Goal: Communication & Community: Answer question/provide support

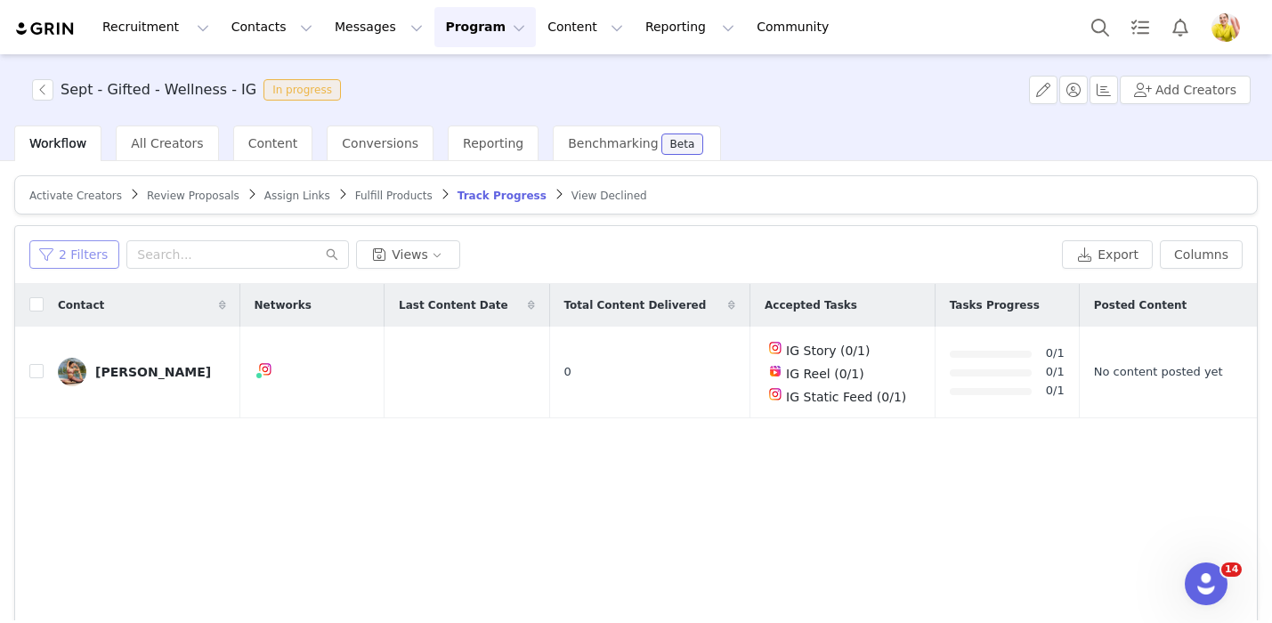
click at [93, 254] on button "2 Filters" at bounding box center [74, 254] width 90 height 28
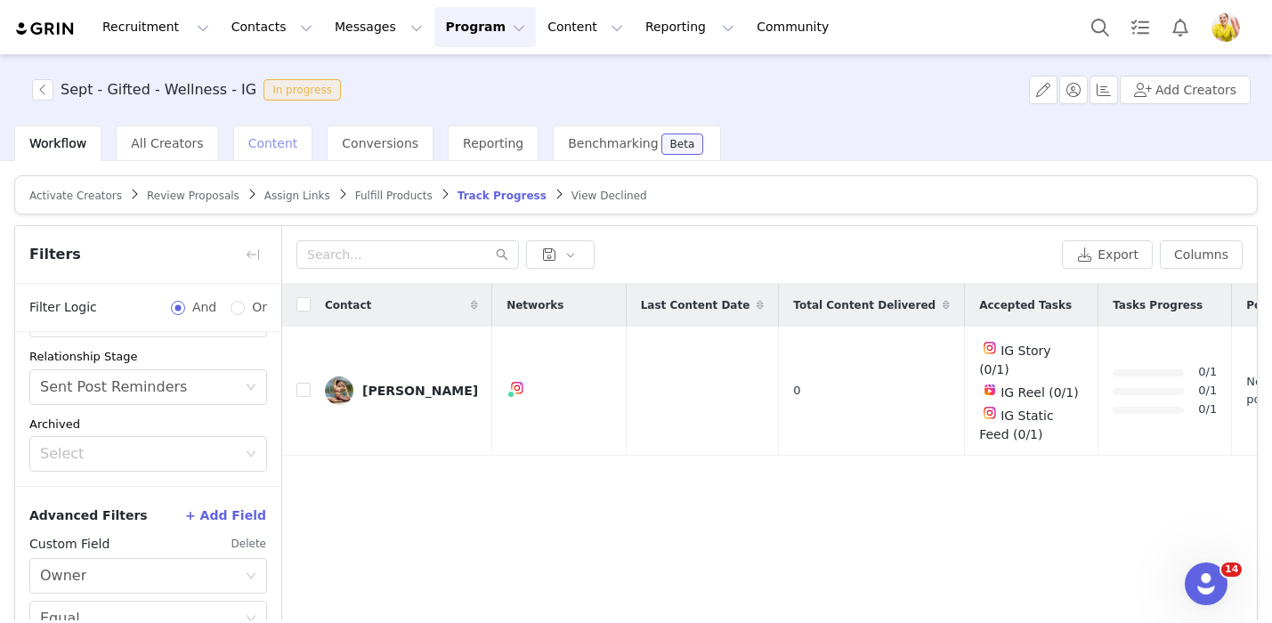
click at [260, 142] on span "Content" at bounding box center [273, 143] width 50 height 14
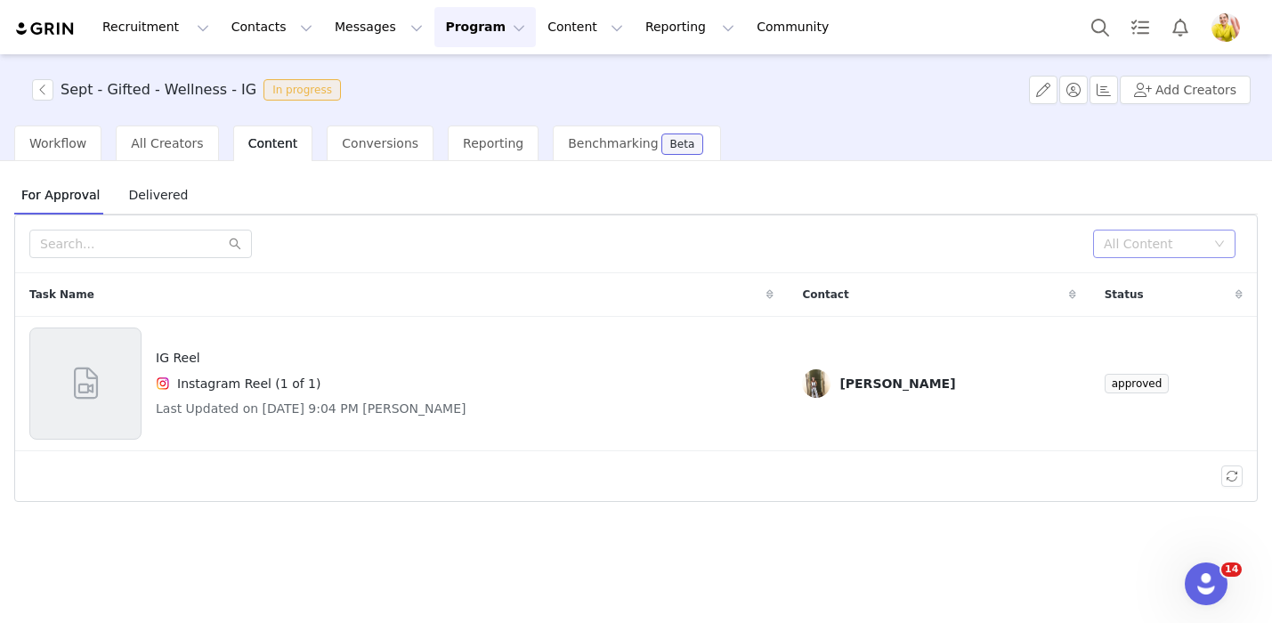
click at [1144, 246] on div "All Content" at bounding box center [1154, 244] width 101 height 18
click at [1136, 284] on li "Needs Review" at bounding box center [1164, 279] width 142 height 28
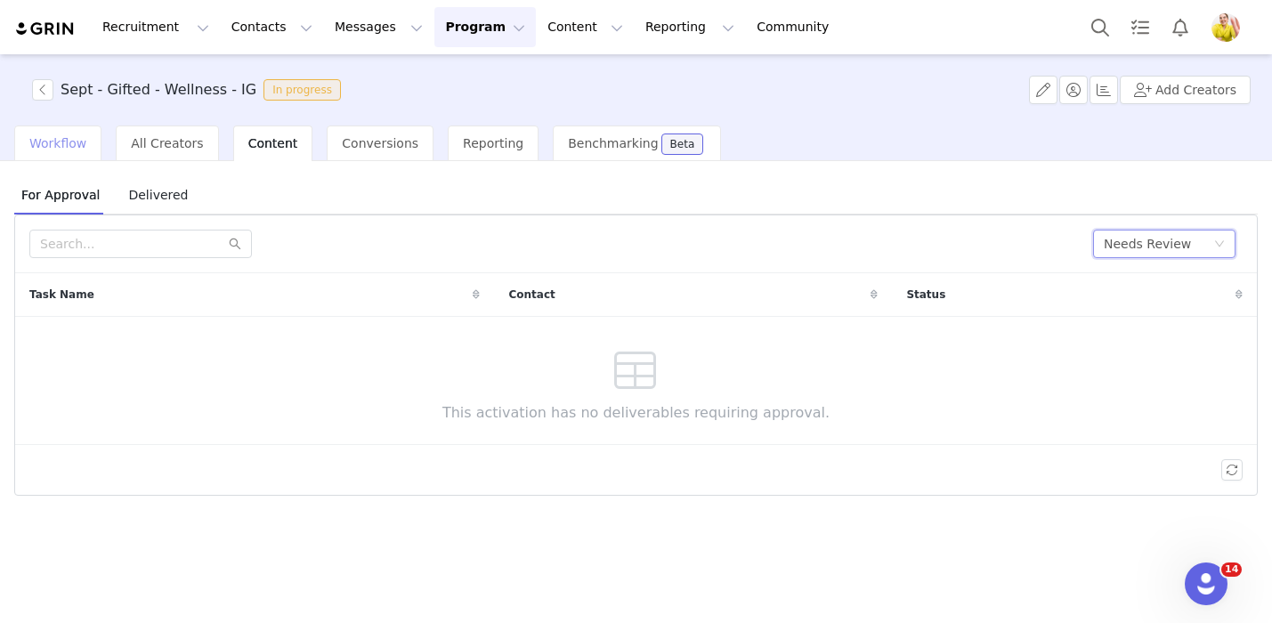
click at [36, 144] on span "Workflow" at bounding box center [57, 143] width 57 height 14
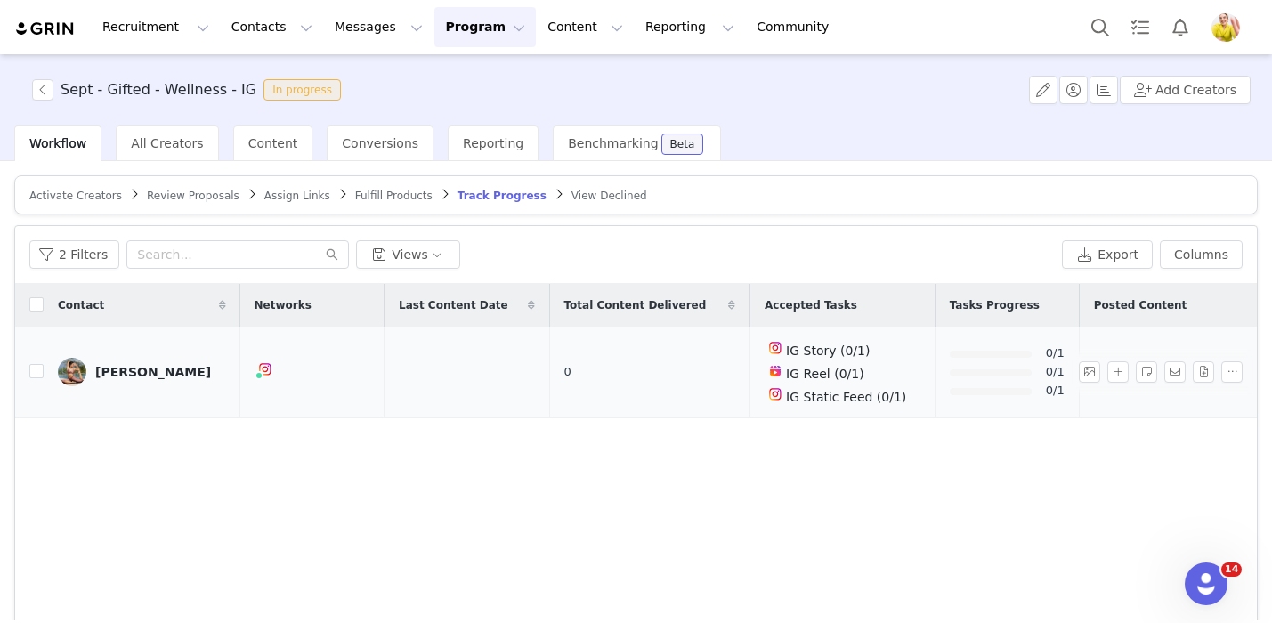
click at [103, 368] on div "Anabella Landa" at bounding box center [153, 372] width 116 height 14
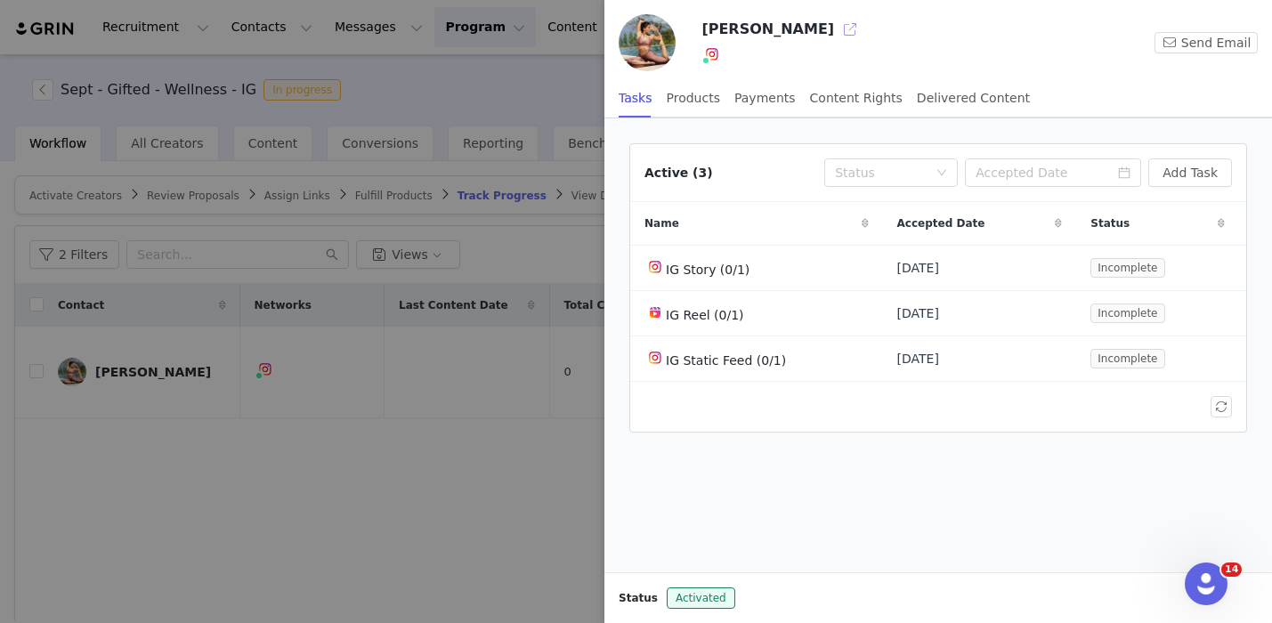
click at [836, 32] on button "button" at bounding box center [850, 29] width 28 height 28
click at [359, 235] on div at bounding box center [636, 311] width 1272 height 623
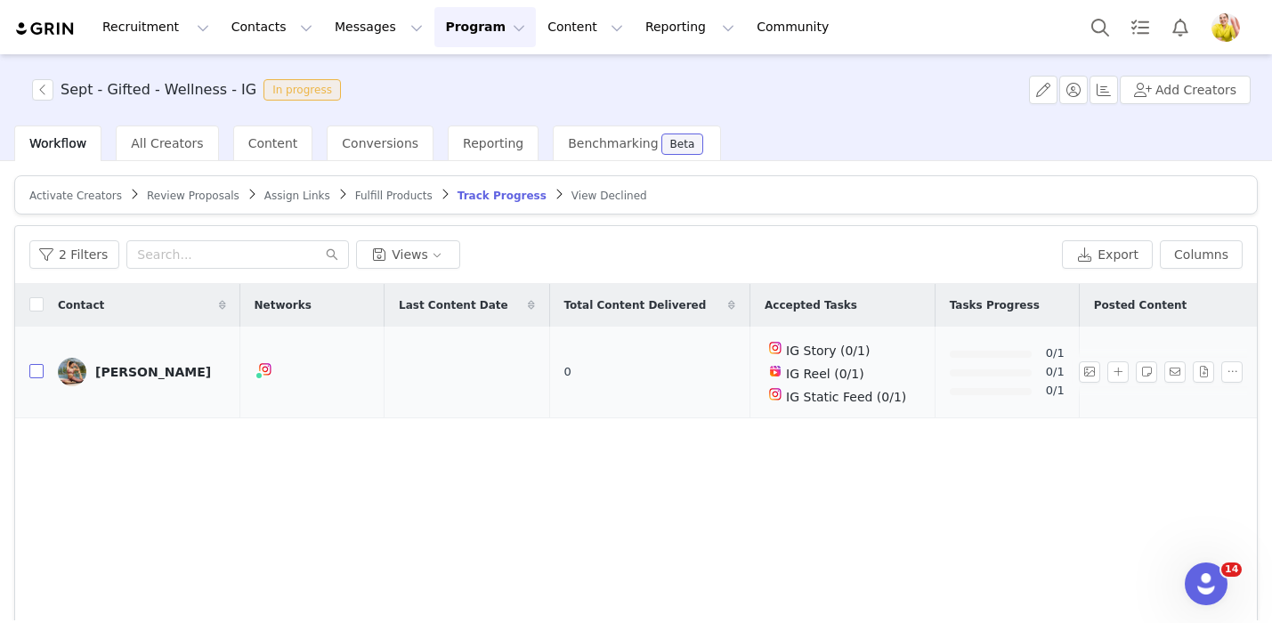
click at [37, 374] on input "checkbox" at bounding box center [36, 371] width 14 height 14
checkbox input "true"
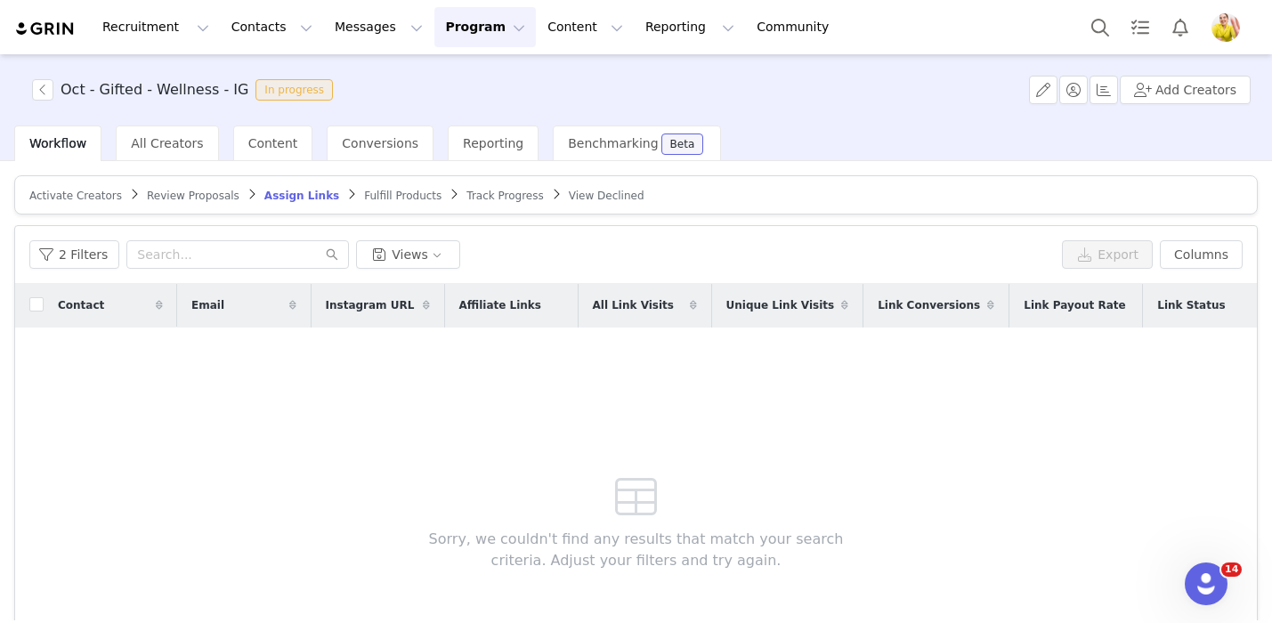
click at [214, 196] on span "Review Proposals" at bounding box center [193, 196] width 93 height 12
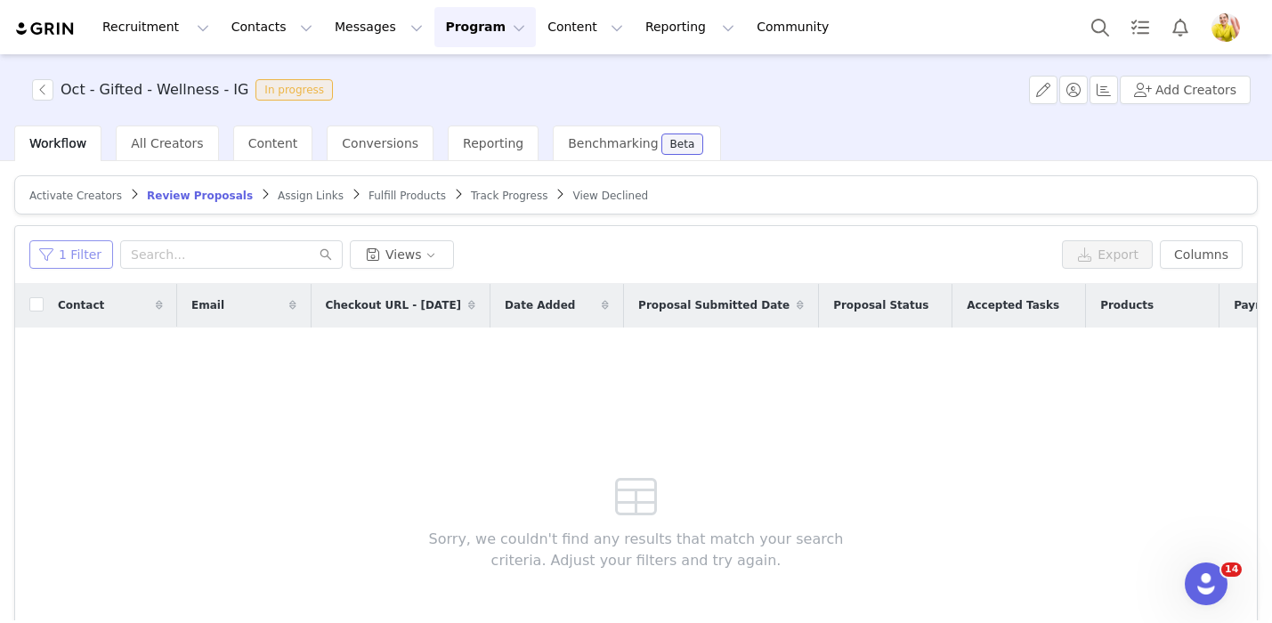
click at [62, 245] on button "1 Filter" at bounding box center [71, 254] width 84 height 28
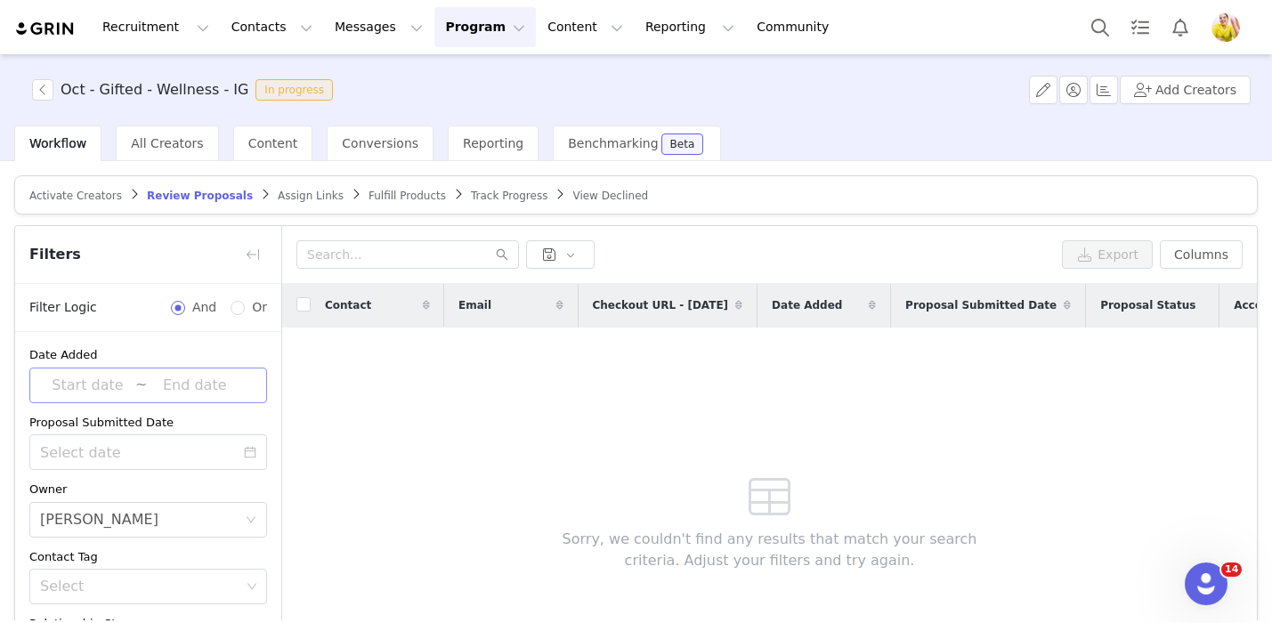
scroll to position [184, 0]
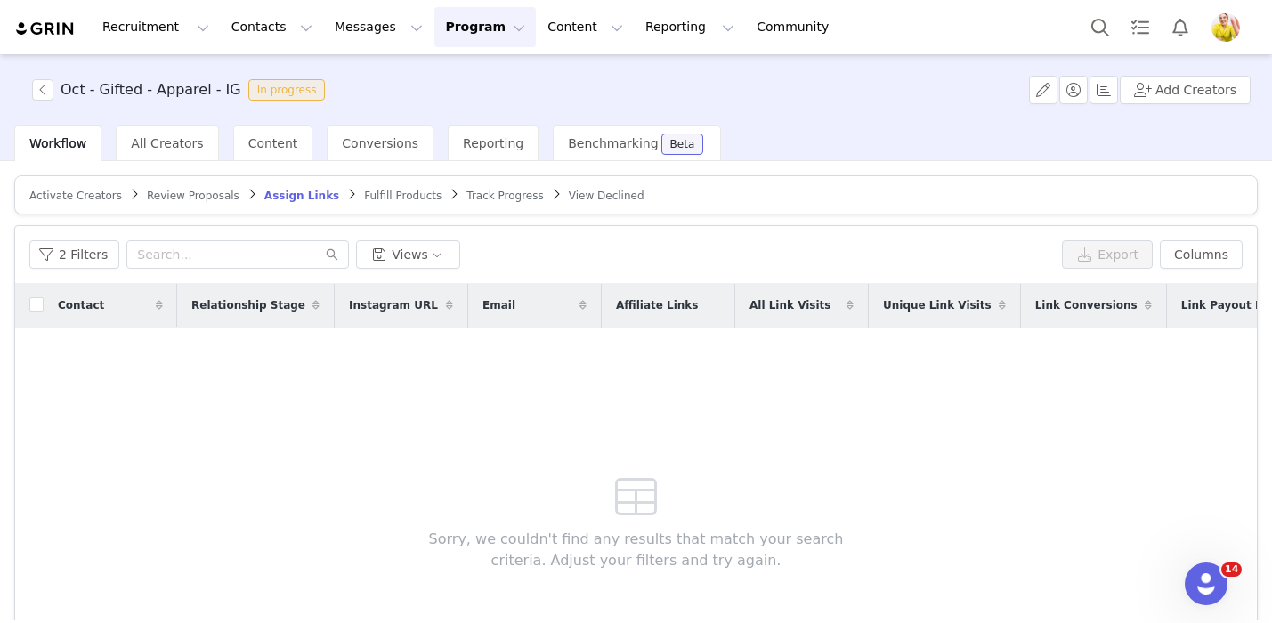
click at [173, 193] on span "Review Proposals" at bounding box center [193, 196] width 93 height 12
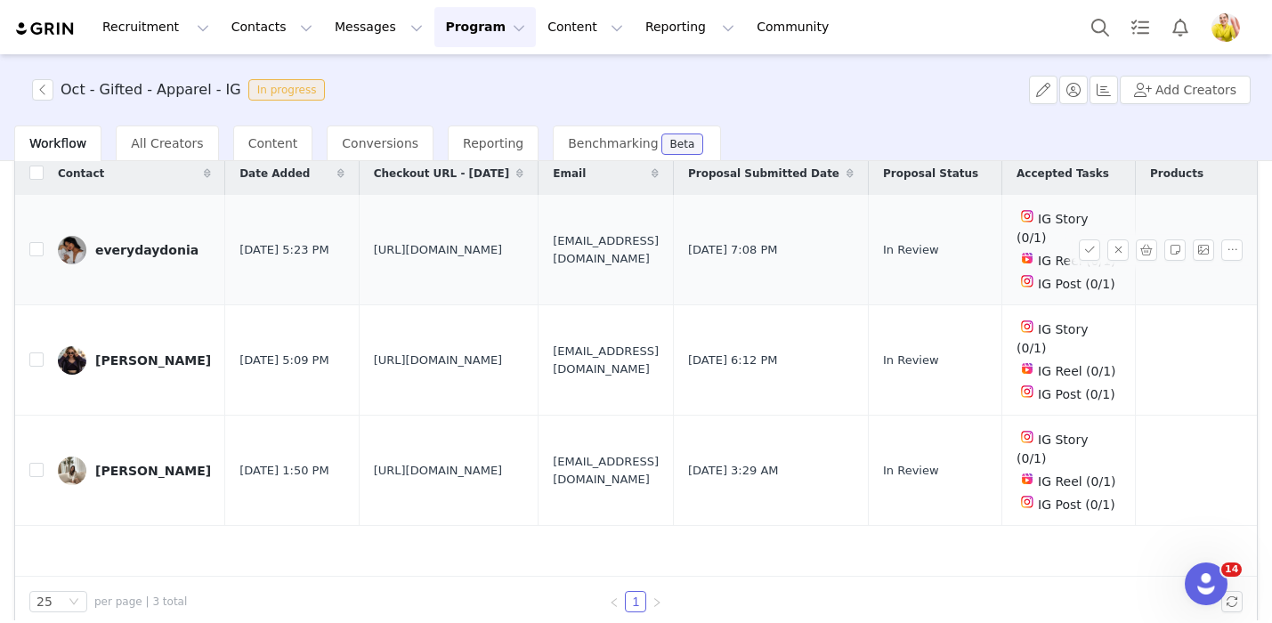
scroll to position [141, 0]
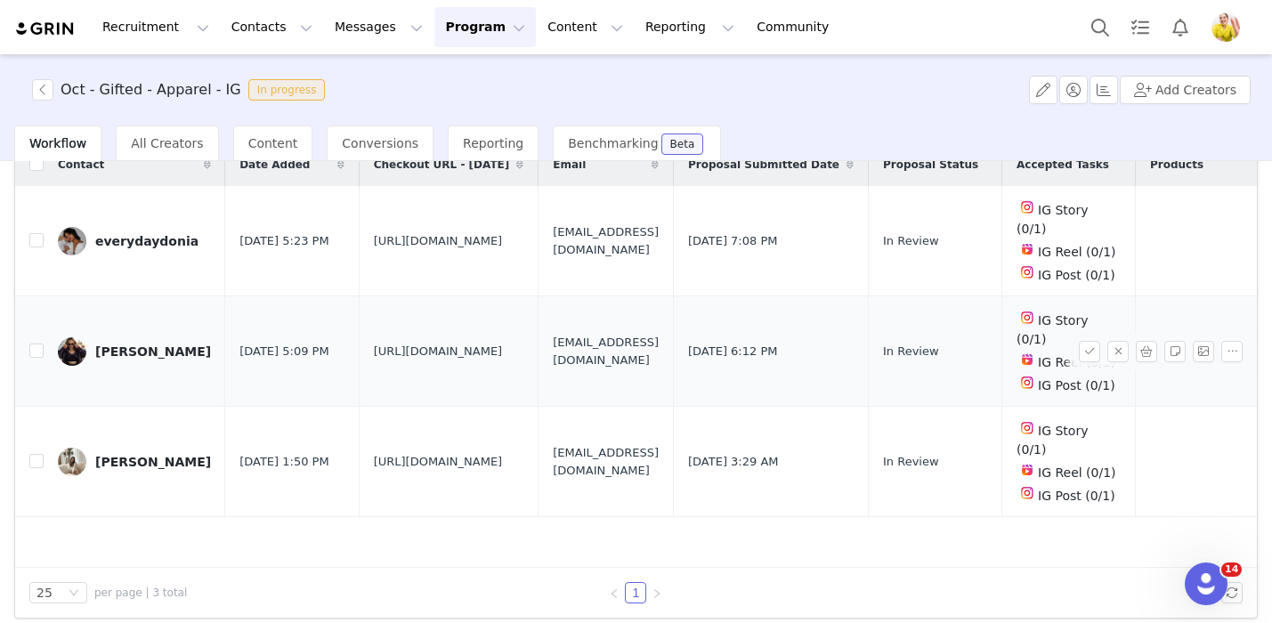
click at [494, 343] on span "https://www.quince.com/checkout?checkoutId=f5477d85-5f70-4703-89be-9071cd99dca4…" at bounding box center [438, 352] width 129 height 18
copy span "https://www.quince.com/checkout?checkoutId=f5477d85-5f70-4703-89be-9071cd99dca4…"
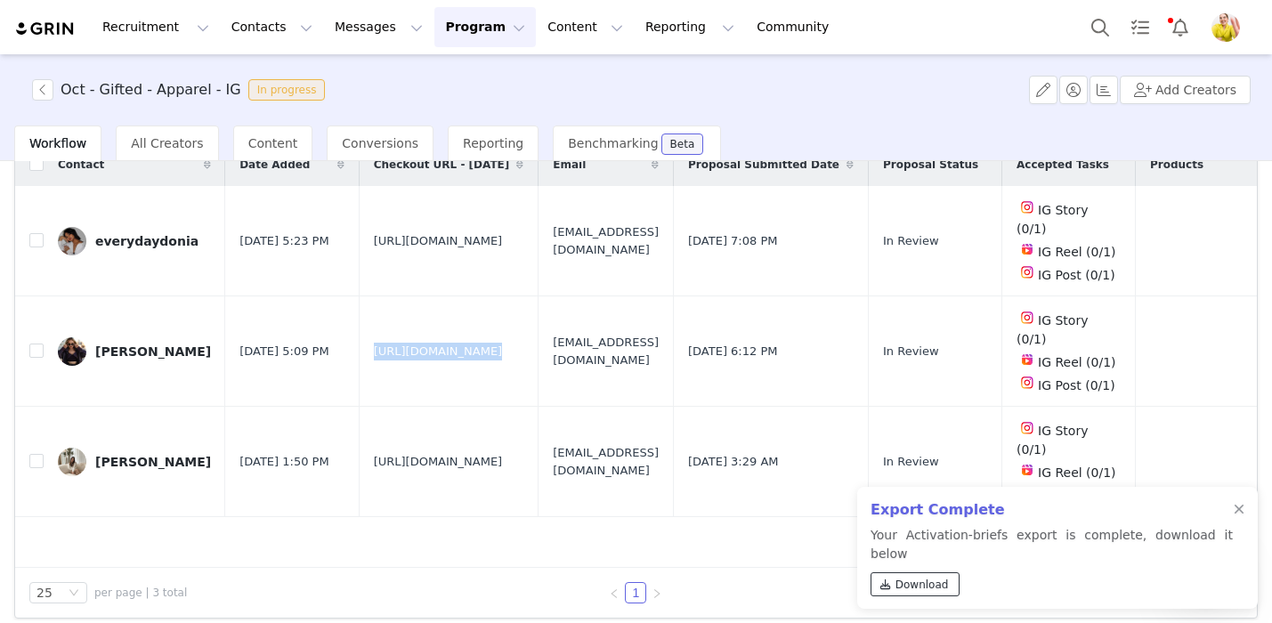
click at [920, 581] on span "Download" at bounding box center [921, 585] width 53 height 16
click at [1087, 341] on button "button" at bounding box center [1089, 351] width 21 height 21
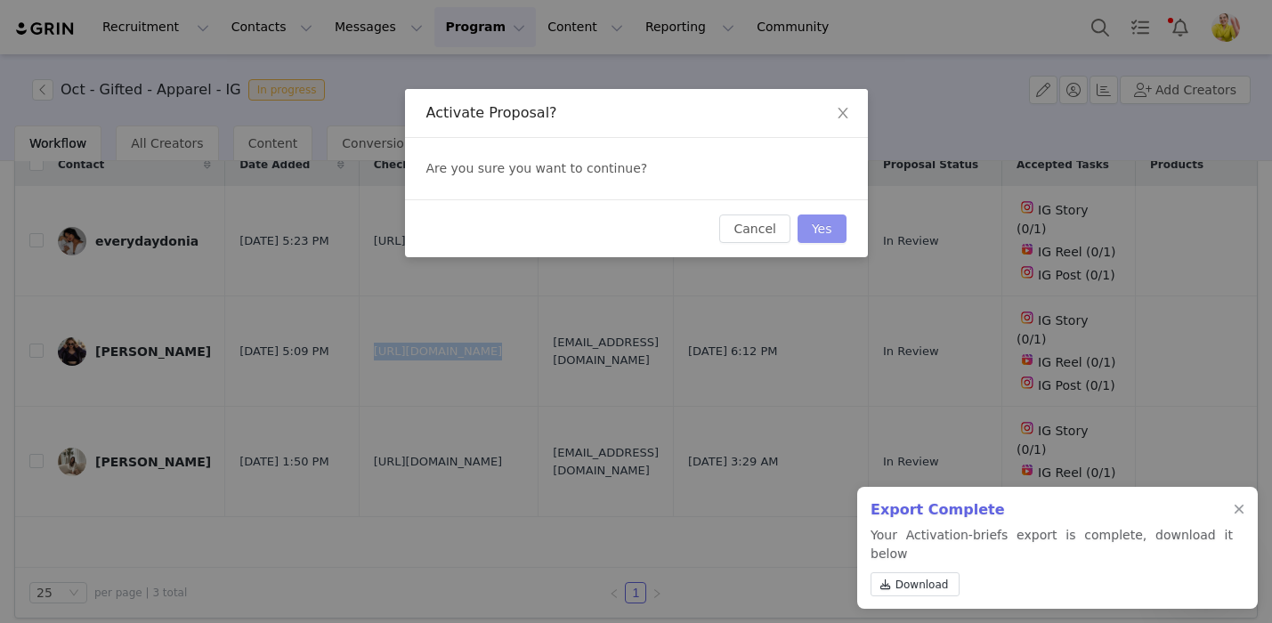
click at [817, 224] on button "Yes" at bounding box center [821, 228] width 49 height 28
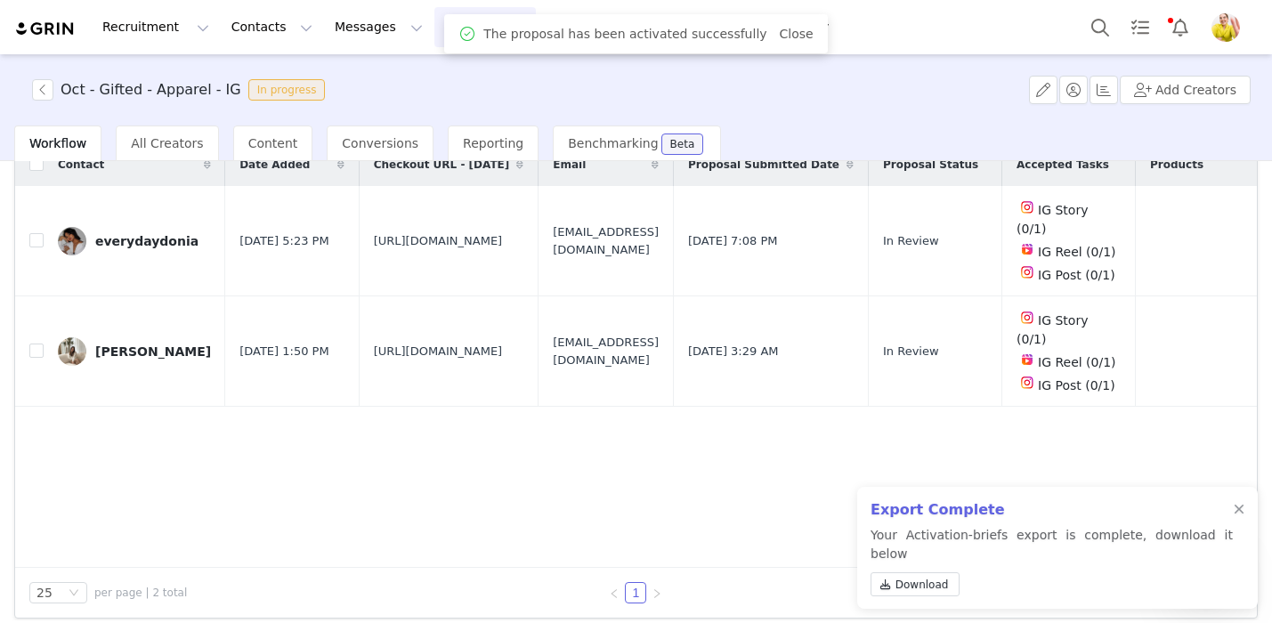
click at [476, 448] on div "Contact Date Added Checkout URL - October 2025 Email Proposal Submitted Date Pr…" at bounding box center [635, 355] width 1241 height 424
click at [467, 343] on span "https://www.quince.com/checkout?checkoutId=523dd701-b892-4cac-aa3f-cfc3e32af0b1" at bounding box center [438, 352] width 129 height 18
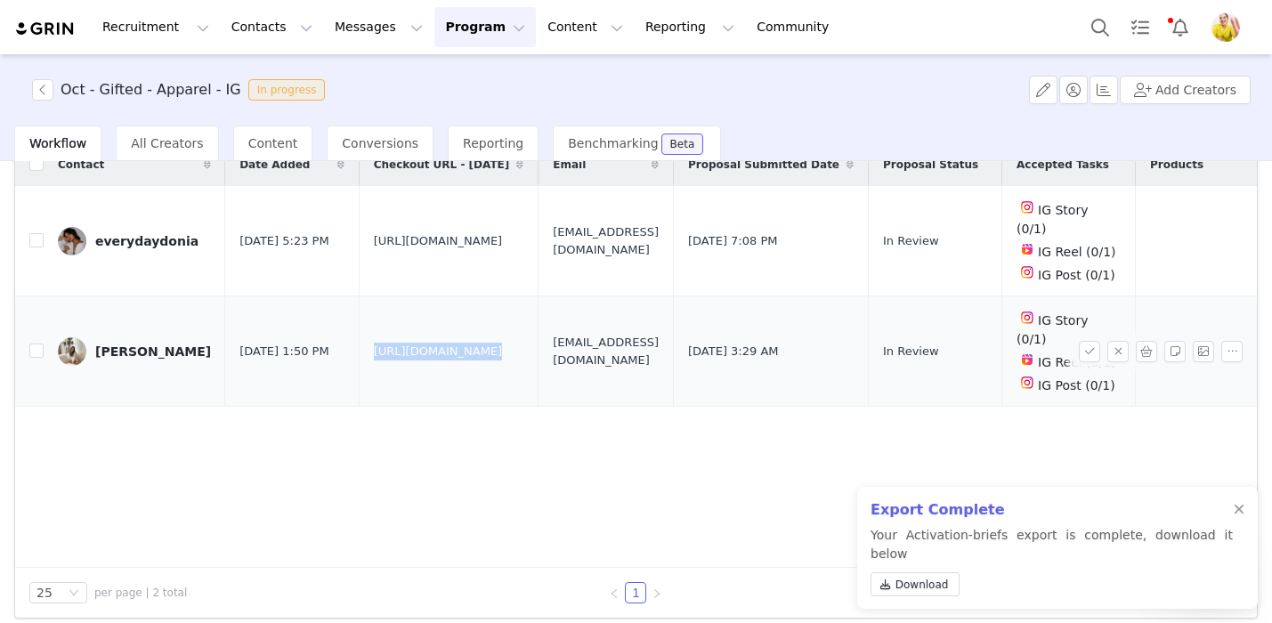
copy span "https://www.quince.com/checkout?checkoutId=523dd701-b892-4cac-aa3f-cfc3e32af0b1"
click at [115, 344] on div "Lisa" at bounding box center [153, 351] width 116 height 14
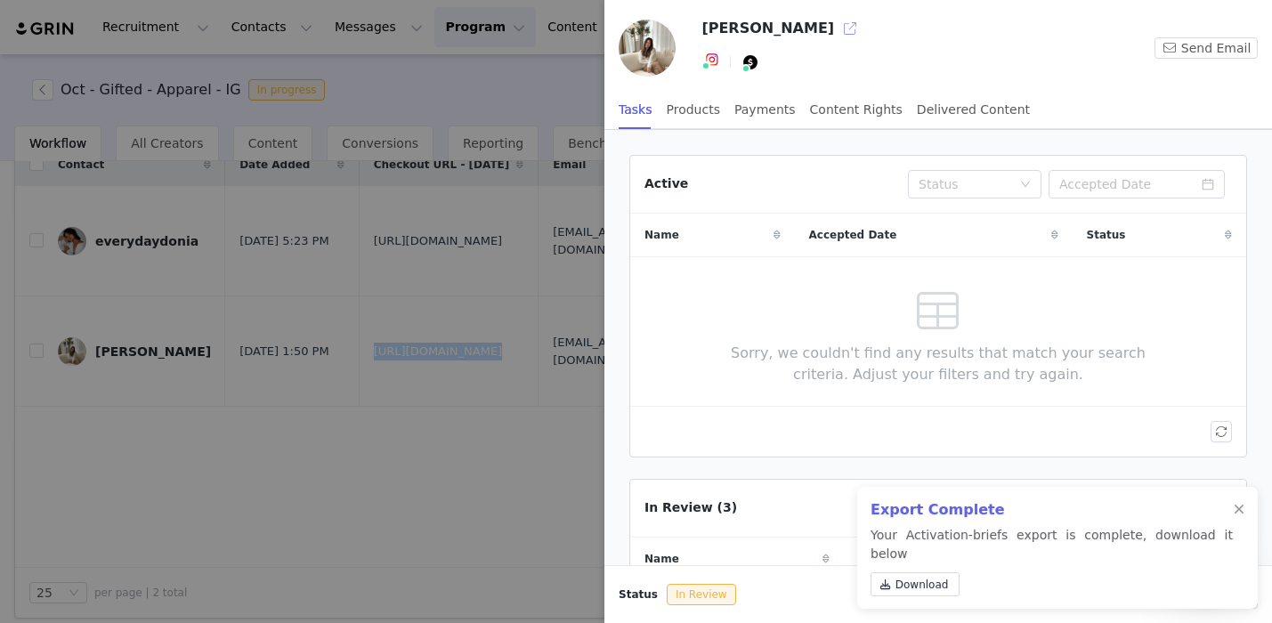
click at [836, 25] on button "button" at bounding box center [850, 28] width 28 height 28
click at [597, 266] on div at bounding box center [636, 311] width 1272 height 623
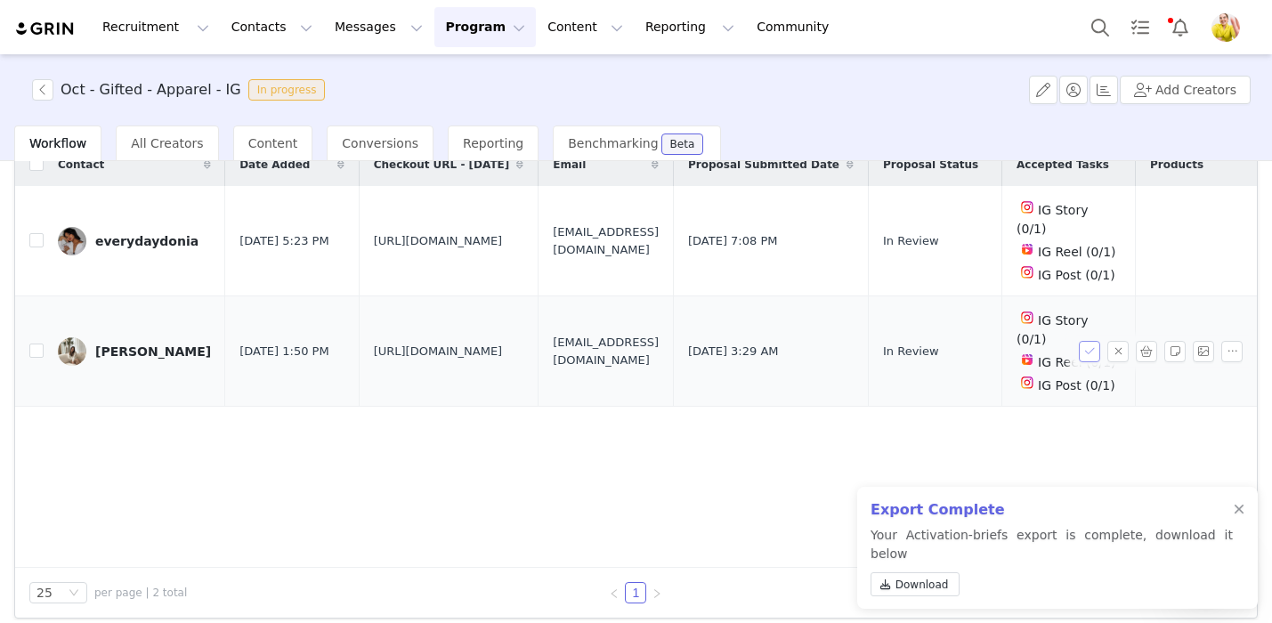
click at [1087, 341] on button "button" at bounding box center [1089, 351] width 21 height 21
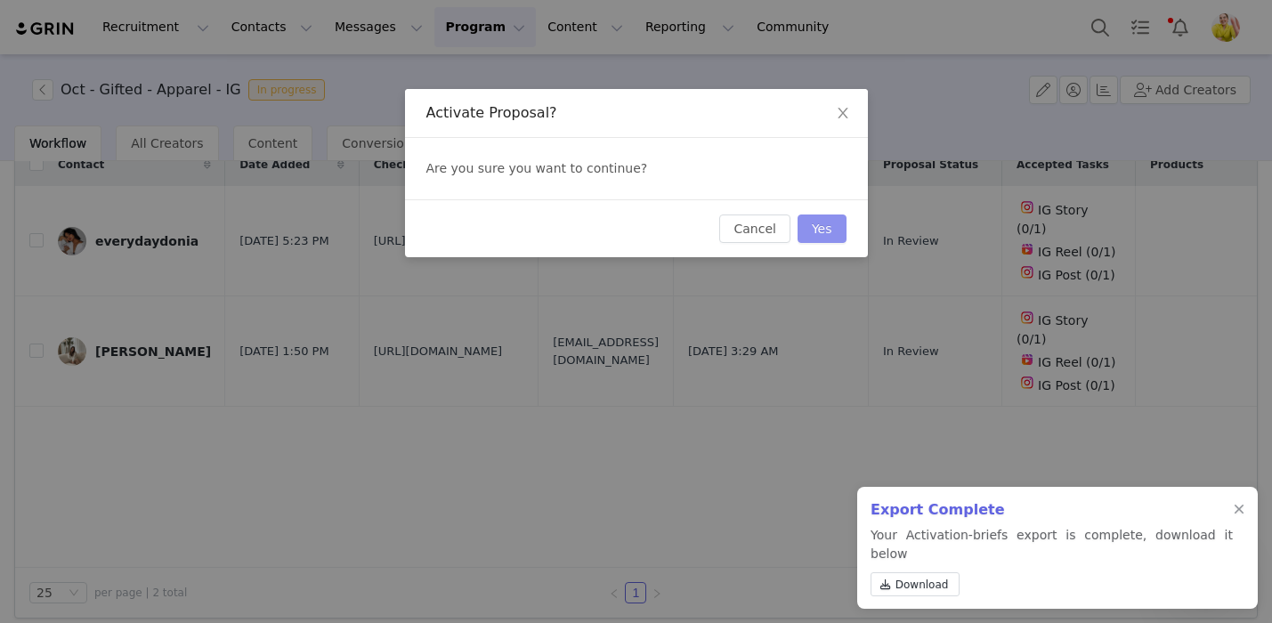
click at [832, 230] on button "Yes" at bounding box center [821, 228] width 49 height 28
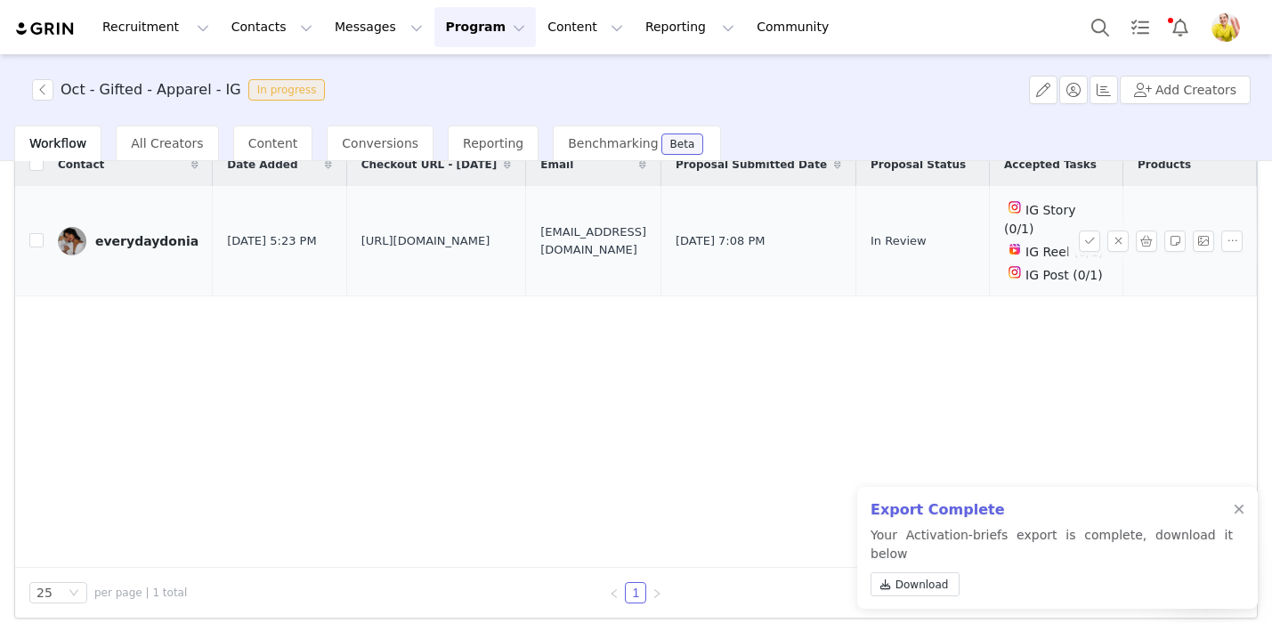
click at [156, 234] on div "everydaydonia" at bounding box center [146, 241] width 103 height 14
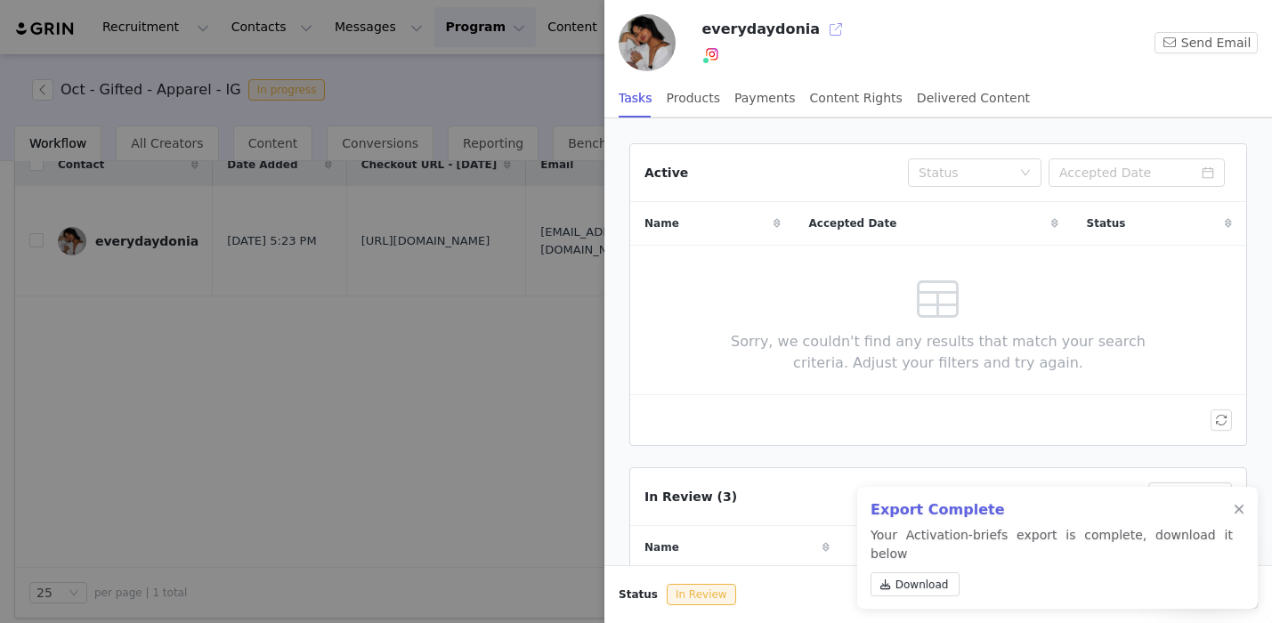
click at [821, 24] on button "button" at bounding box center [835, 29] width 28 height 28
click at [478, 247] on div at bounding box center [636, 311] width 1272 height 623
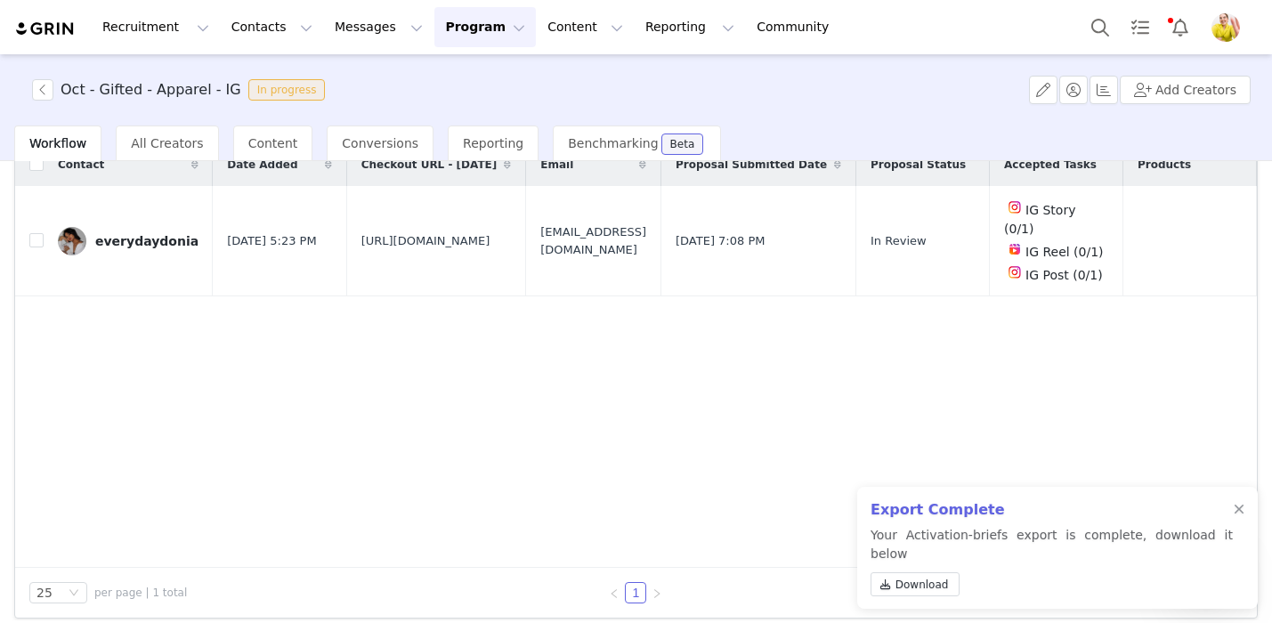
scroll to position [0, 0]
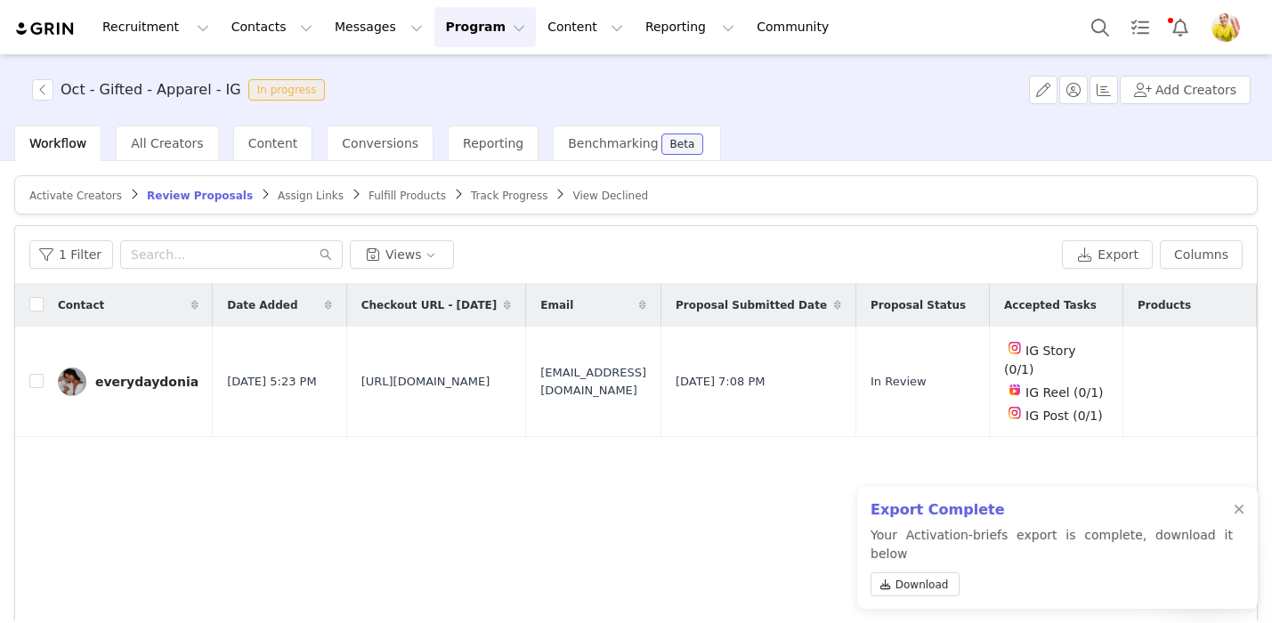
click at [286, 192] on span "Assign Links" at bounding box center [311, 196] width 66 height 12
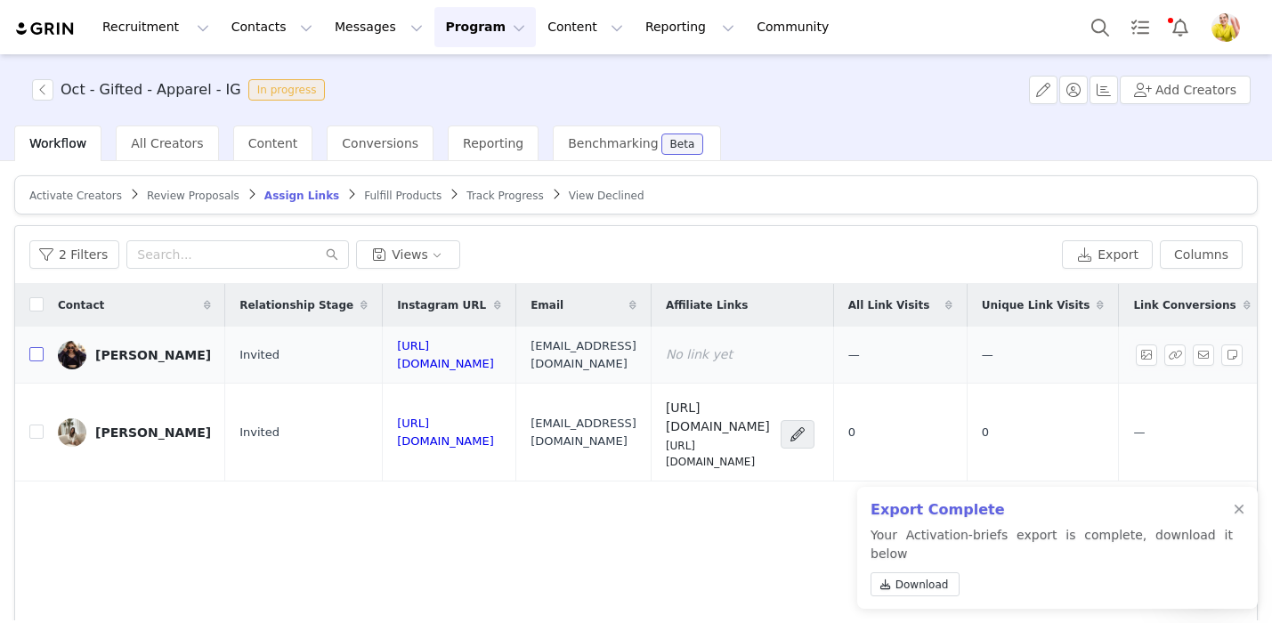
click at [34, 356] on input "checkbox" at bounding box center [36, 354] width 14 height 14
checkbox input "true"
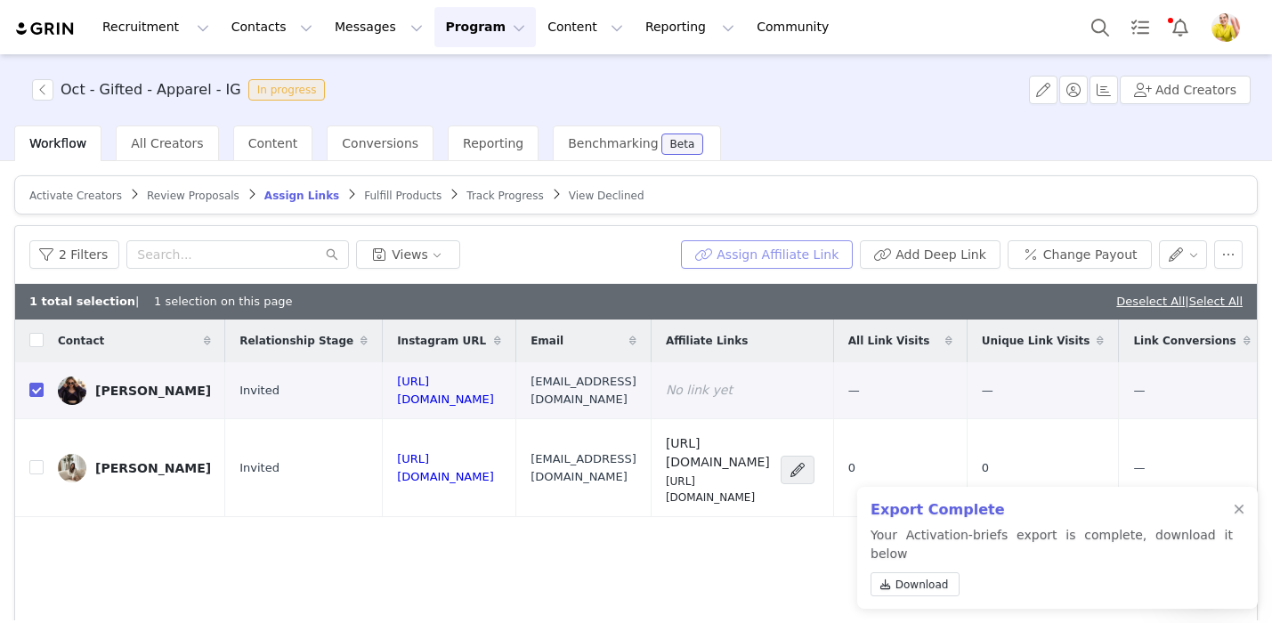
click at [752, 250] on button "Assign Affiliate Link" at bounding box center [767, 254] width 172 height 28
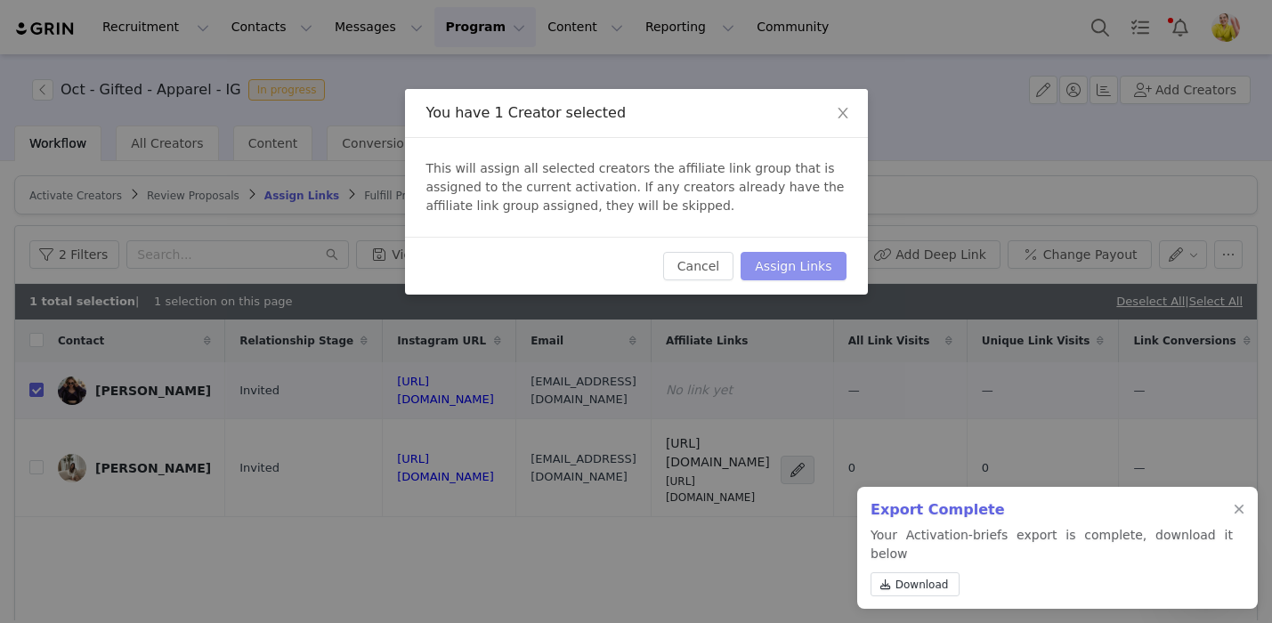
click at [785, 263] on button "Assign Links" at bounding box center [792, 266] width 105 height 28
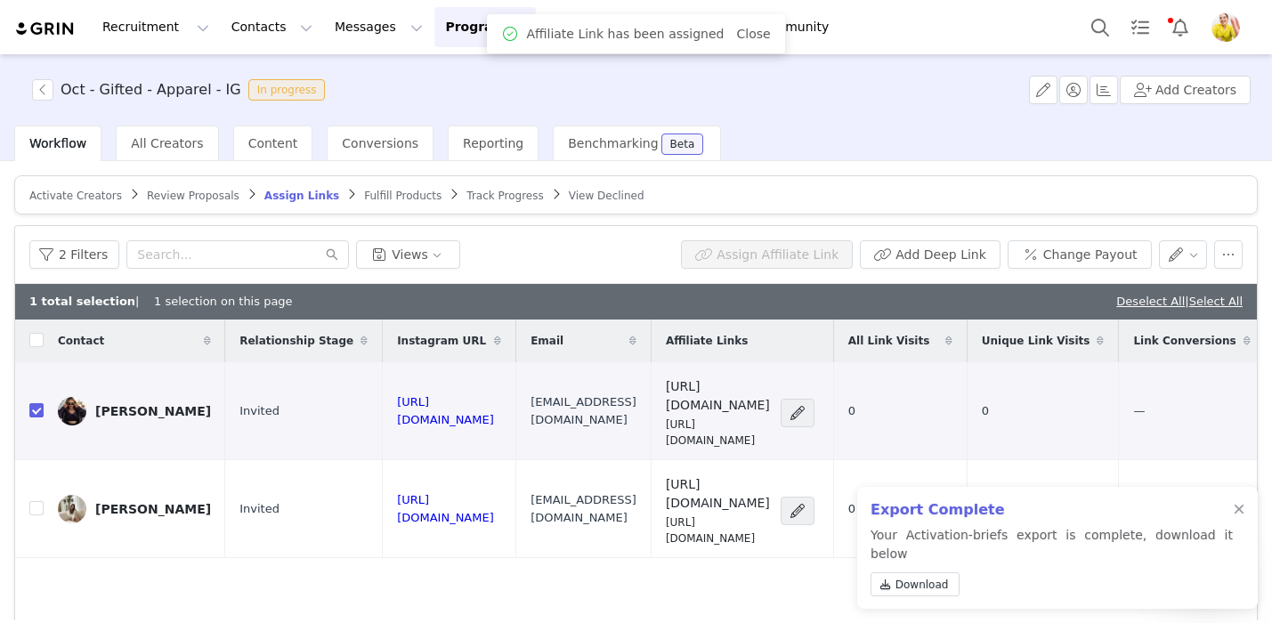
click at [28, 339] on th at bounding box center [29, 340] width 28 height 43
click at [30, 339] on input "checkbox" at bounding box center [36, 340] width 14 height 14
checkbox input "true"
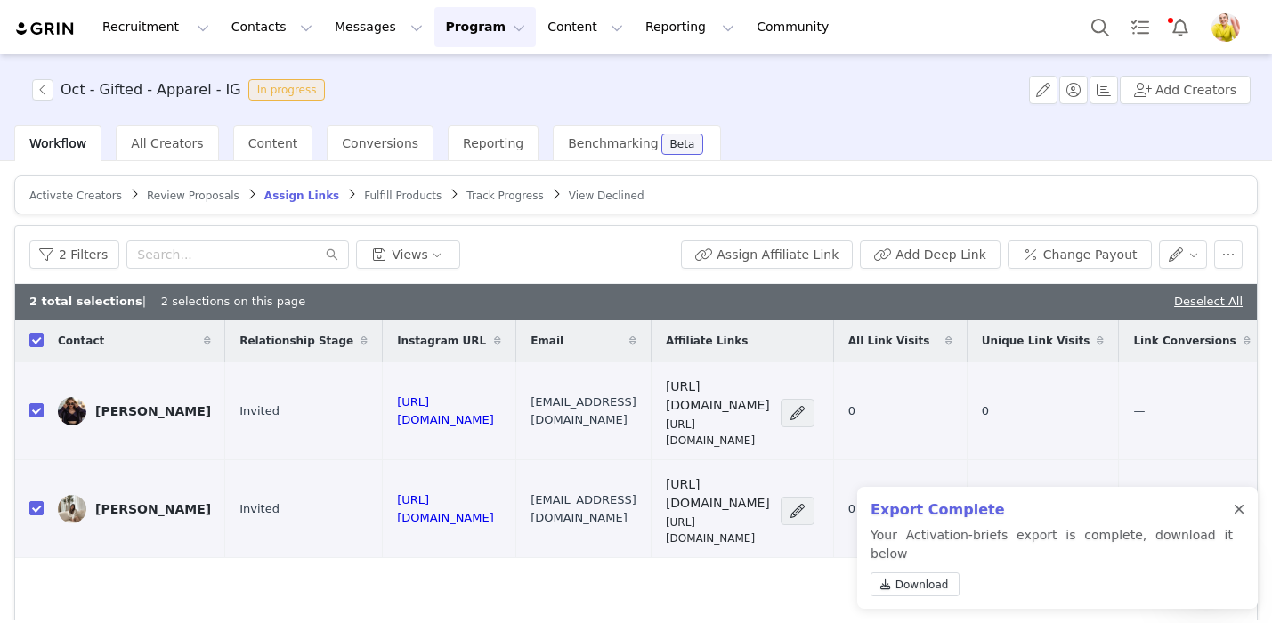
click at [1235, 517] on div at bounding box center [1238, 510] width 11 height 14
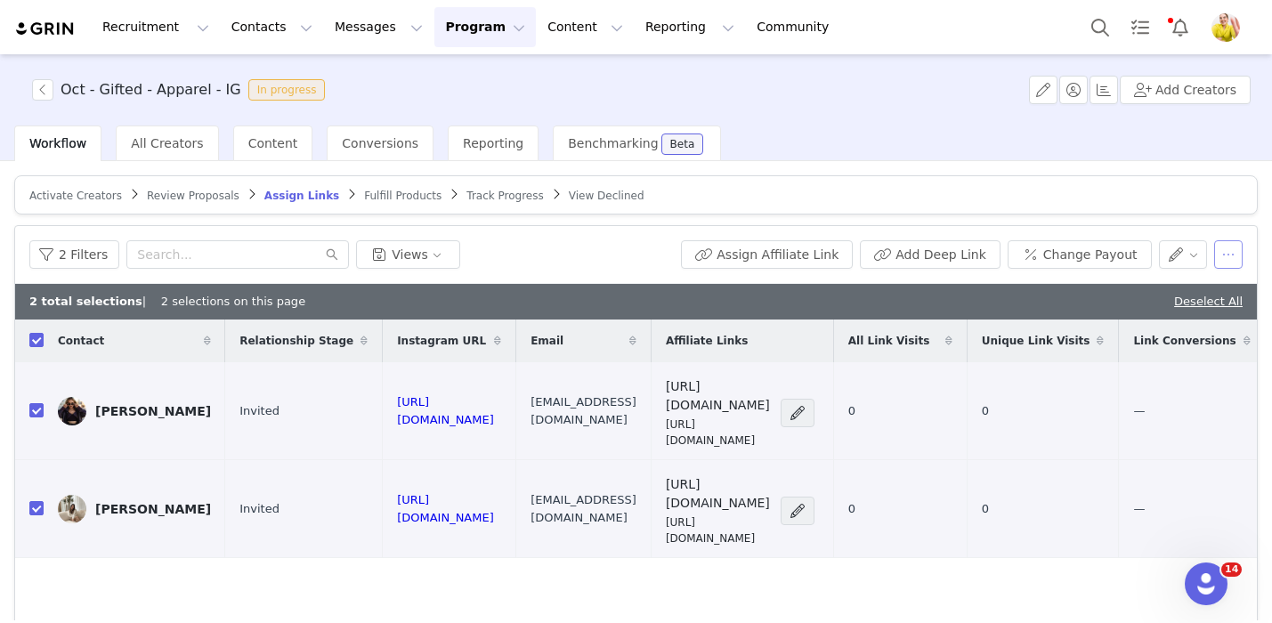
click at [1224, 247] on button "button" at bounding box center [1228, 254] width 28 height 28
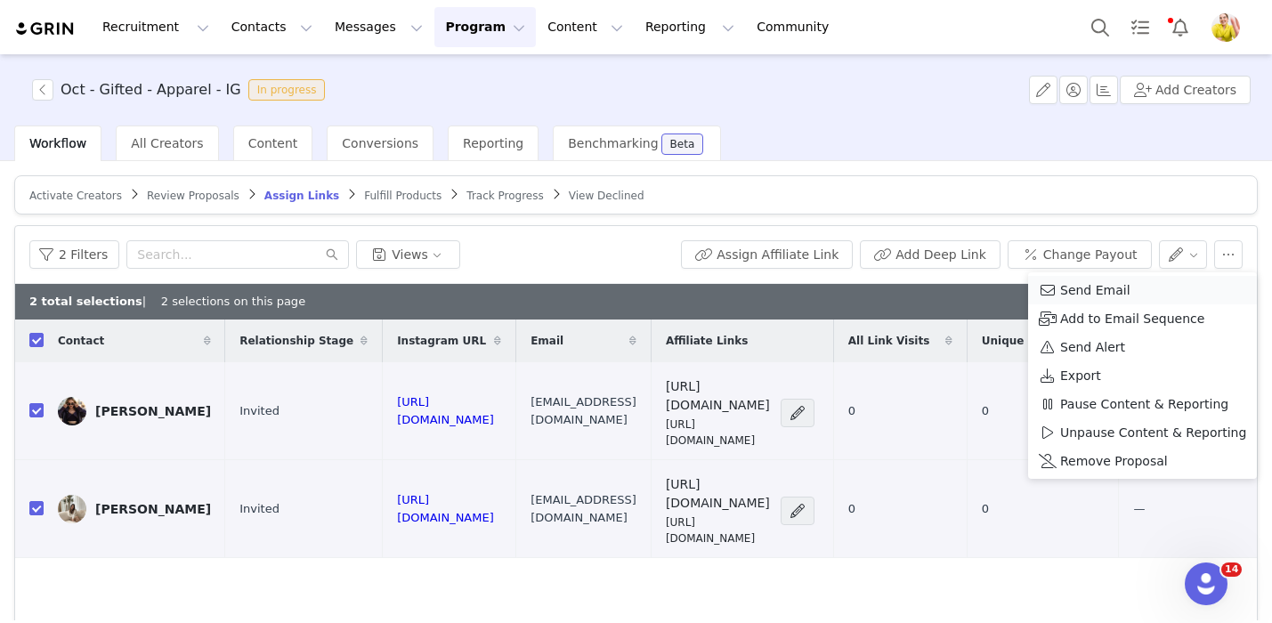
click at [1045, 287] on span at bounding box center [1048, 290] width 18 height 20
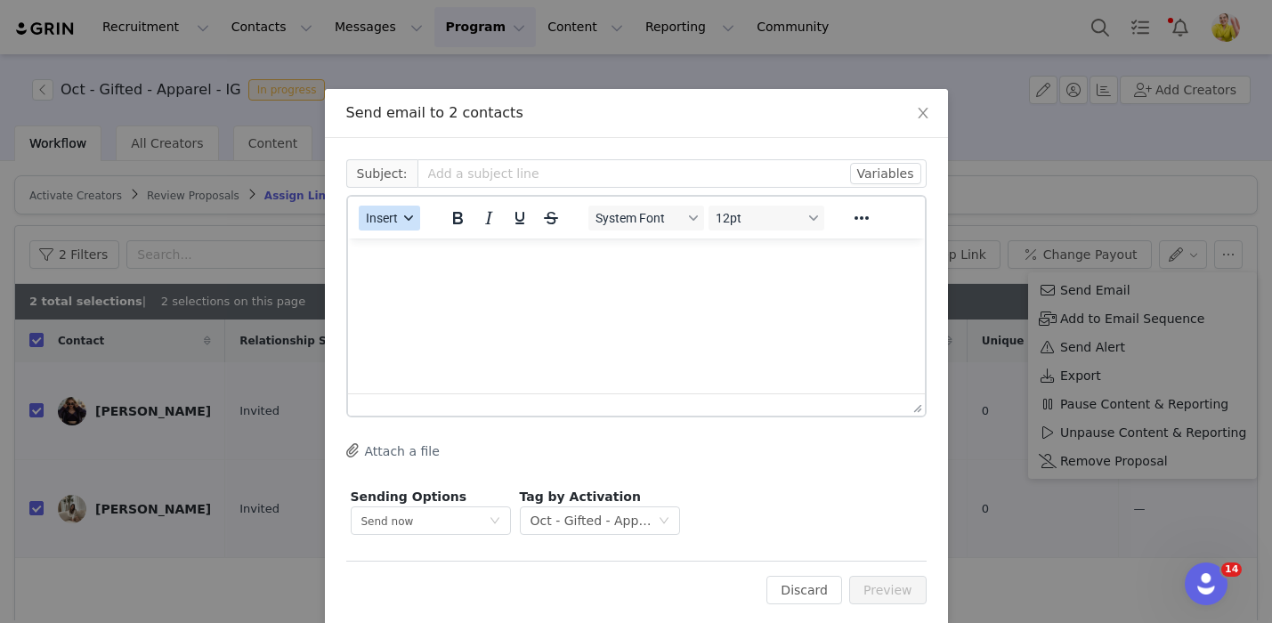
click at [370, 216] on span "Insert" at bounding box center [382, 218] width 32 height 14
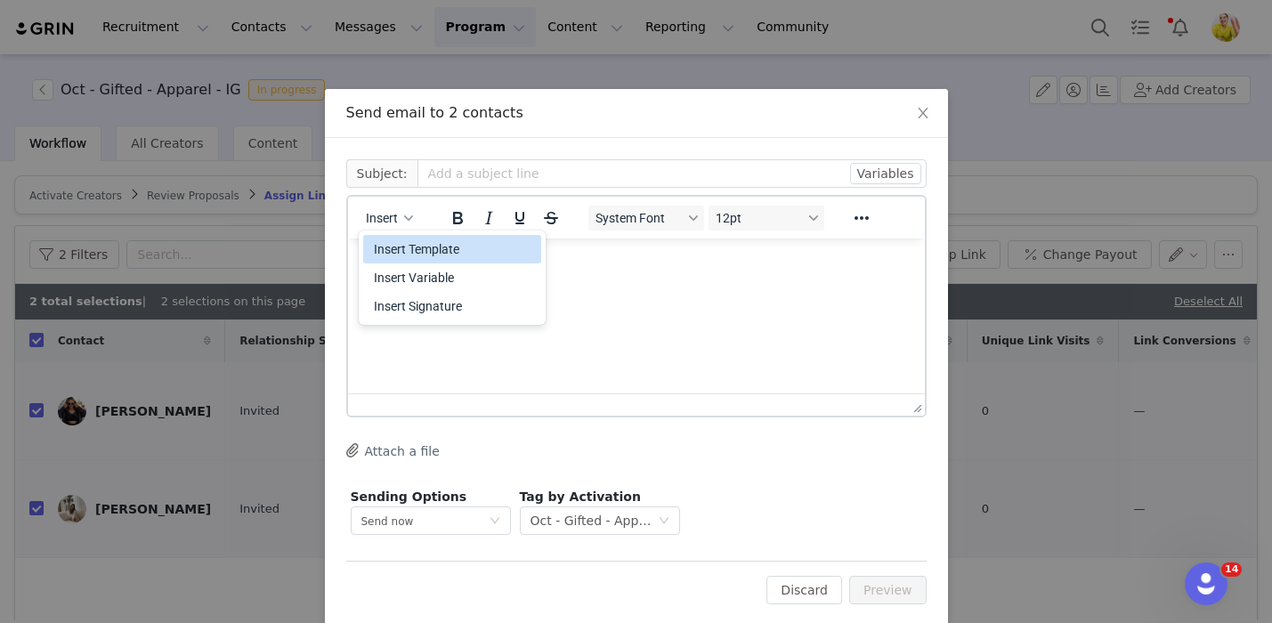
click at [399, 243] on div "Insert Template" at bounding box center [454, 248] width 160 height 21
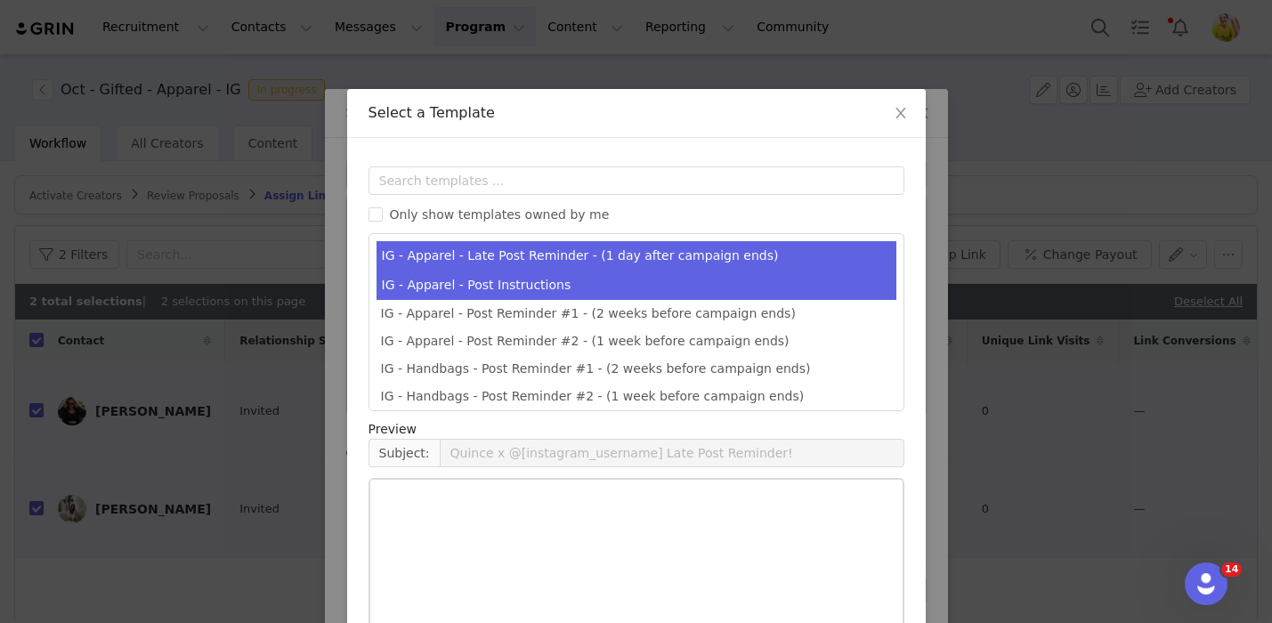
click at [460, 282] on li "IG - Apparel - Post Instructions" at bounding box center [636, 285] width 520 height 29
type input "Quince x @[instagram_username] Post Instructions!"
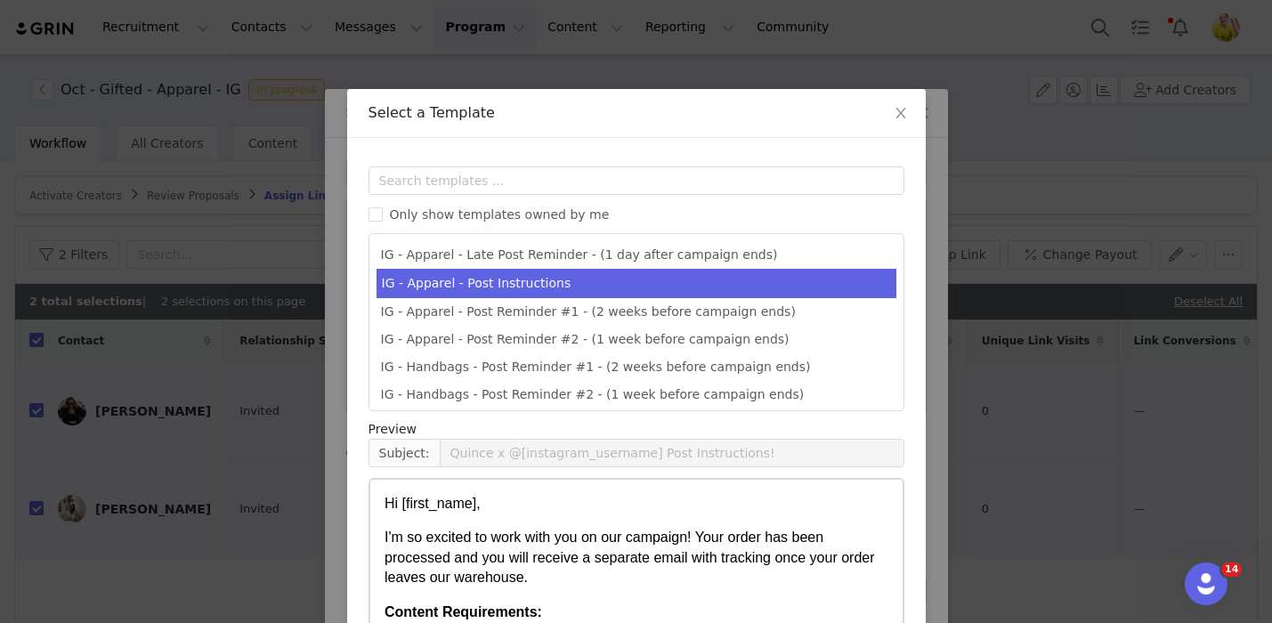
scroll to position [167, 0]
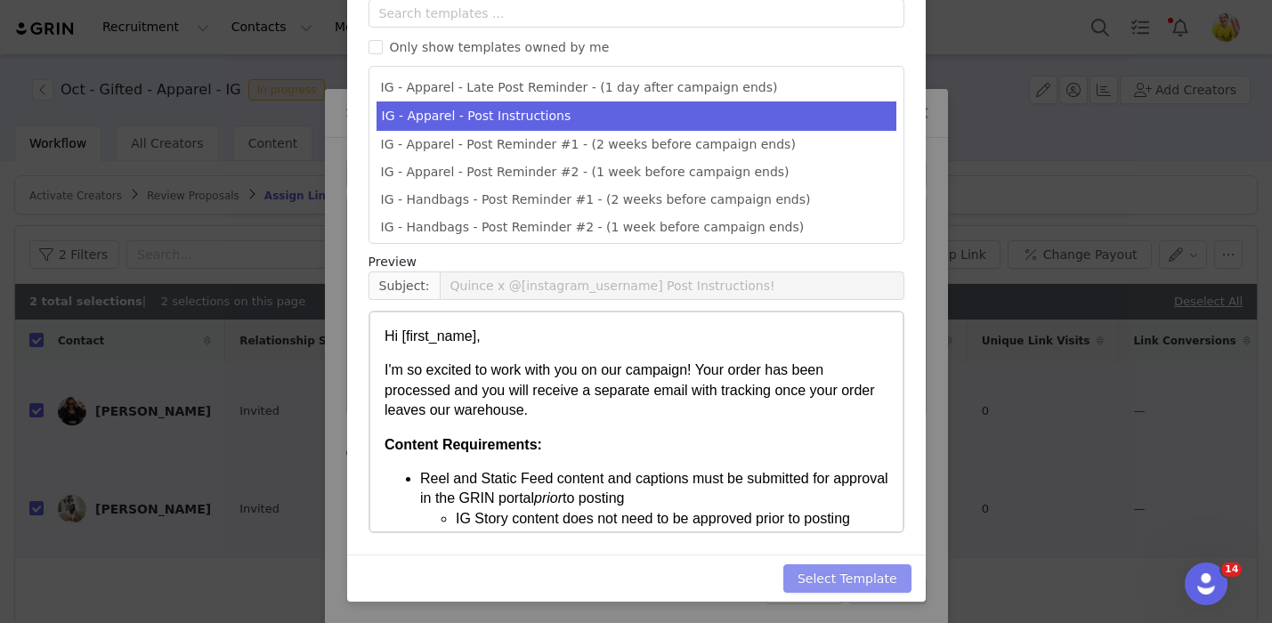
click at [869, 574] on button "Select Template" at bounding box center [847, 578] width 128 height 28
type input "Quince x @[instagram_username] Post Instructions!"
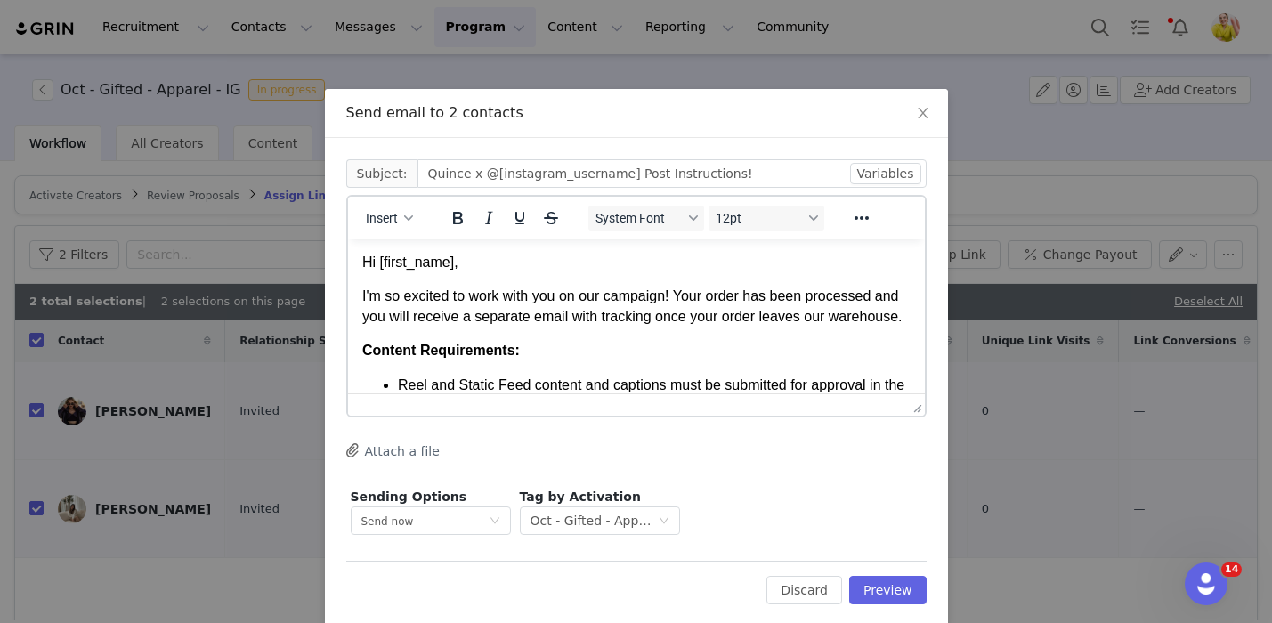
scroll to position [9, 0]
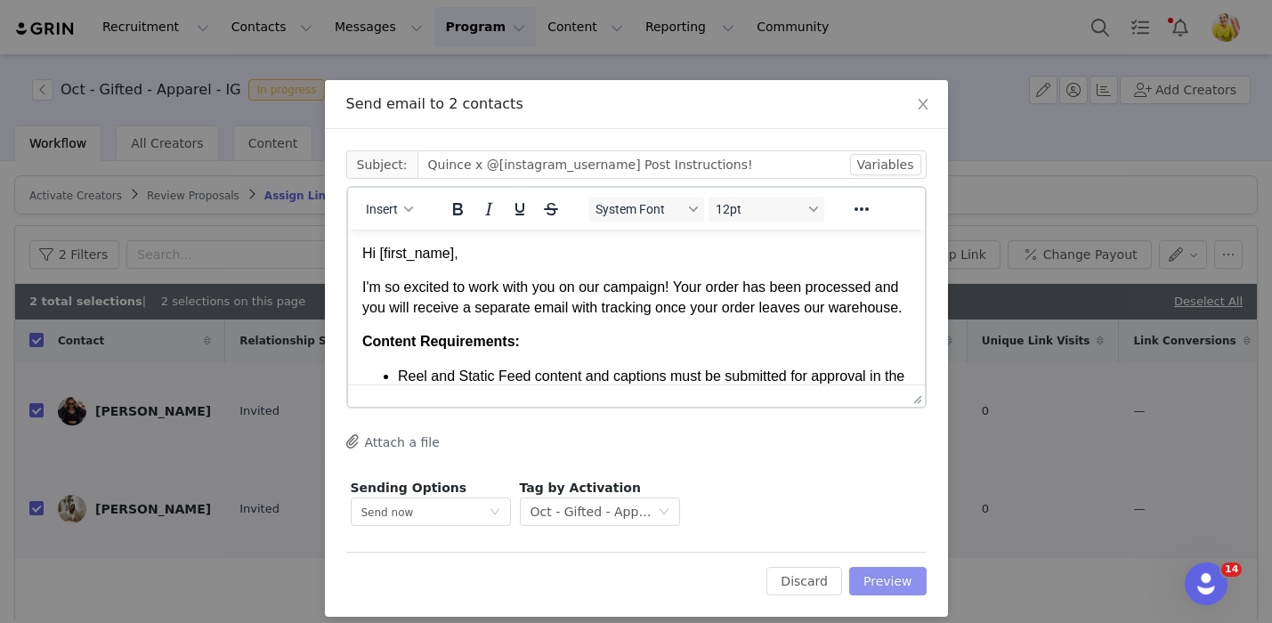
click at [877, 579] on button "Preview" at bounding box center [887, 581] width 77 height 28
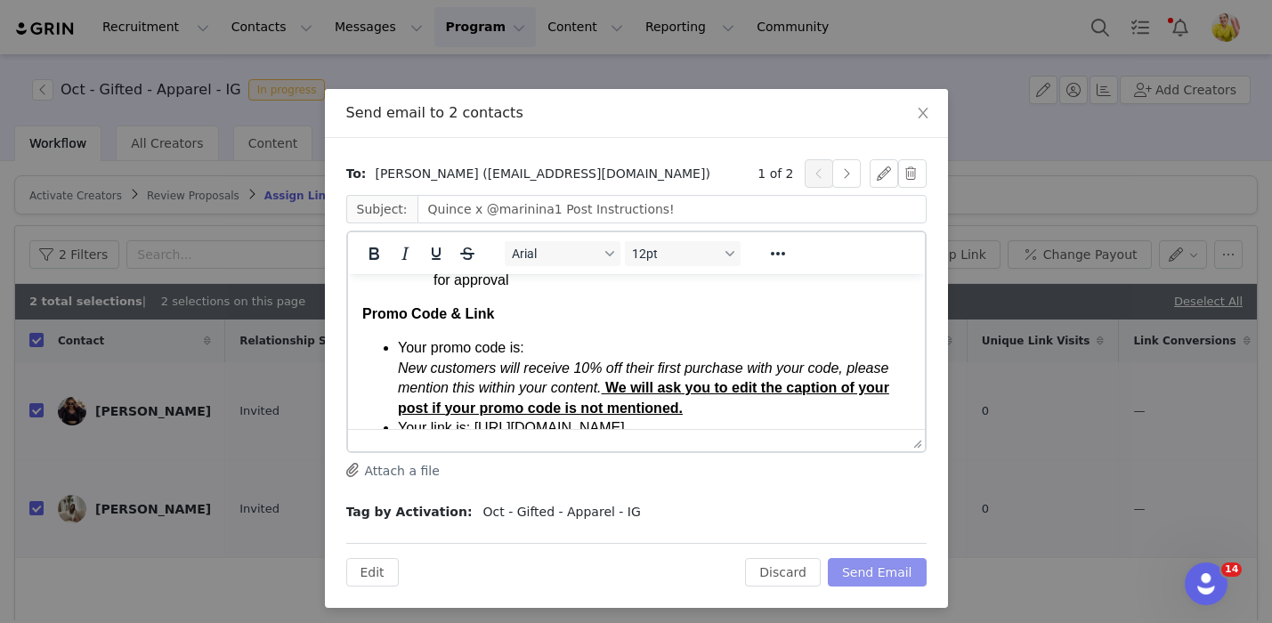
scroll to position [505, 0]
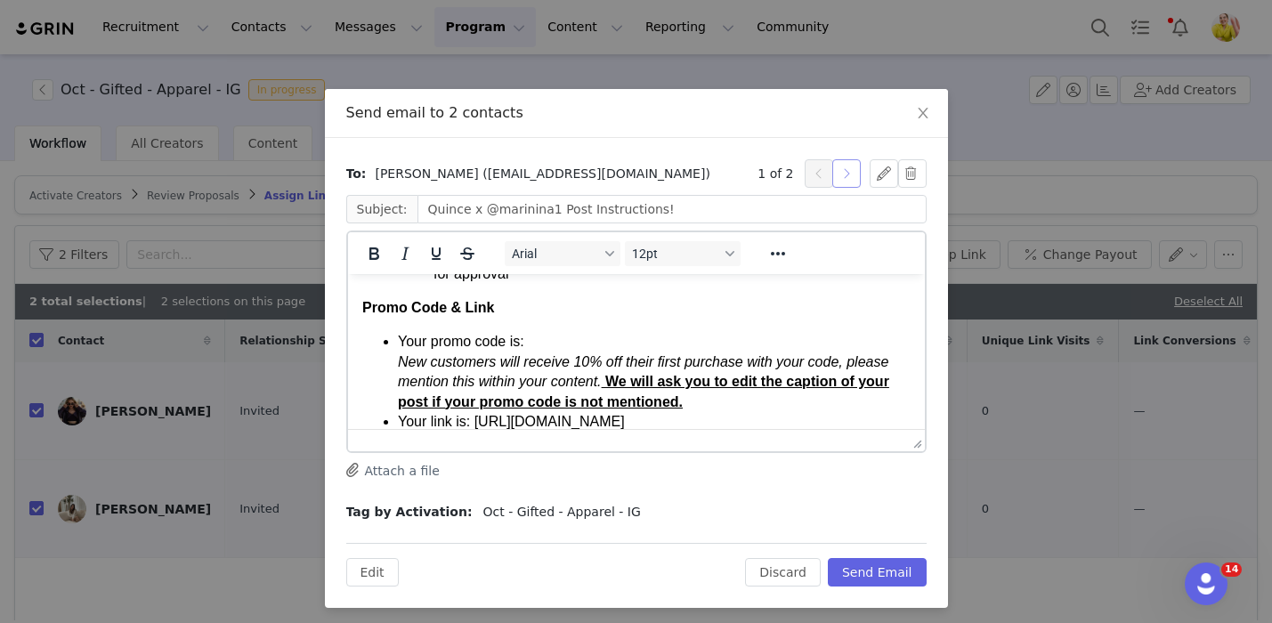
click at [847, 170] on button "button" at bounding box center [846, 173] width 28 height 28
type input "Quince x @lisahuhome Post Instructions!"
click at [921, 114] on icon "icon: close" at bounding box center [923, 113] width 14 height 14
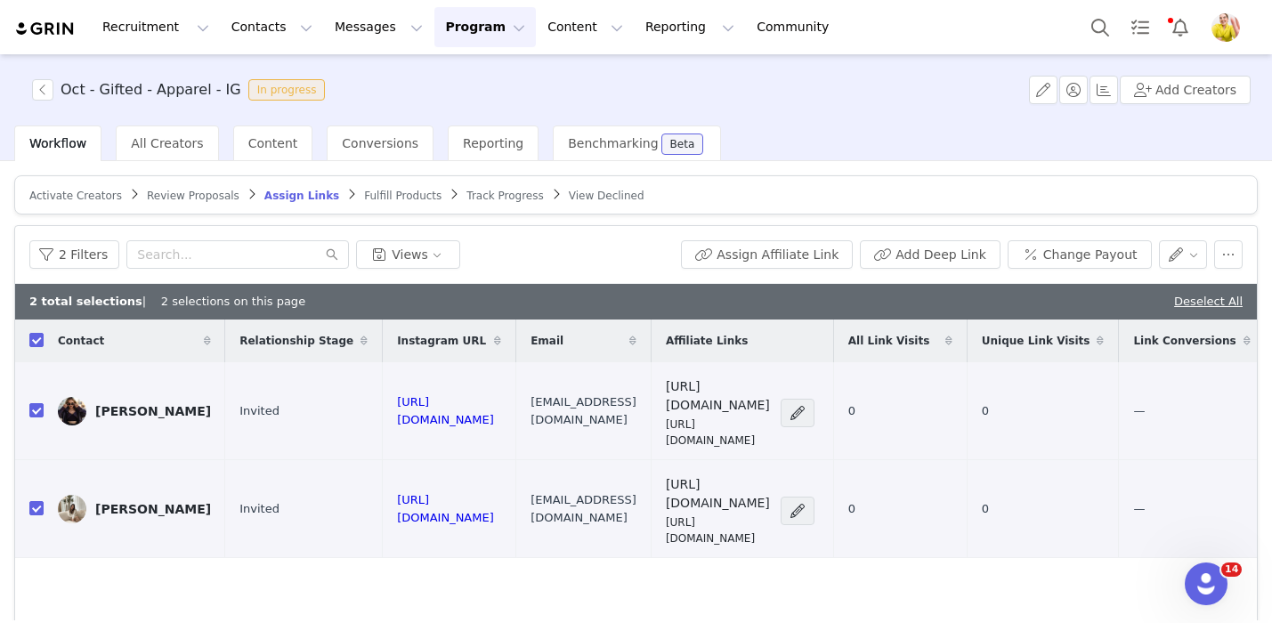
scroll to position [0, 0]
click at [38, 269] on div "2 Filters Views Assign Affiliate Link Add Deep Link Change Payout" at bounding box center [635, 255] width 1241 height 58
click at [72, 247] on button "2 Filters" at bounding box center [74, 254] width 90 height 28
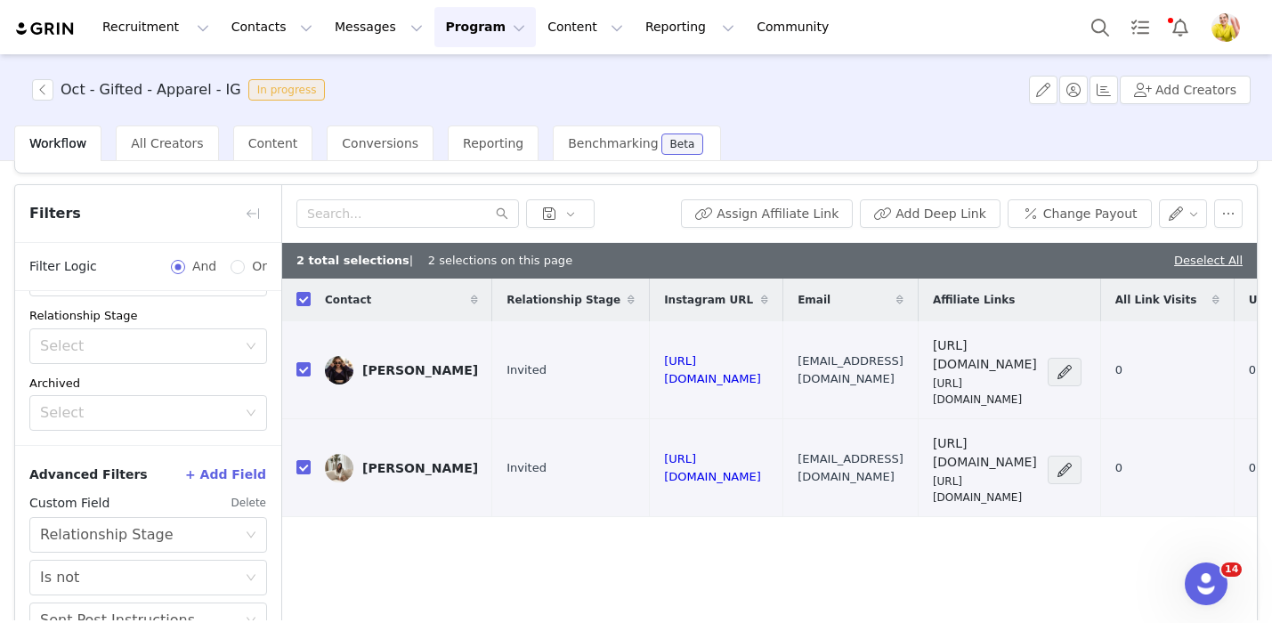
scroll to position [33, 0]
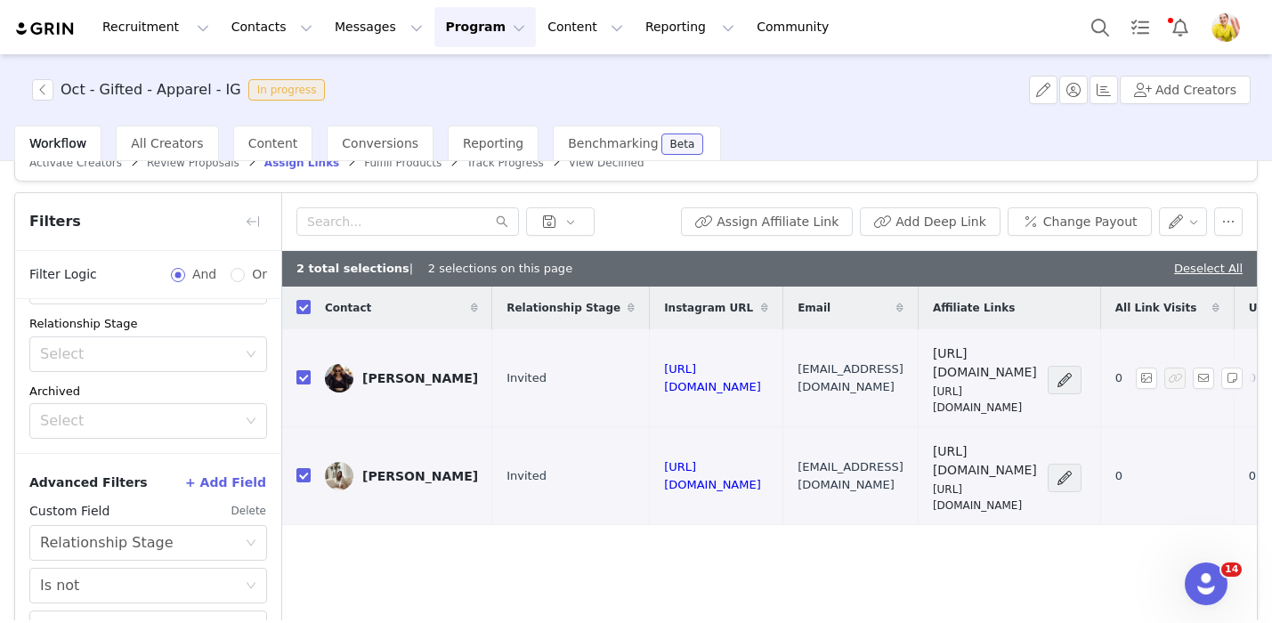
click at [305, 370] on input "checkbox" at bounding box center [303, 377] width 14 height 14
checkbox input "false"
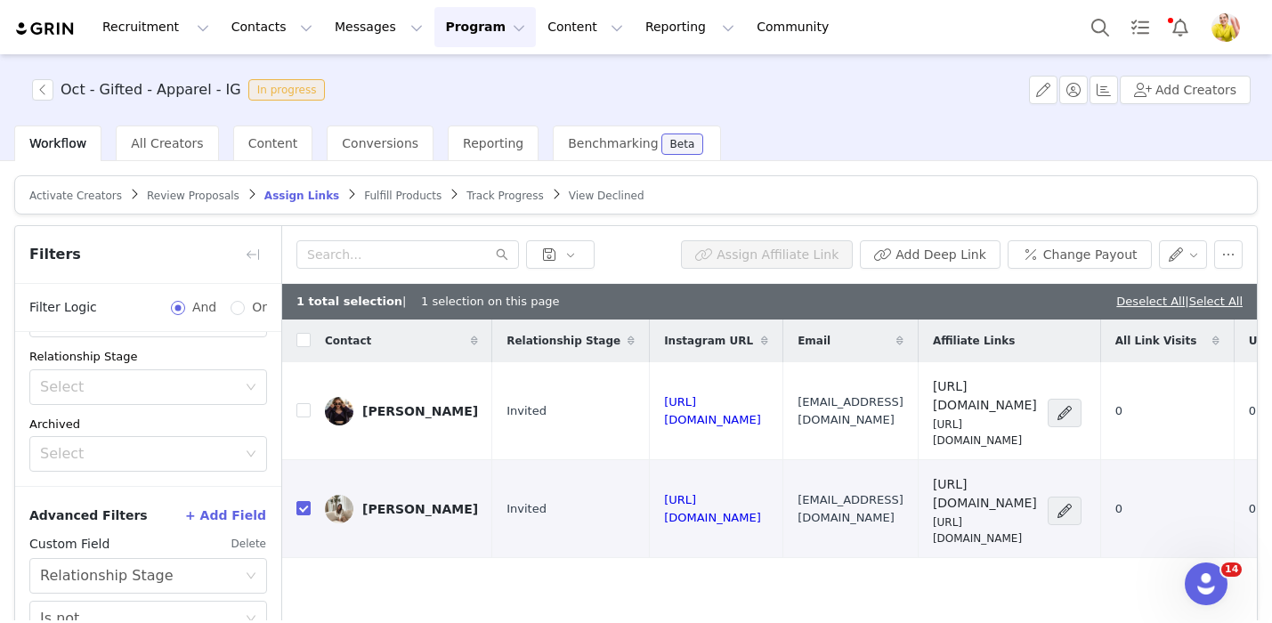
click at [1246, 251] on div "Assign Affiliate Link Add Deep Link Change Payout" at bounding box center [769, 255] width 974 height 58
click at [1229, 251] on button "button" at bounding box center [1228, 254] width 28 height 28
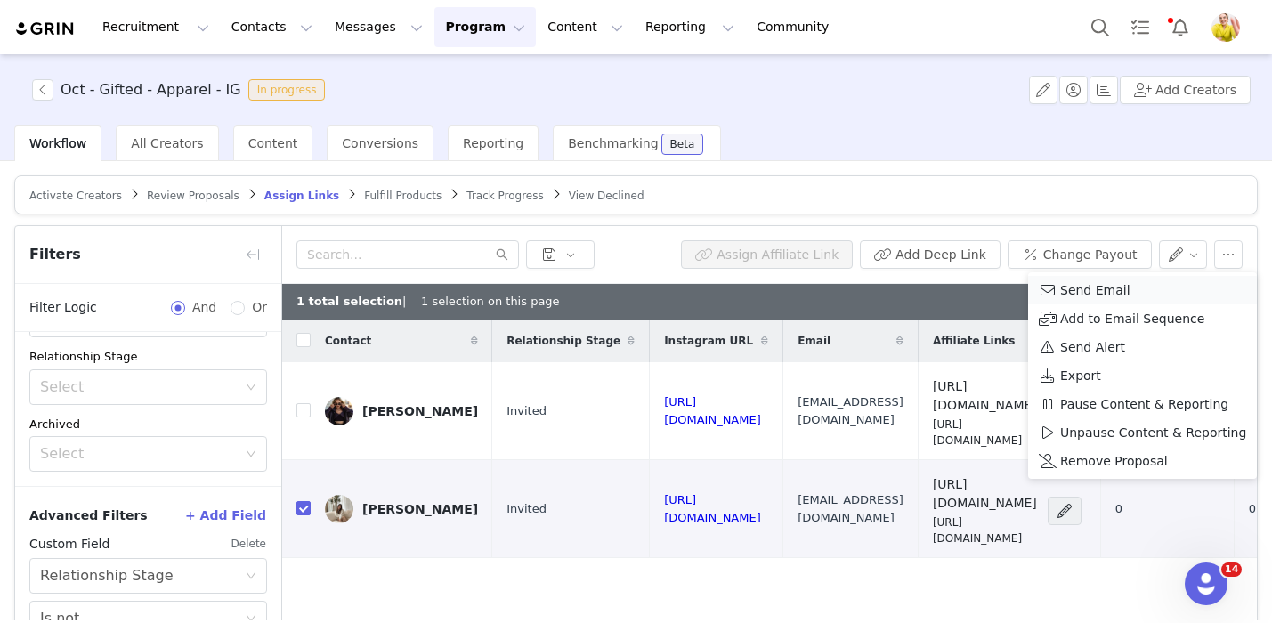
click at [1104, 287] on span "Send Email" at bounding box center [1095, 290] width 70 height 20
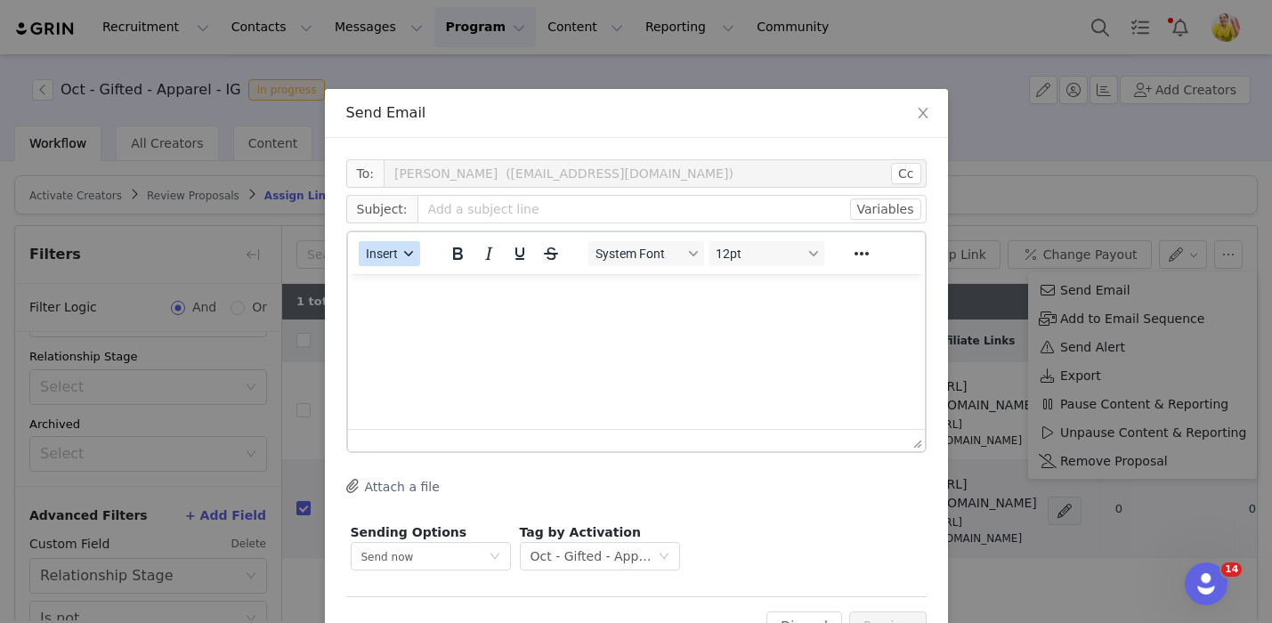
click at [399, 259] on button "Insert" at bounding box center [389, 253] width 61 height 25
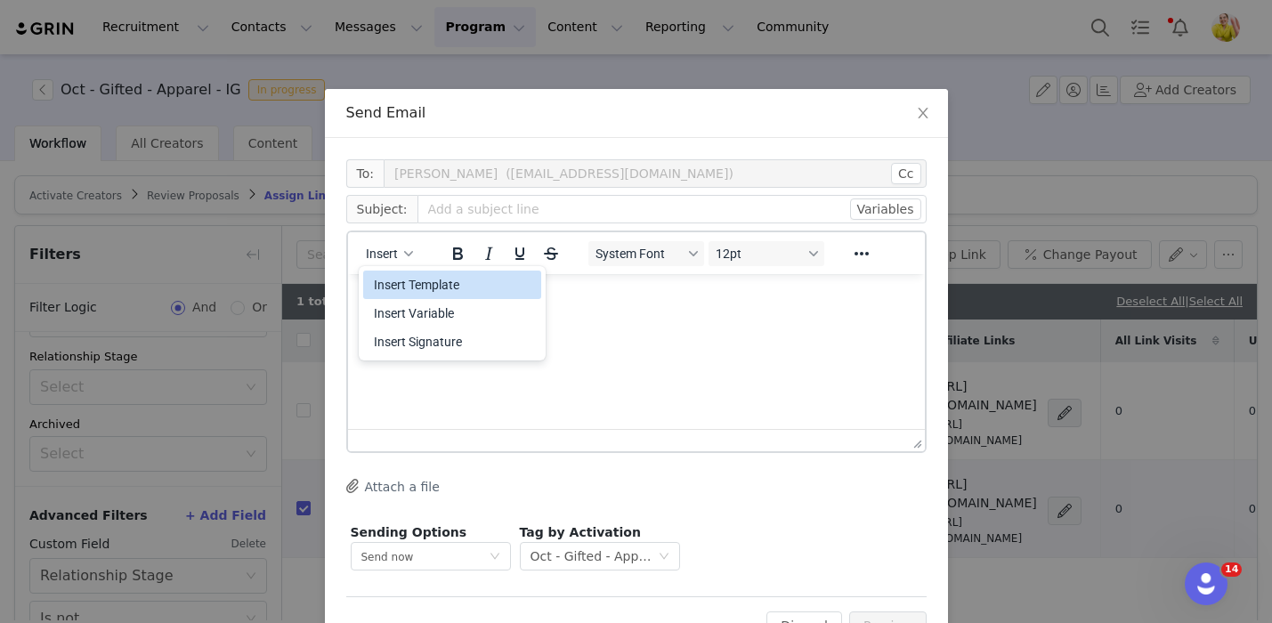
click at [400, 295] on div "Insert Template" at bounding box center [452, 285] width 178 height 28
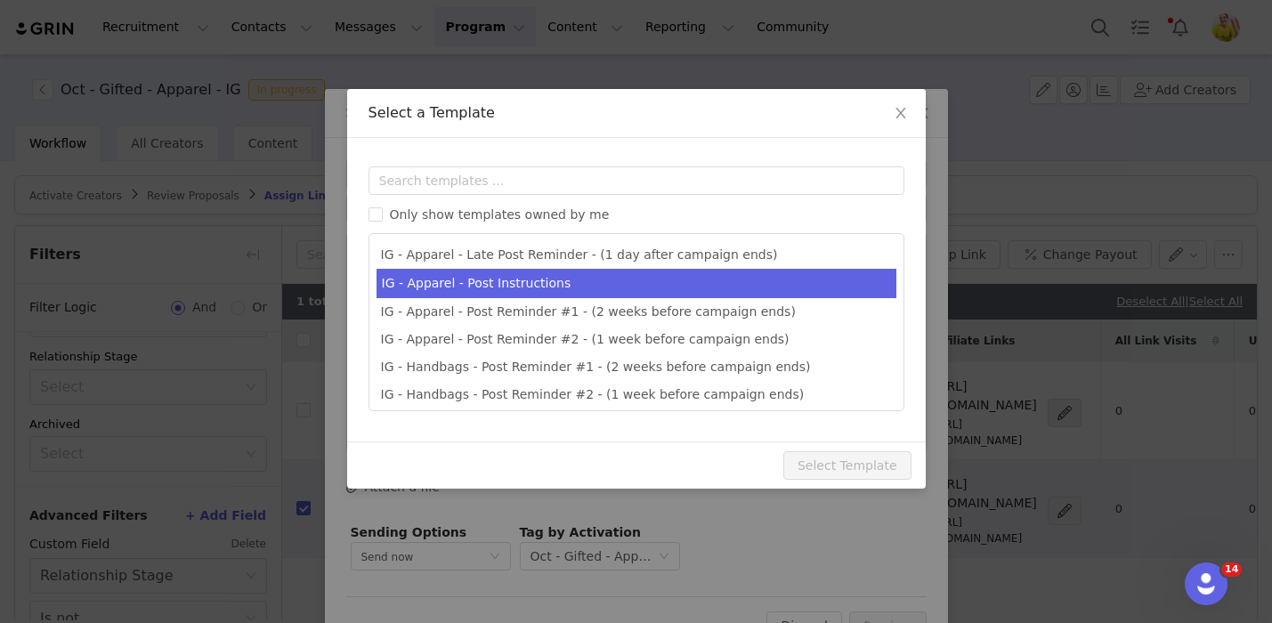
click at [462, 280] on li "IG - Apparel - Post Instructions" at bounding box center [636, 283] width 520 height 29
type input "Quince x @[instagram_username] Post Instructions!"
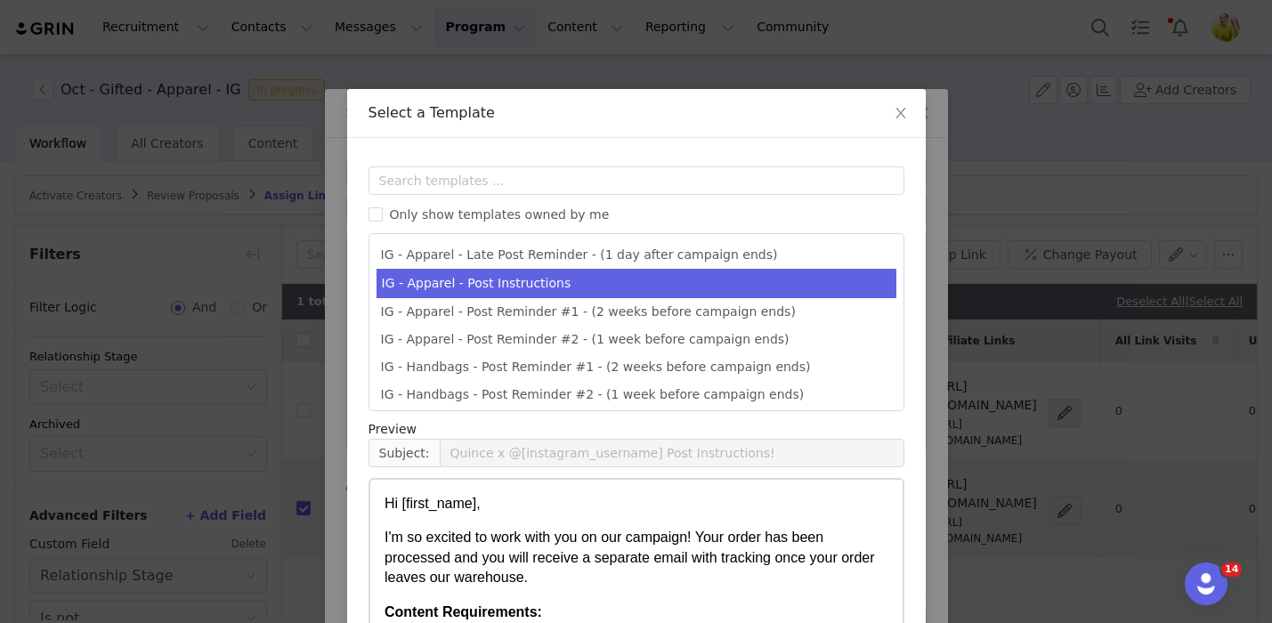
scroll to position [167, 0]
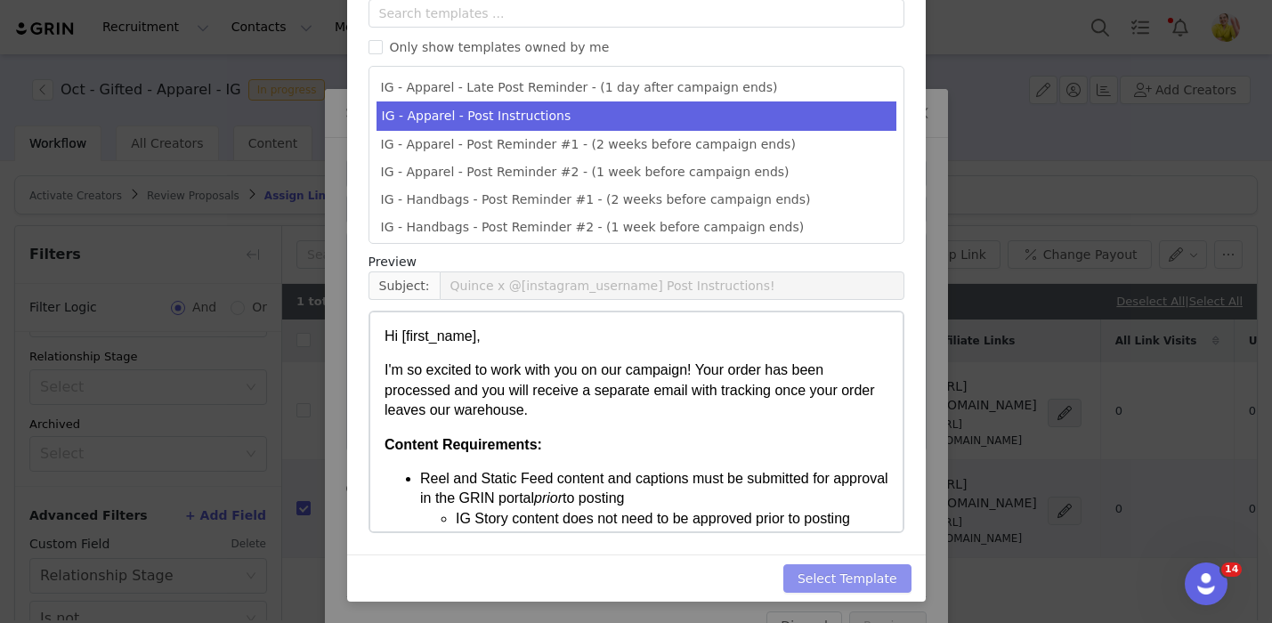
click at [885, 577] on button "Select Template" at bounding box center [847, 578] width 128 height 28
type input "Quince x @[instagram_username] Post Instructions!"
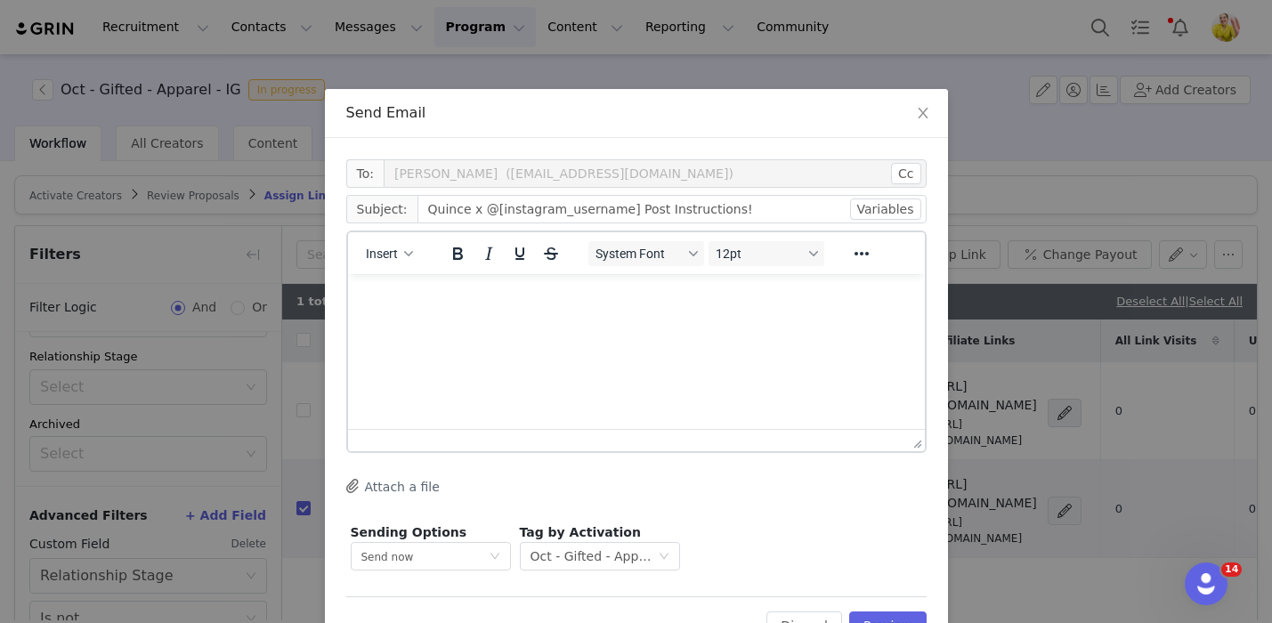
scroll to position [0, 0]
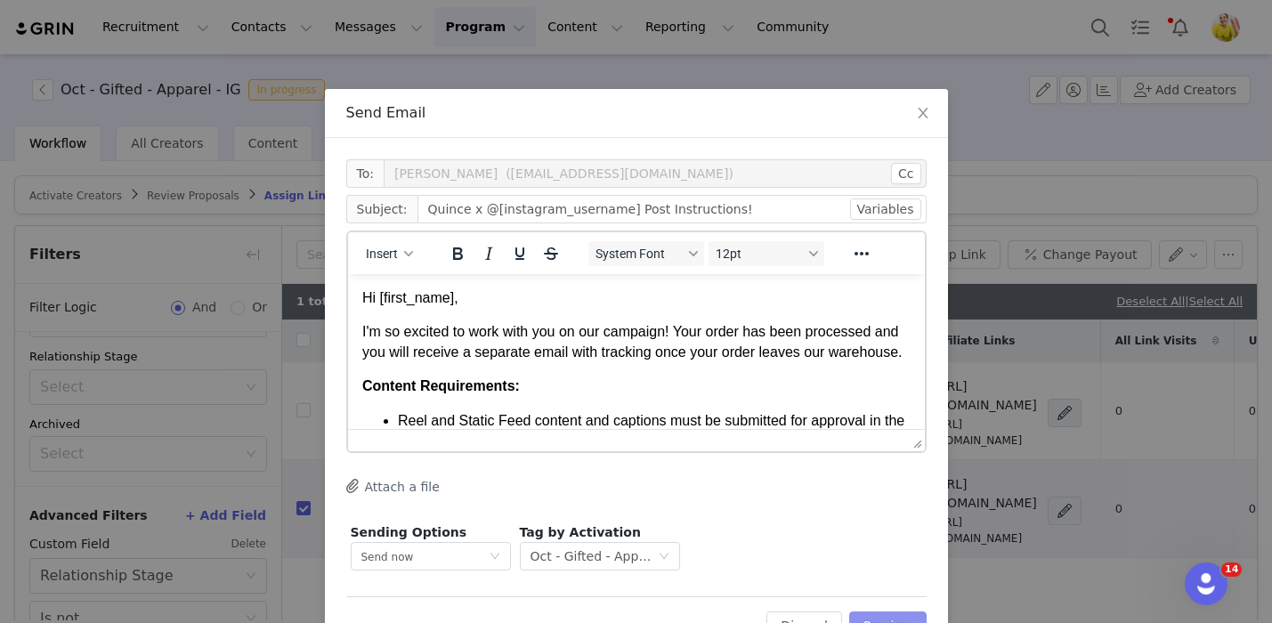
click at [889, 614] on button "Preview" at bounding box center [887, 625] width 77 height 28
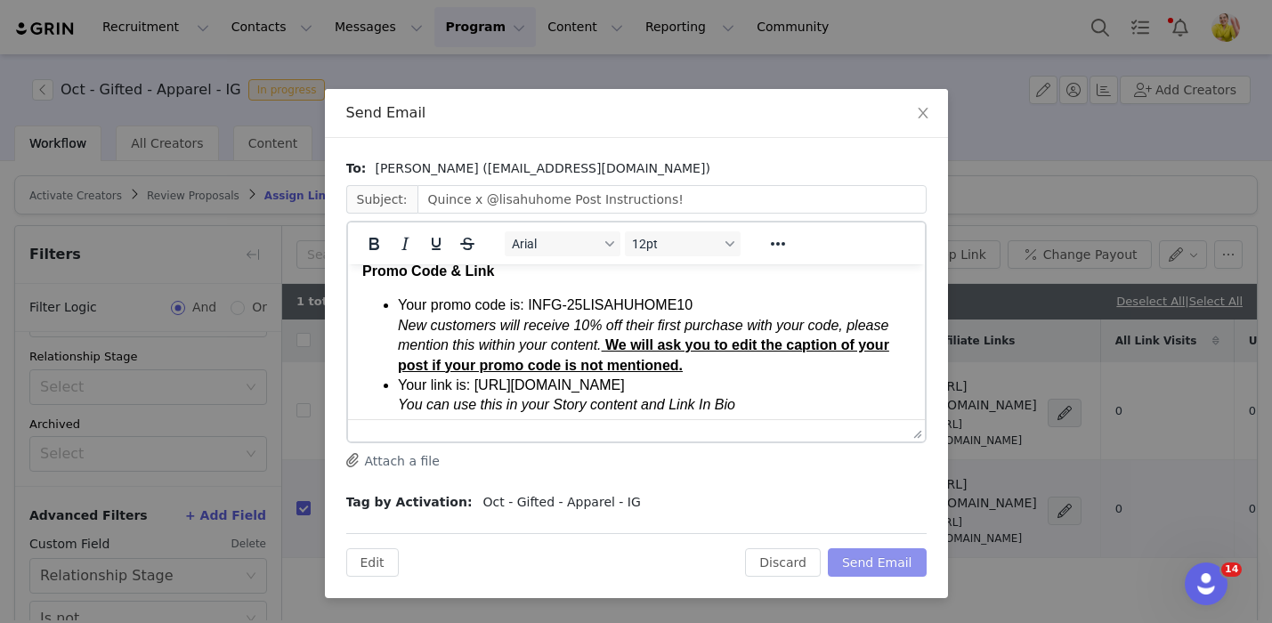
scroll to position [531, 0]
click at [884, 561] on button "Send Email" at bounding box center [877, 562] width 99 height 28
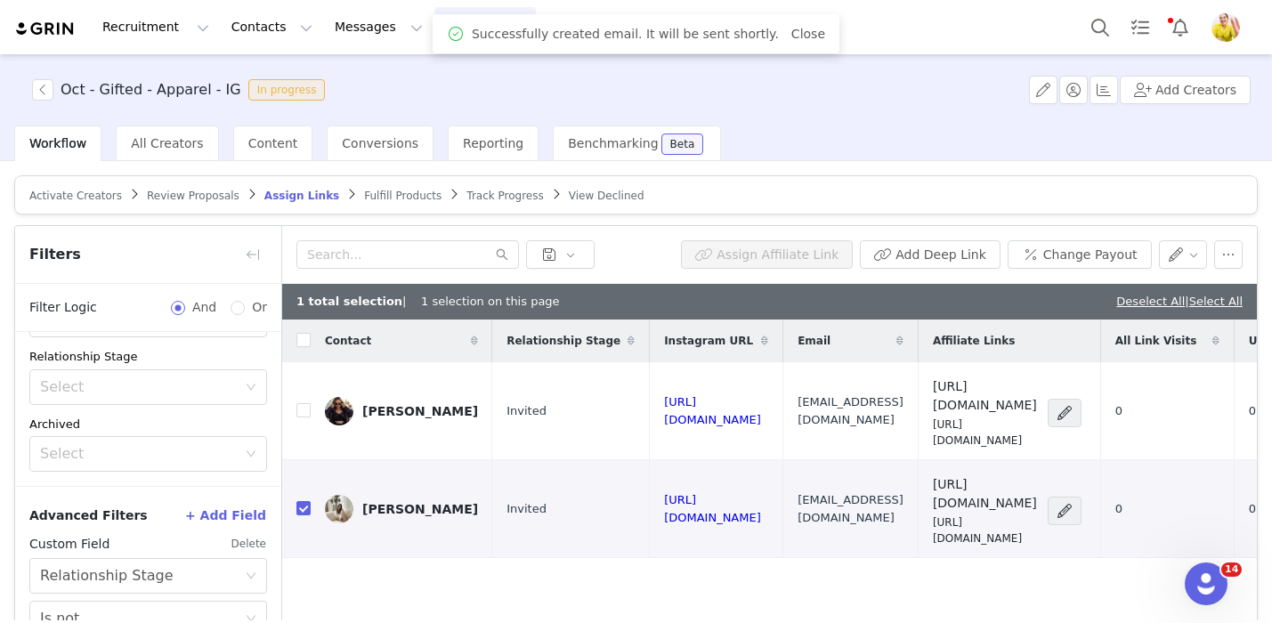
scroll to position [0, 0]
click at [1188, 249] on button "button" at bounding box center [1183, 254] width 49 height 28
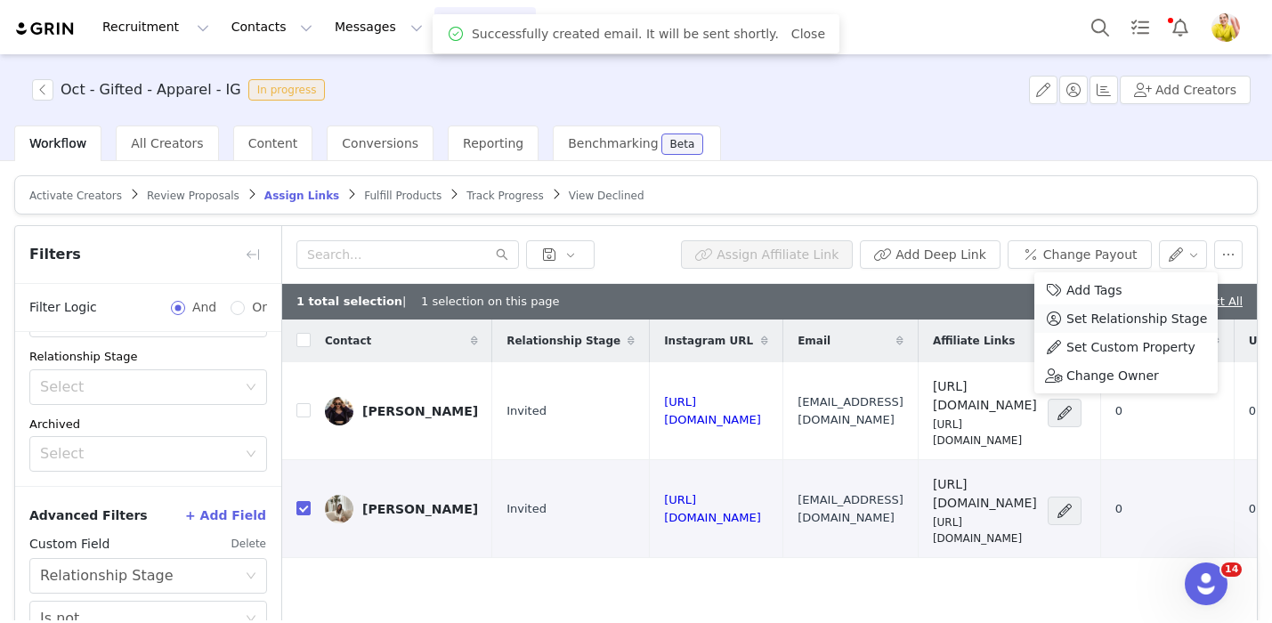
click at [1160, 319] on span "Set Relationship Stage" at bounding box center [1136, 319] width 141 height 20
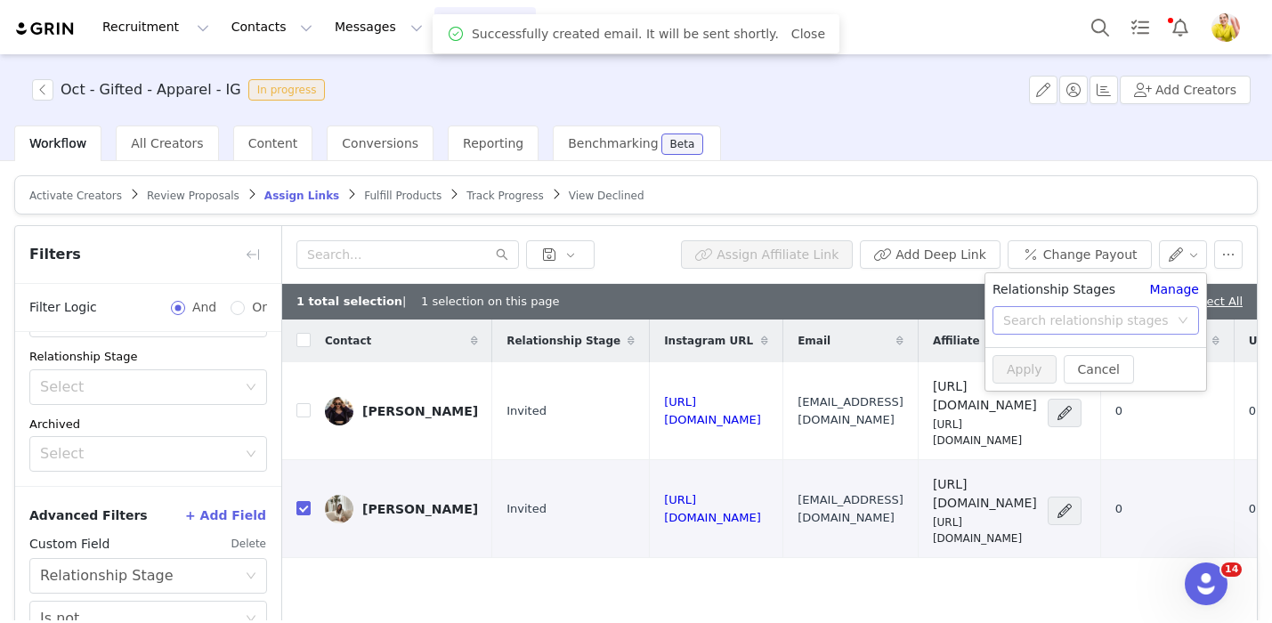
click at [1054, 318] on div "Search relationship stages" at bounding box center [1086, 320] width 166 height 18
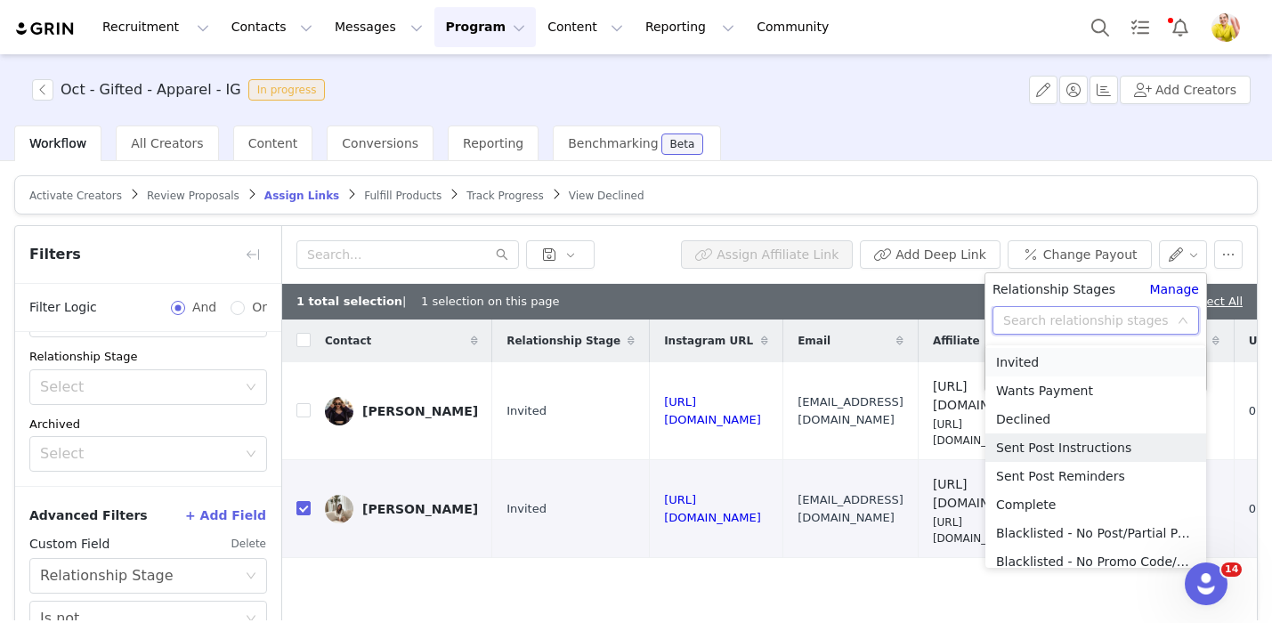
scroll to position [85, 0]
click at [1056, 448] on li "Sent Post Instructions" at bounding box center [1095, 449] width 221 height 28
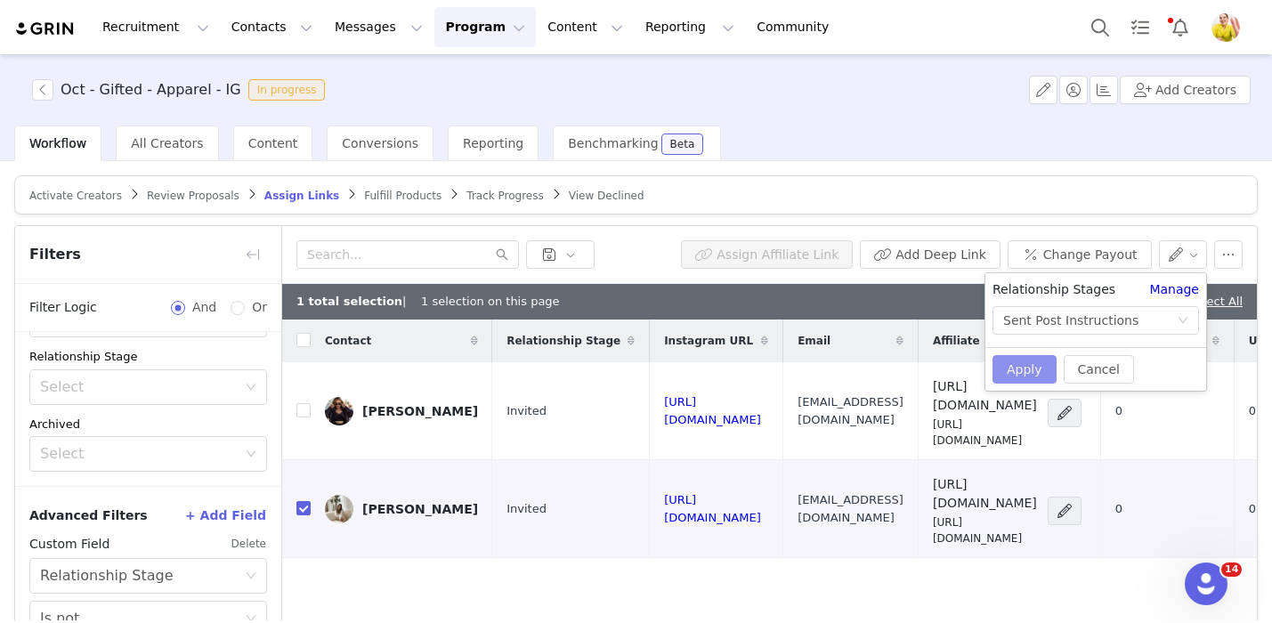
click at [1012, 363] on button "Apply" at bounding box center [1024, 369] width 64 height 28
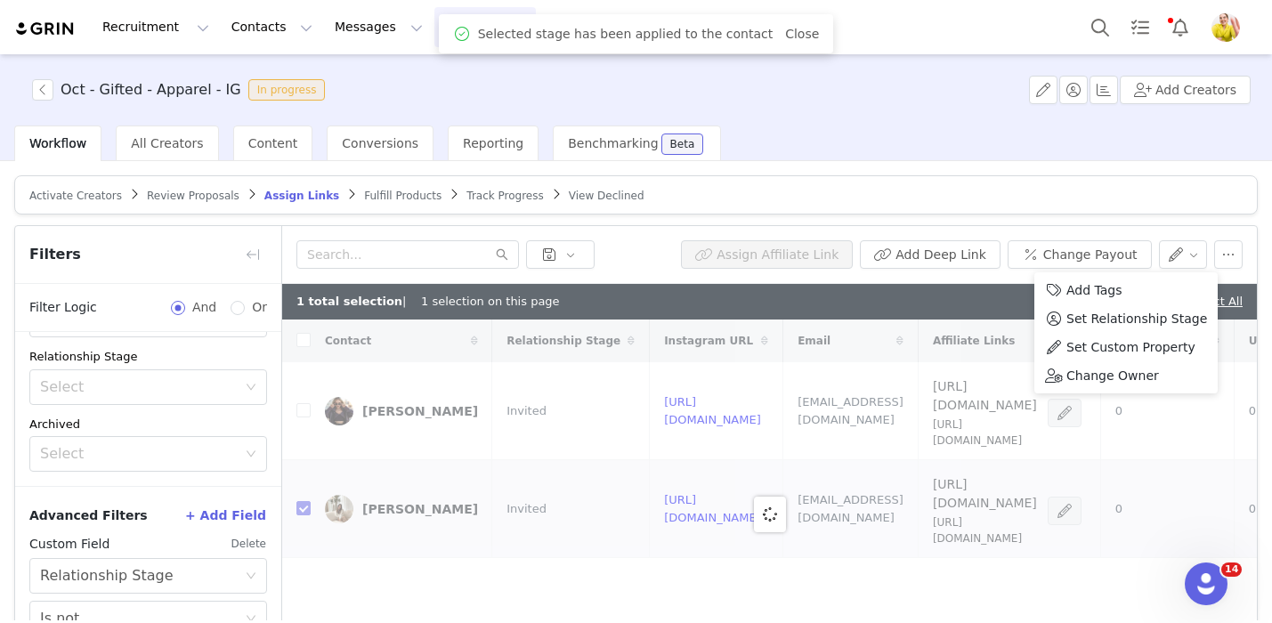
click at [965, 311] on div "1 total selection | 1 selection on this page Deselect All | Select All" at bounding box center [769, 302] width 974 height 36
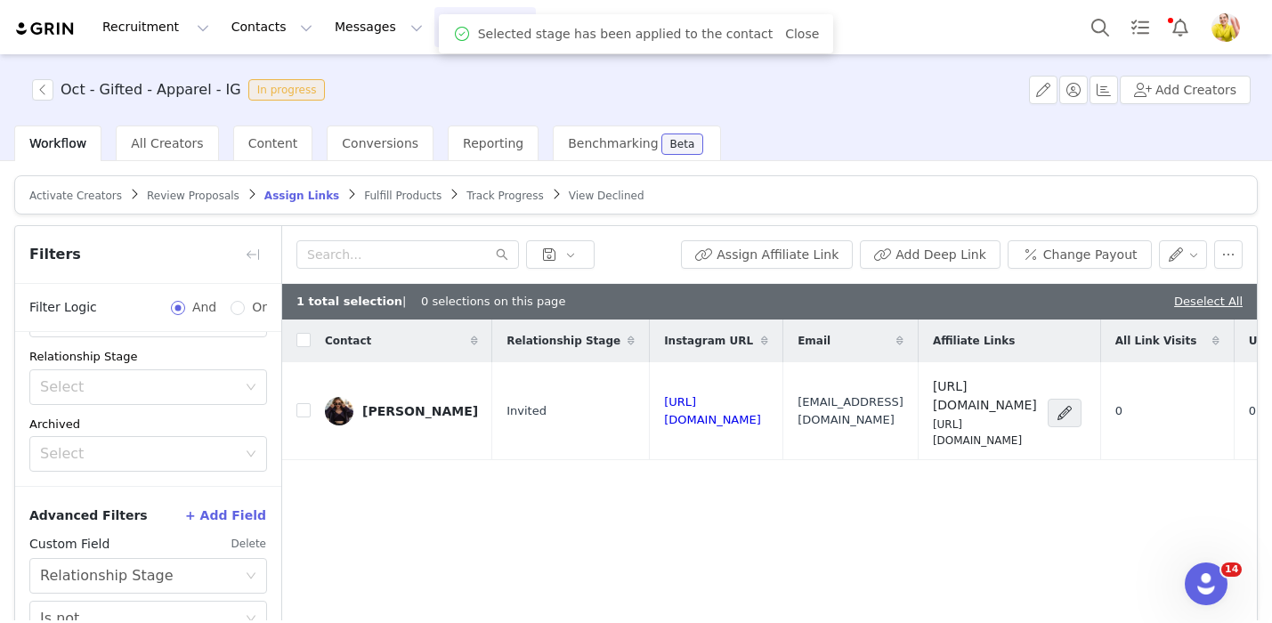
click at [1176, 298] on div "1 total selection | 0 selections on this page Deselect All" at bounding box center [769, 302] width 974 height 36
click at [1188, 298] on link "Deselect All" at bounding box center [1208, 301] width 69 height 13
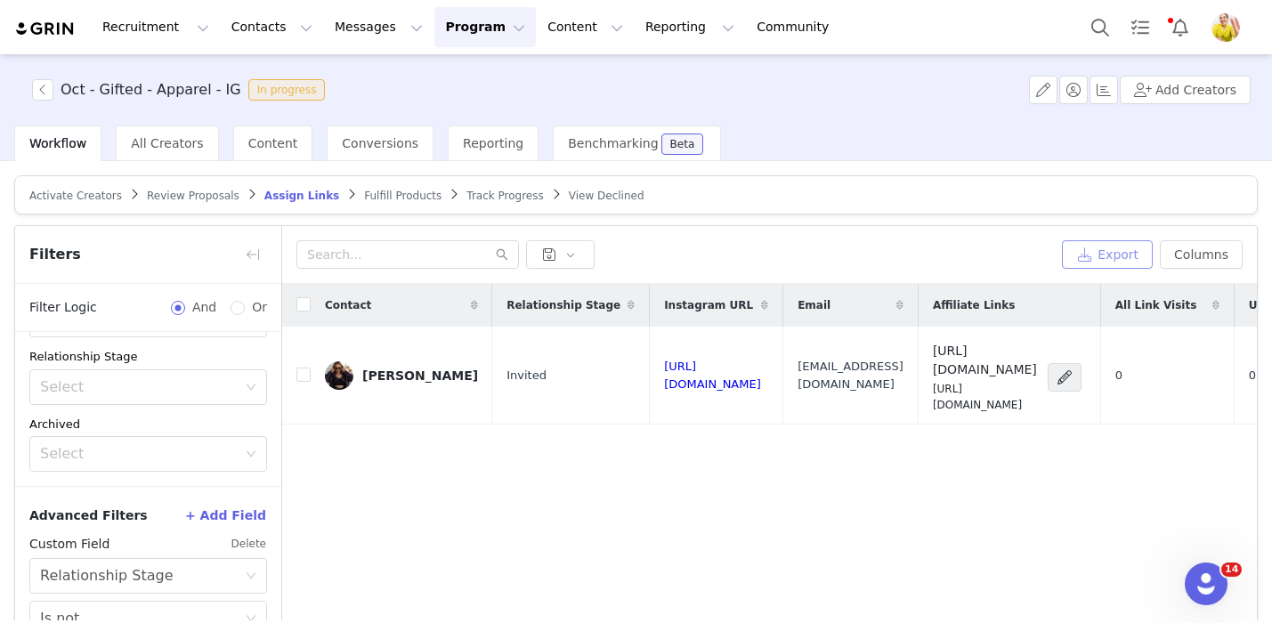
click at [1111, 254] on button "Export" at bounding box center [1107, 254] width 91 height 28
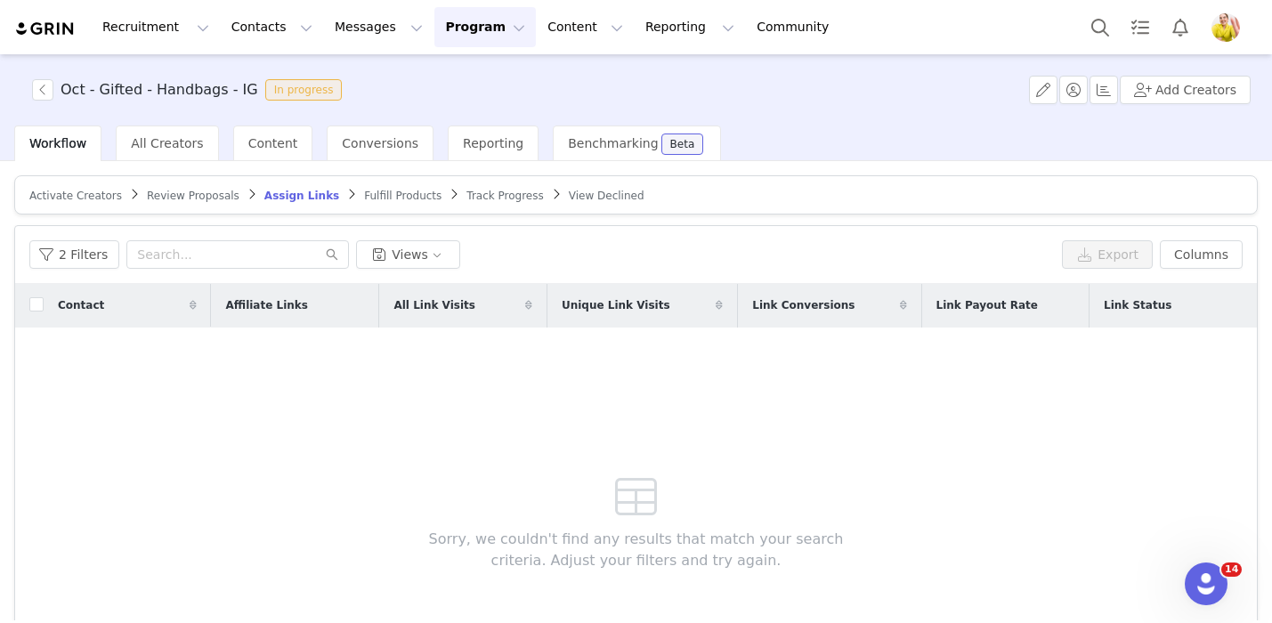
click at [209, 195] on span "Review Proposals" at bounding box center [193, 196] width 93 height 12
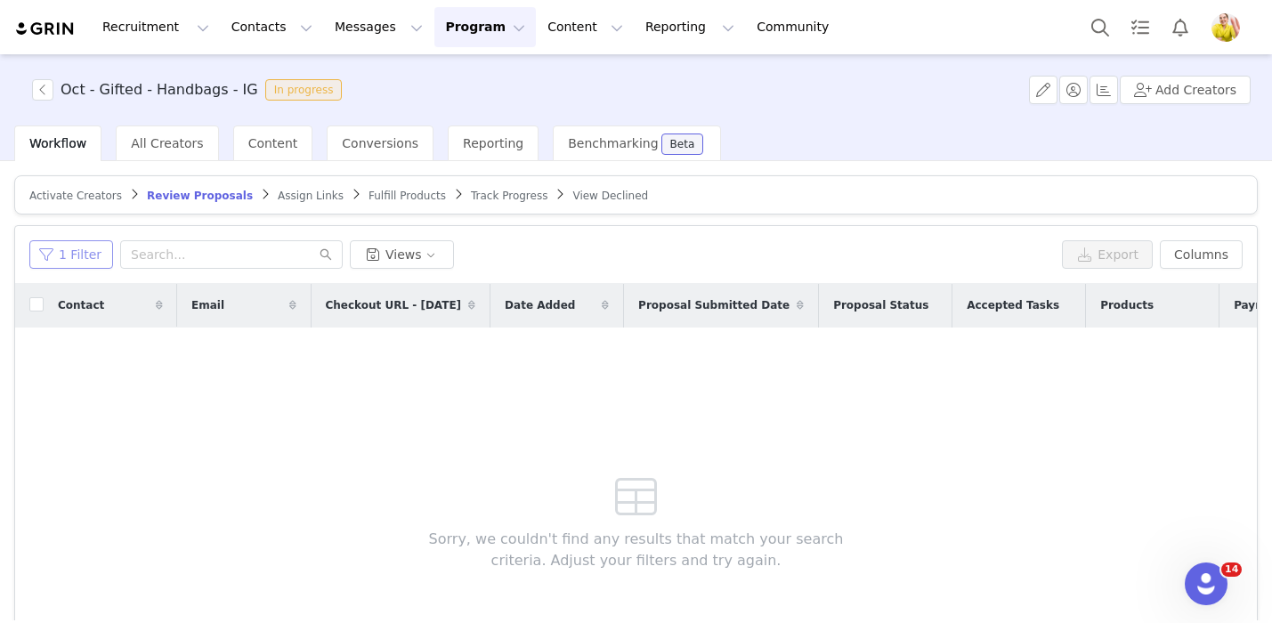
click at [59, 254] on button "1 Filter" at bounding box center [71, 254] width 84 height 28
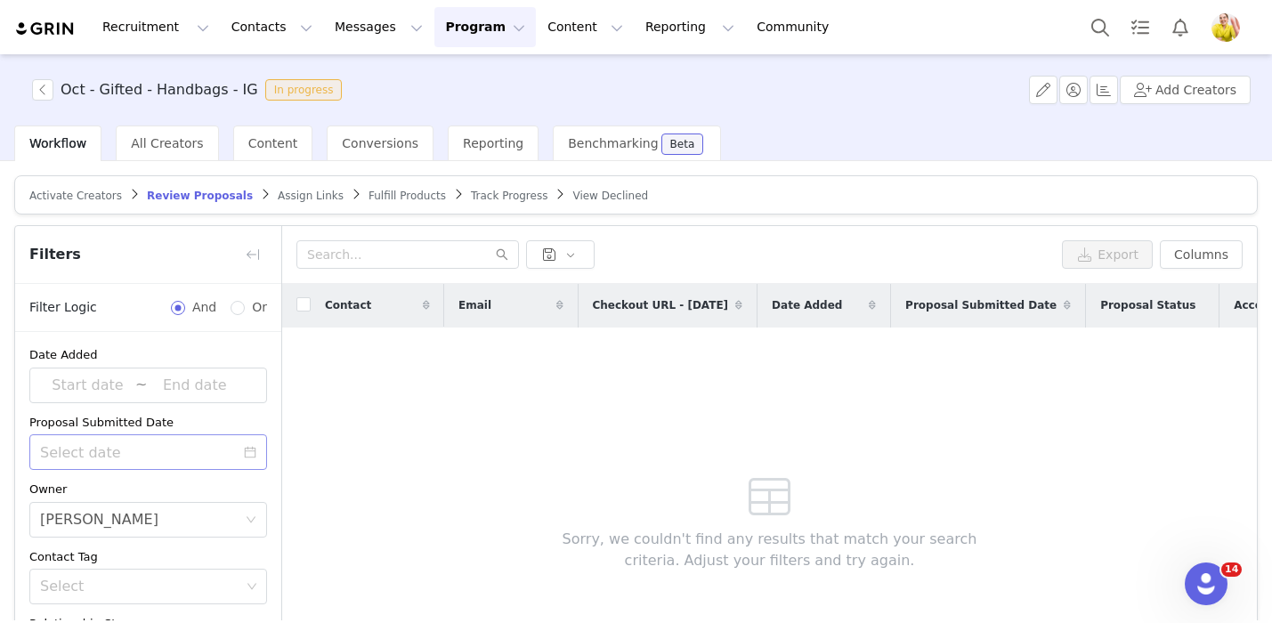
scroll to position [184, 0]
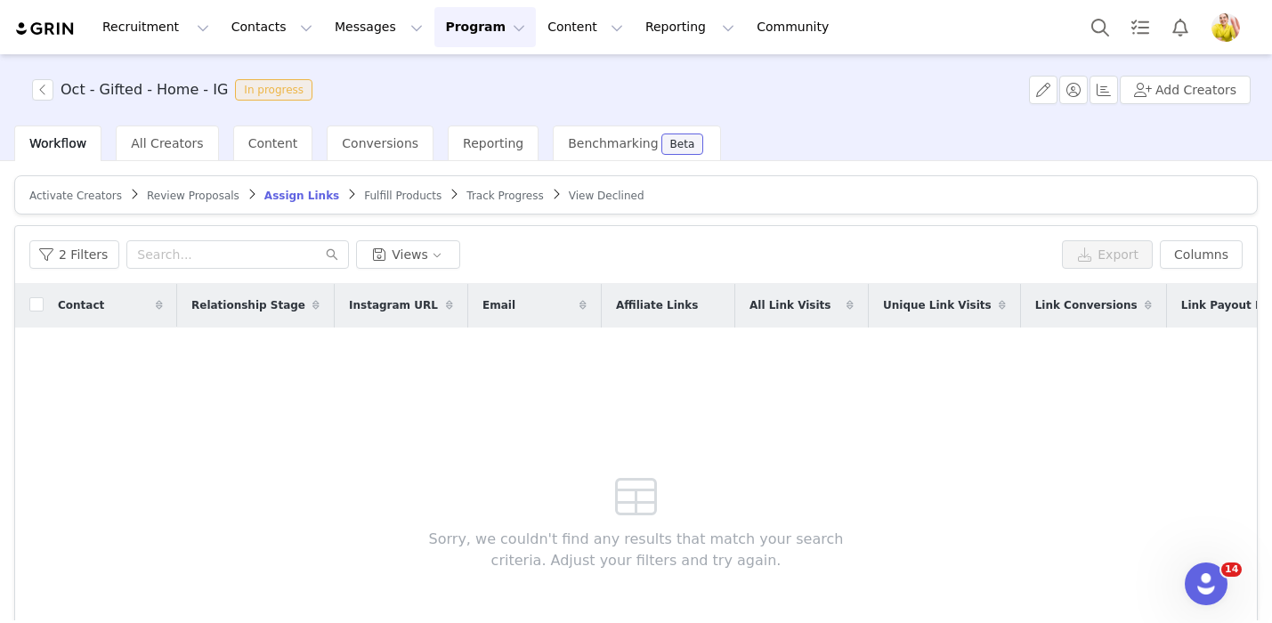
click at [188, 197] on span "Review Proposals" at bounding box center [193, 196] width 93 height 12
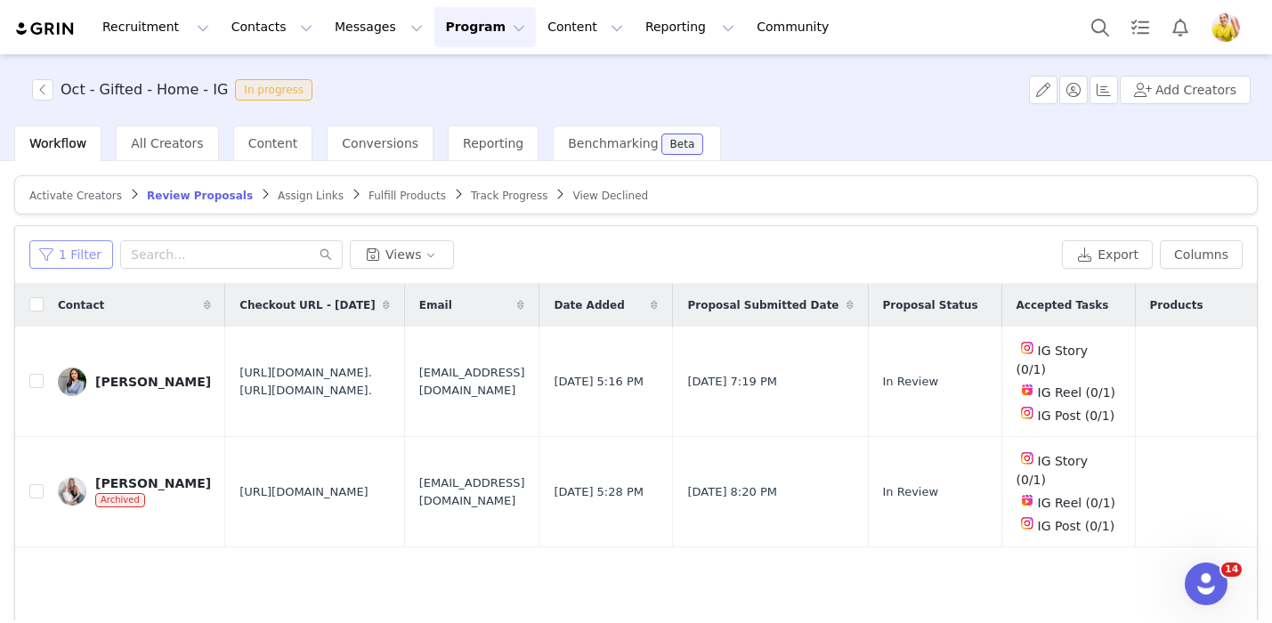
click at [64, 248] on button "1 Filter" at bounding box center [71, 254] width 84 height 28
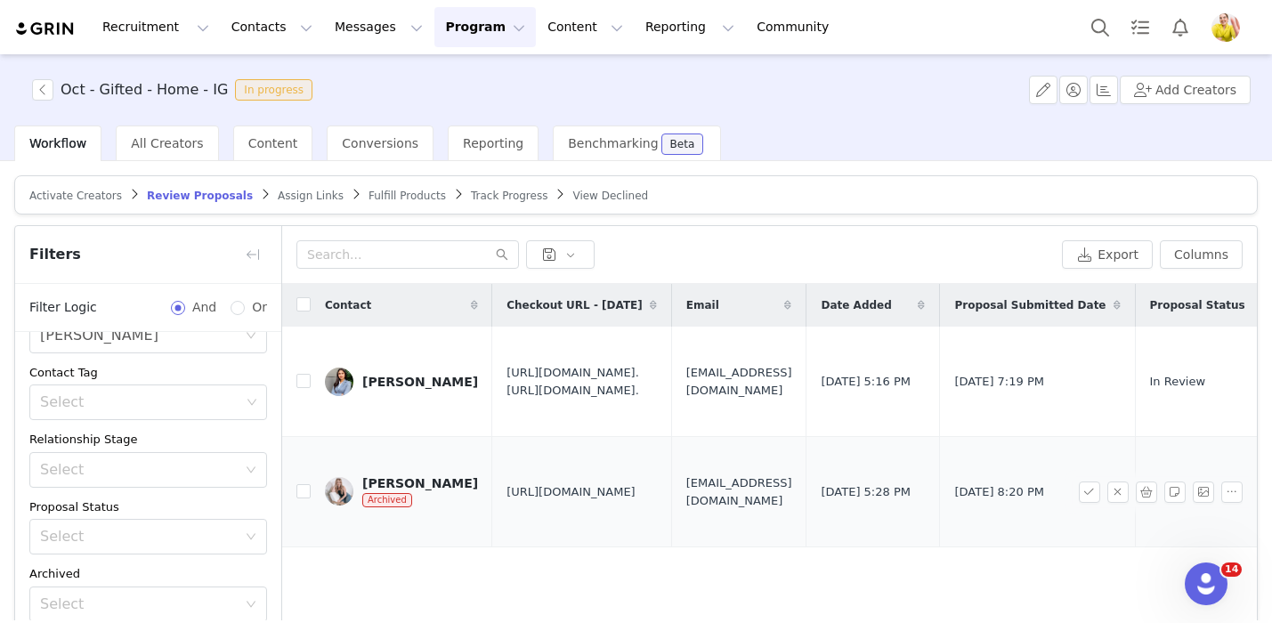
click at [586, 501] on span "[URL][DOMAIN_NAME]" at bounding box center [570, 492] width 129 height 18
click at [586, 501] on span "https://www.quince.com/checkout?checkoutId=a11bb215-0b33-408b-a6e9-e65cf65fa477" at bounding box center [570, 492] width 129 height 18
copy span "https://www.quince.com/checkout?checkoutId=a11bb215-0b33-408b-a6e9-e65cf65fa477"
click at [1097, 503] on button "button" at bounding box center [1089, 491] width 21 height 21
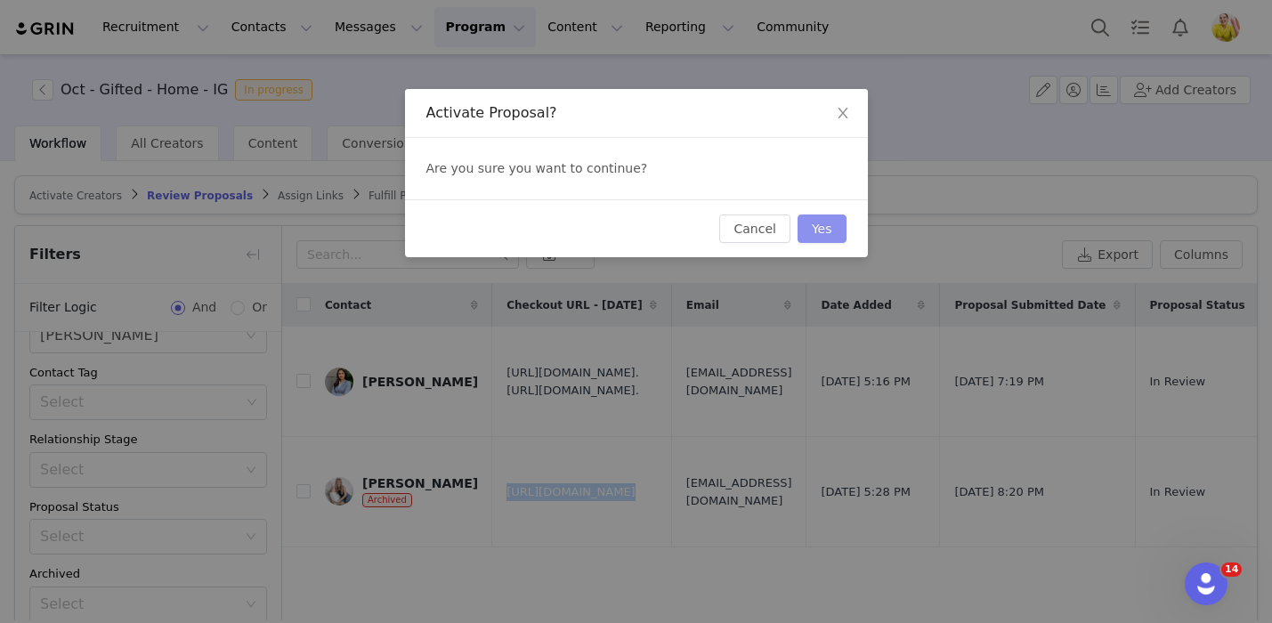
click at [831, 236] on button "Yes" at bounding box center [821, 228] width 49 height 28
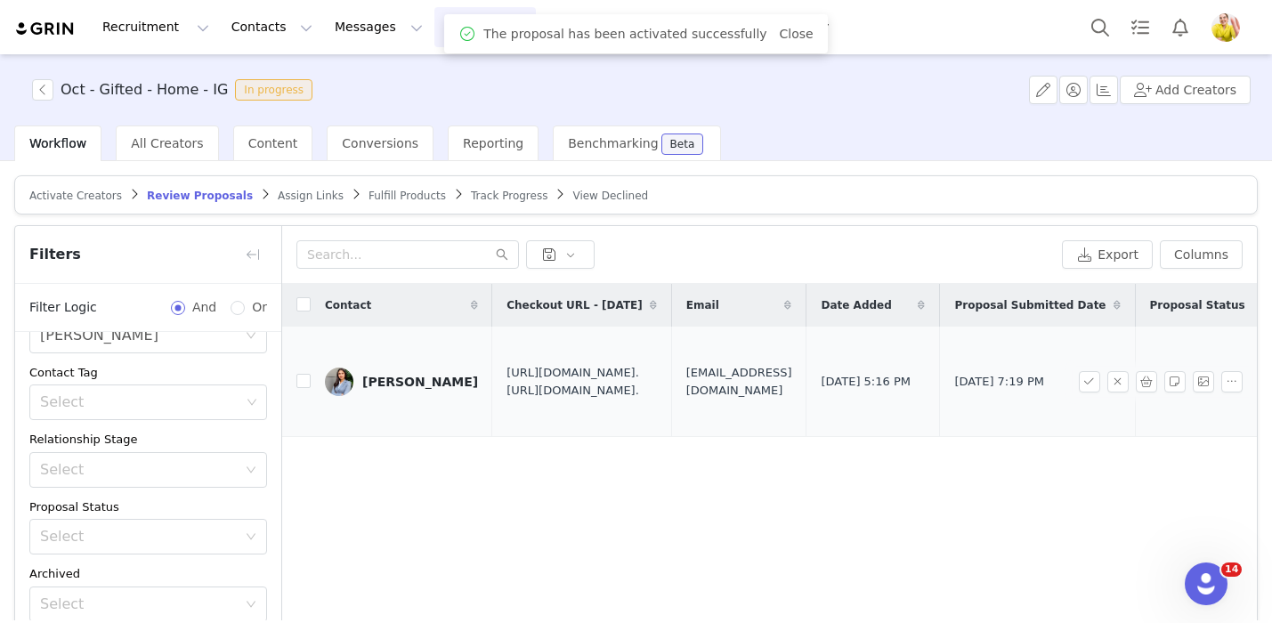
click at [432, 389] on div "𝑶𝒌𝒔𝒂𝒏𝒂 𝒀𝒖𝒔𝒖𝒑𝒐𝒗𝒂" at bounding box center [420, 382] width 116 height 14
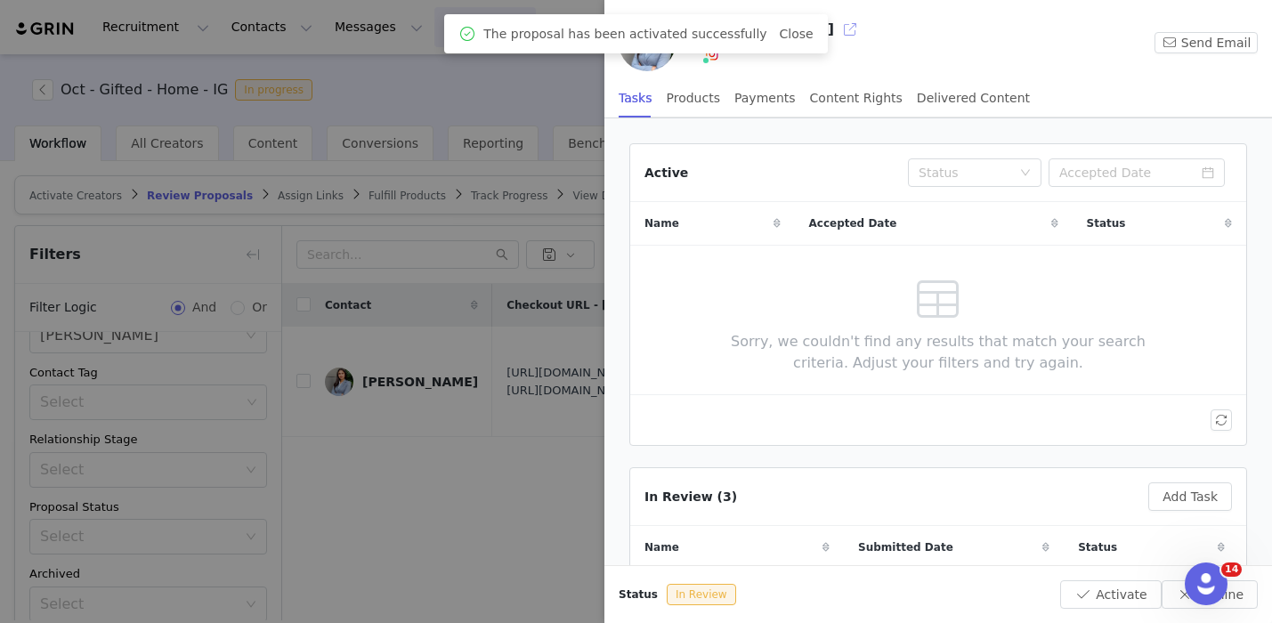
click at [841, 31] on button "button" at bounding box center [850, 29] width 28 height 28
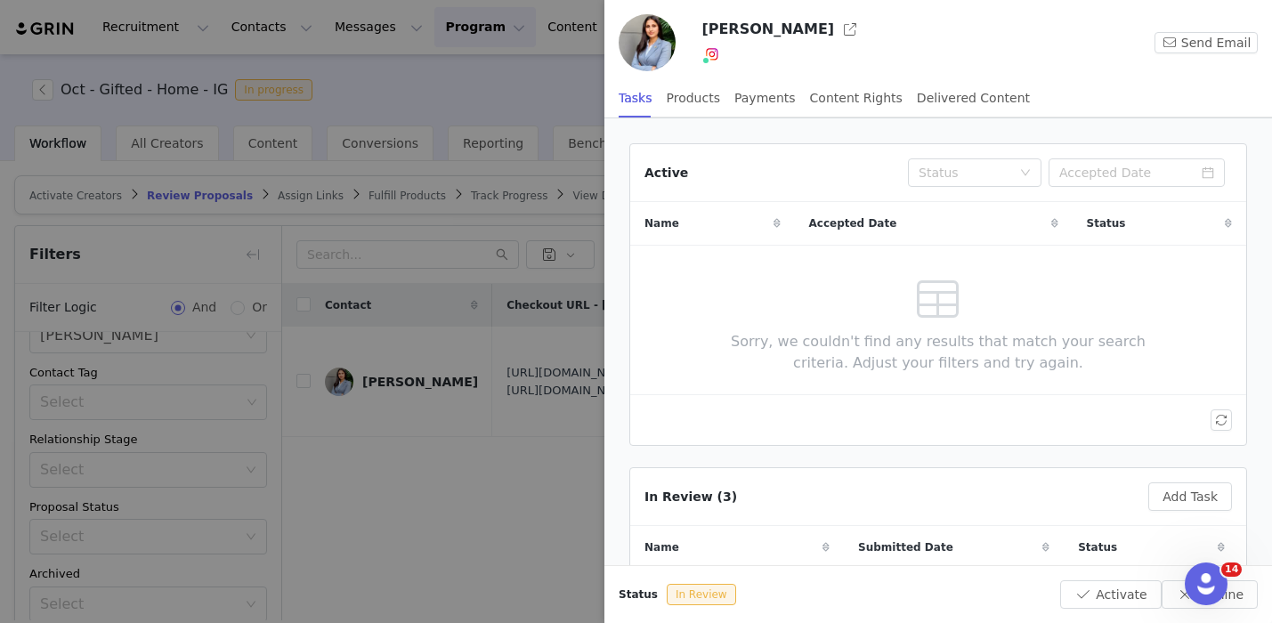
click at [376, 294] on div at bounding box center [636, 311] width 1272 height 623
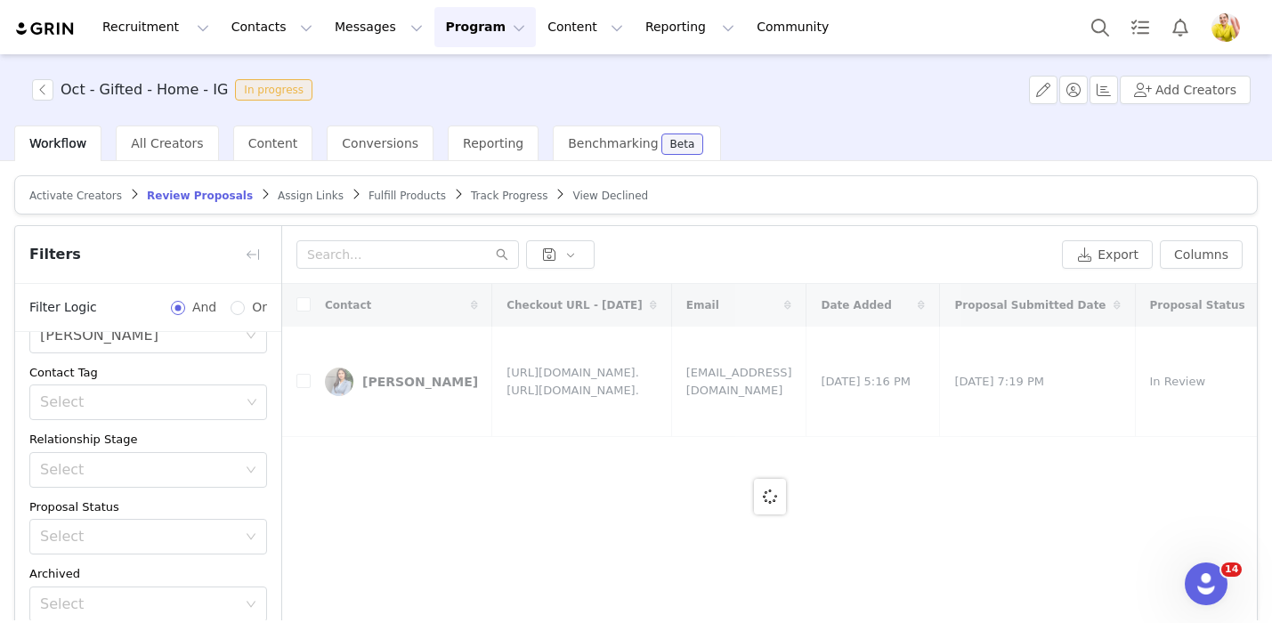
click at [288, 191] on span "Assign Links" at bounding box center [311, 196] width 66 height 12
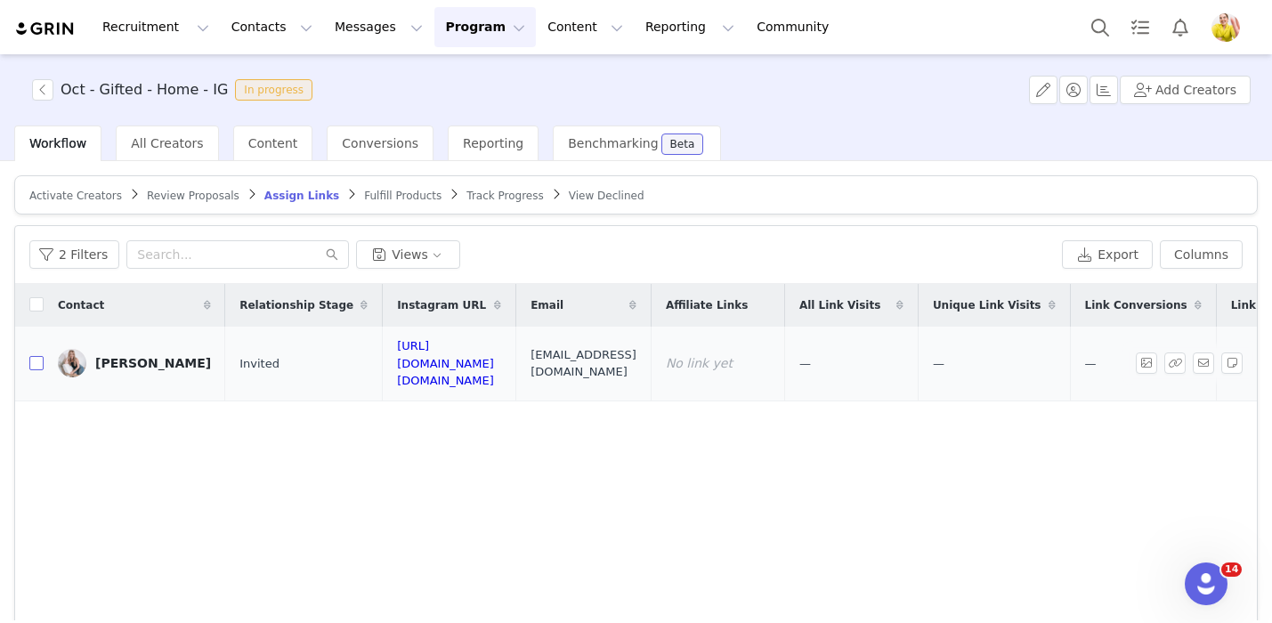
click at [38, 356] on input "checkbox" at bounding box center [36, 363] width 14 height 14
checkbox input "true"
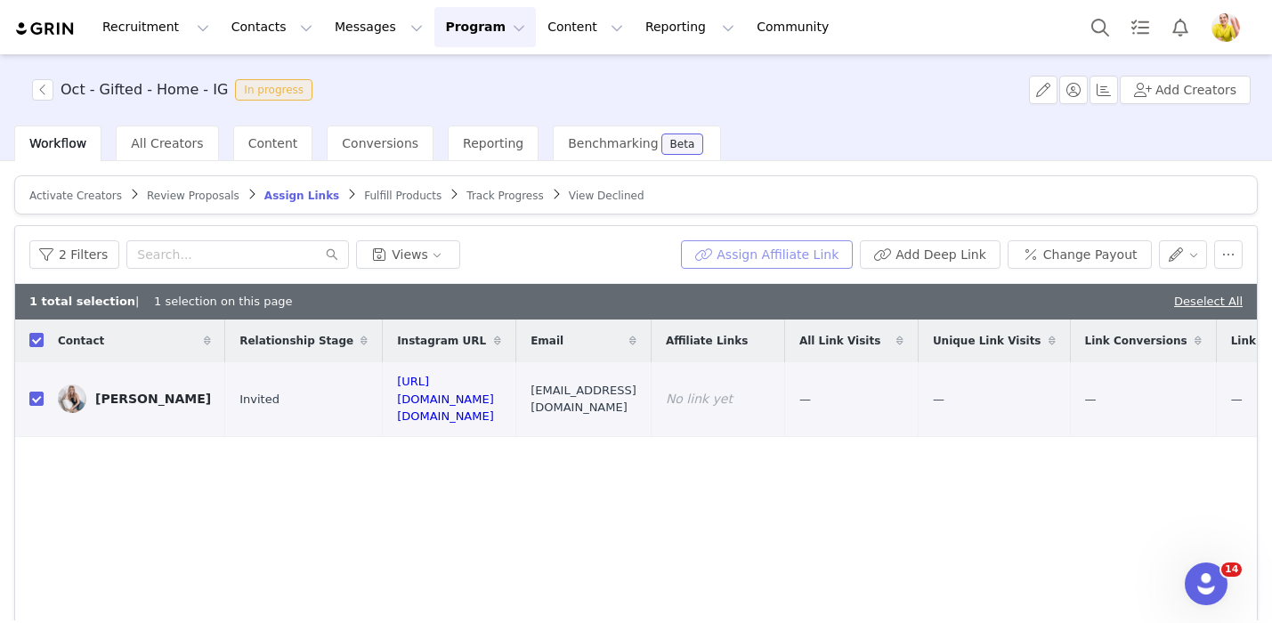
click at [794, 255] on button "Assign Affiliate Link" at bounding box center [767, 254] width 172 height 28
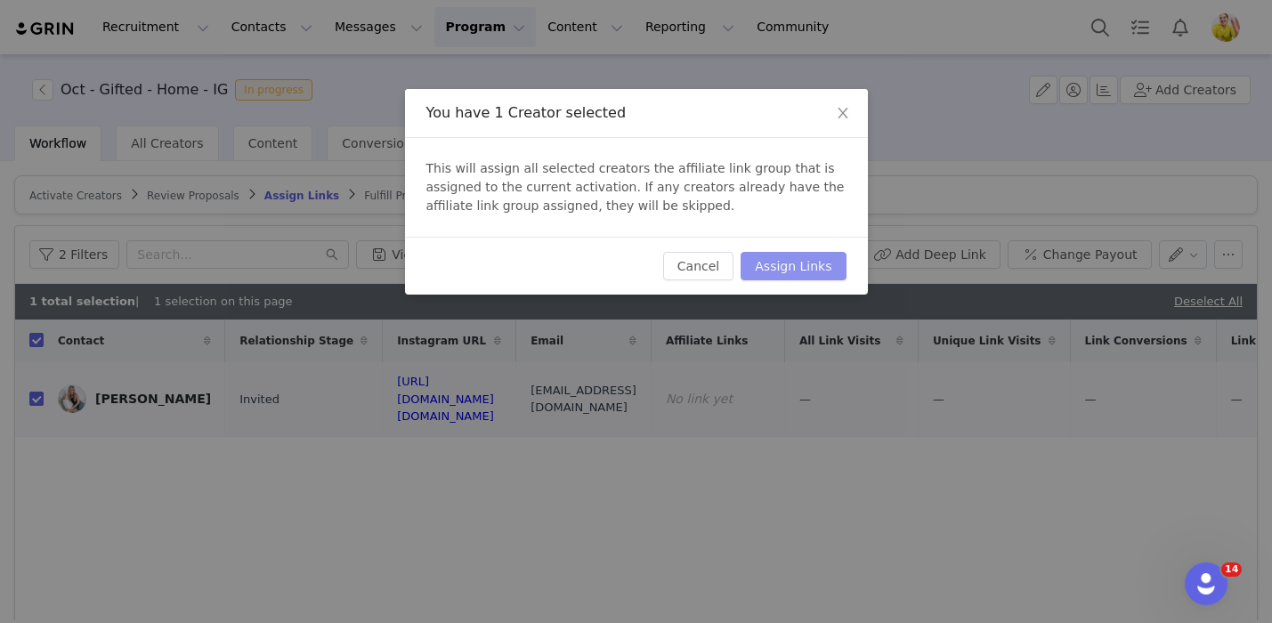
click at [806, 269] on button "Assign Links" at bounding box center [792, 266] width 105 height 28
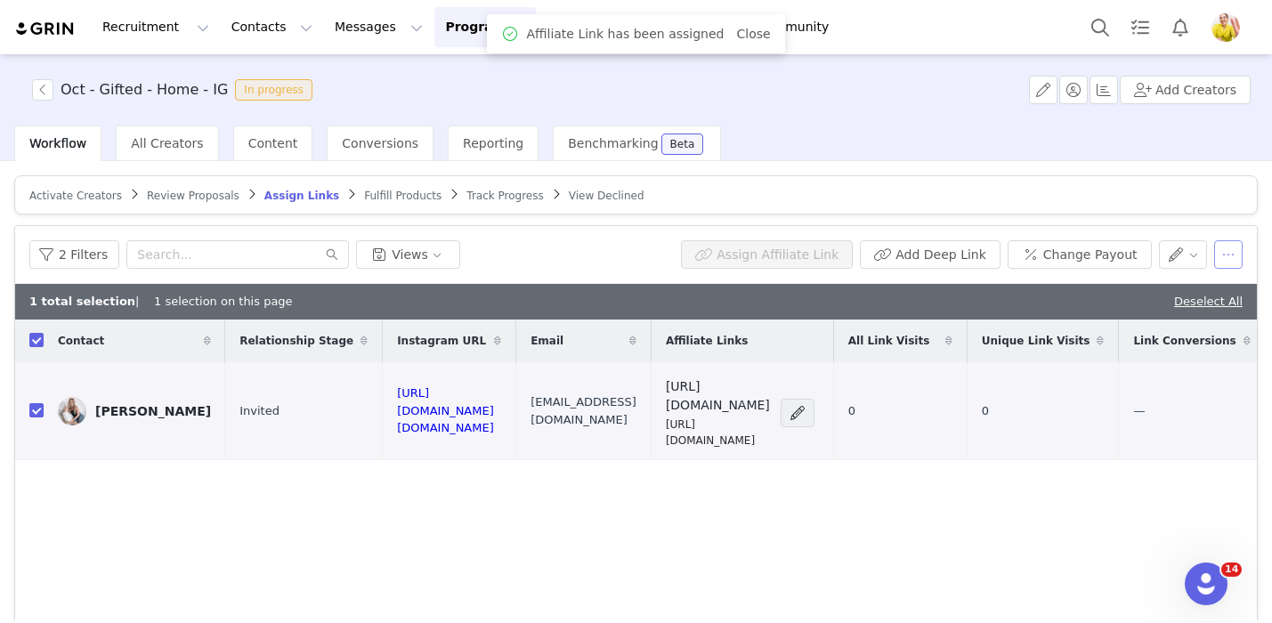
click at [1236, 265] on button "button" at bounding box center [1228, 254] width 28 height 28
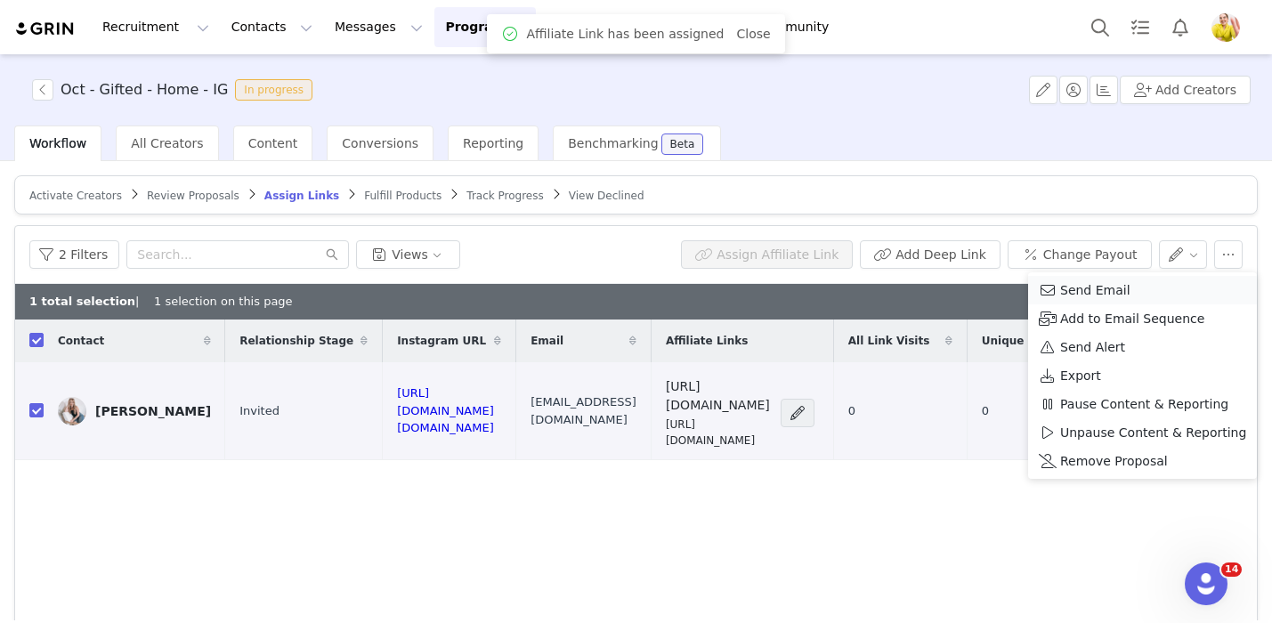
click at [1071, 294] on span "Send Email" at bounding box center [1095, 290] width 70 height 20
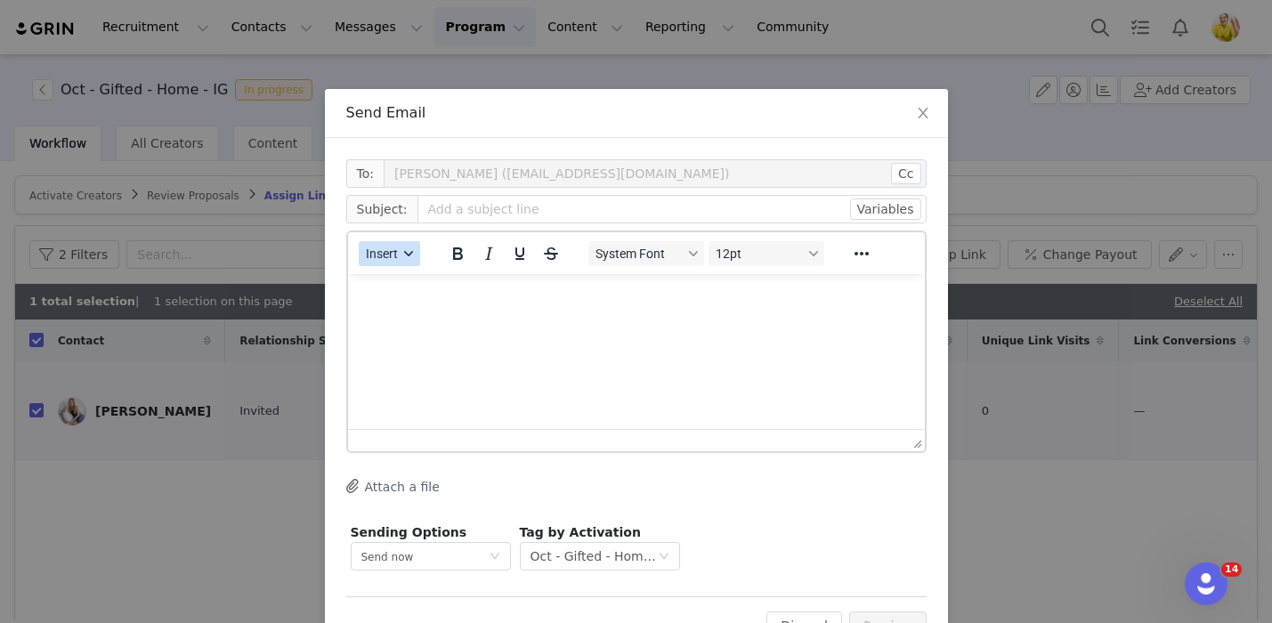
click at [401, 261] on button "Insert" at bounding box center [389, 253] width 61 height 25
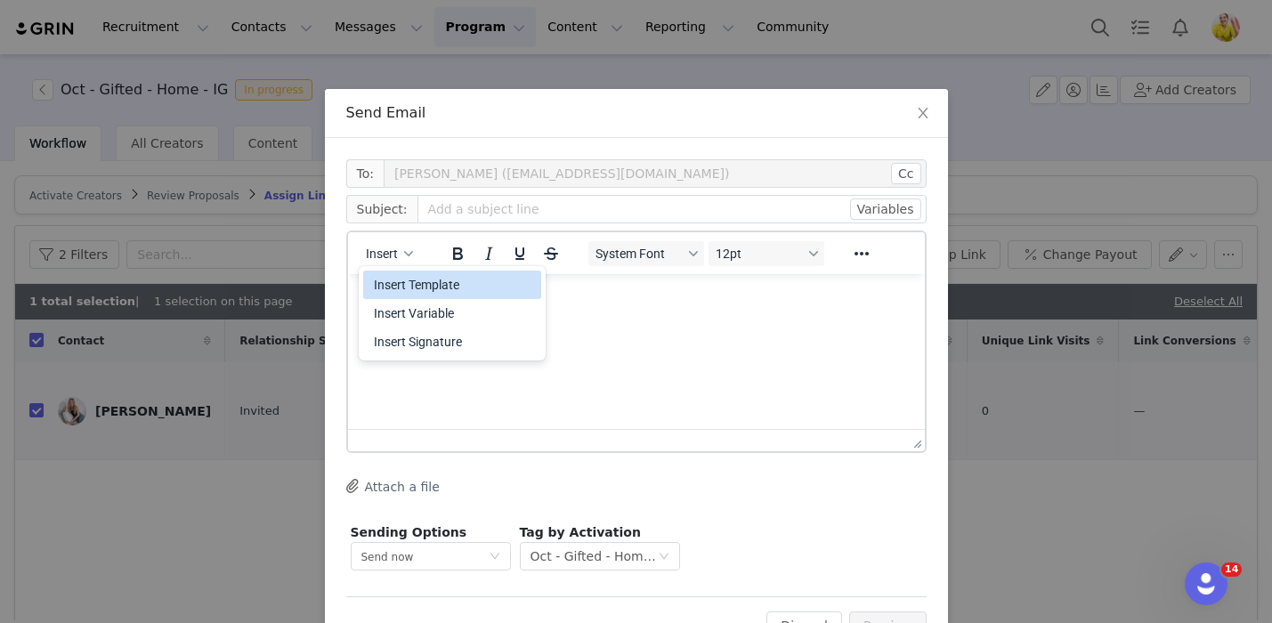
click at [404, 297] on div "Insert Template" at bounding box center [452, 285] width 178 height 28
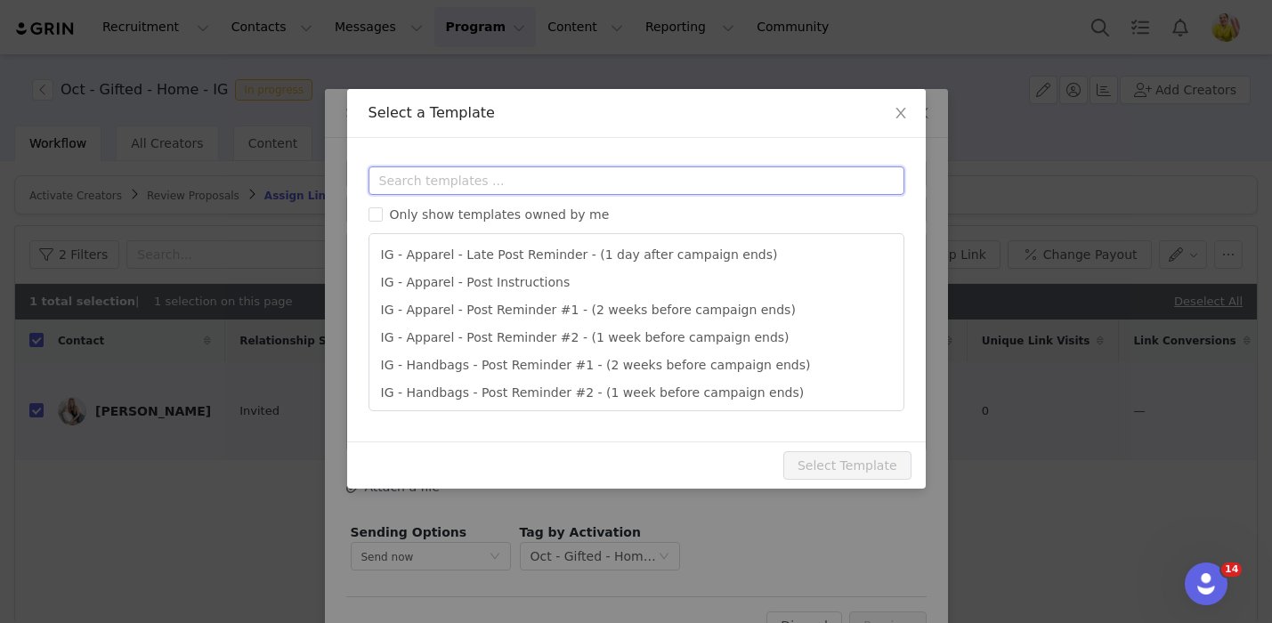
click at [512, 177] on input "text" at bounding box center [636, 180] width 536 height 28
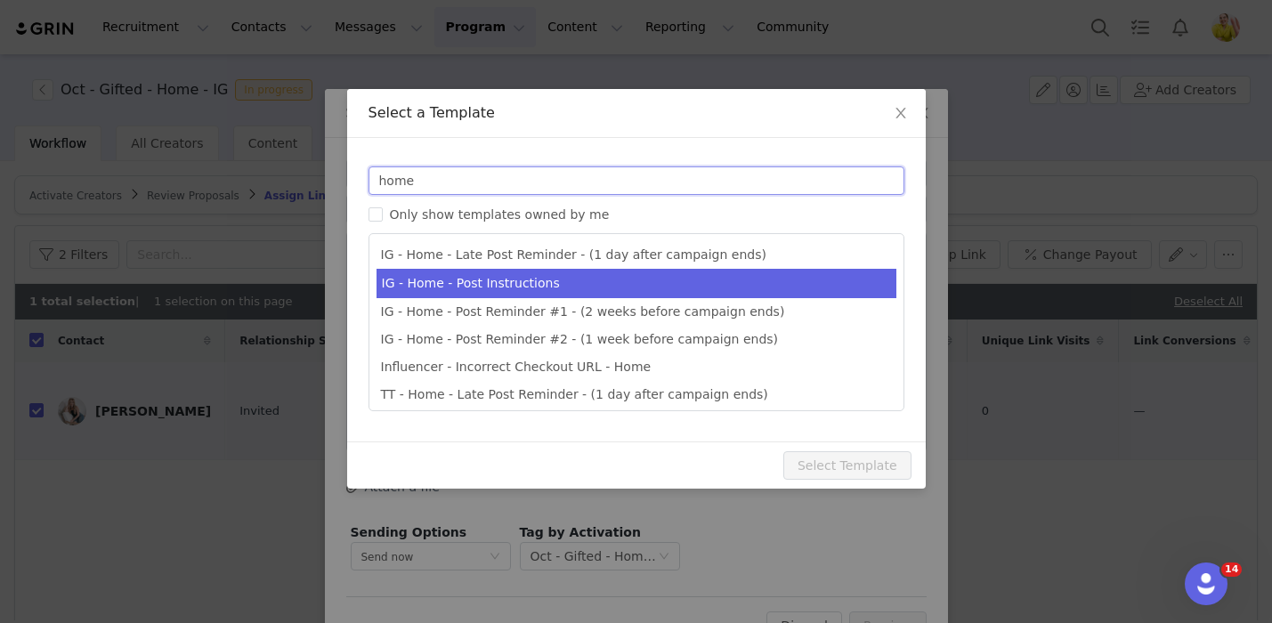
type input "home"
click at [533, 292] on li "IG - Home - Post Instructions" at bounding box center [636, 283] width 520 height 29
type input "Quince x @[instagram_username] Post Instructions!"
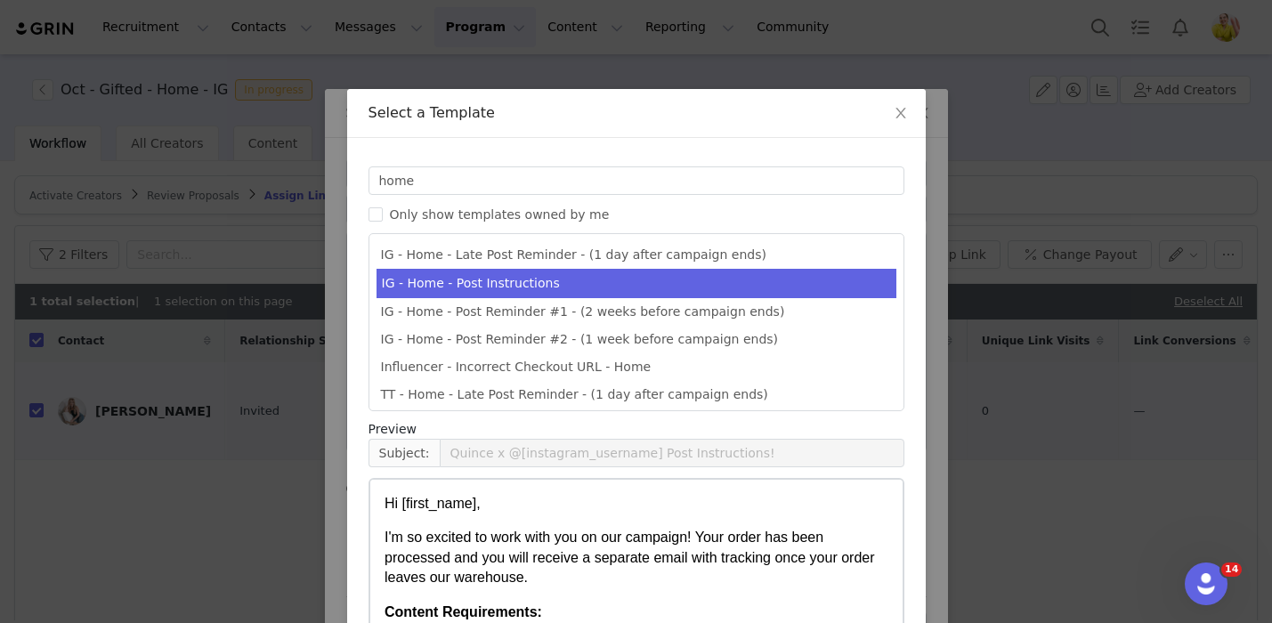
scroll to position [167, 0]
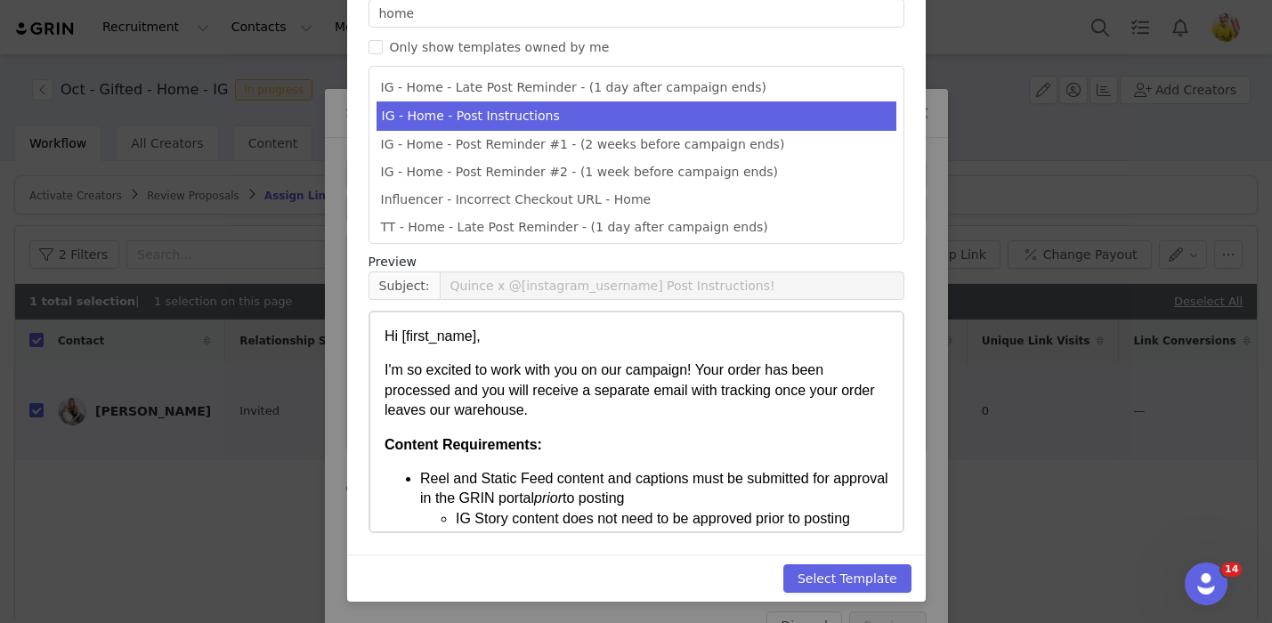
click at [878, 556] on div "Select Template" at bounding box center [636, 577] width 578 height 47
click at [878, 570] on button "Select Template" at bounding box center [847, 578] width 128 height 28
type input "Quince x @[instagram_username] Post Instructions!"
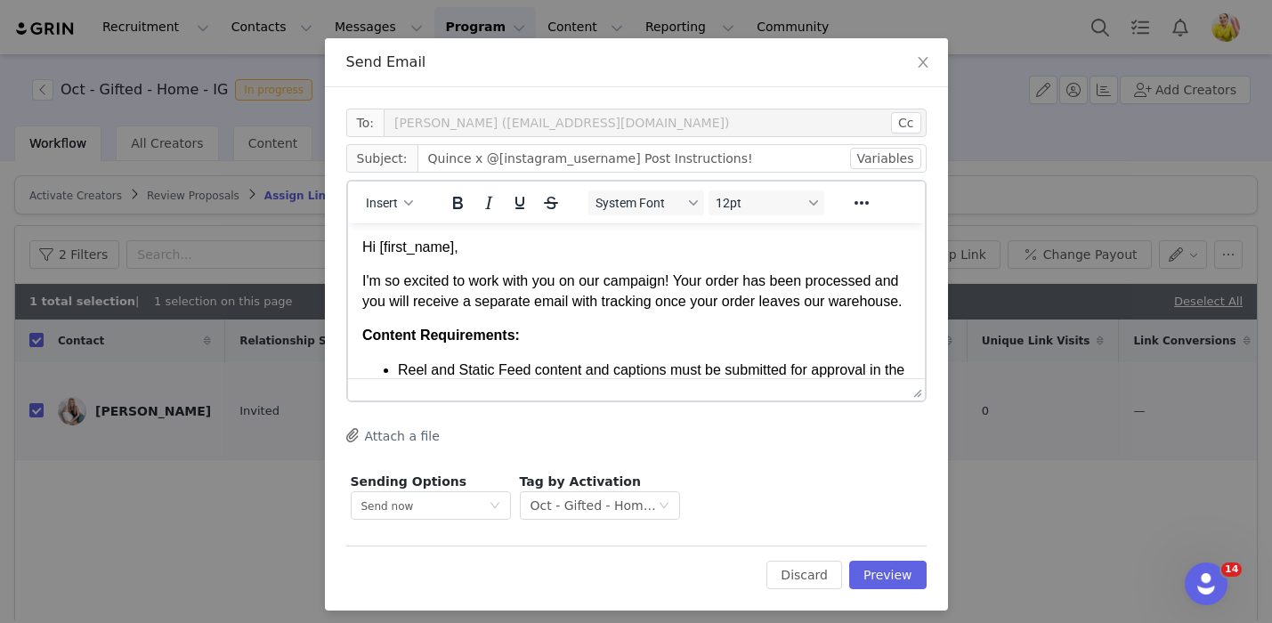
scroll to position [60, 0]
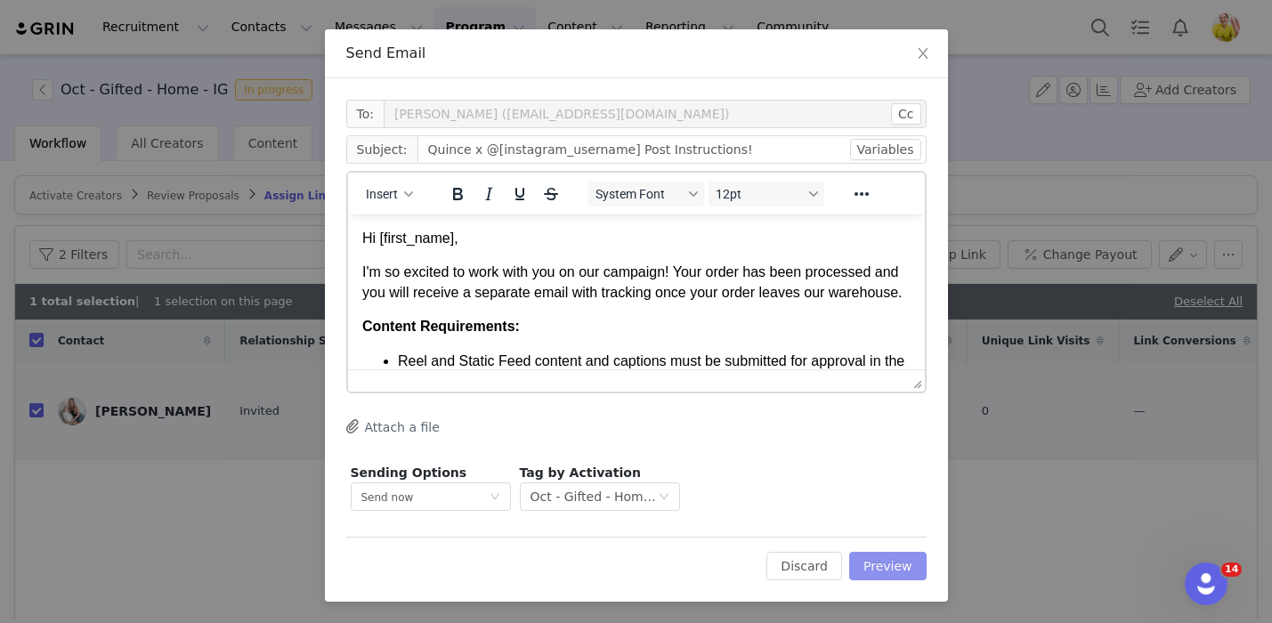
click at [883, 573] on button "Preview" at bounding box center [887, 566] width 77 height 28
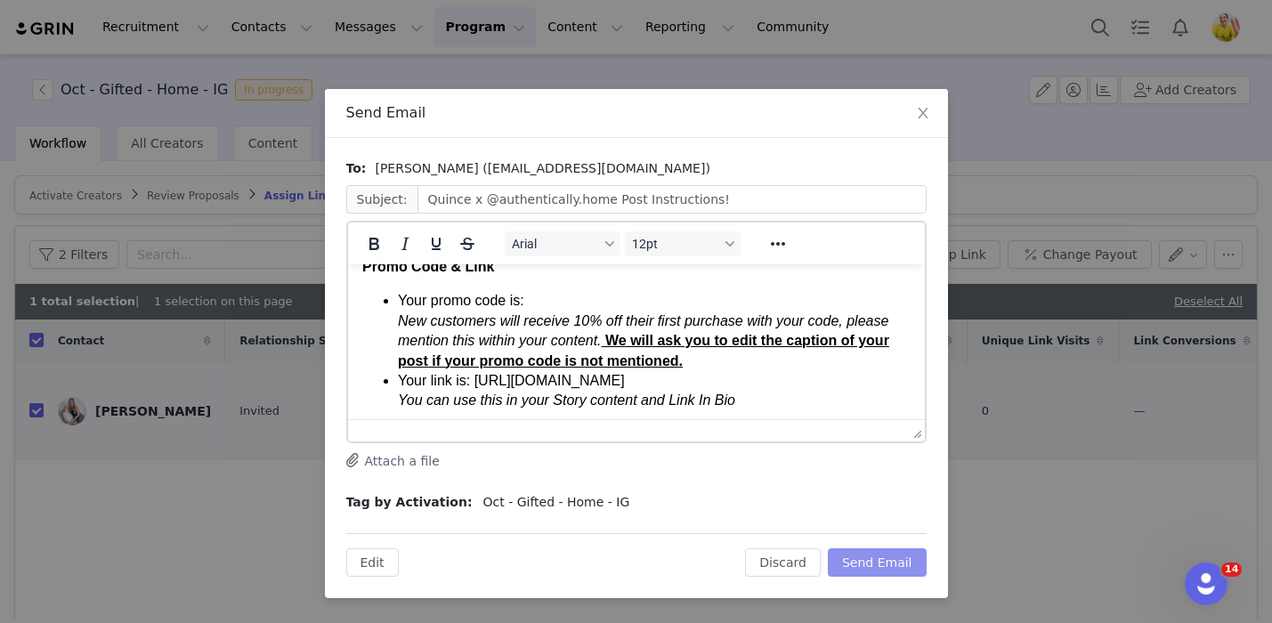
scroll to position [536, 0]
click at [920, 109] on icon "icon: close" at bounding box center [923, 113] width 14 height 14
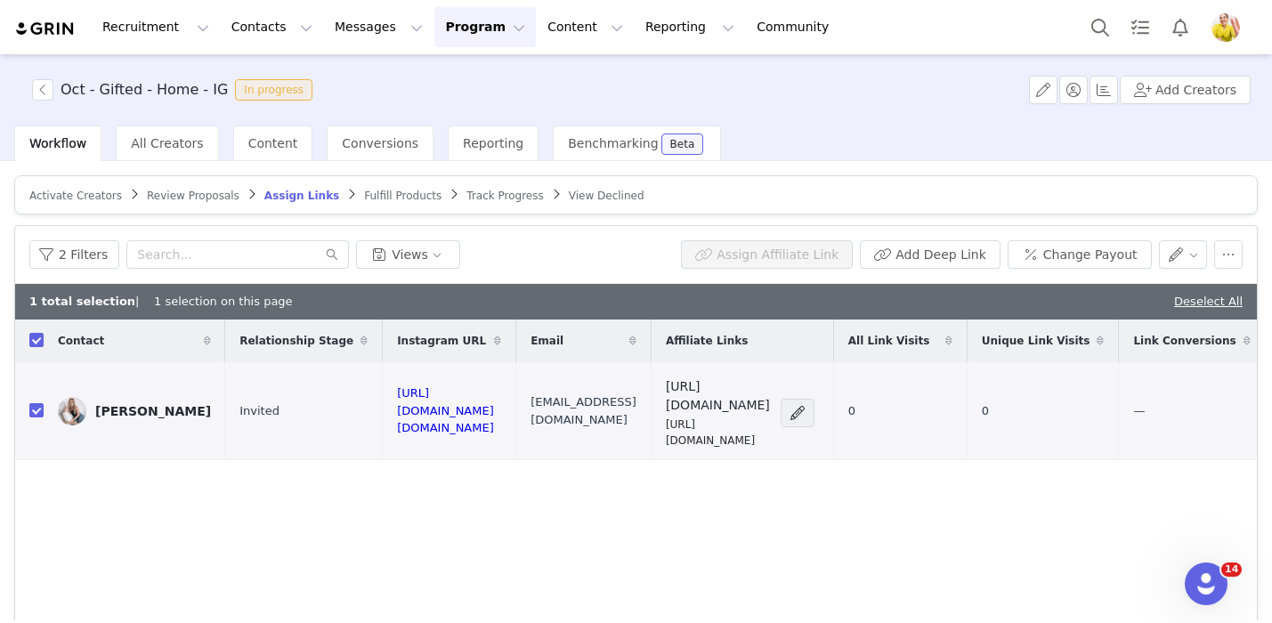
scroll to position [0, 0]
click at [1222, 301] on link "Deselect All" at bounding box center [1208, 301] width 69 height 13
checkbox input "false"
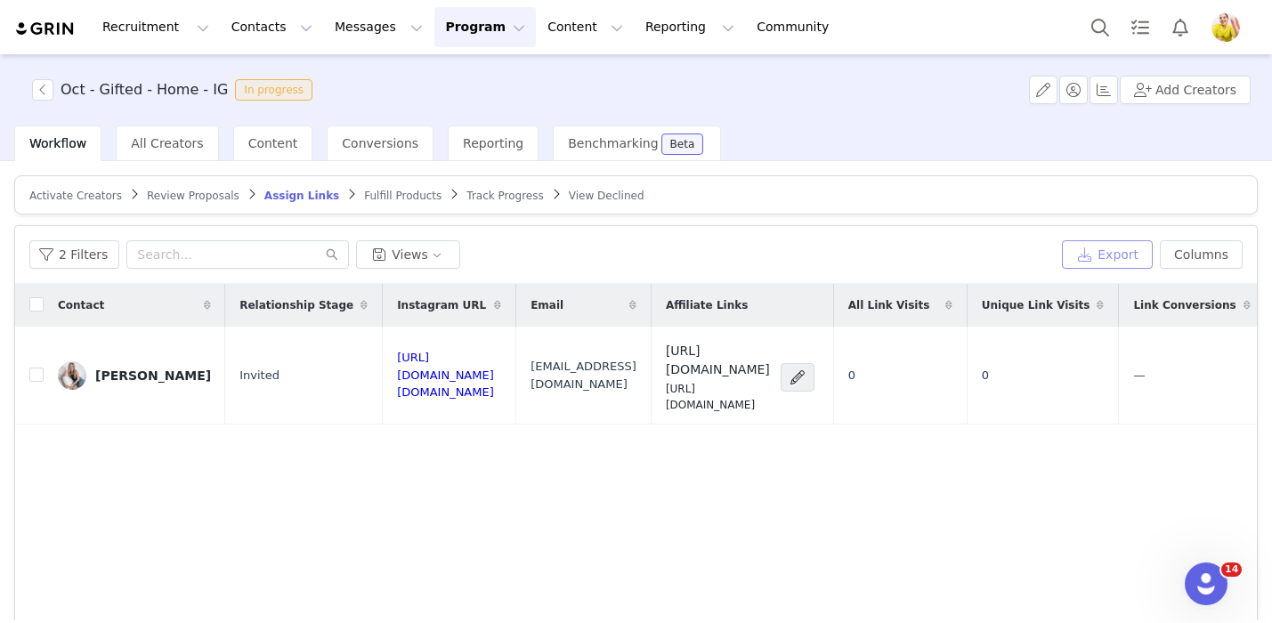
click at [1082, 261] on button "Export" at bounding box center [1107, 254] width 91 height 28
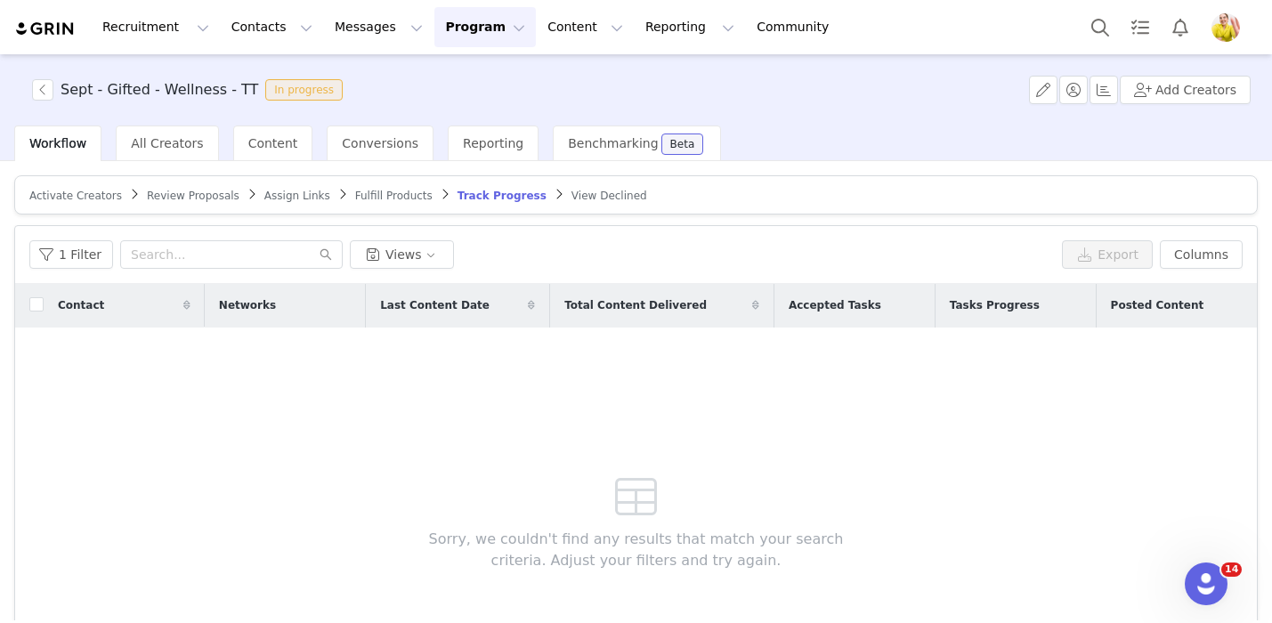
click at [164, 198] on span "Review Proposals" at bounding box center [193, 196] width 93 height 12
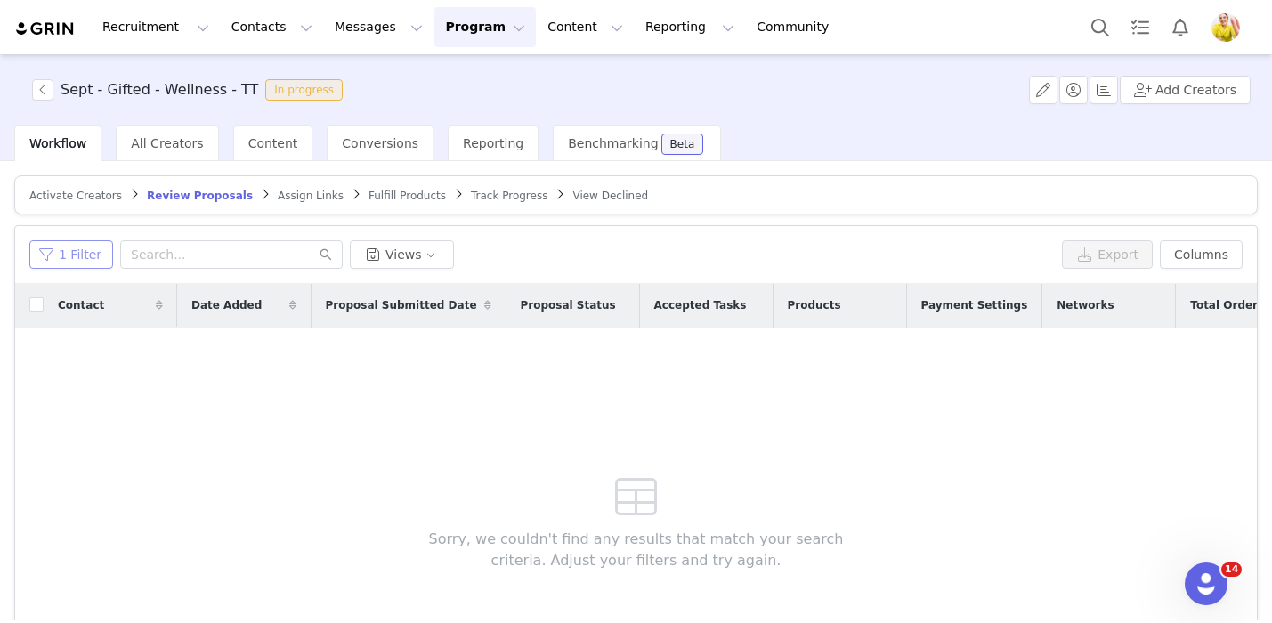
click at [54, 261] on button "1 Filter" at bounding box center [71, 254] width 84 height 28
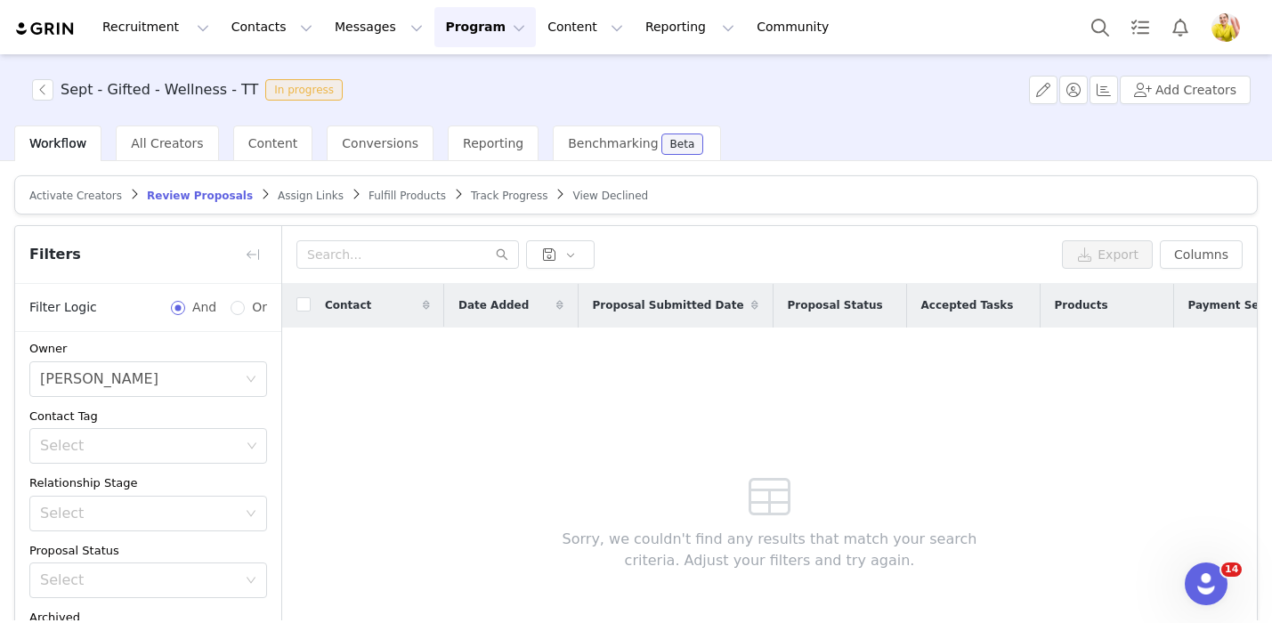
scroll to position [184, 0]
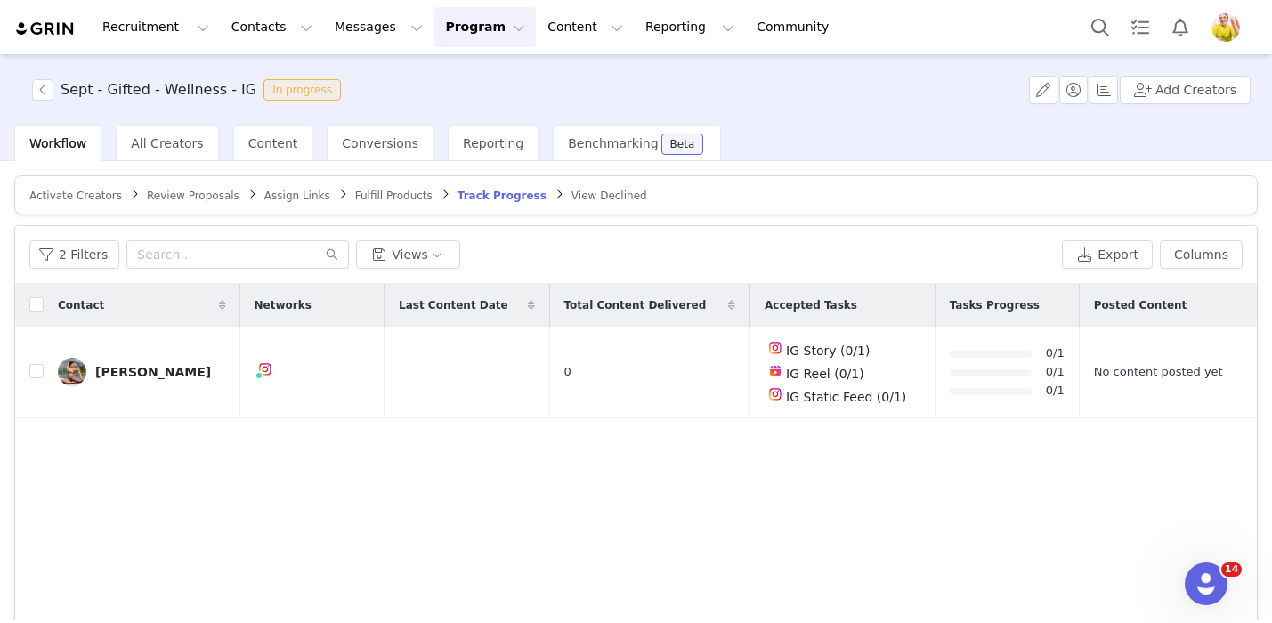
click at [171, 194] on span "Review Proposals" at bounding box center [193, 196] width 93 height 12
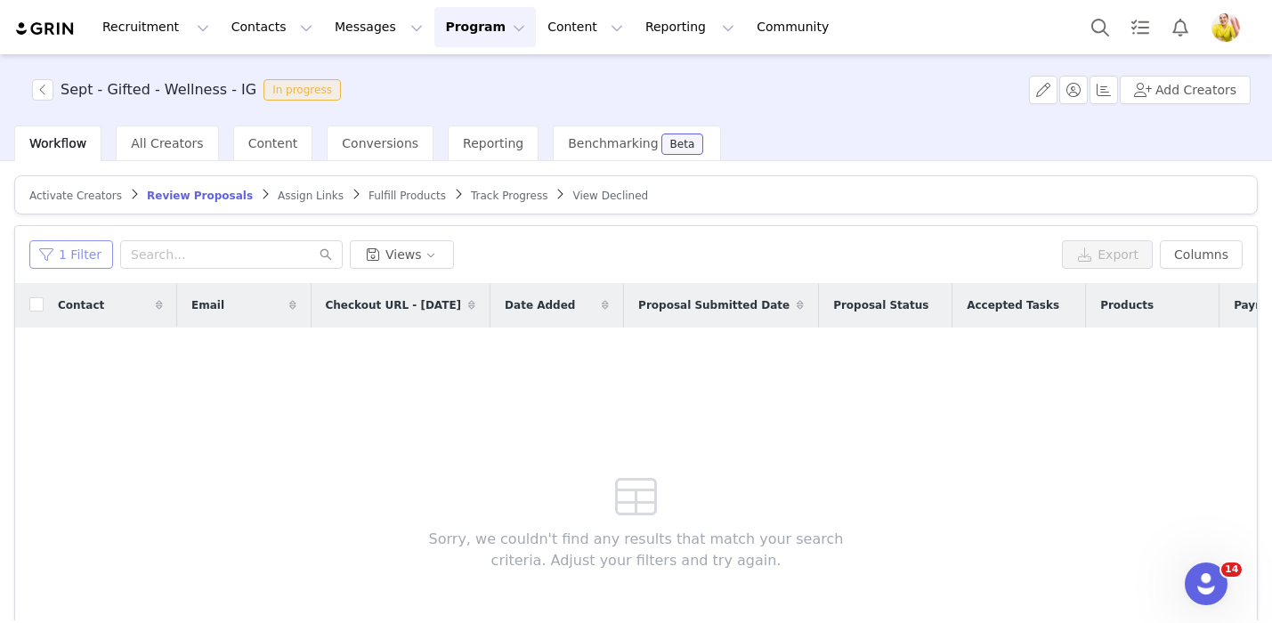
click at [63, 266] on button "1 Filter" at bounding box center [71, 254] width 84 height 28
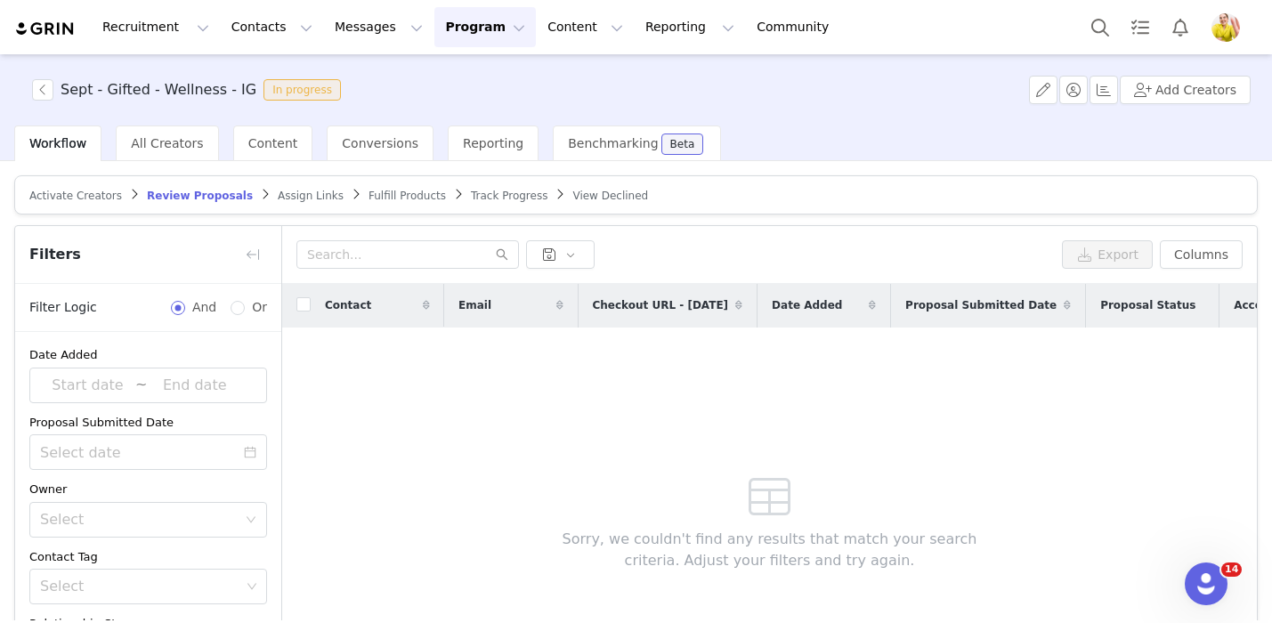
click at [467, 187] on article "Activate Creators Review Proposals Assign Links Fulfill Products Track Progress…" at bounding box center [635, 194] width 1243 height 39
click at [473, 198] on span "Track Progress" at bounding box center [509, 196] width 77 height 12
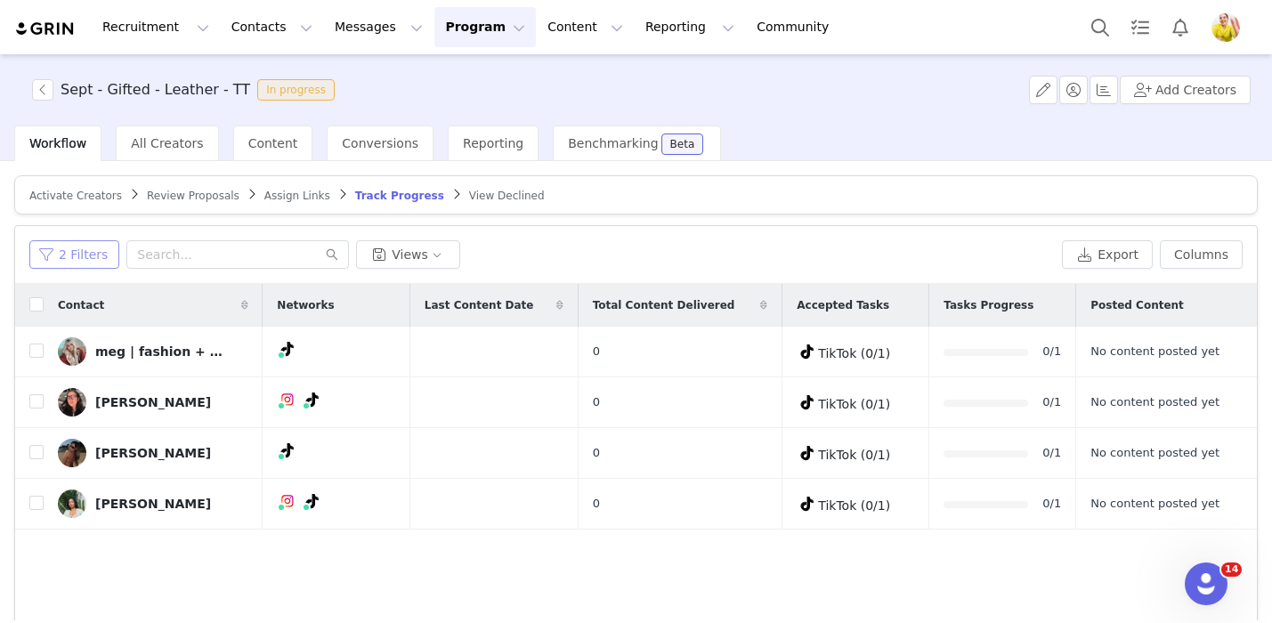
click at [75, 255] on button "2 Filters" at bounding box center [74, 254] width 90 height 28
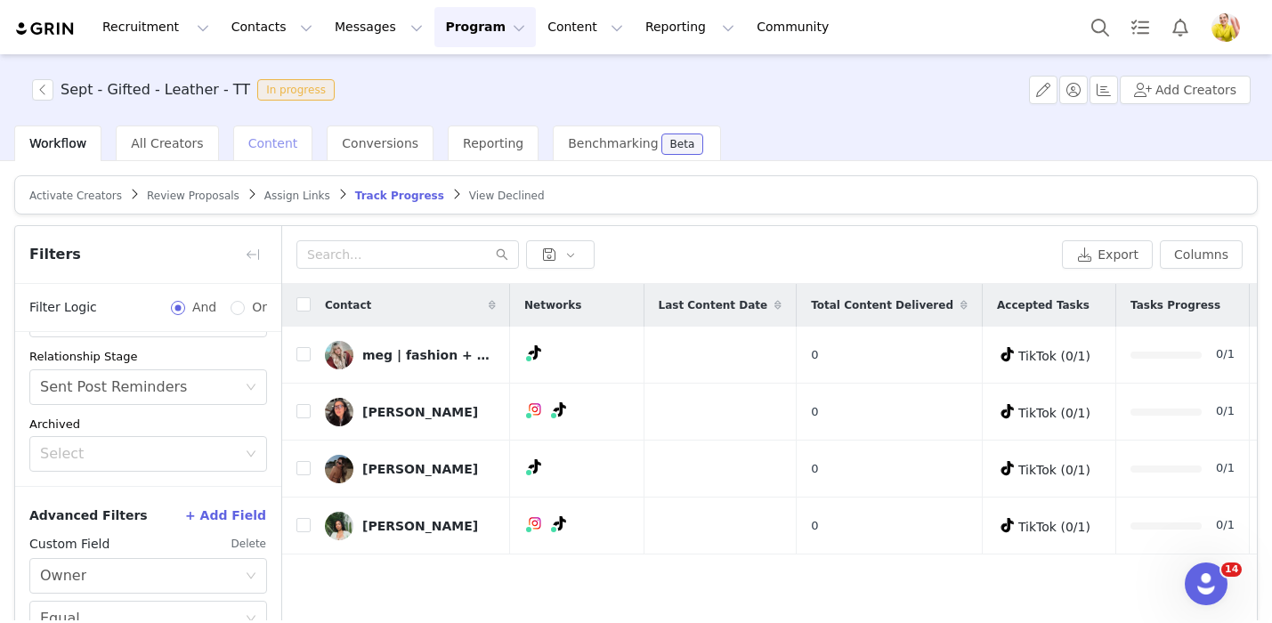
click at [275, 136] on span "Content" at bounding box center [273, 143] width 50 height 14
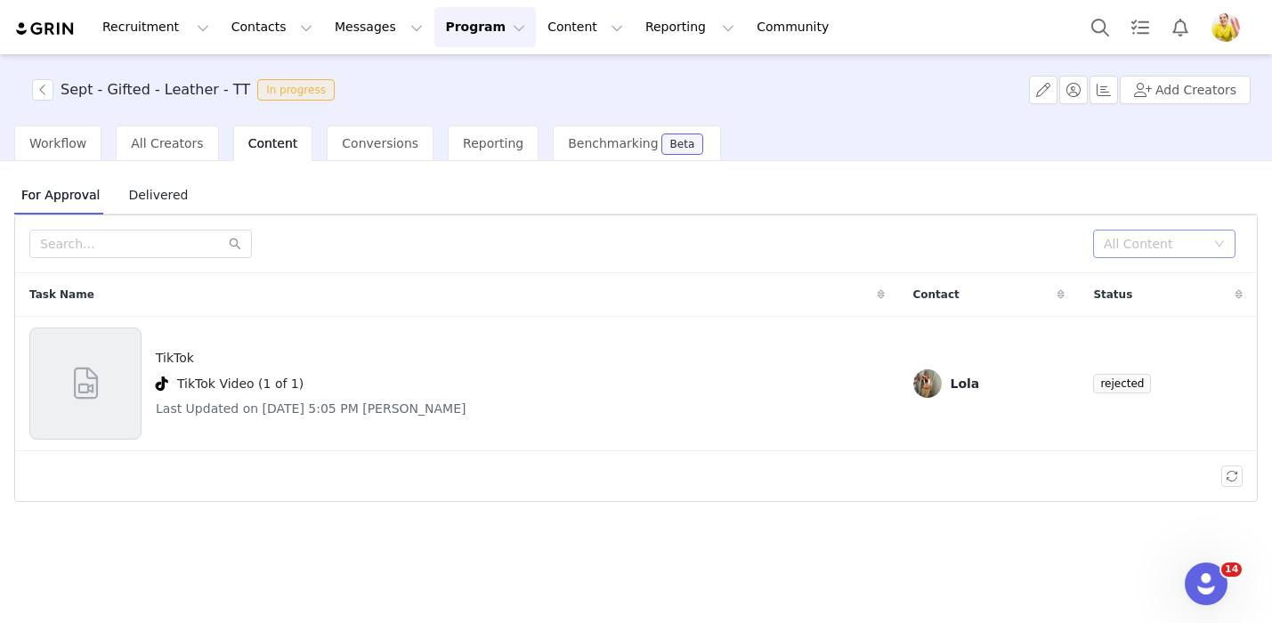
click at [1125, 244] on div "All Content" at bounding box center [1154, 244] width 101 height 18
click at [1117, 275] on li "Needs Review" at bounding box center [1164, 279] width 142 height 28
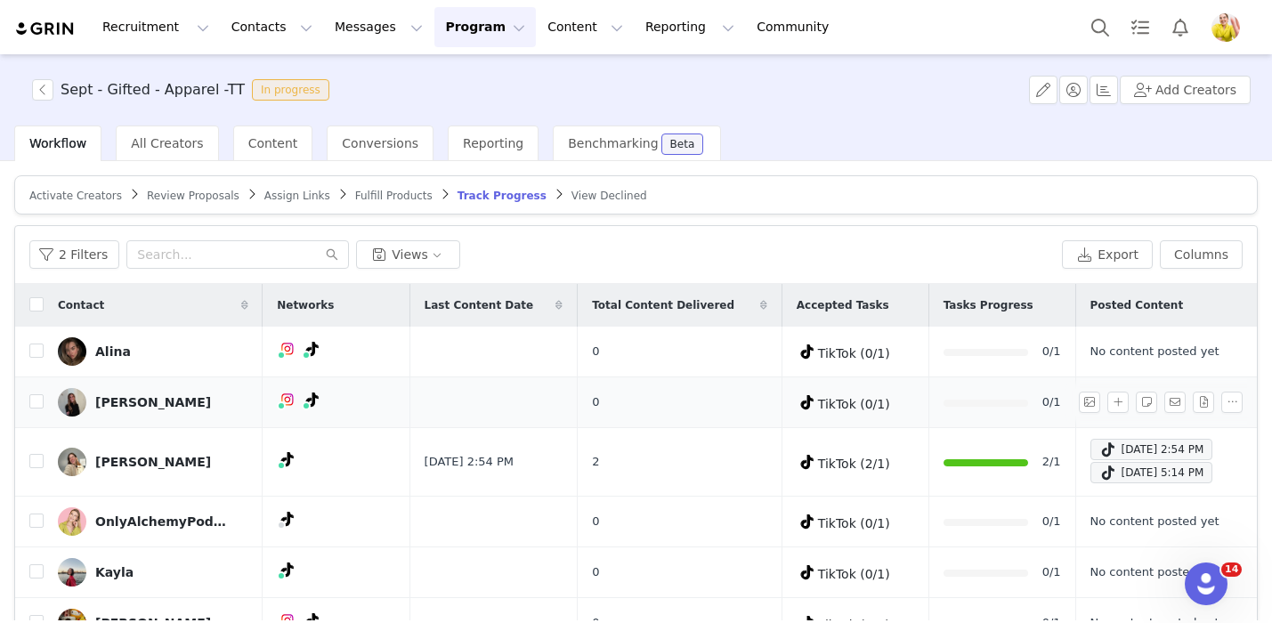
scroll to position [152, 0]
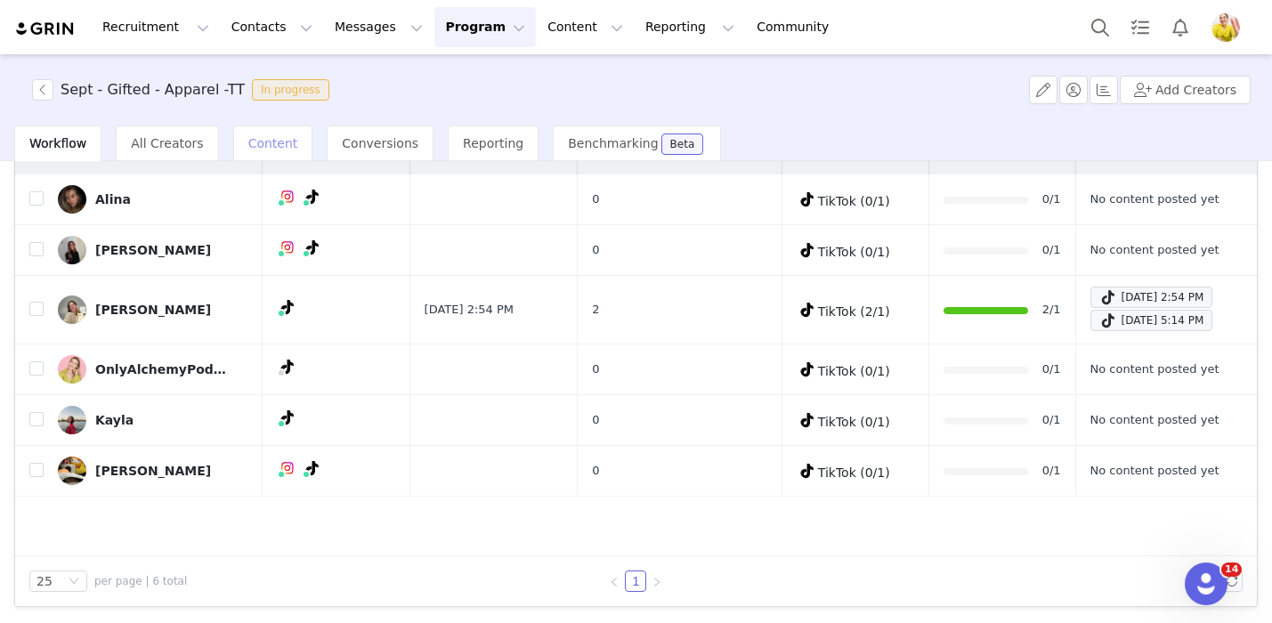
click at [254, 138] on span "Content" at bounding box center [273, 143] width 50 height 14
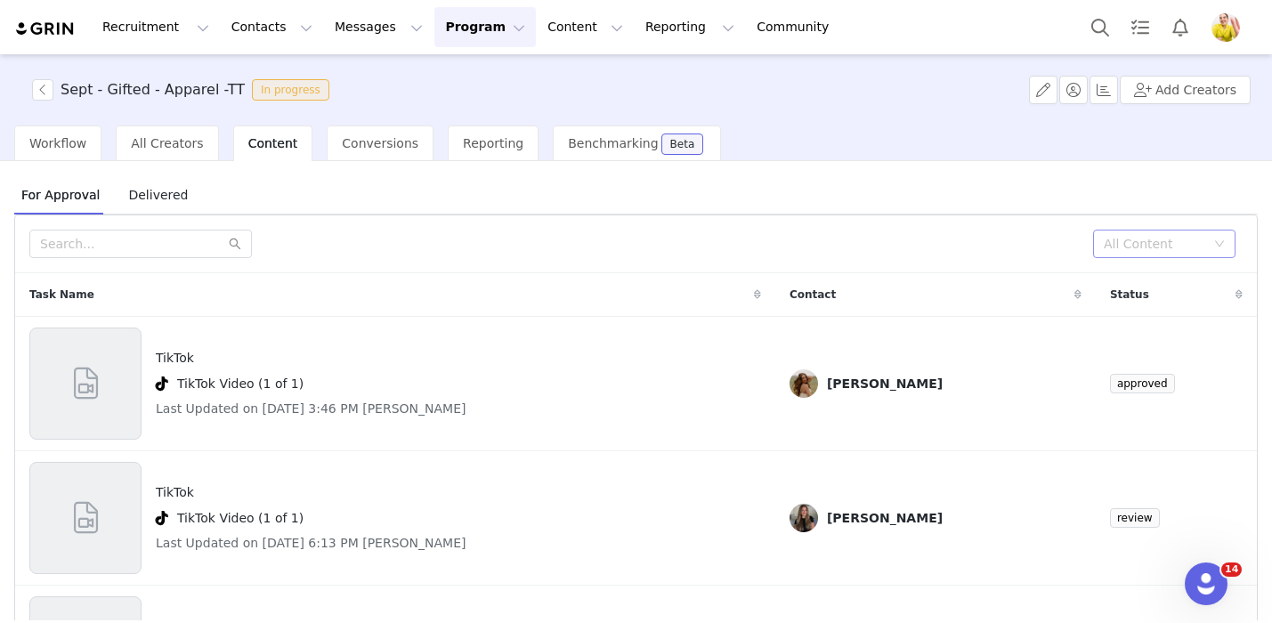
click at [1135, 242] on div "All Content" at bounding box center [1154, 244] width 101 height 18
click at [1119, 281] on li "Needs Review" at bounding box center [1164, 279] width 142 height 28
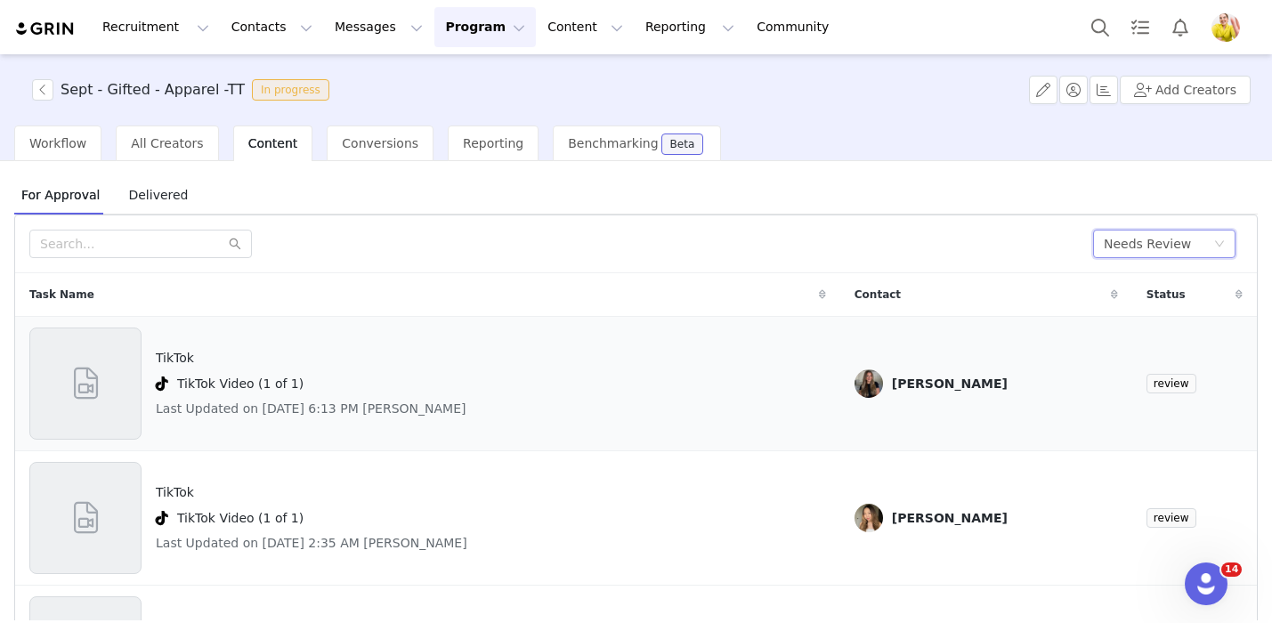
click at [653, 418] on div "TikTok TikTok Video (1 of 1) Last Updated on Sep 30, 2025 6:13 PM Rachel Young" at bounding box center [427, 383] width 796 height 112
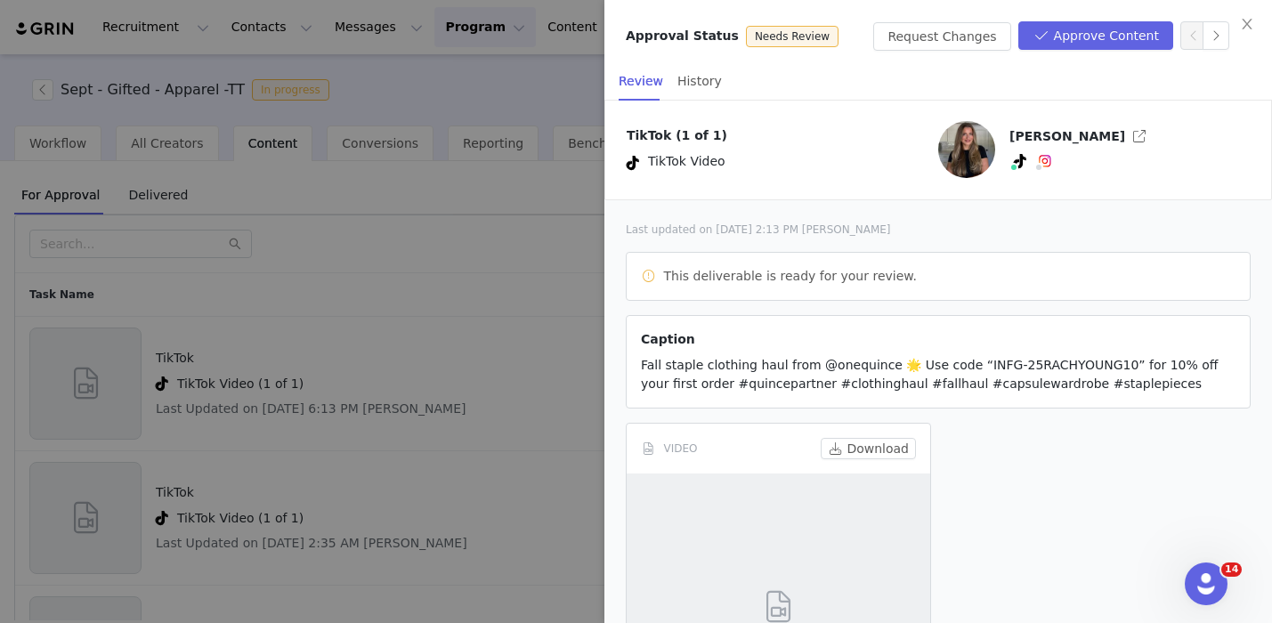
click at [390, 452] on div at bounding box center [636, 311] width 1272 height 623
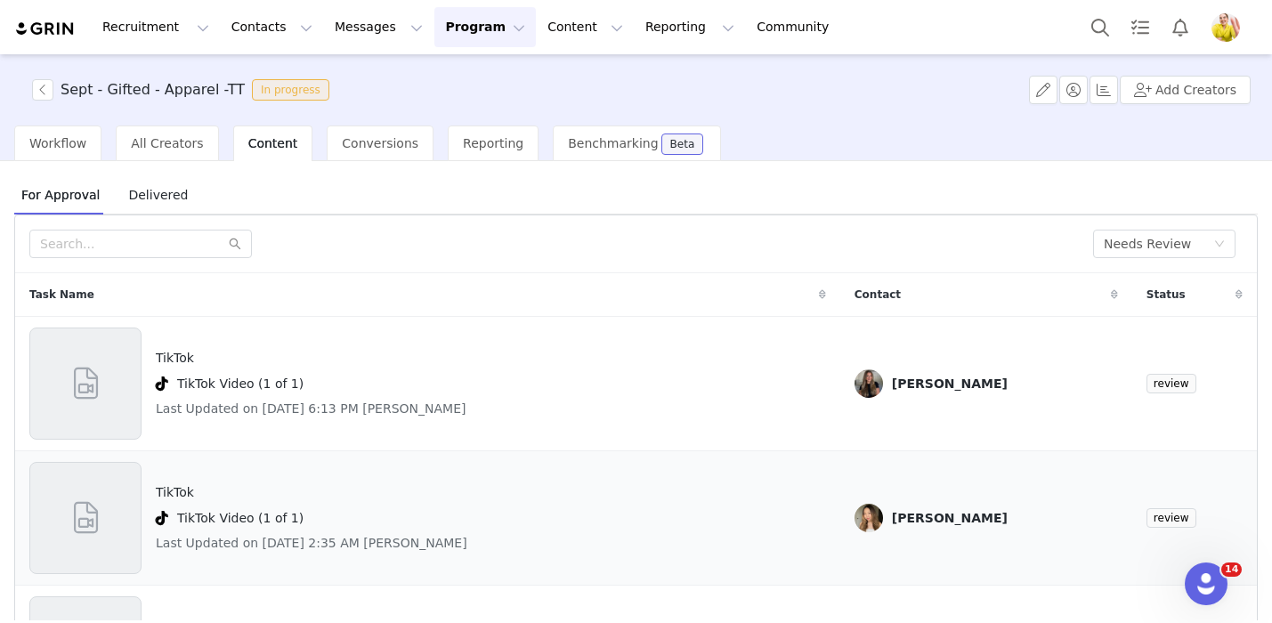
click at [657, 502] on div "TikTok TikTok Video (1 of 1) Last Updated on Sep 30, 2025 2:35 AM Julie" at bounding box center [427, 518] width 796 height 112
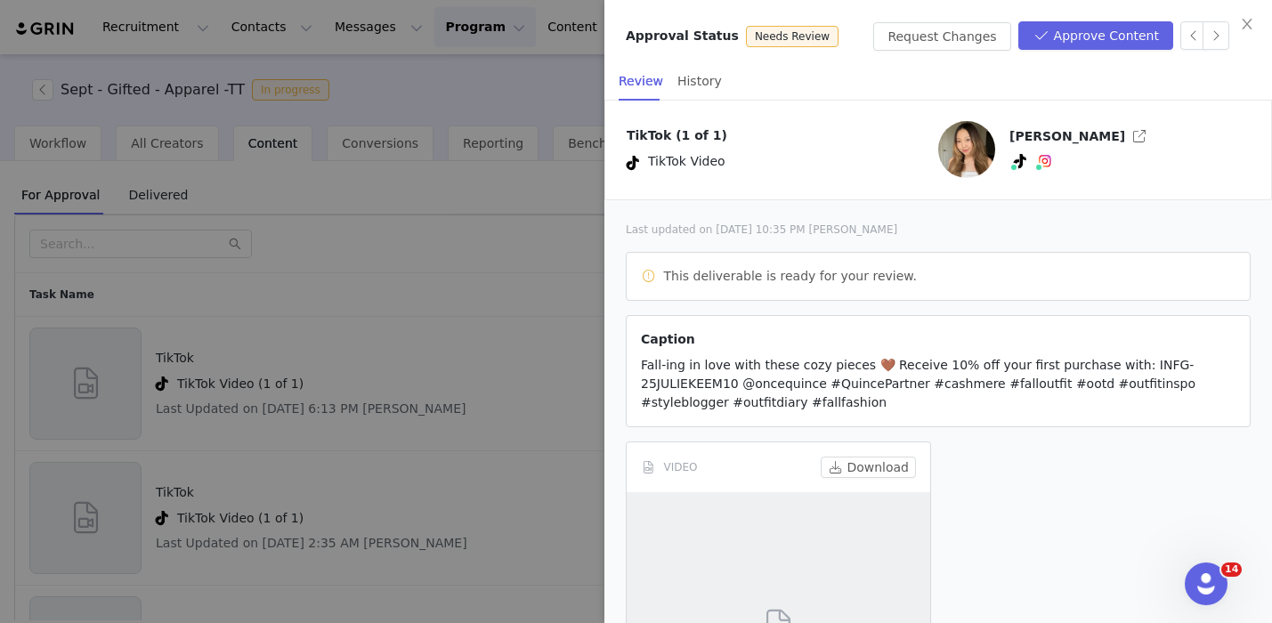
click at [337, 366] on div at bounding box center [636, 311] width 1272 height 623
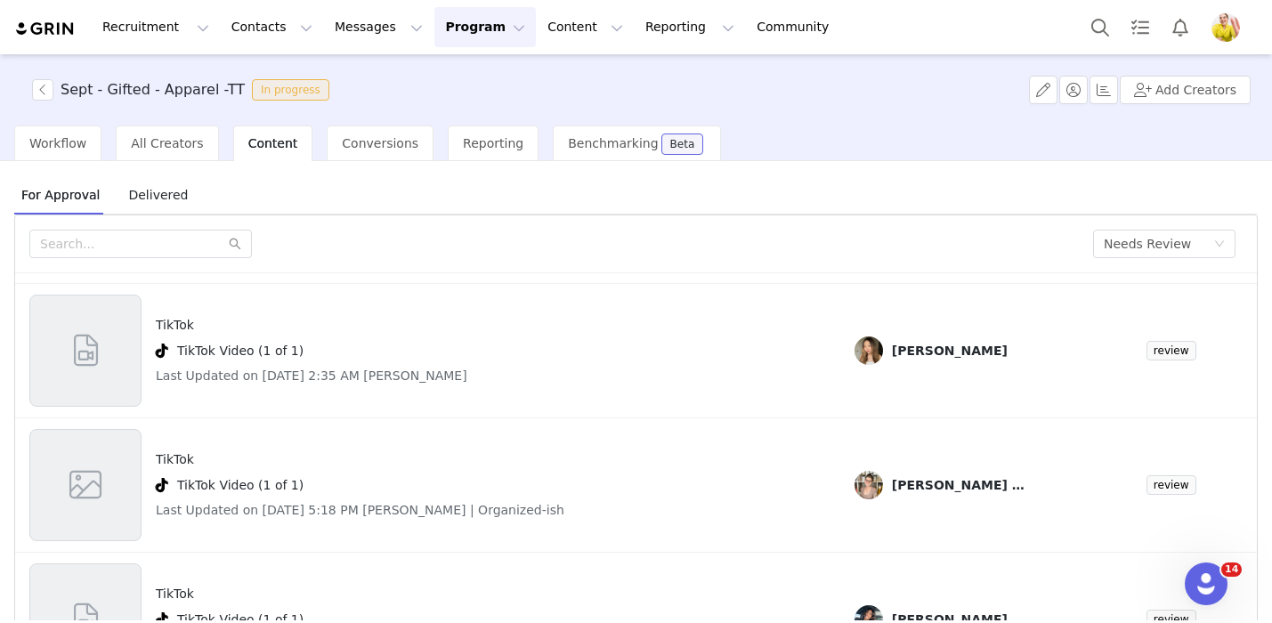
scroll to position [219, 0]
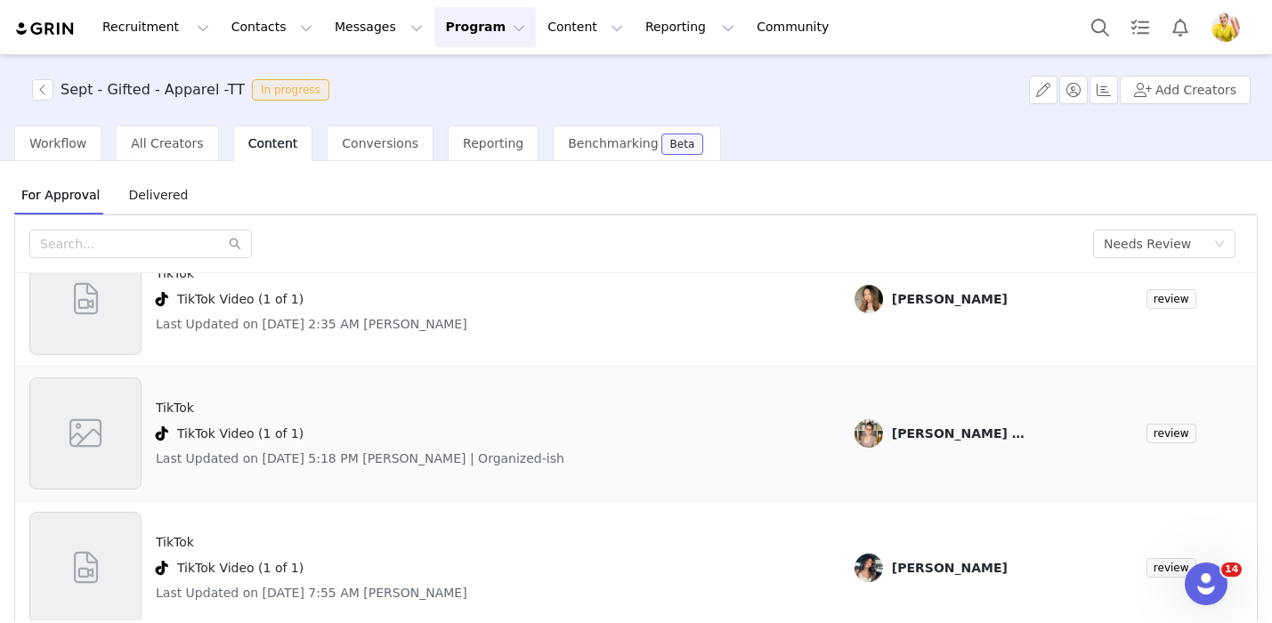
click at [647, 454] on div "TikTok TikTok Video (1 of 1) Last Updated on Sep 30, 2025 5:18 PM Lela | Organi…" at bounding box center [427, 433] width 796 height 112
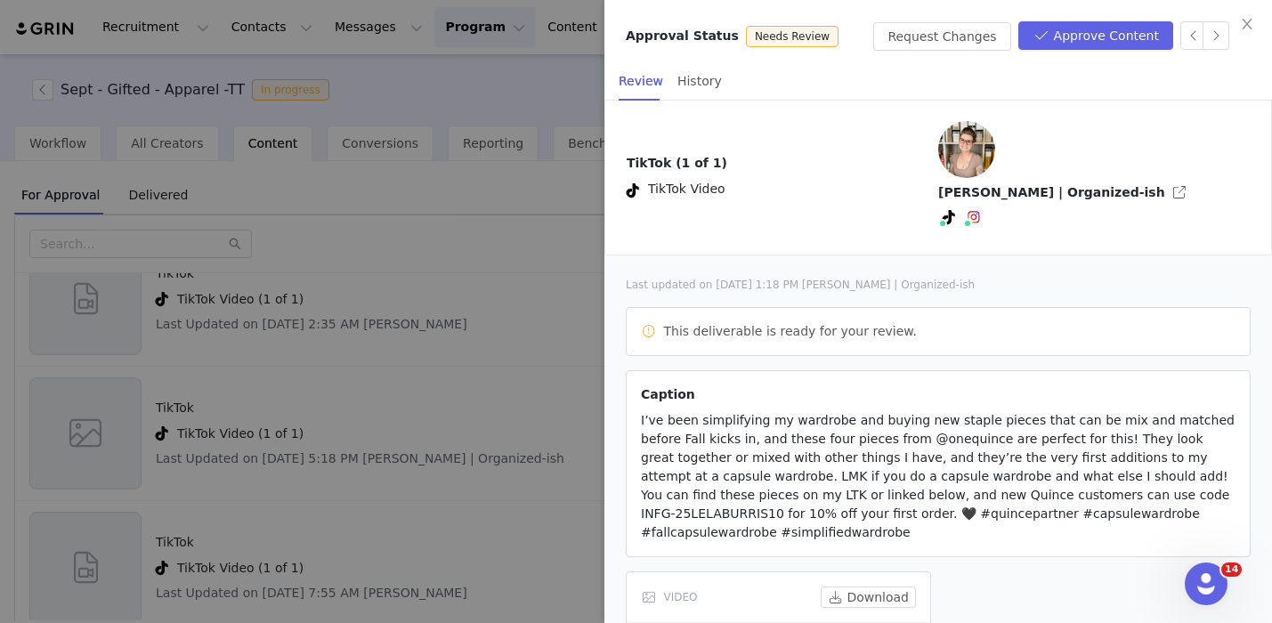
click at [362, 414] on div at bounding box center [636, 311] width 1272 height 623
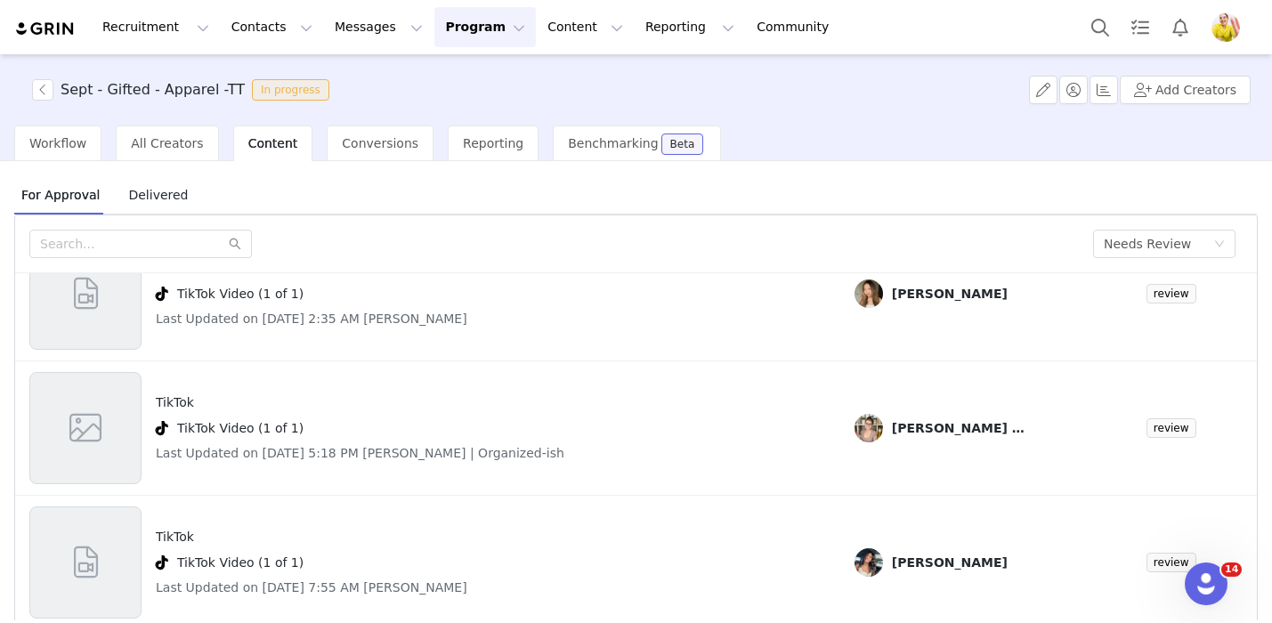
scroll to position [75, 0]
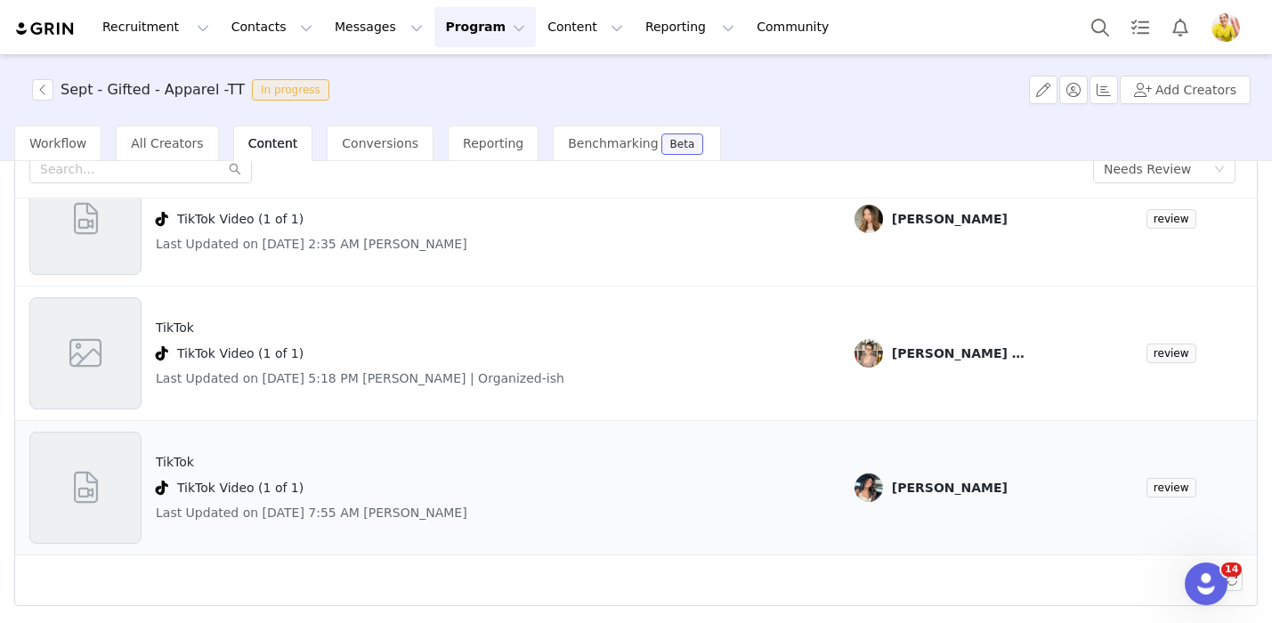
click at [737, 487] on div "TikTok TikTok Video (1 of 1) Last Updated on Sep 30, 2025 7:55 AM Yoshita" at bounding box center [427, 488] width 796 height 112
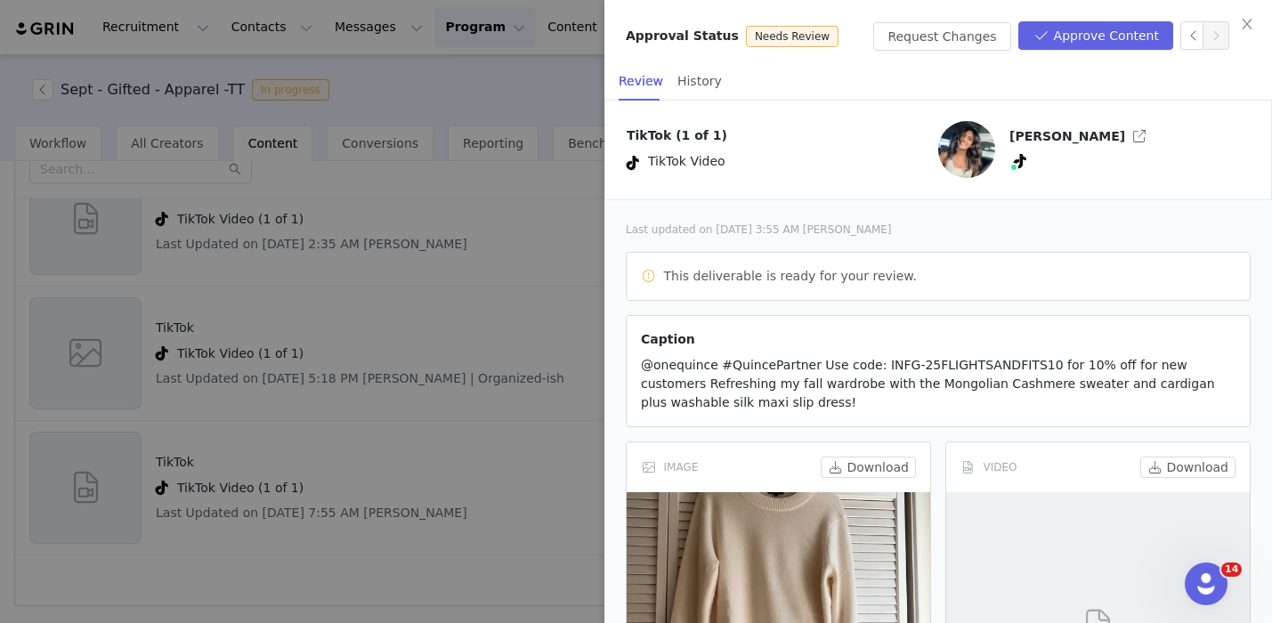
click at [527, 272] on div at bounding box center [636, 311] width 1272 height 623
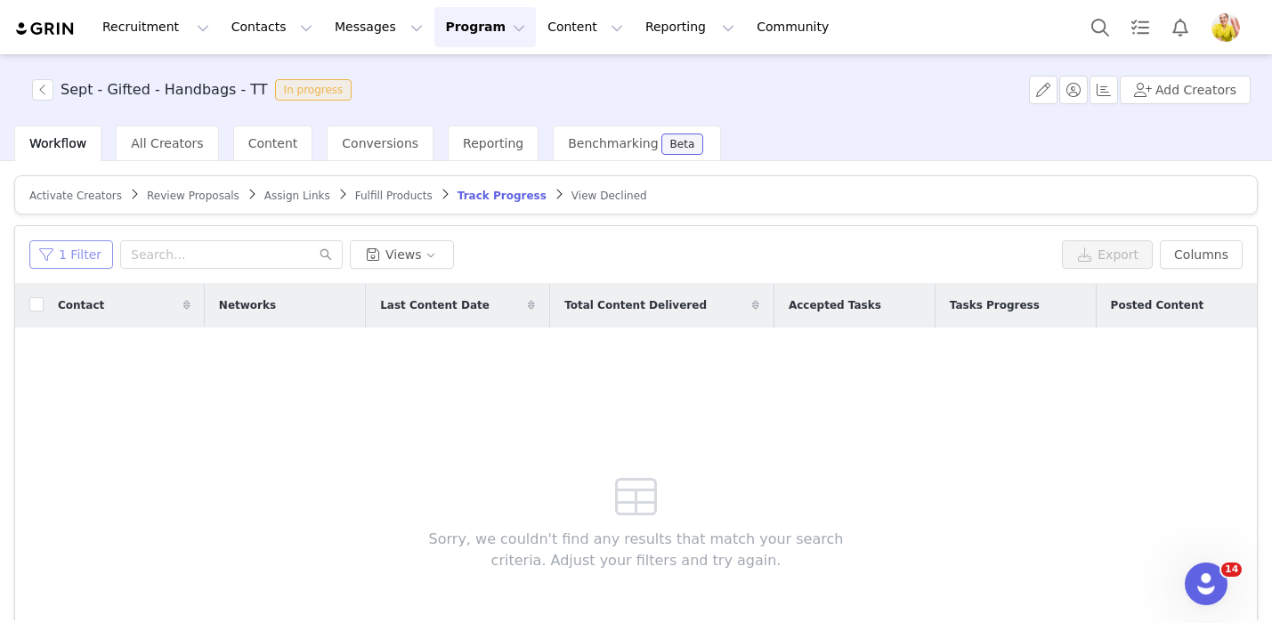
click at [82, 246] on button "1 Filter" at bounding box center [71, 254] width 84 height 28
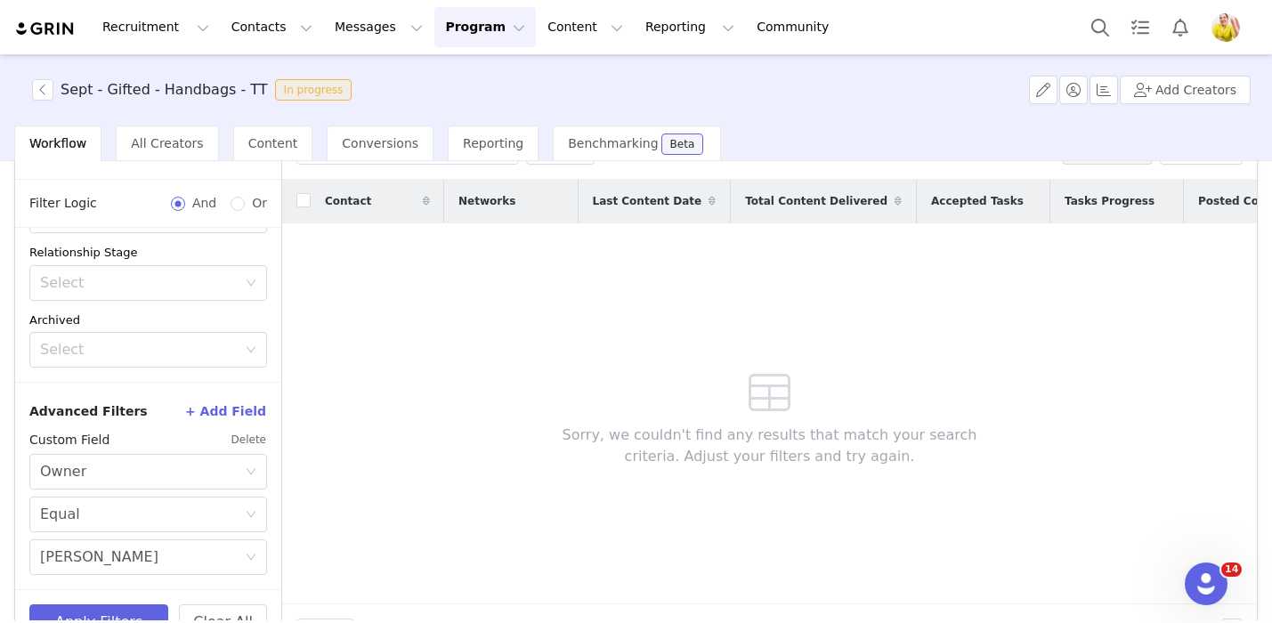
scroll to position [152, 0]
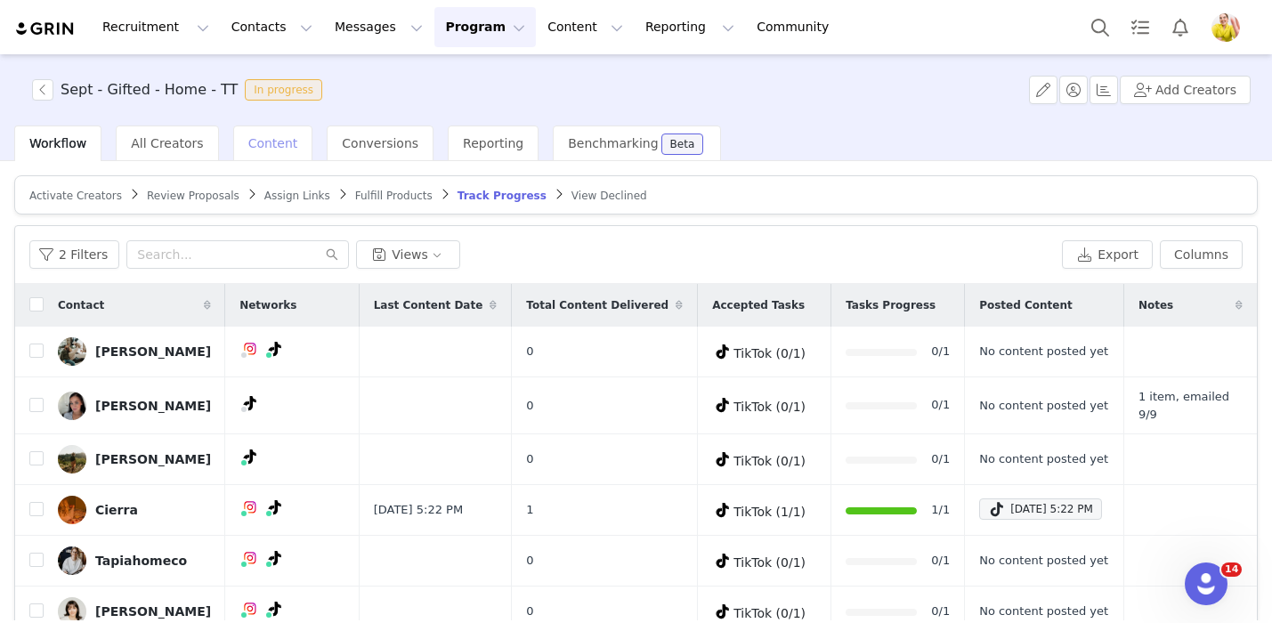
click at [278, 146] on span "Content" at bounding box center [273, 143] width 50 height 14
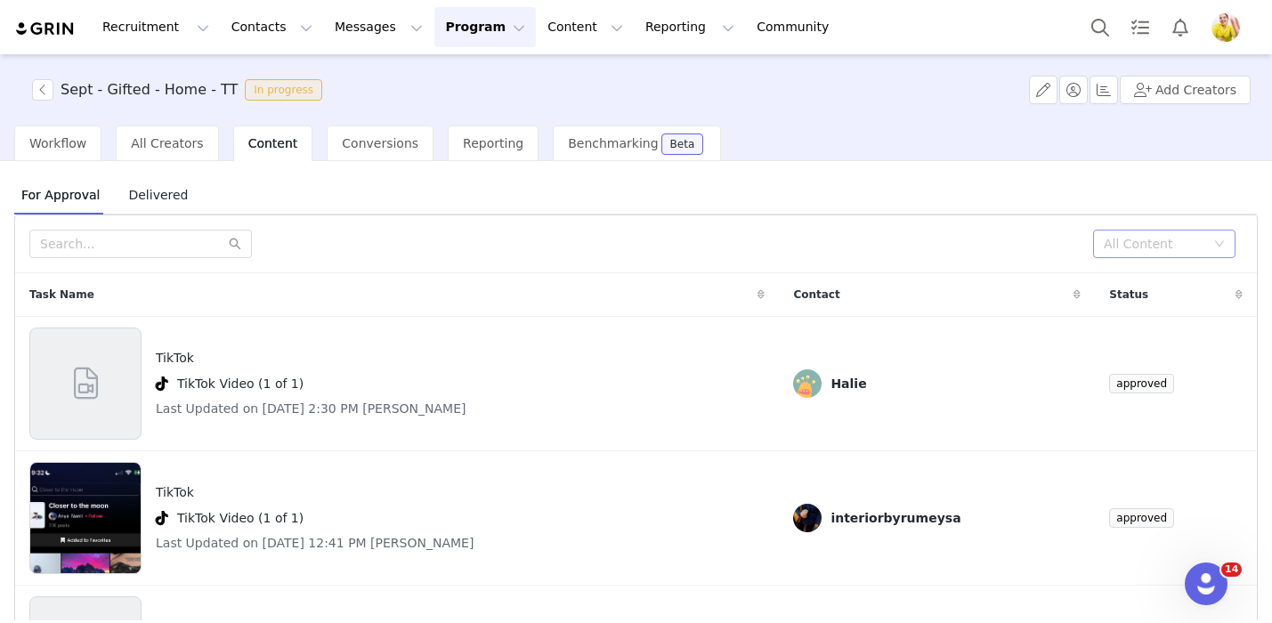
click at [1125, 234] on div "All Content" at bounding box center [1158, 243] width 109 height 27
click at [1125, 286] on li "Needs Review" at bounding box center [1164, 279] width 142 height 28
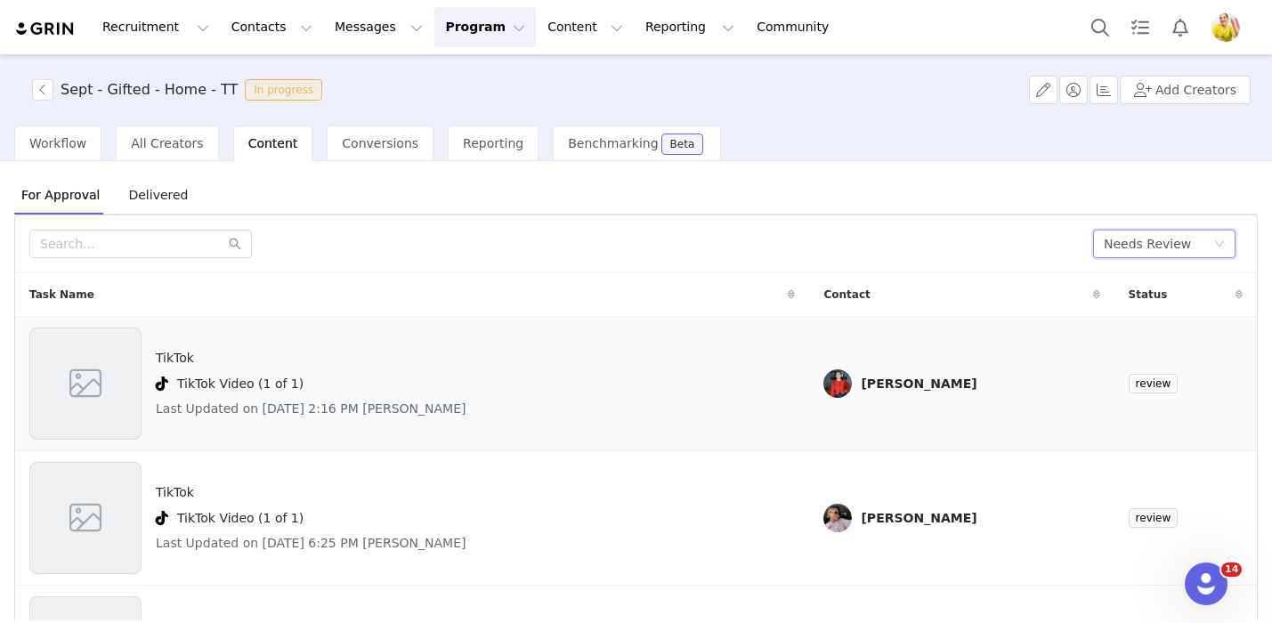
click at [685, 408] on div "TikTok TikTok Video (1 of 1) Last Updated on [DATE] 2:16 PM [PERSON_NAME]" at bounding box center [411, 383] width 765 height 112
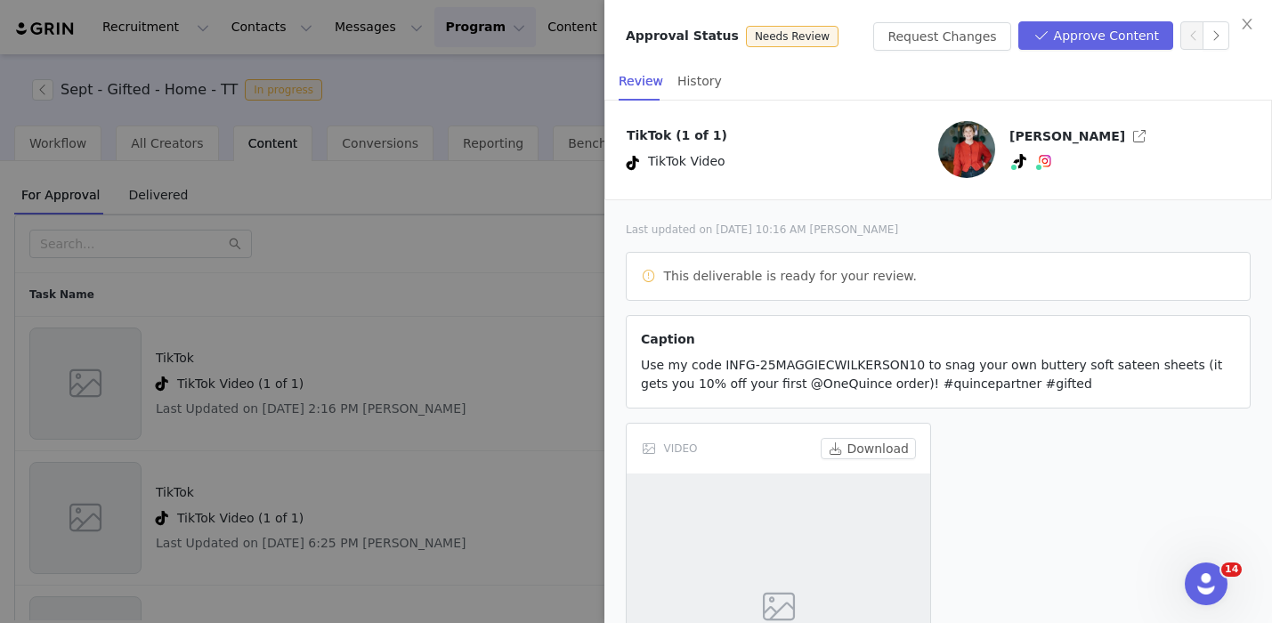
click at [360, 365] on div at bounding box center [636, 311] width 1272 height 623
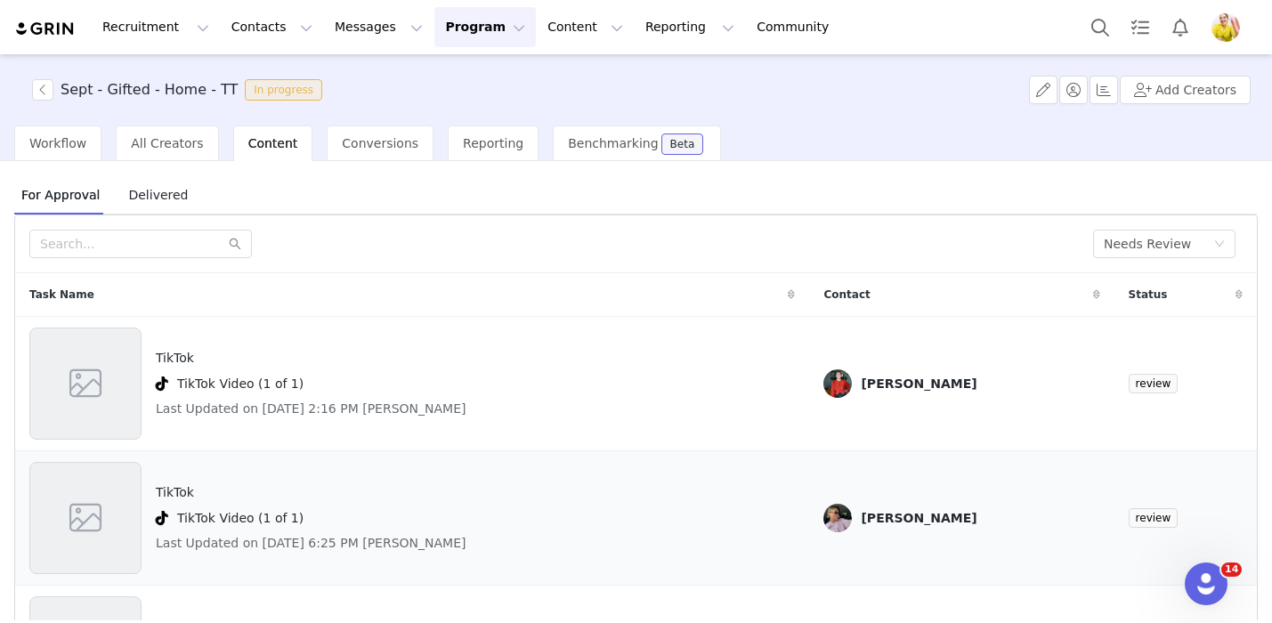
click at [580, 486] on div "TikTok TikTok Video (1 of 1) Last Updated on [DATE] 6:25 PM [PERSON_NAME]" at bounding box center [411, 518] width 765 height 112
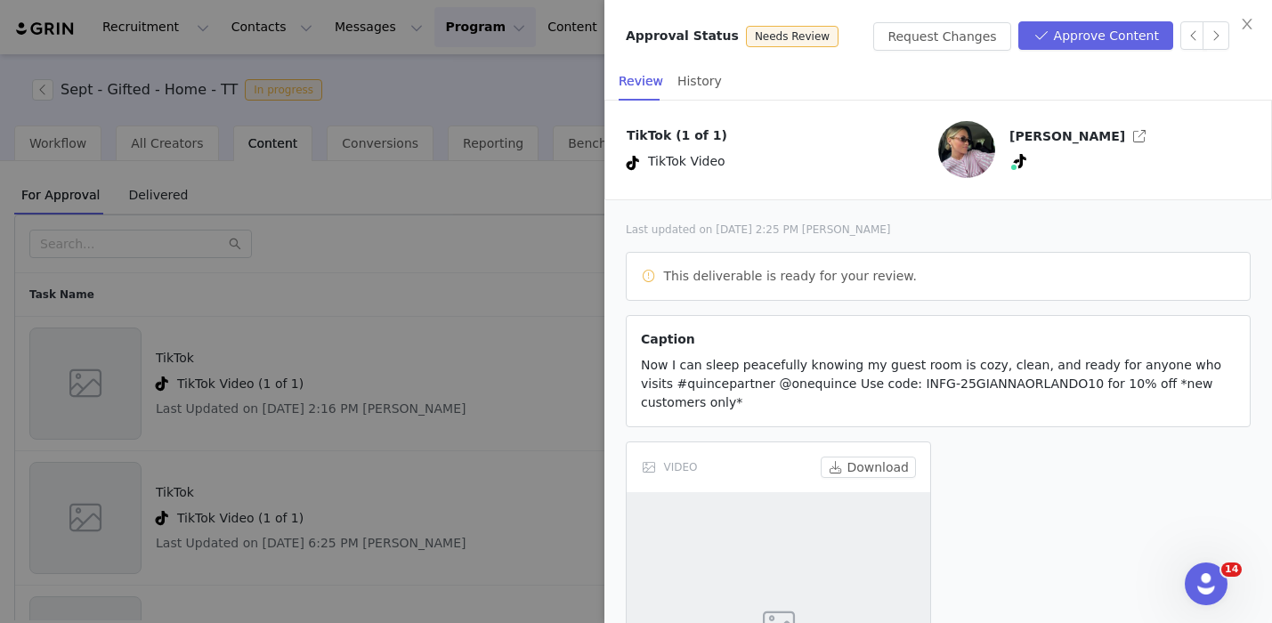
click at [505, 327] on div at bounding box center [636, 311] width 1272 height 623
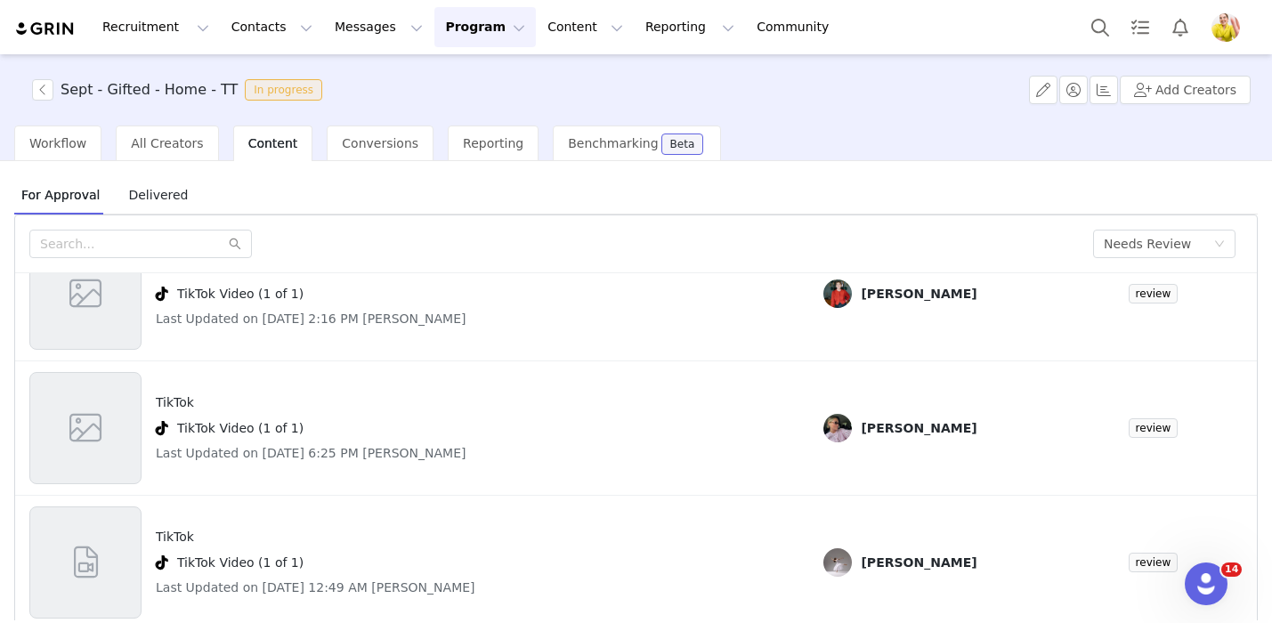
scroll to position [75, 0]
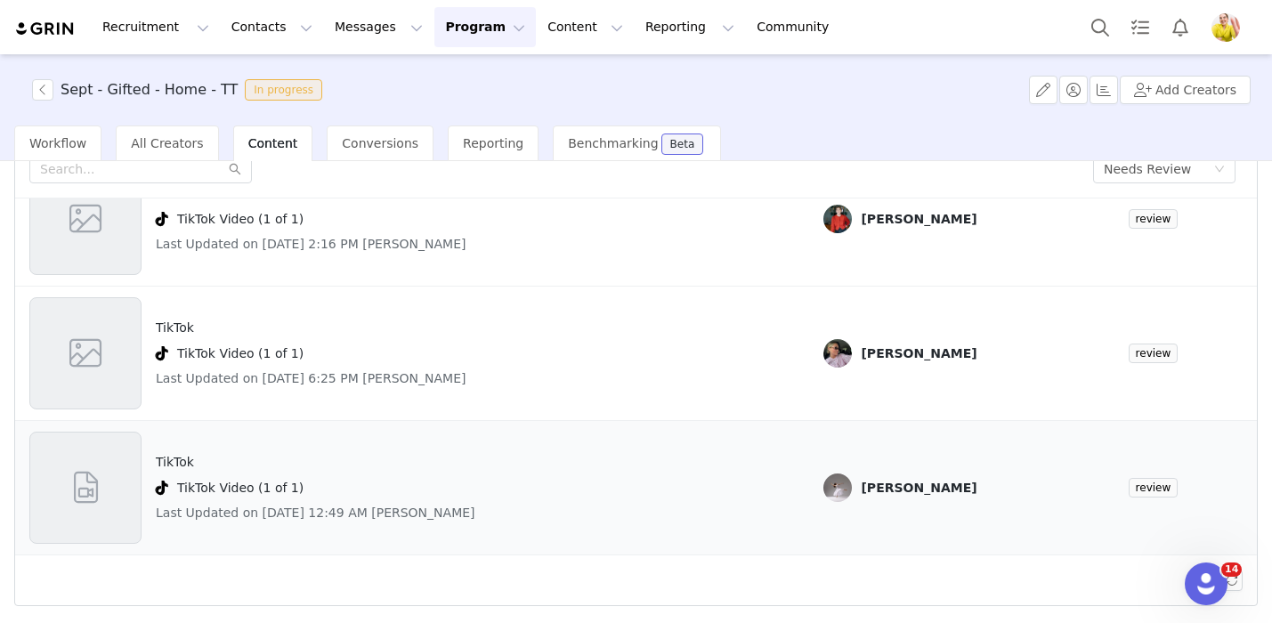
click at [787, 497] on div "TikTok TikTok Video (1 of 1) Last Updated on Sep 30, 2025 12:49 AM Natalie Tayl…" at bounding box center [411, 488] width 765 height 112
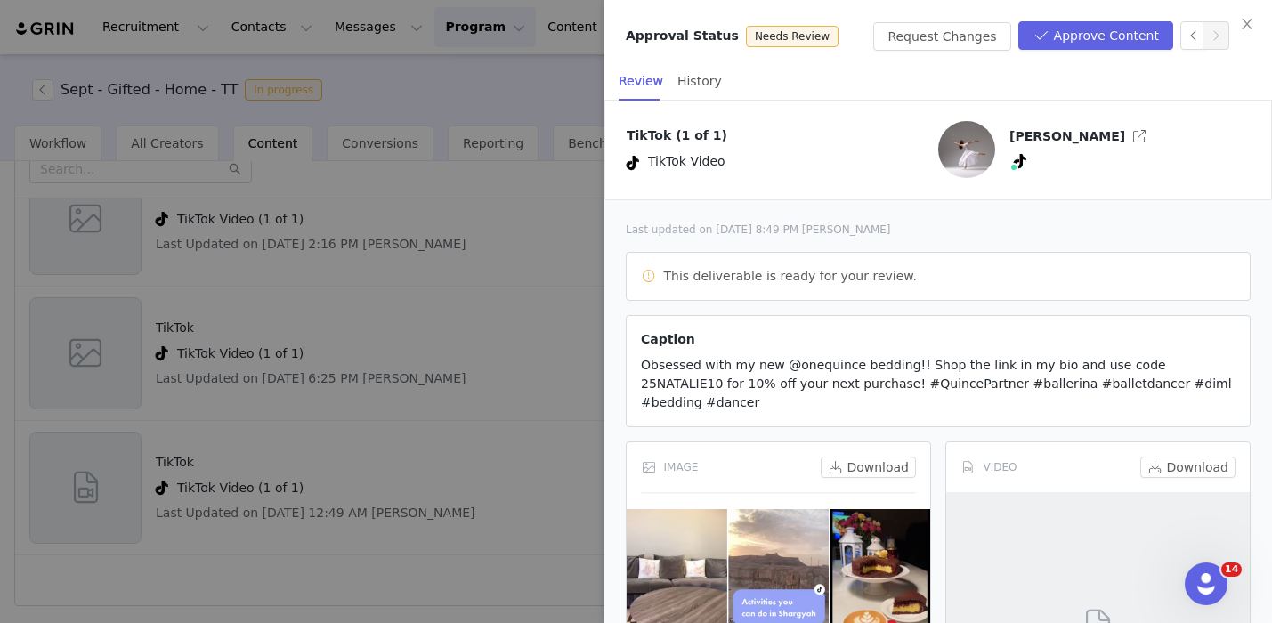
click at [456, 338] on div at bounding box center [636, 311] width 1272 height 623
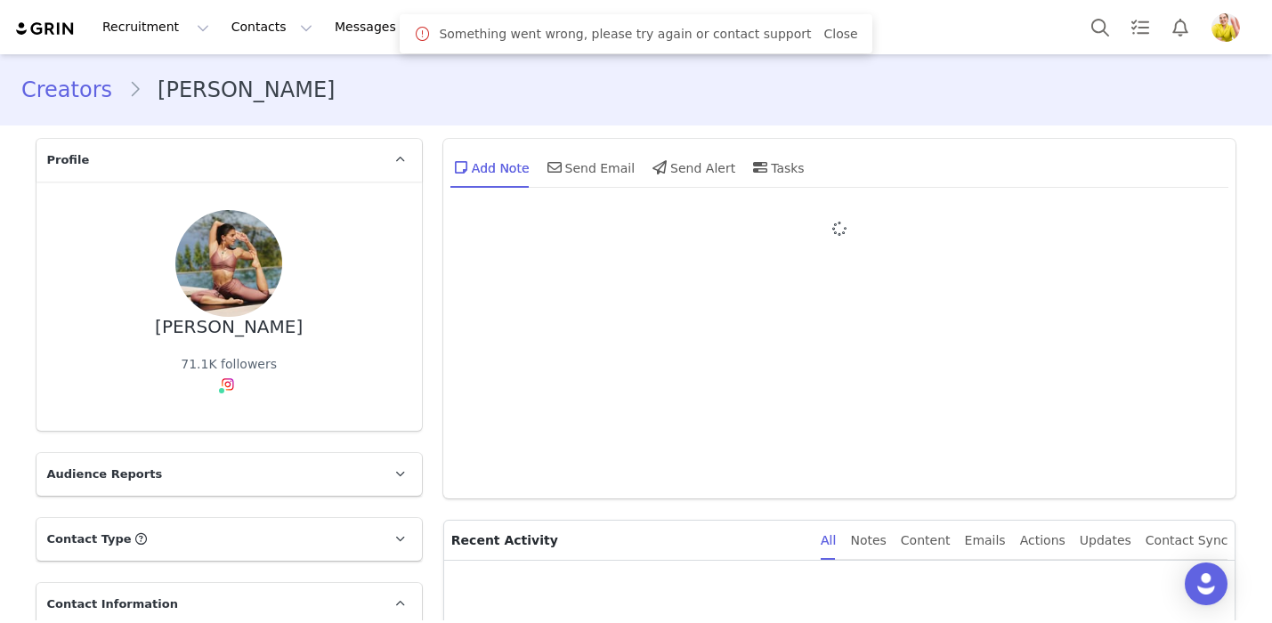
type input "+1 ([GEOGRAPHIC_DATA])"
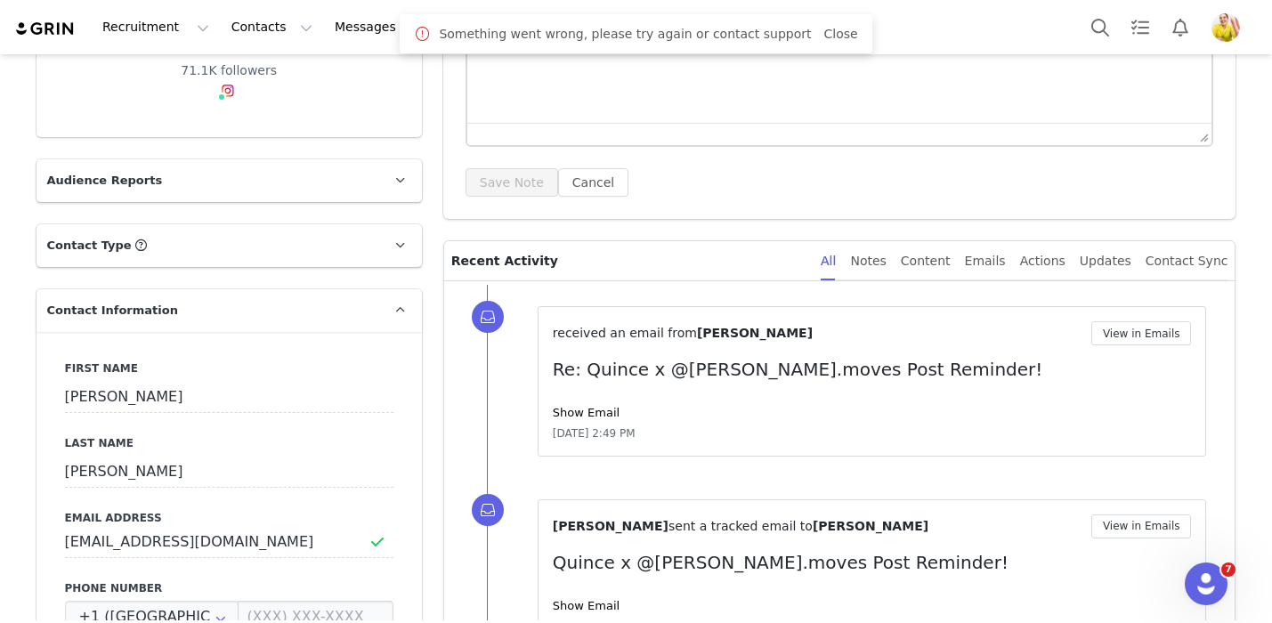
scroll to position [299, 0]
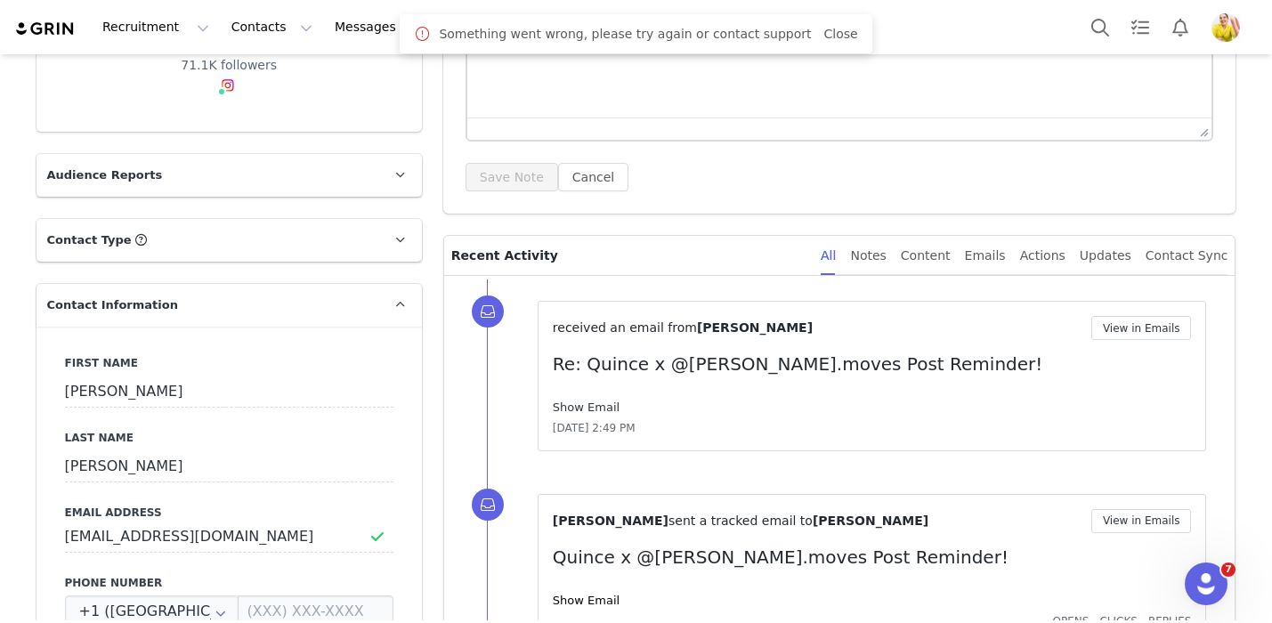
click at [594, 406] on link "Show Email" at bounding box center [586, 406] width 67 height 13
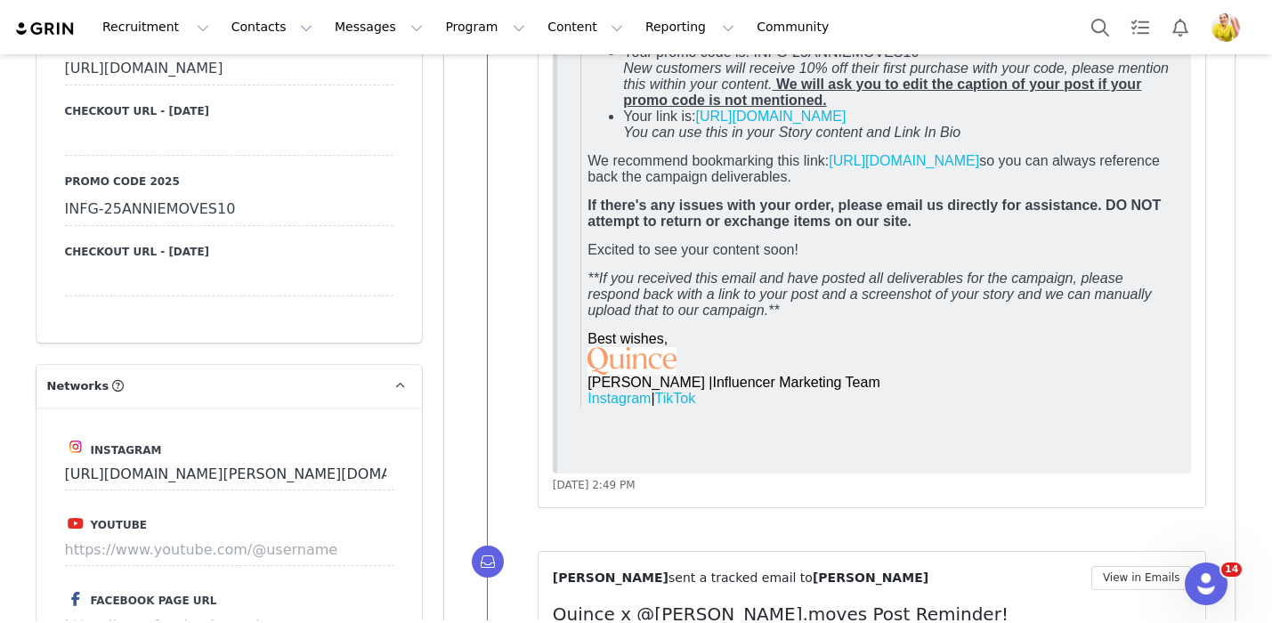
scroll to position [1467, 0]
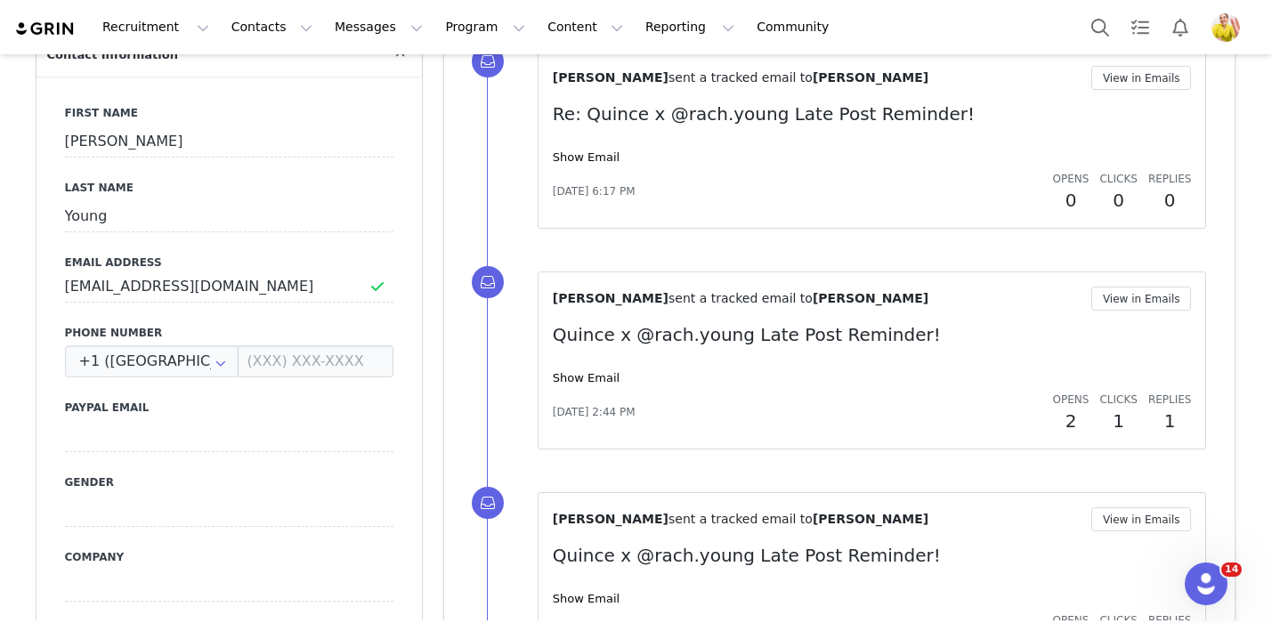
scroll to position [575, 0]
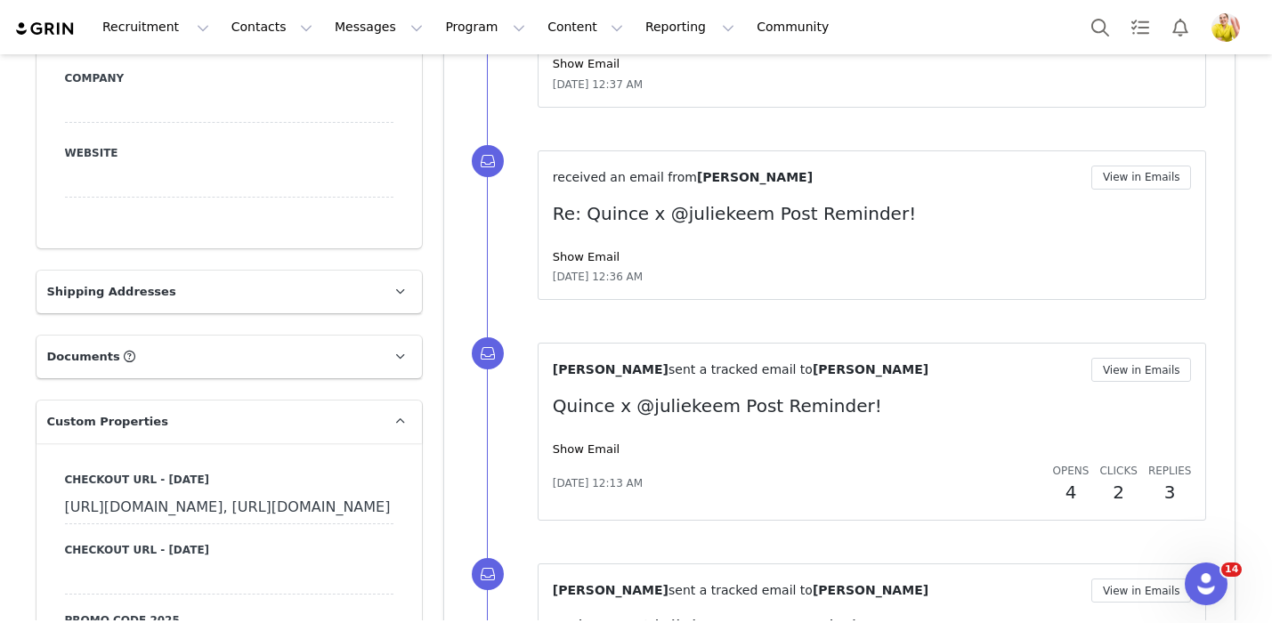
scroll to position [1034, 0]
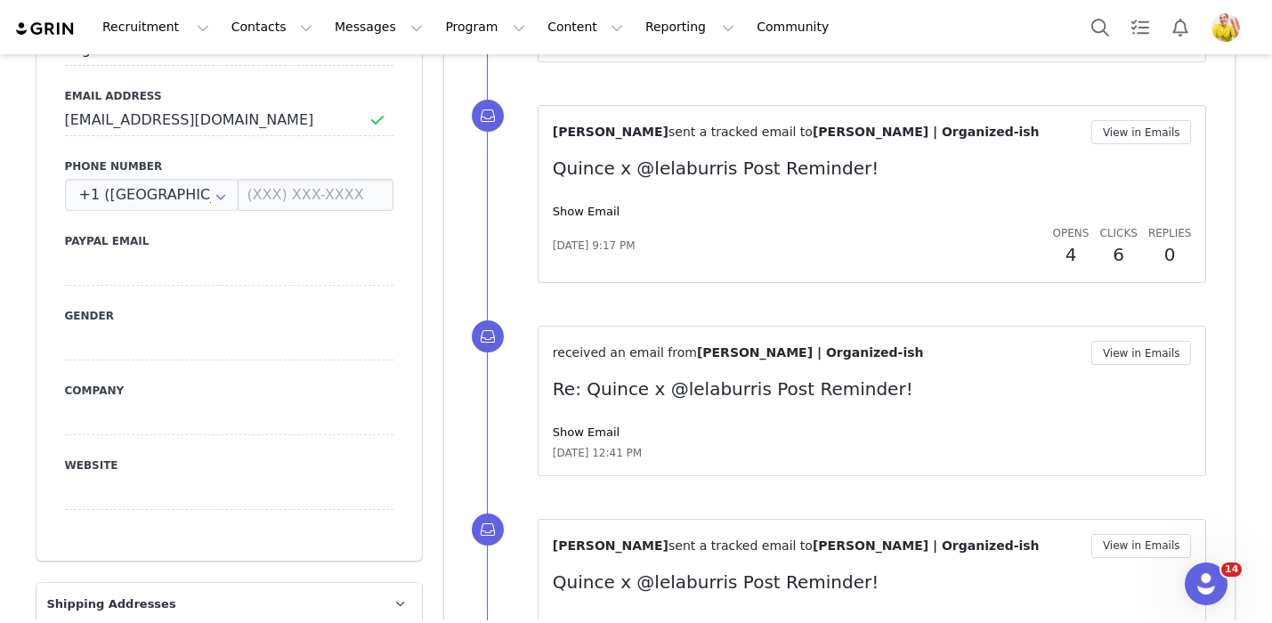
scroll to position [720, 0]
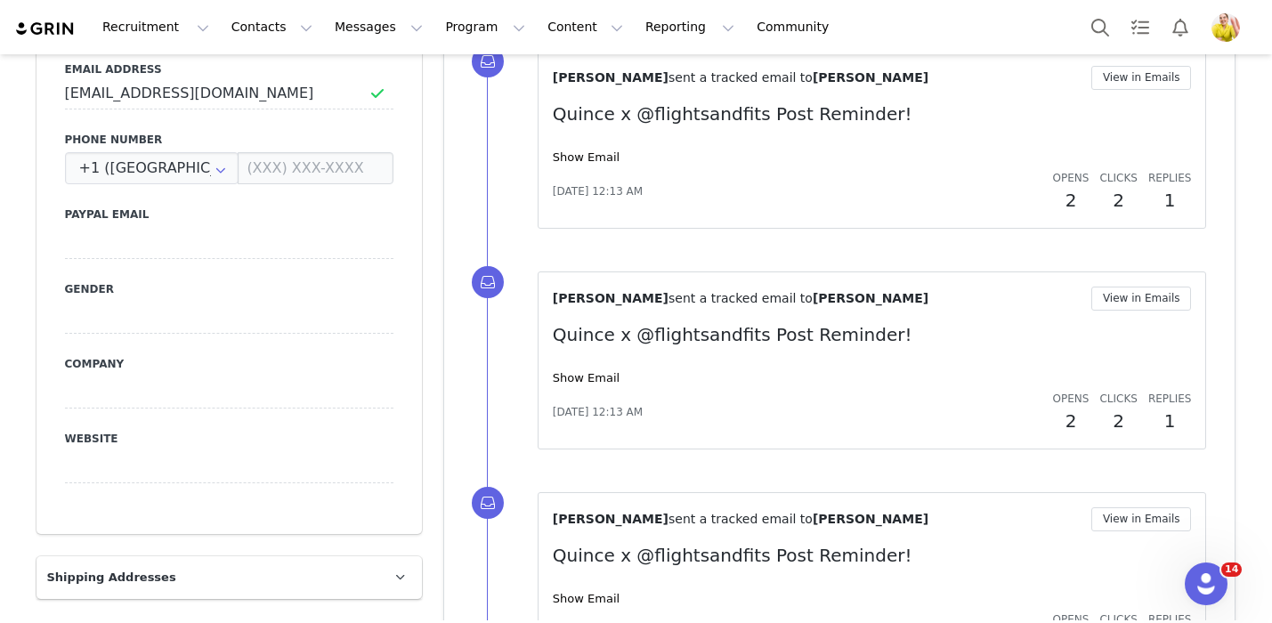
scroll to position [749, 0]
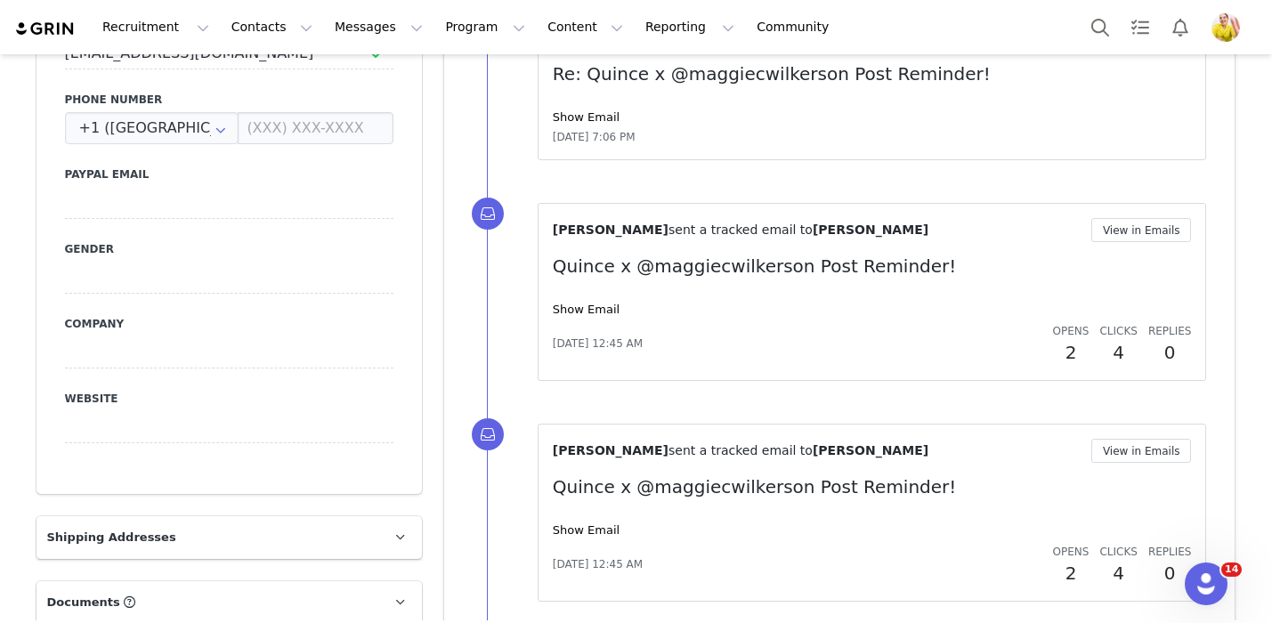
scroll to position [816, 0]
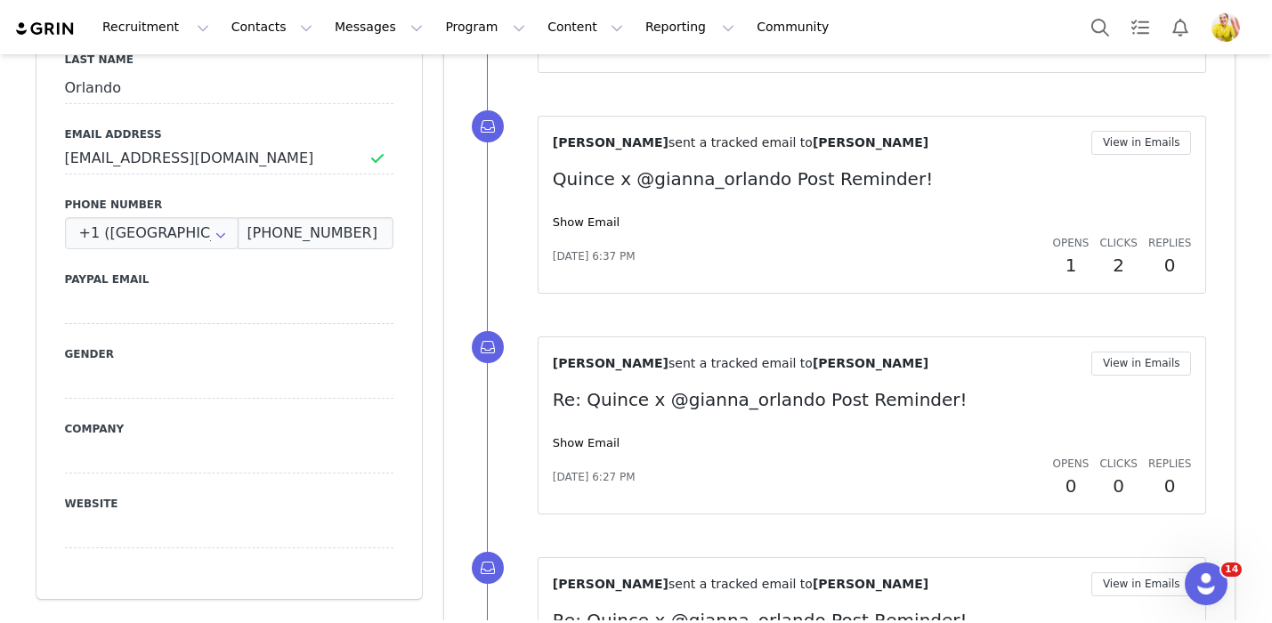
scroll to position [682, 0]
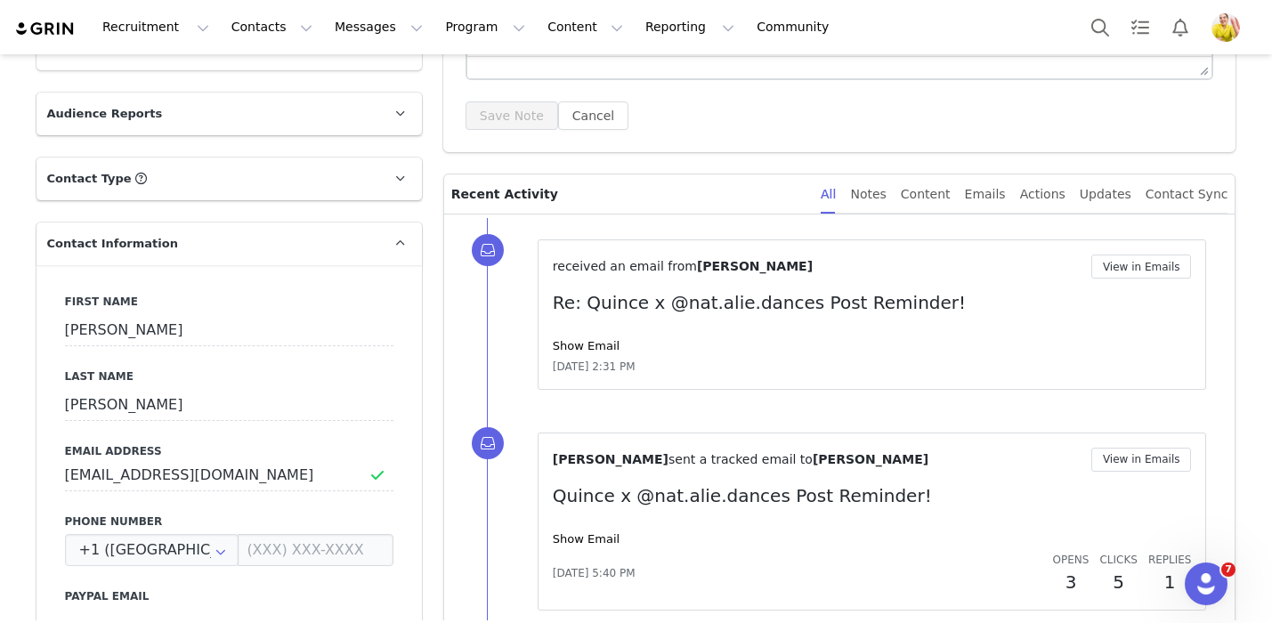
scroll to position [688, 0]
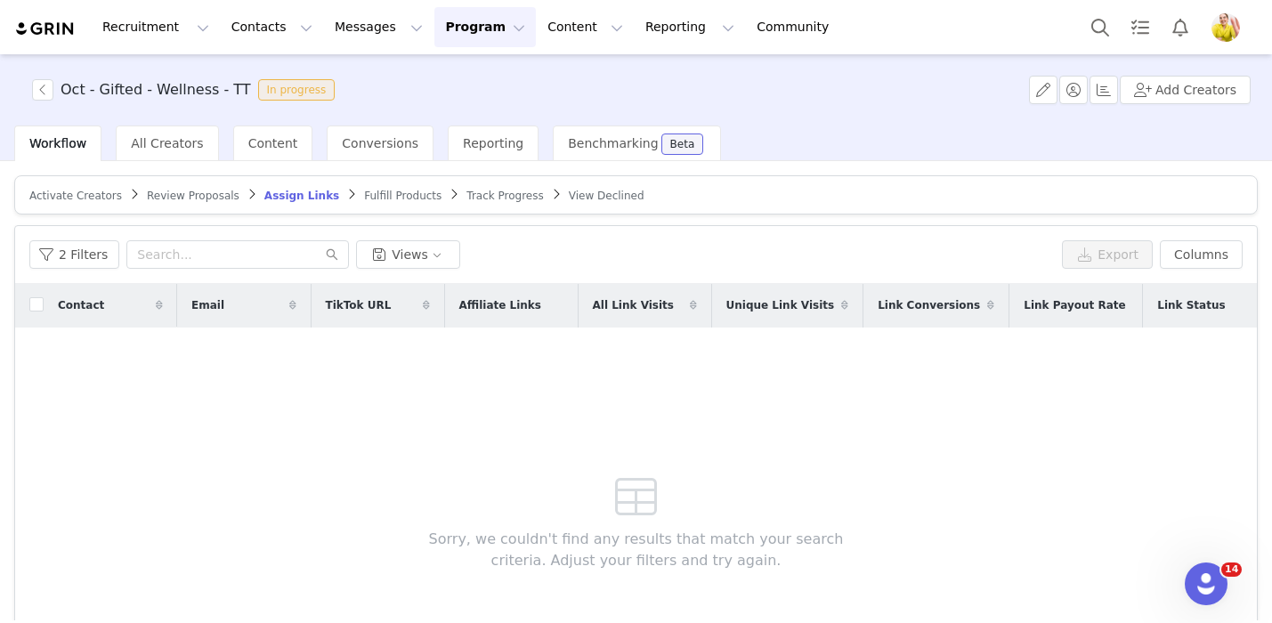
click at [180, 195] on span "Review Proposals" at bounding box center [193, 196] width 93 height 12
click at [172, 193] on span "Review Proposals" at bounding box center [193, 196] width 93 height 12
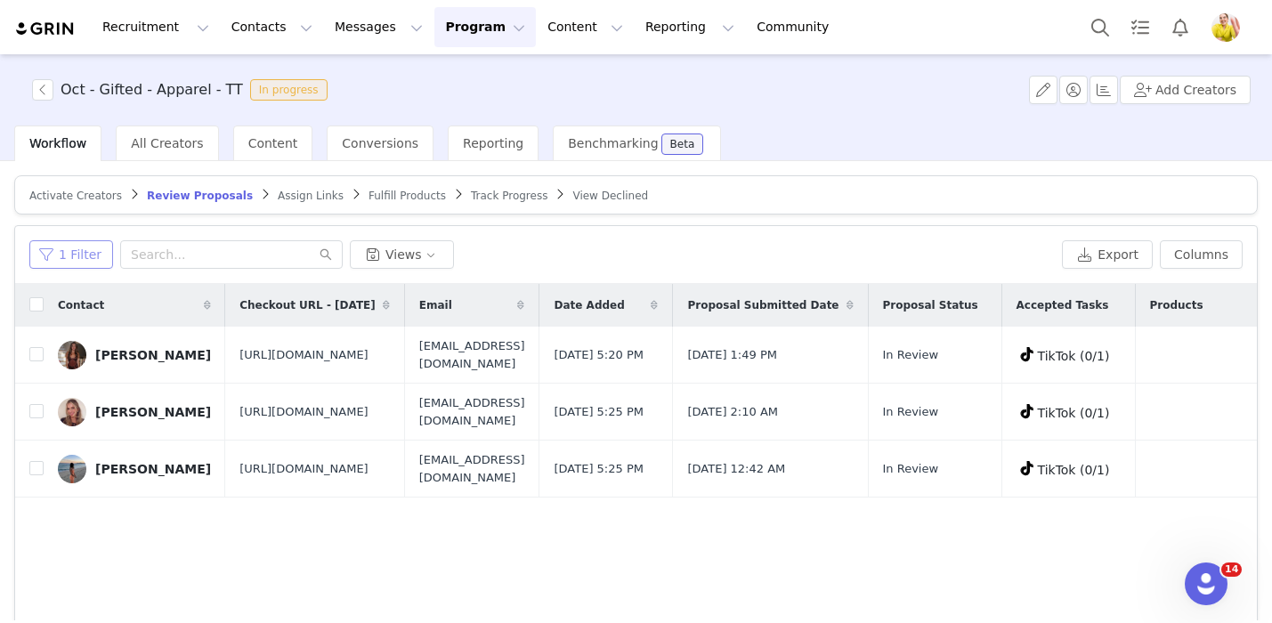
click at [60, 259] on button "1 Filter" at bounding box center [71, 254] width 84 height 28
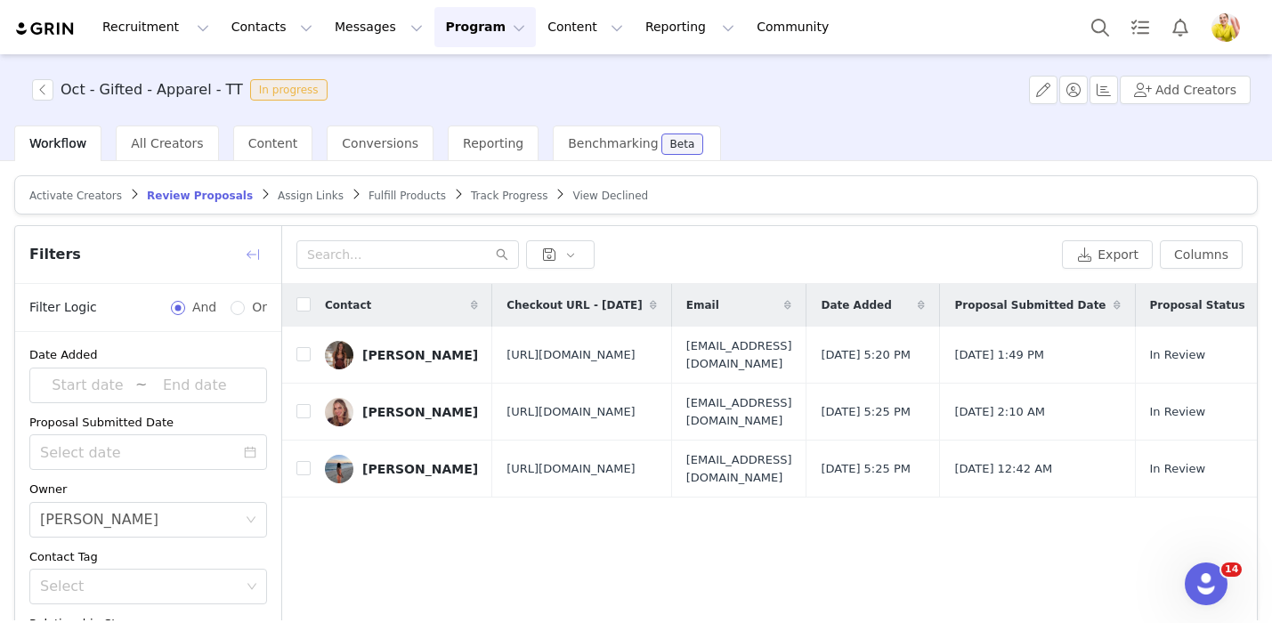
click at [248, 252] on button "button" at bounding box center [252, 254] width 28 height 28
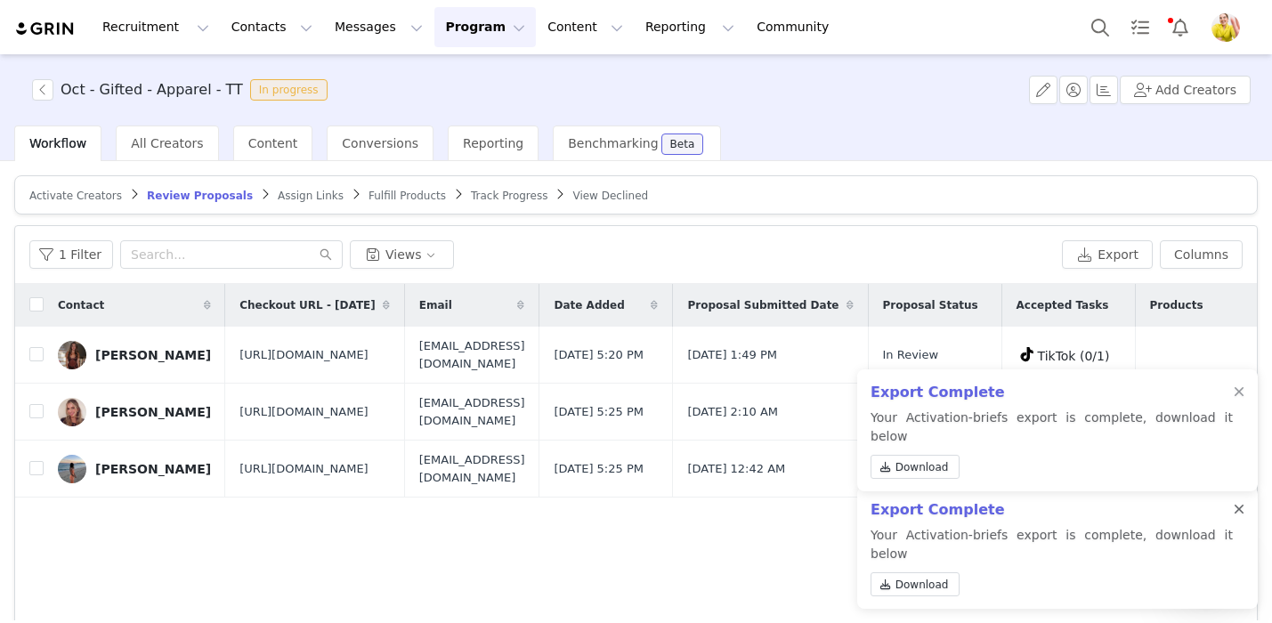
click at [1235, 517] on div at bounding box center [1238, 510] width 11 height 14
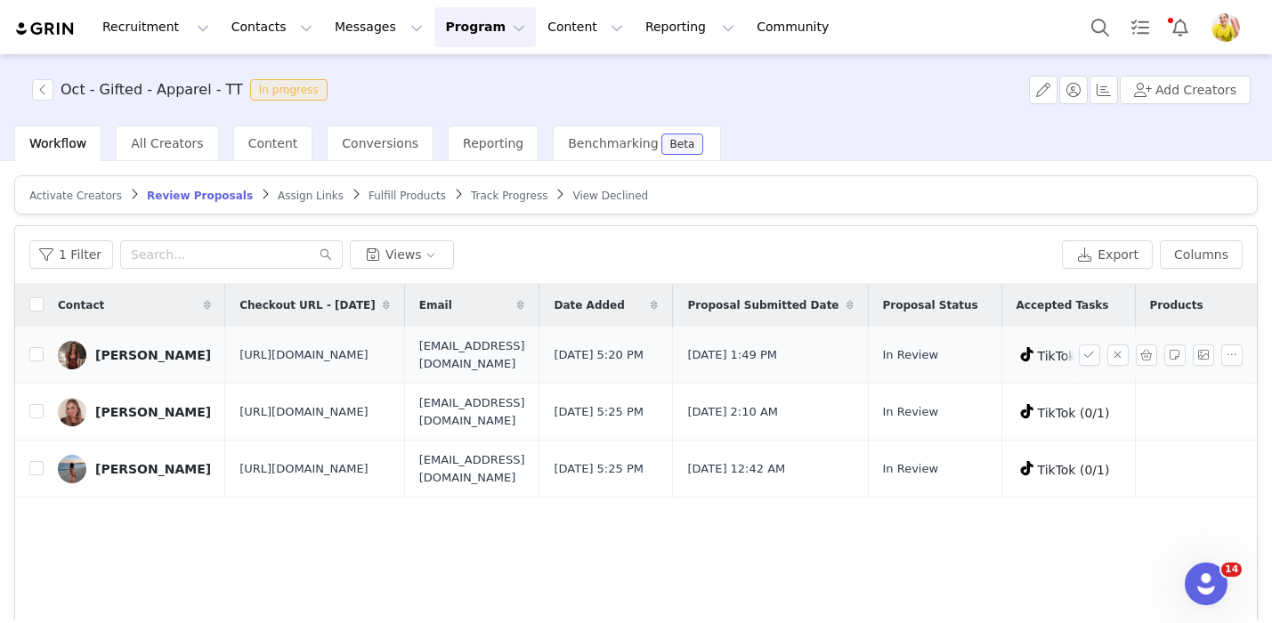
click at [295, 364] on span "https://www.quince.com/checkout?checkoutId=cfe0c952-df8f-4bdd-b61d-a25ce7ae257e…" at bounding box center [303, 355] width 129 height 18
copy span "https://www.quince.com/checkout?checkoutId=cfe0c952-df8f-4bdd-b61d-a25ce7ae257e…"
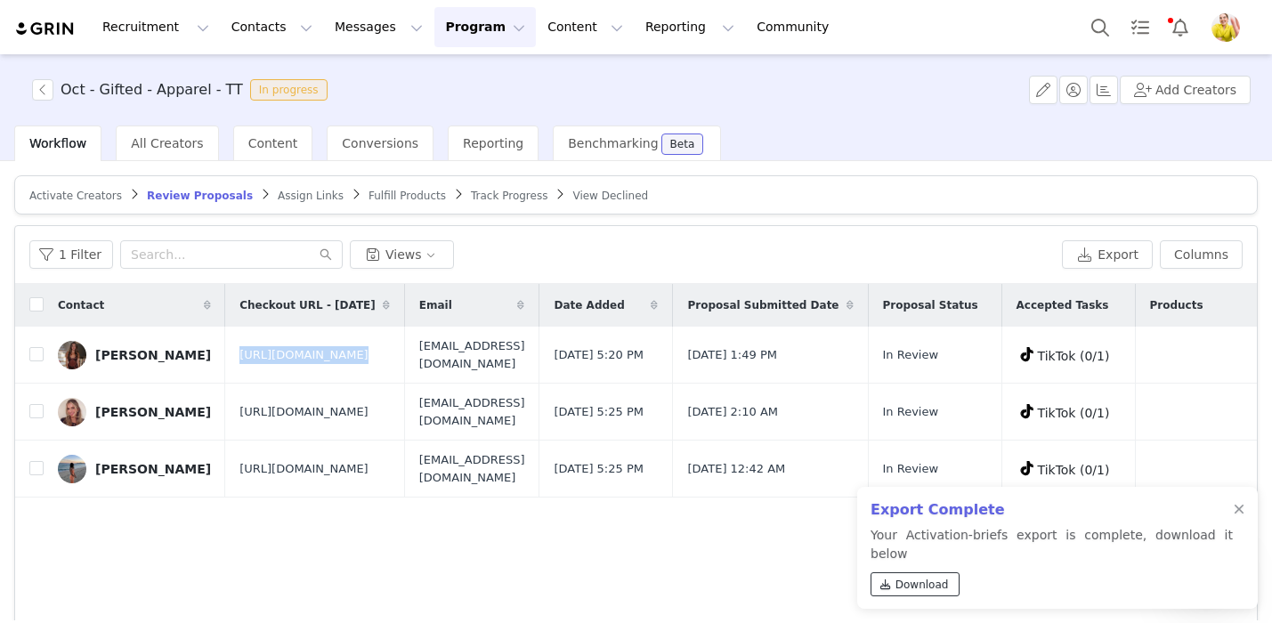
click at [918, 585] on span "Download" at bounding box center [921, 585] width 53 height 16
click at [1241, 517] on div at bounding box center [1238, 510] width 11 height 14
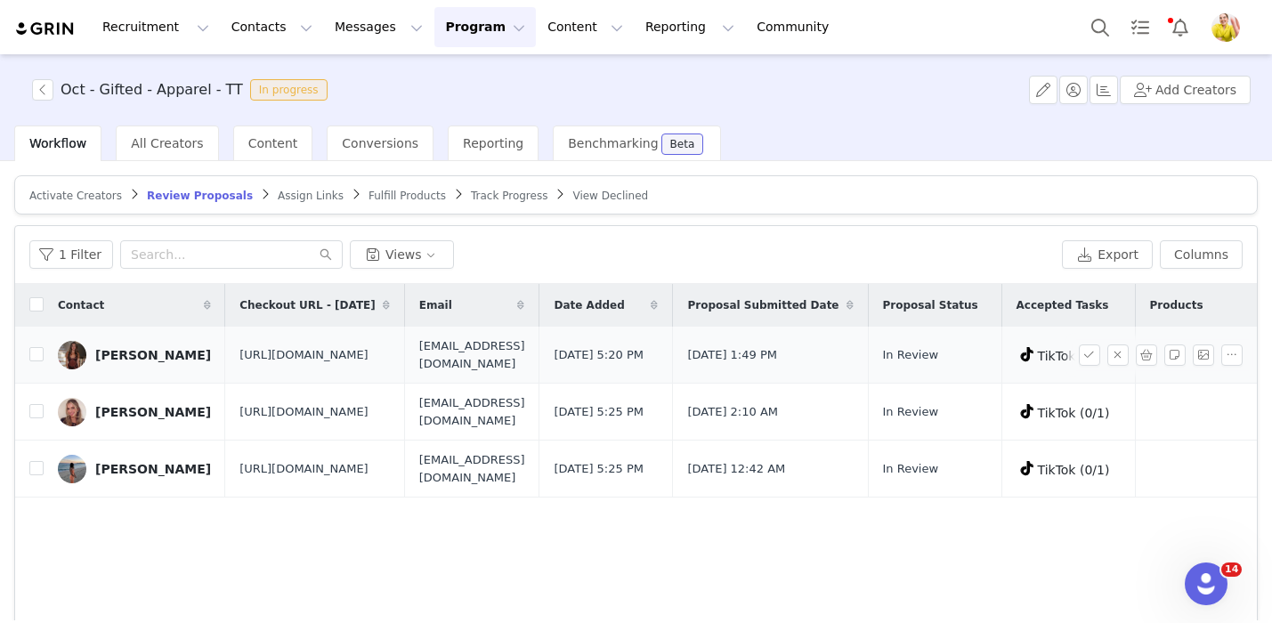
click at [112, 362] on div "Julia LeBlanc" at bounding box center [153, 355] width 116 height 14
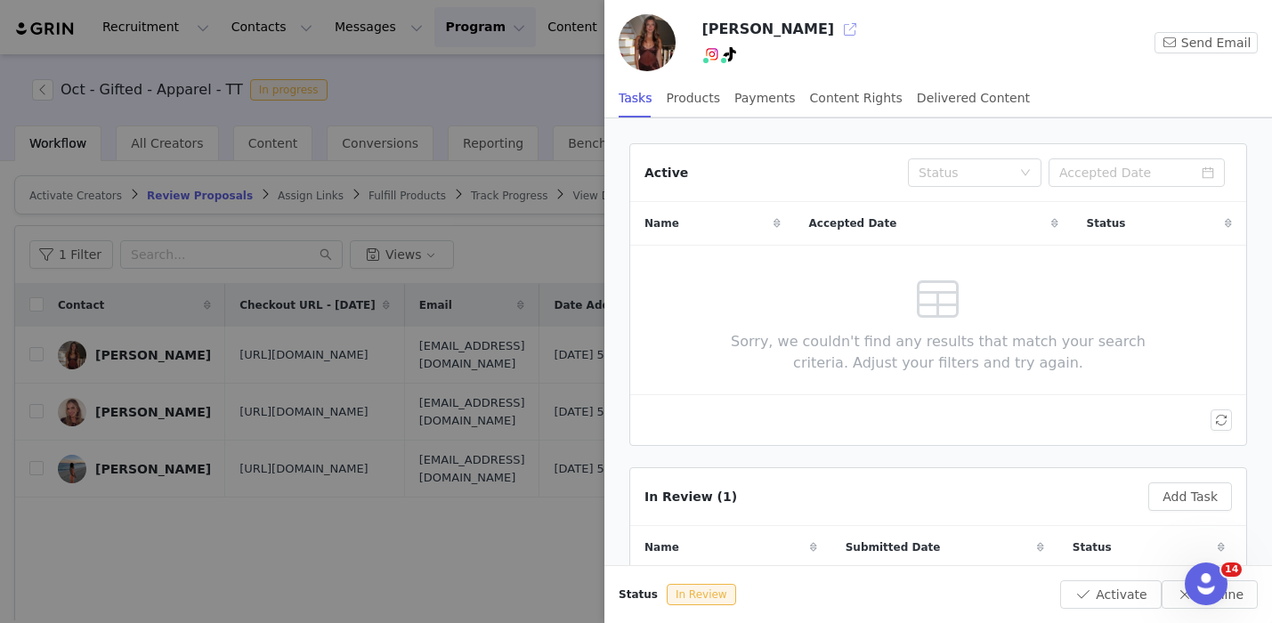
click at [836, 35] on button "button" at bounding box center [850, 29] width 28 height 28
click at [414, 214] on div at bounding box center [636, 311] width 1272 height 623
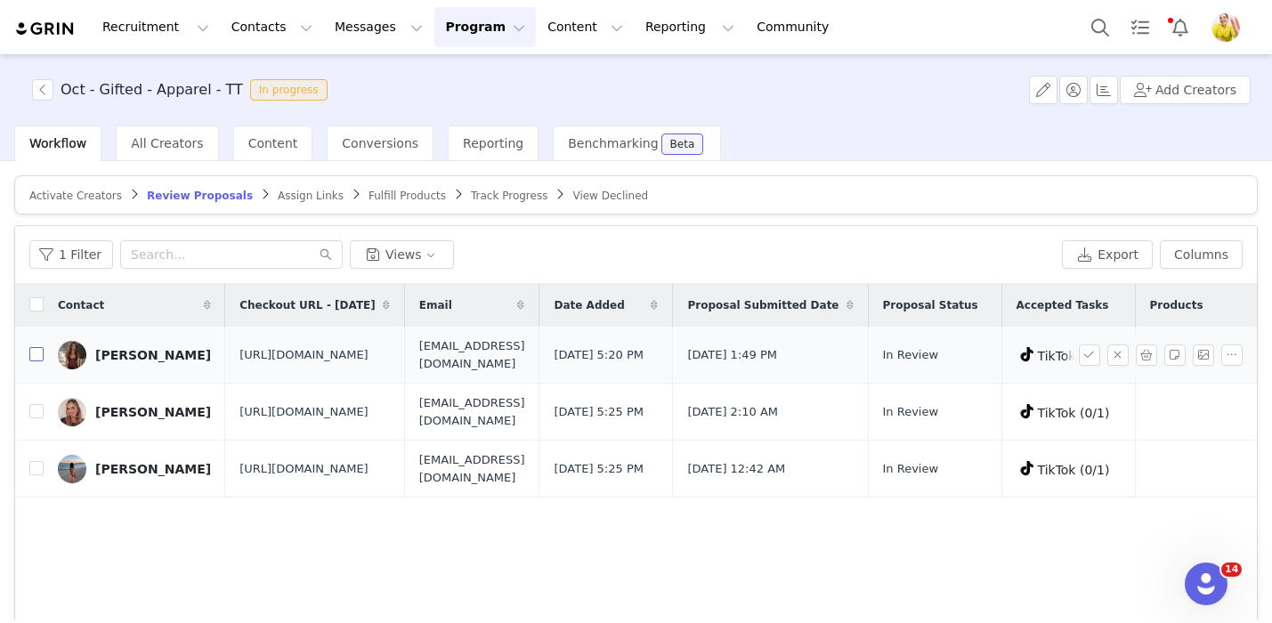
click at [30, 361] on input "checkbox" at bounding box center [36, 354] width 14 height 14
checkbox input "true"
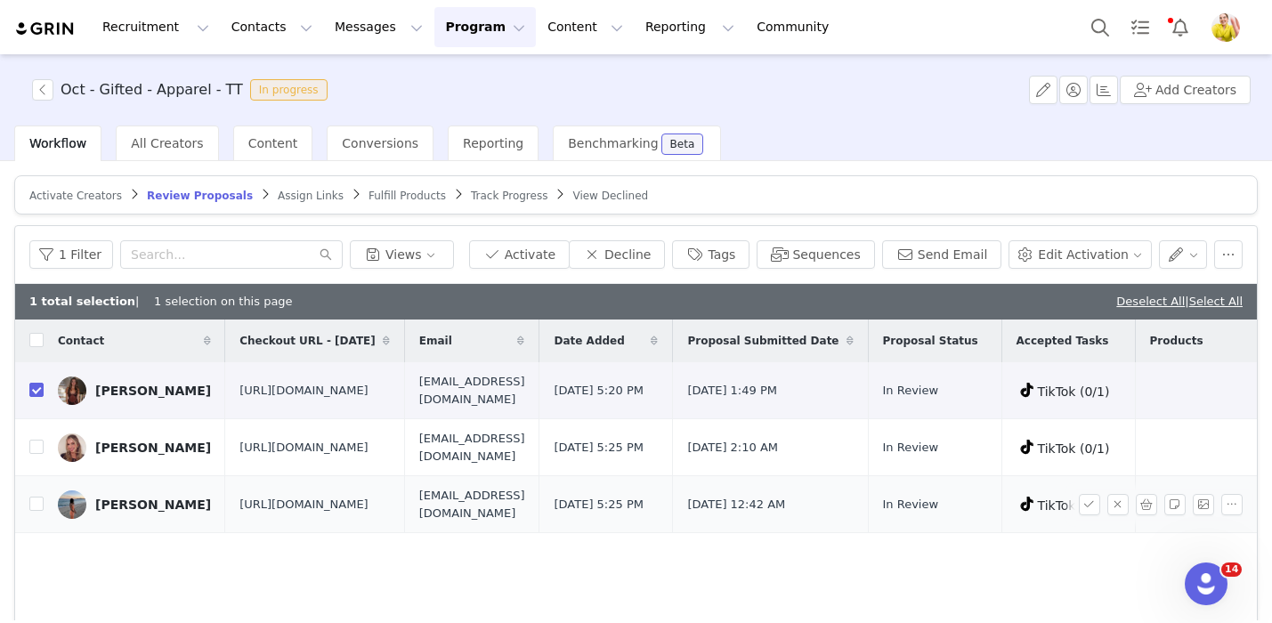
click at [368, 513] on span "https://www.quince.com/checkout?checkoutId=7153e1da-7f2a-4901-826a-ceab9f55c4c5" at bounding box center [303, 505] width 129 height 18
copy span "https://www.quince.com/checkout?checkoutId=7153e1da-7f2a-4901-826a-ceab9f55c4c5"
click at [36, 511] on input "checkbox" at bounding box center [36, 504] width 14 height 14
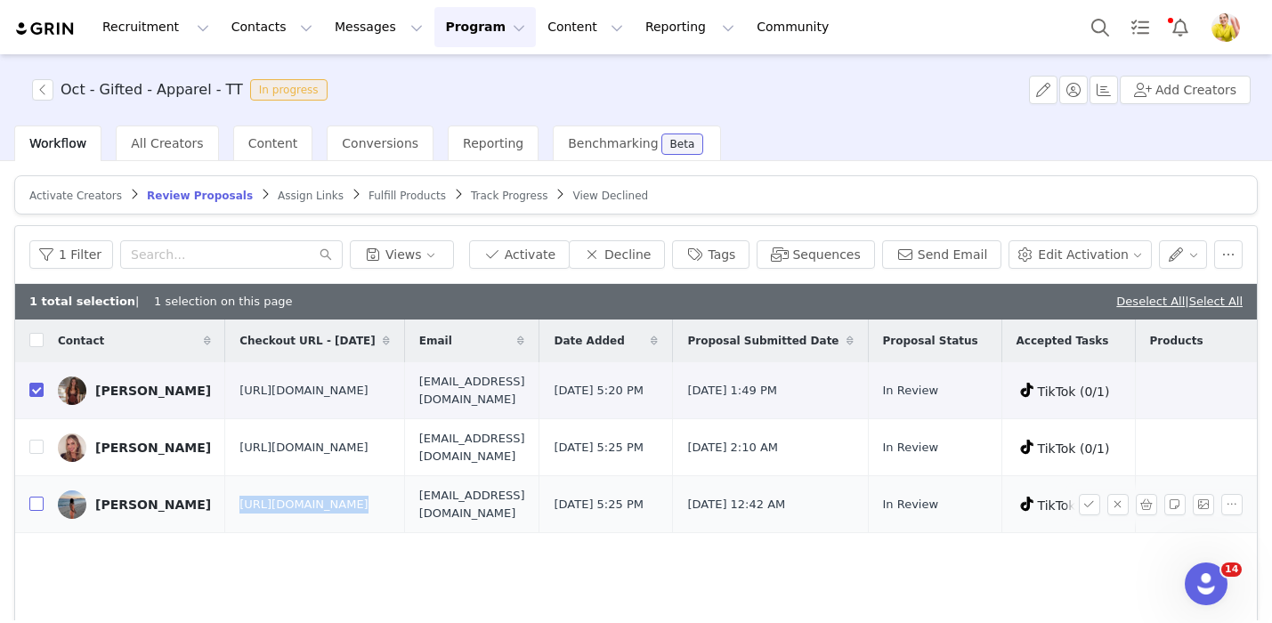
checkbox input "true"
click at [532, 264] on button "Activate" at bounding box center [519, 254] width 101 height 28
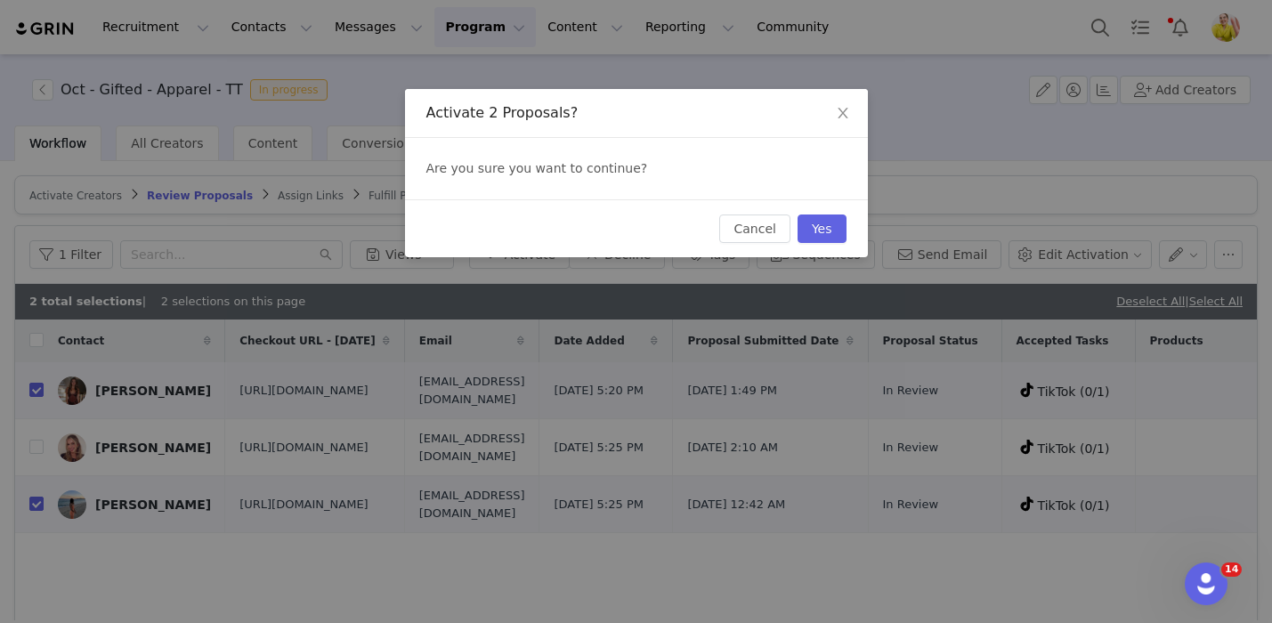
click at [823, 210] on div "Cancel Yes" at bounding box center [636, 228] width 463 height 58
click at [835, 226] on button "Yes" at bounding box center [821, 228] width 49 height 28
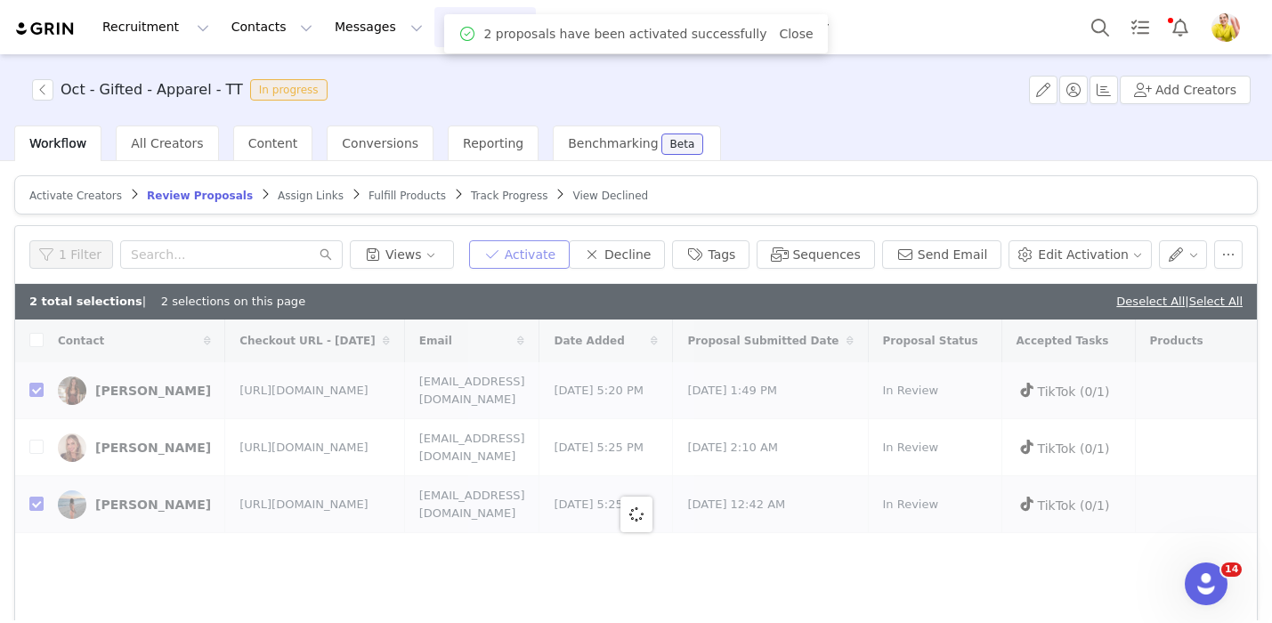
checkbox input "false"
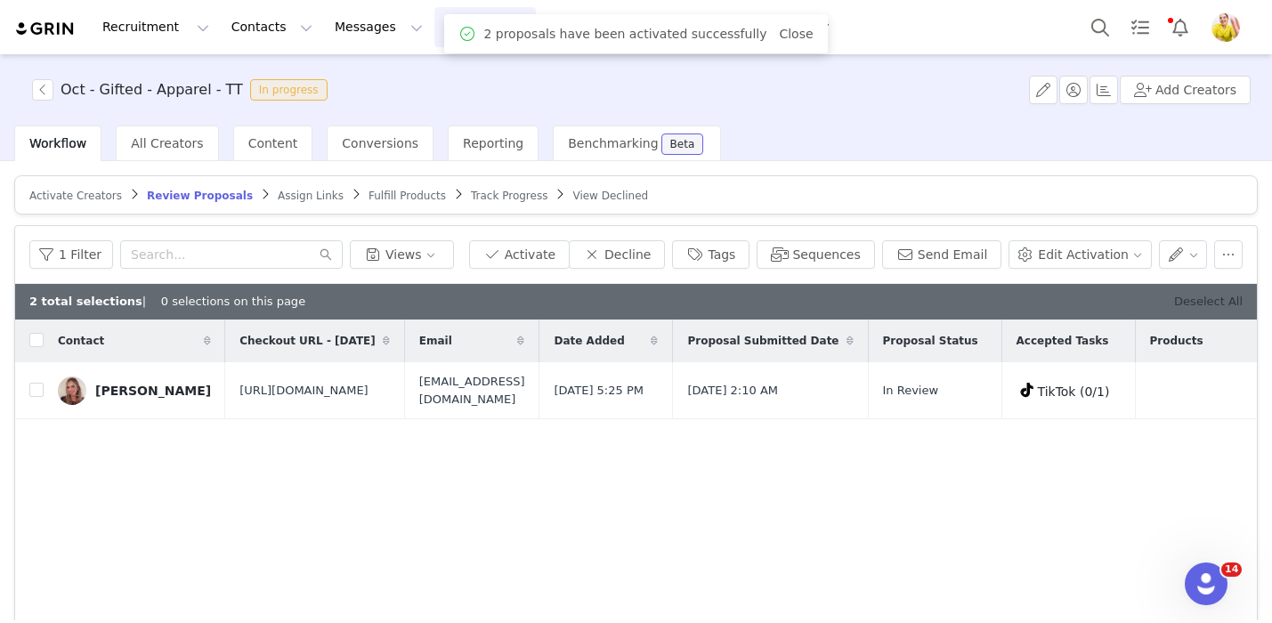
click at [1200, 307] on link "Deselect All" at bounding box center [1208, 301] width 69 height 13
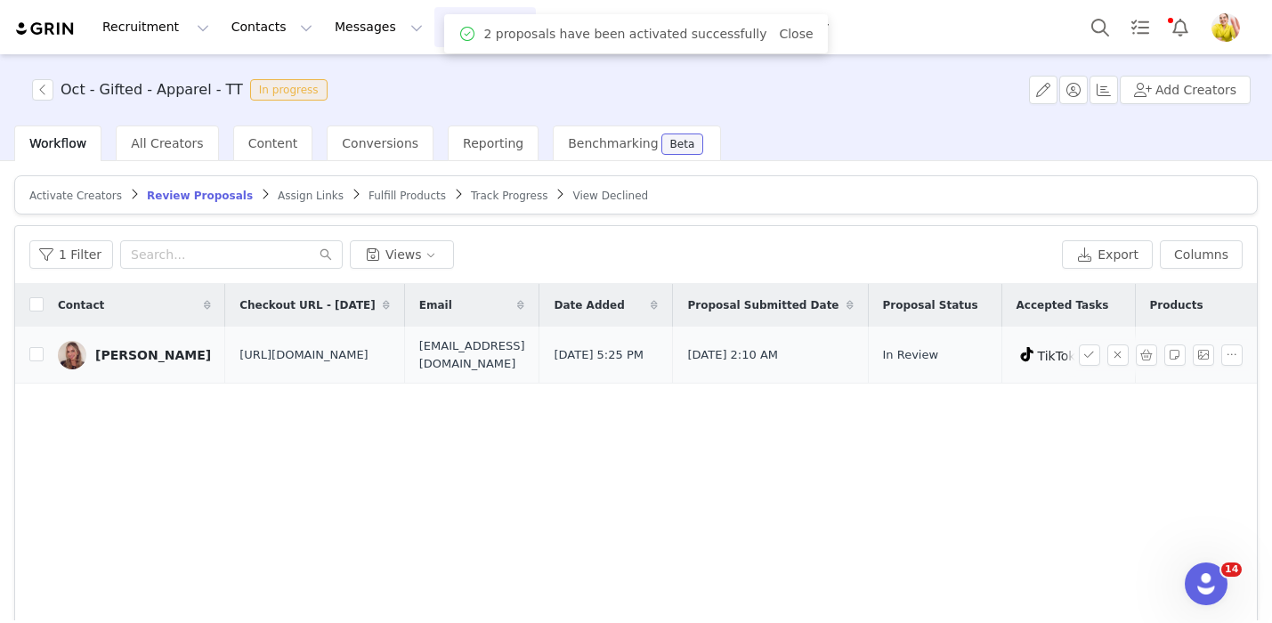
click at [121, 359] on div "[PERSON_NAME]" at bounding box center [153, 355] width 116 height 14
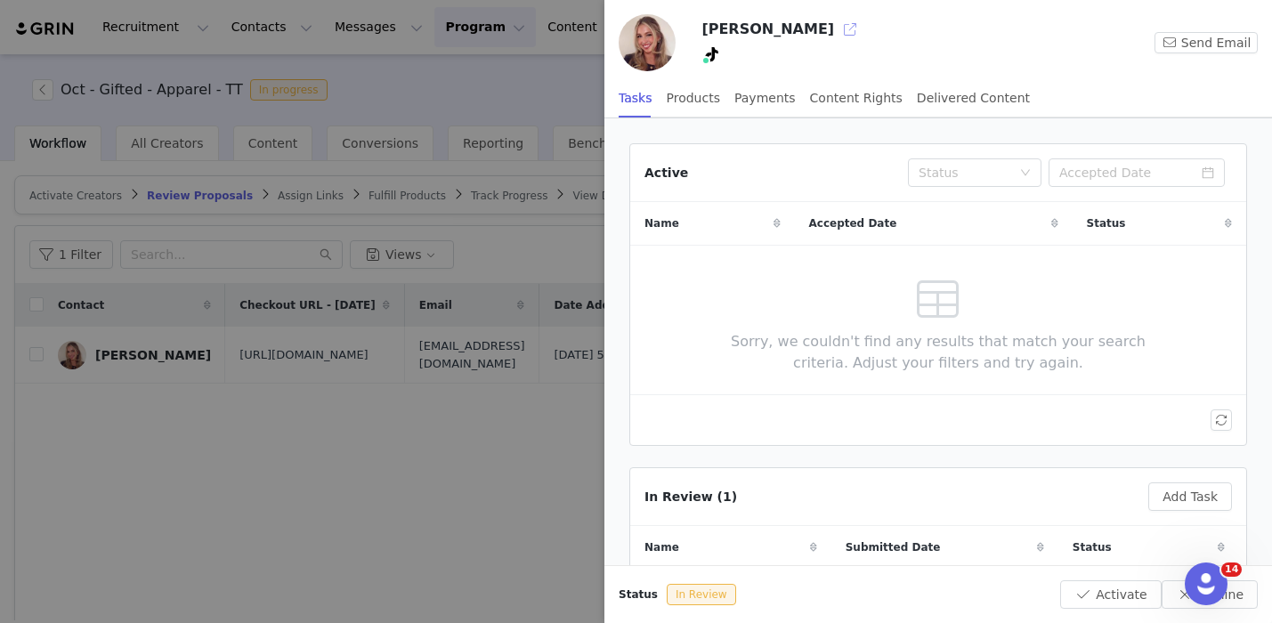
click at [836, 35] on button "button" at bounding box center [850, 29] width 28 height 28
click at [433, 196] on div at bounding box center [636, 311] width 1272 height 623
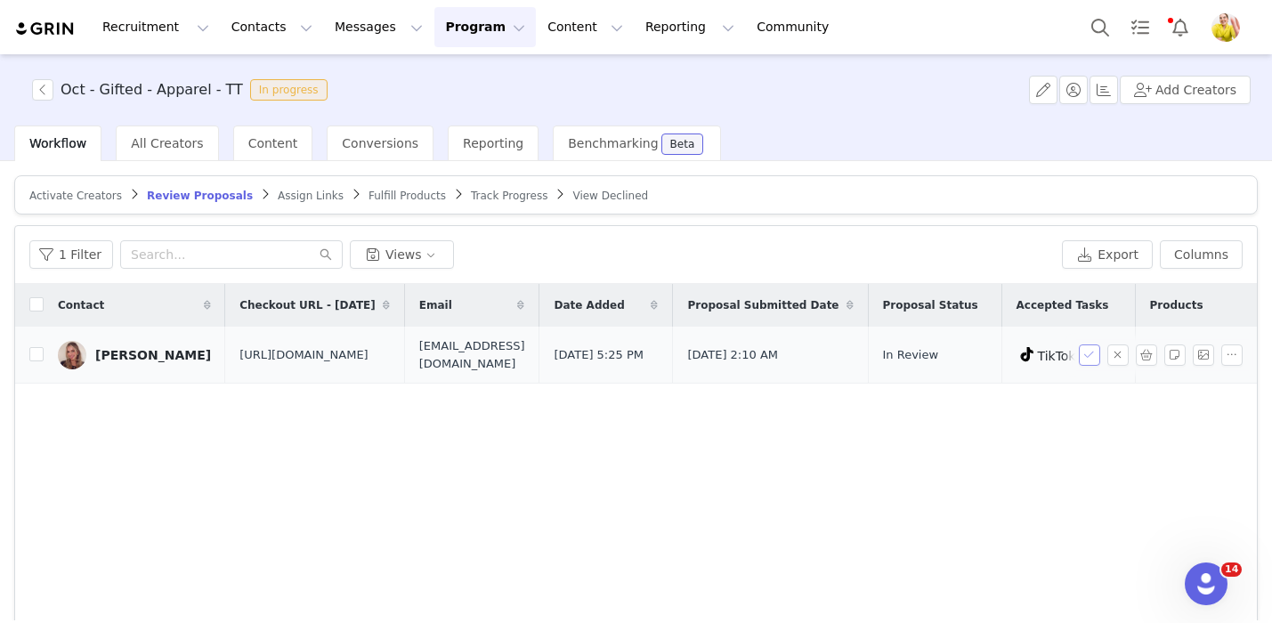
click at [1094, 348] on button "button" at bounding box center [1089, 354] width 21 height 21
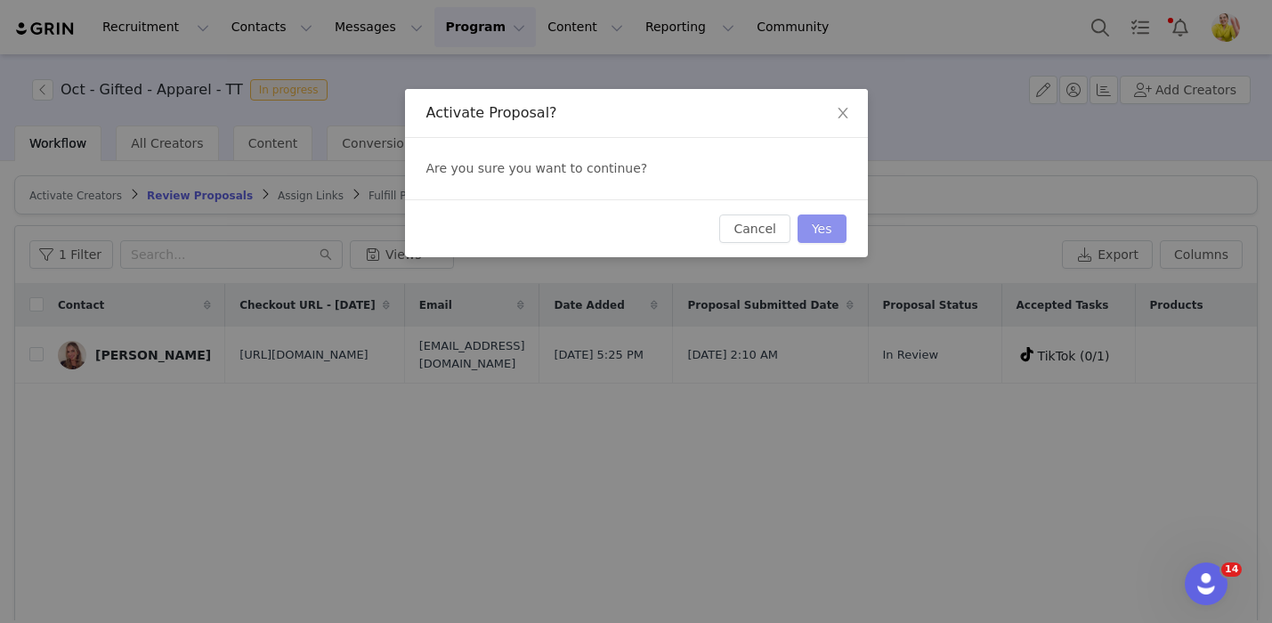
click at [812, 226] on button "Yes" at bounding box center [821, 228] width 49 height 28
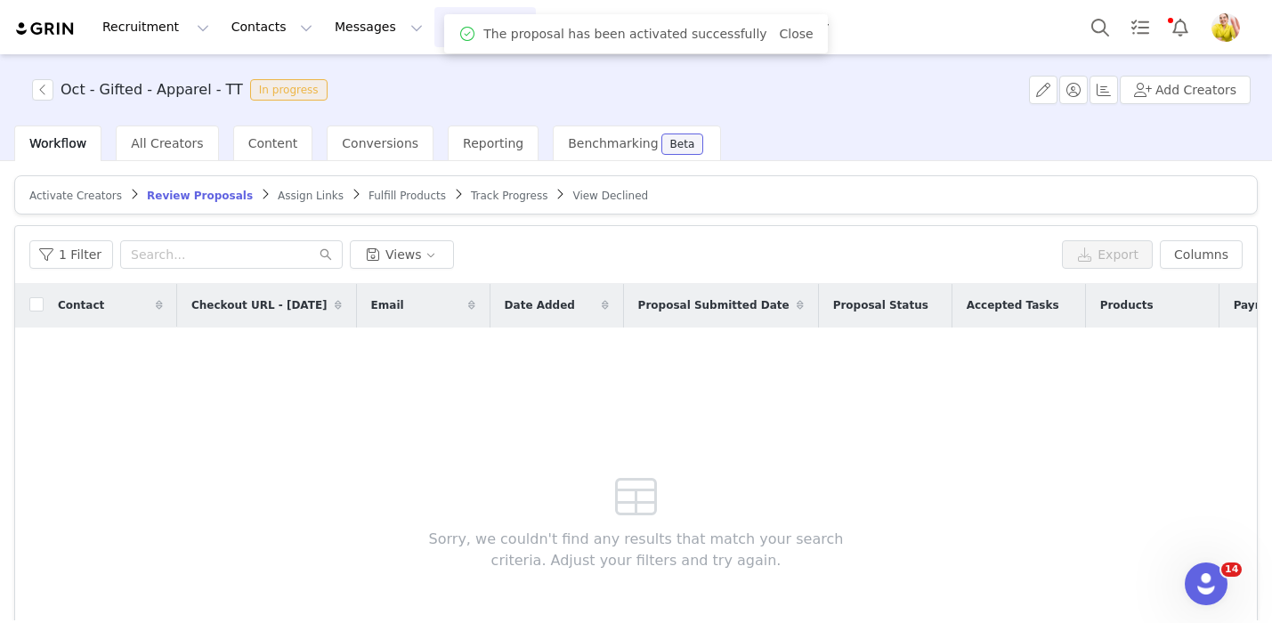
click at [296, 194] on span "Assign Links" at bounding box center [311, 196] width 66 height 12
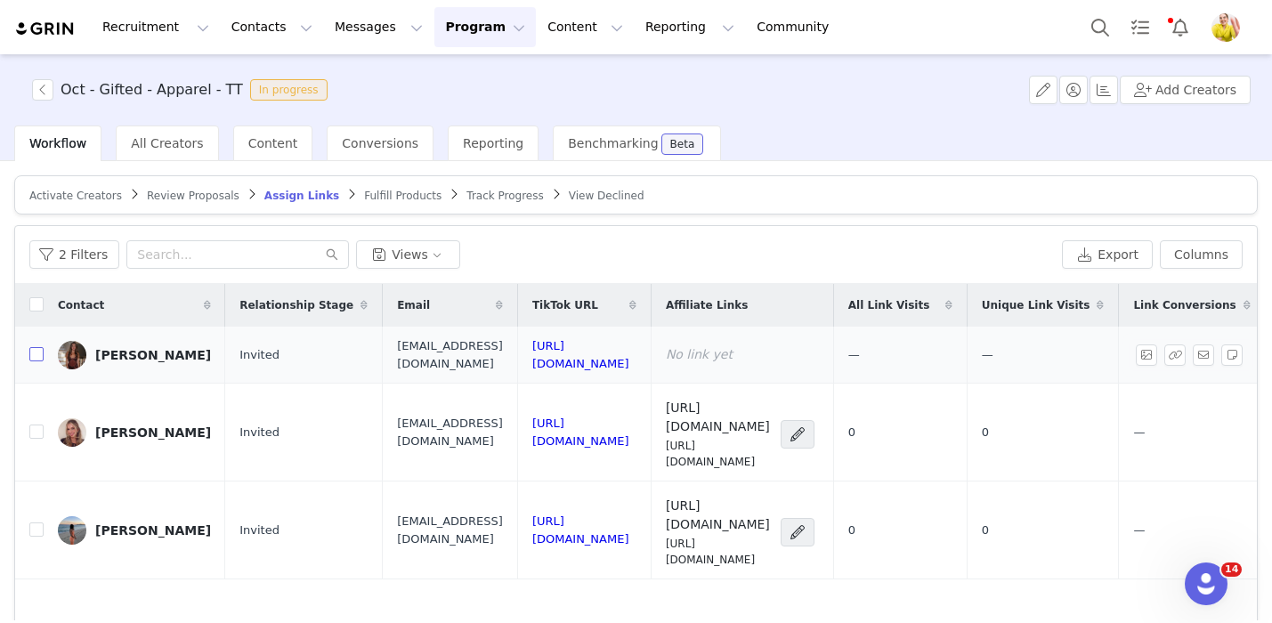
click at [39, 347] on input "checkbox" at bounding box center [36, 354] width 14 height 14
checkbox input "true"
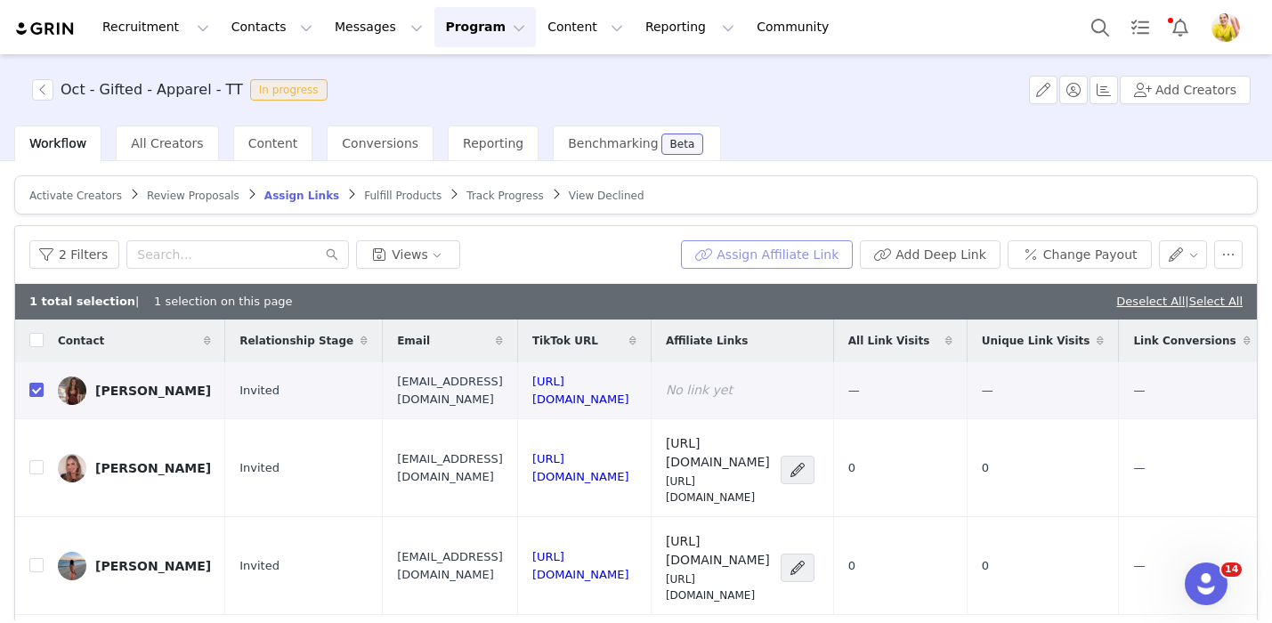
click at [756, 258] on button "Assign Affiliate Link" at bounding box center [767, 254] width 172 height 28
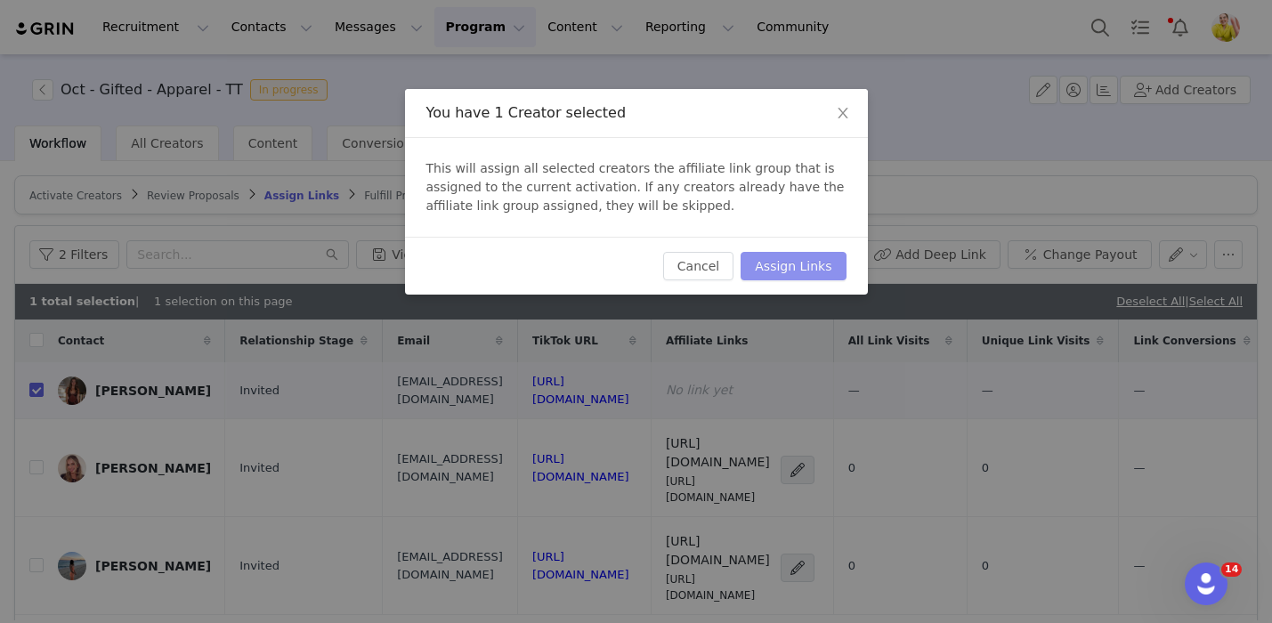
click at [809, 271] on button "Assign Links" at bounding box center [792, 266] width 105 height 28
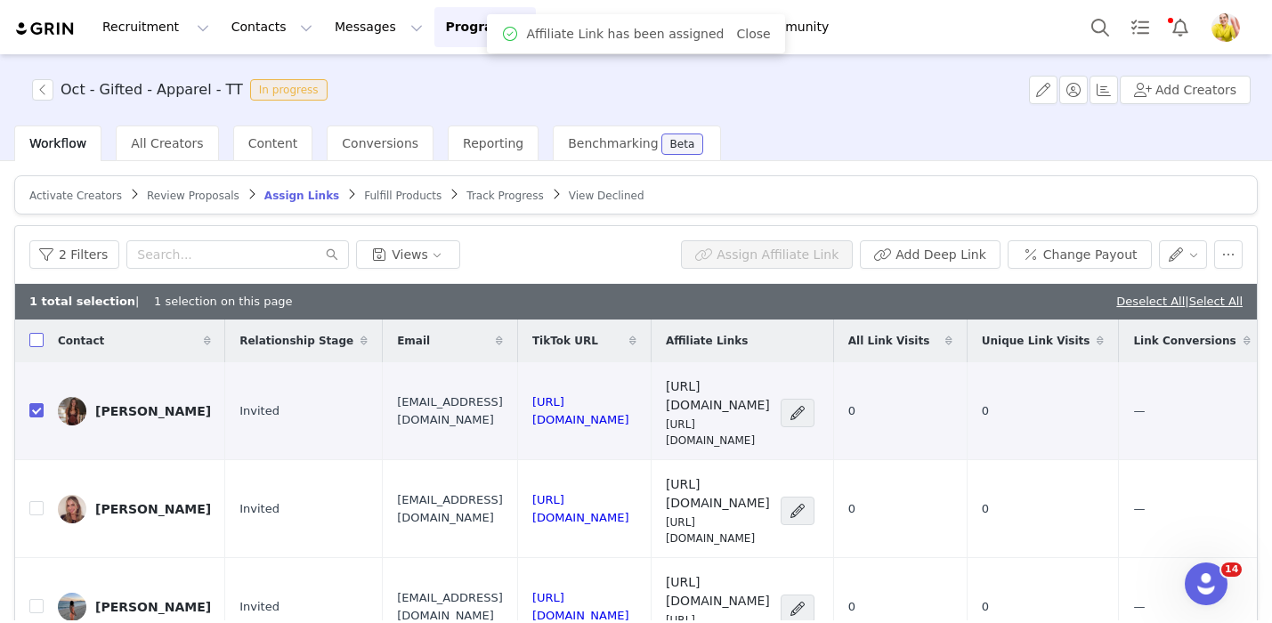
click at [38, 342] on input "checkbox" at bounding box center [36, 340] width 14 height 14
checkbox input "true"
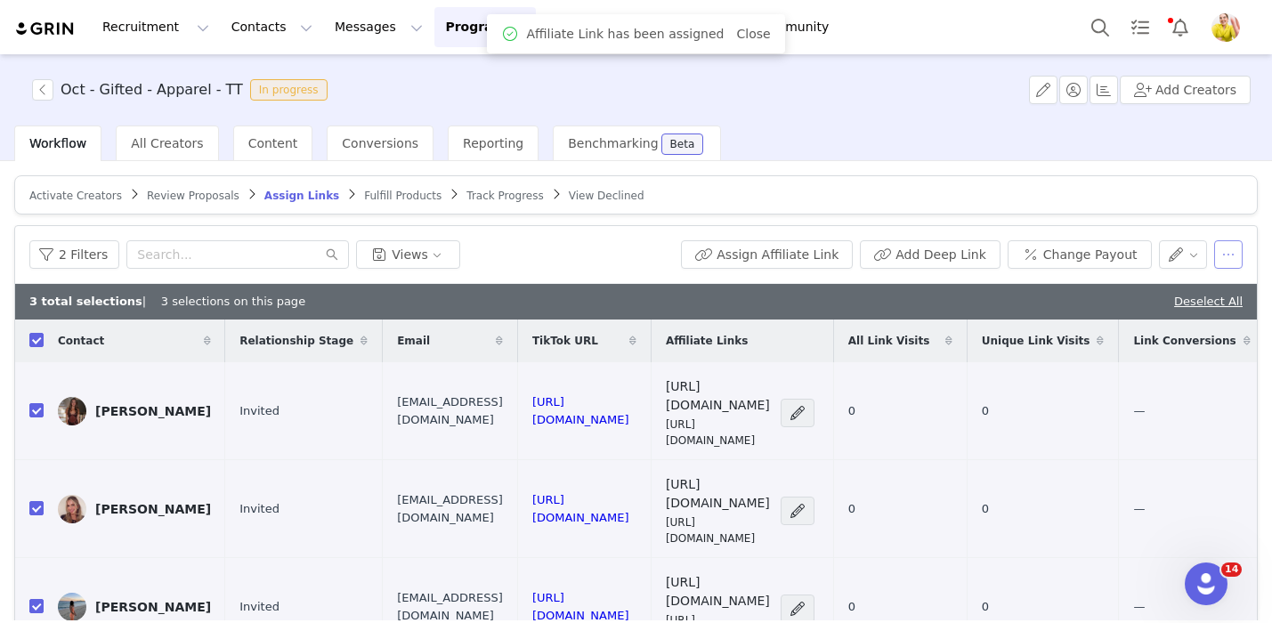
click at [1233, 253] on button "button" at bounding box center [1228, 254] width 28 height 28
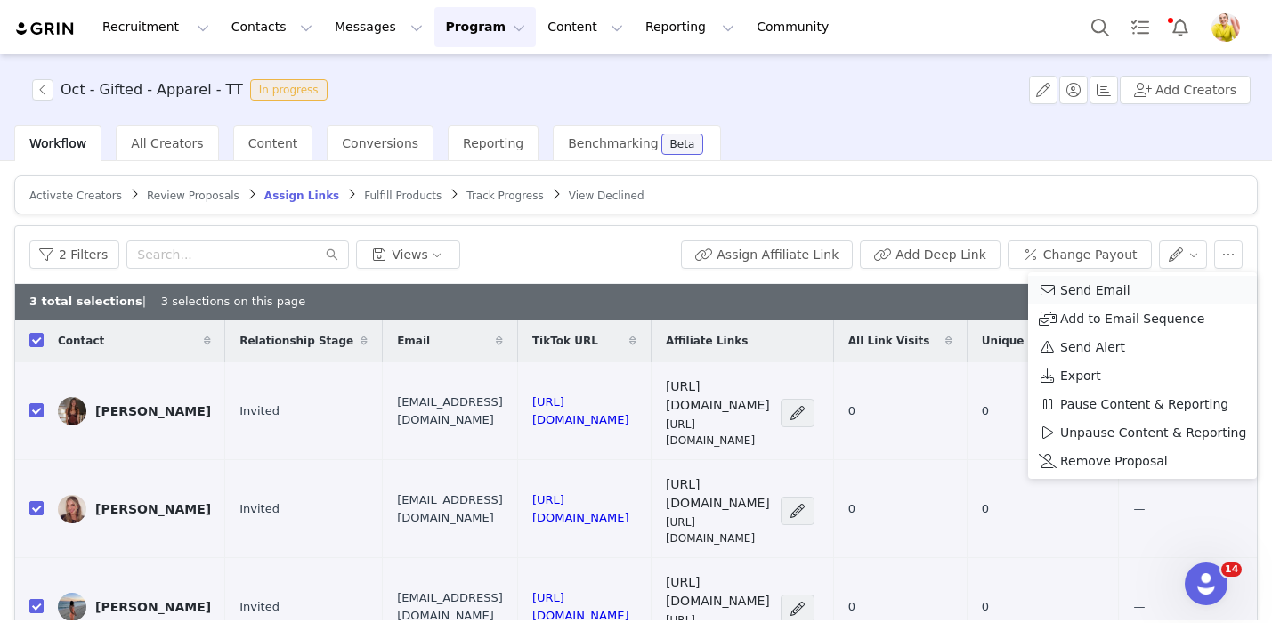
click at [1067, 289] on span "Send Email" at bounding box center [1095, 290] width 70 height 20
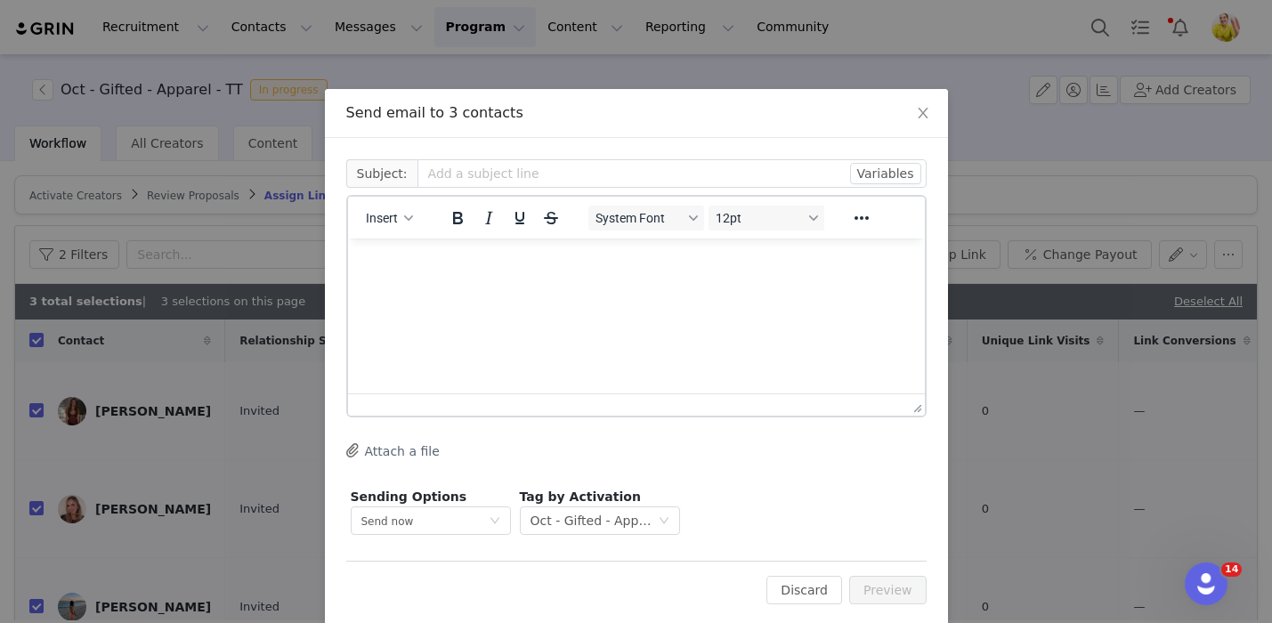
click at [356, 218] on div "Insert" at bounding box center [390, 217] width 84 height 35
click at [379, 218] on span "Insert" at bounding box center [382, 218] width 32 height 14
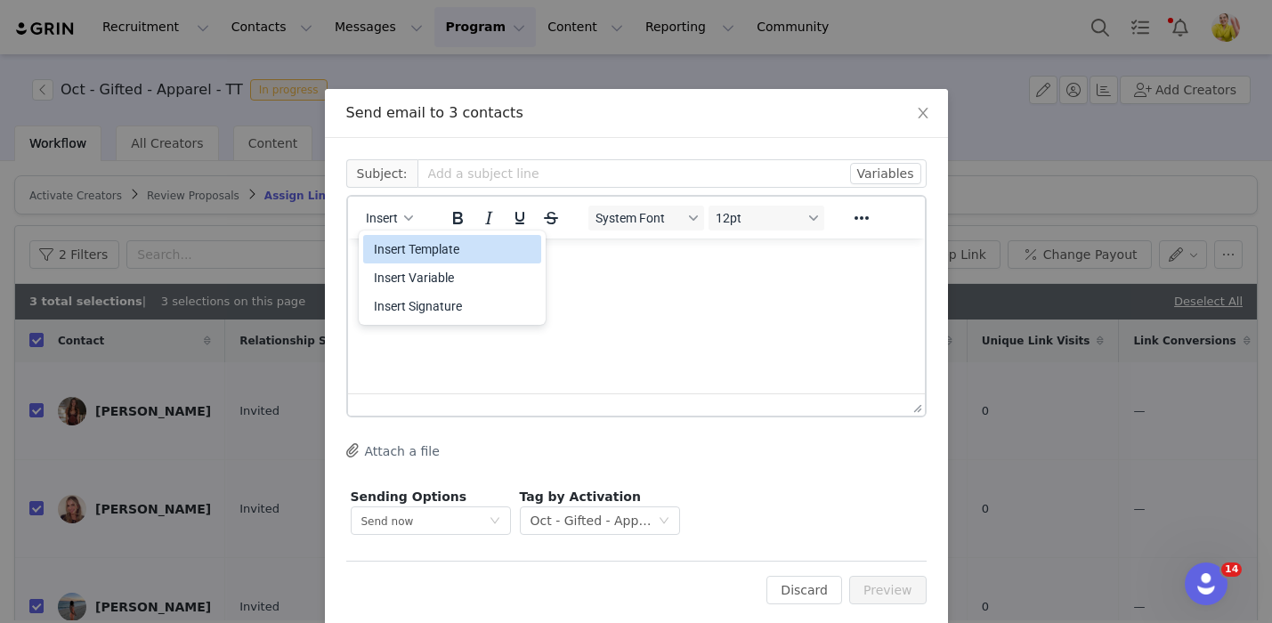
click at [401, 248] on div "Insert Template" at bounding box center [454, 248] width 160 height 21
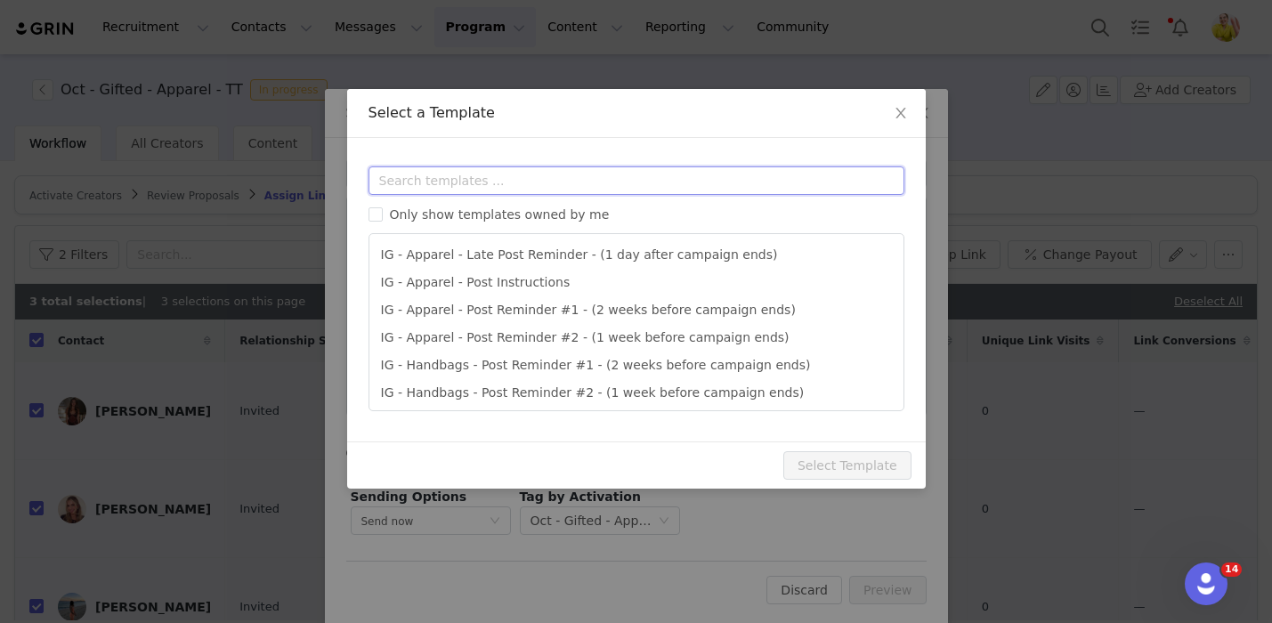
click at [433, 190] on input "text" at bounding box center [636, 180] width 536 height 28
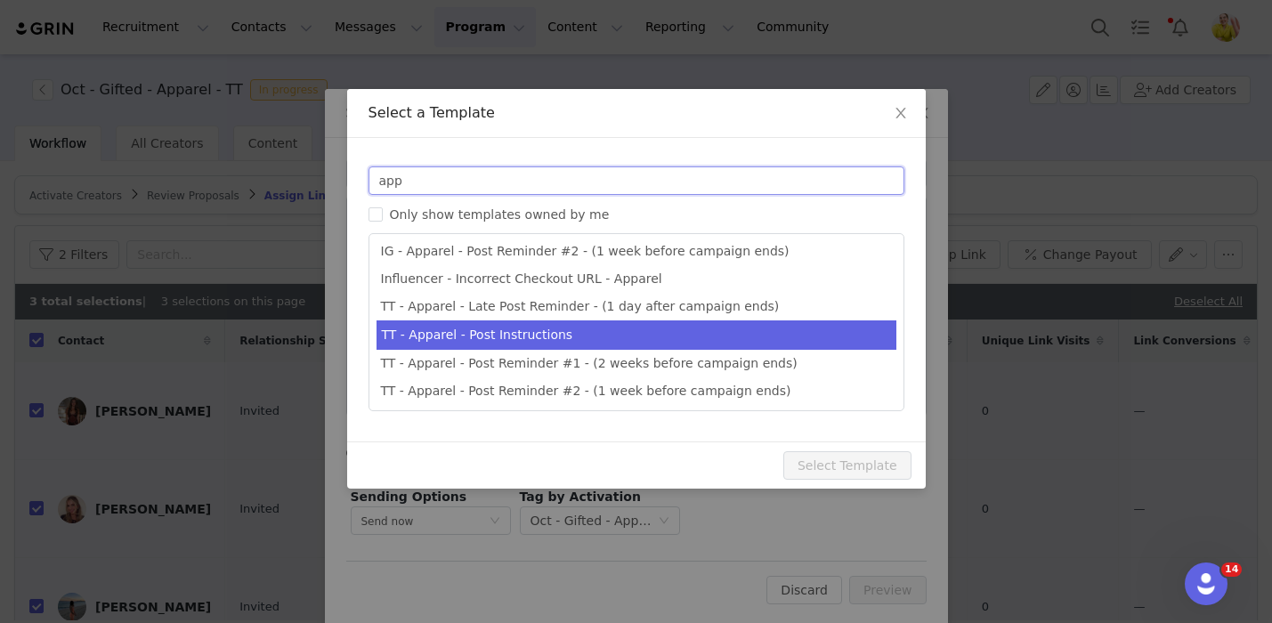
type input "app"
click at [516, 330] on li "TT - Apparel - Post Instructions" at bounding box center [636, 334] width 520 height 29
type input "Quince x @[tiktok_username] Post Instructions!"
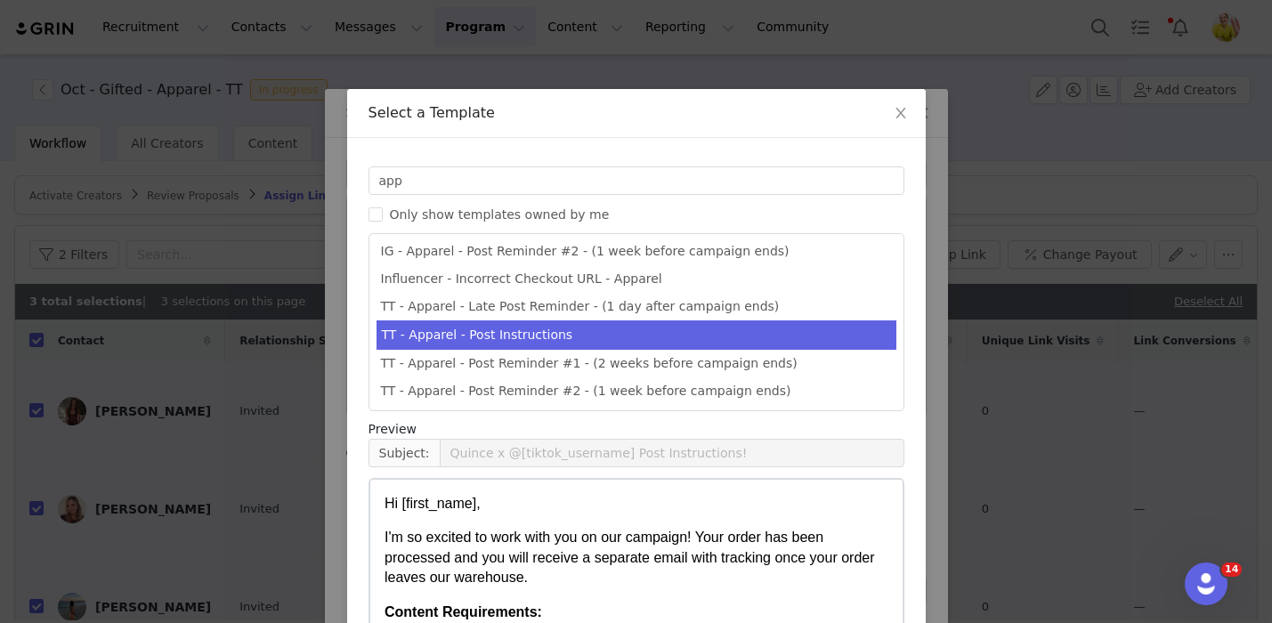
scroll to position [167, 0]
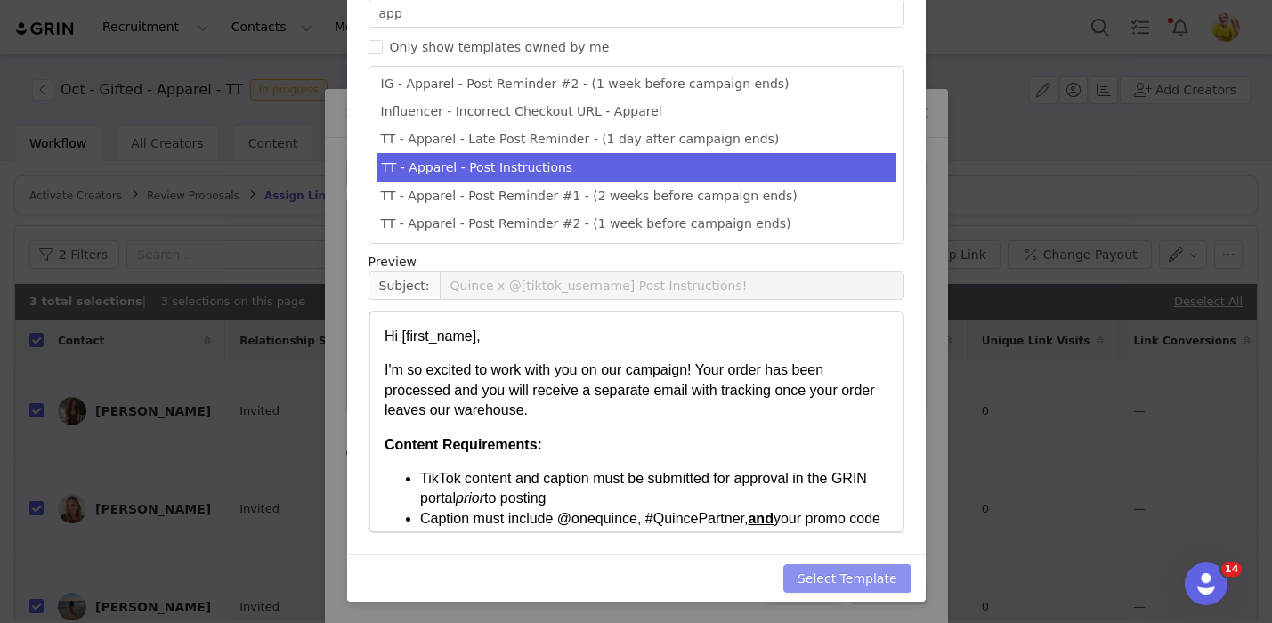
click at [845, 578] on button "Select Template" at bounding box center [847, 578] width 128 height 28
type input "Quince x @[tiktok_username] Post Instructions!"
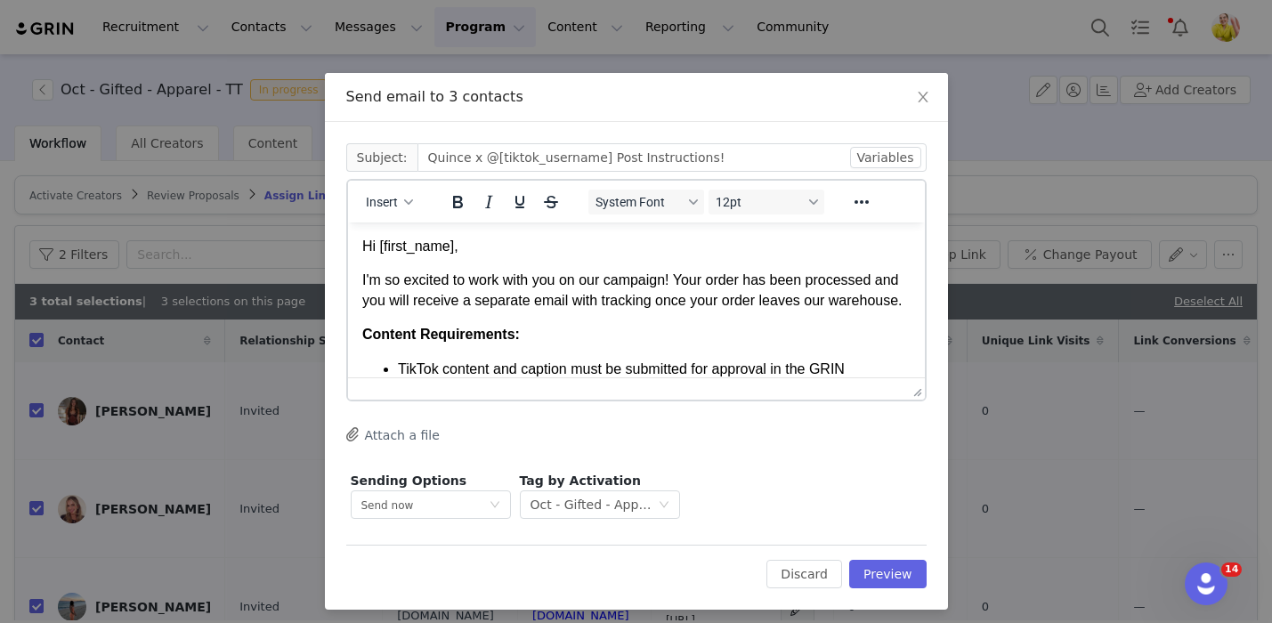
scroll to position [20, 0]
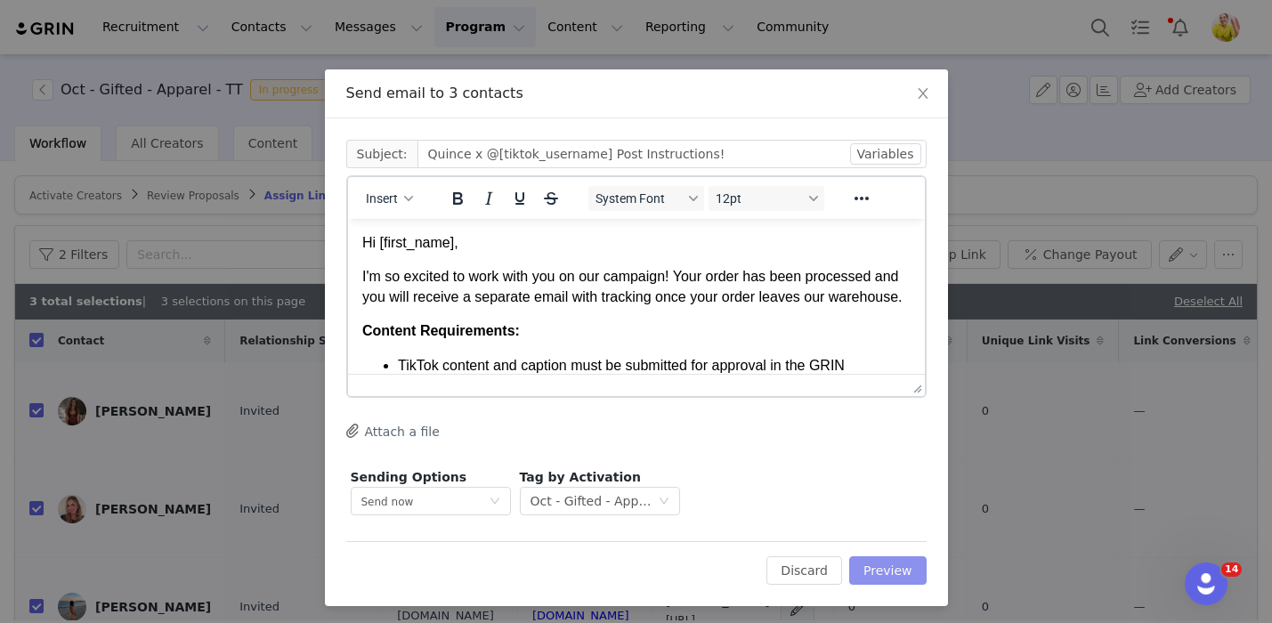
click at [870, 577] on button "Preview" at bounding box center [887, 570] width 77 height 28
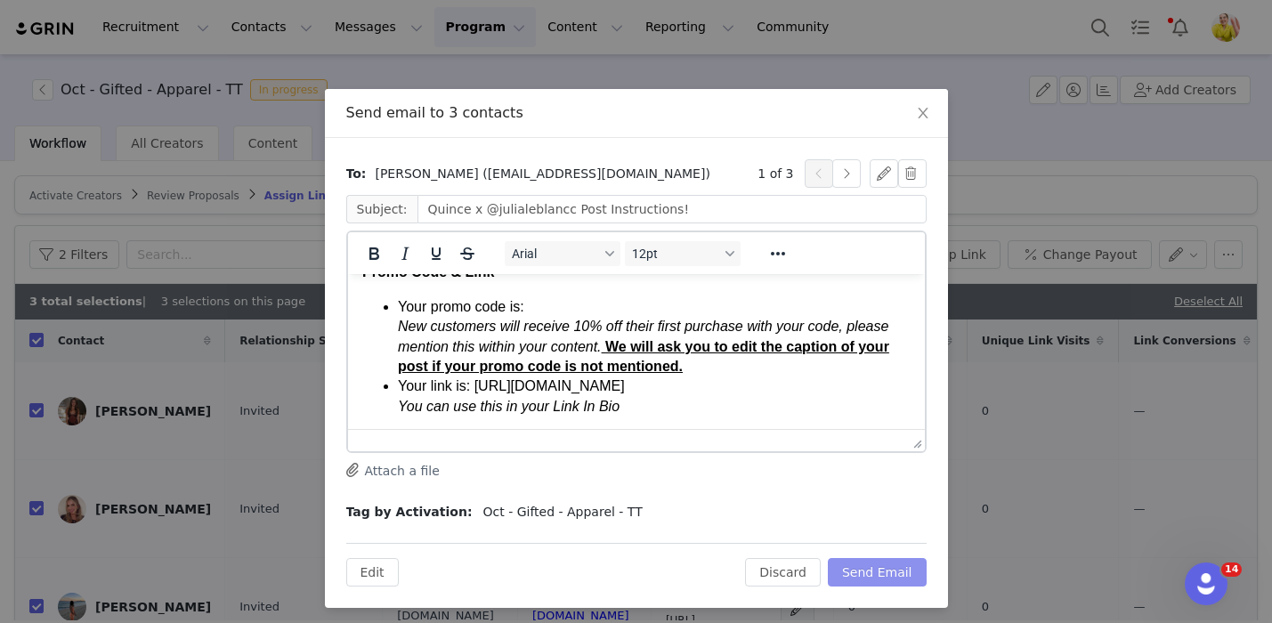
scroll to position [467, 0]
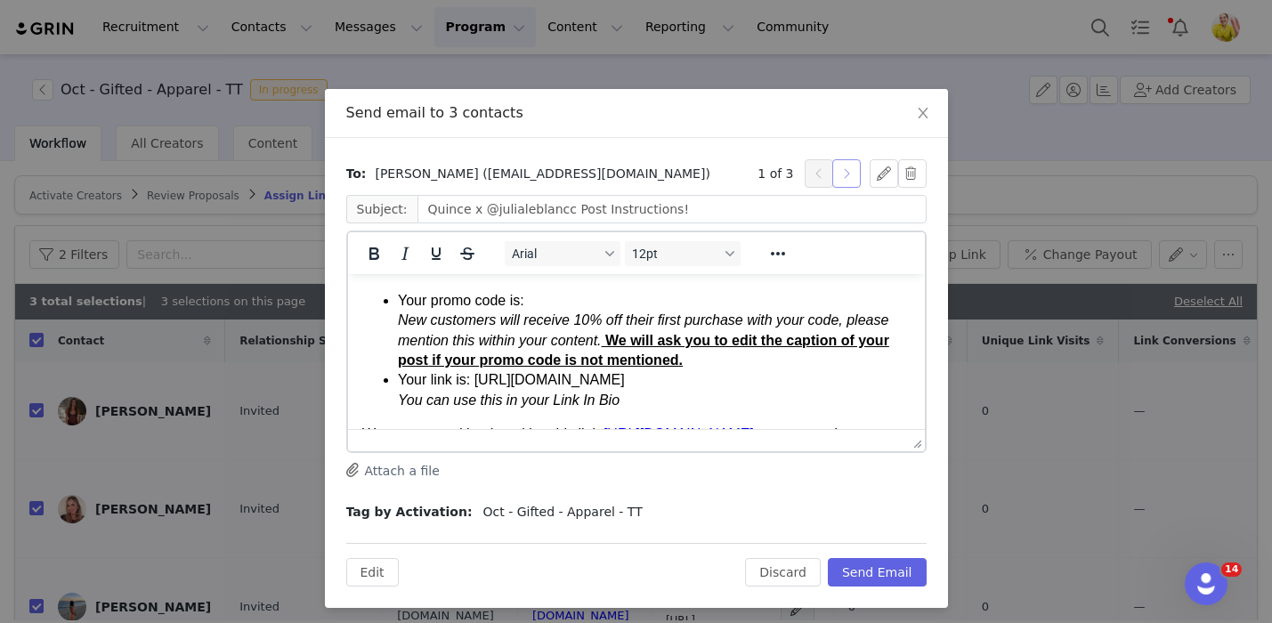
click at [840, 174] on button "button" at bounding box center [846, 173] width 28 height 28
click at [811, 176] on button "button" at bounding box center [818, 173] width 28 height 28
click at [812, 177] on button "button" at bounding box center [818, 173] width 28 height 28
click at [902, 177] on button "button" at bounding box center [912, 173] width 28 height 28
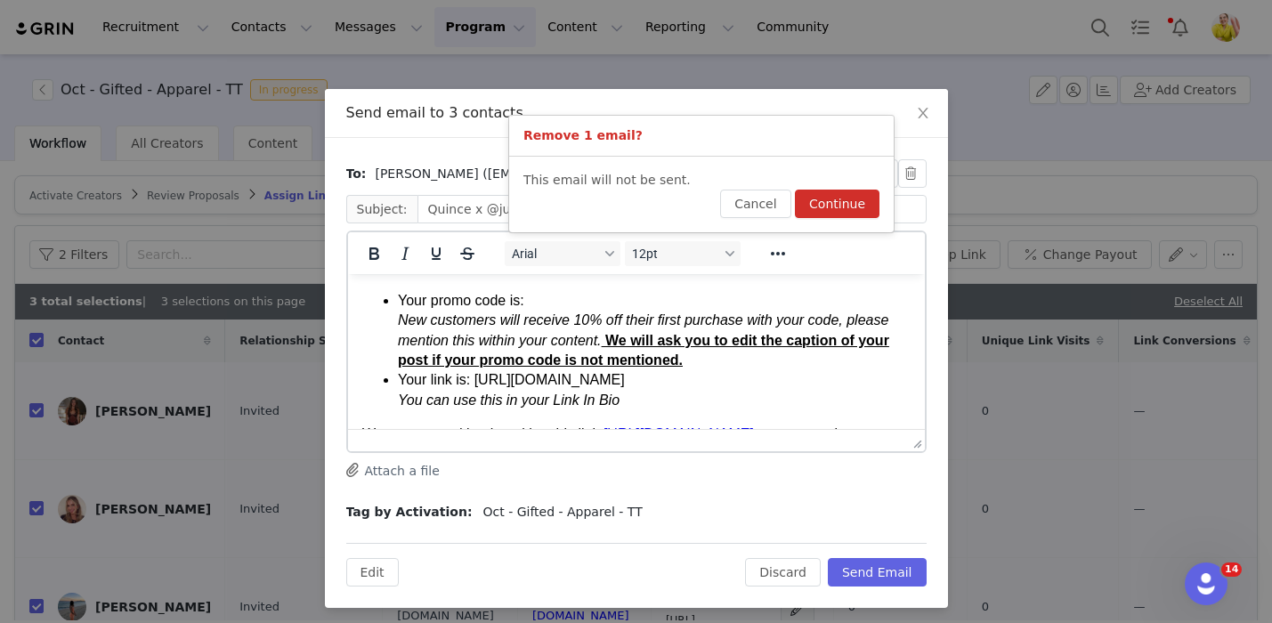
click at [830, 207] on button "Continue" at bounding box center [837, 204] width 85 height 28
type input "Quince x @jessbritvich Post Instructions!"
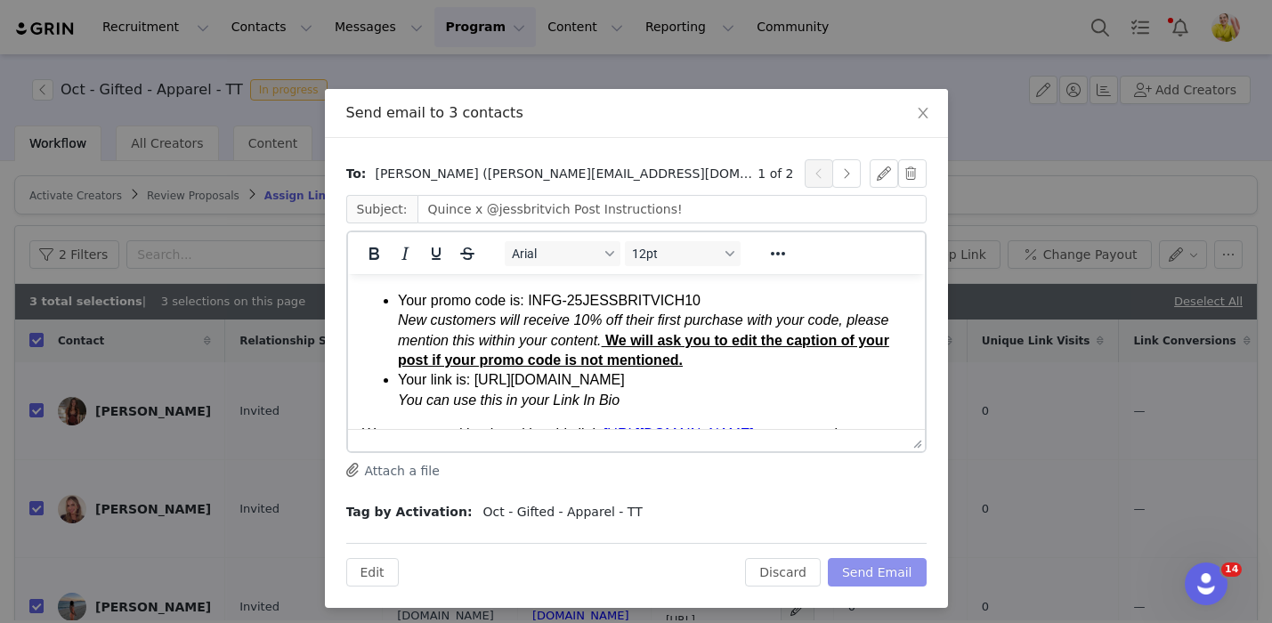
click at [861, 567] on button "Send Email" at bounding box center [877, 572] width 99 height 28
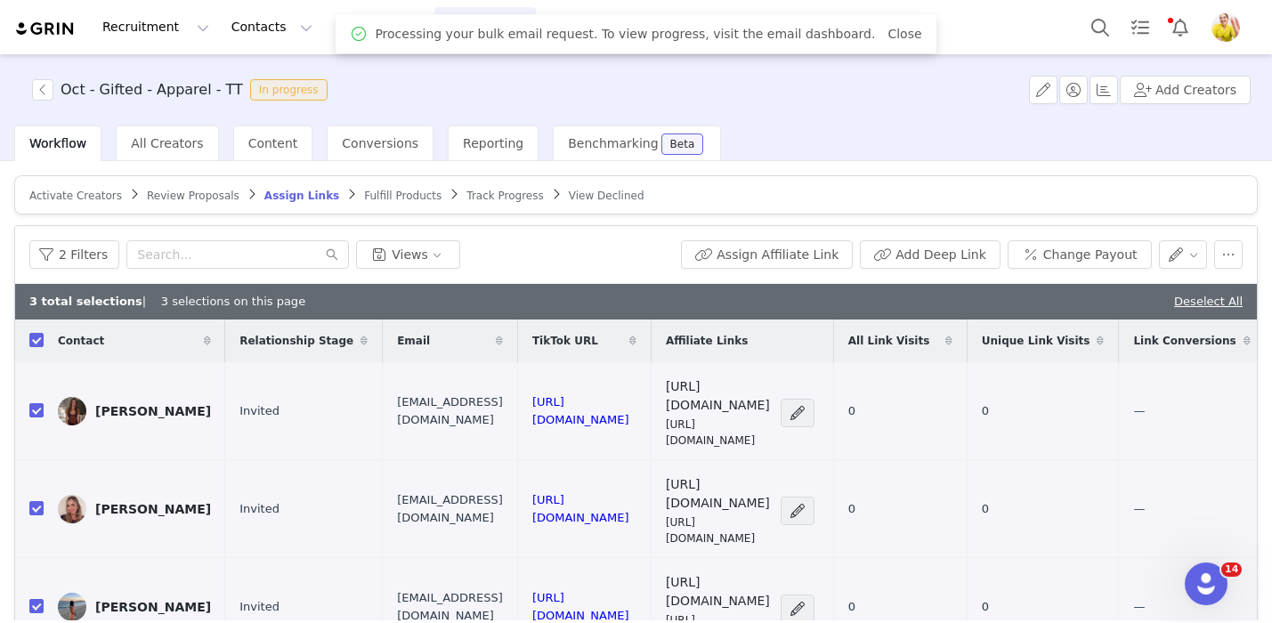
scroll to position [0, 0]
click at [35, 403] on input "checkbox" at bounding box center [36, 410] width 14 height 14
checkbox input "false"
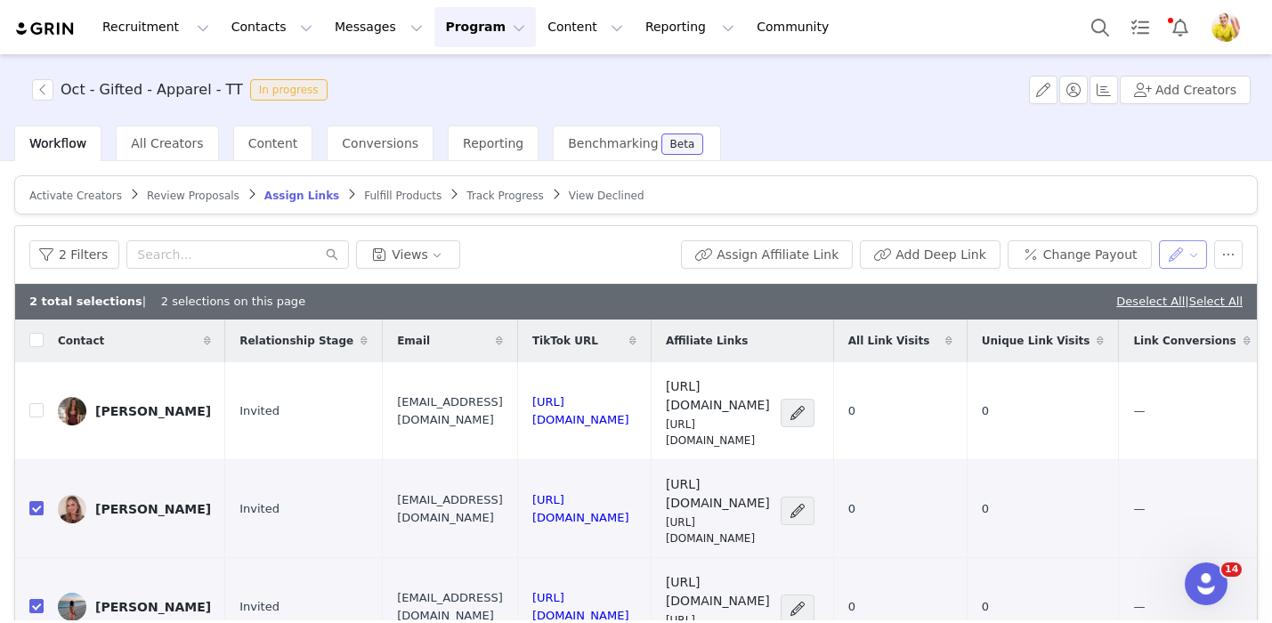
click at [1174, 245] on button "button" at bounding box center [1183, 254] width 49 height 28
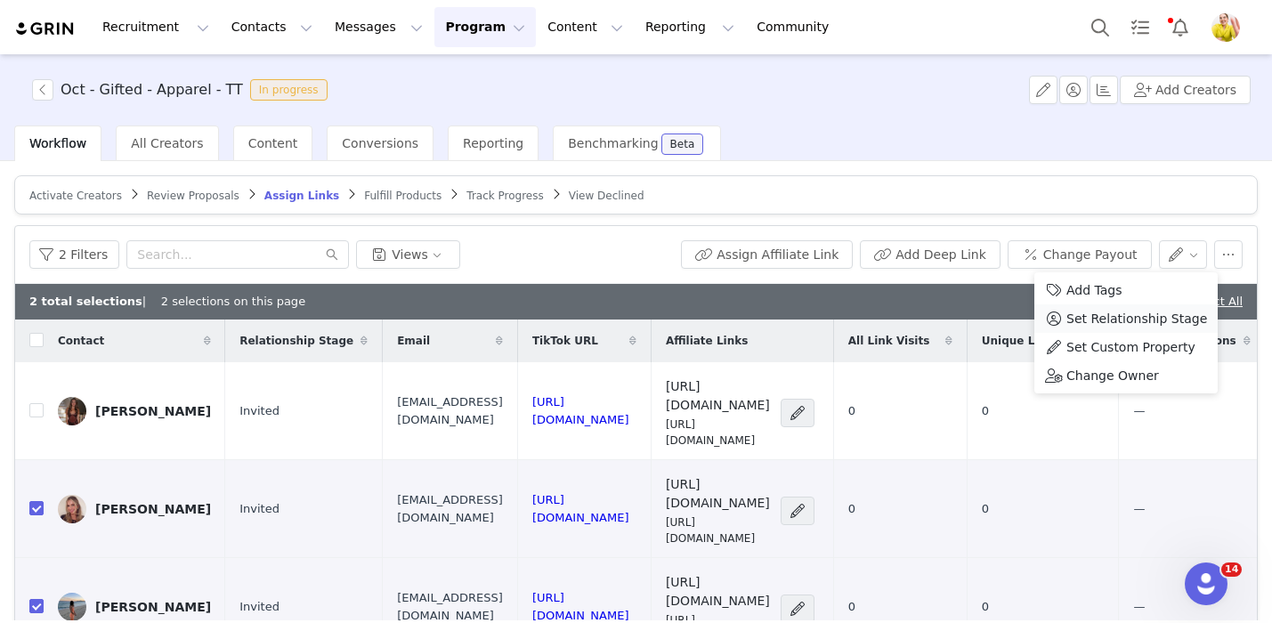
click at [1156, 313] on span "Set Relationship Stage" at bounding box center [1136, 319] width 141 height 20
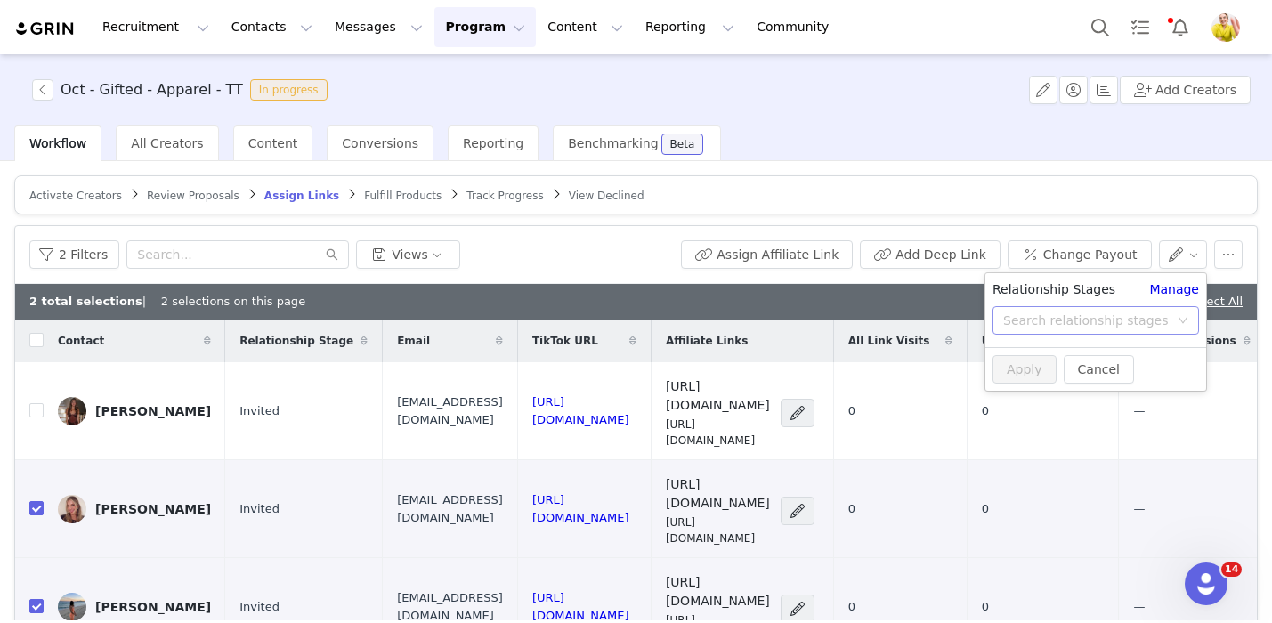
click at [1072, 315] on div "Search relationship stages" at bounding box center [1086, 320] width 166 height 18
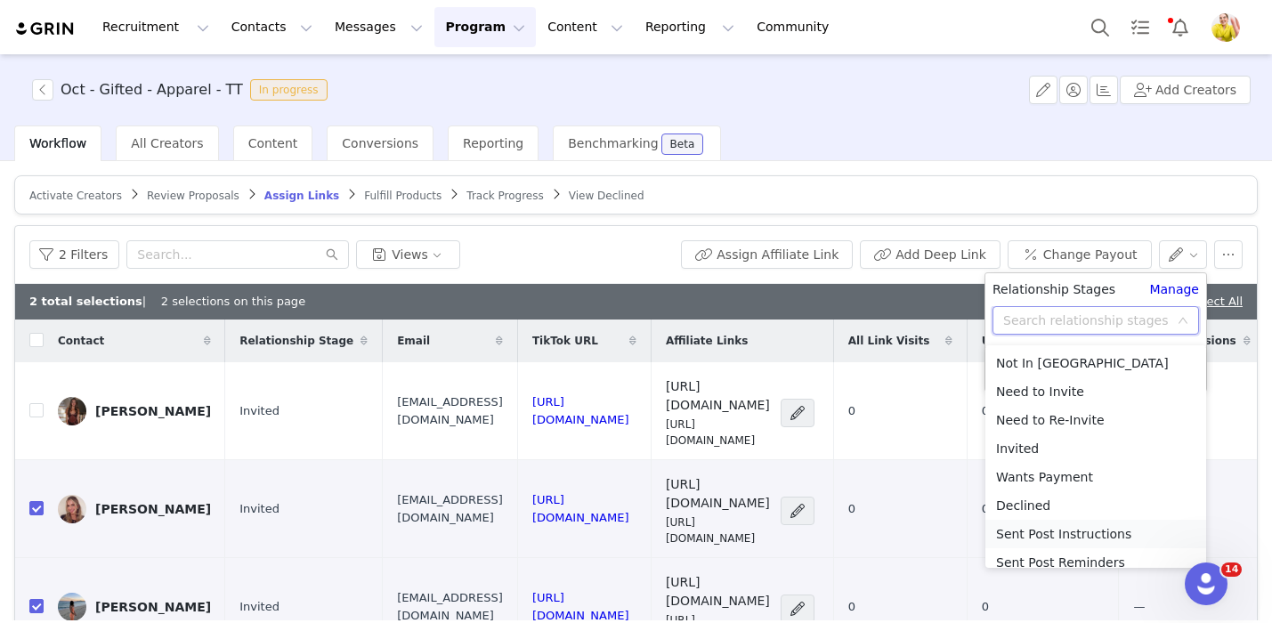
click at [1087, 533] on li "Sent Post Instructions" at bounding box center [1095, 534] width 221 height 28
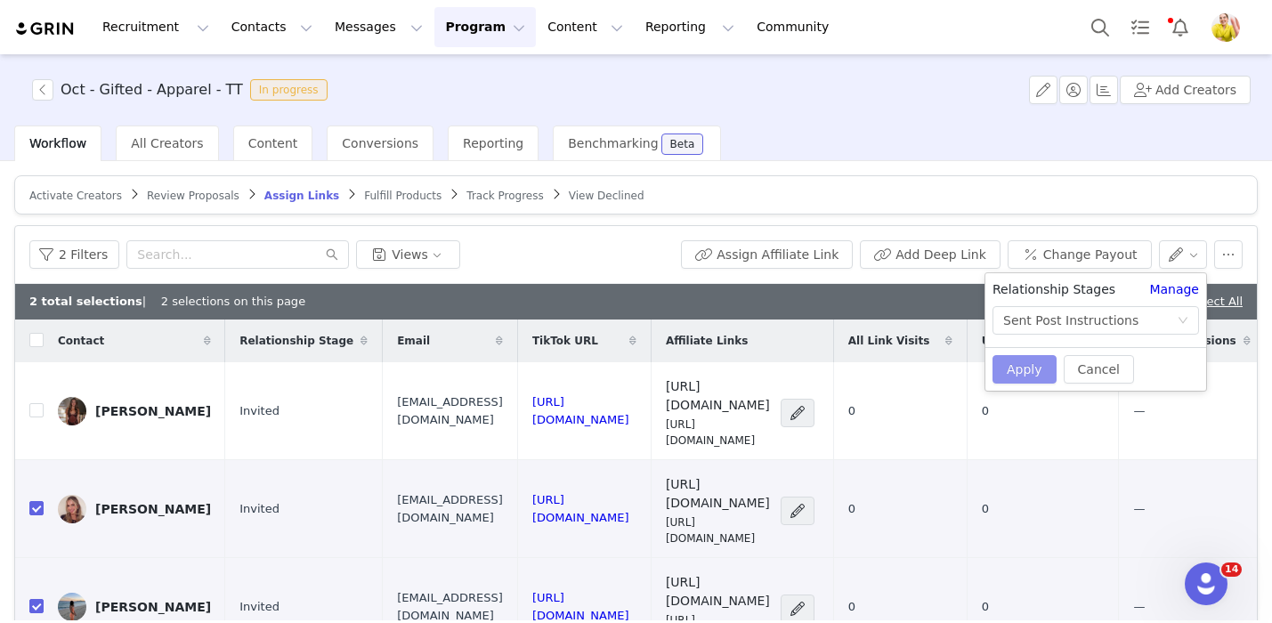
click at [1015, 371] on button "Apply" at bounding box center [1024, 369] width 64 height 28
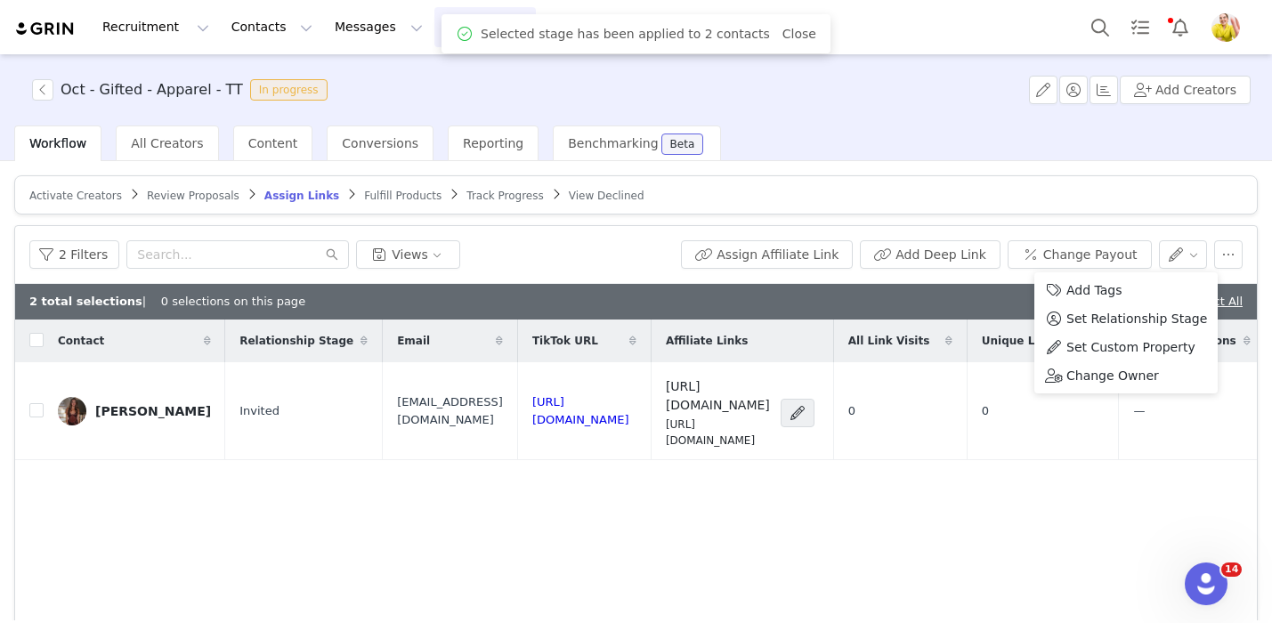
click at [977, 315] on div "2 total selections | 0 selections on this page Deselect All" at bounding box center [635, 302] width 1241 height 36
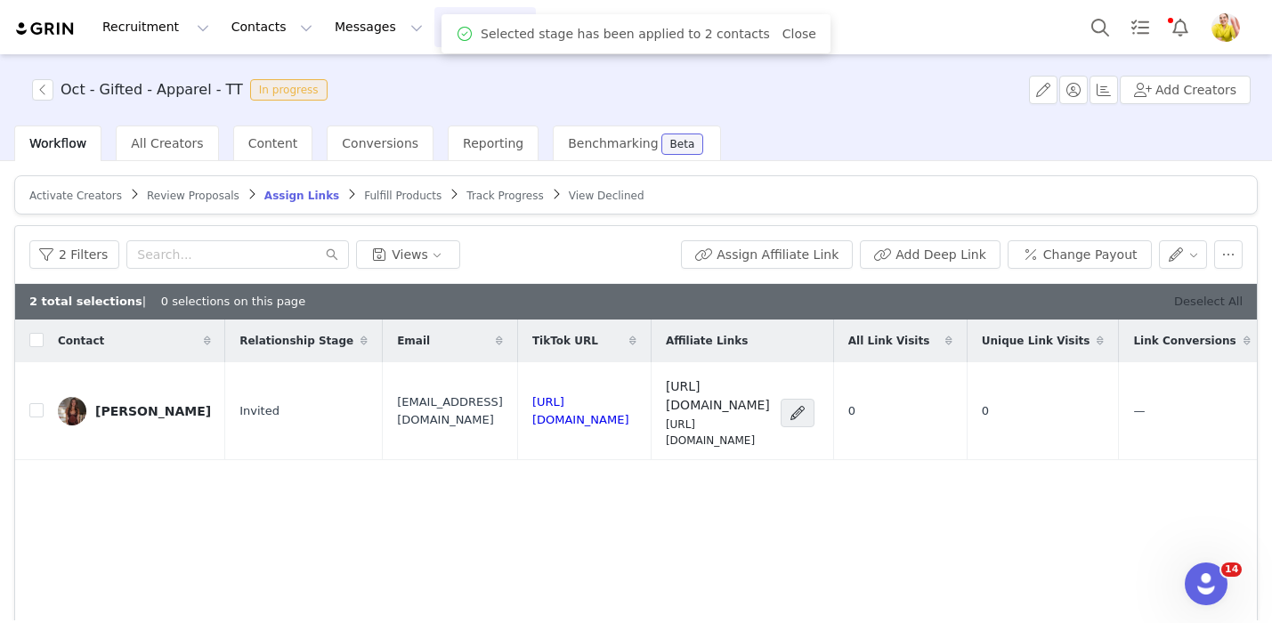
click at [1196, 295] on link "Deselect All" at bounding box center [1208, 301] width 69 height 13
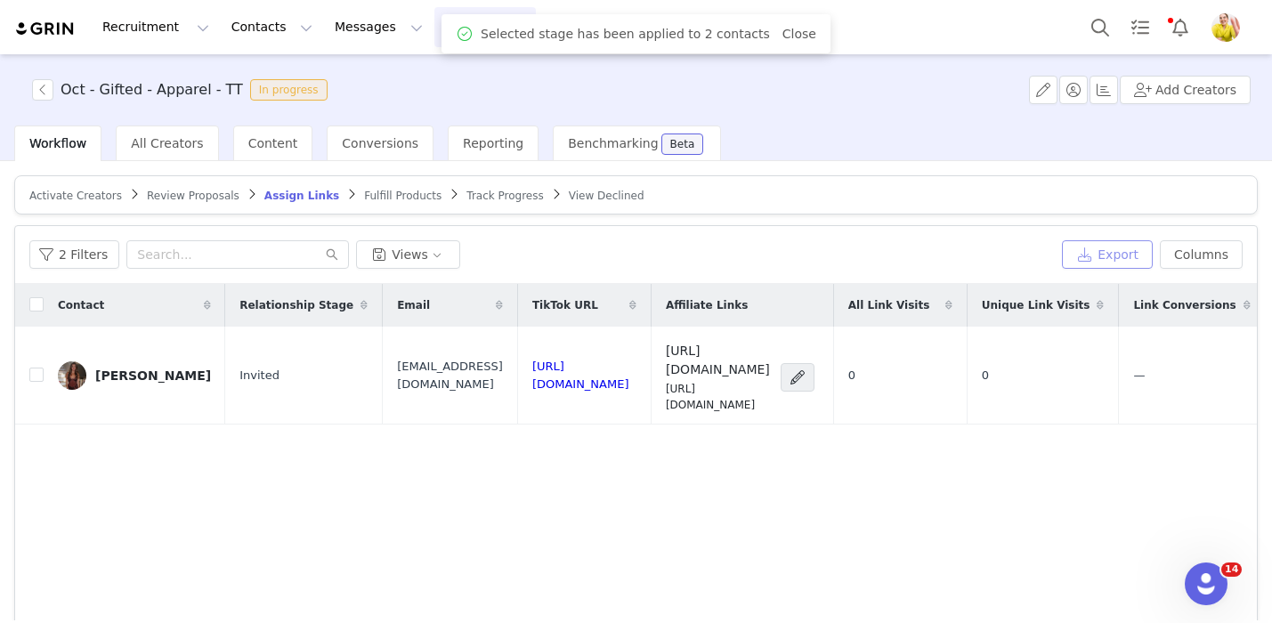
click at [1119, 254] on button "Export" at bounding box center [1107, 254] width 91 height 28
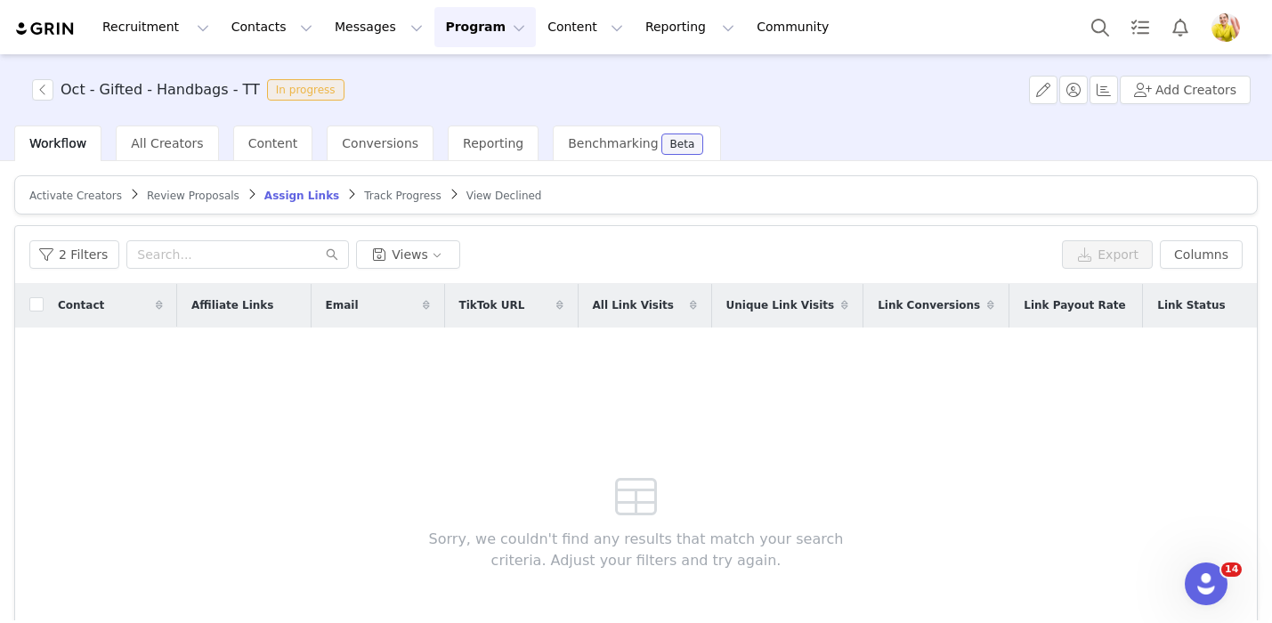
click at [196, 191] on span "Review Proposals" at bounding box center [193, 196] width 93 height 12
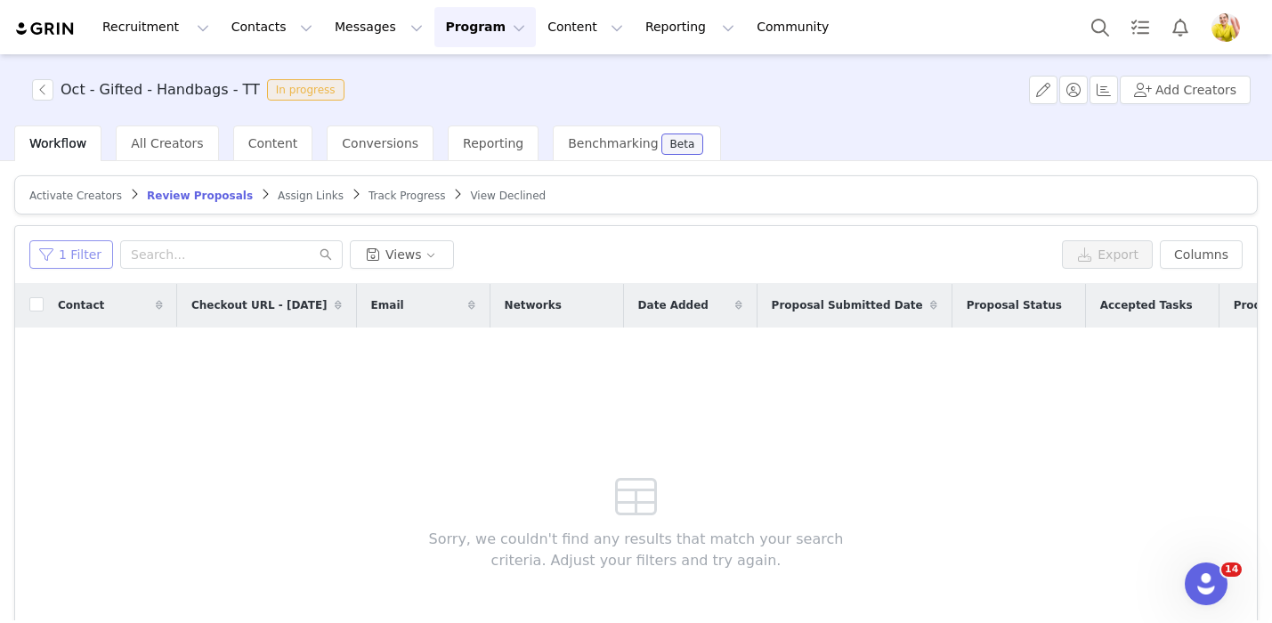
click at [56, 256] on button "1 Filter" at bounding box center [71, 254] width 84 height 28
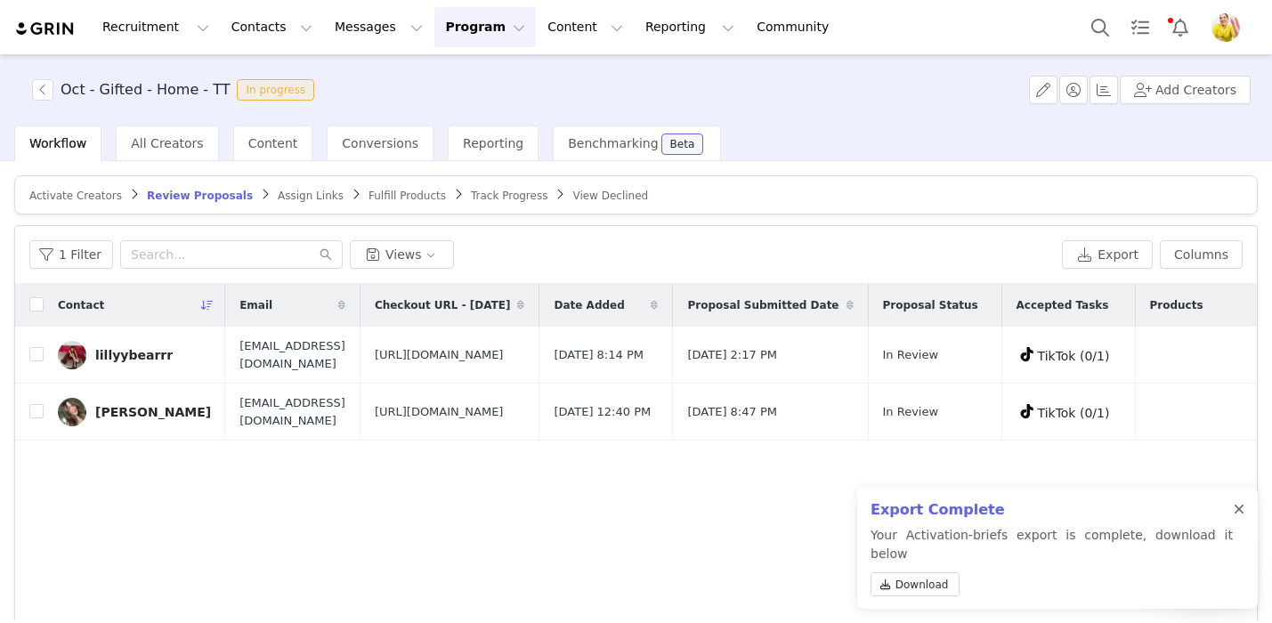
click at [1243, 517] on div at bounding box center [1238, 510] width 11 height 14
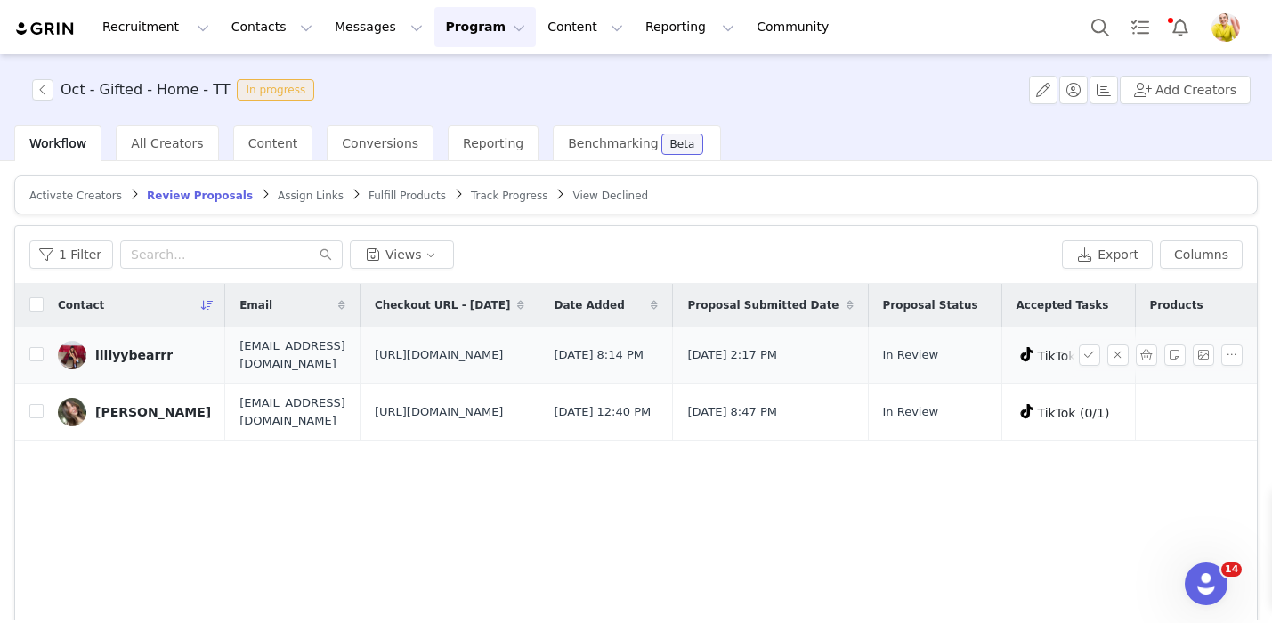
click at [504, 357] on span "[URL][DOMAIN_NAME]" at bounding box center [439, 355] width 129 height 18
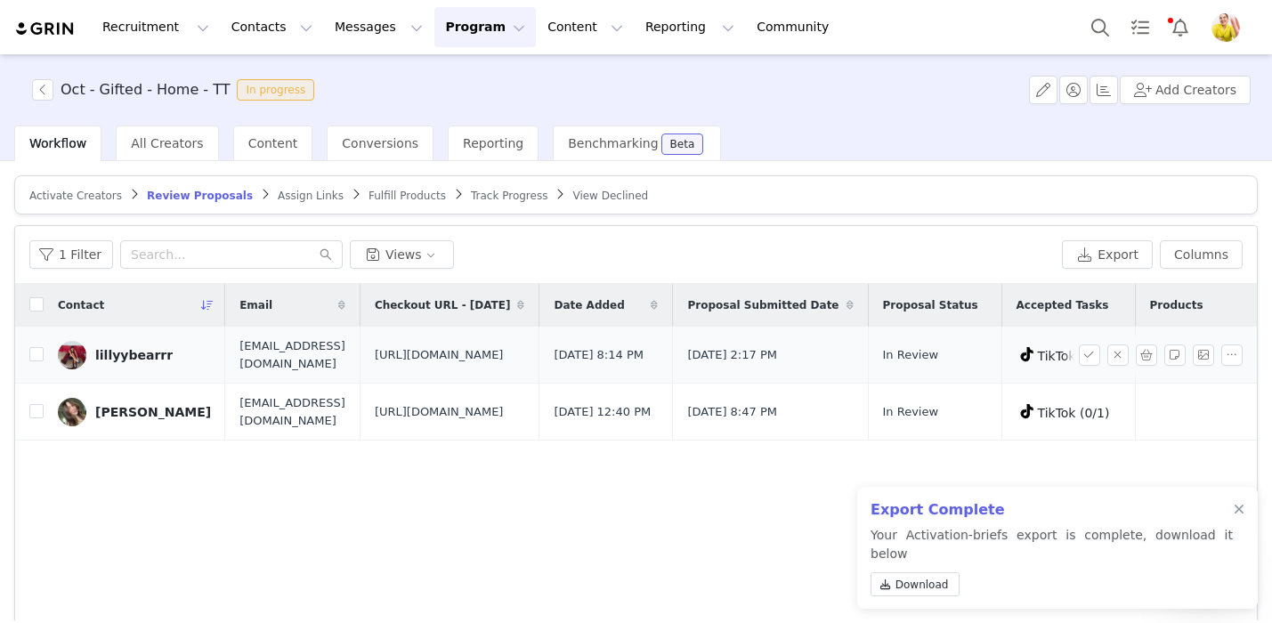
click at [504, 357] on span "[URL][DOMAIN_NAME]" at bounding box center [439, 355] width 129 height 18
click at [504, 357] on span "https://www.quince.com/checkout?checkoutId=431d6ee2-0af9-447a-826d-5c5a66591fc3…" at bounding box center [439, 355] width 129 height 18
copy span "https://www.quince.com/checkout?checkoutId=431d6ee2-0af9-447a-826d-5c5a66591fc3…"
click at [942, 586] on span "Download" at bounding box center [921, 585] width 53 height 16
click at [1241, 517] on div at bounding box center [1238, 510] width 11 height 14
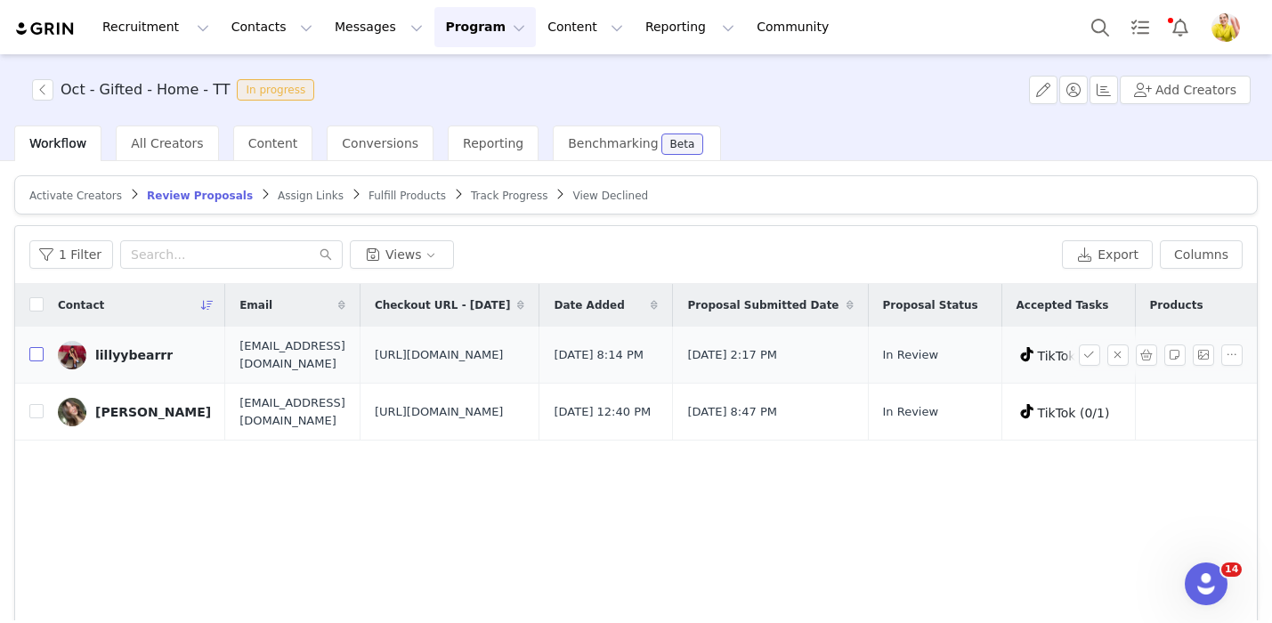
click at [35, 361] on input "checkbox" at bounding box center [36, 354] width 14 height 14
checkbox input "true"
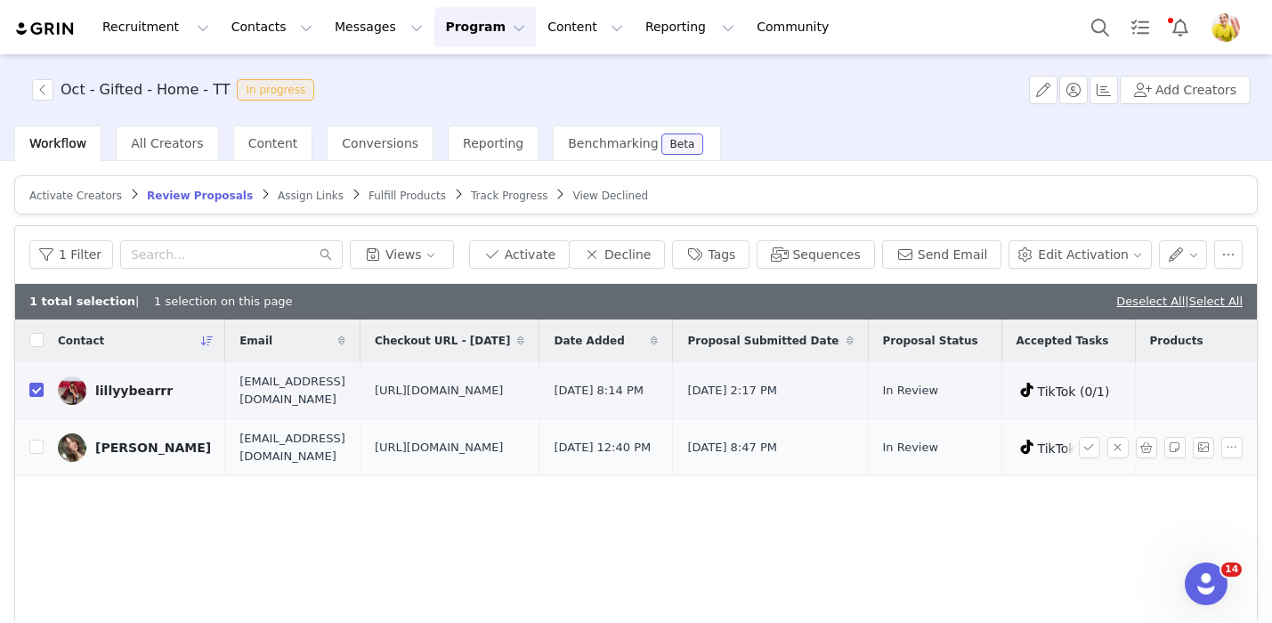
click at [504, 457] on span "https://www.quince.com/checkout?checkoutId=6cf9e5d9-916a-480f-b866-7bf252f0856c…" at bounding box center [439, 448] width 129 height 18
copy span "https://www.quince.com/checkout?checkoutId=6cf9e5d9-916a-480f-b866-7bf252f0856c…"
click at [28, 476] on td at bounding box center [29, 447] width 28 height 57
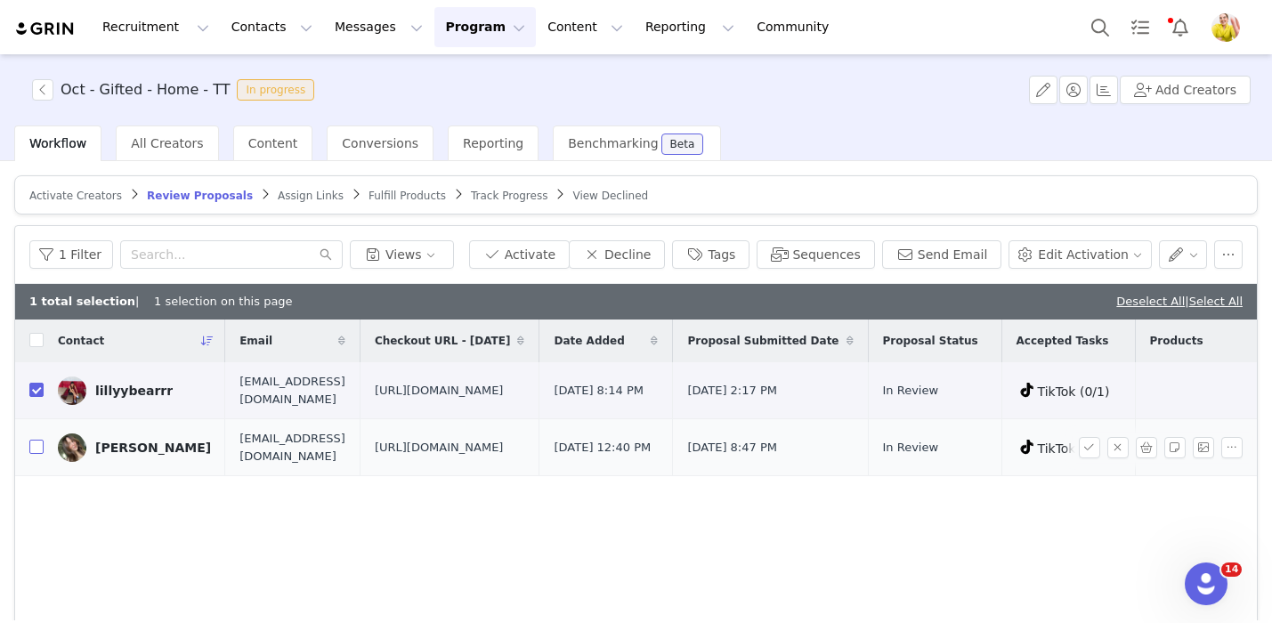
click at [38, 454] on input "checkbox" at bounding box center [36, 447] width 14 height 14
checkbox input "true"
click at [552, 247] on button "Activate" at bounding box center [519, 254] width 101 height 28
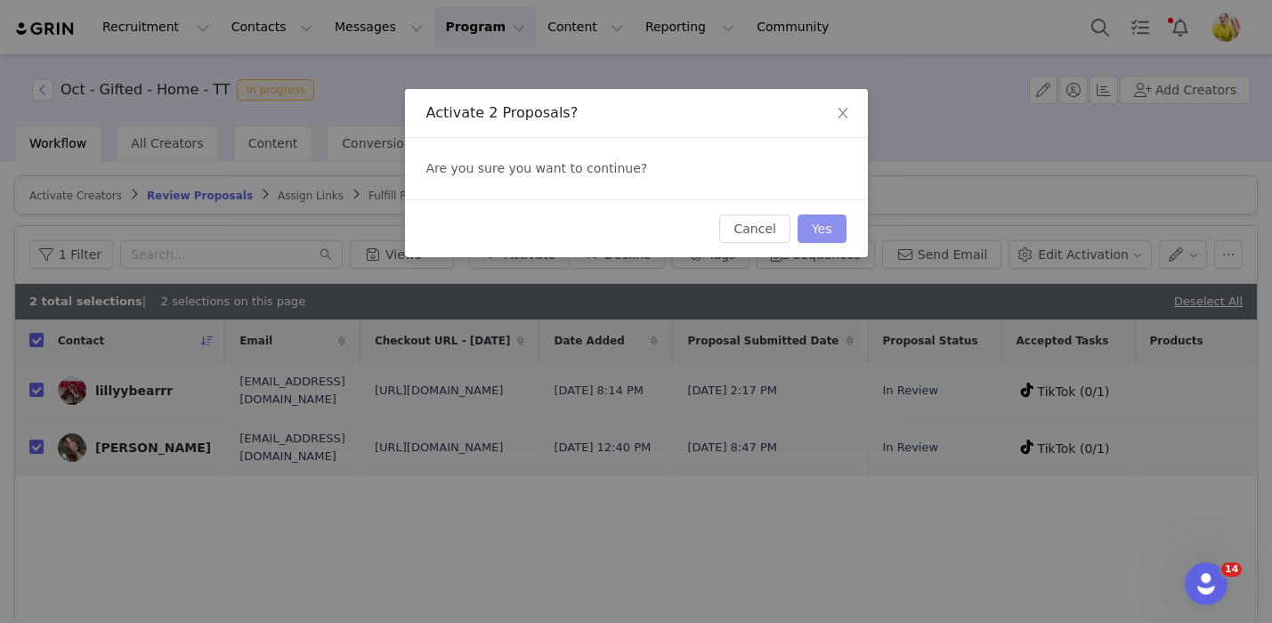
click at [808, 233] on button "Yes" at bounding box center [821, 228] width 49 height 28
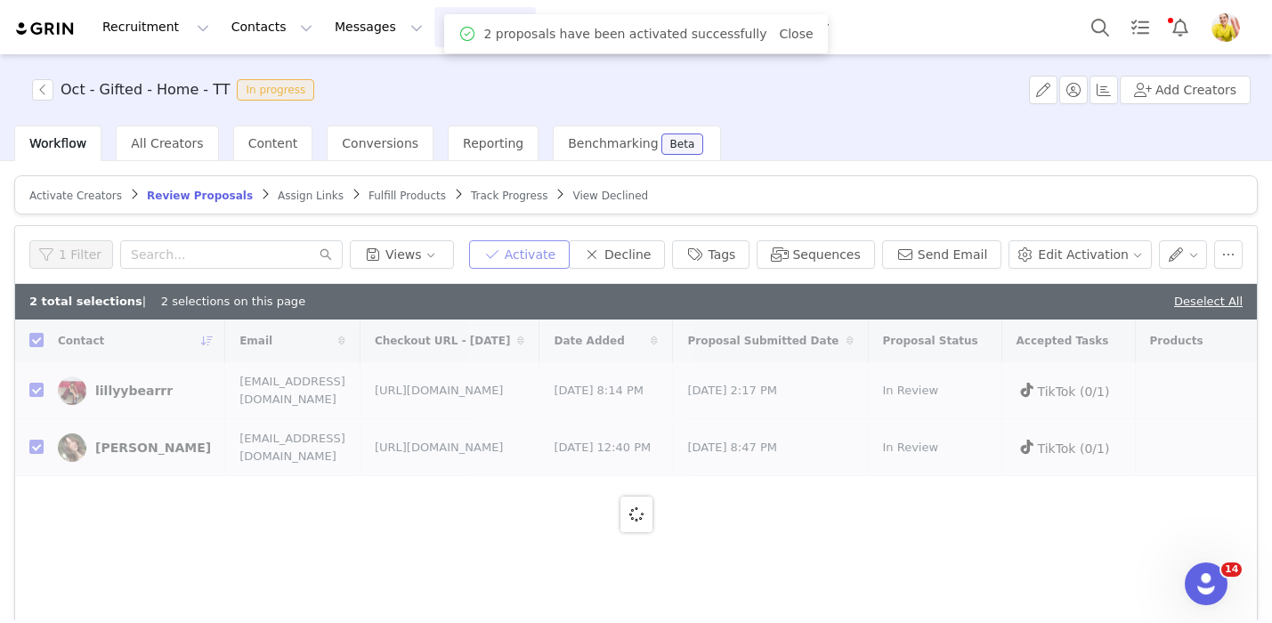
checkbox input "false"
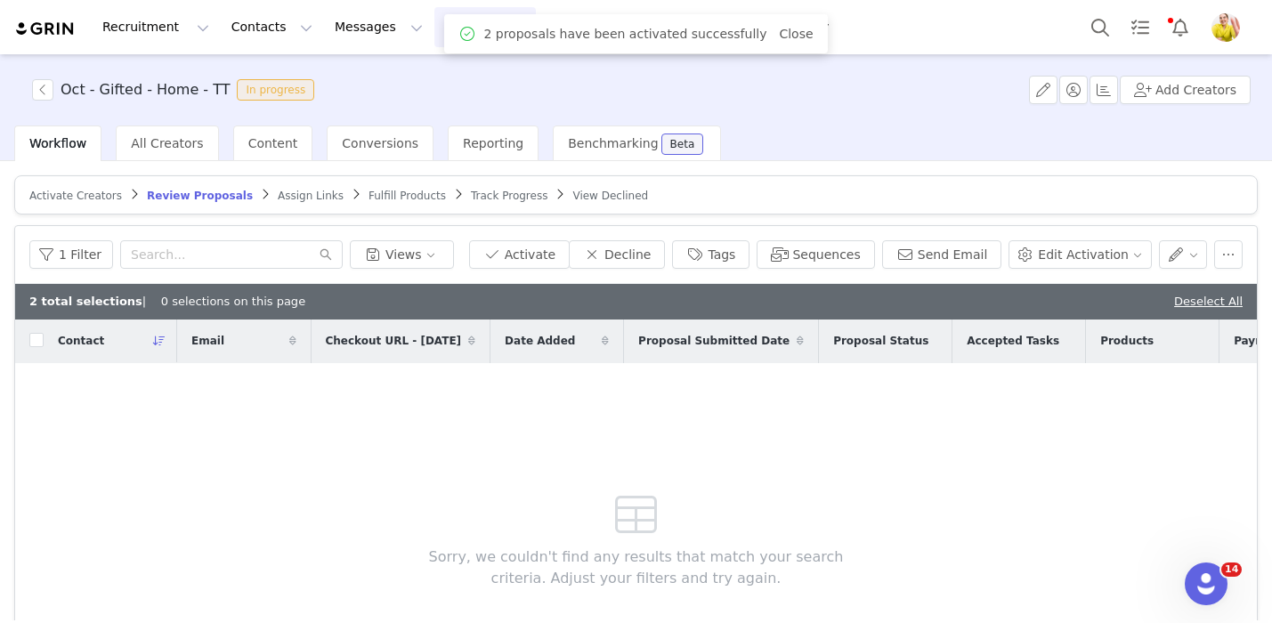
click at [295, 194] on span "Assign Links" at bounding box center [311, 196] width 66 height 12
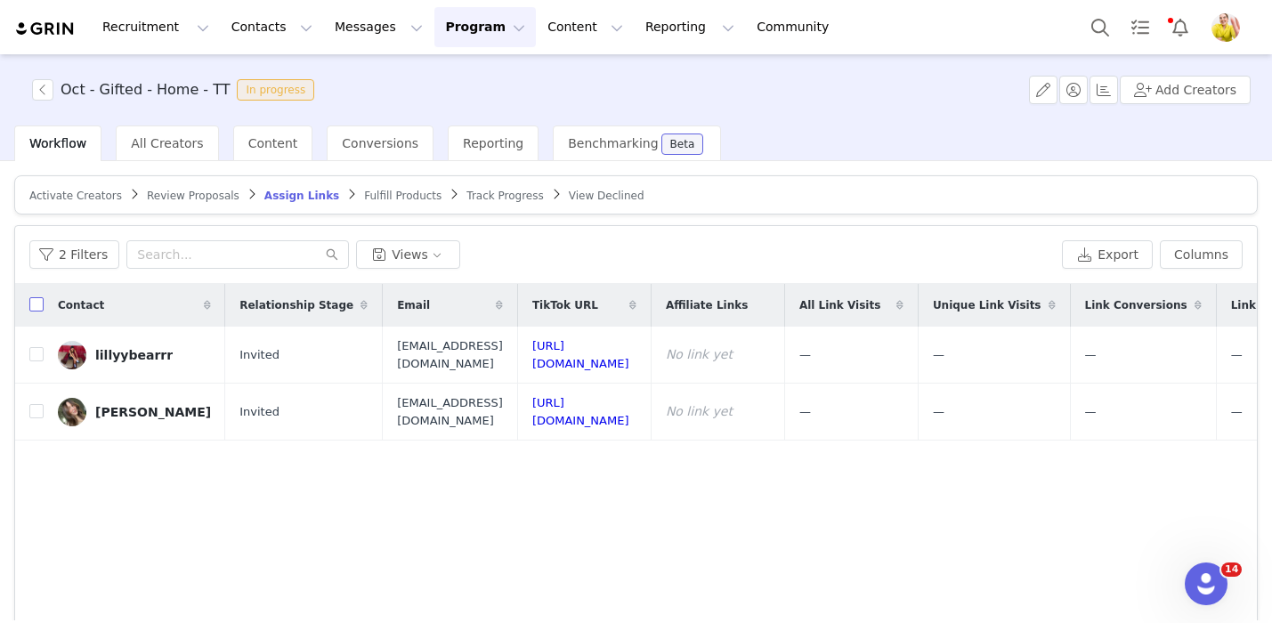
click at [34, 305] on input "checkbox" at bounding box center [36, 304] width 14 height 14
checkbox input "true"
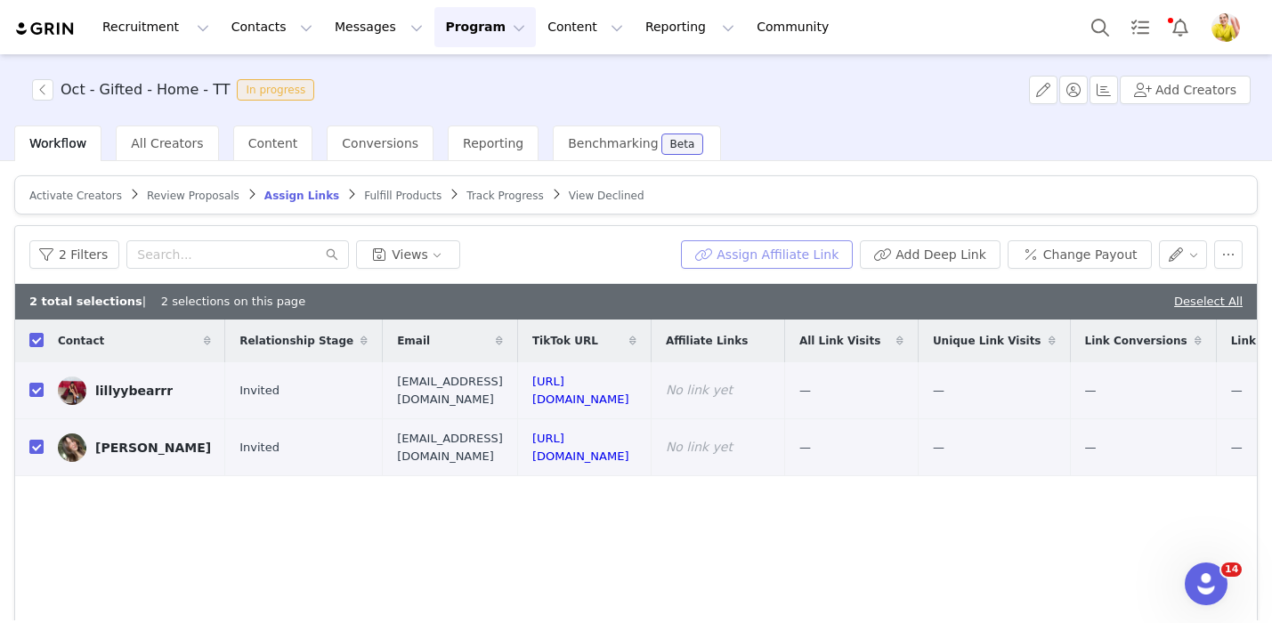
click at [821, 261] on button "Assign Affiliate Link" at bounding box center [767, 254] width 172 height 28
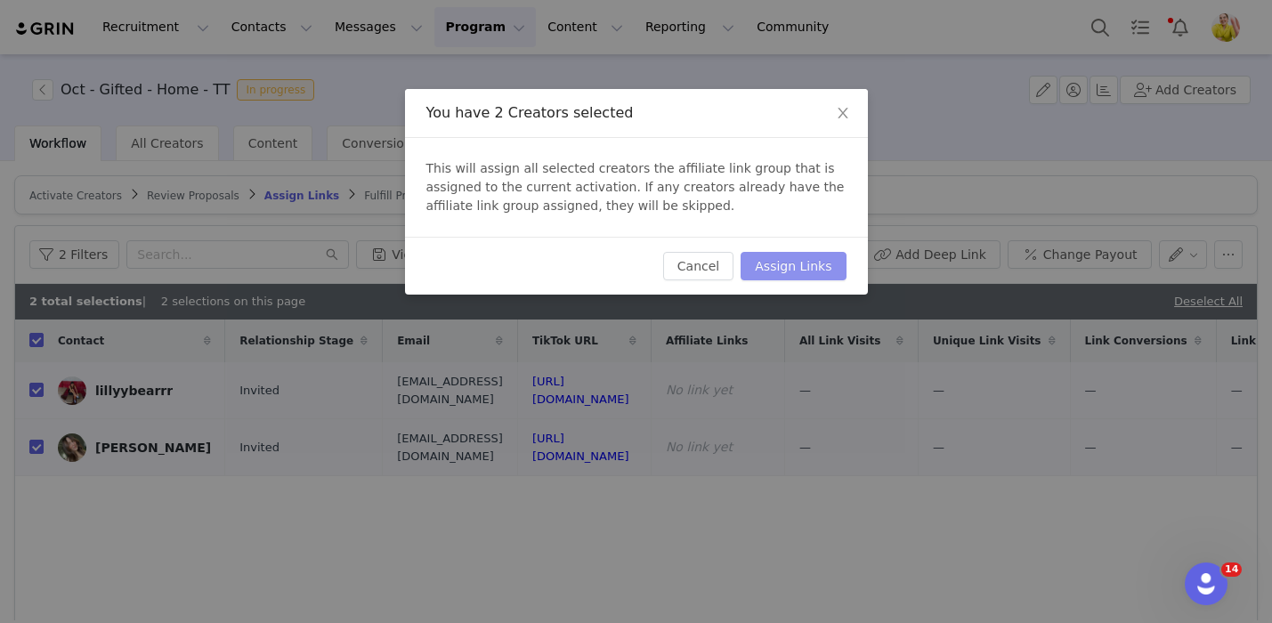
click at [824, 269] on button "Assign Links" at bounding box center [792, 266] width 105 height 28
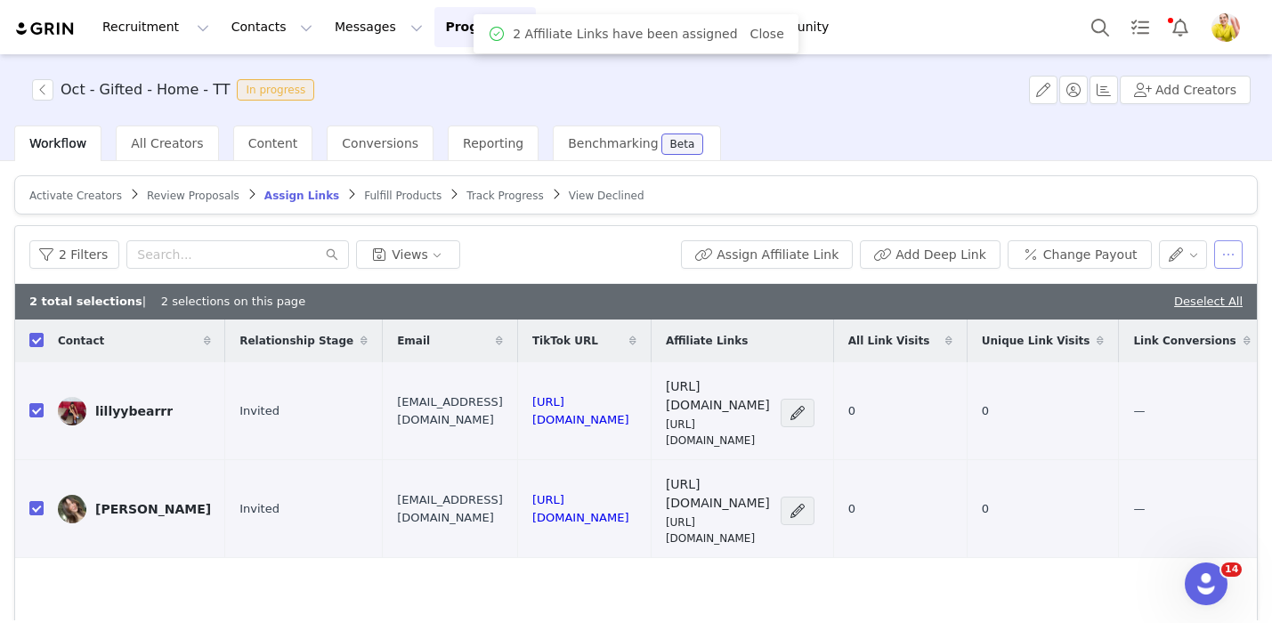
click at [1222, 258] on button "button" at bounding box center [1228, 254] width 28 height 28
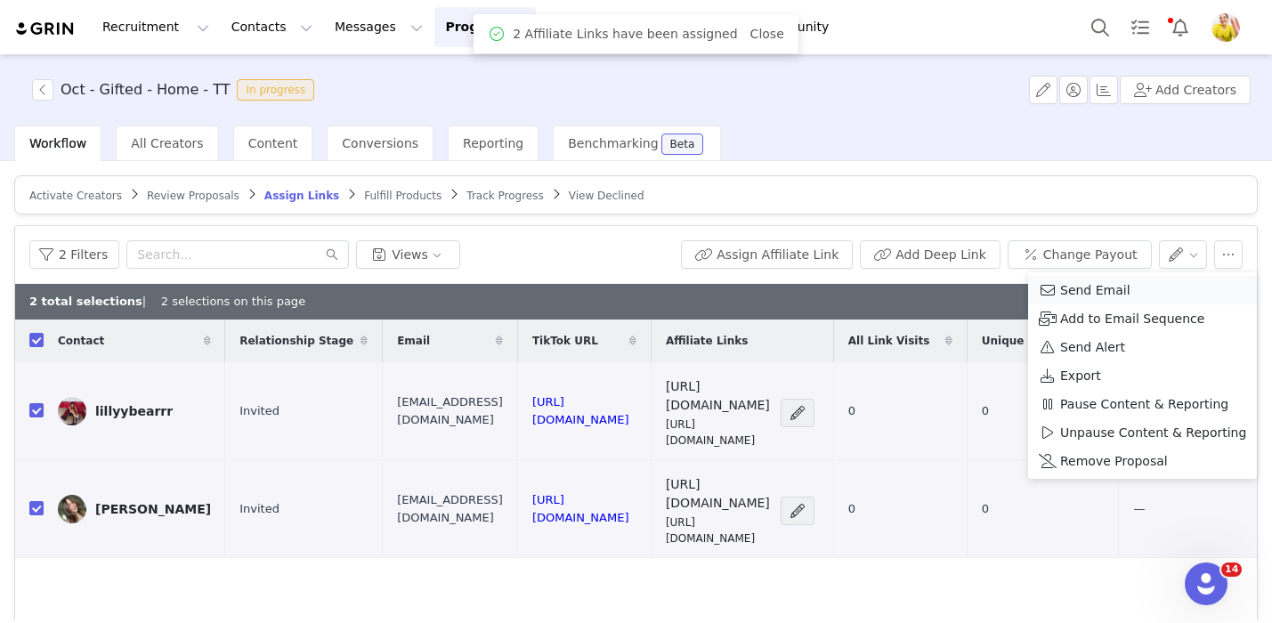
click at [1096, 288] on span "Send Email" at bounding box center [1095, 290] width 70 height 20
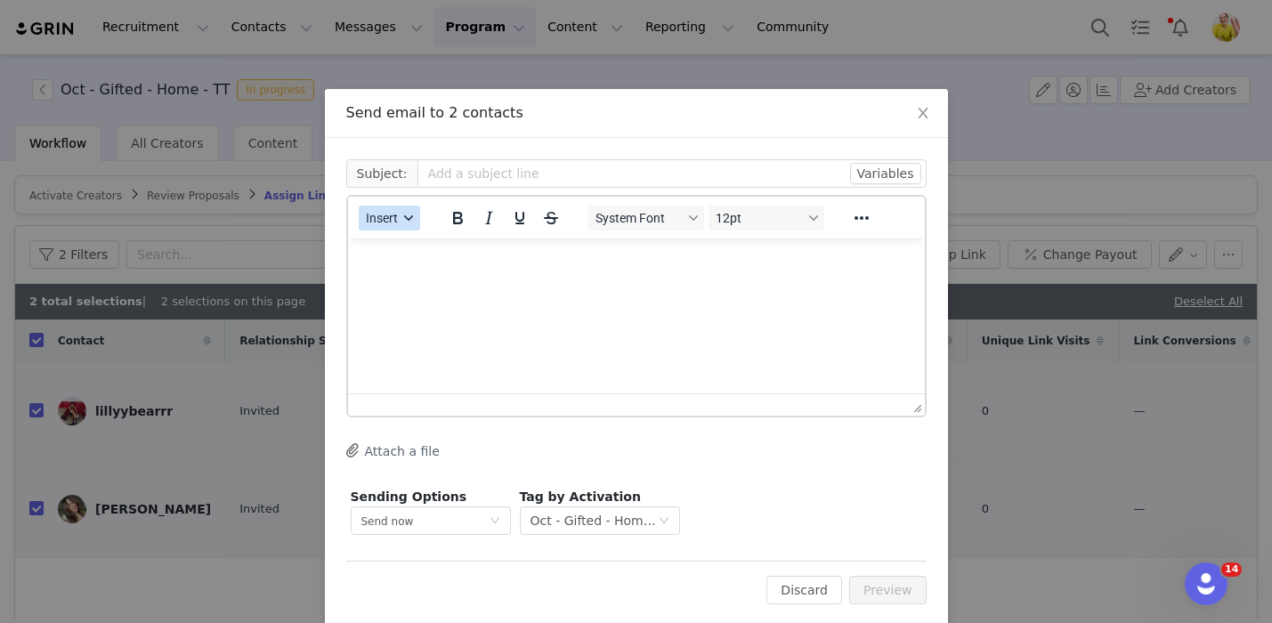
click at [376, 222] on span "Insert" at bounding box center [382, 218] width 32 height 14
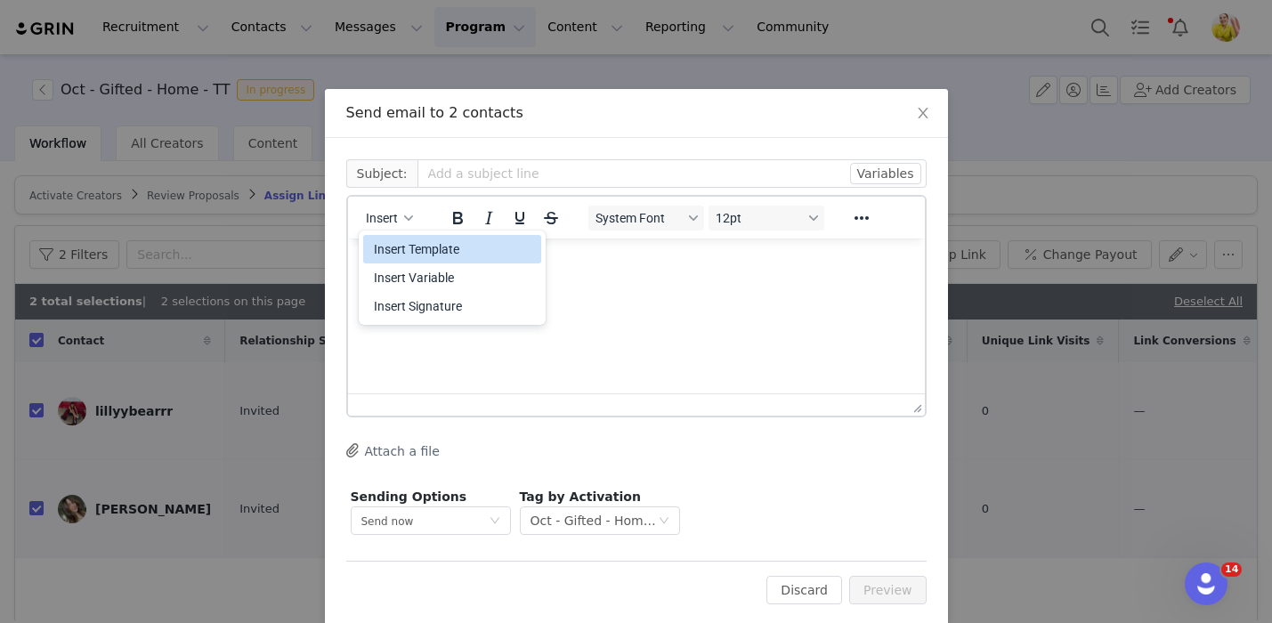
click at [394, 245] on div "Insert Template" at bounding box center [454, 248] width 160 height 21
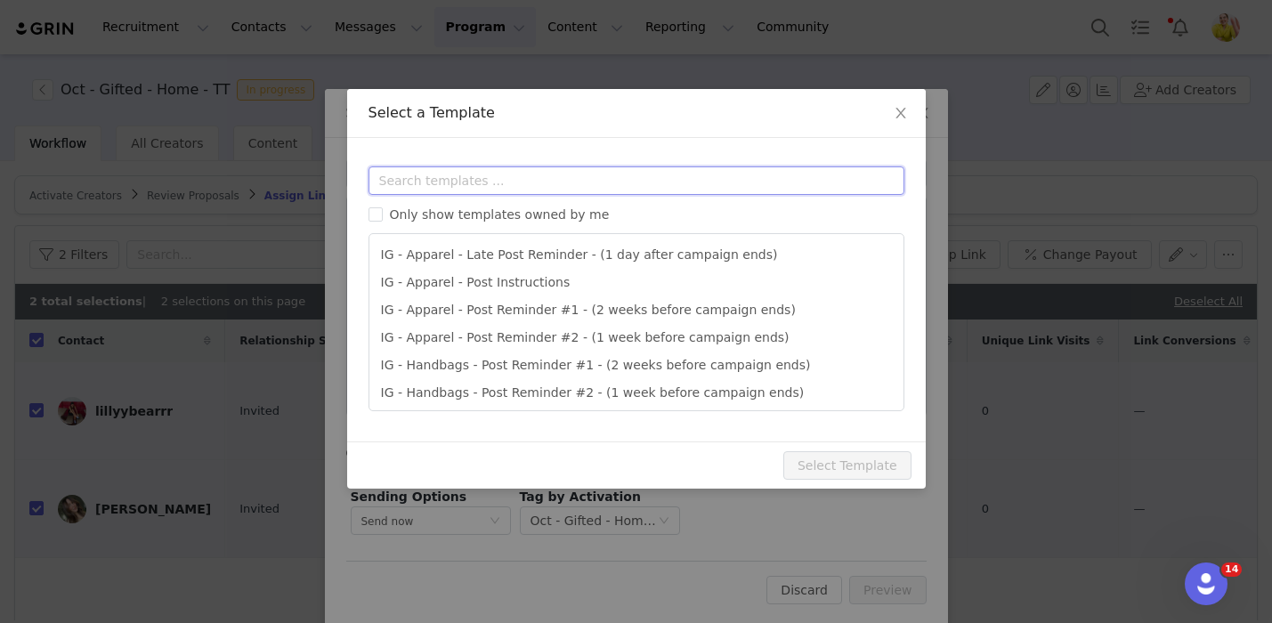
click at [465, 184] on input "text" at bounding box center [636, 180] width 536 height 28
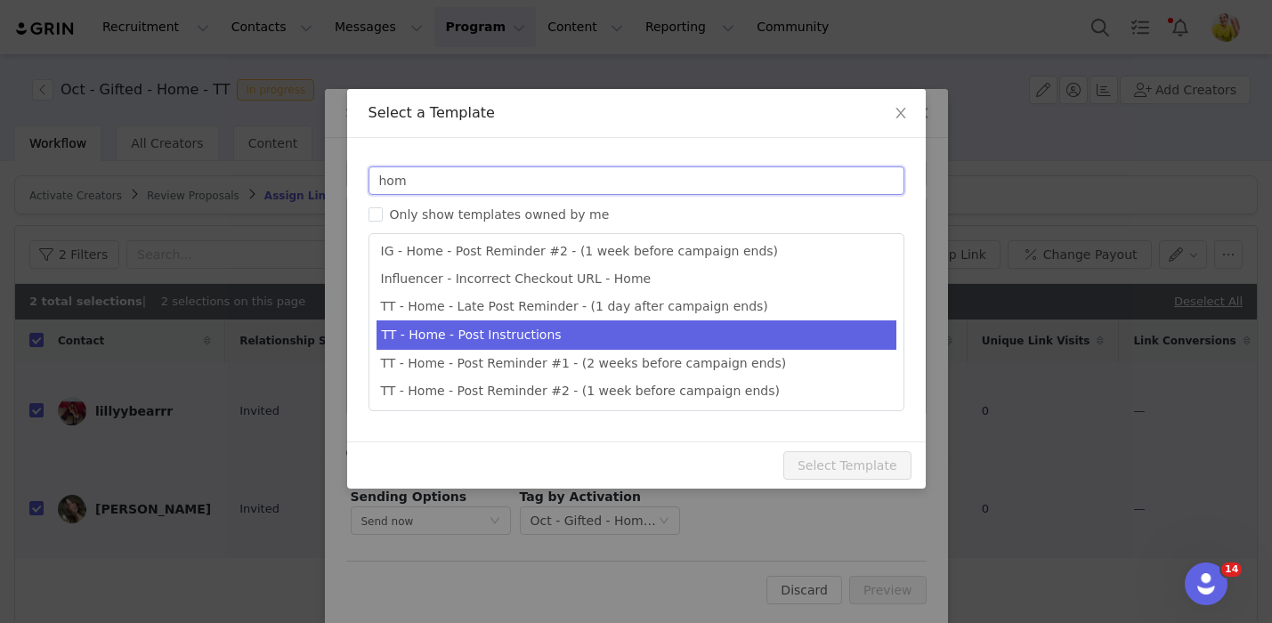
type input "hom"
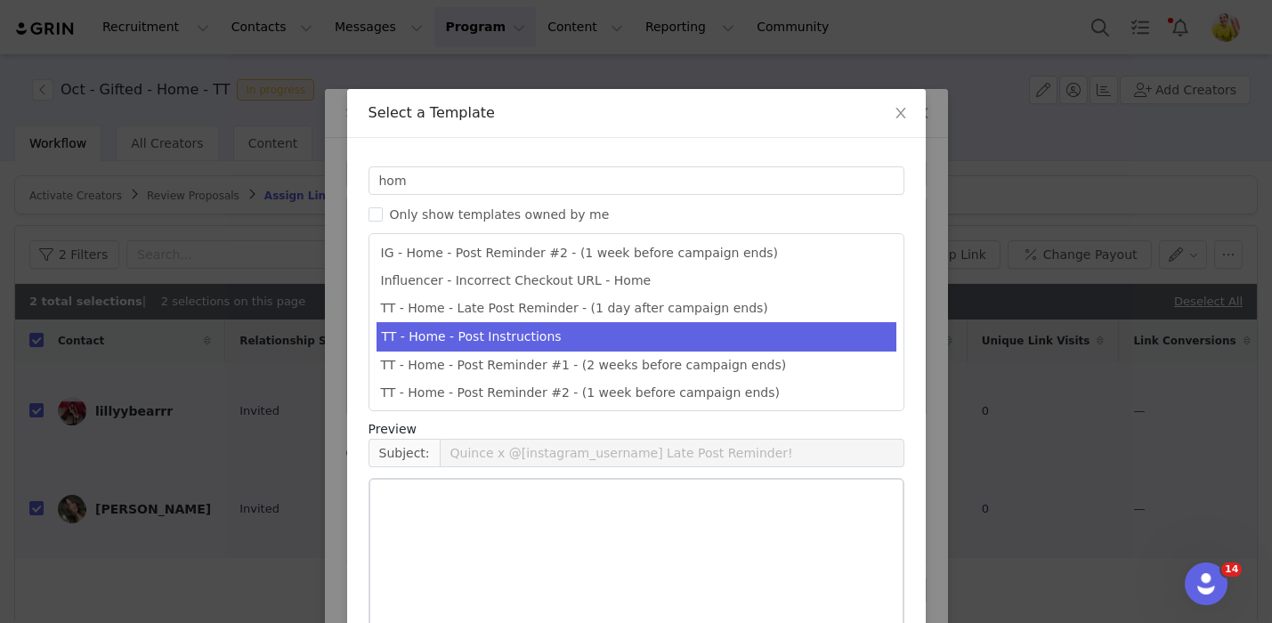
click at [535, 336] on li "TT - Home - Post Instructions" at bounding box center [636, 336] width 520 height 29
type input "Quince x @[tiktok_username] Post Instructions!"
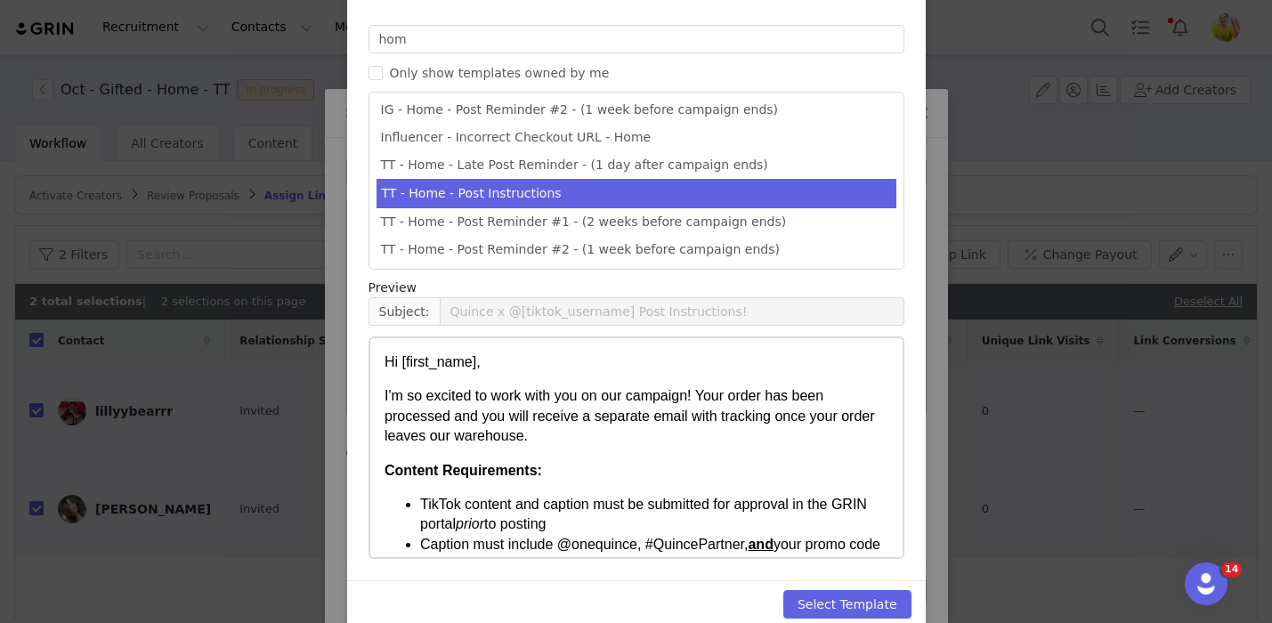
scroll to position [167, 0]
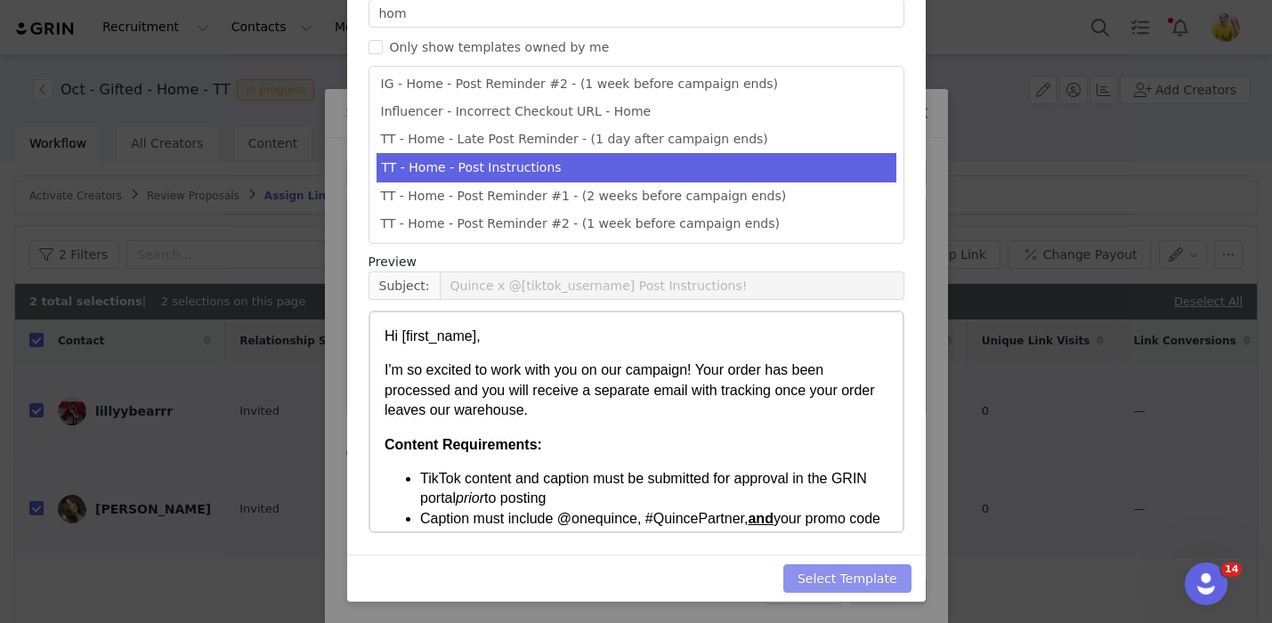
click at [877, 571] on button "Select Template" at bounding box center [847, 578] width 128 height 28
type input "Quince x @[tiktok_username] Post Instructions!"
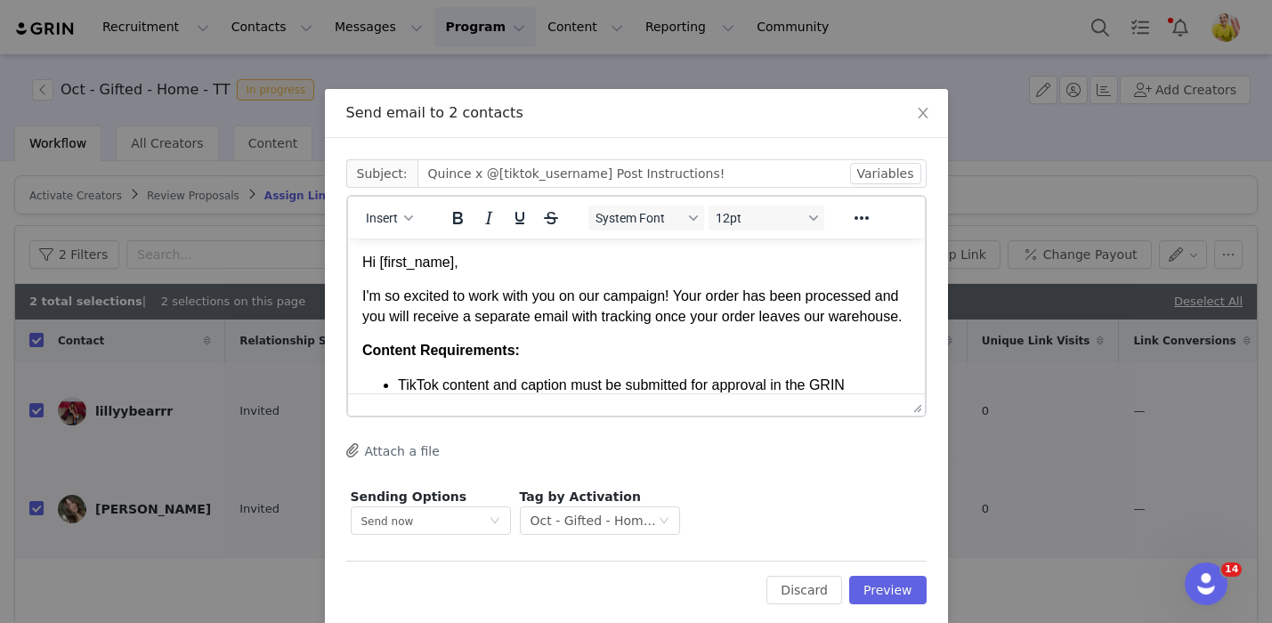
scroll to position [24, 0]
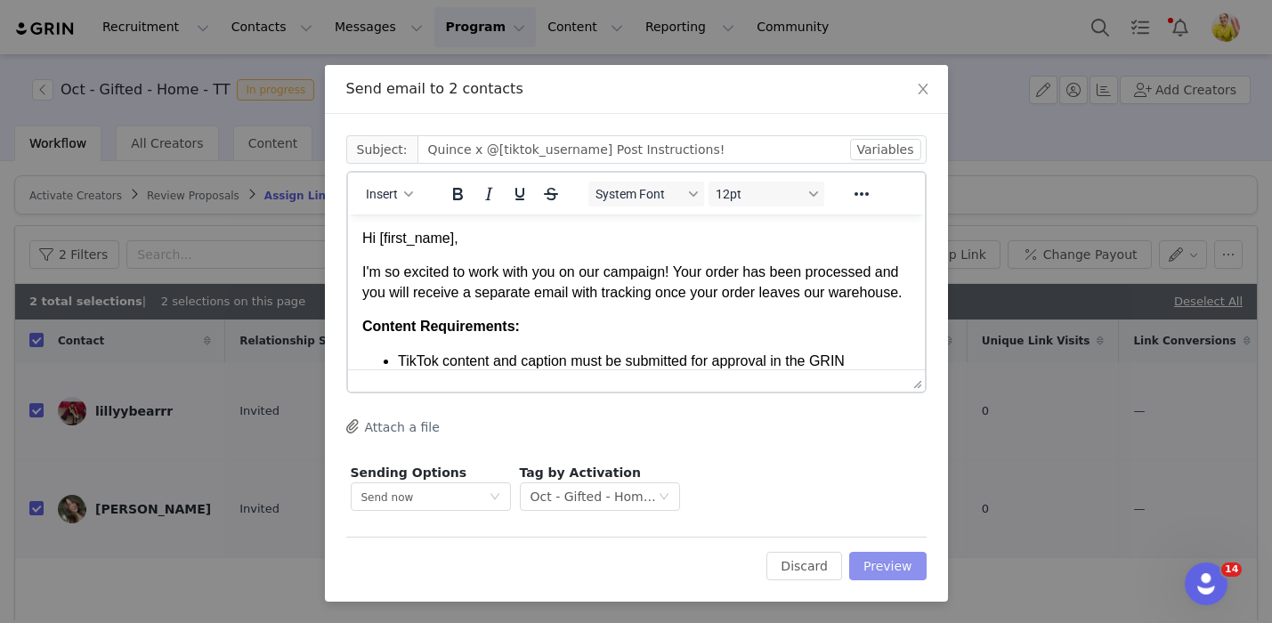
click at [881, 572] on button "Preview" at bounding box center [887, 566] width 77 height 28
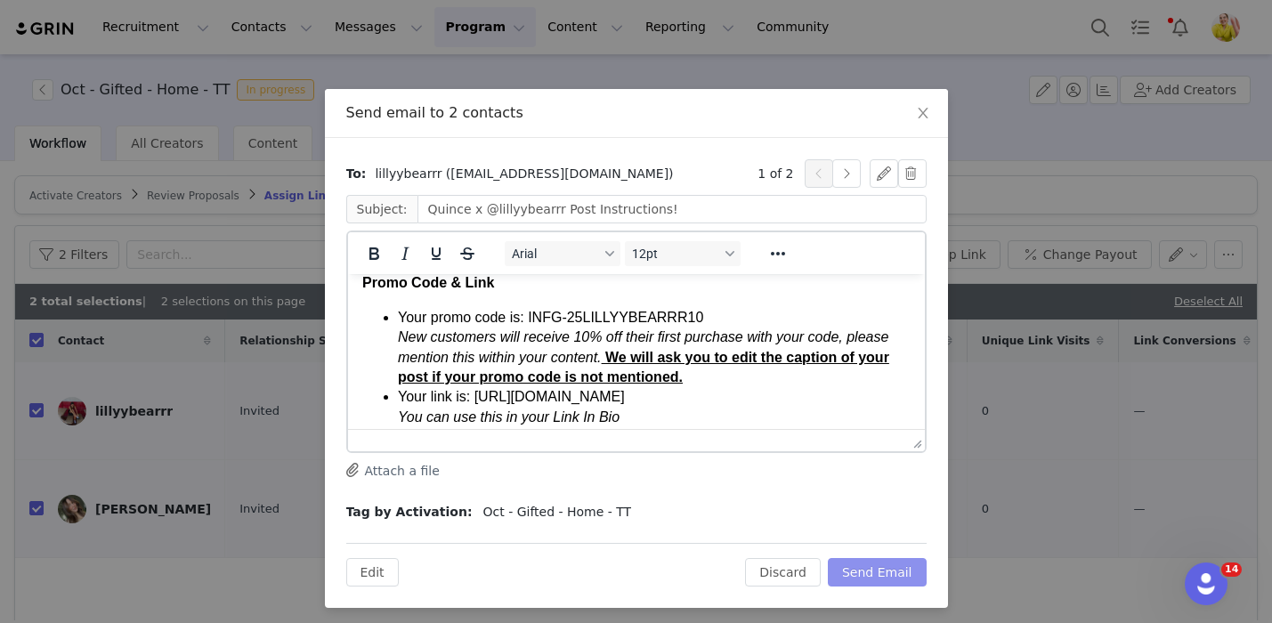
scroll to position [453, 0]
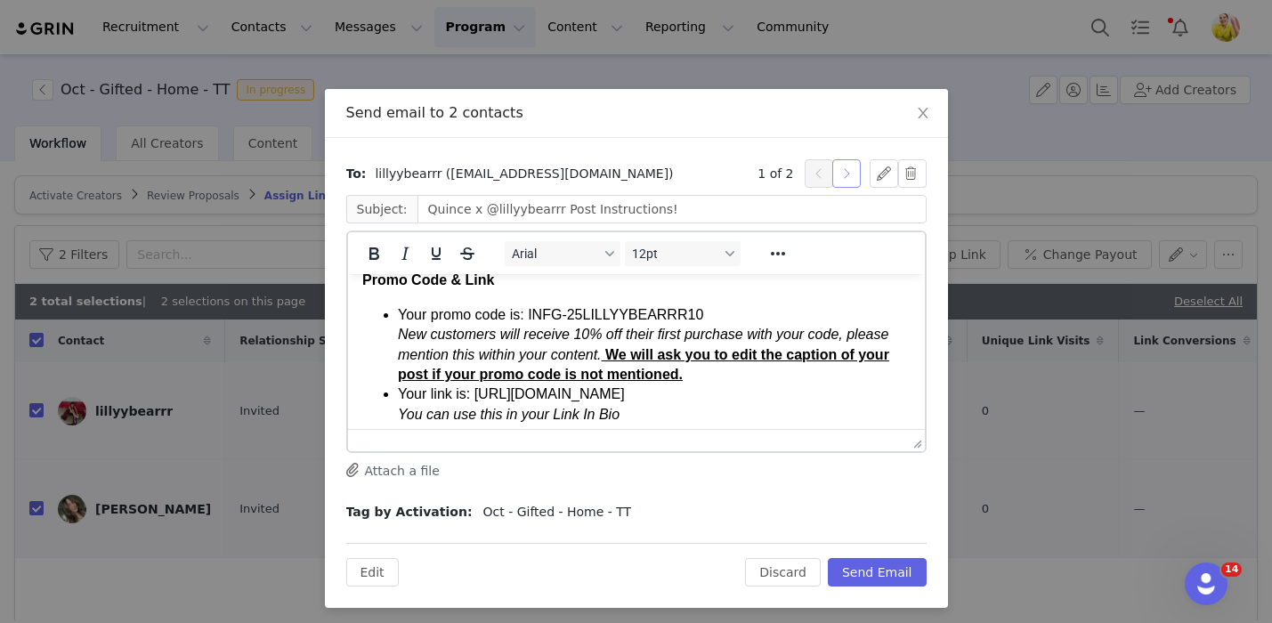
click at [842, 176] on button "button" at bounding box center [846, 173] width 28 height 28
click at [912, 180] on button "button" at bounding box center [912, 173] width 28 height 28
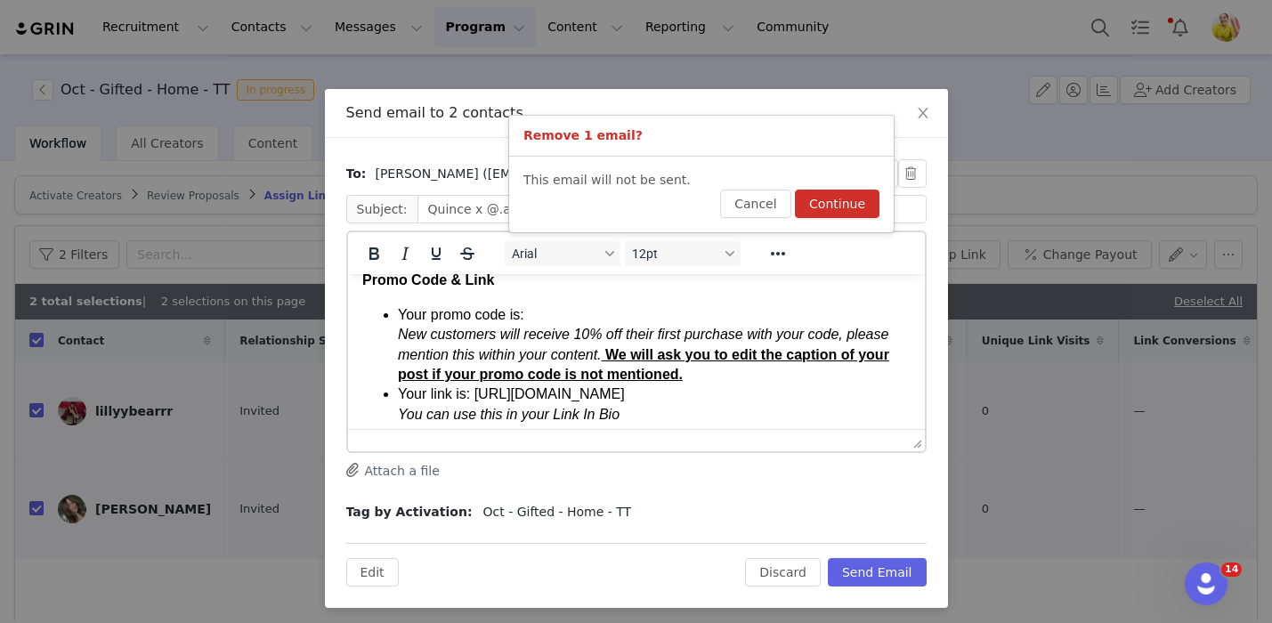
click at [833, 208] on button "Continue" at bounding box center [837, 204] width 85 height 28
type input "Quince x @lillyybearrr Post Instructions!"
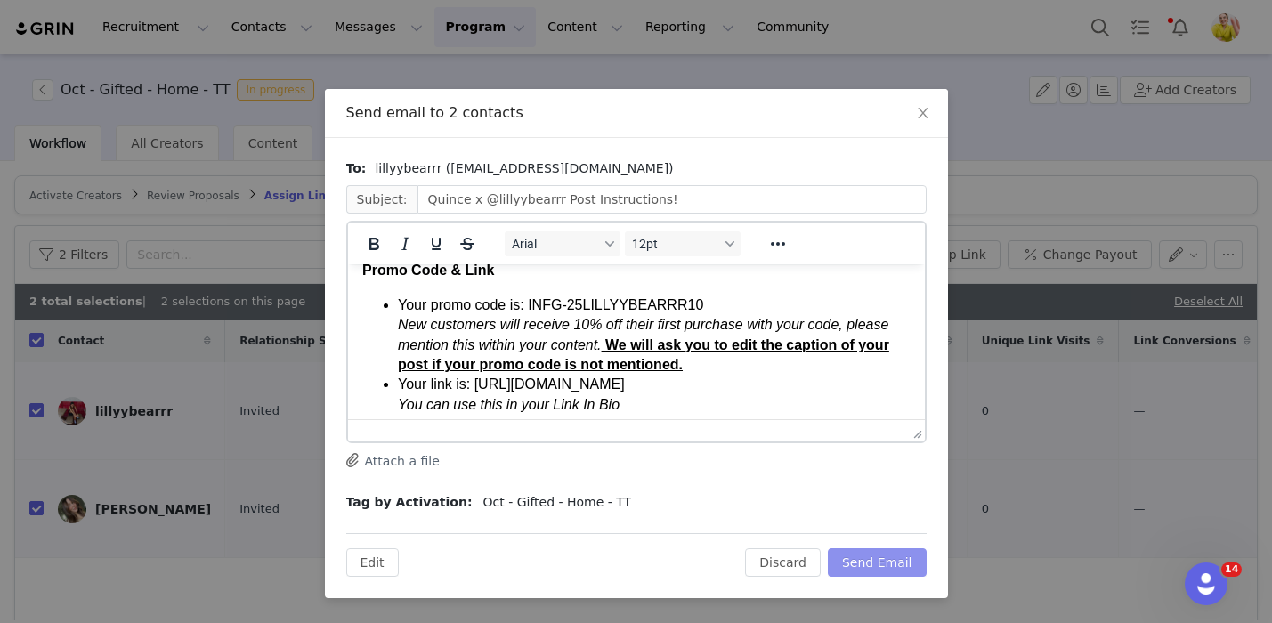
click at [893, 561] on button "Send Email" at bounding box center [877, 562] width 99 height 28
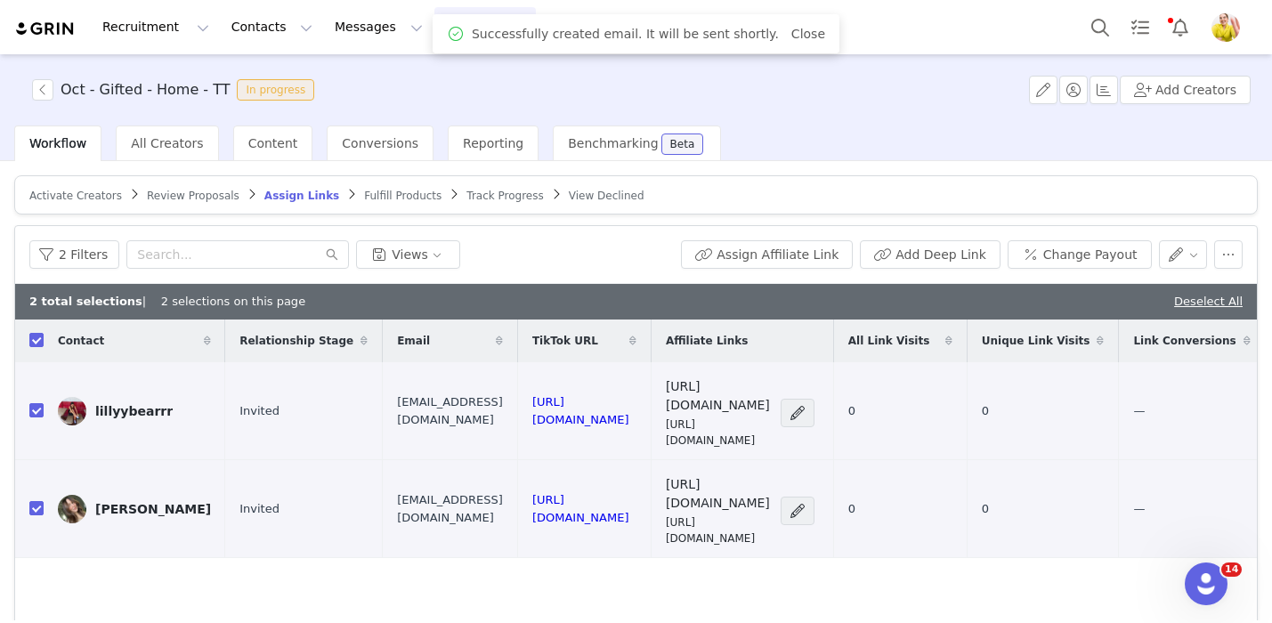
scroll to position [0, 0]
click at [31, 501] on input "checkbox" at bounding box center [36, 508] width 14 height 14
checkbox input "false"
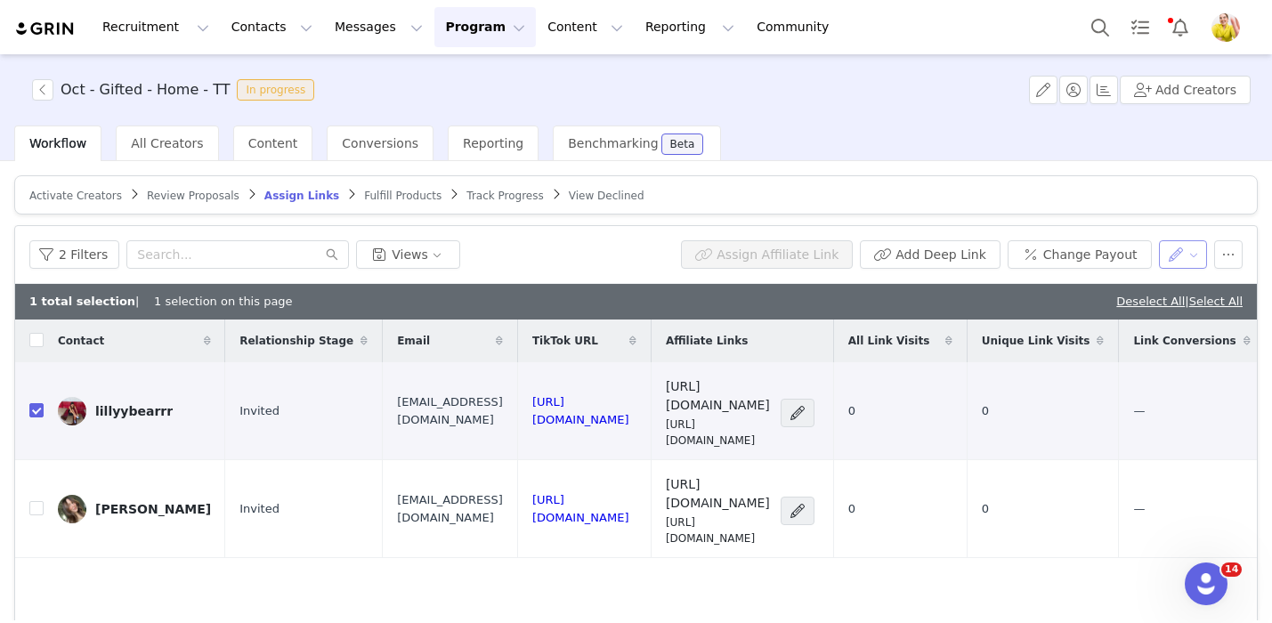
click at [1185, 256] on button "button" at bounding box center [1183, 254] width 49 height 28
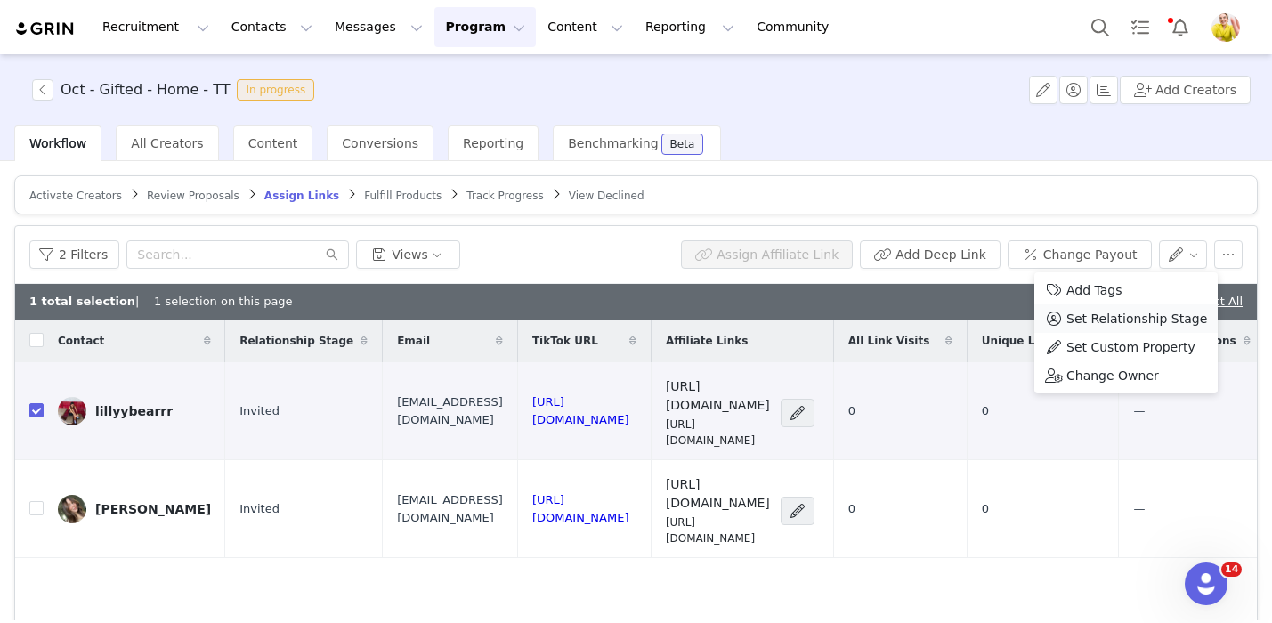
click at [1133, 321] on span "Set Relationship Stage" at bounding box center [1136, 319] width 141 height 20
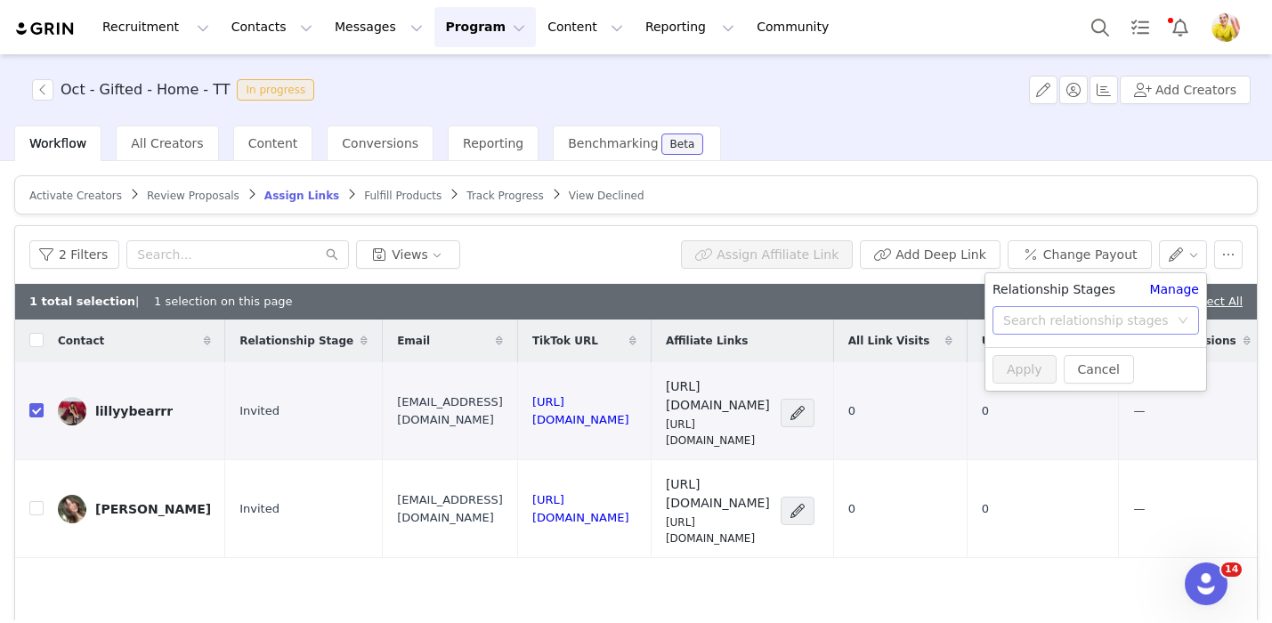
click at [1024, 320] on div "Search relationship stages" at bounding box center [1086, 320] width 166 height 18
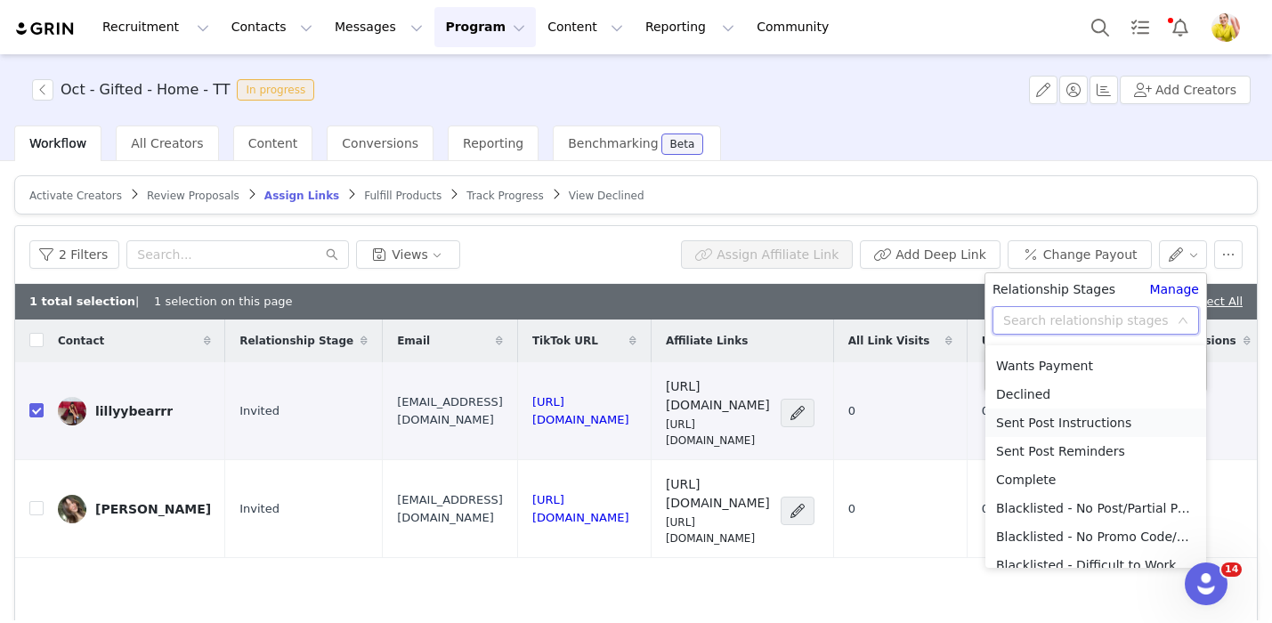
scroll to position [110, 0]
click at [1058, 428] on li "Sent Post Instructions" at bounding box center [1095, 423] width 221 height 28
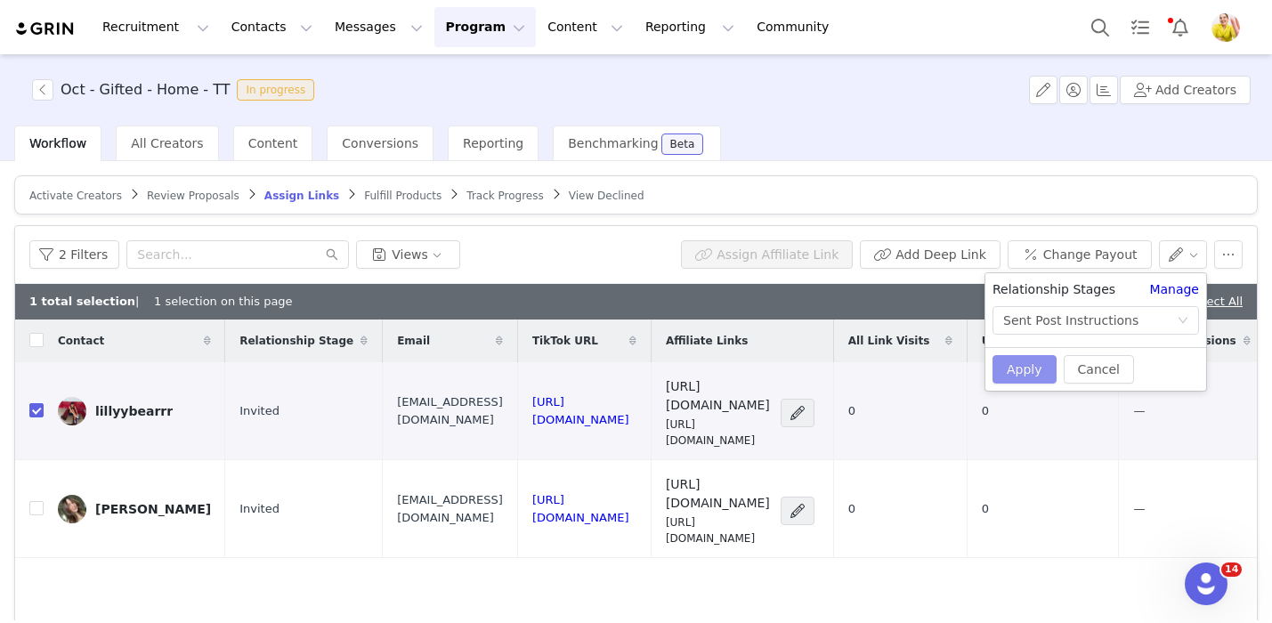
click at [1015, 378] on button "Apply" at bounding box center [1024, 369] width 64 height 28
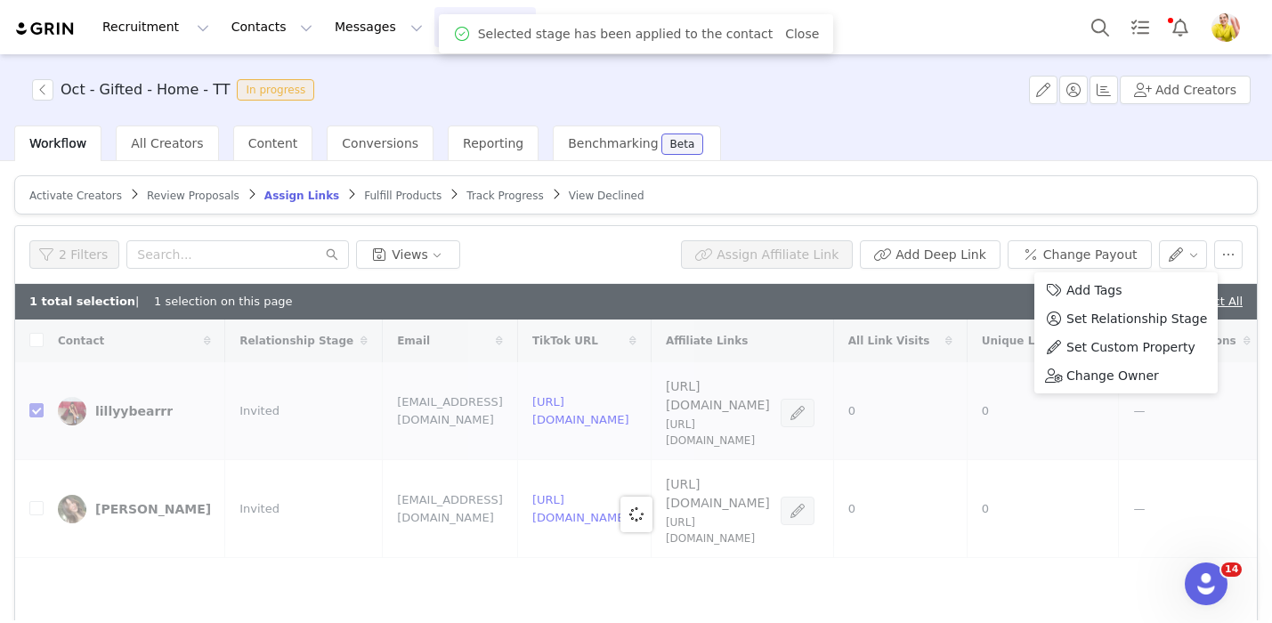
click at [989, 293] on div "1 total selection | 1 selection on this page Deselect All | Select All" at bounding box center [635, 302] width 1241 height 36
checkbox input "false"
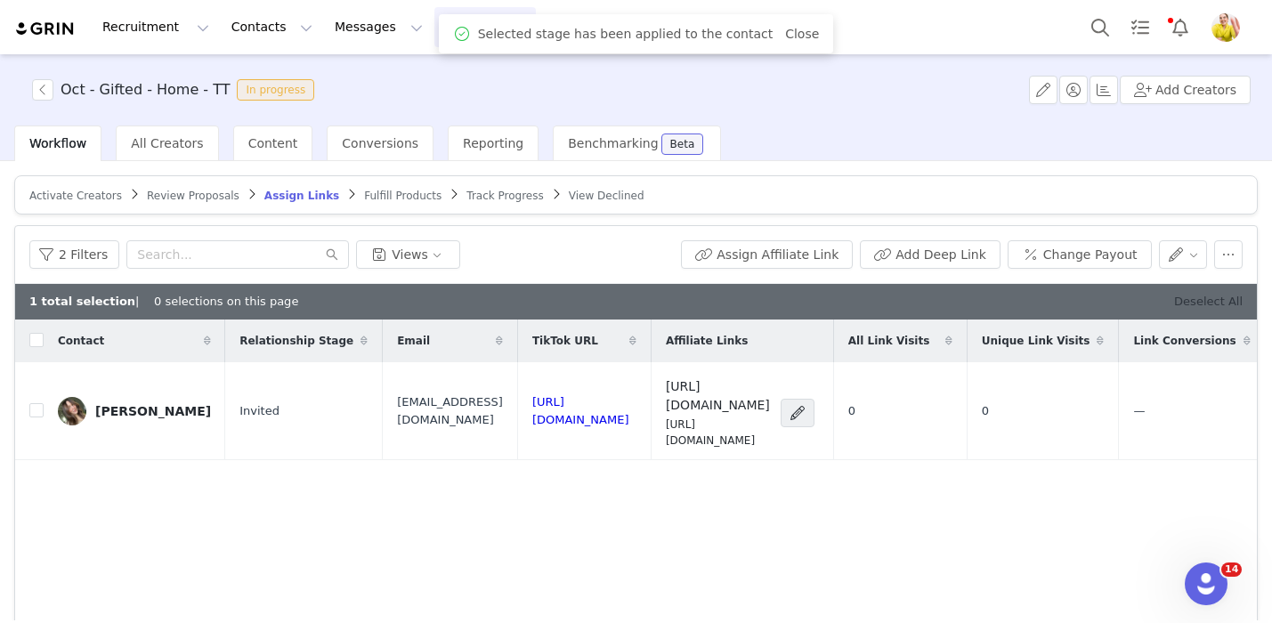
click at [1196, 303] on link "Deselect All" at bounding box center [1208, 301] width 69 height 13
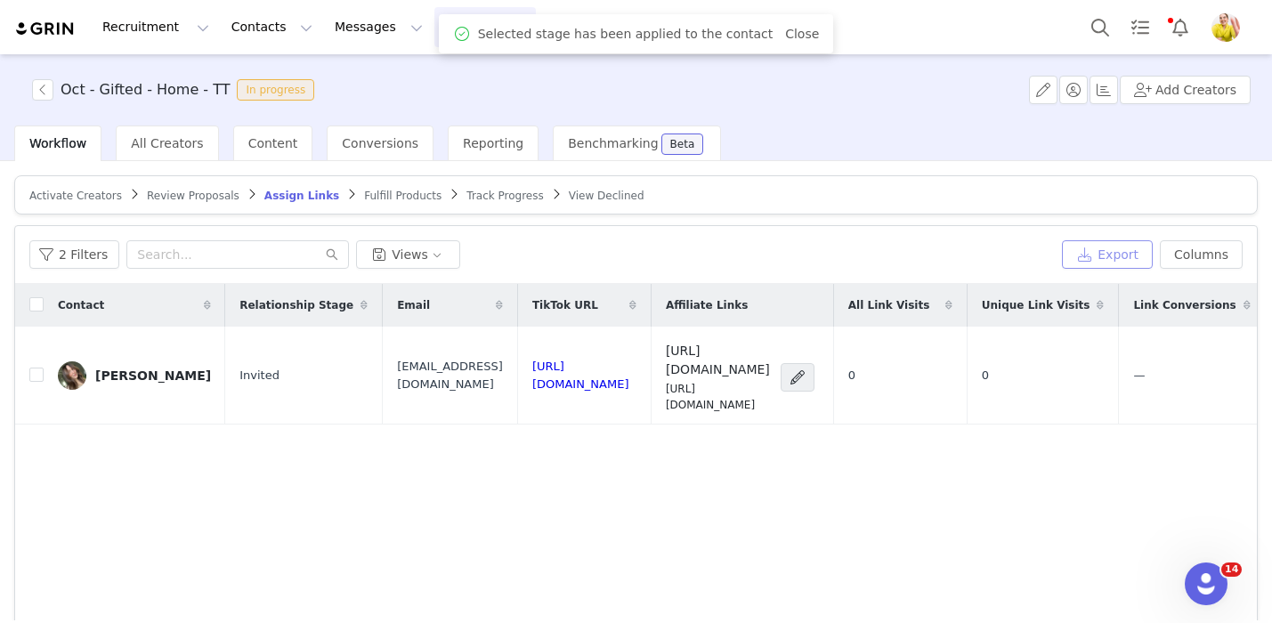
click at [1113, 257] on button "Export" at bounding box center [1107, 254] width 91 height 28
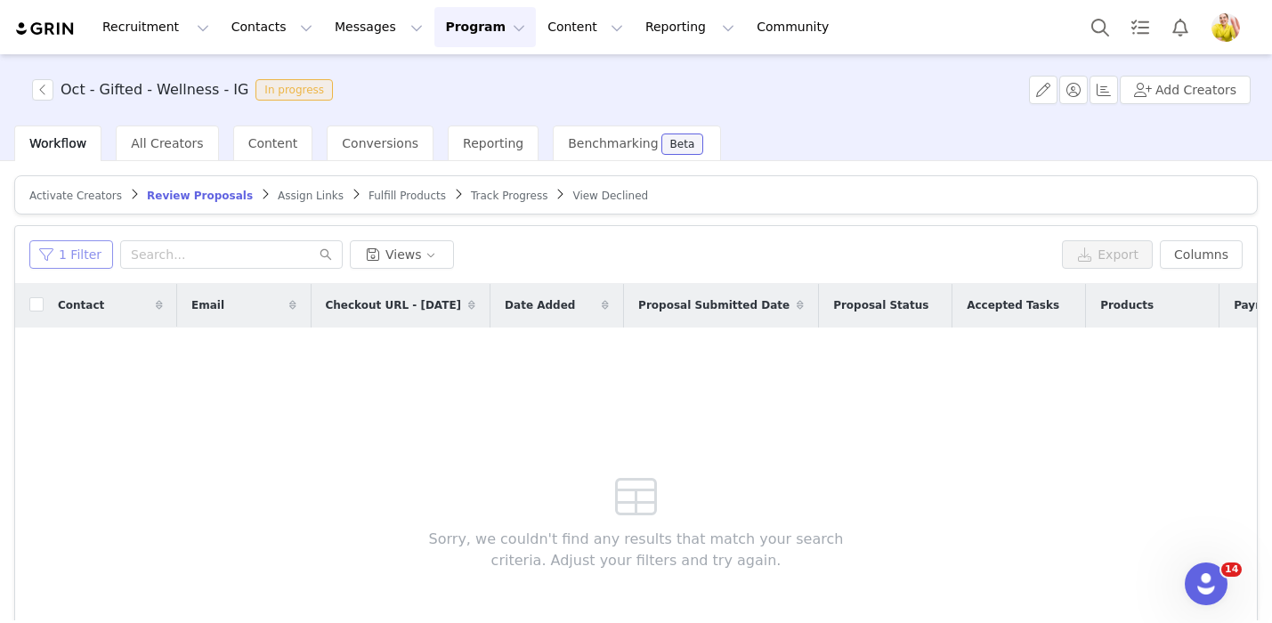
click at [75, 255] on button "1 Filter" at bounding box center [71, 254] width 84 height 28
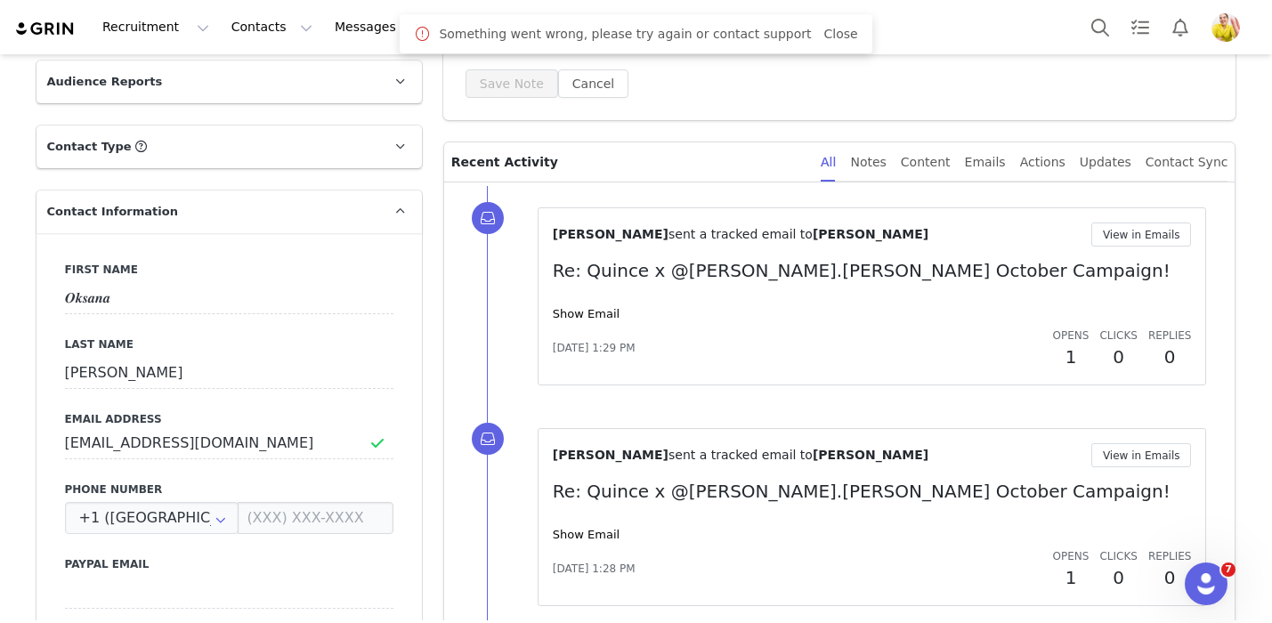
scroll to position [413, 0]
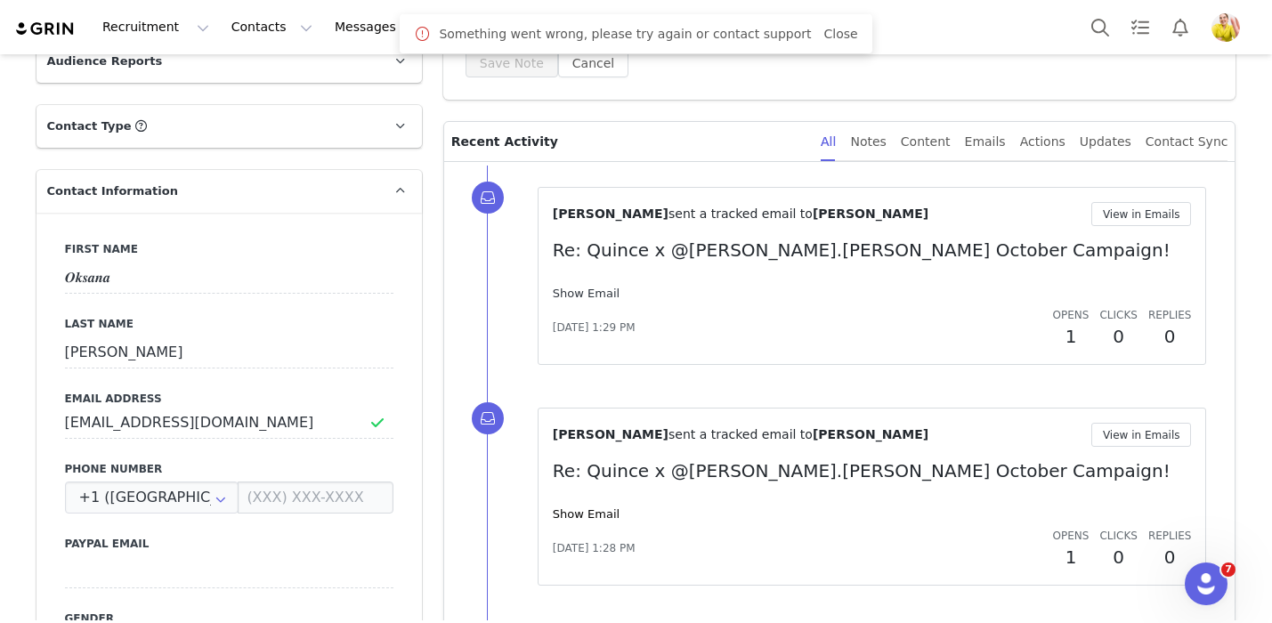
click at [606, 290] on link "Show Email" at bounding box center [586, 293] width 67 height 13
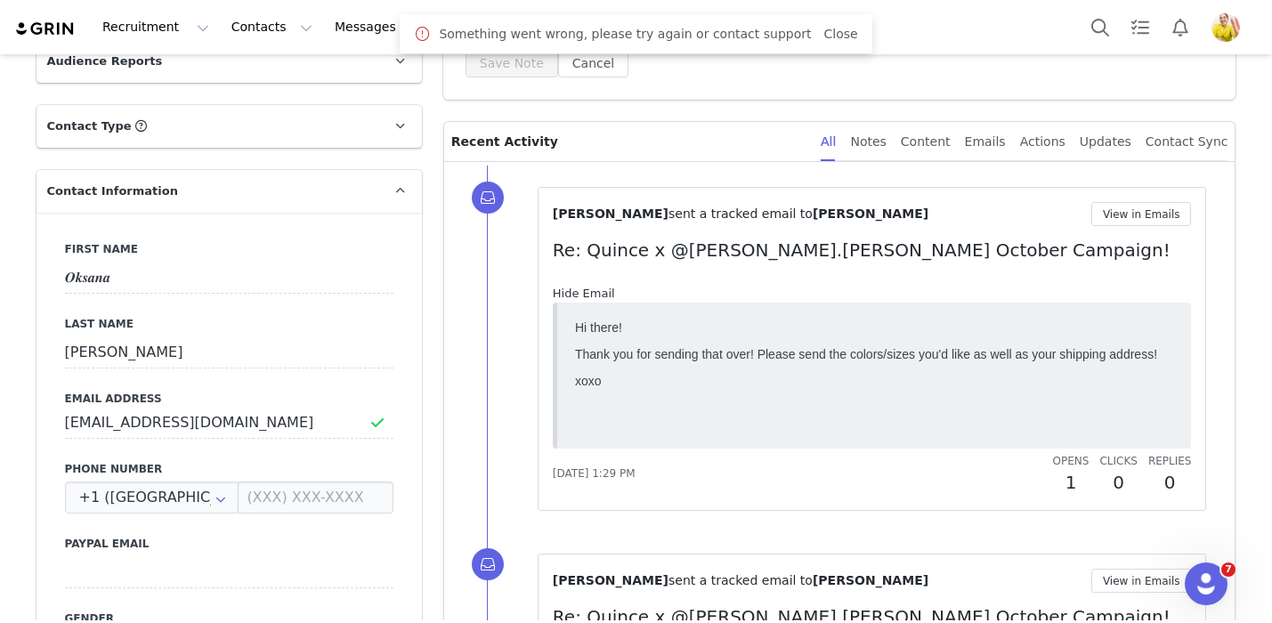
scroll to position [0, 0]
click at [606, 290] on link "Hide Email" at bounding box center [584, 293] width 62 height 13
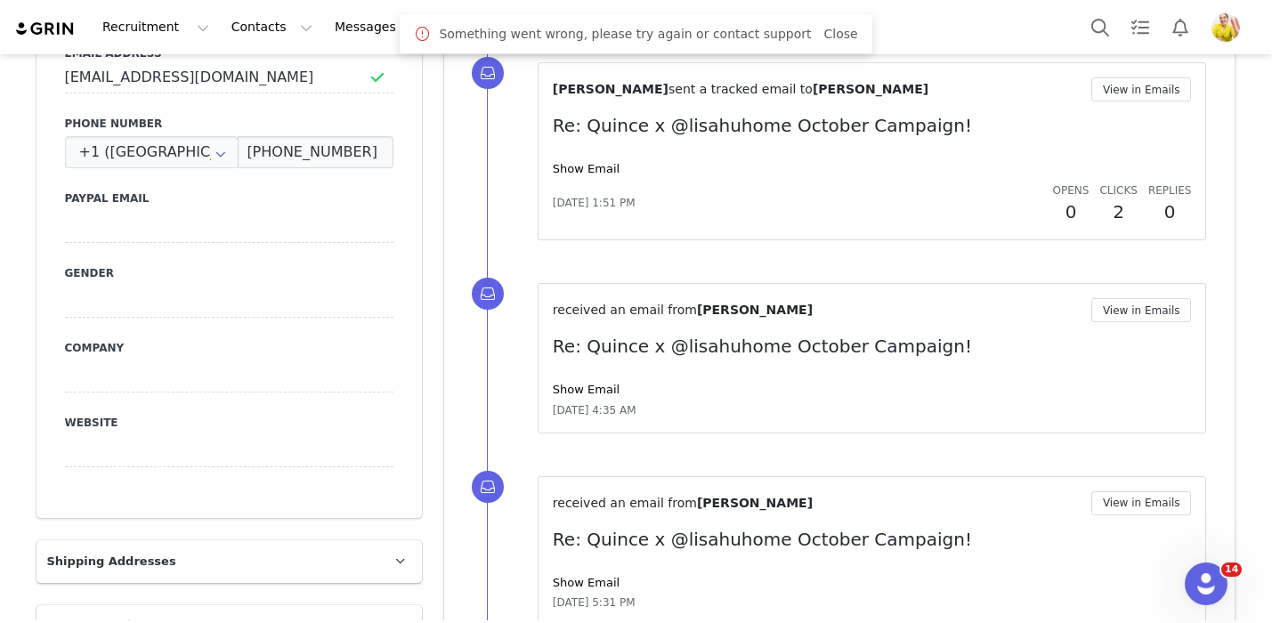
scroll to position [787, 0]
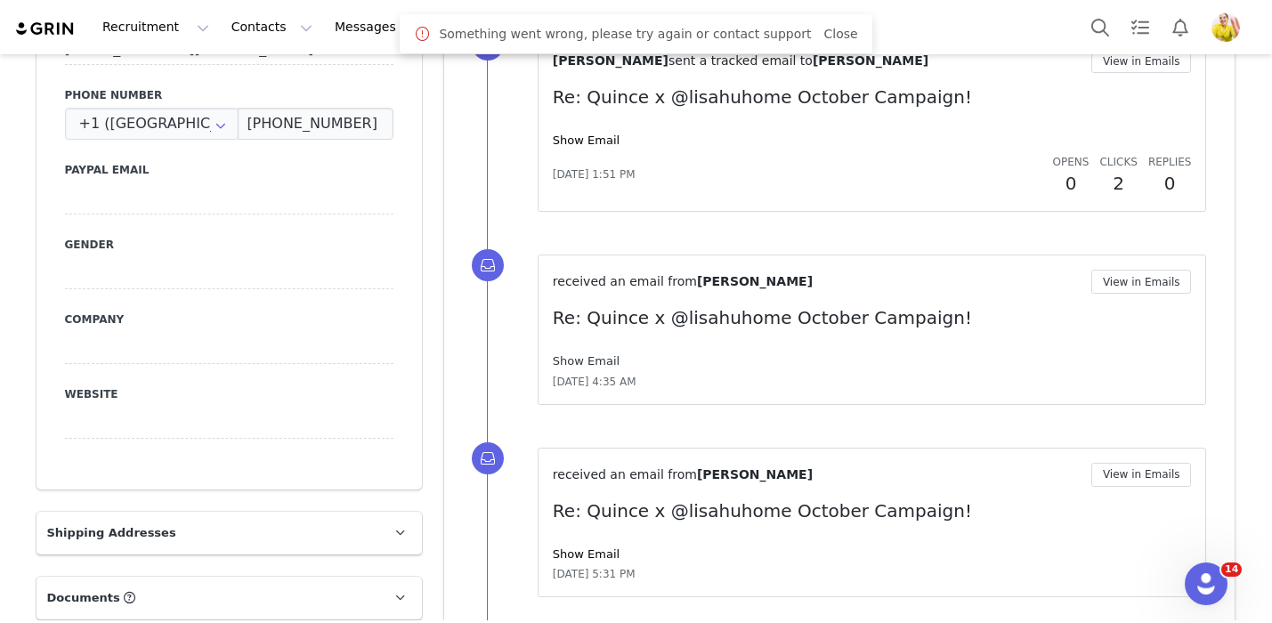
click at [601, 364] on link "Show Email" at bounding box center [586, 360] width 67 height 13
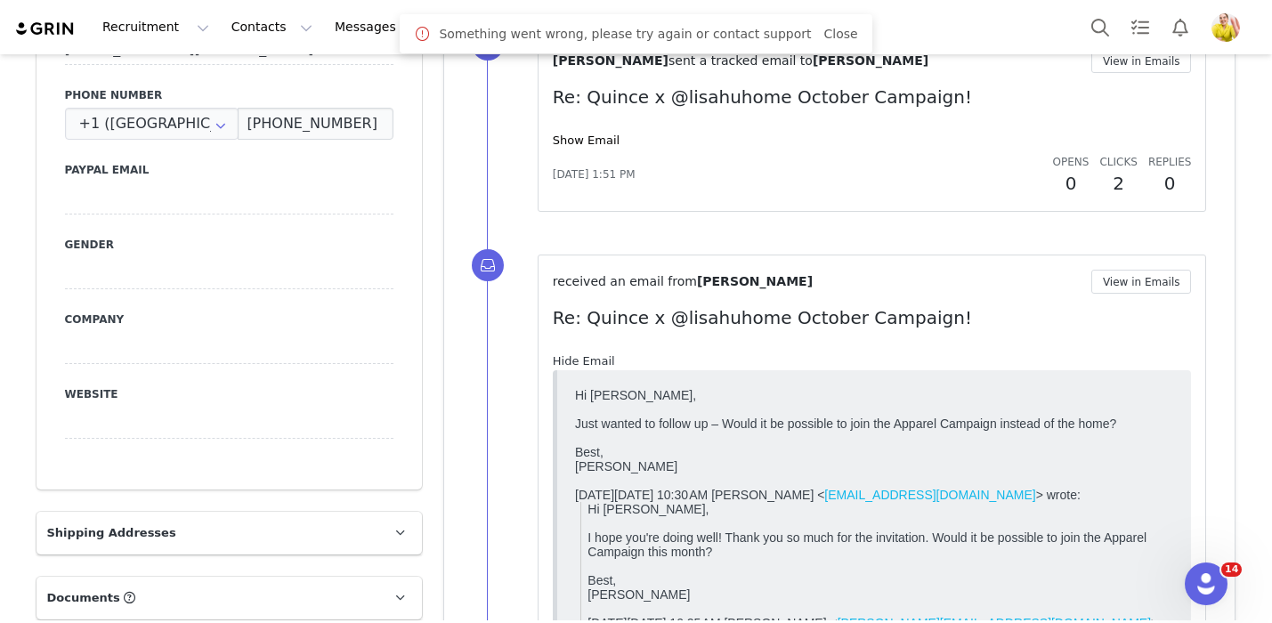
scroll to position [0, 0]
click at [601, 361] on link "Hide Email" at bounding box center [584, 360] width 62 height 13
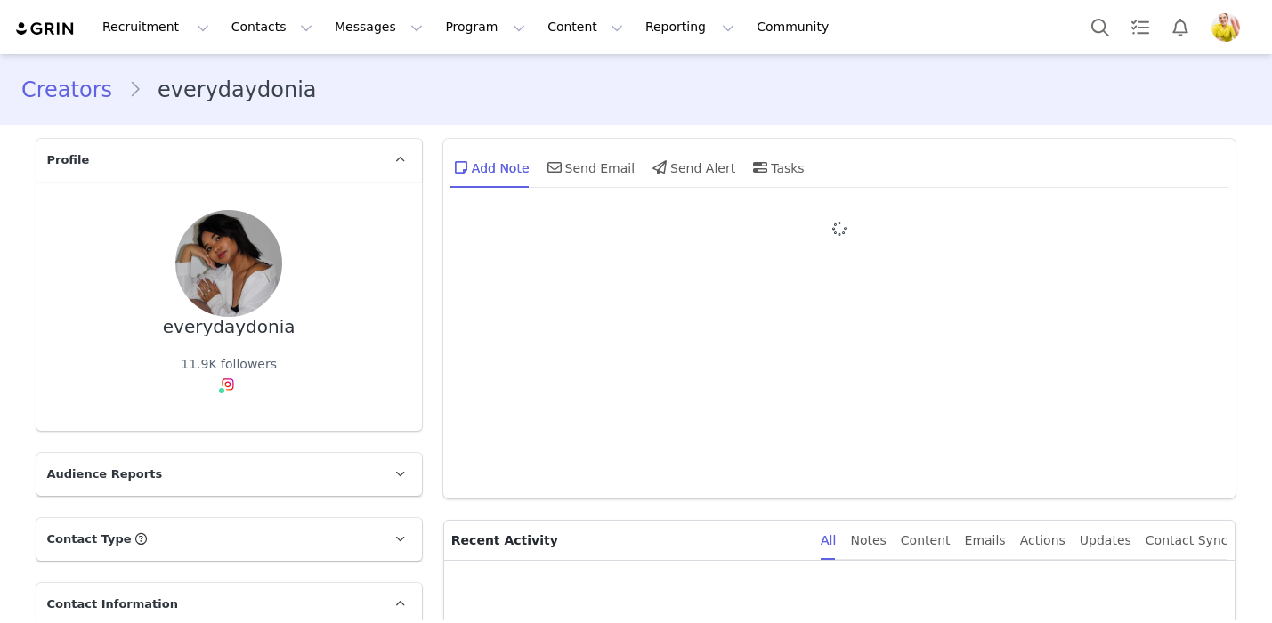
type input "+1 ([GEOGRAPHIC_DATA])"
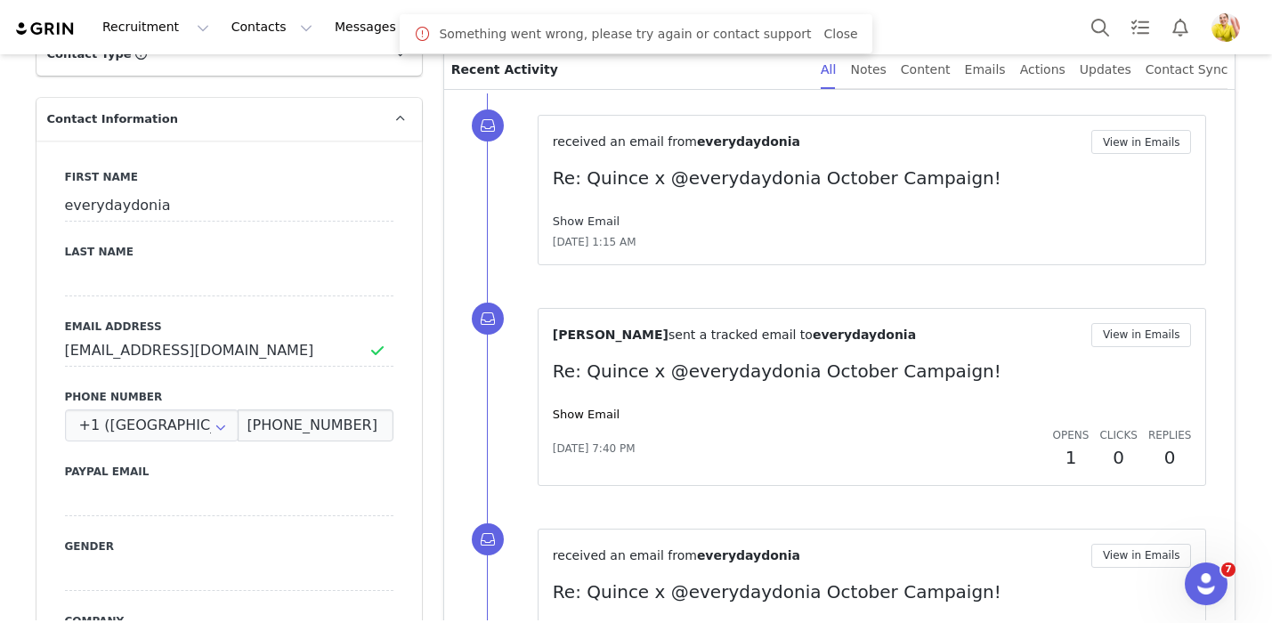
click at [586, 224] on link "Show Email" at bounding box center [586, 220] width 67 height 13
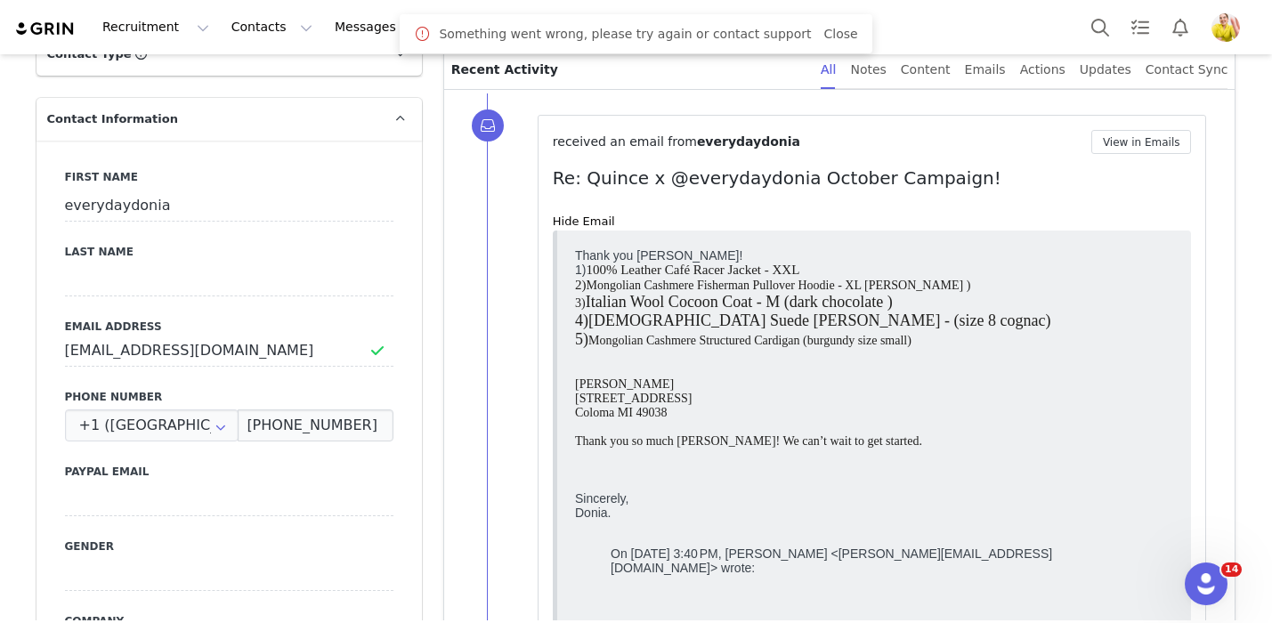
click at [713, 312] on span "Italian Suede Penny Loafer - (size 8 cognac)" at bounding box center [818, 320] width 463 height 18
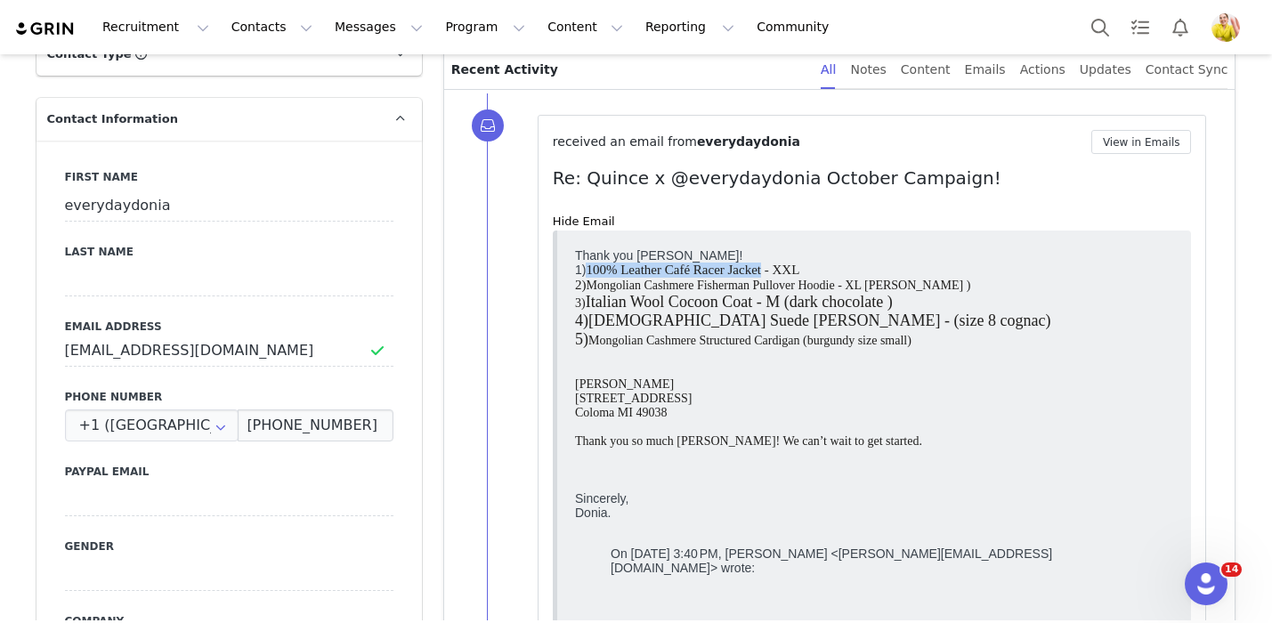
drag, startPoint x: 587, startPoint y: 270, endPoint x: 764, endPoint y: 274, distance: 176.3
click at [764, 274] on span "100% Leather Café Racer Jacket - XXL" at bounding box center [692, 269] width 214 height 14
copy span "100% Leather Café Racer Jacket"
drag, startPoint x: 586, startPoint y: 288, endPoint x: 837, endPoint y: 284, distance: 251.0
click at [837, 284] on div "2) Mongolian Cashmere Fisherman Pullover Hoodie - XL moss )" at bounding box center [873, 284] width 599 height 15
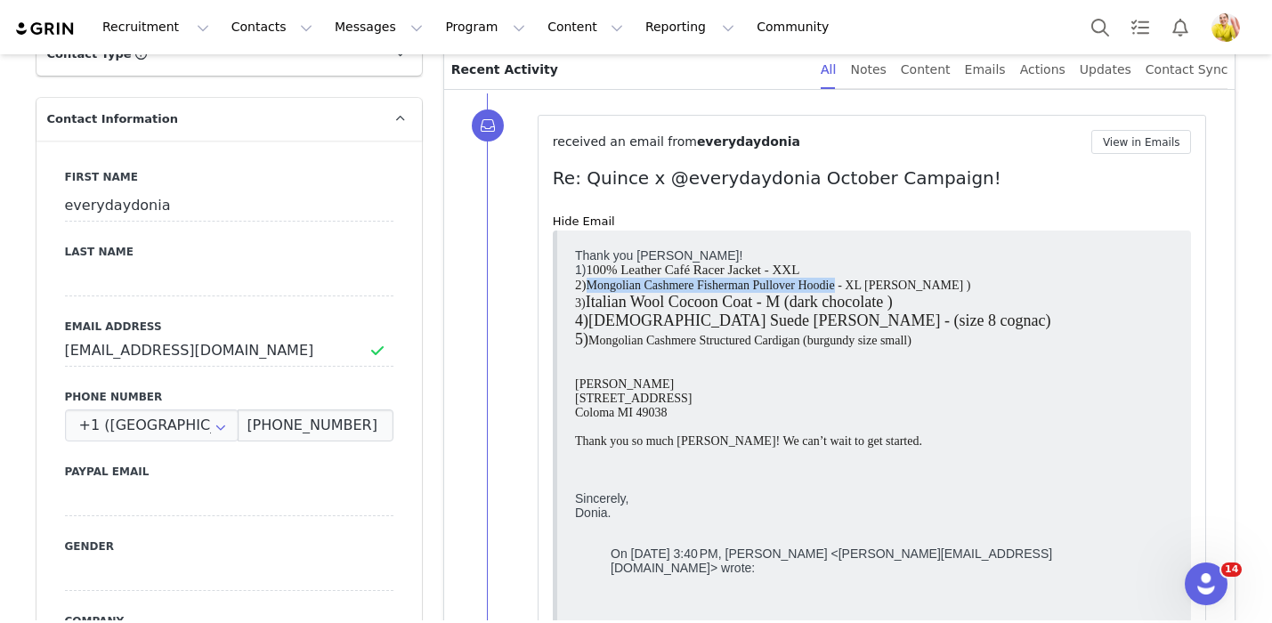
copy span "Mongolian Cashmere Fisherman Pullover Hoodie"
drag, startPoint x: 764, startPoint y: 270, endPoint x: 587, endPoint y: 270, distance: 176.2
click at [587, 270] on span "100% Leather Café Racer Jacket - XXL" at bounding box center [692, 269] width 214 height 14
copy span "100% Leather Café Racer Jacket"
drag, startPoint x: 753, startPoint y: 306, endPoint x: 588, endPoint y: 304, distance: 164.6
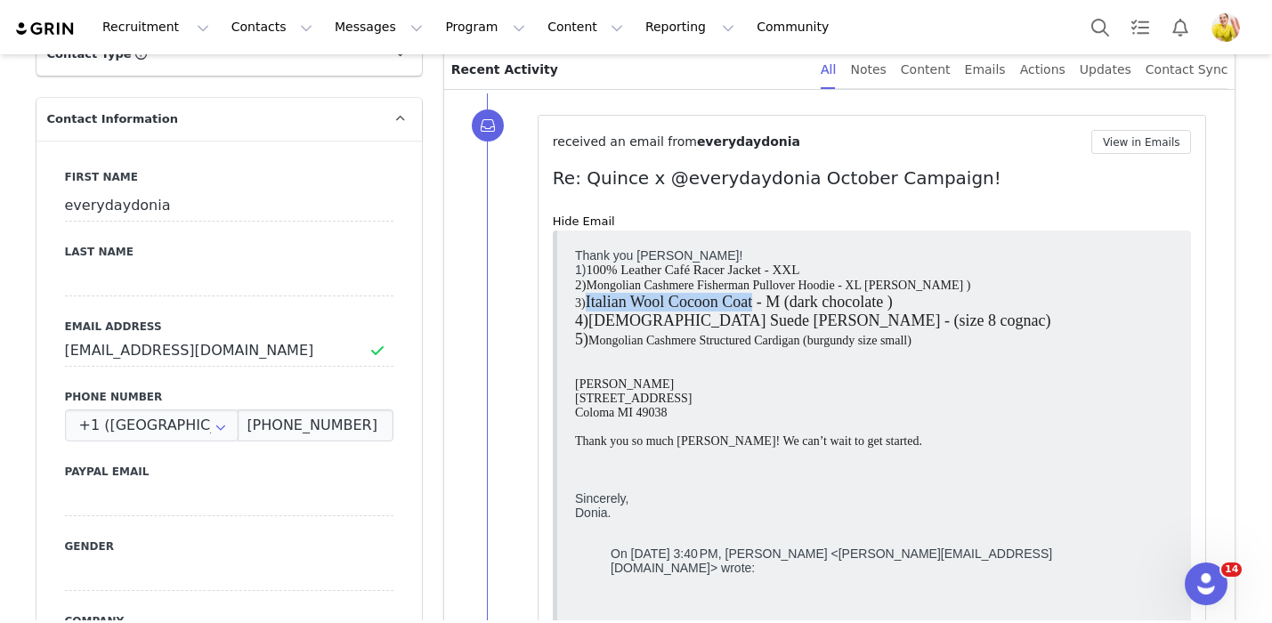
click at [587, 304] on span "Italian Wool Cocoon Coat - M (dark chocolate )" at bounding box center [738, 301] width 307 height 18
copy span "Italian Wool Cocoon Coat"
click at [1148, 150] on button "View in Emails" at bounding box center [1141, 142] width 101 height 24
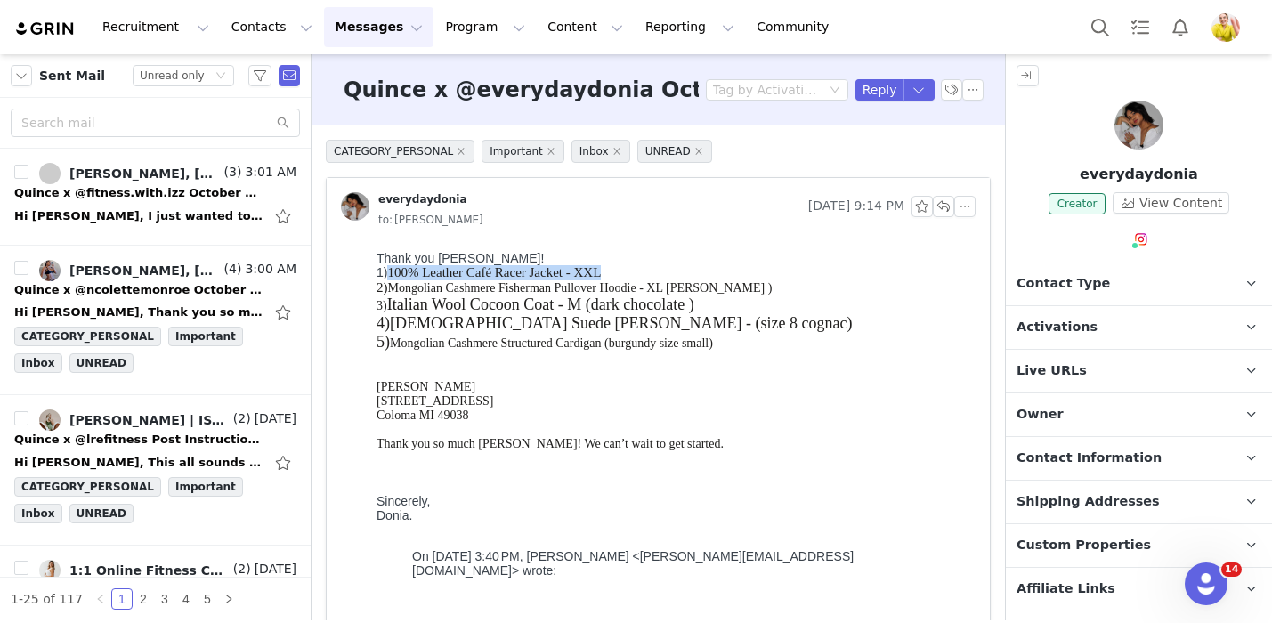
drag, startPoint x: 622, startPoint y: 274, endPoint x: 392, endPoint y: 276, distance: 230.5
click at [392, 276] on div "1) 100% Leather Café Racer Jacket - XXL" at bounding box center [672, 272] width 592 height 15
copy span "100% Leather Café Racer Jacket - XXL"
click at [869, 93] on button "Reply" at bounding box center [879, 89] width 49 height 21
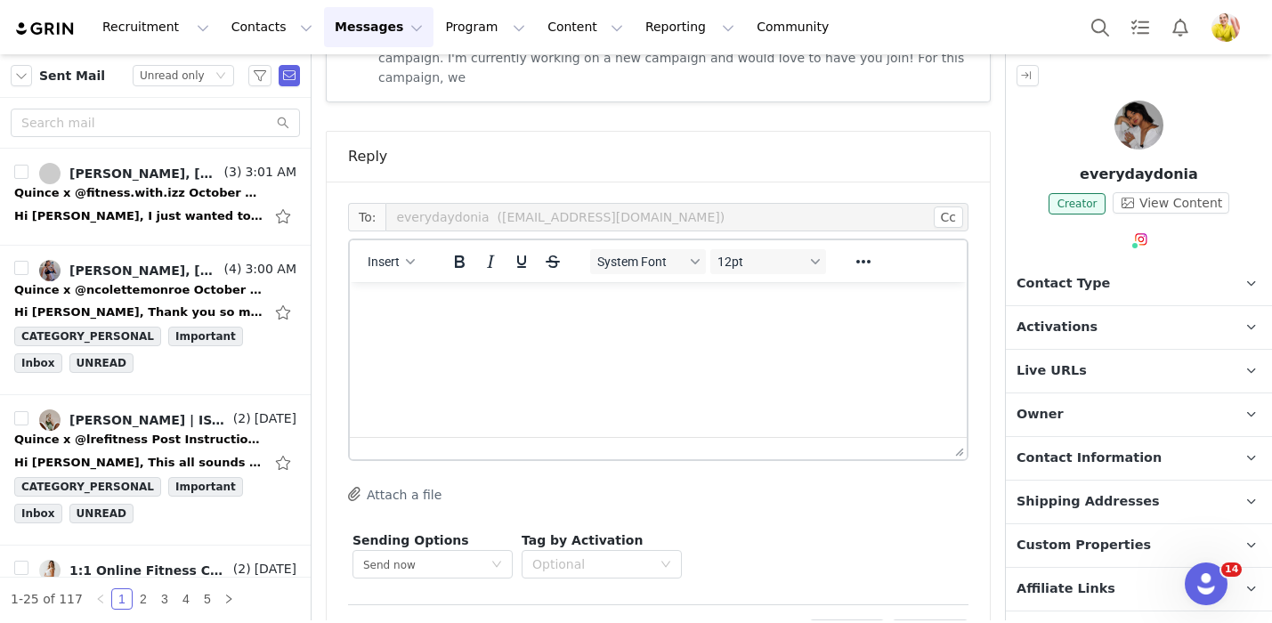
scroll to position [1321, 0]
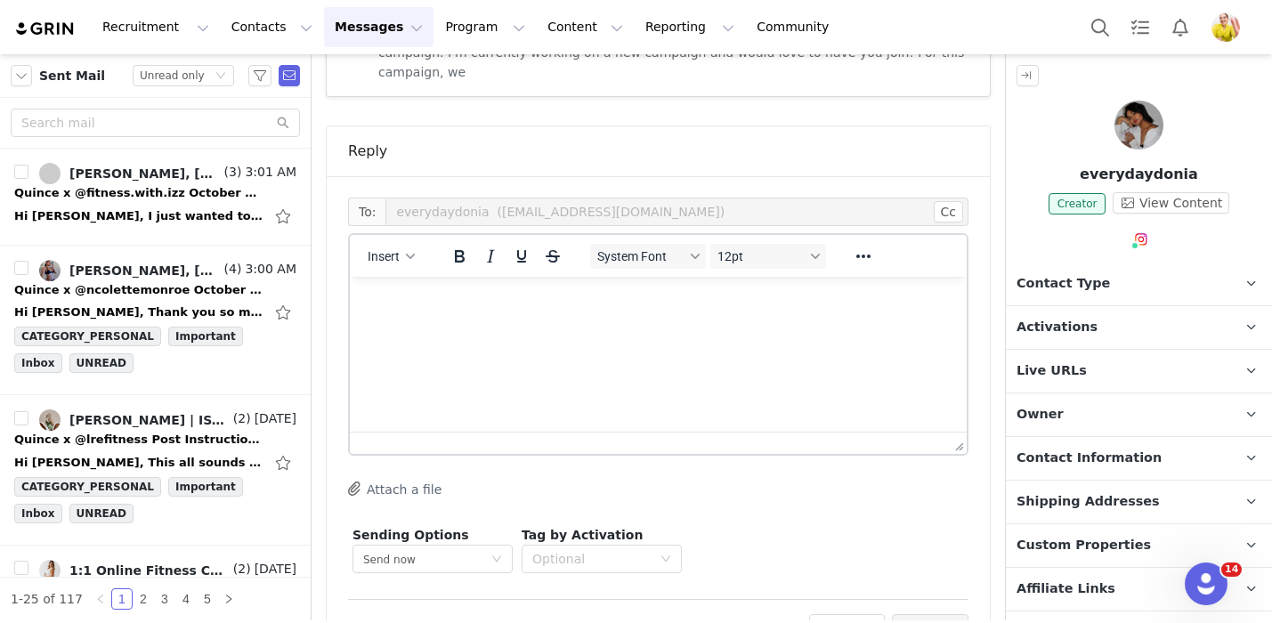
click at [541, 325] on html at bounding box center [658, 301] width 617 height 48
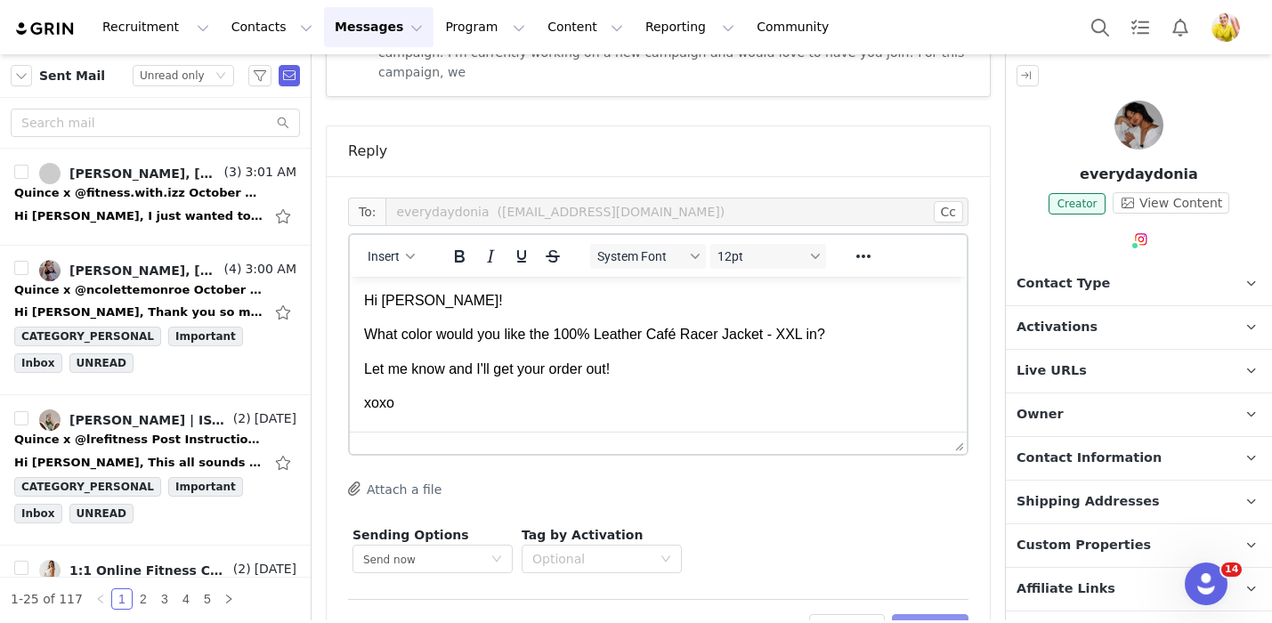
click at [936, 614] on button "Preview" at bounding box center [930, 628] width 77 height 28
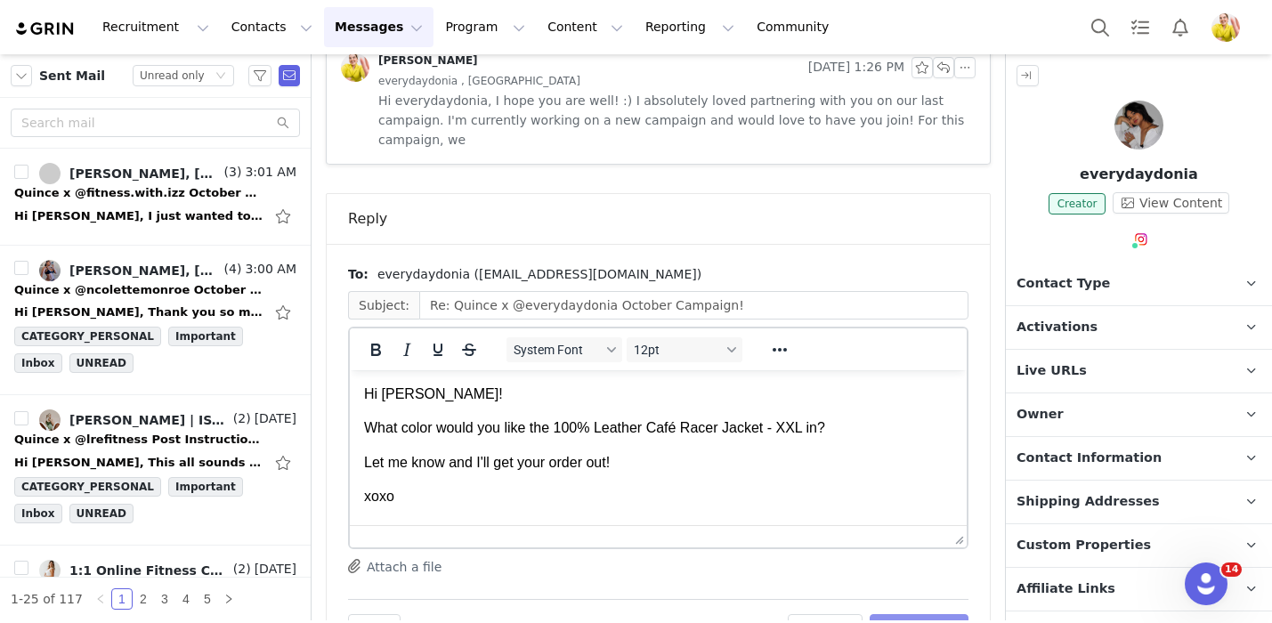
scroll to position [0, 0]
click at [936, 614] on button "Send Email" at bounding box center [918, 628] width 99 height 28
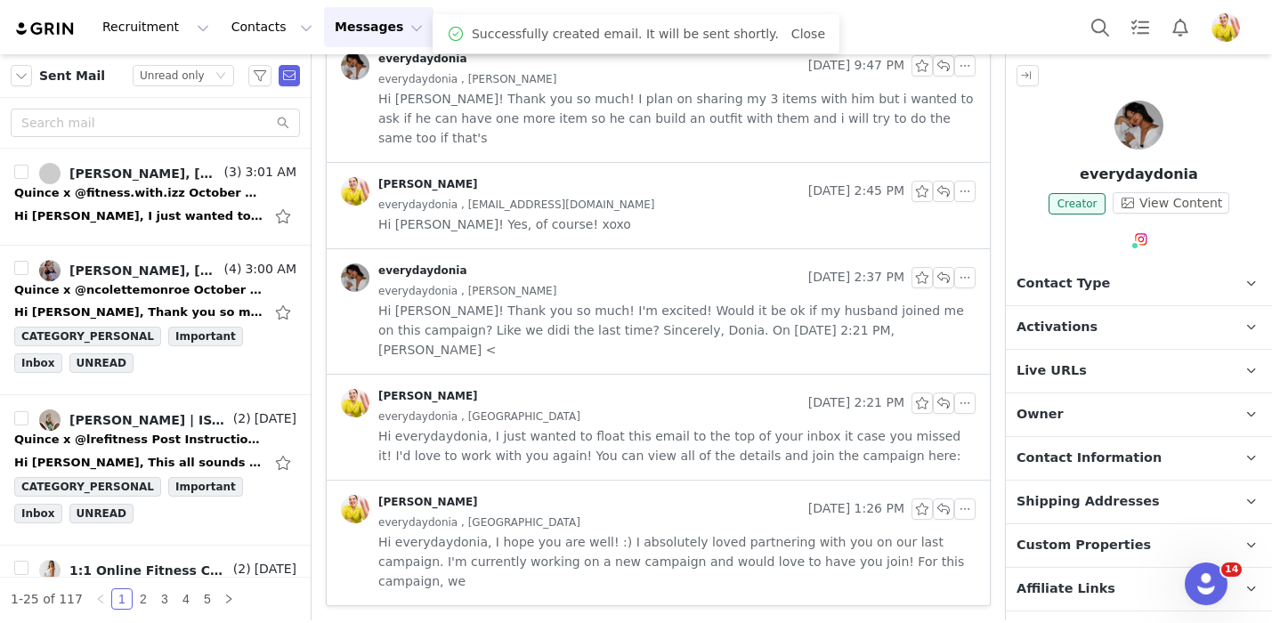
scroll to position [753, 0]
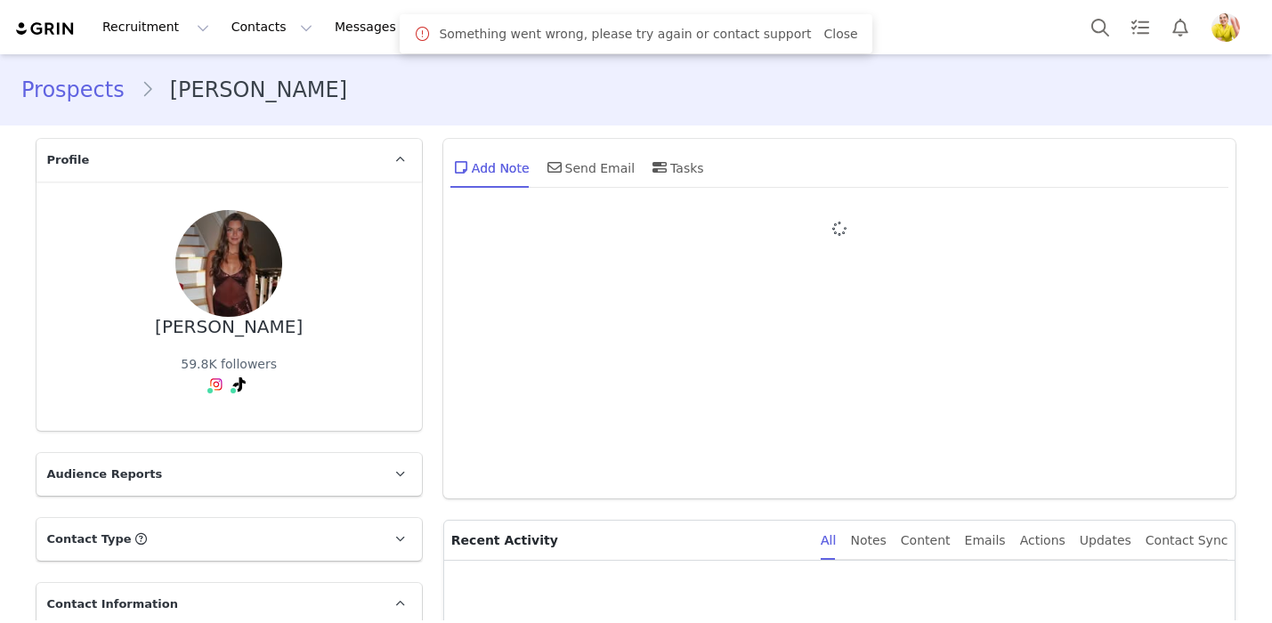
type input "+1 ([GEOGRAPHIC_DATA])"
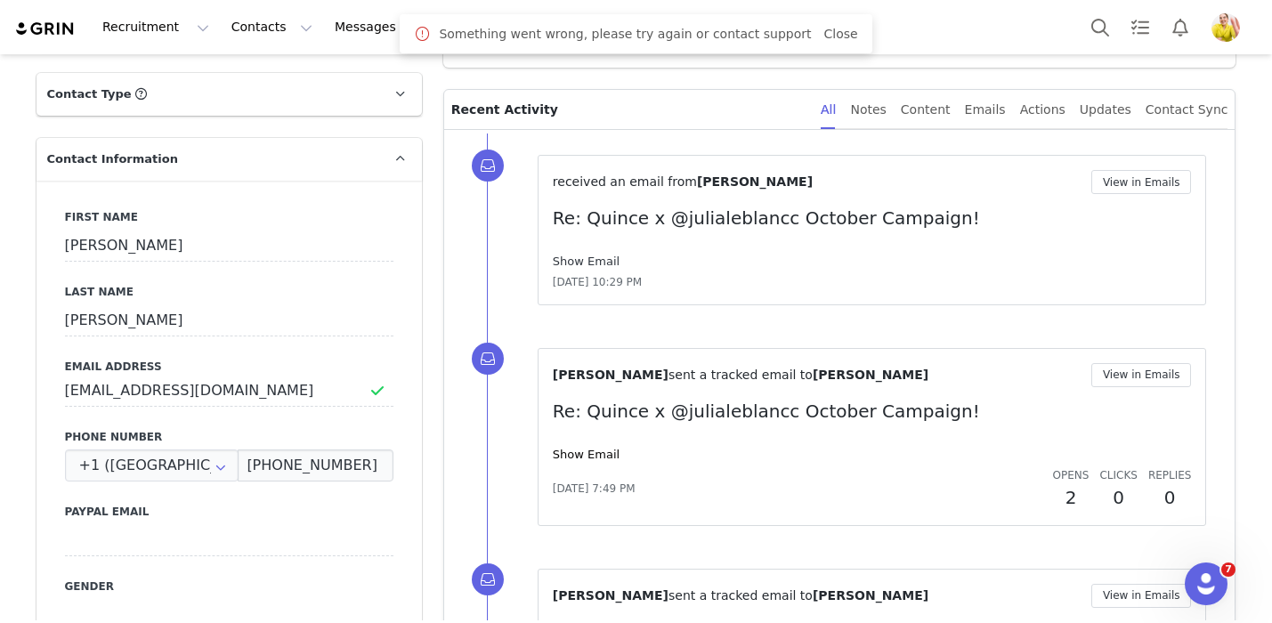
click at [586, 259] on link "Show Email" at bounding box center [586, 261] width 67 height 13
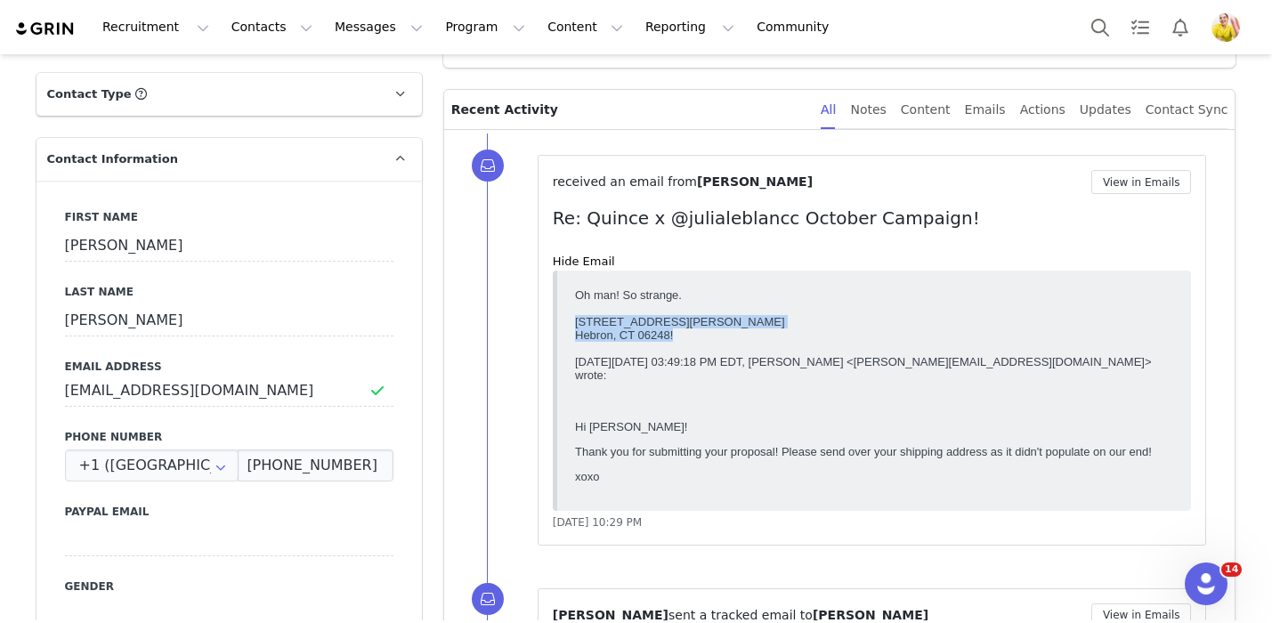
drag, startPoint x: 679, startPoint y: 335, endPoint x: 560, endPoint y: 319, distance: 120.3
click at [567, 319] on html "Oh man! So strange. [STREET_ADDRESS][PERSON_NAME]! [DATE][DATE] 03:49:18 PM EDT…" at bounding box center [873, 389] width 613 height 219
click at [678, 324] on div "[STREET_ADDRESS][PERSON_NAME]" at bounding box center [873, 320] width 599 height 13
drag, startPoint x: 666, startPoint y: 336, endPoint x: 568, endPoint y: 327, distance: 98.2
click at [568, 327] on html "Oh man! So strange. [STREET_ADDRESS][PERSON_NAME]! [DATE][DATE] 03:49:18 PM EDT…" at bounding box center [873, 389] width 613 height 219
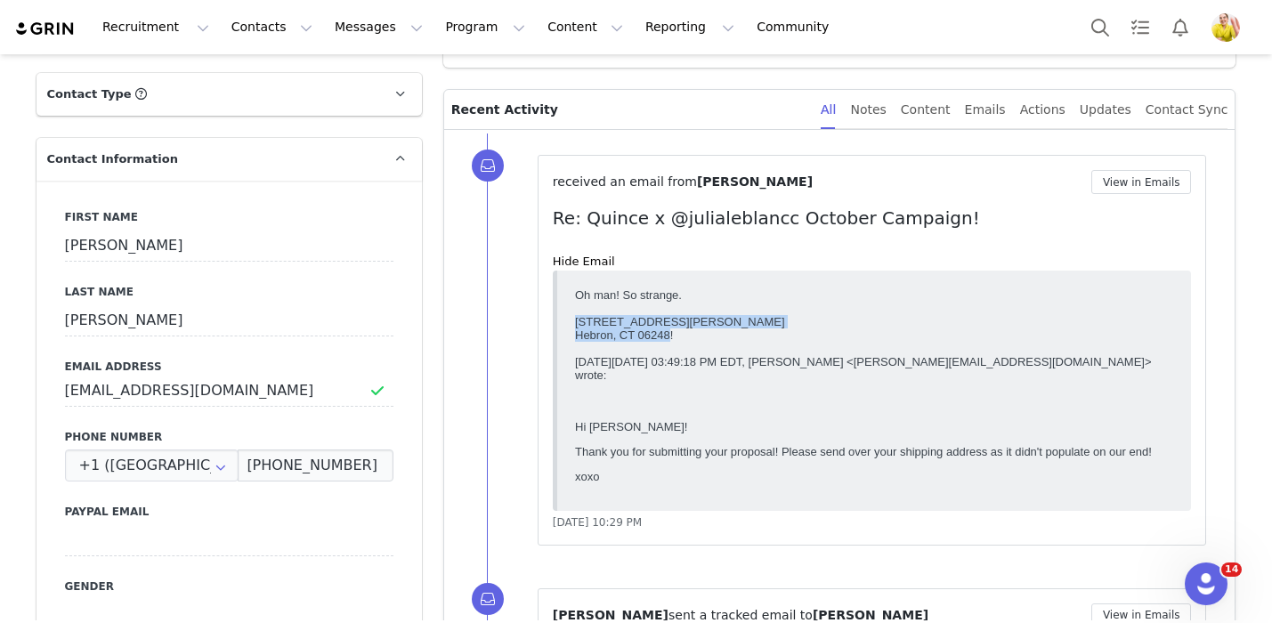
copy div "[STREET_ADDRESS][PERSON_NAME]"
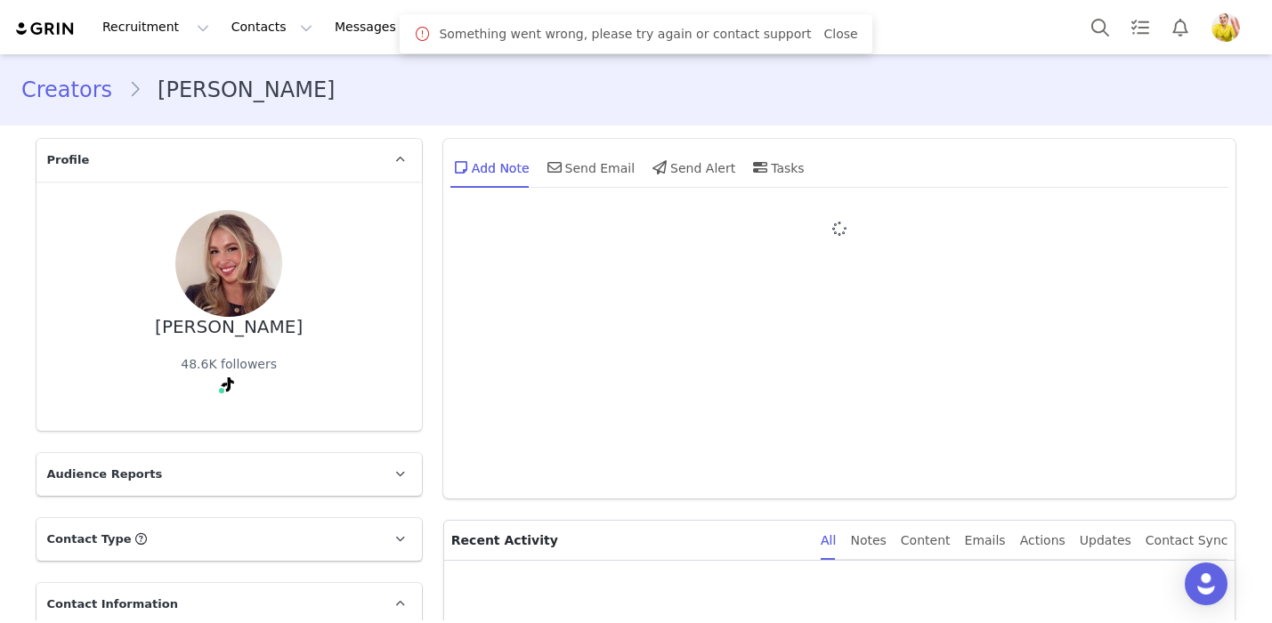
type input "+1 ([GEOGRAPHIC_DATA])"
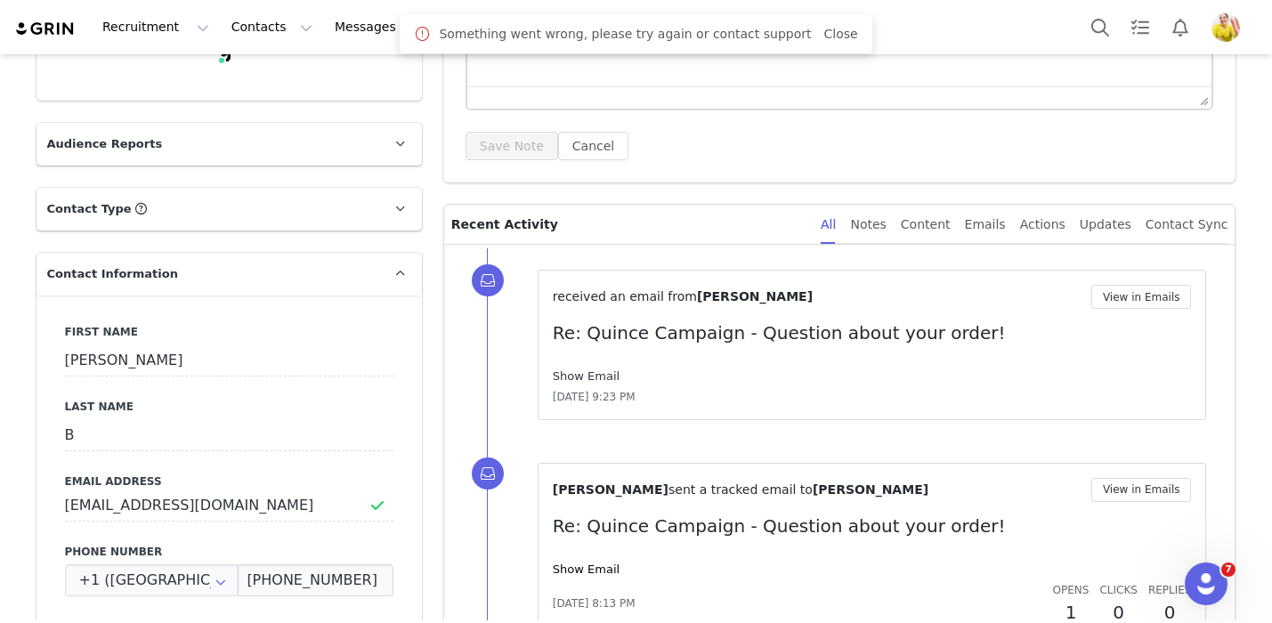
click at [595, 370] on link "Show Email" at bounding box center [586, 375] width 67 height 13
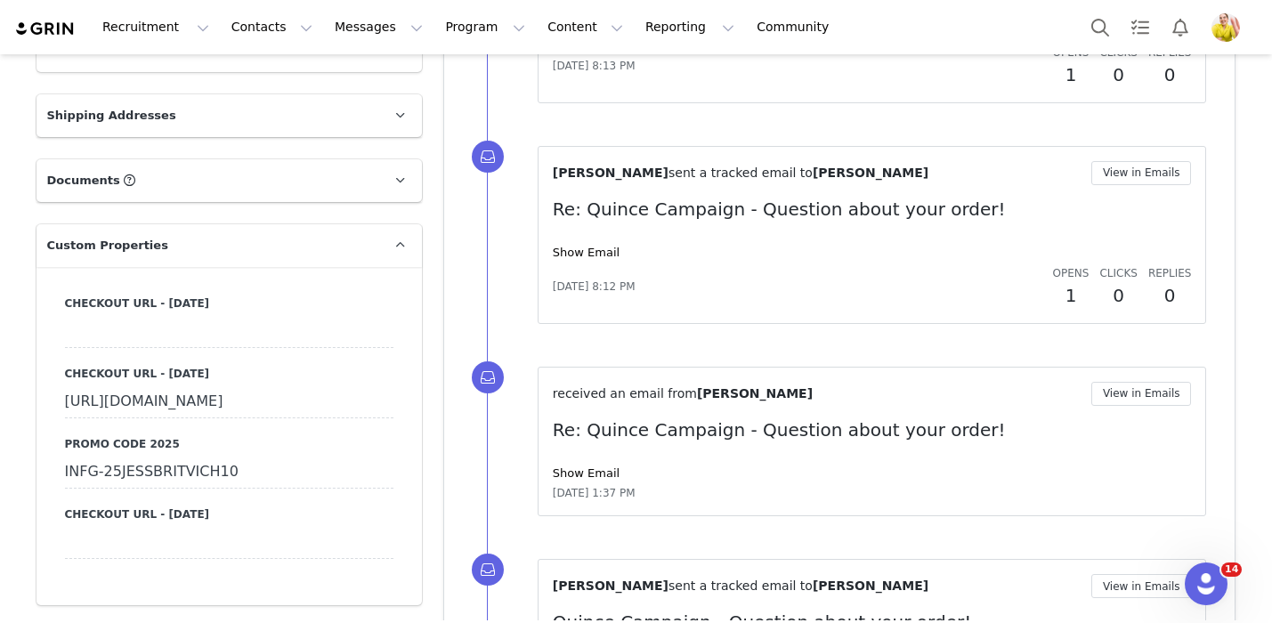
scroll to position [1264, 0]
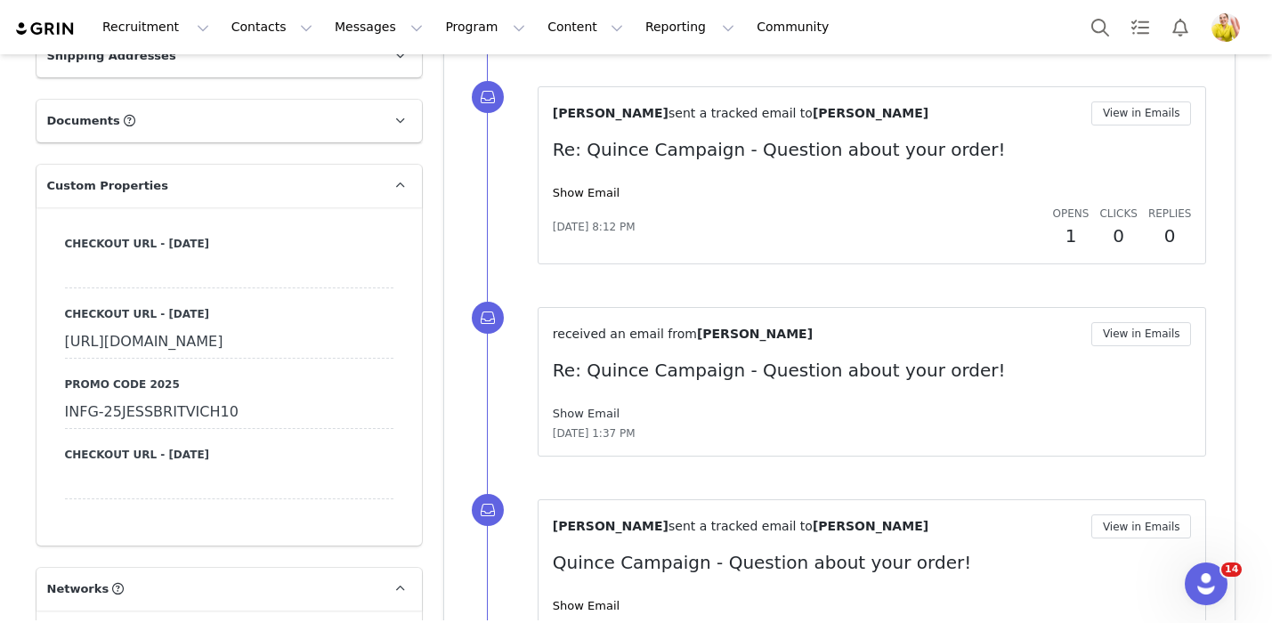
click at [606, 415] on link "Show Email" at bounding box center [586, 413] width 67 height 13
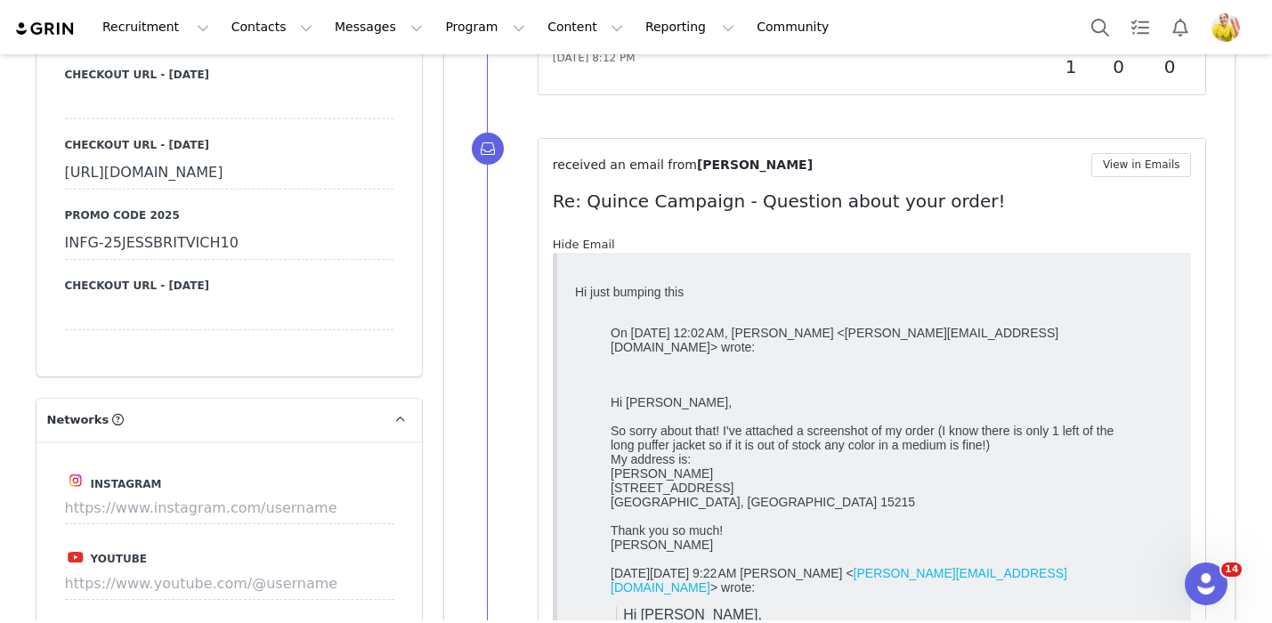
scroll to position [1421, 0]
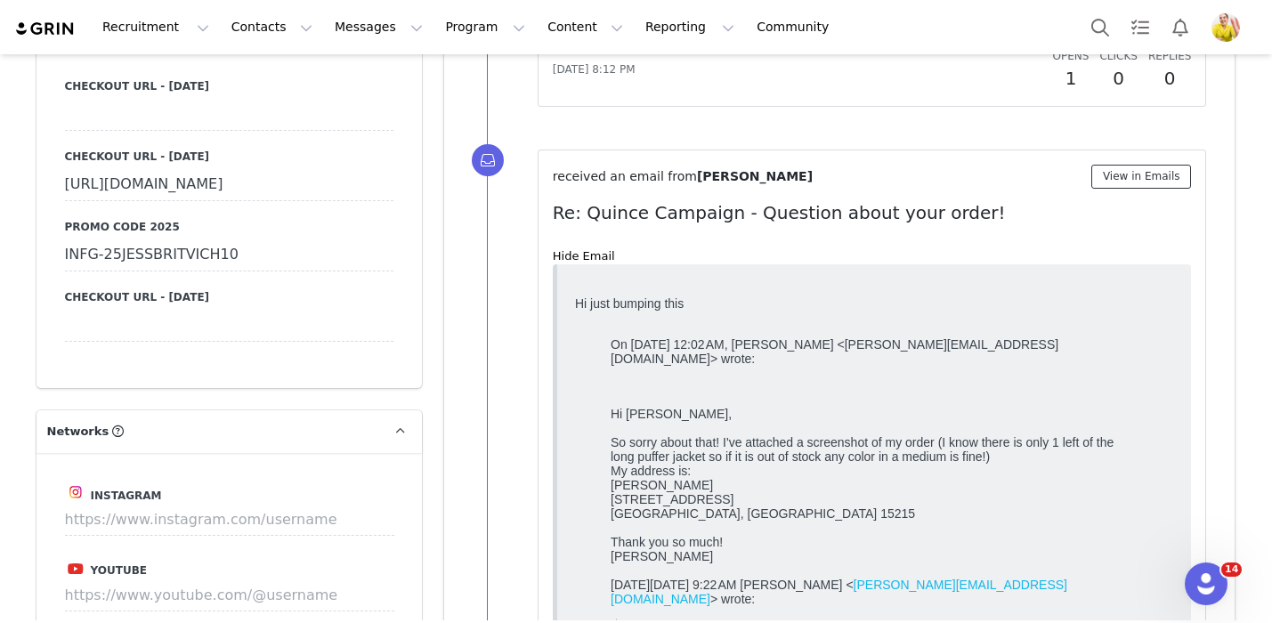
click at [1160, 173] on button "View in Emails" at bounding box center [1141, 177] width 101 height 24
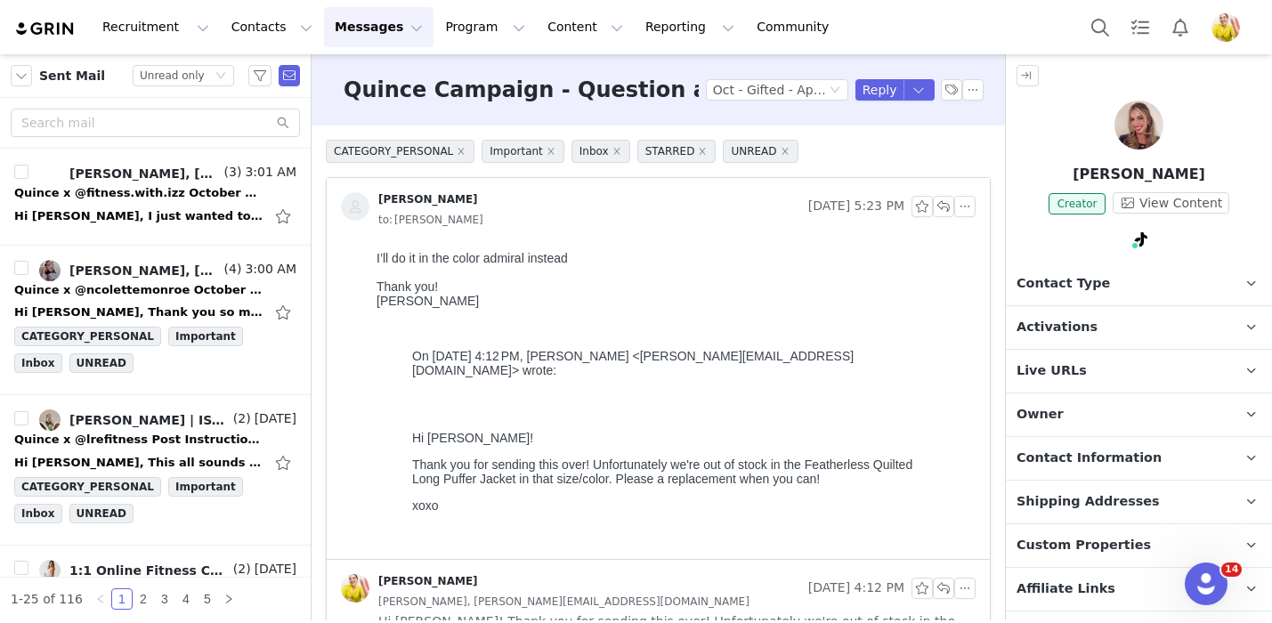
scroll to position [377, 0]
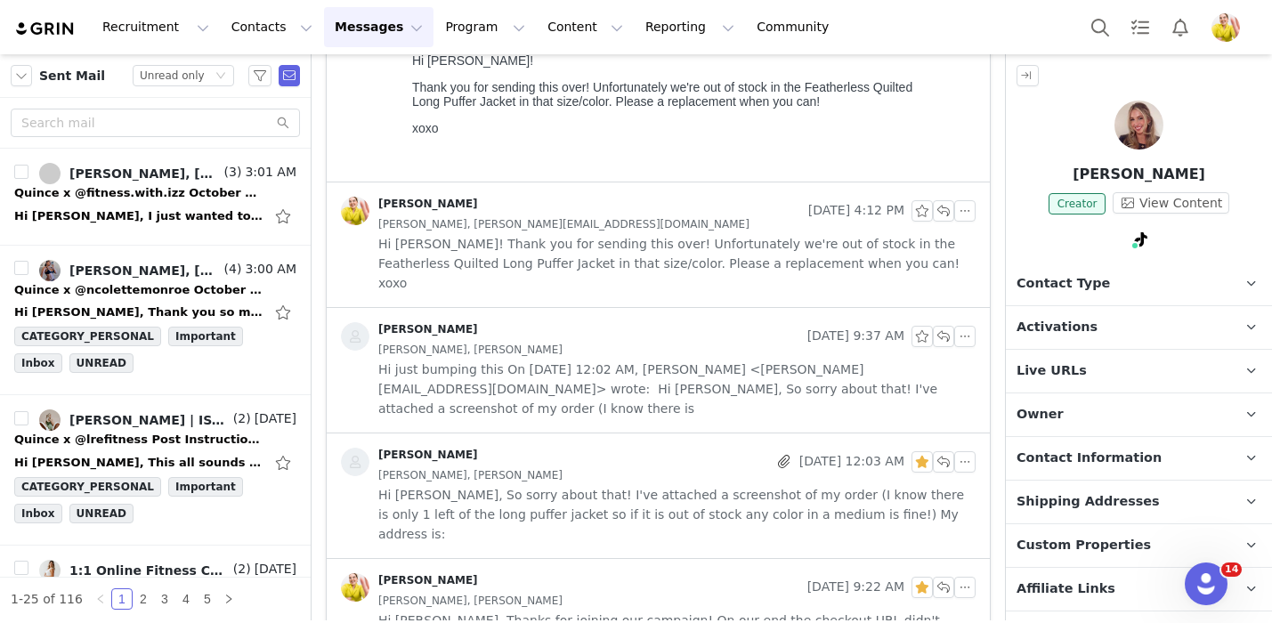
click at [589, 340] on div "Jess B, Wendy Menendez" at bounding box center [676, 350] width 597 height 20
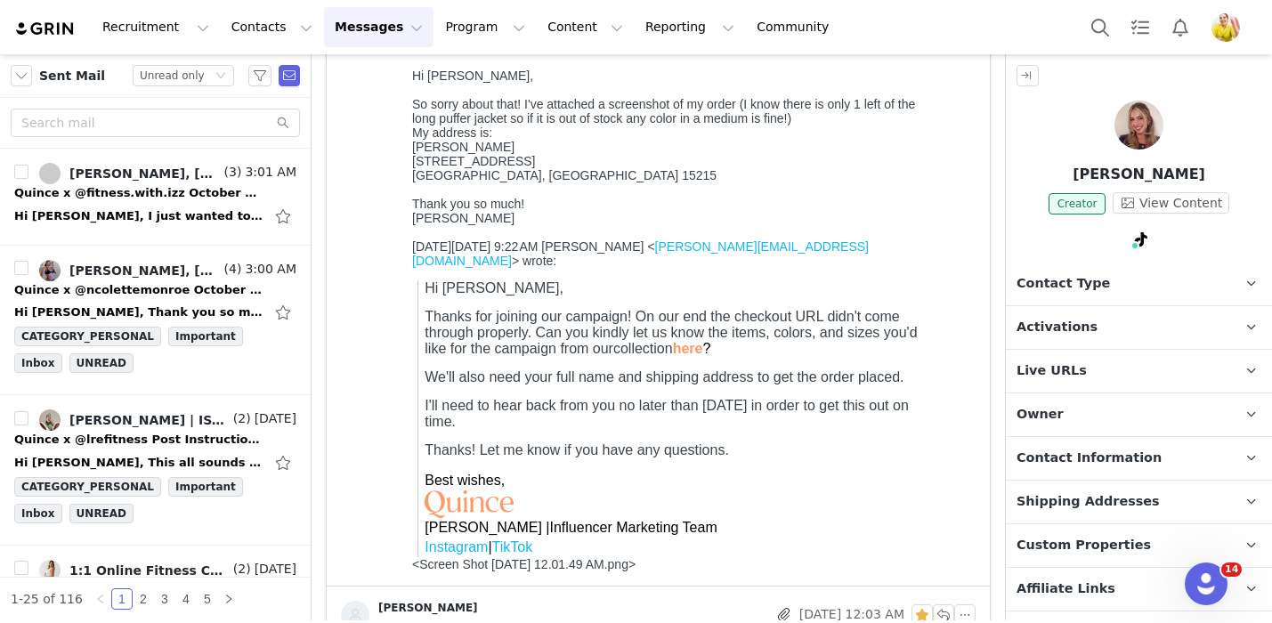
scroll to position [987, 0]
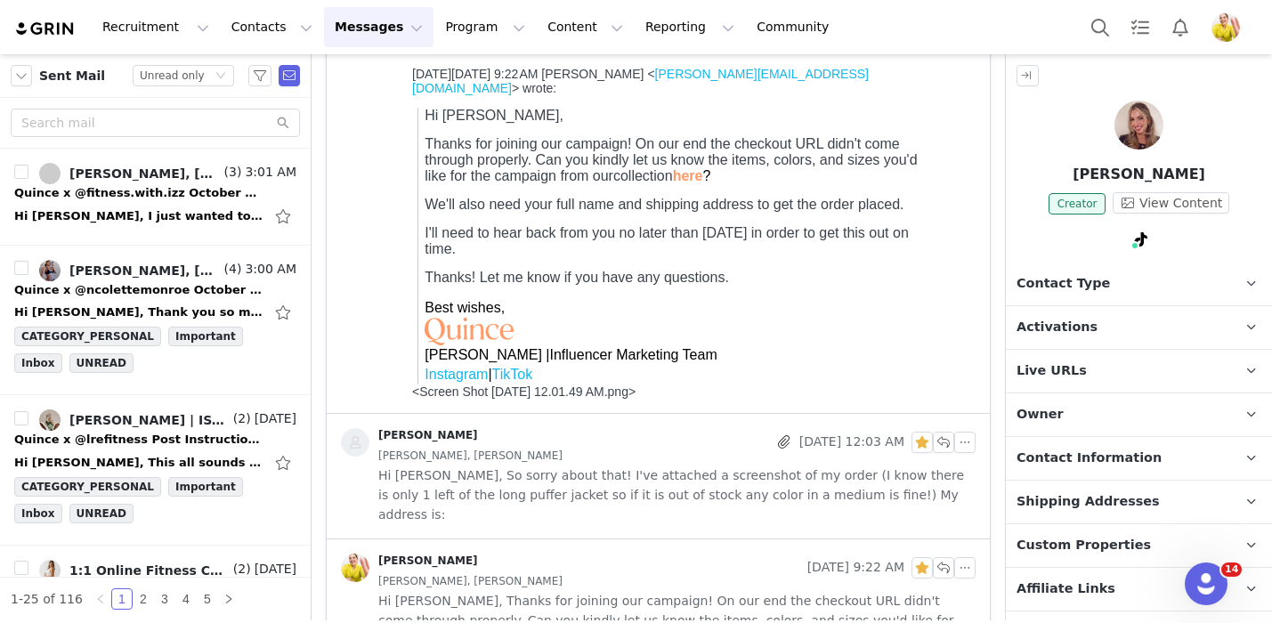
click at [606, 465] on span "Hi Wendy, So sorry about that! I've attached a screenshot of my order (I know t…" at bounding box center [676, 494] width 597 height 59
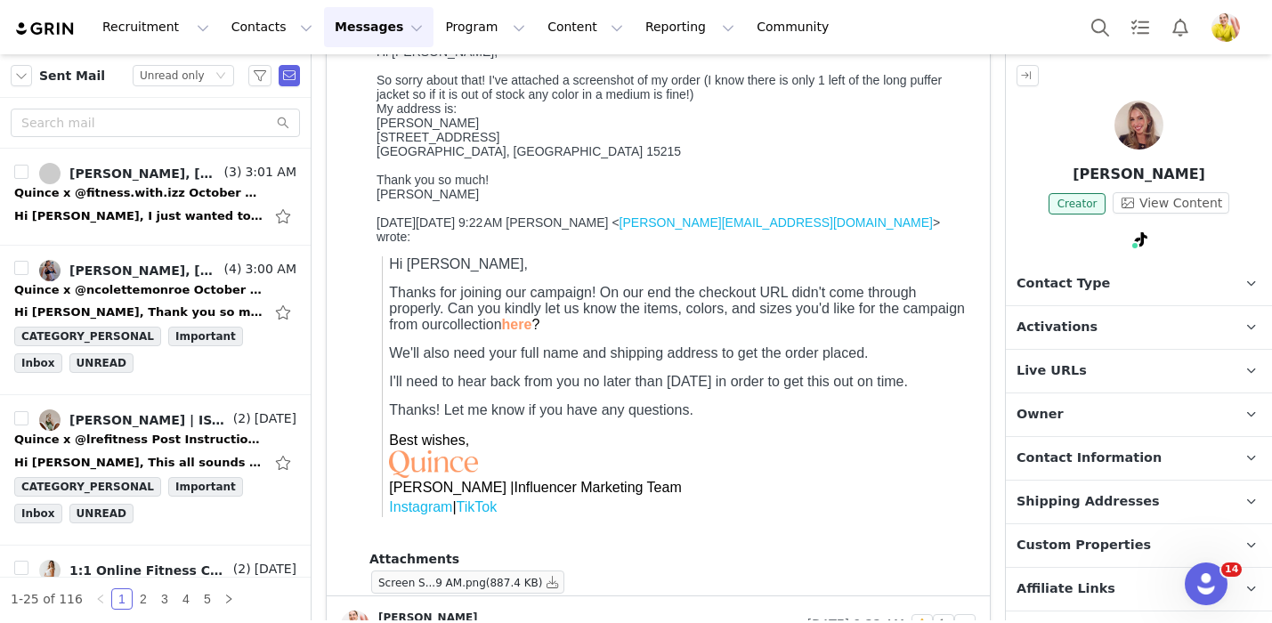
scroll to position [1506, 0]
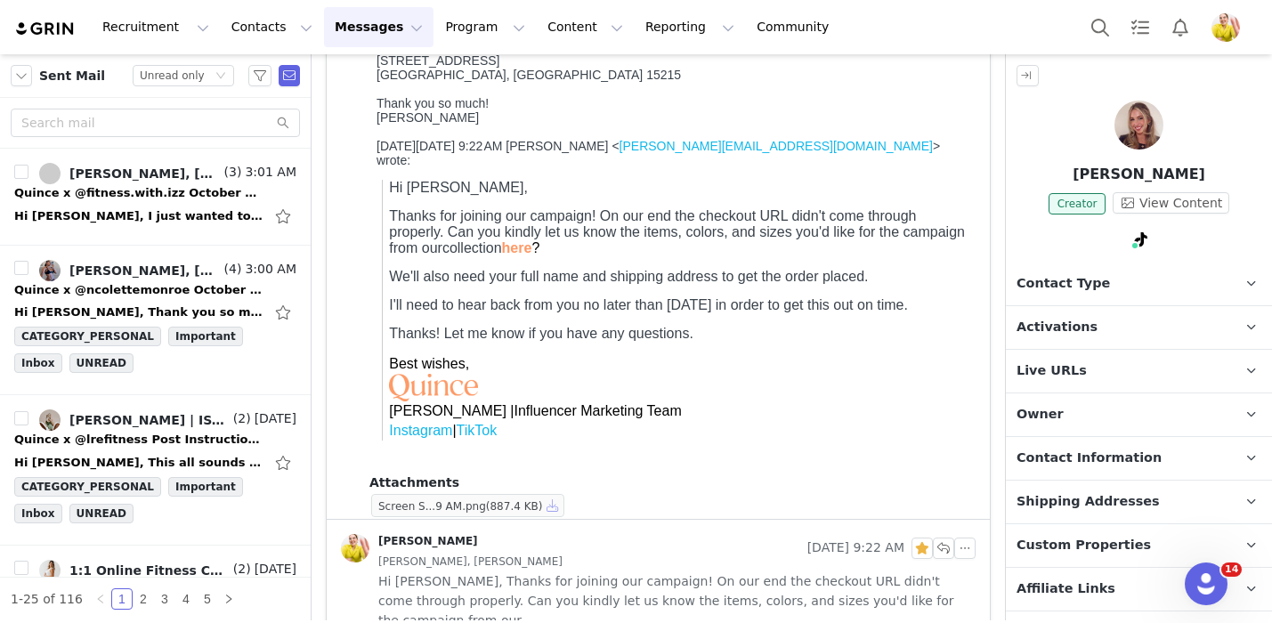
click at [553, 495] on button "button" at bounding box center [552, 505] width 21 height 21
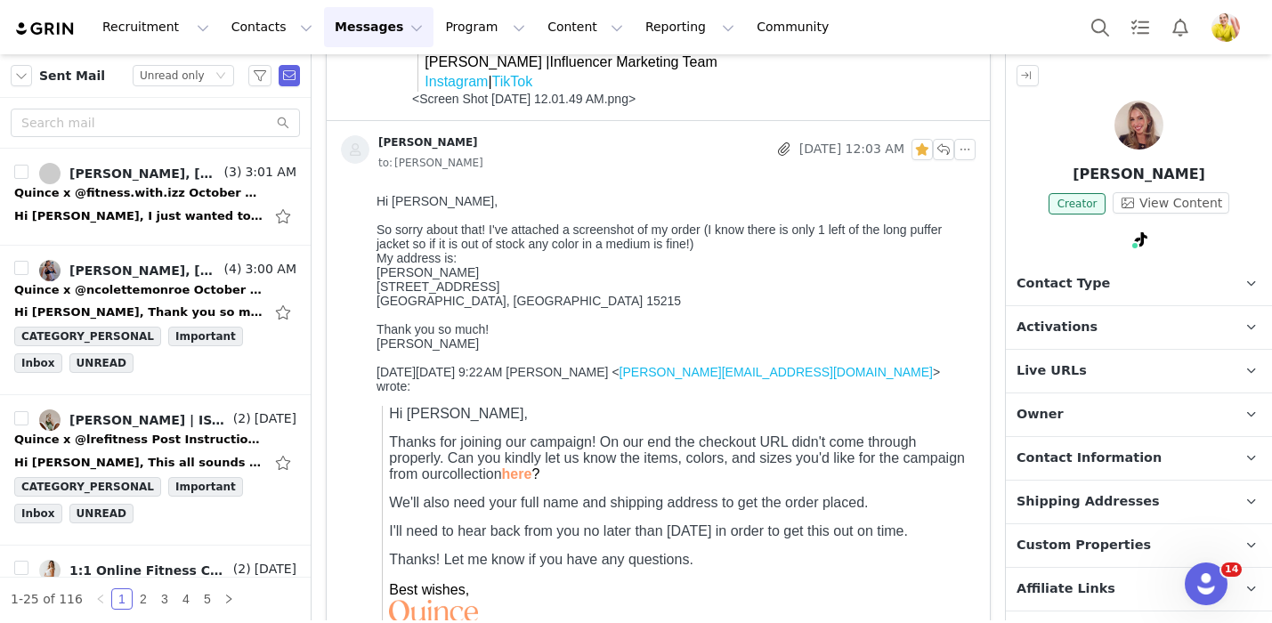
scroll to position [1281, 0]
drag, startPoint x: 500, startPoint y: 307, endPoint x: 376, endPoint y: 297, distance: 124.1
click at [376, 296] on div "Hi Wendy, So sorry about that! I've attached a screenshot of my order (I know t…" at bounding box center [672, 271] width 592 height 157
copy div "1822 Middle Street Pittsburgh, PA 15215"
click at [446, 279] on div "Jessica Britvich" at bounding box center [672, 271] width 592 height 14
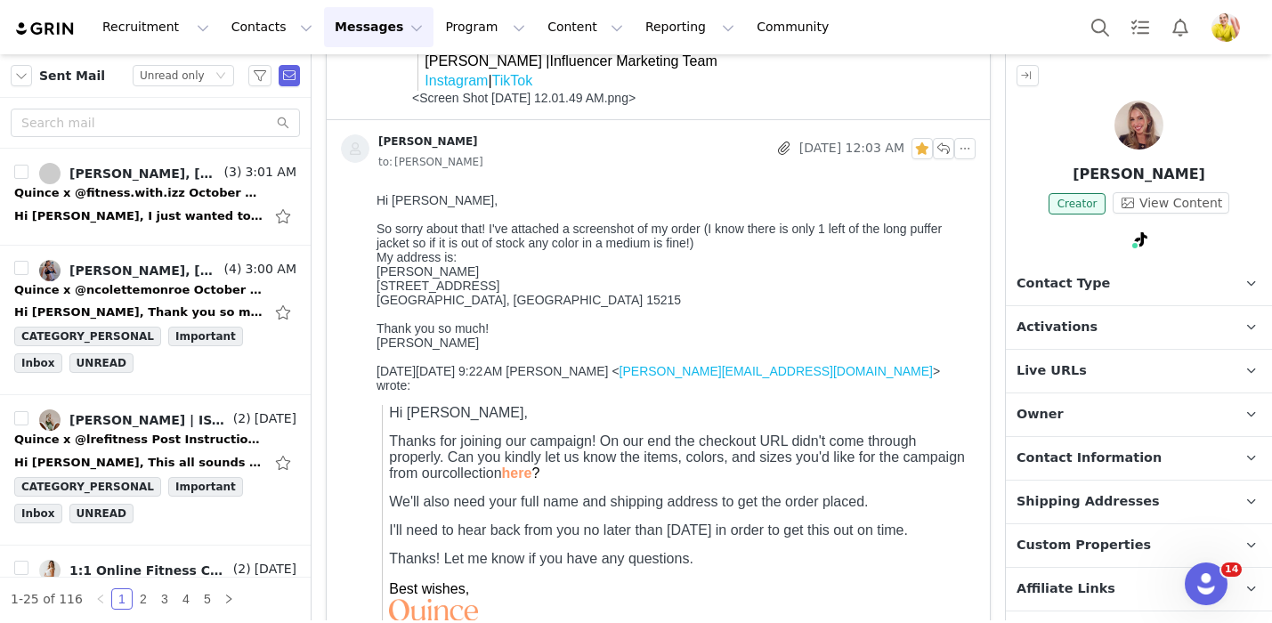
click at [446, 279] on div "Jessica Britvich" at bounding box center [672, 271] width 592 height 14
copy div "Britvich"
click at [1155, 461] on p "Contact Information" at bounding box center [1117, 458] width 223 height 43
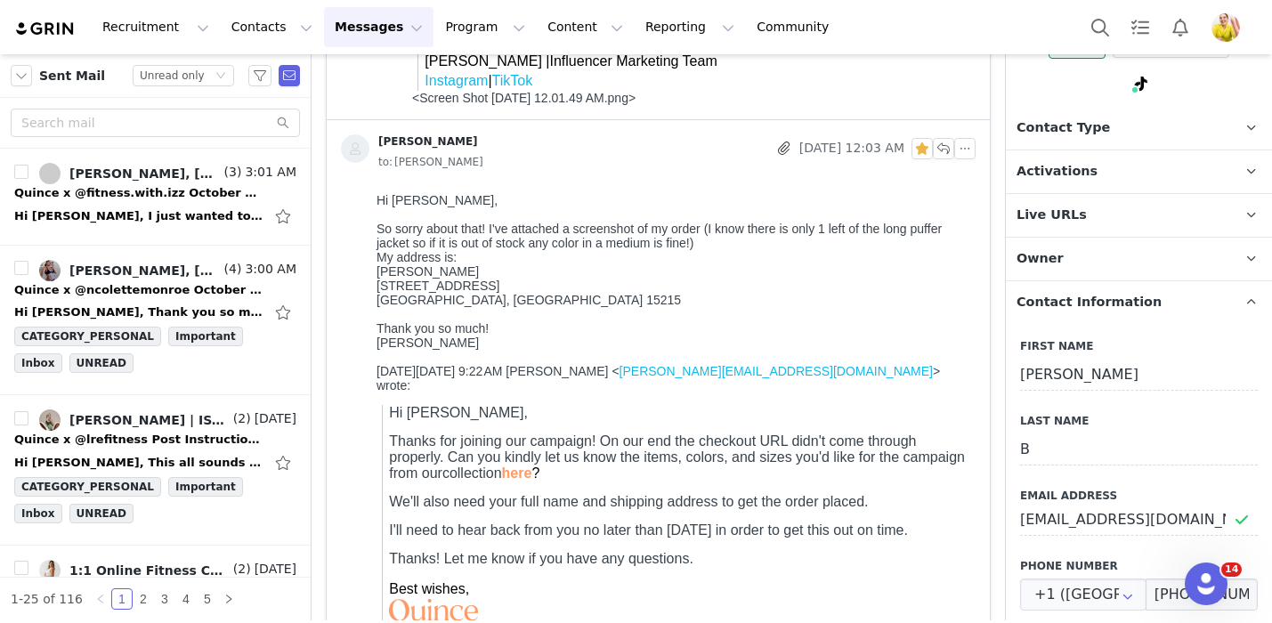
scroll to position [158, 0]
click at [1188, 515] on input "JessBritvich@gmail.com" at bounding box center [1139, 518] width 238 height 32
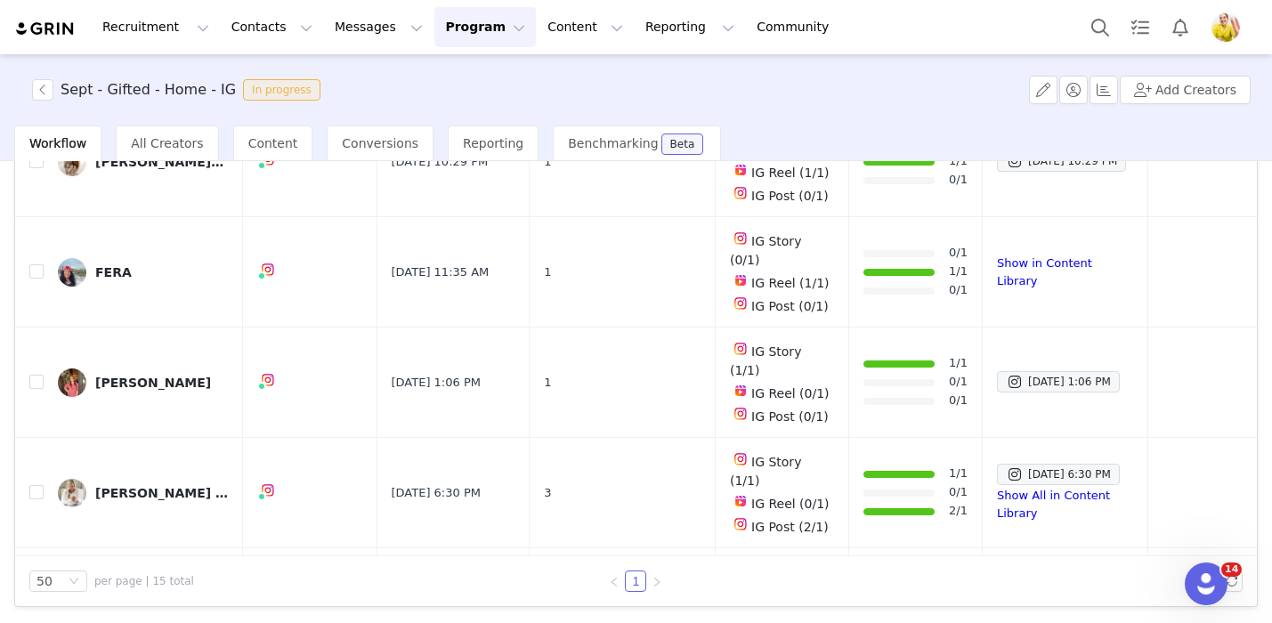
scroll to position [620, 0]
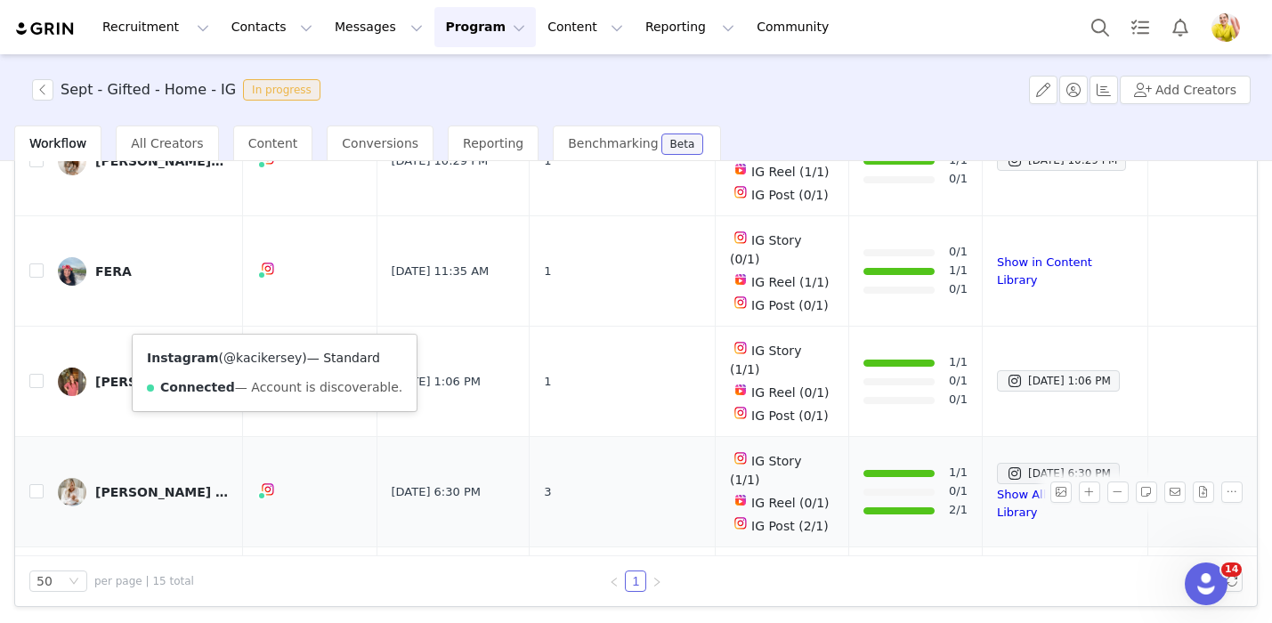
click at [262, 354] on link "@kacikersey" at bounding box center [262, 358] width 78 height 14
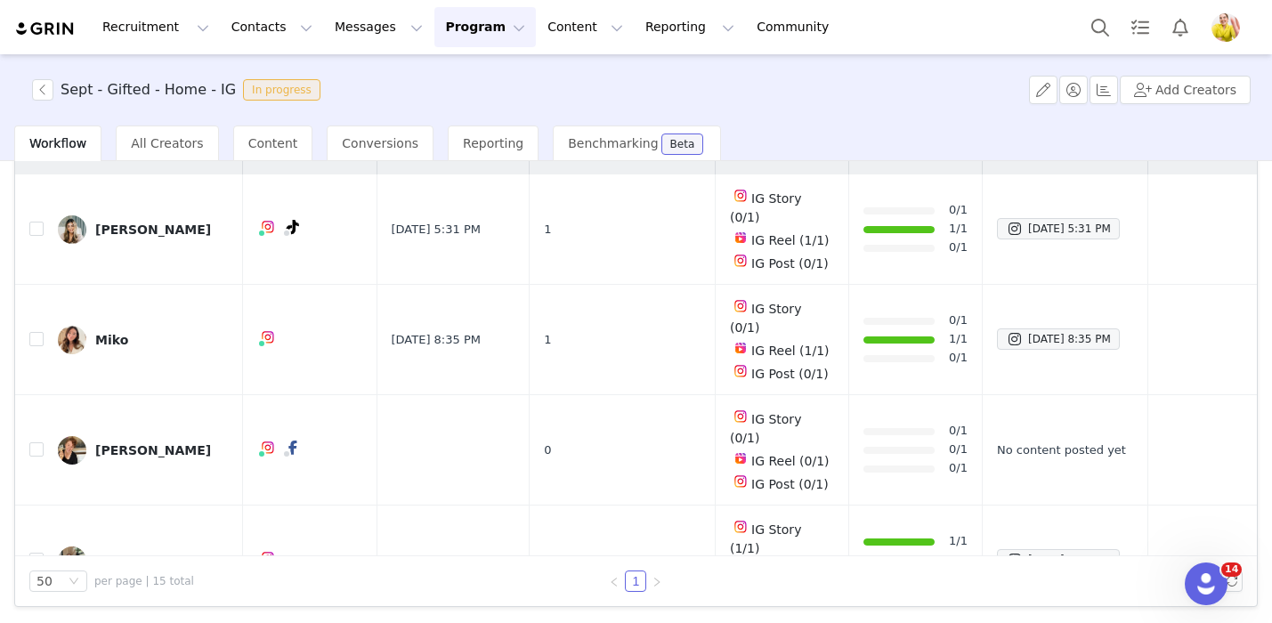
scroll to position [0, 0]
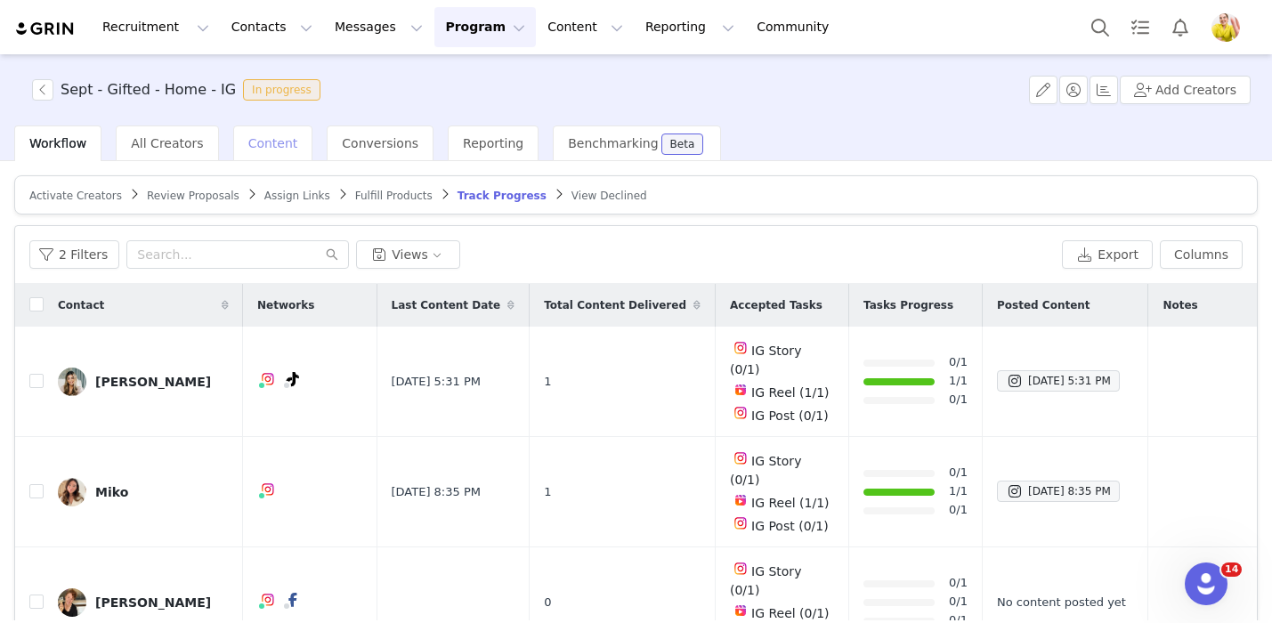
click at [257, 126] on div "Content" at bounding box center [273, 143] width 80 height 36
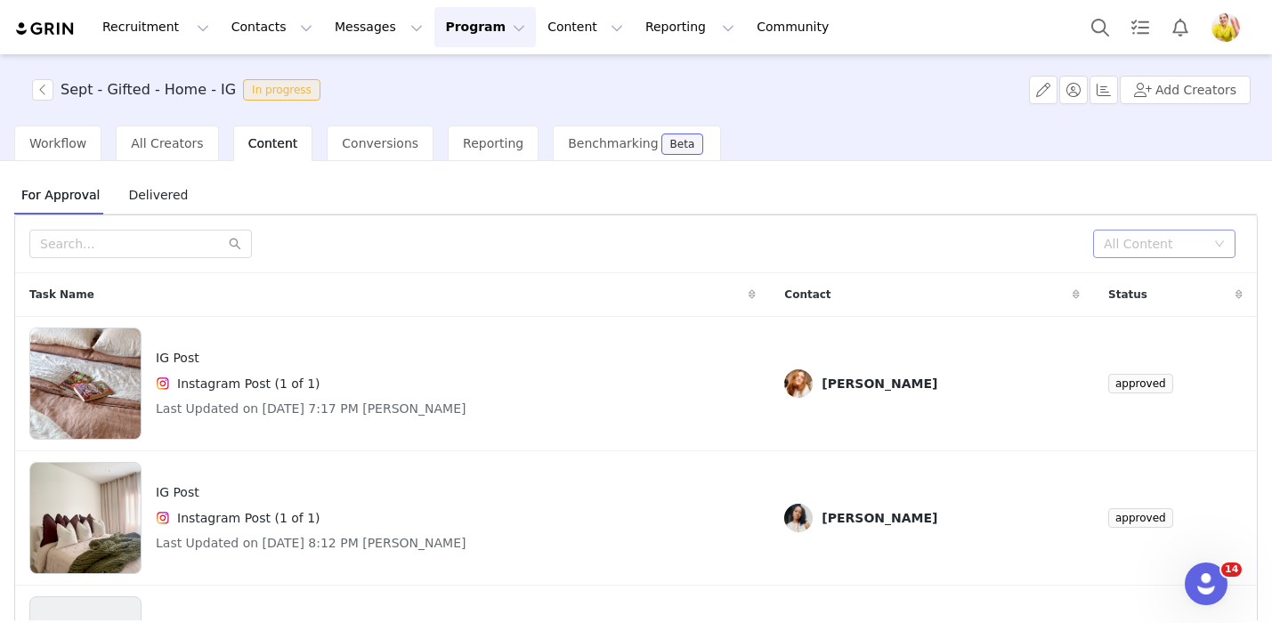
click at [1124, 248] on div "All Content" at bounding box center [1154, 244] width 101 height 18
click at [1124, 292] on li "Needs Review" at bounding box center [1164, 279] width 142 height 28
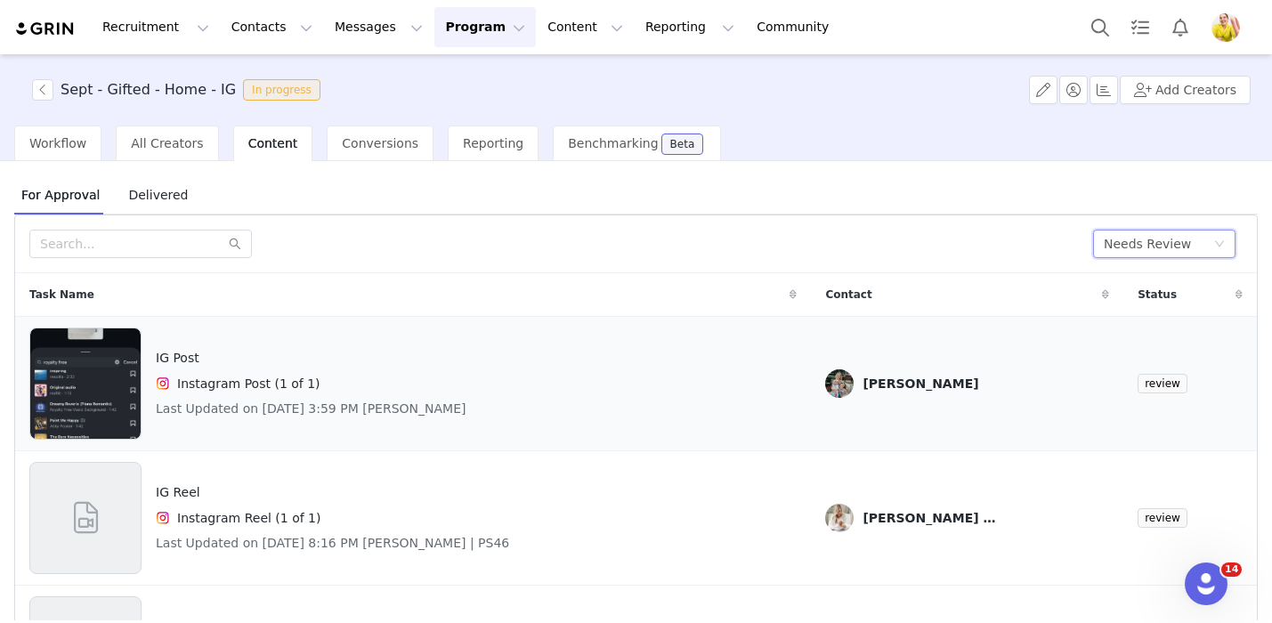
click at [752, 393] on div "IG Post Instagram Post (1 of 1) Last Updated on Sep 26, 2025 3:59 PM Kelly Caru…" at bounding box center [412, 383] width 767 height 112
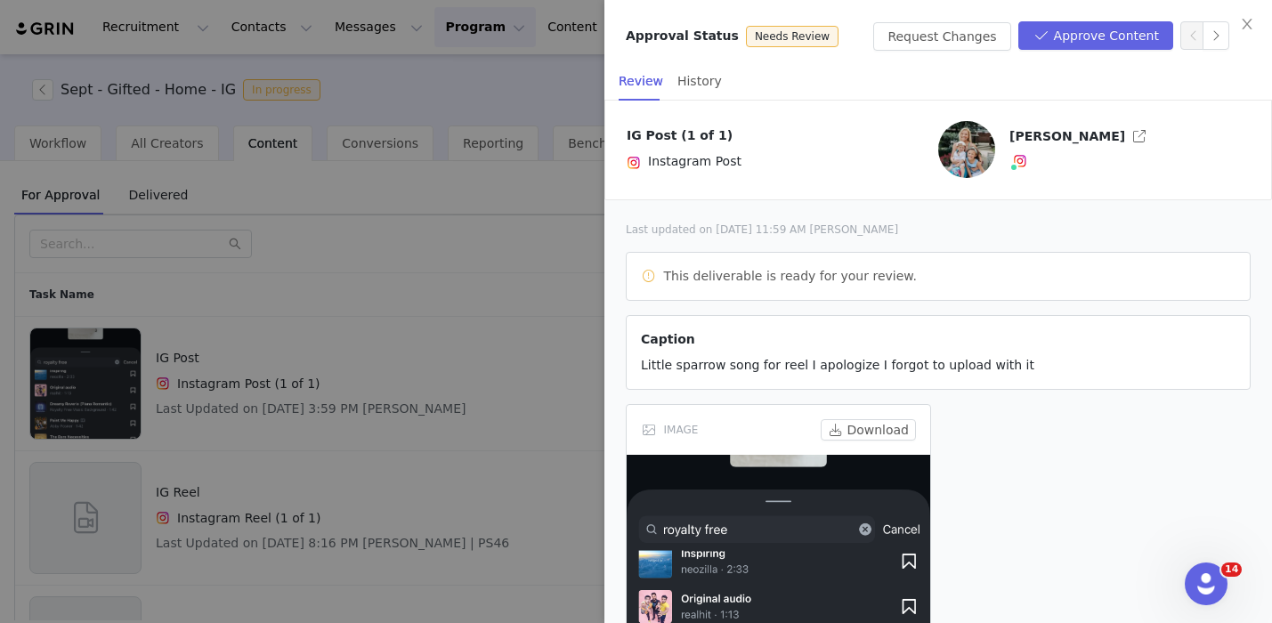
click at [586, 323] on div at bounding box center [636, 311] width 1272 height 623
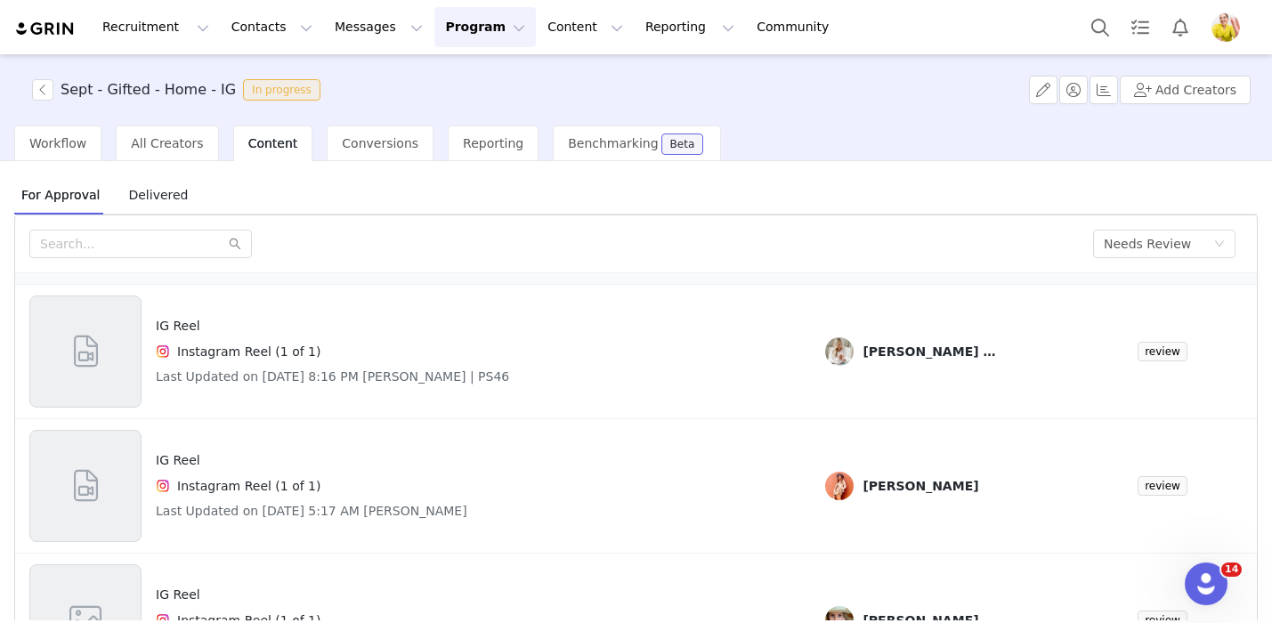
scroll to position [167, 0]
click at [638, 395] on div "IG Reel Instagram Reel (1 of 1) Last Updated on Sep 29, 2025 8:16 PM Kaci Kerse…" at bounding box center [412, 351] width 767 height 112
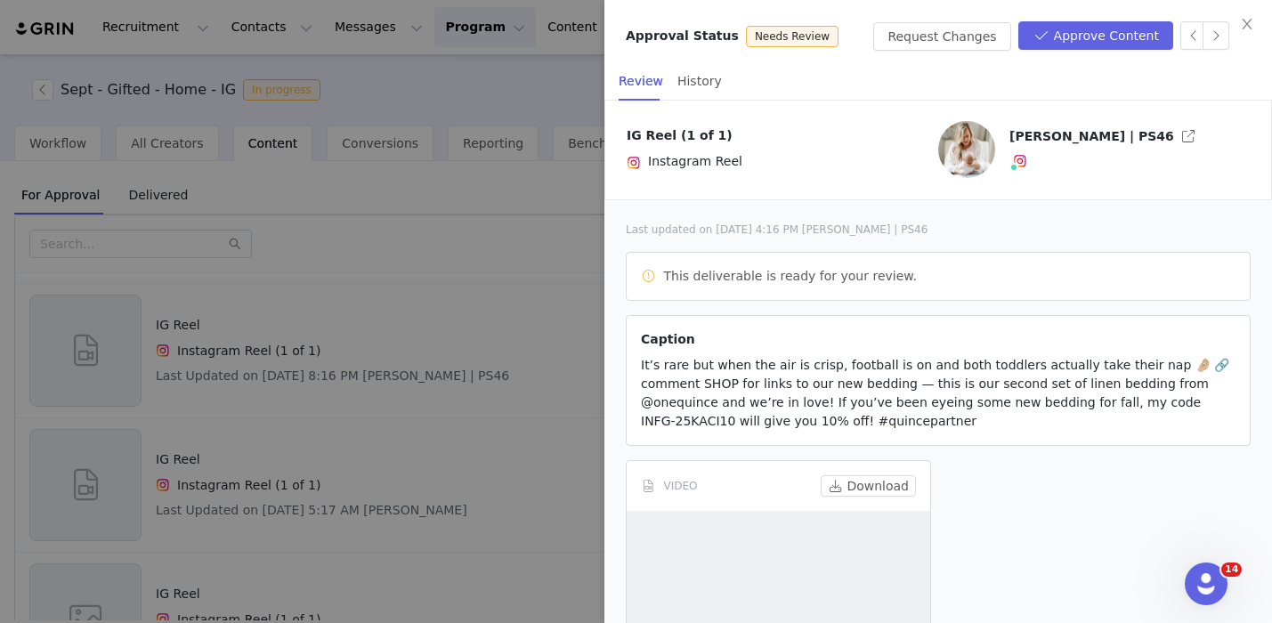
click at [472, 352] on div at bounding box center [636, 311] width 1272 height 623
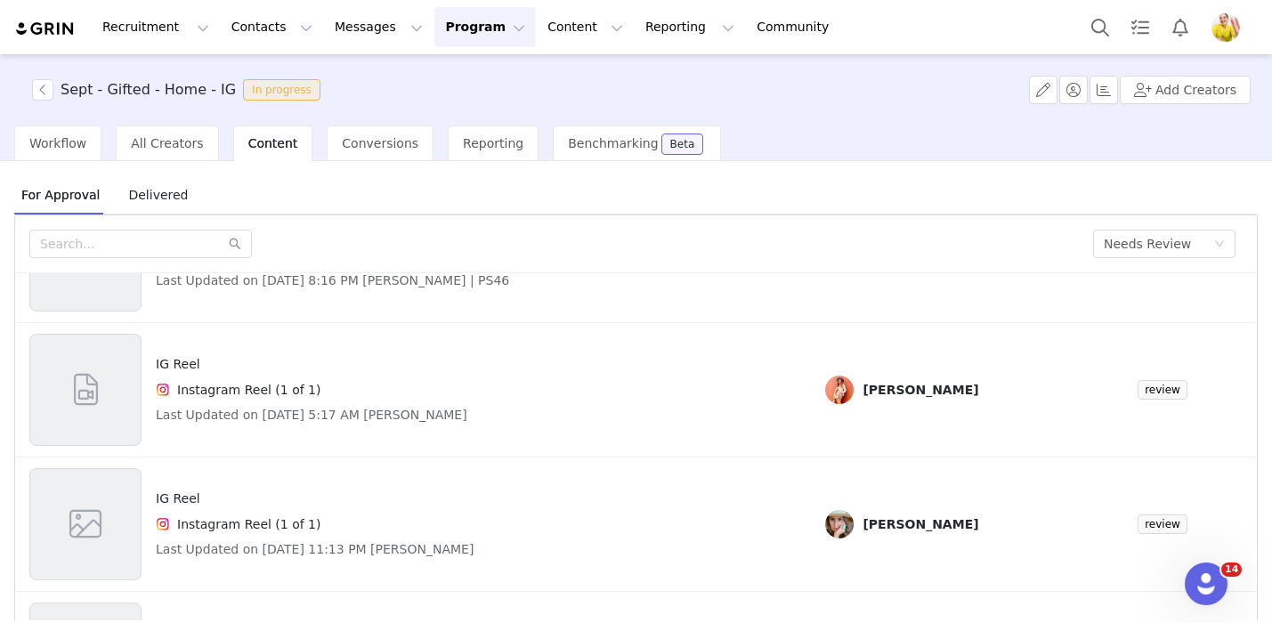
scroll to position [265, 0]
click at [717, 416] on div "IG Reel Instagram Reel (1 of 1) Last Updated on Sep 29, 2025 5:17 AM Stella Leo" at bounding box center [412, 387] width 767 height 112
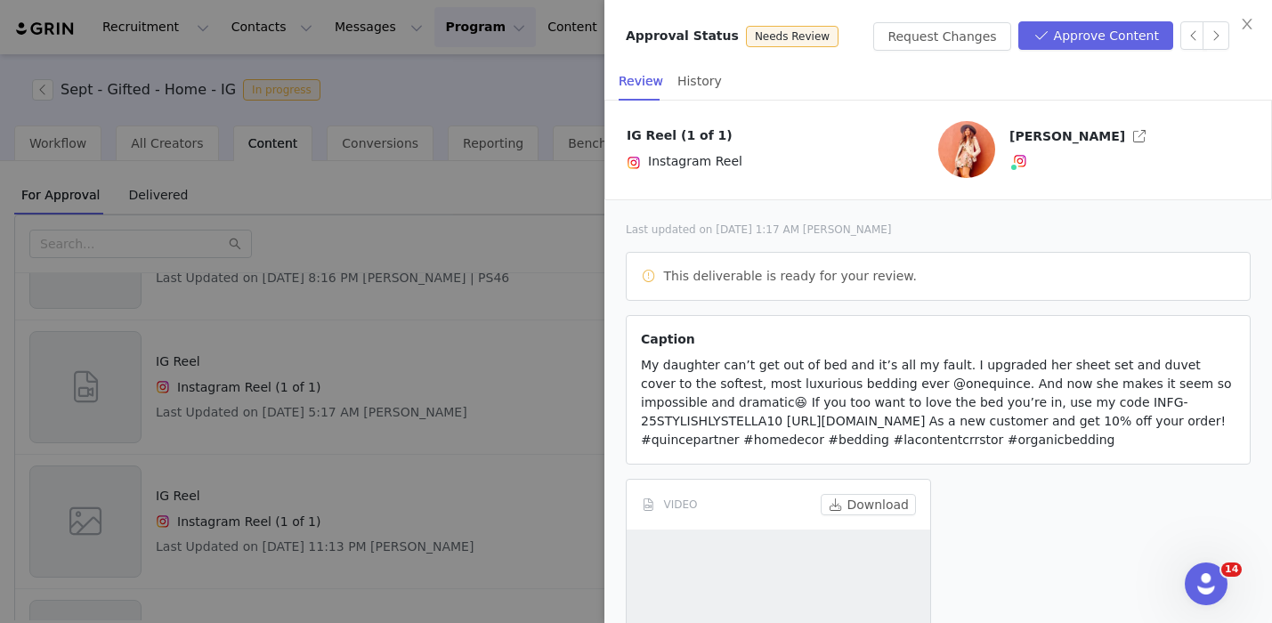
click at [488, 375] on div at bounding box center [636, 311] width 1272 height 623
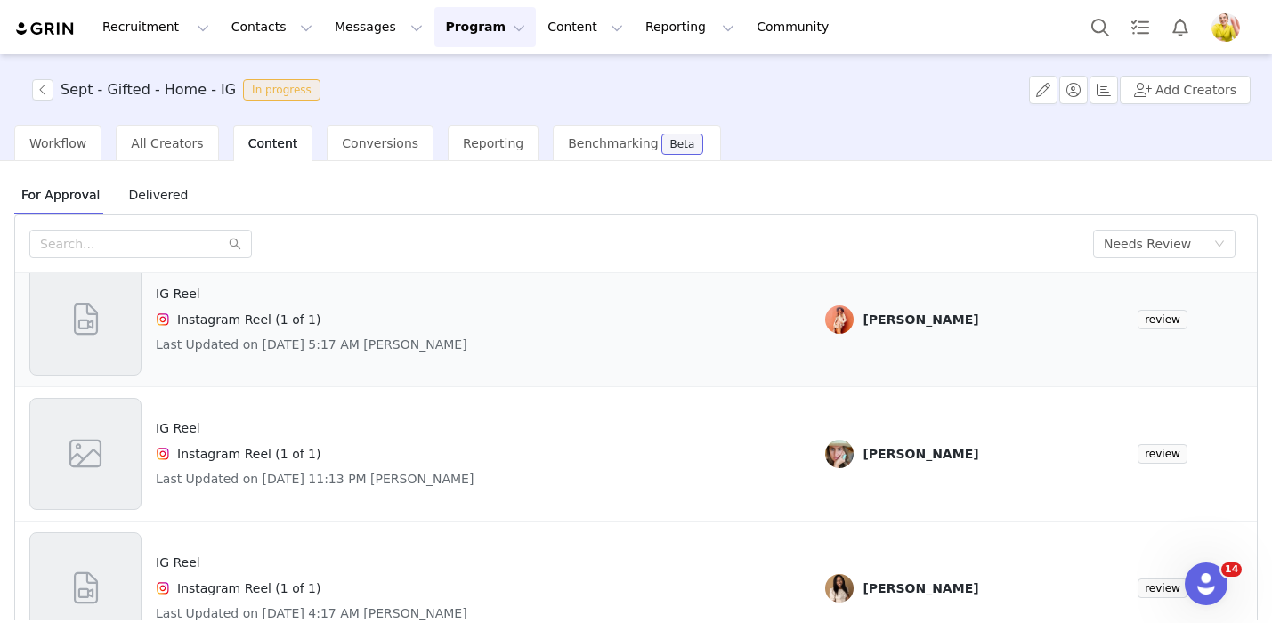
scroll to position [359, 0]
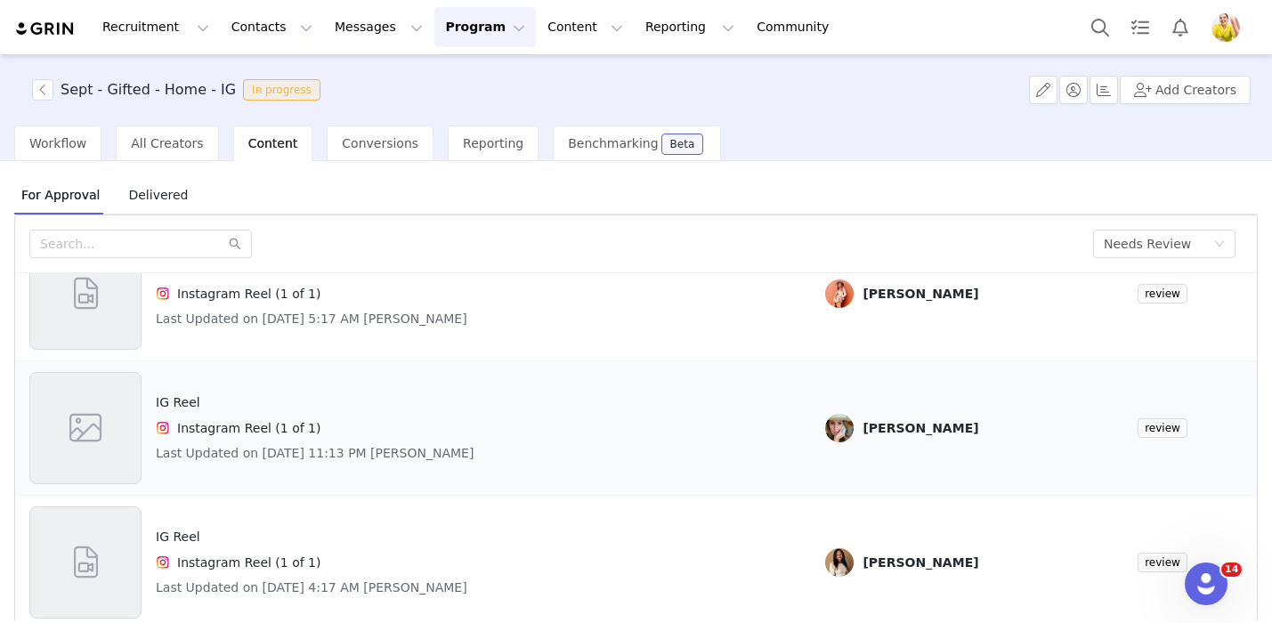
click at [724, 433] on div "IG Reel Instagram Reel (1 of 1) Last Updated on Sep 29, 2025 11:13 PM Marcella …" at bounding box center [412, 428] width 767 height 112
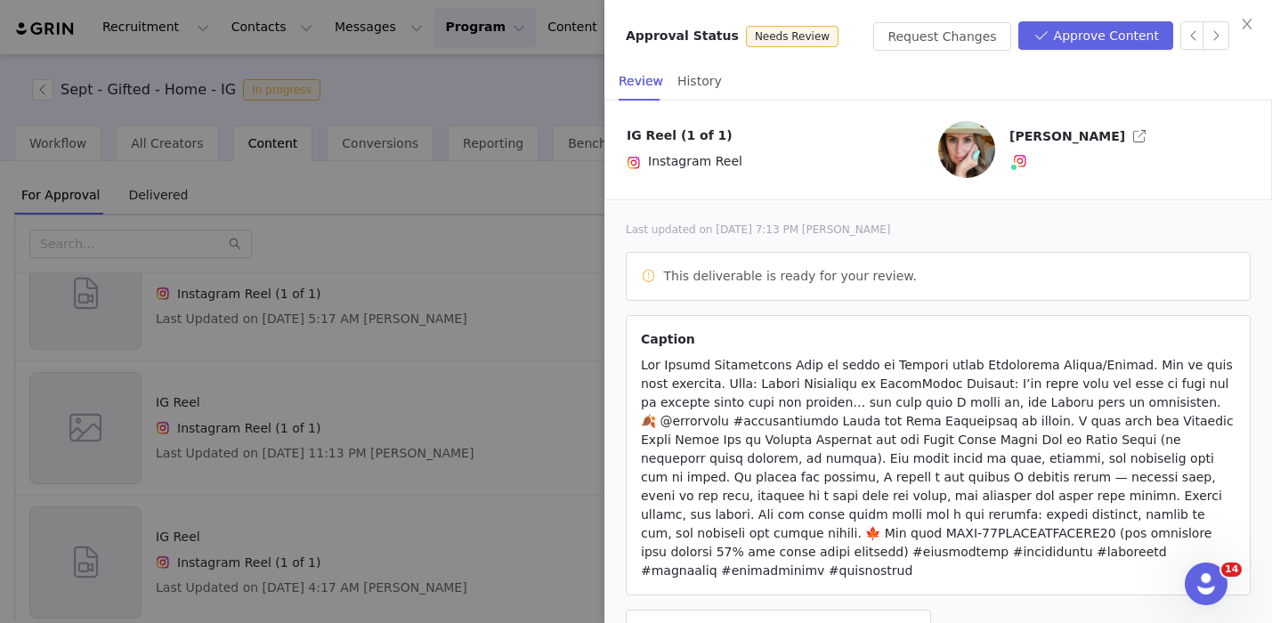
click at [433, 441] on div at bounding box center [636, 311] width 1272 height 623
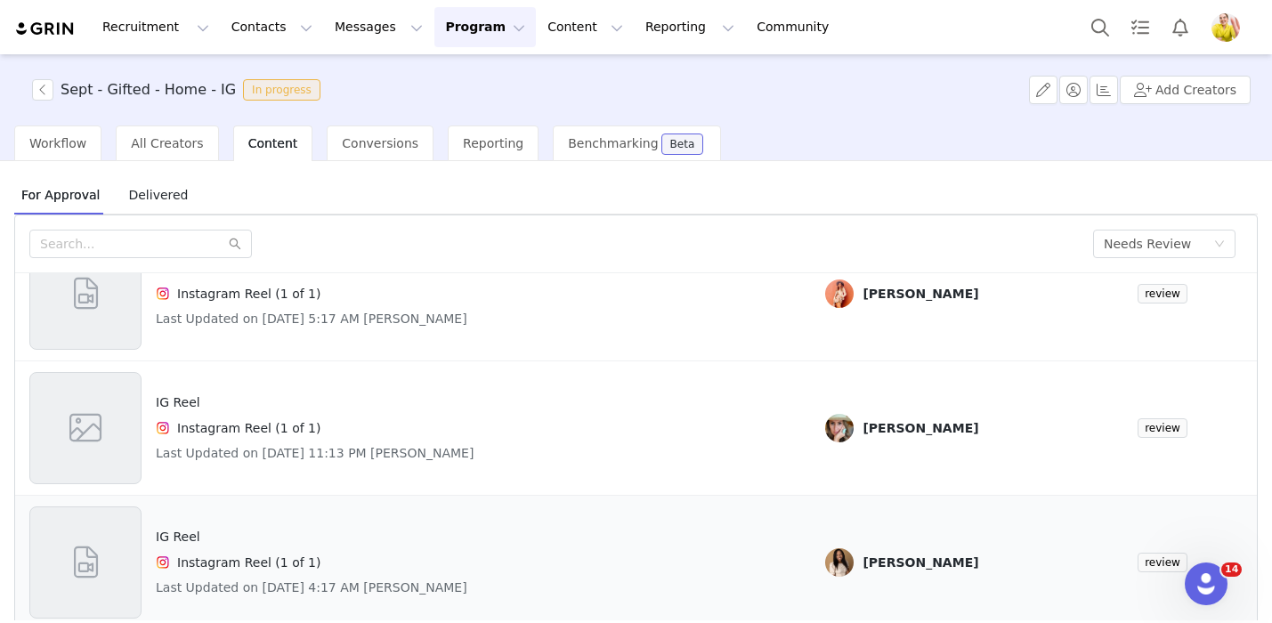
click at [768, 547] on div "IG Reel Instagram Reel (1 of 1) Last Updated on Sep 30, 2025 4:17 AM Patricia H…" at bounding box center [412, 562] width 767 height 112
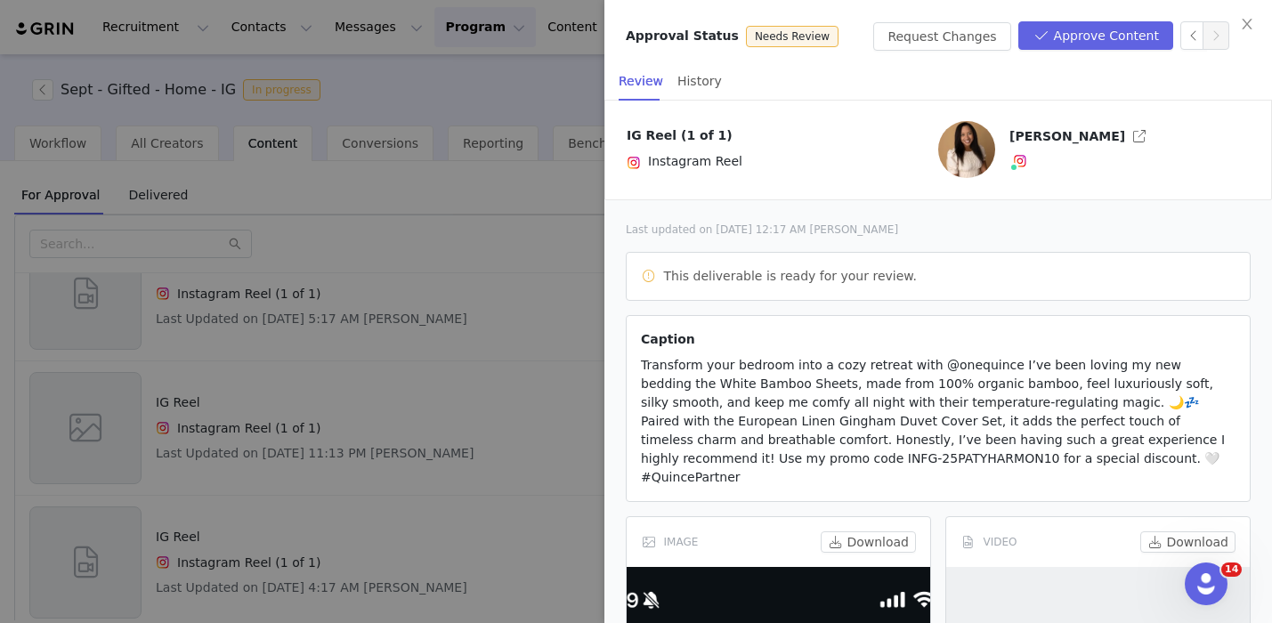
click at [408, 384] on div at bounding box center [636, 311] width 1272 height 623
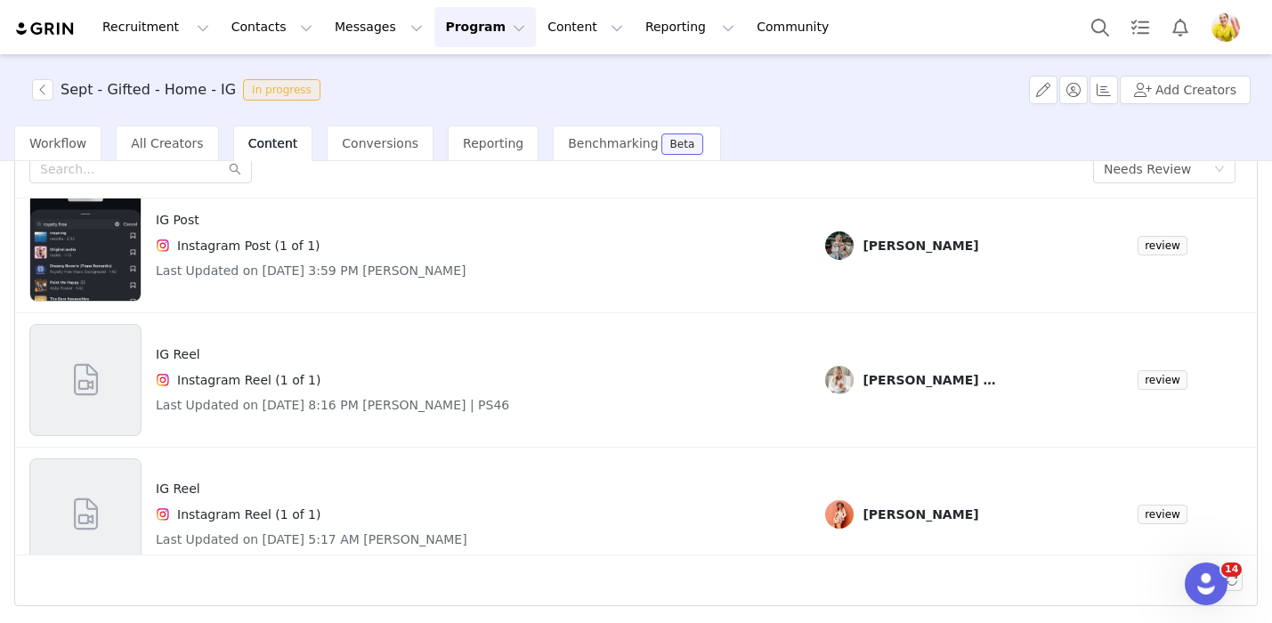
scroll to position [10, 0]
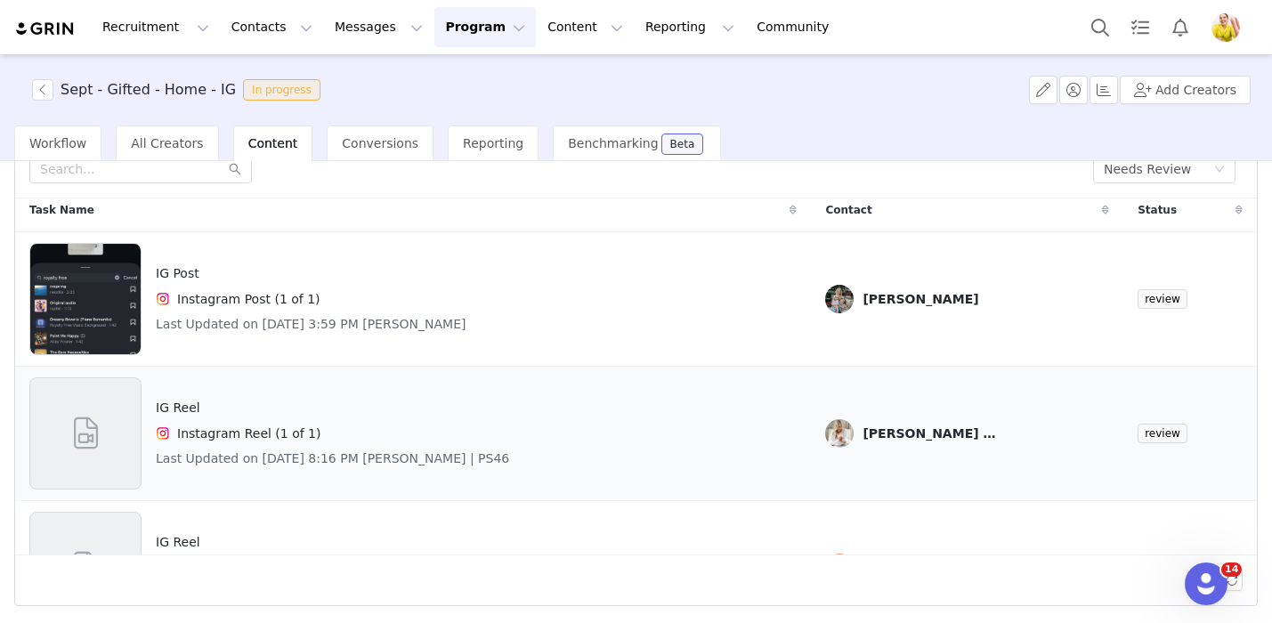
click at [556, 469] on div "IG Reel Instagram Reel (1 of 1) Last Updated on Sep 29, 2025 8:16 PM Kaci Kerse…" at bounding box center [412, 433] width 767 height 112
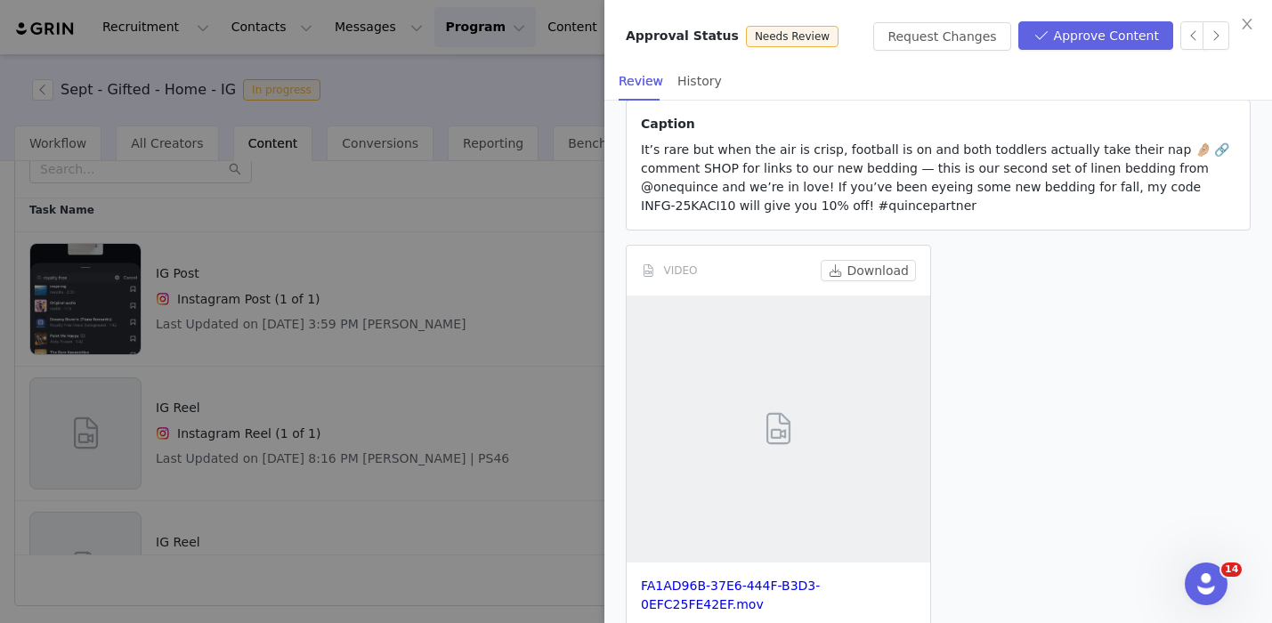
scroll to position [250, 0]
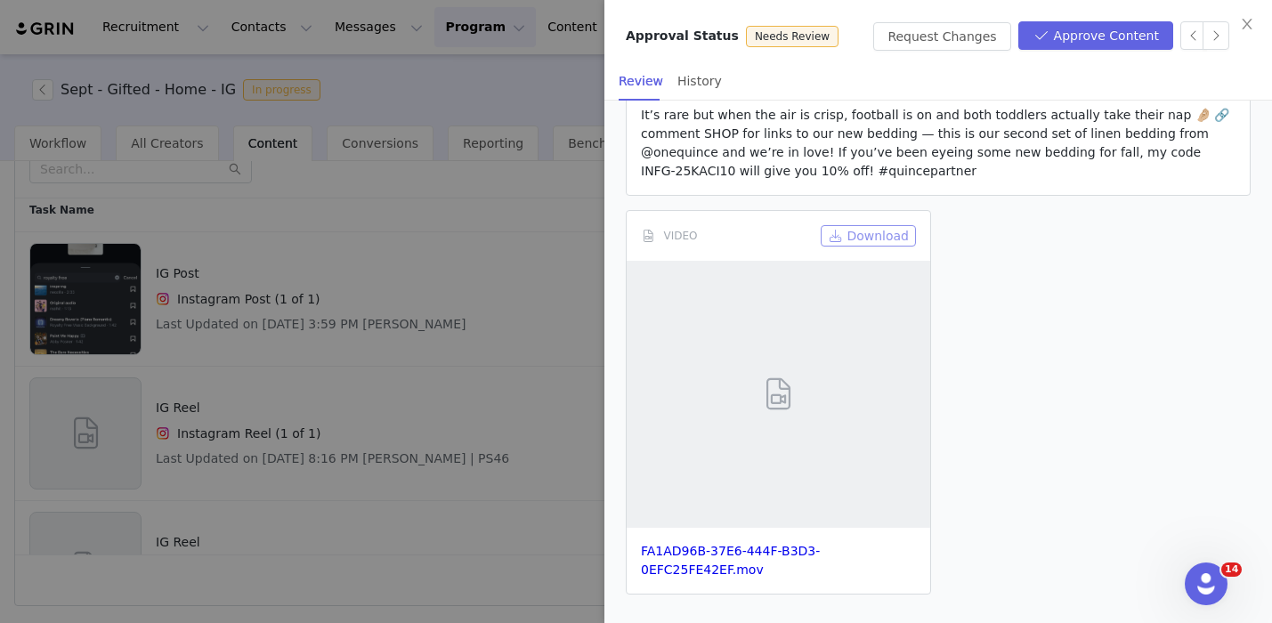
click at [867, 240] on button "Download" at bounding box center [868, 235] width 95 height 21
click at [943, 41] on button "Request Changes" at bounding box center [941, 36] width 137 height 28
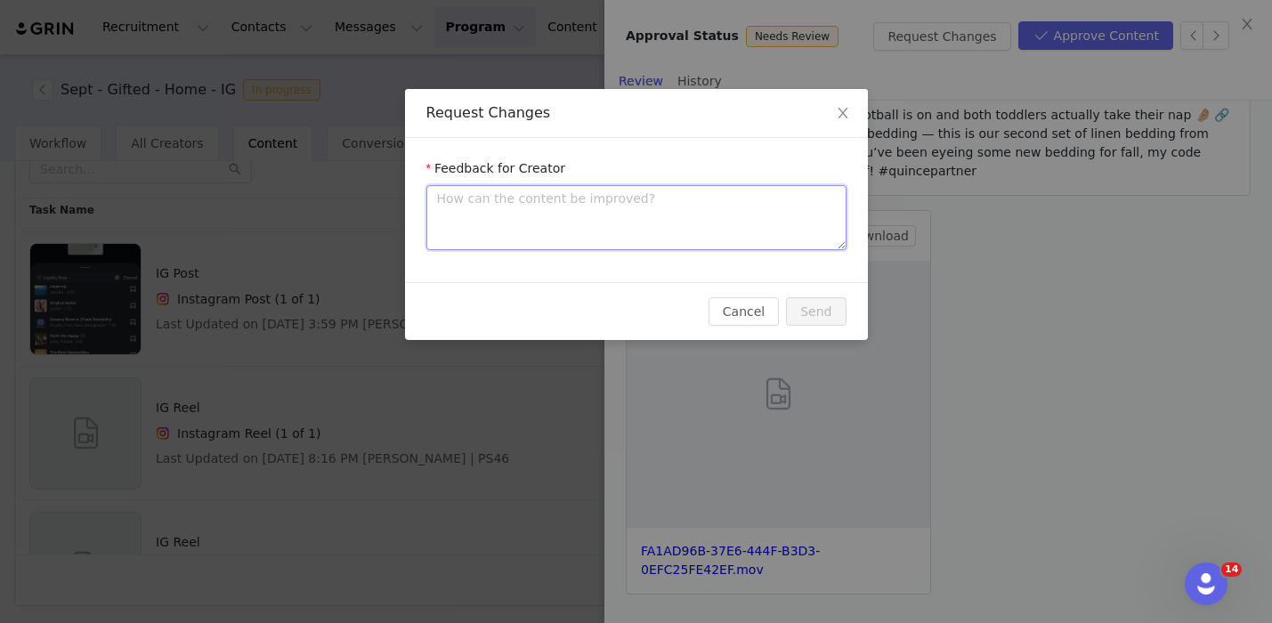
click at [762, 224] on textarea at bounding box center [636, 217] width 420 height 65
type textarea "Y"
type textarea "Yo"
type textarea "You"
type textarea "Your"
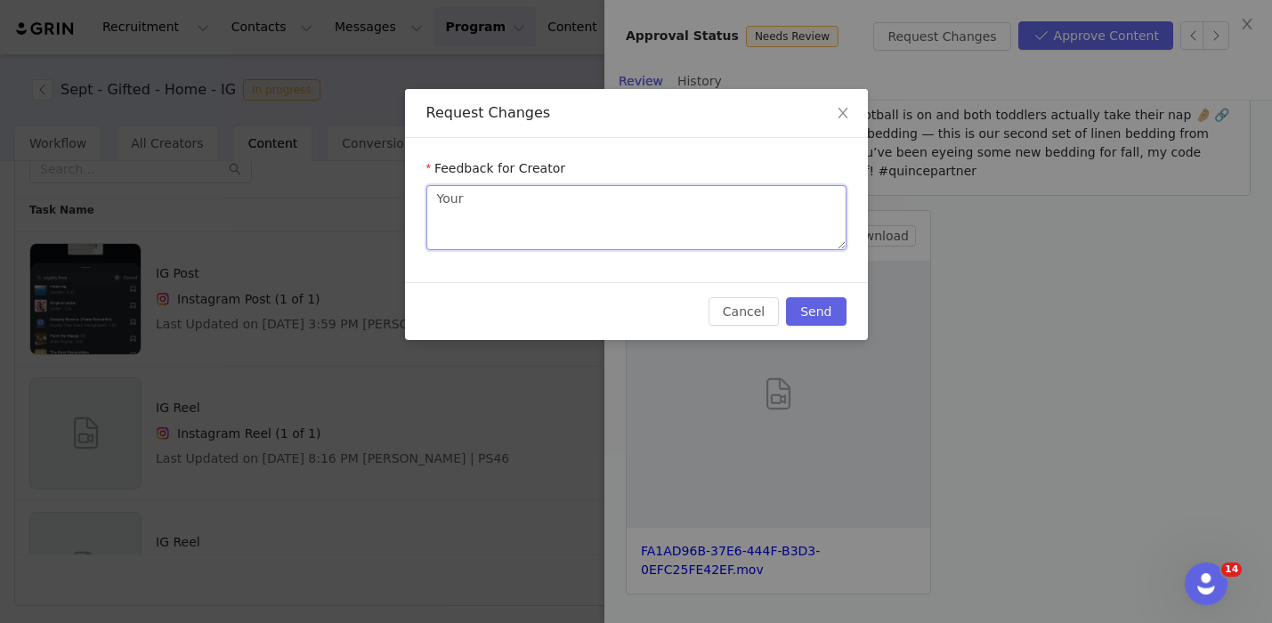
type textarea "Your"
type textarea "Your c"
type textarea "Your co"
type textarea "Your con"
type textarea "Your cont"
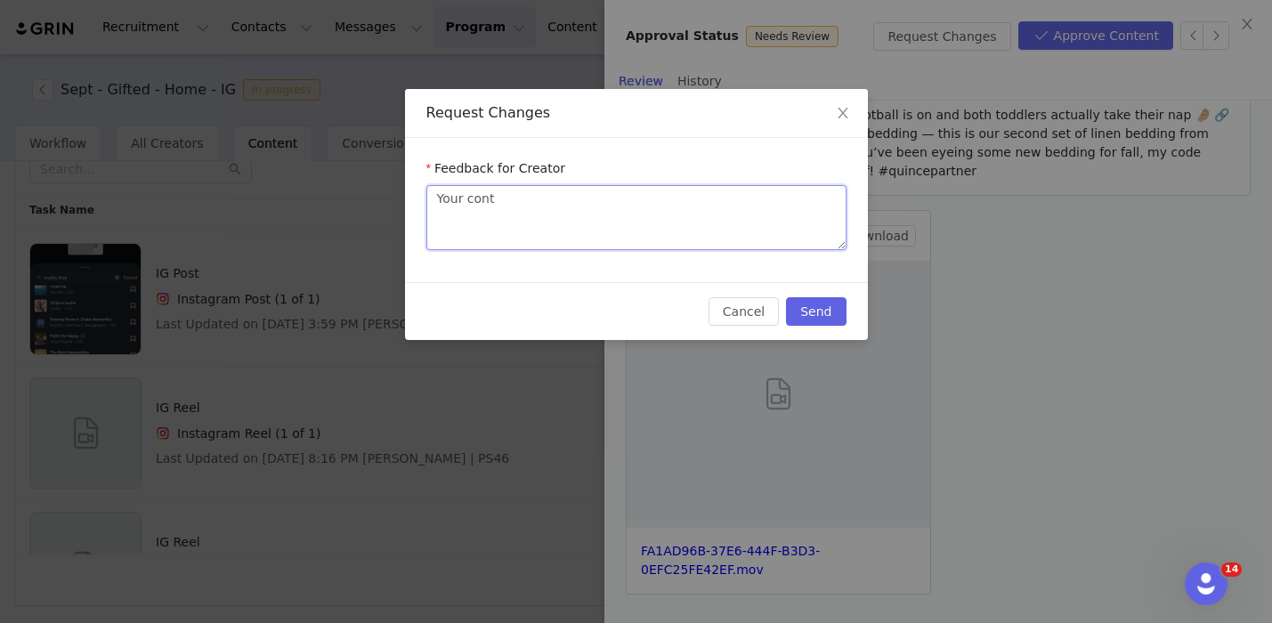
type textarea "Your conte"
type textarea "Your conten"
type textarea "Your content"
type textarea "Your content a"
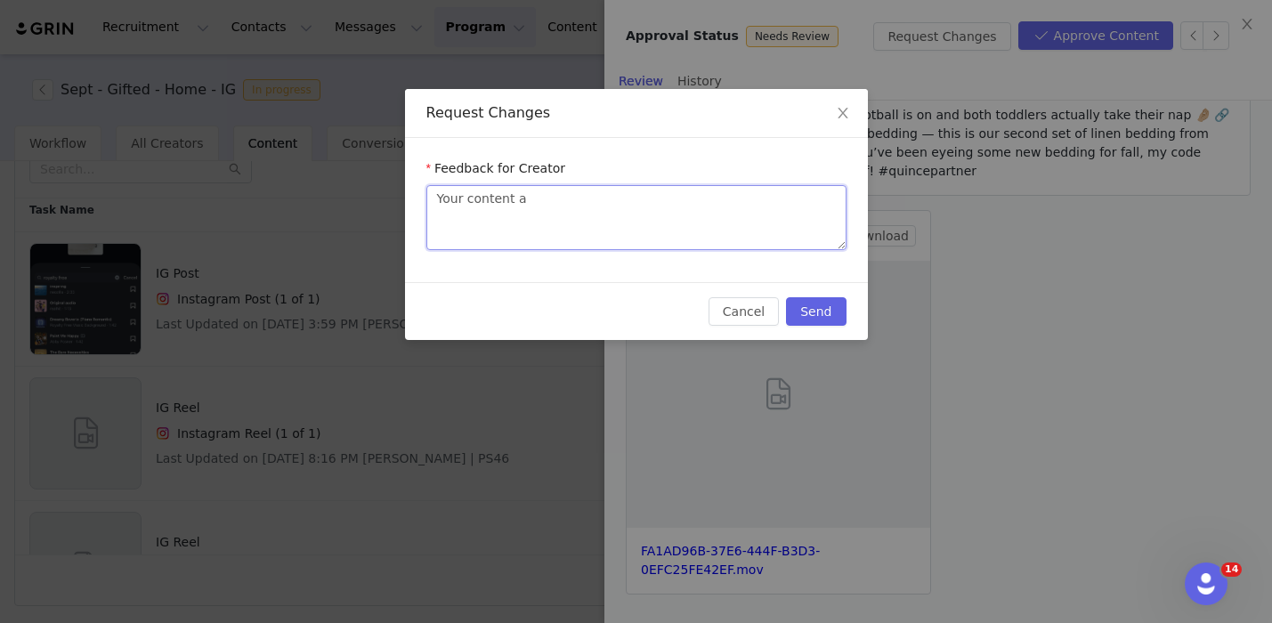
type textarea "Your content an"
type textarea "Your content and"
type textarea "Your content and c"
type textarea "Your content and ca"
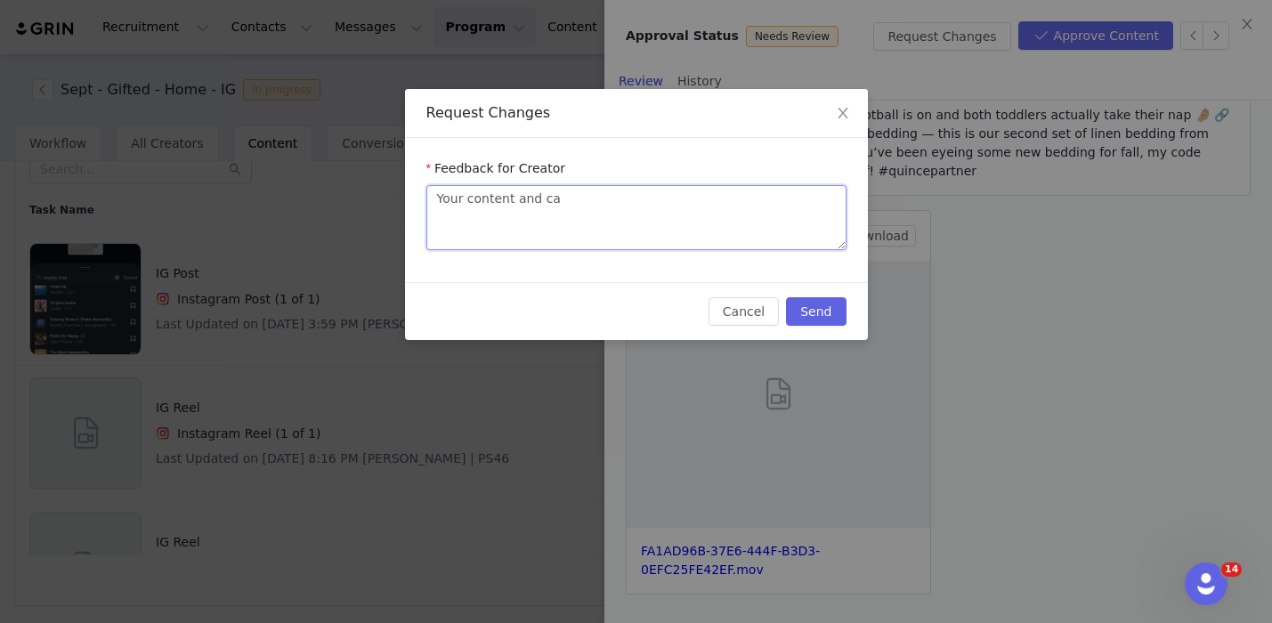
type textarea "Your content and cap"
type textarea "Your content and capt"
type textarea "Your content and capti"
type textarea "Your content and captio"
type textarea "Your content and caption"
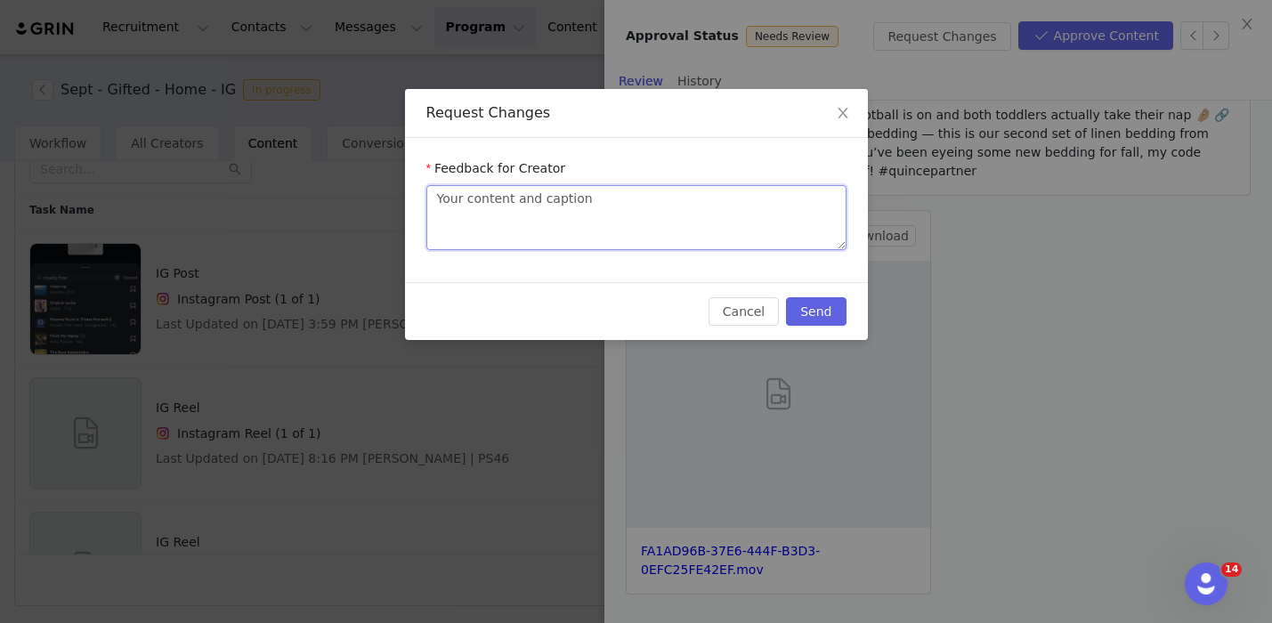
type textarea "Your content and caption"
type textarea "Your content and caption l"
type textarea "Your content and caption lo"
type textarea "Your content and caption loo"
type textarea "Your content and caption look"
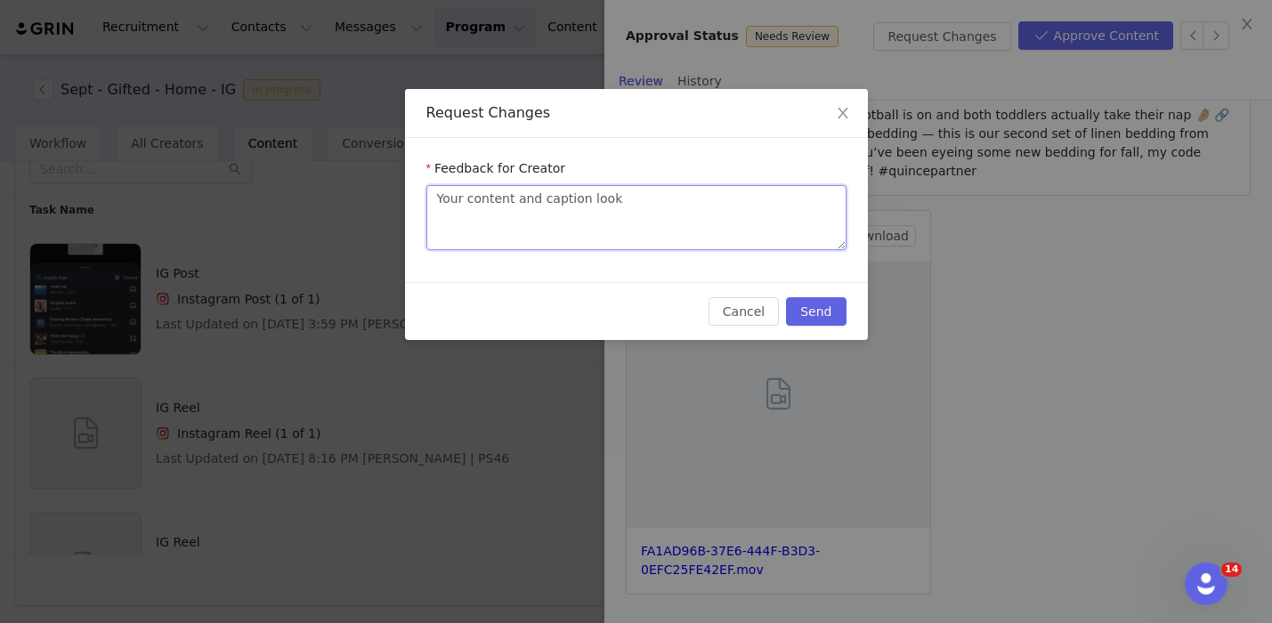
type textarea "Your content and caption look"
type textarea "Your content and caption look g"
type textarea "Your content and caption look gr"
type textarea "Your content and caption look gre"
type textarea "Your content and caption look grea"
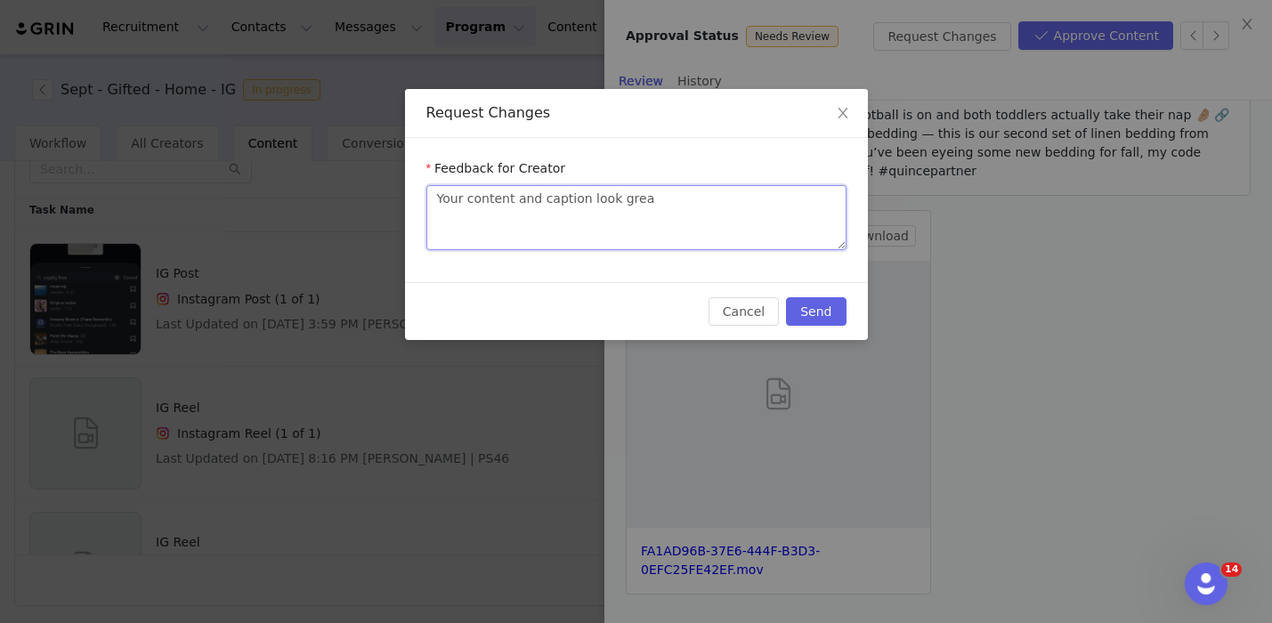
type textarea "Your content and caption look great"
type textarea "Your content and caption look great!"
type textarea "Your content and caption look great! P"
type textarea "Your content and caption look great! Pl"
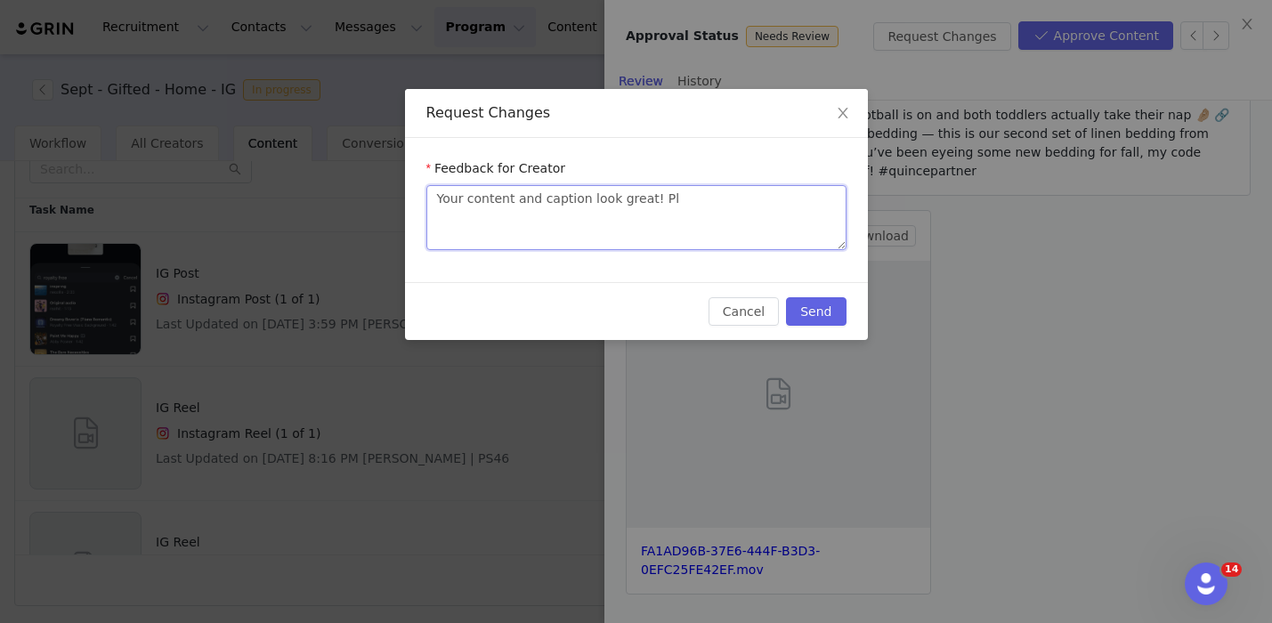
type textarea "Your content and caption look great! Ple"
type textarea "Your content and caption look great! Plea"
type textarea "Your content and caption look great! Pleas"
type textarea "Your content and caption look great! Please"
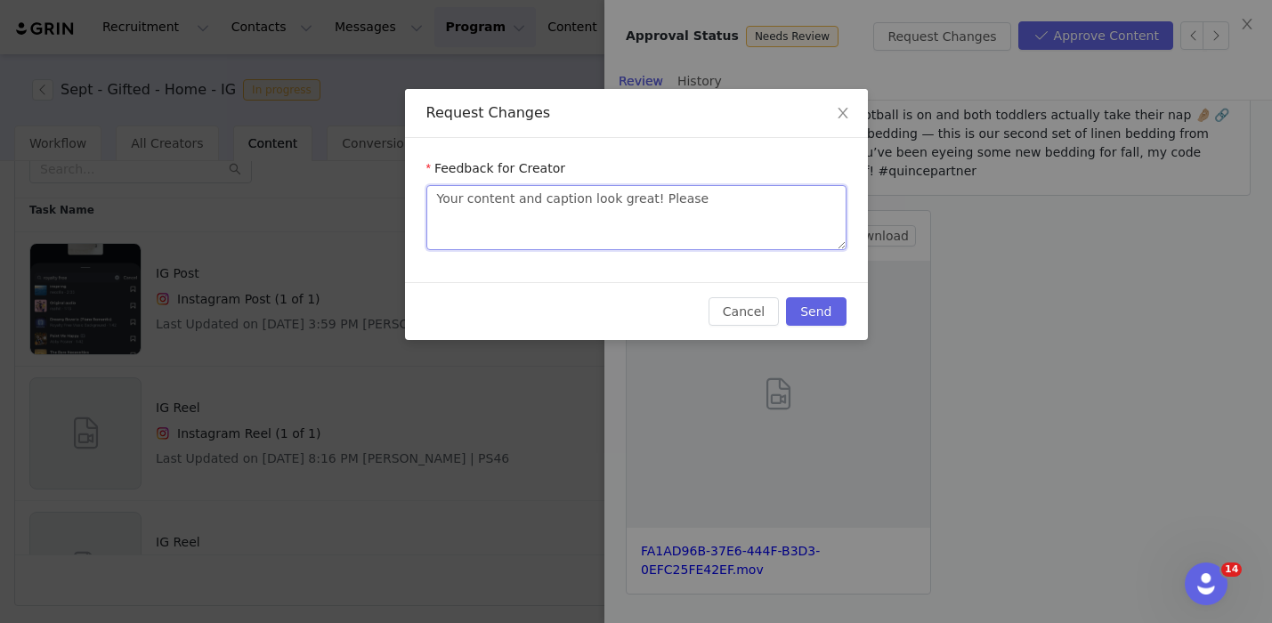
type textarea "Your content and caption look great! Please c"
type textarea "Your content and caption look great! Please ch"
type textarea "Your content and caption look great! Please cha"
type textarea "Your content and caption look great! Please chan"
type textarea "Your content and caption look great! Please chang"
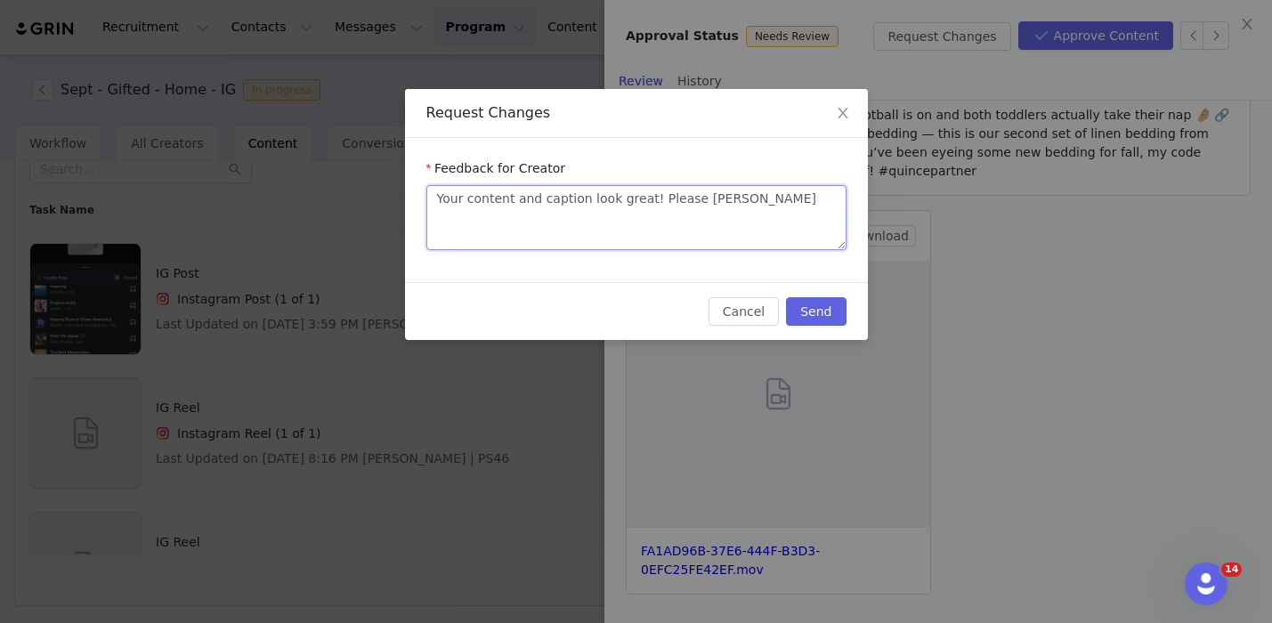
type textarea "Your content and caption look great! Please change"
type textarea "Your content and caption look great! Please change t"
type textarea "Your content and caption look great! Please change to"
type textarea "Your content and caption look great! Please change t"
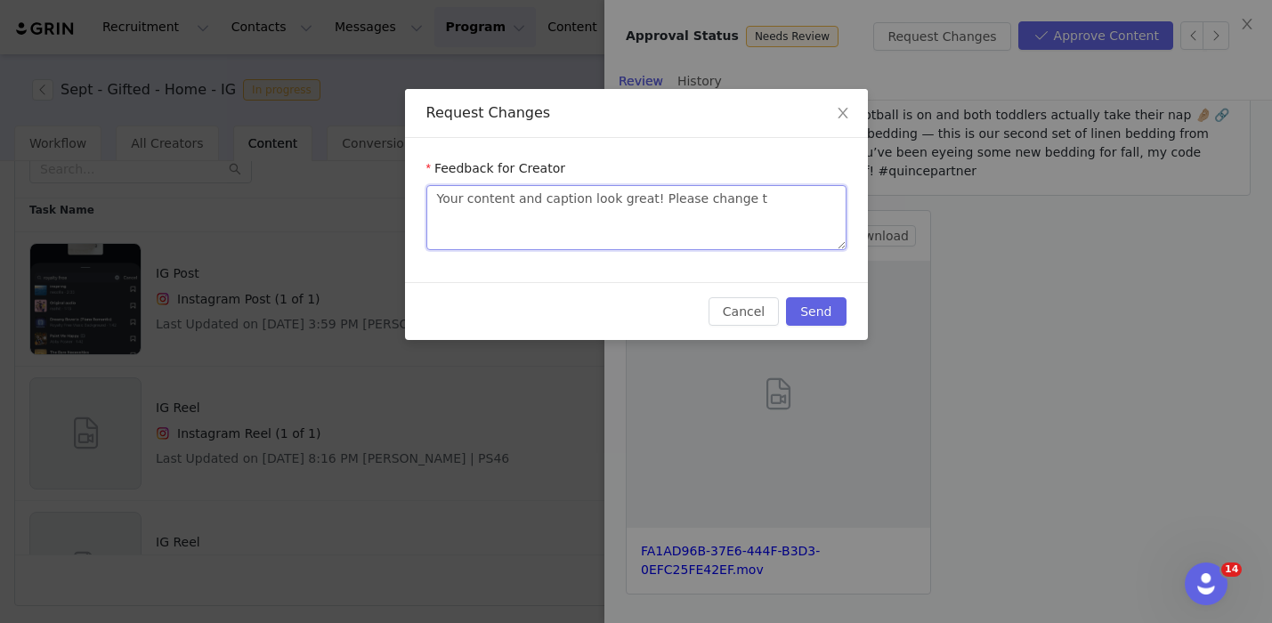
type textarea "Your content and caption look great! Please change"
type textarea "Your content and caption look great! Please change y"
type textarea "Your content and caption look great! Please change yo"
type textarea "Your content and caption look great! Please change you"
type textarea "Your content and caption look great! Please change your"
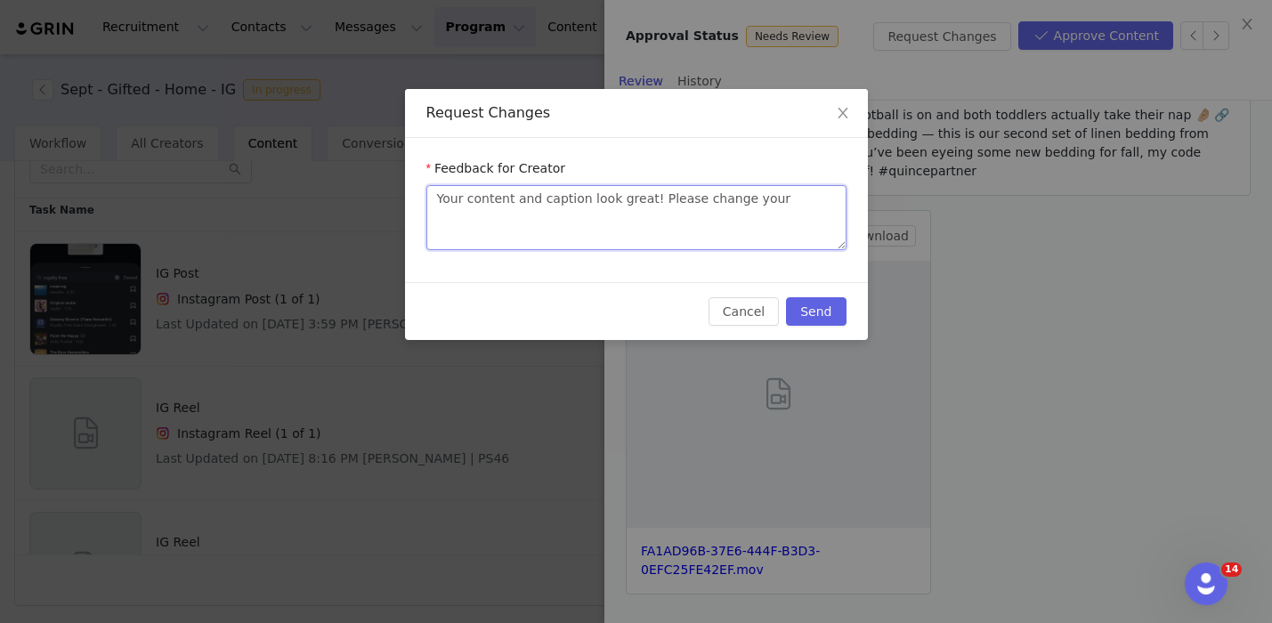
type textarea "Your content and caption look great! Please change your"
type textarea "Your content and caption look great! Please change your p"
type textarea "Your content and caption look great! Please change your pr"
type textarea "Your content and caption look great! Please change your pro"
type textarea "Your content and caption look great! Please change your prom"
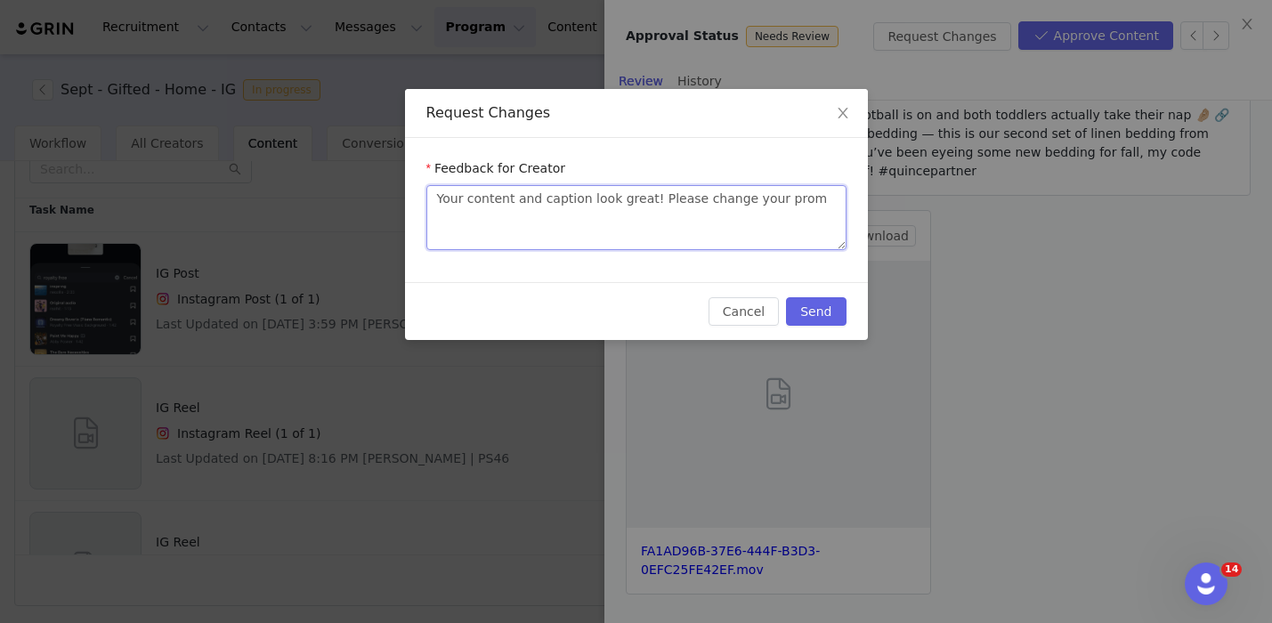
type textarea "Your content and caption look great! Please change your promo"
type textarea "Your content and caption look great! Please change your promo c"
type textarea "Your content and caption look great! Please change your promo co"
type textarea "Your content and caption look great! Please change your promo cod"
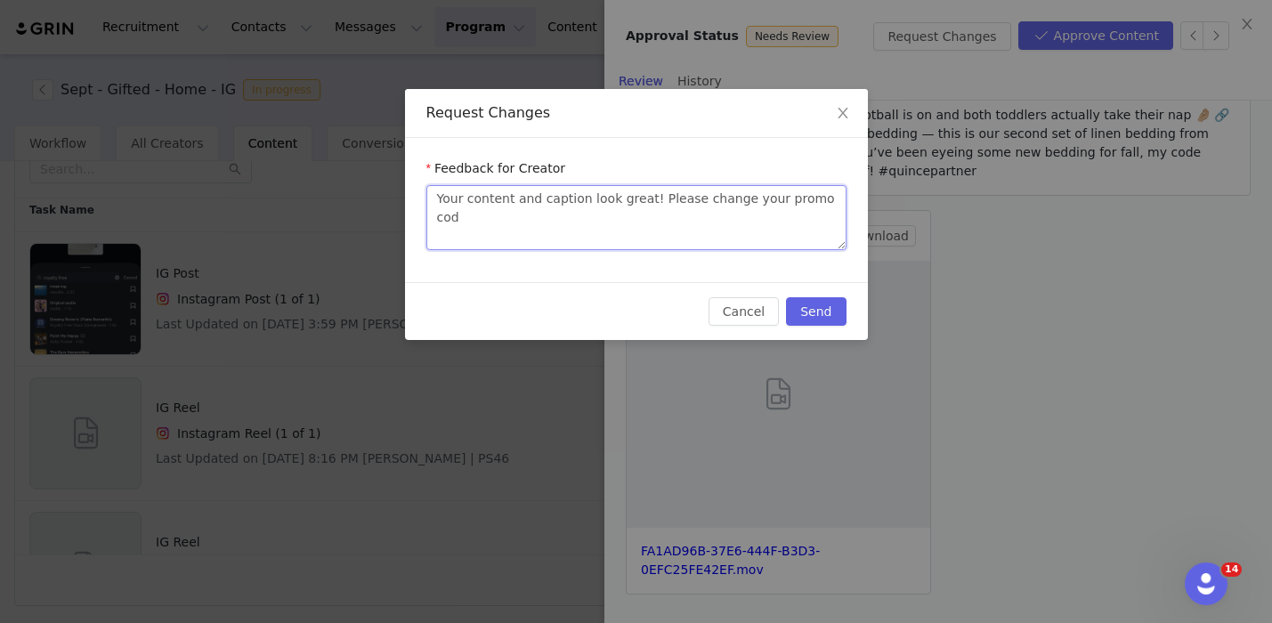
type textarea "Your content and caption look great! Please change your promo code"
type textarea "Your content and caption look great! Please change your promo code t"
type textarea "Your content and caption look great! Please change your promo code to"
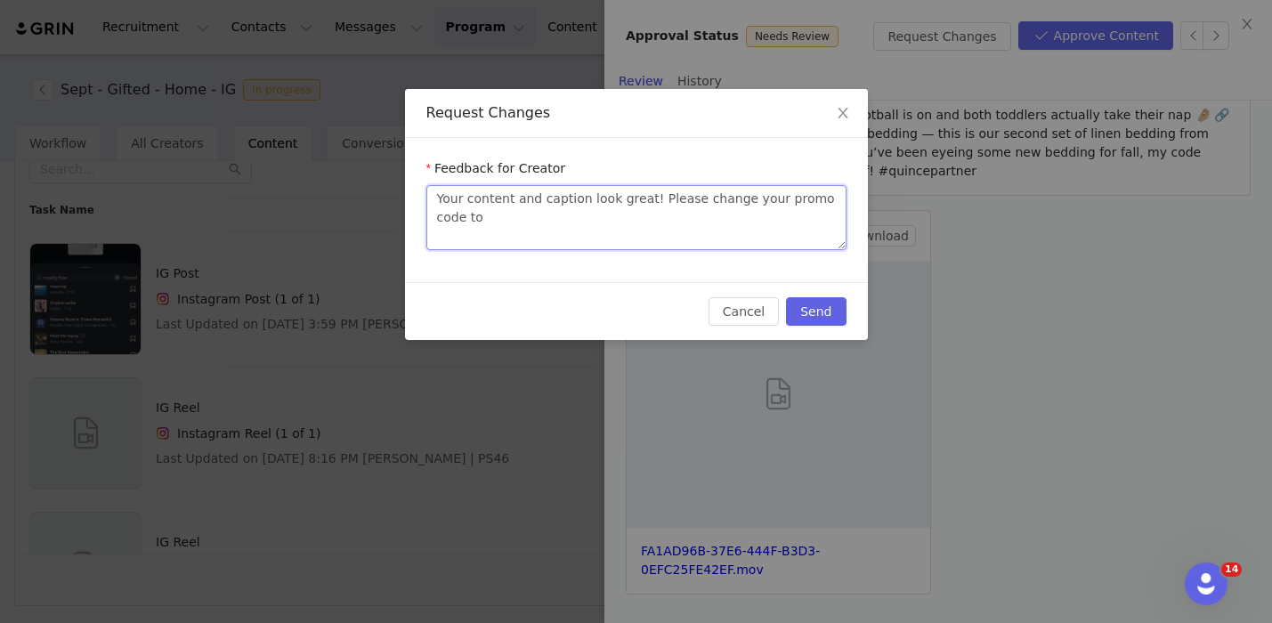
type textarea "Your content and caption look great! Please change your promo code to ("
paste textarea "INFG-25KACIKERSEY10"
type textarea "Your content and caption look great! Please change your promo code to (INFG-25K…"
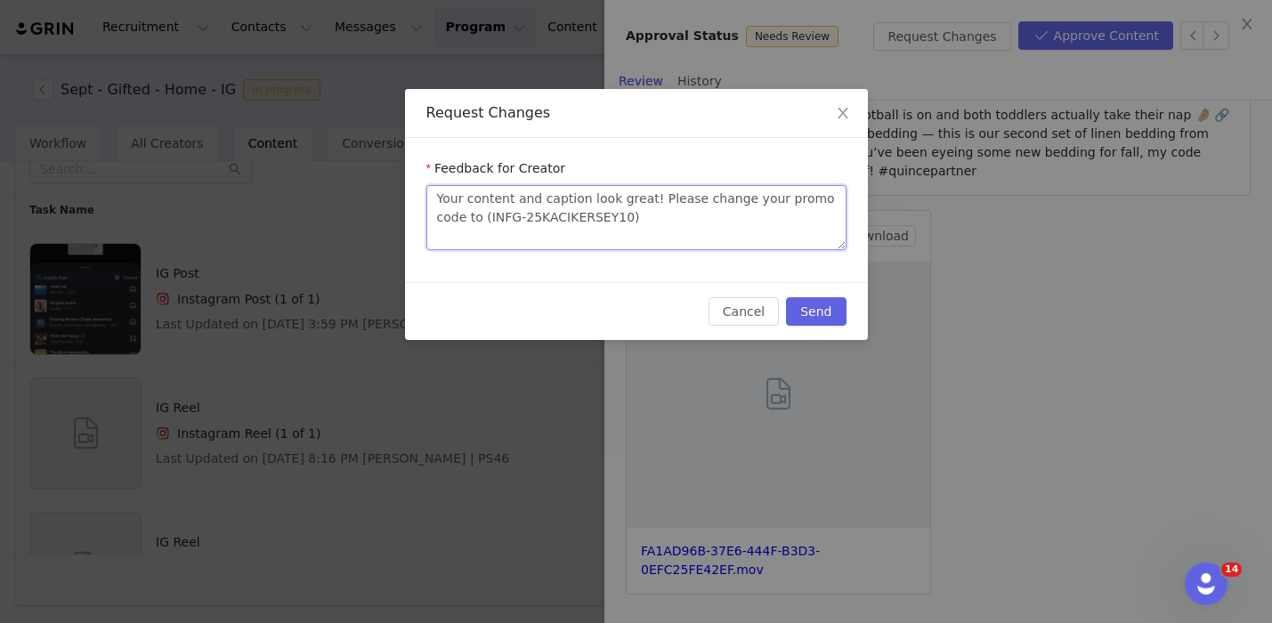
type textarea "Your content and caption look great! Please change your promo code to (INFG-25K…"
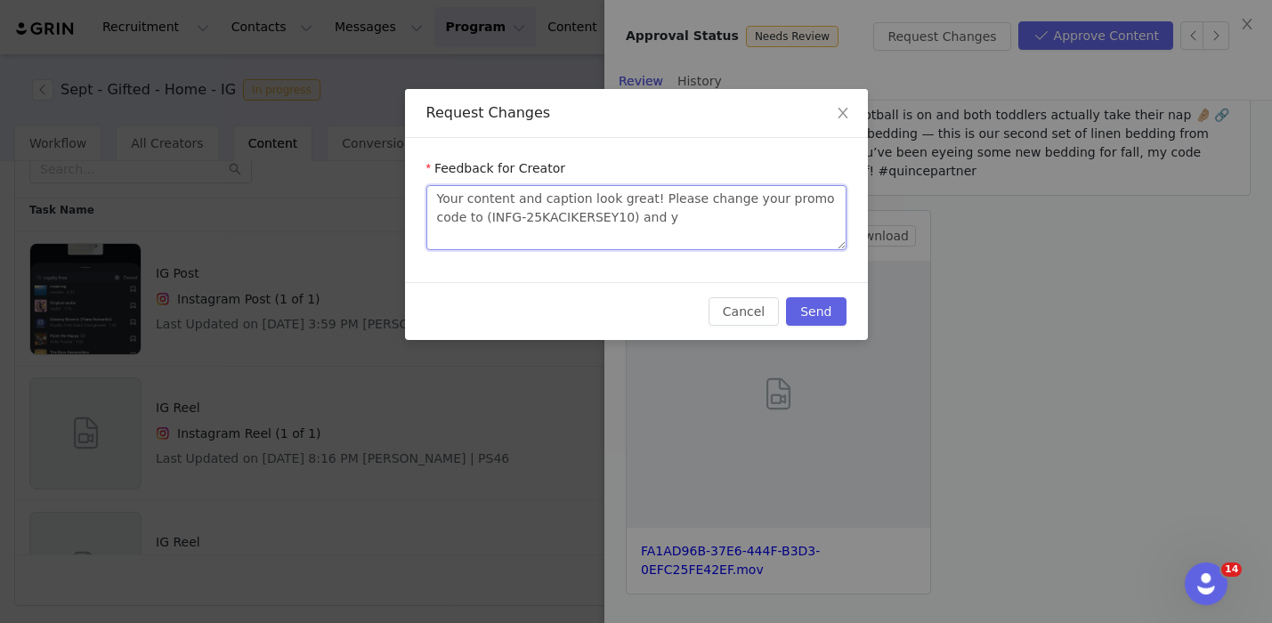
type textarea "Your content and caption look great! Please change your promo code to (INFG-25K…"
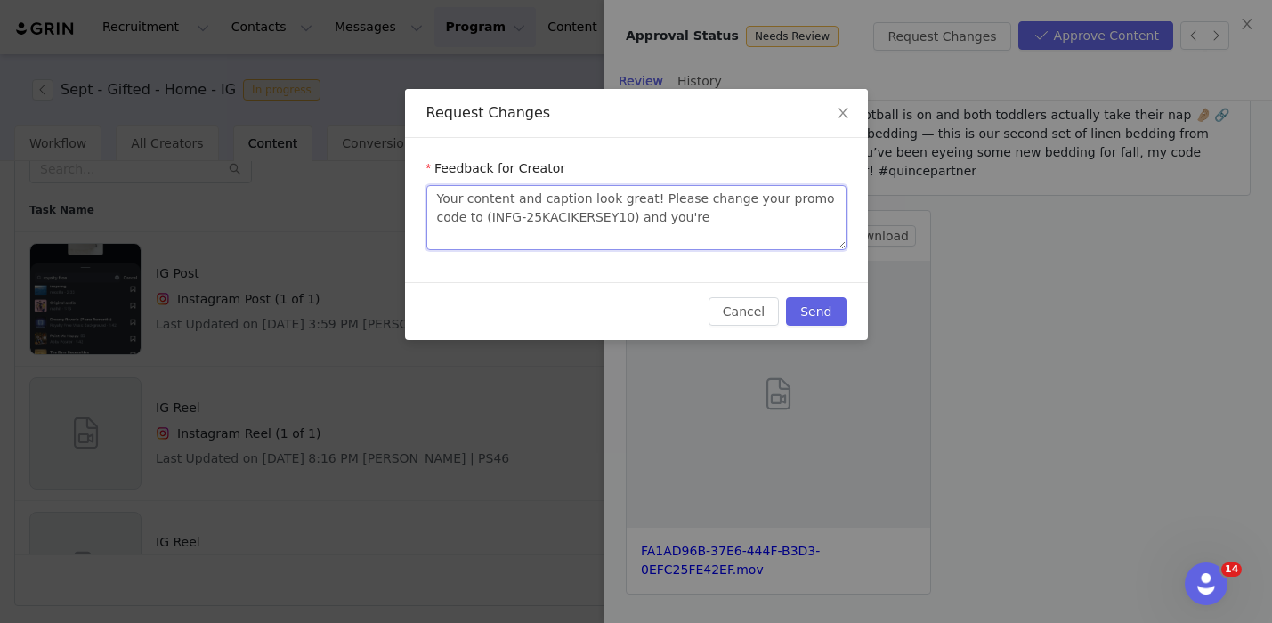
type textarea "Your content and caption look great! Please change your promo code to (INFG-25K…"
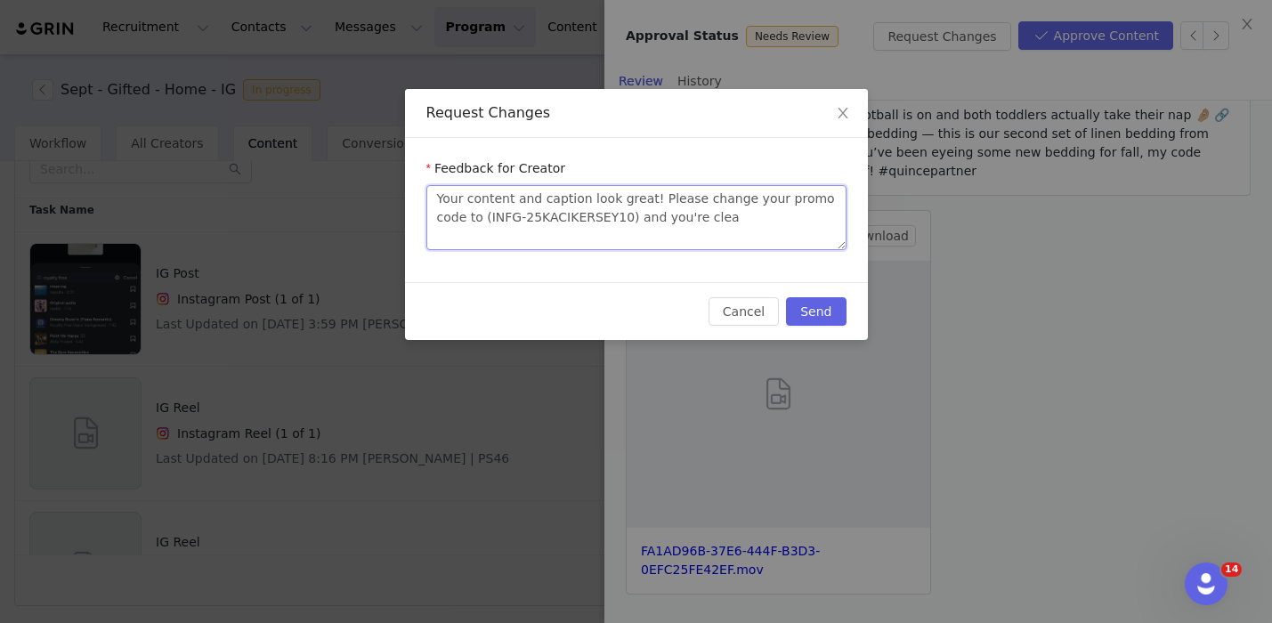
type textarea "Your content and caption look great! Please change your promo code to (INFG-25K…"
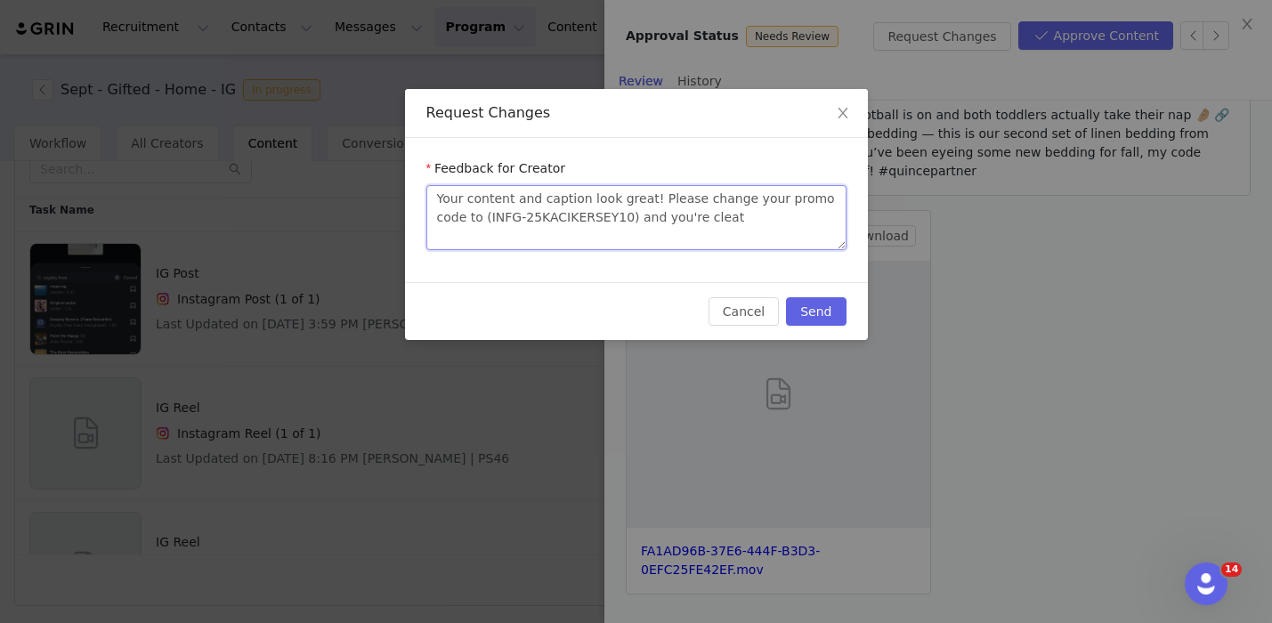
type textarea "Your content and caption look great! Please change your promo code to (INFG-25K…"
click at [819, 311] on button "Send" at bounding box center [816, 311] width 60 height 28
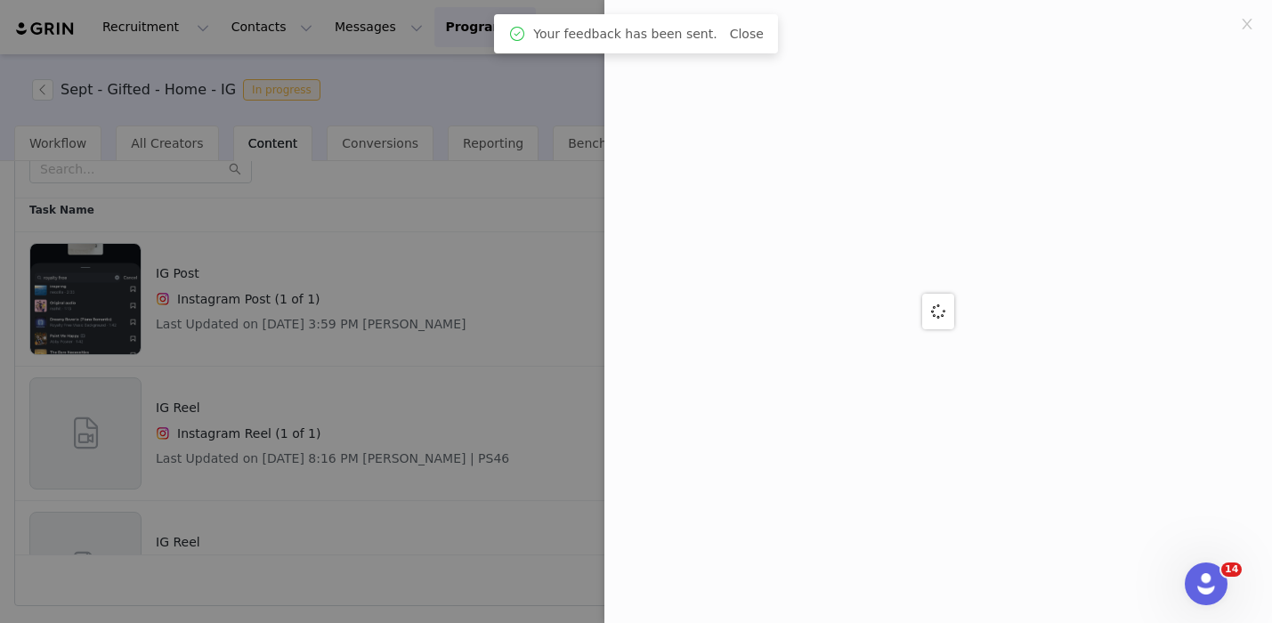
scroll to position [0, 0]
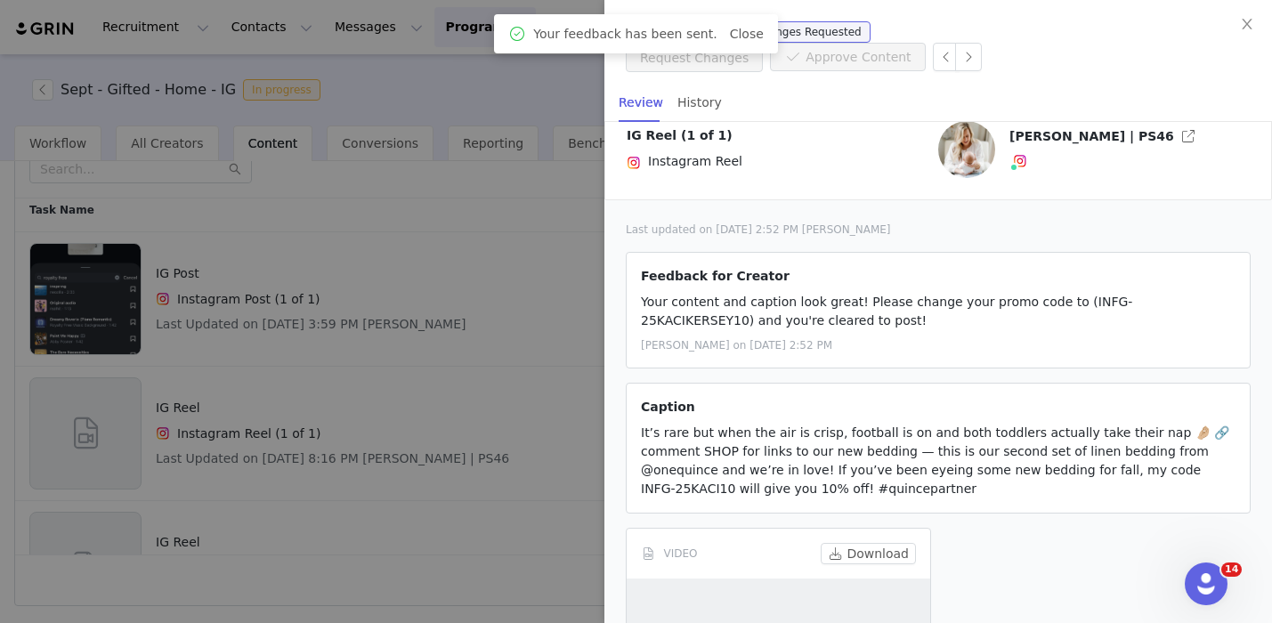
click at [503, 287] on div at bounding box center [636, 311] width 1272 height 623
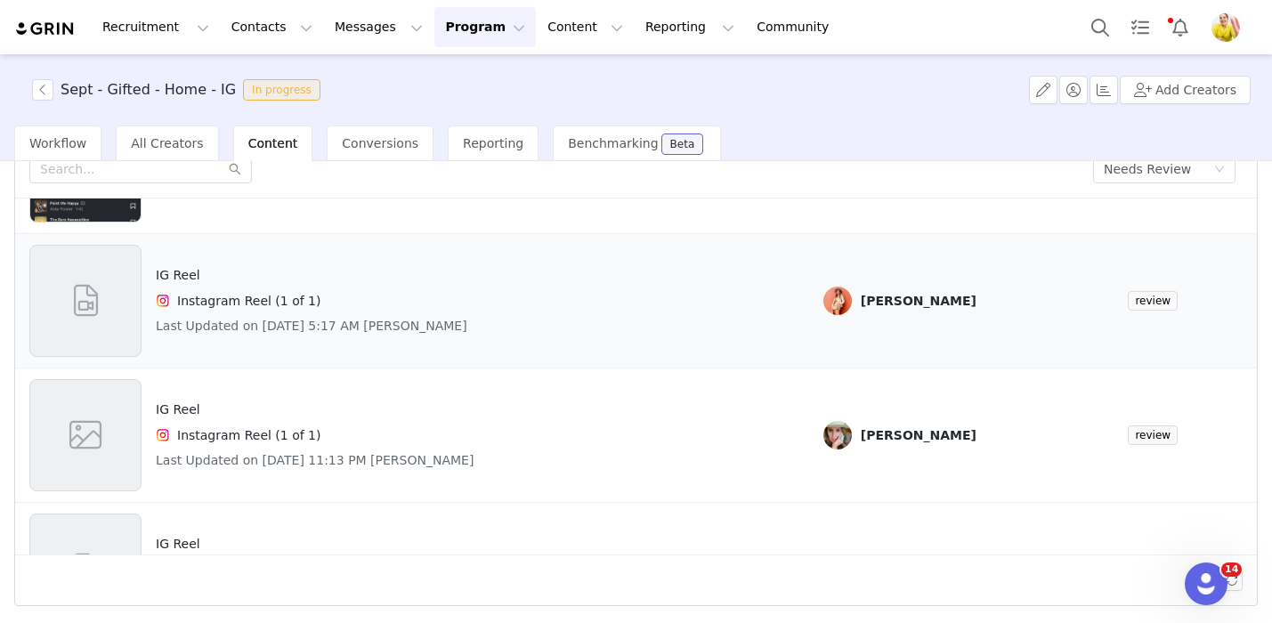
scroll to position [224, 0]
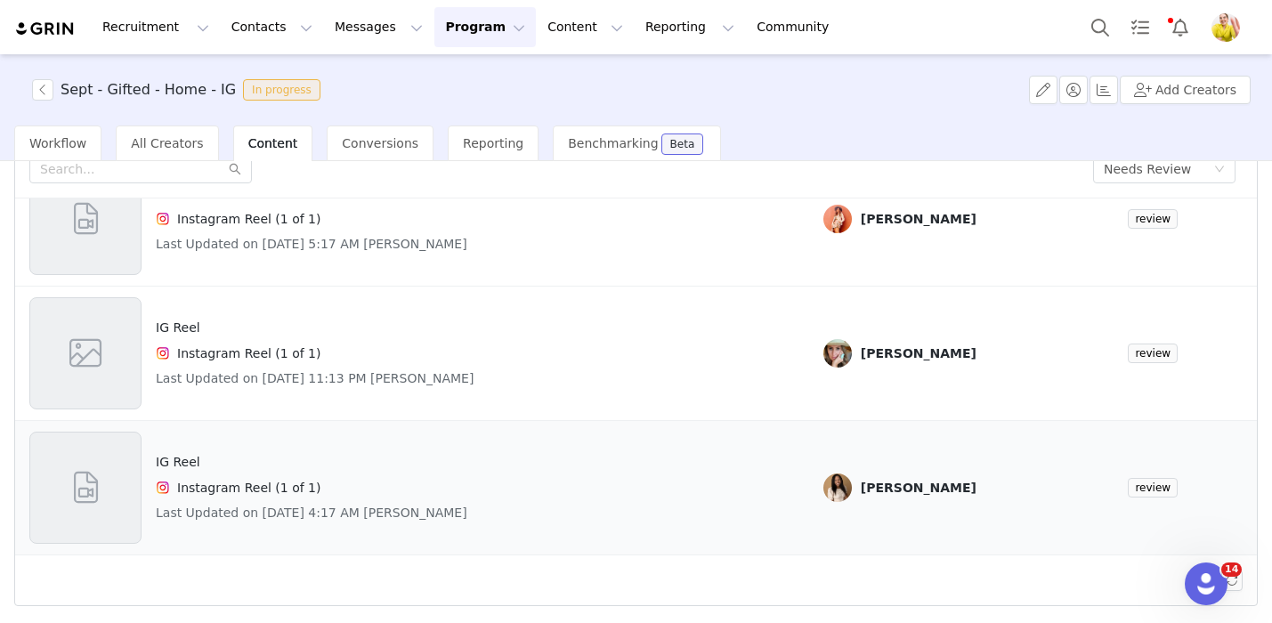
click at [590, 486] on div "IG Reel Instagram Reel (1 of 1) Last Updated on Sep 30, 2025 4:17 AM Patricia H…" at bounding box center [411, 488] width 765 height 112
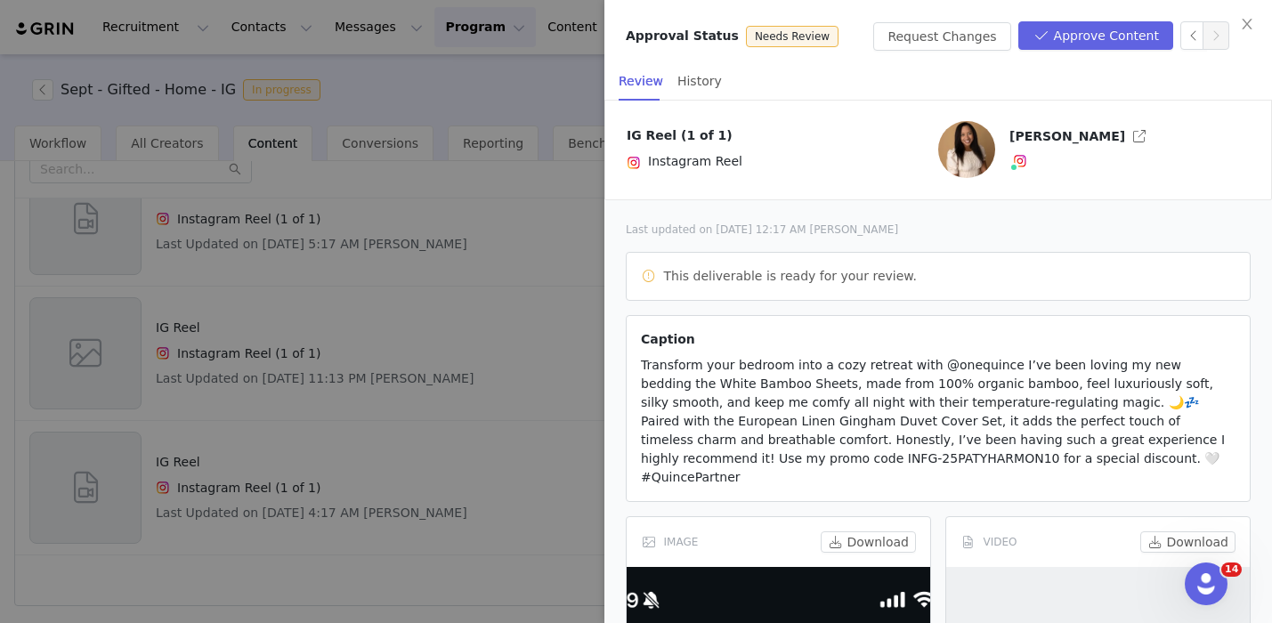
click at [560, 325] on div at bounding box center [636, 311] width 1272 height 623
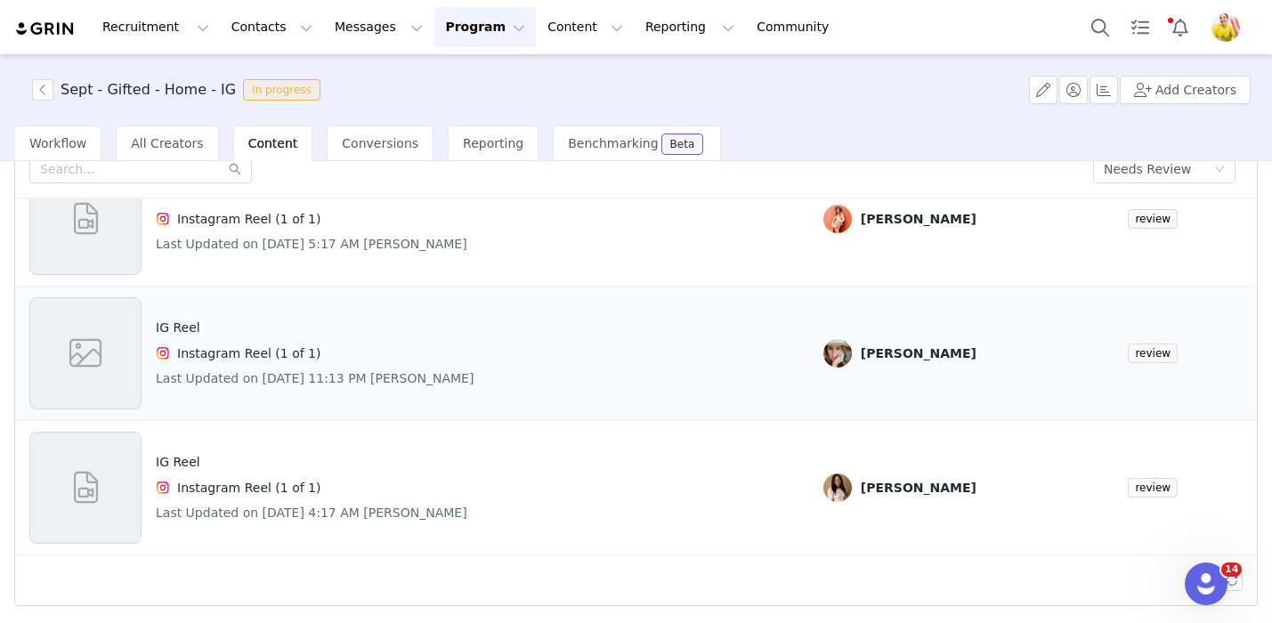
click at [715, 365] on div "IG Reel Instagram Reel (1 of 1) Last Updated on Sep 29, 2025 11:13 PM Marcella …" at bounding box center [411, 353] width 765 height 112
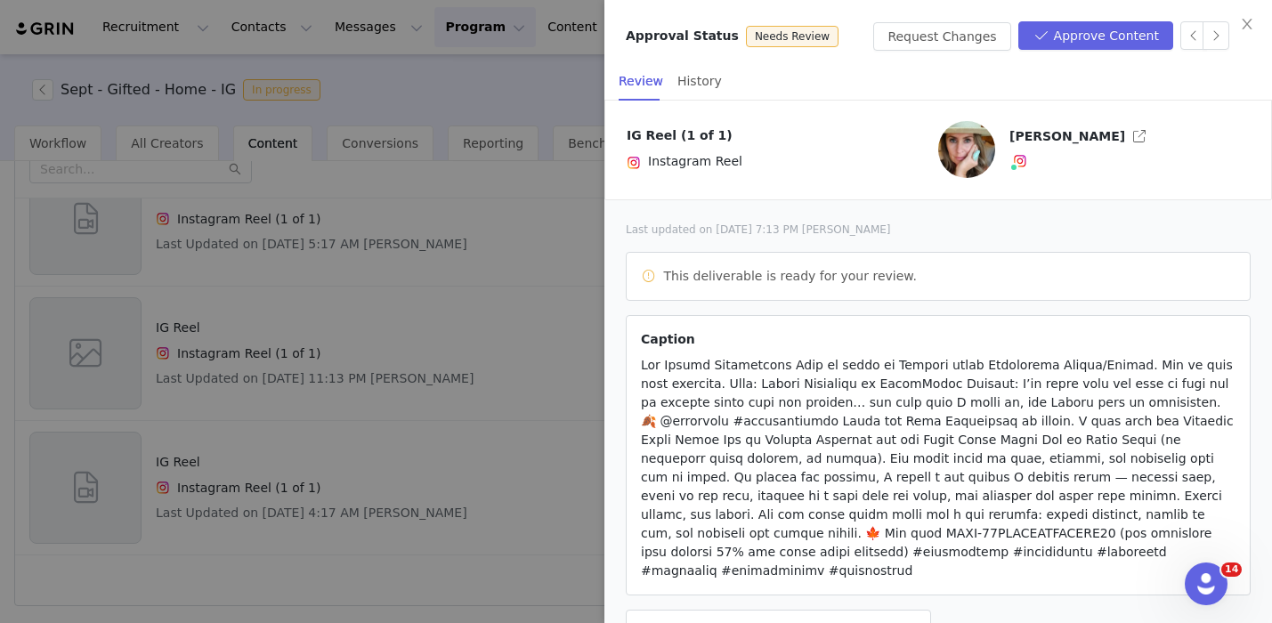
click at [433, 289] on div at bounding box center [636, 311] width 1272 height 623
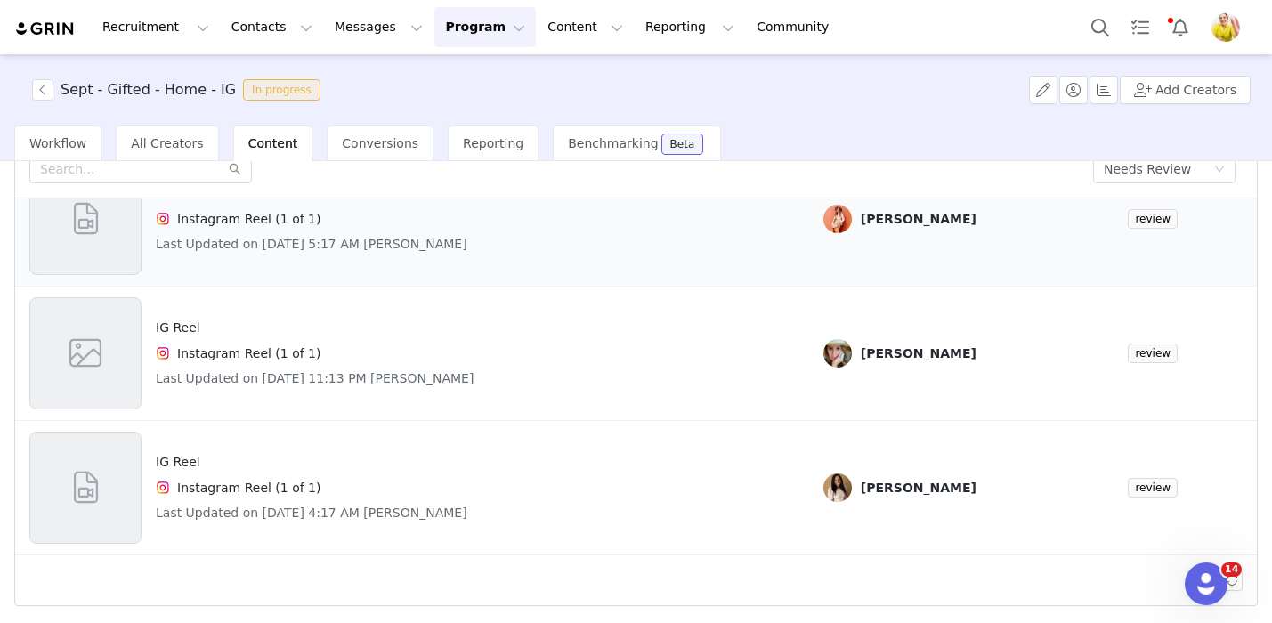
click at [768, 246] on div "IG Reel Instagram Reel (1 of 1) Last Updated on Sep 29, 2025 5:17 AM Stella Leo" at bounding box center [411, 219] width 765 height 112
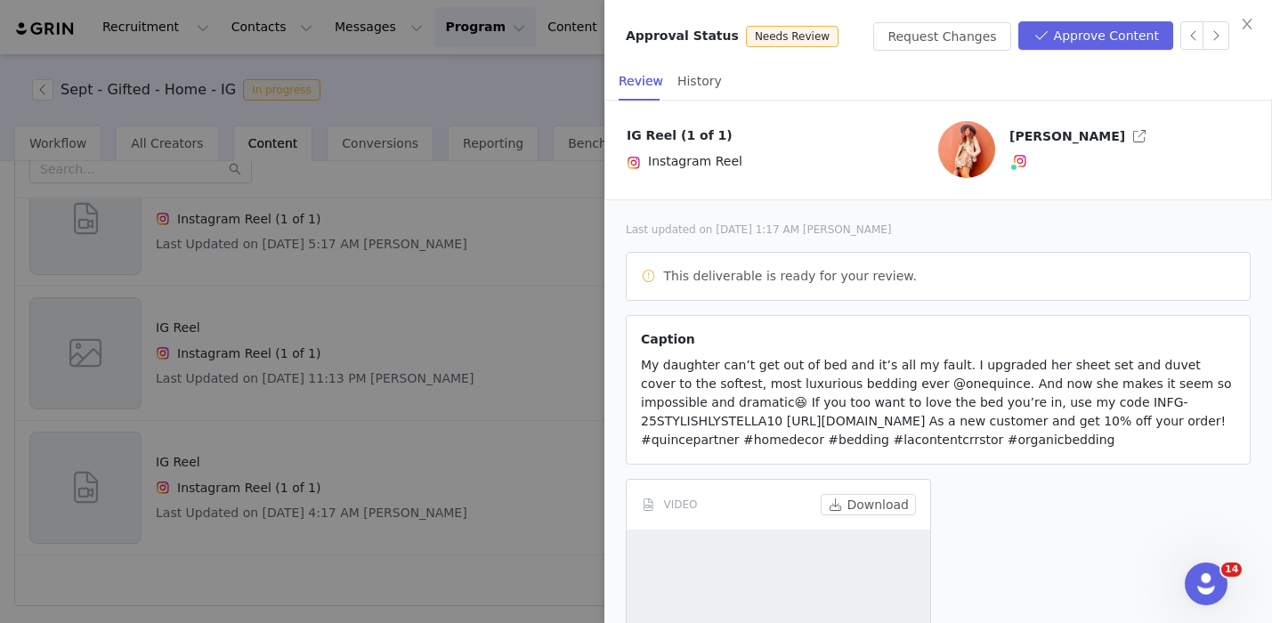
click at [542, 330] on div at bounding box center [636, 311] width 1272 height 623
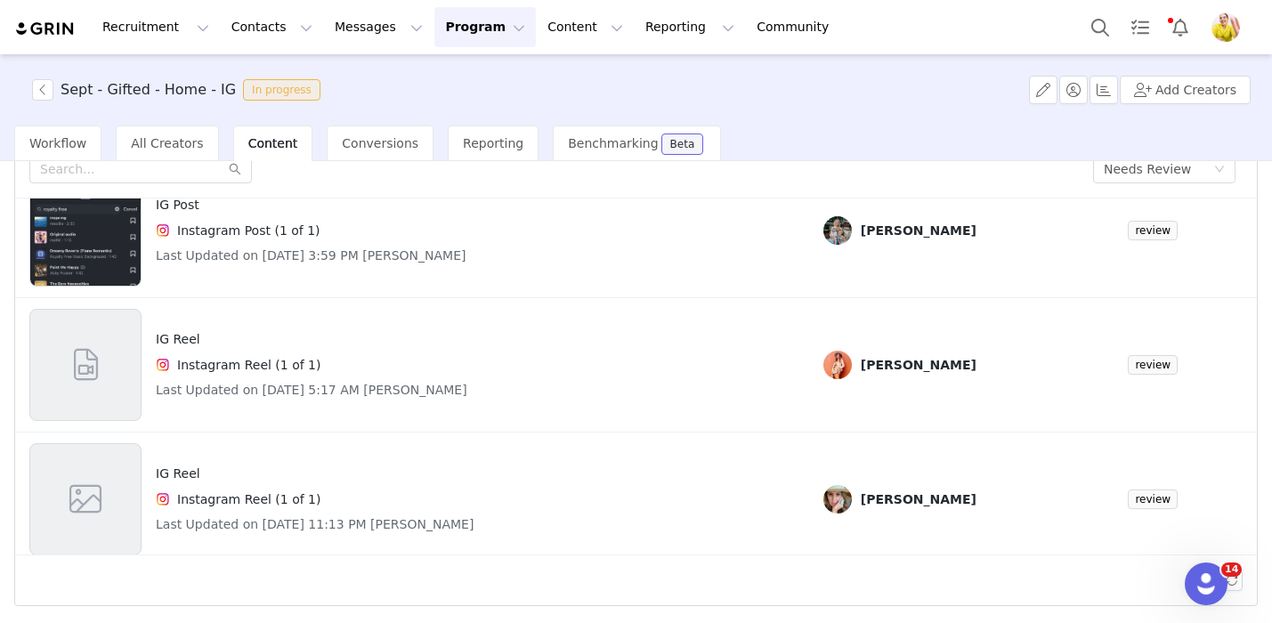
scroll to position [0, 0]
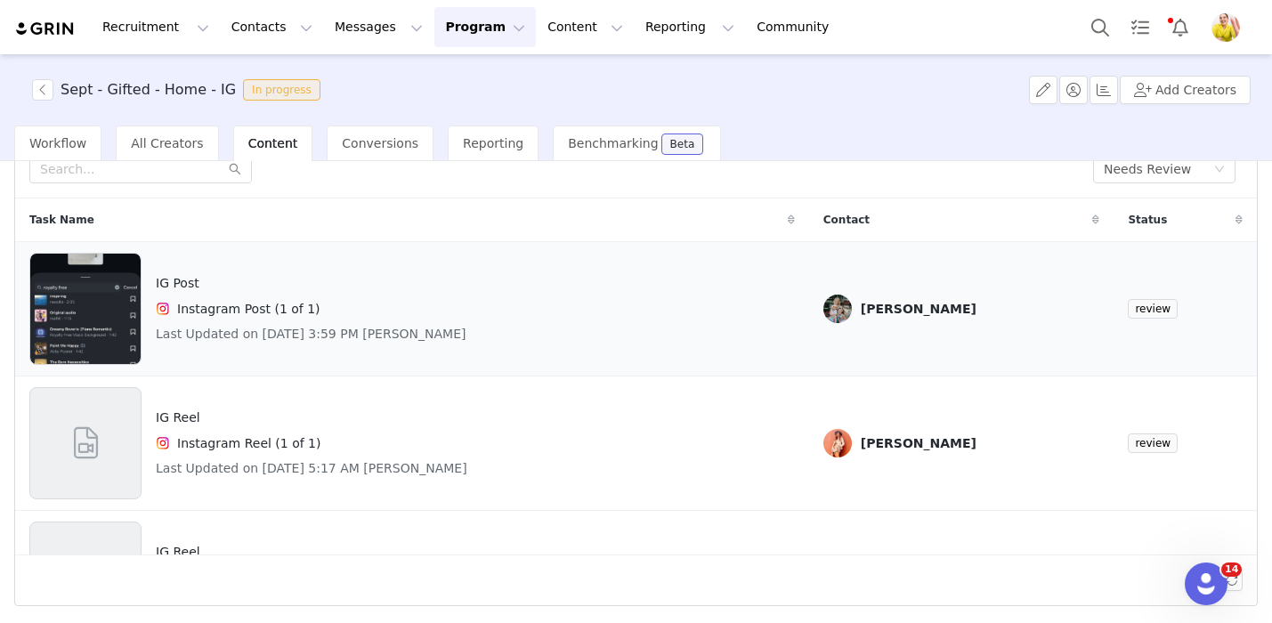
click at [699, 332] on div "IG Post Instagram Post (1 of 1) Last Updated on Sep 26, 2025 3:59 PM Kelly Caru…" at bounding box center [411, 309] width 765 height 112
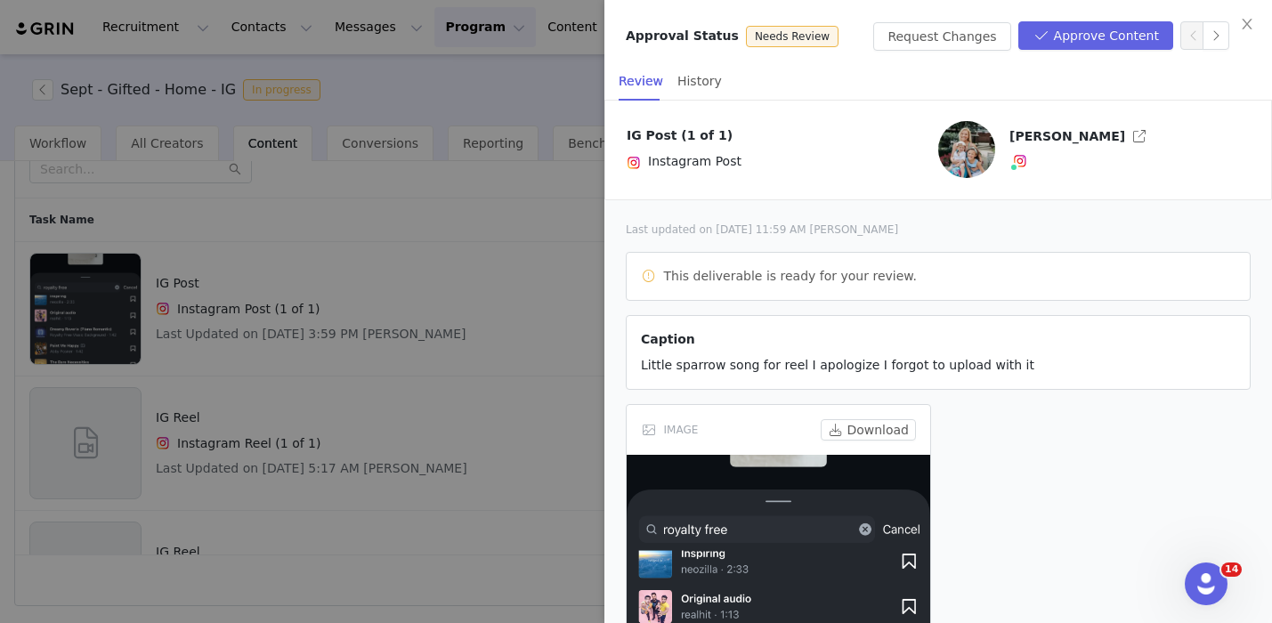
click at [387, 130] on div at bounding box center [636, 311] width 1272 height 623
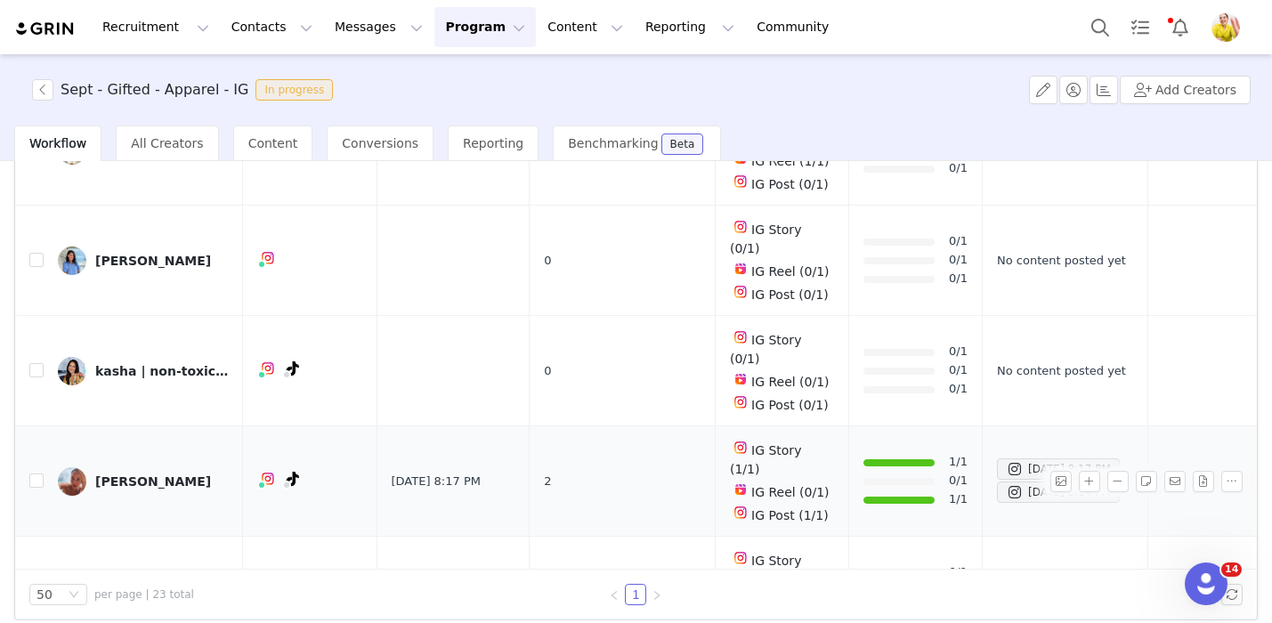
scroll to position [764, 0]
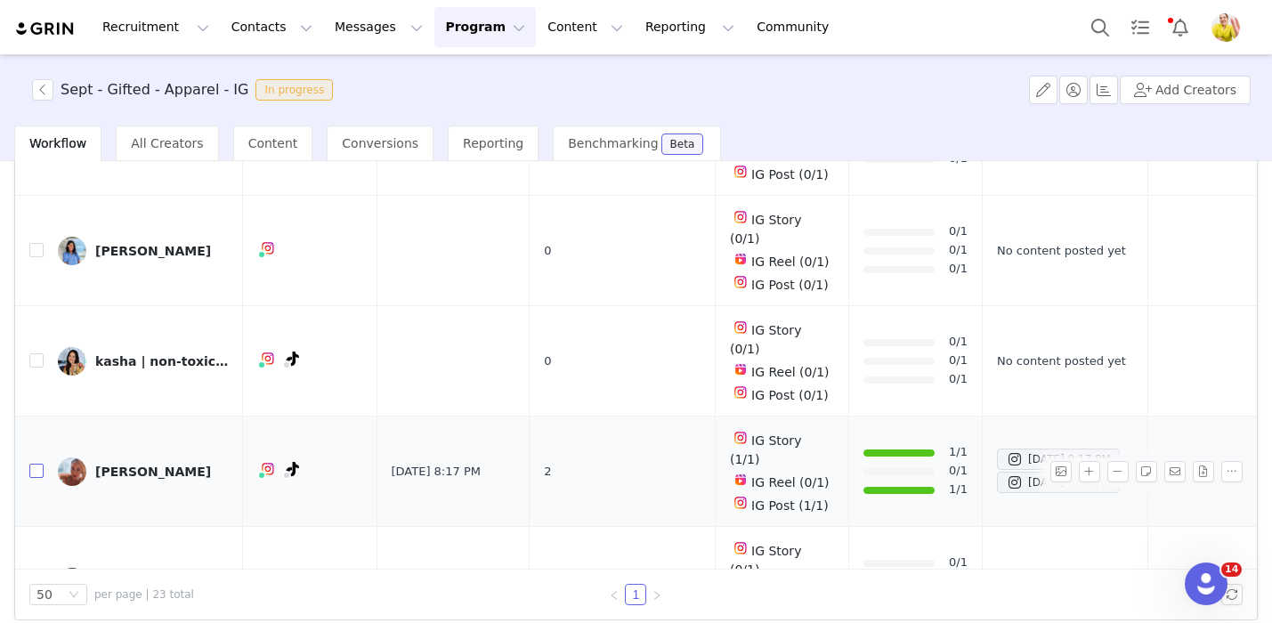
drag, startPoint x: 30, startPoint y: 282, endPoint x: 49, endPoint y: 282, distance: 18.7
click at [30, 464] on input "checkbox" at bounding box center [36, 471] width 14 height 14
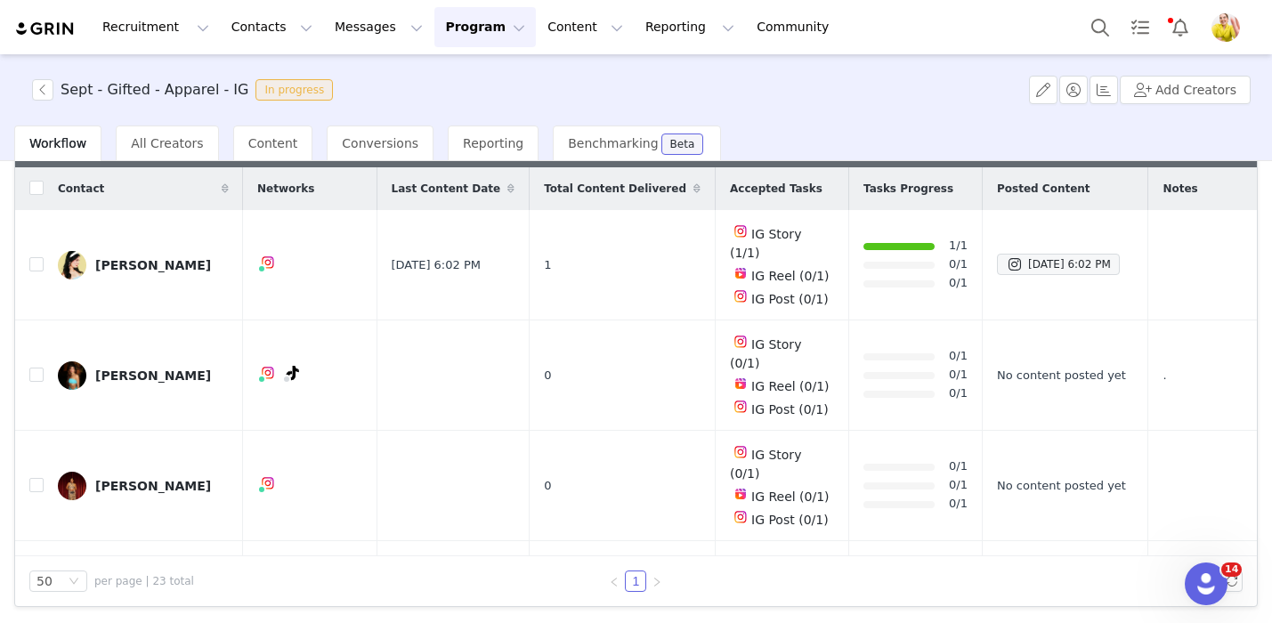
scroll to position [0, 0]
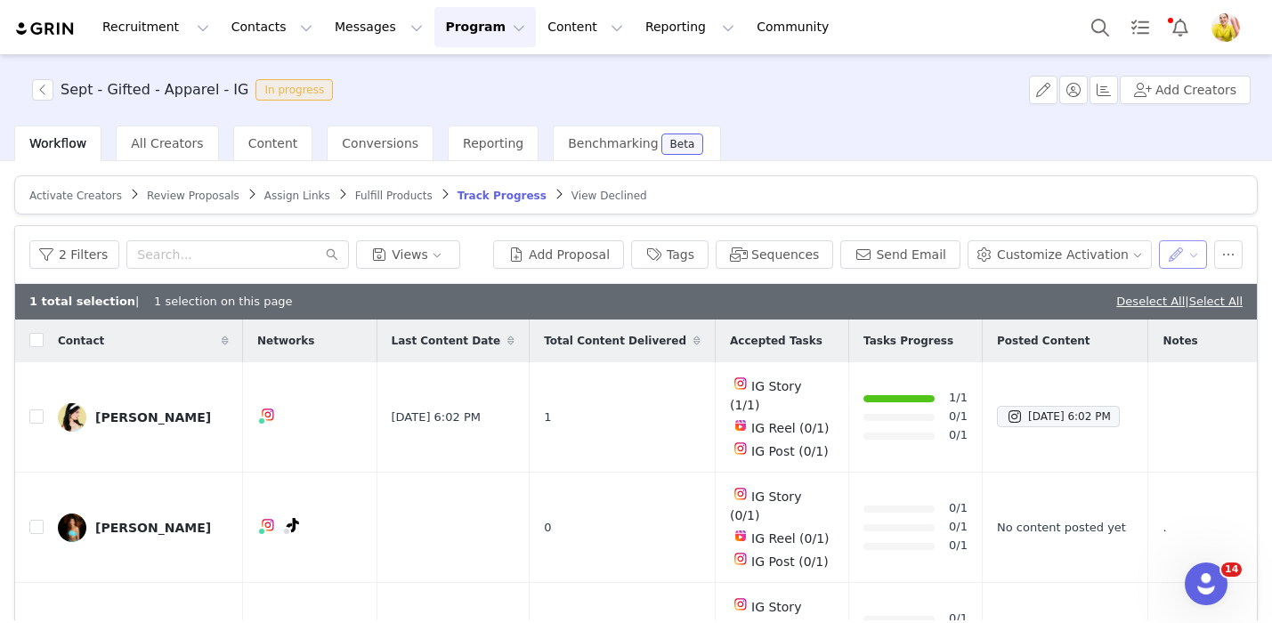
click at [1201, 248] on button "button" at bounding box center [1183, 254] width 49 height 28
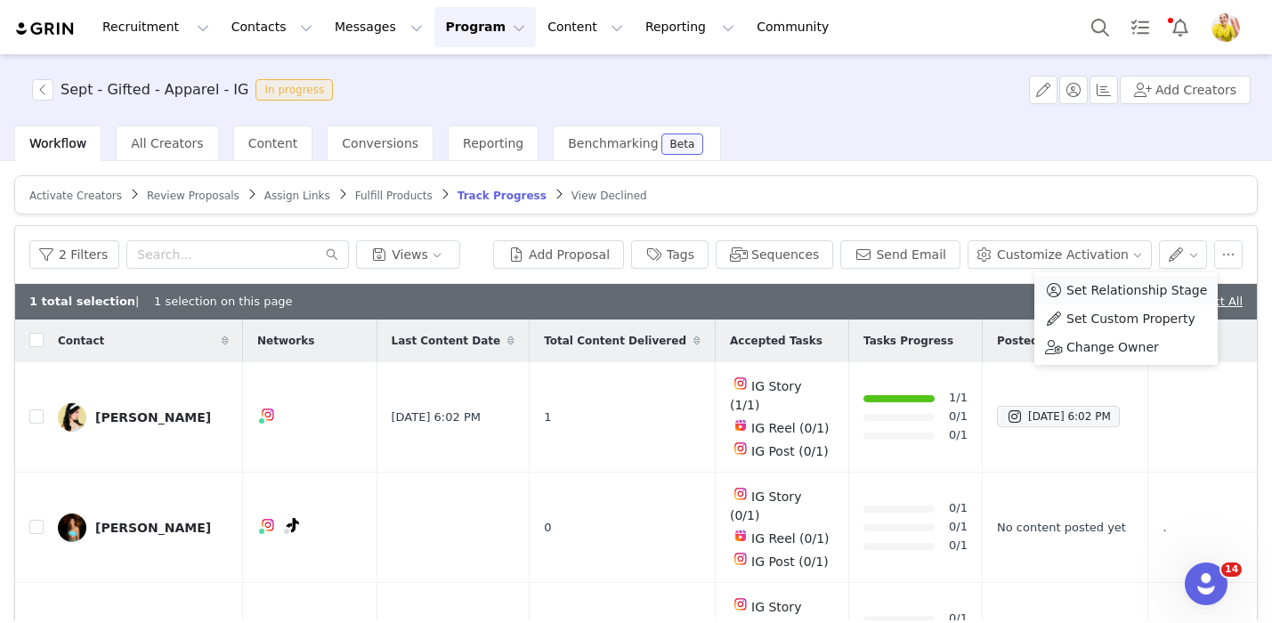
click at [1171, 294] on span "Set Relationship Stage" at bounding box center [1136, 290] width 141 height 20
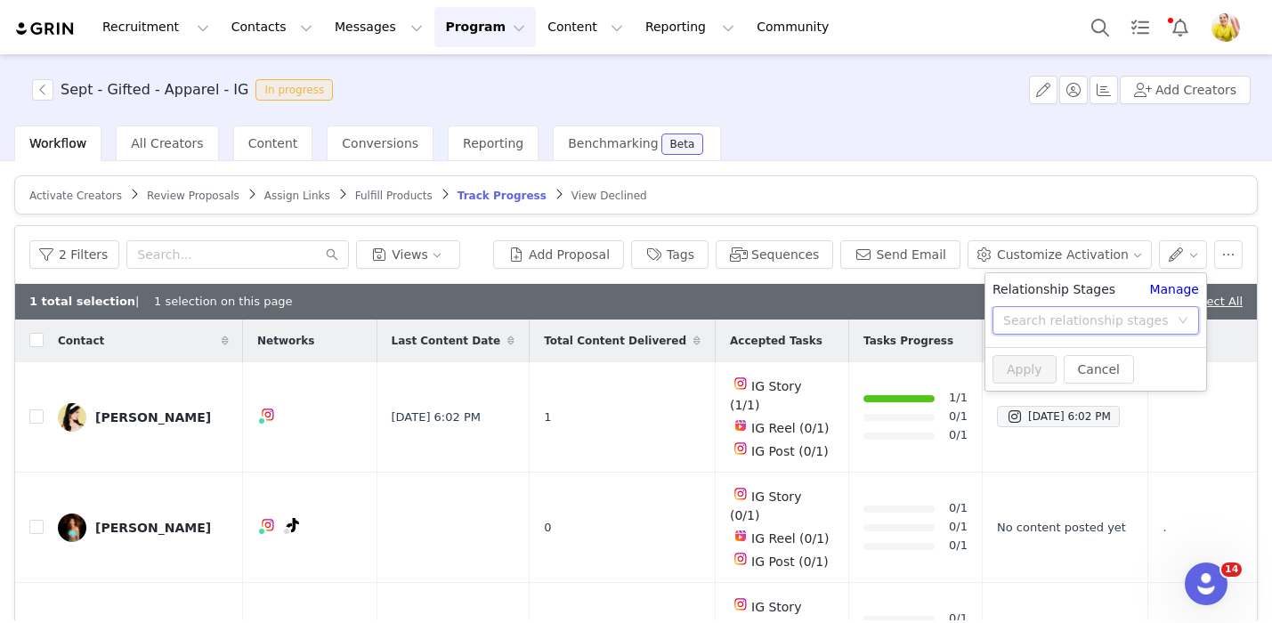
click at [1079, 331] on div "Search relationship stages" at bounding box center [1090, 320] width 174 height 27
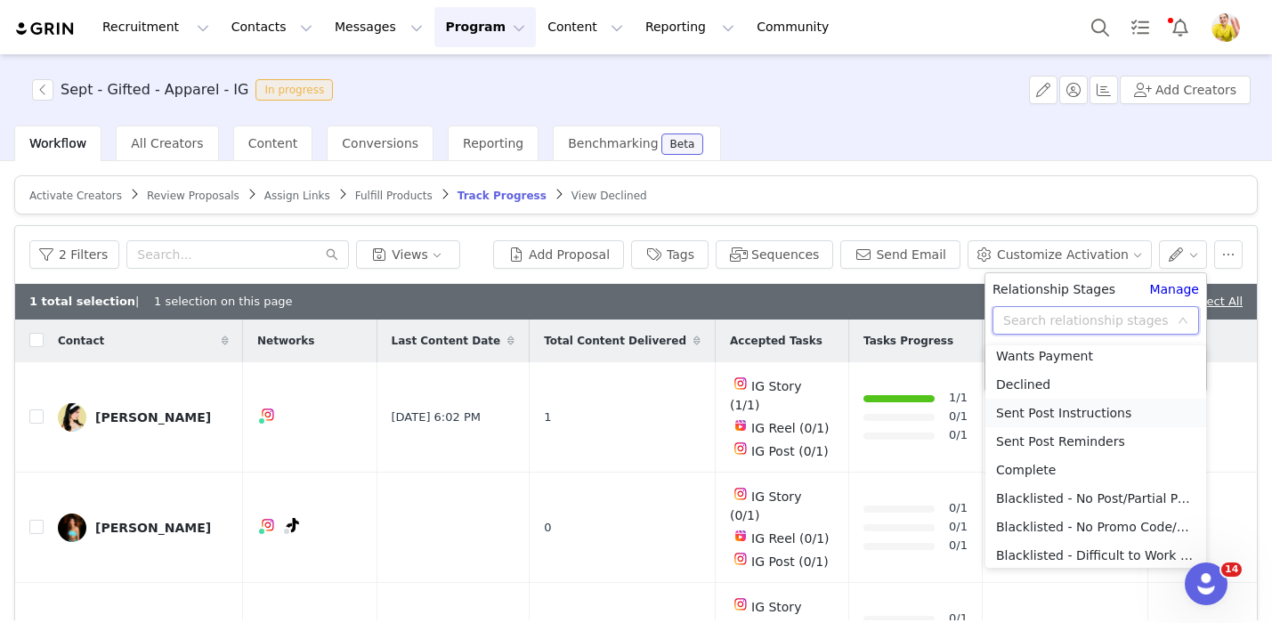
scroll to position [126, 0]
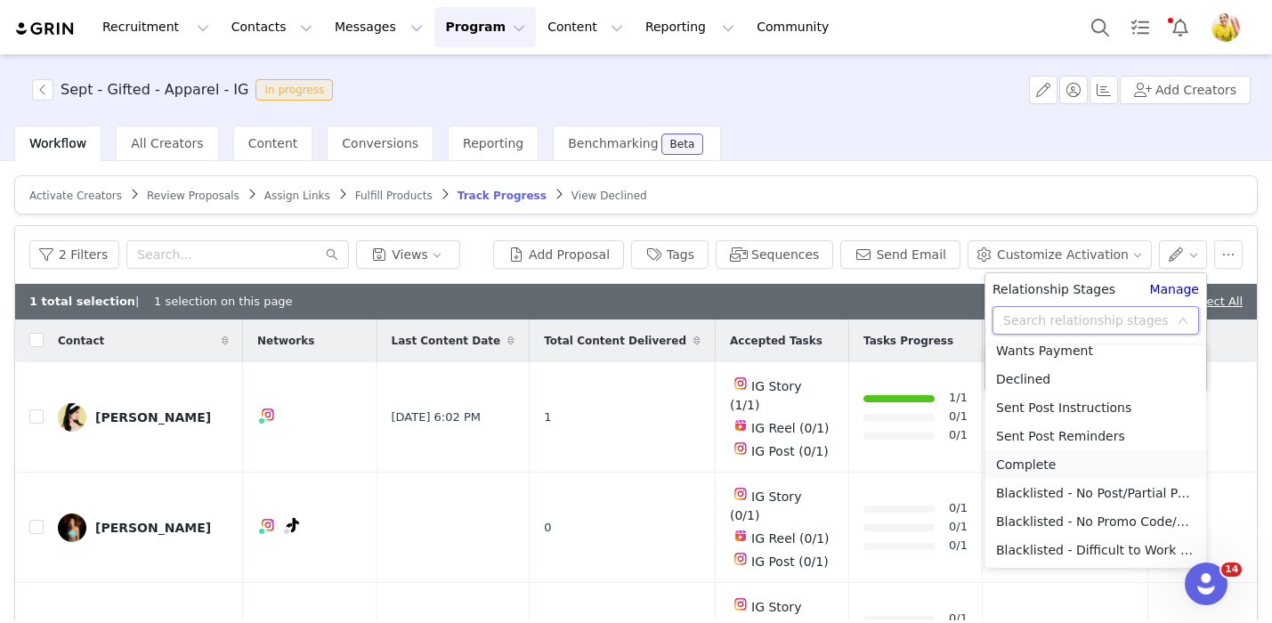
click at [1080, 470] on li "Complete" at bounding box center [1095, 464] width 221 height 28
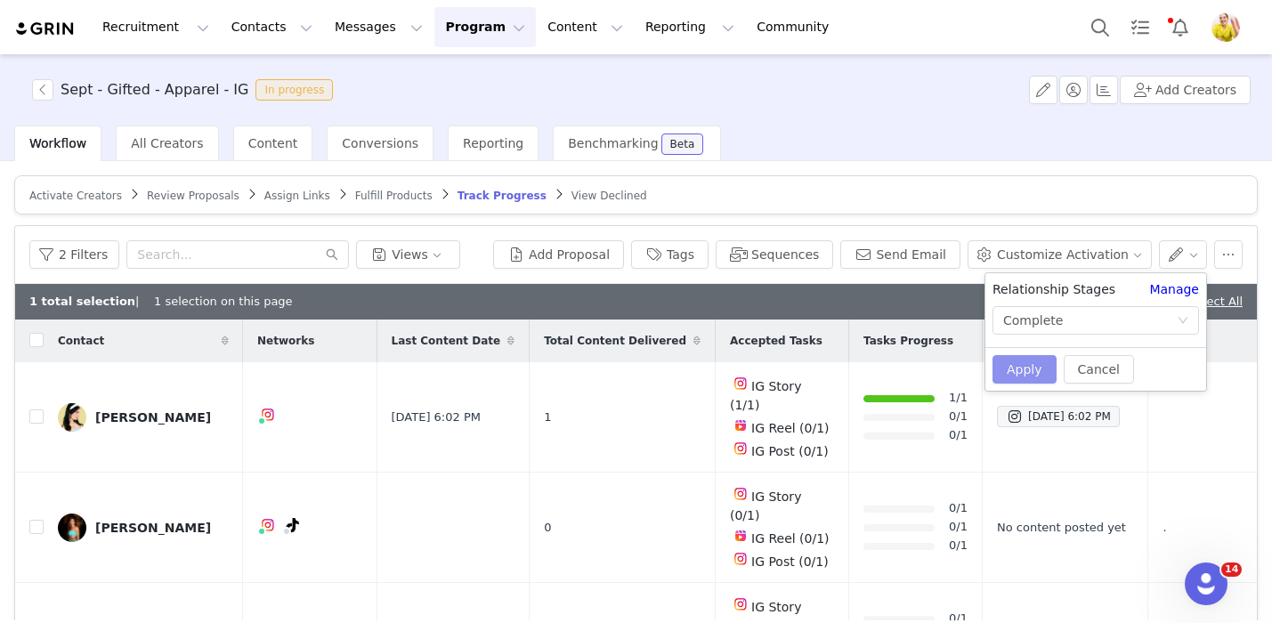
click at [1013, 355] on button "Apply" at bounding box center [1024, 369] width 64 height 28
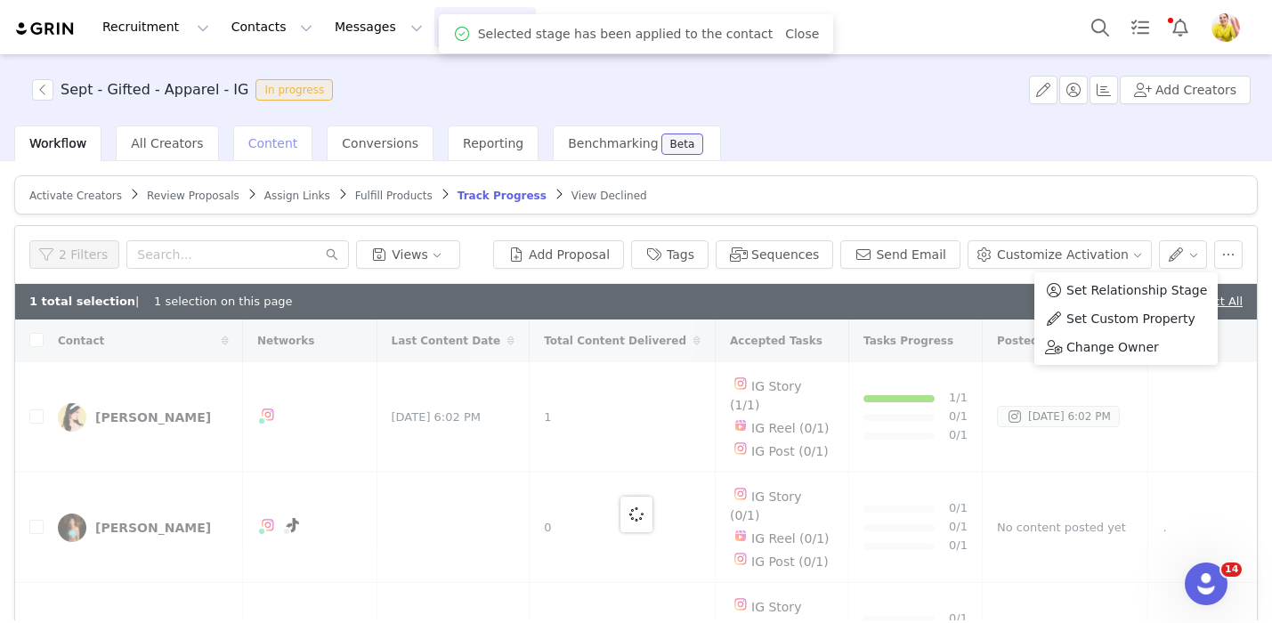
checkbox input "false"
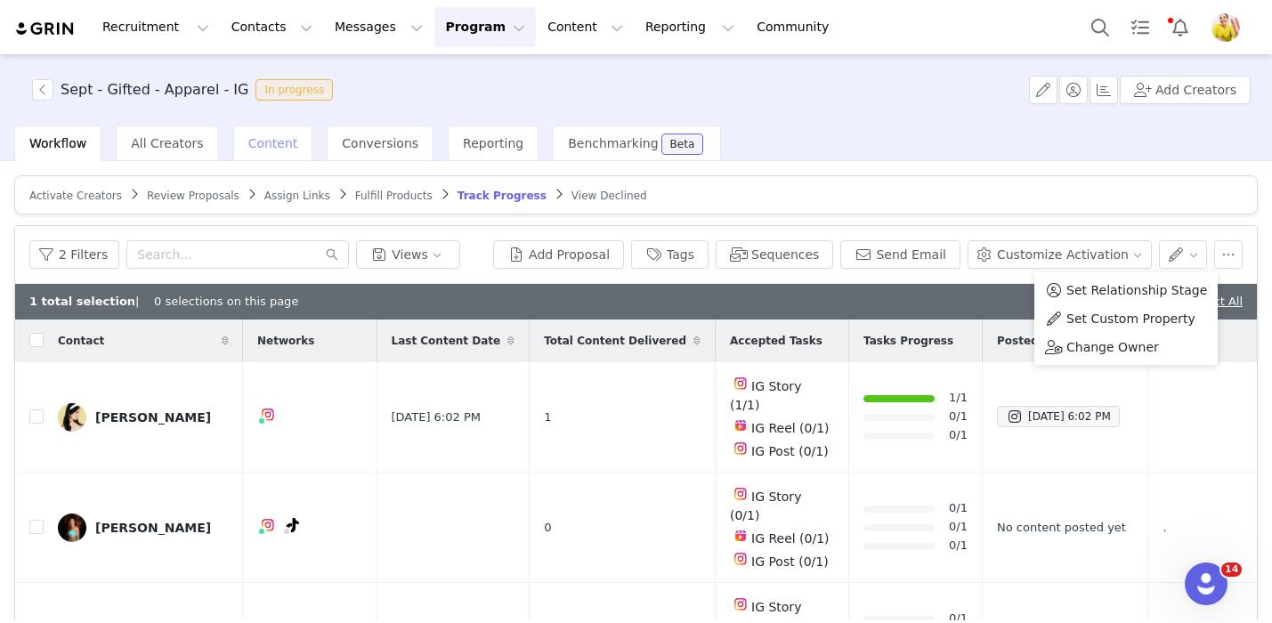
click at [256, 138] on span "Content" at bounding box center [273, 143] width 50 height 14
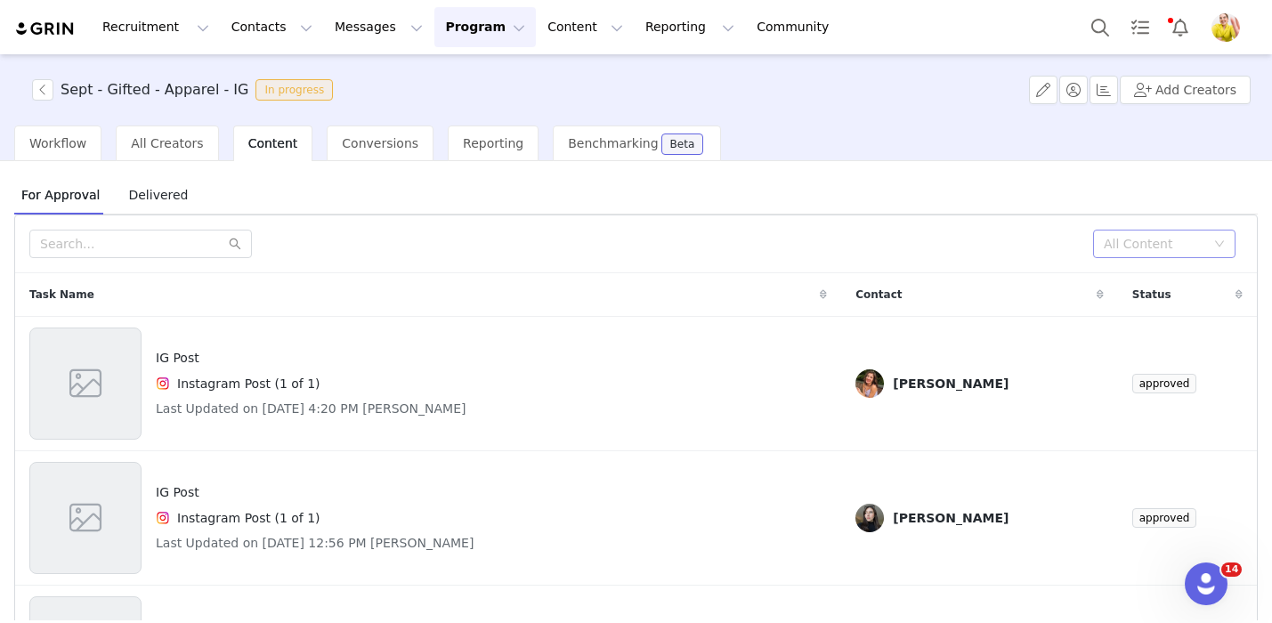
click at [1120, 249] on div "All Content" at bounding box center [1154, 244] width 101 height 18
click at [1121, 280] on li "Needs Review" at bounding box center [1164, 279] width 142 height 28
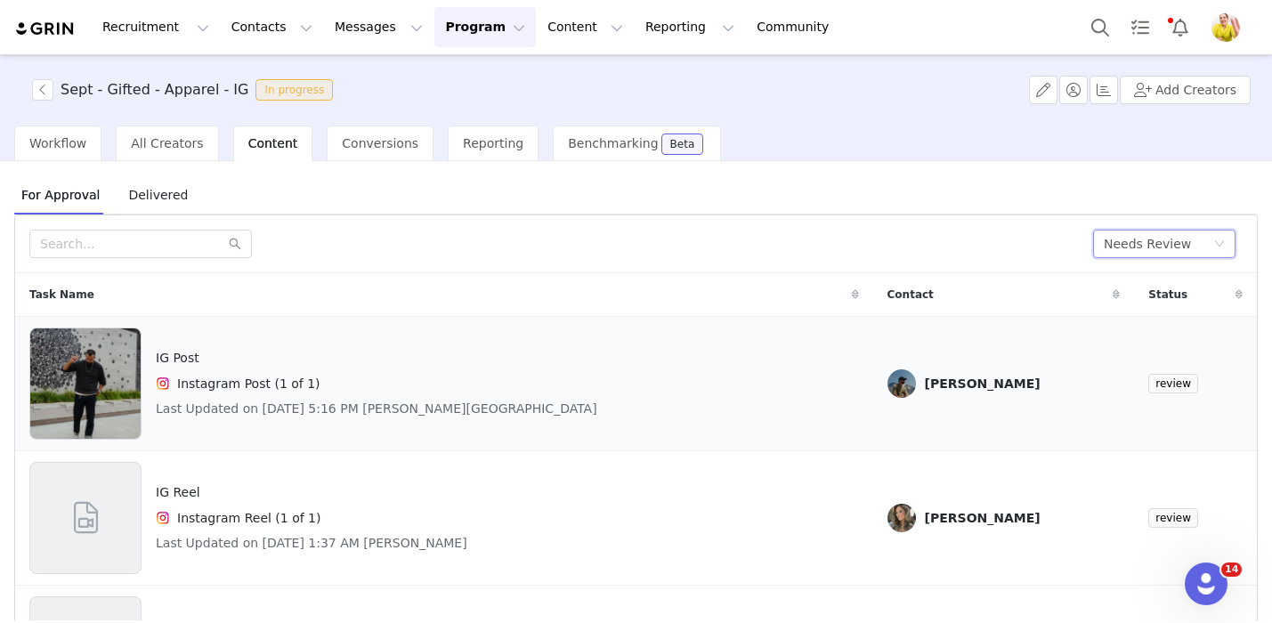
click at [675, 445] on td "IG Post Instagram Post (1 of 1) Last Updated on Sep 30, 2025 5:16 PM Adham Abou…" at bounding box center [444, 384] width 858 height 134
click at [792, 358] on div "IG Post Instagram Post (1 of 1) Last Updated on Sep 30, 2025 5:16 PM Adham Abou…" at bounding box center [443, 383] width 829 height 112
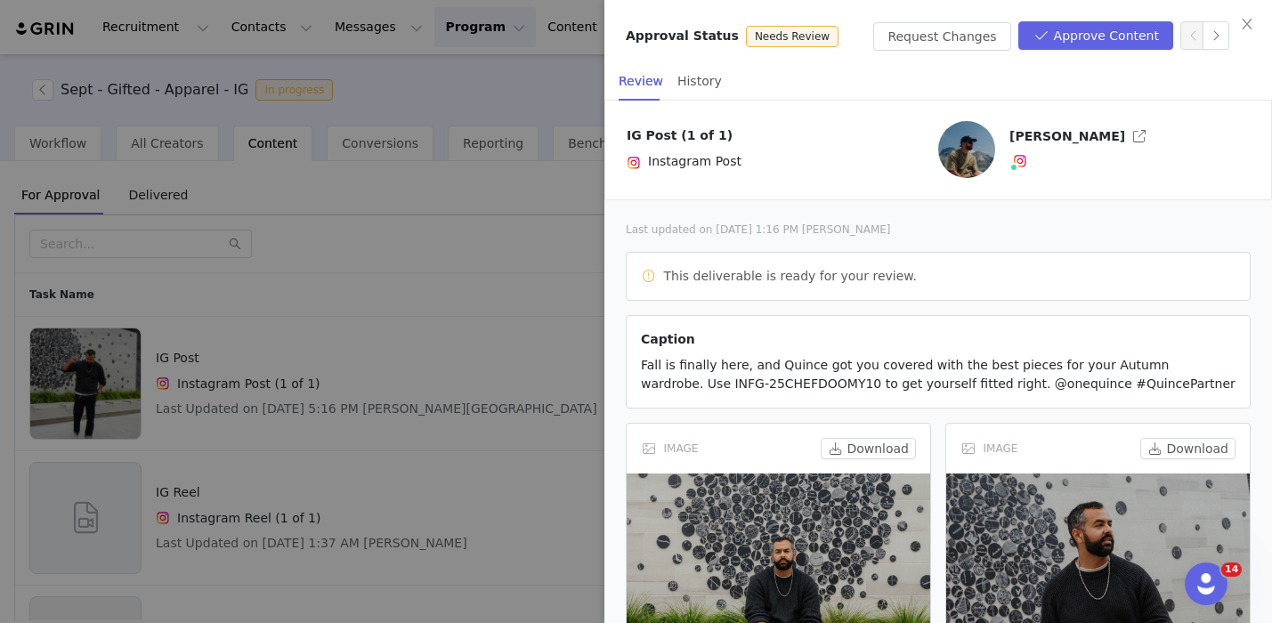
click at [447, 529] on div at bounding box center [636, 311] width 1272 height 623
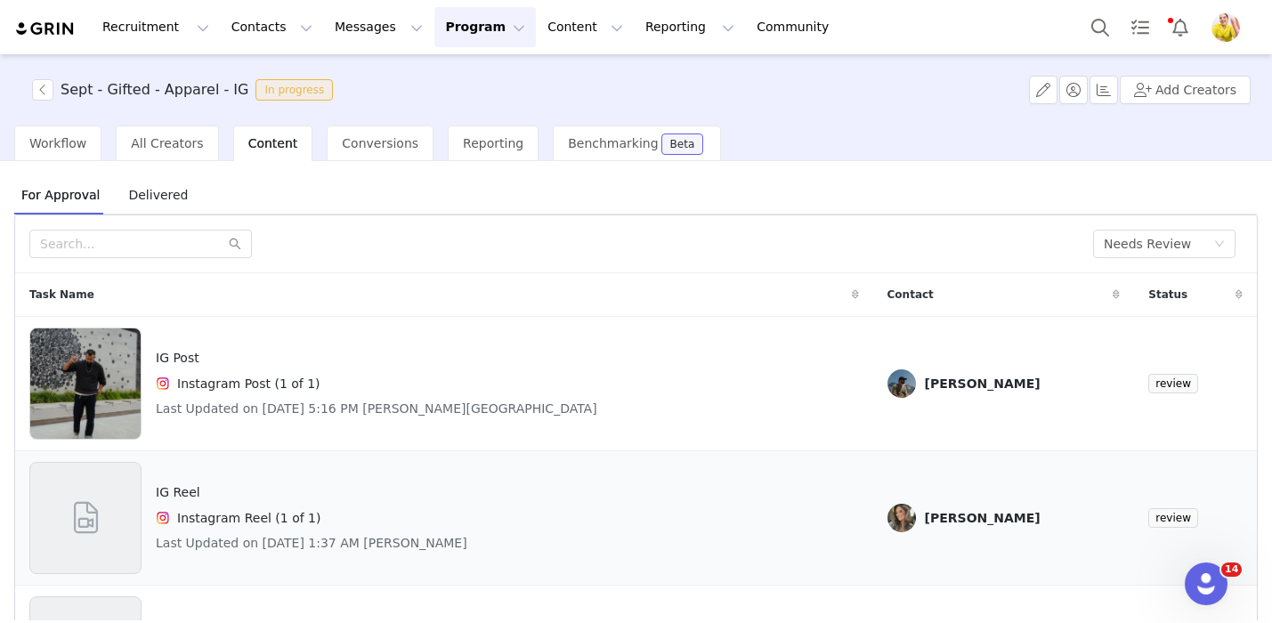
click at [659, 539] on div "IG Reel Instagram Reel (1 of 1) Last Updated on Sep 29, 2025 1:37 AM SYDNEY SUL…" at bounding box center [443, 518] width 829 height 112
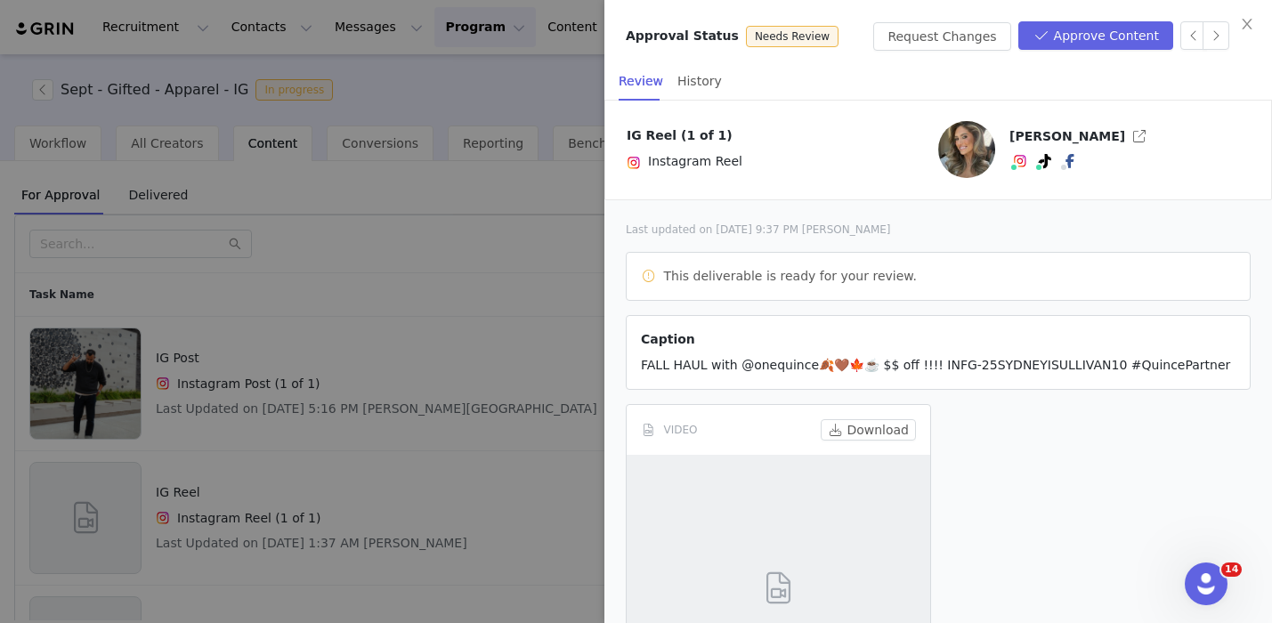
click at [507, 462] on div at bounding box center [636, 311] width 1272 height 623
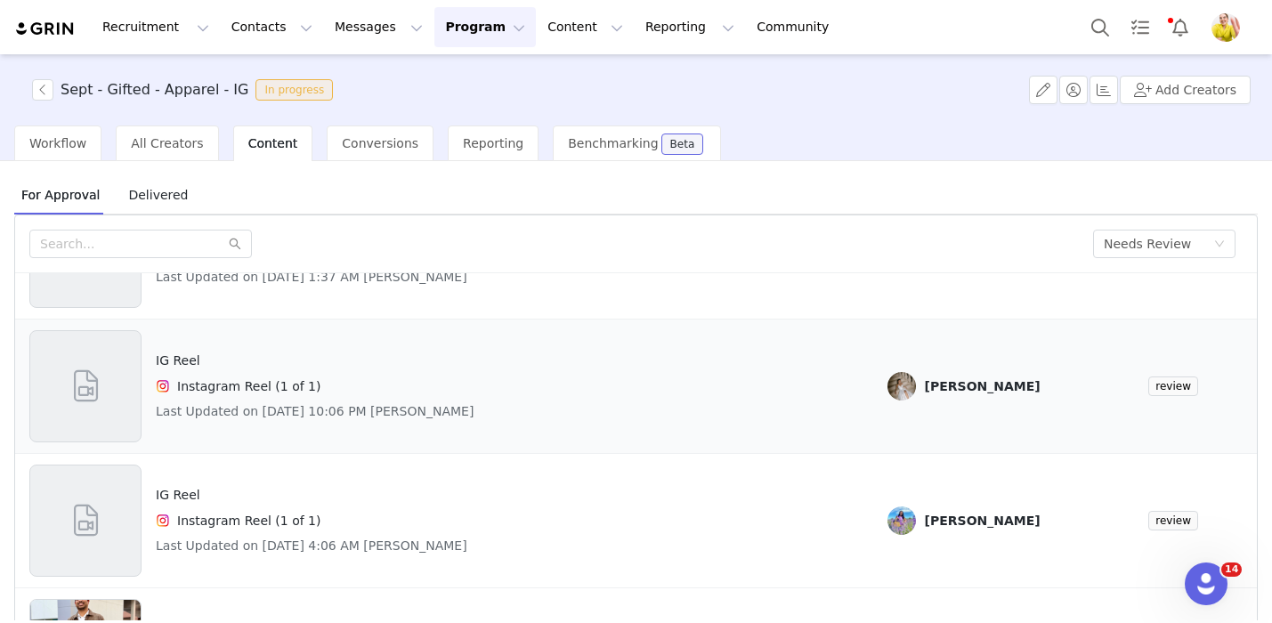
scroll to position [267, 0]
click at [679, 417] on div "IG Reel Instagram Reel (1 of 1) Last Updated on Sep 15, 2025 10:06 PM Megan Ly" at bounding box center [443, 385] width 829 height 112
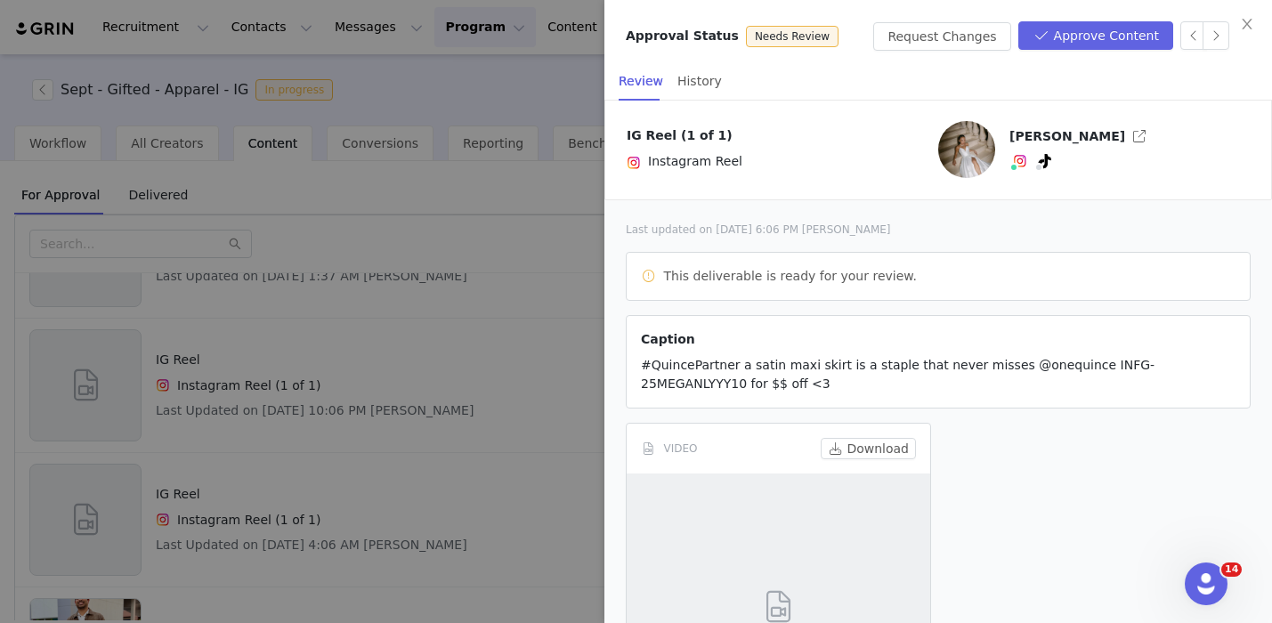
click at [535, 352] on div at bounding box center [636, 311] width 1272 height 623
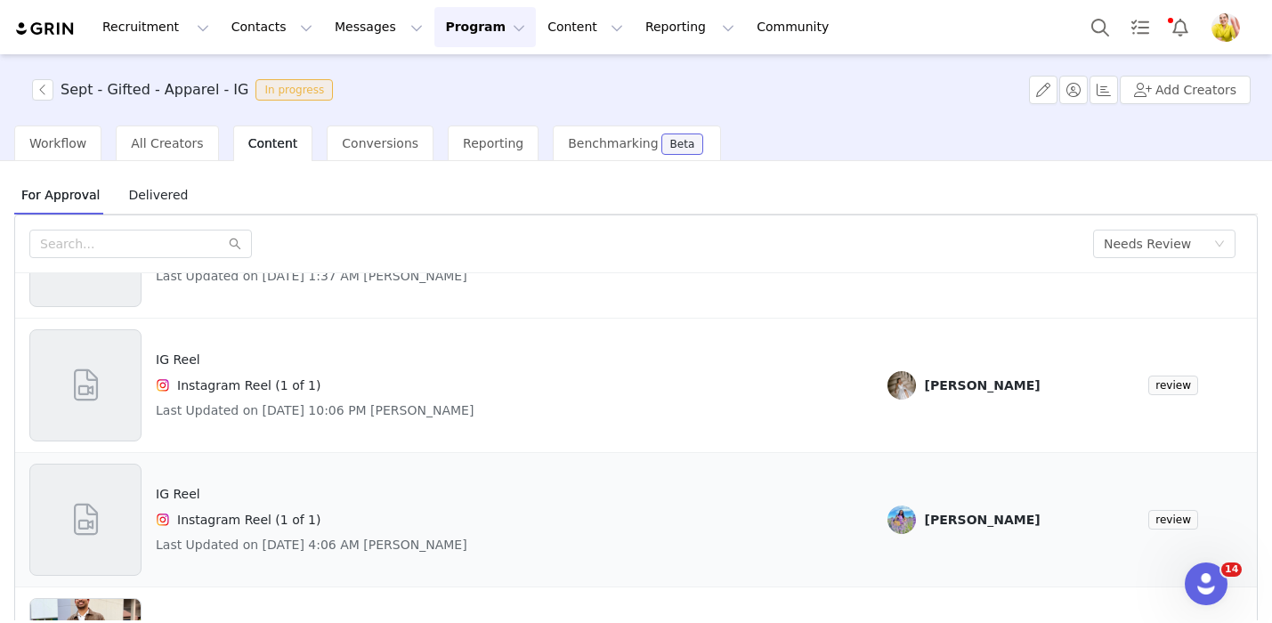
click at [676, 506] on div "IG Reel Instagram Reel (1 of 1) Last Updated on Sep 29, 2025 4:06 AM Sindhoor C…" at bounding box center [443, 520] width 829 height 112
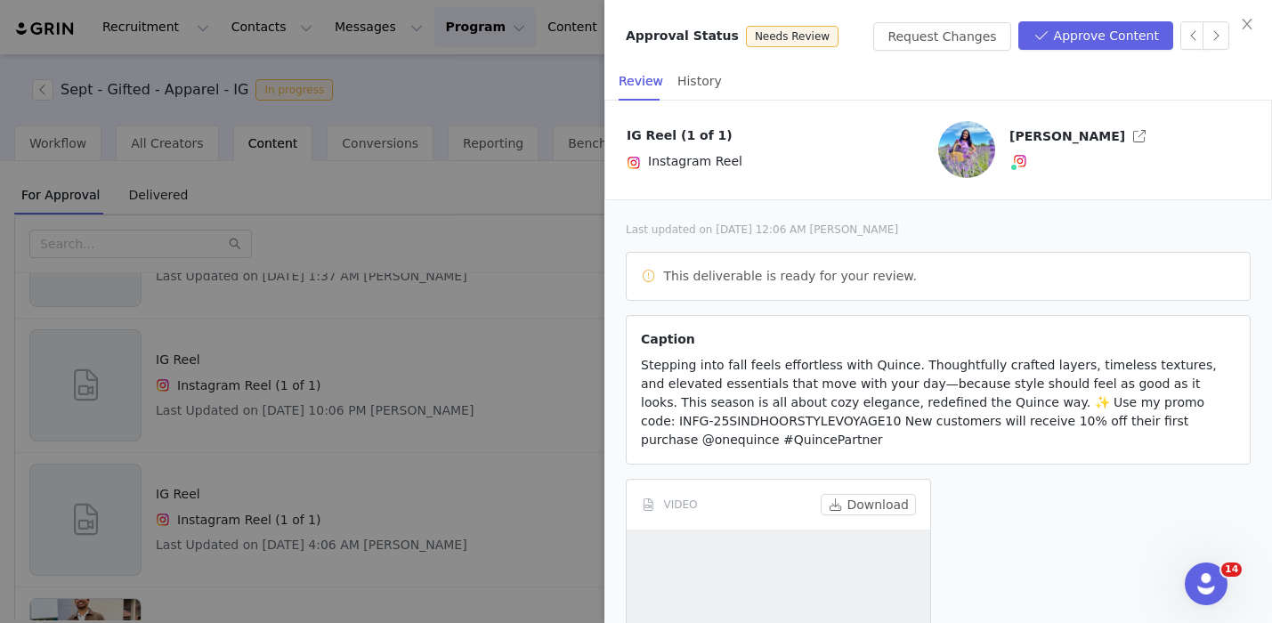
click at [573, 356] on div at bounding box center [636, 311] width 1272 height 623
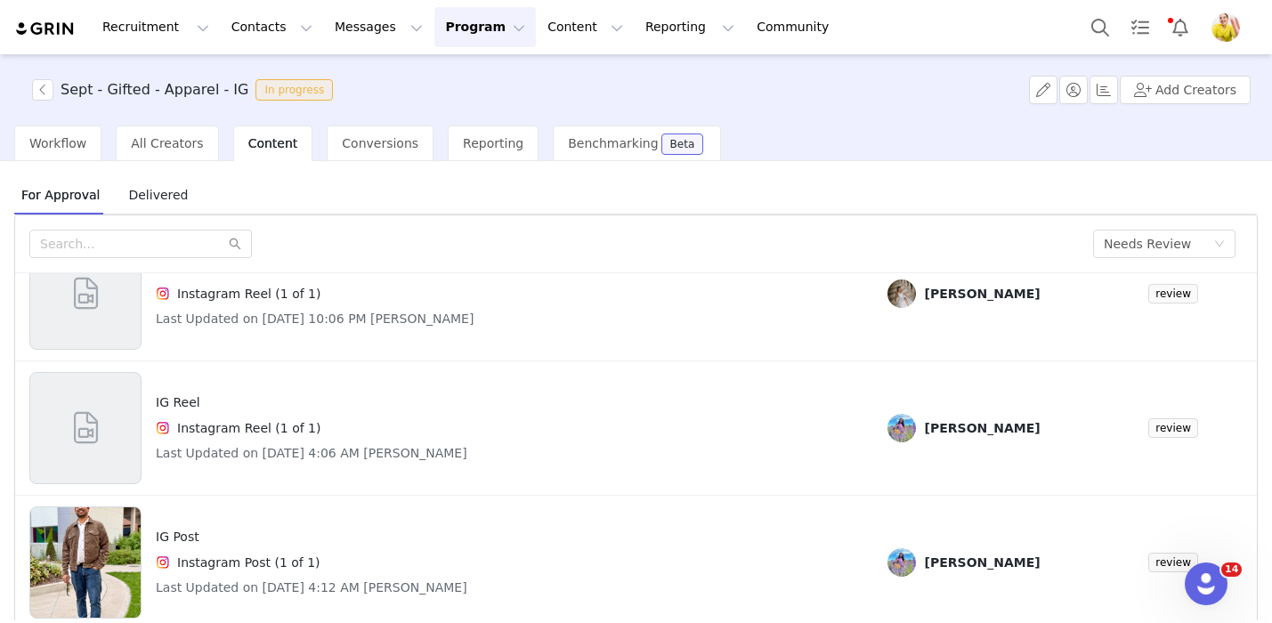
scroll to position [75, 0]
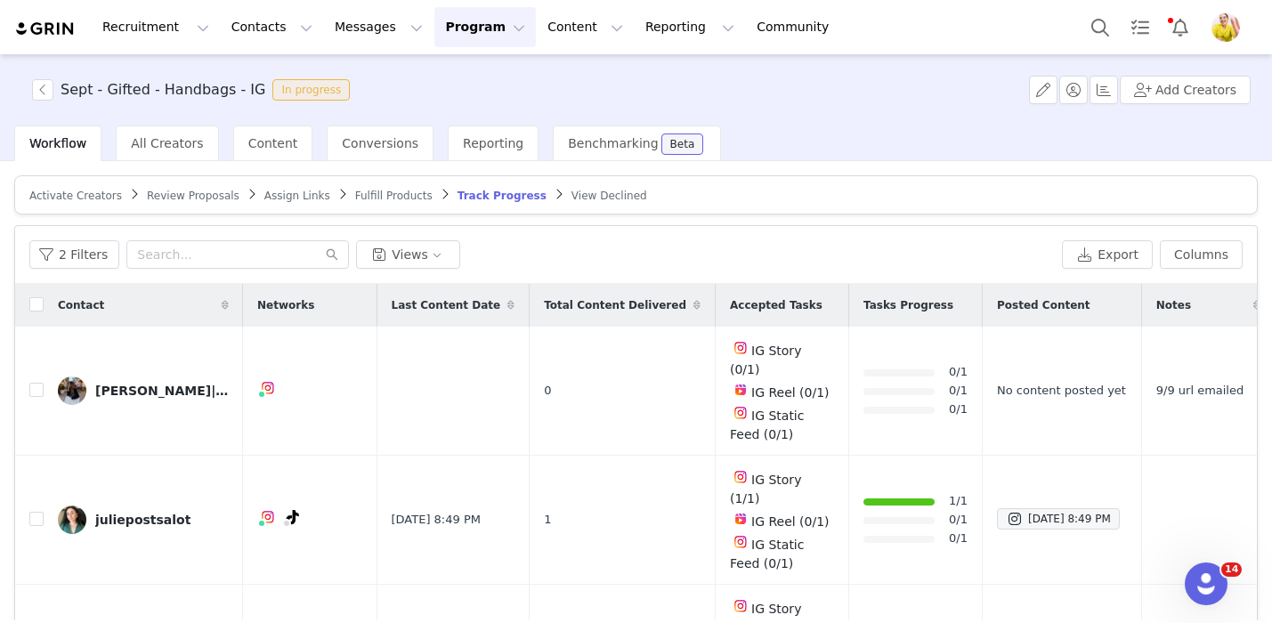
drag, startPoint x: 279, startPoint y: 138, endPoint x: 962, endPoint y: 153, distance: 682.7
click at [279, 138] on span "Content" at bounding box center [273, 143] width 50 height 14
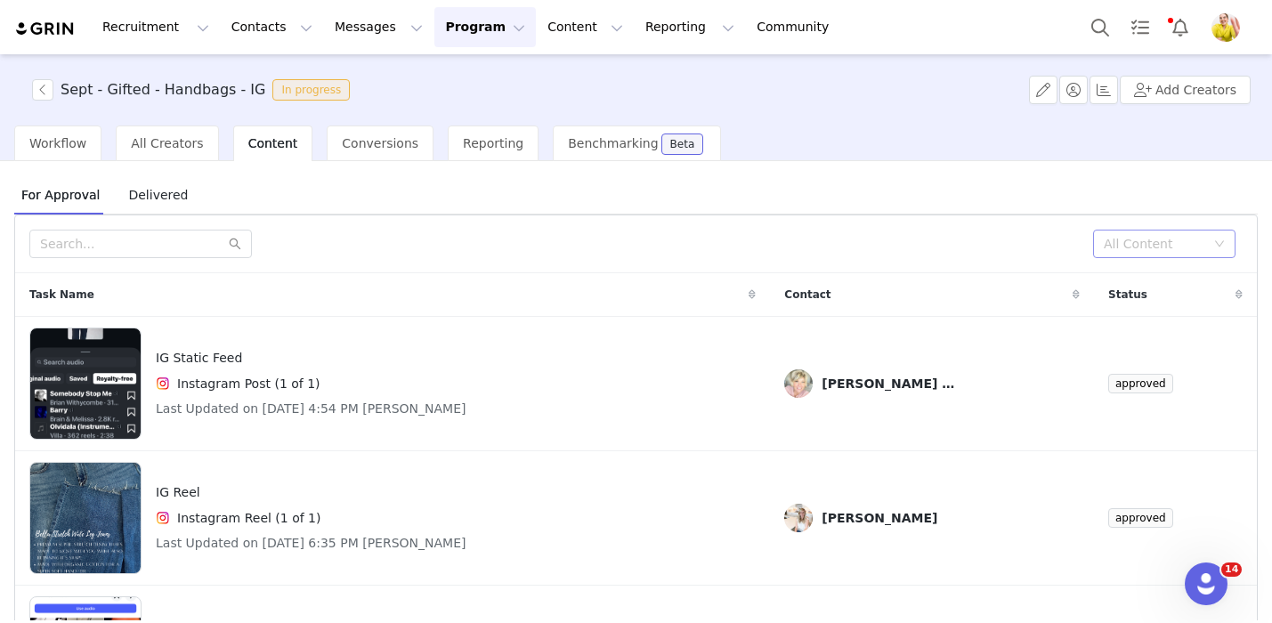
click at [1156, 237] on div "All Content" at bounding box center [1154, 244] width 101 height 18
click at [1150, 274] on li "Needs Review" at bounding box center [1164, 279] width 142 height 28
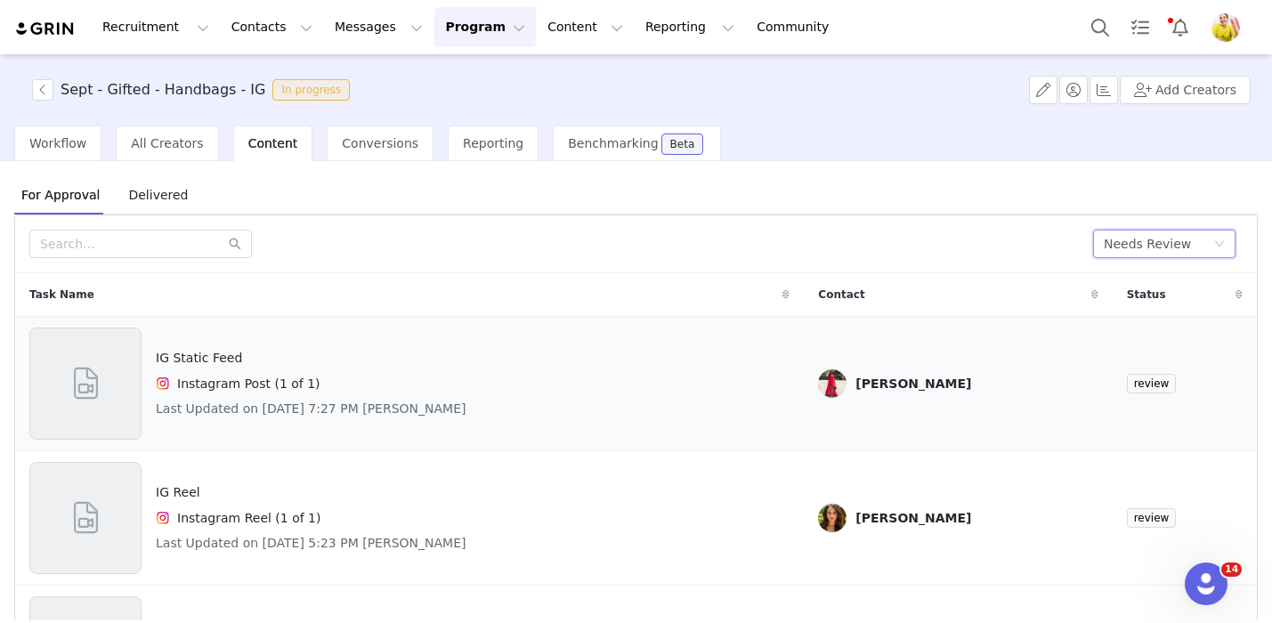
click at [760, 379] on div "IG Static Feed Instagram Post (1 of 1) Last Updated on [DATE] 7:27 PM [PERSON_N…" at bounding box center [409, 383] width 760 height 112
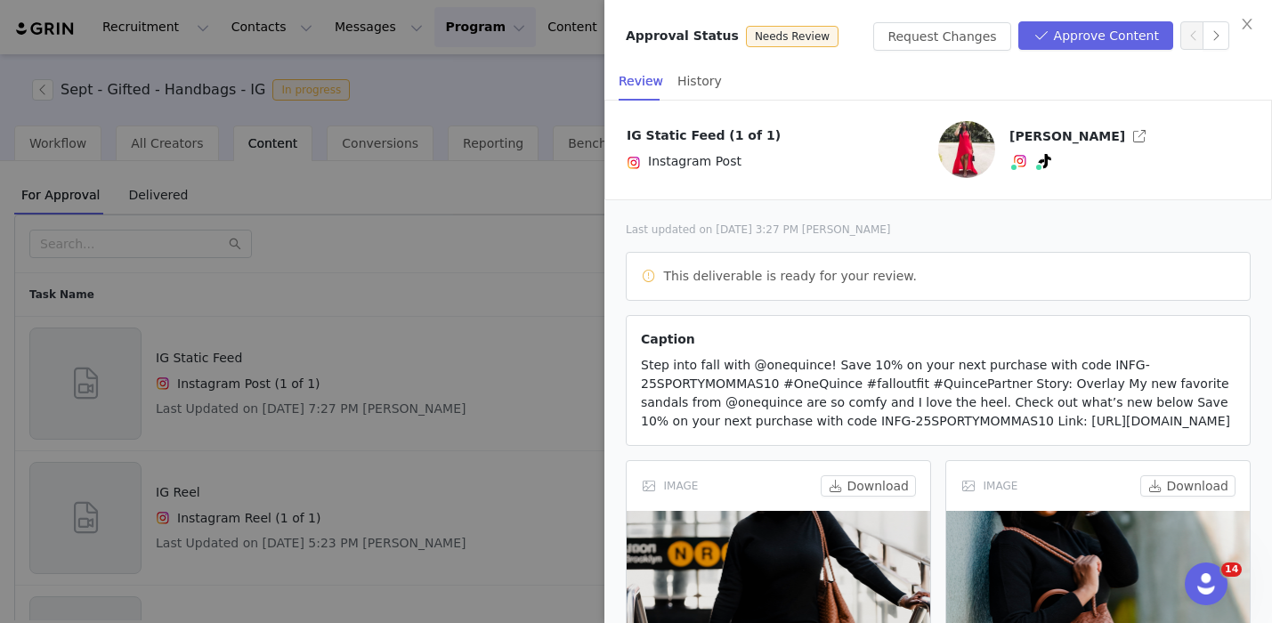
click at [528, 392] on div at bounding box center [636, 311] width 1272 height 623
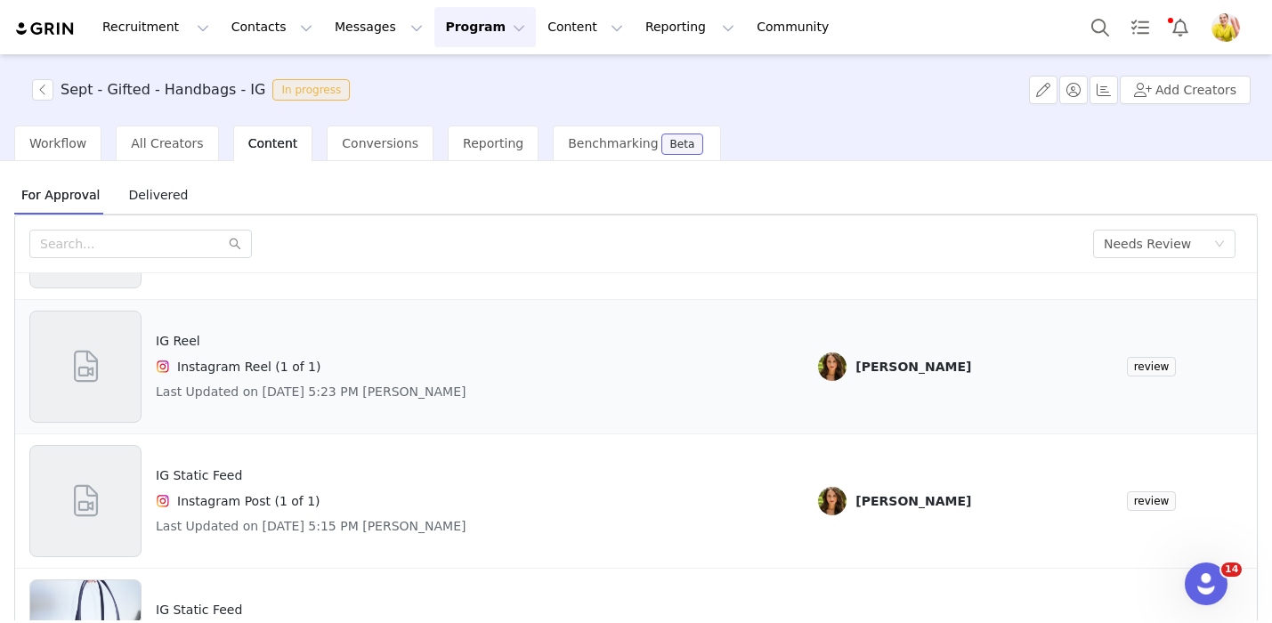
scroll to position [152, 0]
click at [730, 402] on div "IG Reel Instagram Reel (1 of 1) Last Updated on Sep 29, 2025 5:23 PM Lauren Fra…" at bounding box center [409, 366] width 760 height 112
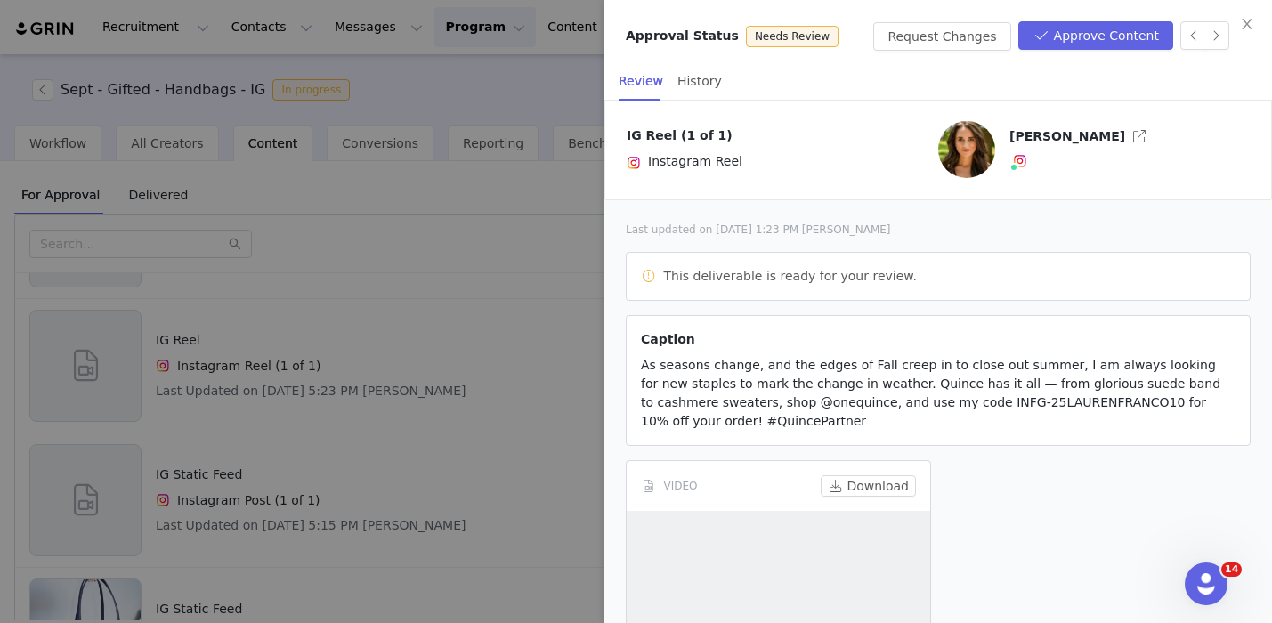
click at [532, 345] on div at bounding box center [636, 311] width 1272 height 623
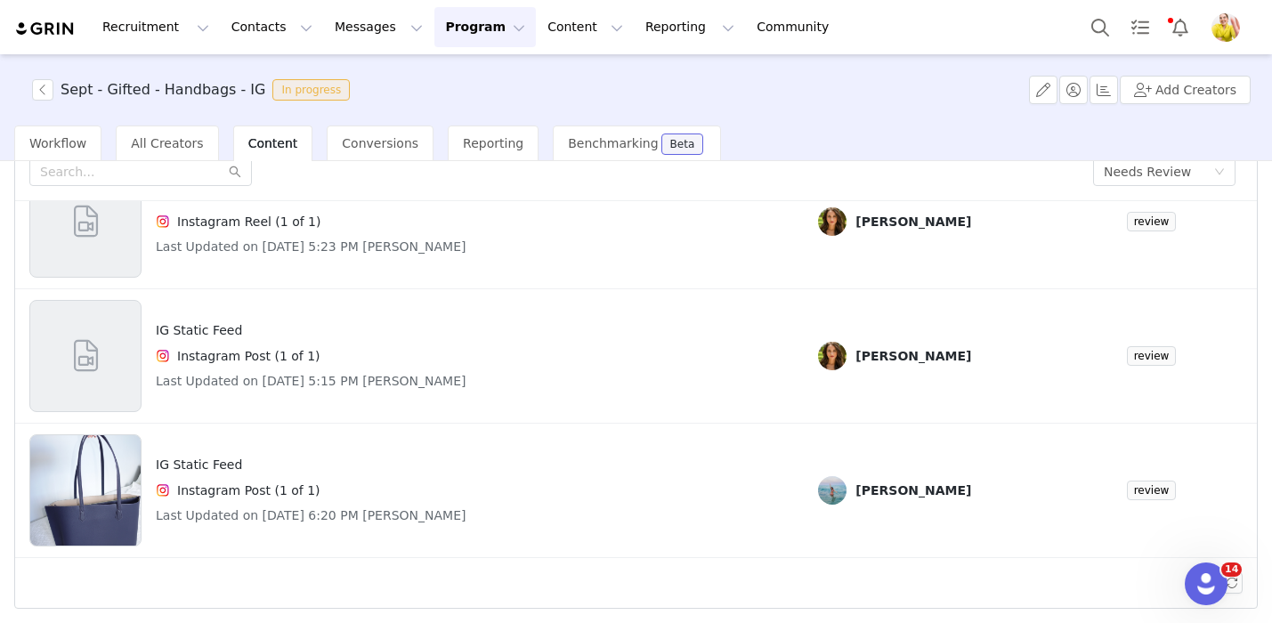
scroll to position [75, 0]
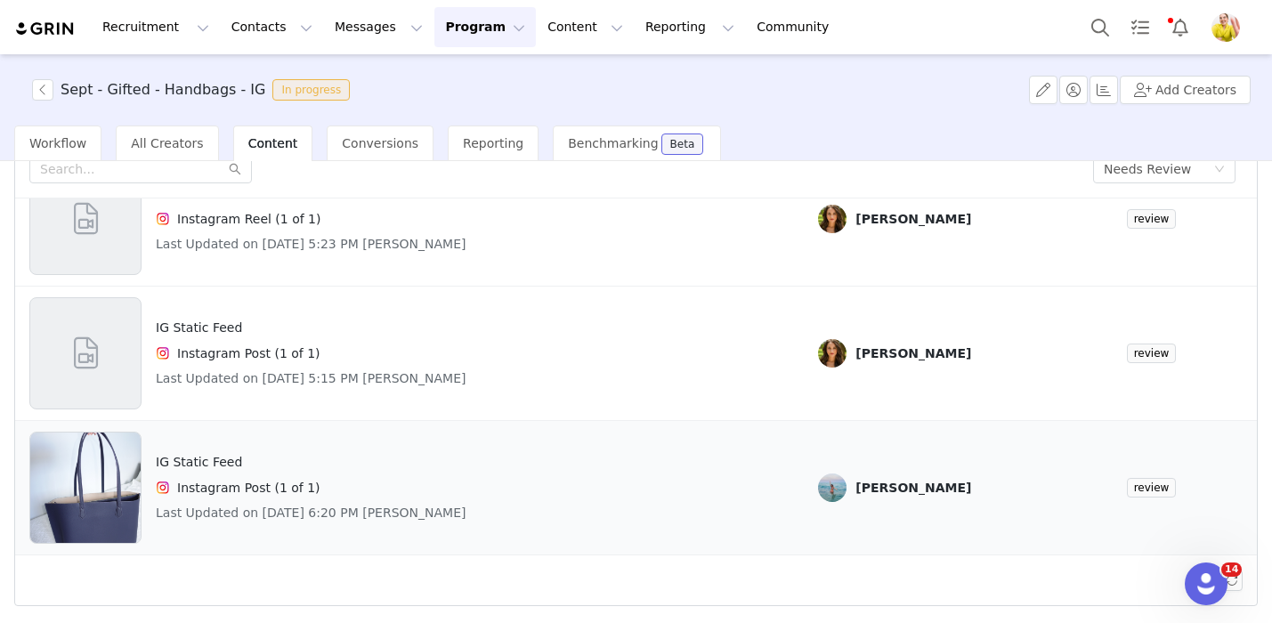
click at [699, 521] on div "IG Static Feed Instagram Post (1 of 1) Last Updated on Sep 30, 2025 6:20 PM Nic…" at bounding box center [409, 488] width 760 height 112
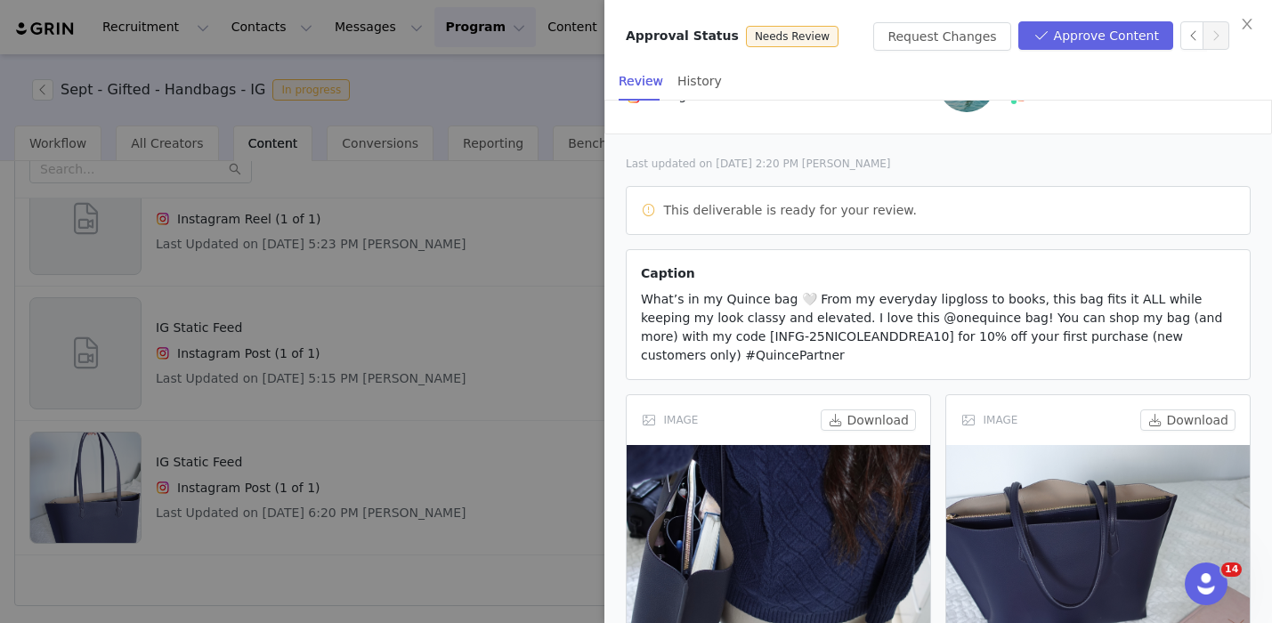
scroll to position [0, 0]
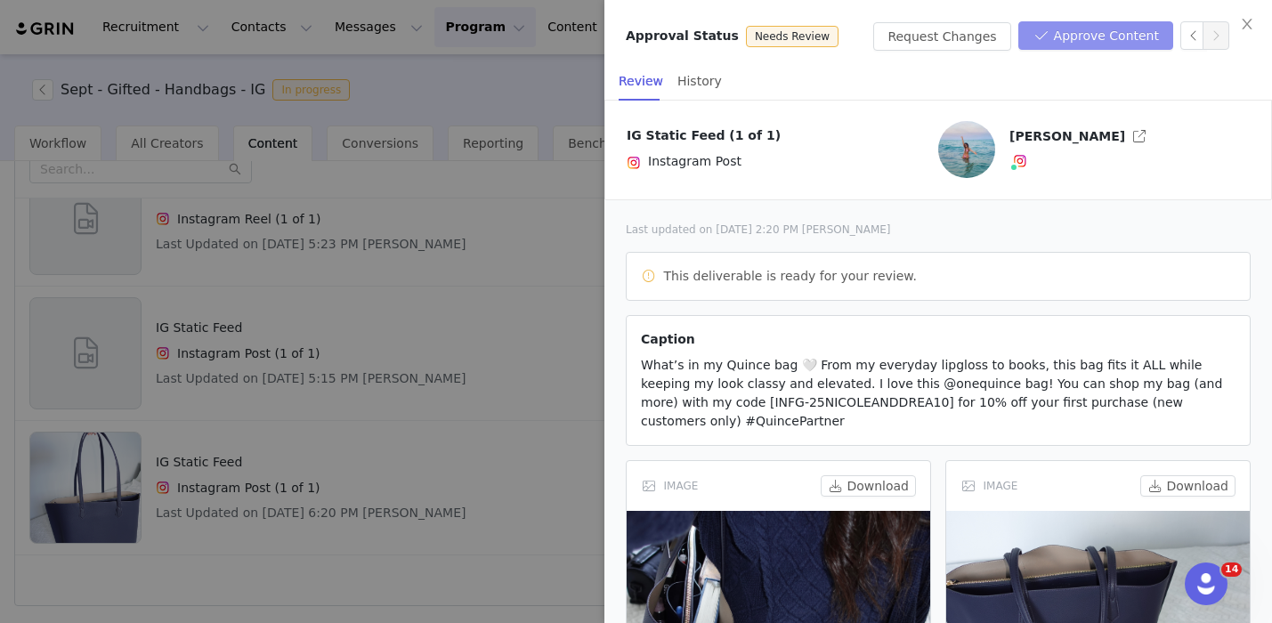
click at [1121, 42] on button "Approve Content" at bounding box center [1095, 35] width 155 height 28
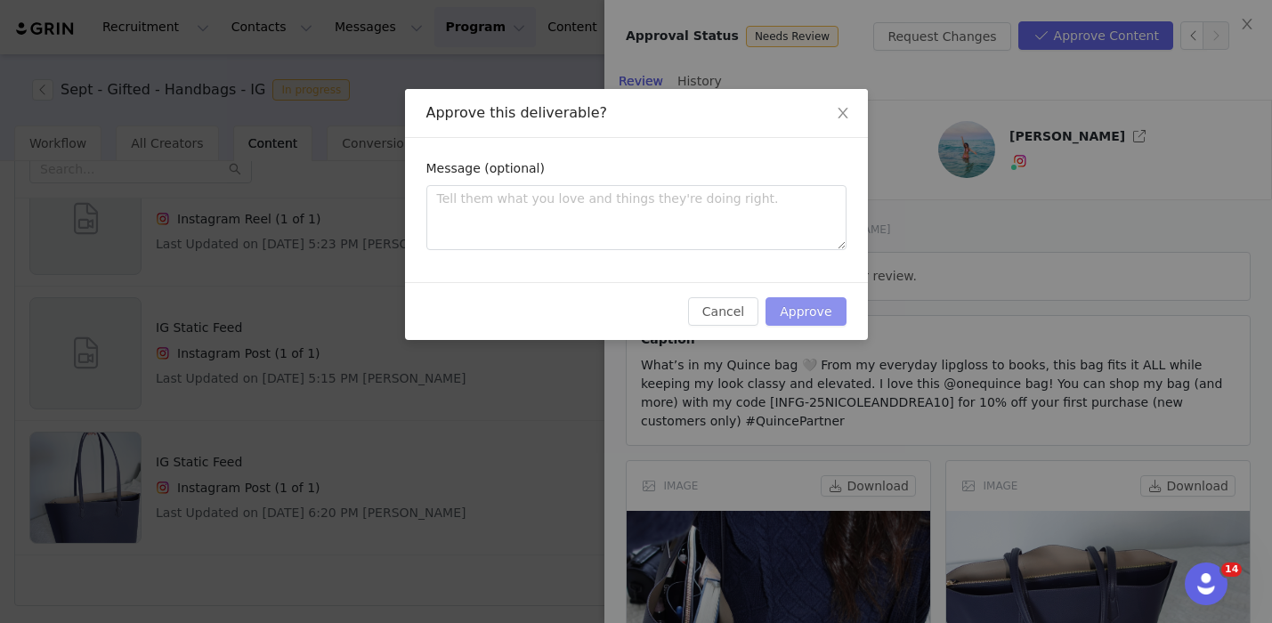
click at [801, 319] on button "Approve" at bounding box center [805, 311] width 80 height 28
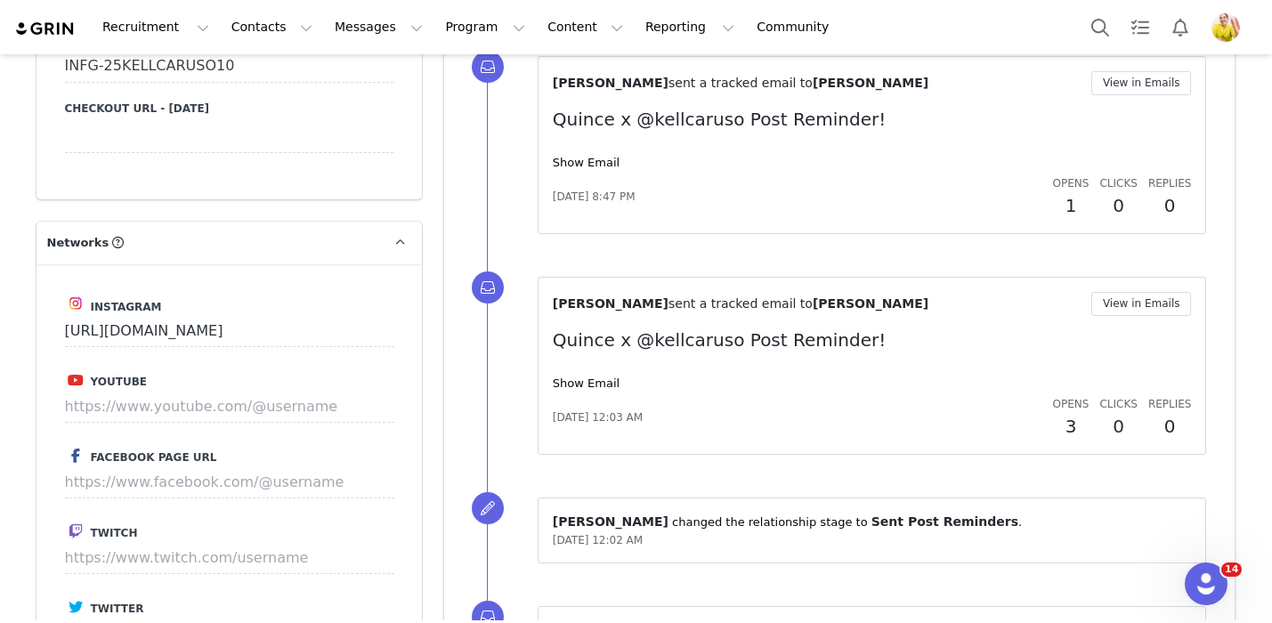
scroll to position [1615, 0]
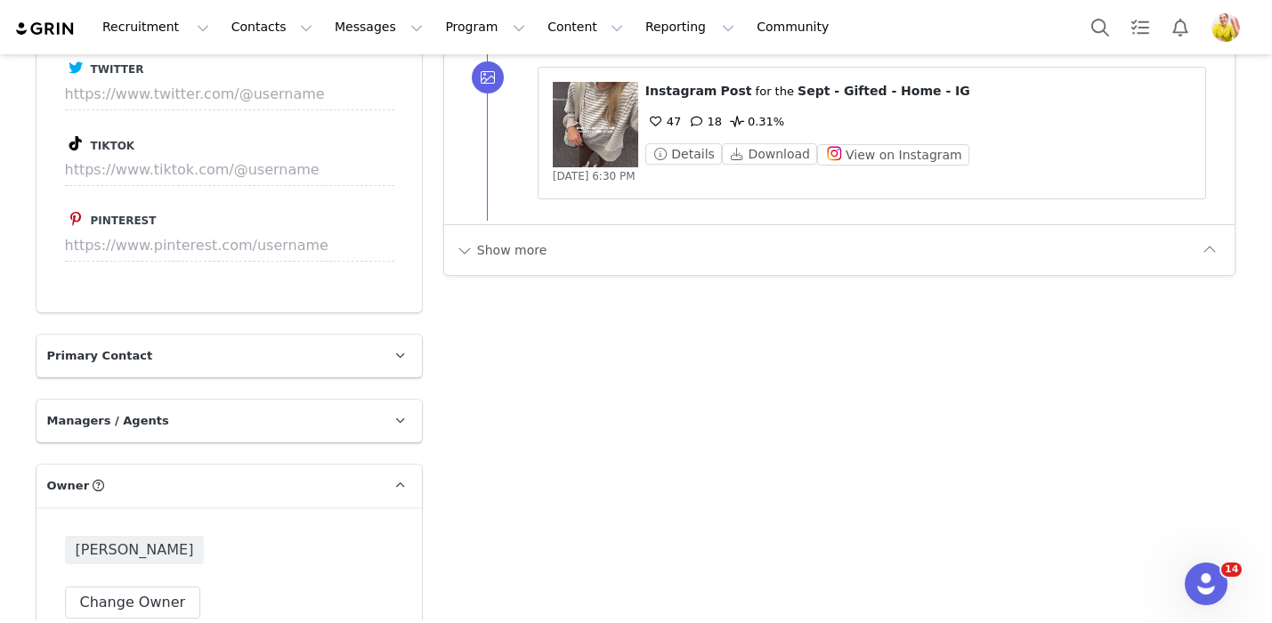
scroll to position [2187, 0]
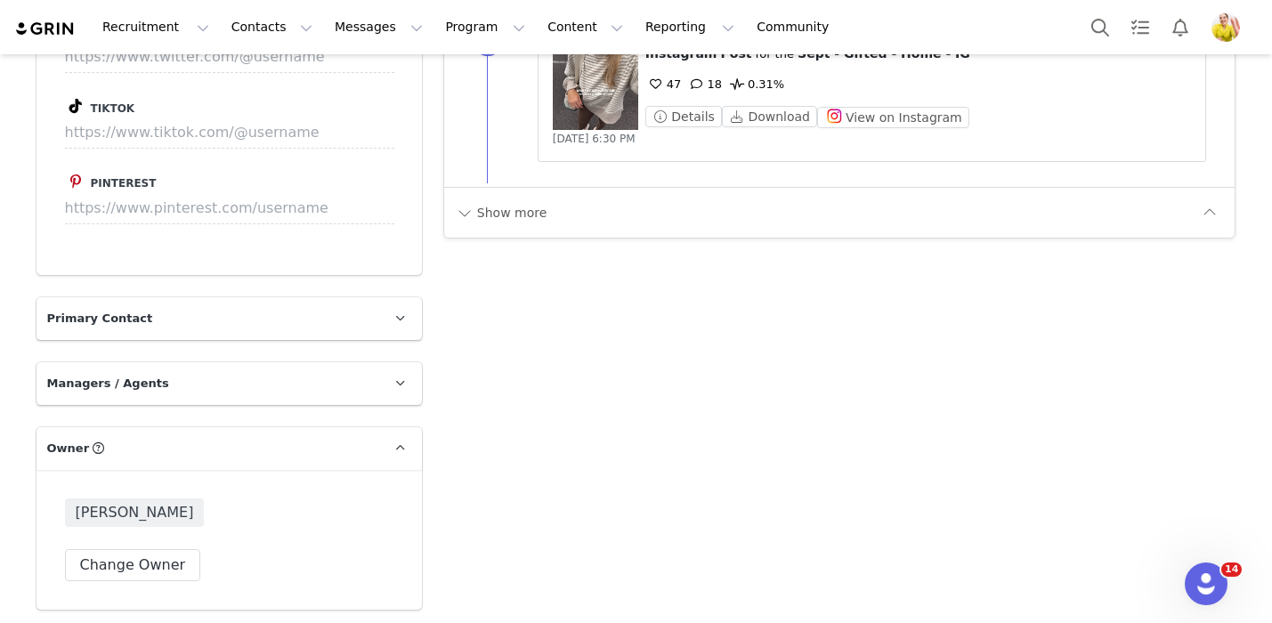
click at [550, 227] on div "Show more" at bounding box center [839, 212] width 791 height 51
click at [509, 217] on button "Show more" at bounding box center [501, 212] width 93 height 28
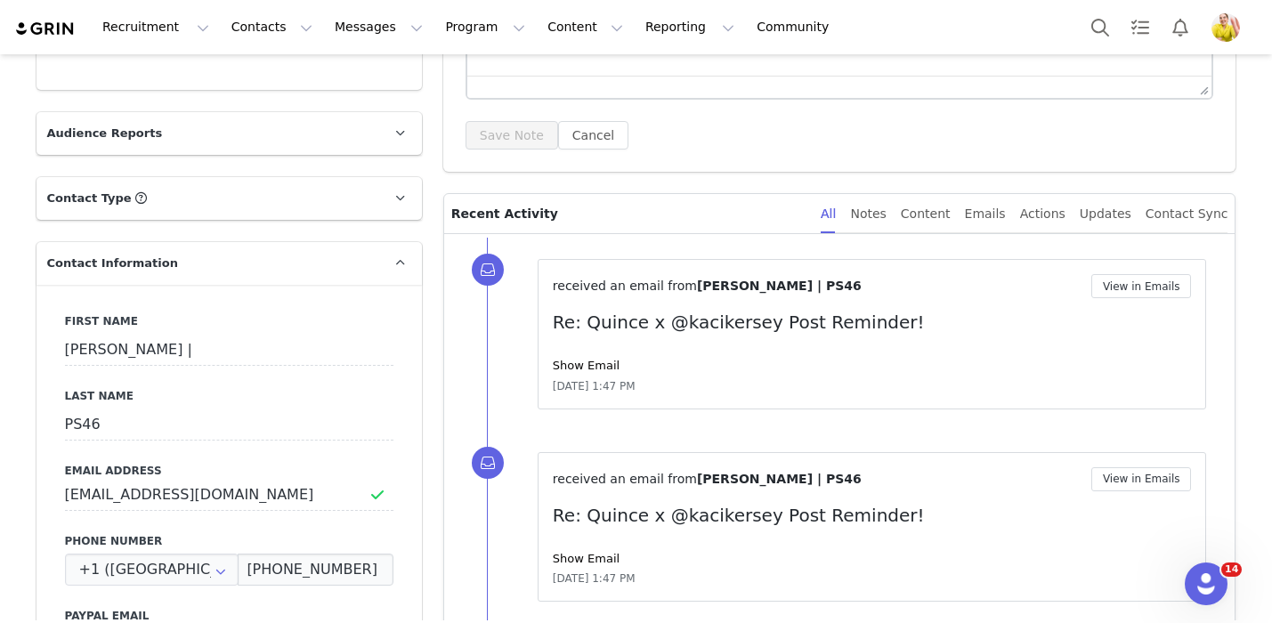
scroll to position [471, 0]
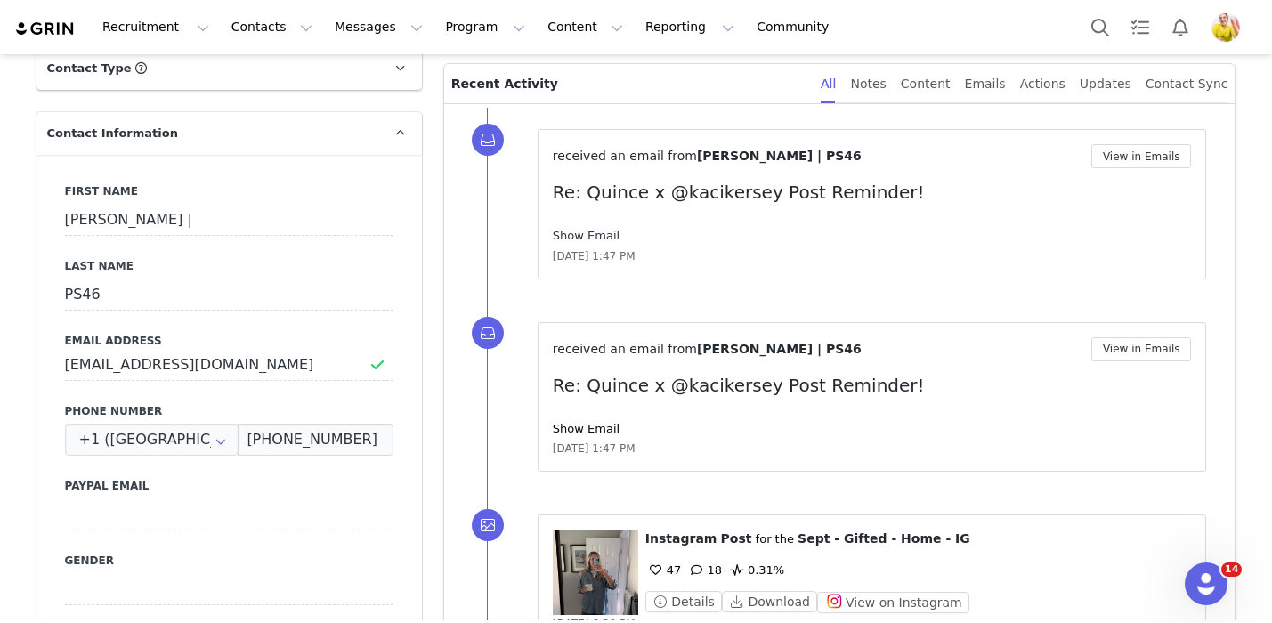
click at [604, 233] on link "Show Email" at bounding box center [586, 235] width 67 height 13
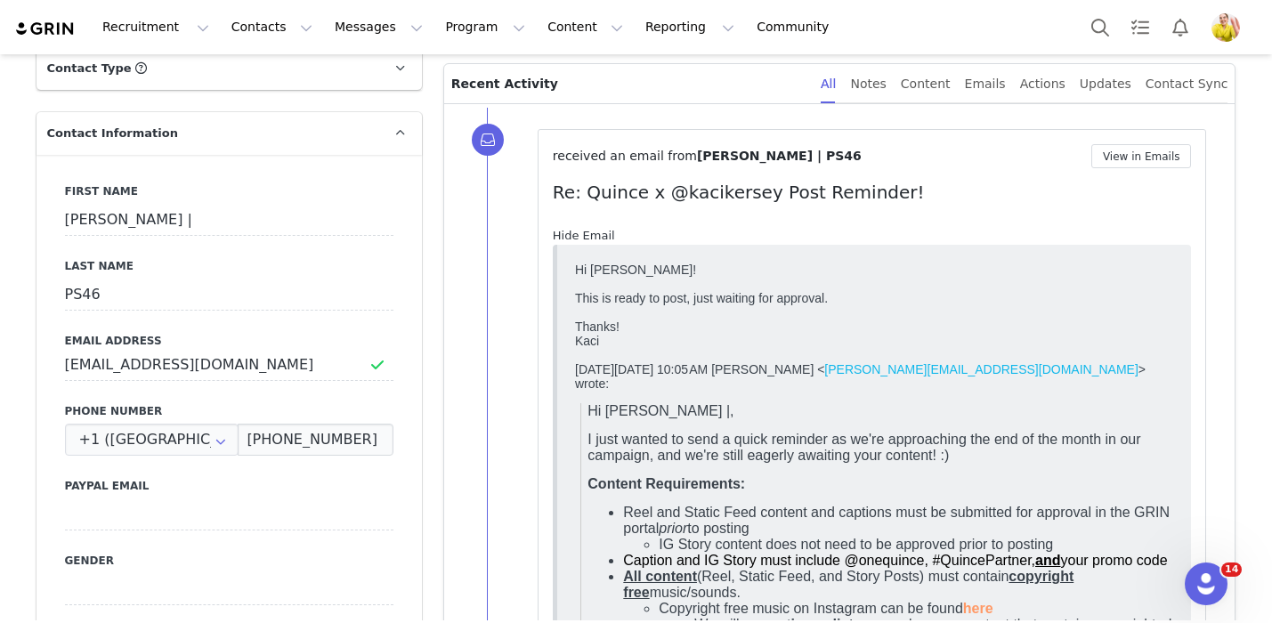
scroll to position [0, 0]
click at [605, 233] on link "Hide Email" at bounding box center [584, 235] width 62 height 13
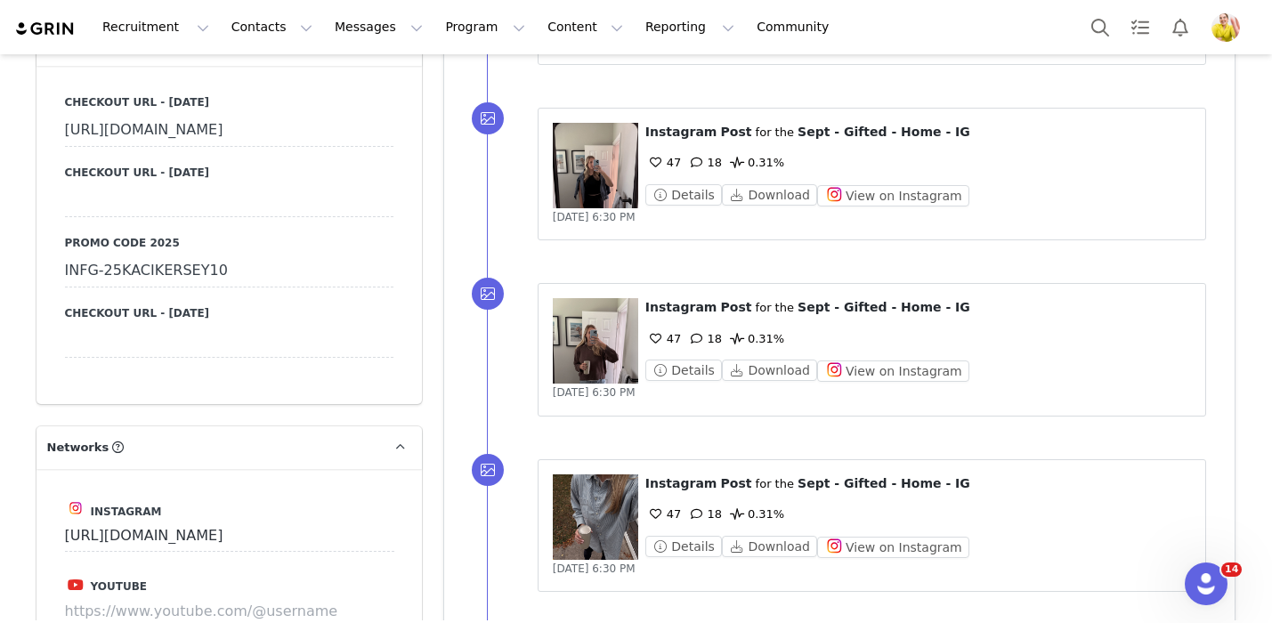
scroll to position [1395, 0]
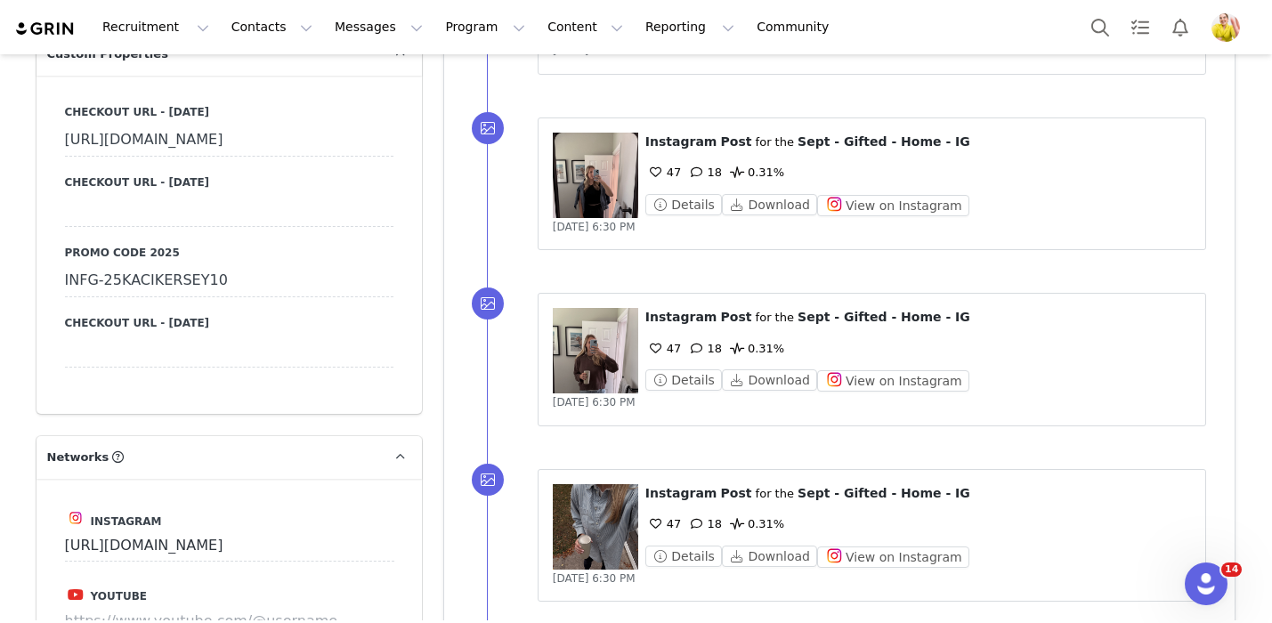
click at [317, 297] on div "INFG-25KACIKERSEY10" at bounding box center [229, 281] width 328 height 32
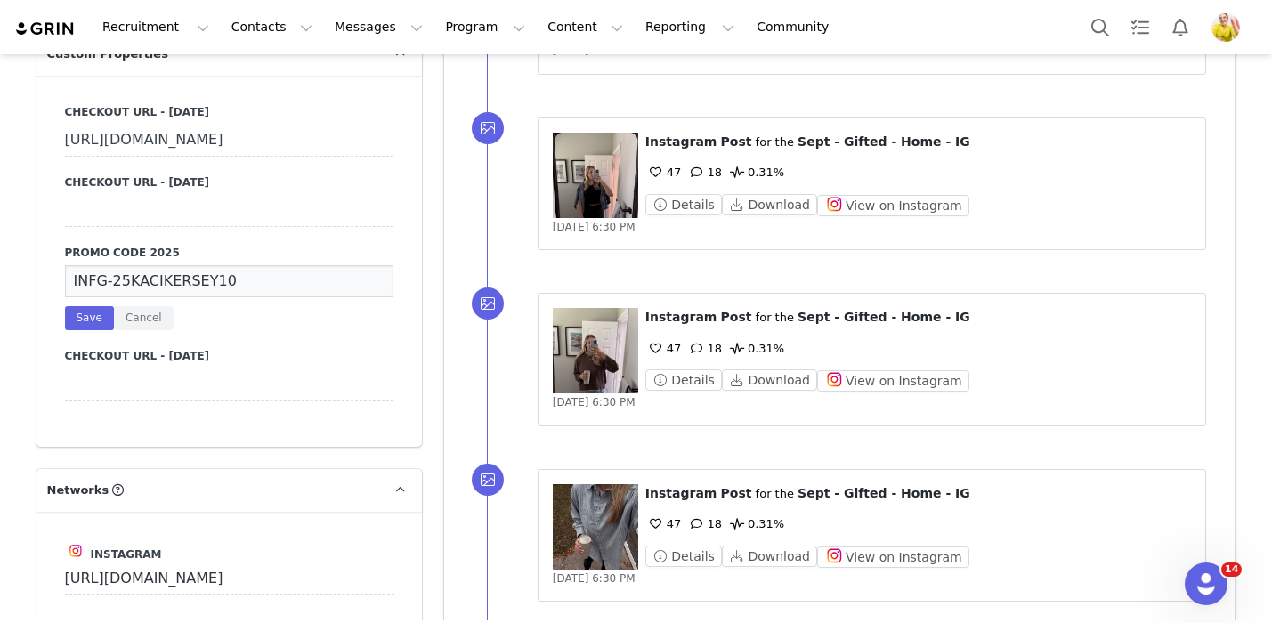
click at [317, 297] on input "INFG-25KACIKERSEY10" at bounding box center [229, 281] width 328 height 32
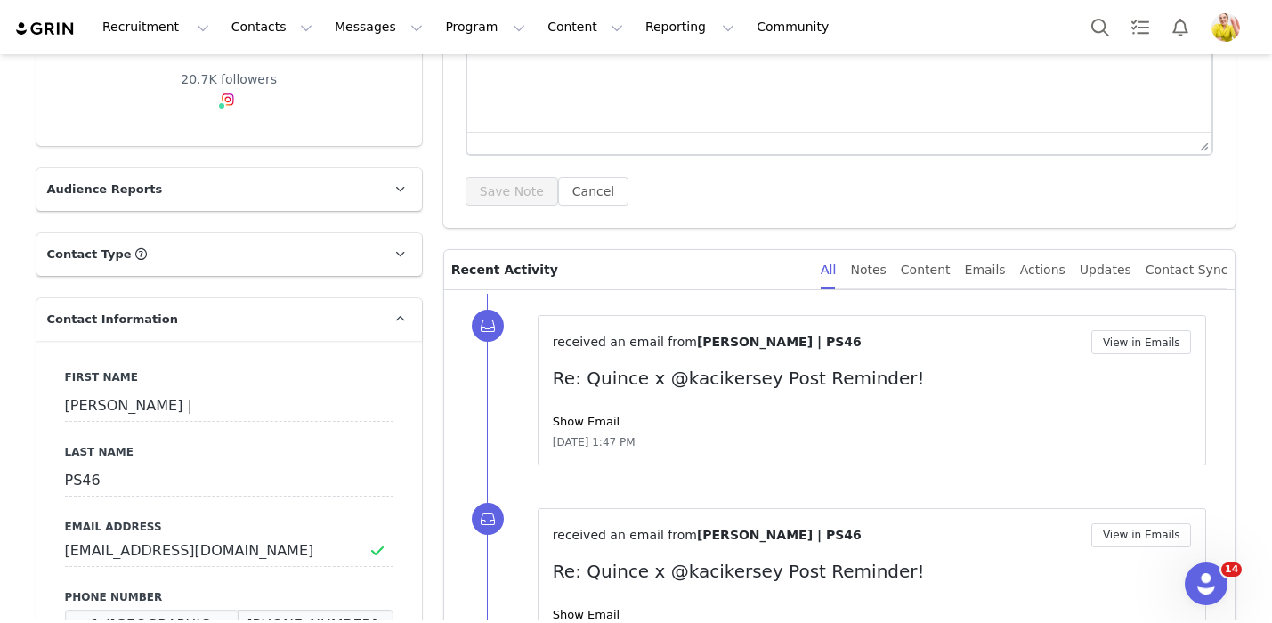
scroll to position [149, 0]
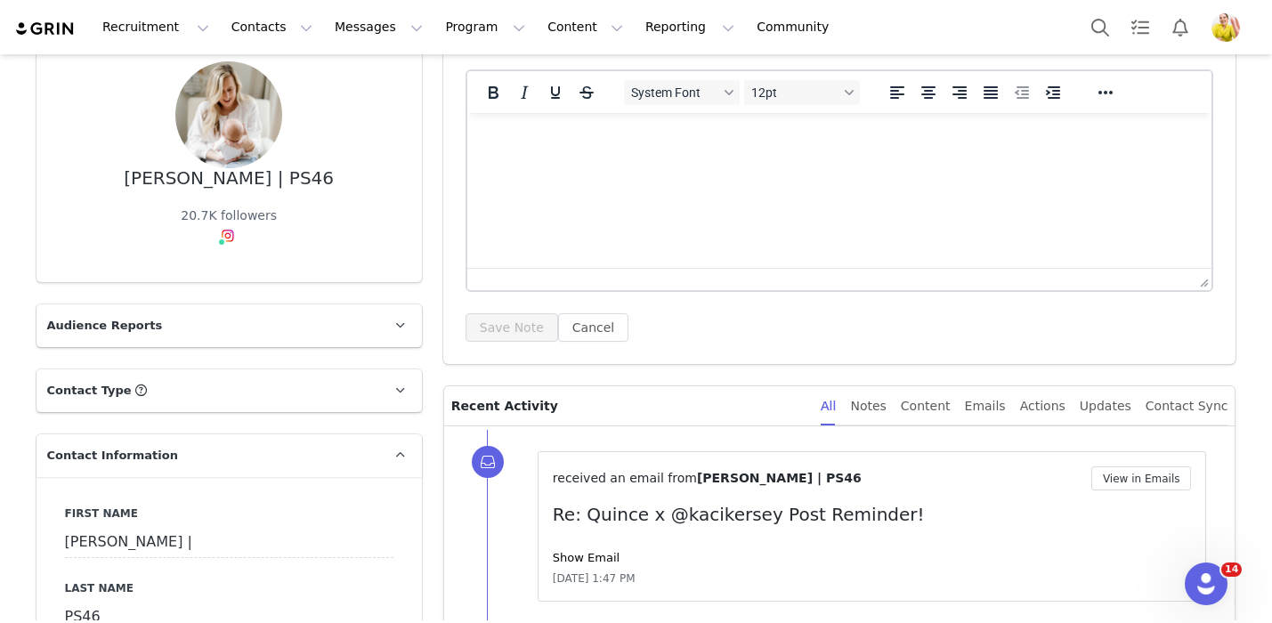
click at [475, 161] on html at bounding box center [838, 137] width 745 height 48
click at [586, 549] on div "Show Email" at bounding box center [872, 558] width 639 height 18
click at [594, 560] on link "Show Email" at bounding box center [586, 557] width 67 height 13
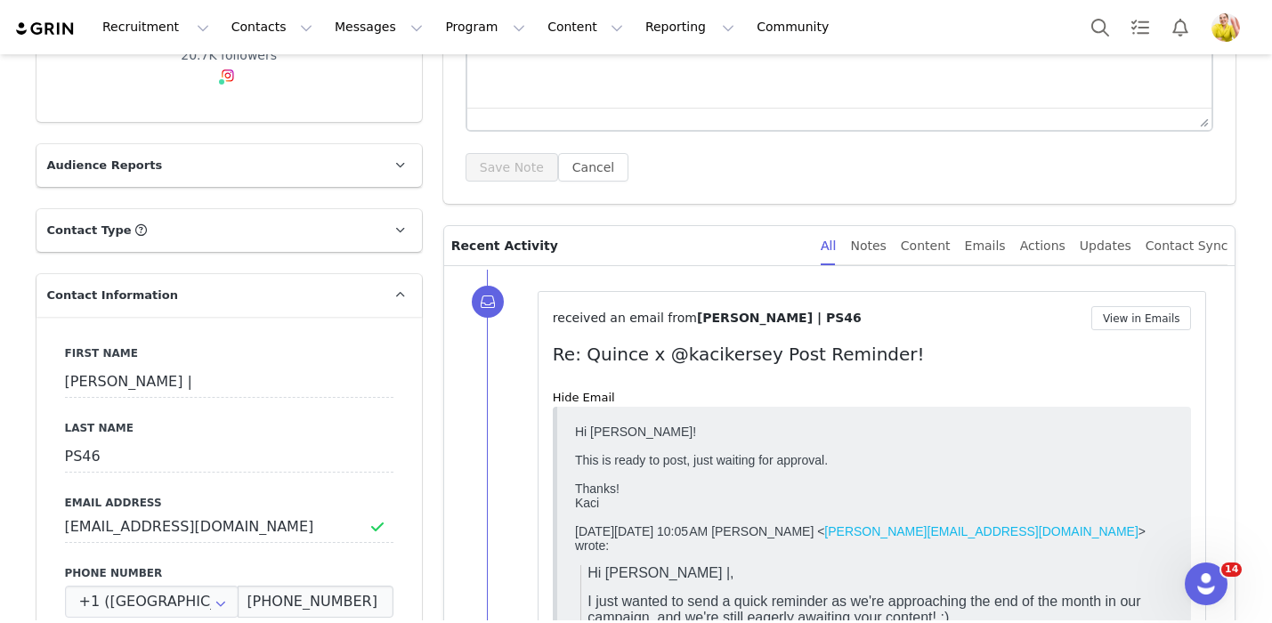
scroll to position [214, 0]
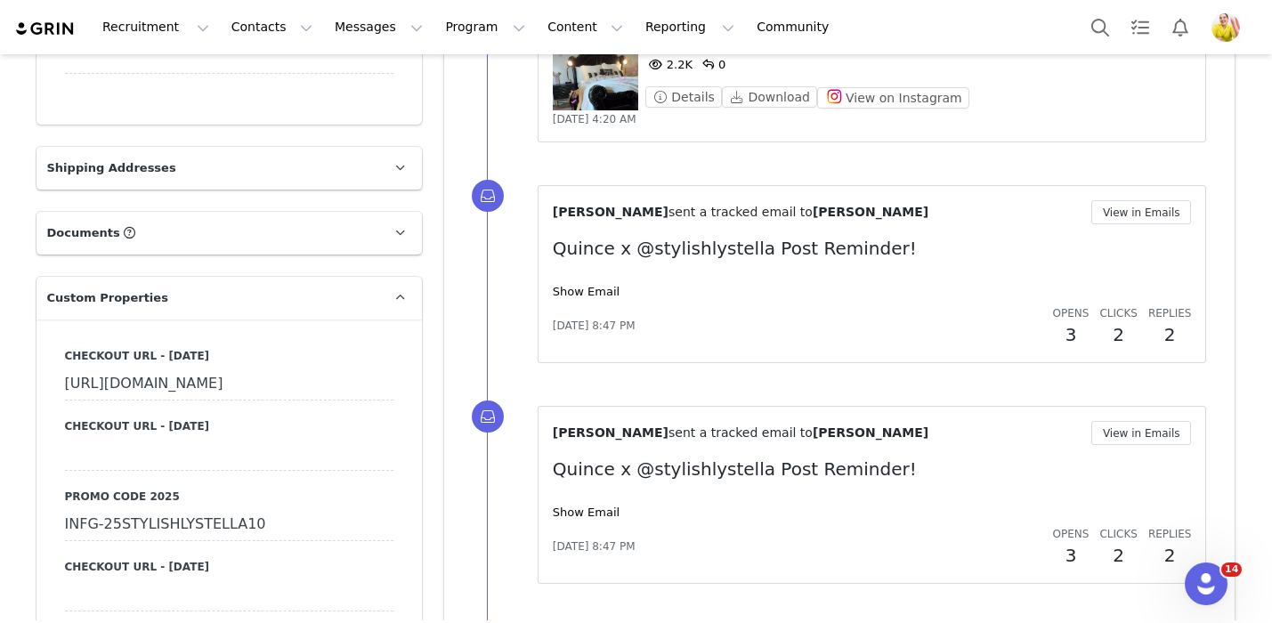
scroll to position [1146, 0]
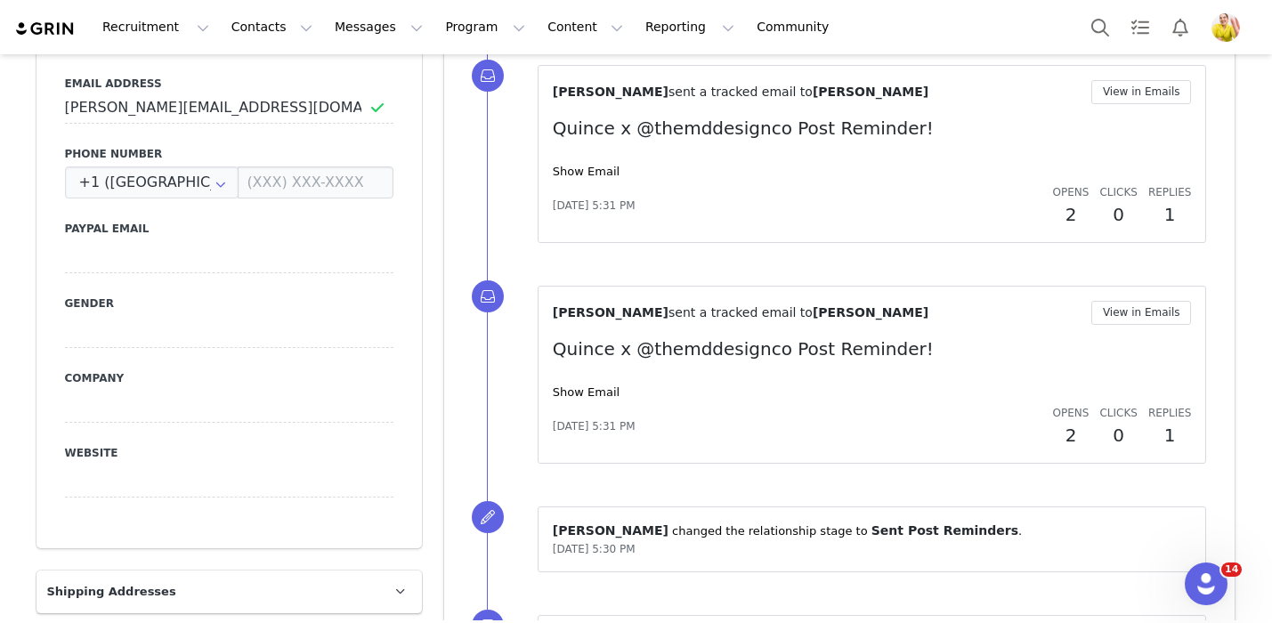
scroll to position [768, 0]
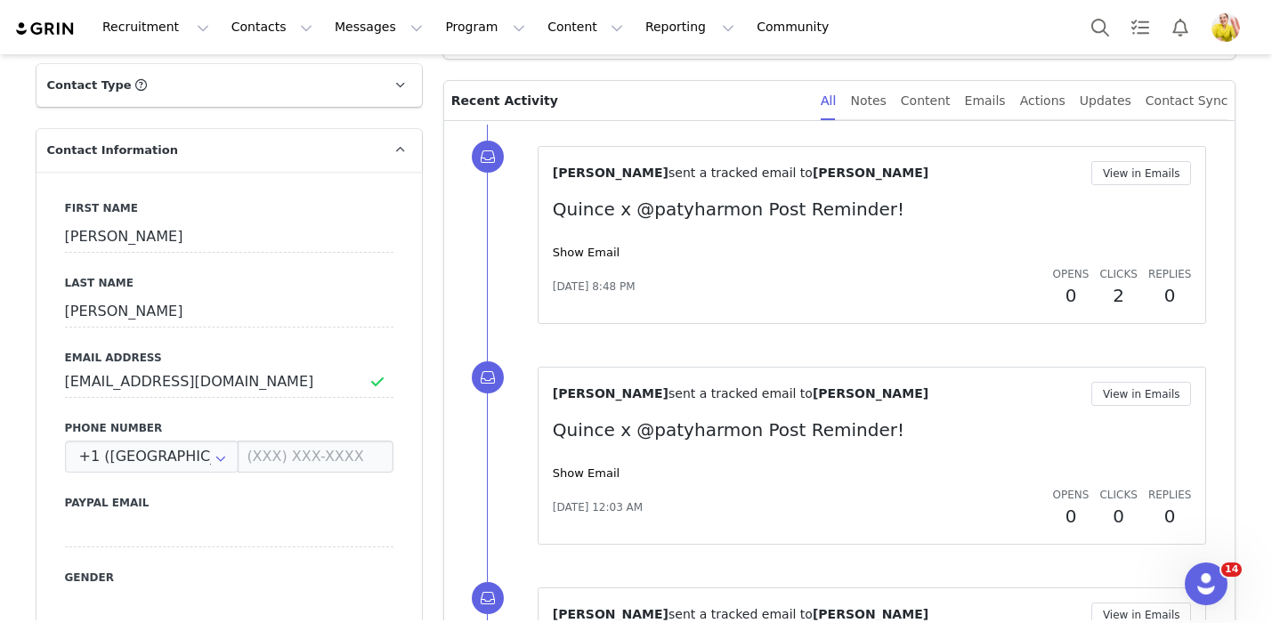
scroll to position [482, 0]
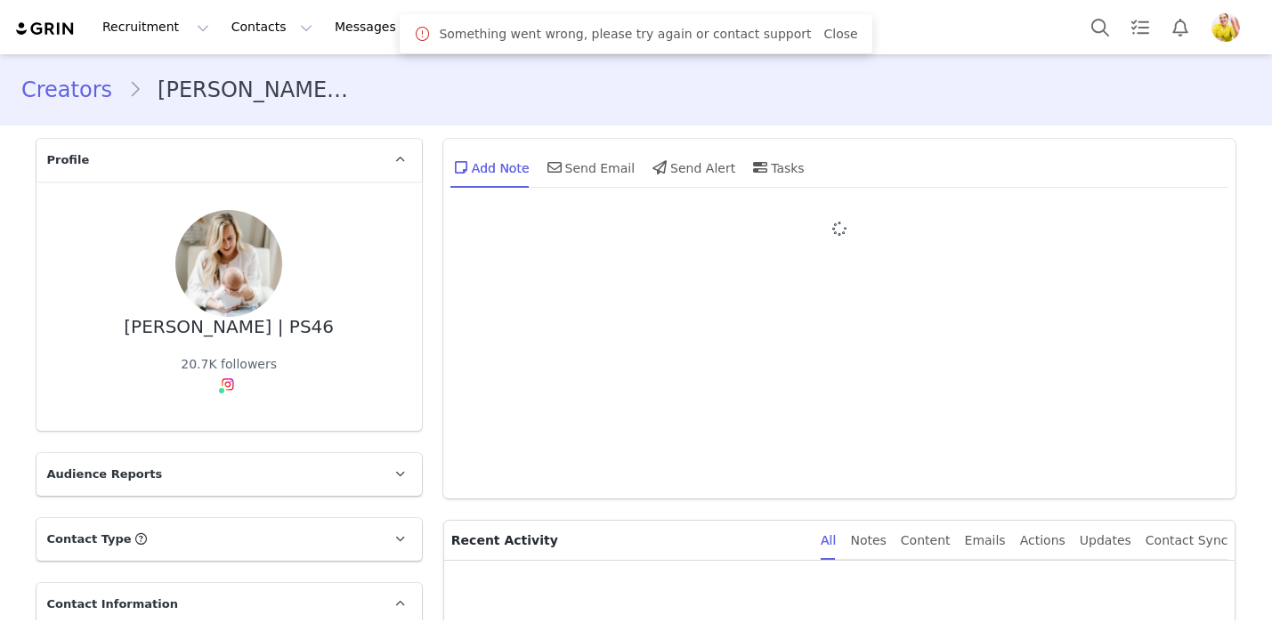
type input "+1 ([GEOGRAPHIC_DATA])"
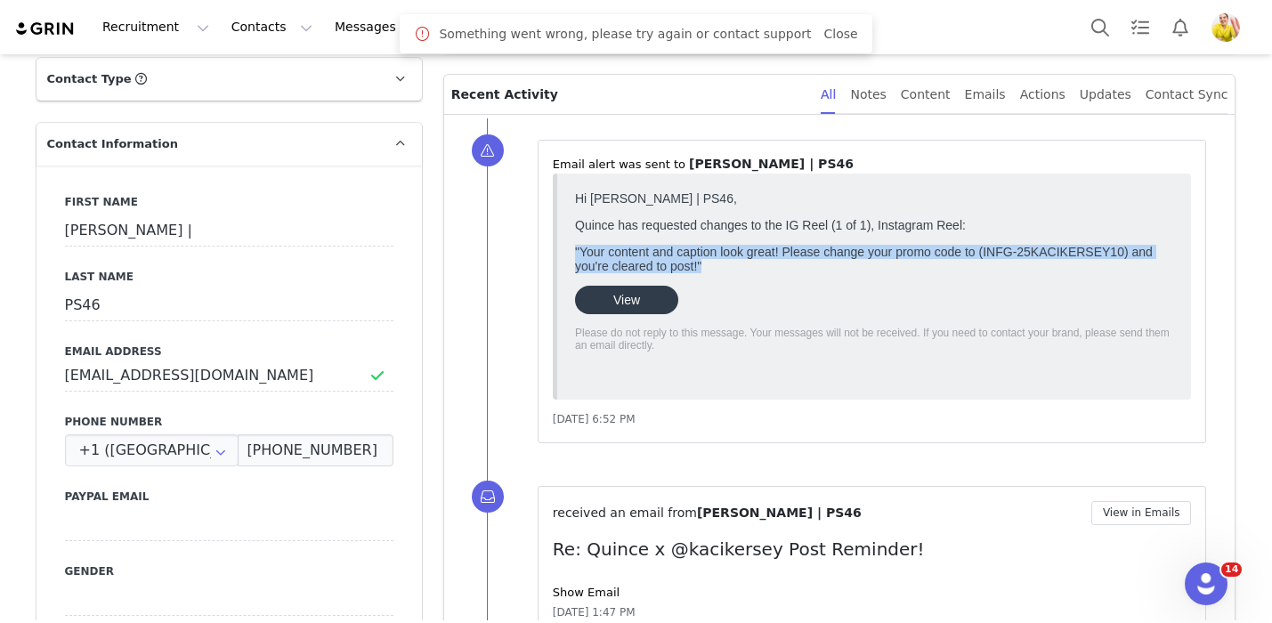
drag, startPoint x: 712, startPoint y: 270, endPoint x: 567, endPoint y: 258, distance: 145.5
click at [567, 258] on html "Hi Kaci Kersey | PS46, Quince has requested changes to the IG Reel (1 of 1), In…" at bounding box center [873, 286] width 613 height 205
copy p ""Your content and caption look great! Please change your promo code to (INFG-25…"
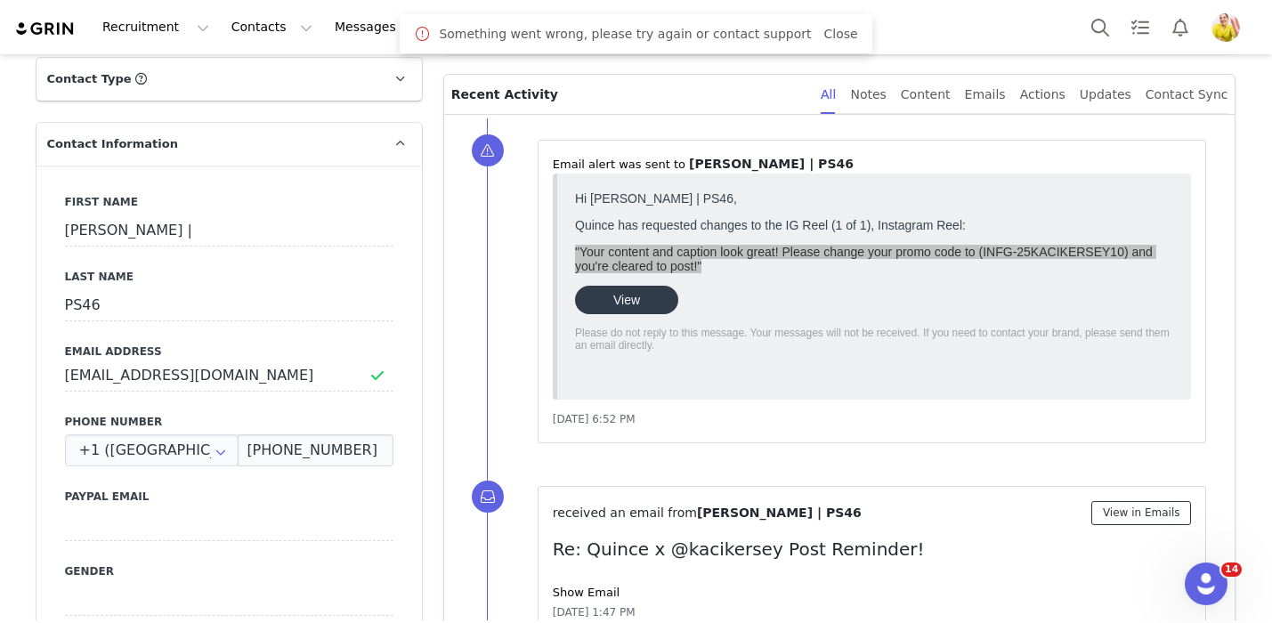
click at [1144, 516] on button "View in Emails" at bounding box center [1141, 513] width 101 height 24
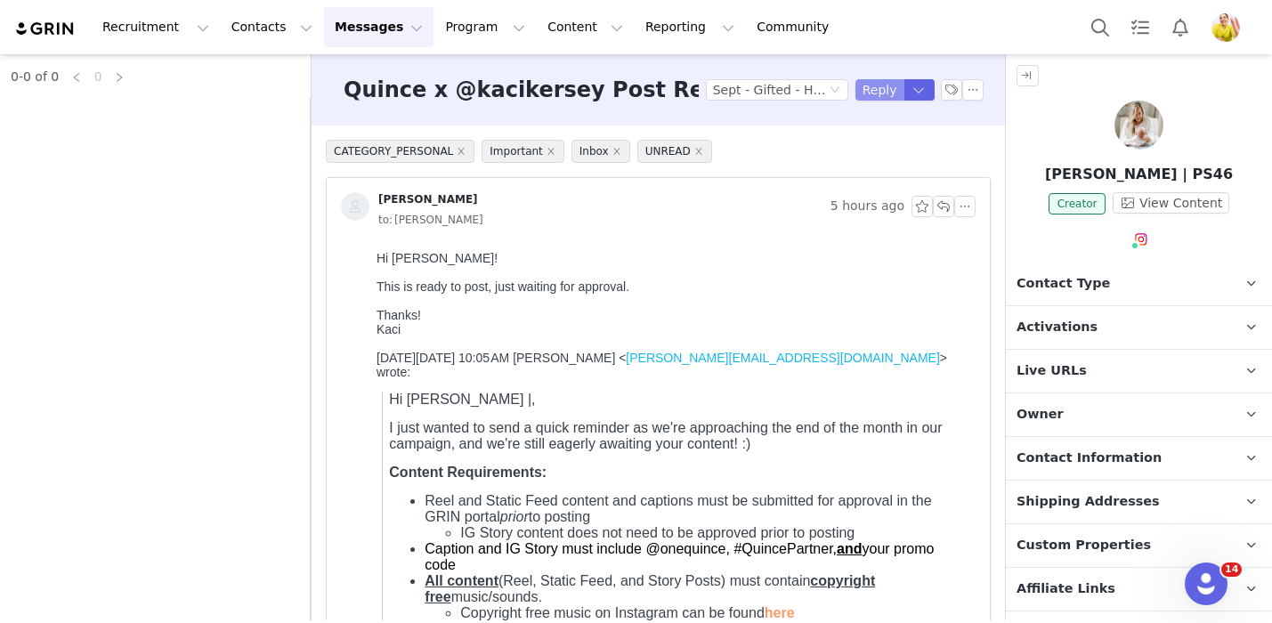
click at [877, 89] on button "Reply" at bounding box center [879, 89] width 49 height 21
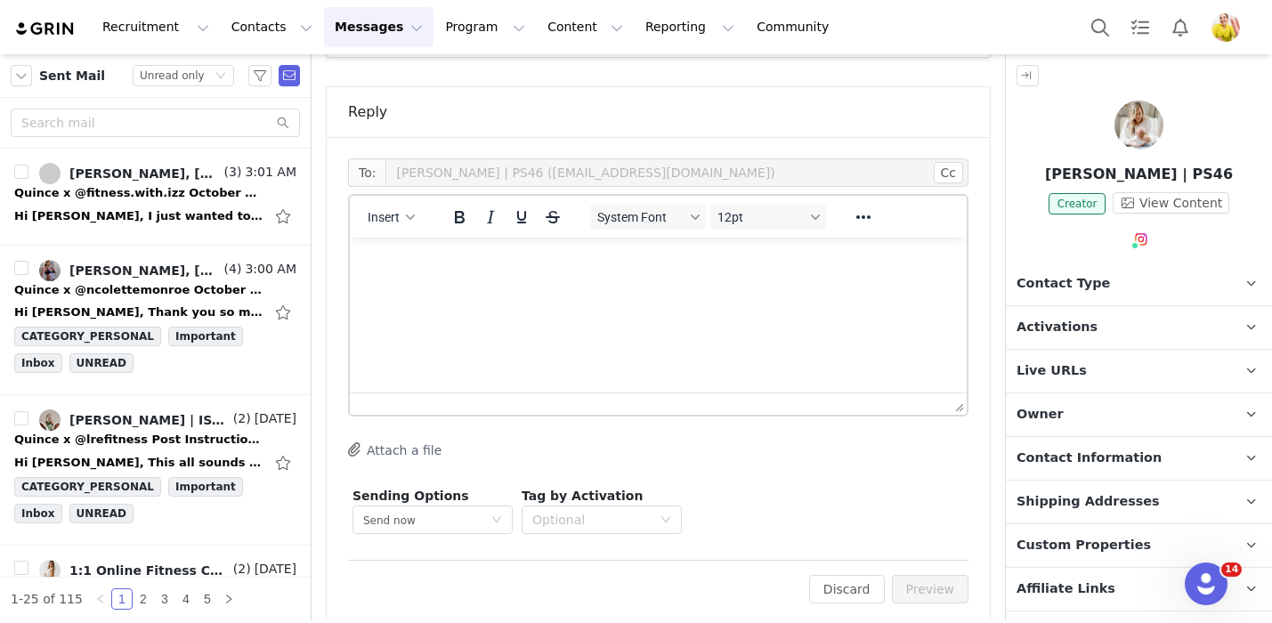
click at [529, 286] on html at bounding box center [658, 262] width 617 height 48
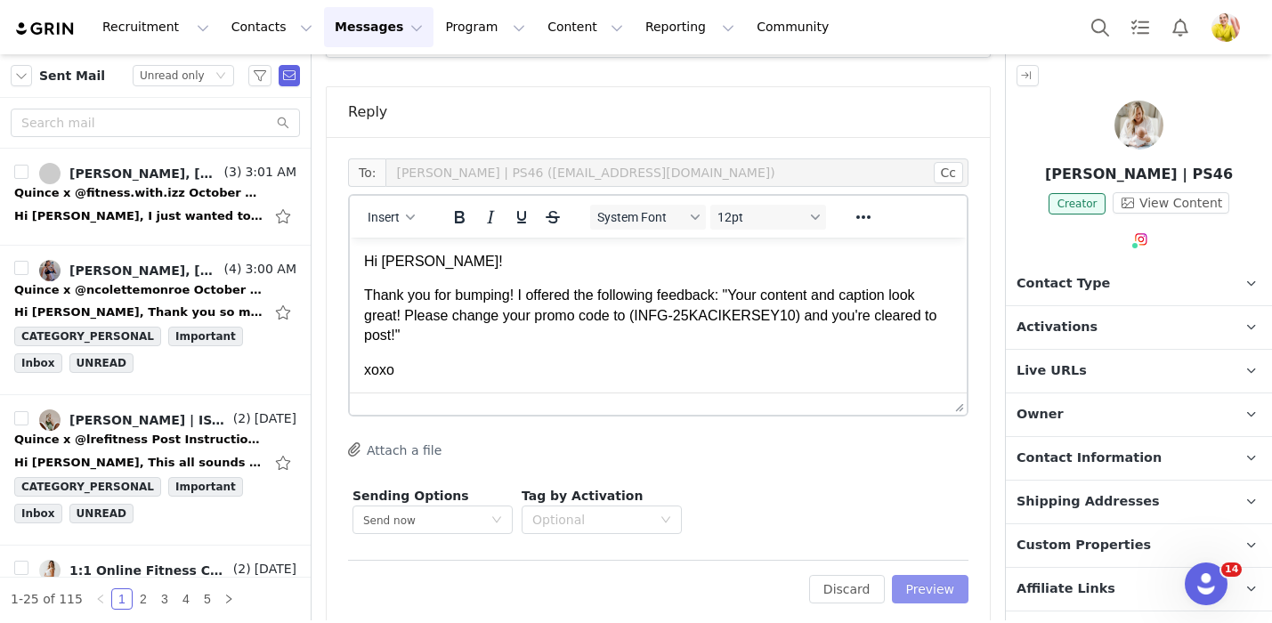
click at [918, 576] on button "Preview" at bounding box center [930, 589] width 77 height 28
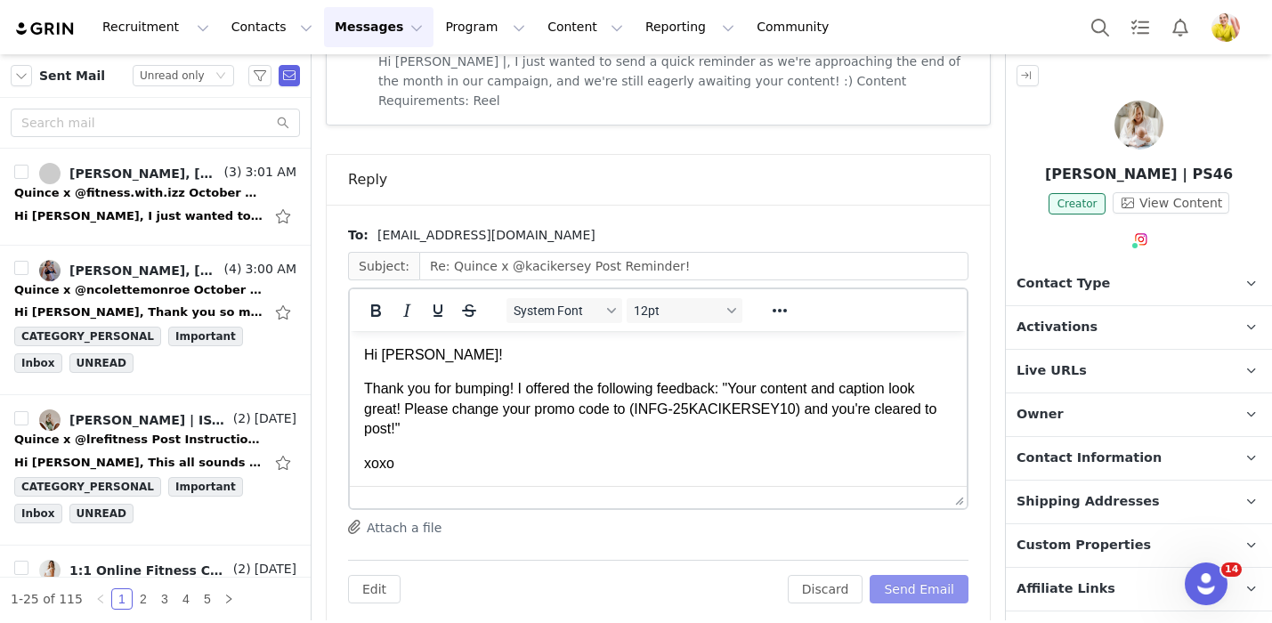
click at [918, 575] on button "Send Email" at bounding box center [918, 589] width 99 height 28
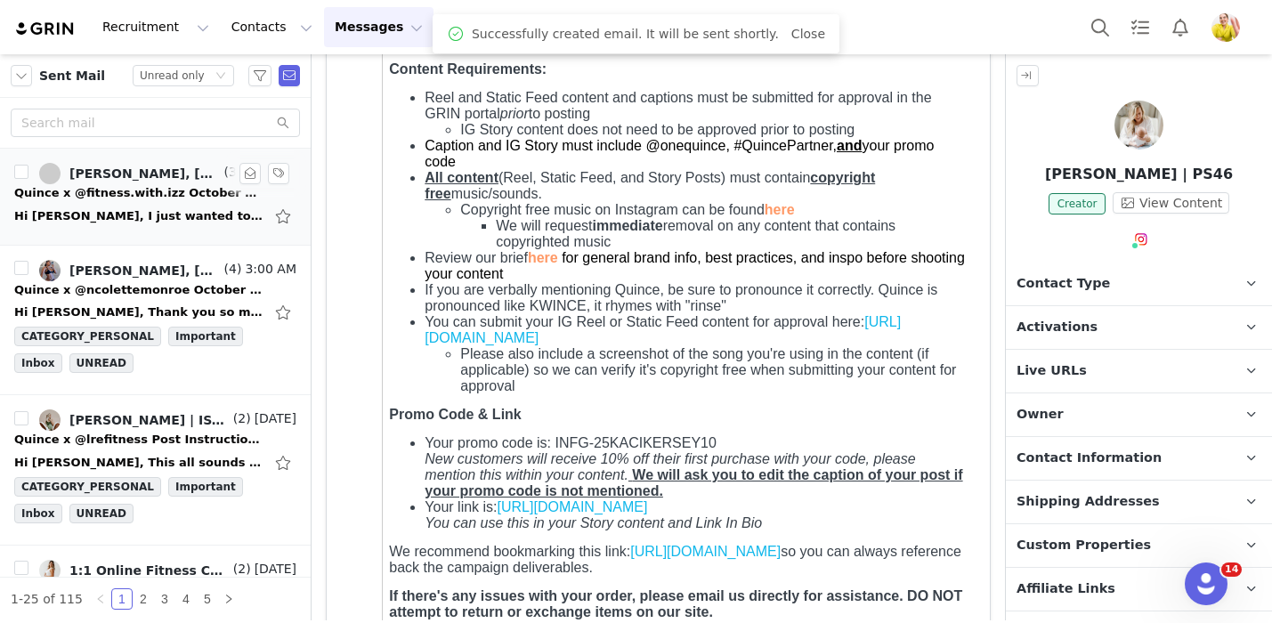
click at [102, 193] on div "Quince x @fitness.with.izz October Campaign!" at bounding box center [138, 193] width 249 height 18
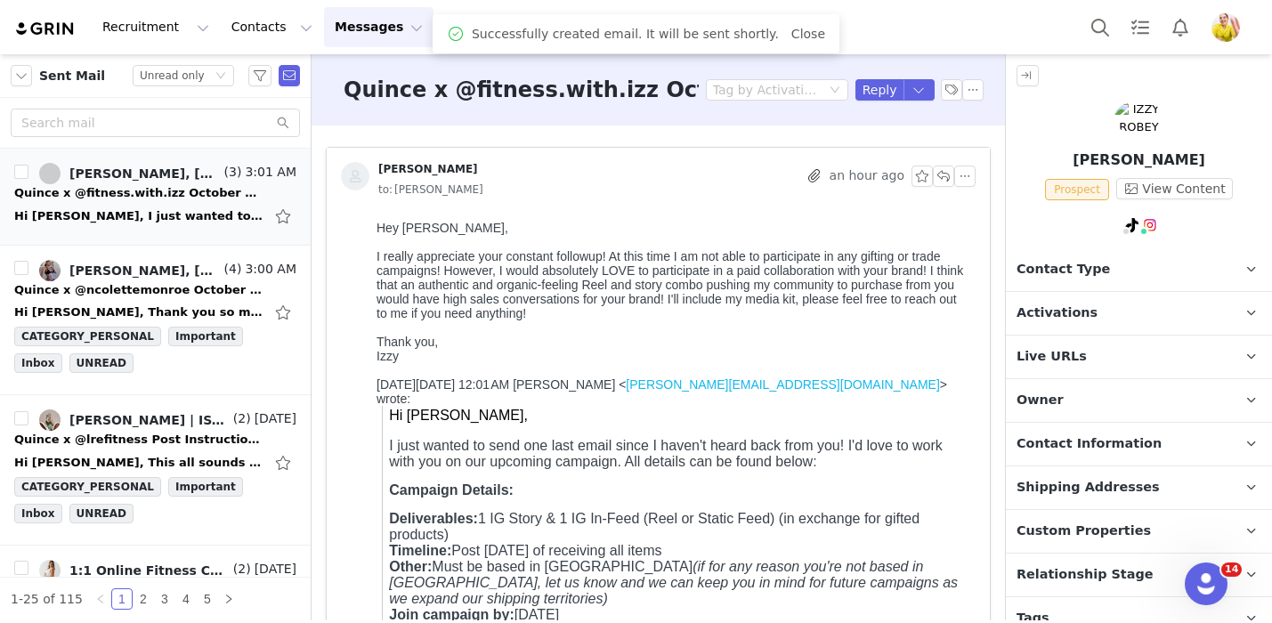
scroll to position [0, 0]
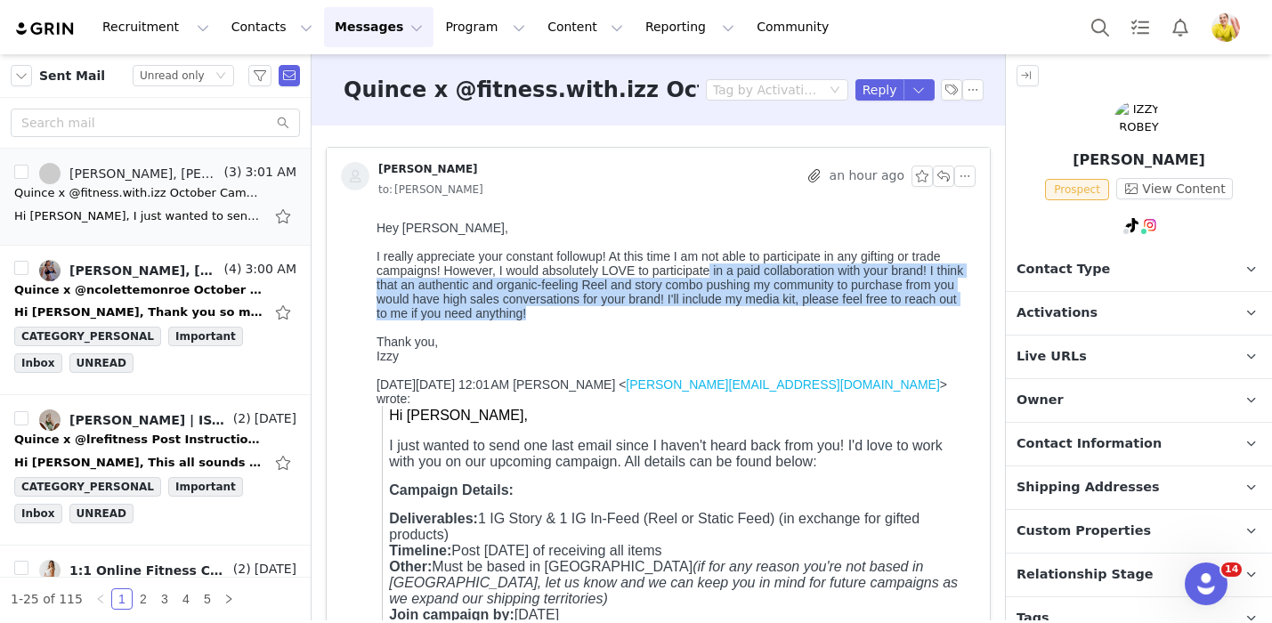
drag, startPoint x: 709, startPoint y: 268, endPoint x: 712, endPoint y: 312, distance: 44.6
click at [715, 313] on div "I really appreciate your constant followup! At this time I am not able to parti…" at bounding box center [672, 284] width 592 height 71
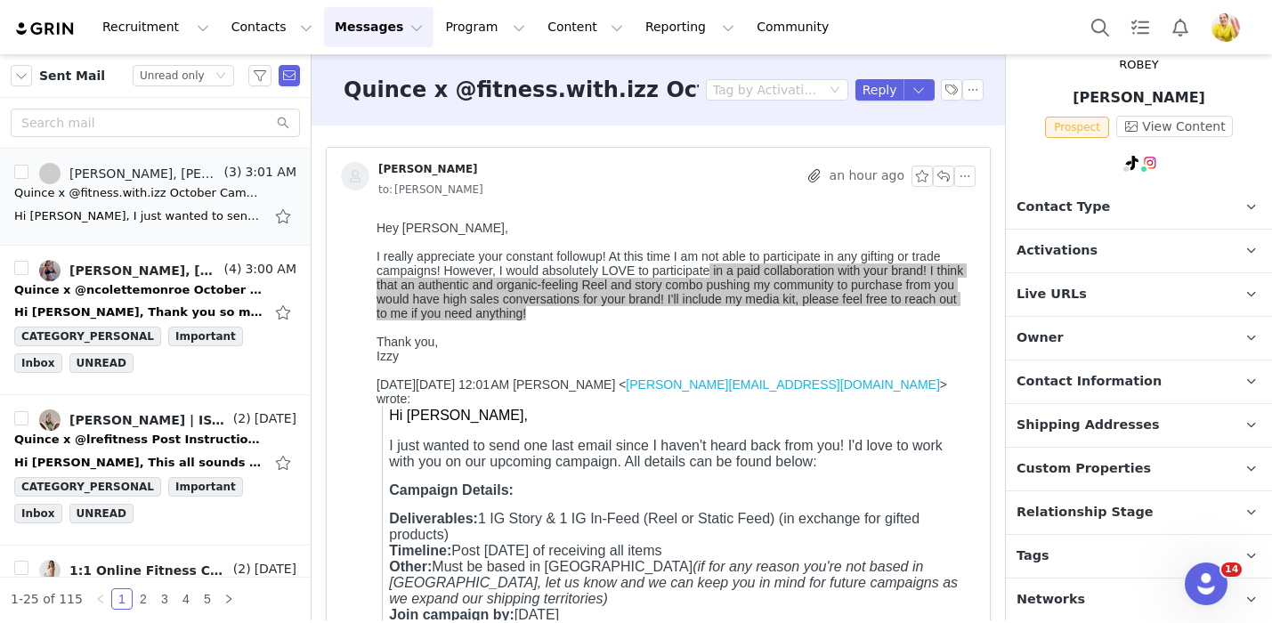
click at [1099, 505] on span "Relationship Stage" at bounding box center [1084, 513] width 137 height 20
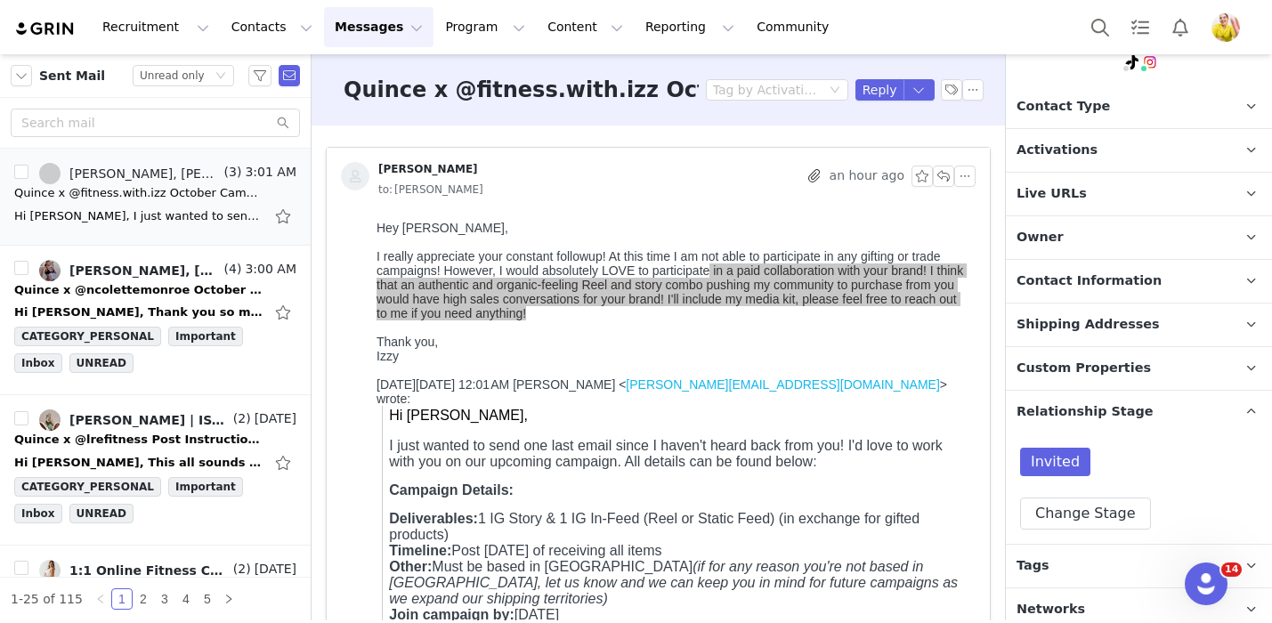
scroll to position [173, 0]
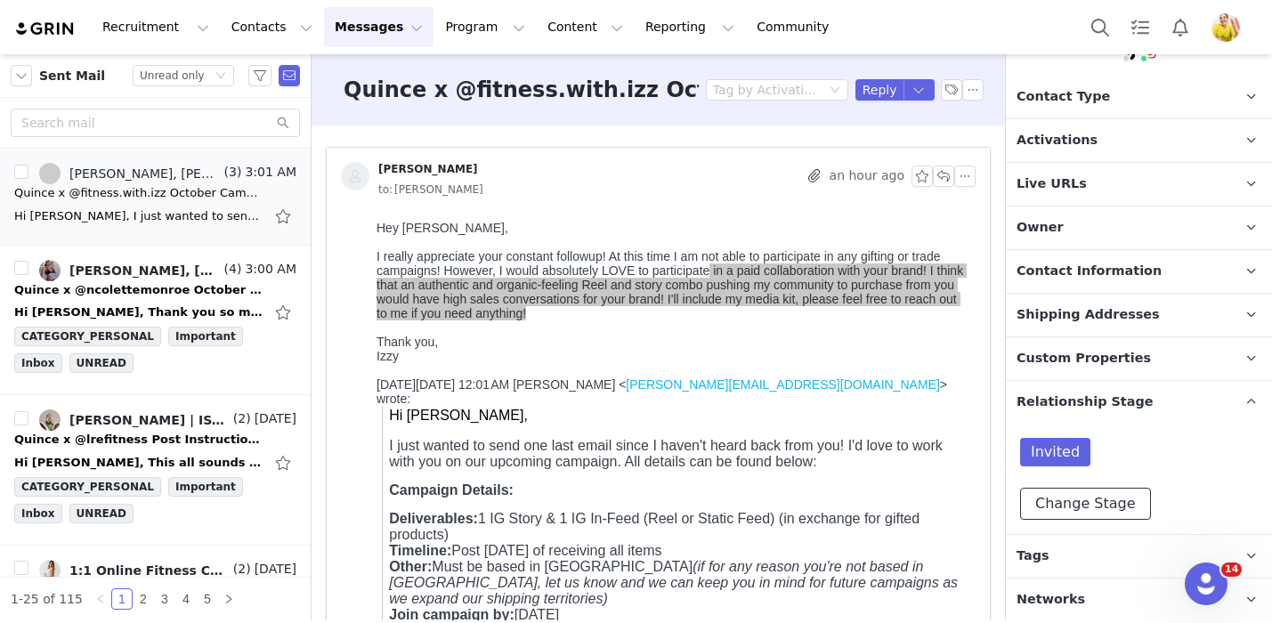
click at [1082, 511] on button "Change Stage" at bounding box center [1085, 504] width 131 height 32
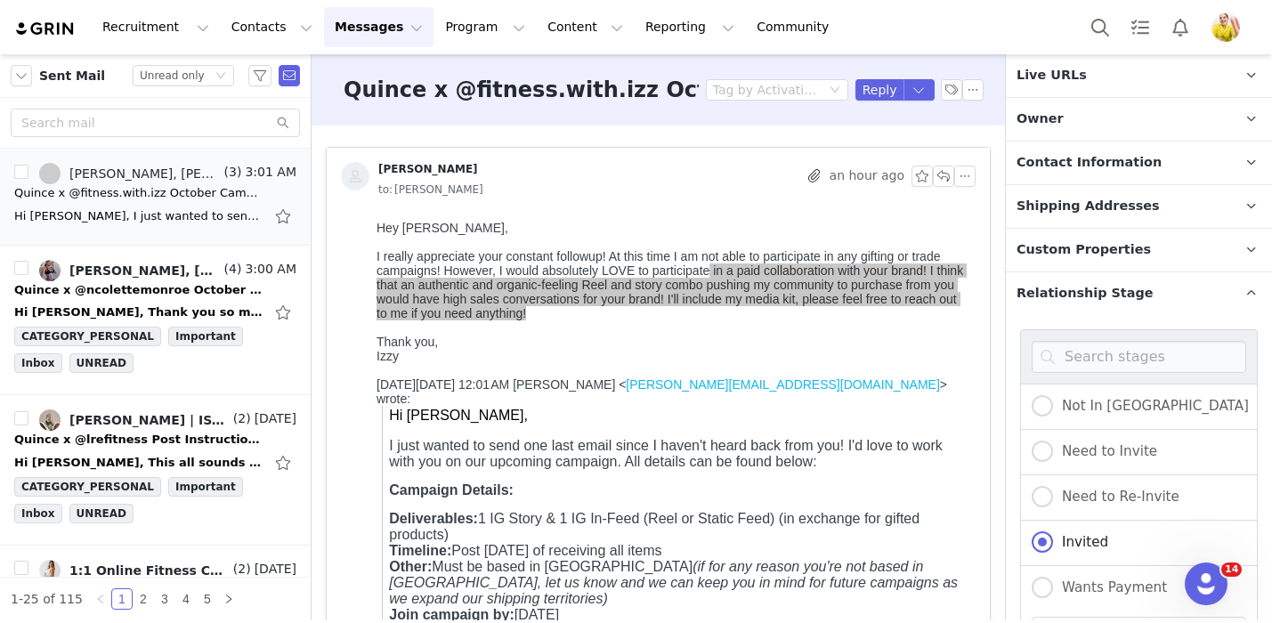
scroll to position [475, 0]
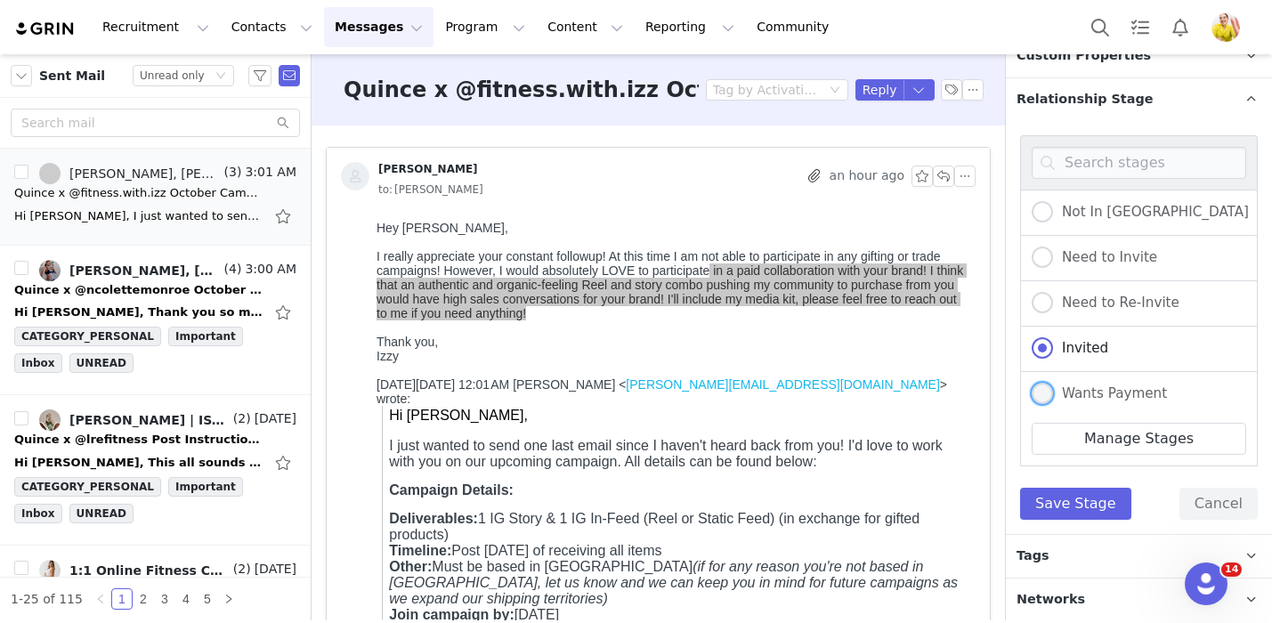
click at [1128, 397] on span "Wants Payment" at bounding box center [1110, 393] width 114 height 16
click at [1053, 397] on input "Wants Payment" at bounding box center [1041, 394] width 21 height 23
radio input "true"
radio input "false"
radio input "true"
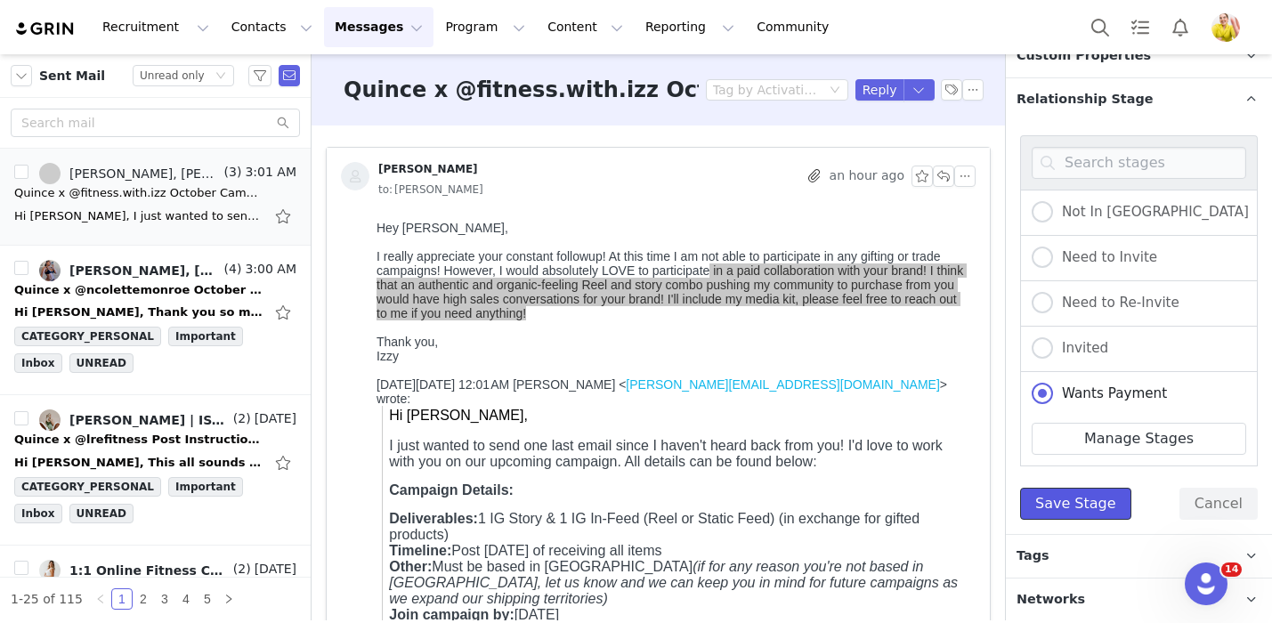
click at [1072, 502] on button "Save Stage" at bounding box center [1075, 504] width 111 height 32
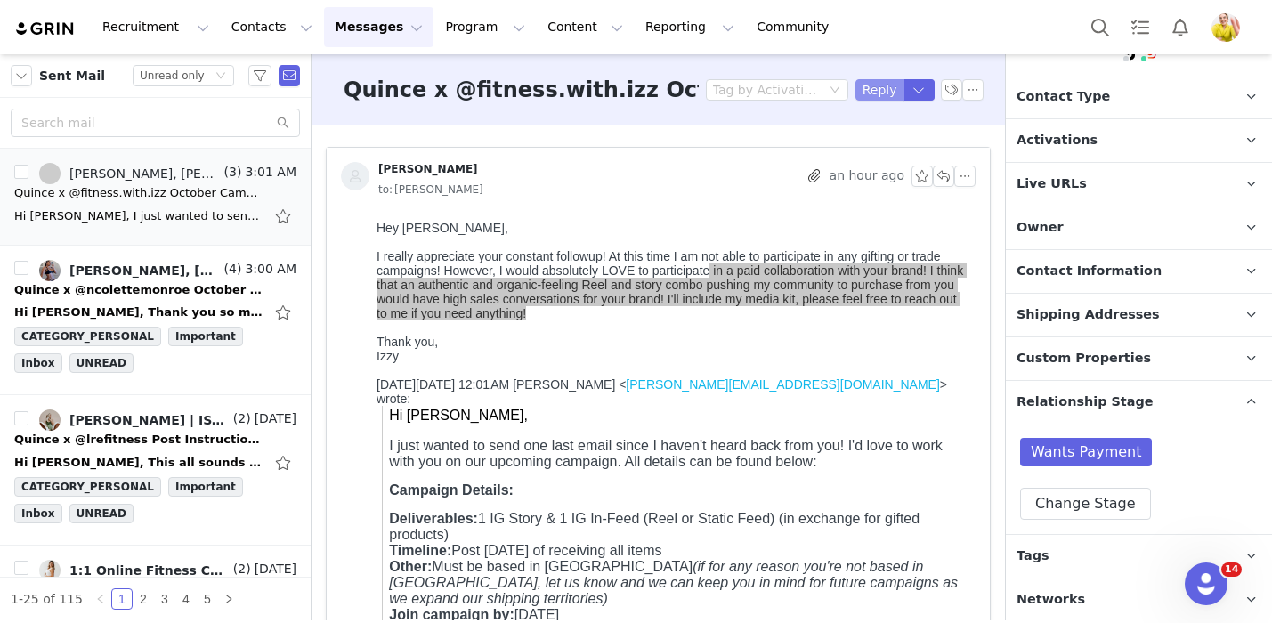
click at [876, 93] on button "Reply" at bounding box center [879, 89] width 49 height 21
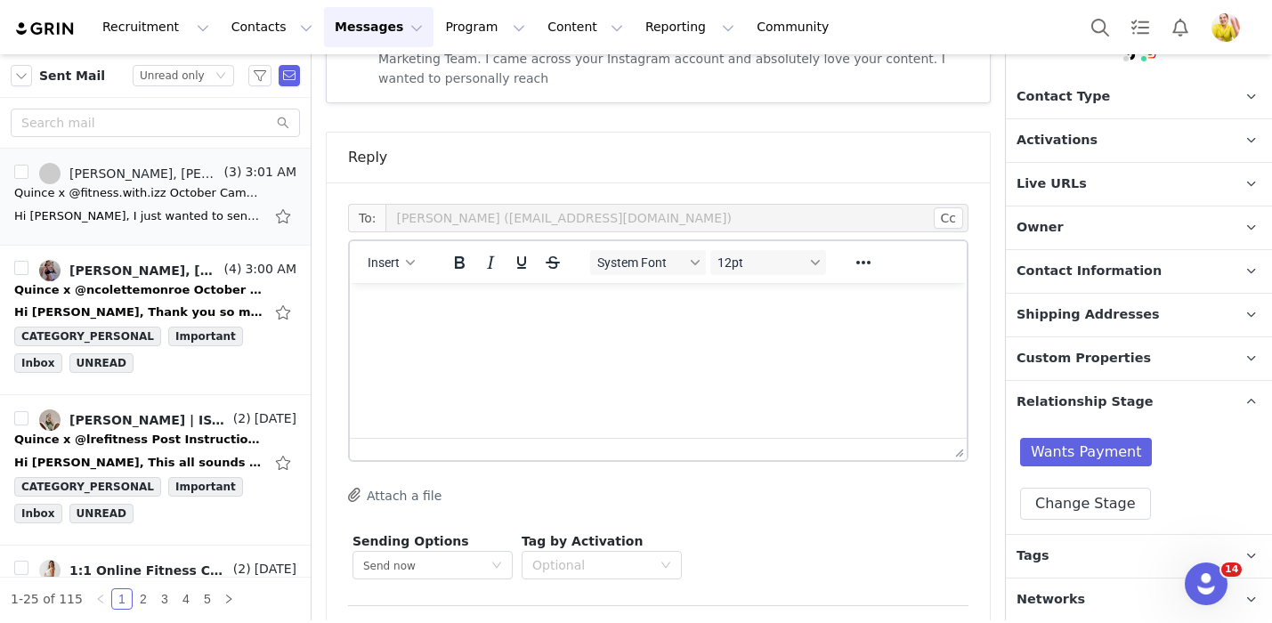
scroll to position [1139, 0]
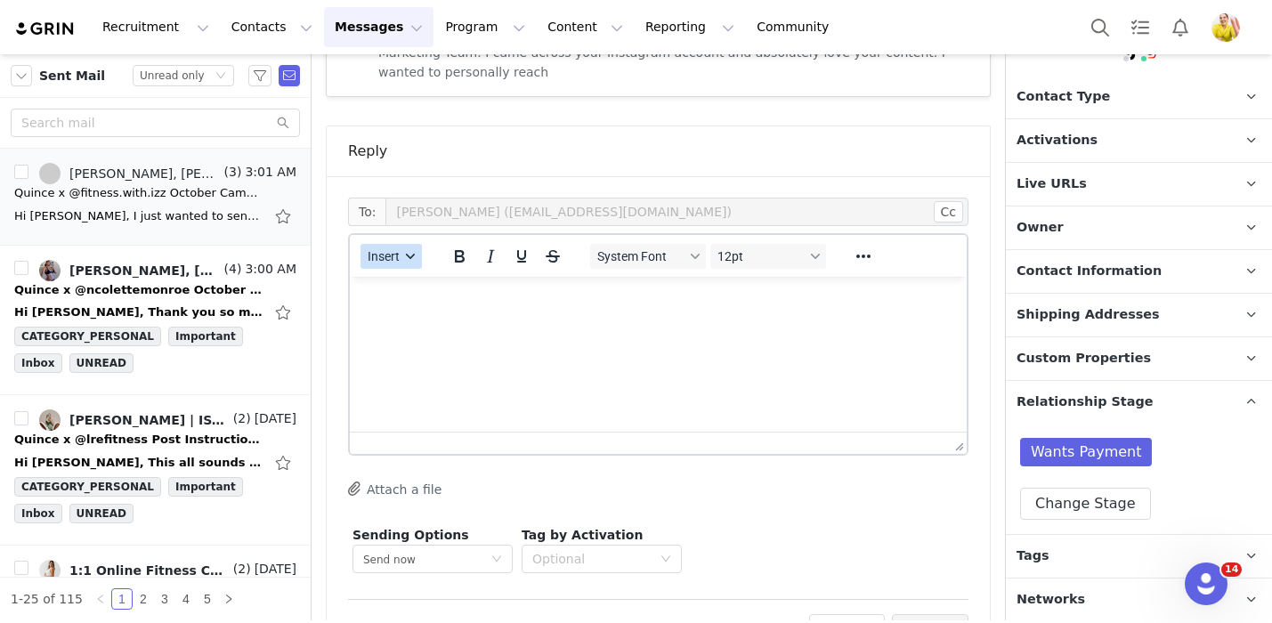
click at [385, 249] on span "Insert" at bounding box center [384, 256] width 32 height 14
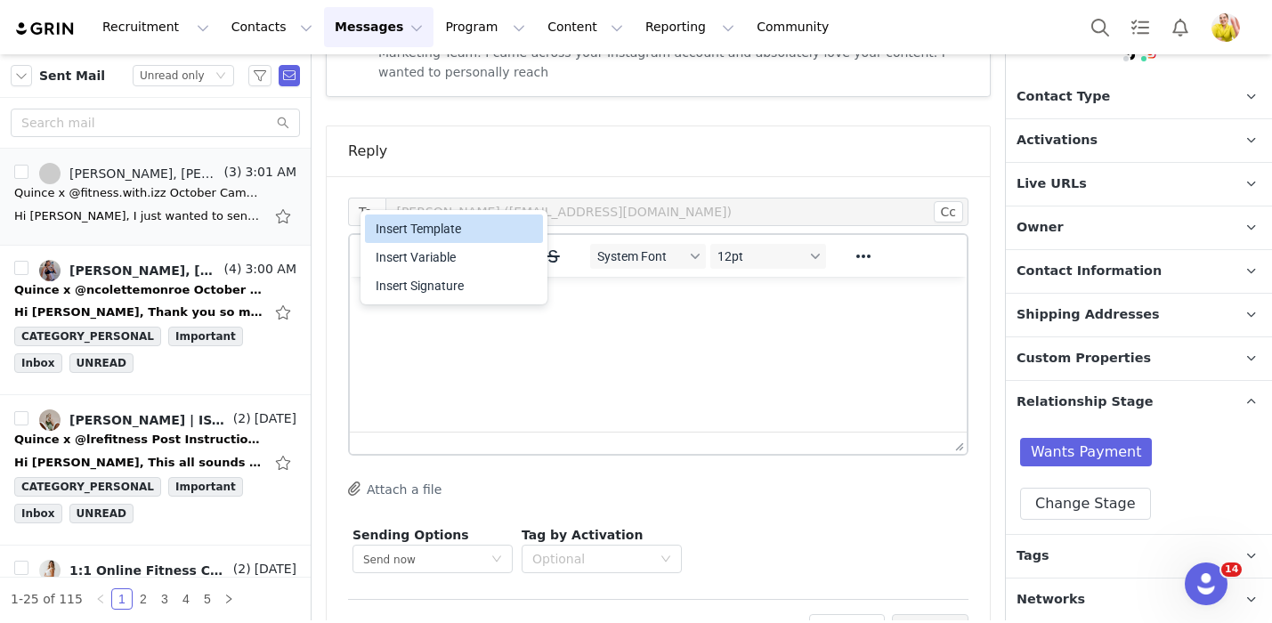
click at [414, 232] on div "Insert Template" at bounding box center [456, 228] width 160 height 21
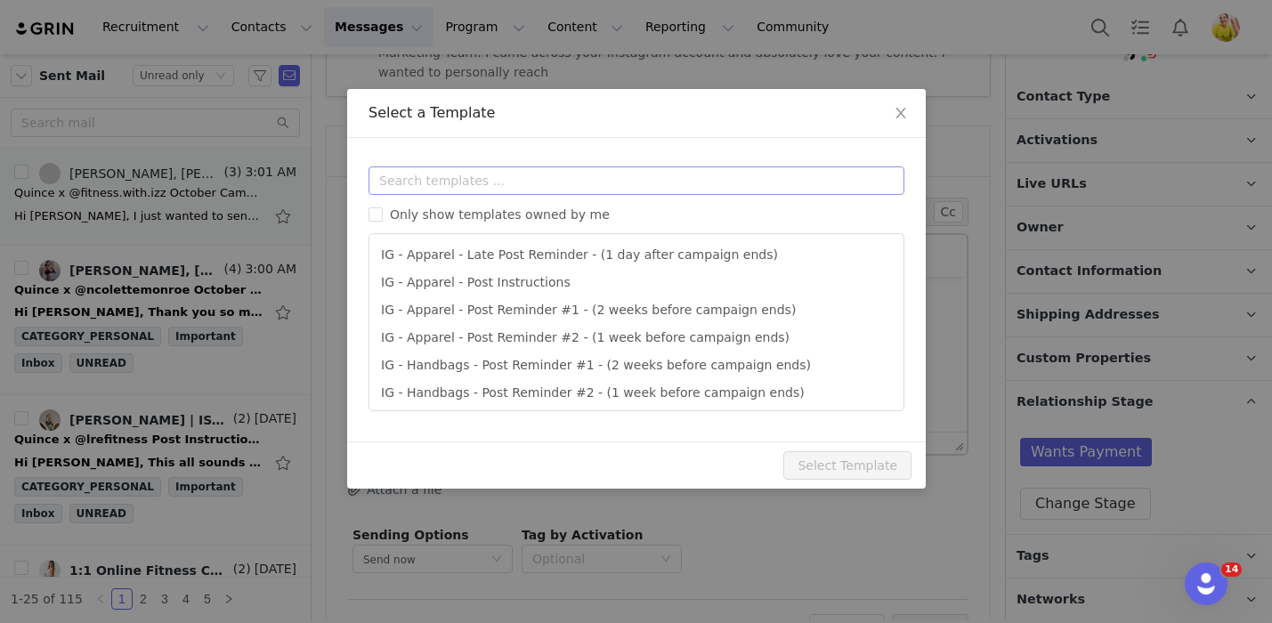
scroll to position [0, 0]
click at [449, 177] on input "text" at bounding box center [636, 180] width 536 height 28
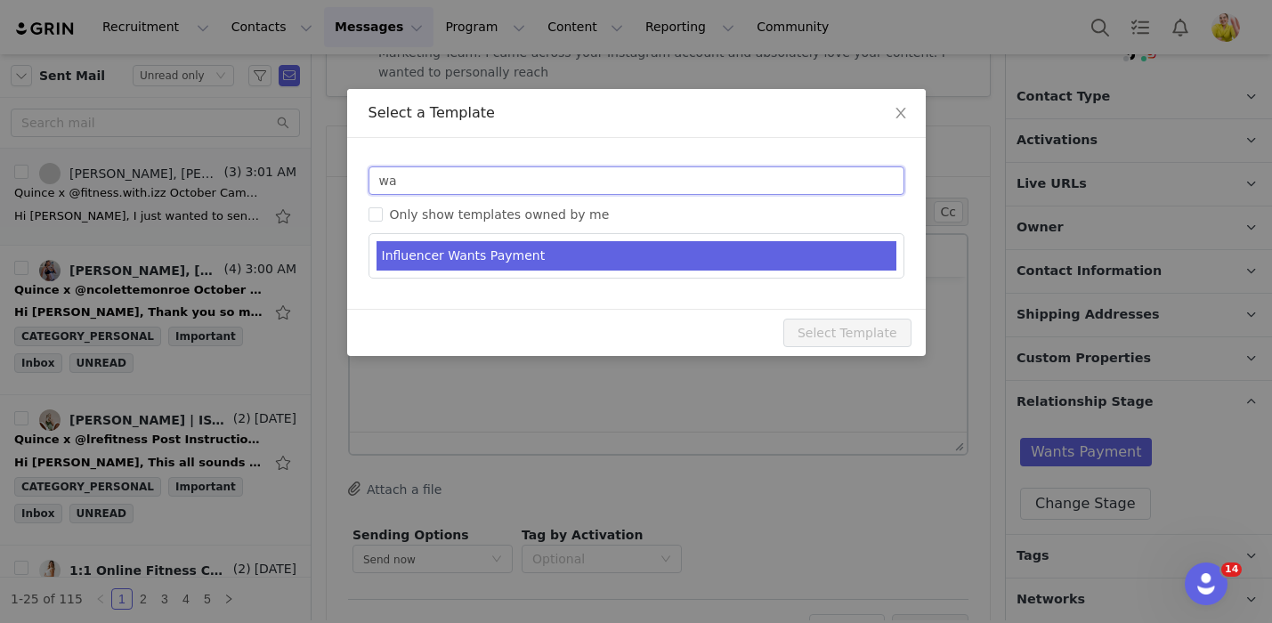
type input "wa"
type input "RE: Quince Campaign!"
click at [461, 265] on li "Influencer Wants Payment" at bounding box center [636, 255] width 520 height 29
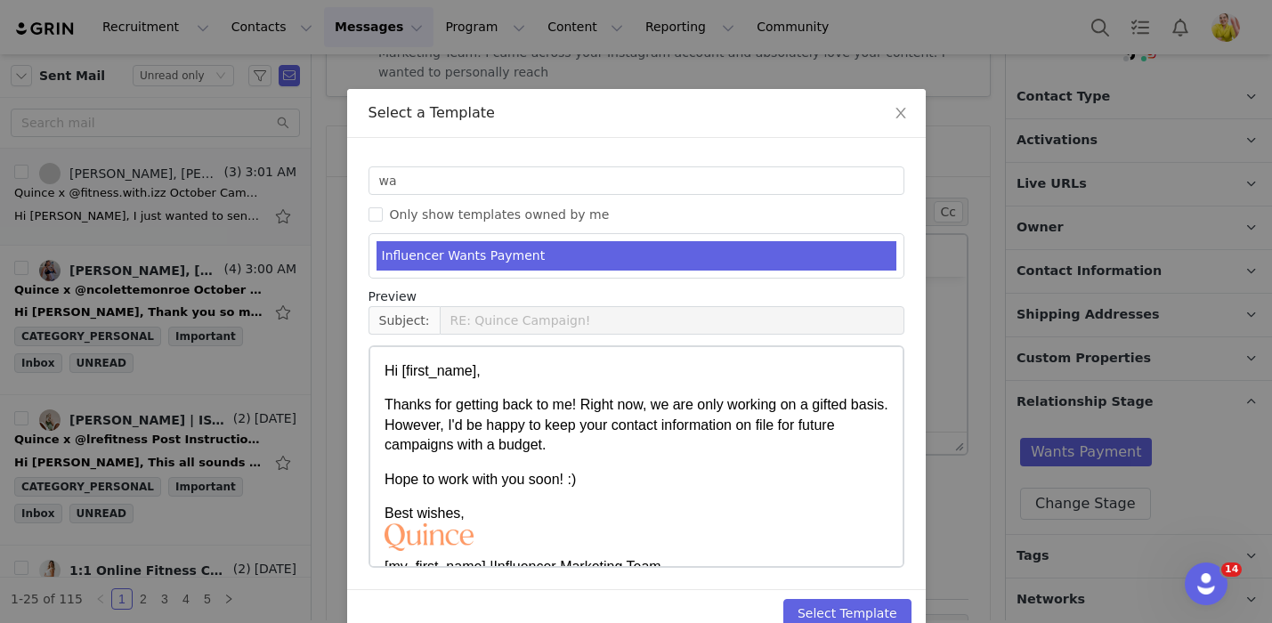
scroll to position [35, 0]
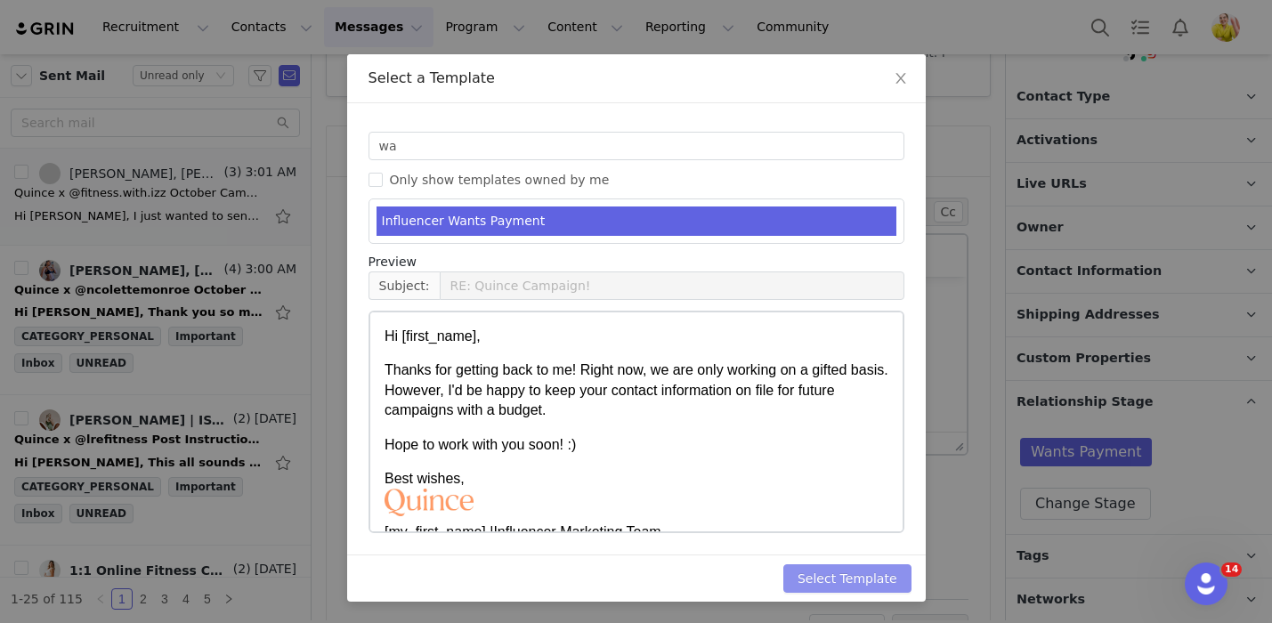
click at [858, 578] on button "Select Template" at bounding box center [847, 578] width 128 height 28
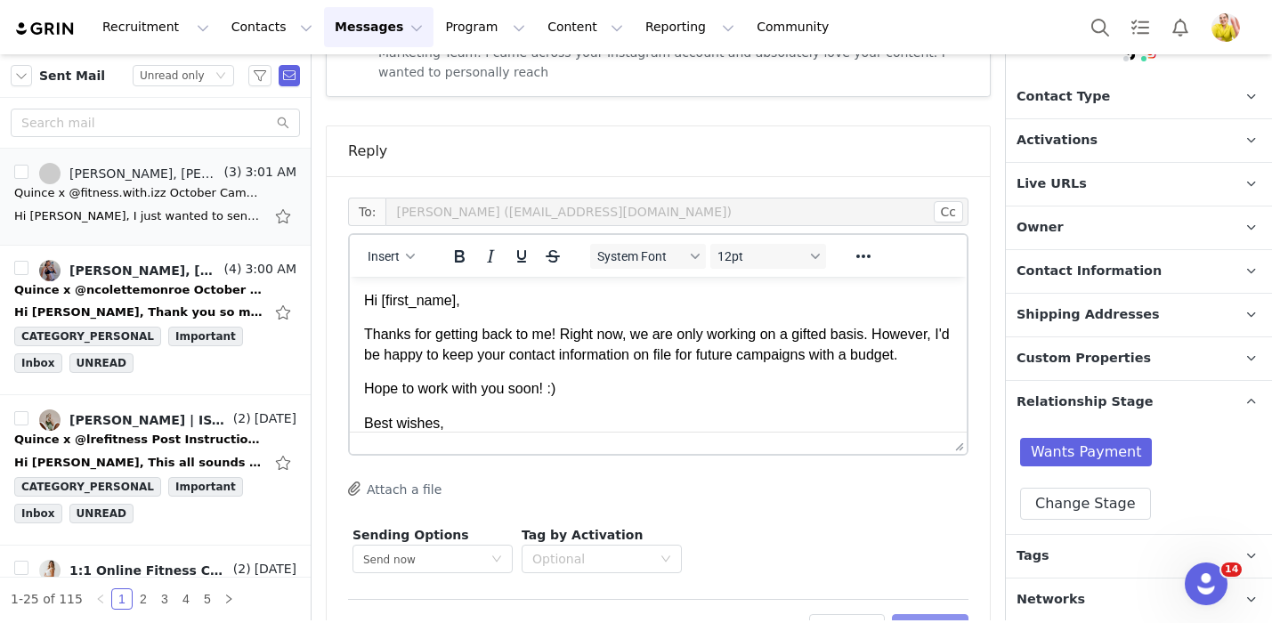
click at [916, 614] on button "Preview" at bounding box center [930, 628] width 77 height 28
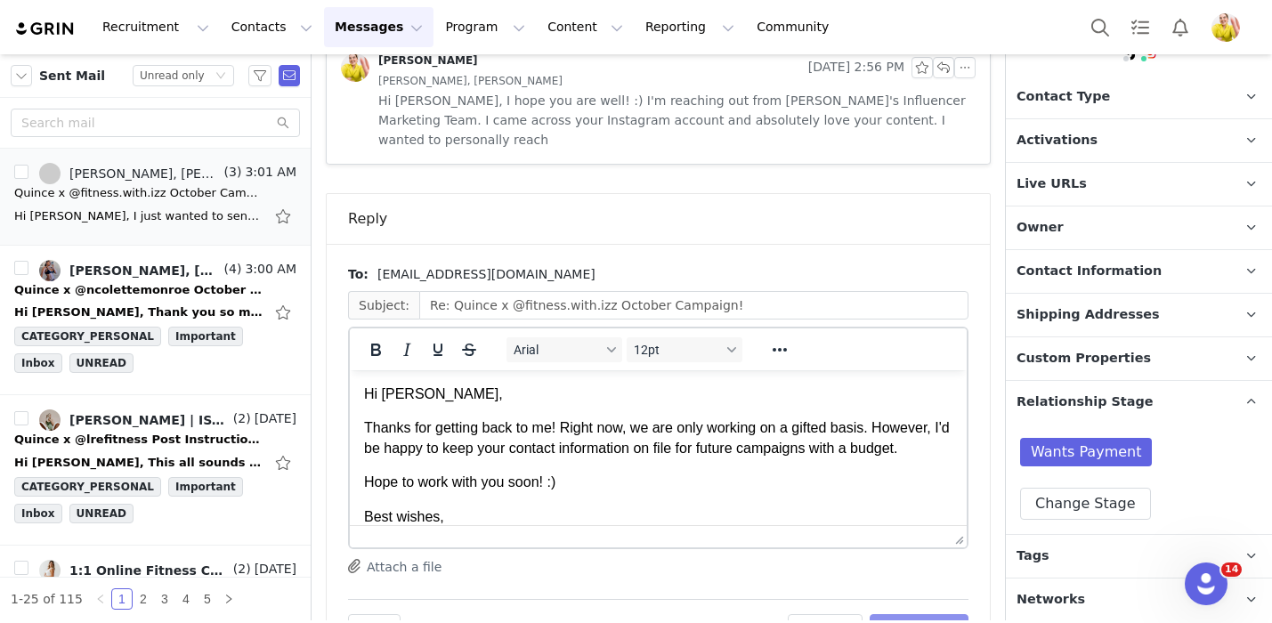
click at [916, 614] on button "Send Email" at bounding box center [918, 628] width 99 height 28
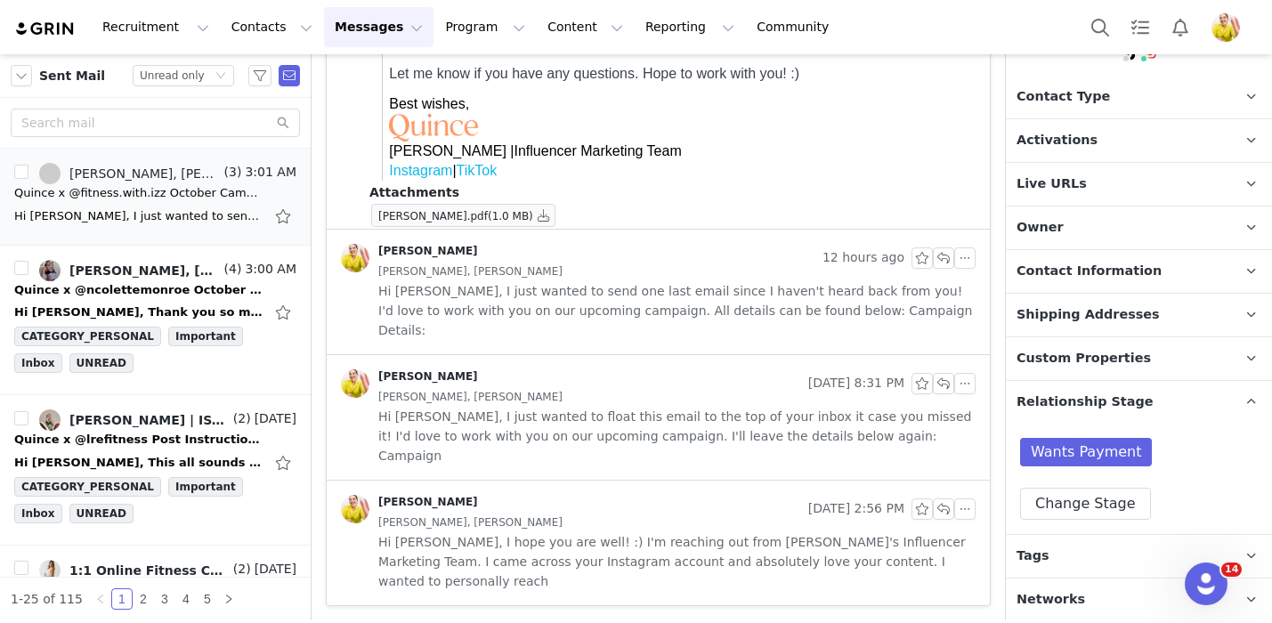
scroll to position [571, 0]
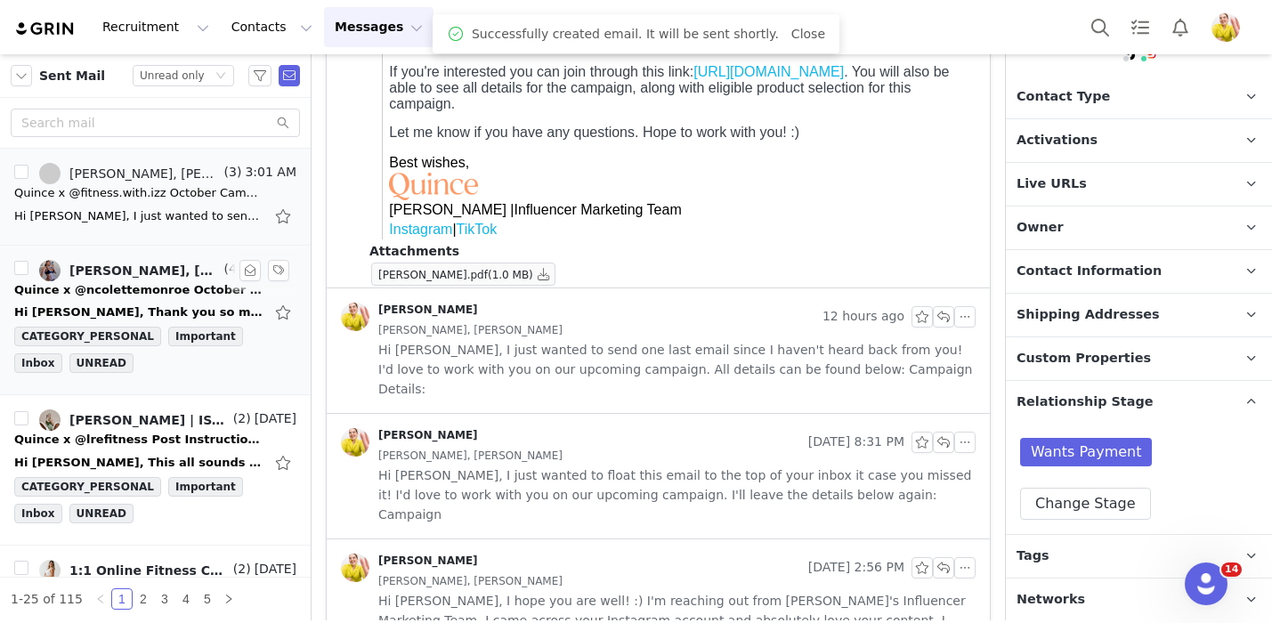
click at [133, 300] on div "Hi Wendy, Thank you so much for reaching out and for considering me for Quince'…" at bounding box center [155, 312] width 282 height 28
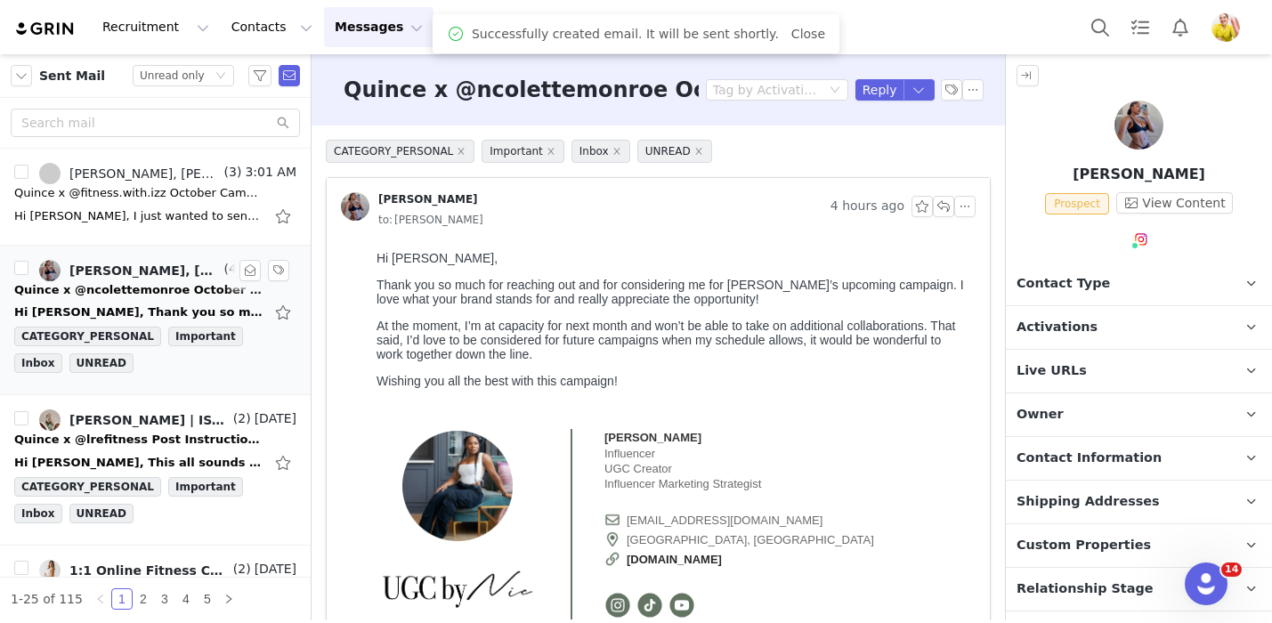
scroll to position [0, 0]
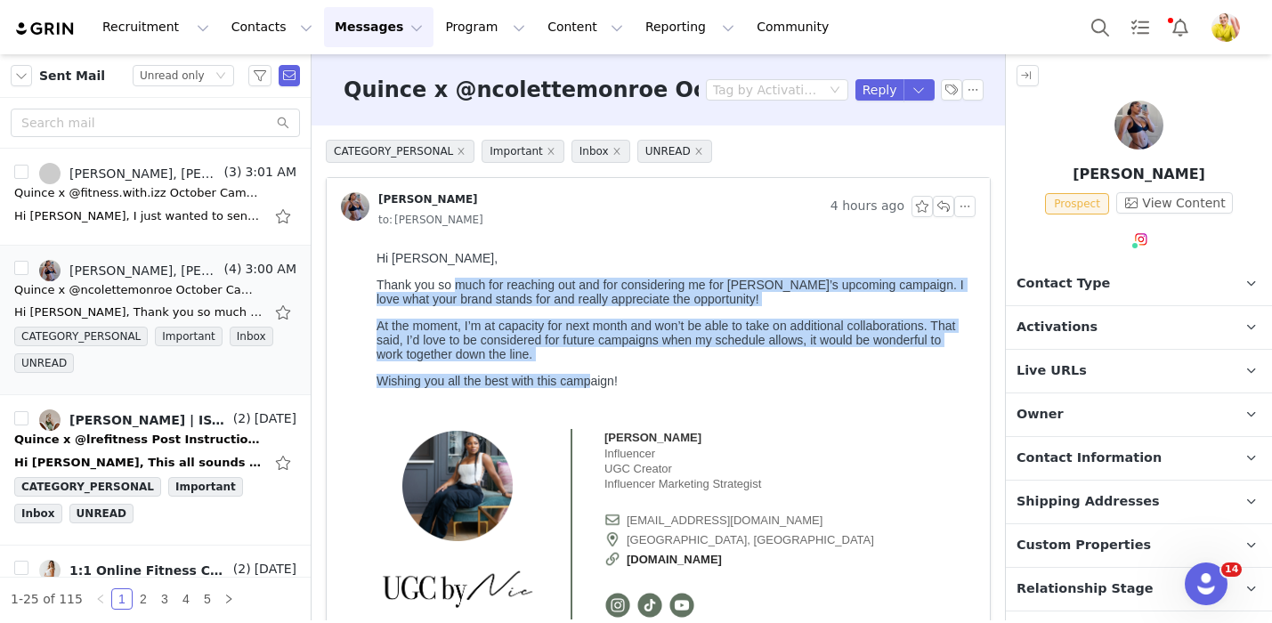
drag, startPoint x: 455, startPoint y: 285, endPoint x: 591, endPoint y: 384, distance: 168.2
click at [591, 384] on div "Hi Wendy, Thank you so much for reaching out and for considering me for Quince’…" at bounding box center [672, 319] width 592 height 137
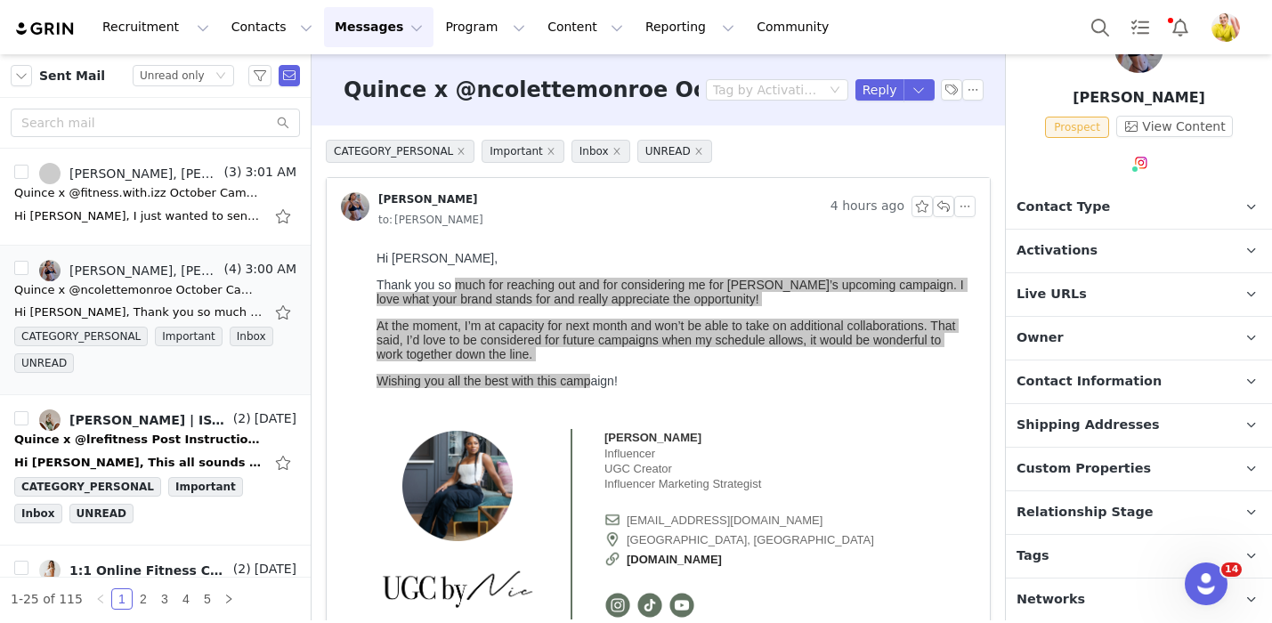
click at [1101, 500] on p "Relationship Stage Use relationship stages to move contacts through a logical s…" at bounding box center [1117, 512] width 223 height 43
click at [145, 461] on div "Hi Wendy, This all sounds good! Just waiting for one more of my items to be del…" at bounding box center [138, 463] width 249 height 18
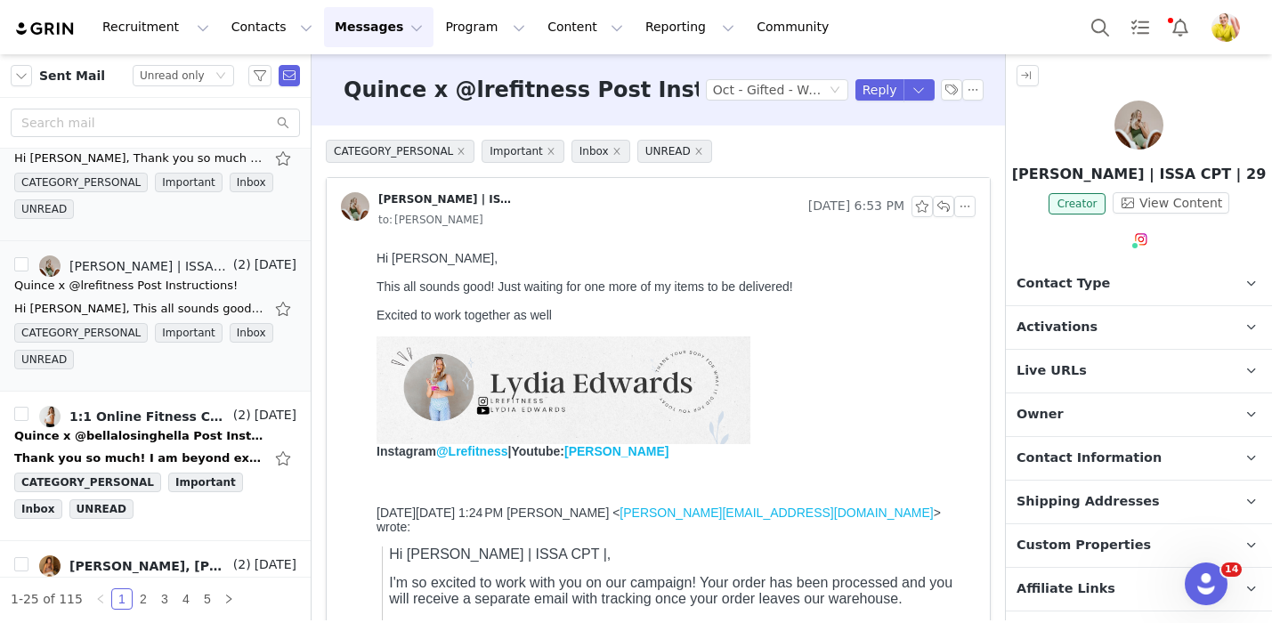
scroll to position [187, 0]
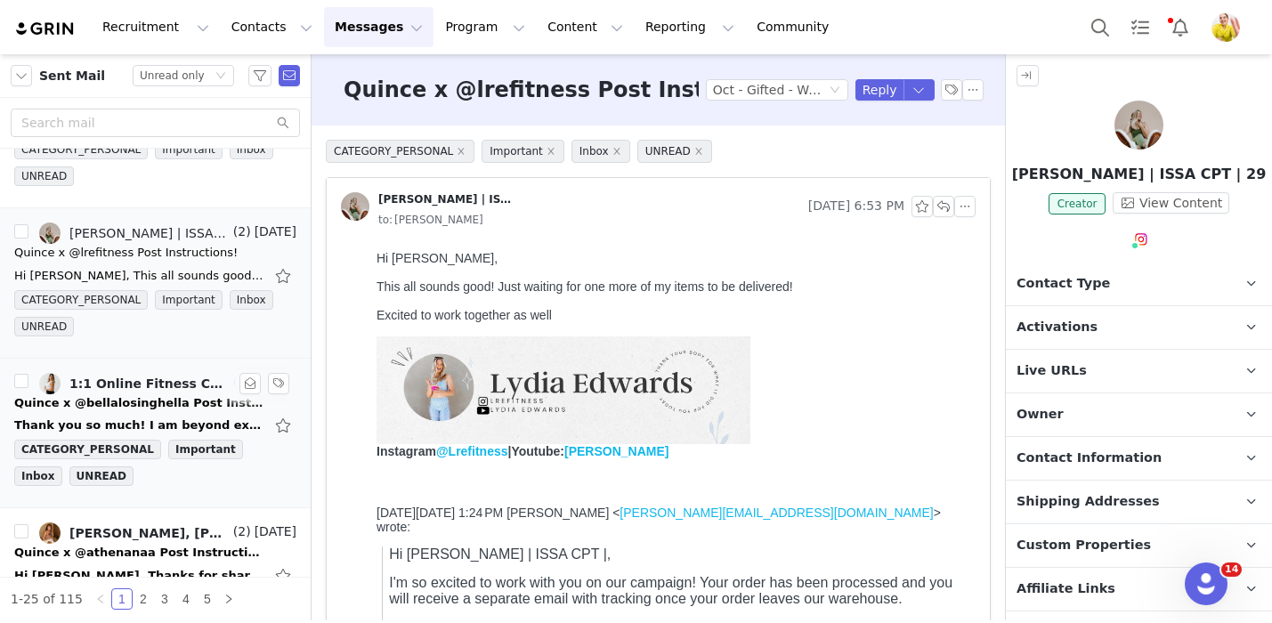
click at [171, 410] on div "Quince x @bellalosinghella Post Instructions!" at bounding box center [138, 403] width 249 height 18
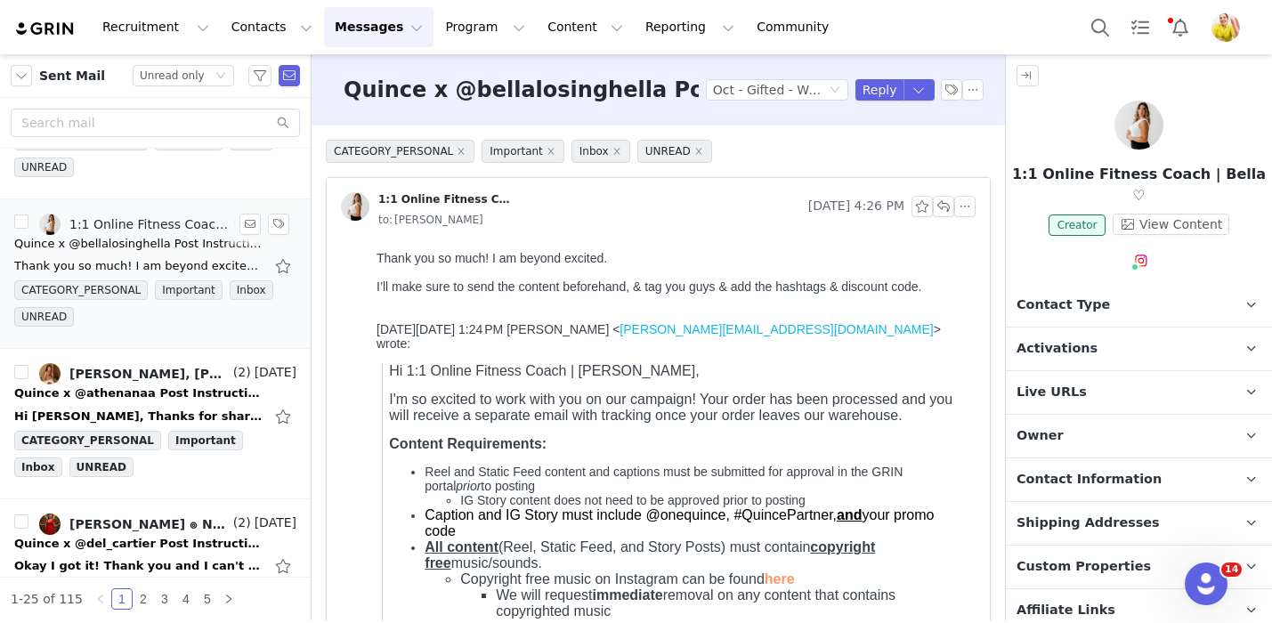
scroll to position [340, 0]
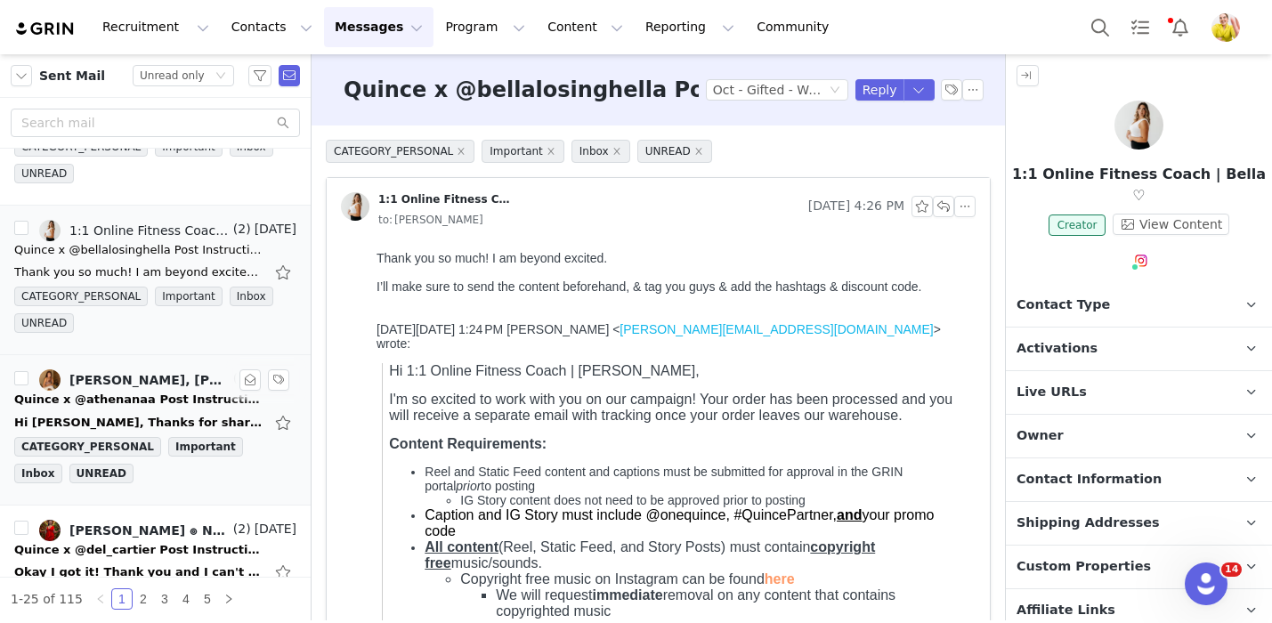
click at [158, 402] on div "Quince x @athenanaa Post Instructions!" at bounding box center [138, 400] width 249 height 18
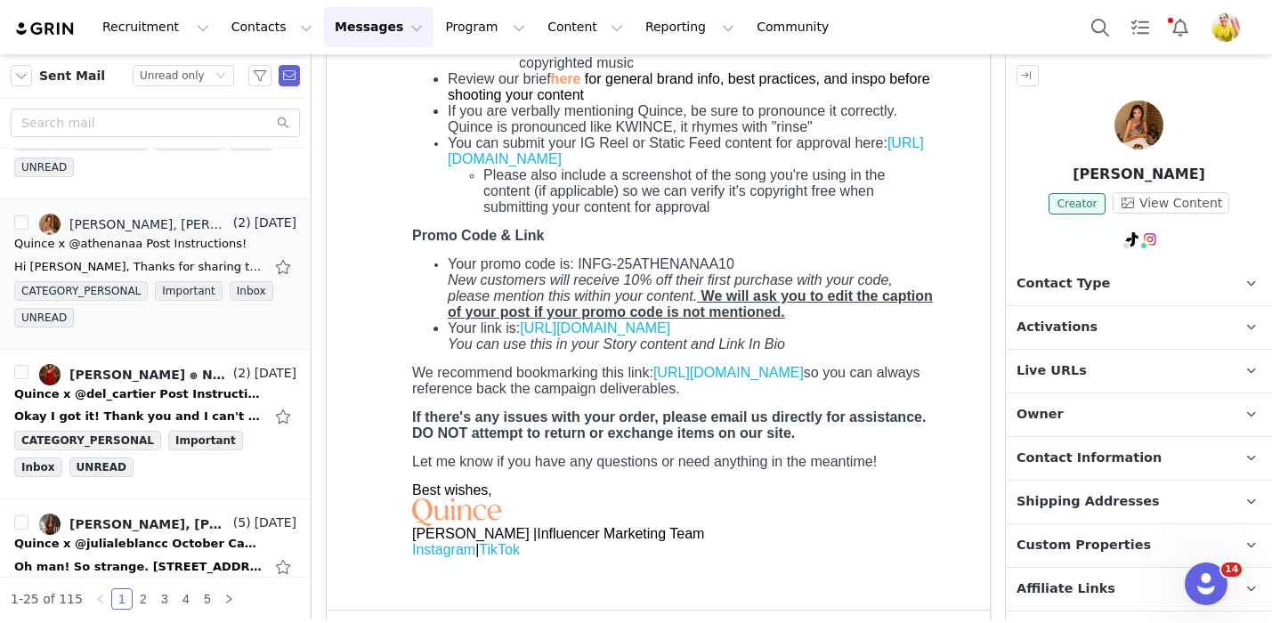
scroll to position [785, 0]
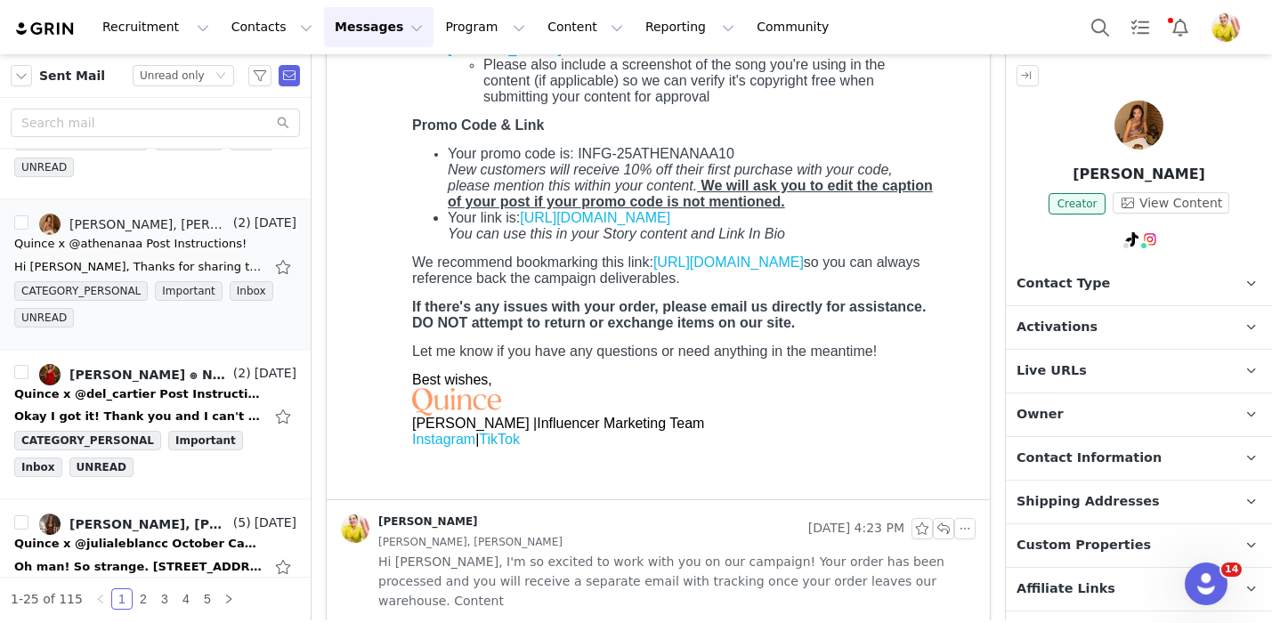
click at [1169, 444] on p "Contact Information" at bounding box center [1117, 458] width 223 height 43
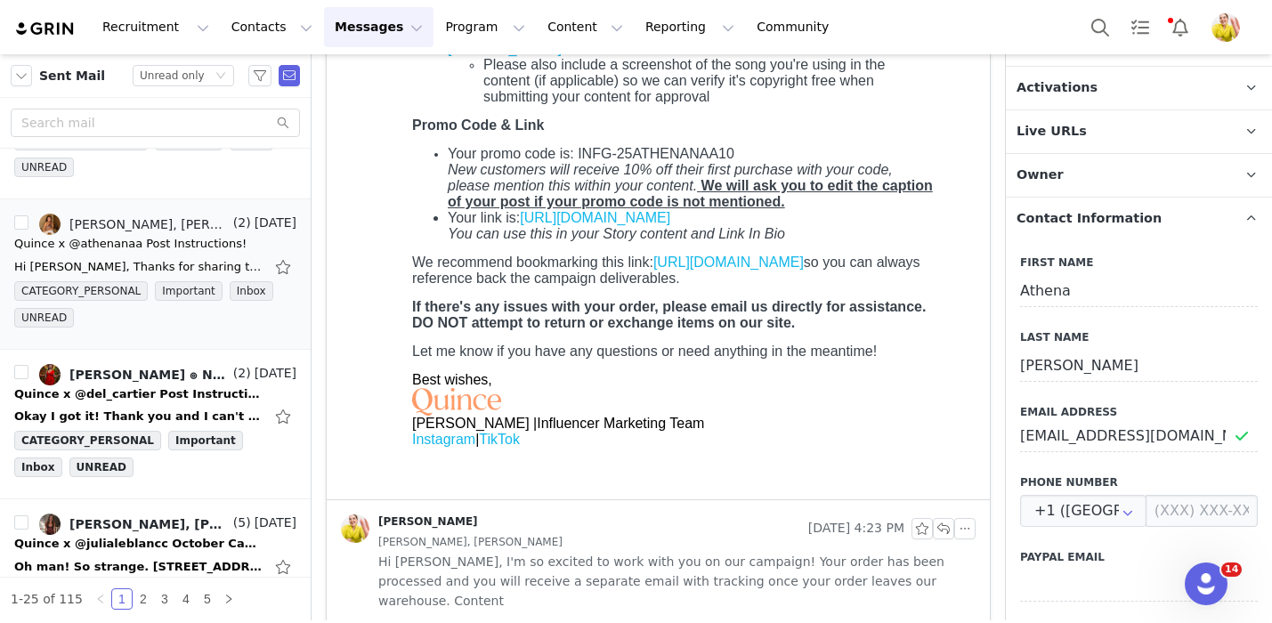
scroll to position [354, 0]
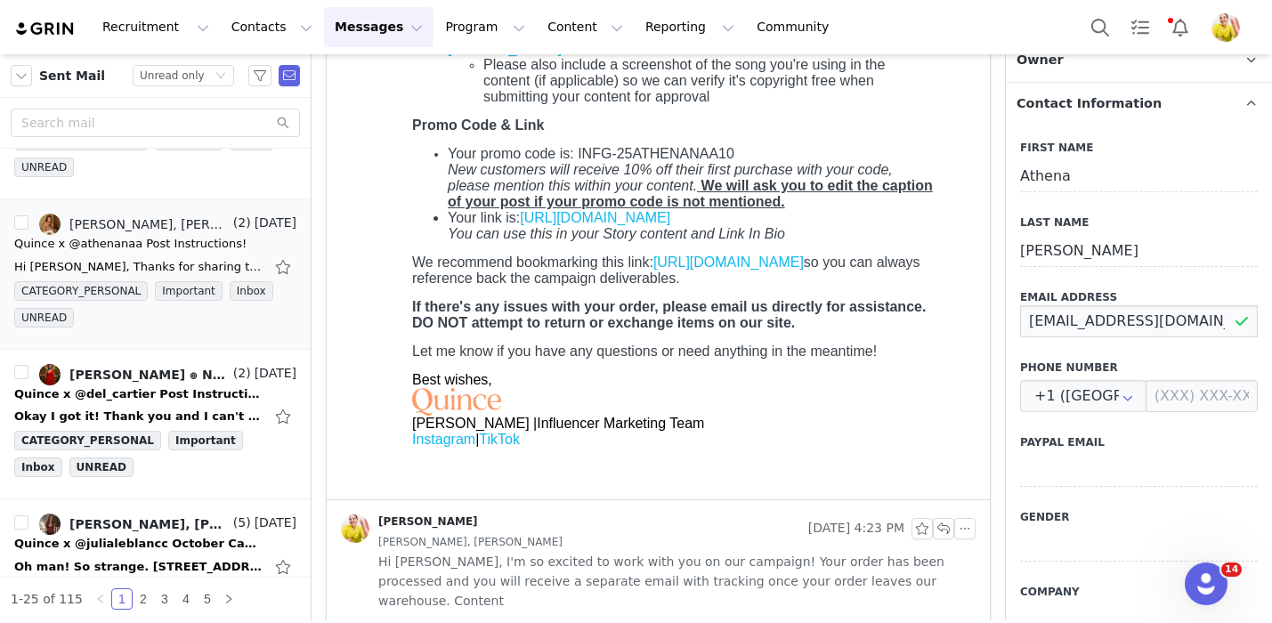
click at [1204, 316] on input "collab@attirestudios.com" at bounding box center [1139, 321] width 238 height 32
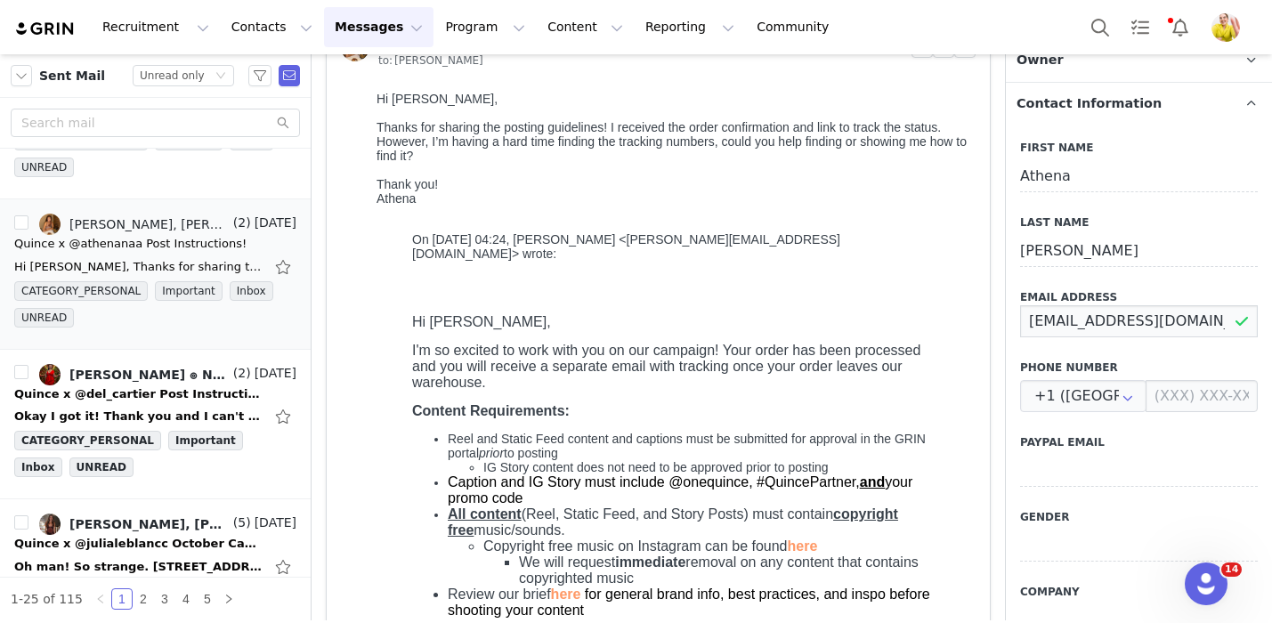
scroll to position [0, 0]
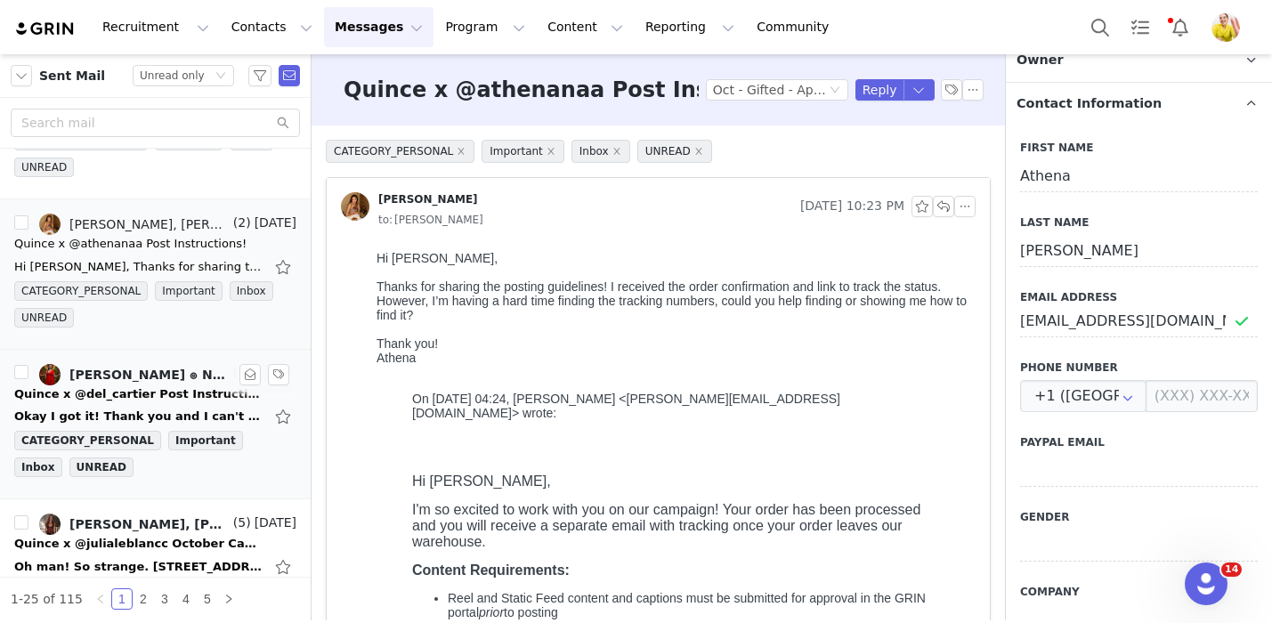
click at [204, 400] on div "Quince x @del_cartier Post Instructions!" at bounding box center [138, 394] width 249 height 18
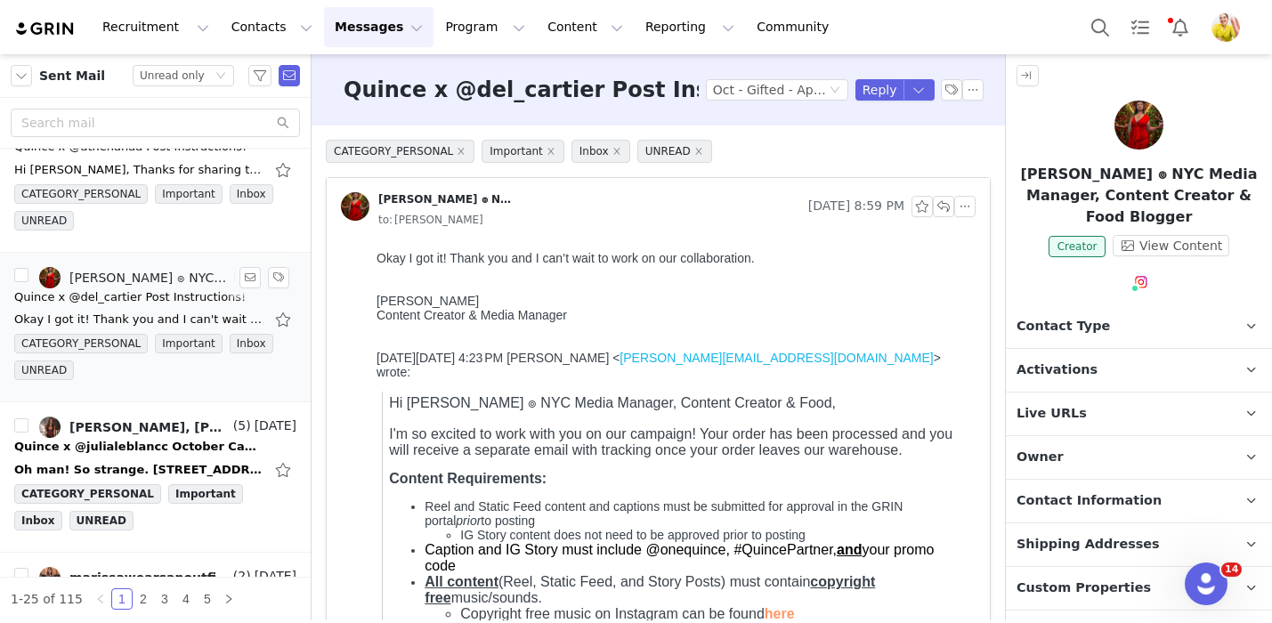
scroll to position [591, 0]
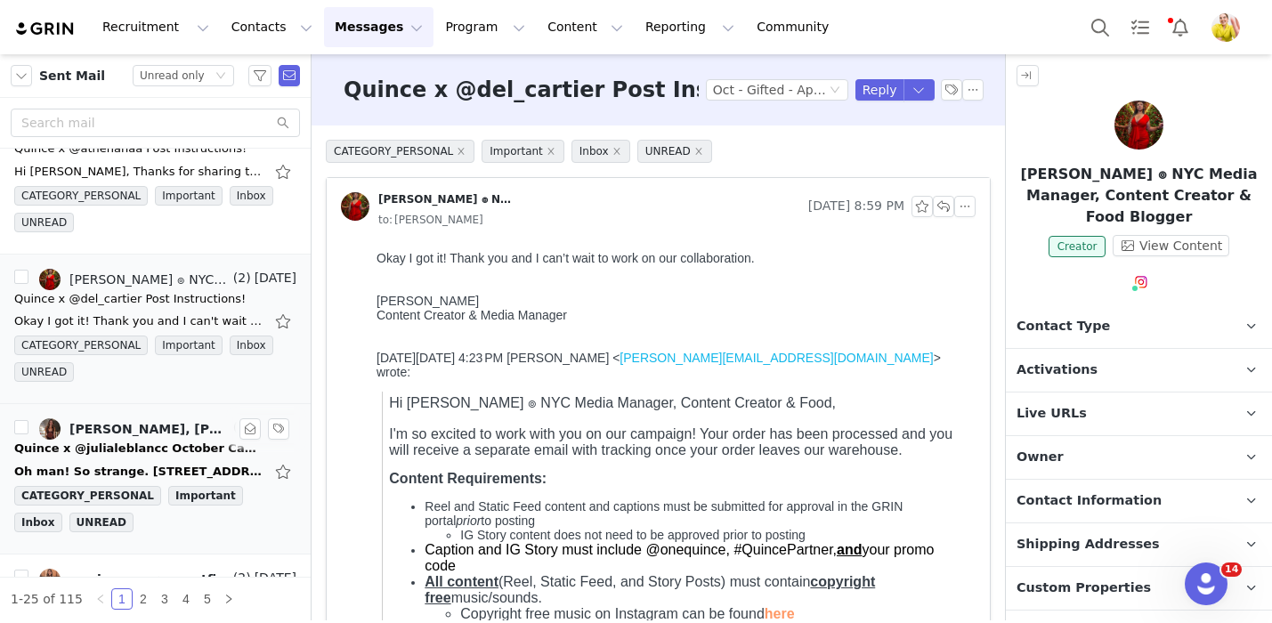
click at [171, 460] on div "Oh man! So strange. 7 Gilbert Lane Hebron, CT 06248! On Monday, September 29, 2…" at bounding box center [155, 471] width 282 height 28
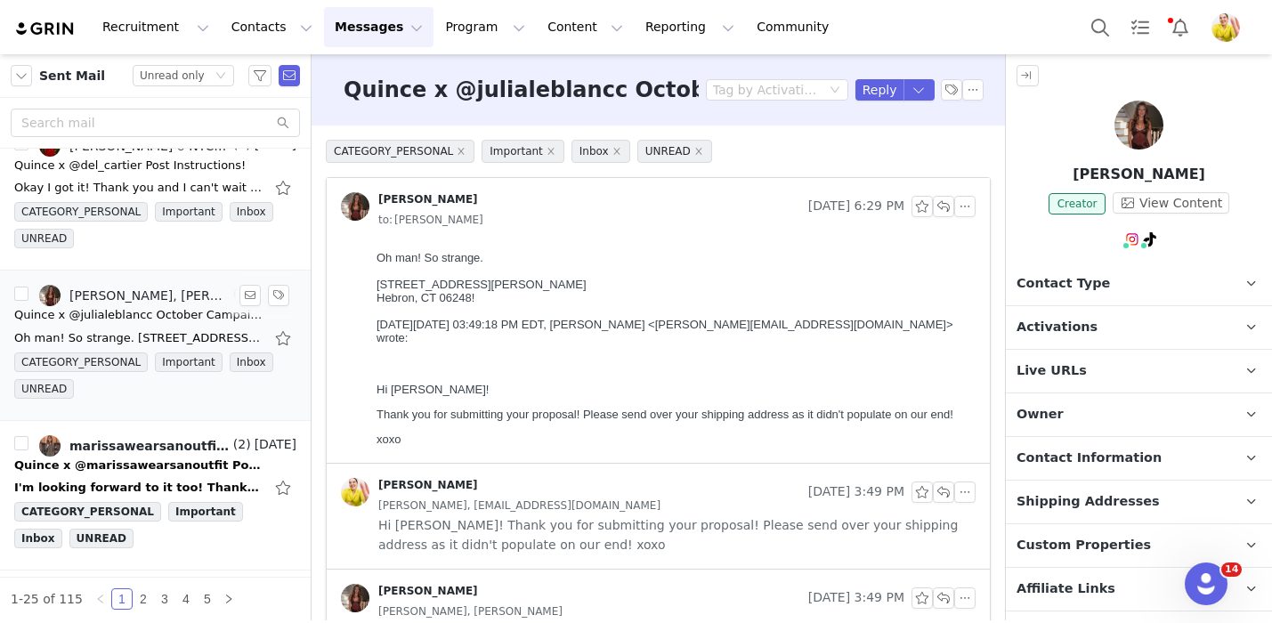
scroll to position [769, 0]
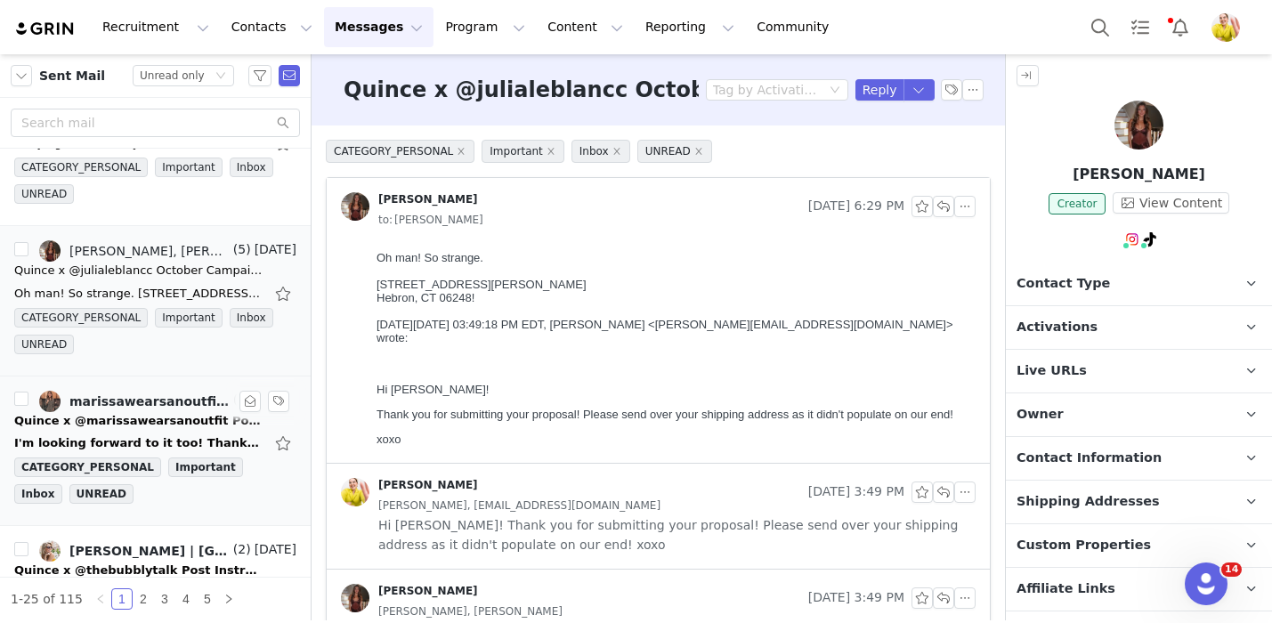
click at [177, 440] on div "I'm looking forward to it too! Thanks for the information! All the best, Mariss…" at bounding box center [138, 443] width 249 height 18
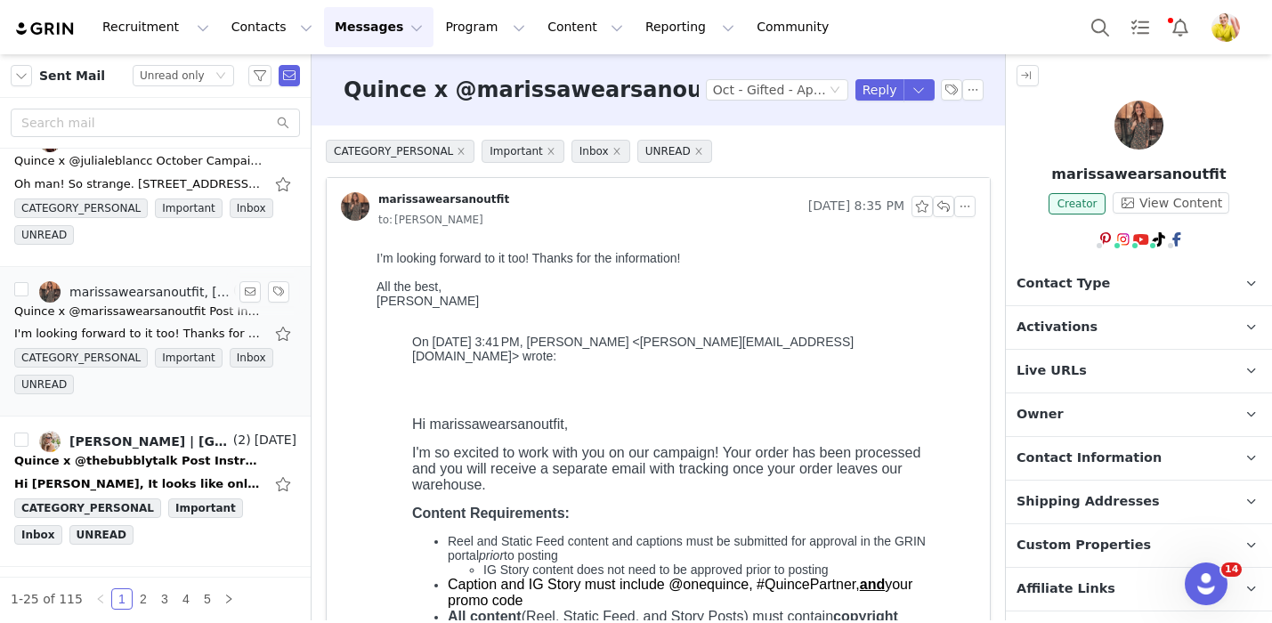
scroll to position [884, 0]
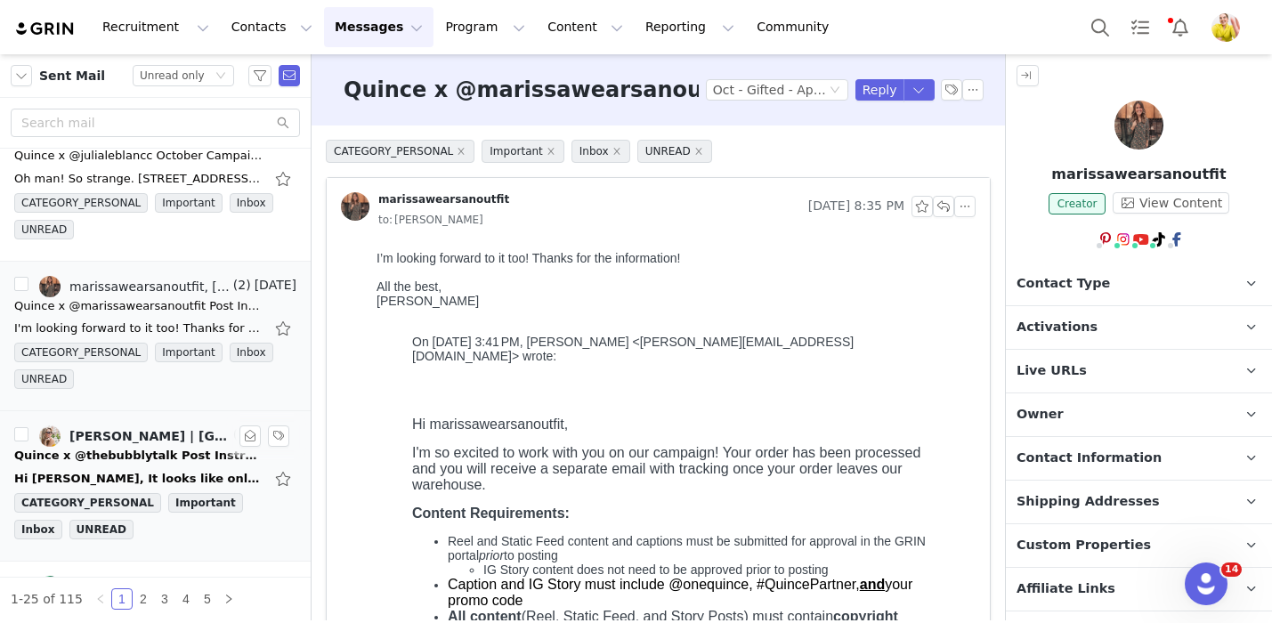
click at [176, 442] on div "Wendy Gajadharsingh | Atlanta + Travel, Wendy Menendez" at bounding box center [149, 436] width 160 height 14
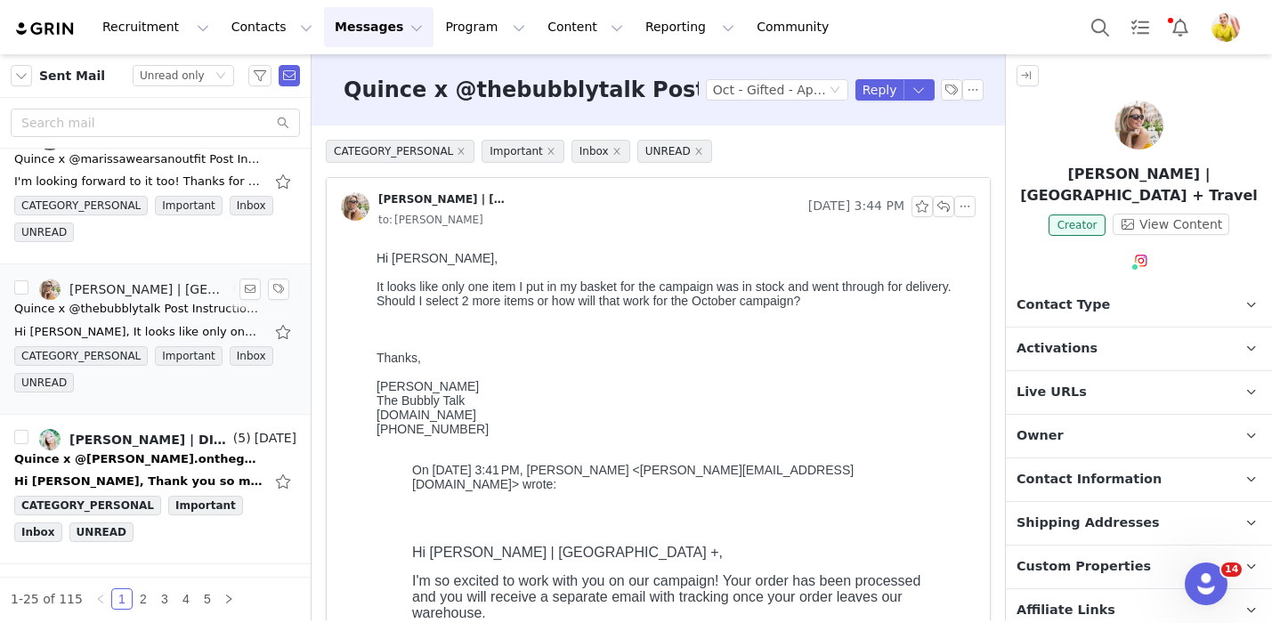
scroll to position [1029, 0]
click at [869, 91] on button "Reply" at bounding box center [879, 89] width 49 height 21
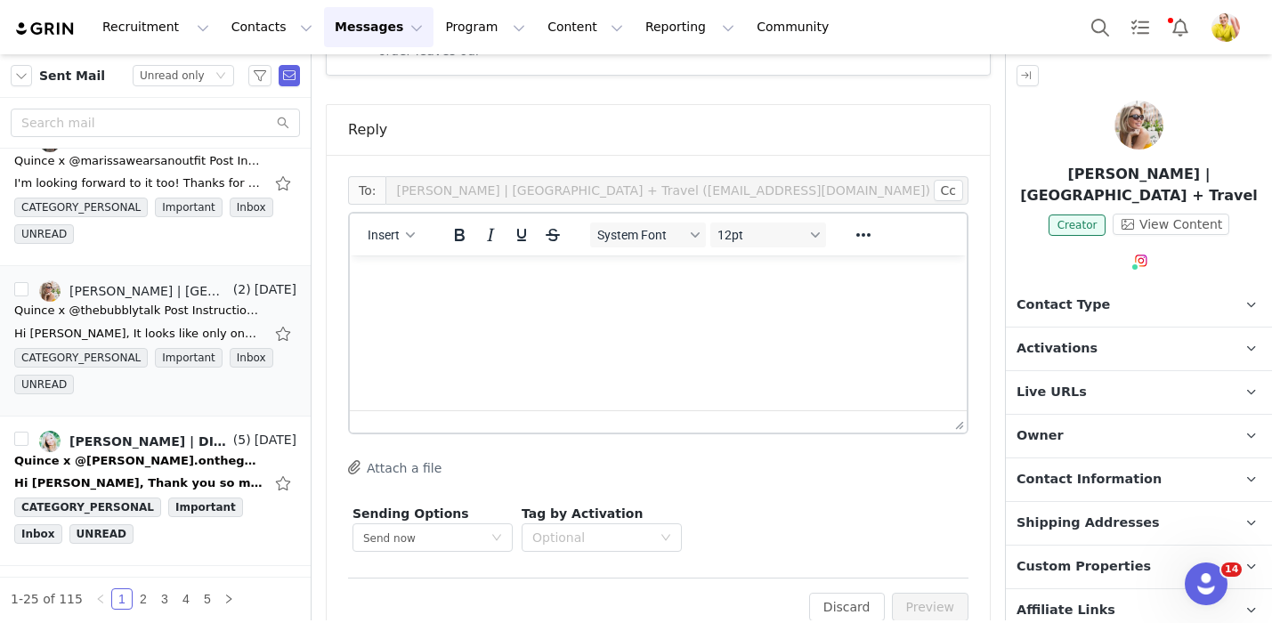
scroll to position [1428, 0]
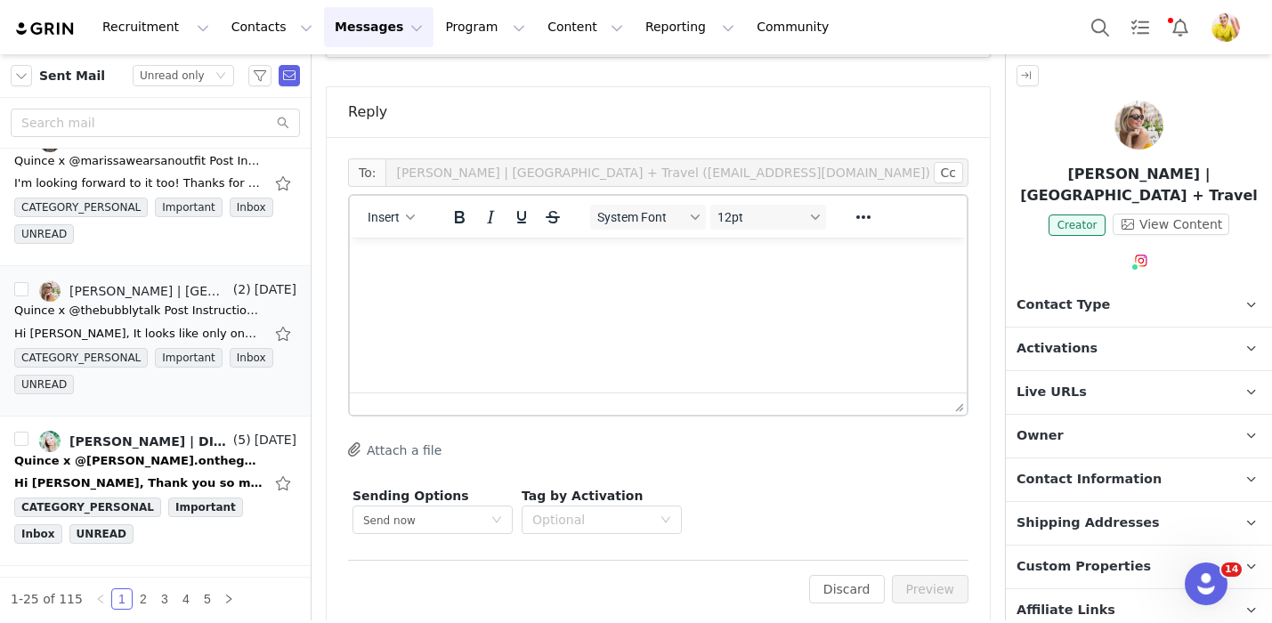
click at [645, 286] on html at bounding box center [658, 262] width 617 height 48
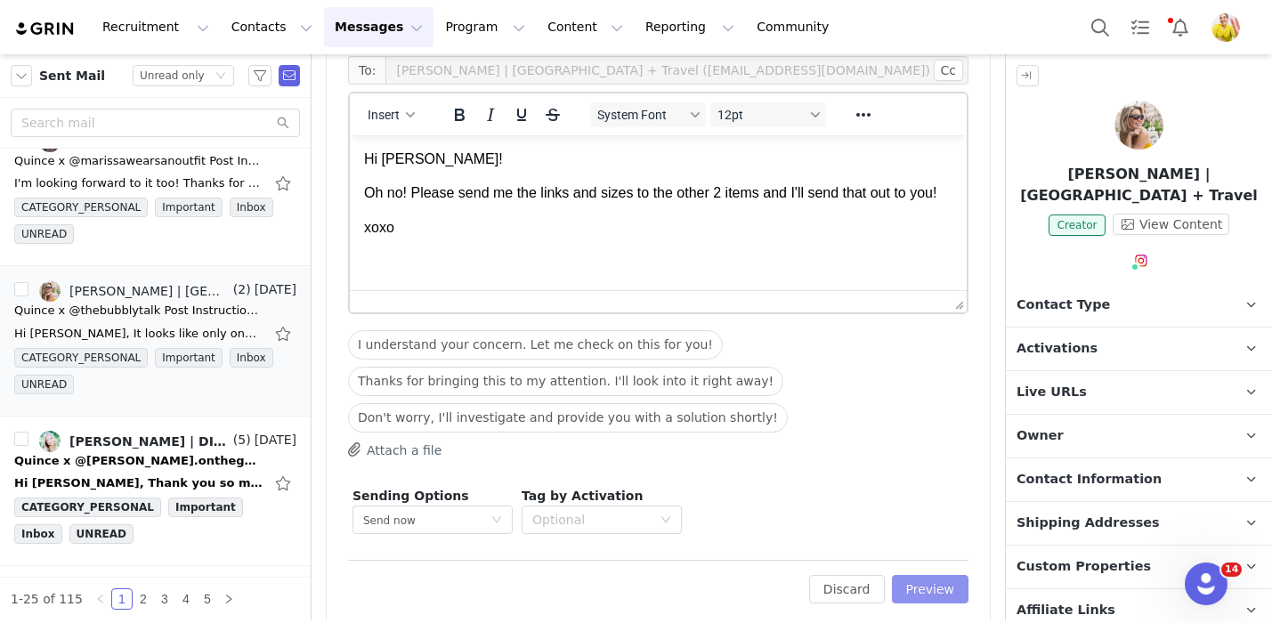
click at [918, 580] on button "Preview" at bounding box center [930, 589] width 77 height 28
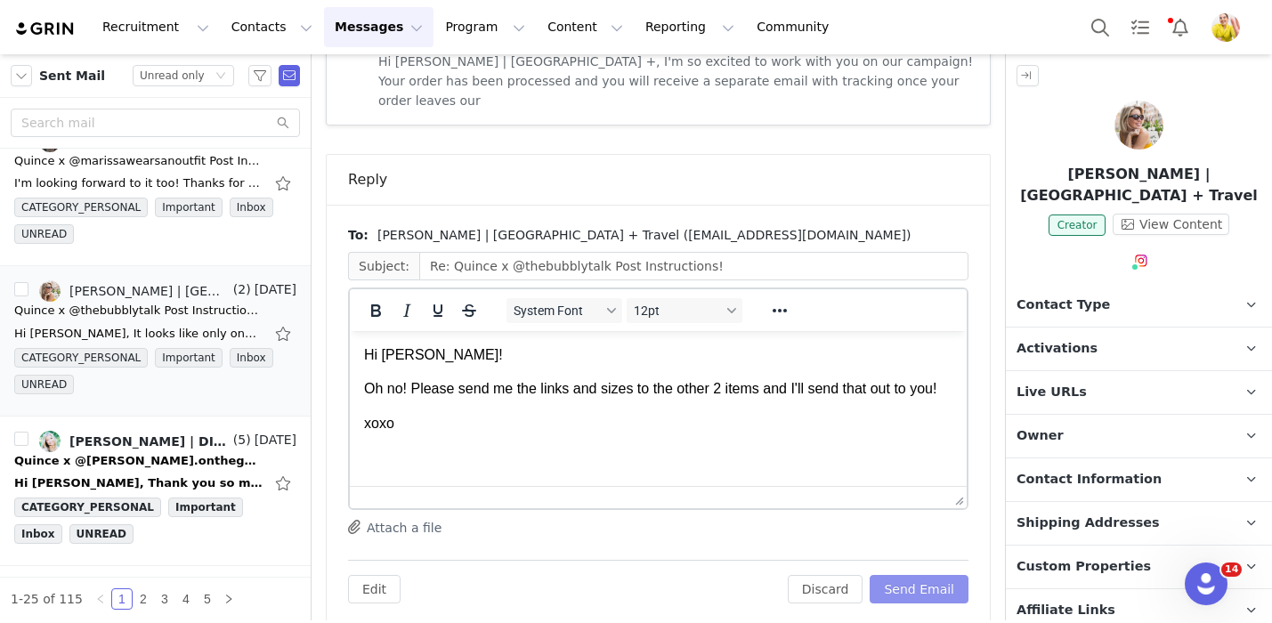
scroll to position [0, 0]
click at [918, 576] on button "Send Email" at bounding box center [918, 589] width 99 height 28
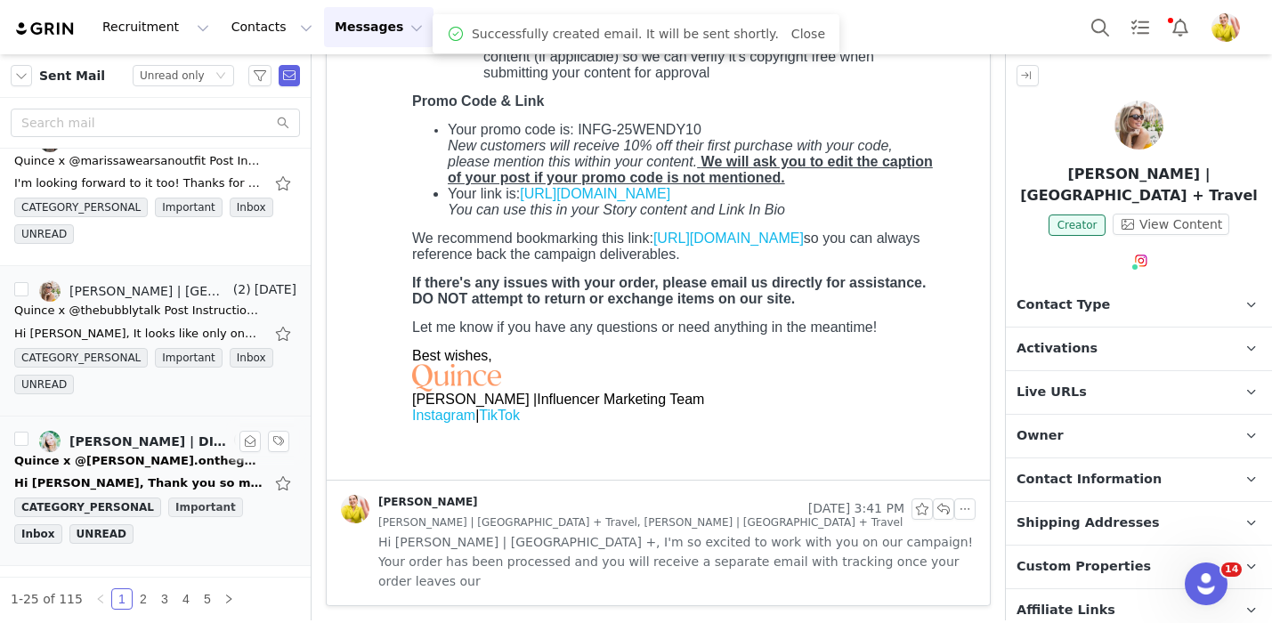
scroll to position [861, 0]
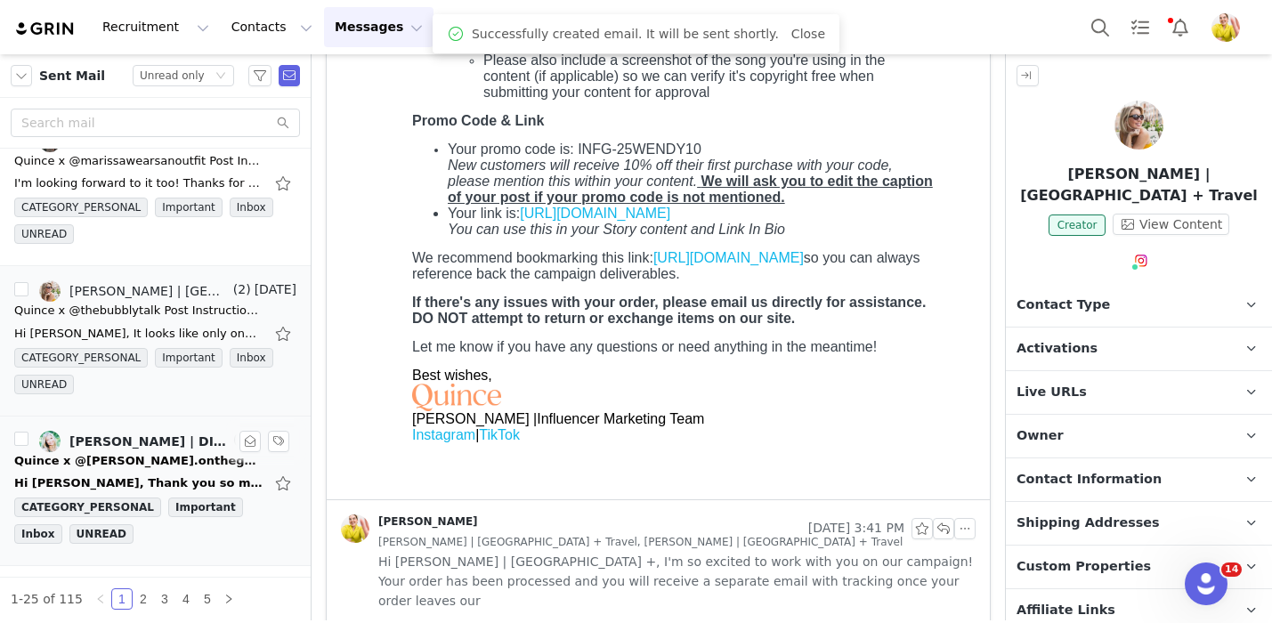
click at [172, 476] on div "Hi Wendy, Thank you so much for your email and for thinking of Mary for this op…" at bounding box center [138, 483] width 249 height 18
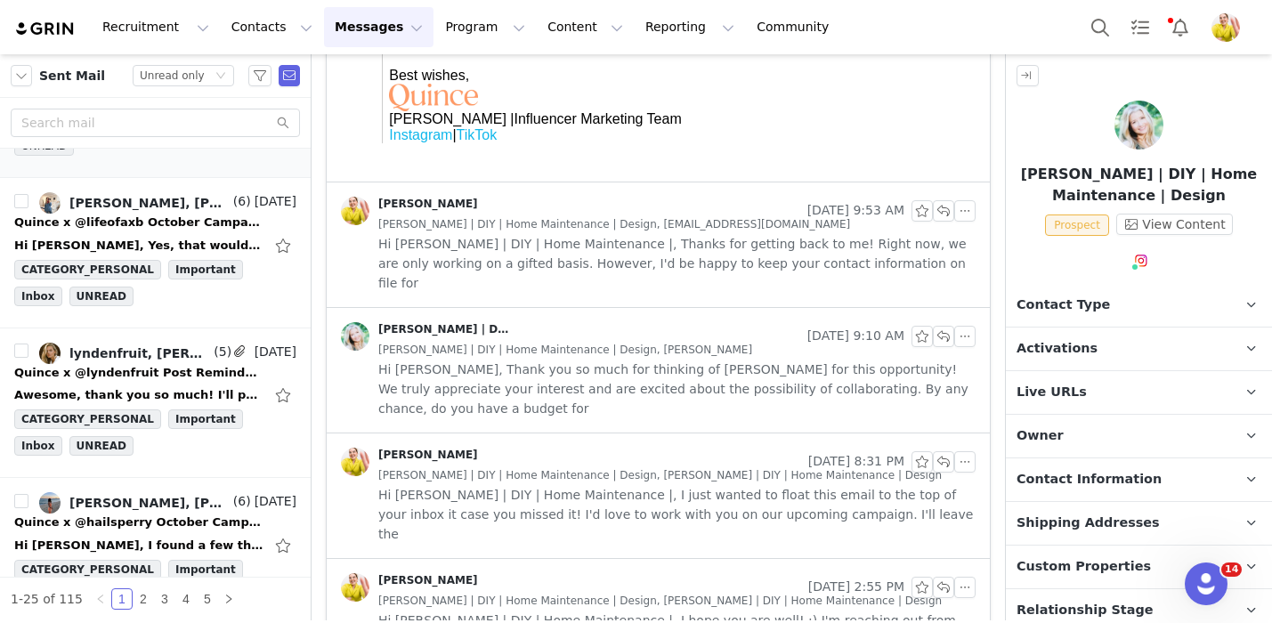
scroll to position [1418, 0]
click at [188, 224] on div "Quince x @lifeofaxb October Campaign!" at bounding box center [138, 222] width 249 height 18
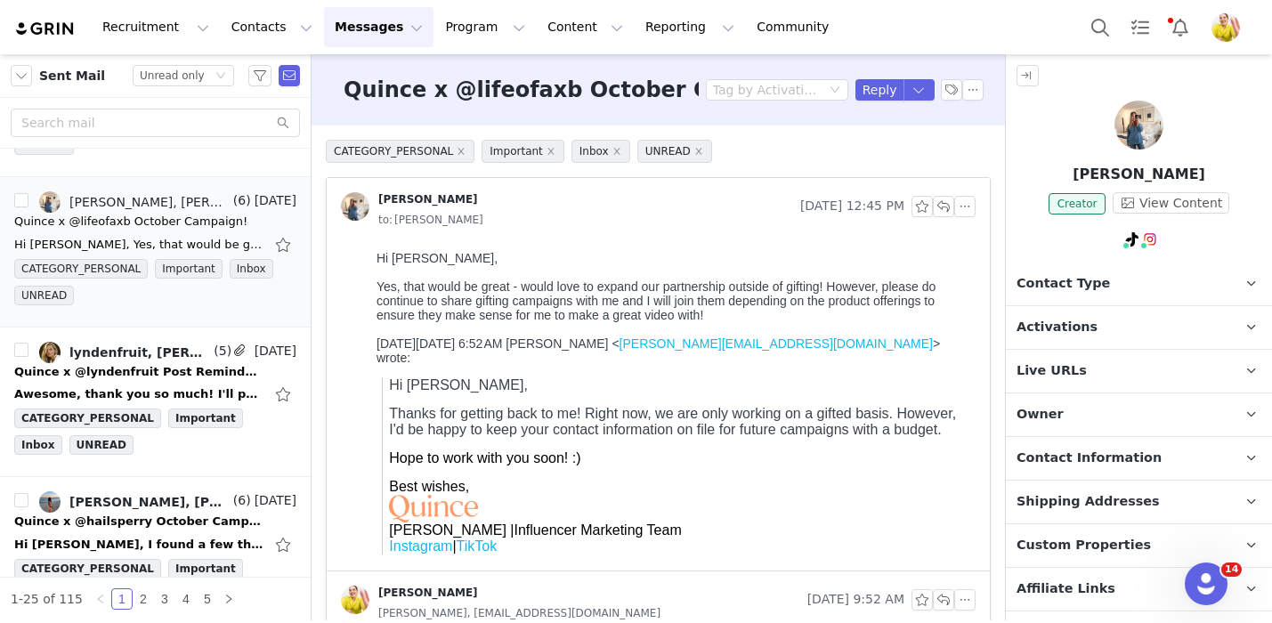
scroll to position [251, 0]
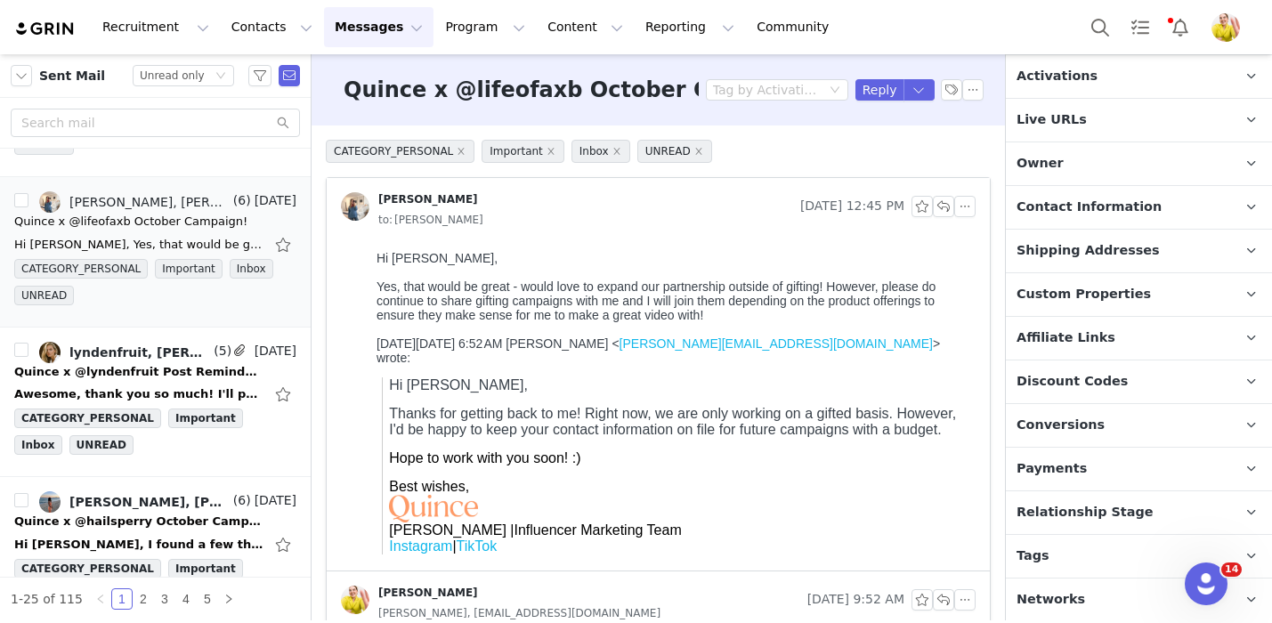
click at [1156, 514] on p "Relationship Stage Use relationship stages to move contacts through a logical s…" at bounding box center [1117, 512] width 223 height 43
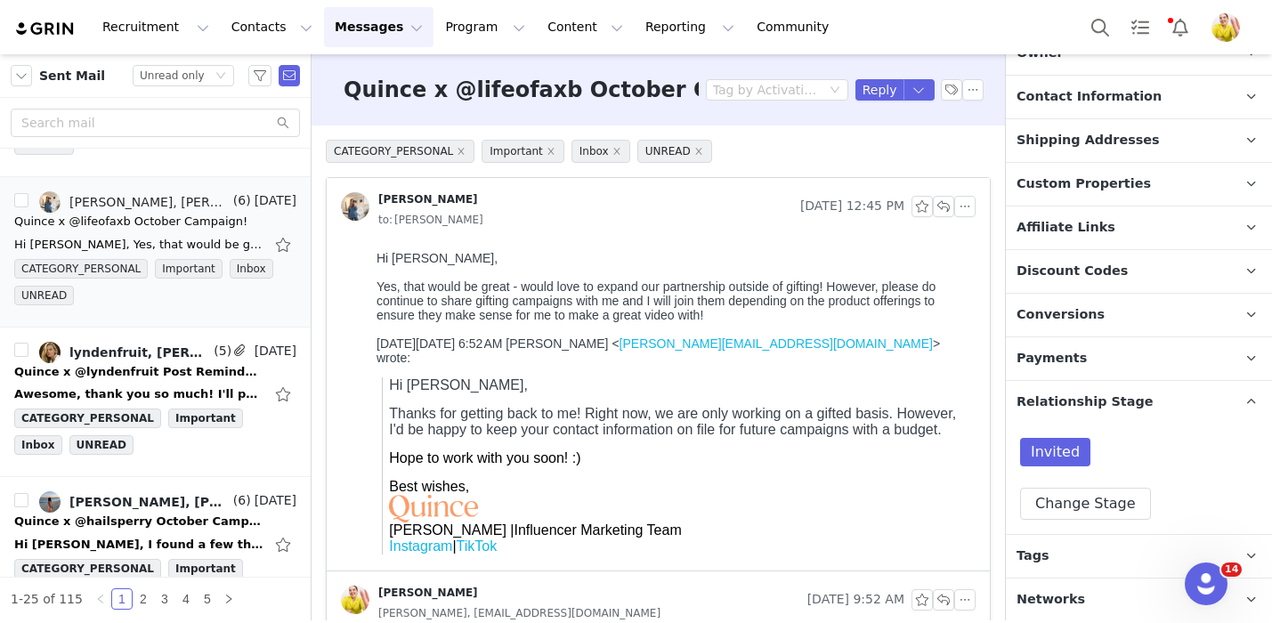
scroll to position [360, 0]
click at [1055, 516] on button "Change Stage" at bounding box center [1085, 505] width 131 height 32
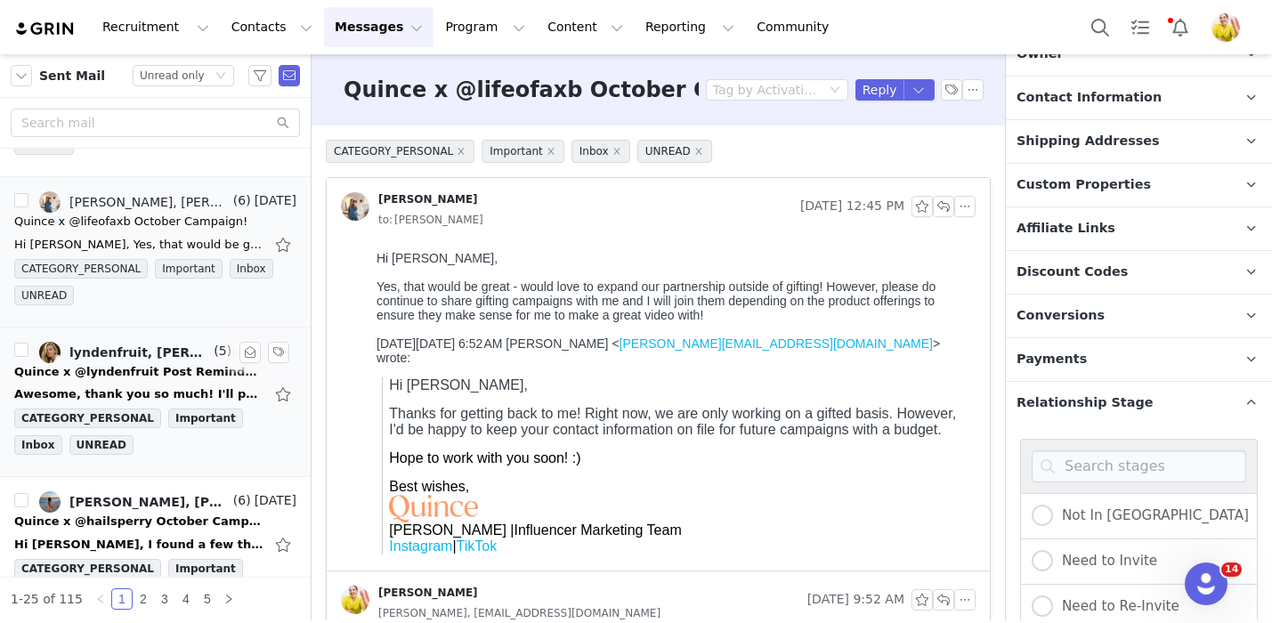
click at [137, 384] on div "Awesome, thank you so much! I'll post tomorrow! On Mon, Sep 29, 2025 at 9:50 AM…" at bounding box center [155, 394] width 282 height 28
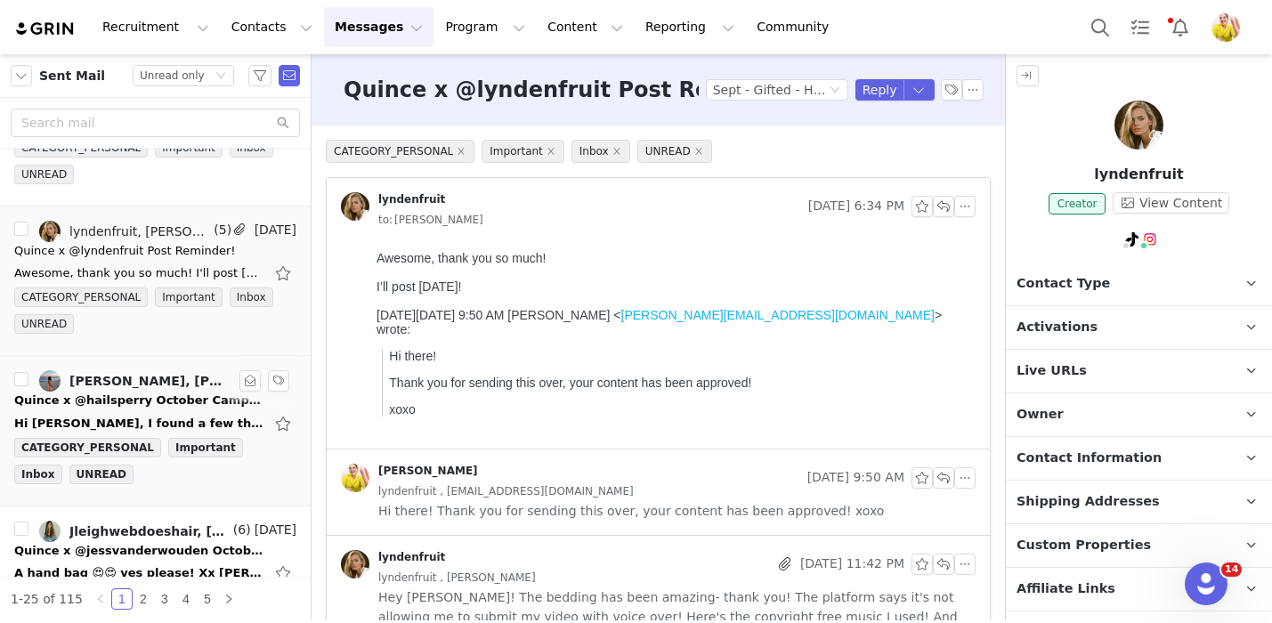
scroll to position [1540, 0]
click at [165, 395] on div "Quince x @hailsperry October Campaign!" at bounding box center [138, 400] width 249 height 18
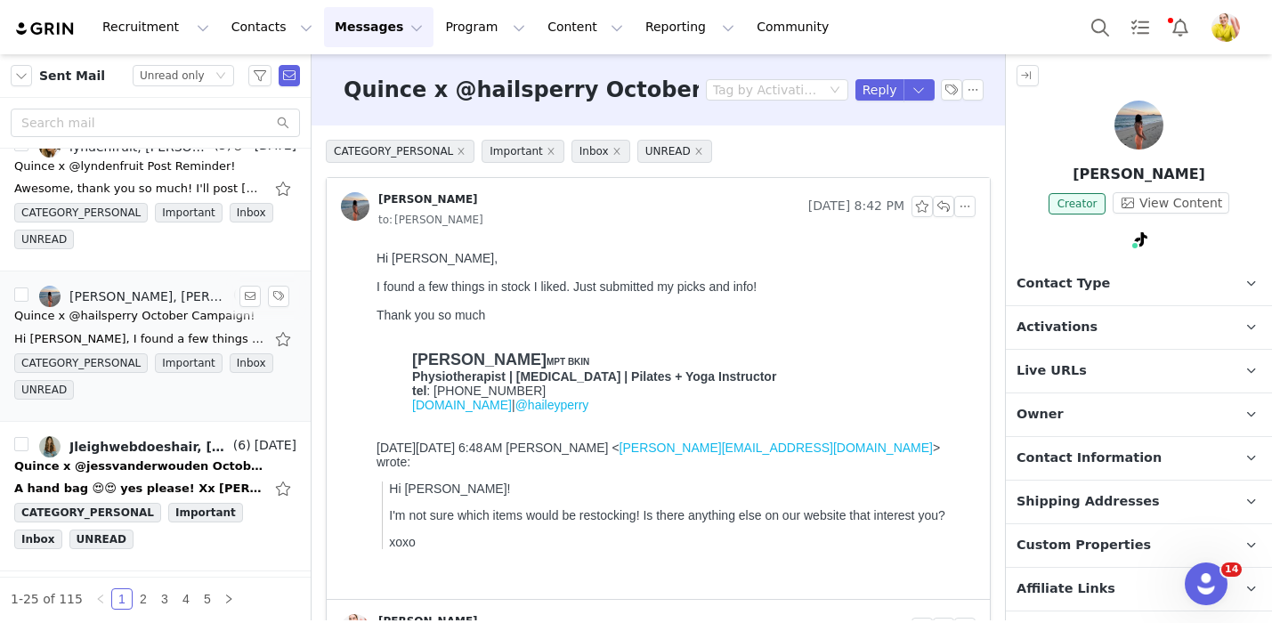
scroll to position [1627, 0]
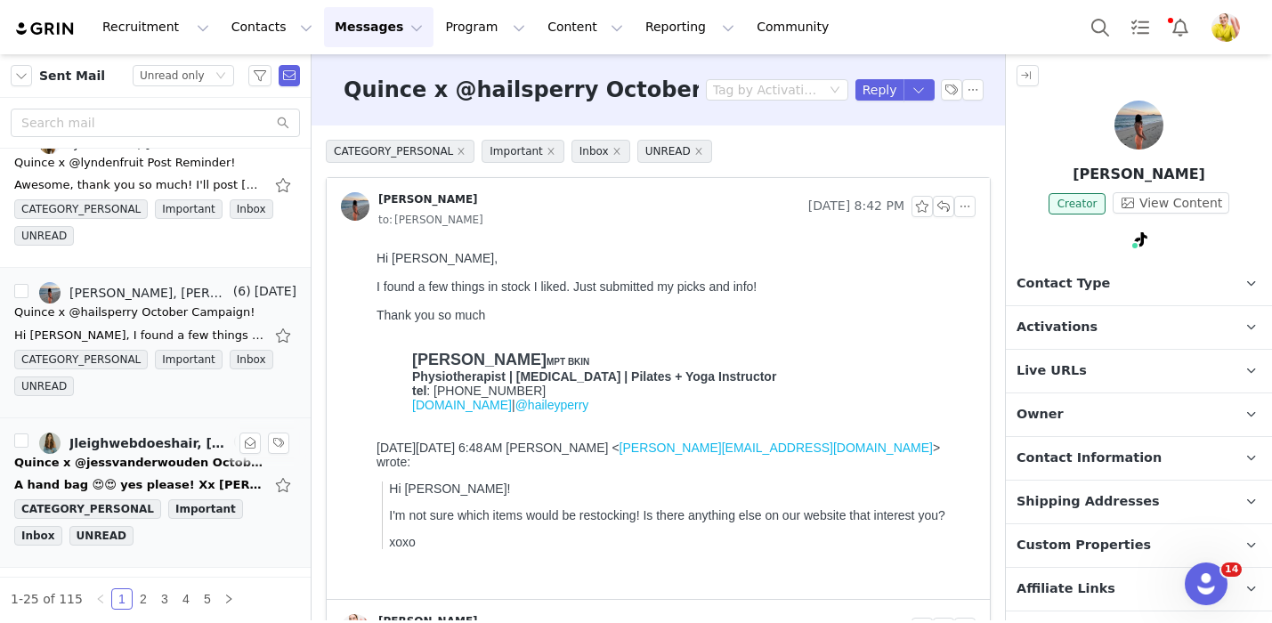
click at [173, 452] on link "Jleighwebdoeshair, Wendy Menendez" at bounding box center [134, 443] width 190 height 21
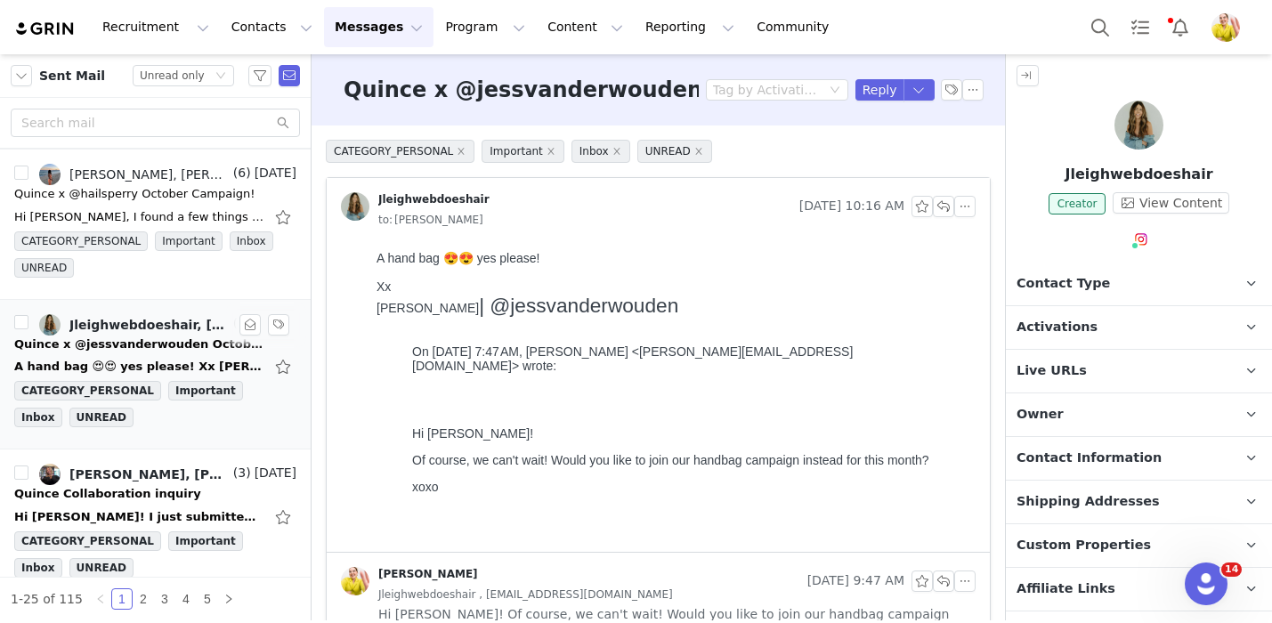
scroll to position [1773, 0]
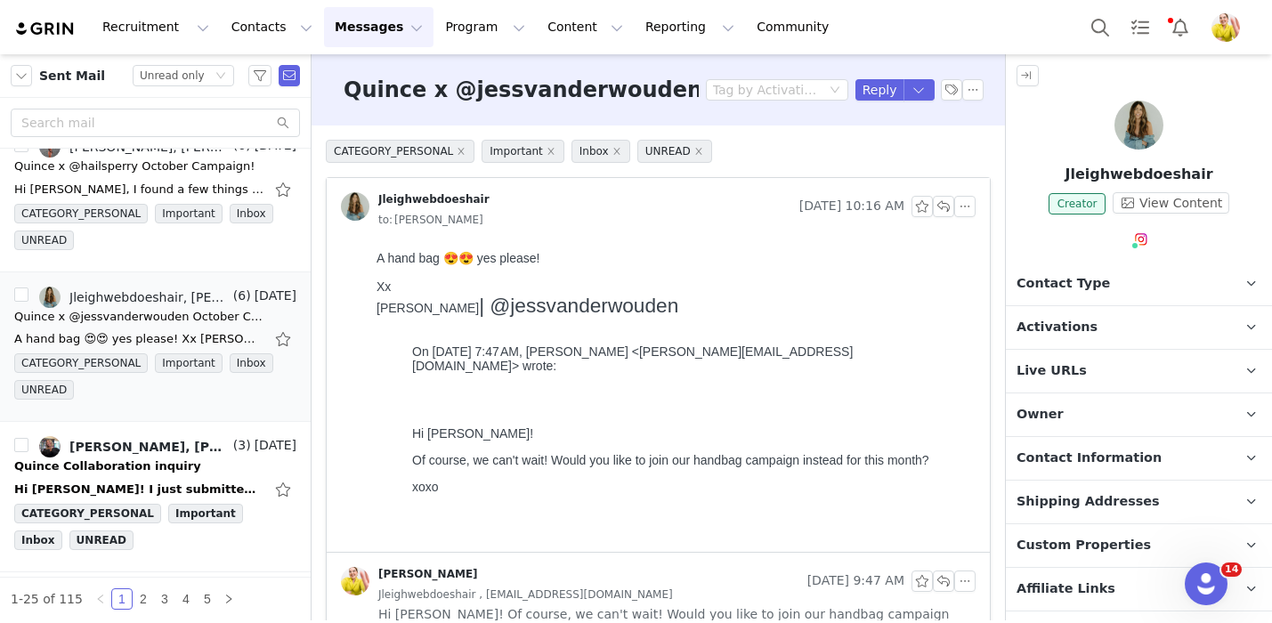
click at [1149, 336] on p "Activations" at bounding box center [1117, 327] width 223 height 43
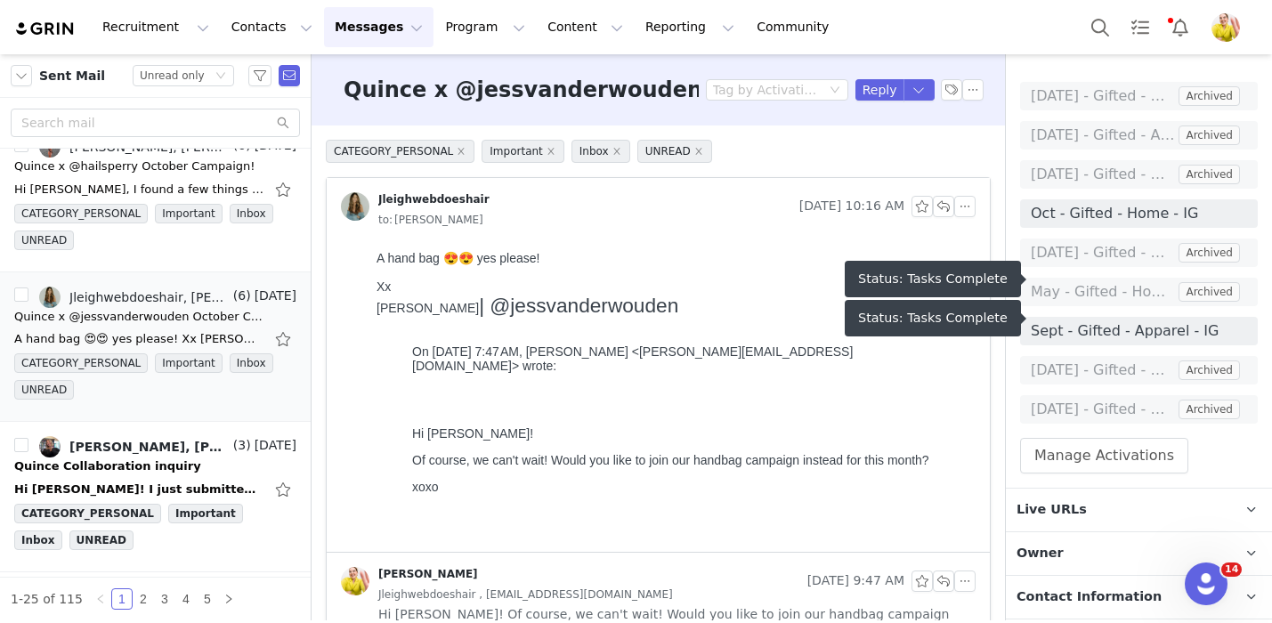
scroll to position [371, 0]
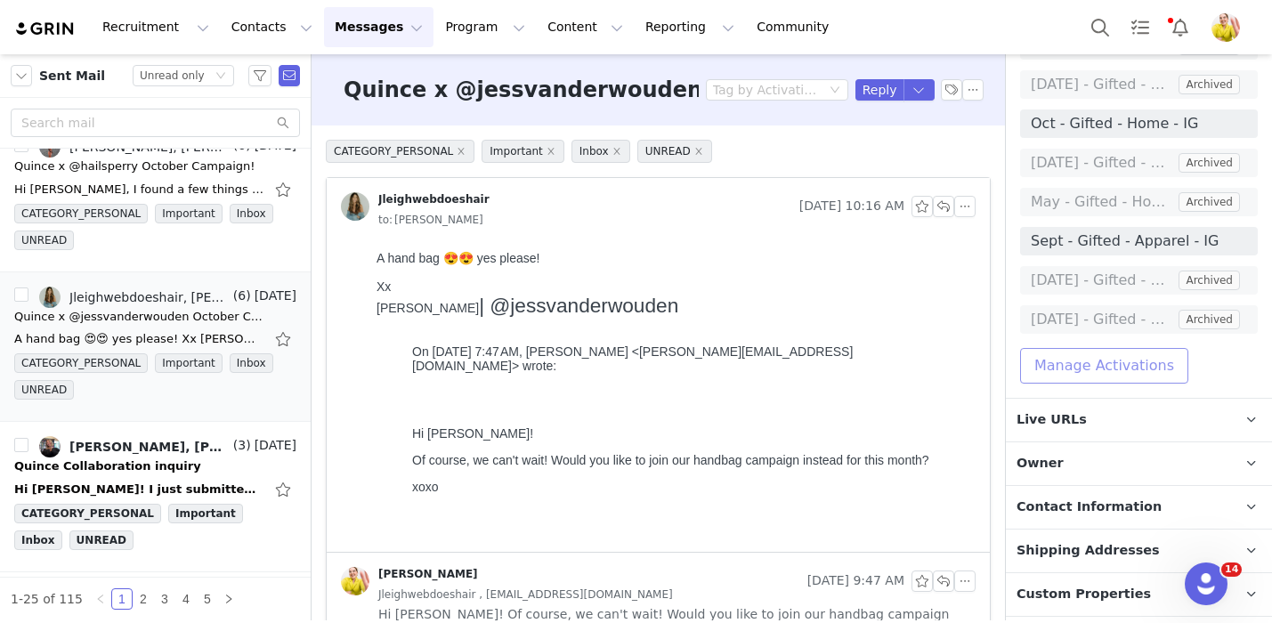
click at [1110, 370] on button "Manage Activations" at bounding box center [1104, 366] width 168 height 36
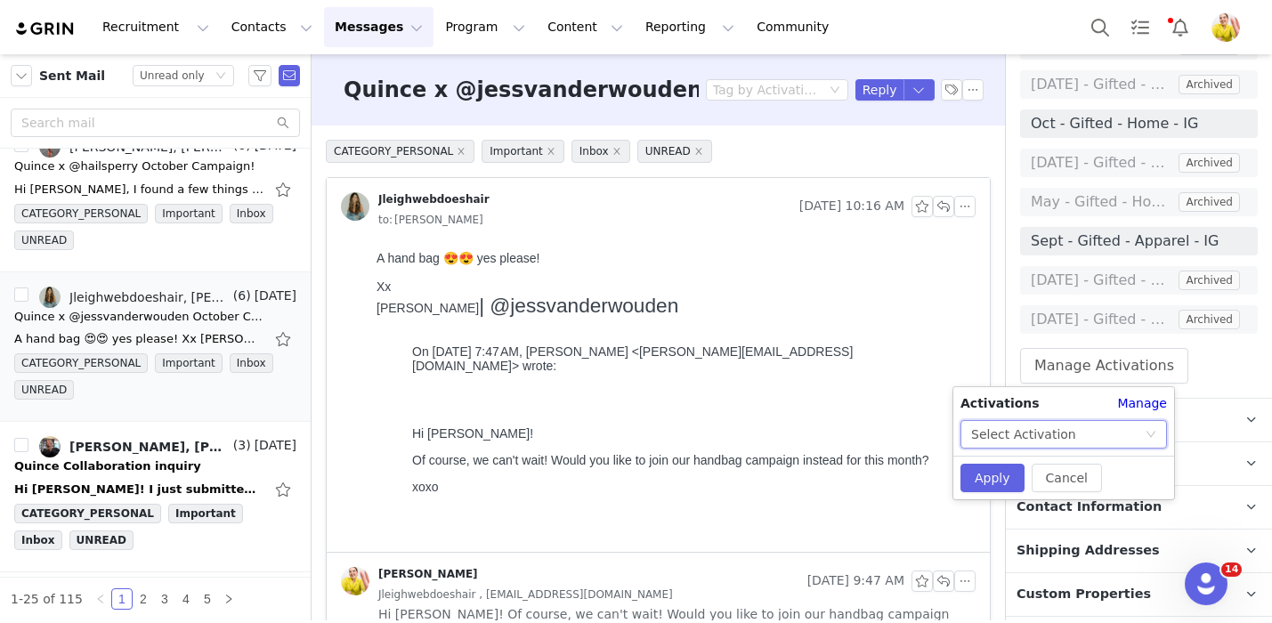
click at [1054, 428] on div "Select Activation" at bounding box center [1023, 434] width 105 height 27
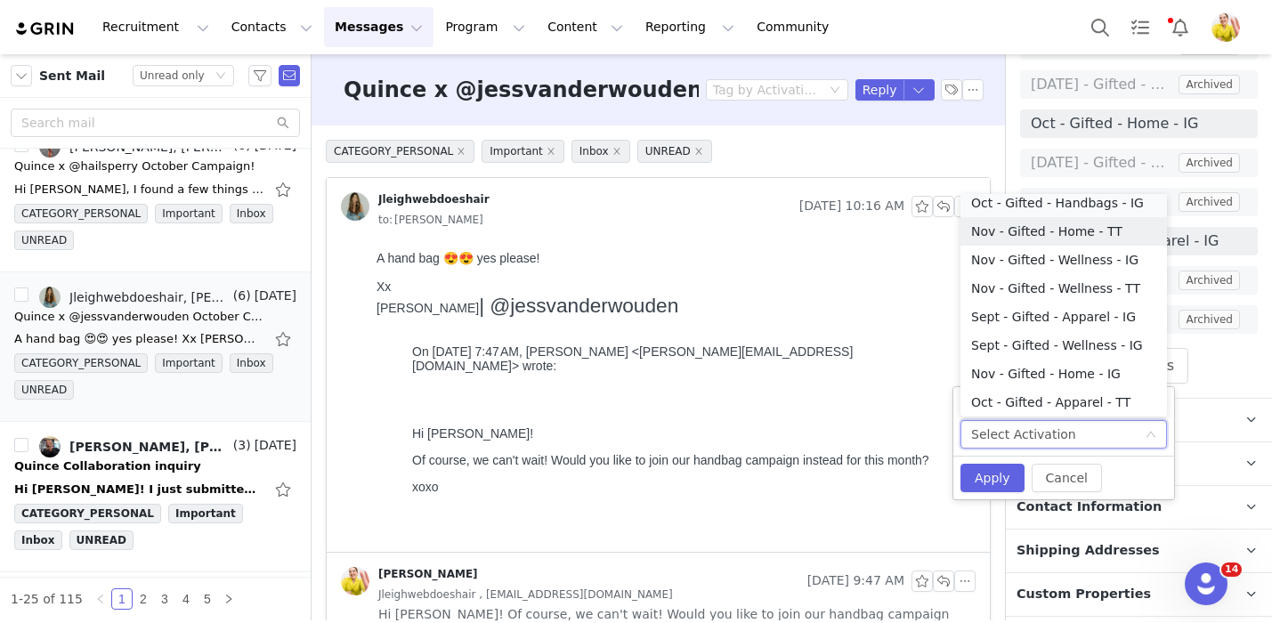
scroll to position [4, 0]
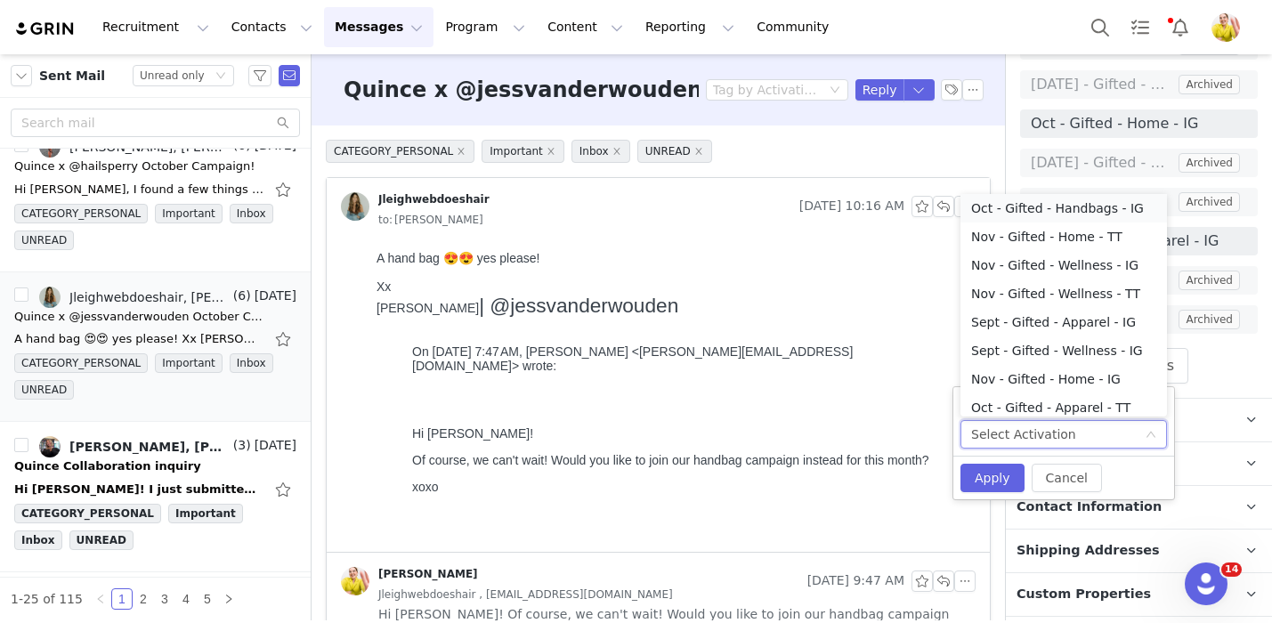
click at [1104, 211] on li "Oct - Gifted - Handbags - IG" at bounding box center [1063, 208] width 206 height 28
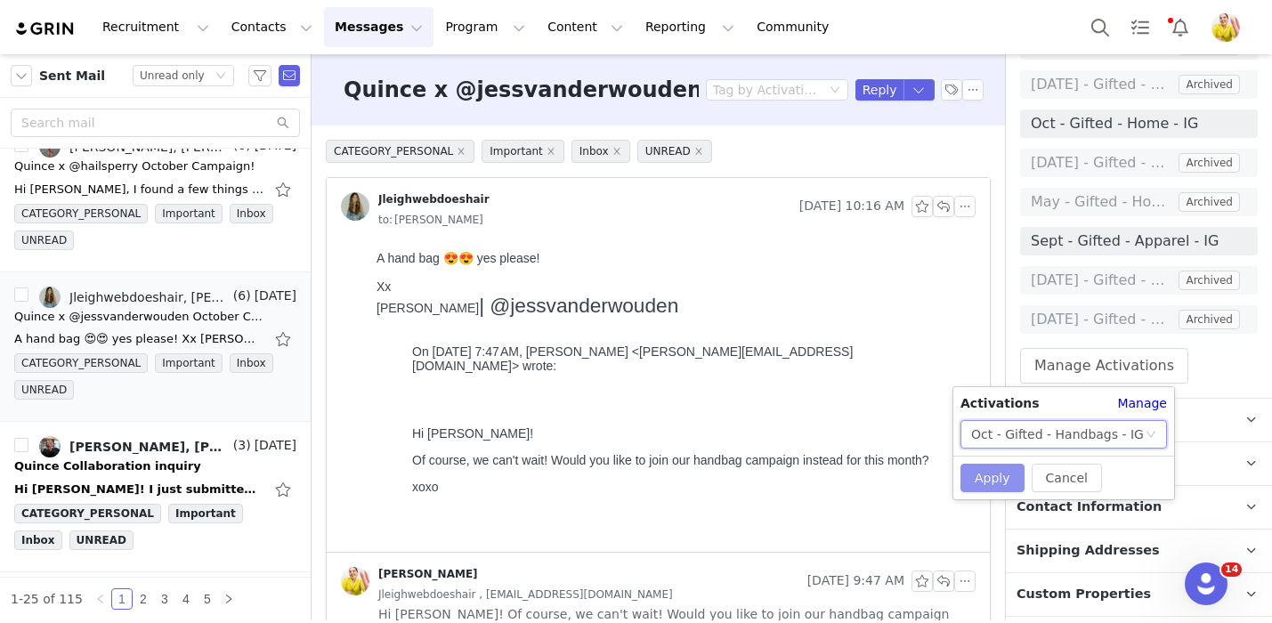
click at [996, 478] on button "Apply" at bounding box center [992, 478] width 64 height 28
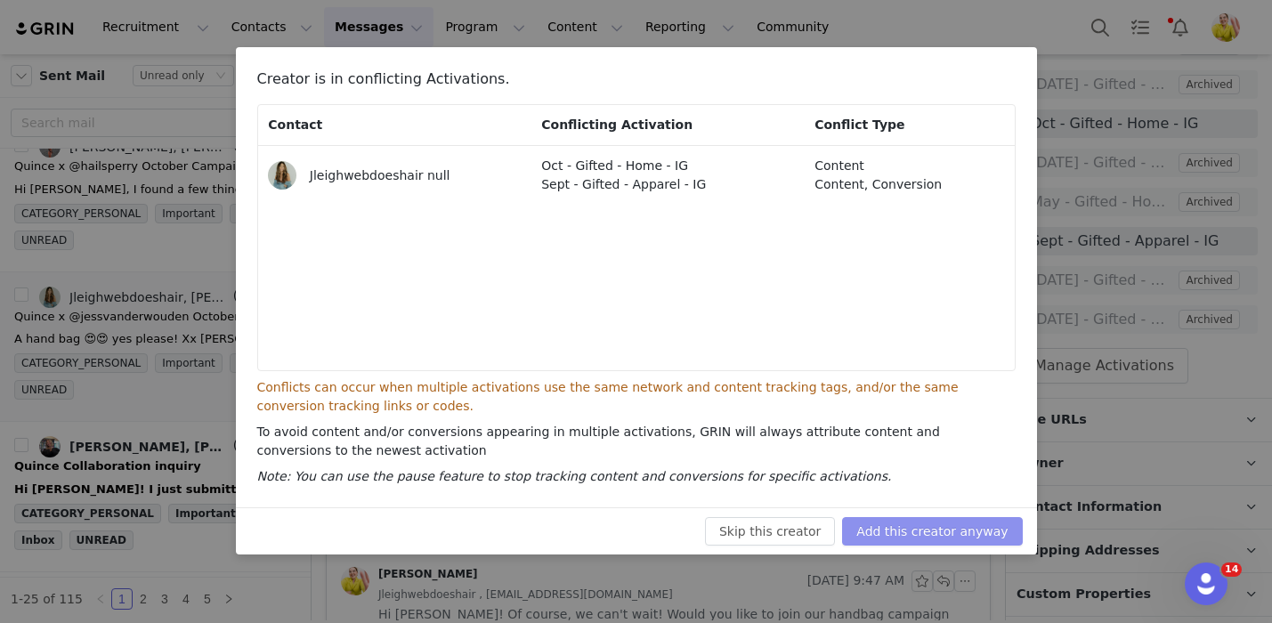
click at [926, 536] on button "Add this creator anyway" at bounding box center [932, 531] width 180 height 28
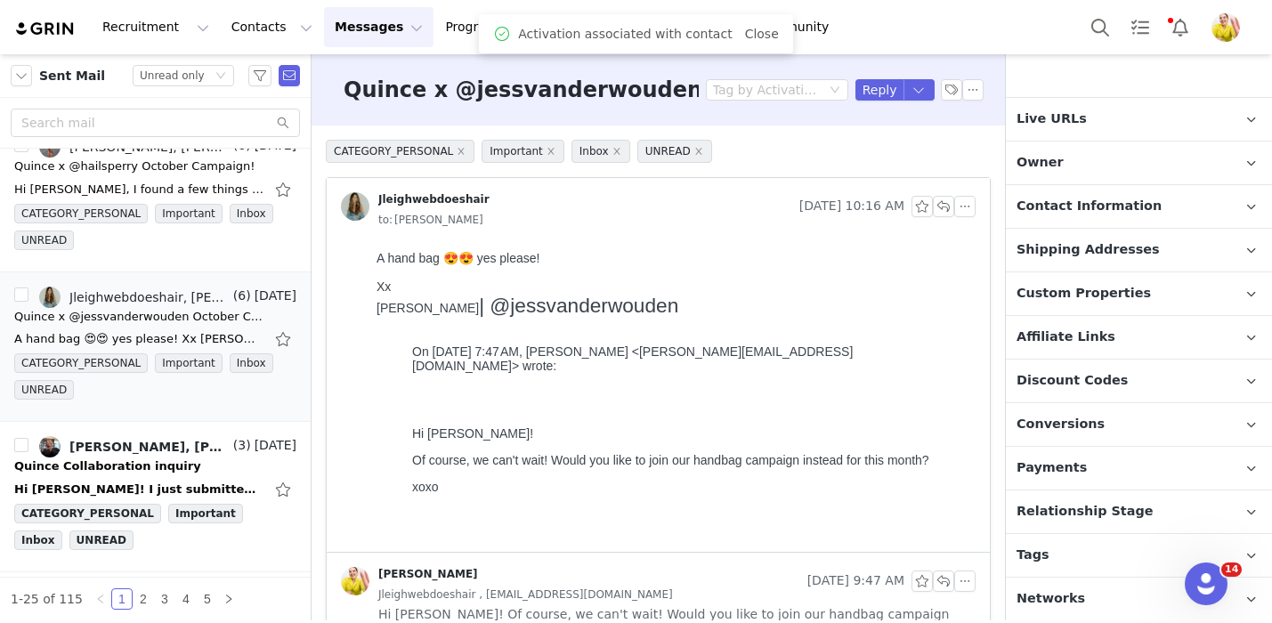
scroll to position [371, 0]
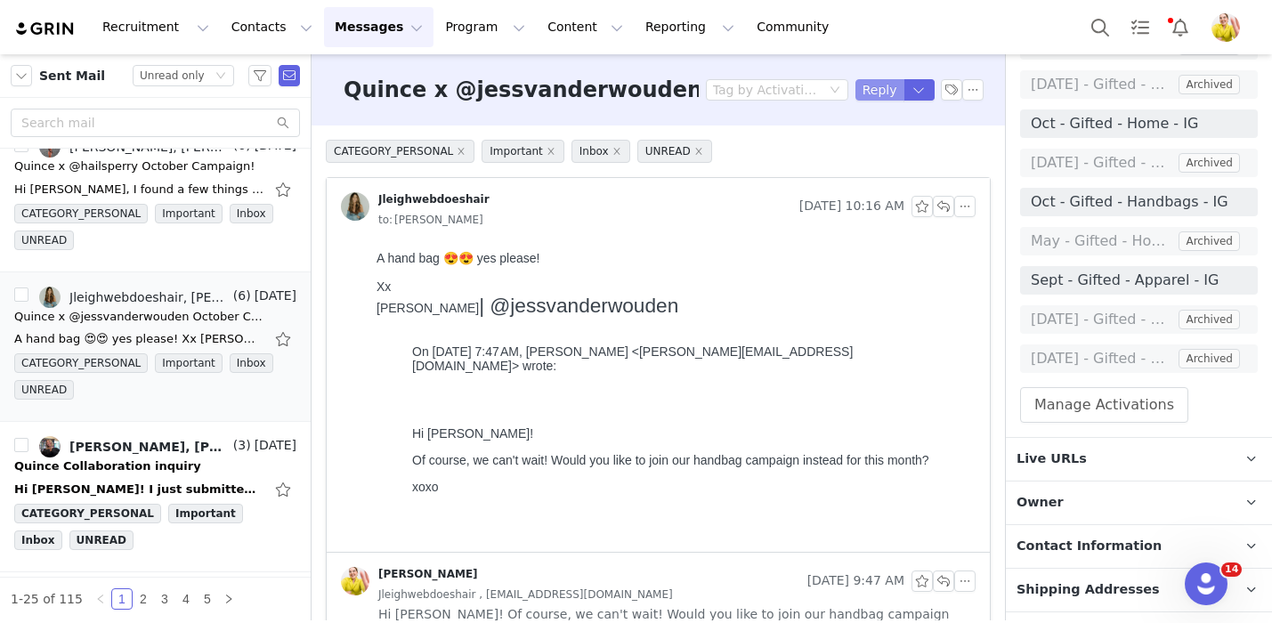
click at [877, 86] on button "Reply" at bounding box center [879, 89] width 49 height 21
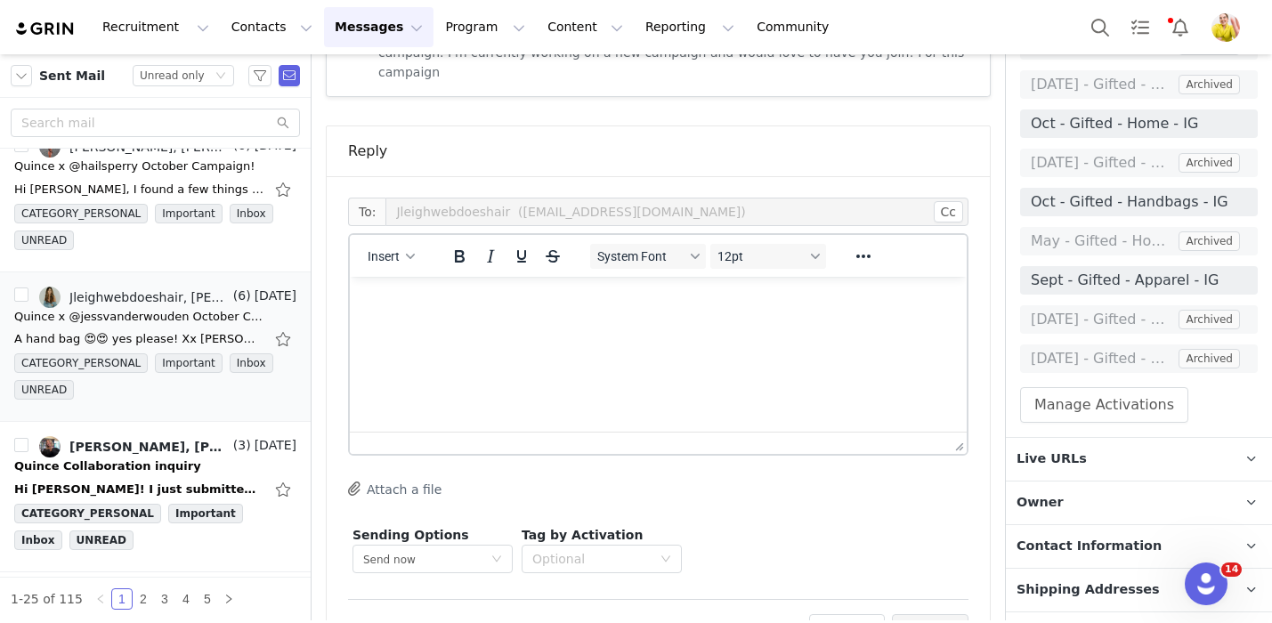
scroll to position [0, 0]
click at [724, 319] on html at bounding box center [658, 301] width 617 height 48
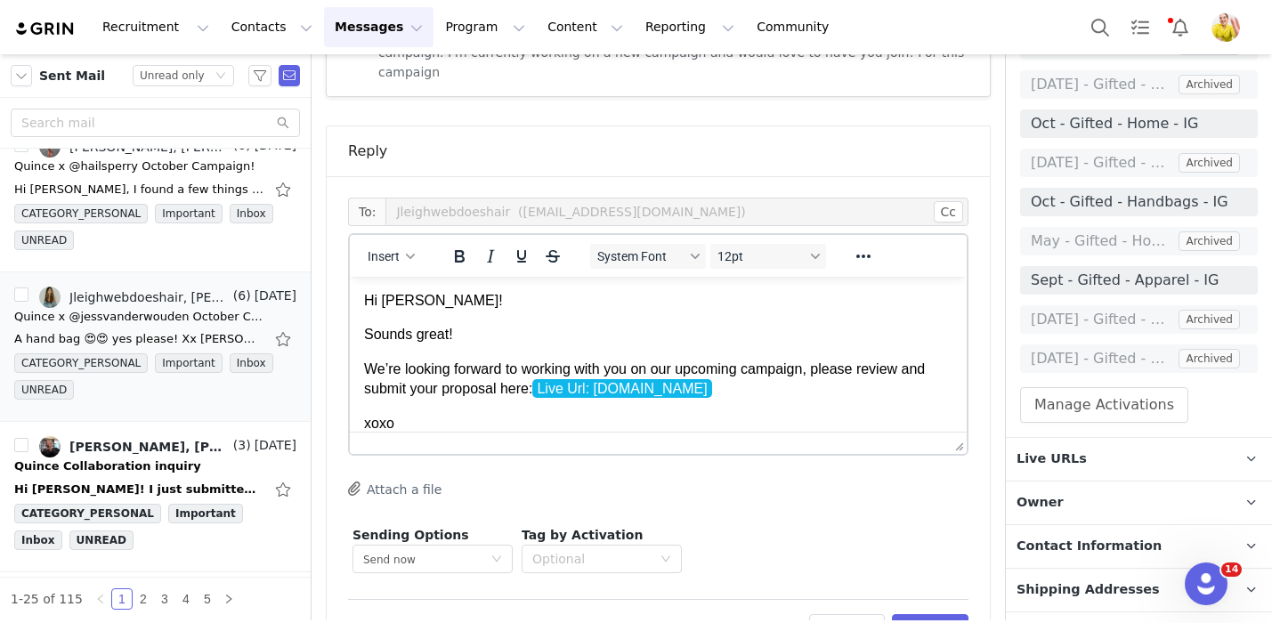
click at [366, 370] on p "We’re looking forward to working with you on our upcoming campaign, please revi…" at bounding box center [658, 380] width 588 height 40
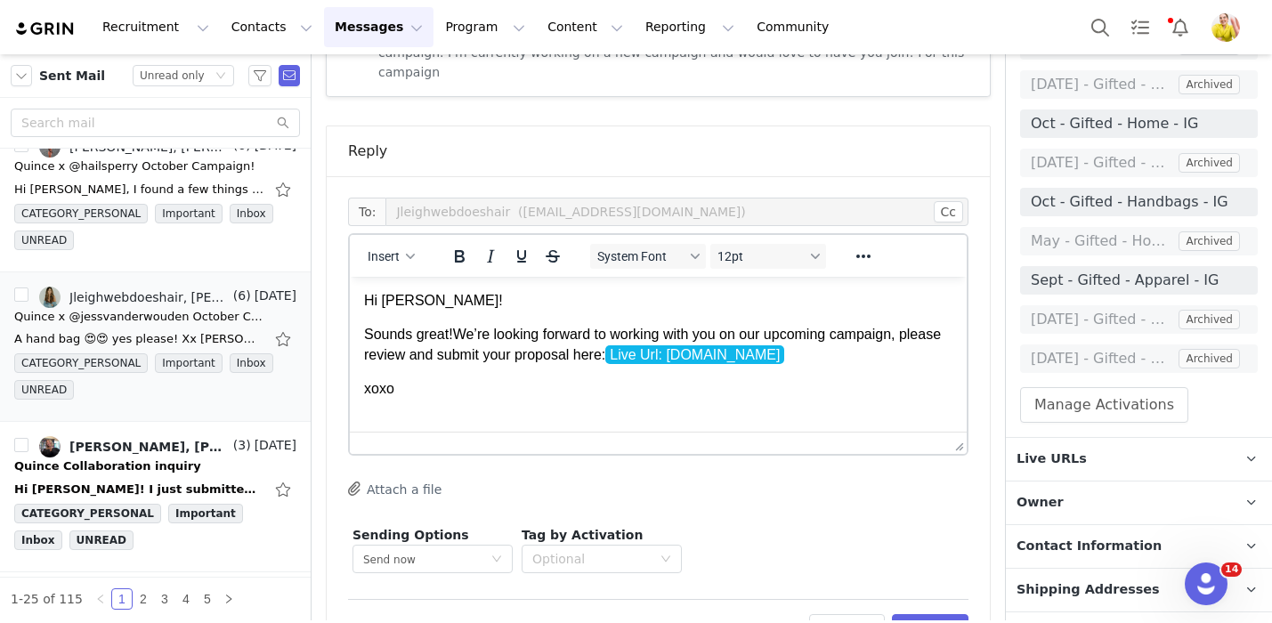
click at [846, 336] on p "Sounds great! We’re looking forward to working with you on our upcoming campaig…" at bounding box center [658, 345] width 588 height 40
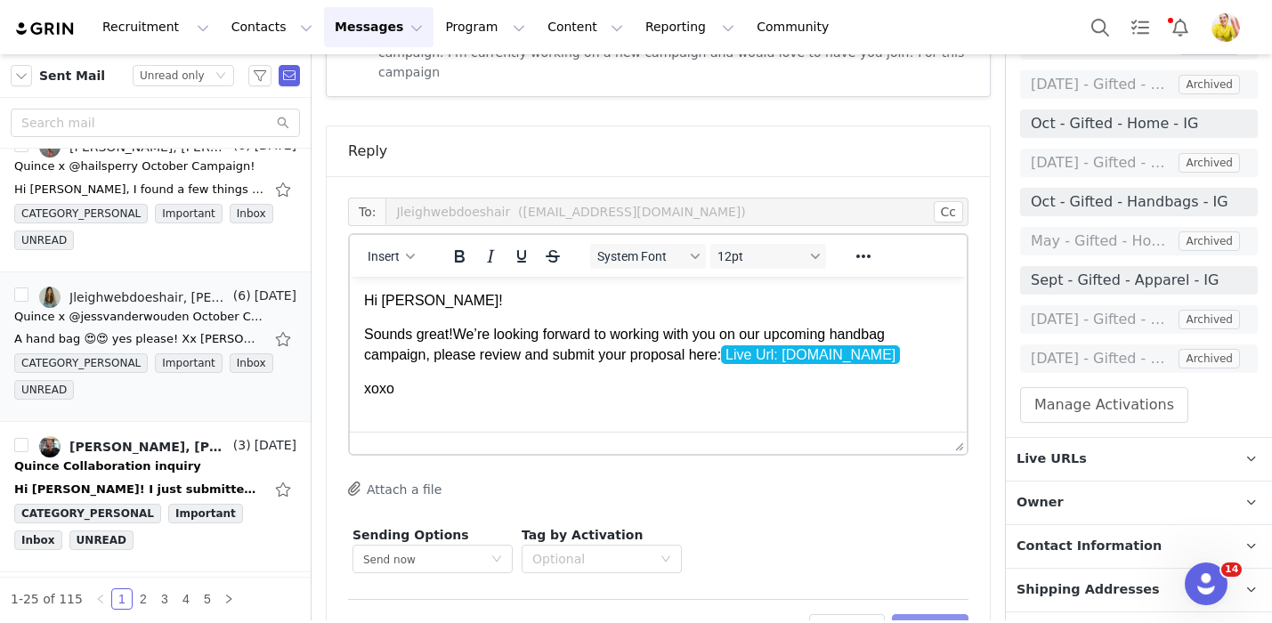
click at [911, 614] on button "Preview" at bounding box center [930, 628] width 77 height 28
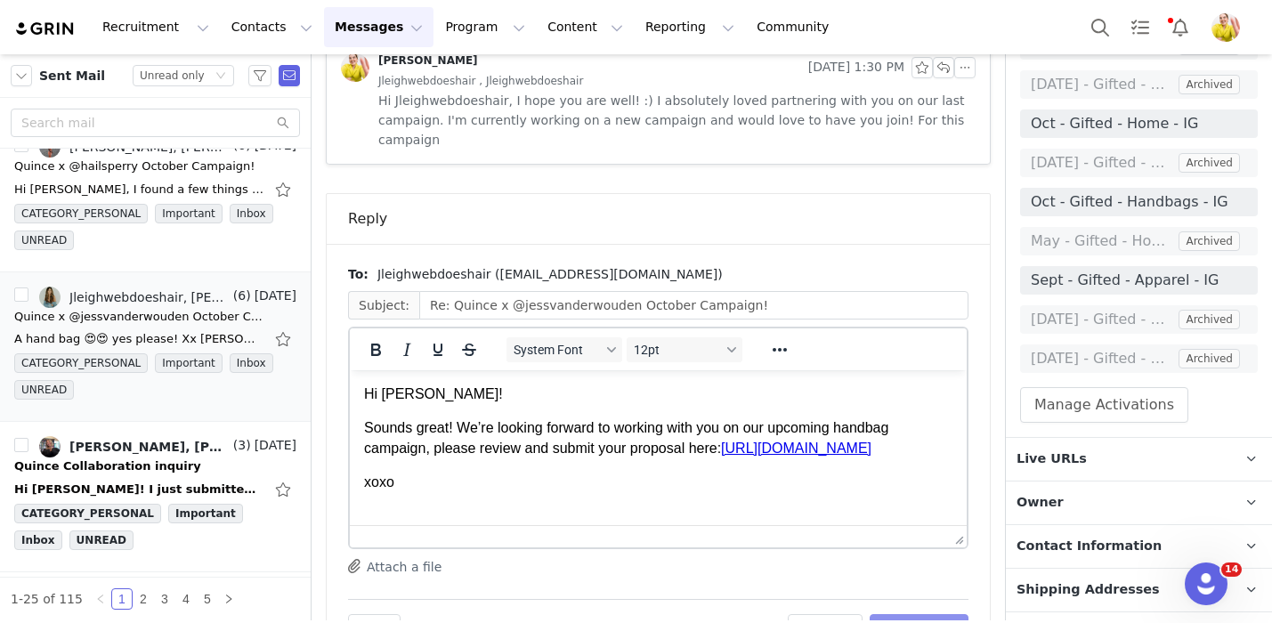
click at [911, 614] on button "Send Email" at bounding box center [918, 628] width 99 height 28
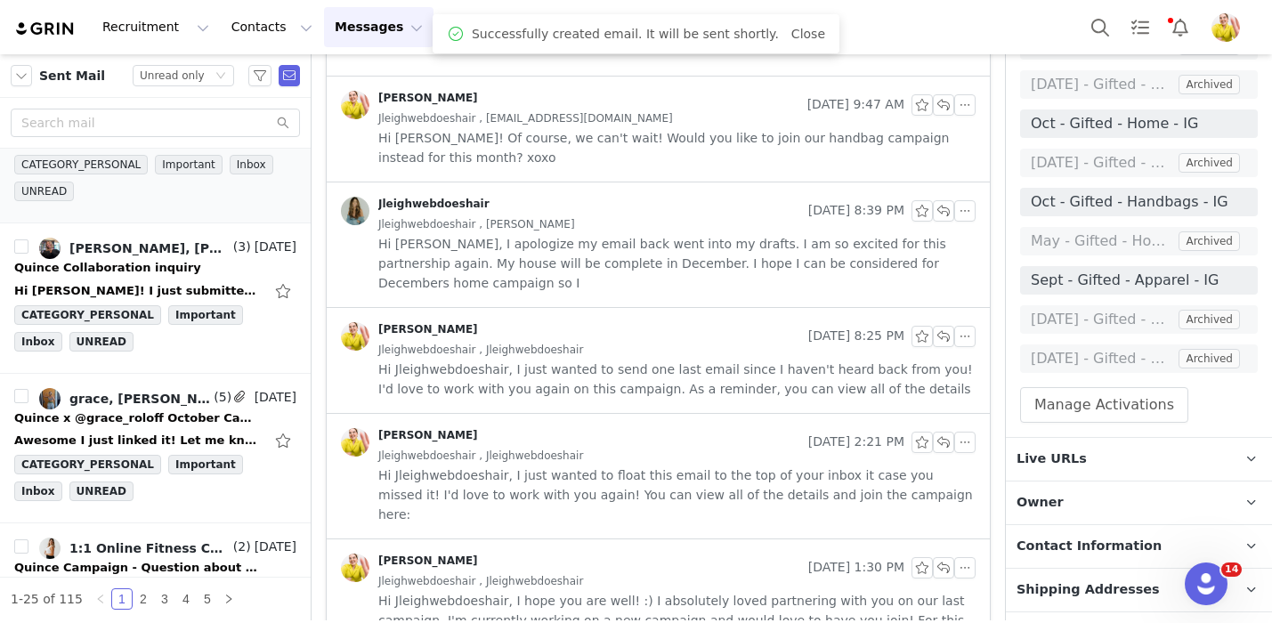
scroll to position [1982, 0]
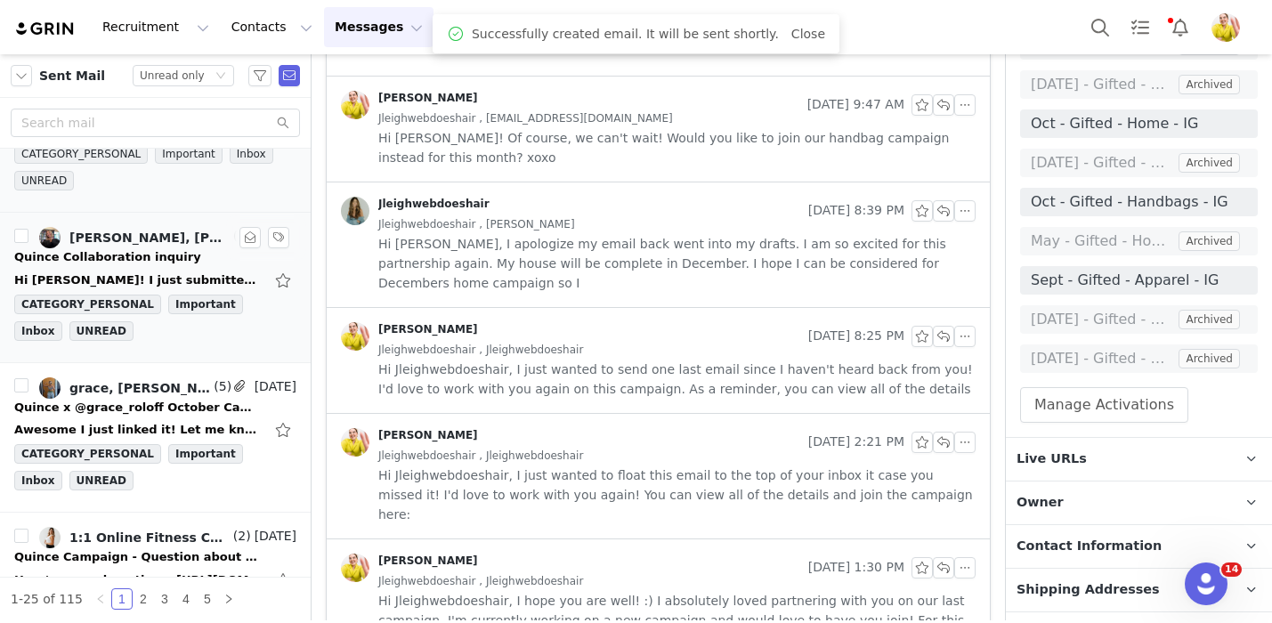
click at [228, 259] on div "Quince Collaboration inquiry" at bounding box center [155, 257] width 282 height 18
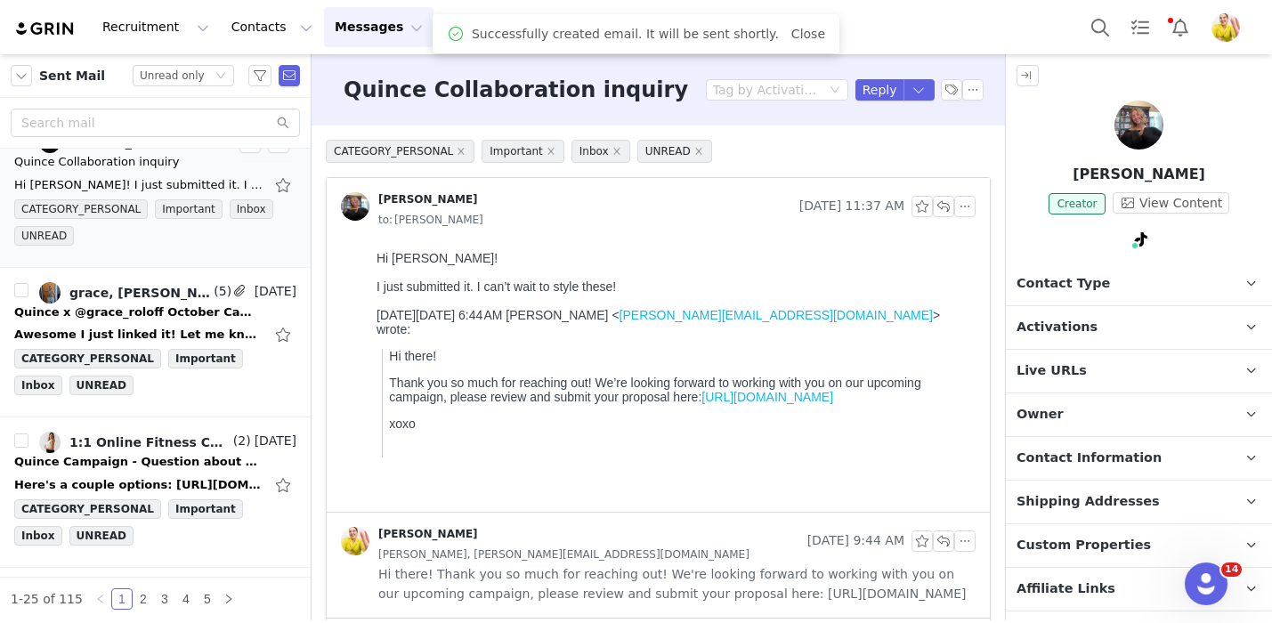
scroll to position [2082, 0]
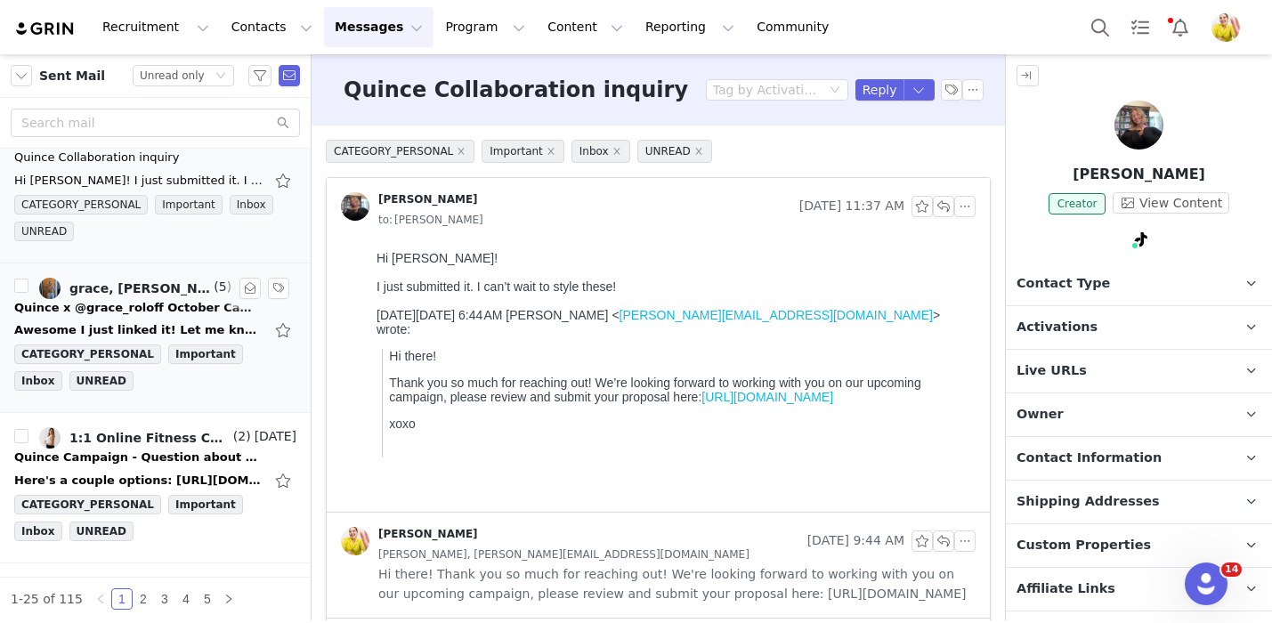
click at [225, 332] on div "Awesome I just linked it! Let me know if you need anything else from me. I'm so…" at bounding box center [138, 330] width 249 height 18
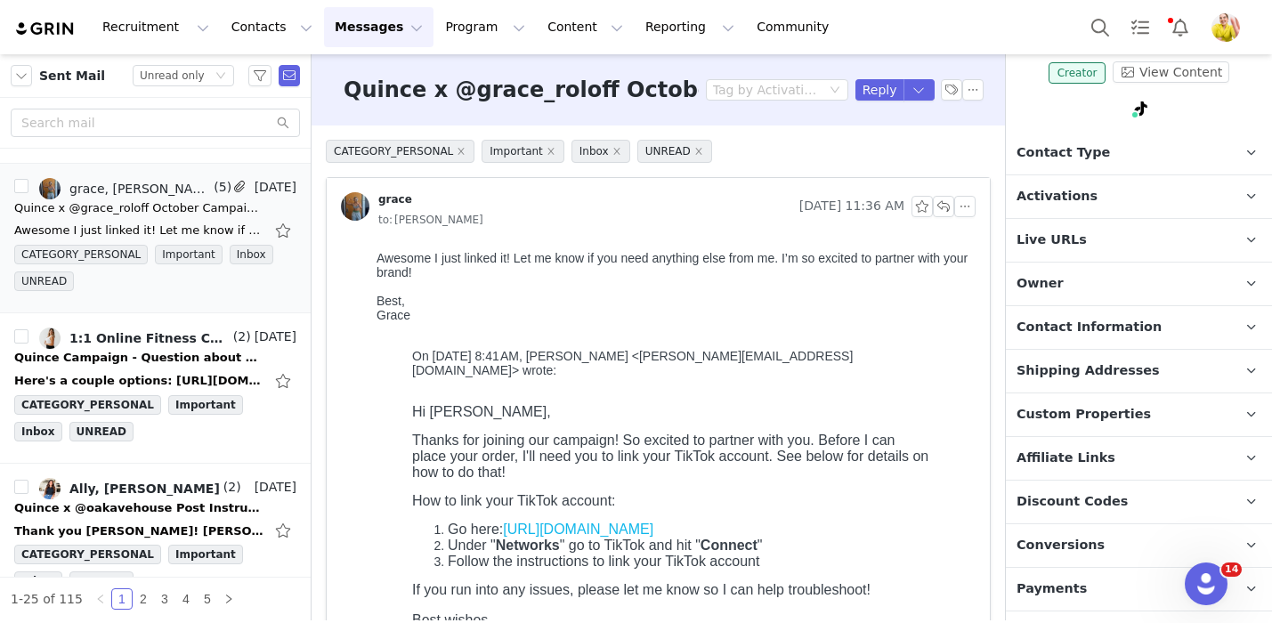
scroll to position [251, 0]
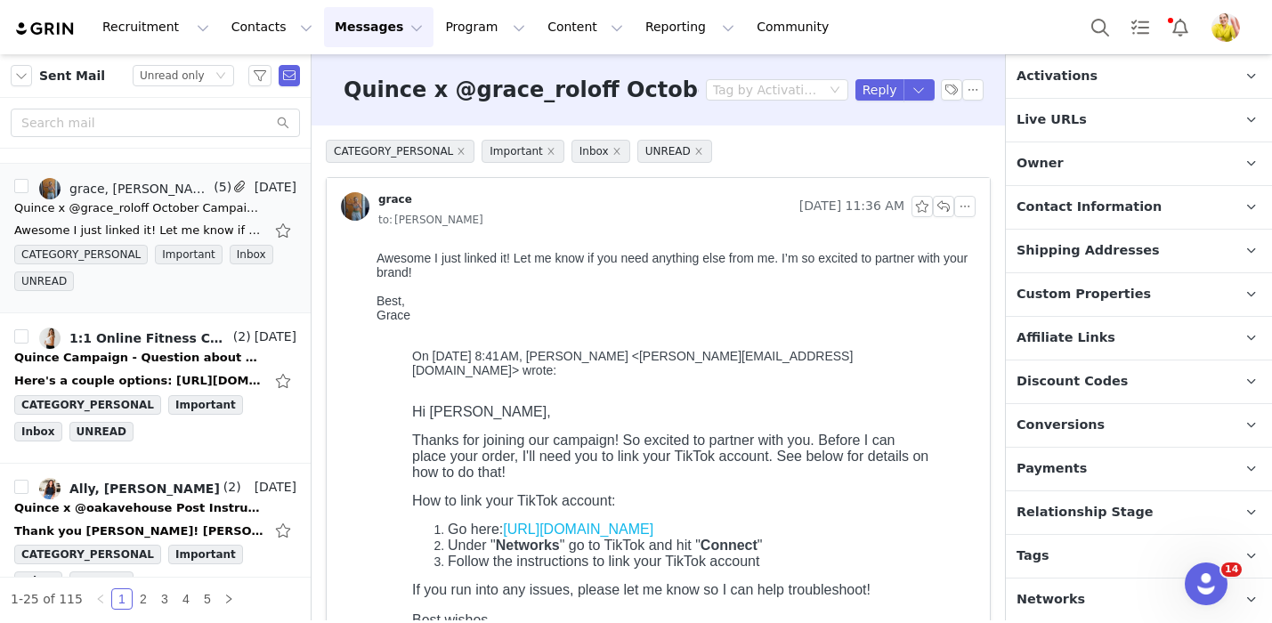
click at [1133, 515] on span "Relationship Stage" at bounding box center [1084, 513] width 137 height 20
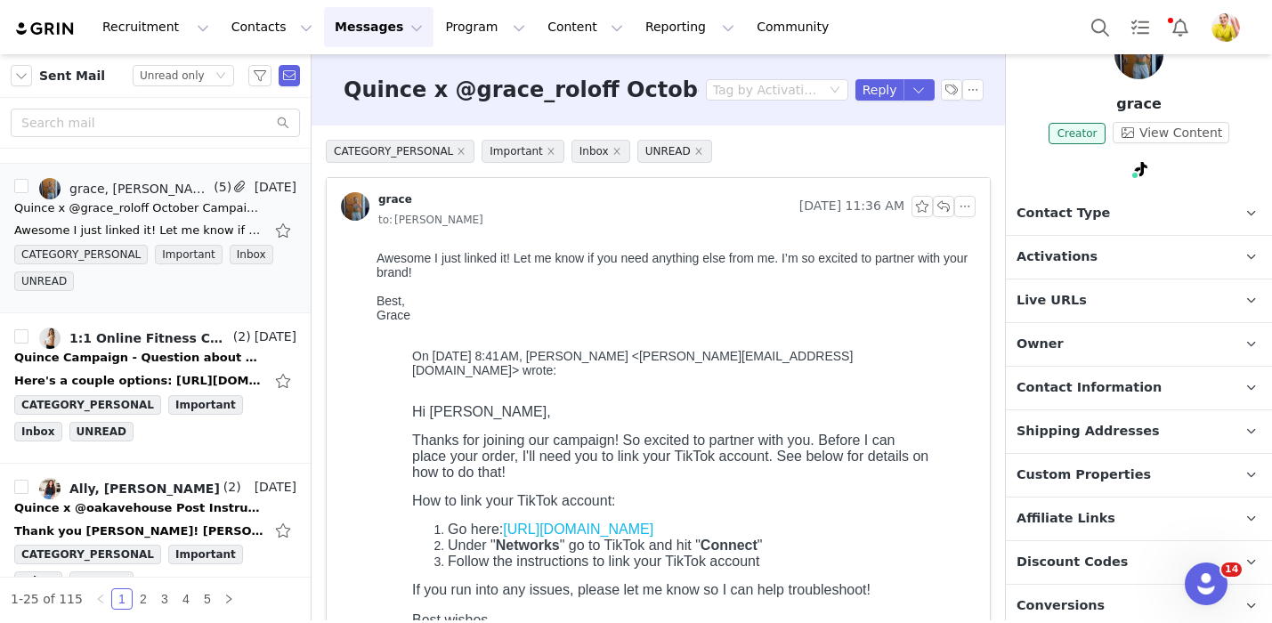
scroll to position [0, 0]
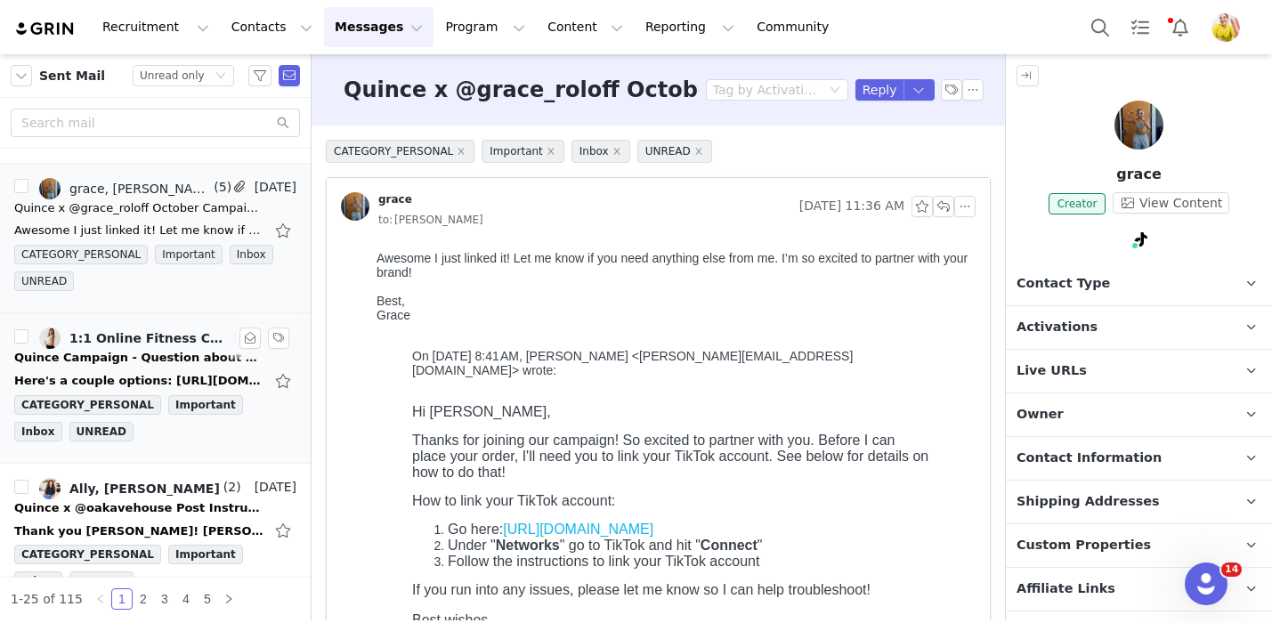
click at [161, 360] on div "Quince Campaign - Question about your order!" at bounding box center [138, 358] width 249 height 18
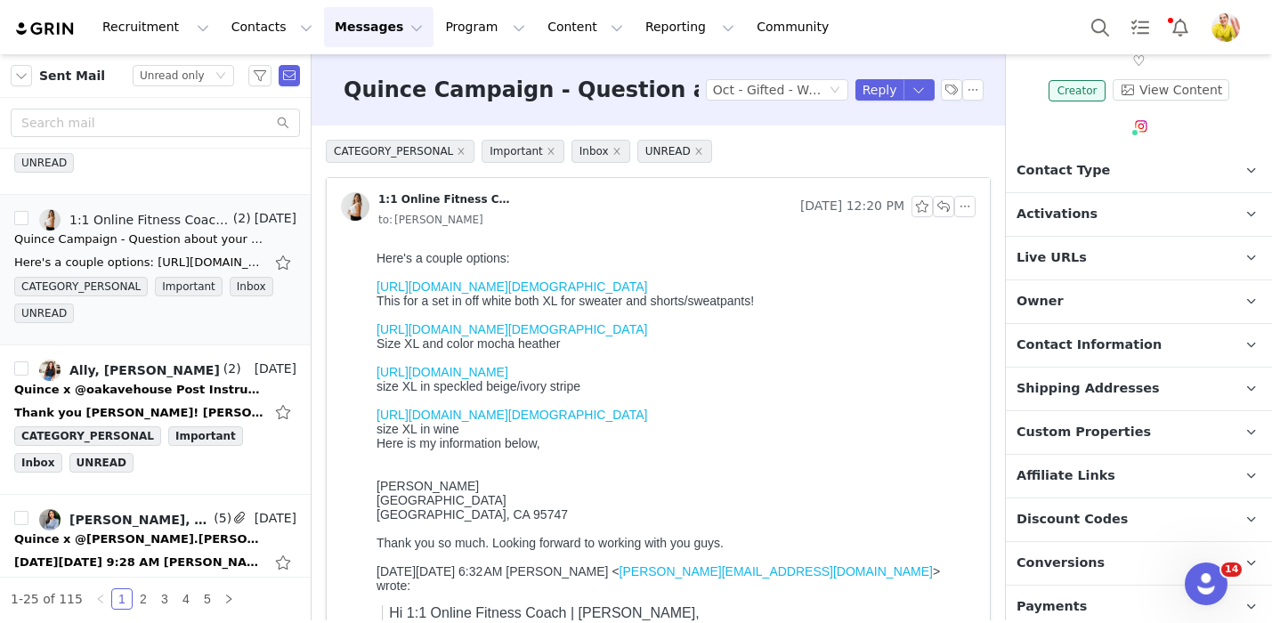
scroll to position [251, 0]
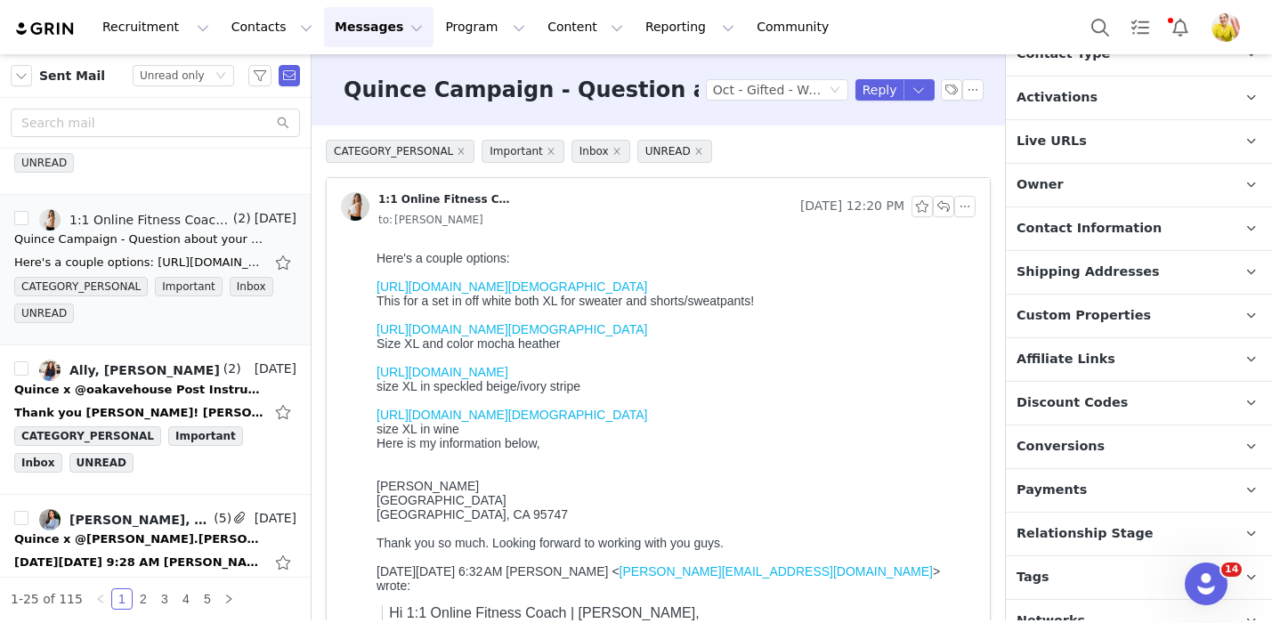
click at [1068, 524] on span "Relationship Stage" at bounding box center [1084, 534] width 137 height 20
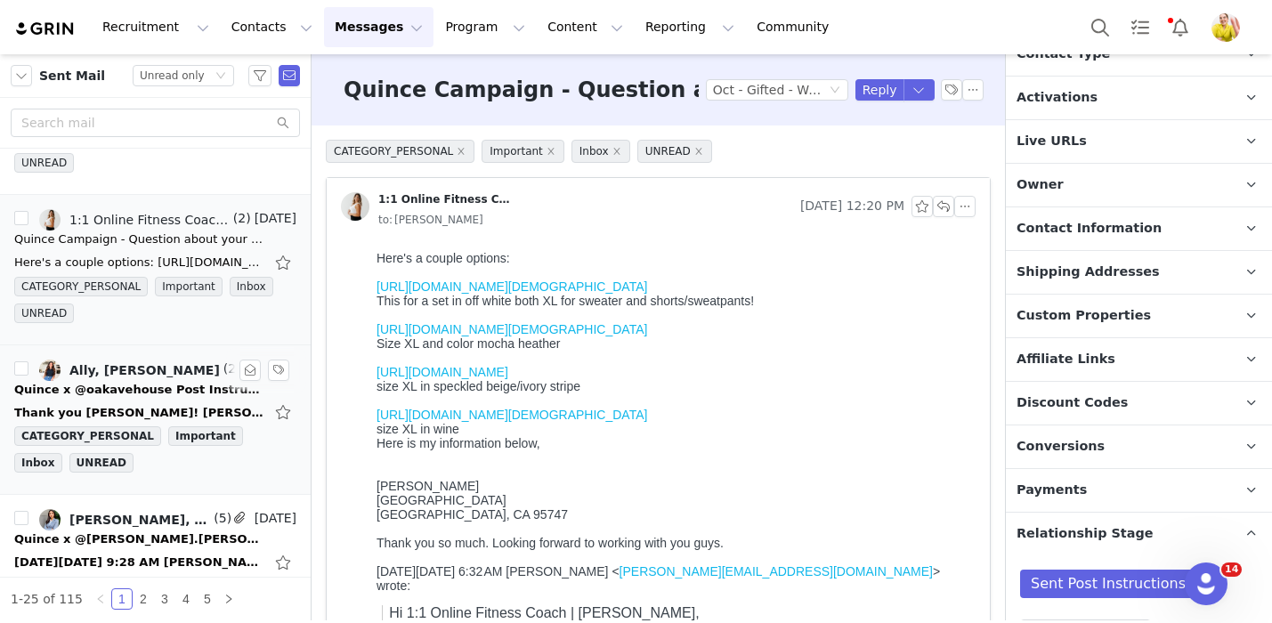
click at [180, 401] on div "Thank you Wendy! ALLY KUSZNIKOW Content Creator email: oakavehouseig@gmail.com …" at bounding box center [155, 412] width 282 height 28
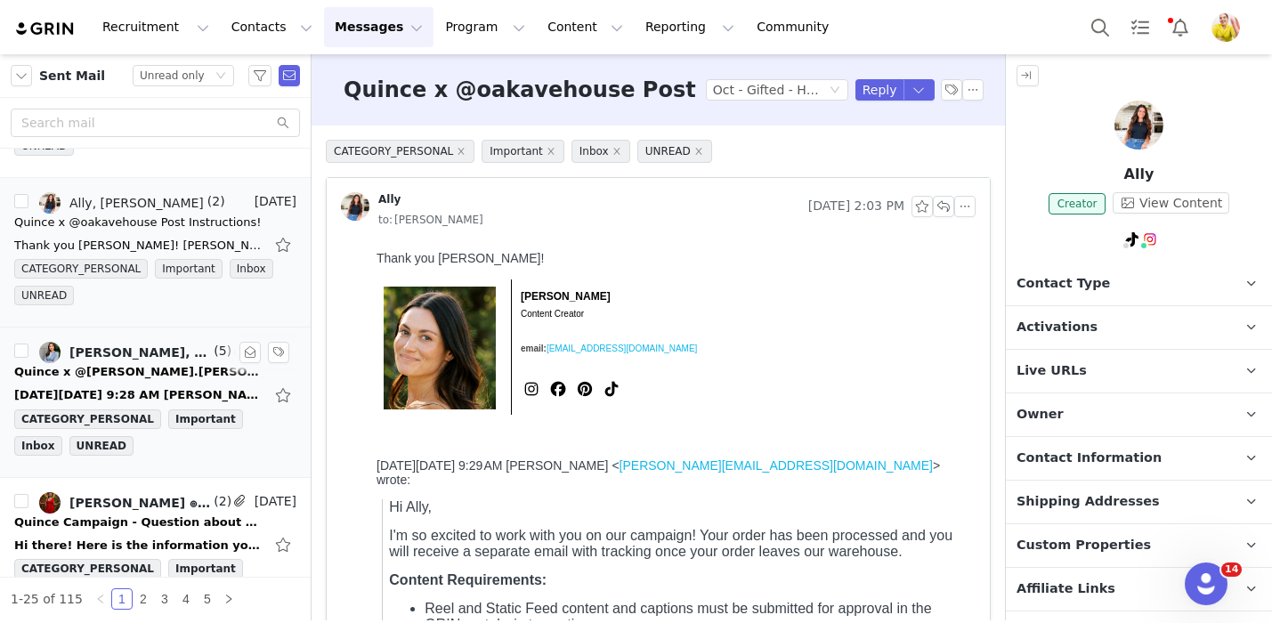
scroll to position [0, 0]
click at [187, 382] on div "On Mon, Sep 29, 2025, 9:28 AM Wendy Menendez <wendy@onequince.com> wrote: Hi th…" at bounding box center [155, 395] width 282 height 28
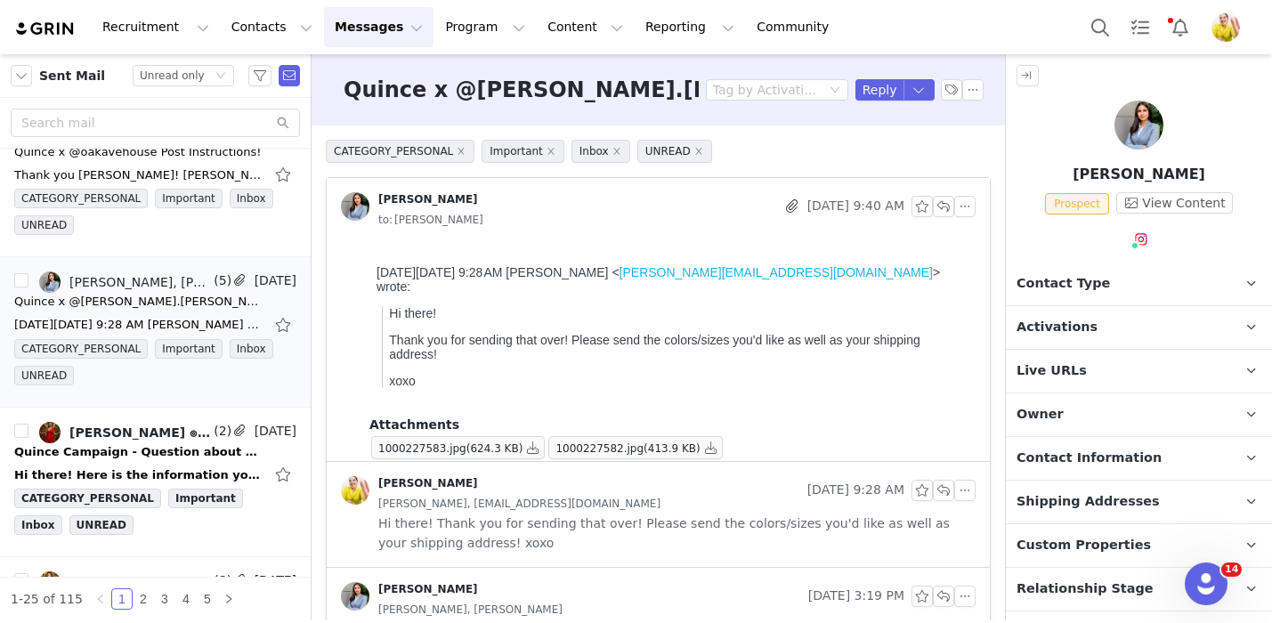
scroll to position [77, 0]
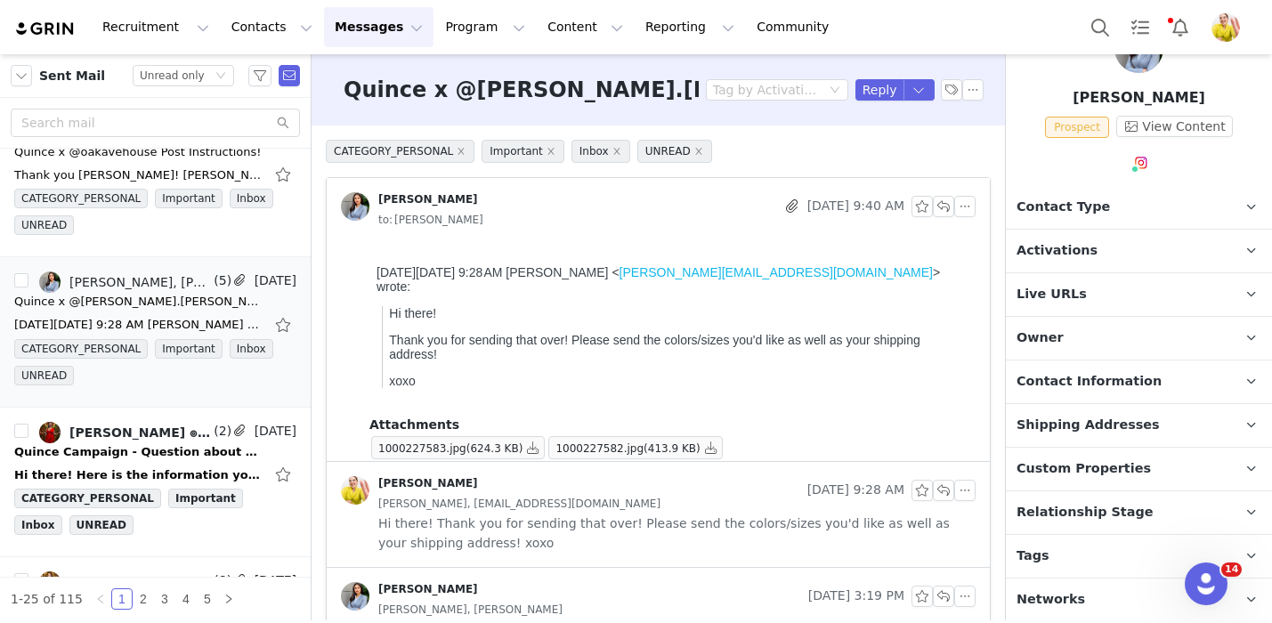
click at [1112, 506] on span "Relationship Stage" at bounding box center [1084, 513] width 137 height 20
click at [285, 325] on button "button" at bounding box center [284, 325] width 23 height 28
click at [199, 471] on div "Hi there! Here is the information you requested. Full shipping address 14 Bradb…" at bounding box center [138, 475] width 249 height 18
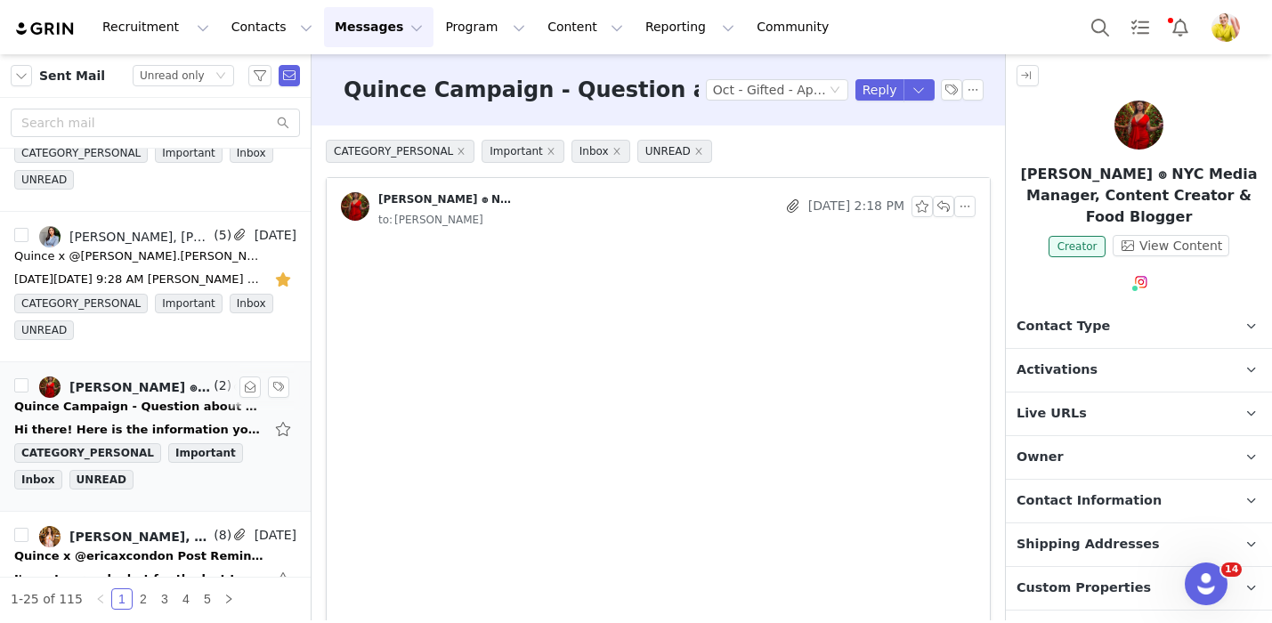
scroll to position [0, 0]
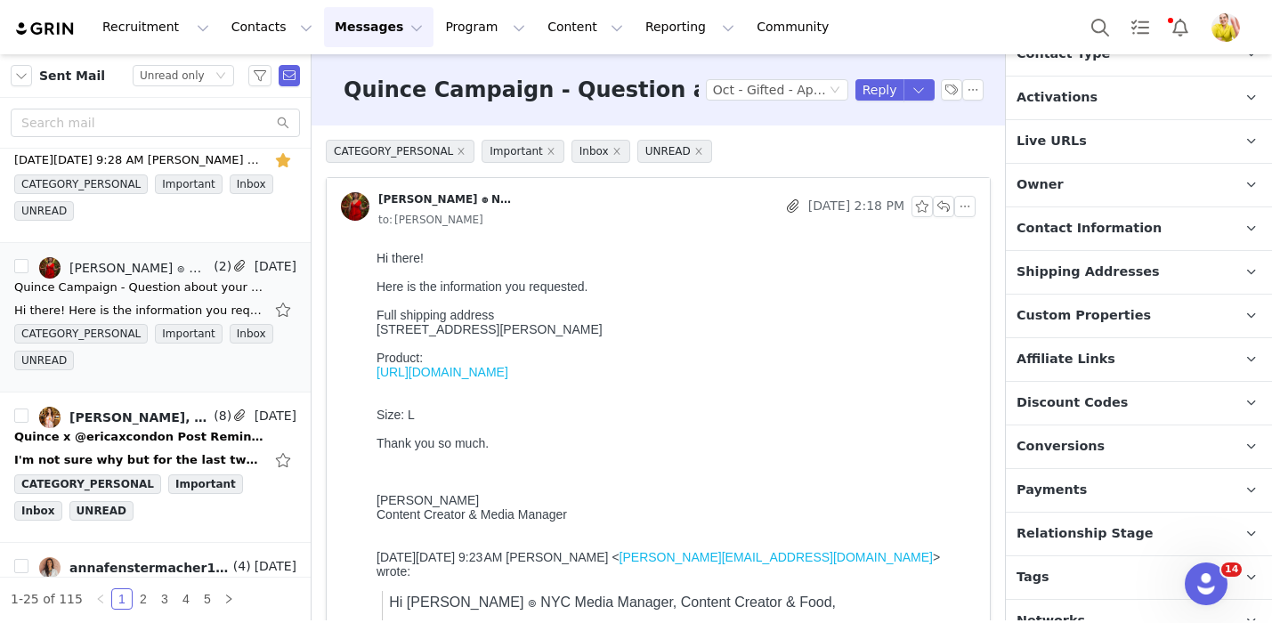
click at [1091, 524] on span "Relationship Stage" at bounding box center [1084, 534] width 137 height 20
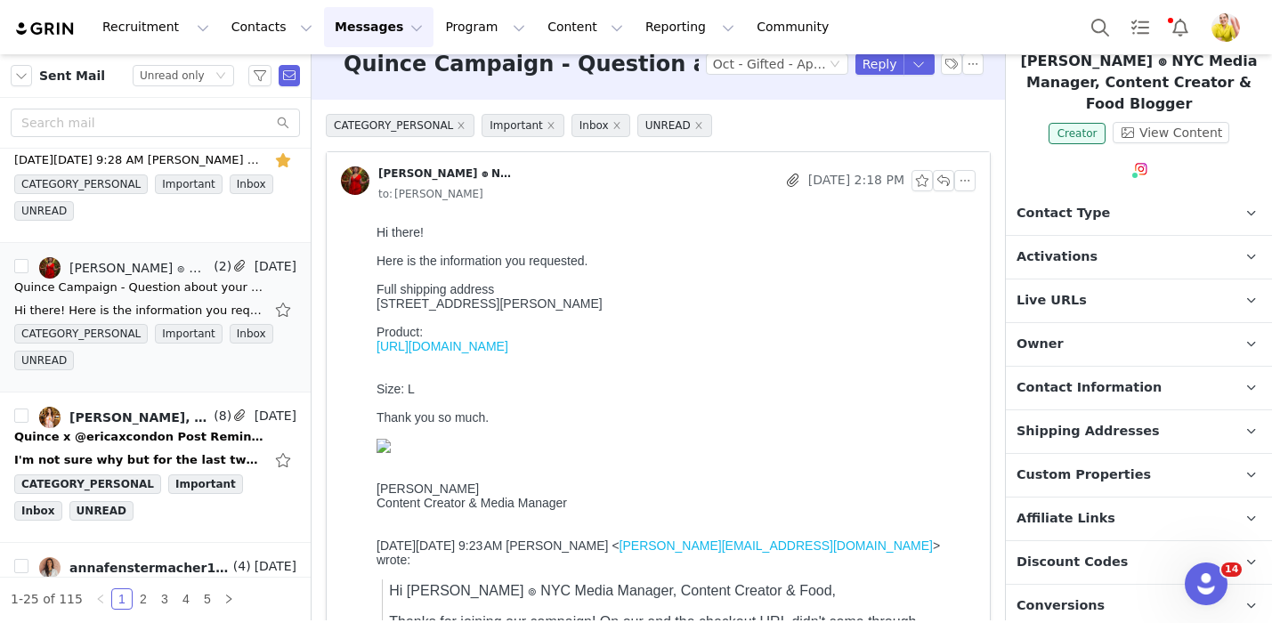
click at [1121, 380] on p "Contact Information" at bounding box center [1117, 388] width 223 height 43
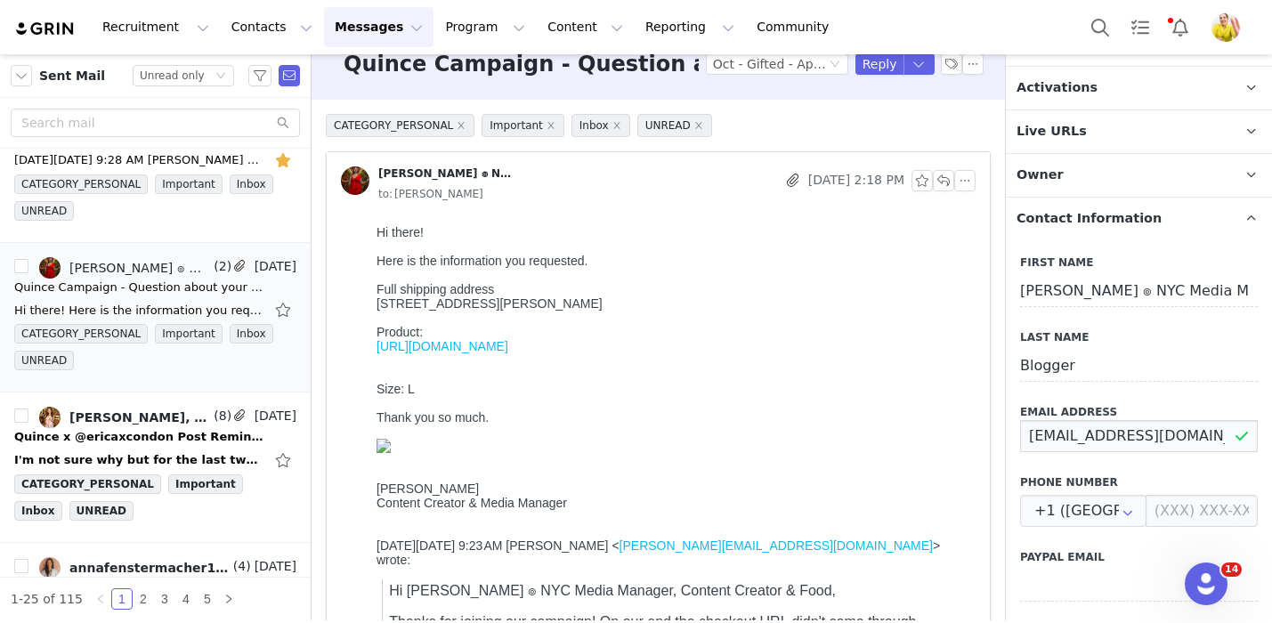
click at [1137, 420] on input "delannarichardson9@gmail.com" at bounding box center [1139, 436] width 238 height 32
click at [157, 443] on div "Quince x @ericaxcondon Post Reminder!" at bounding box center [138, 437] width 249 height 18
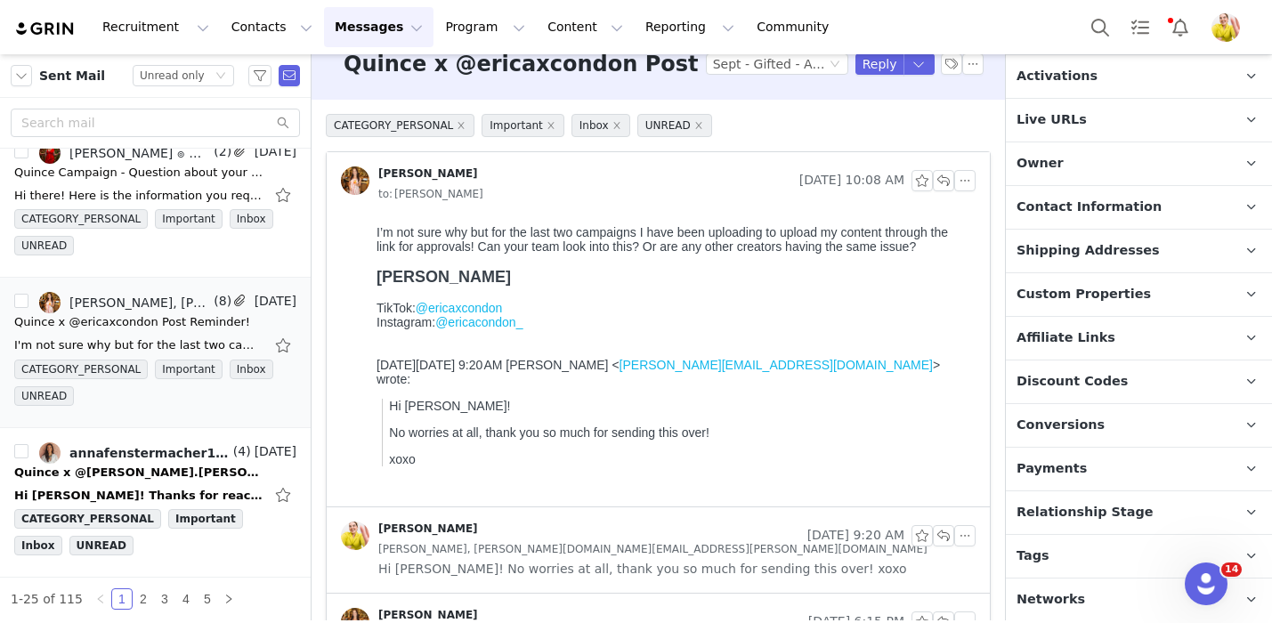
click at [1147, 505] on p "Relationship Stage Use relationship stages to move contacts through a logical s…" at bounding box center [1117, 512] width 223 height 43
click at [153, 492] on div "Hi Wendy! Thanks for reaching out with another opportunity. I will definitely b…" at bounding box center [138, 496] width 249 height 18
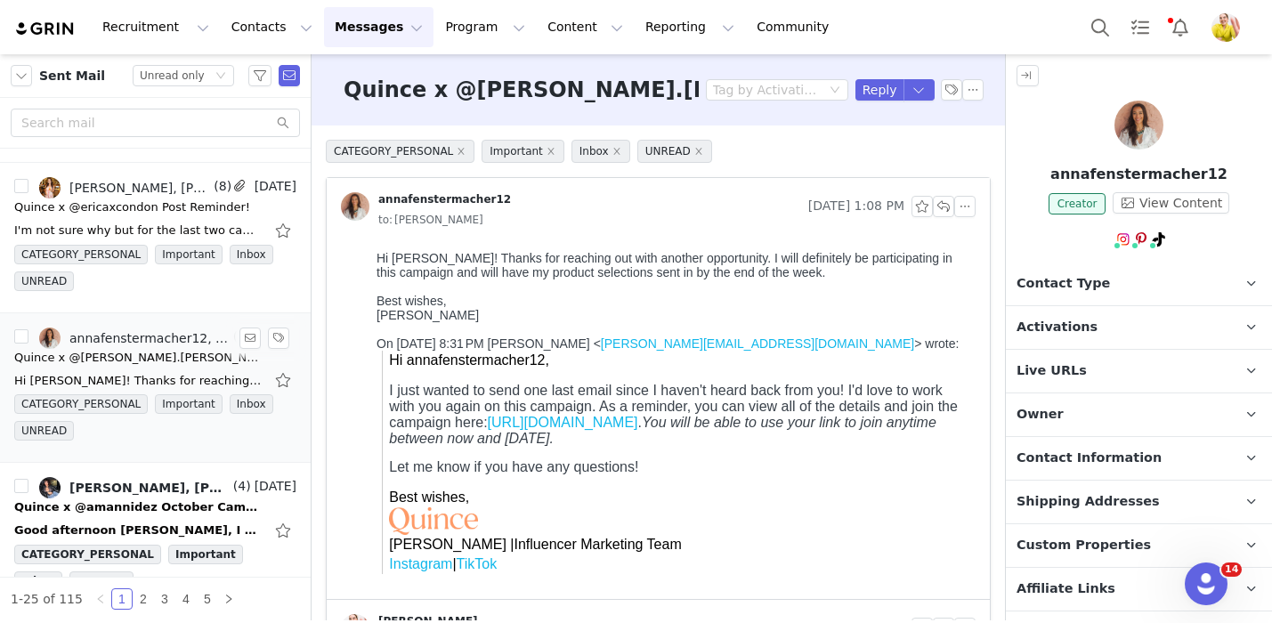
scroll to position [2931, 0]
click at [153, 492] on div "Amanda Nicolle, Amanda Hernandez, Wendy Menendez" at bounding box center [149, 488] width 160 height 14
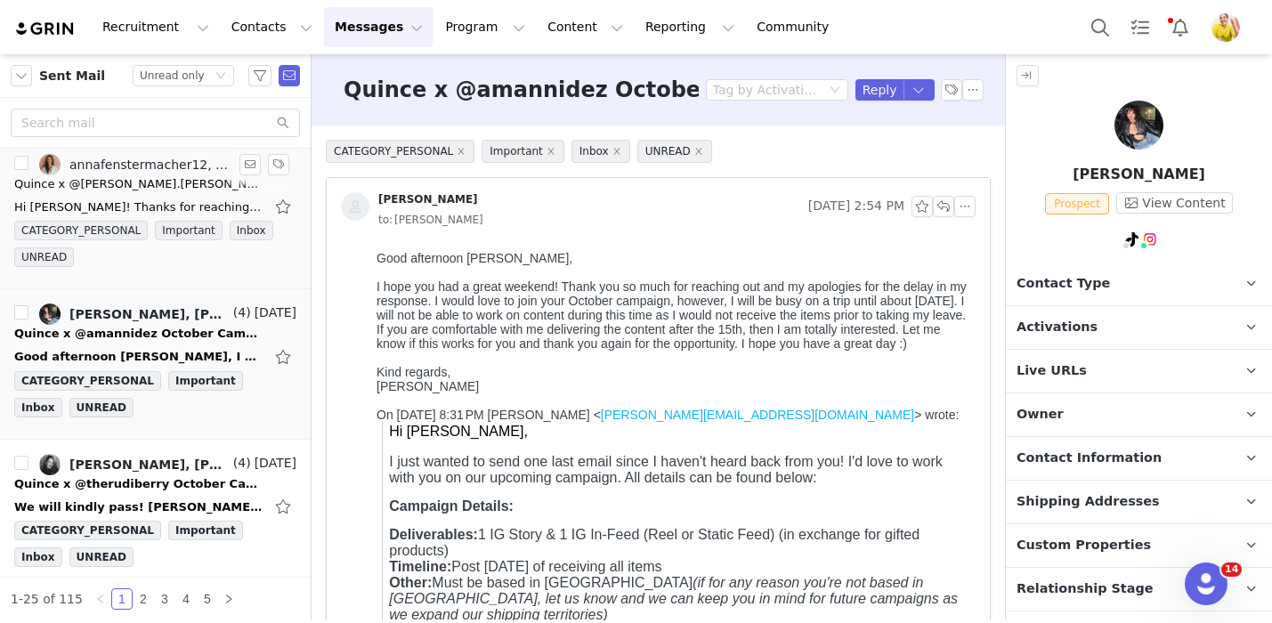
scroll to position [3107, 0]
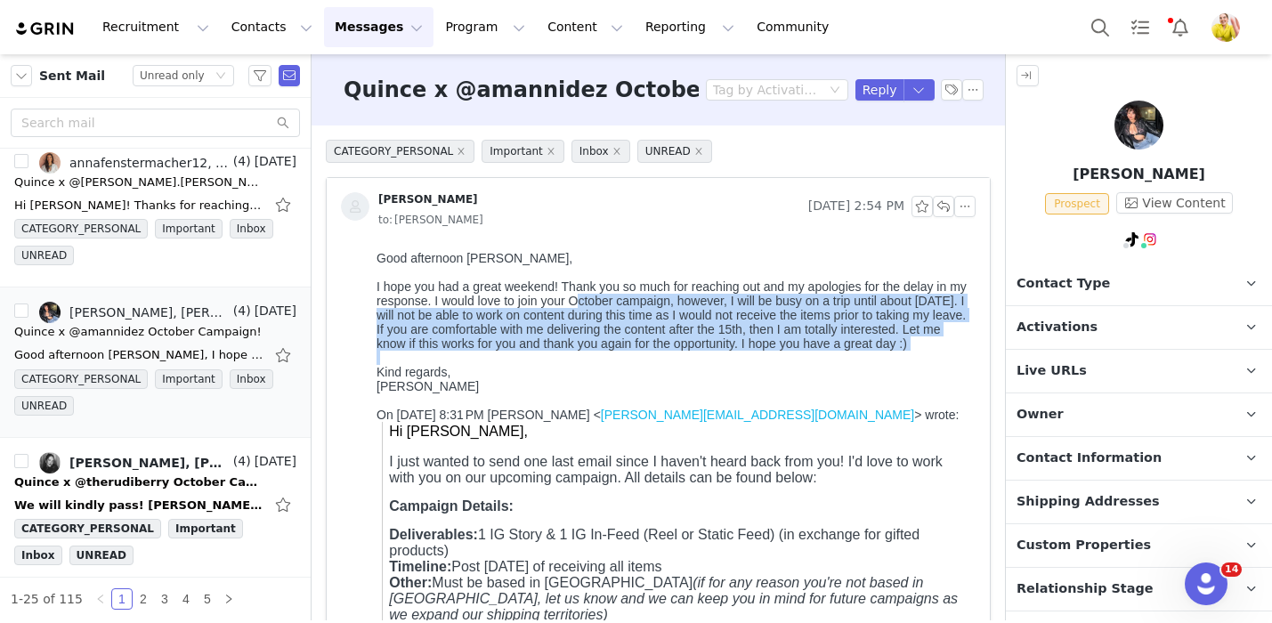
drag, startPoint x: 599, startPoint y: 299, endPoint x: 602, endPoint y: 367, distance: 67.7
click at [602, 367] on div "Good afternoon Wendy, I hope you had a great weekend! Thank you so much for rea…" at bounding box center [672, 322] width 592 height 142
click at [602, 365] on div at bounding box center [672, 358] width 592 height 14
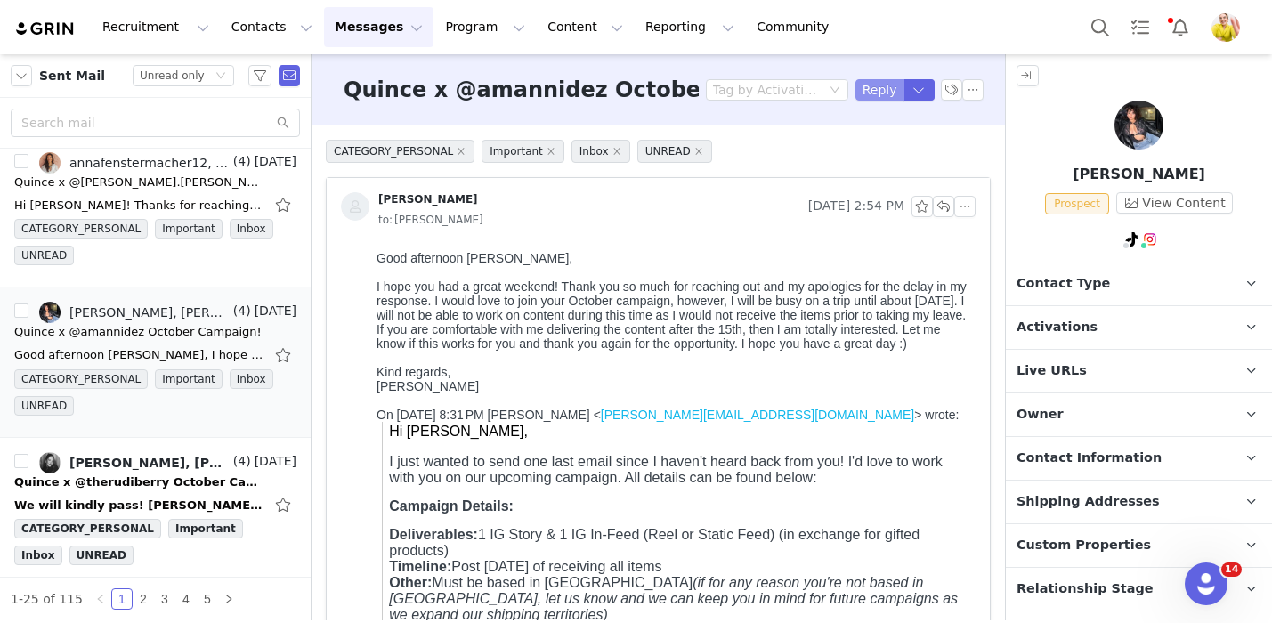
click at [885, 90] on button "Reply" at bounding box center [879, 89] width 49 height 21
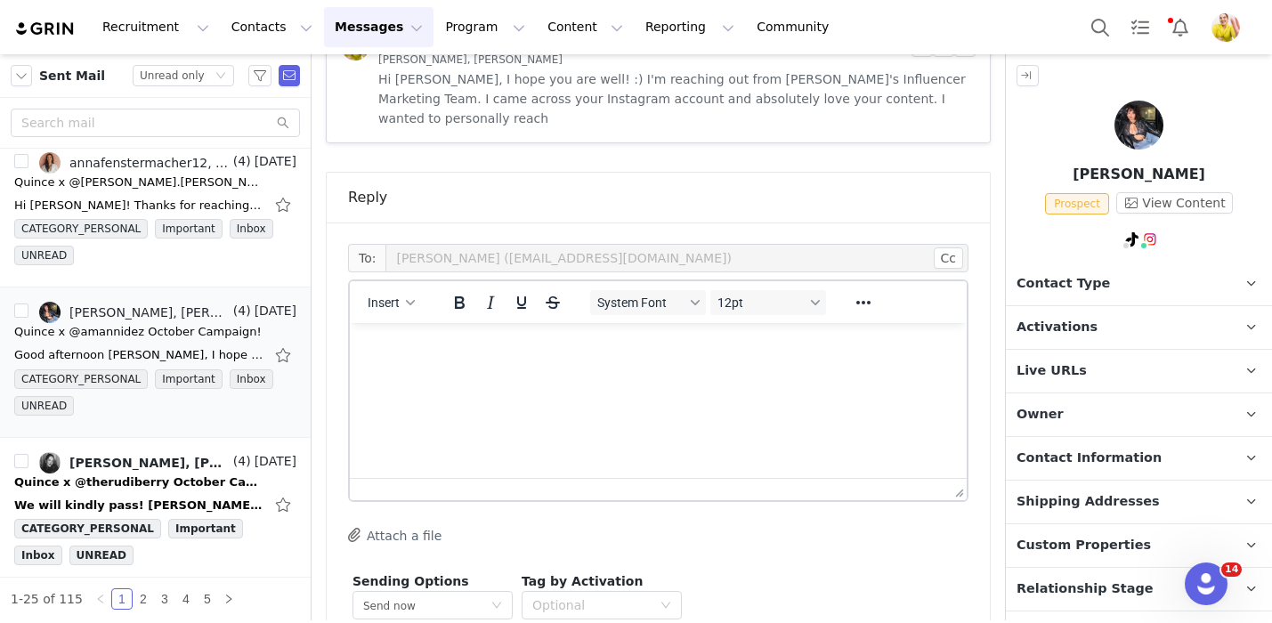
scroll to position [1124, 0]
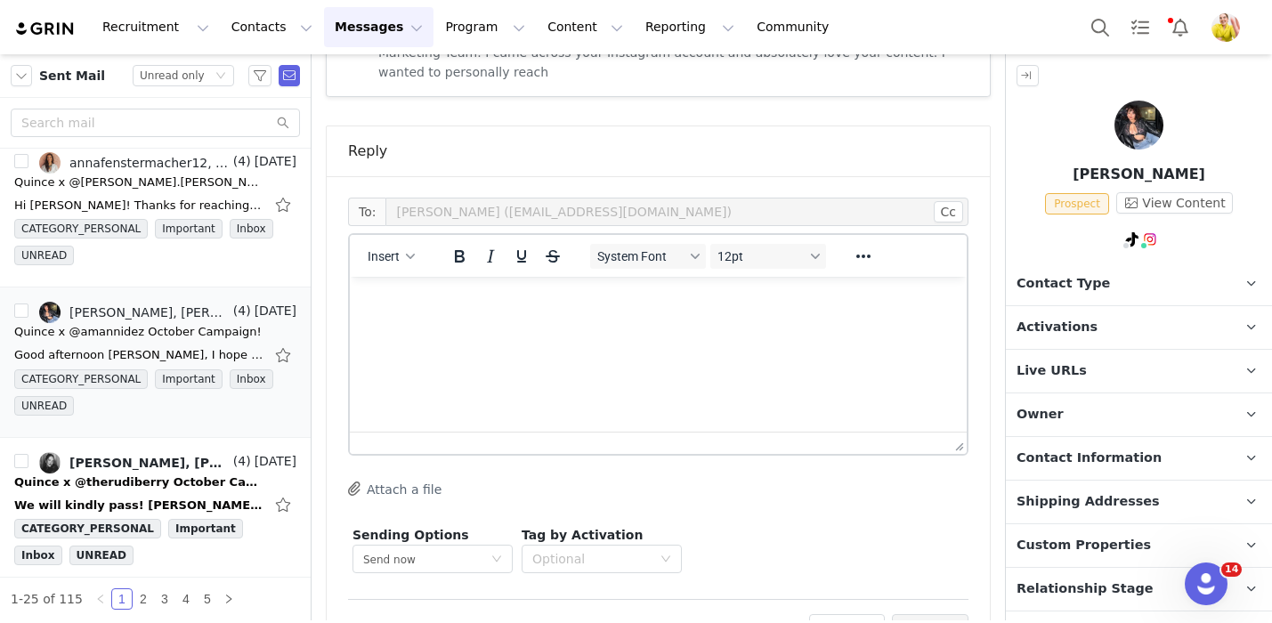
click at [538, 325] on html at bounding box center [658, 301] width 617 height 48
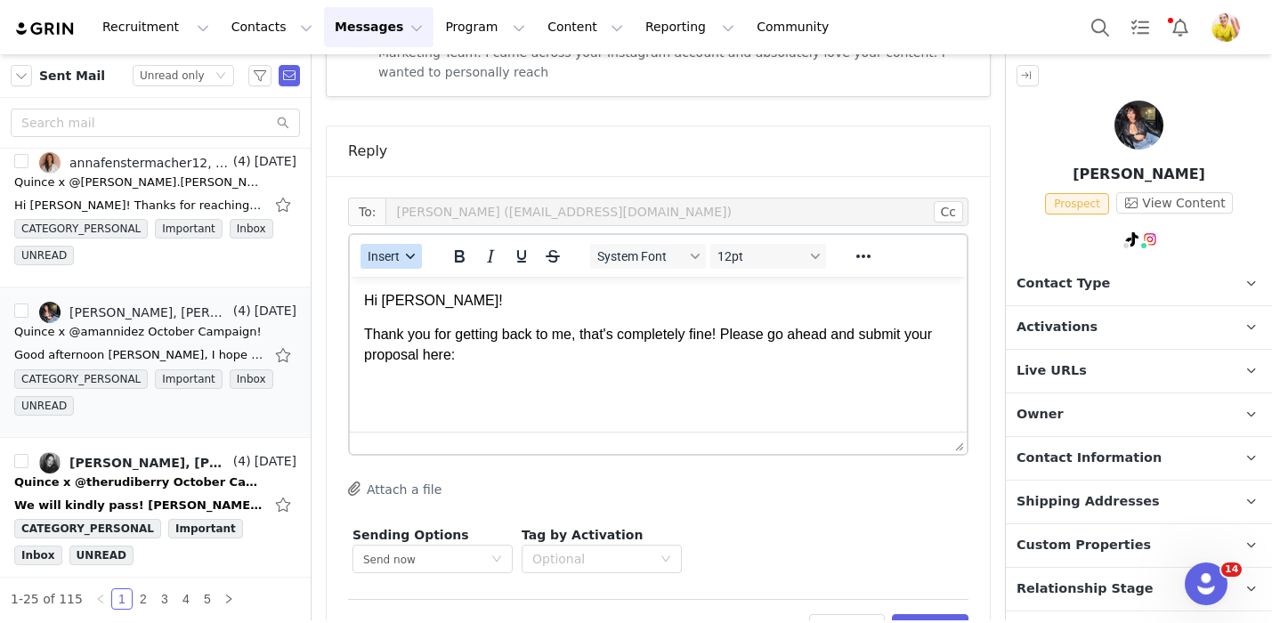
click at [395, 249] on span "Insert" at bounding box center [384, 256] width 32 height 14
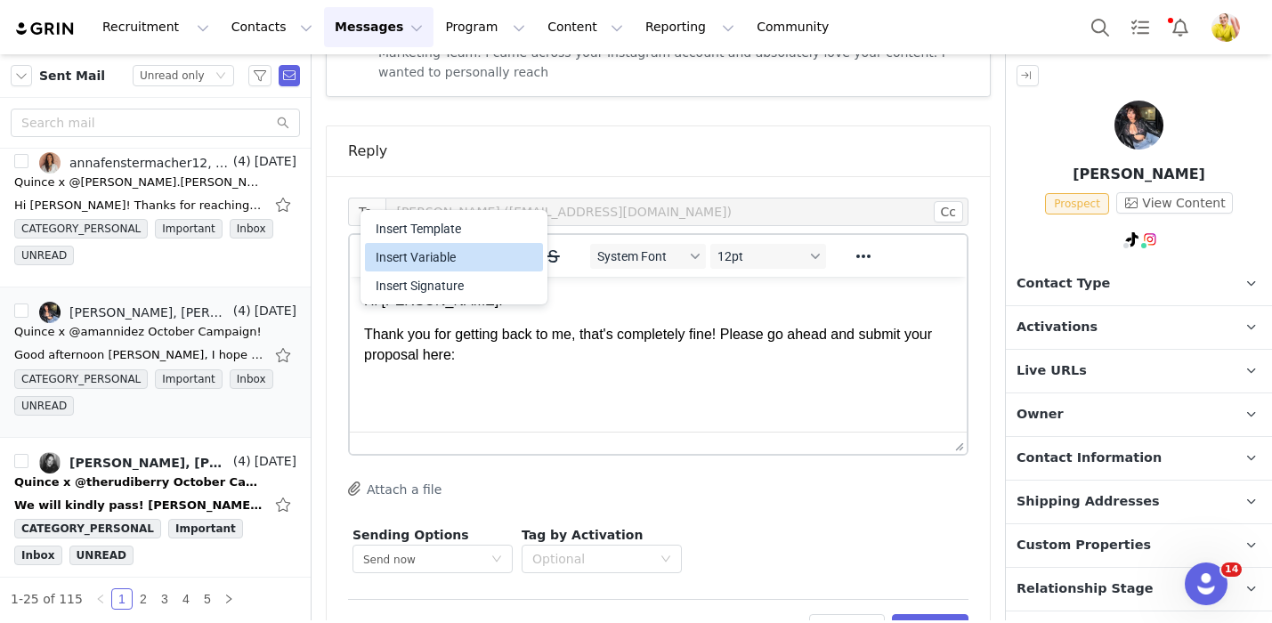
click at [403, 255] on div "Insert Variable" at bounding box center [456, 257] width 160 height 21
select select
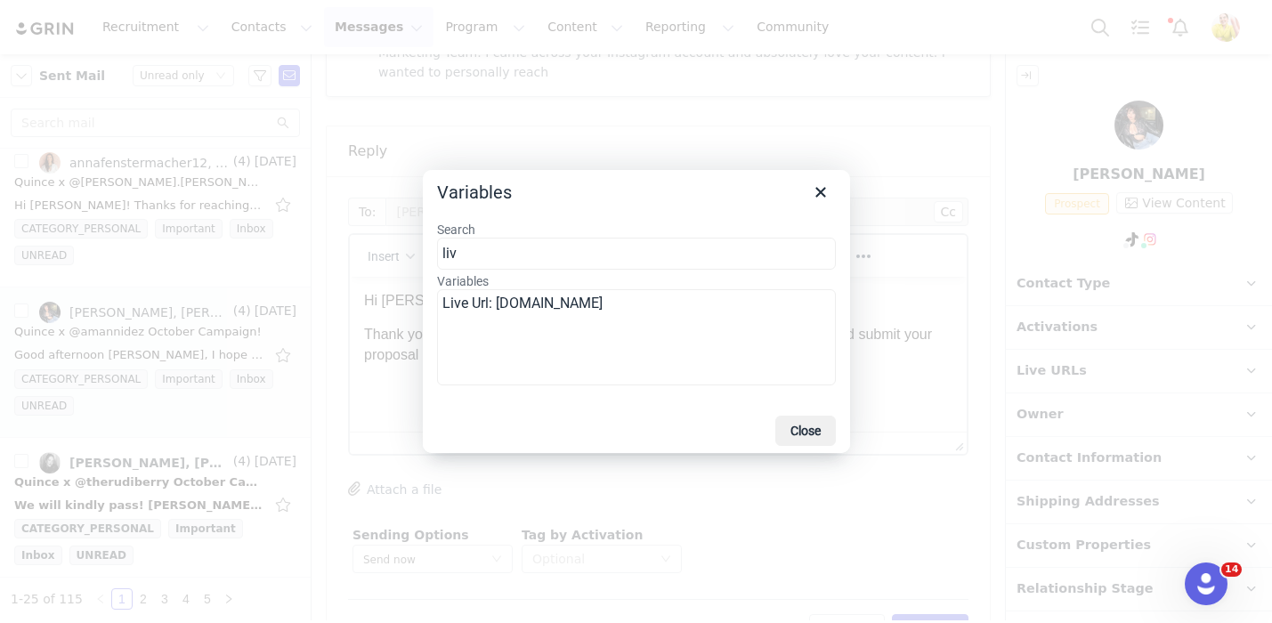
type input "liv"
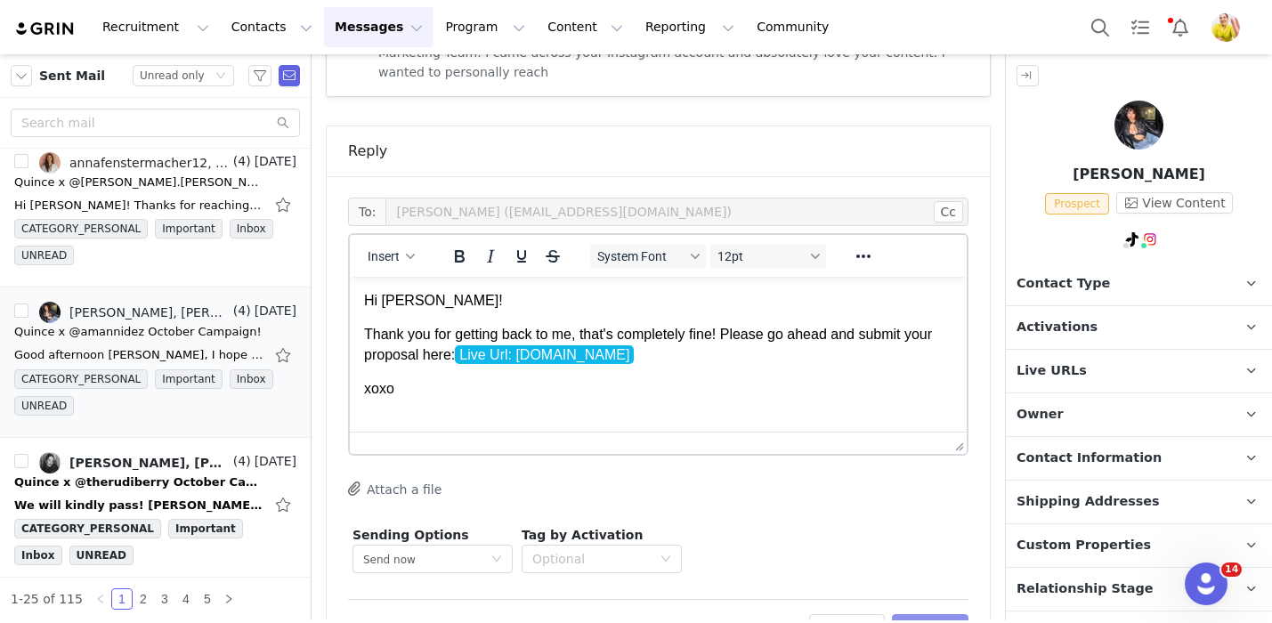
click at [941, 614] on button "Preview" at bounding box center [930, 628] width 77 height 28
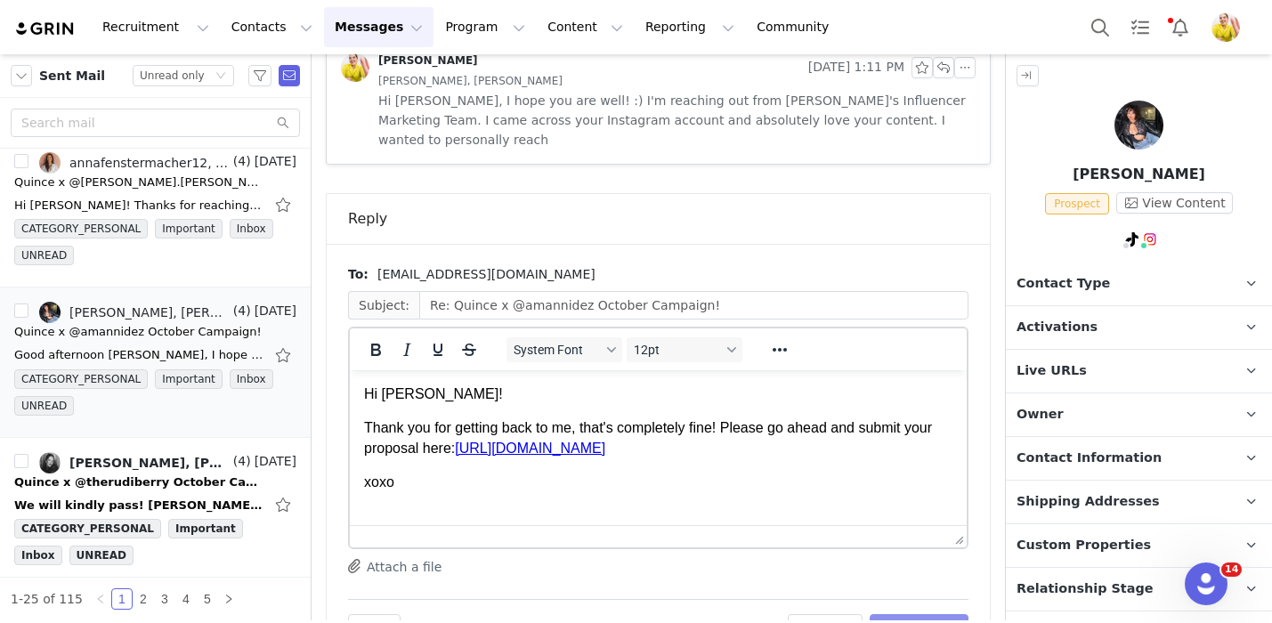
scroll to position [0, 0]
click at [942, 614] on button "Send Email" at bounding box center [918, 628] width 99 height 28
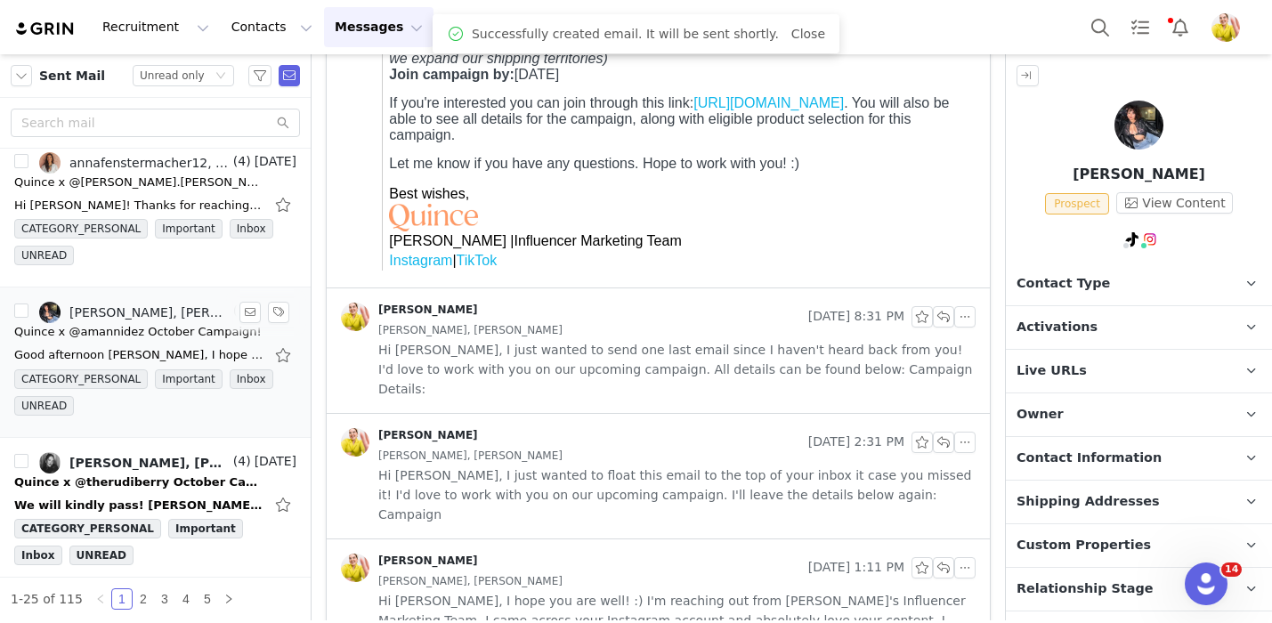
scroll to position [3267, 0]
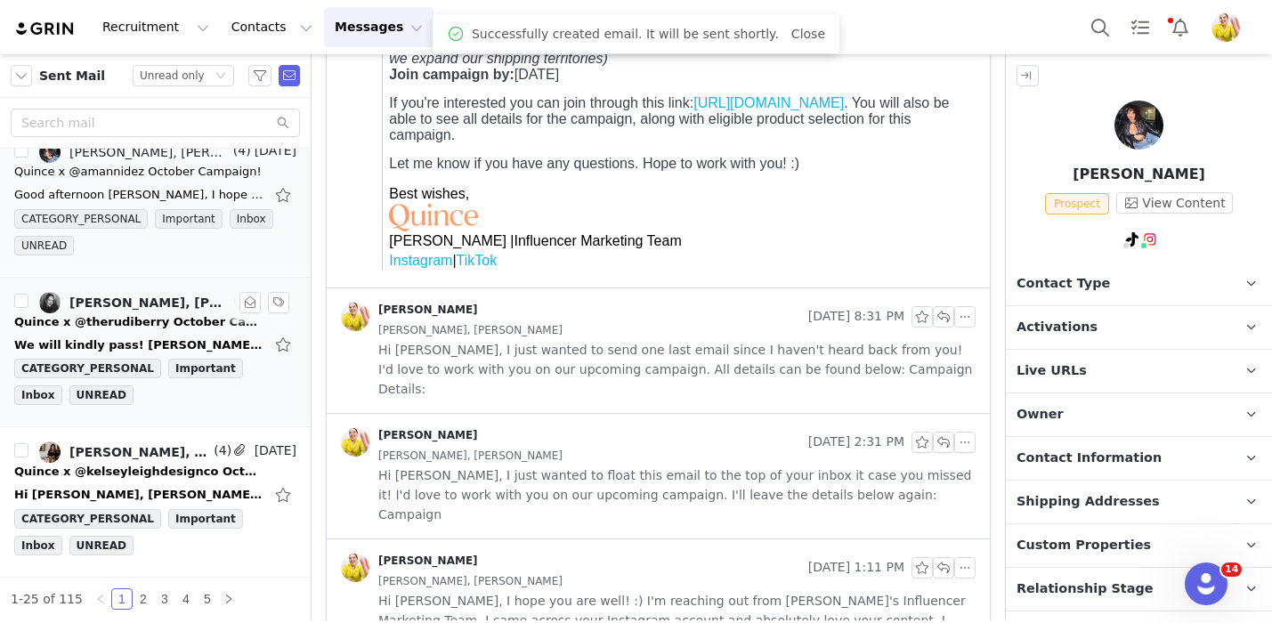
click at [182, 336] on div "We will kindly pass! CAITLIN KEARNEY (SHE/HER) SENIOR TALENT MANAGER CELL 708-6…" at bounding box center [138, 345] width 249 height 18
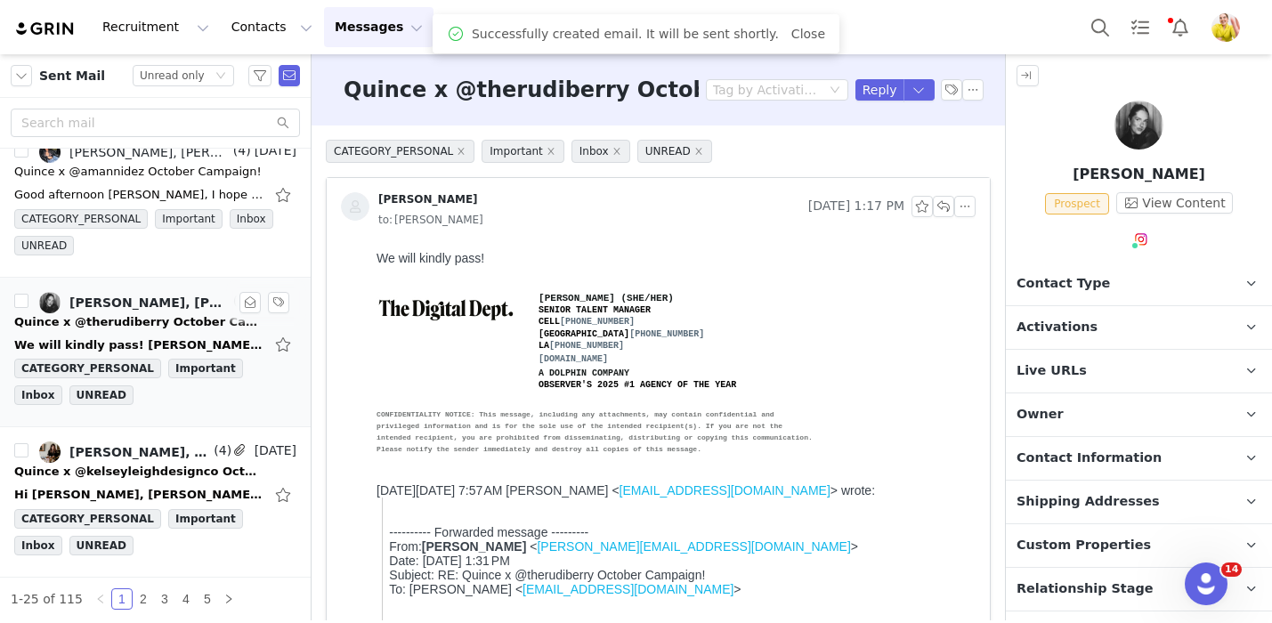
scroll to position [0, 0]
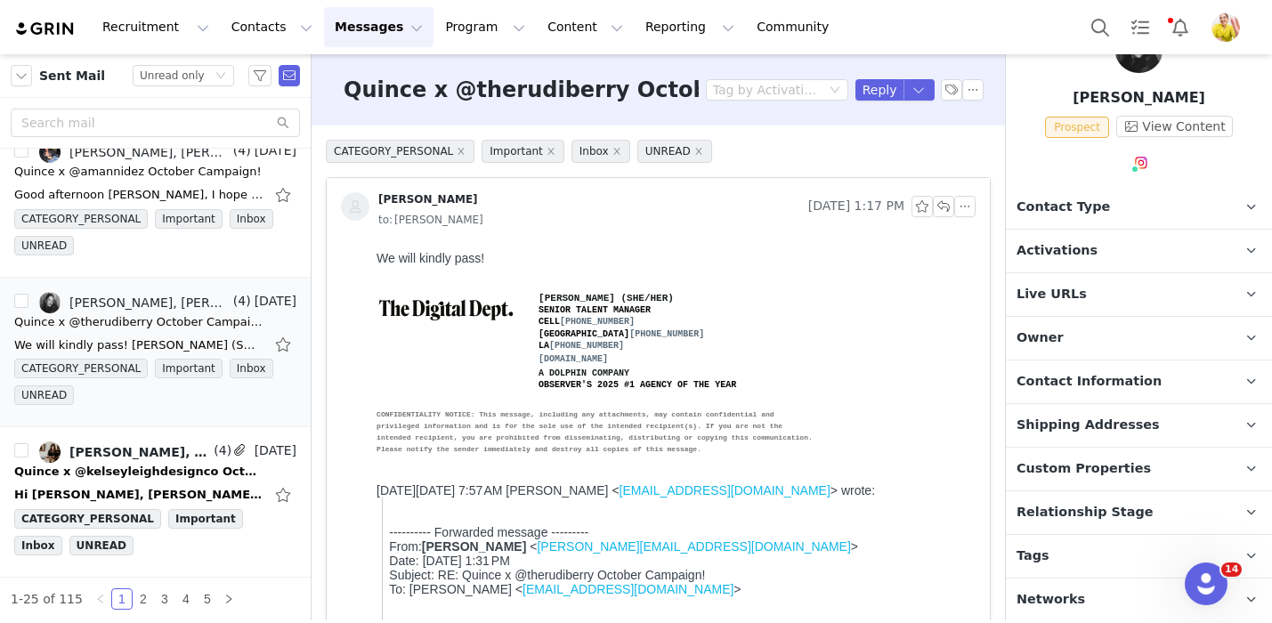
click at [1140, 510] on p "Relationship Stage Use relationship stages to move contacts through a logical s…" at bounding box center [1117, 512] width 223 height 43
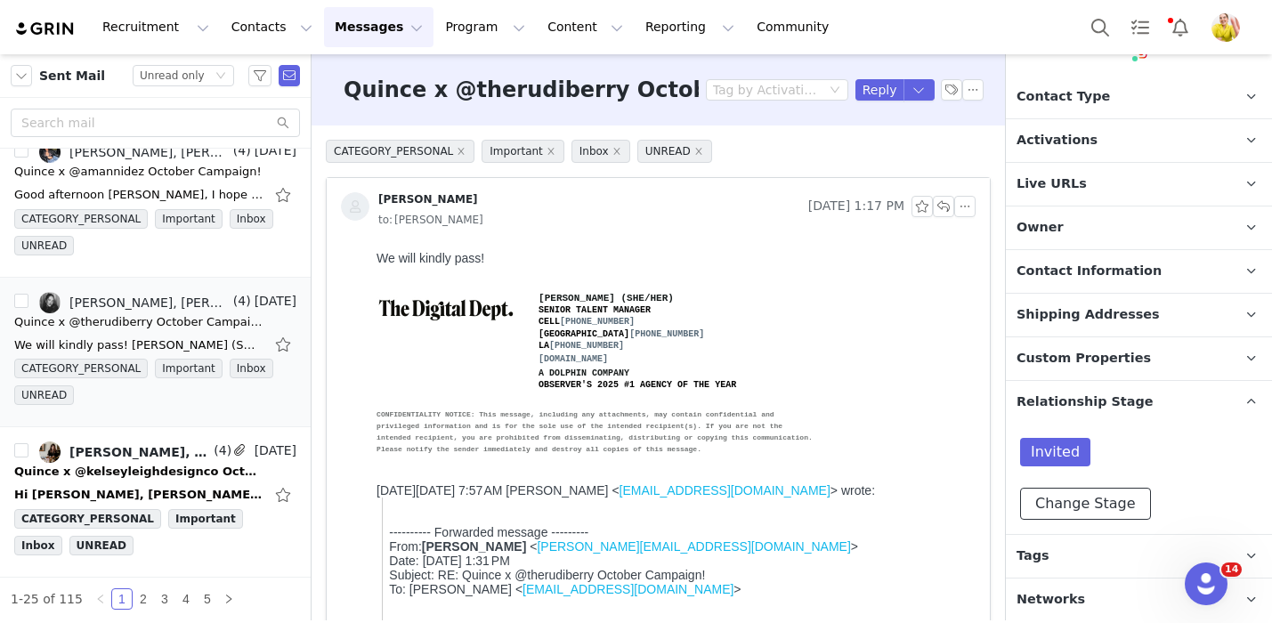
click at [1087, 509] on button "Change Stage" at bounding box center [1085, 504] width 131 height 32
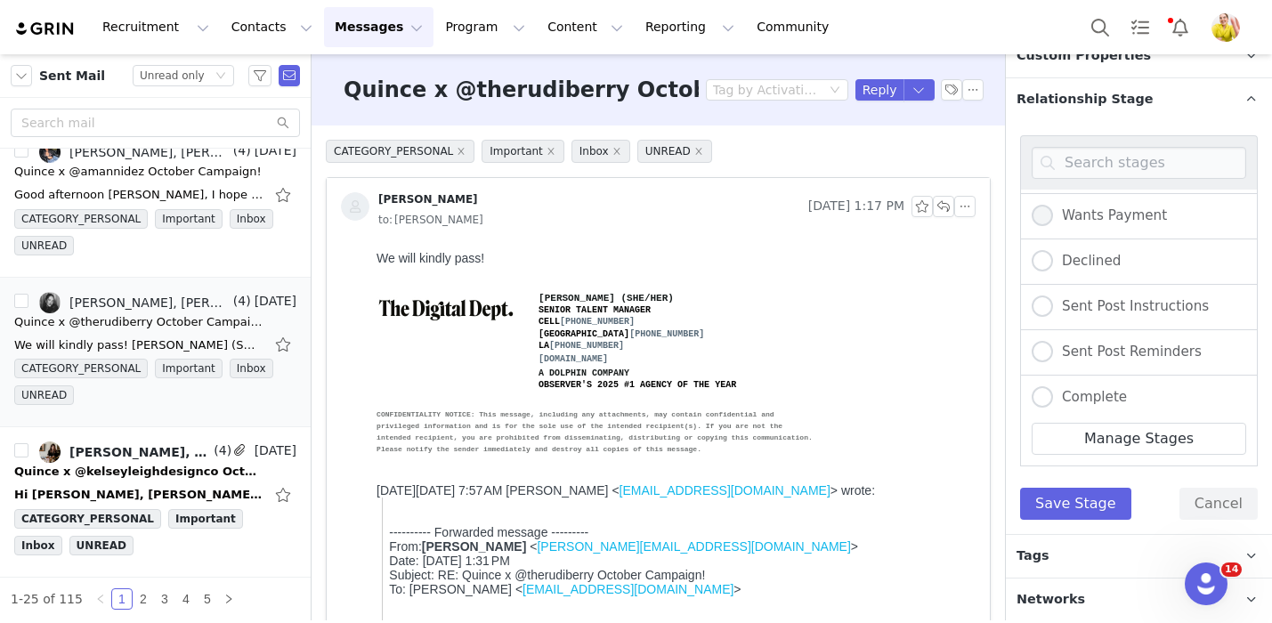
scroll to position [196, 0]
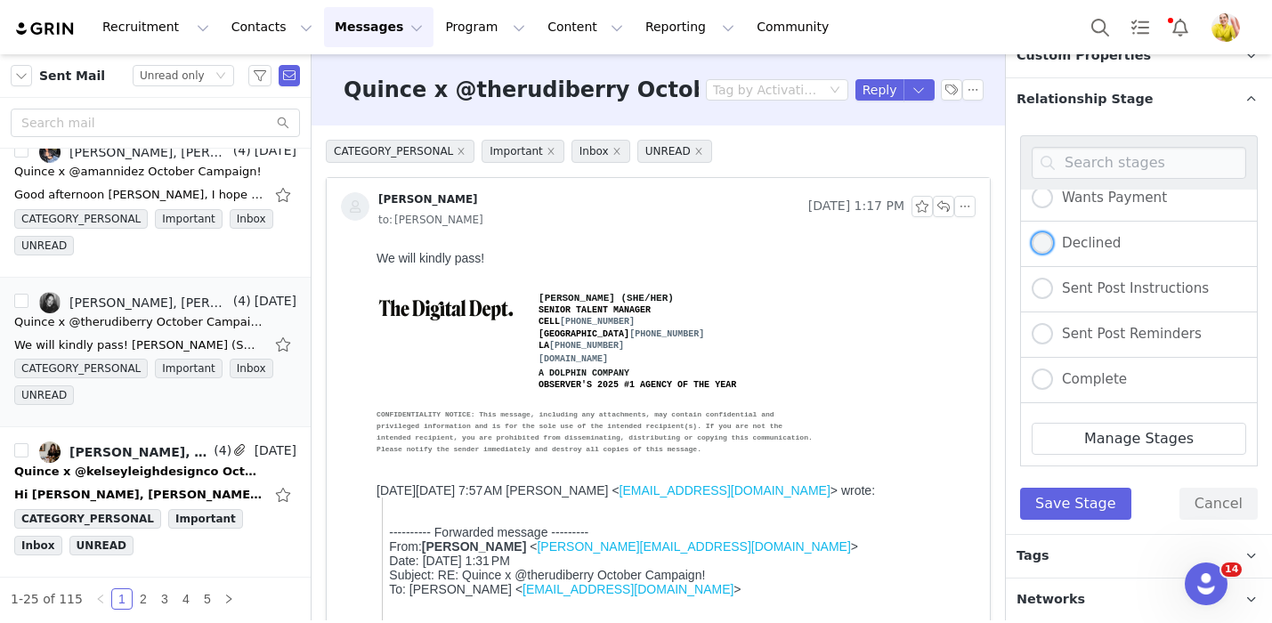
click at [1098, 238] on span "Declined" at bounding box center [1087, 243] width 68 height 16
click at [1053, 238] on input "Declined" at bounding box center [1041, 243] width 21 height 23
radio input "true"
radio input "false"
radio input "true"
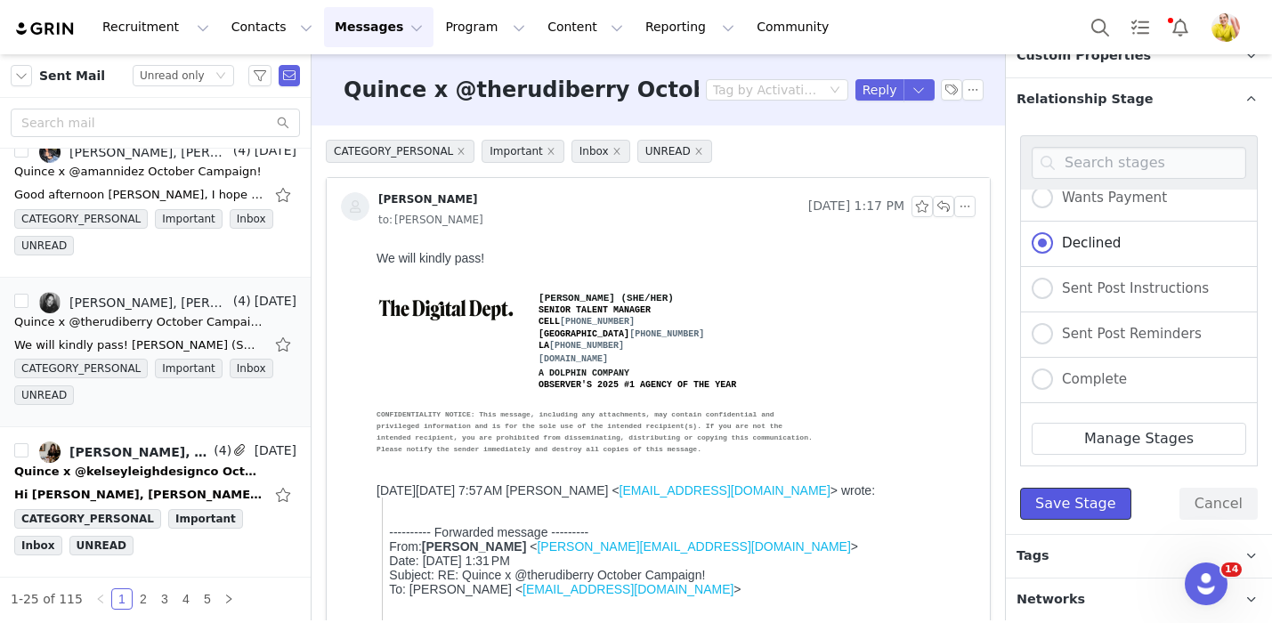
click at [1082, 504] on button "Save Stage" at bounding box center [1075, 504] width 111 height 32
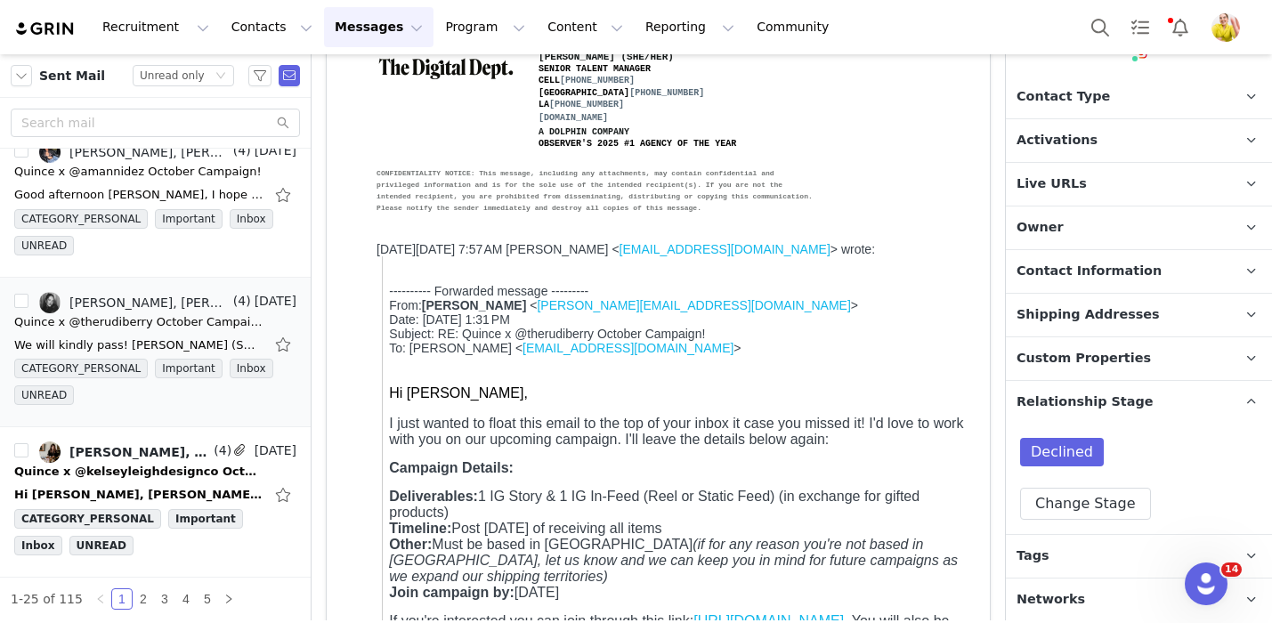
scroll to position [247, 0]
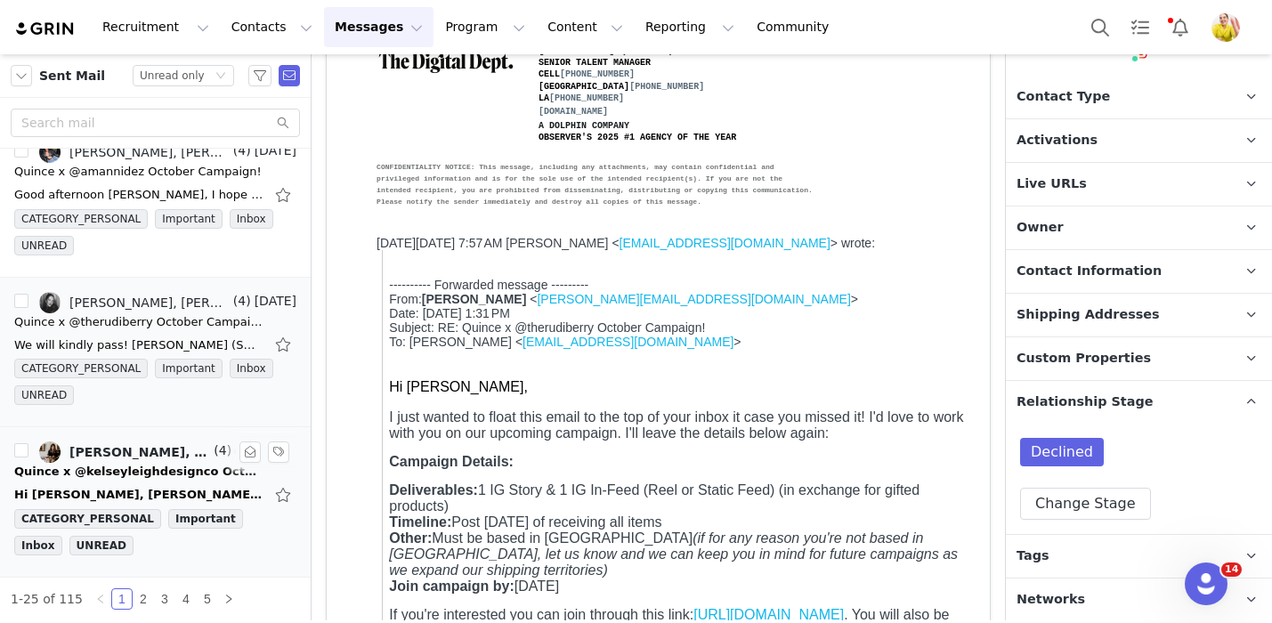
click at [150, 465] on div "Quince x @kelseyleighdesignco October Campaign!" at bounding box center [138, 472] width 249 height 18
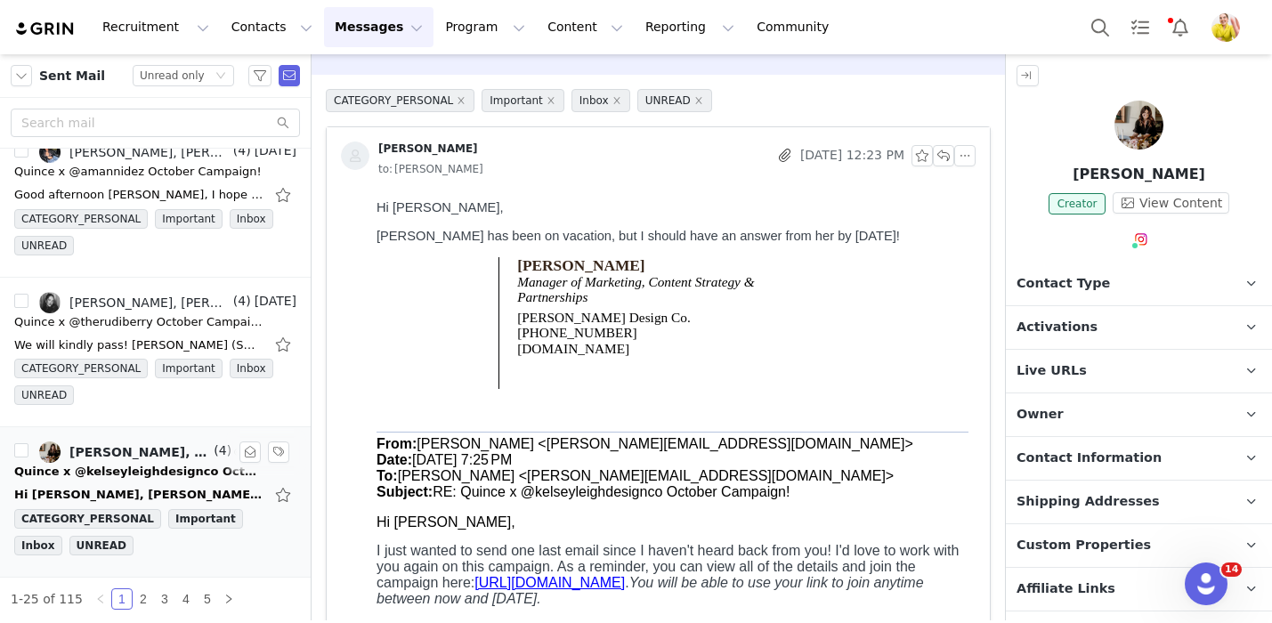
scroll to position [0, 0]
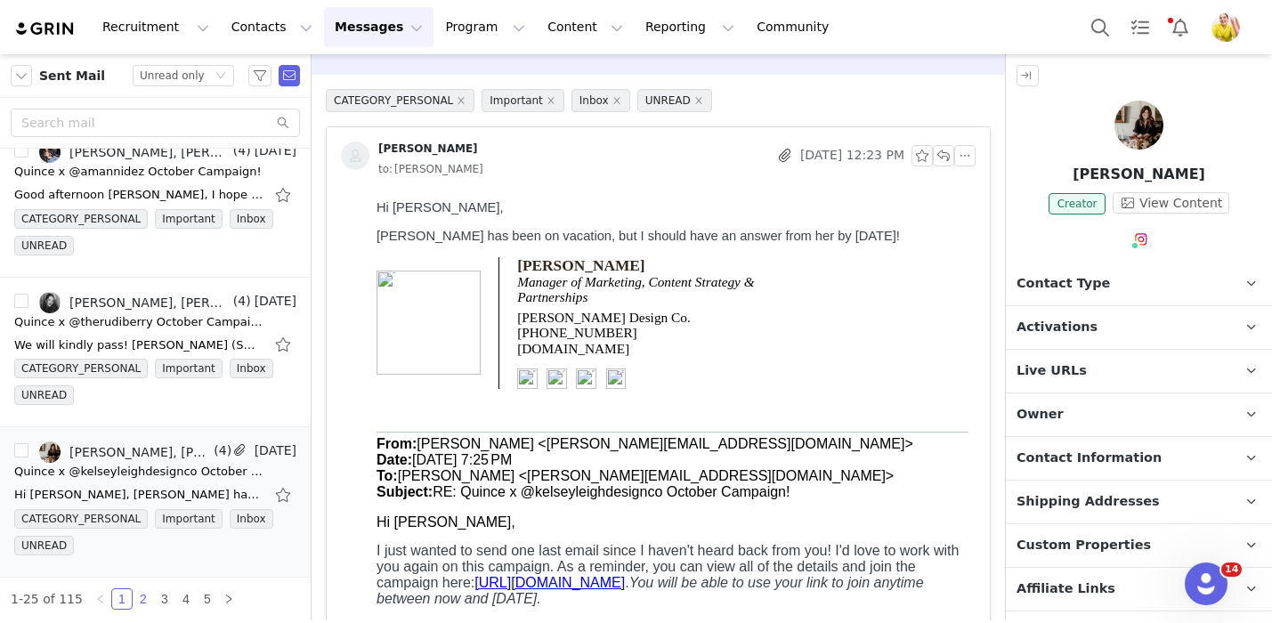
click at [141, 597] on link "2" at bounding box center [143, 599] width 20 height 20
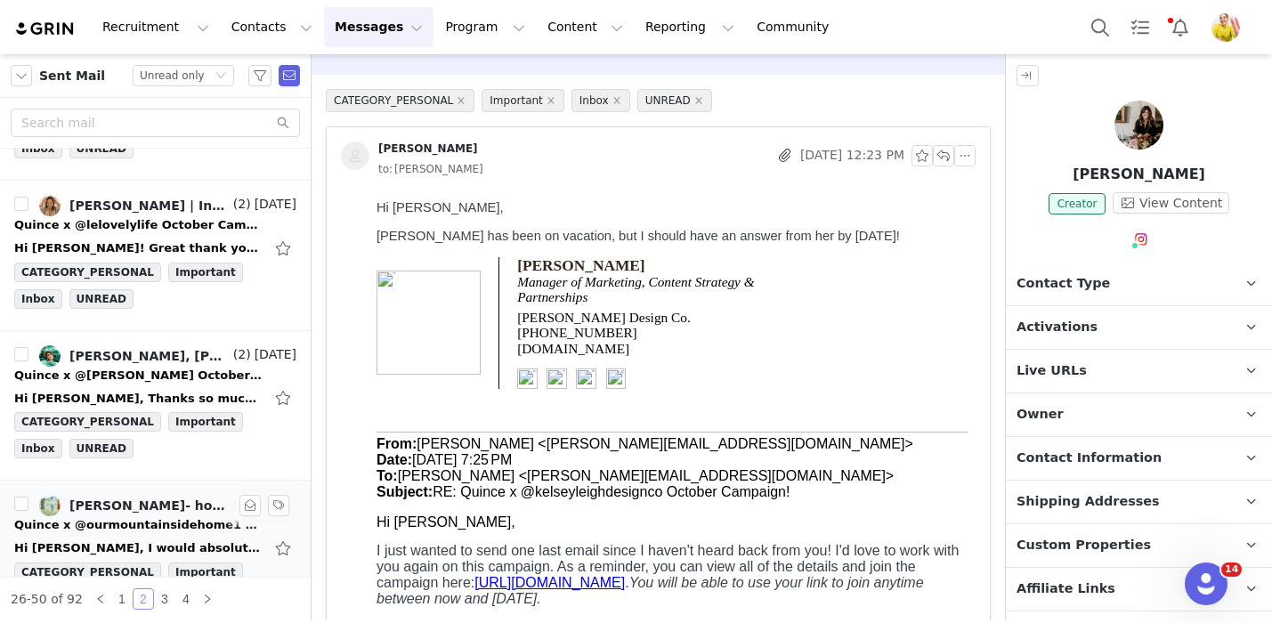
scroll to position [3320, 0]
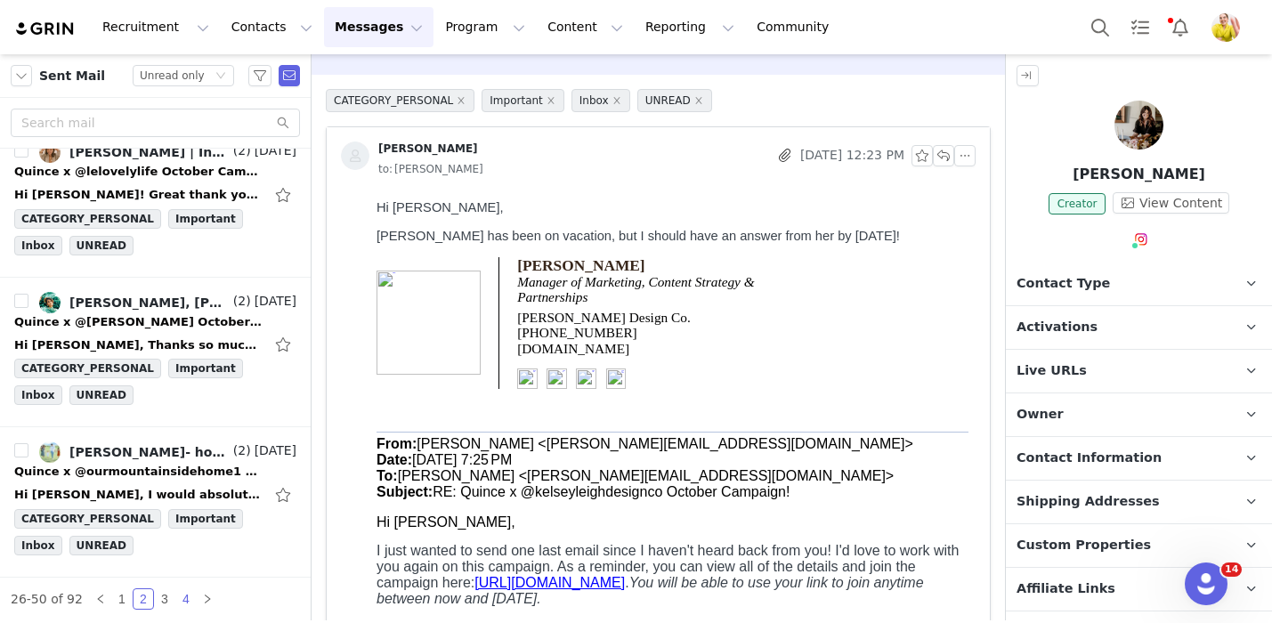
click at [182, 597] on link "4" at bounding box center [186, 599] width 20 height 20
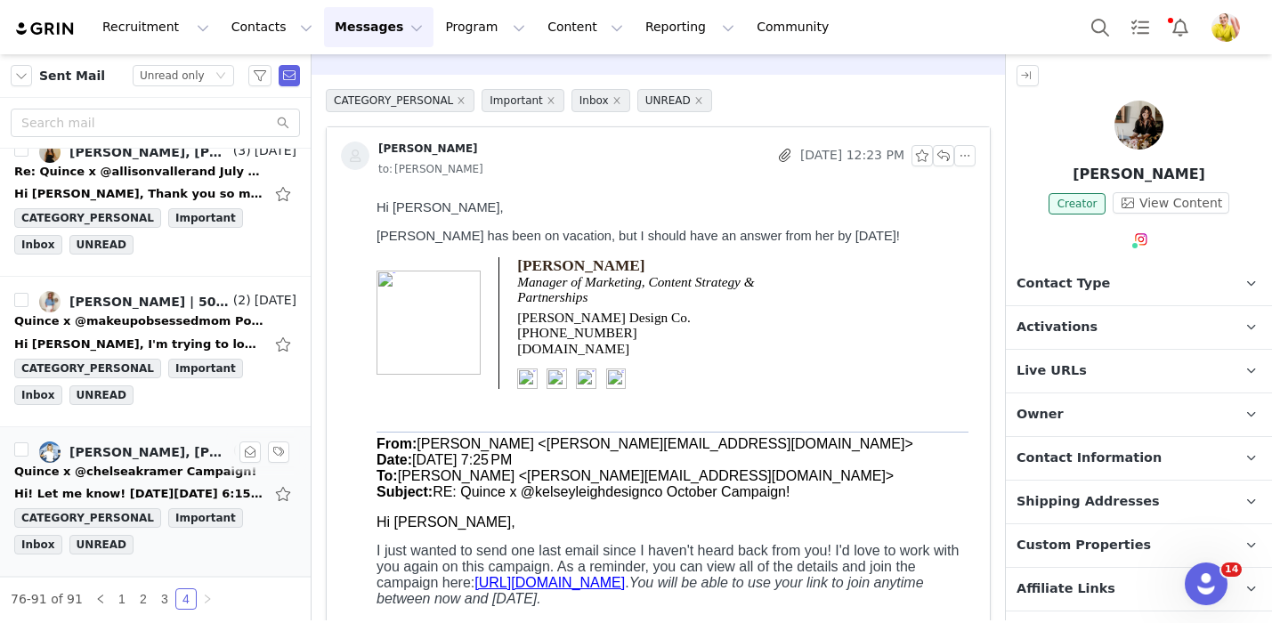
click at [186, 481] on div "Hi! Let me know! On Thu, Sep 18, 2025 at 6:15 PM Dayna Buckley <dayna@thepalmsc…" at bounding box center [155, 494] width 282 height 28
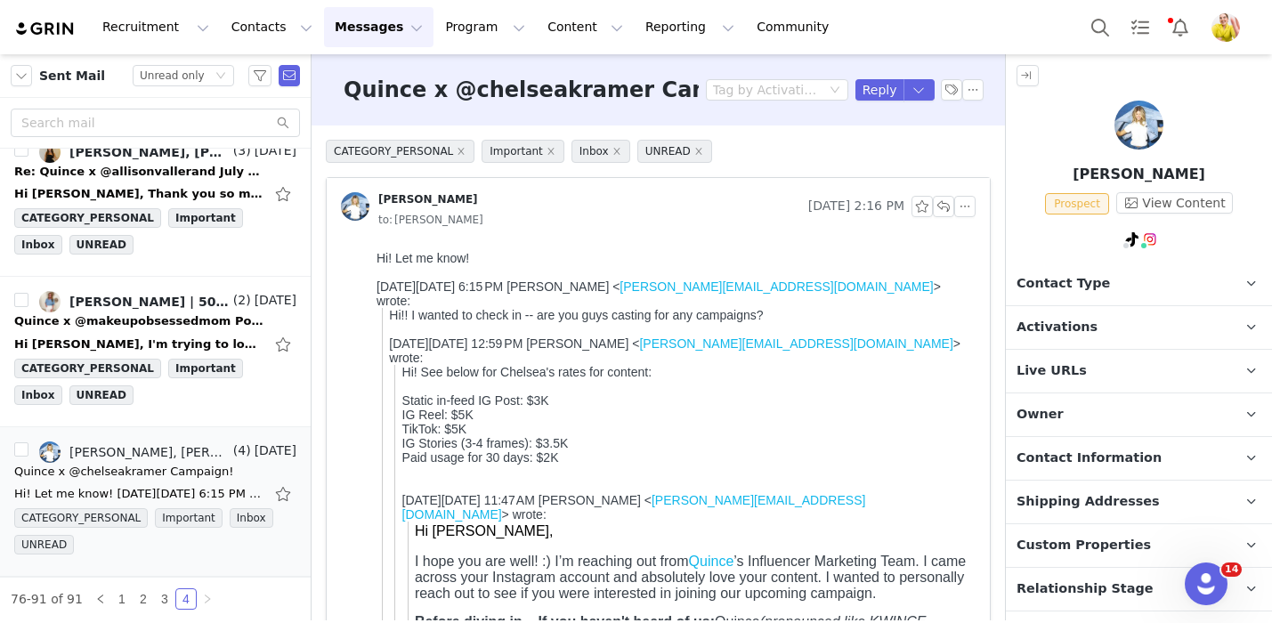
scroll to position [77, 0]
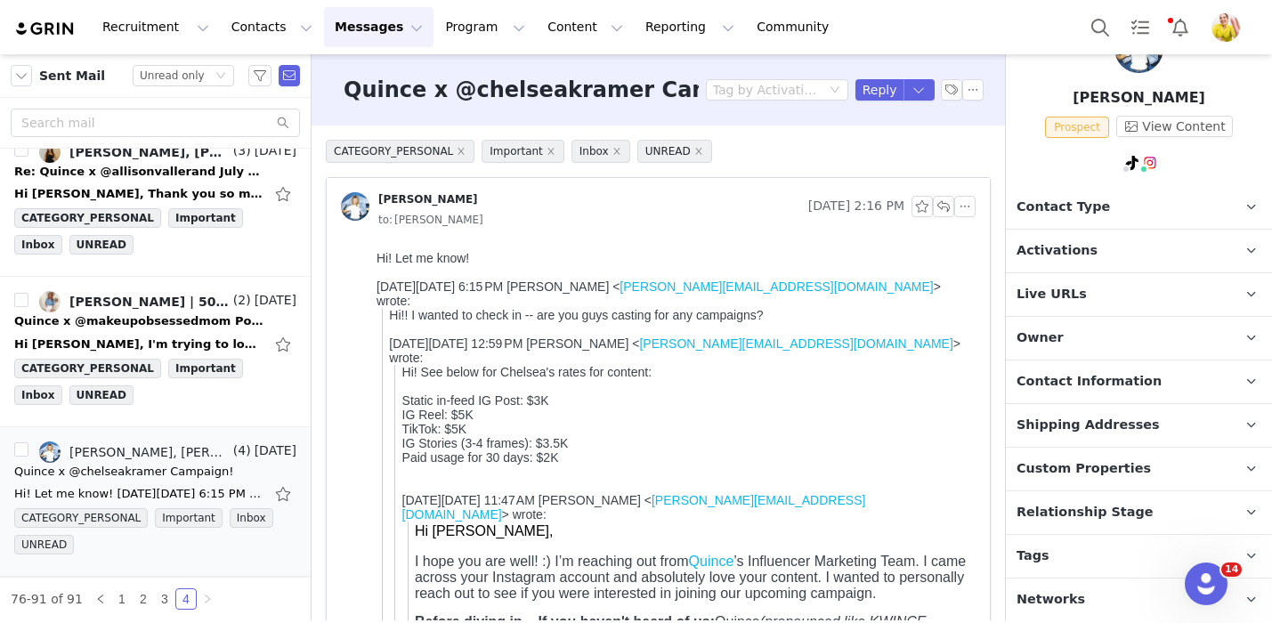
click at [1083, 495] on p "Relationship Stage Use relationship stages to move contacts through a logical s…" at bounding box center [1117, 512] width 223 height 43
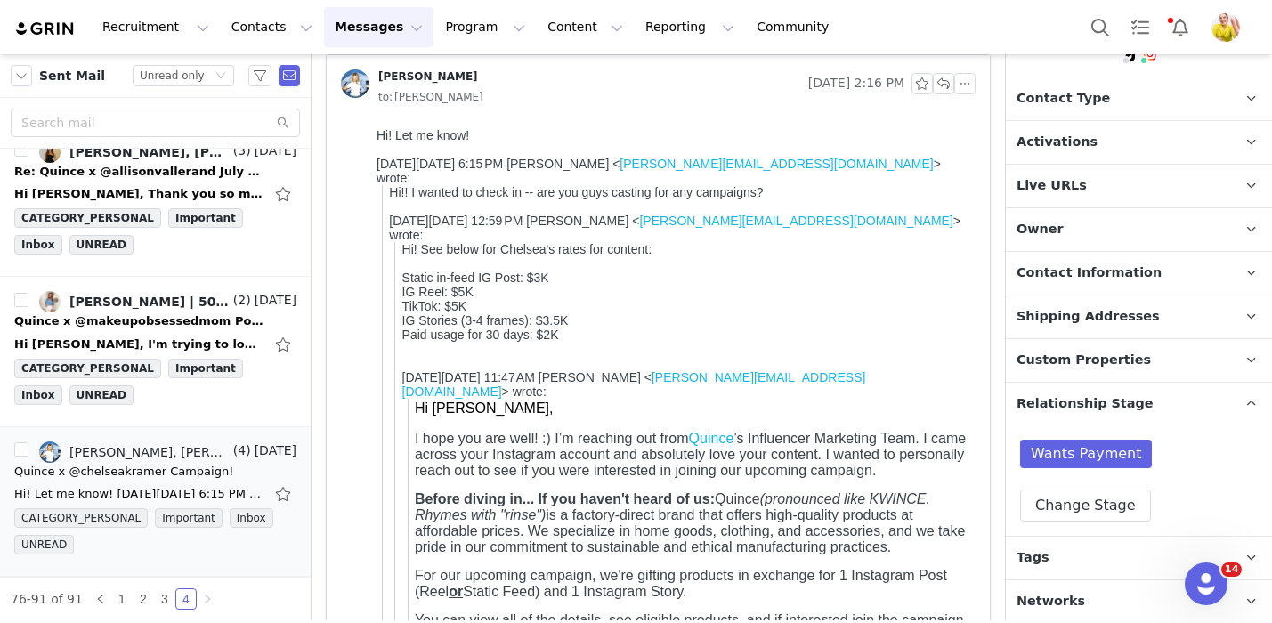
scroll to position [0, 0]
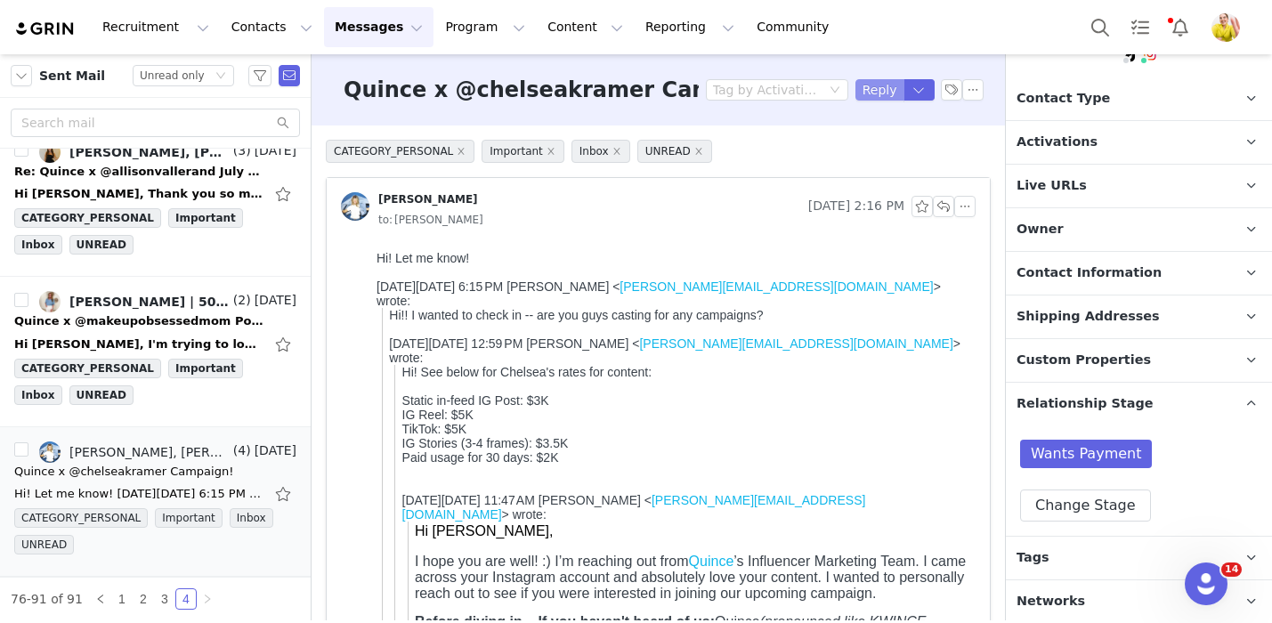
click at [875, 93] on button "Reply" at bounding box center [879, 89] width 49 height 21
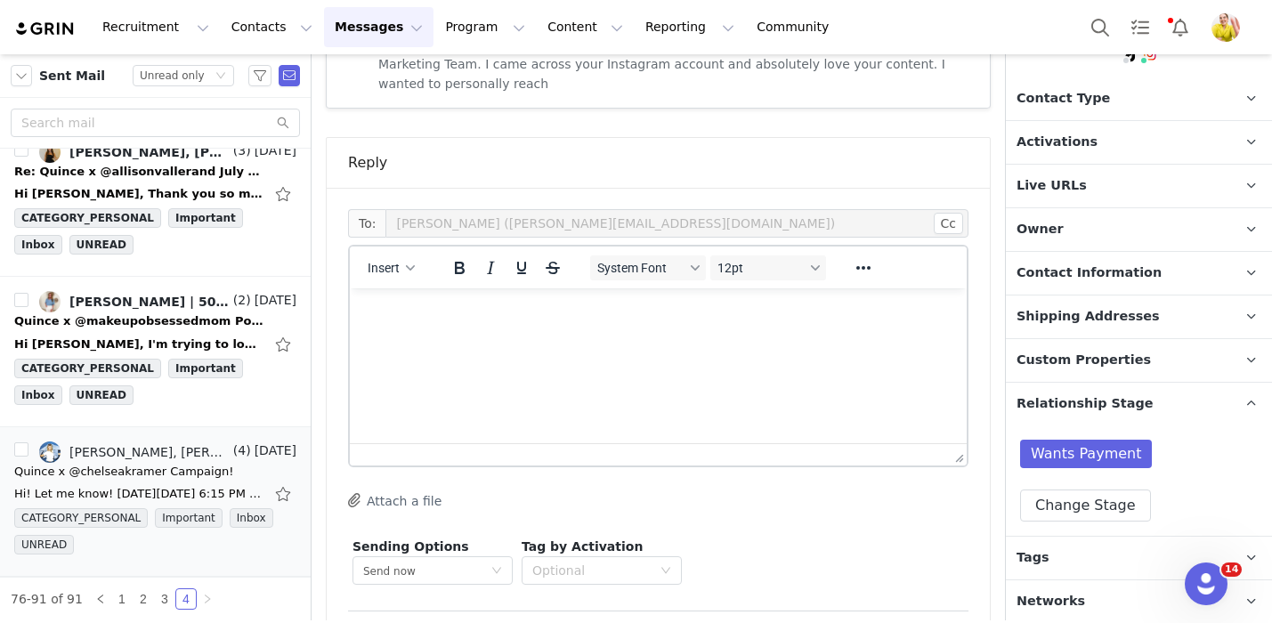
scroll to position [1168, 0]
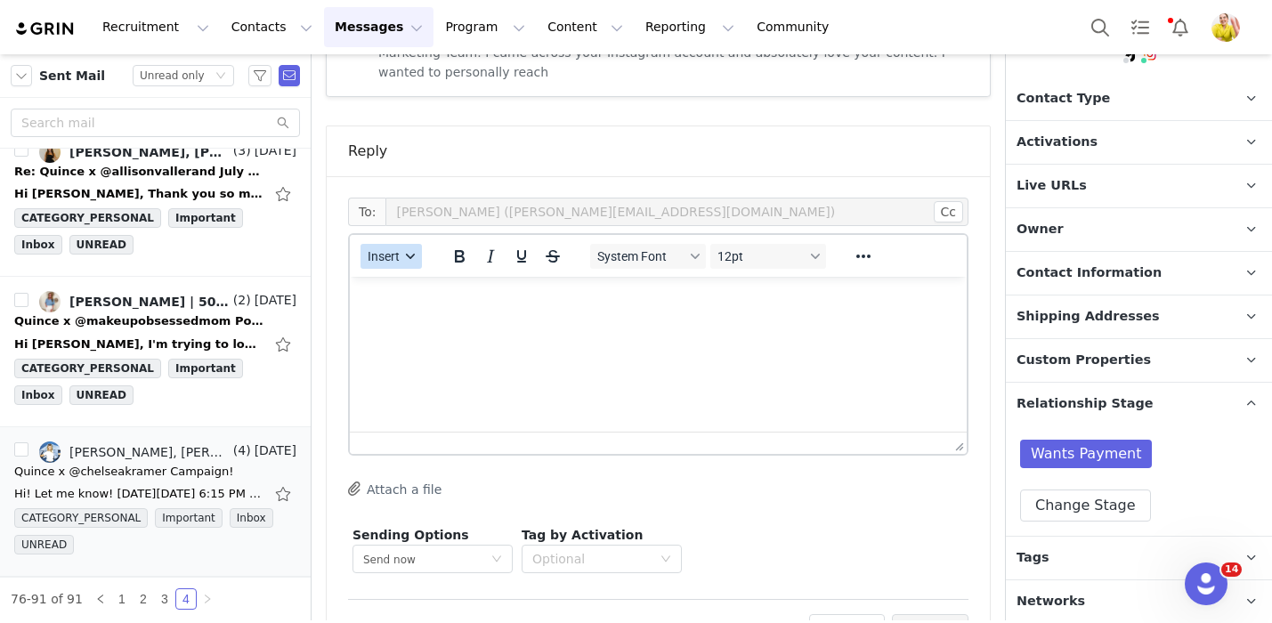
click at [388, 249] on span "Insert" at bounding box center [384, 256] width 32 height 14
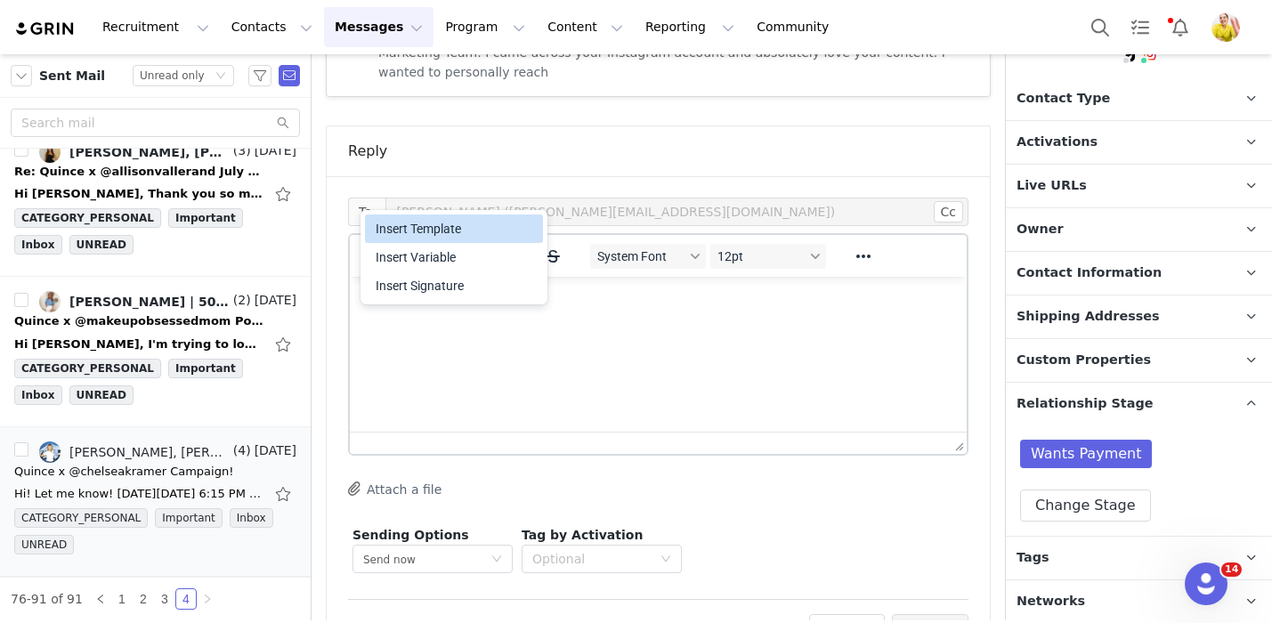
click at [417, 233] on div "Insert Template" at bounding box center [456, 228] width 160 height 21
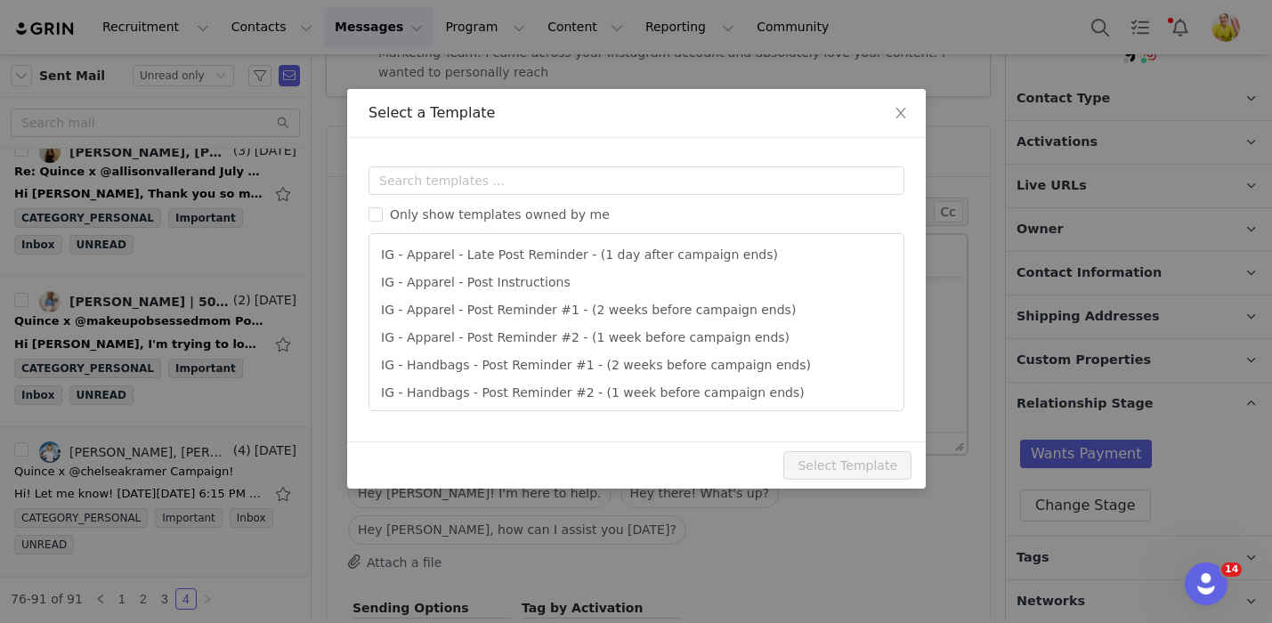
scroll to position [0, 0]
click at [474, 179] on input "text" at bounding box center [636, 180] width 536 height 28
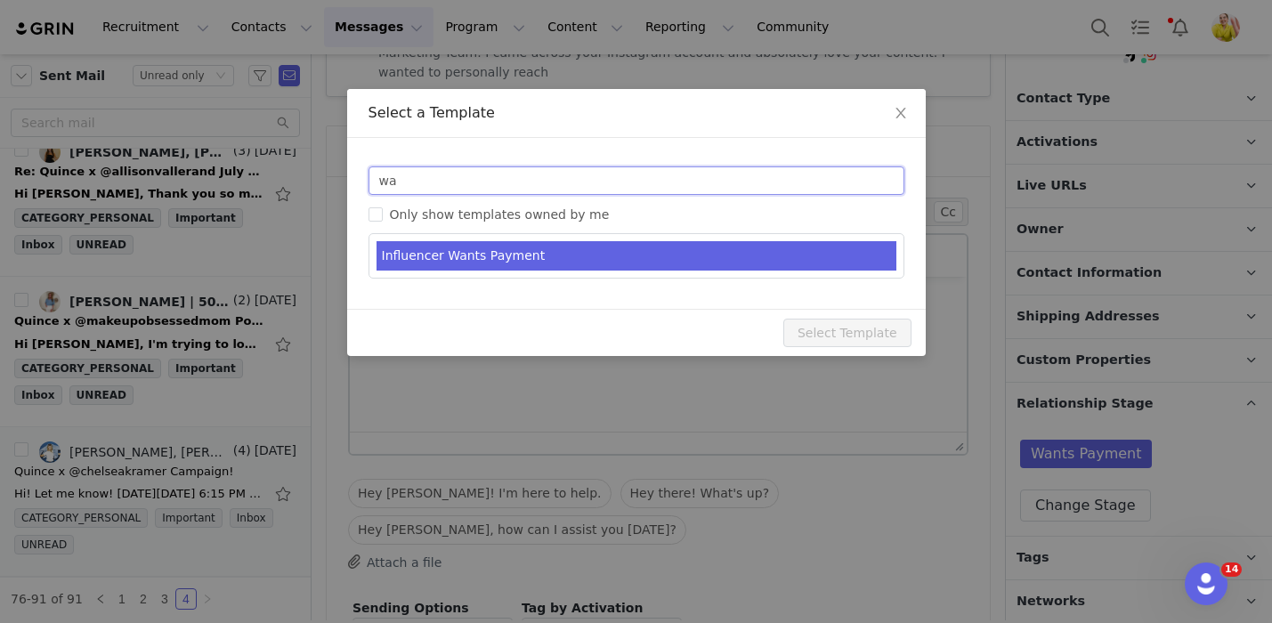
type input "wa"
type input "RE: Quince Campaign!"
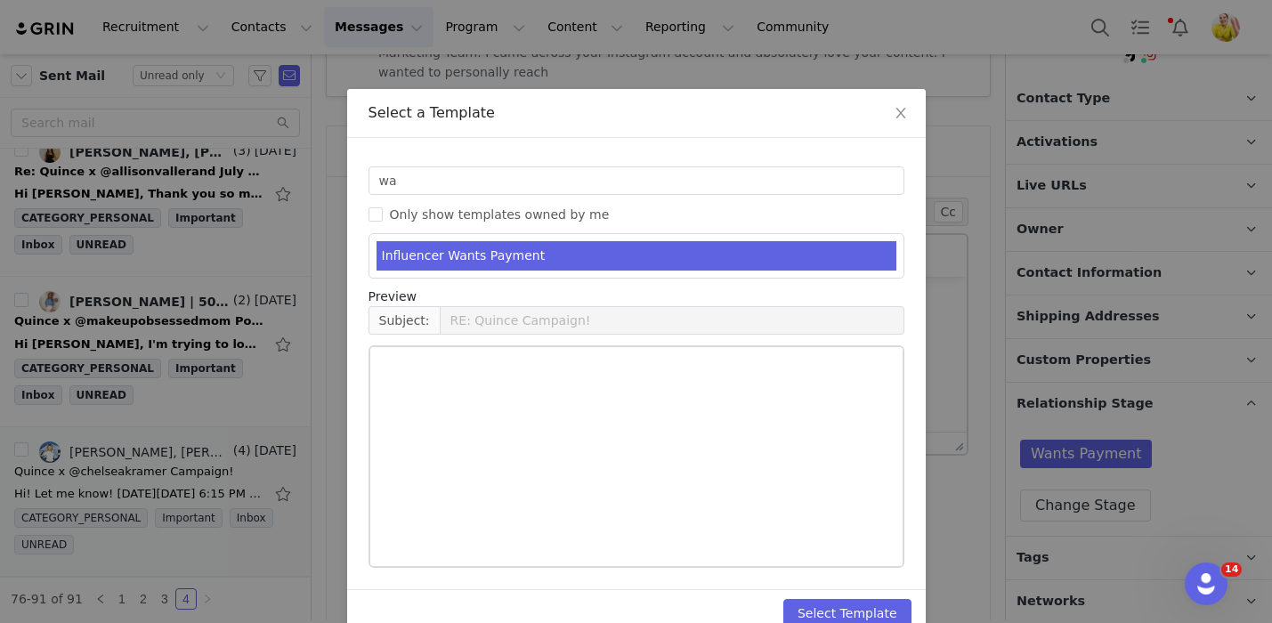
click at [483, 248] on li "Influencer Wants Payment" at bounding box center [636, 255] width 520 height 29
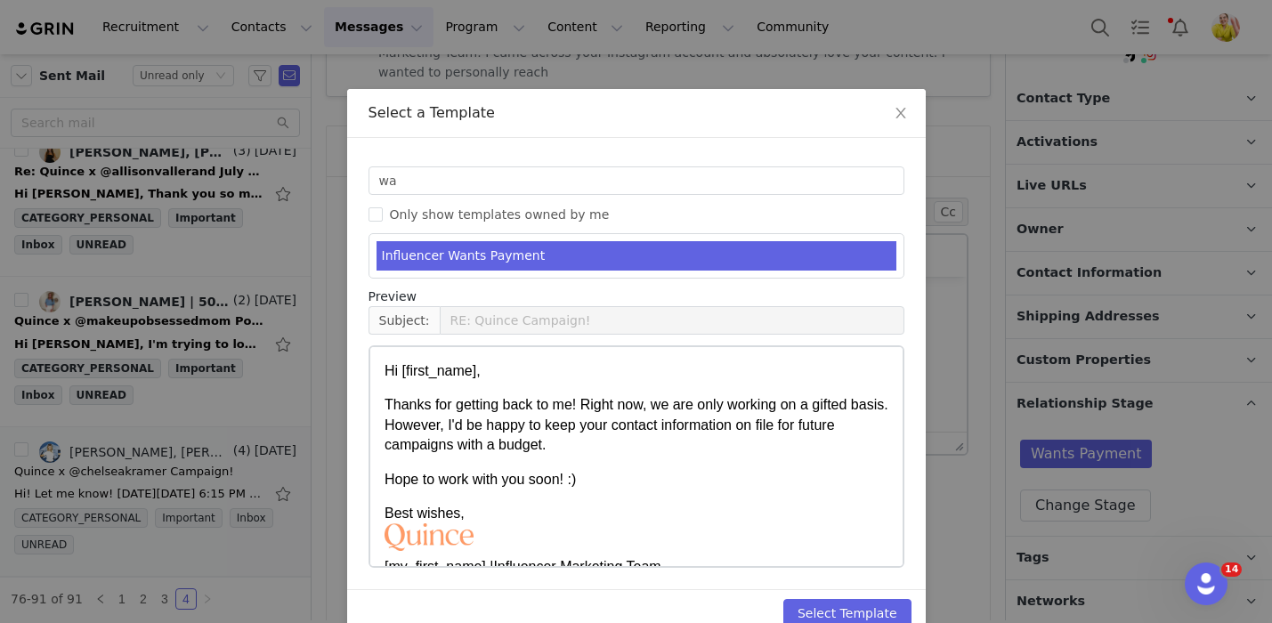
scroll to position [35, 0]
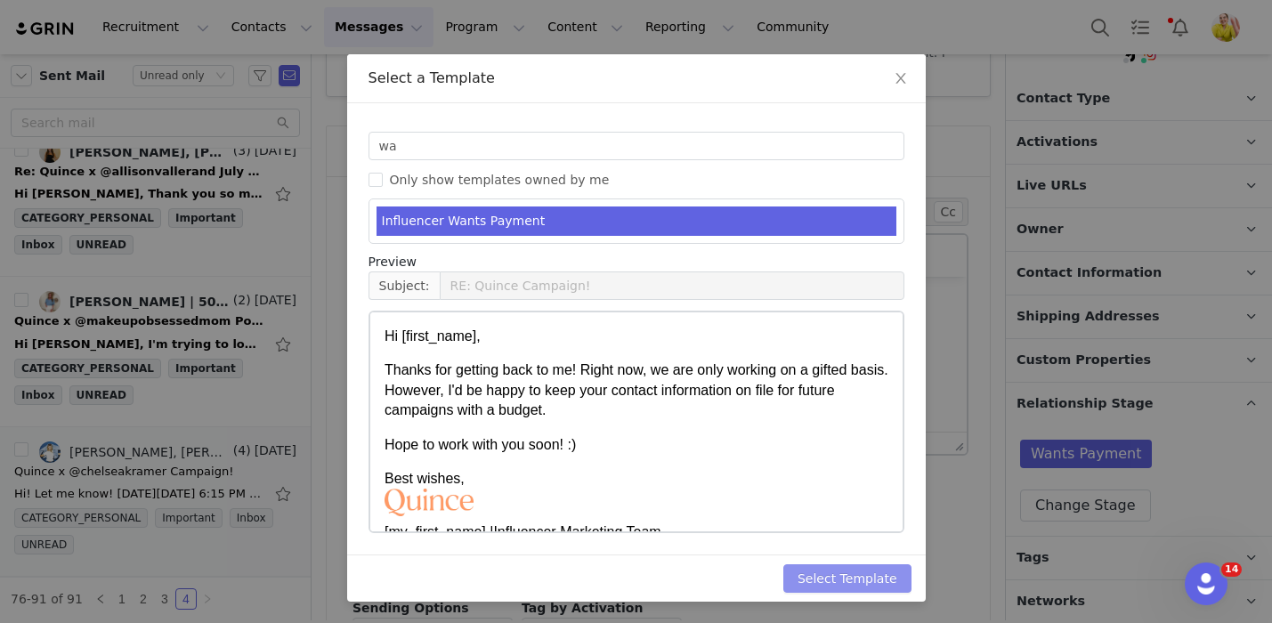
click at [858, 577] on button "Select Template" at bounding box center [847, 578] width 128 height 28
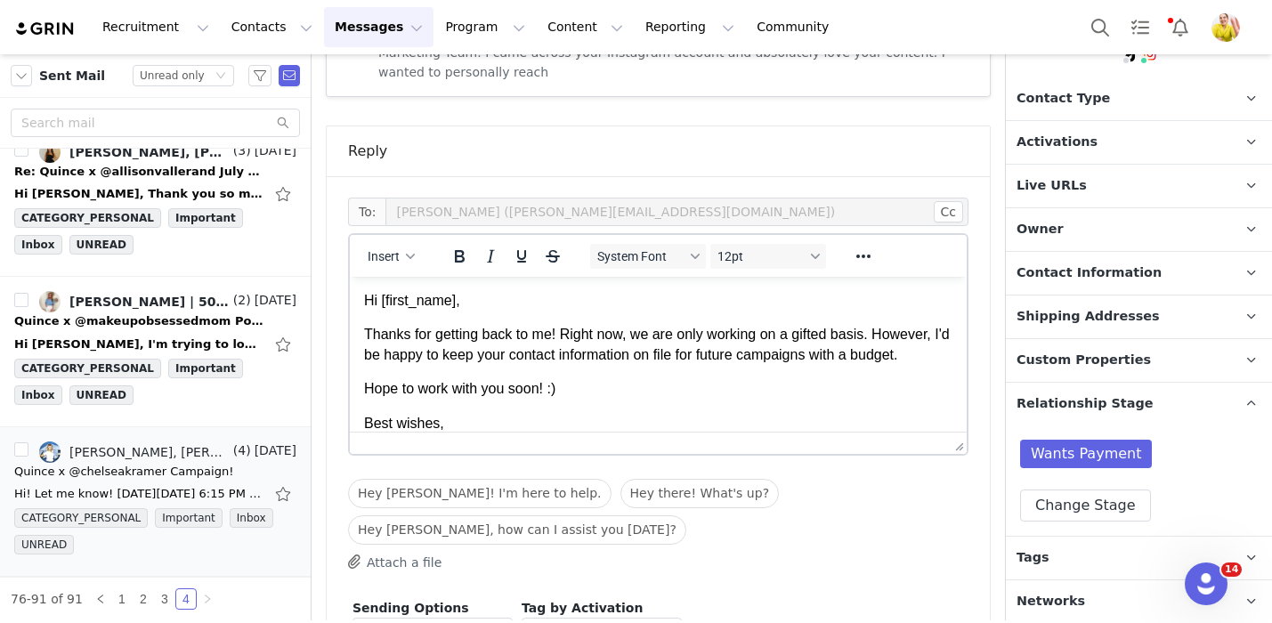
scroll to position [0, 0]
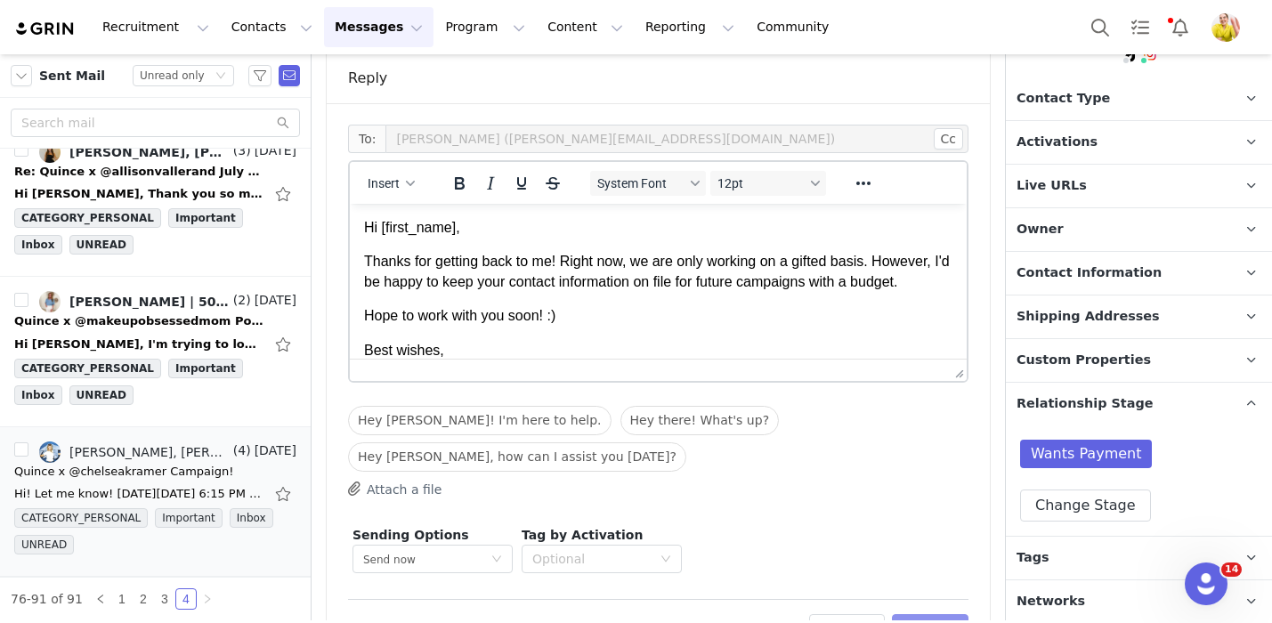
click at [930, 614] on button "Preview" at bounding box center [930, 628] width 77 height 28
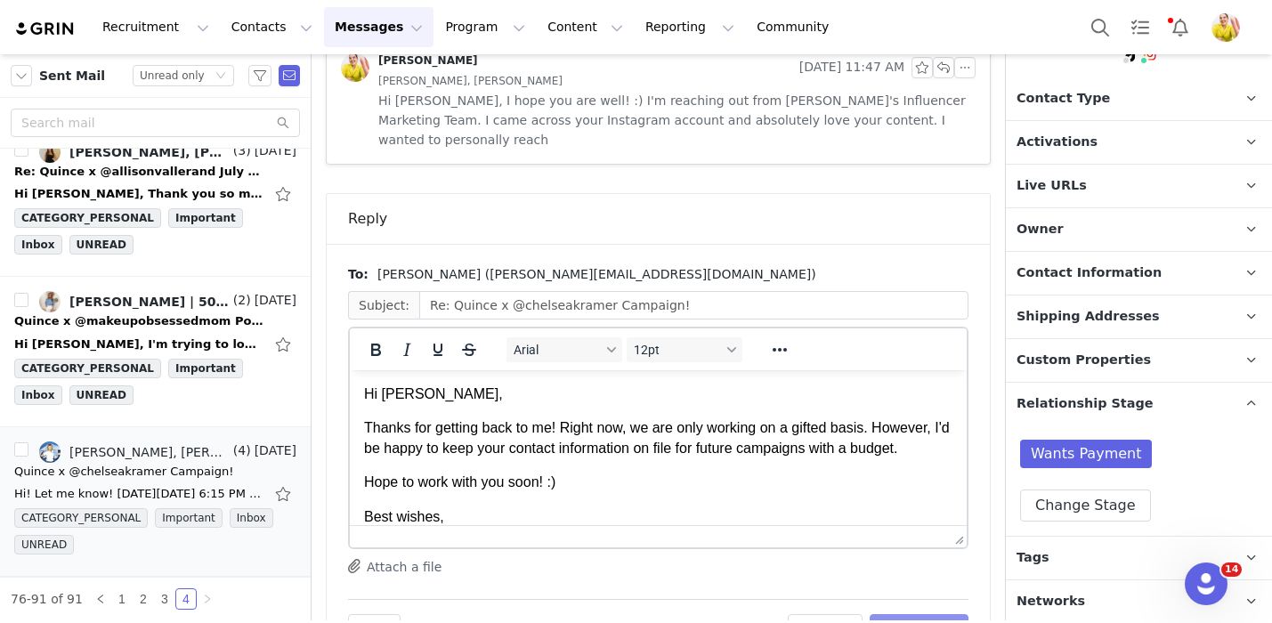
click at [930, 614] on button "Send Email" at bounding box center [918, 628] width 99 height 28
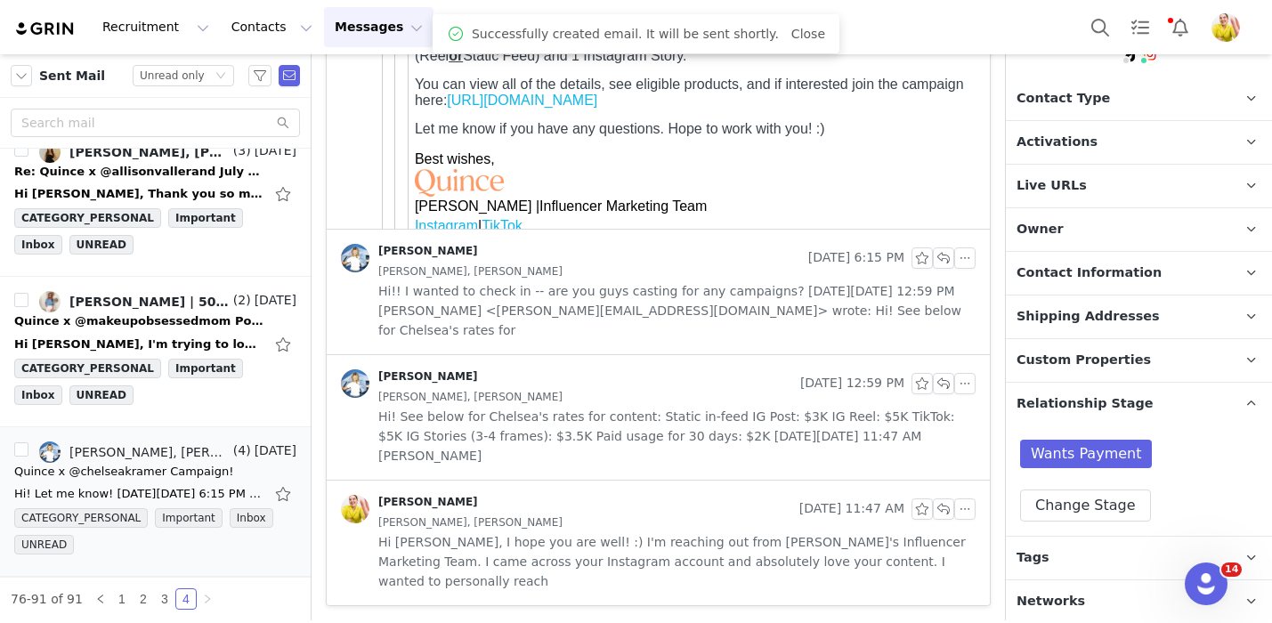
scroll to position [600, 0]
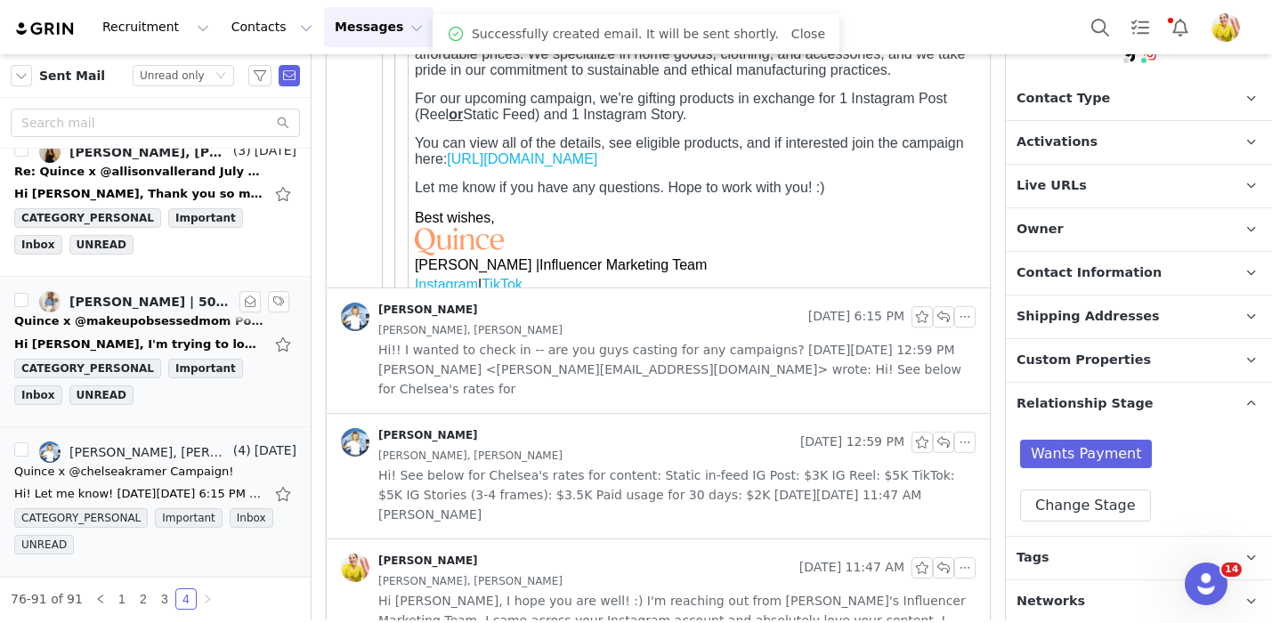
click at [227, 392] on div "CATEGORY_PERSONAL Important Inbox UNREAD" at bounding box center [155, 385] width 282 height 53
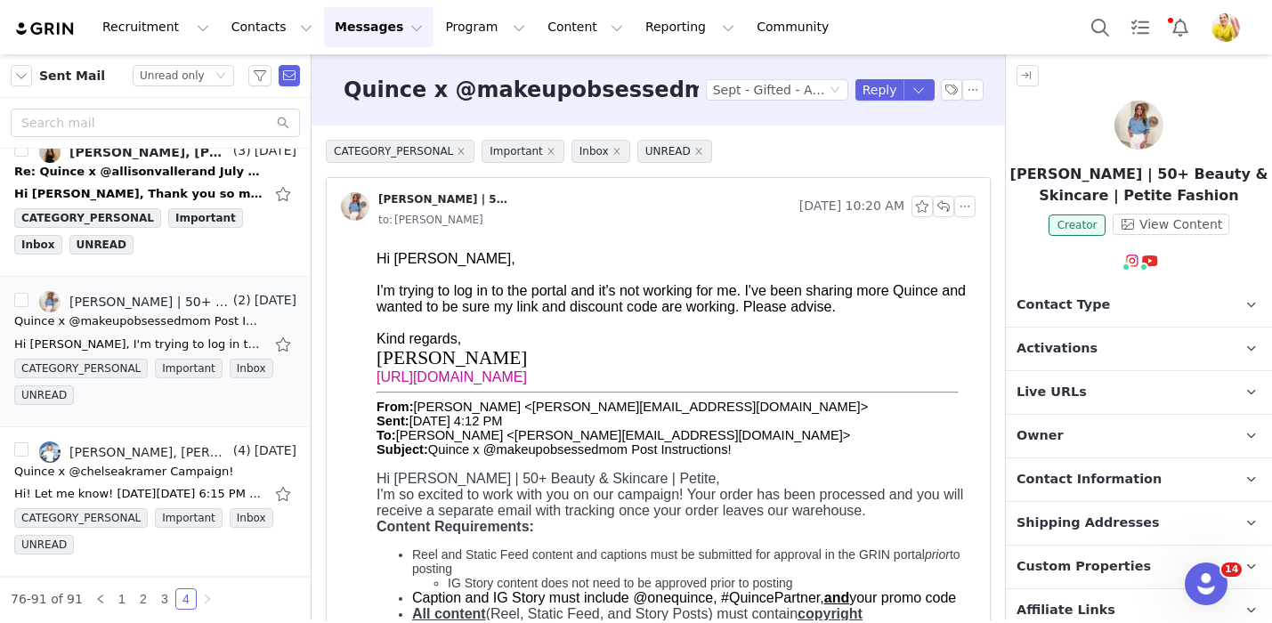
scroll to position [272, 0]
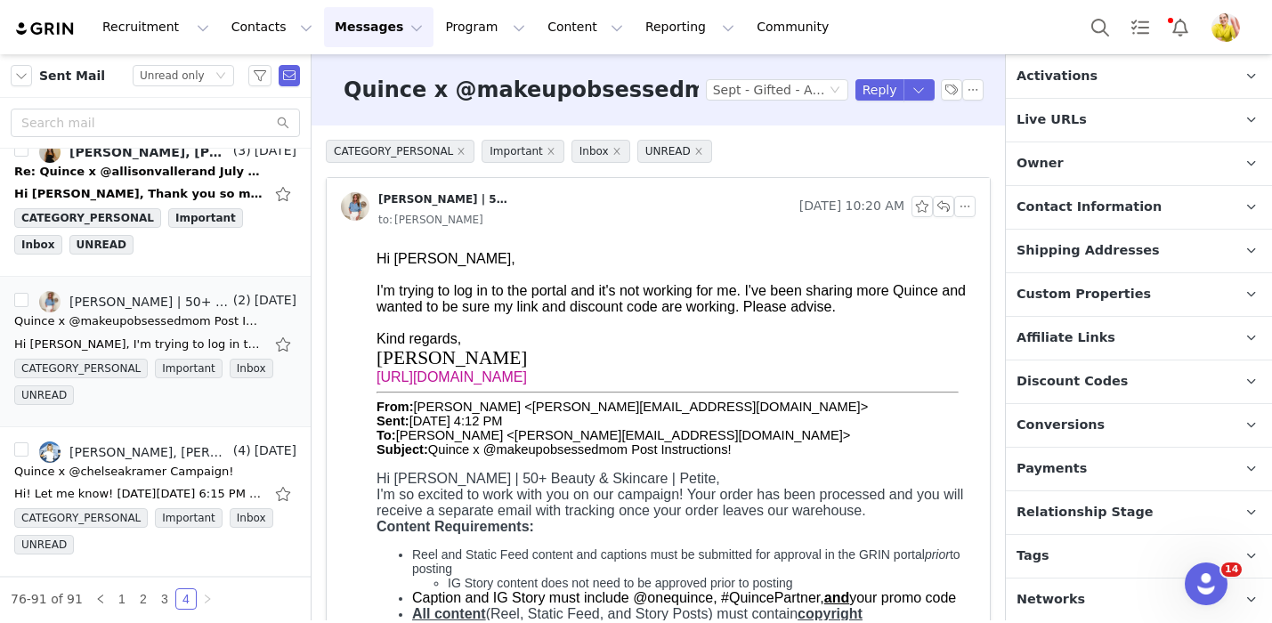
click at [1172, 518] on p "Relationship Stage Use relationship stages to move contacts through a logical s…" at bounding box center [1117, 512] width 223 height 43
click at [882, 102] on div "Quince x @makeupobsessedmom Post Instructions! Tag by Activation Sept - Gifted …" at bounding box center [657, 89] width 693 height 71
click at [877, 93] on button "Reply" at bounding box center [879, 89] width 49 height 21
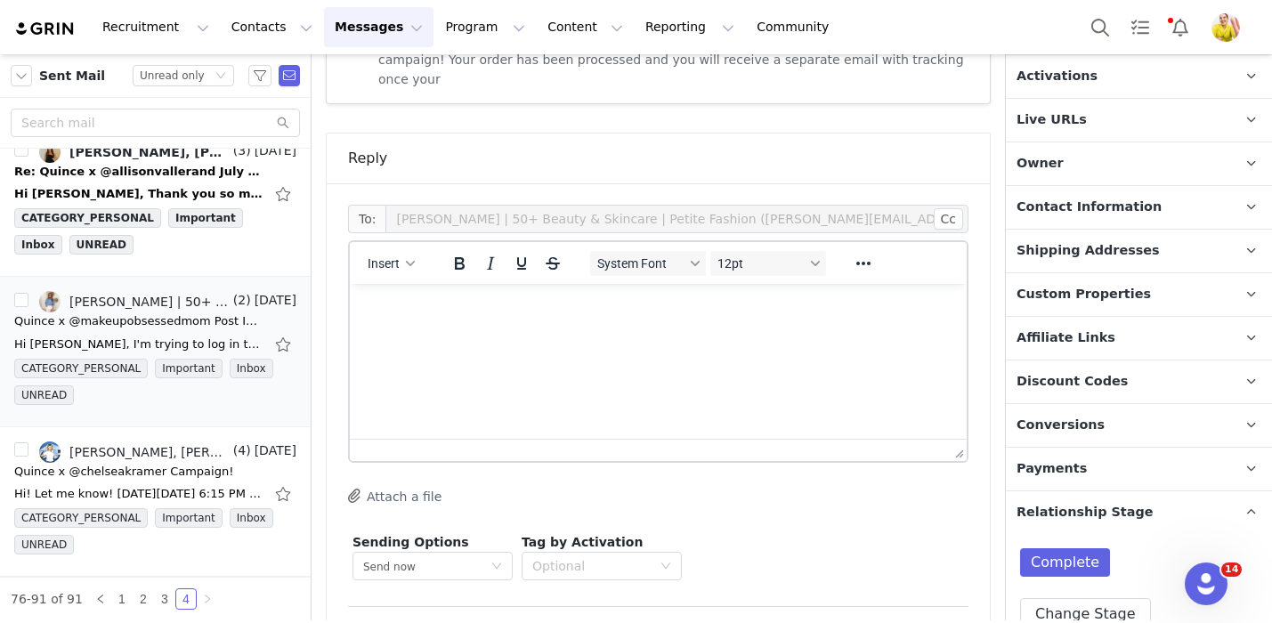
scroll to position [1370, 0]
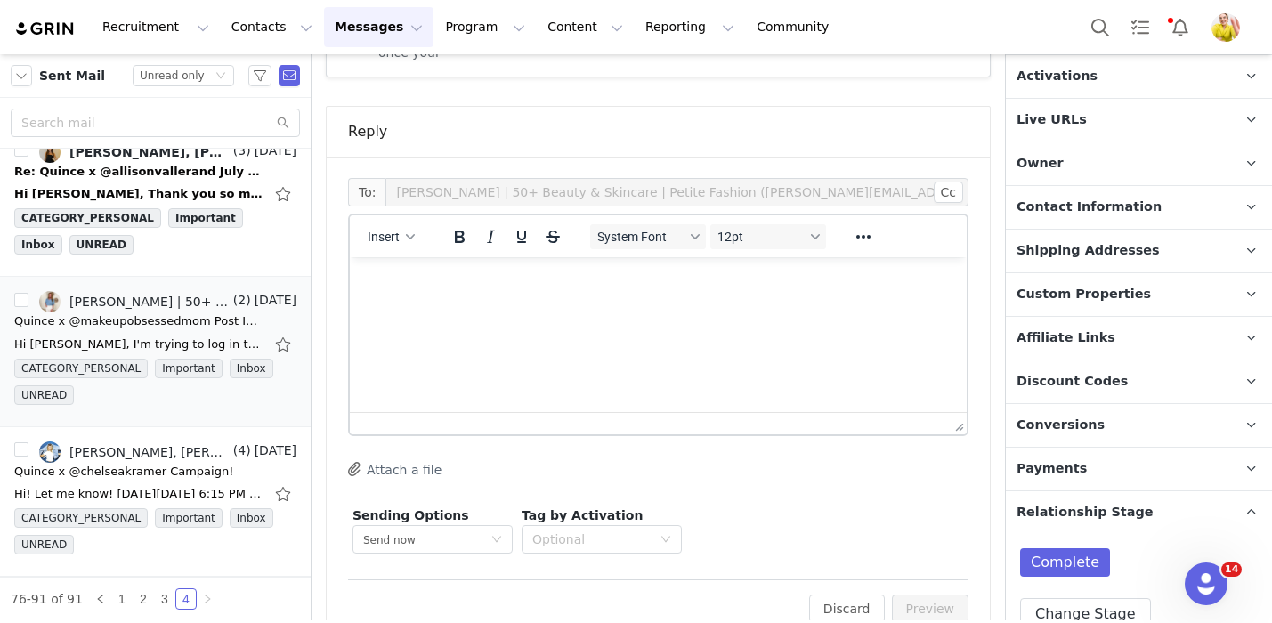
click at [644, 305] on html at bounding box center [658, 281] width 617 height 48
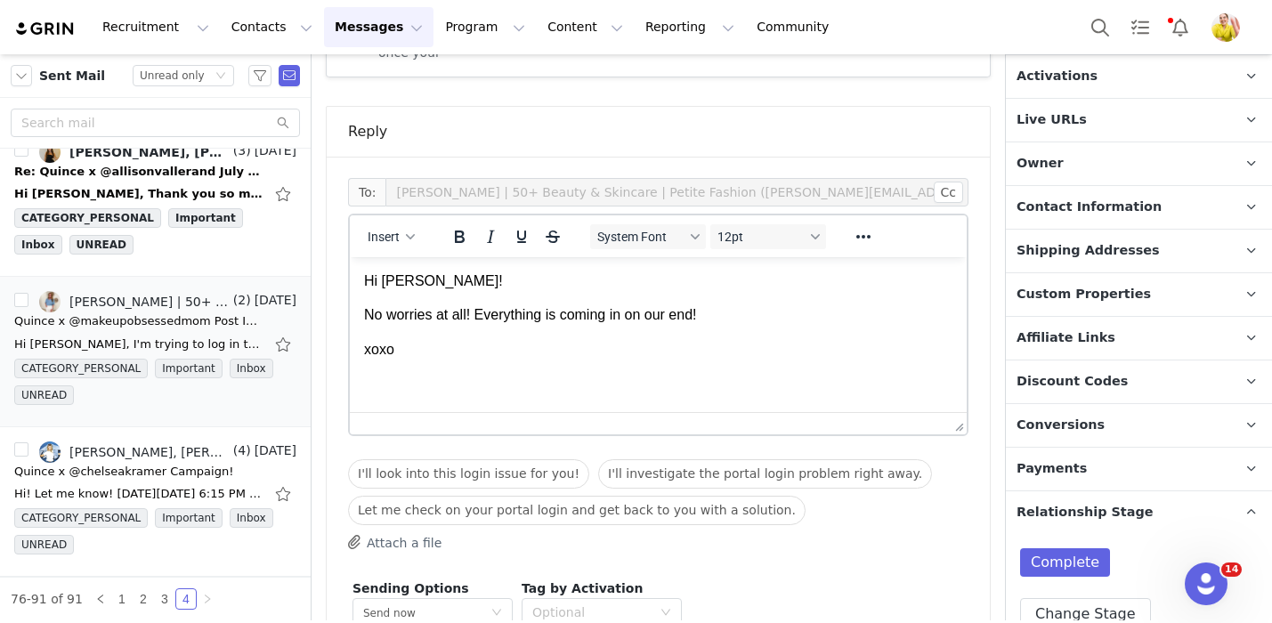
scroll to position [1443, 0]
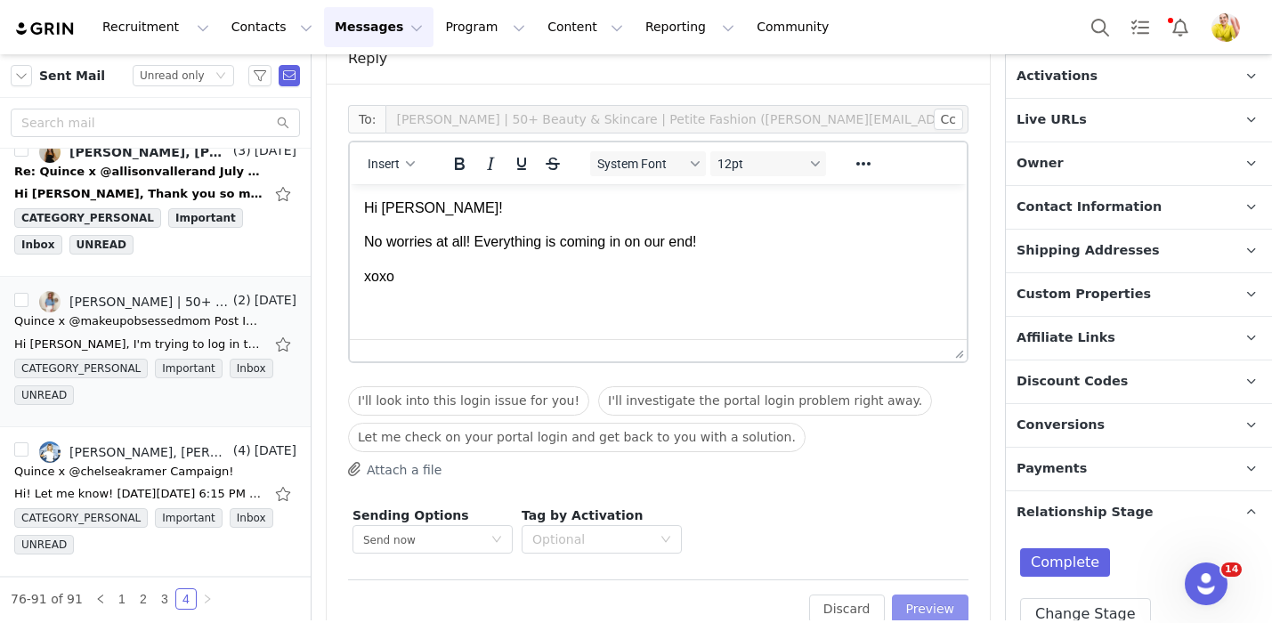
click at [899, 594] on button "Preview" at bounding box center [930, 608] width 77 height 28
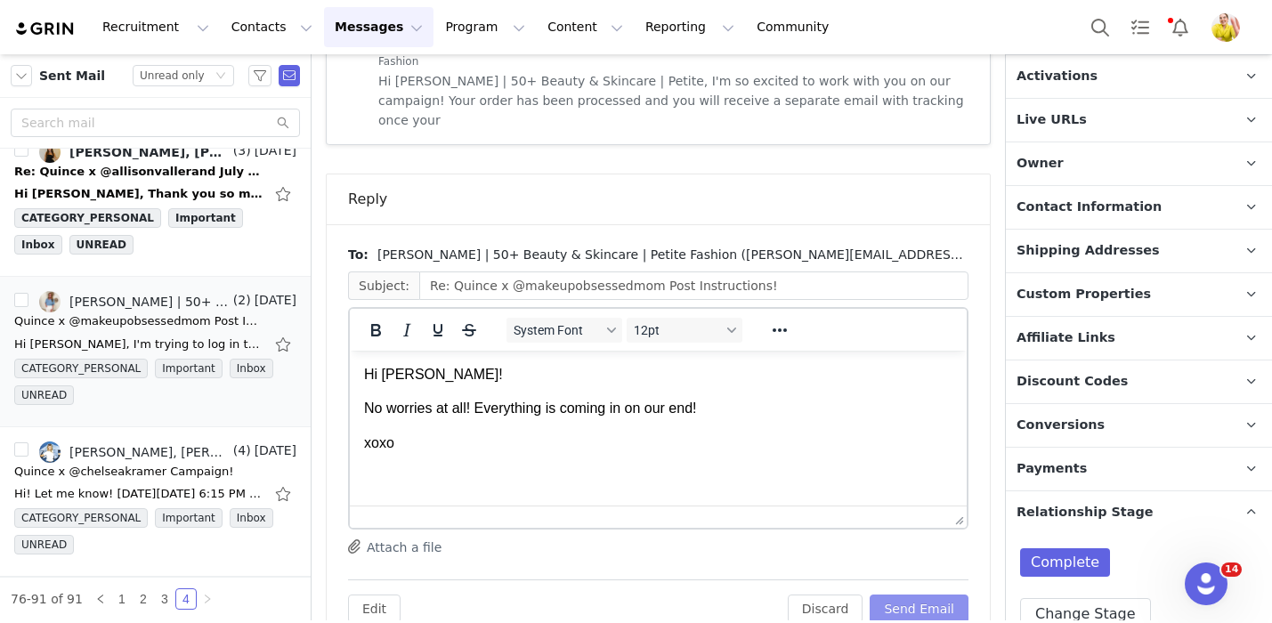
scroll to position [0, 0]
click at [907, 594] on button "Send Email" at bounding box center [918, 608] width 99 height 28
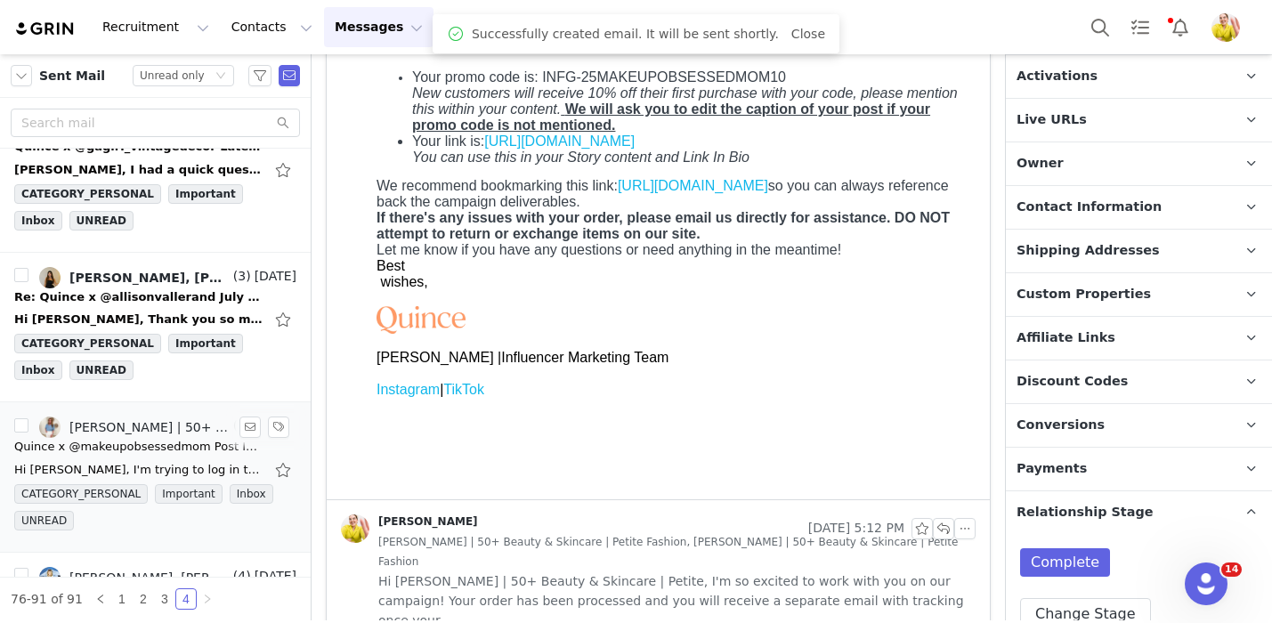
scroll to position [1828, 0]
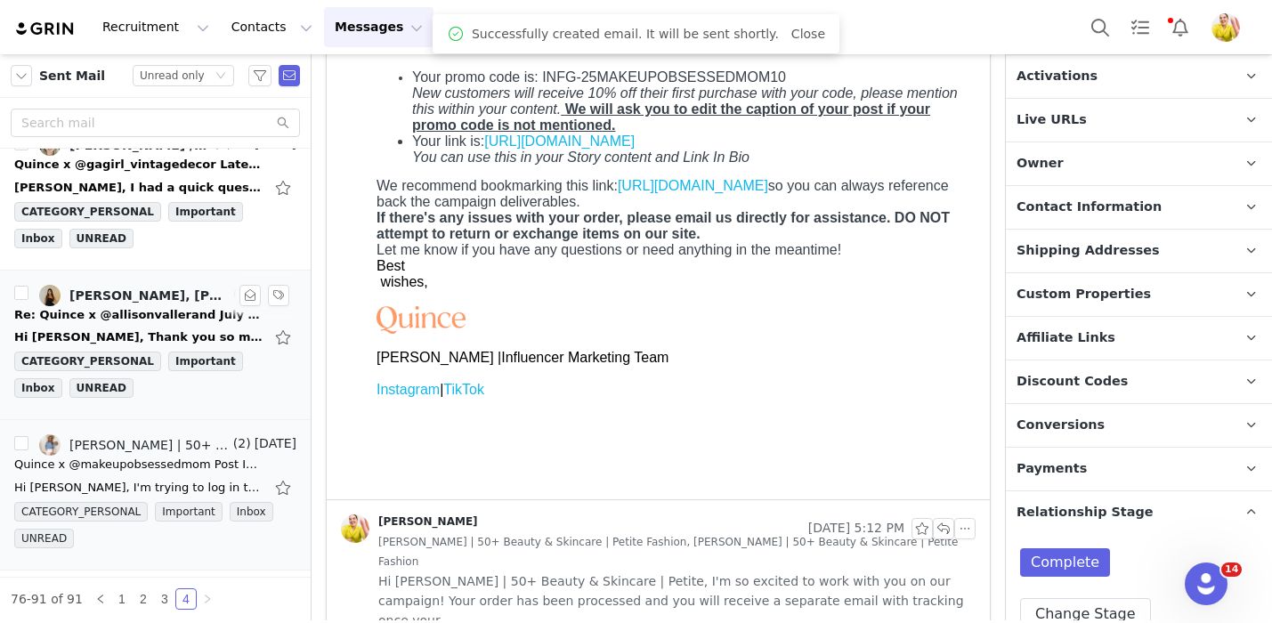
click at [195, 307] on div "Re: Quince x @allisonvallerand July Campaign!" at bounding box center [138, 315] width 249 height 18
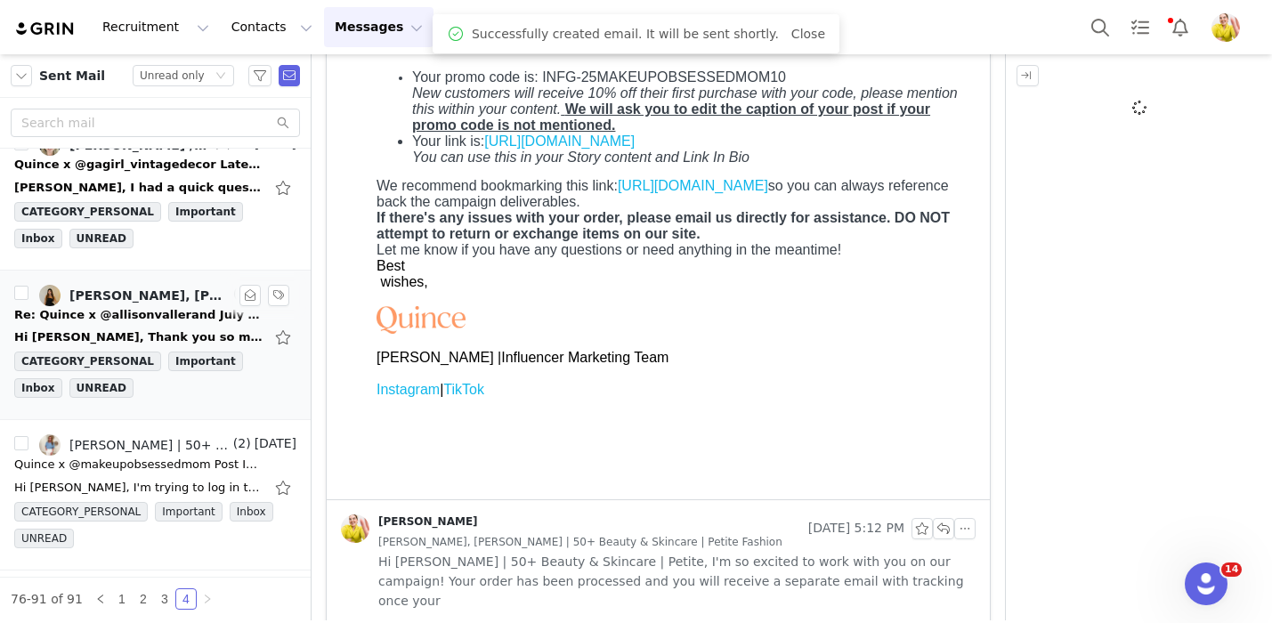
scroll to position [0, 0]
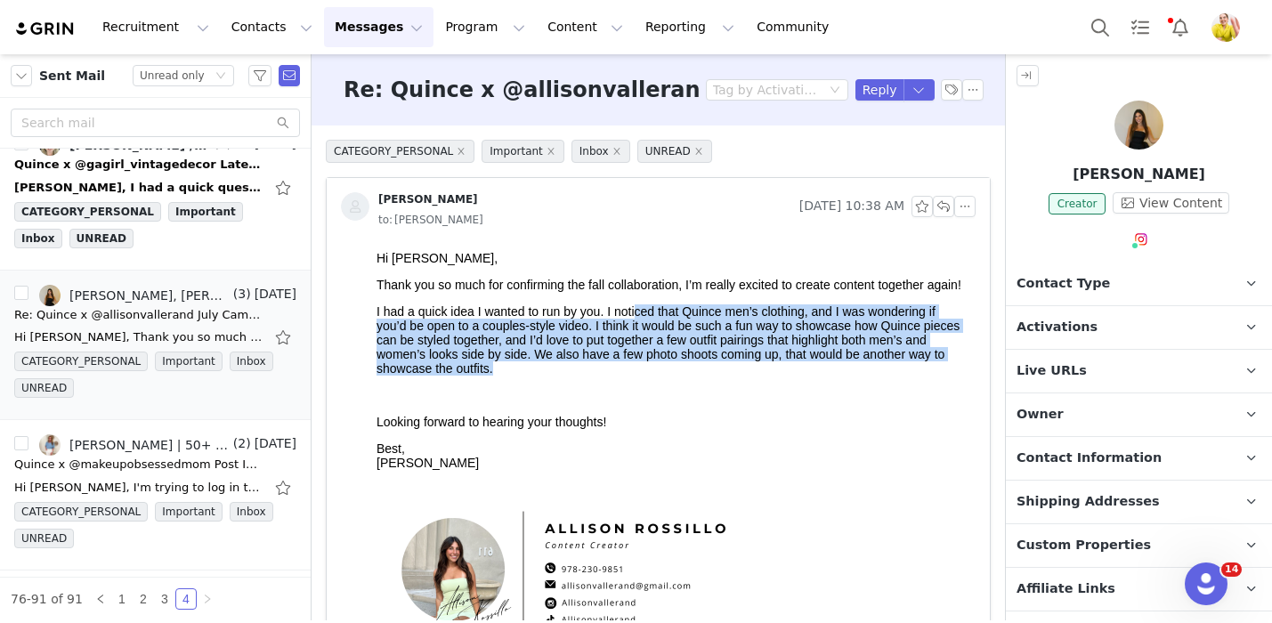
drag, startPoint x: 640, startPoint y: 328, endPoint x: 673, endPoint y: 386, distance: 66.6
click at [675, 376] on p "I had a quick idea I wanted to run by you. I noticed that Quince men’s clothing…" at bounding box center [672, 339] width 592 height 71
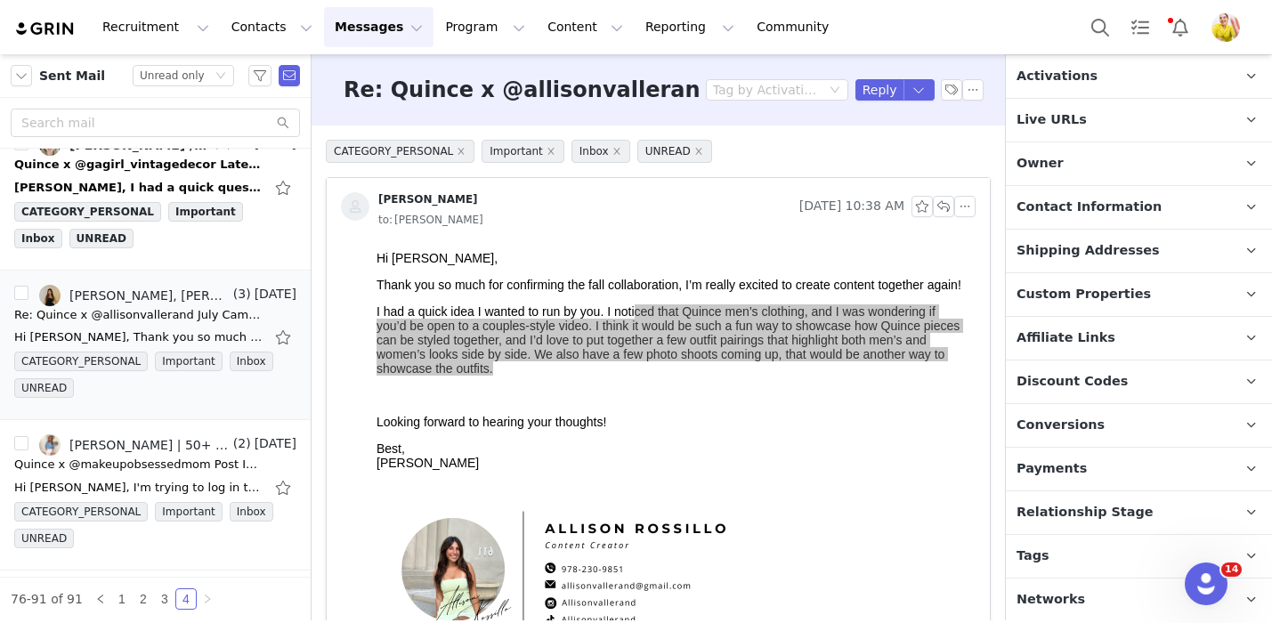
click at [1103, 514] on span "Relationship Stage" at bounding box center [1084, 513] width 137 height 20
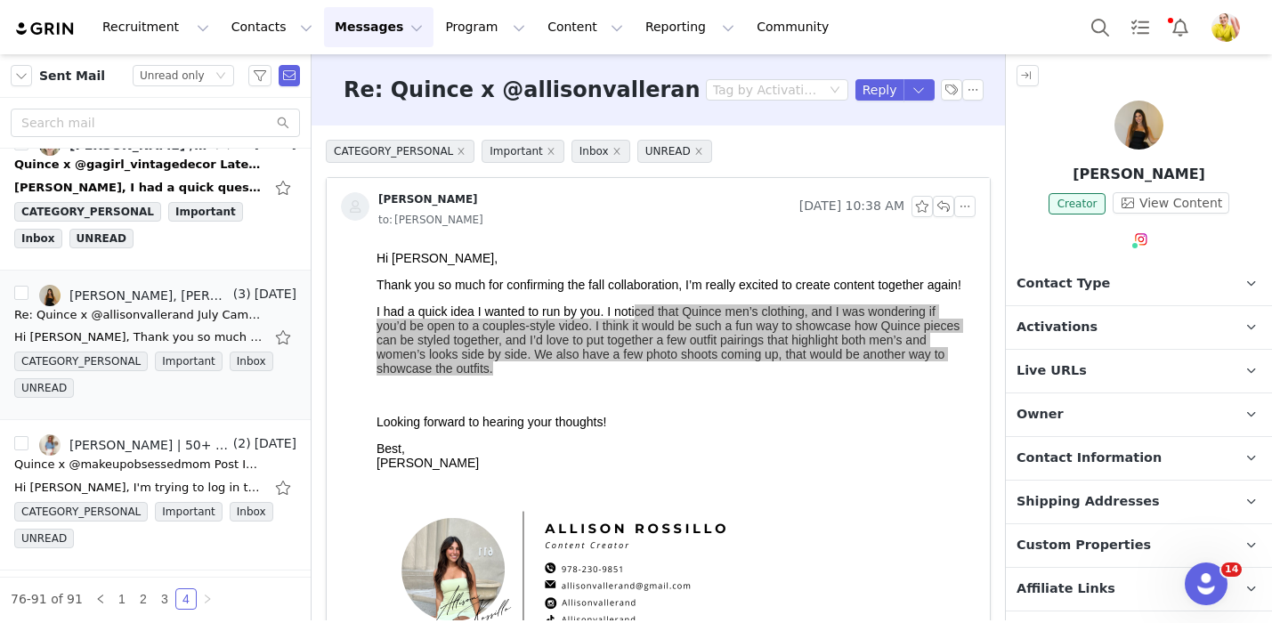
click at [1104, 334] on p "Activations" at bounding box center [1117, 327] width 223 height 43
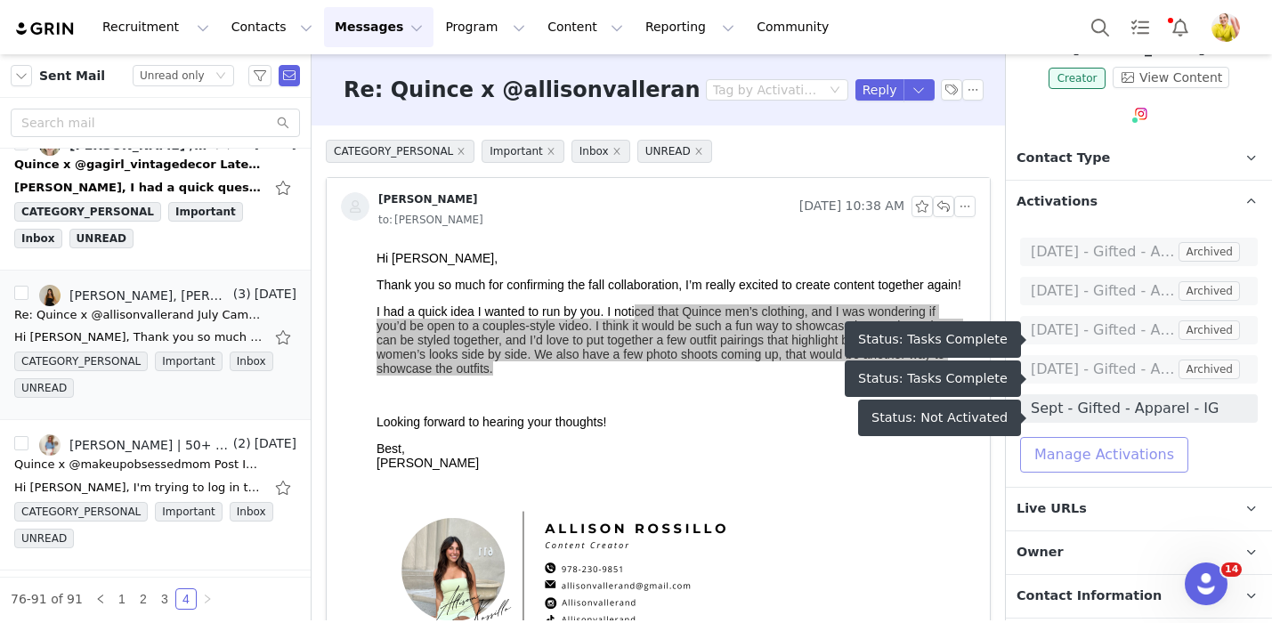
scroll to position [125, 0]
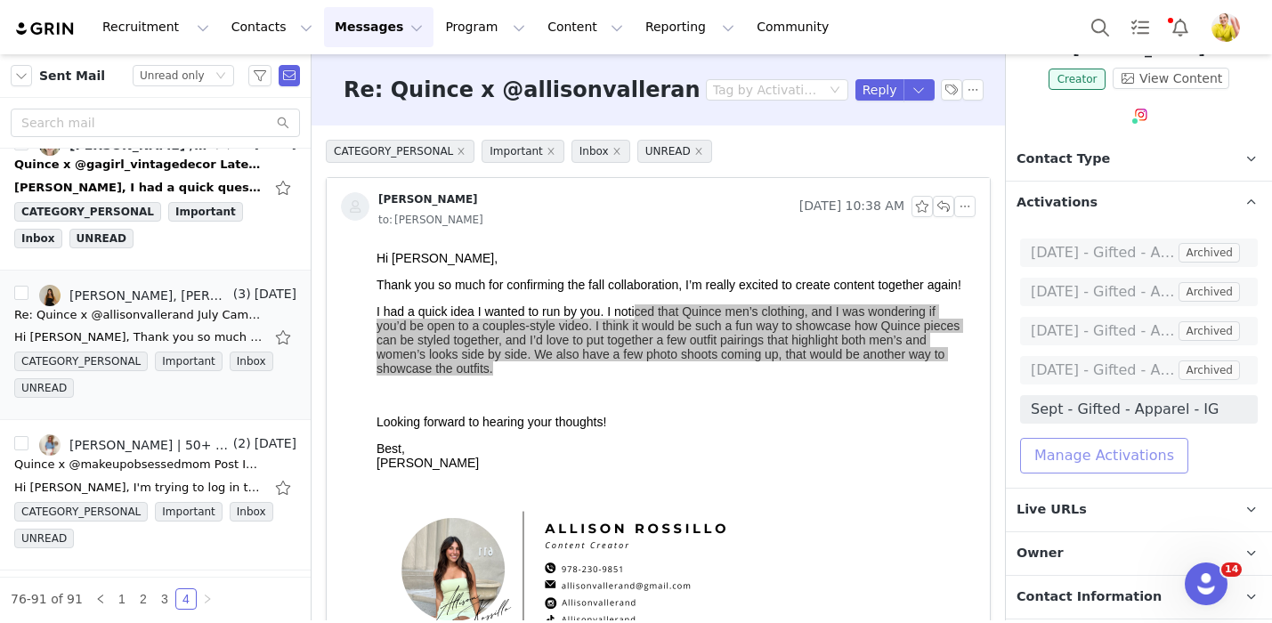
click at [1076, 456] on button "Manage Activations" at bounding box center [1104, 456] width 168 height 36
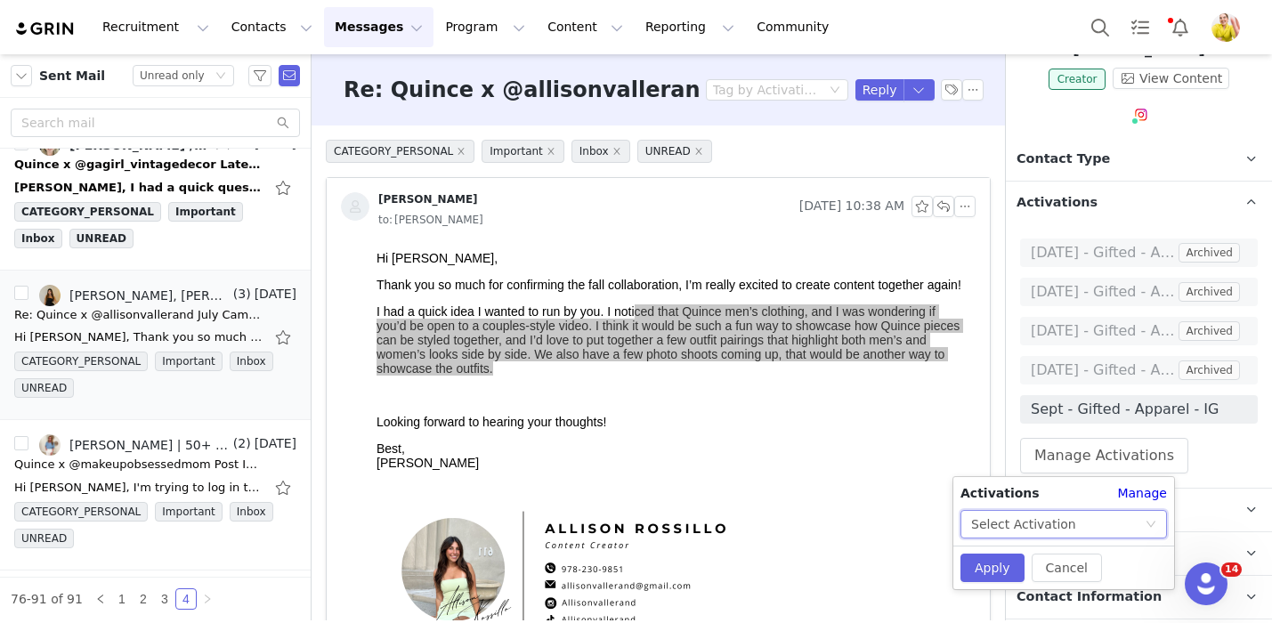
click at [1047, 526] on div "Select Activation" at bounding box center [1023, 524] width 105 height 27
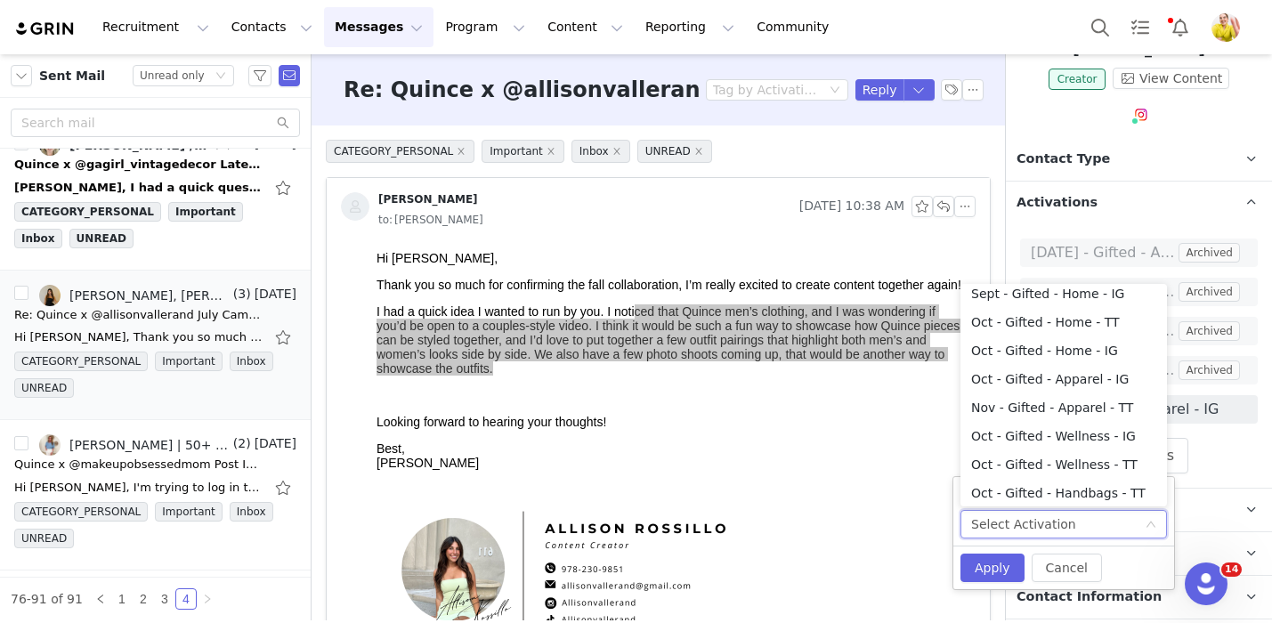
scroll to position [436, 0]
click at [1124, 373] on li "Oct - Gifted - Apparel - IG" at bounding box center [1063, 378] width 206 height 28
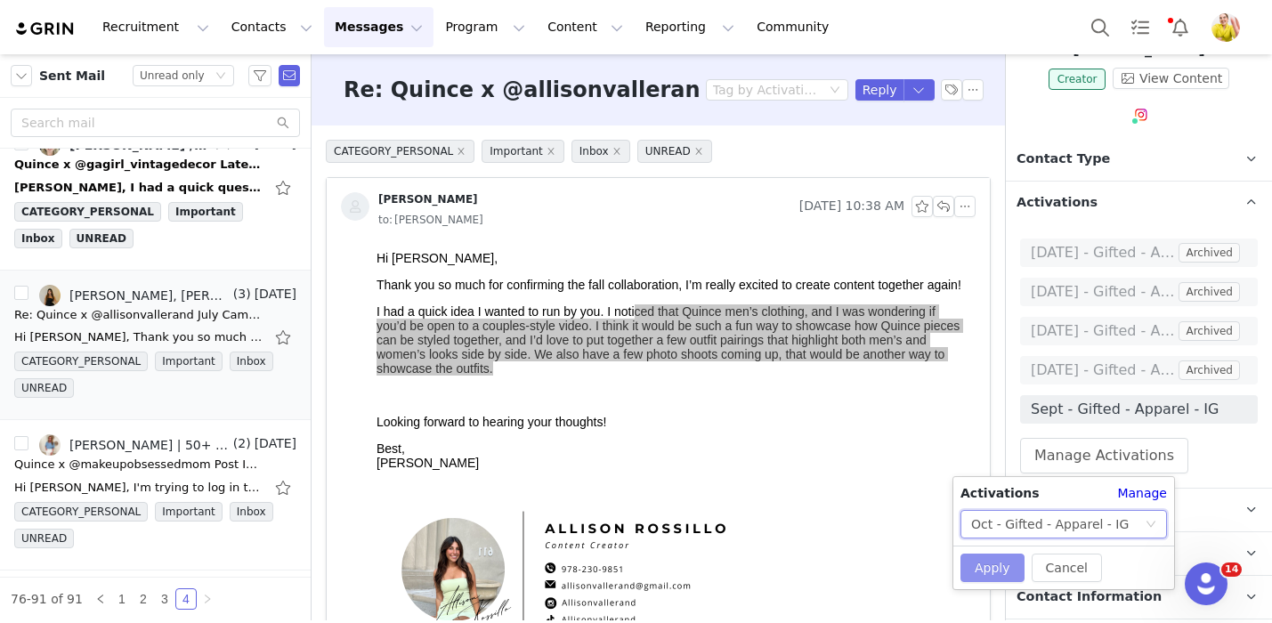
click at [990, 564] on button "Apply" at bounding box center [992, 568] width 64 height 28
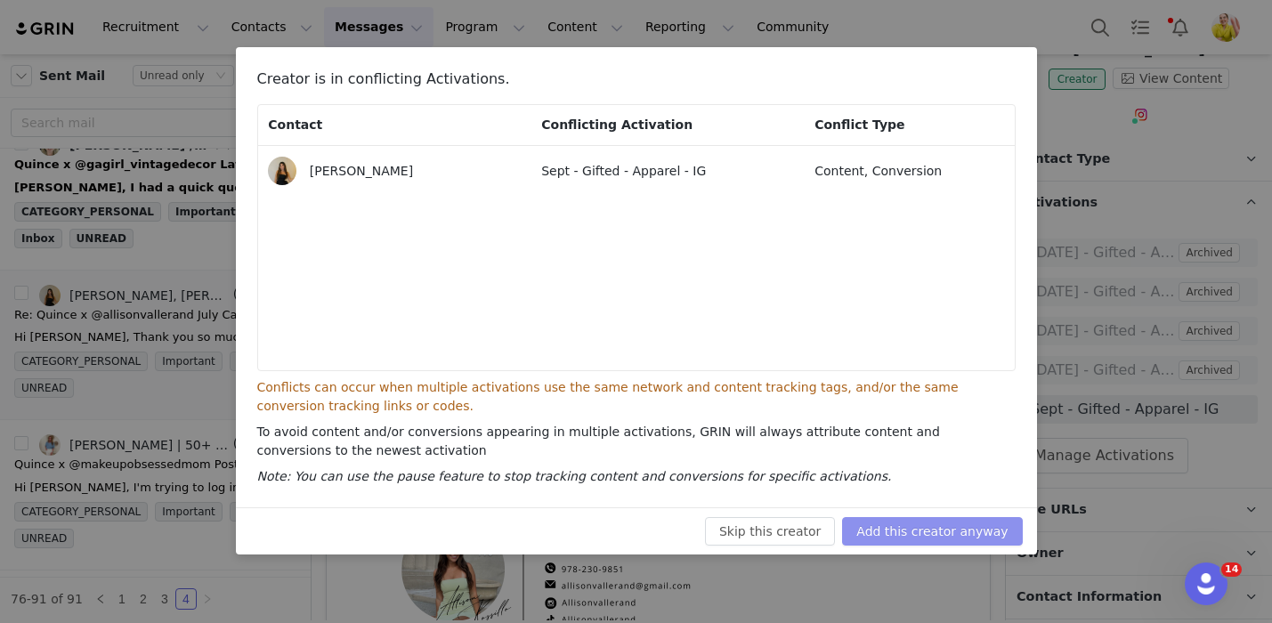
click at [975, 533] on button "Add this creator anyway" at bounding box center [932, 531] width 180 height 28
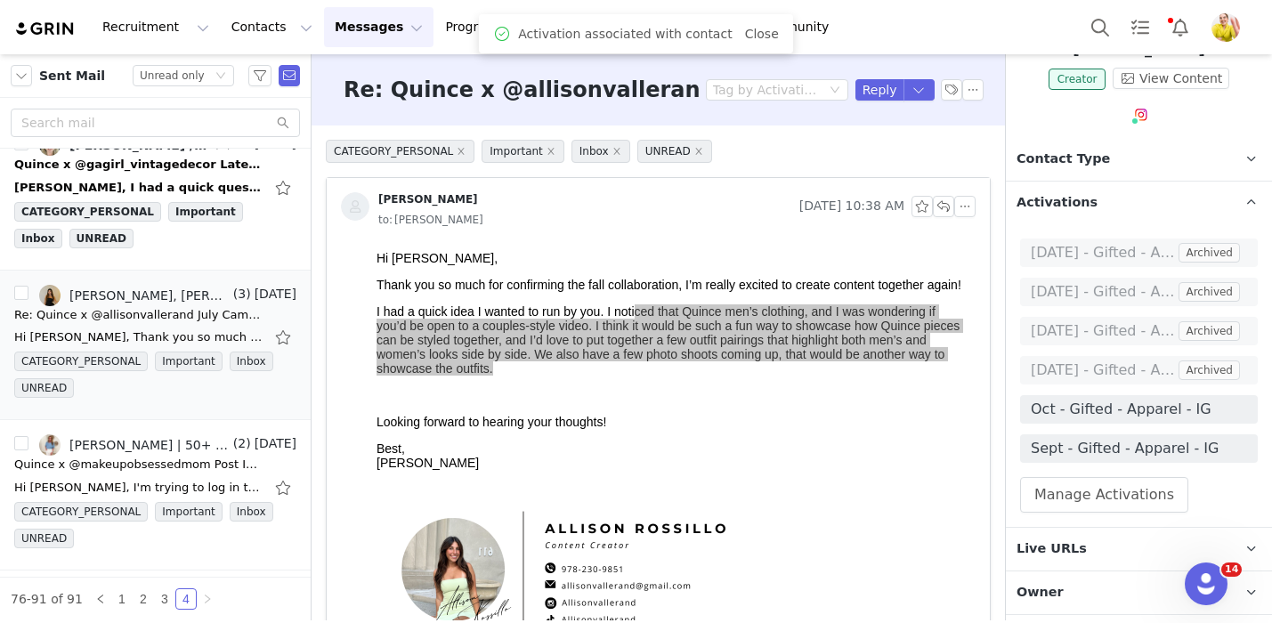
click at [877, 107] on div "Re: Quince x @allisonvallerand July Campaign! Tag by Activation Reply" at bounding box center [657, 89] width 693 height 71
click at [877, 99] on button "Reply" at bounding box center [879, 89] width 49 height 21
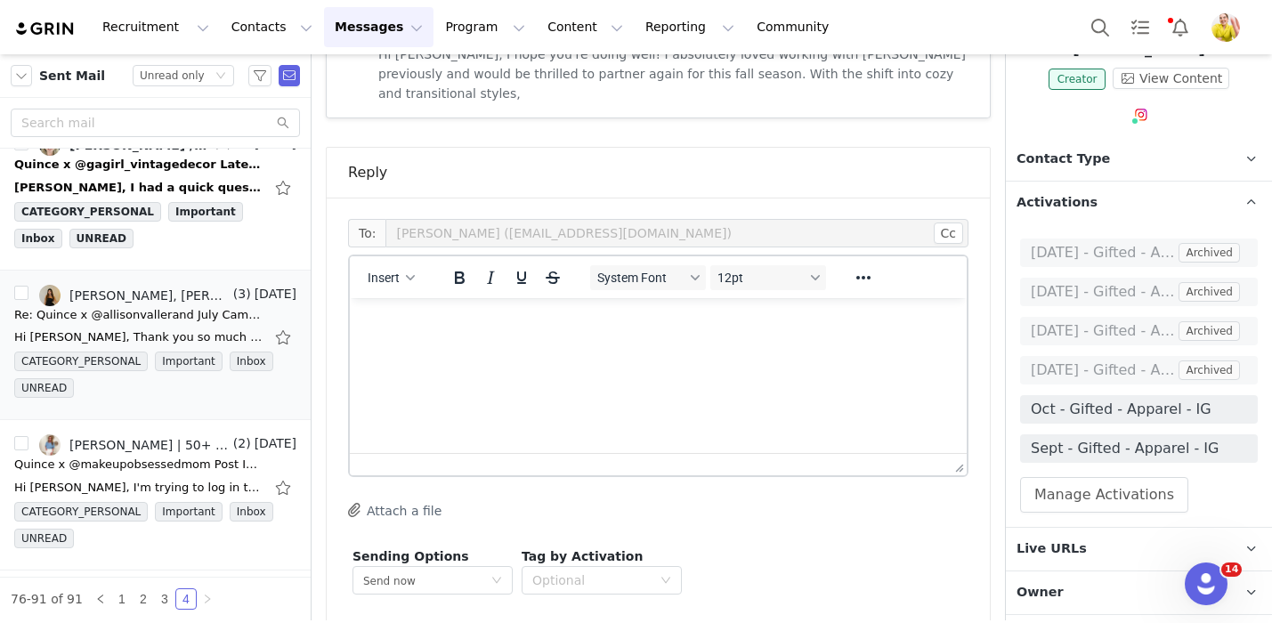
scroll to position [1020, 0]
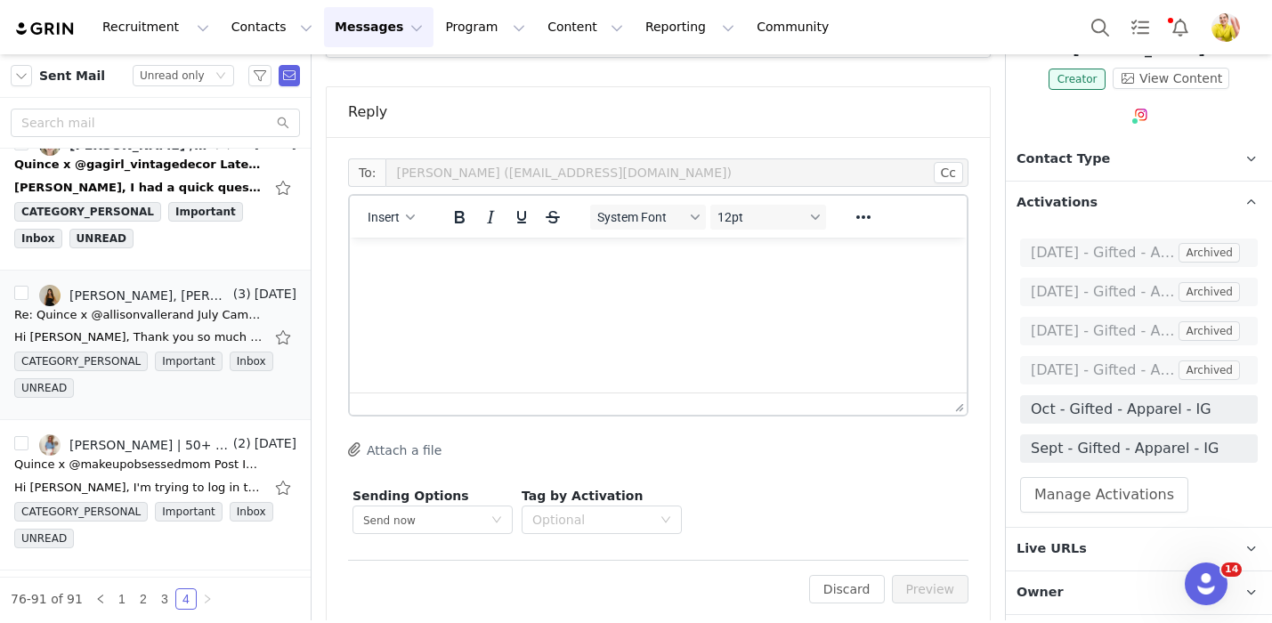
click at [694, 286] on html at bounding box center [658, 262] width 617 height 48
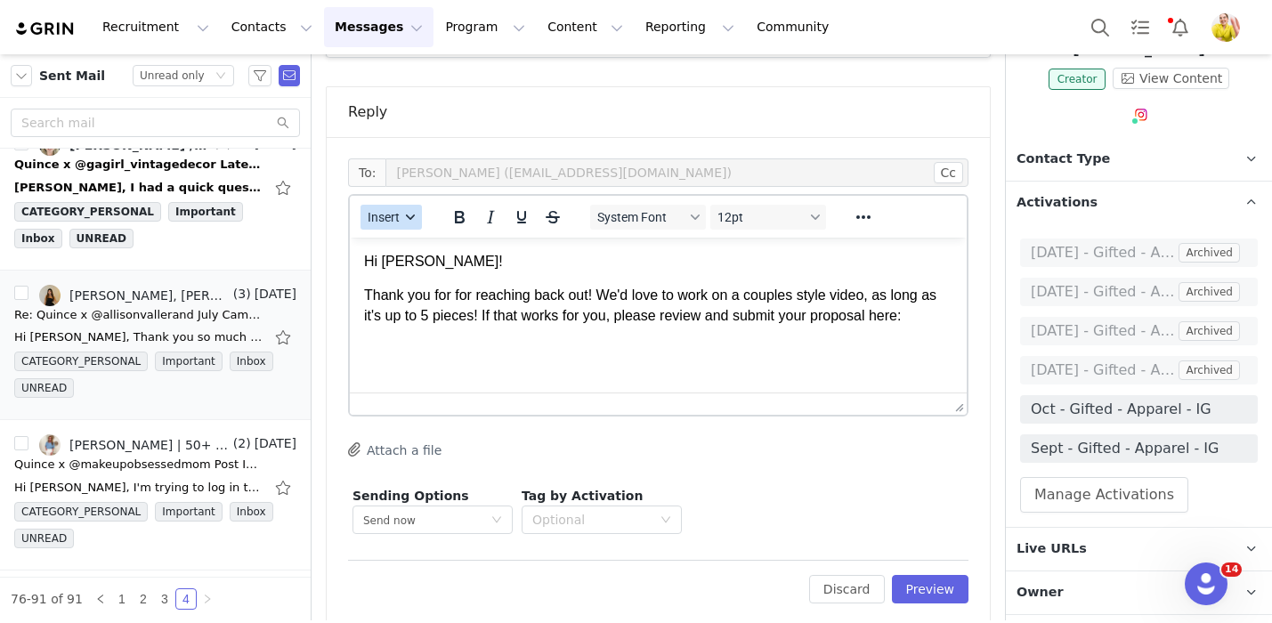
click at [402, 205] on button "Insert" at bounding box center [390, 217] width 61 height 25
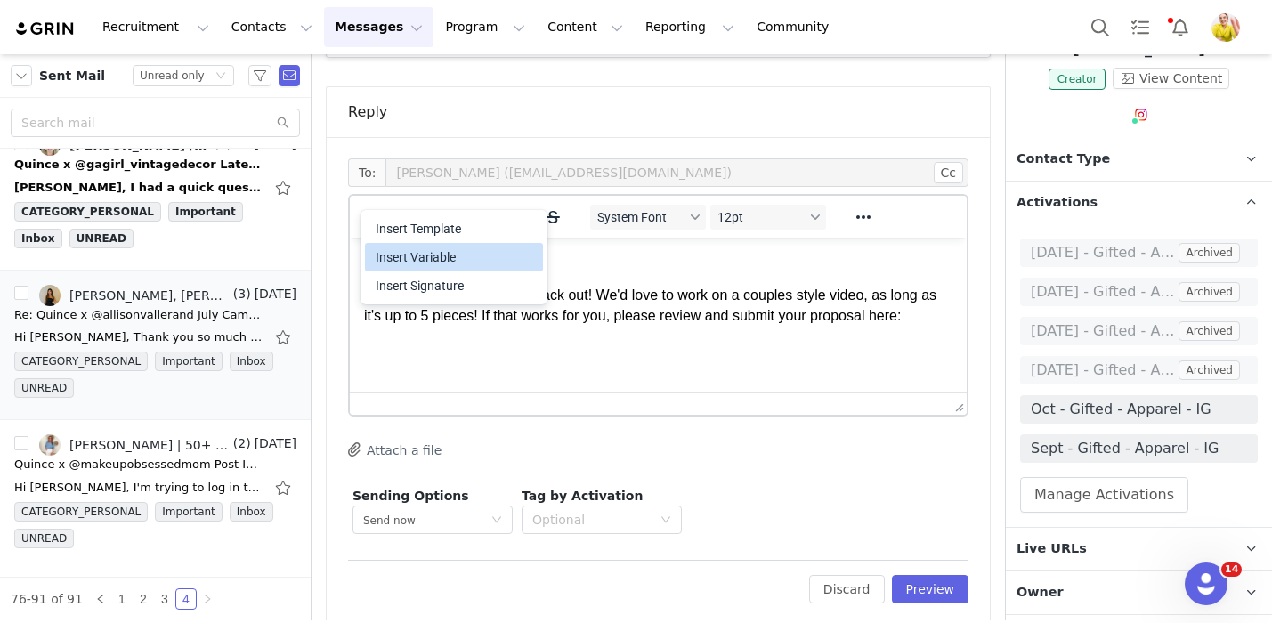
click at [418, 254] on div "Insert Variable" at bounding box center [456, 257] width 160 height 21
select select
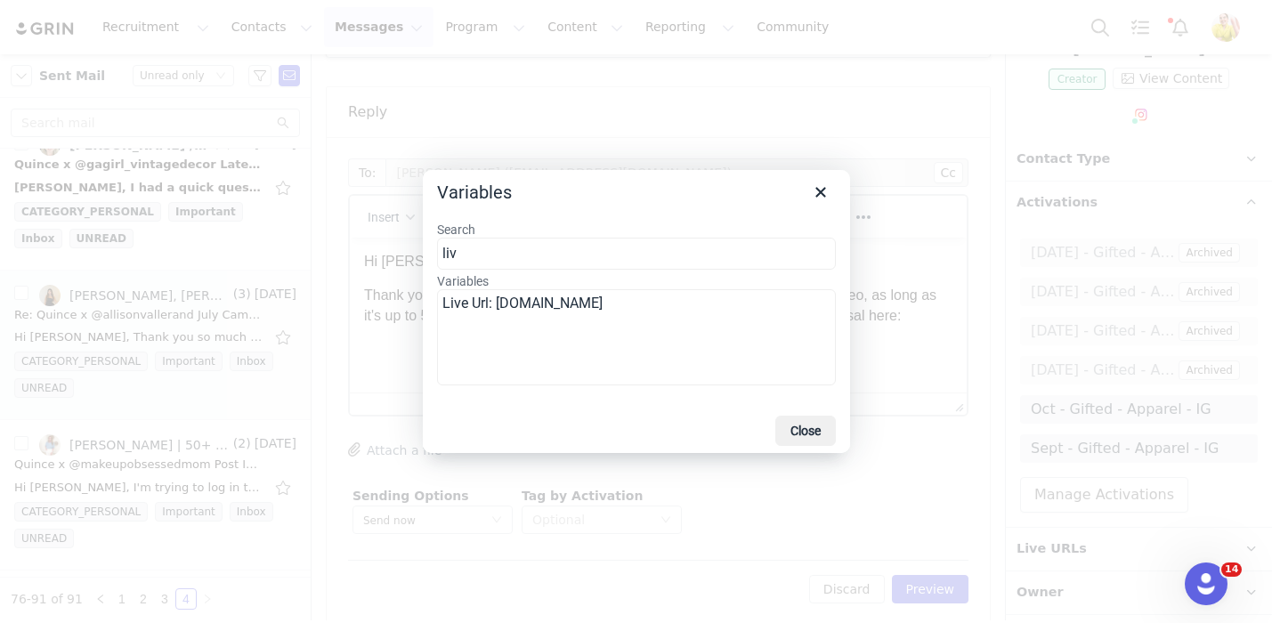
type input "liv"
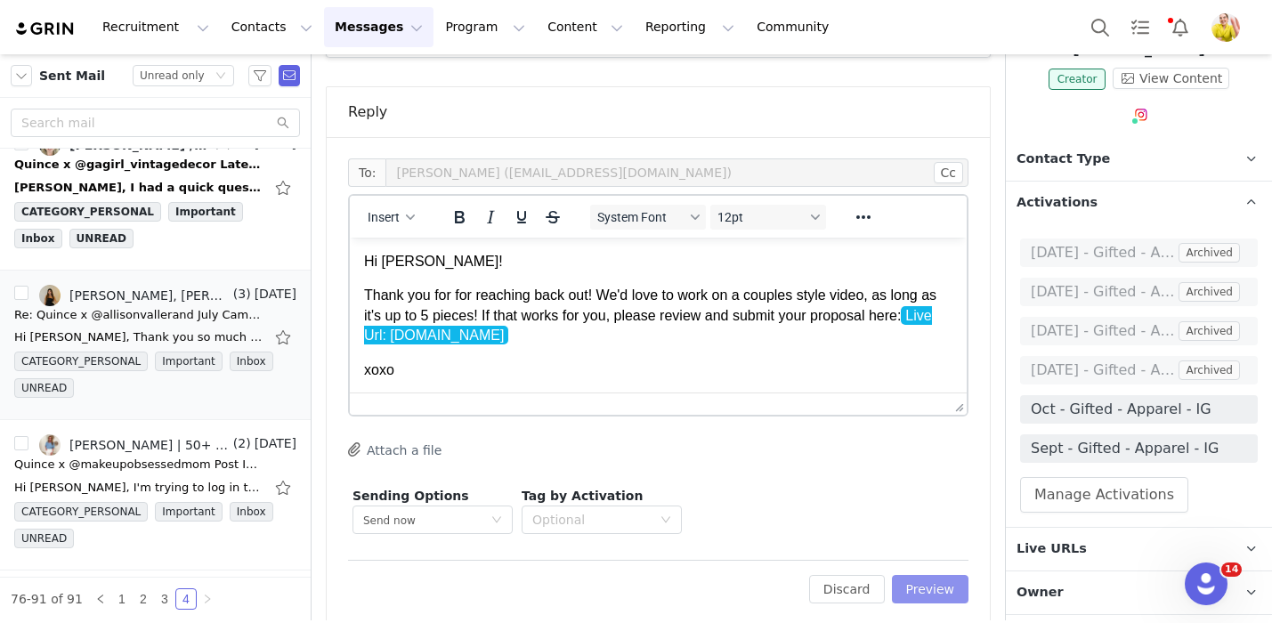
click at [935, 575] on button "Preview" at bounding box center [930, 589] width 77 height 28
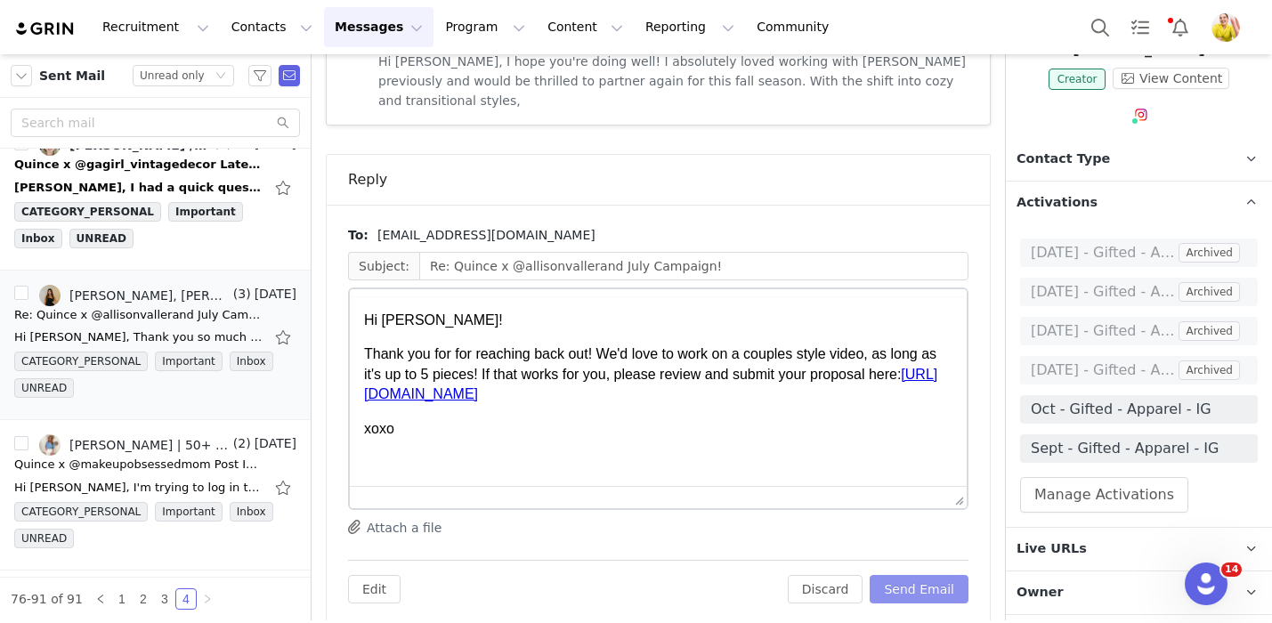
scroll to position [0, 0]
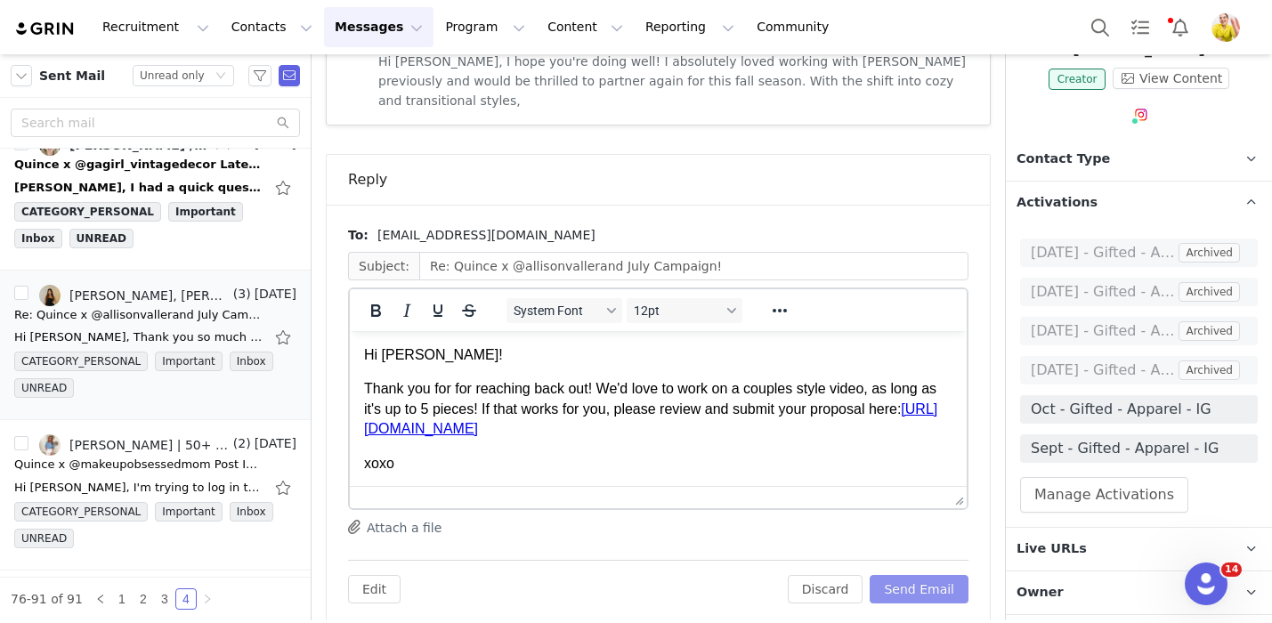
click at [935, 575] on button "Send Email" at bounding box center [918, 589] width 99 height 28
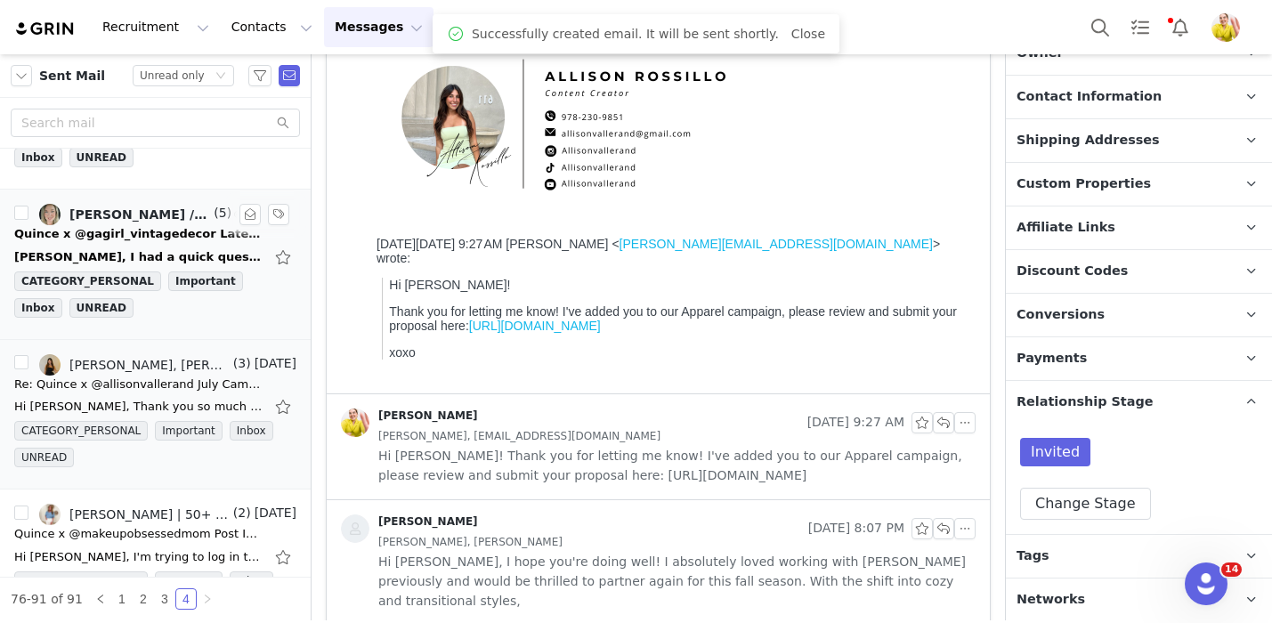
scroll to position [1758, 0]
click at [182, 252] on div "Wendy, I had a quick question, my linen box quilt that I received didn't come w…" at bounding box center [138, 258] width 249 height 18
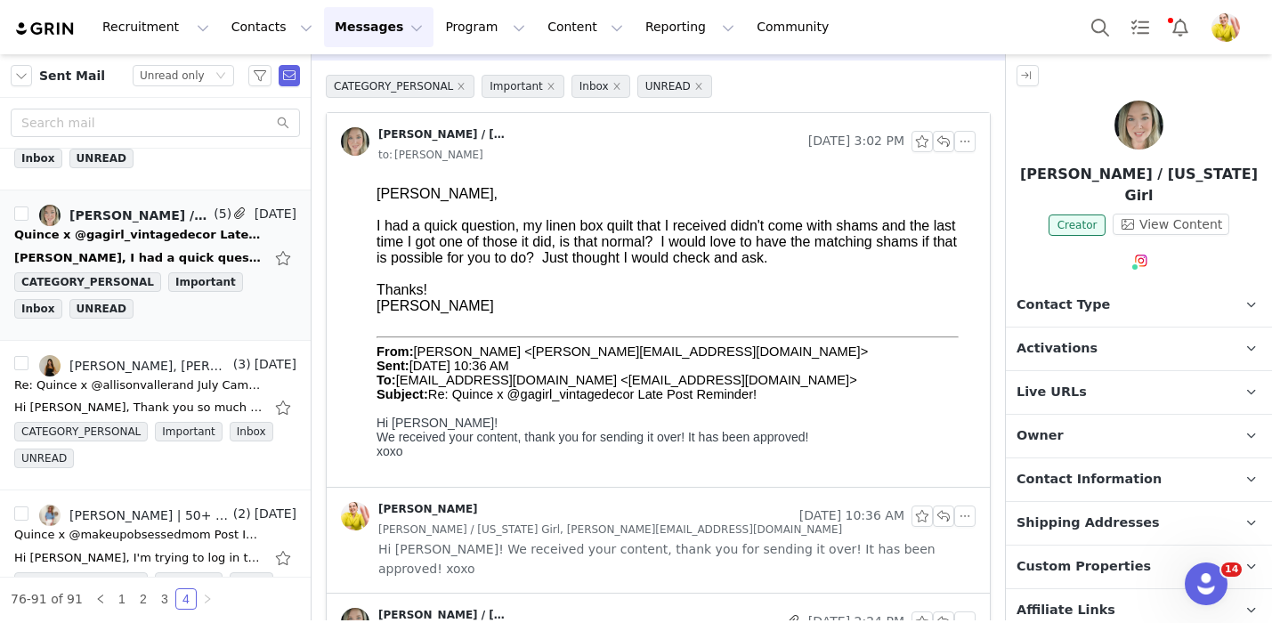
scroll to position [0, 0]
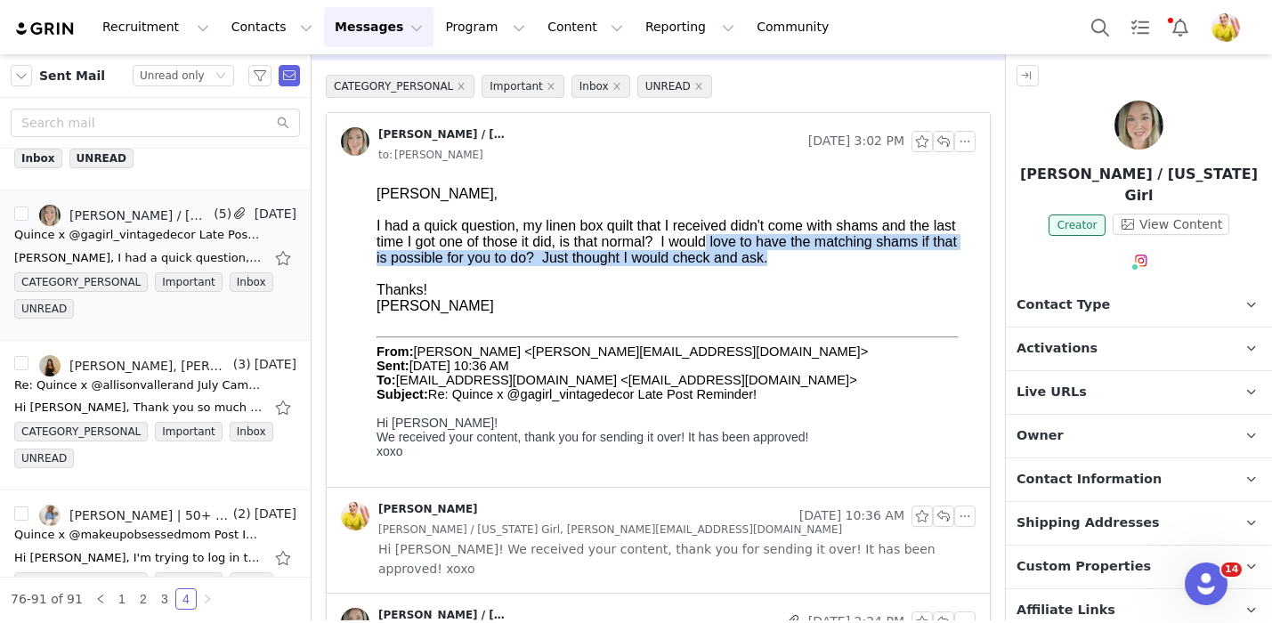
drag, startPoint x: 698, startPoint y: 236, endPoint x: 720, endPoint y: 269, distance: 39.7
click at [720, 269] on body "Wendy, I had a quick question, my linen box quilt that I received didn't come w…" at bounding box center [672, 333] width 592 height 294
click at [720, 269] on div at bounding box center [672, 274] width 592 height 16
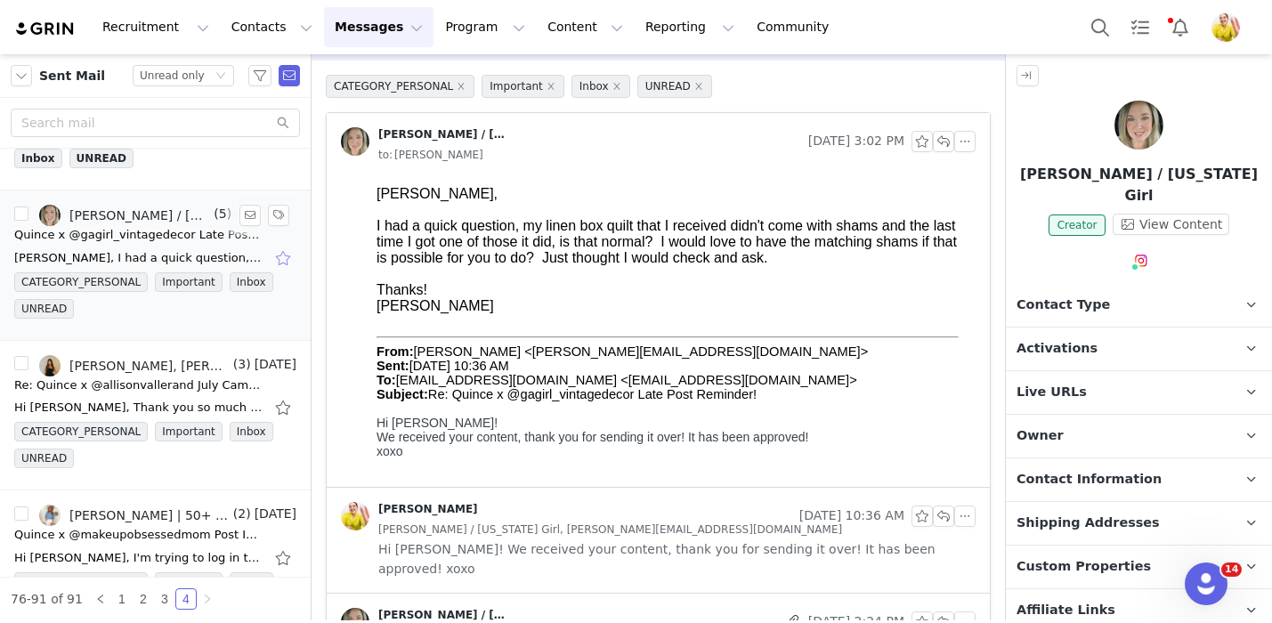
click at [282, 261] on button "button" at bounding box center [284, 258] width 23 height 28
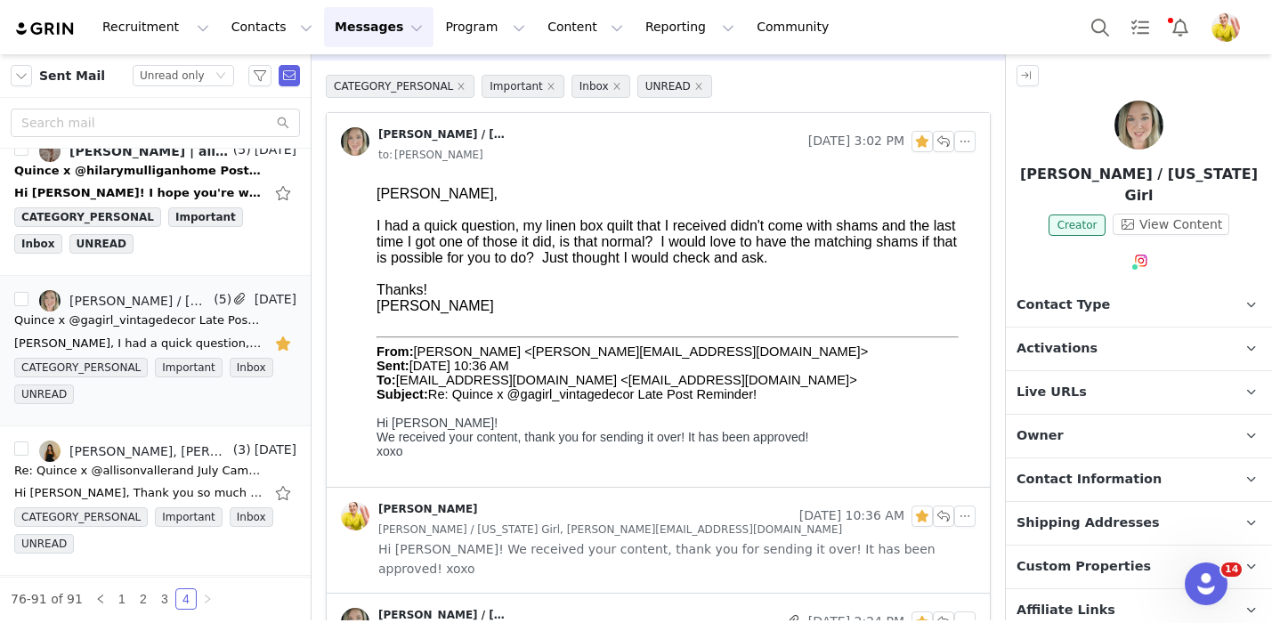
scroll to position [251, 0]
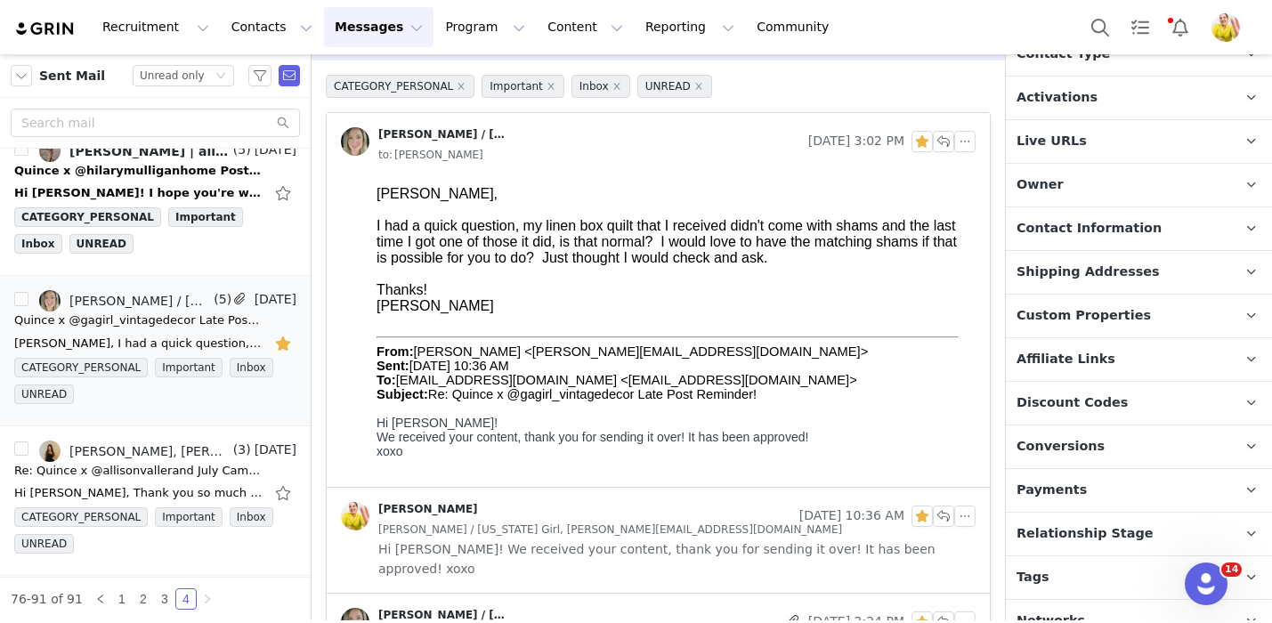
click at [1112, 524] on span "Relationship Stage" at bounding box center [1084, 534] width 137 height 20
click at [286, 346] on button "button" at bounding box center [284, 343] width 23 height 28
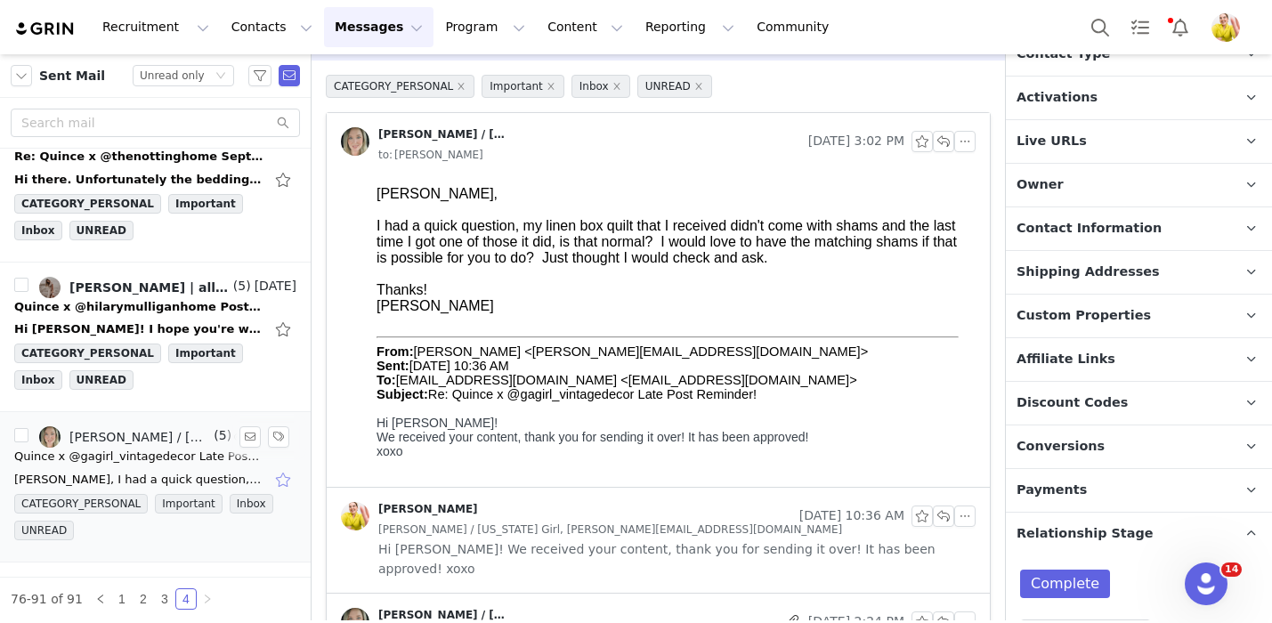
scroll to position [1532, 0]
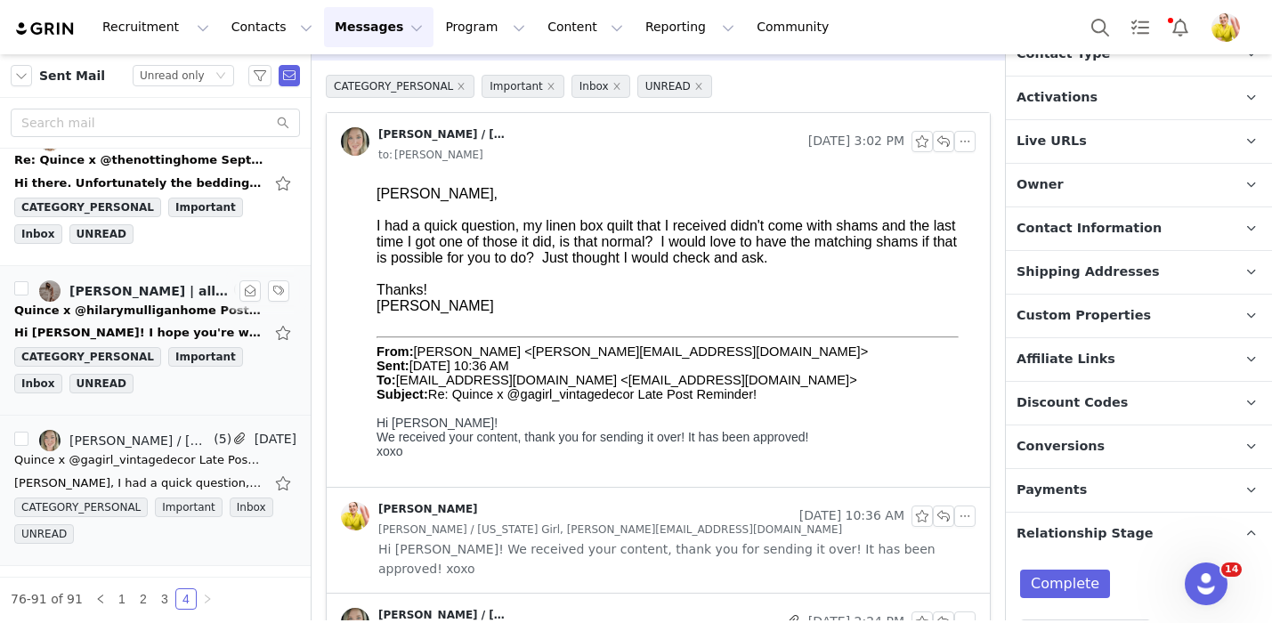
click at [202, 313] on div "Quince x @hilarymulliganhome Post Instructions!" at bounding box center [138, 311] width 249 height 18
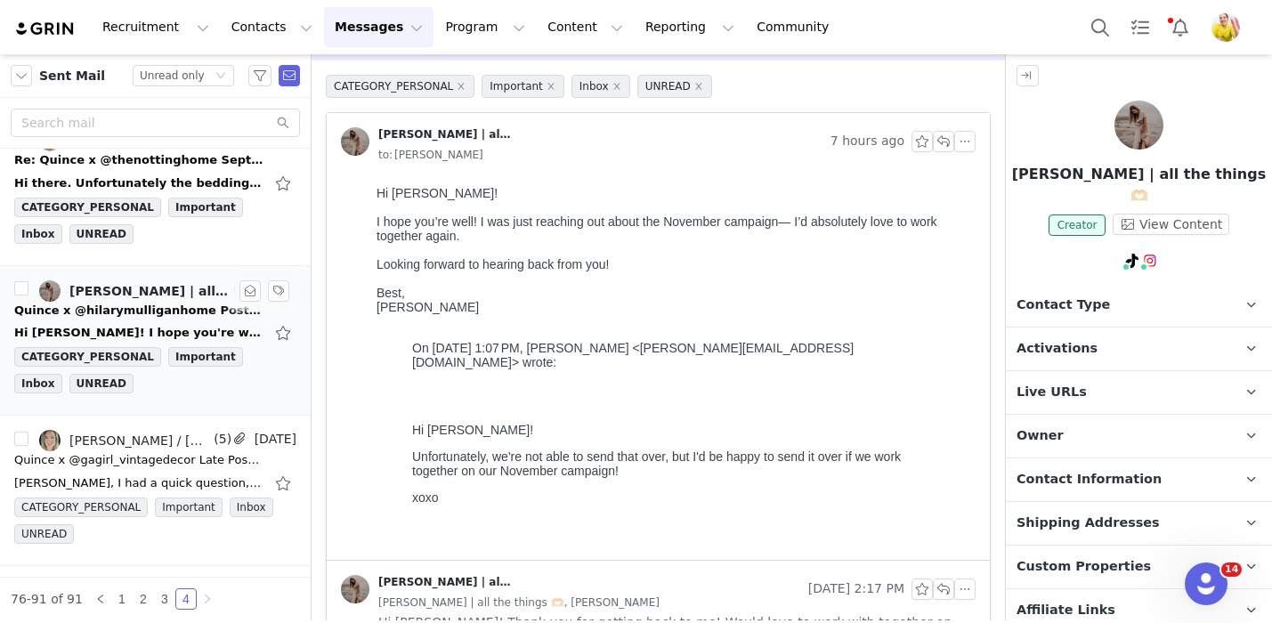
scroll to position [0, 0]
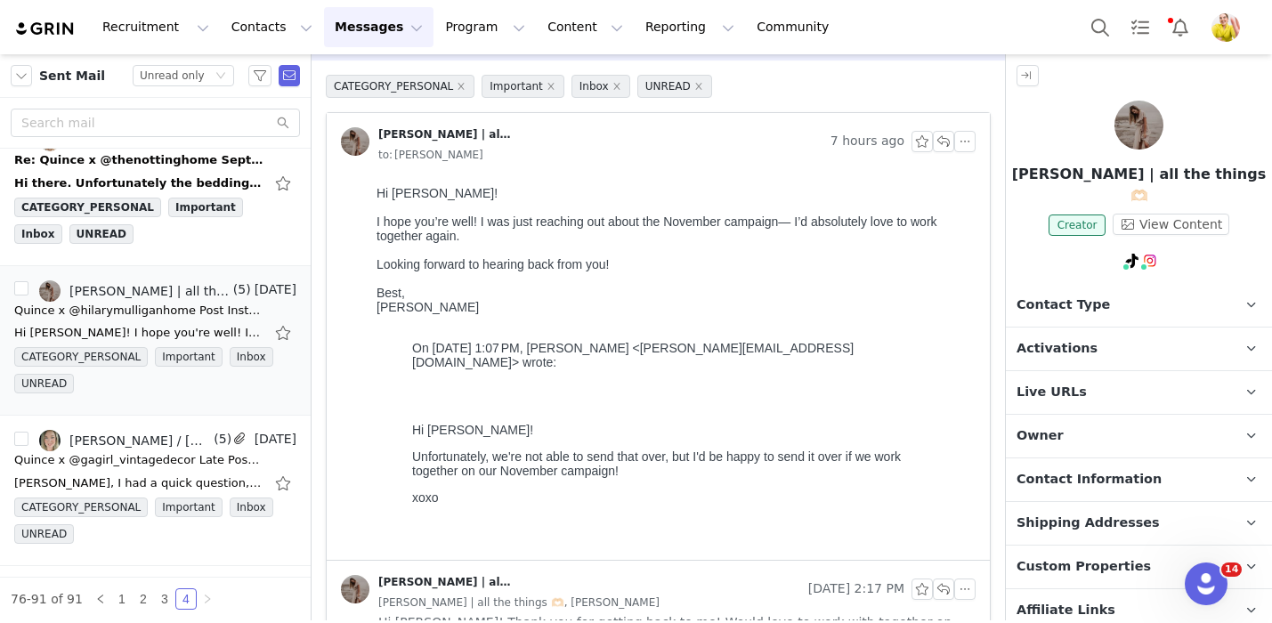
click at [1089, 335] on p "Activations" at bounding box center [1117, 348] width 223 height 43
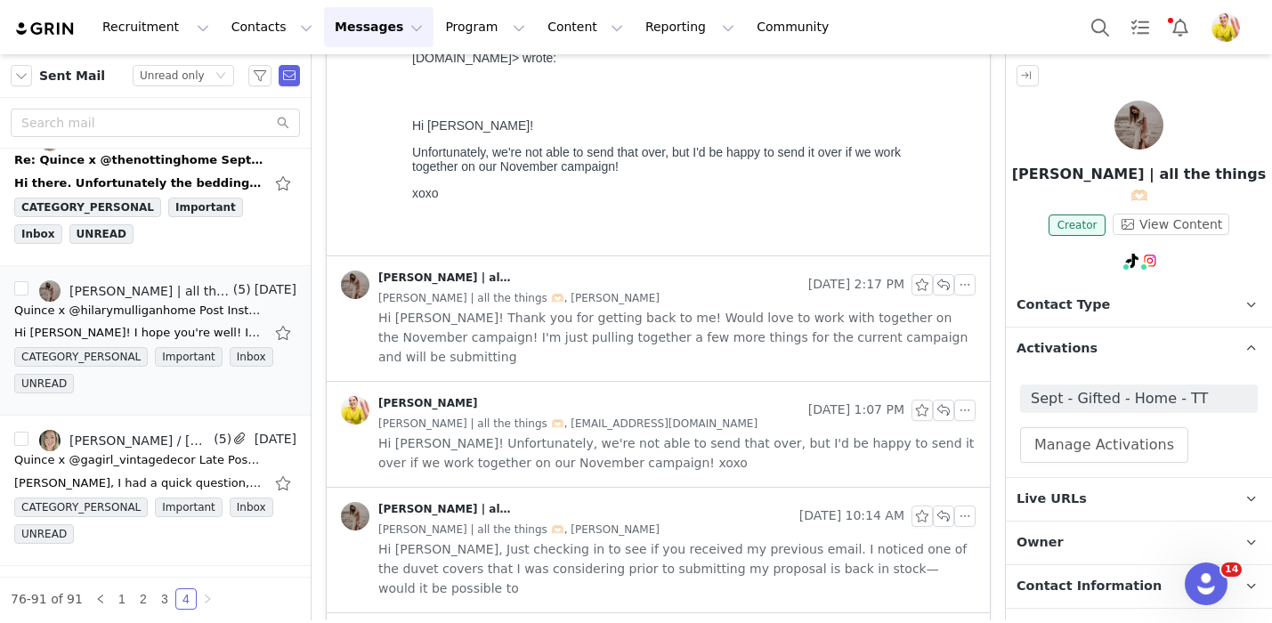
scroll to position [358, 0]
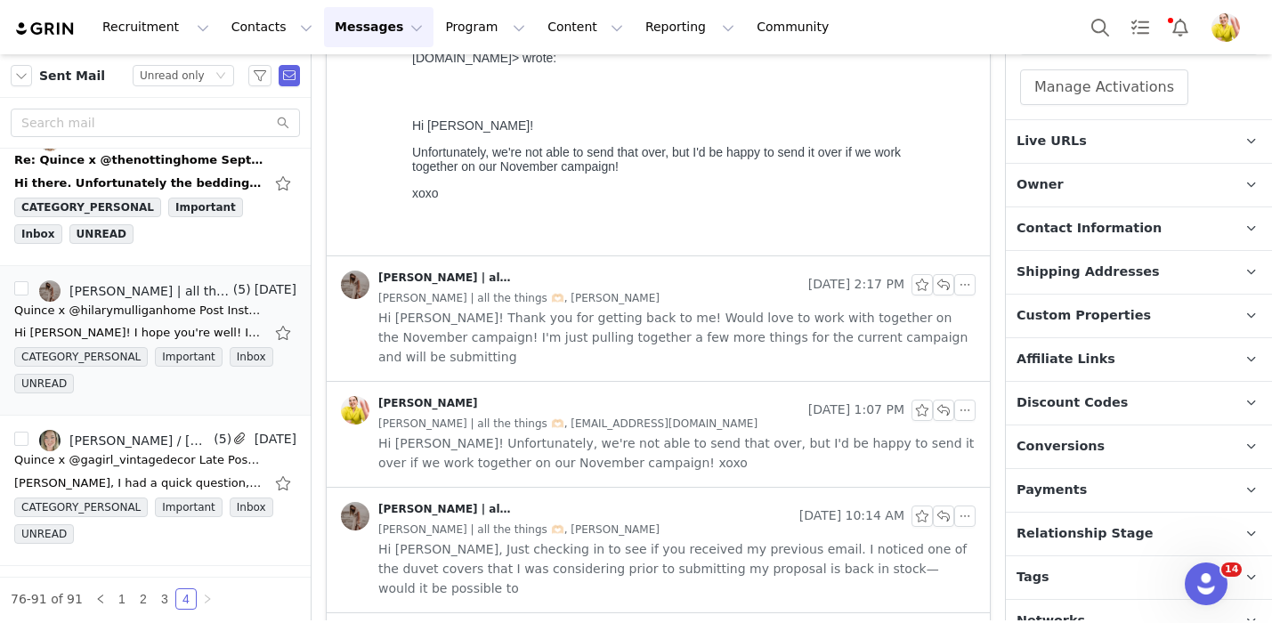
click at [1085, 513] on p "Relationship Stage Use relationship stages to move contacts through a logical s…" at bounding box center [1117, 534] width 223 height 43
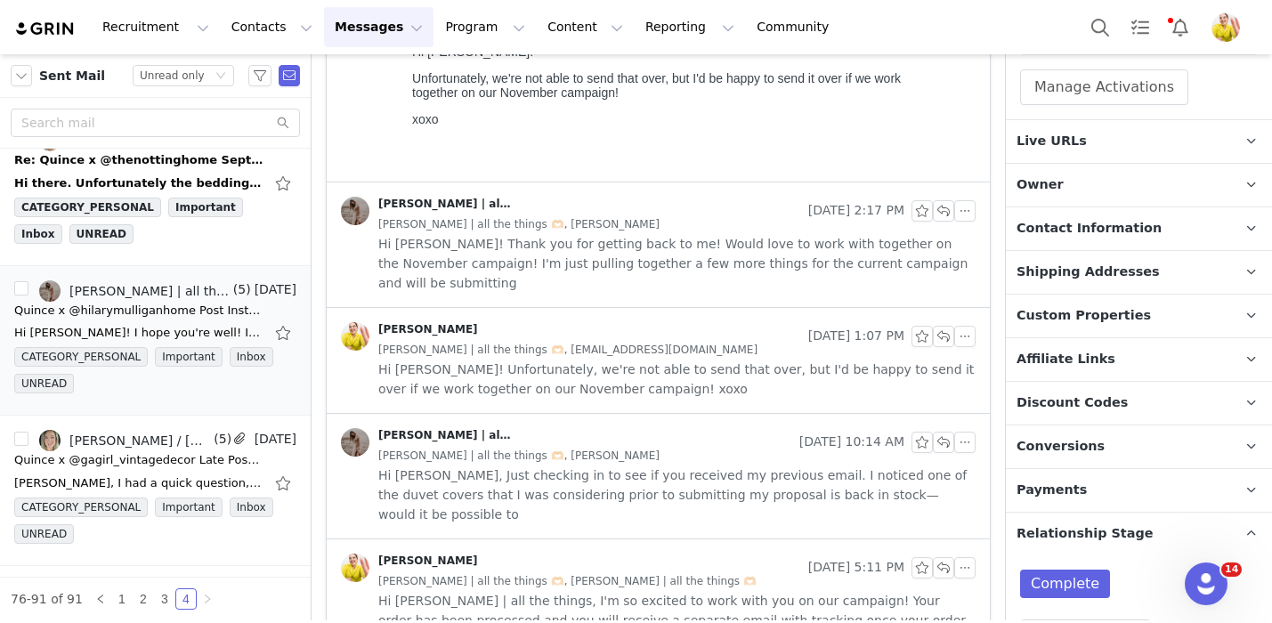
click at [865, 473] on span "Hi Wendy, Just checking in to see if you received my previous email. I noticed …" at bounding box center [676, 494] width 597 height 59
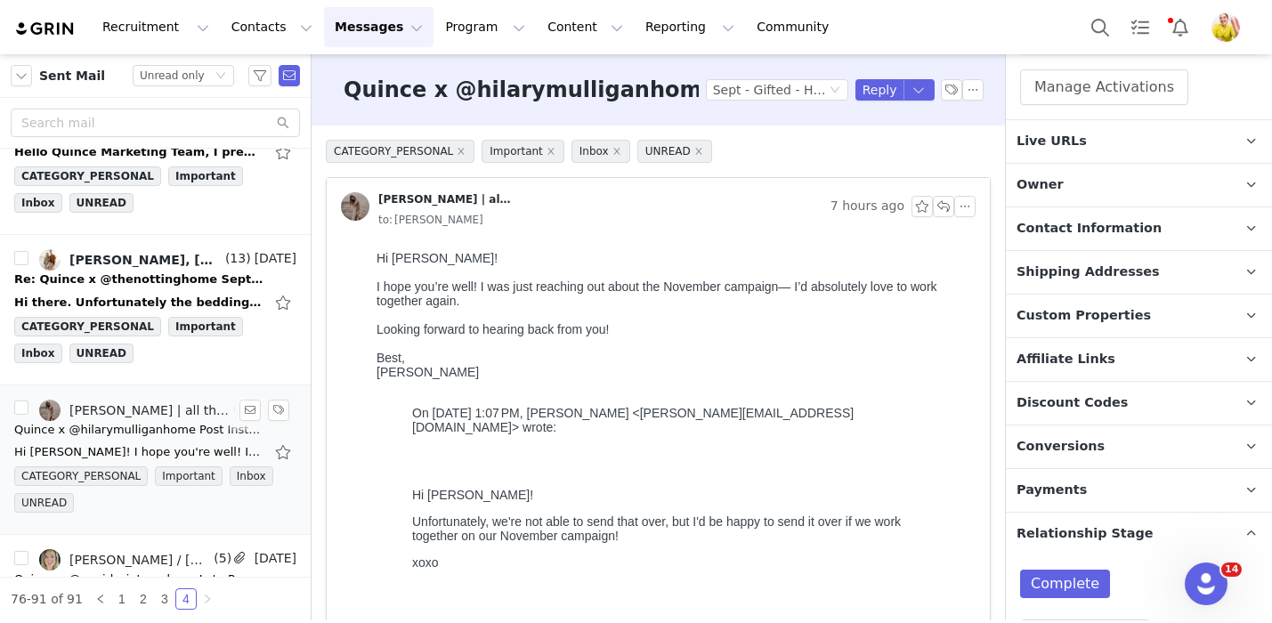
scroll to position [1411, 0]
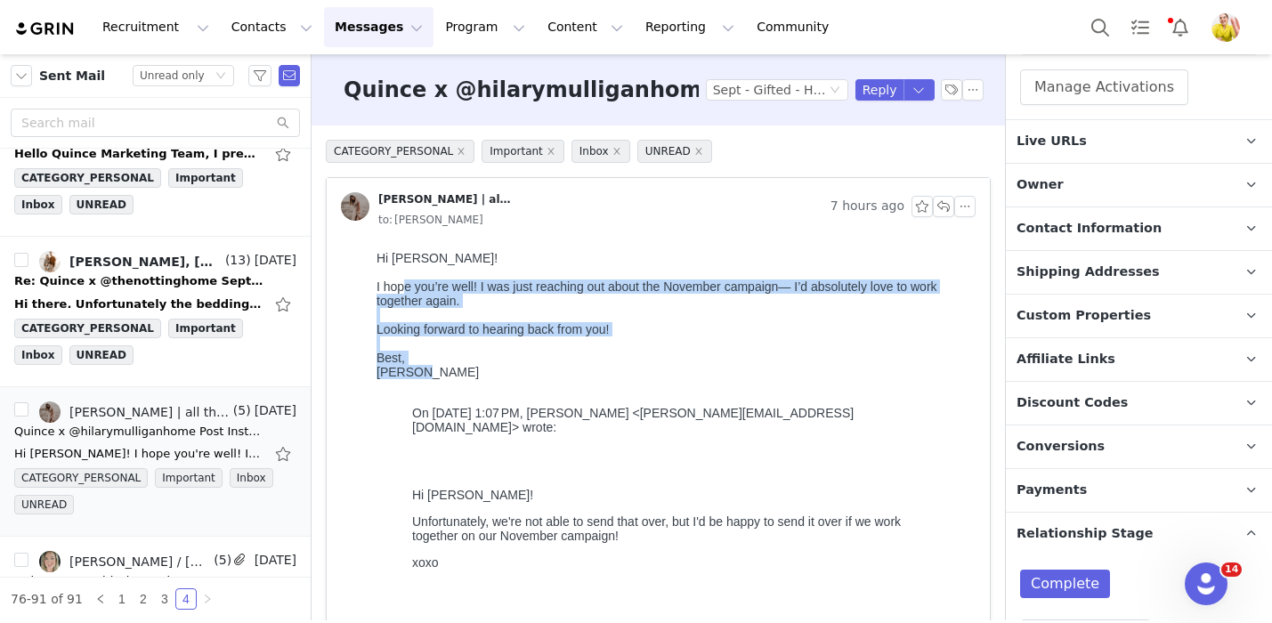
drag, startPoint x: 404, startPoint y: 293, endPoint x: 414, endPoint y: 387, distance: 94.8
click at [414, 387] on body "Hi Wendy! I hope you’re well! I was just reaching out about the November campai…" at bounding box center [672, 431] width 592 height 361
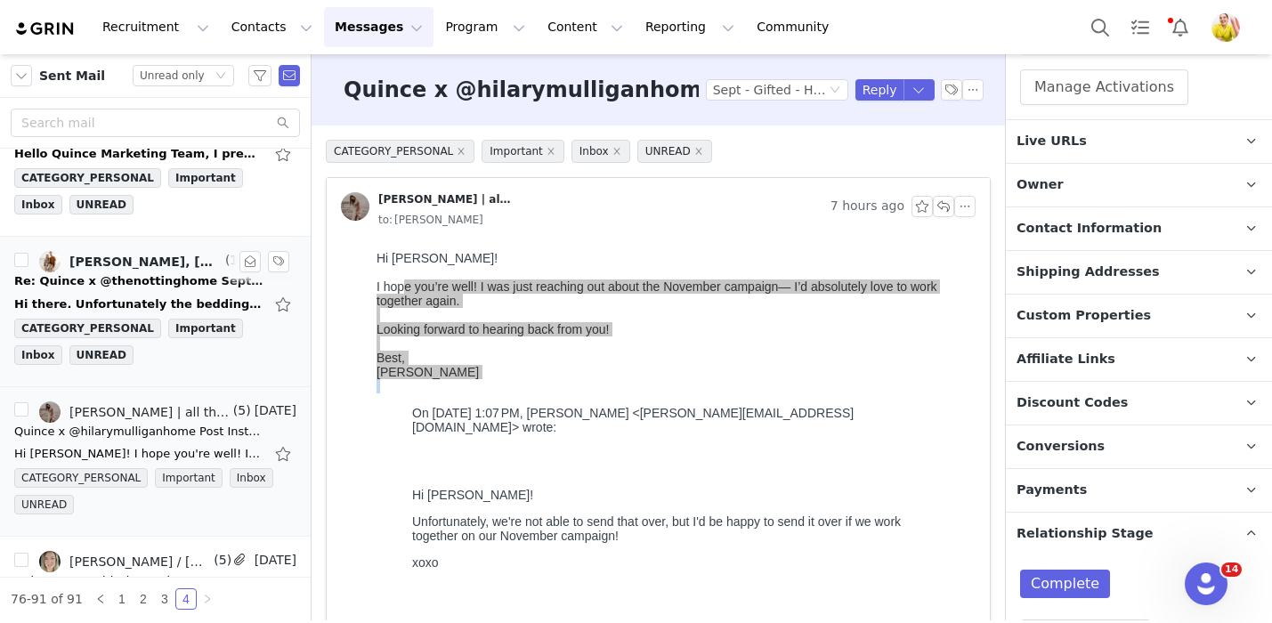
click at [122, 279] on div "Re: Quince x @thenottinghome September Campaign!" at bounding box center [138, 281] width 249 height 18
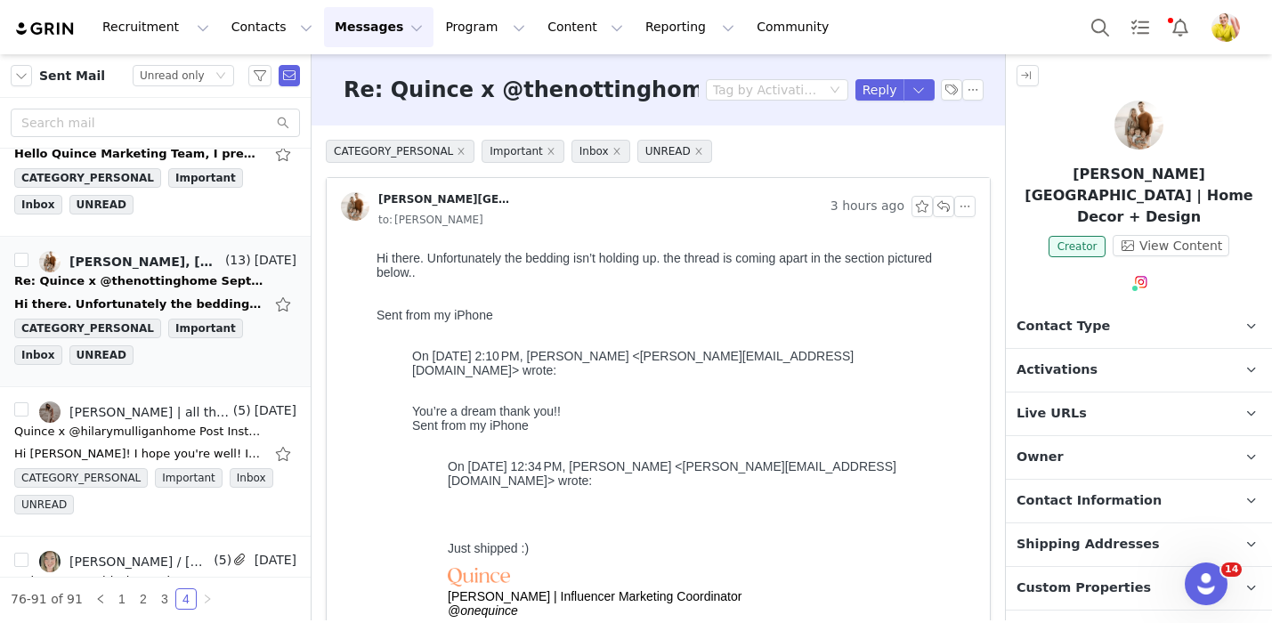
scroll to position [0, 0]
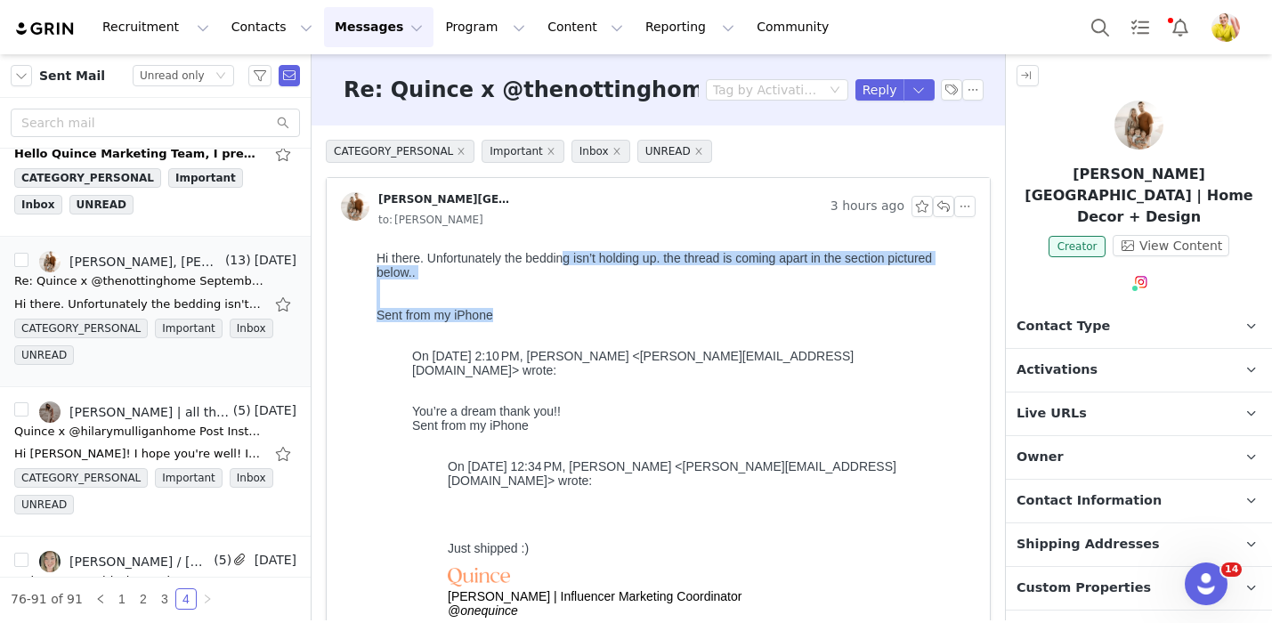
drag, startPoint x: 547, startPoint y: 311, endPoint x: 562, endPoint y: 256, distance: 57.0
click at [562, 256] on body "Hi there. Unfortunately the bedding isn’t holding up. the thread is coming apar…" at bounding box center [672, 439] width 592 height 376
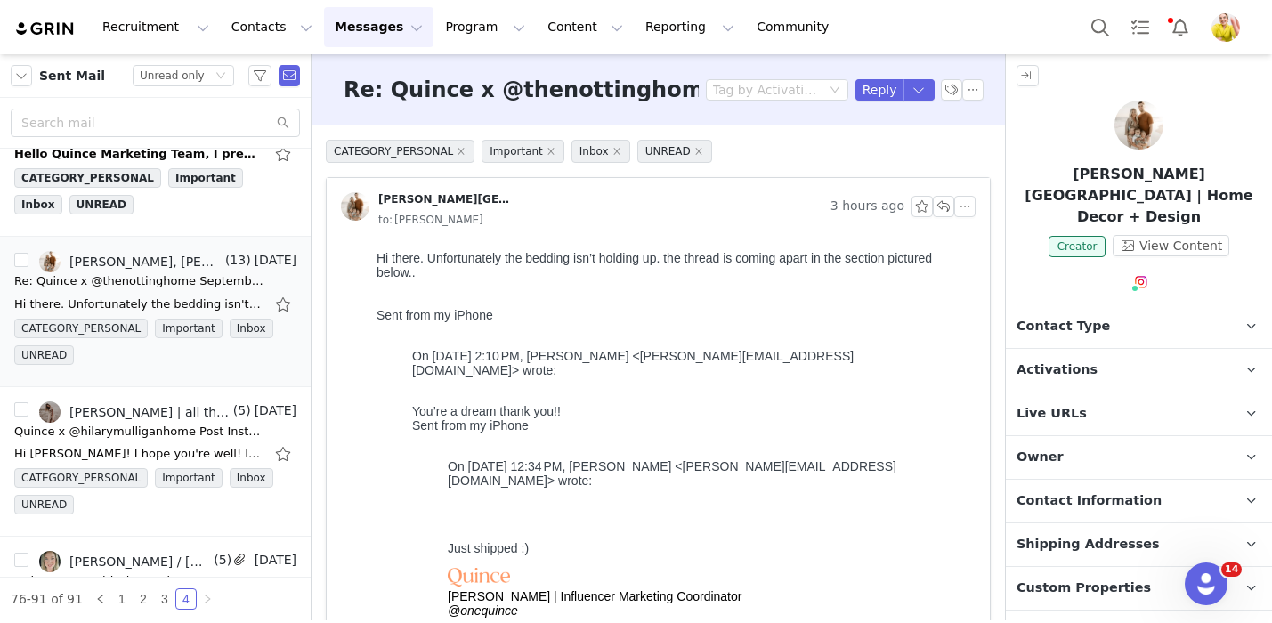
click at [582, 418] on div "Sent from my iPhone" at bounding box center [672, 425] width 521 height 14
click at [1085, 360] on span "Activations" at bounding box center [1056, 370] width 81 height 20
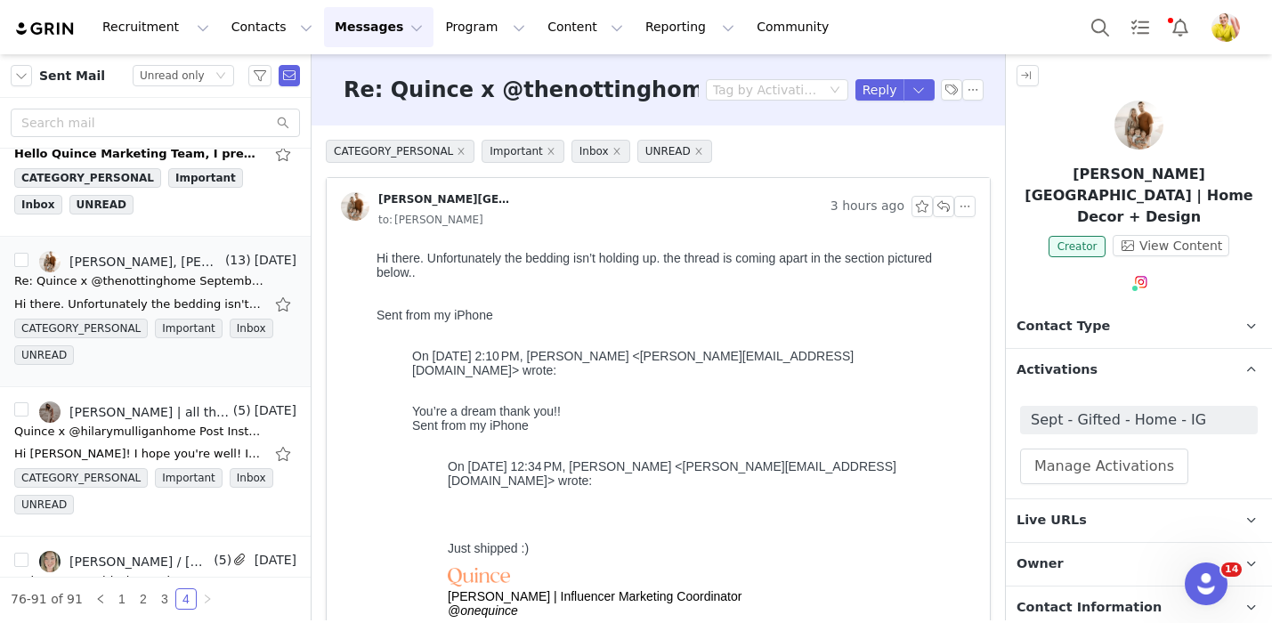
click at [1085, 360] on span "Activations" at bounding box center [1056, 370] width 81 height 20
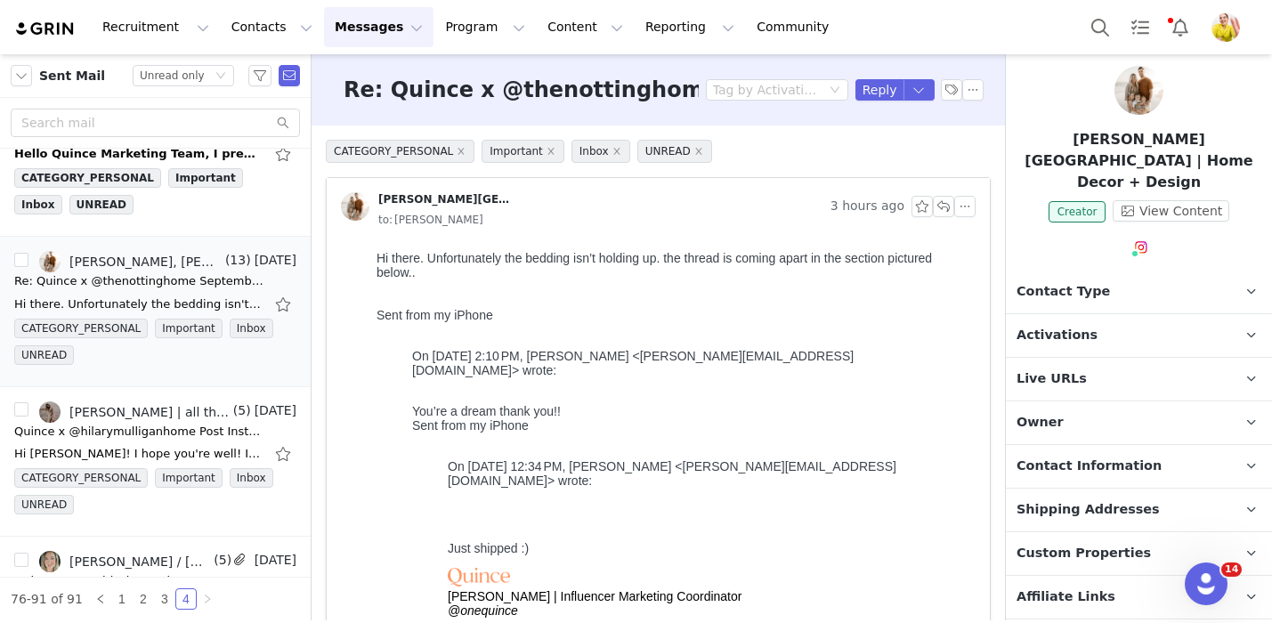
scroll to position [272, 0]
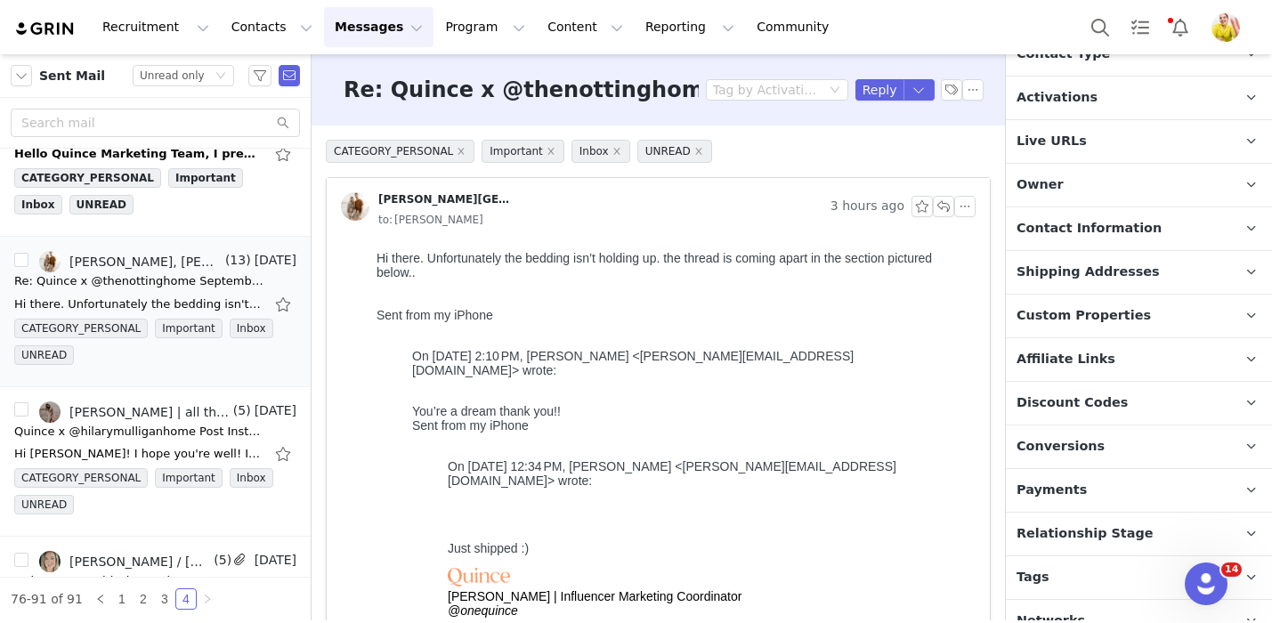
click at [1106, 513] on p "Relationship Stage Use relationship stages to move contacts through a logical s…" at bounding box center [1117, 534] width 223 height 43
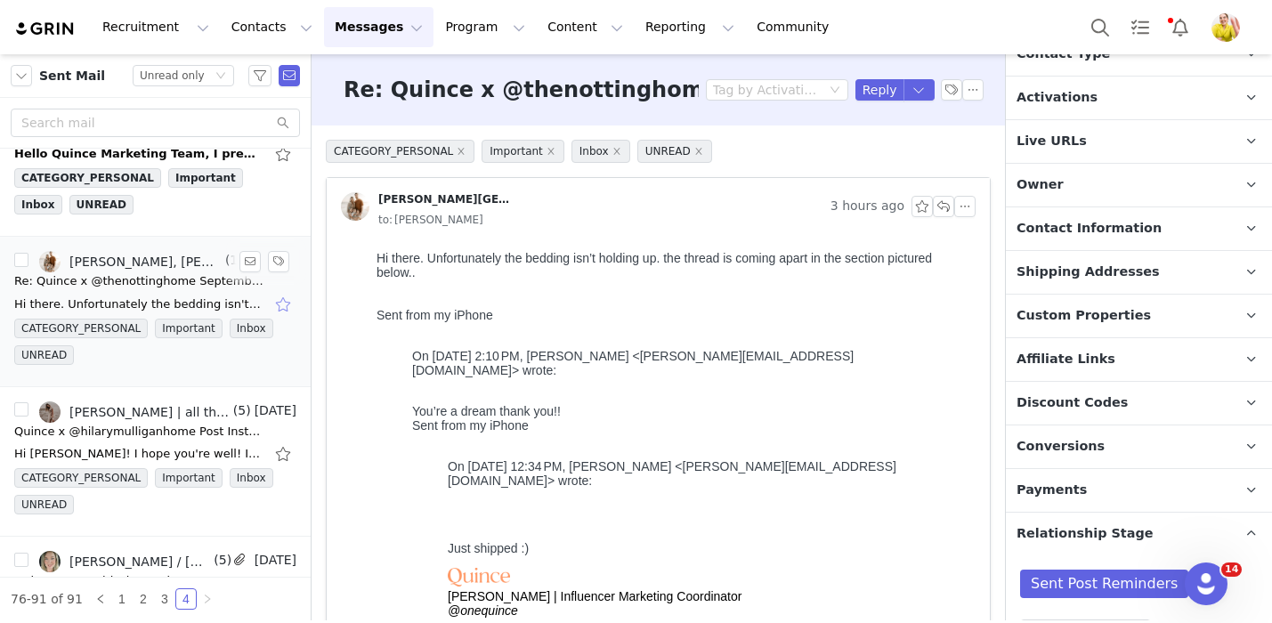
click at [285, 308] on button "button" at bounding box center [284, 304] width 23 height 28
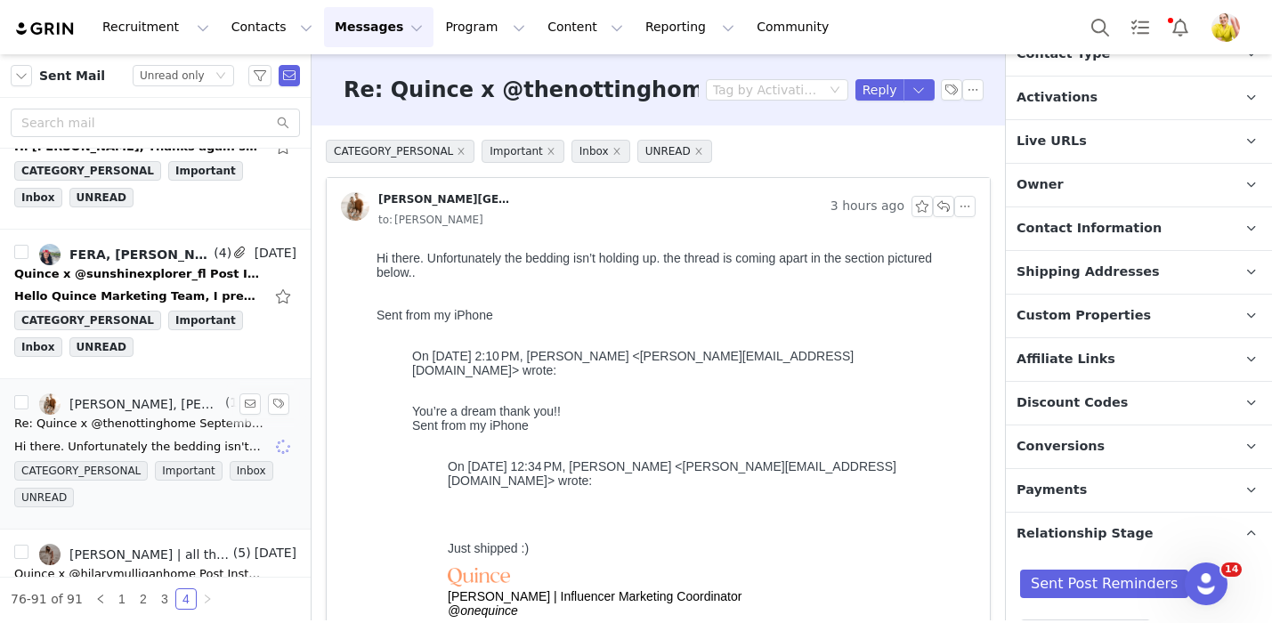
scroll to position [1272, 0]
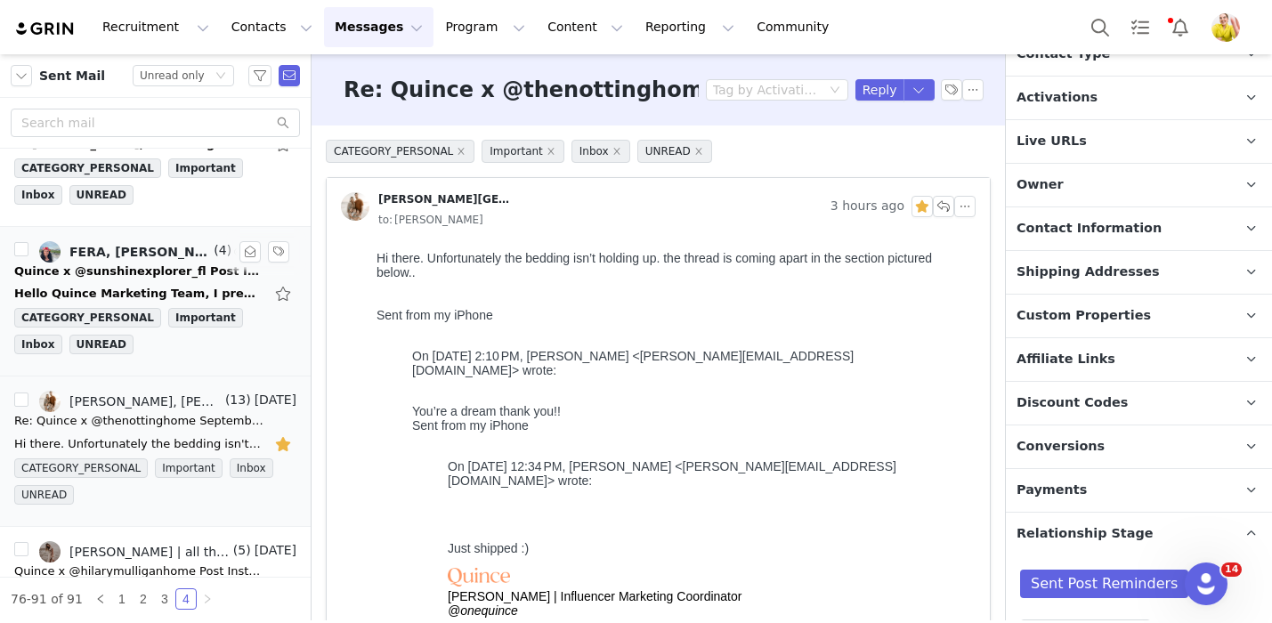
click at [214, 290] on div "Hello Quince Marketing Team, I prepared a video with the products and sent it t…" at bounding box center [138, 294] width 249 height 18
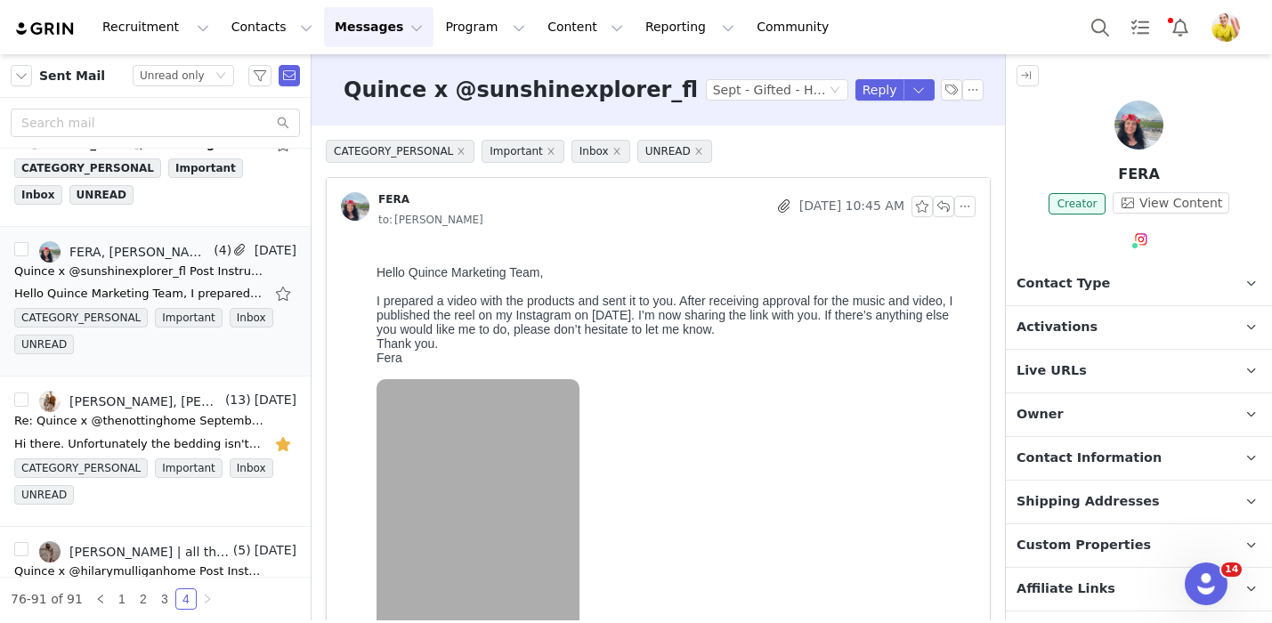
scroll to position [0, 0]
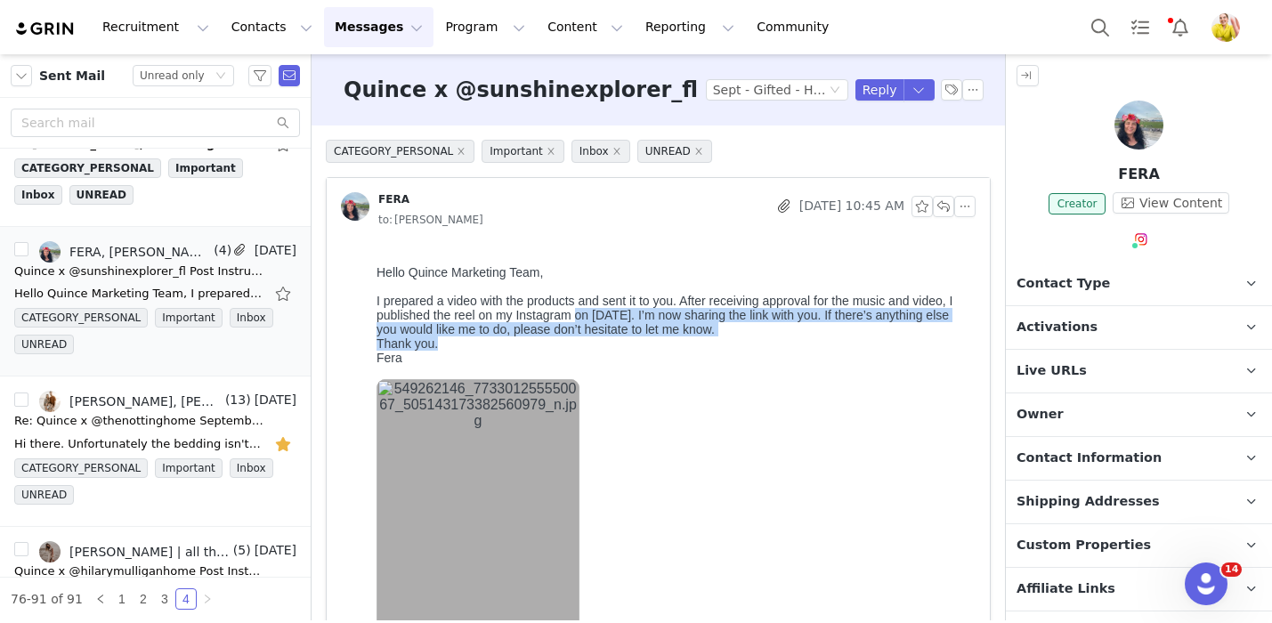
drag, startPoint x: 575, startPoint y: 319, endPoint x: 588, endPoint y: 347, distance: 30.6
click at [593, 349] on div "Hello Quince Marketing Team, I prepared a video with the products and sent it t…" at bounding box center [672, 621] width 592 height 712
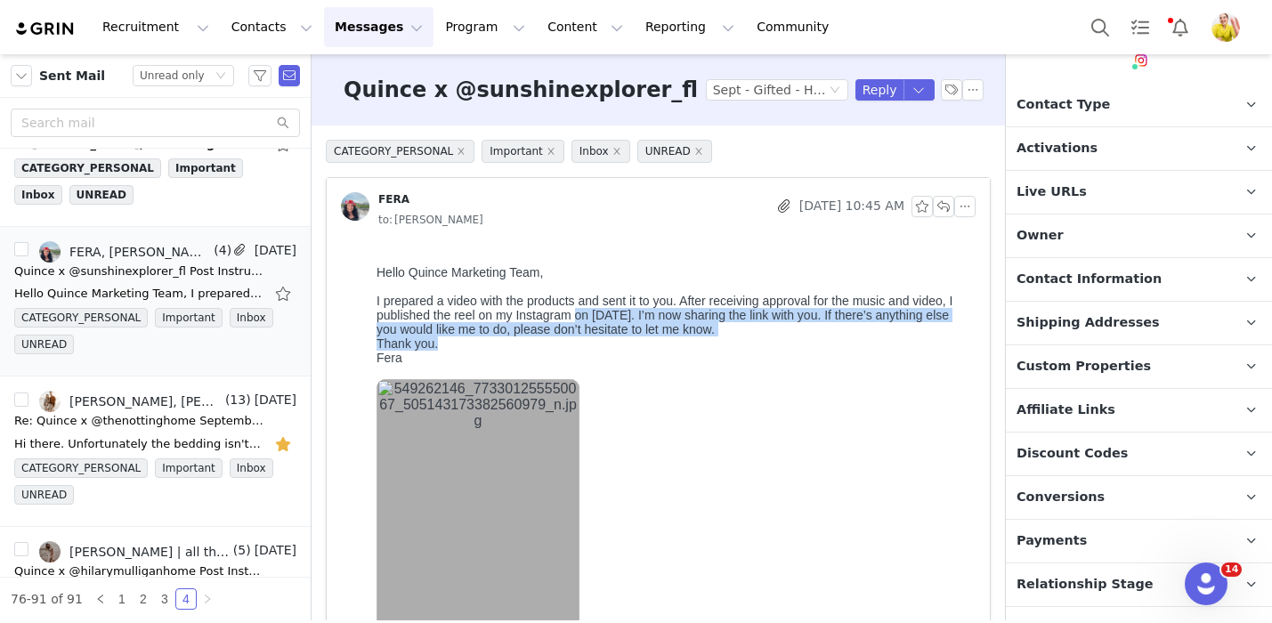
scroll to position [251, 0]
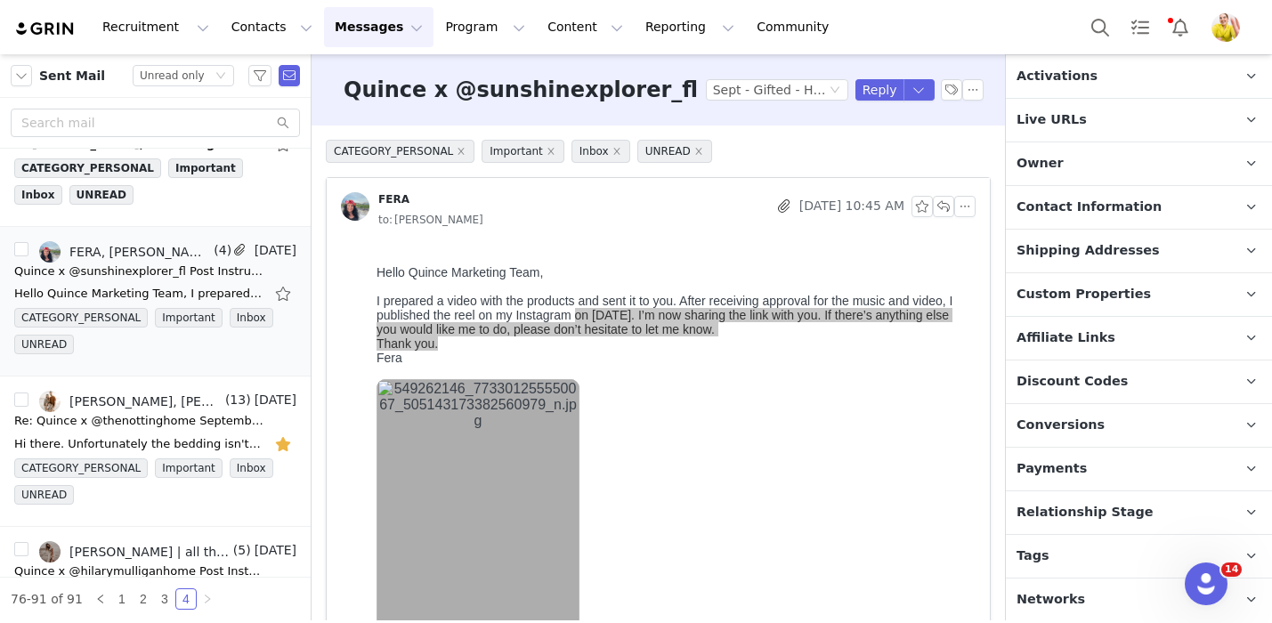
click at [1068, 503] on span "Relationship Stage" at bounding box center [1084, 513] width 137 height 20
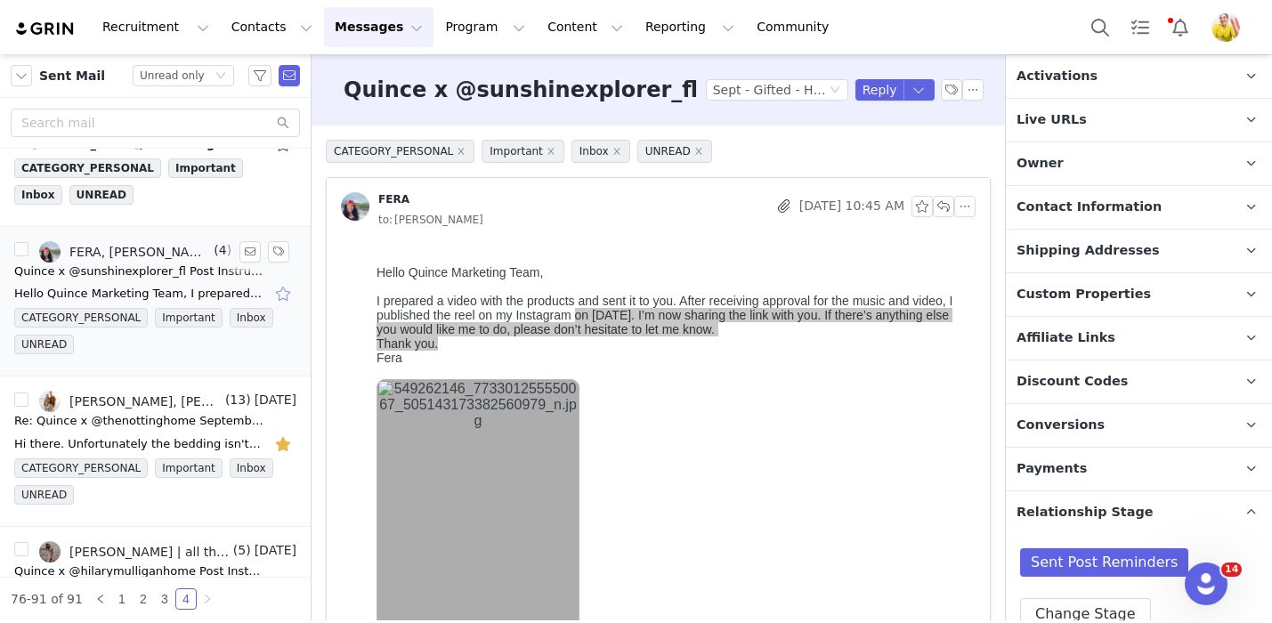
click at [283, 294] on button "button" at bounding box center [284, 293] width 23 height 28
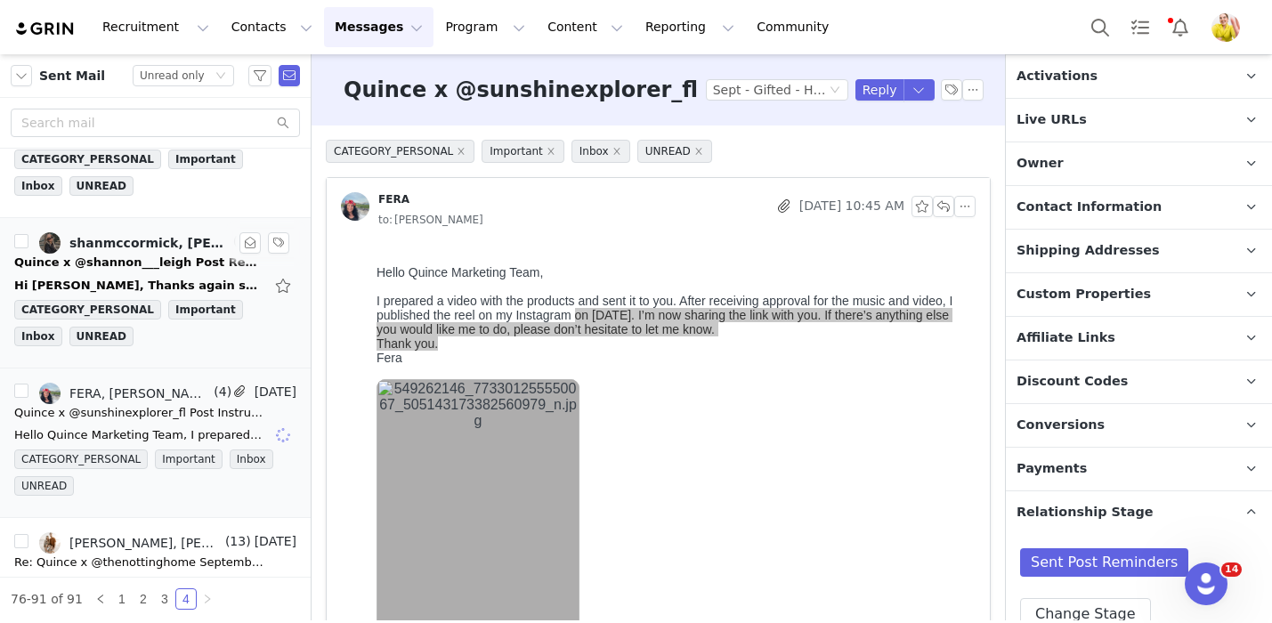
scroll to position [1129, 0]
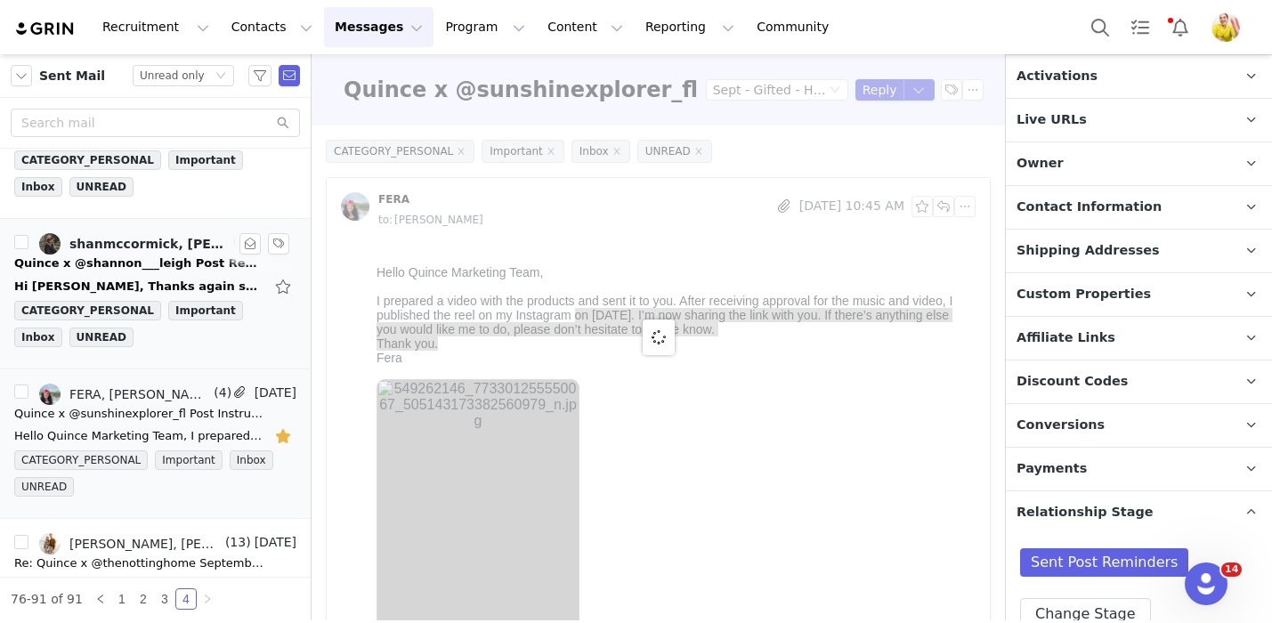
click at [199, 269] on div "Quince x @shannon___leigh Post Reminder!" at bounding box center [138, 264] width 249 height 18
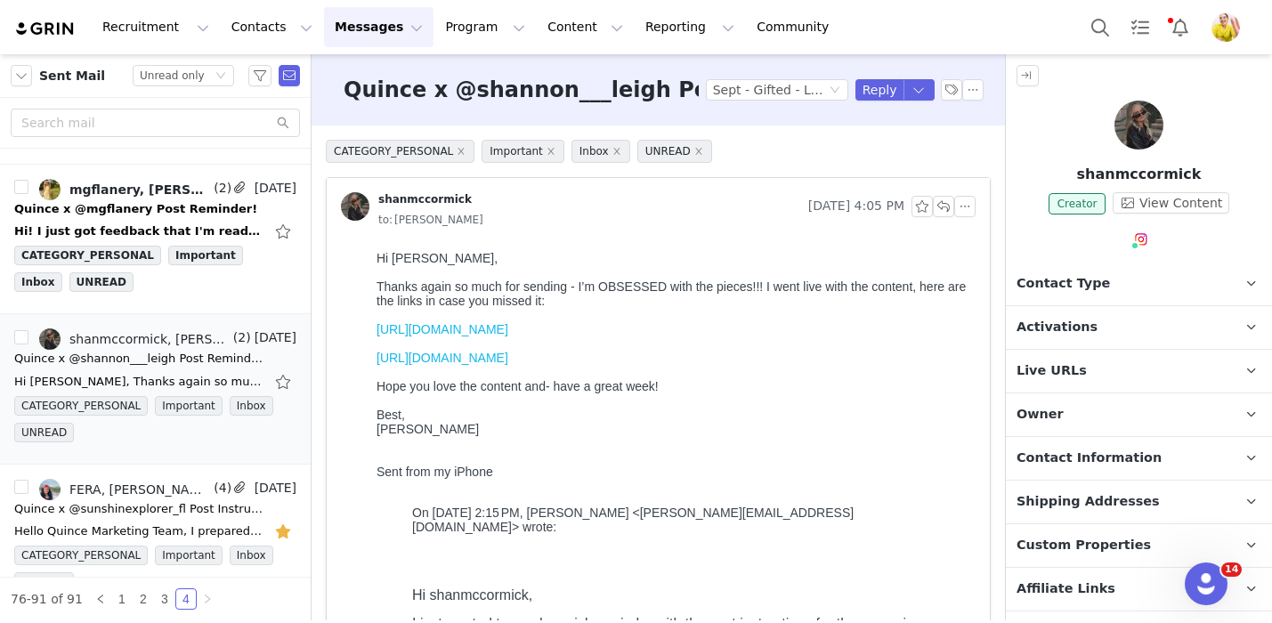
scroll to position [251, 0]
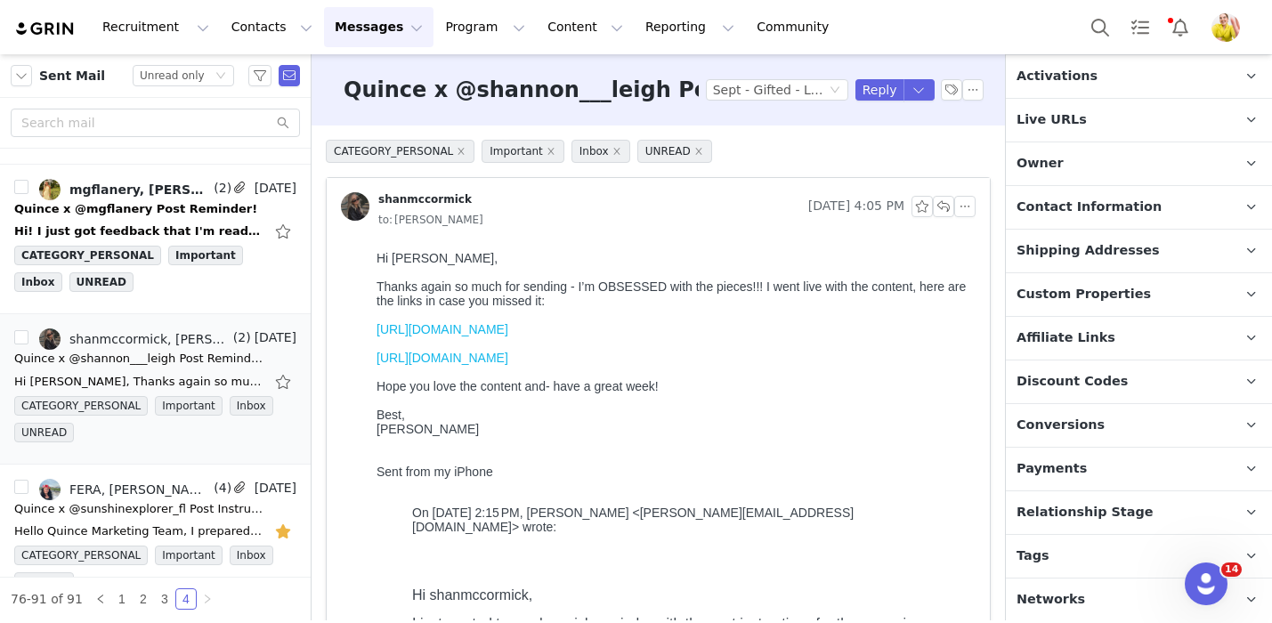
click at [1092, 511] on span "Relationship Stage" at bounding box center [1084, 513] width 137 height 20
click at [192, 214] on div "Quince x @mgflanery Post Reminder!" at bounding box center [135, 209] width 243 height 18
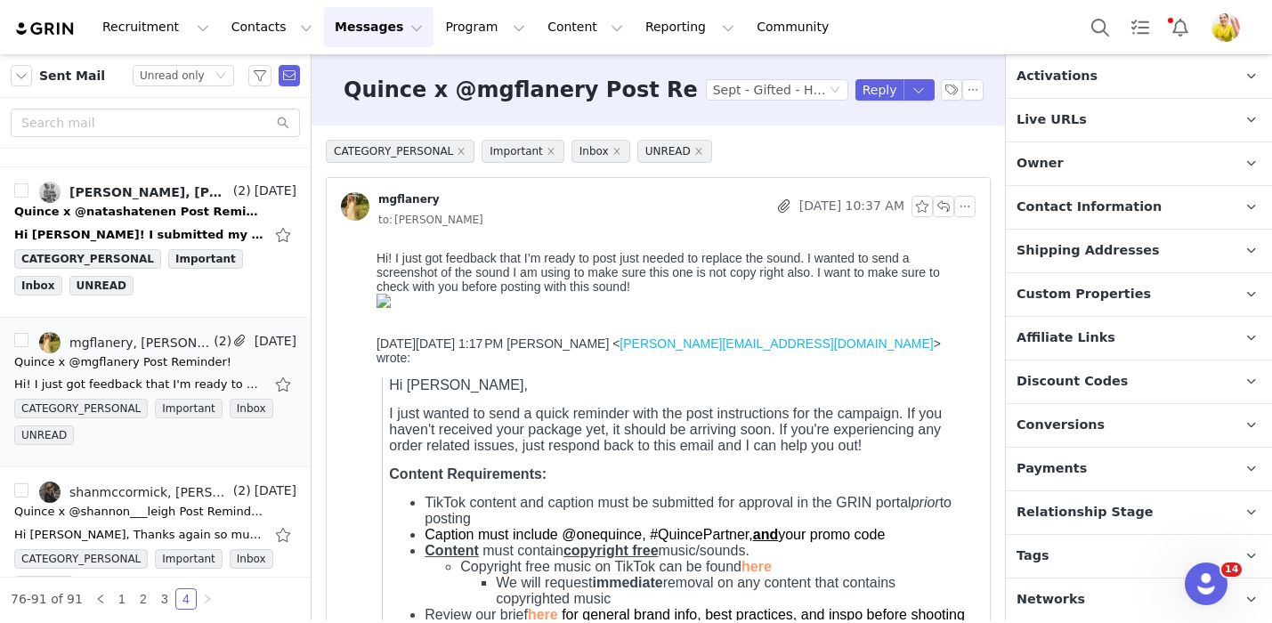
click at [1140, 506] on p "Relationship Stage Use relationship stages to move contacts through a logical s…" at bounding box center [1117, 512] width 223 height 43
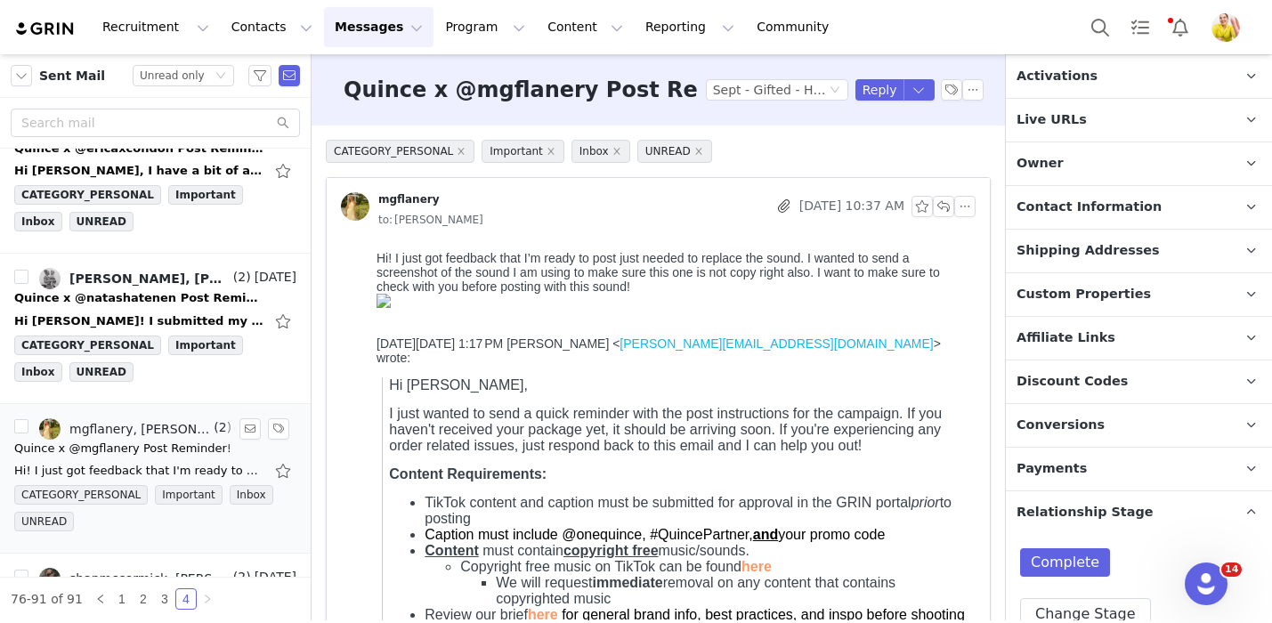
scroll to position [787, 0]
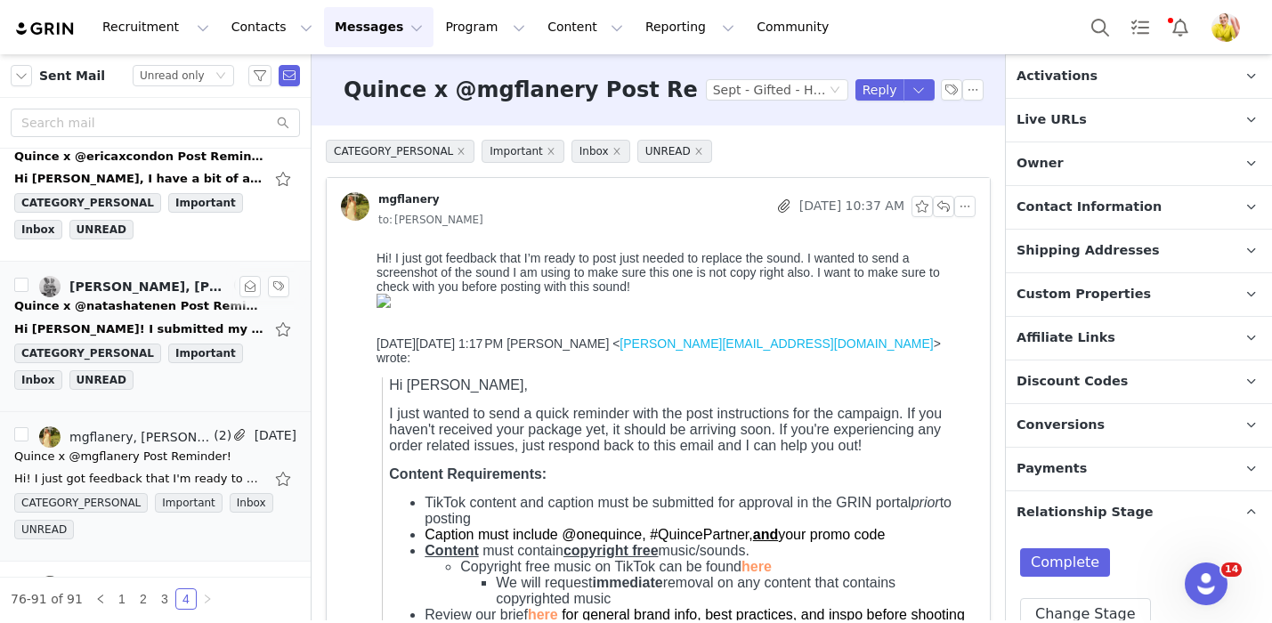
click at [112, 324] on div "Hi Wendy! I submitted my content for approval last week and just waiting on tha…" at bounding box center [138, 329] width 249 height 18
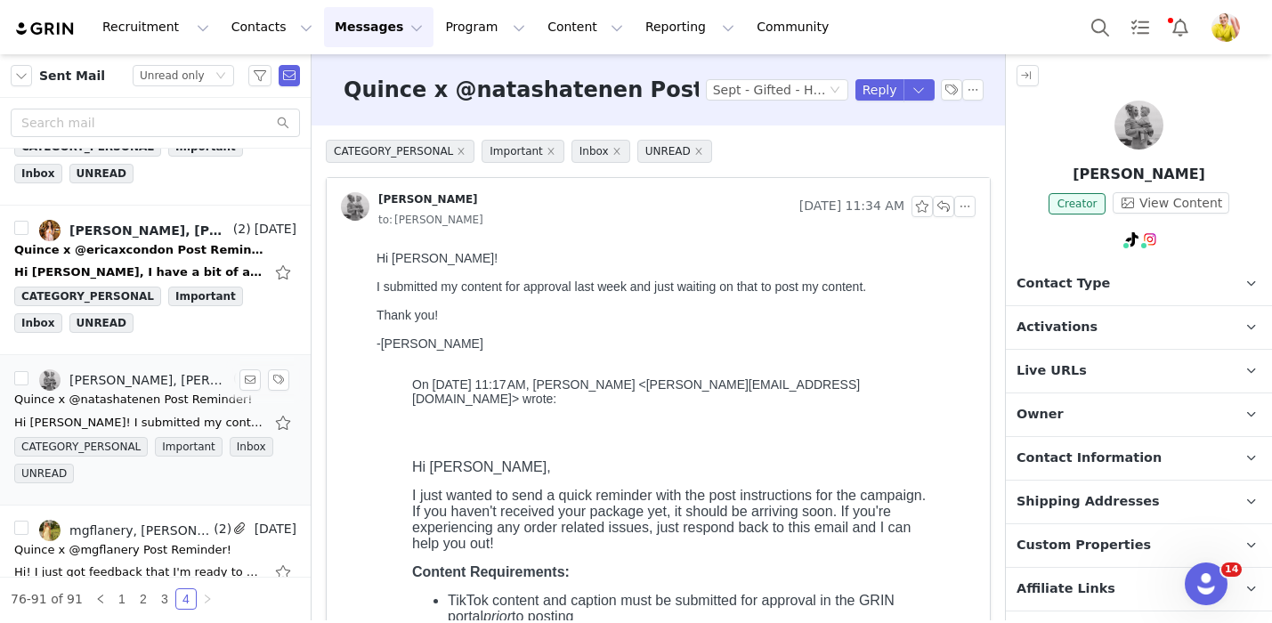
scroll to position [698, 0]
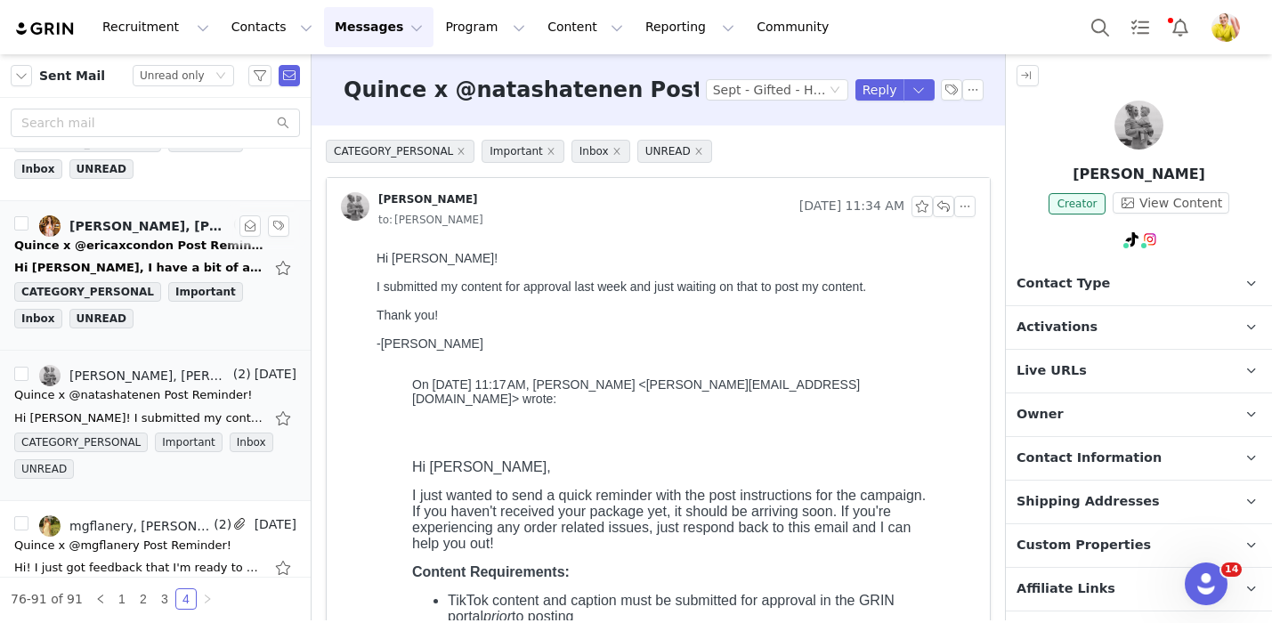
click at [181, 248] on div "Quince x @ericaxcondon Post Reminder!" at bounding box center [138, 246] width 249 height 18
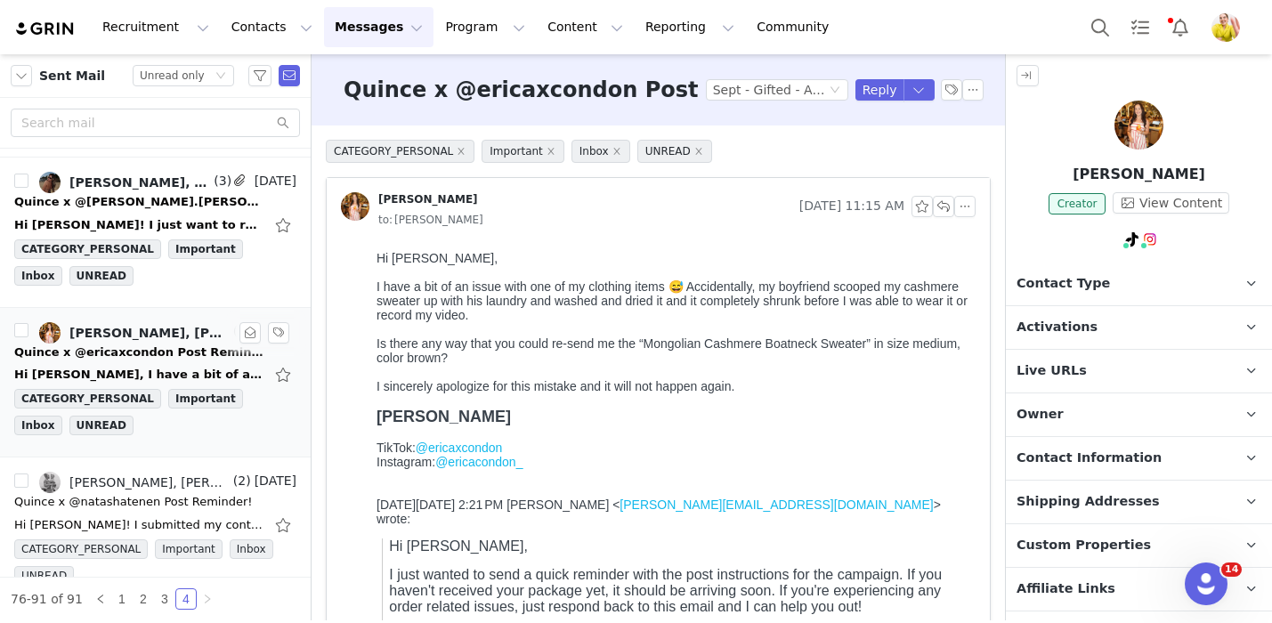
scroll to position [0, 0]
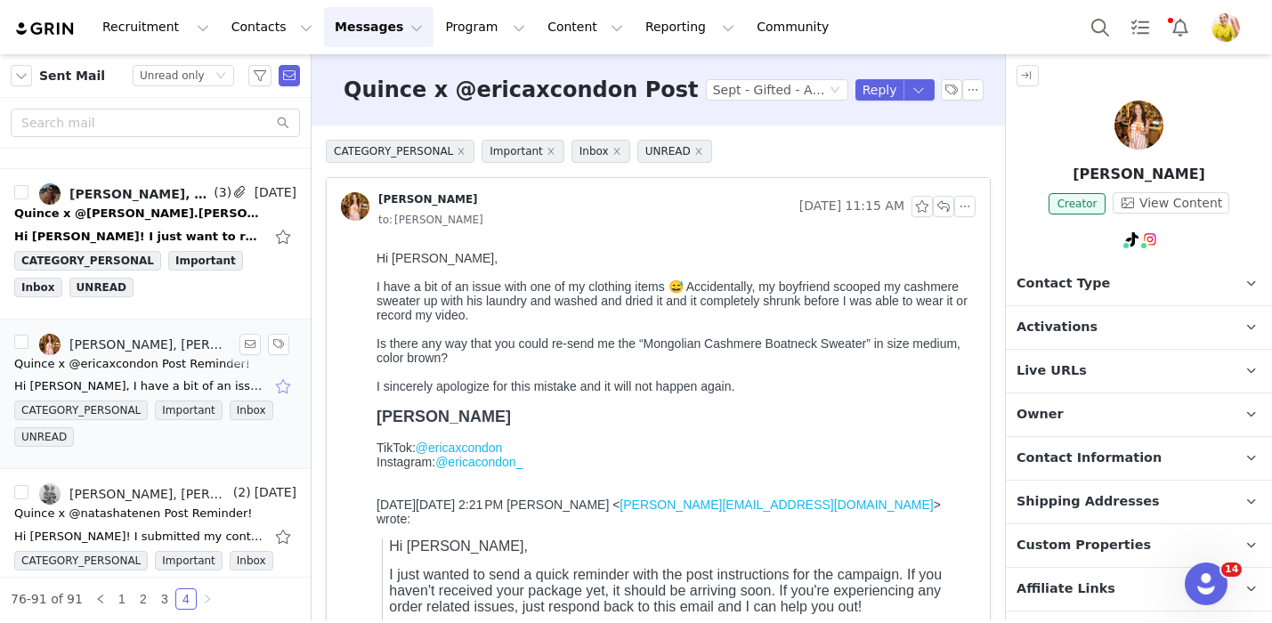
click at [284, 384] on button "button" at bounding box center [284, 386] width 23 height 28
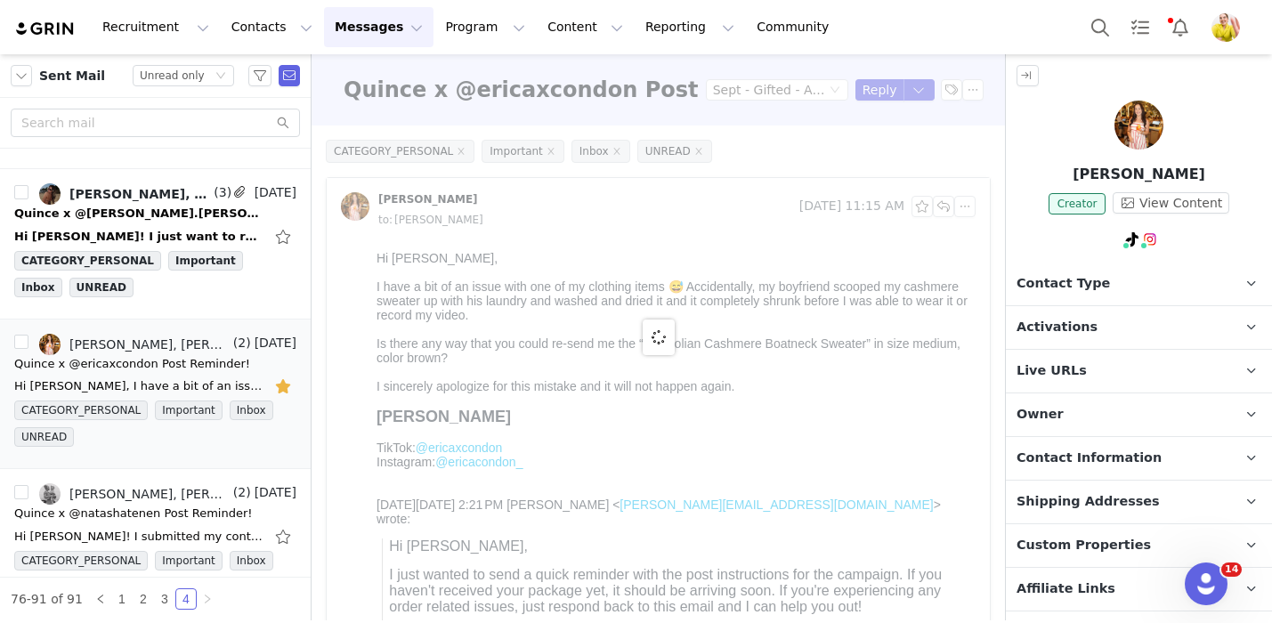
scroll to position [251, 0]
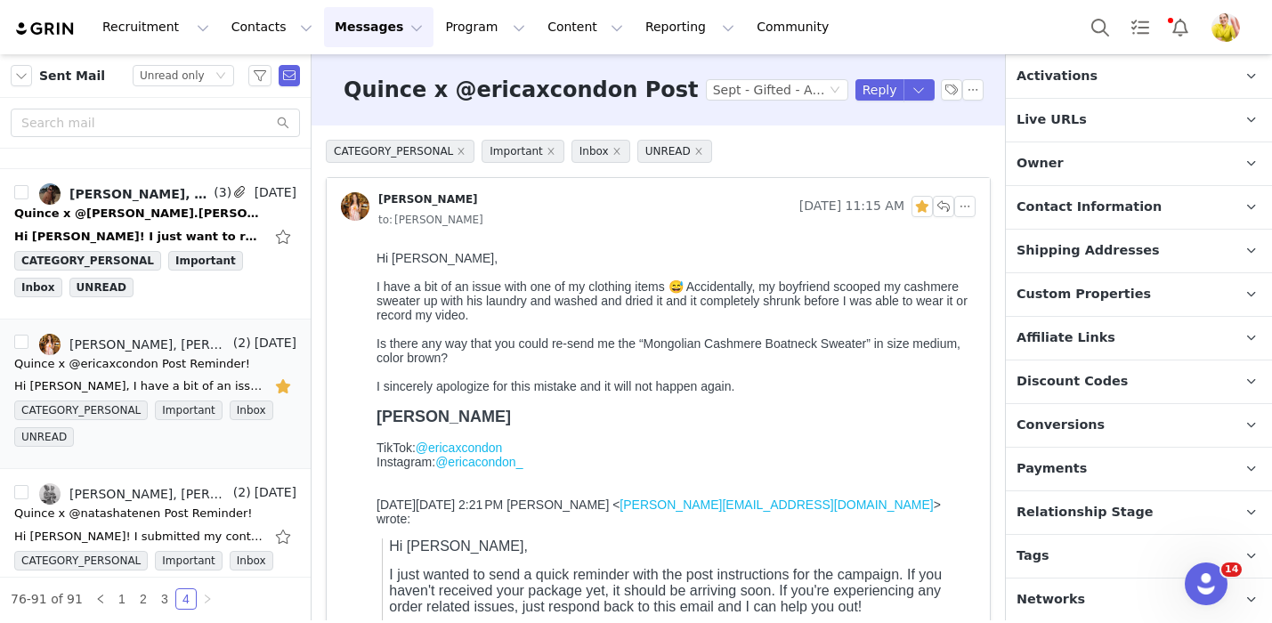
click at [1092, 505] on span "Relationship Stage" at bounding box center [1084, 513] width 137 height 20
click at [157, 239] on div "Hi Wendy! I just want to reach out regarding my order. I just checked the track…" at bounding box center [138, 237] width 249 height 18
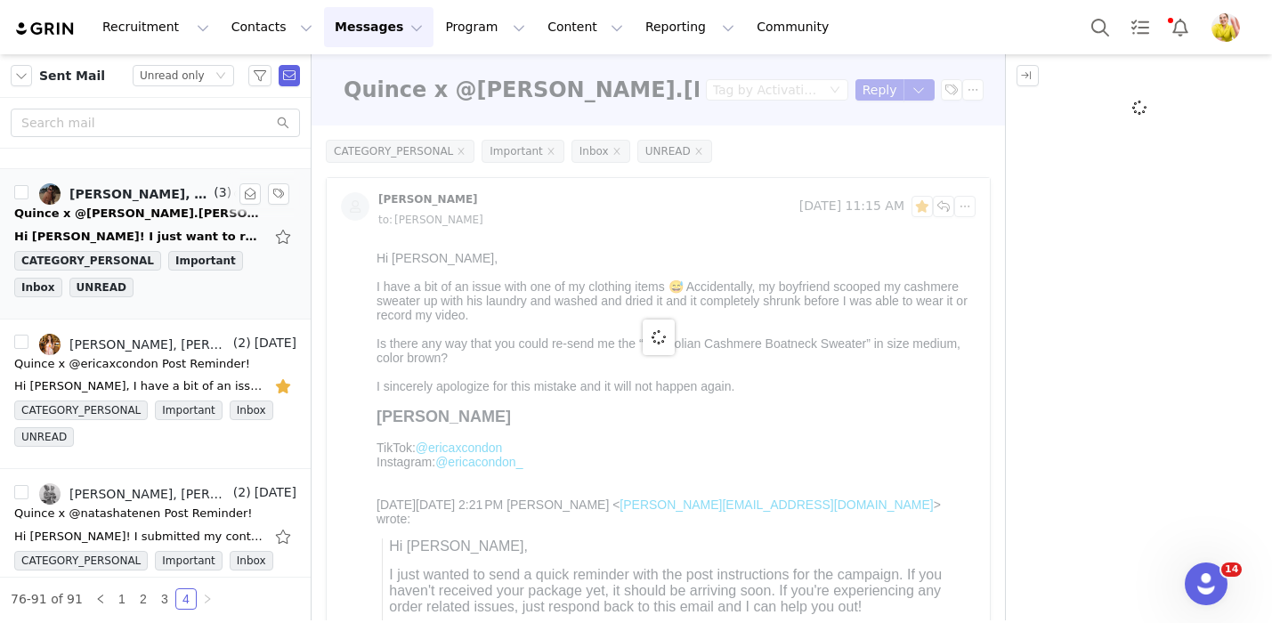
scroll to position [0, 0]
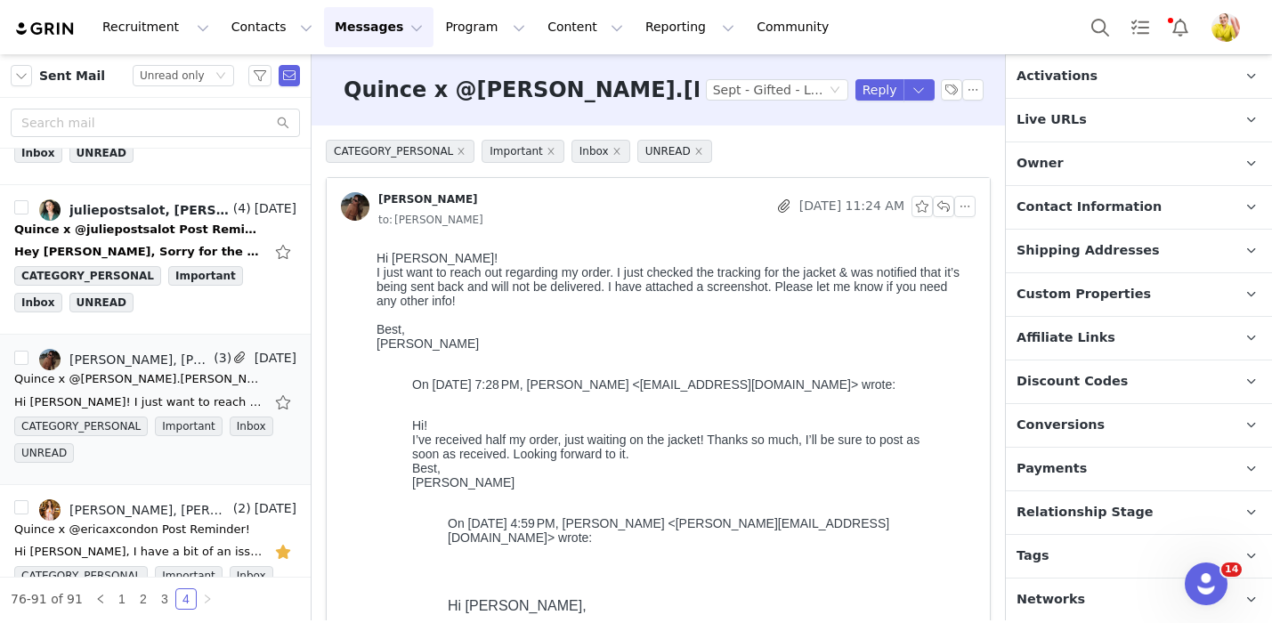
click at [1147, 512] on p "Relationship Stage Use relationship stages to move contacts through a logical s…" at bounding box center [1117, 512] width 223 height 43
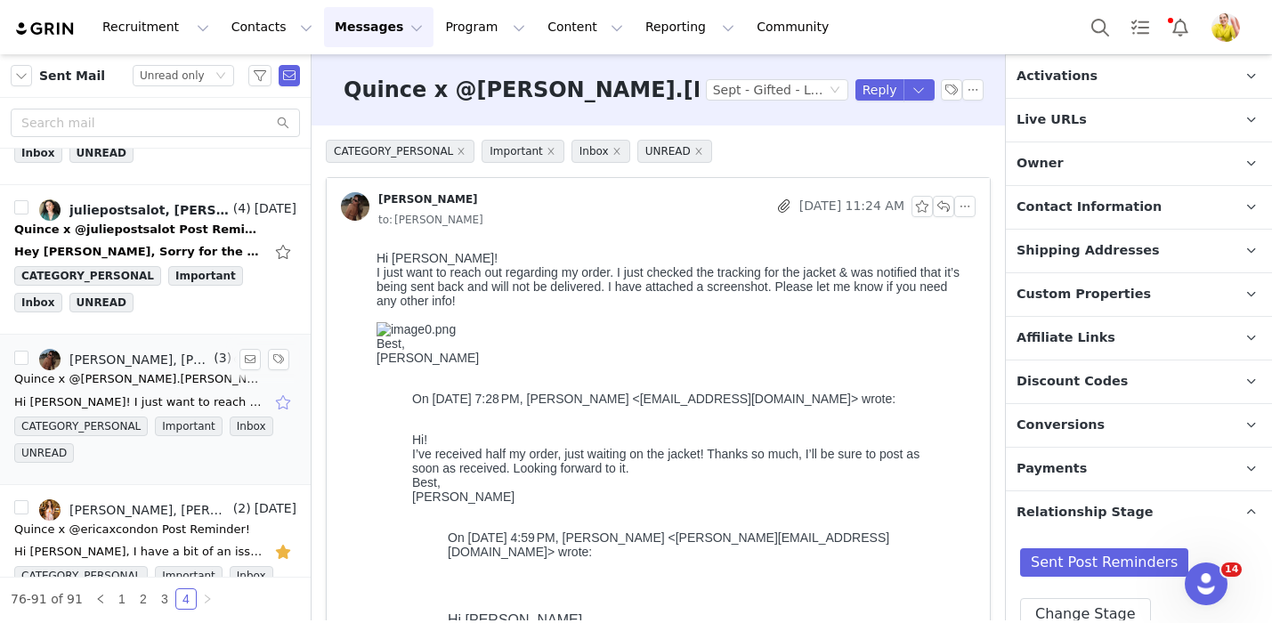
click at [278, 401] on button "button" at bounding box center [284, 402] width 23 height 28
click at [155, 238] on div "Hey Wendy, Sorry for the delay in content! It was crazy getting back from Europ…" at bounding box center [155, 252] width 282 height 28
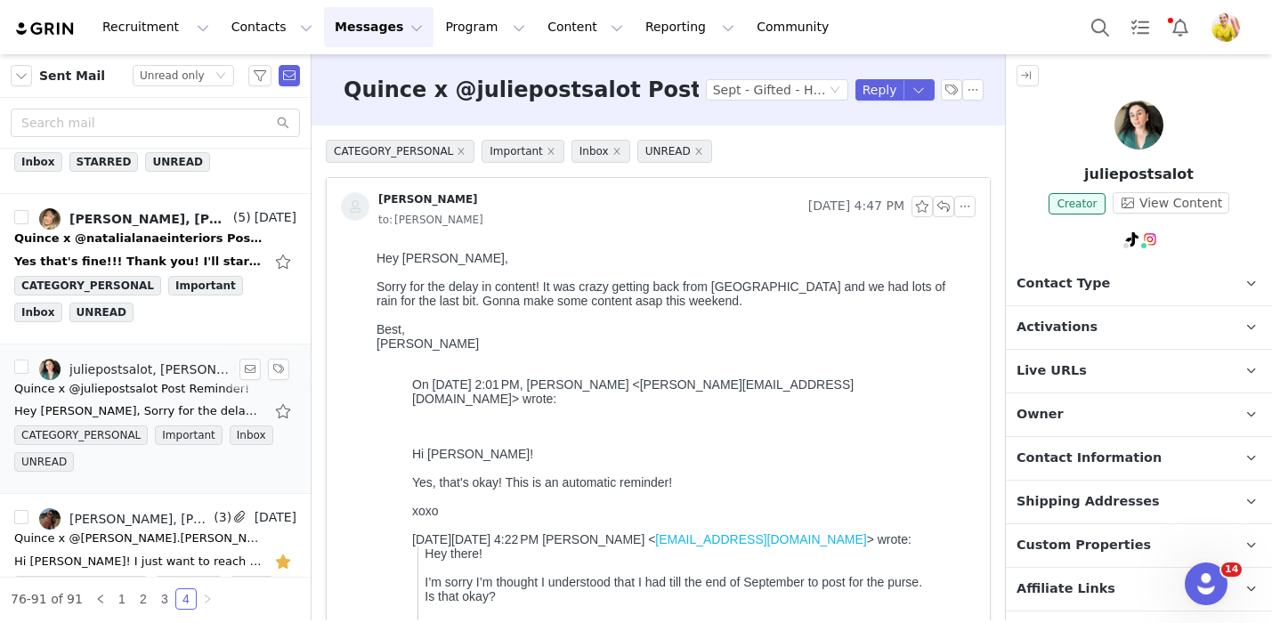
click at [155, 238] on div "Quince x @natalialanaeinteriors Post Reminder!" at bounding box center [138, 239] width 249 height 18
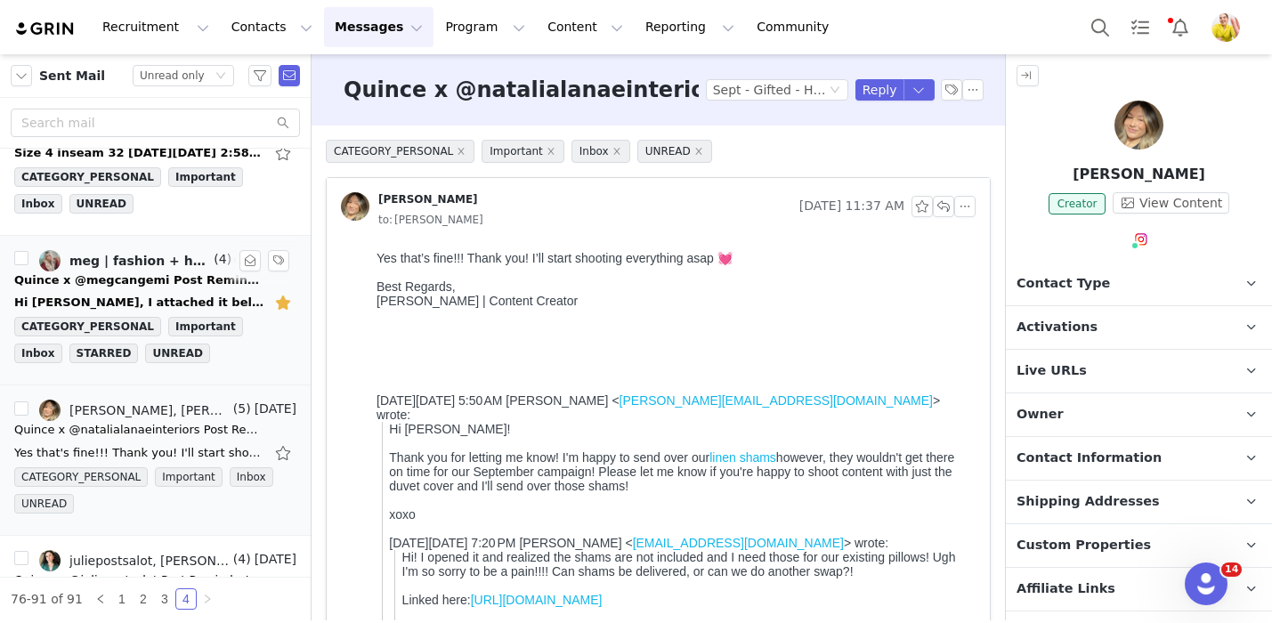
click at [182, 277] on div "Quince x @megcangemi Post Reminder!" at bounding box center [138, 280] width 249 height 18
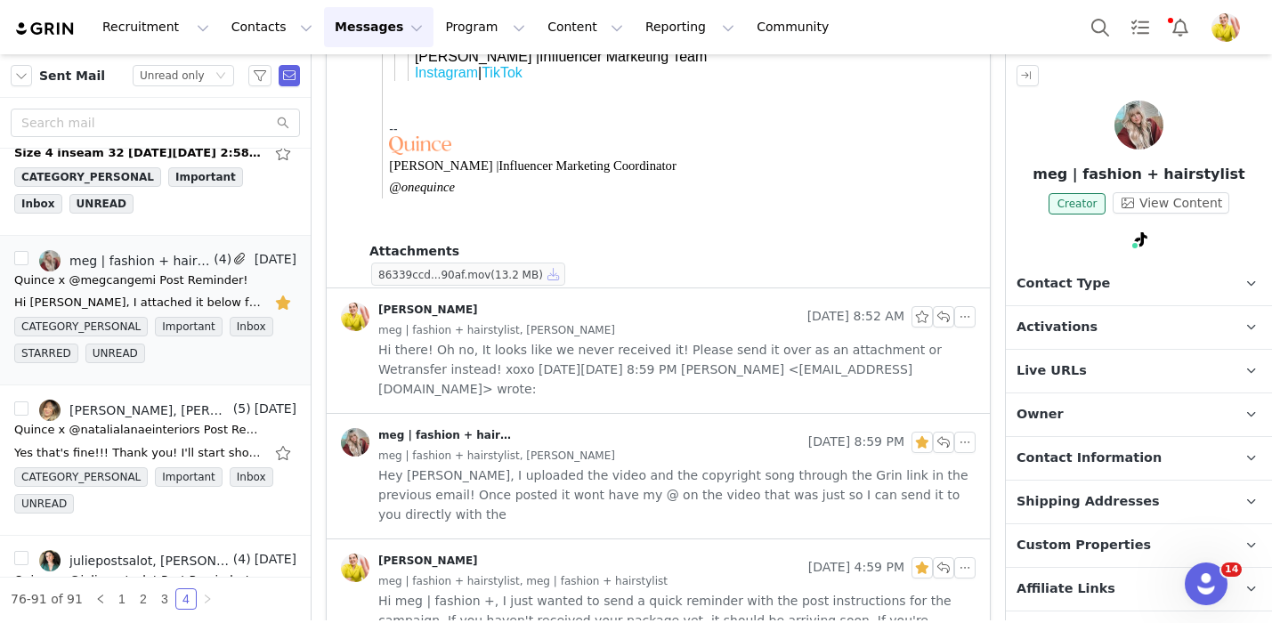
click at [556, 278] on button "button" at bounding box center [553, 273] width 21 height 21
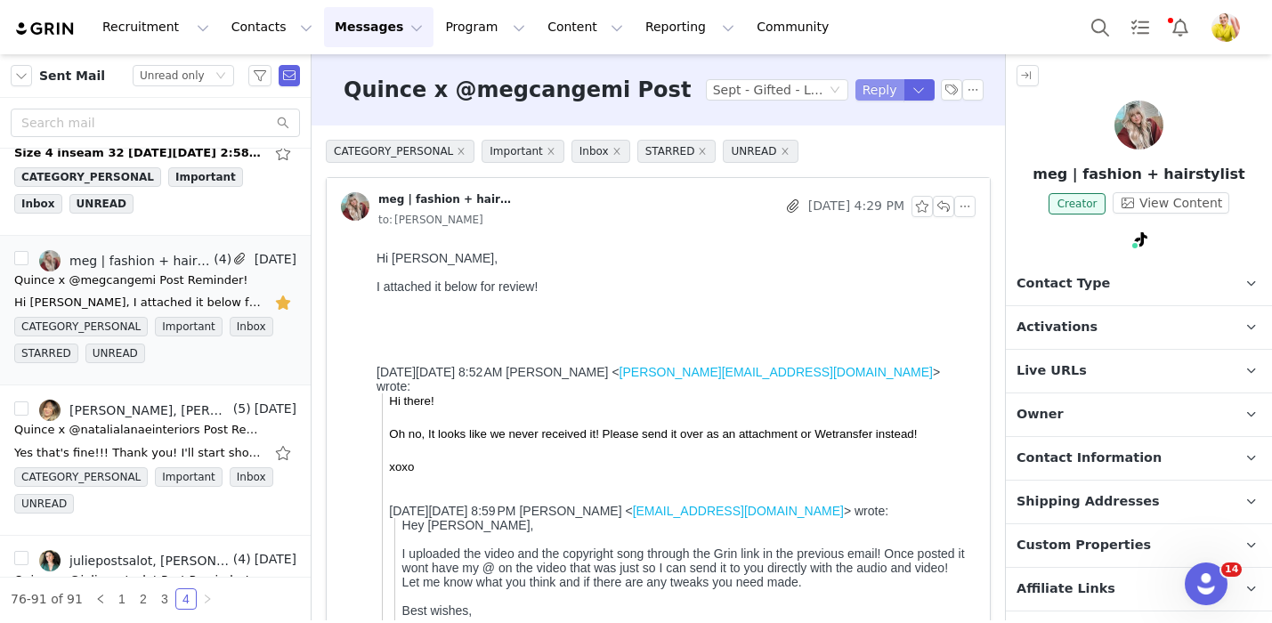
click at [877, 91] on button "Reply" at bounding box center [879, 89] width 49 height 21
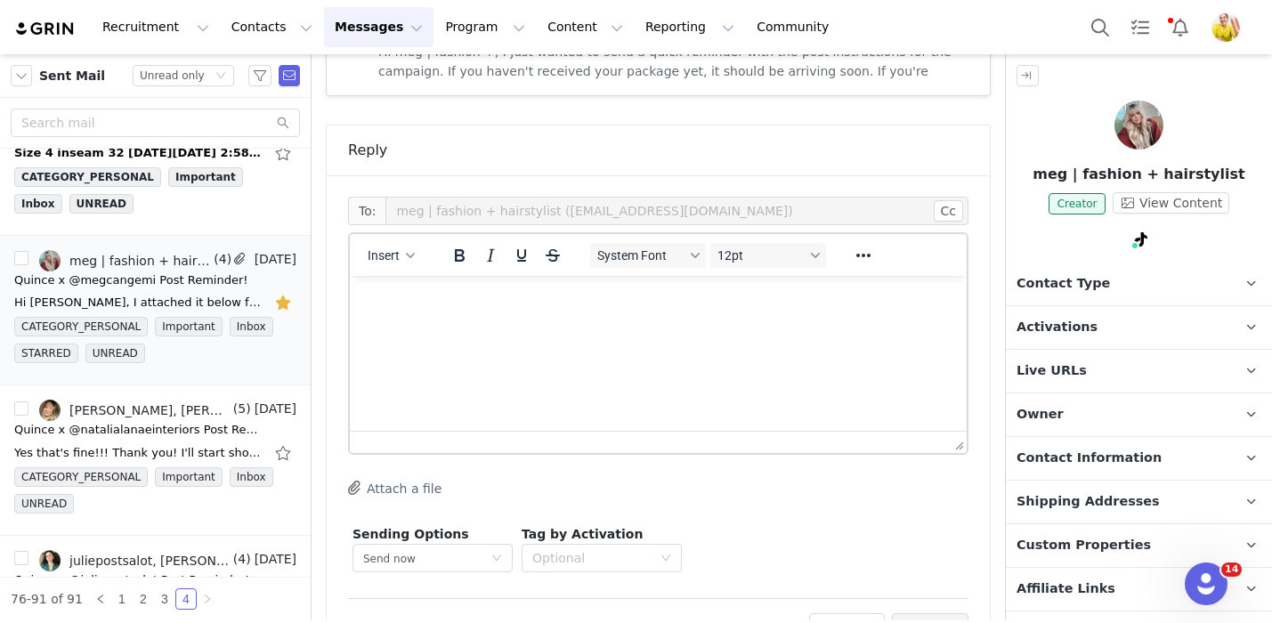
scroll to position [1949, 0]
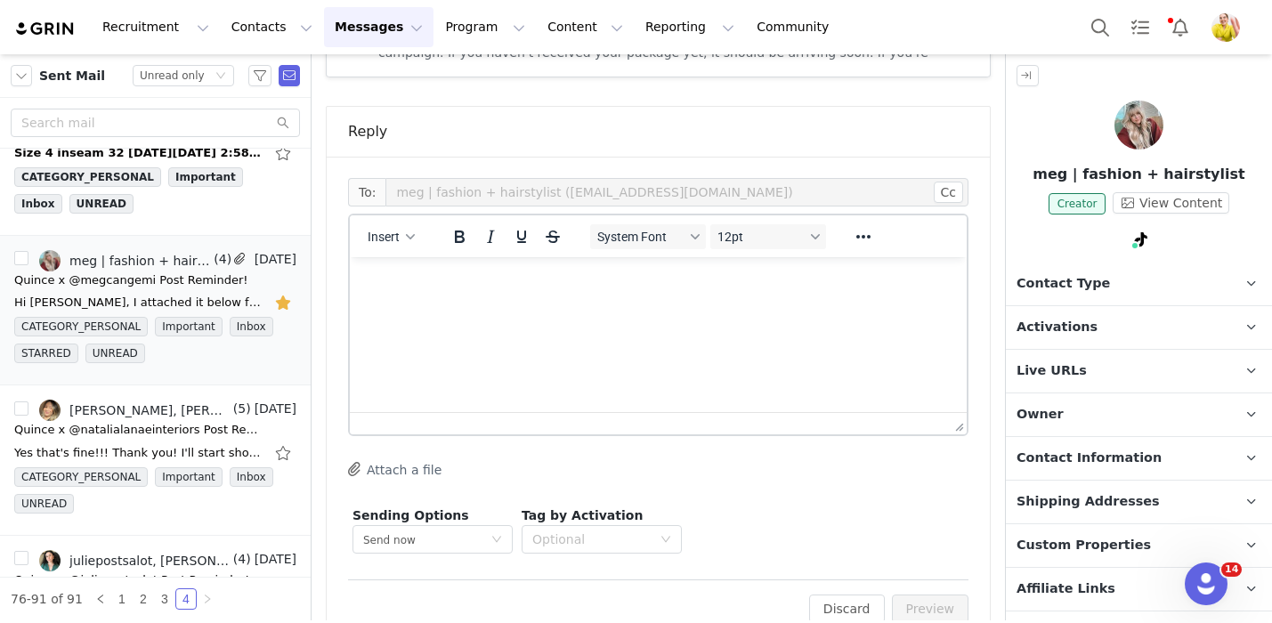
click at [626, 305] on html at bounding box center [658, 281] width 617 height 48
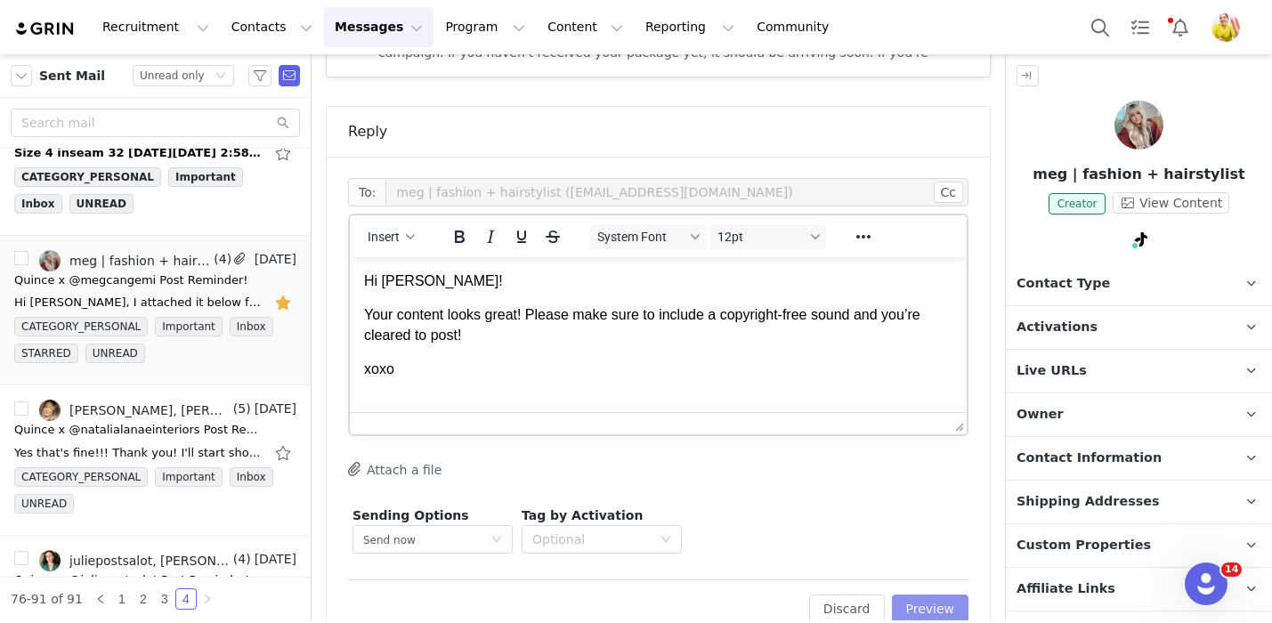
click at [915, 594] on button "Preview" at bounding box center [930, 608] width 77 height 28
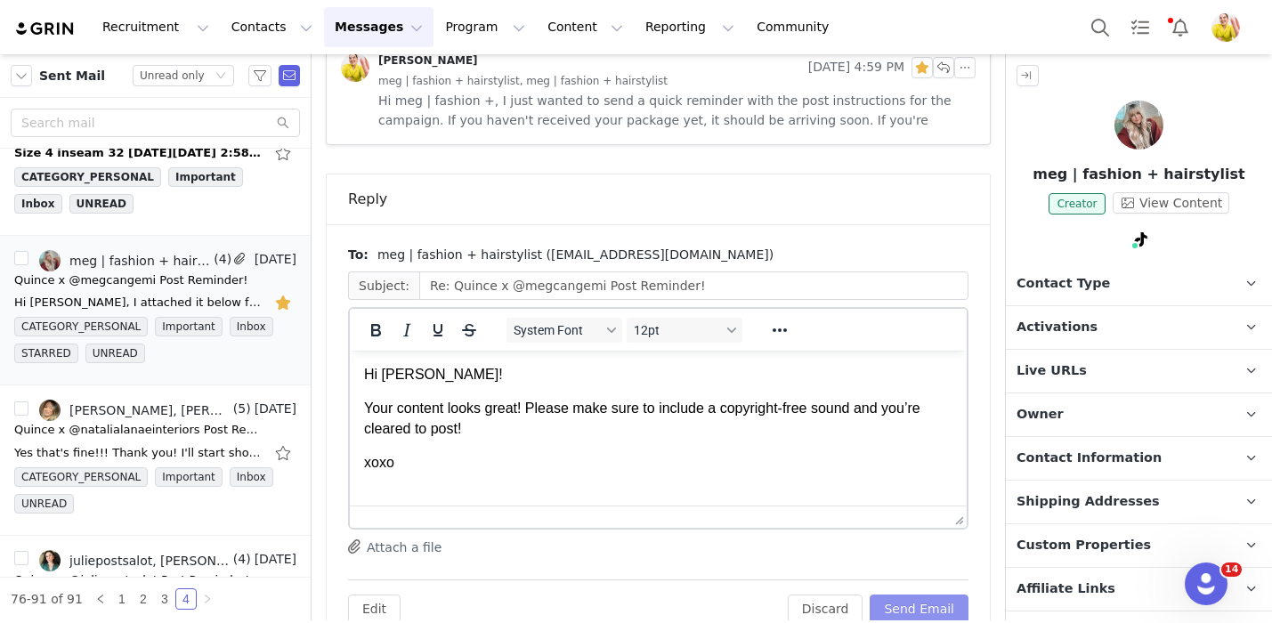
scroll to position [0, 0]
click at [917, 594] on button "Send Email" at bounding box center [918, 608] width 99 height 28
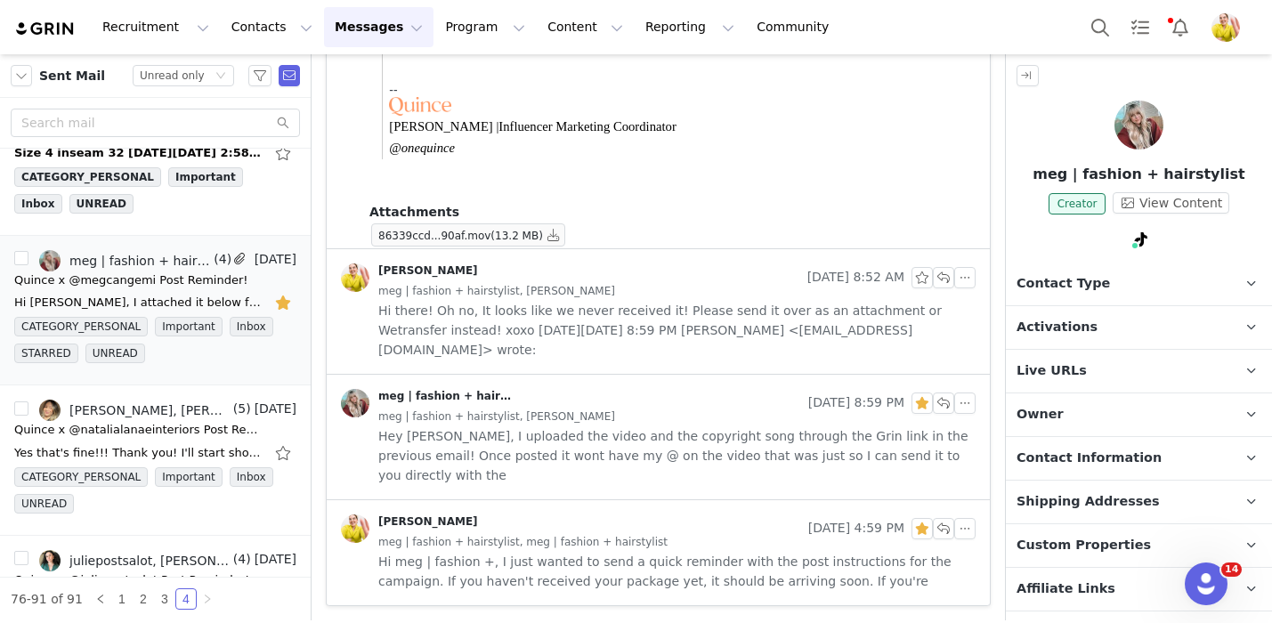
scroll to position [1381, 0]
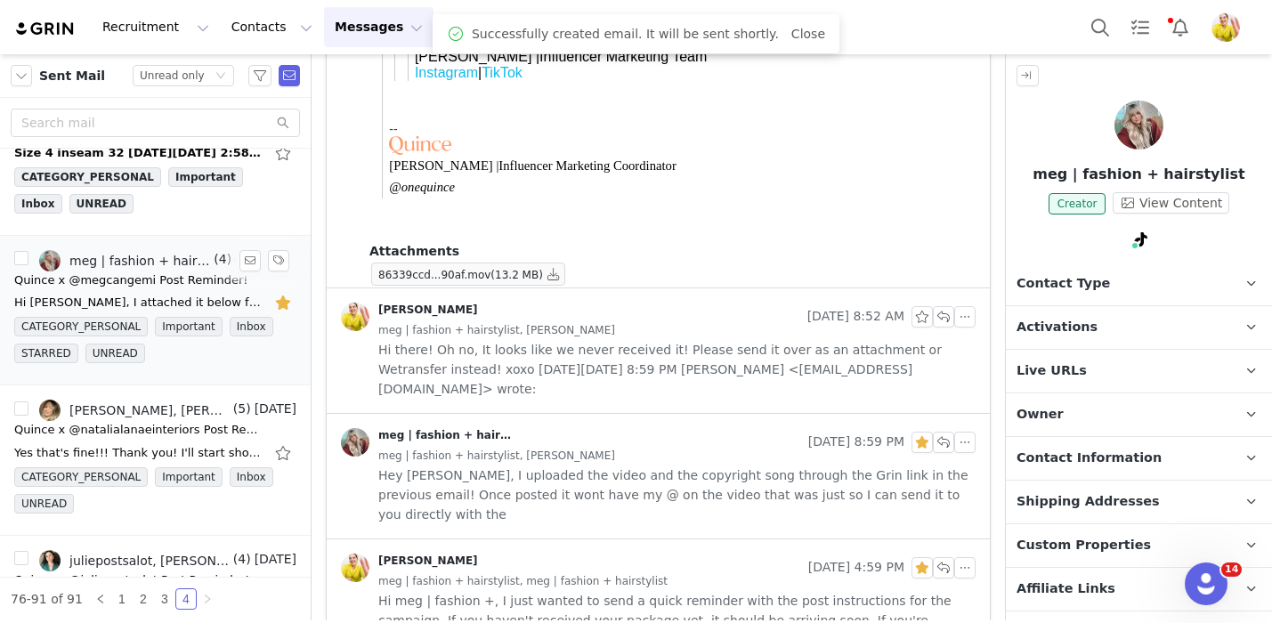
click at [286, 304] on button "button" at bounding box center [284, 302] width 23 height 28
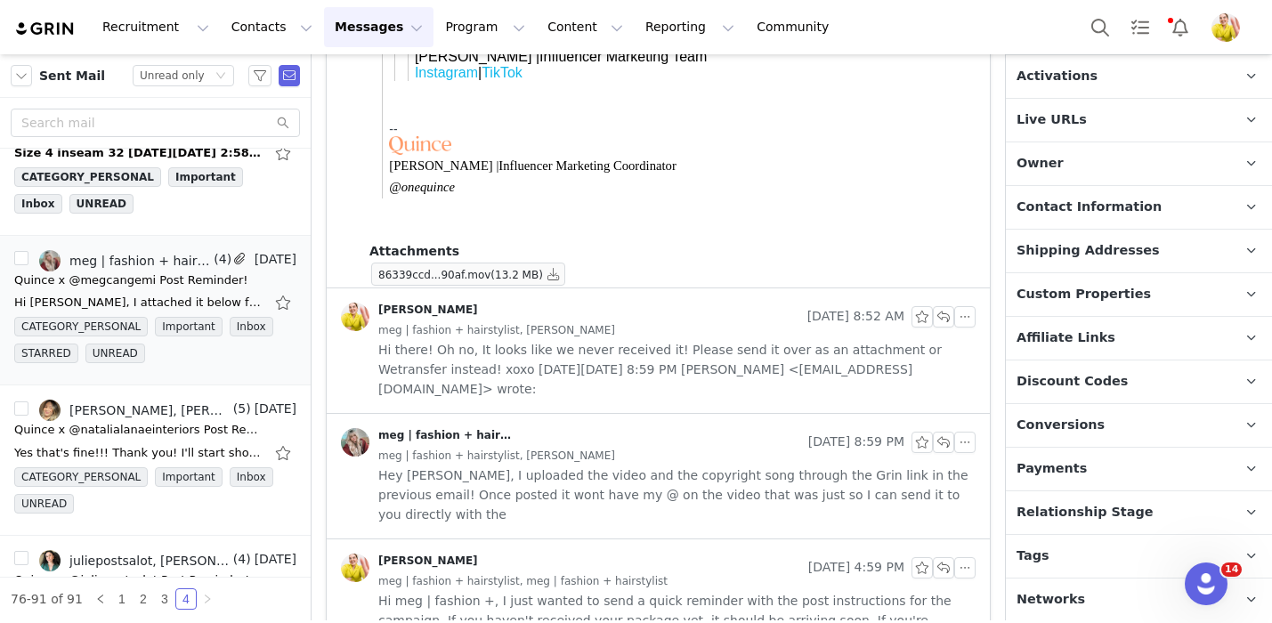
click at [1135, 505] on p "Relationship Stage Use relationship stages to move contacts through a logical s…" at bounding box center [1117, 512] width 223 height 43
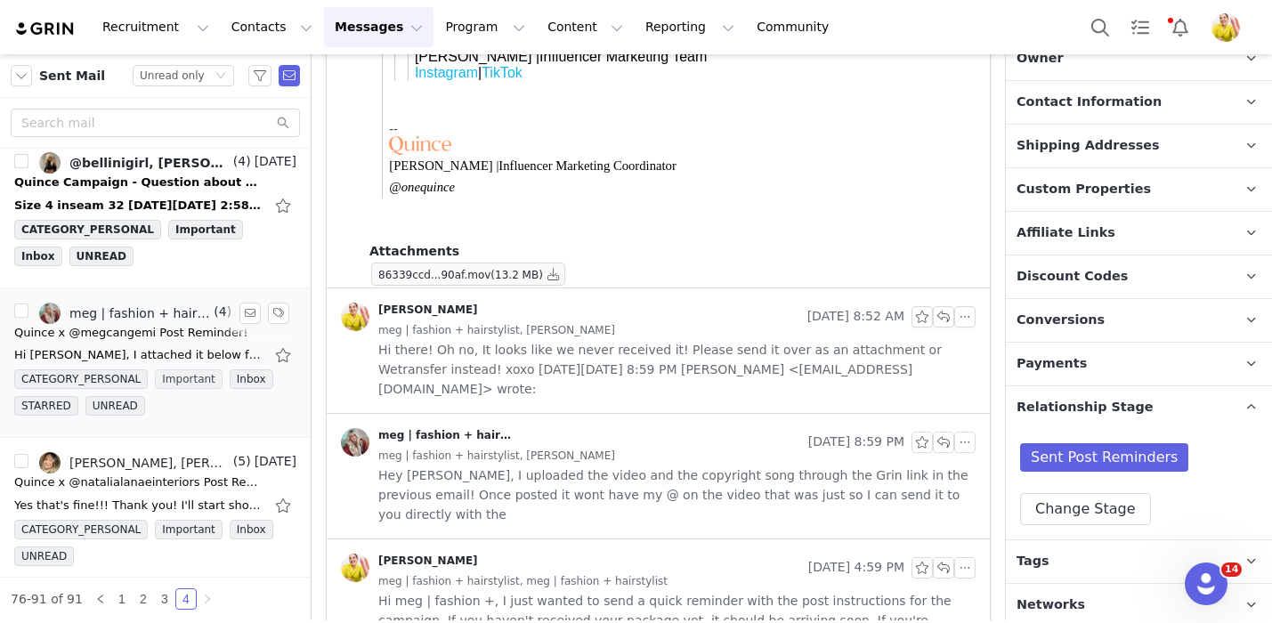
scroll to position [0, 0]
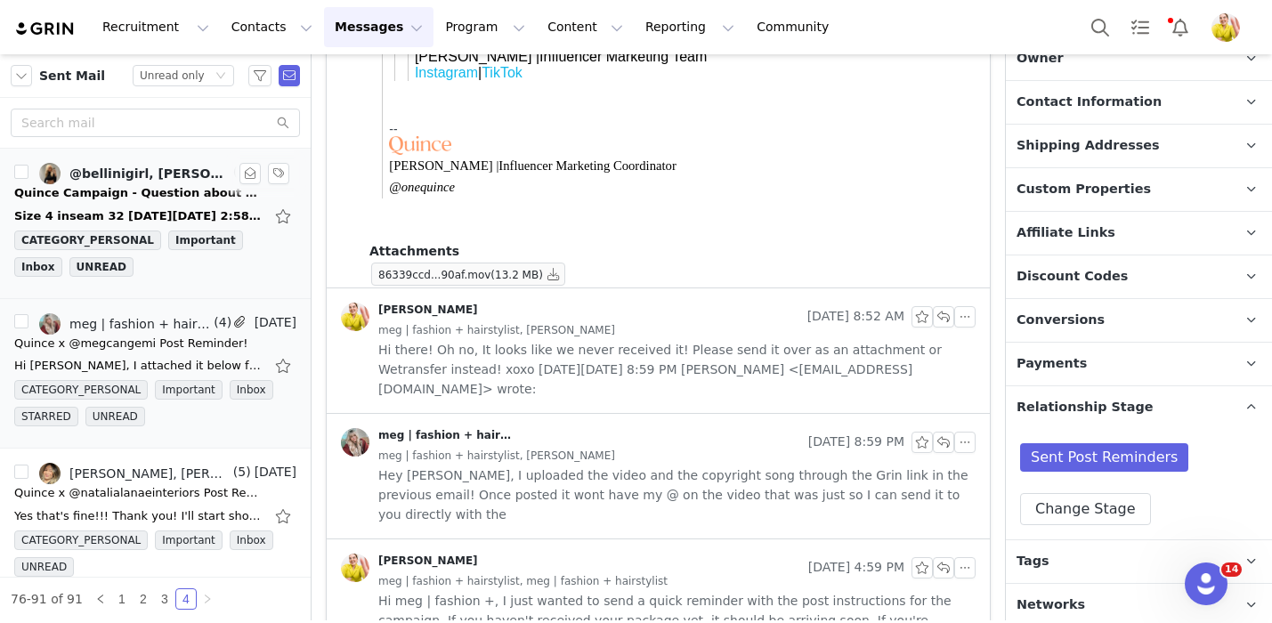
click at [178, 266] on div "CATEGORY_PERSONAL Important Inbox UNREAD" at bounding box center [155, 256] width 282 height 53
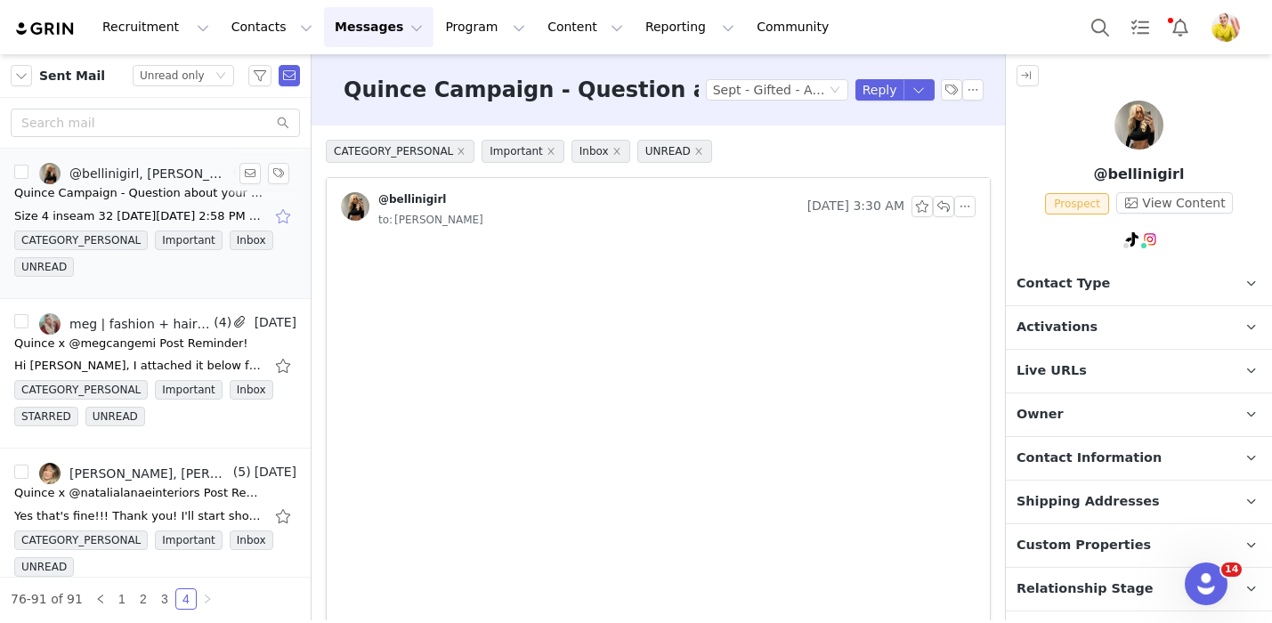
click at [281, 215] on button "button" at bounding box center [284, 216] width 23 height 28
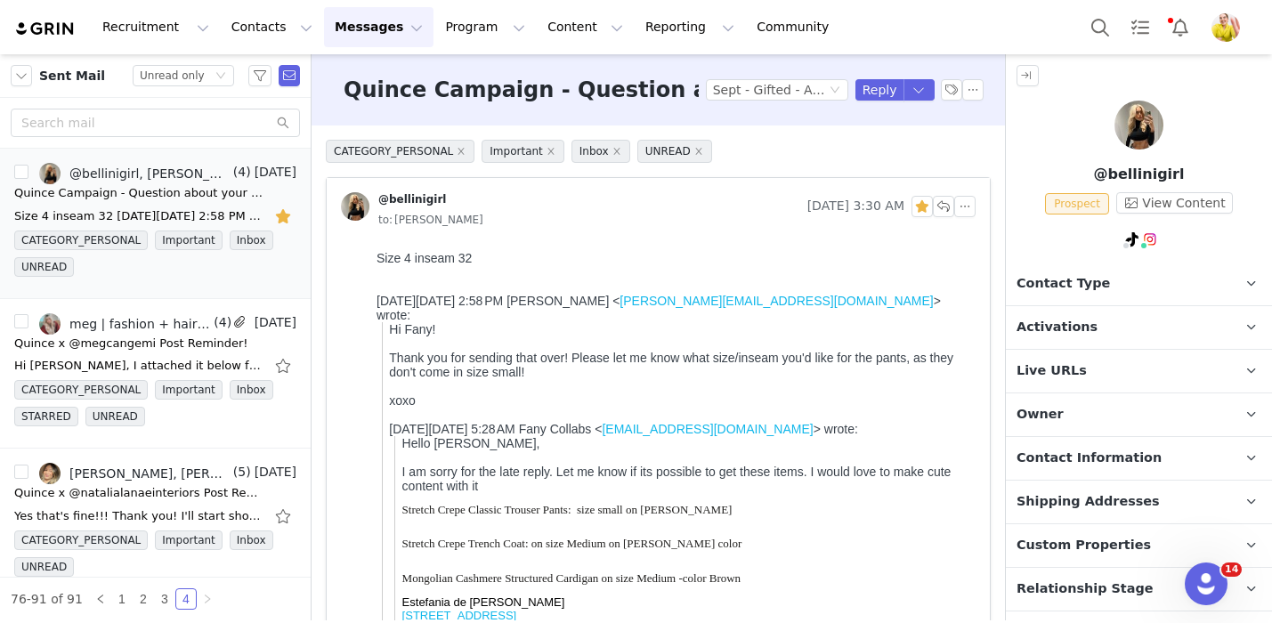
scroll to position [77, 0]
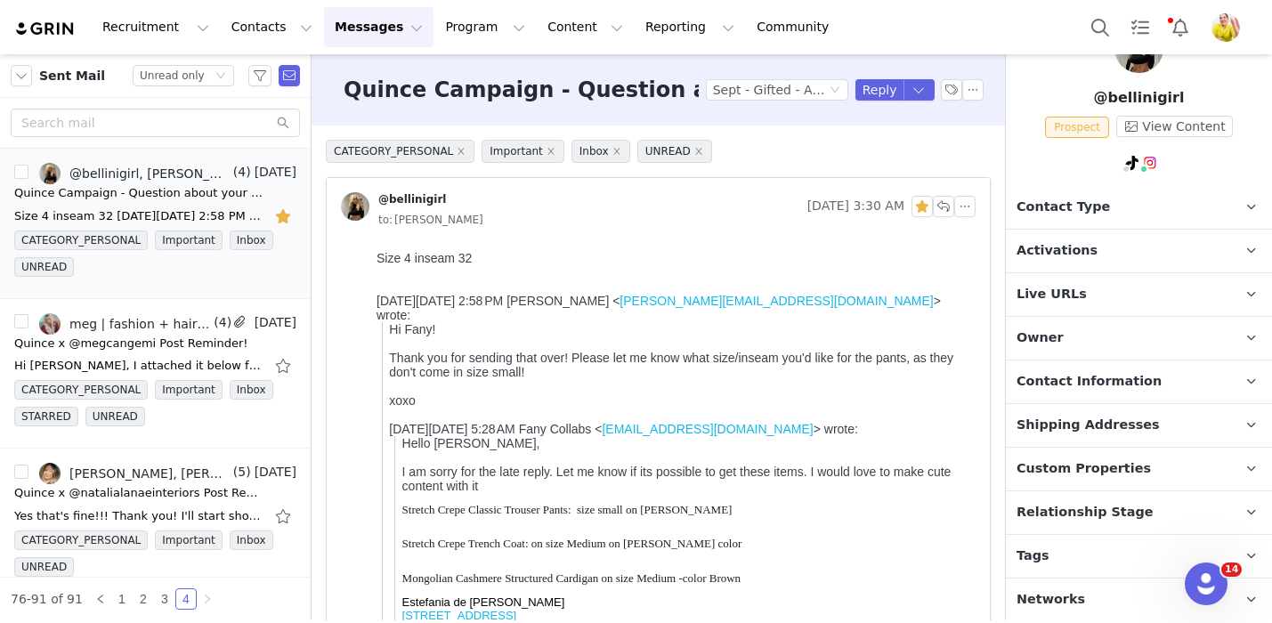
click at [1103, 505] on span "Relationship Stage" at bounding box center [1084, 513] width 137 height 20
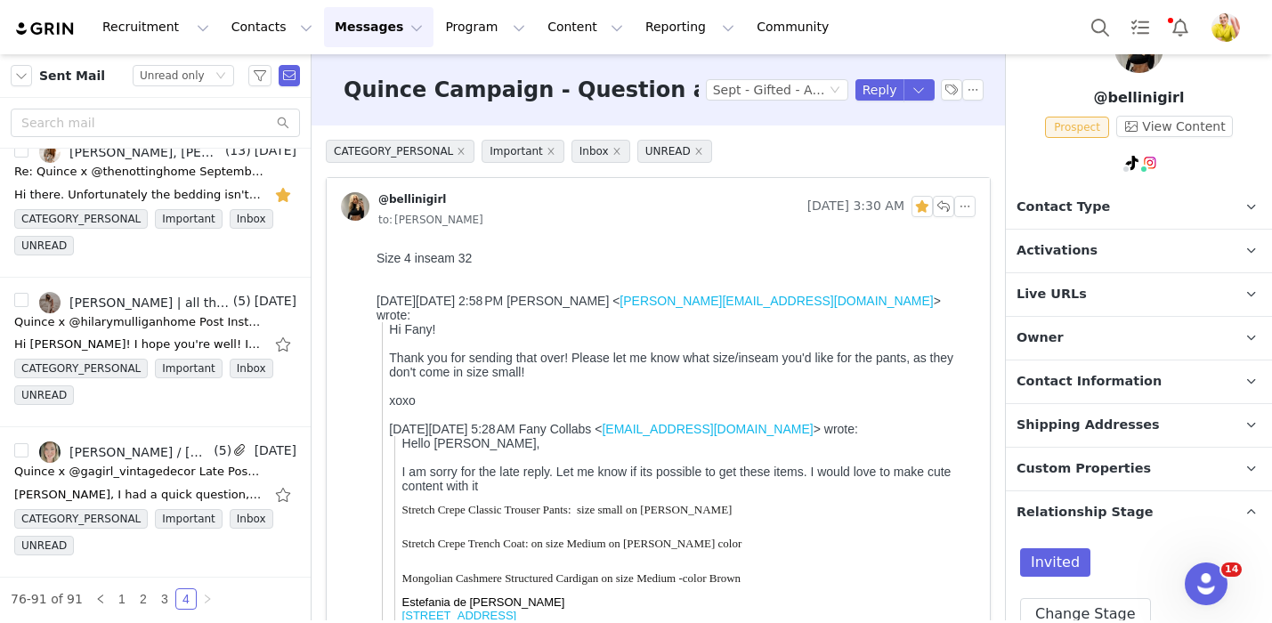
scroll to position [1971, 0]
click at [138, 602] on link "2" at bounding box center [143, 599] width 20 height 20
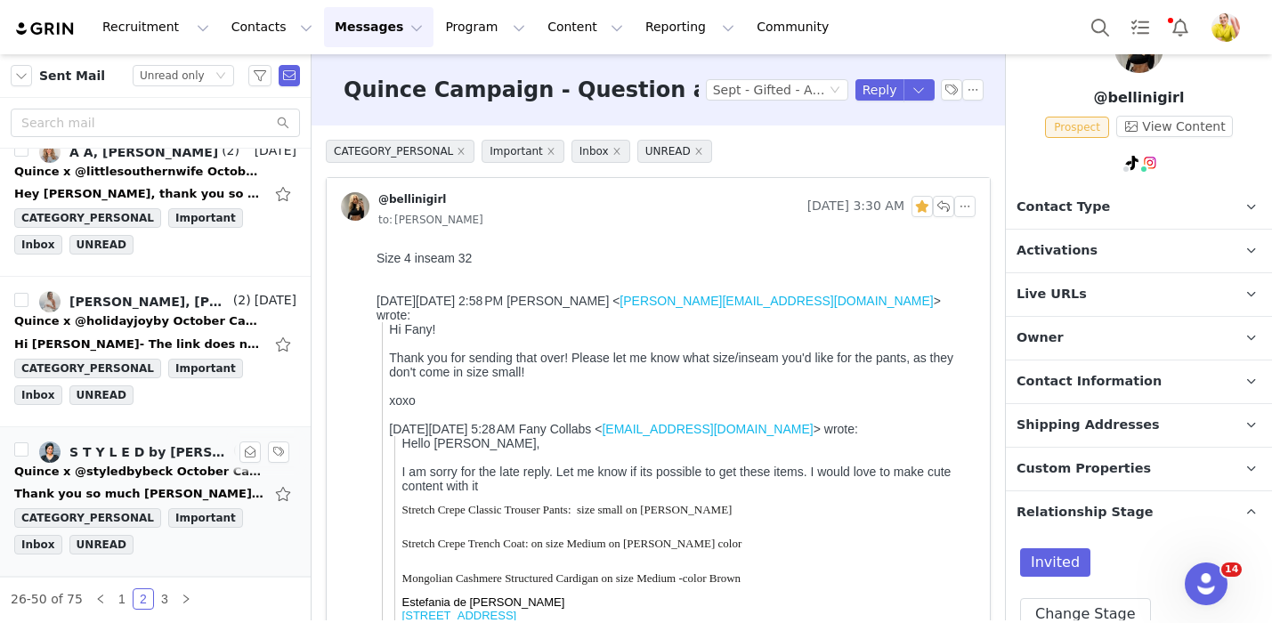
click at [190, 477] on div "Quince x @styledbybeck October Campaign!" at bounding box center [138, 472] width 249 height 18
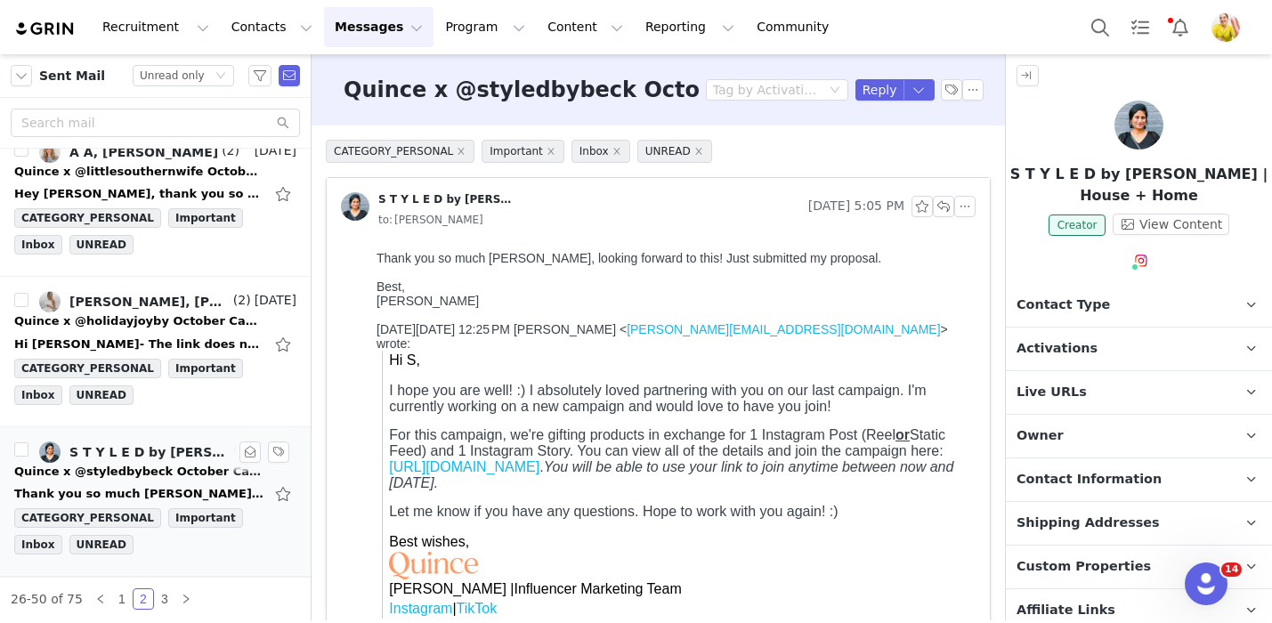
scroll to position [0, 0]
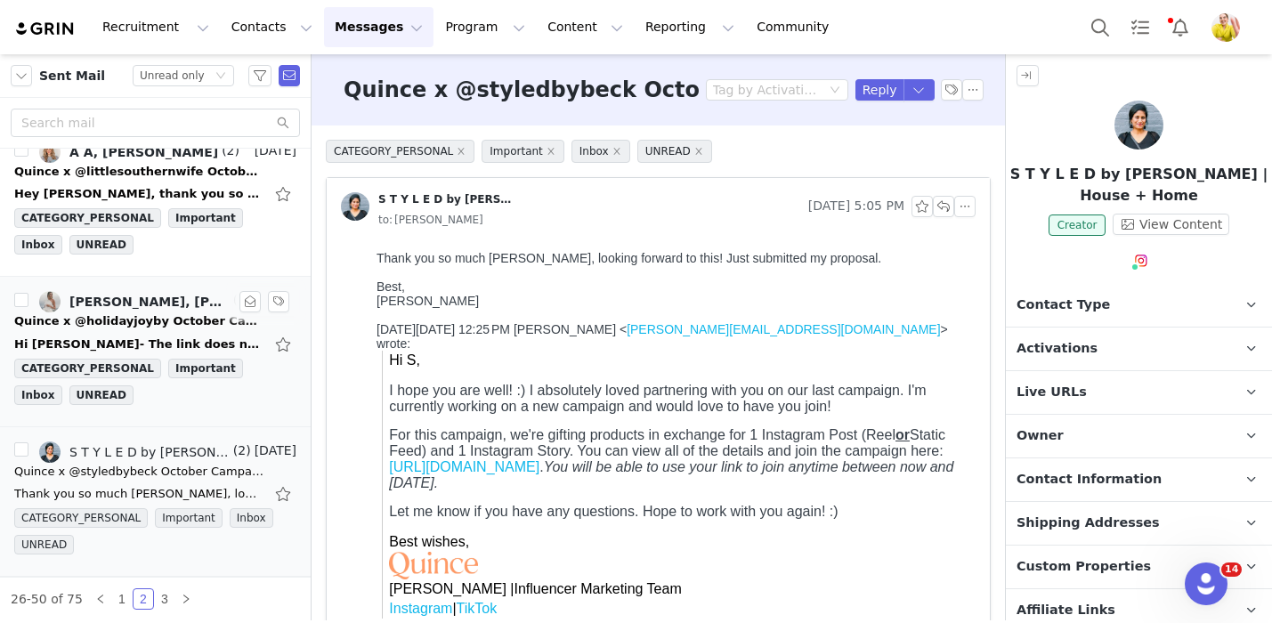
click at [200, 333] on div "Hi Wendy- The link does not work Stephanie On Tue, Sep 23, 2025 at 1:25 PM Wend…" at bounding box center [155, 344] width 282 height 28
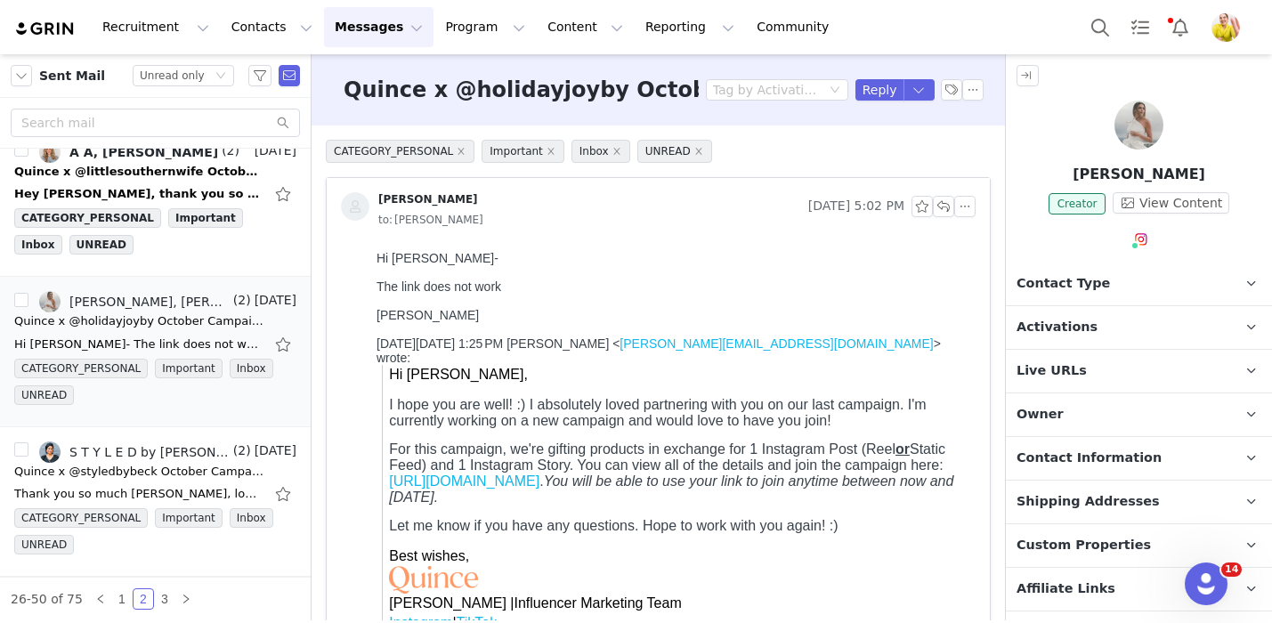
scroll to position [251, 0]
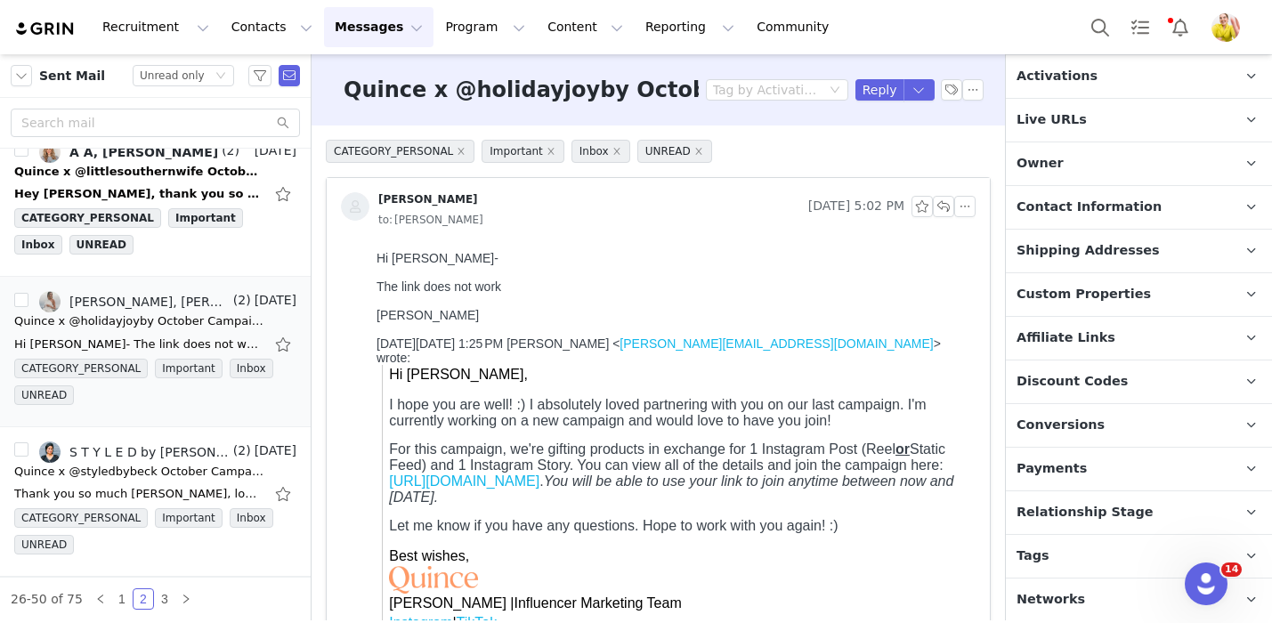
click at [1071, 508] on span "Relationship Stage" at bounding box center [1084, 513] width 137 height 20
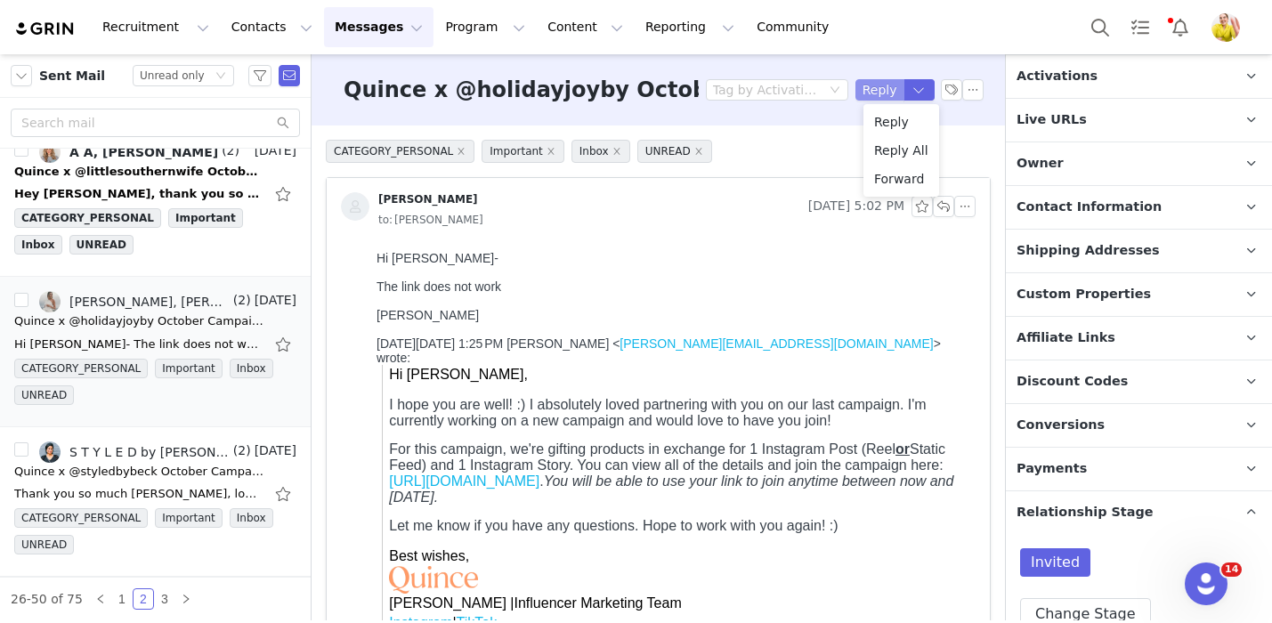
click at [887, 91] on button "Reply" at bounding box center [879, 89] width 49 height 21
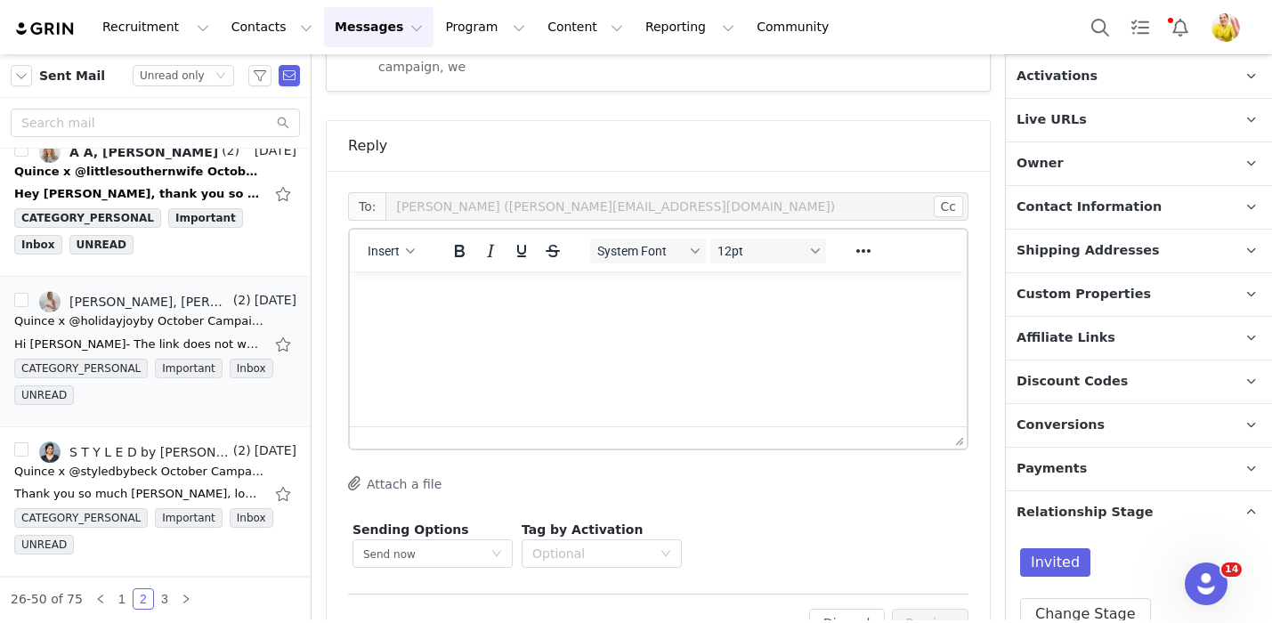
scroll to position [713, 0]
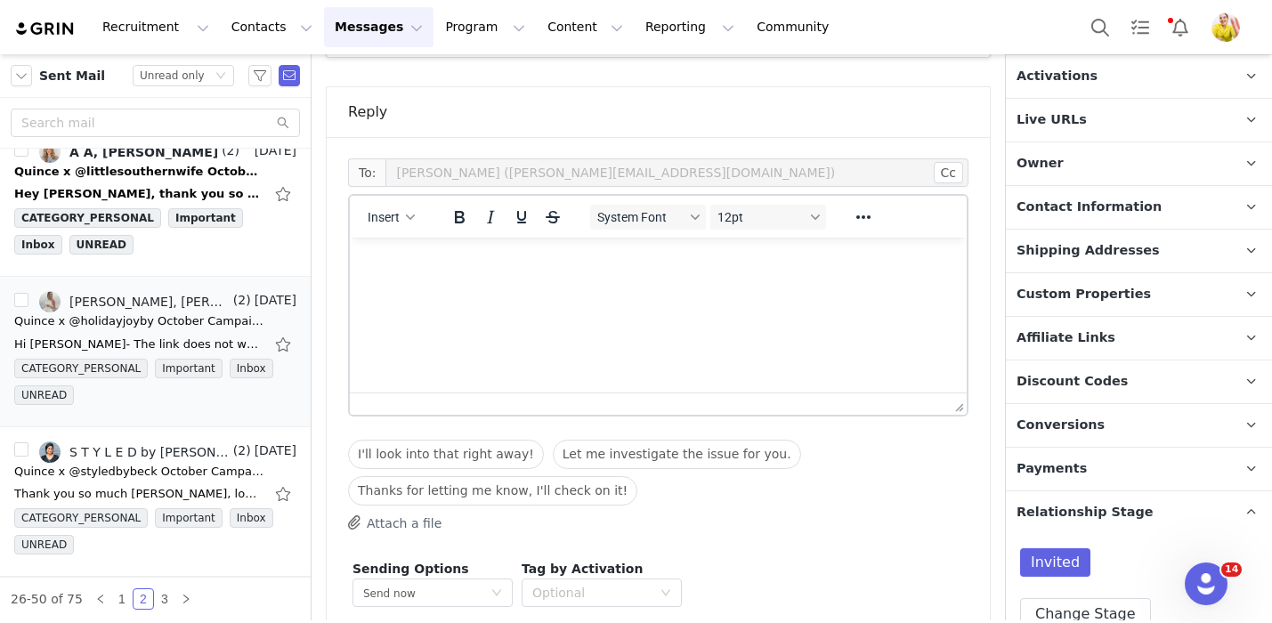
click at [431, 250] on html at bounding box center [658, 262] width 617 height 48
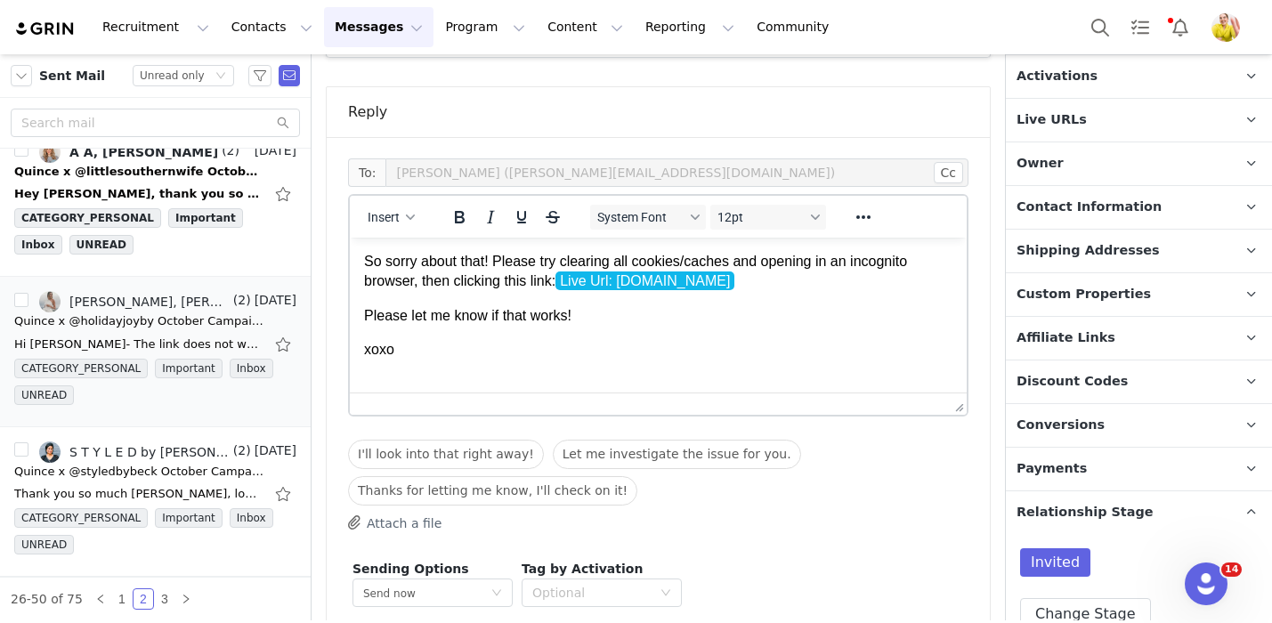
scroll to position [0, 0]
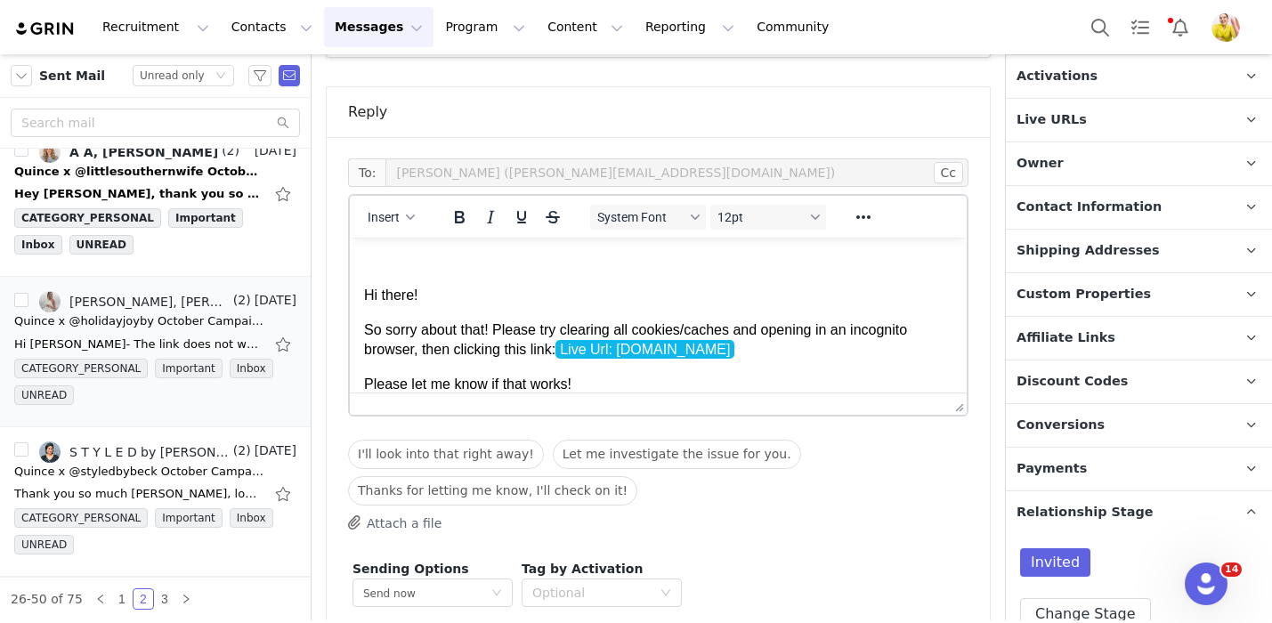
click at [364, 295] on p "Hi there!" at bounding box center [658, 296] width 588 height 20
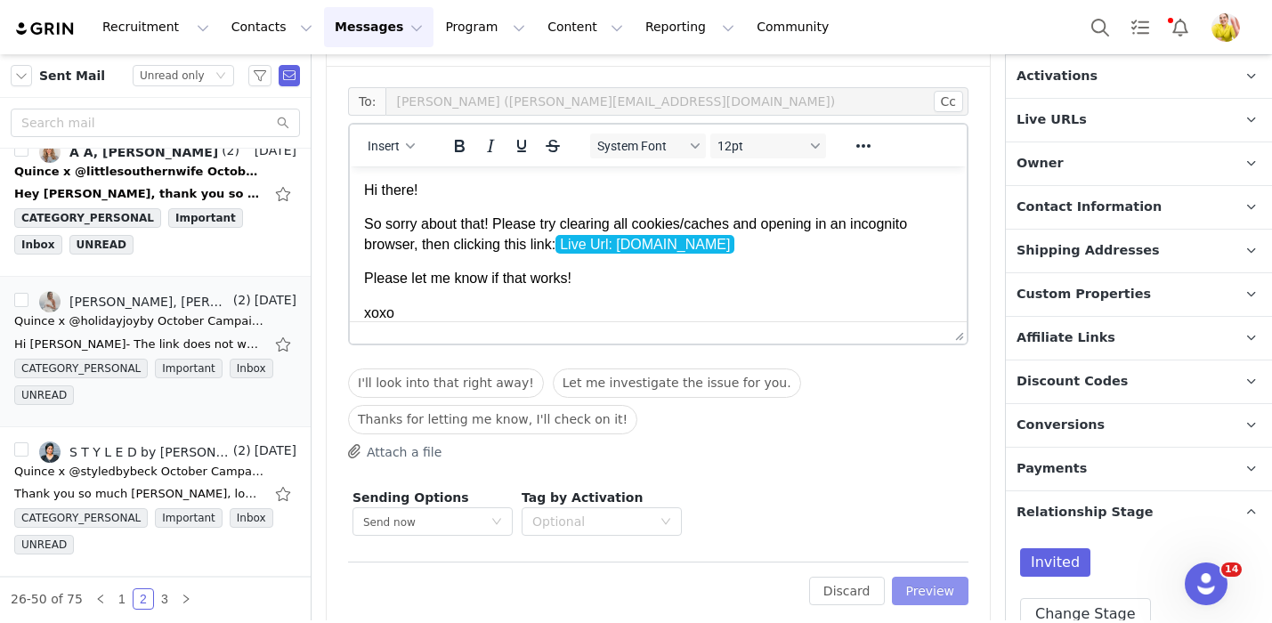
click at [932, 577] on button "Preview" at bounding box center [930, 591] width 77 height 28
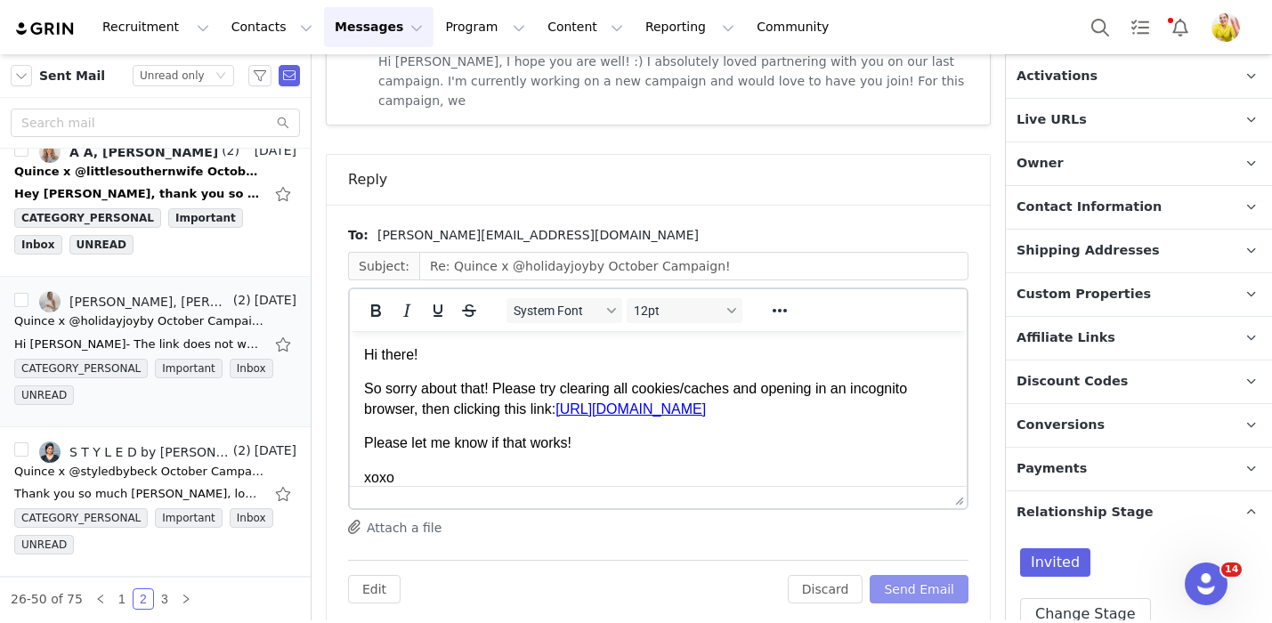
click at [934, 575] on button "Send Email" at bounding box center [918, 589] width 99 height 28
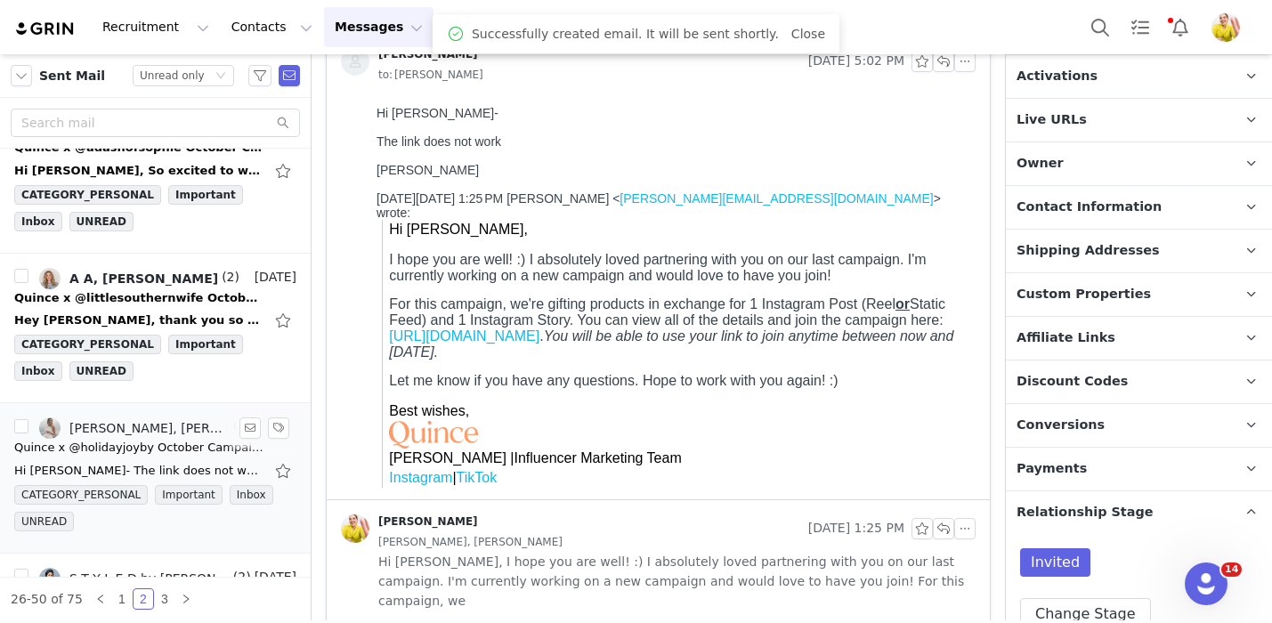
scroll to position [1830, 0]
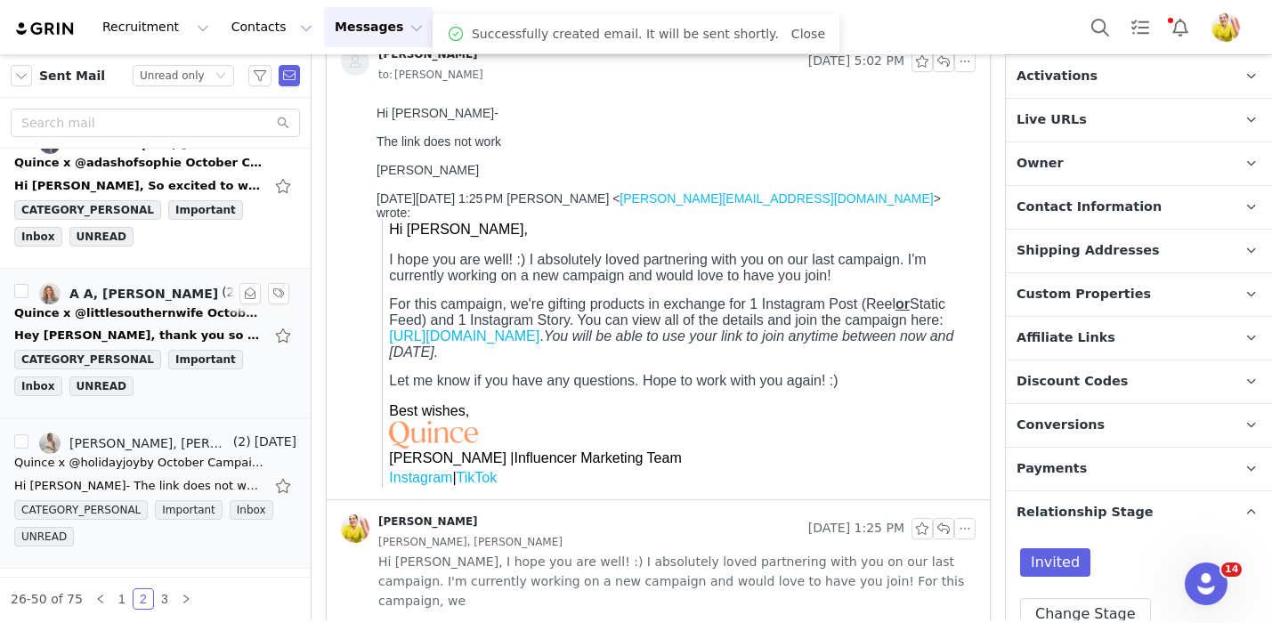
click at [196, 311] on div "Quince x @littlesouthernwife October Campaign!" at bounding box center [138, 313] width 249 height 18
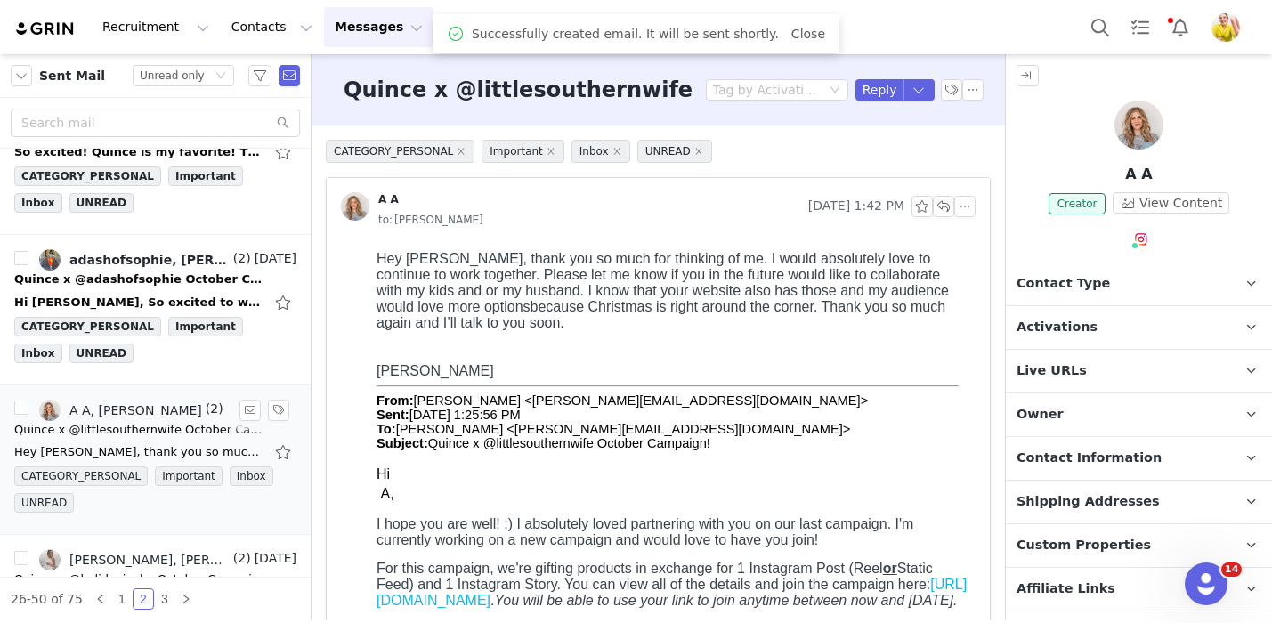
scroll to position [0, 0]
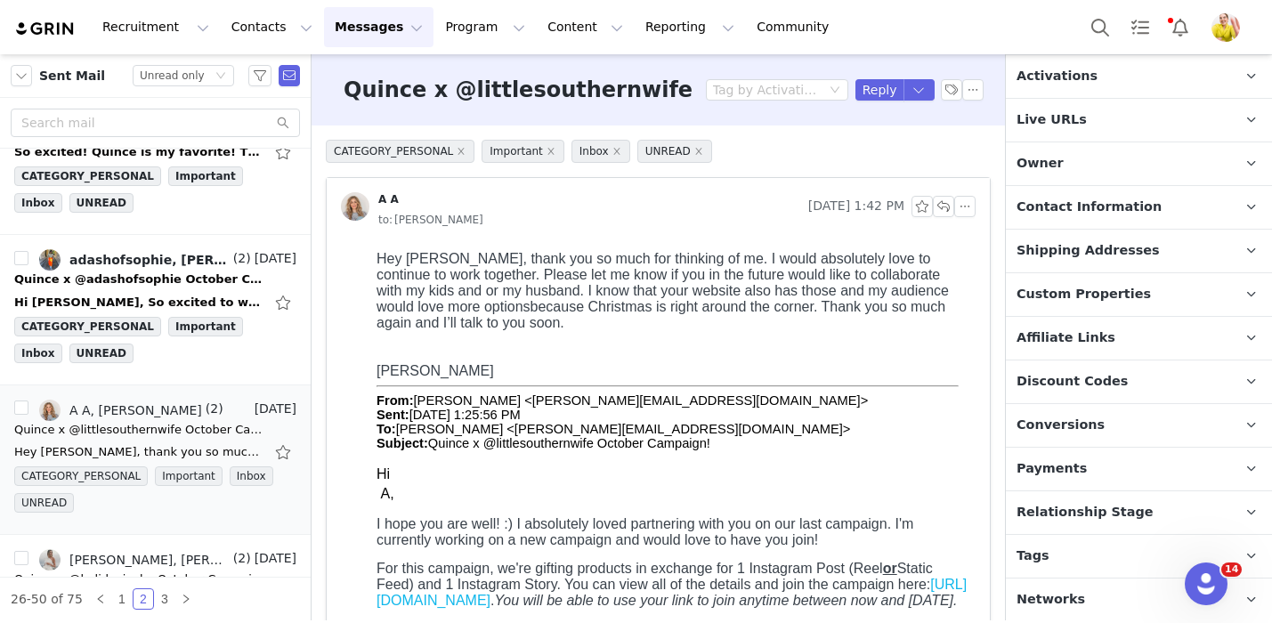
click at [1116, 503] on span "Relationship Stage" at bounding box center [1084, 513] width 137 height 20
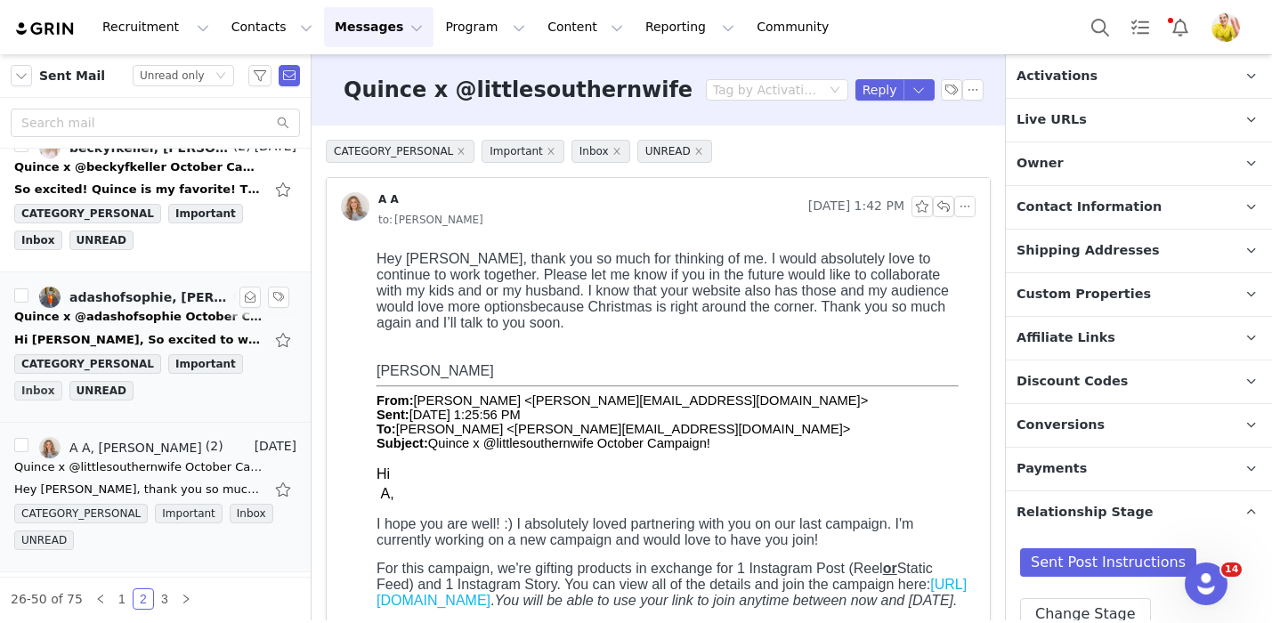
scroll to position [1672, 0]
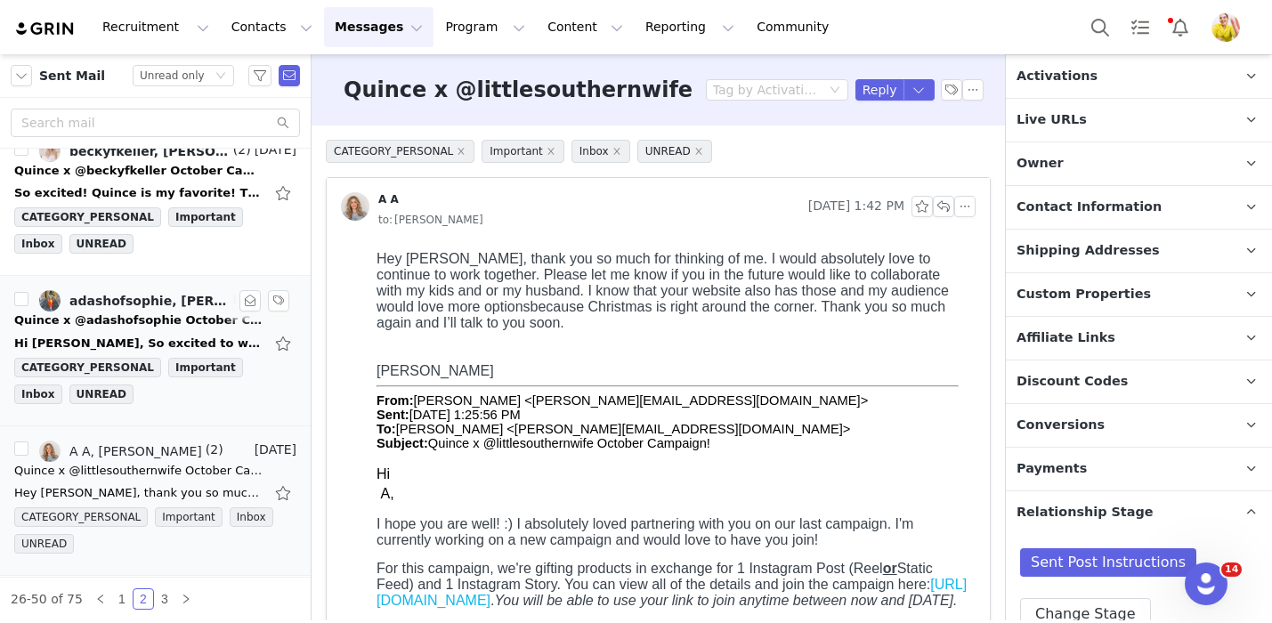
click at [217, 328] on div "Quince x @adashofsophie October Campaign!" at bounding box center [138, 320] width 249 height 18
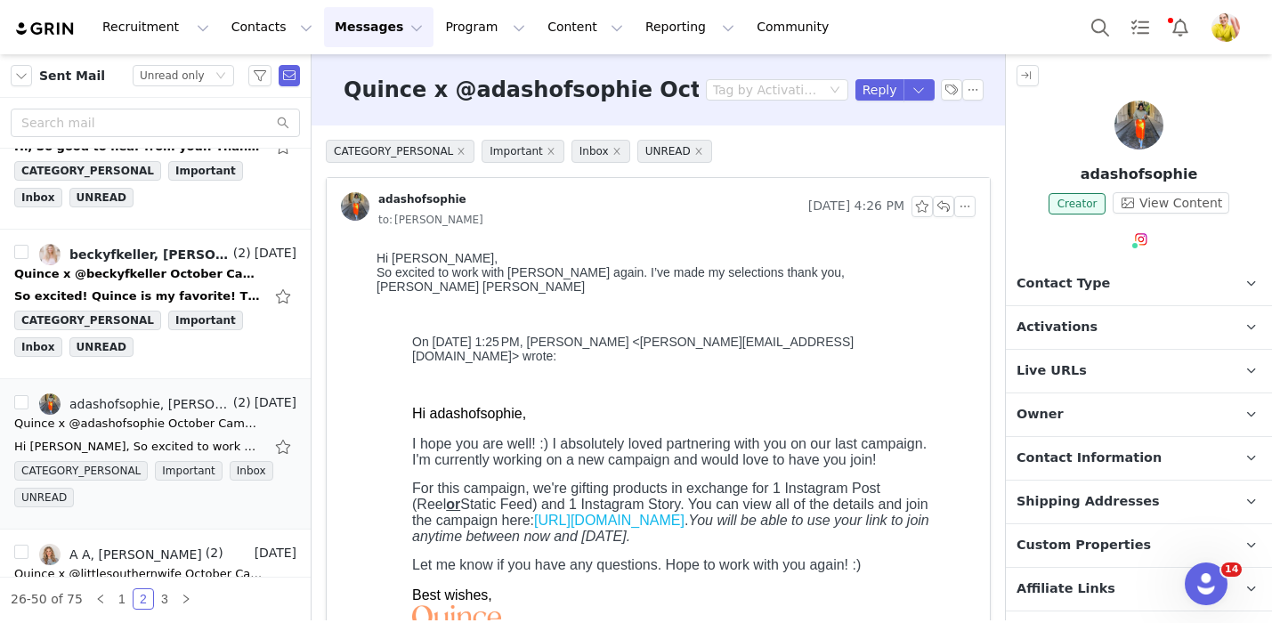
scroll to position [251, 0]
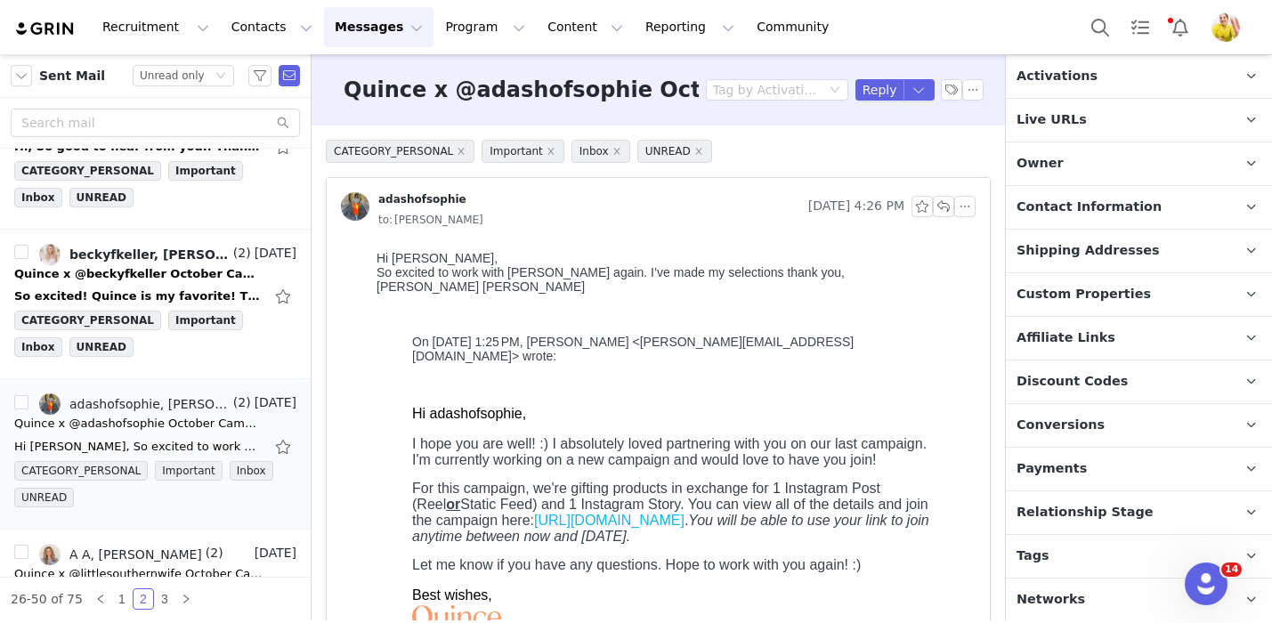
click at [1148, 505] on p "Relationship Stage Use relationship stages to move contacts through a logical s…" at bounding box center [1117, 512] width 223 height 43
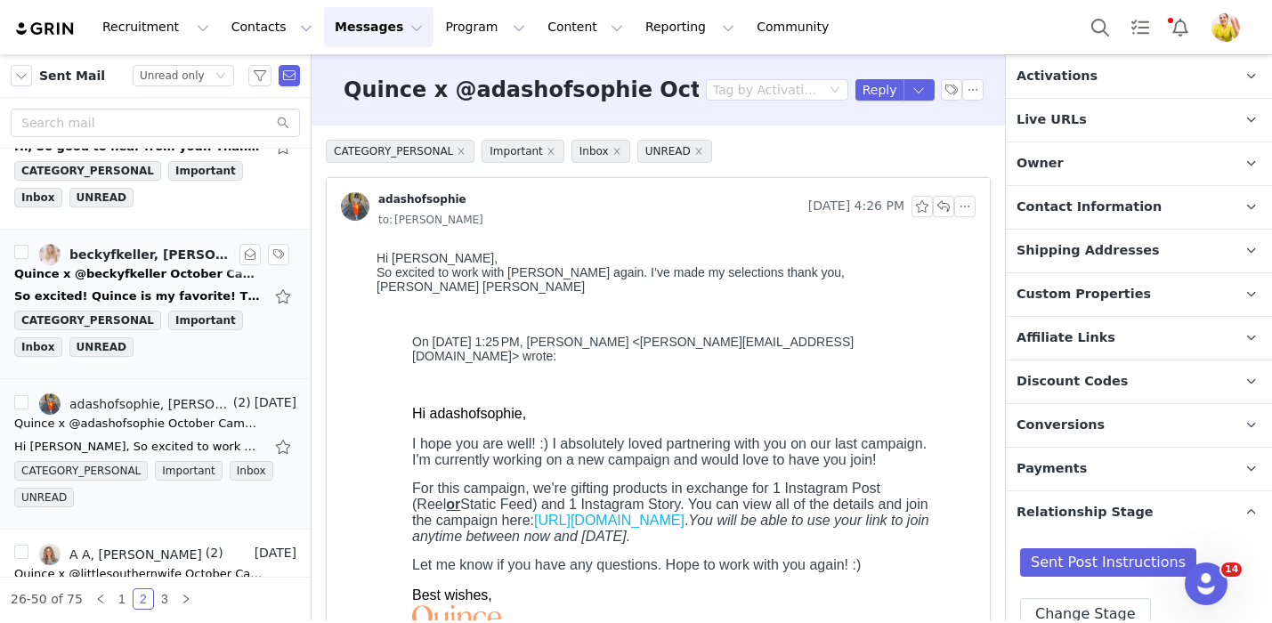
click at [150, 282] on div "So excited! Quince is my favorite! Thanks so much, Wendy! Thanks so much! Becky…" at bounding box center [155, 296] width 282 height 28
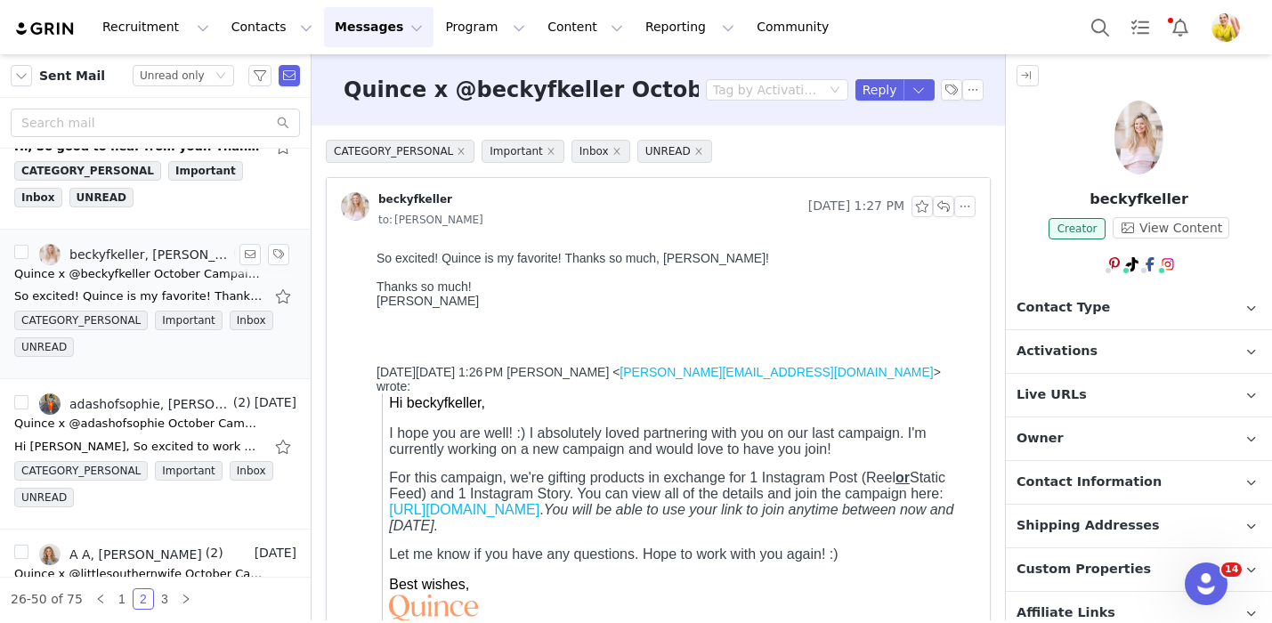
scroll to position [0, 0]
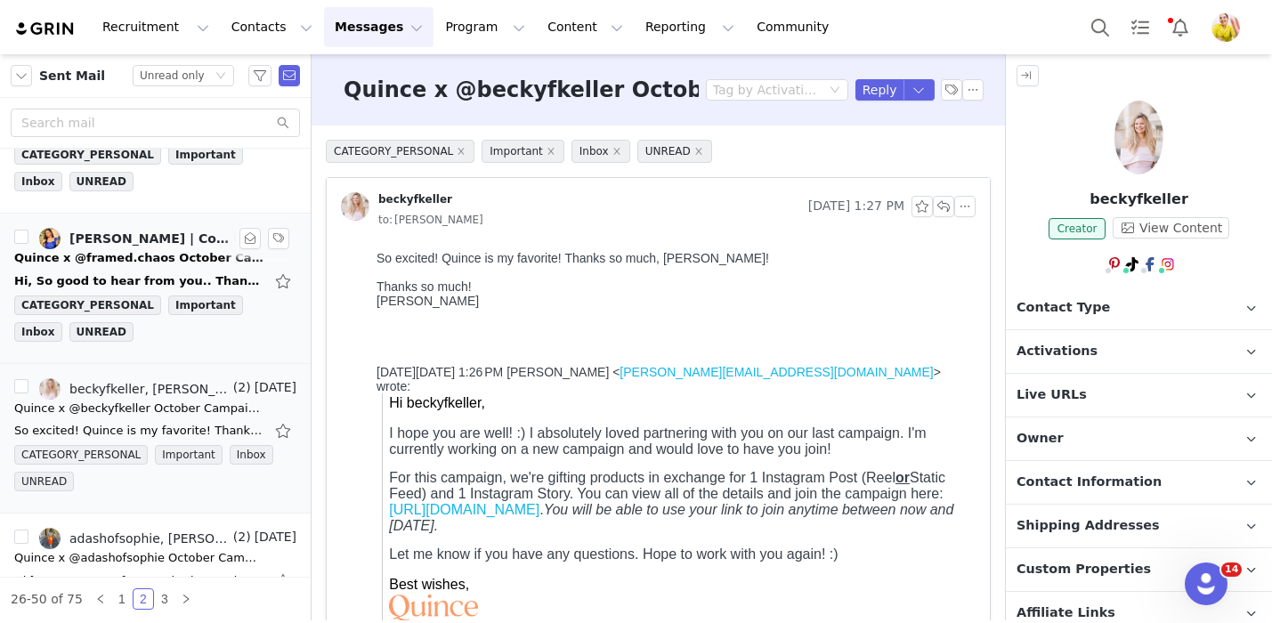
click at [152, 281] on div "Hi, So good to hear from you.. Thank you, I will fill it out.. On Tue, Sep 23, …" at bounding box center [138, 281] width 249 height 18
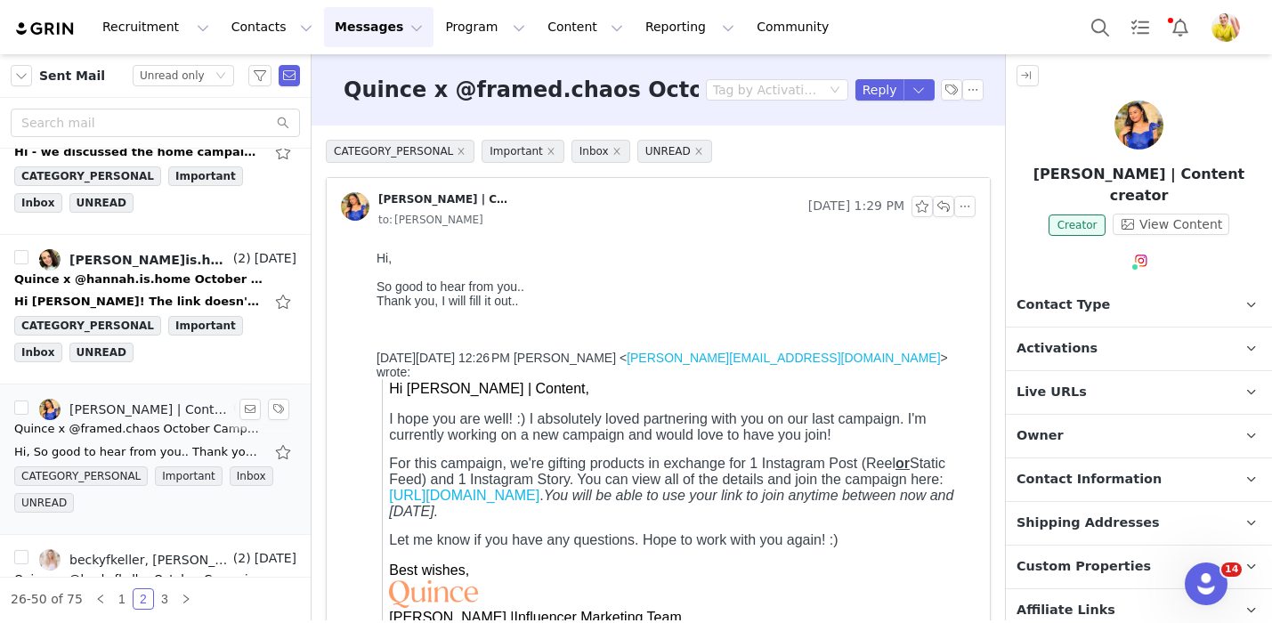
click at [152, 281] on div "Quince x @hannah.is.home October Campaign!" at bounding box center [138, 280] width 249 height 18
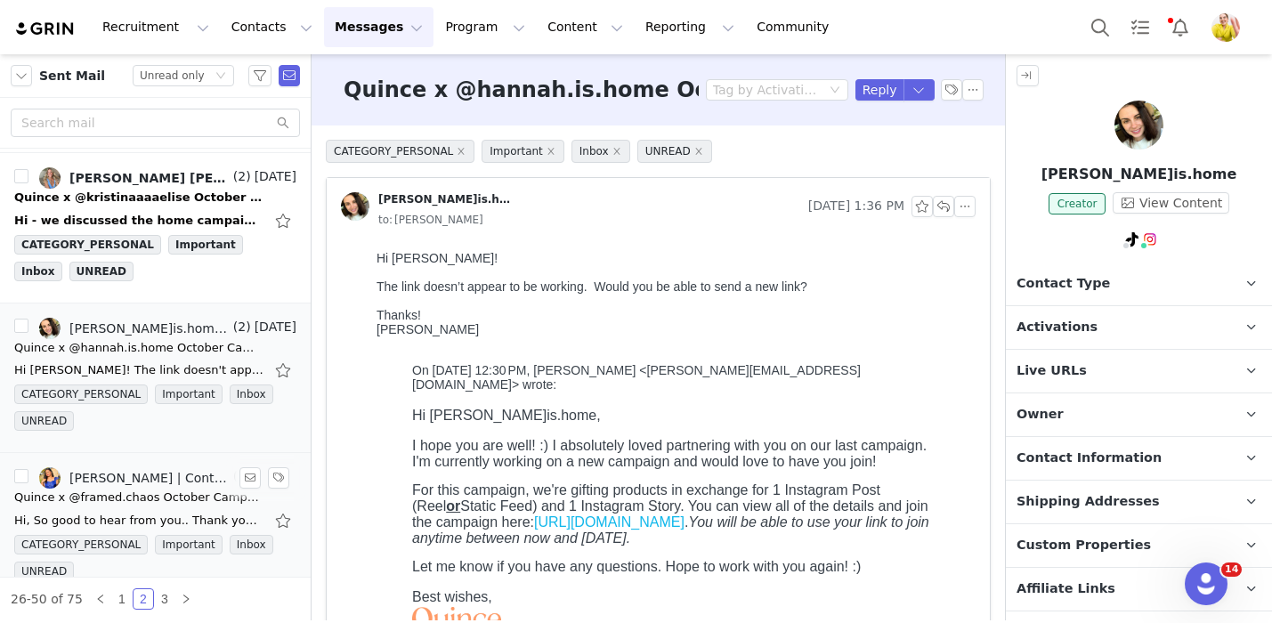
scroll to position [1186, 0]
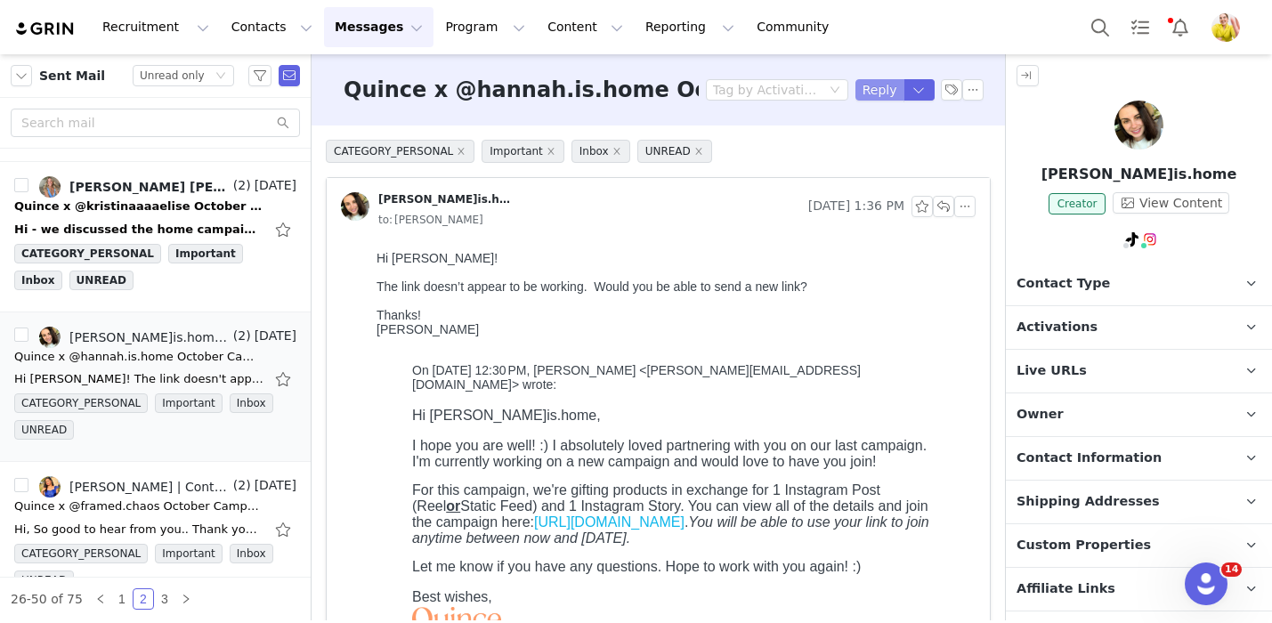
click at [879, 91] on button "Reply" at bounding box center [879, 89] width 49 height 21
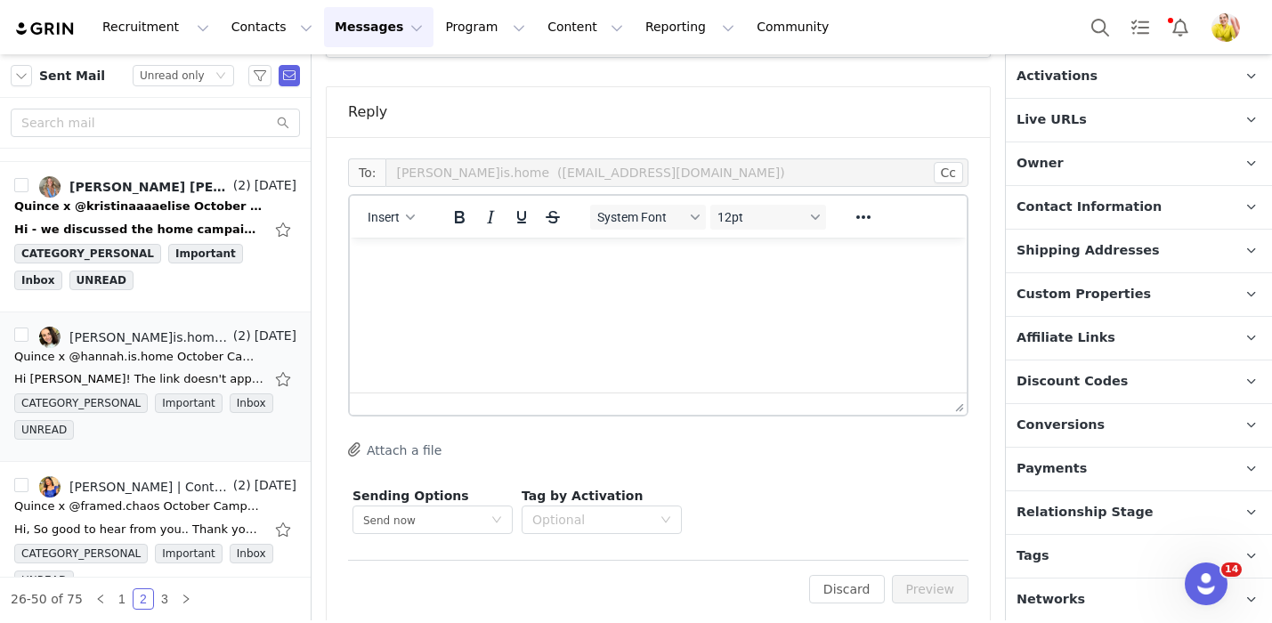
click at [1141, 507] on p "Relationship Stage Use relationship stages to move contacts through a logical s…" at bounding box center [1117, 512] width 223 height 43
click at [784, 286] on html at bounding box center [658, 262] width 617 height 48
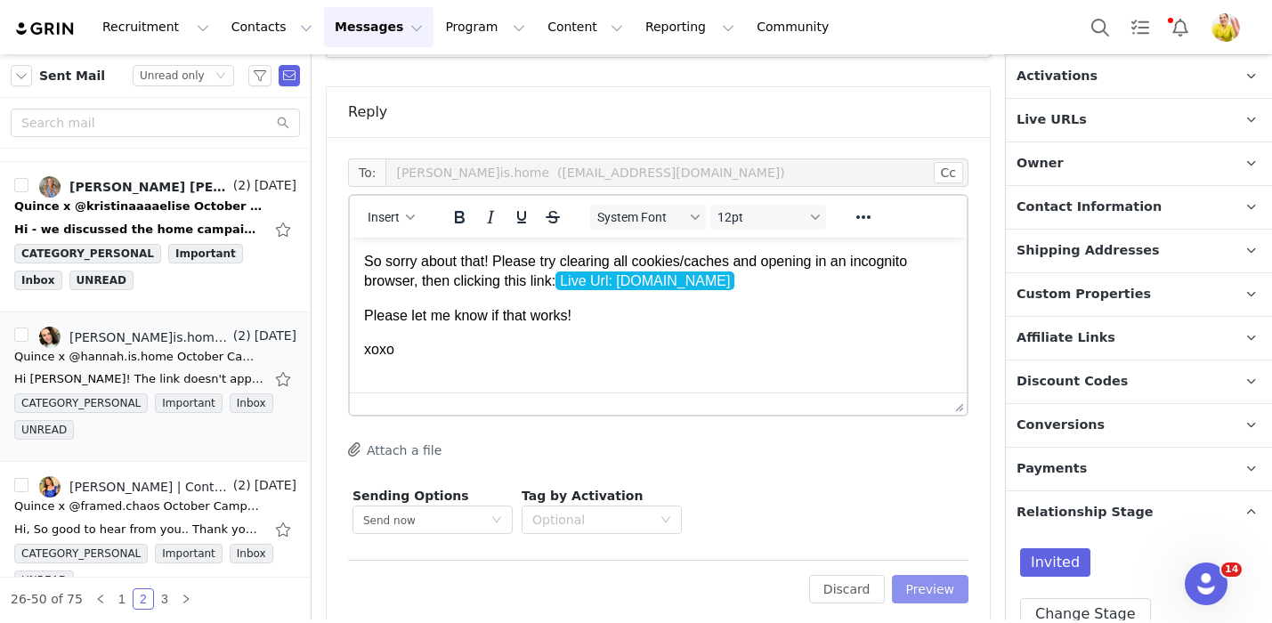
click at [939, 575] on button "Preview" at bounding box center [930, 589] width 77 height 28
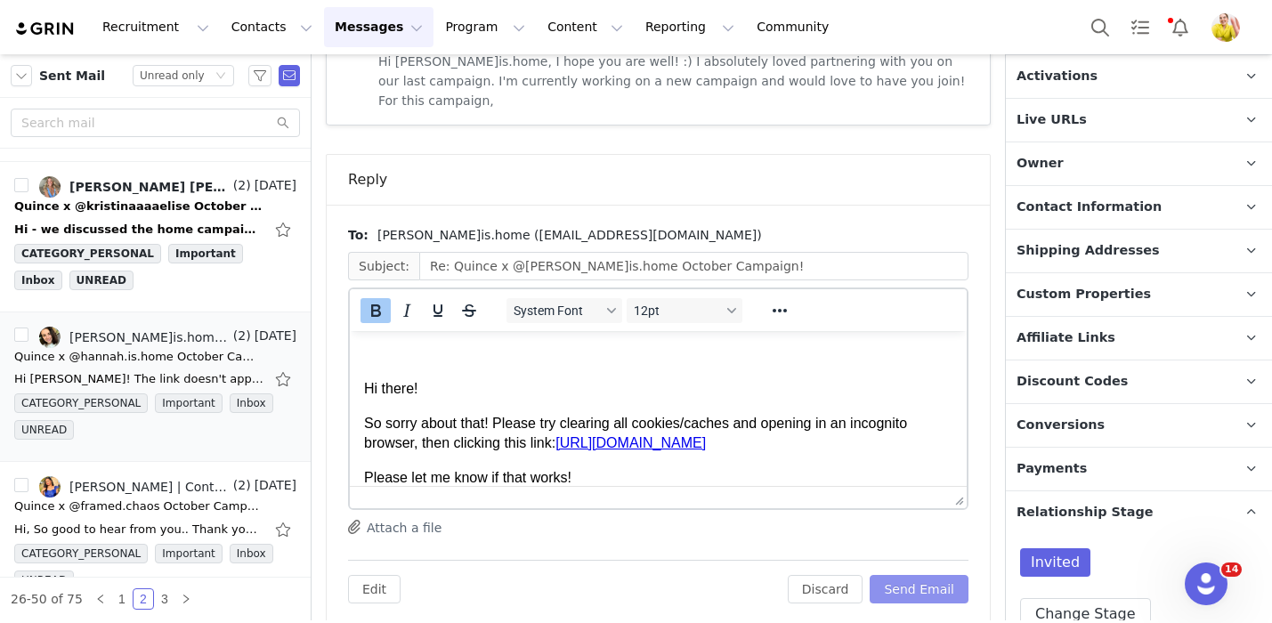
click at [942, 575] on button "Send Email" at bounding box center [918, 589] width 99 height 28
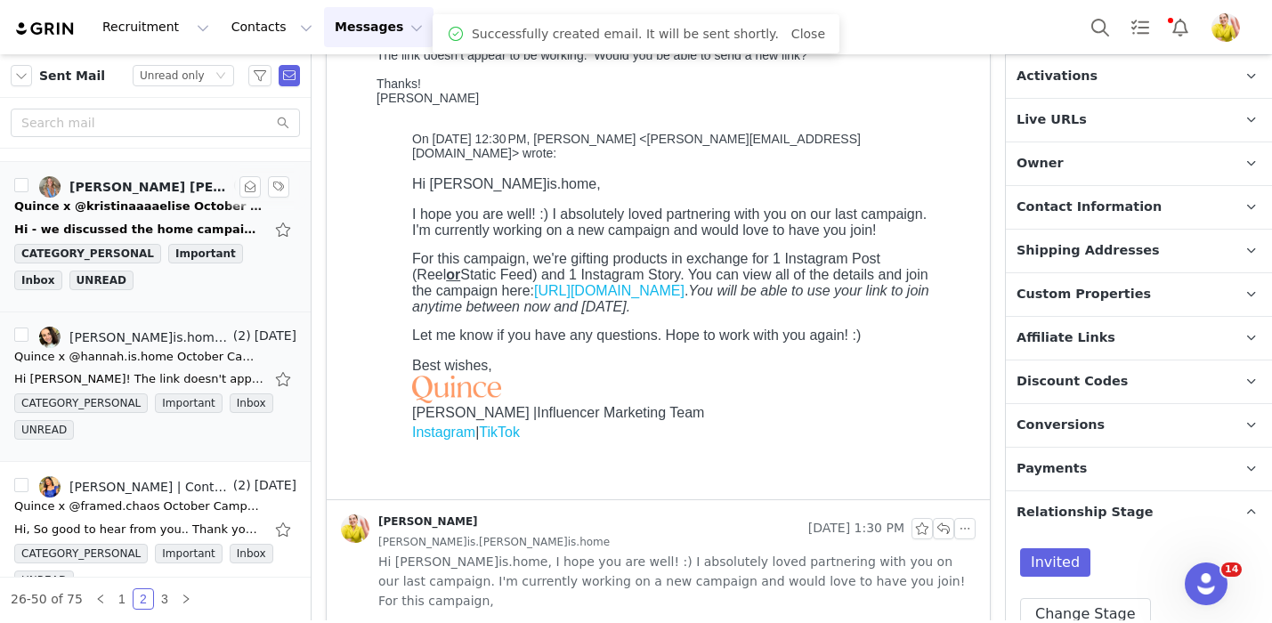
click at [202, 217] on div "Hi - we discussed the home campaign not the apparel campaign. Could you send me…" at bounding box center [155, 229] width 282 height 28
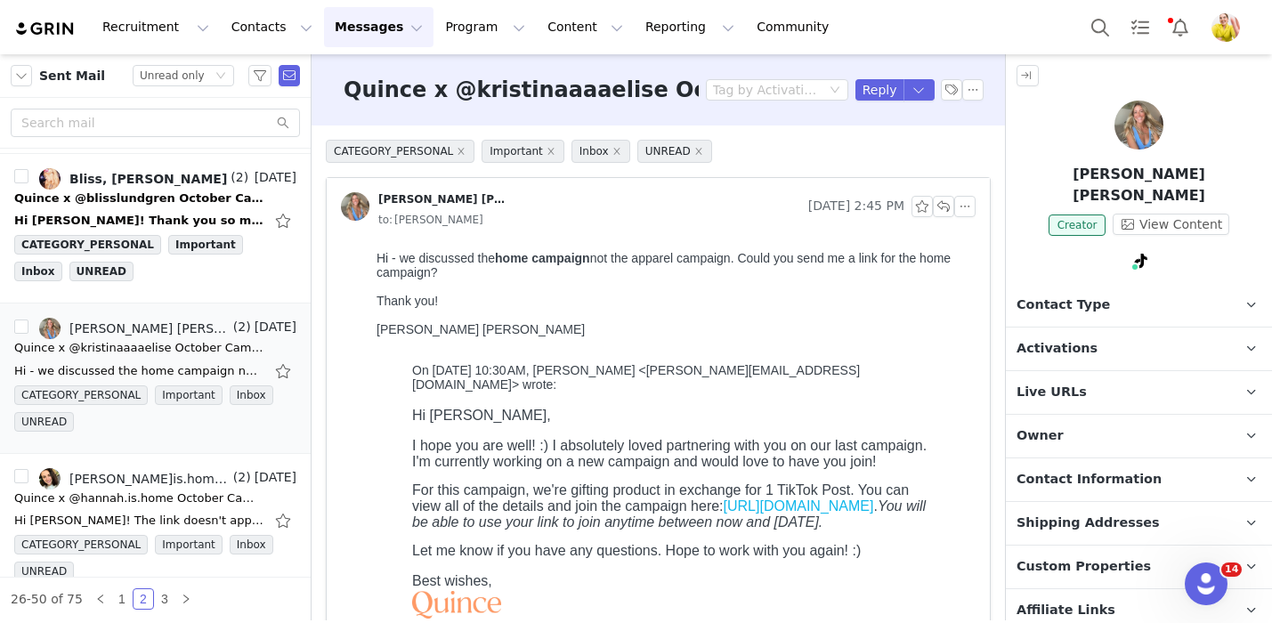
click at [1079, 339] on span "Activations" at bounding box center [1056, 349] width 81 height 20
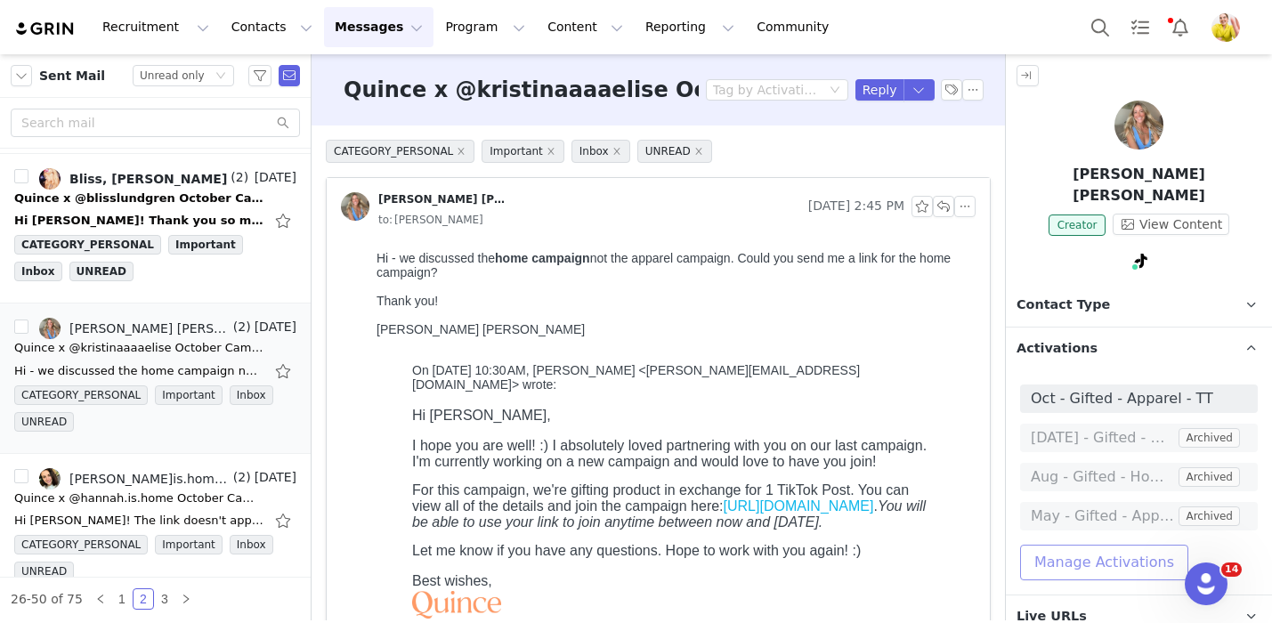
click at [1120, 545] on button "Manage Activations" at bounding box center [1104, 563] width 168 height 36
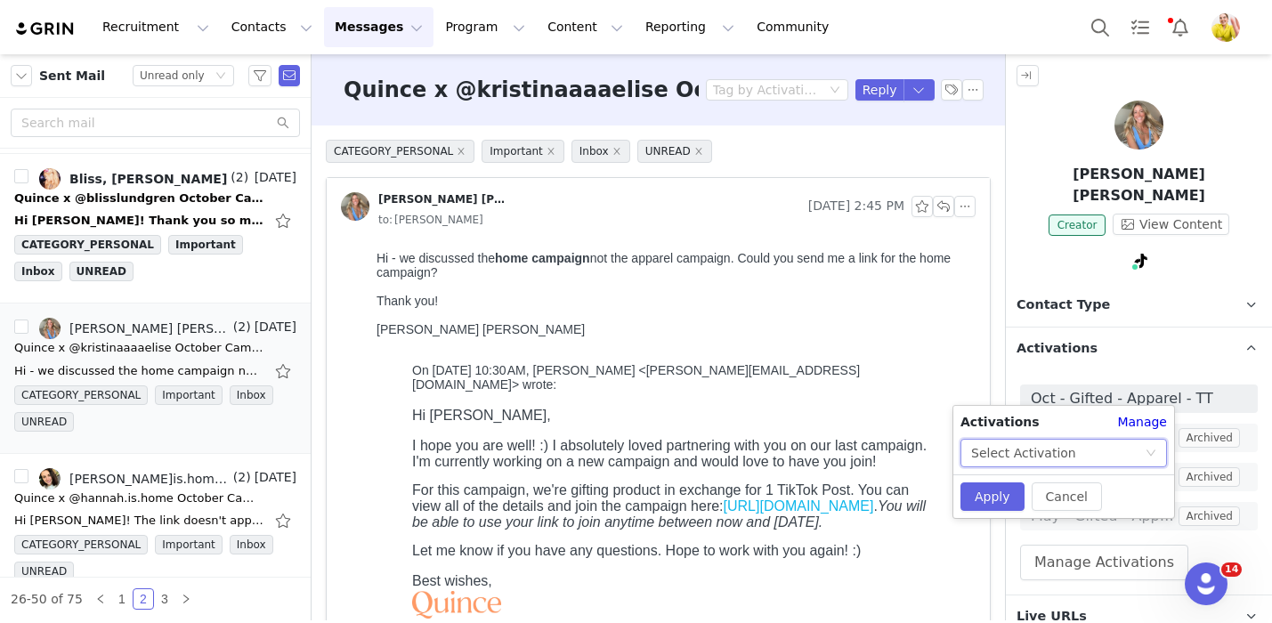
click at [1070, 462] on div "Activations Manage Select Activation Cancel Apply" at bounding box center [1063, 462] width 221 height 112
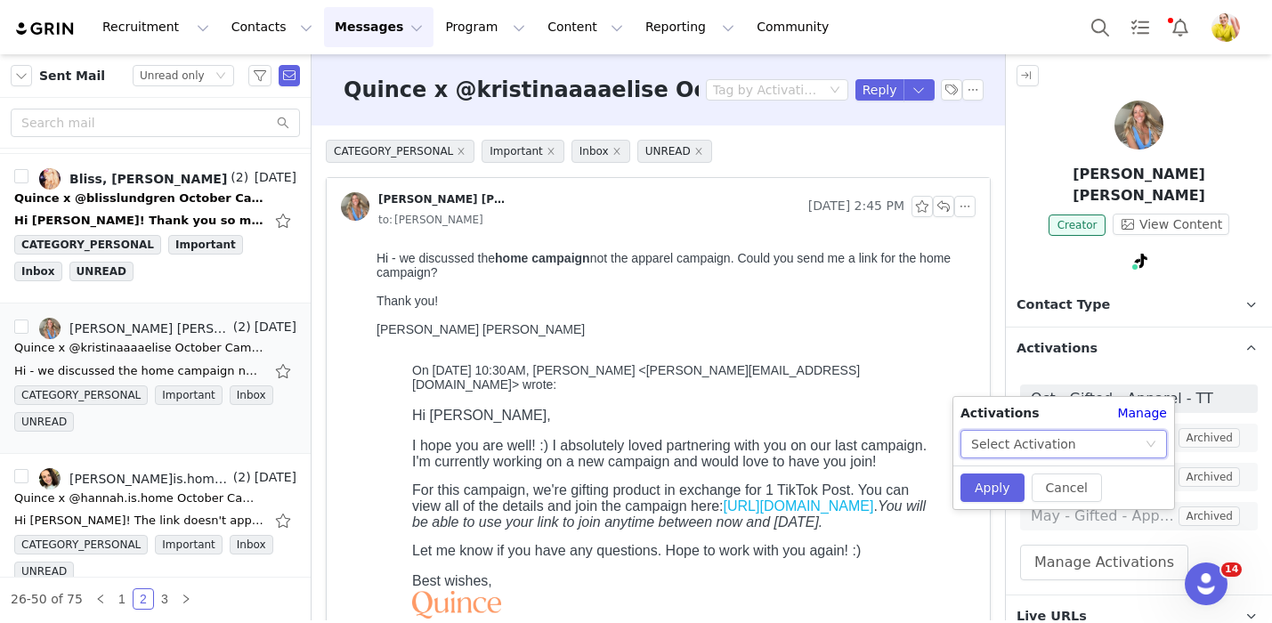
click at [1067, 452] on div "Select Activation" at bounding box center [1058, 444] width 174 height 27
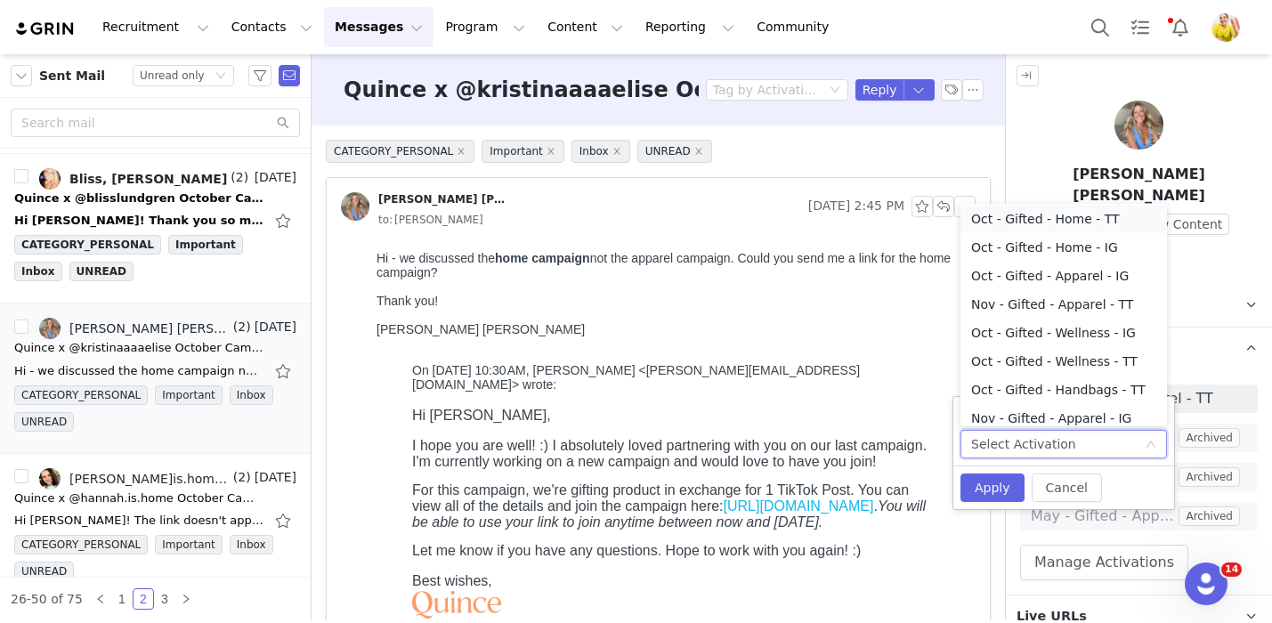
click at [1115, 230] on li "Oct - Gifted - Home - TT" at bounding box center [1063, 219] width 206 height 28
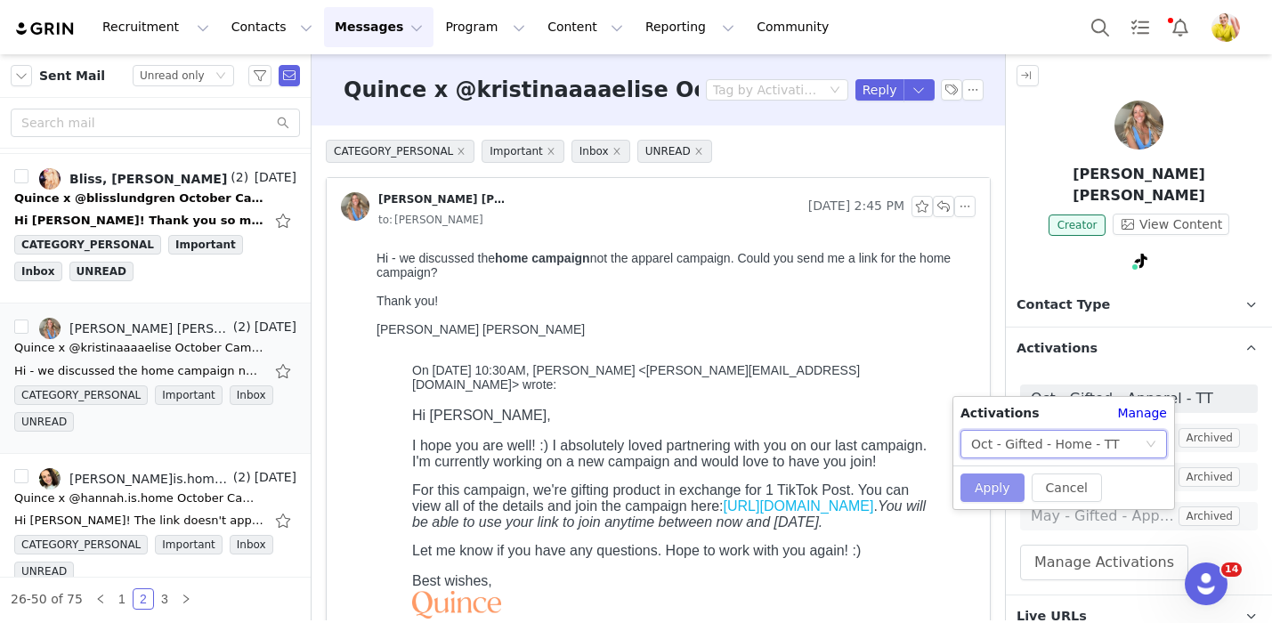
click at [987, 481] on button "Apply" at bounding box center [992, 487] width 64 height 28
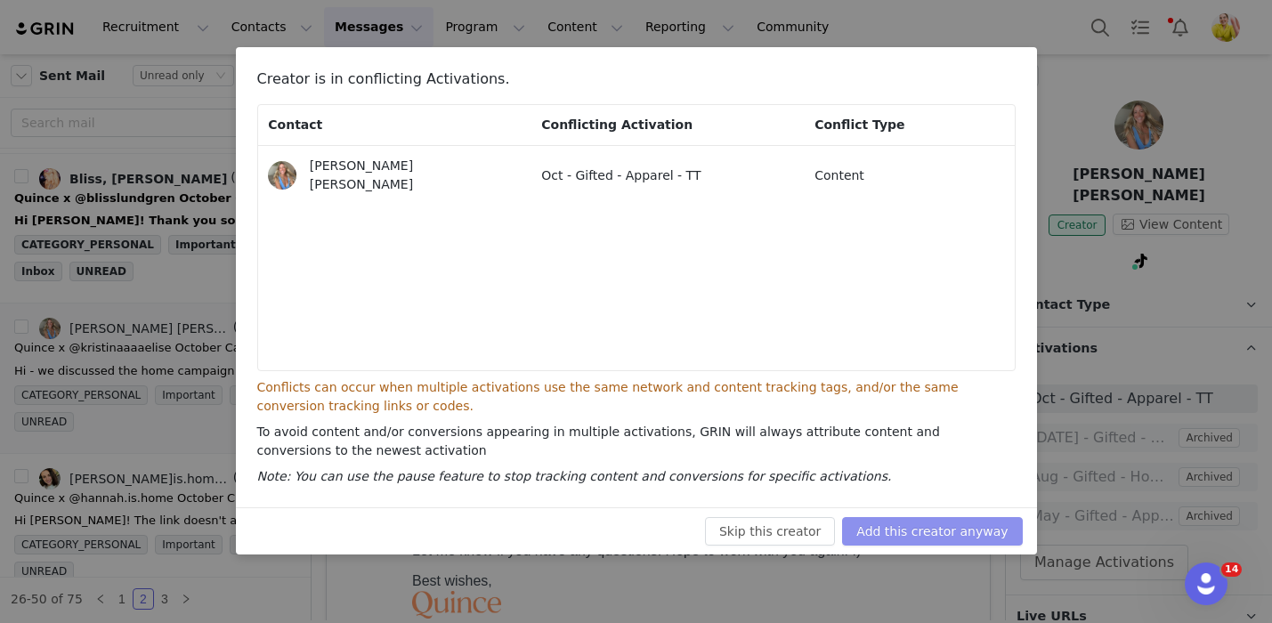
click at [921, 532] on button "Add this creator anyway" at bounding box center [932, 531] width 180 height 28
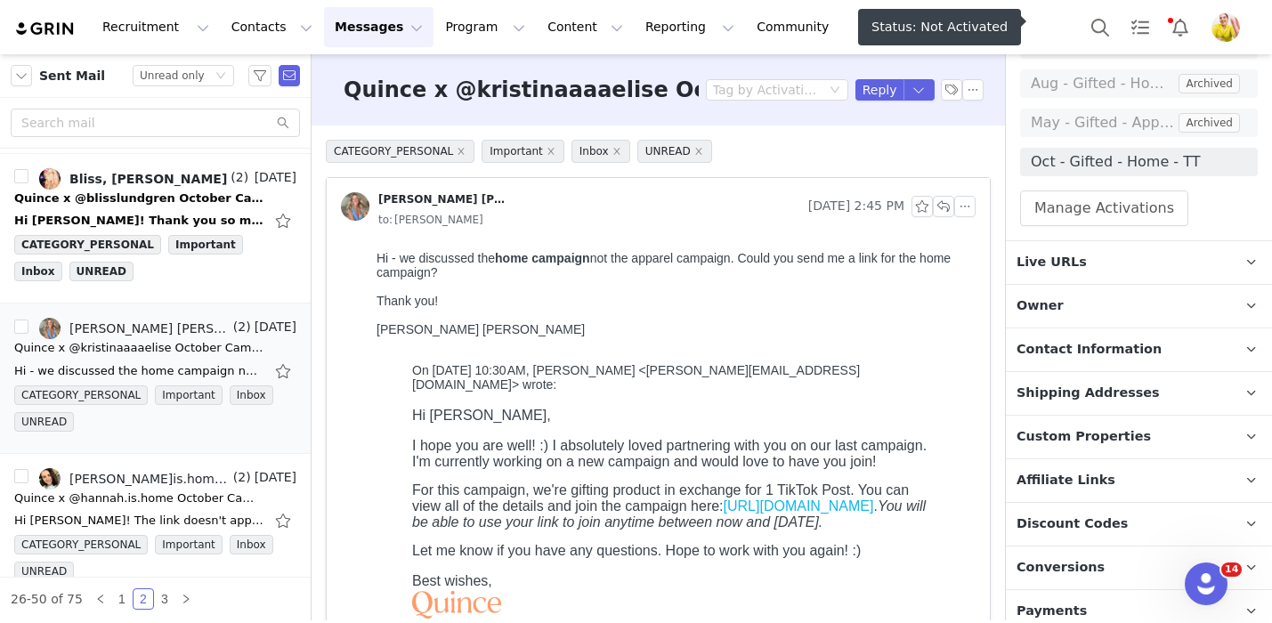
scroll to position [514, 0]
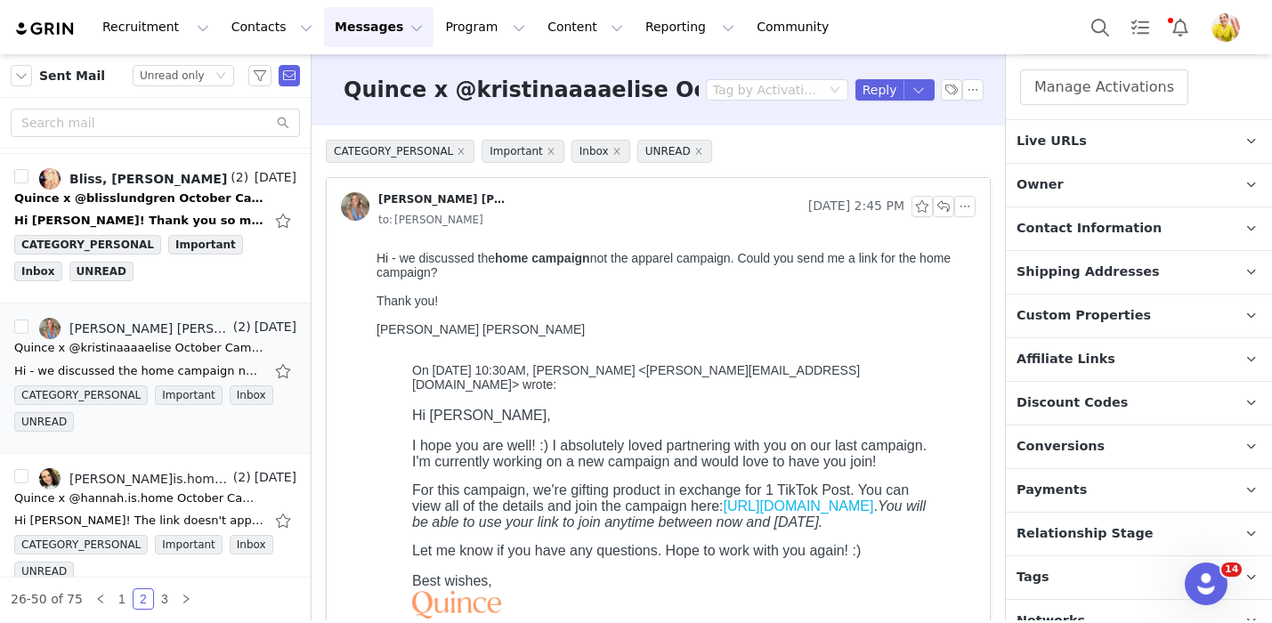
click at [1121, 524] on span "Relationship Stage" at bounding box center [1084, 534] width 137 height 20
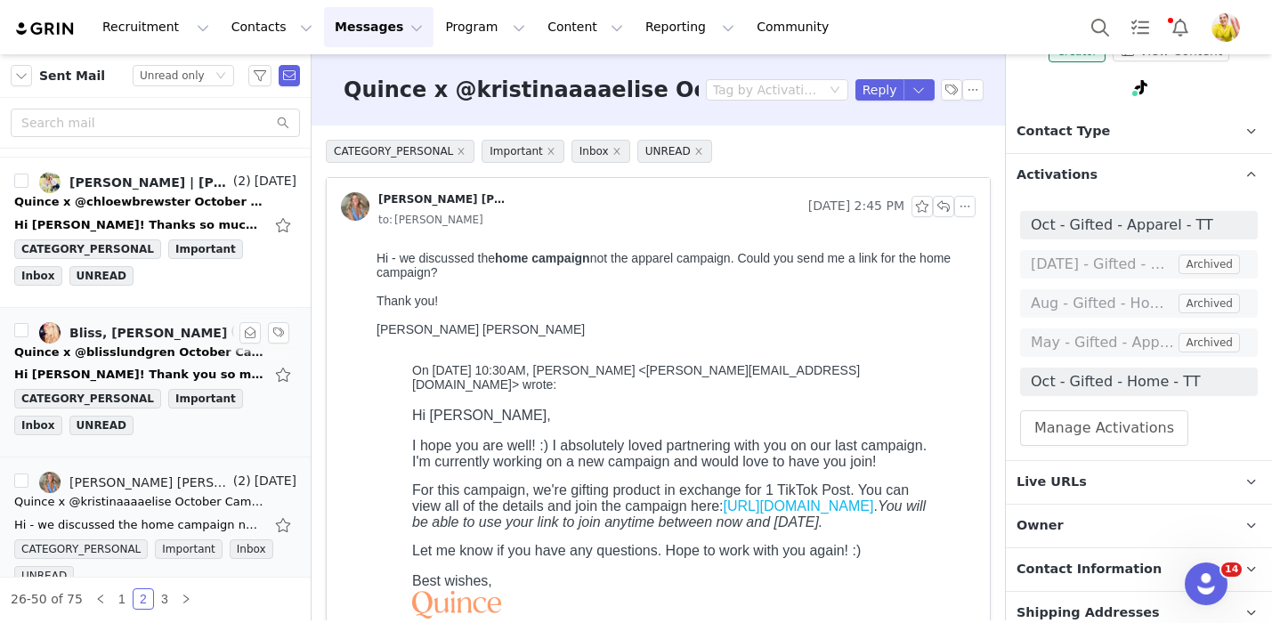
scroll to position [892, 0]
click at [135, 350] on div "Quince x @blisslundgren October Campaign!" at bounding box center [138, 352] width 249 height 18
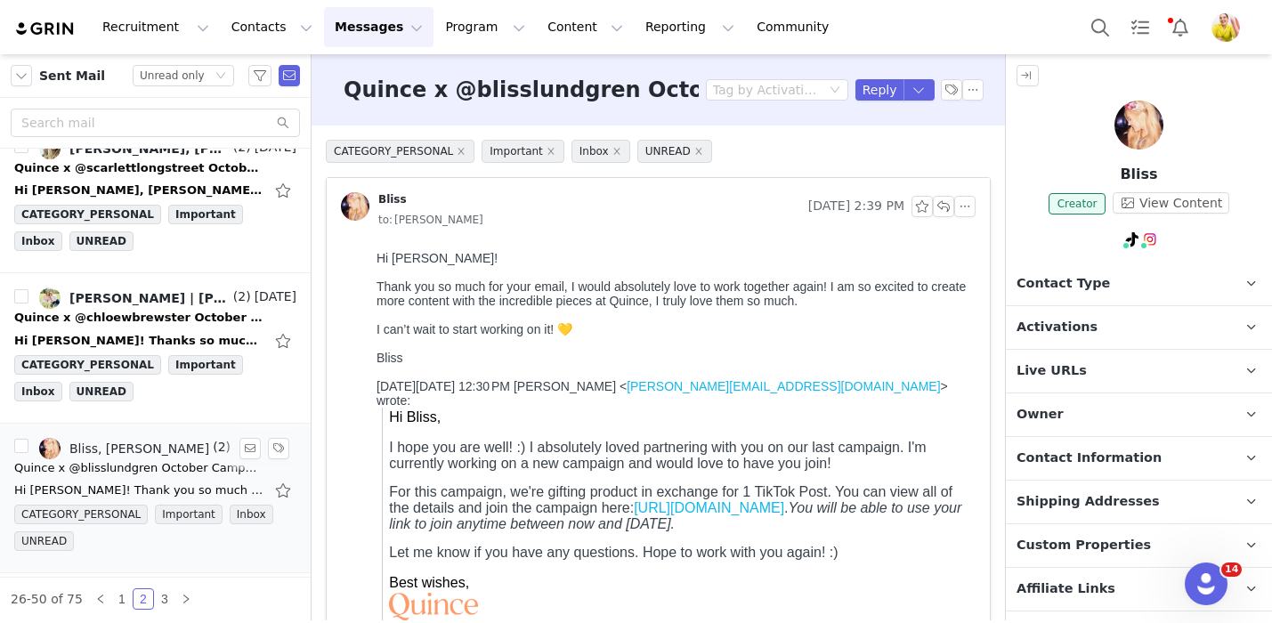
scroll to position [772, 0]
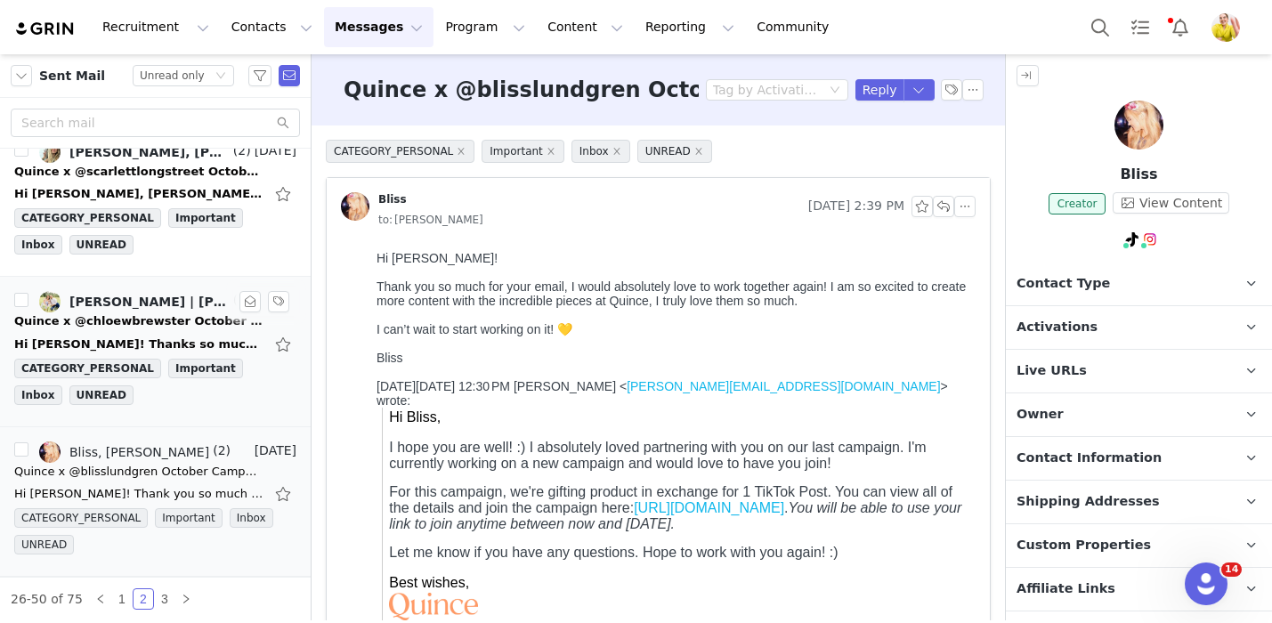
click at [145, 313] on div "Quince x @chloewbrewster October Campaign!" at bounding box center [138, 321] width 249 height 18
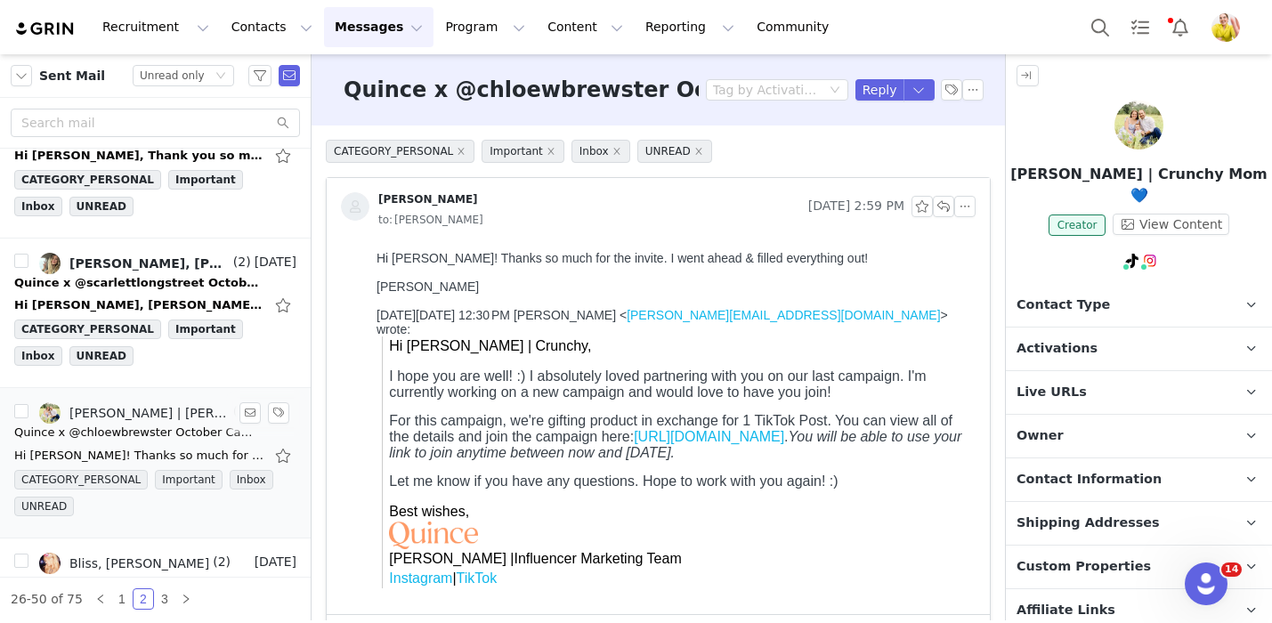
scroll to position [649, 0]
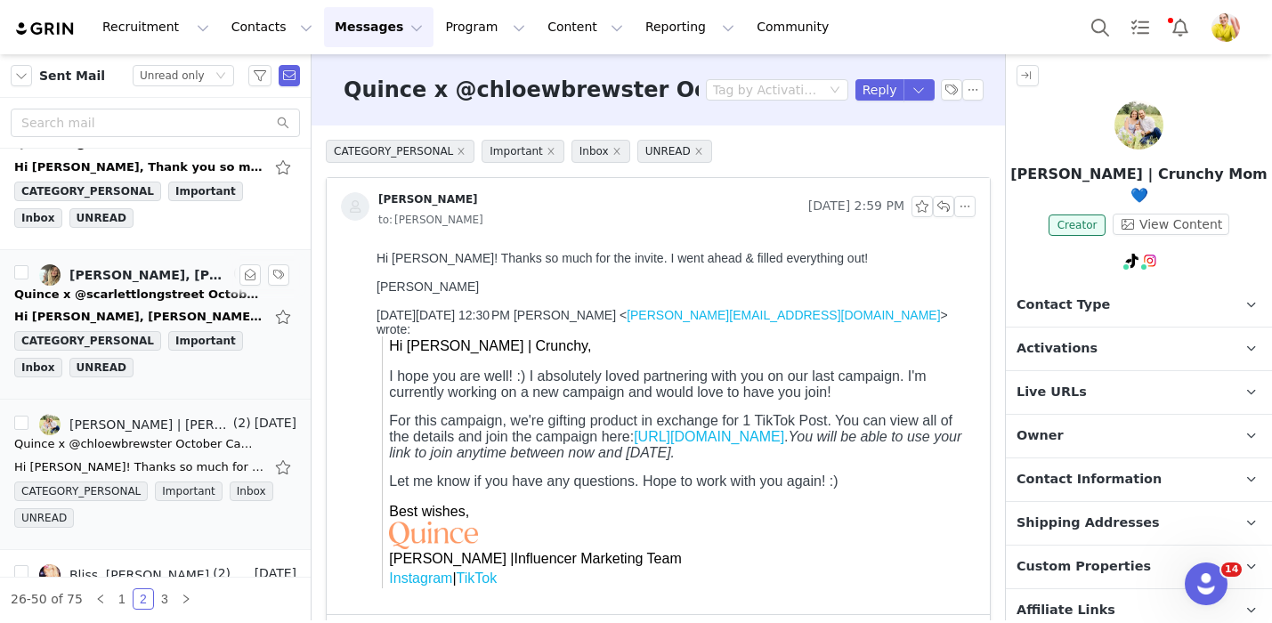
click at [210, 295] on div "Quince x @scarlettlongstreet October Campaign!" at bounding box center [138, 295] width 249 height 18
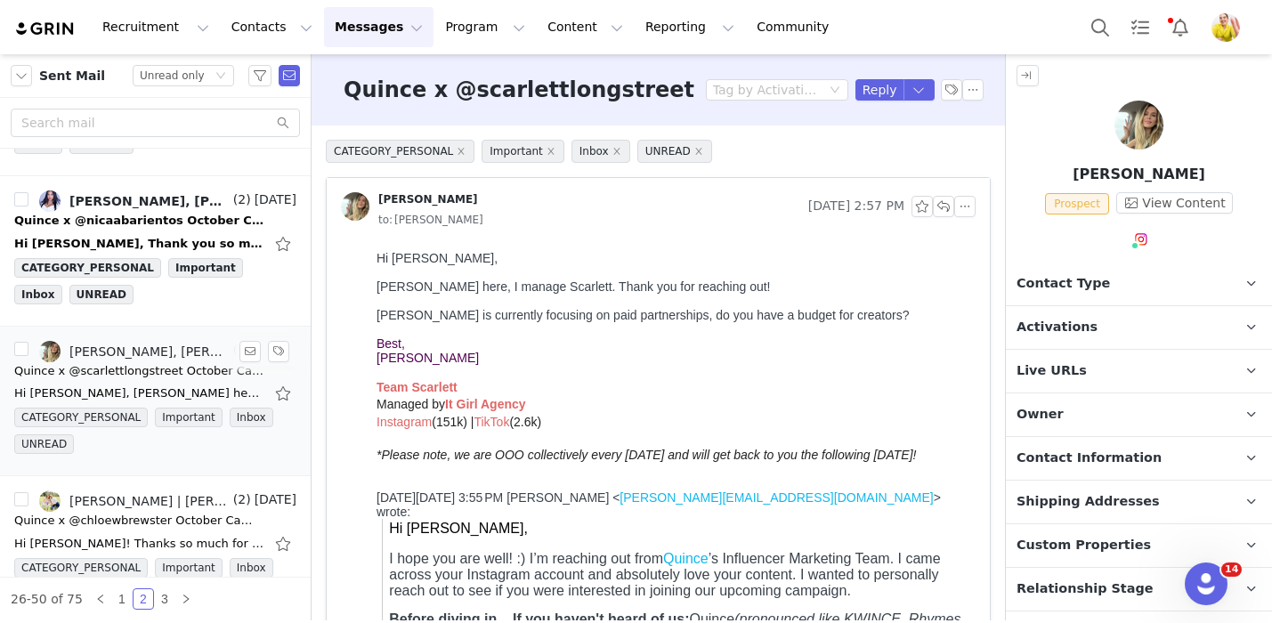
scroll to position [571, 0]
click at [875, 85] on button "Reply" at bounding box center [879, 89] width 49 height 21
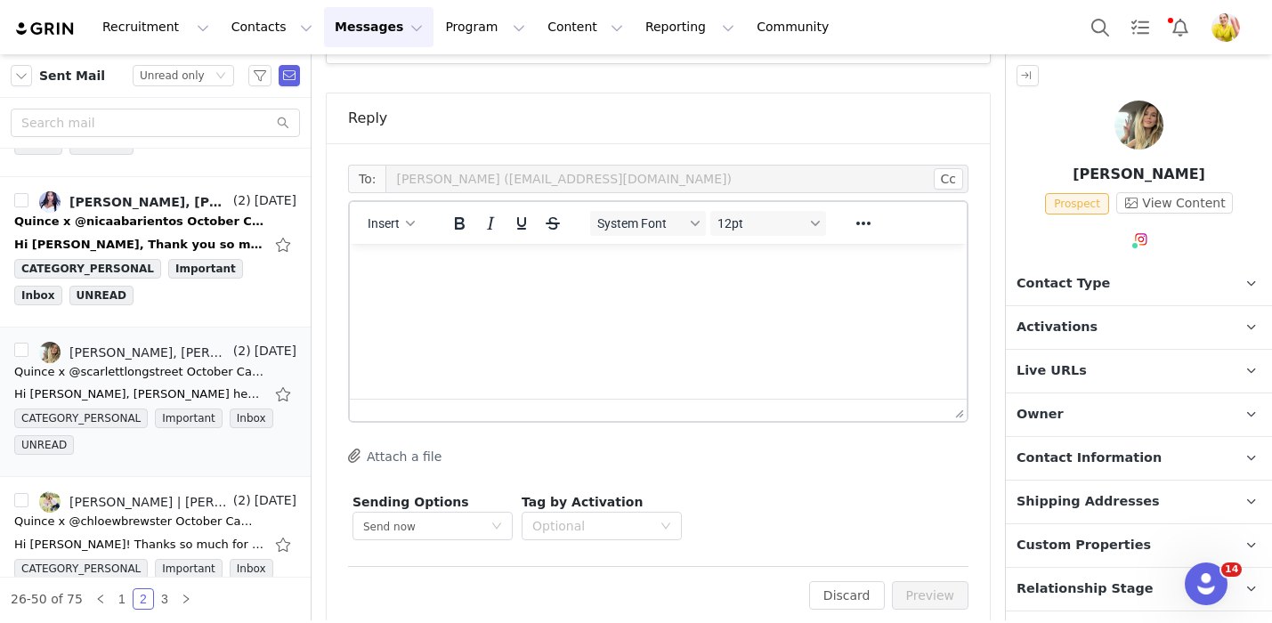
scroll to position [1089, 0]
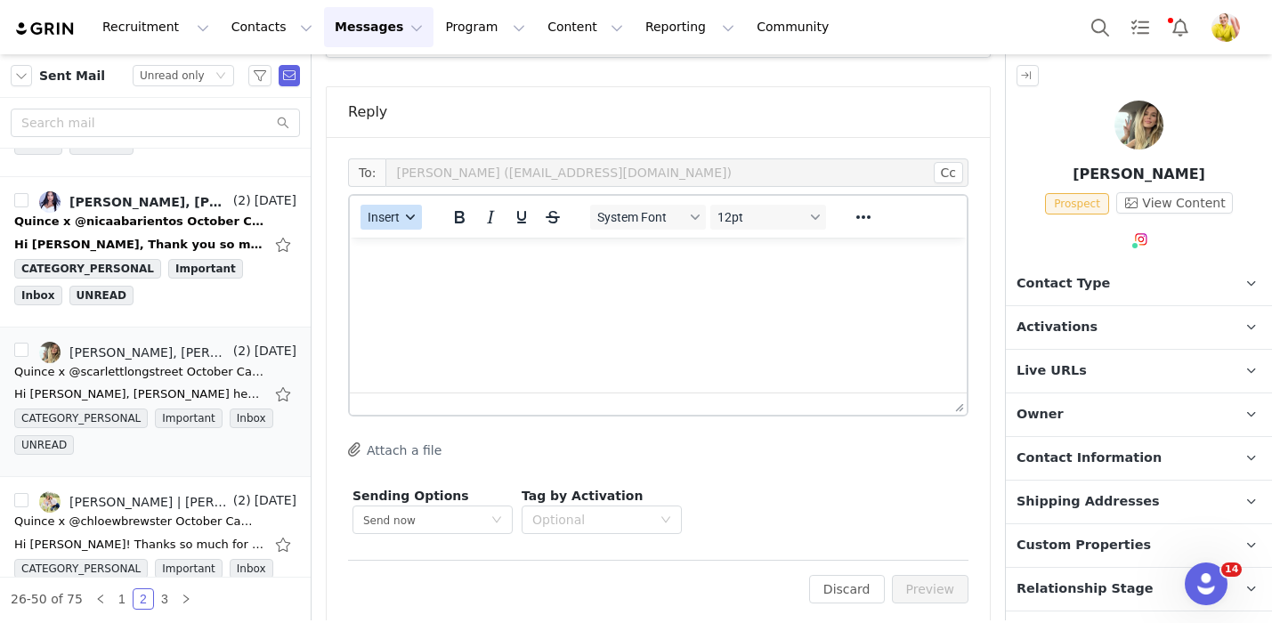
click at [392, 210] on span "Insert" at bounding box center [384, 217] width 32 height 14
click at [416, 222] on div "Insert Template" at bounding box center [456, 228] width 160 height 21
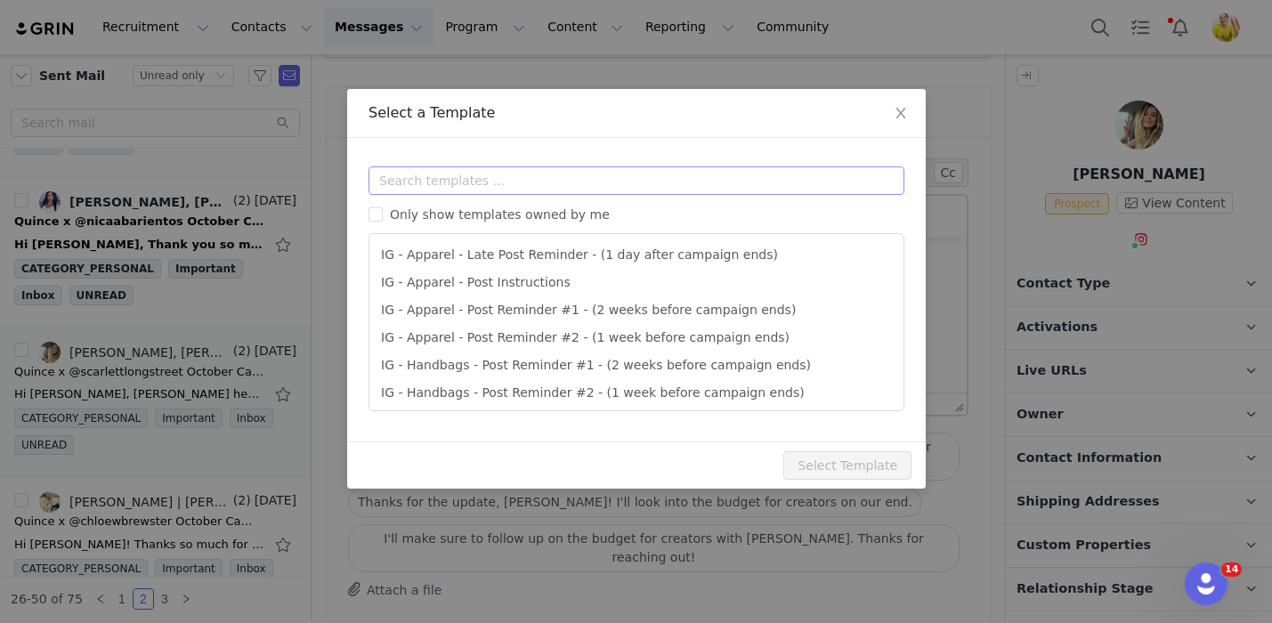
scroll to position [0, 0]
click at [481, 188] on input "text" at bounding box center [636, 180] width 536 height 28
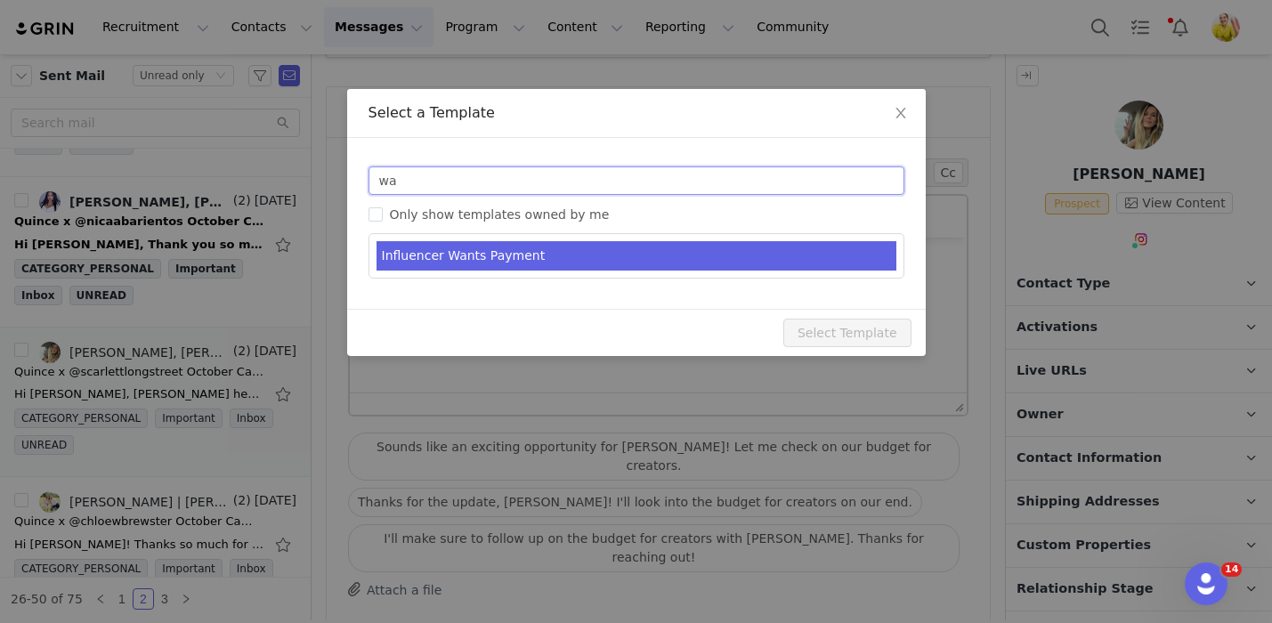
type input "wa"
type input "RE: Quince Campaign!"
click at [488, 261] on li "Influencer Wants Payment" at bounding box center [636, 255] width 520 height 29
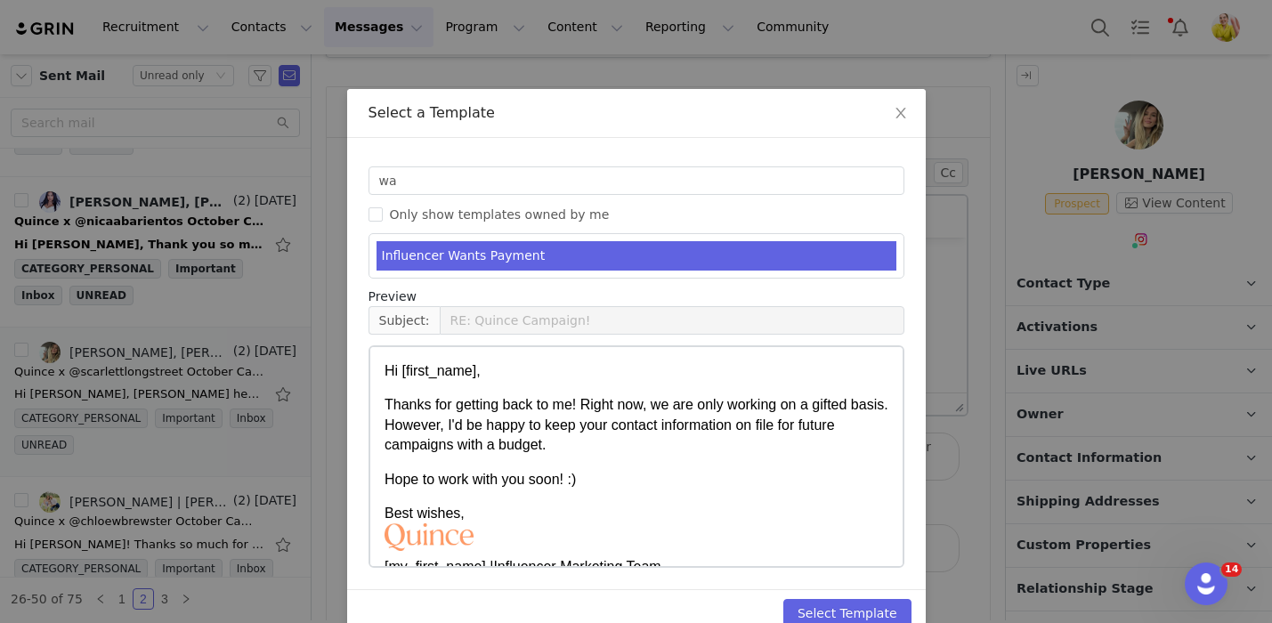
scroll to position [35, 0]
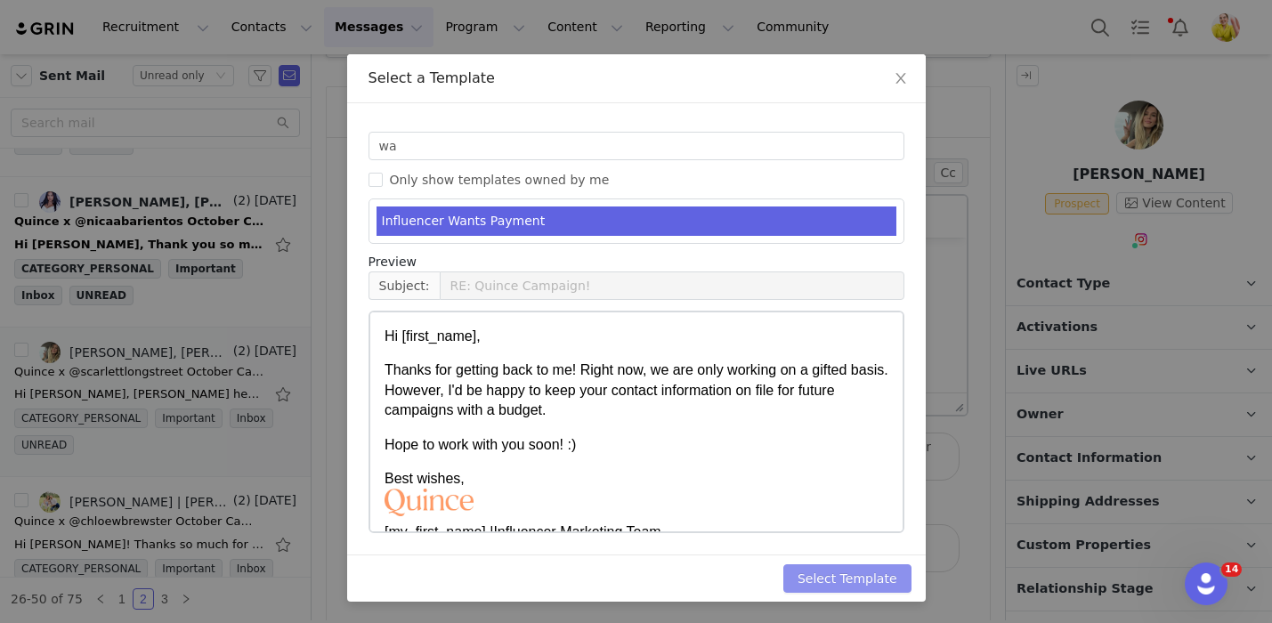
click at [896, 572] on button "Select Template" at bounding box center [847, 578] width 128 height 28
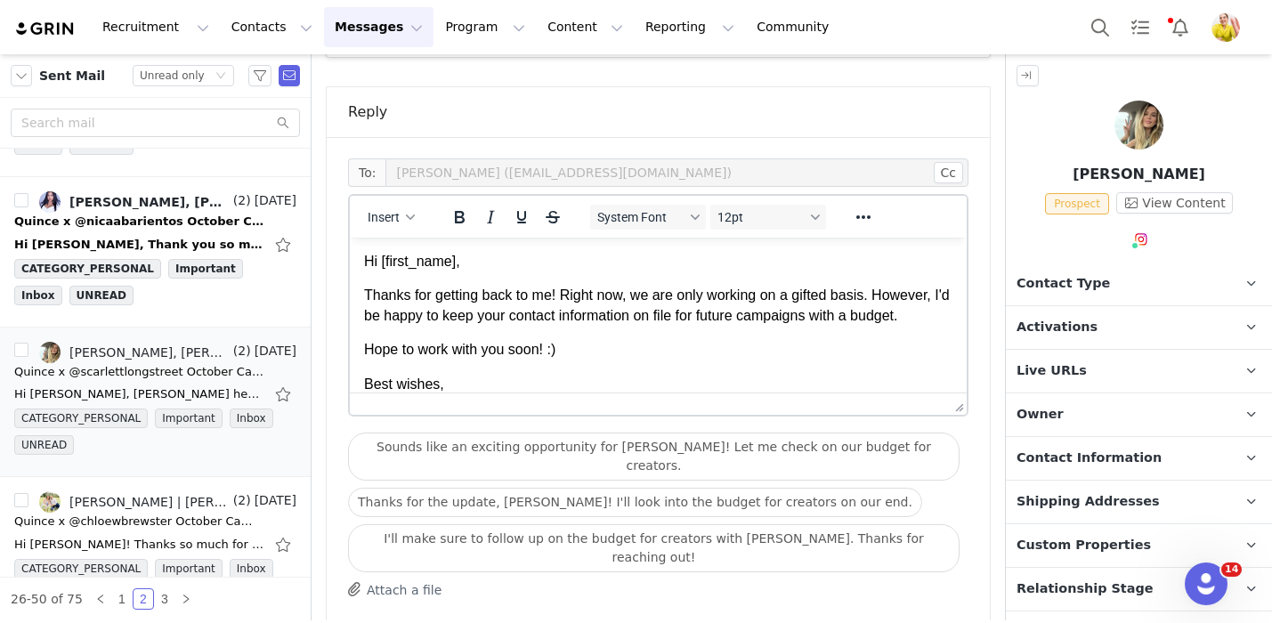
scroll to position [0, 0]
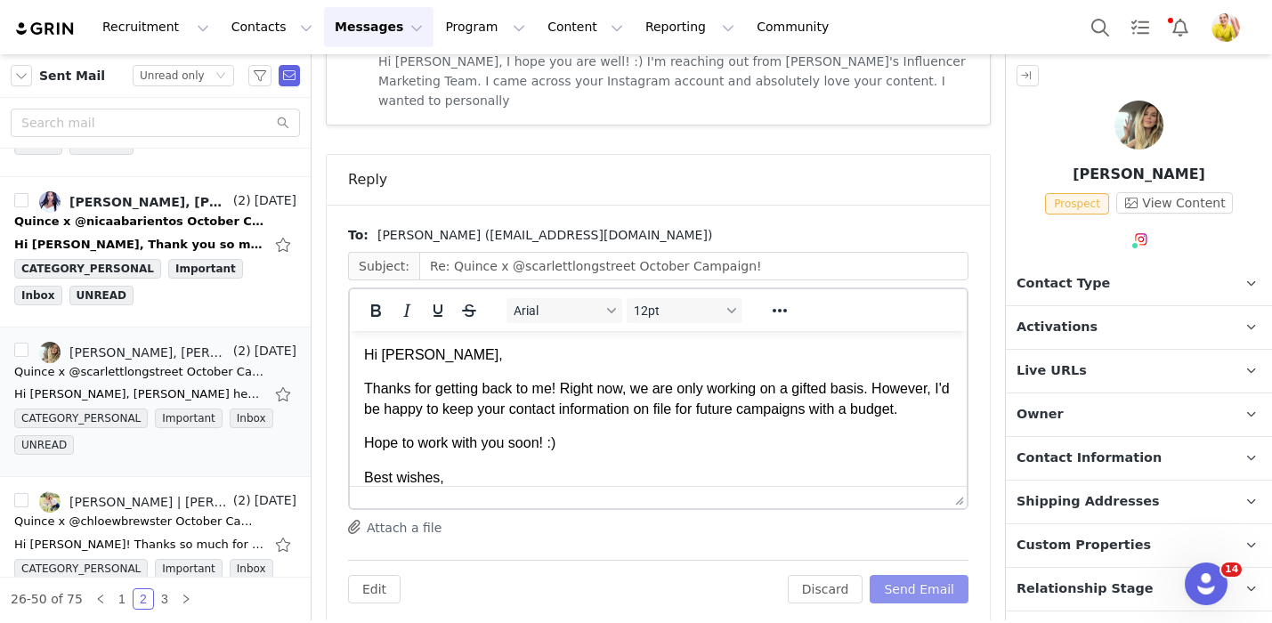
click at [935, 575] on button "Send Email" at bounding box center [918, 589] width 99 height 28
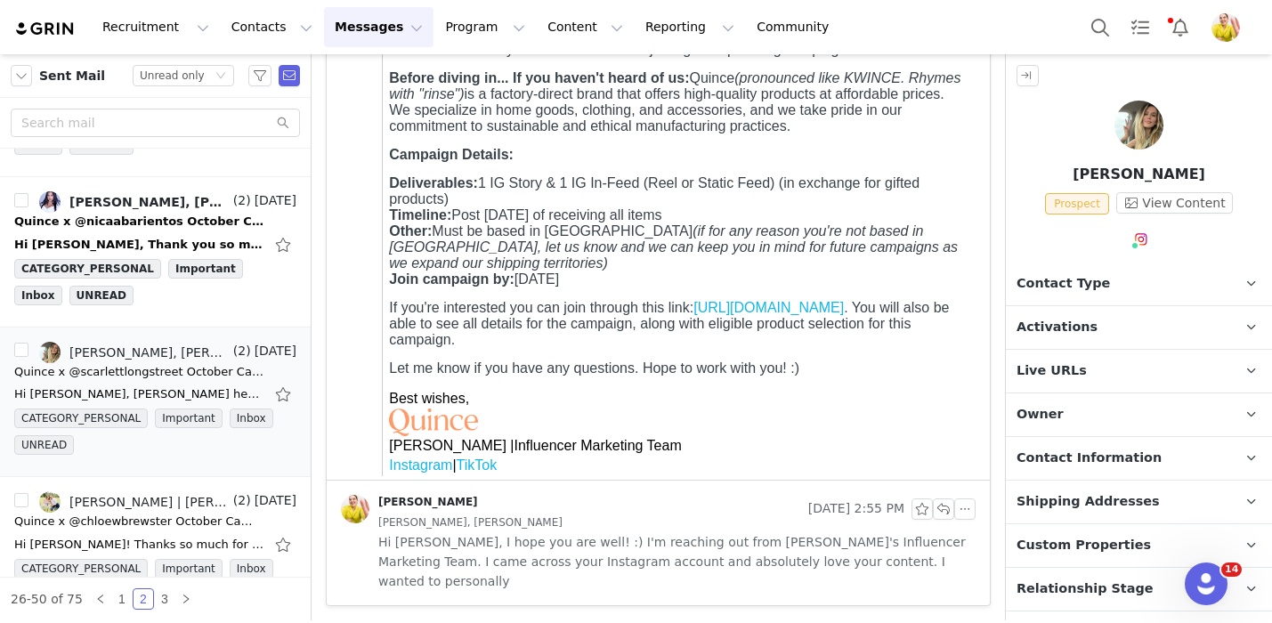
scroll to position [521, 0]
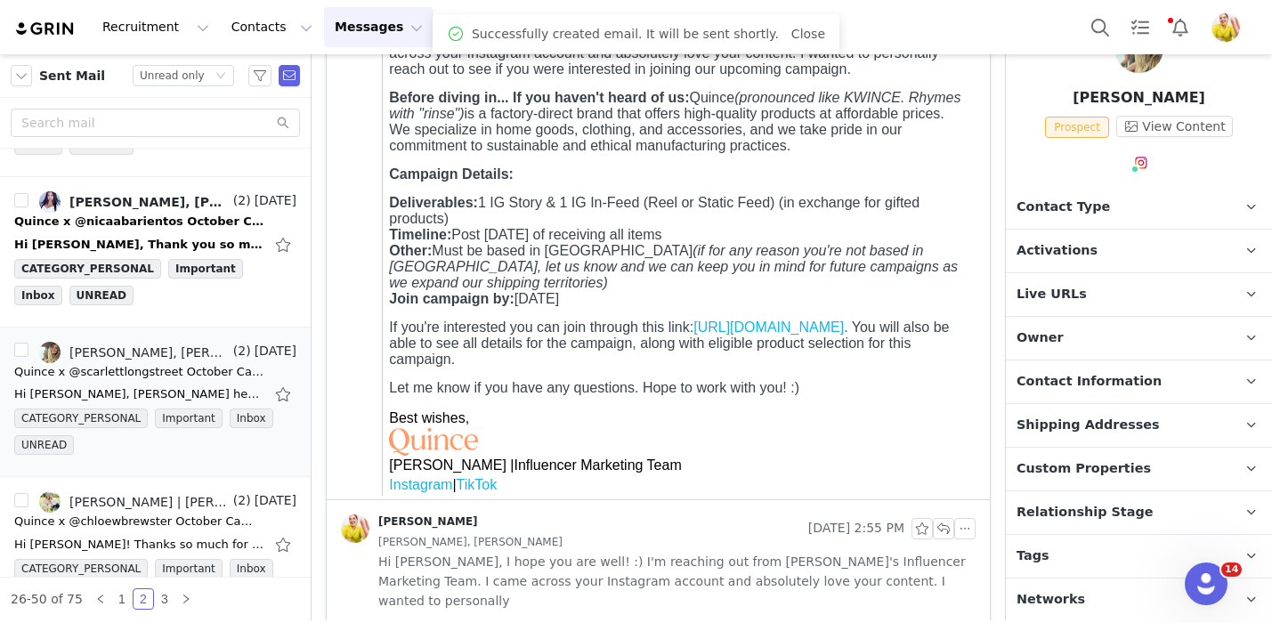
click at [1100, 508] on span "Relationship Stage" at bounding box center [1084, 513] width 137 height 20
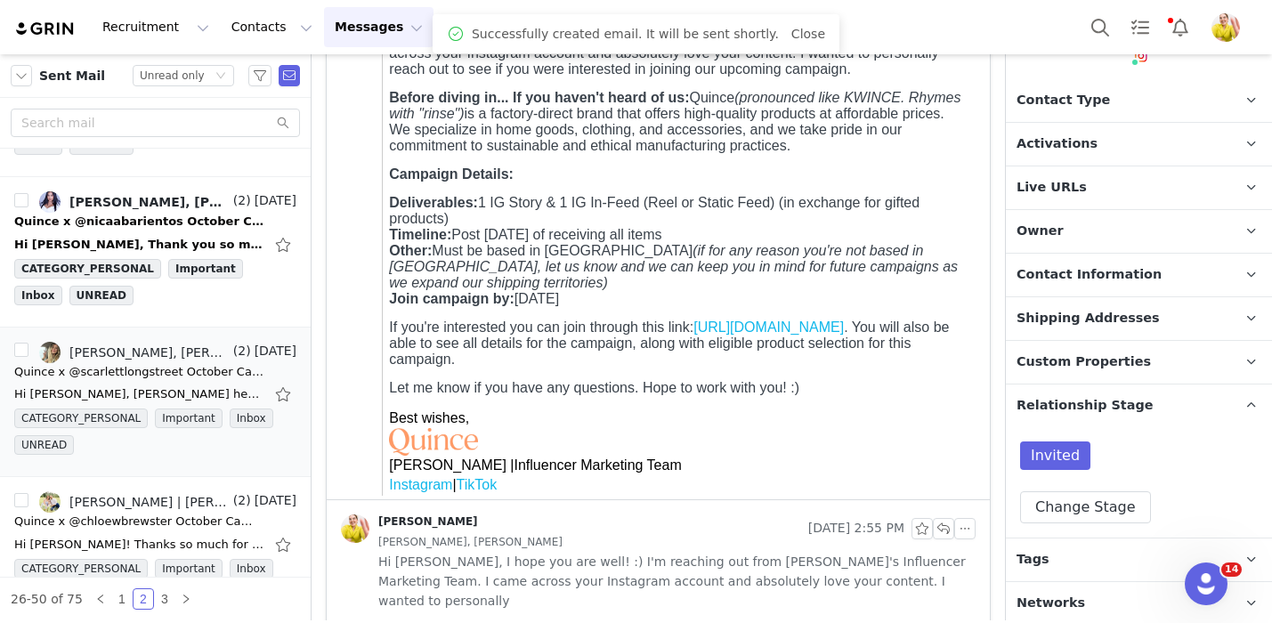
scroll to position [185, 0]
click at [1089, 504] on button "Change Stage" at bounding box center [1085, 505] width 131 height 32
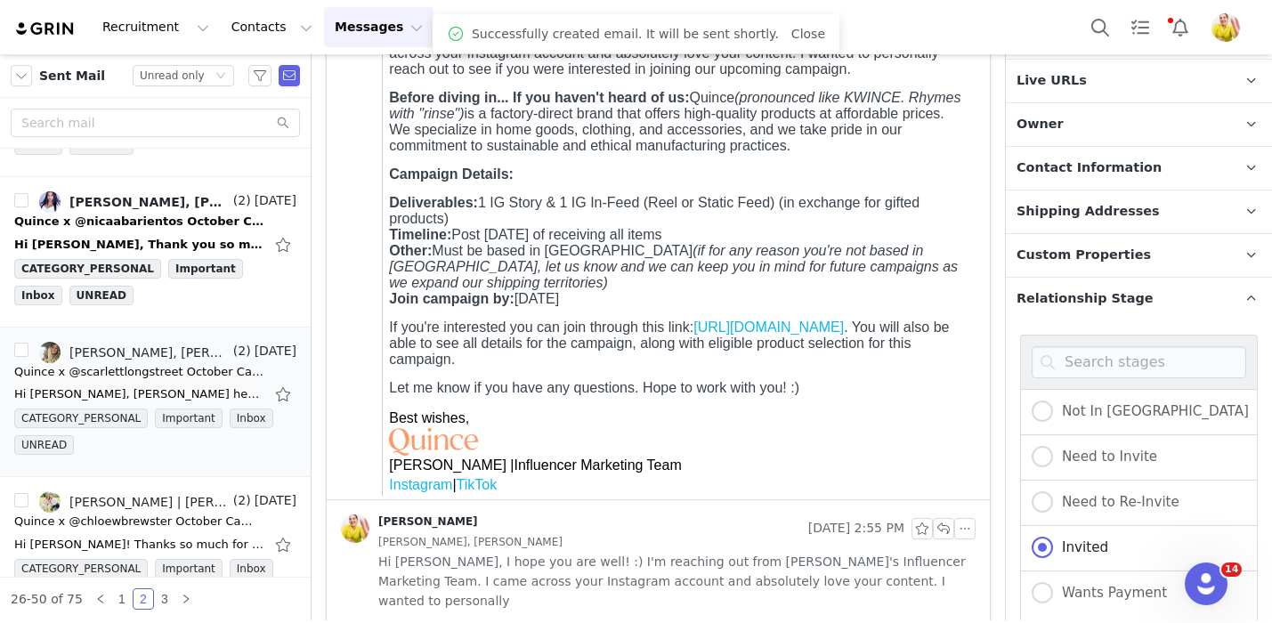
scroll to position [489, 0]
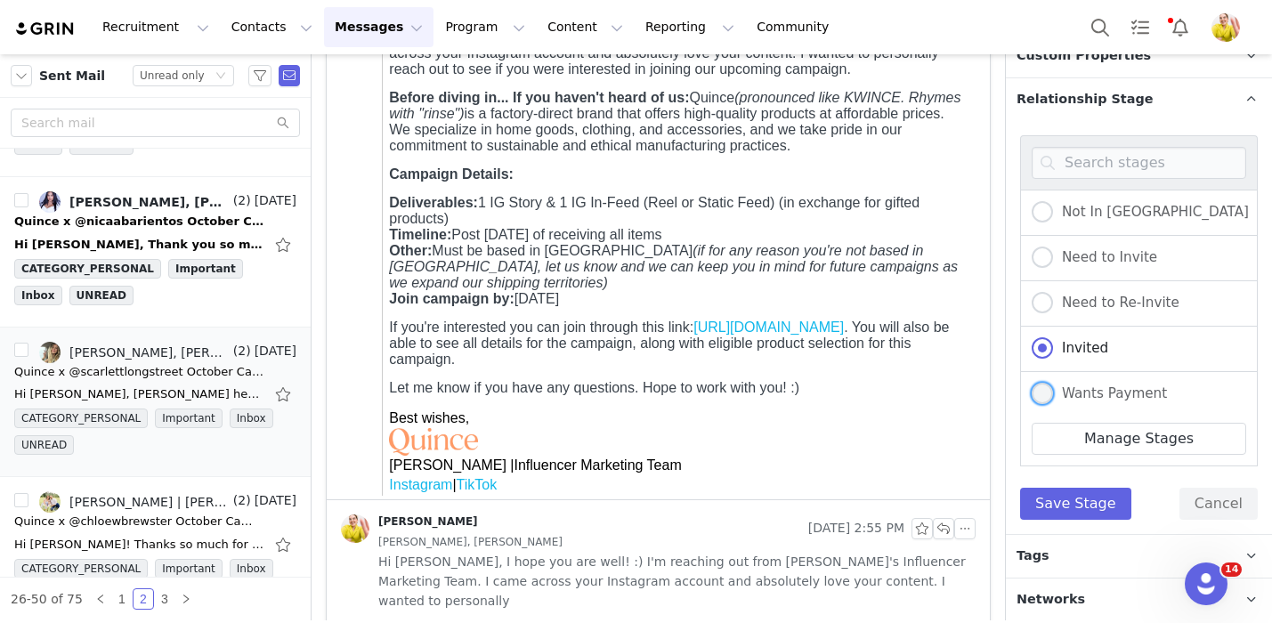
click at [1101, 388] on span "Wants Payment" at bounding box center [1110, 393] width 114 height 16
click at [1053, 388] on input "Wants Payment" at bounding box center [1041, 394] width 21 height 23
radio input "true"
radio input "false"
radio input "true"
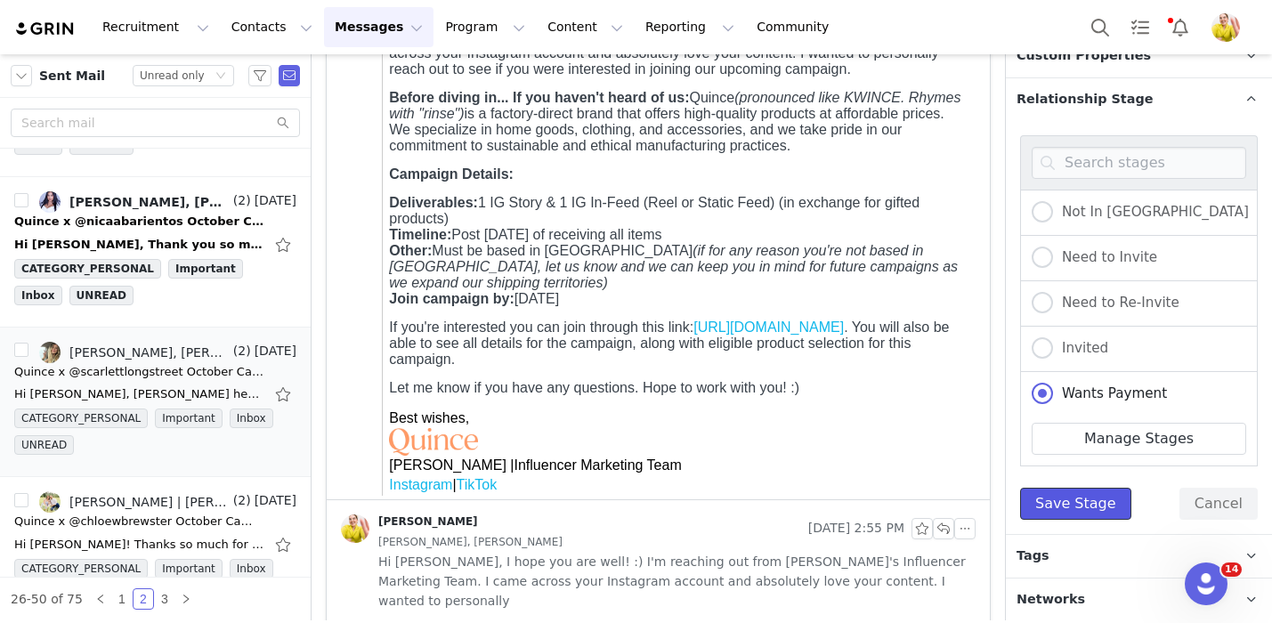
click at [1071, 497] on button "Save Stage" at bounding box center [1075, 504] width 111 height 32
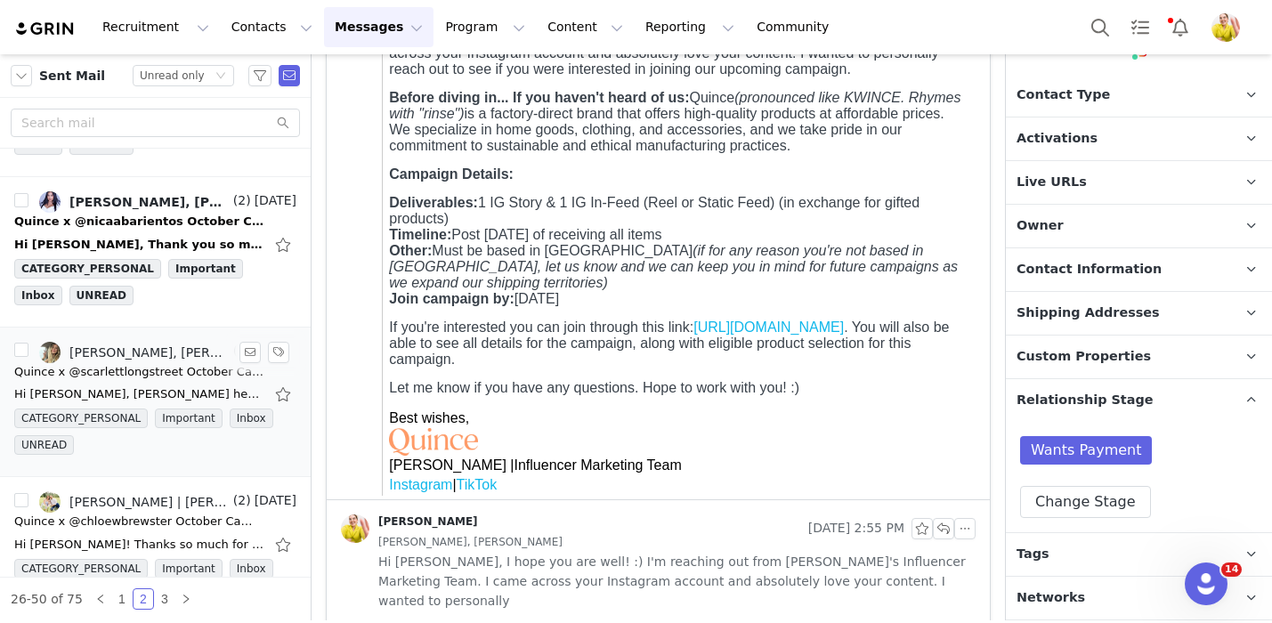
scroll to position [187, 0]
click at [197, 296] on div "CATEGORY_PERSONAL Important Inbox UNREAD" at bounding box center [155, 285] width 282 height 53
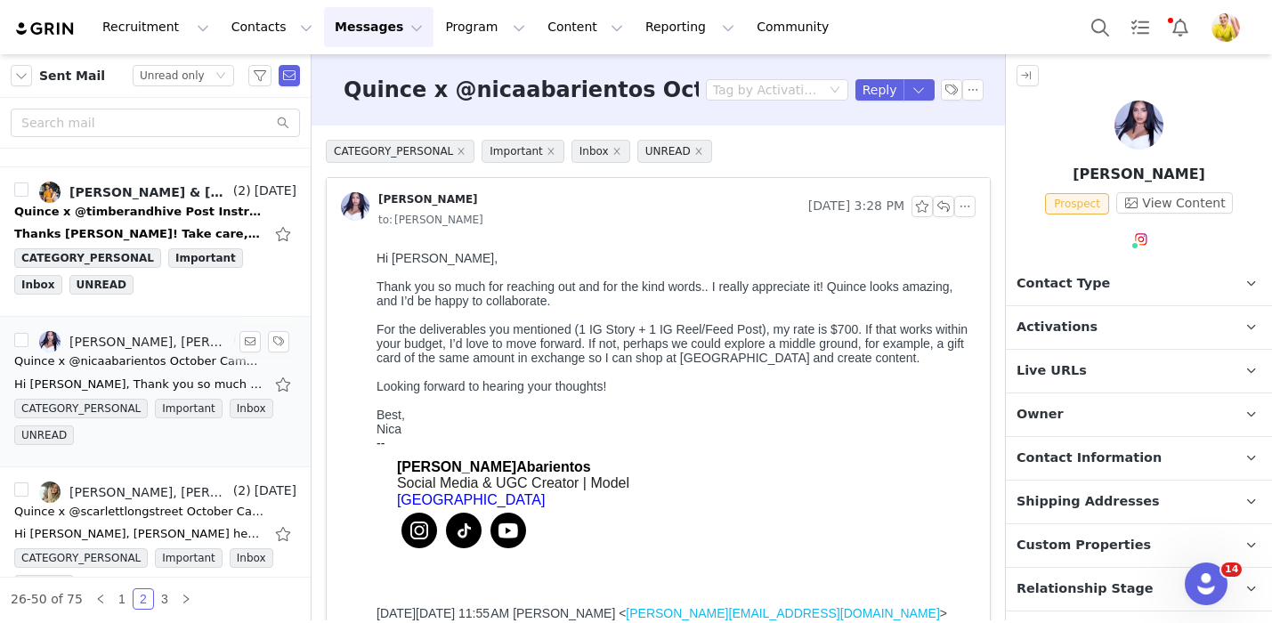
scroll to position [420, 0]
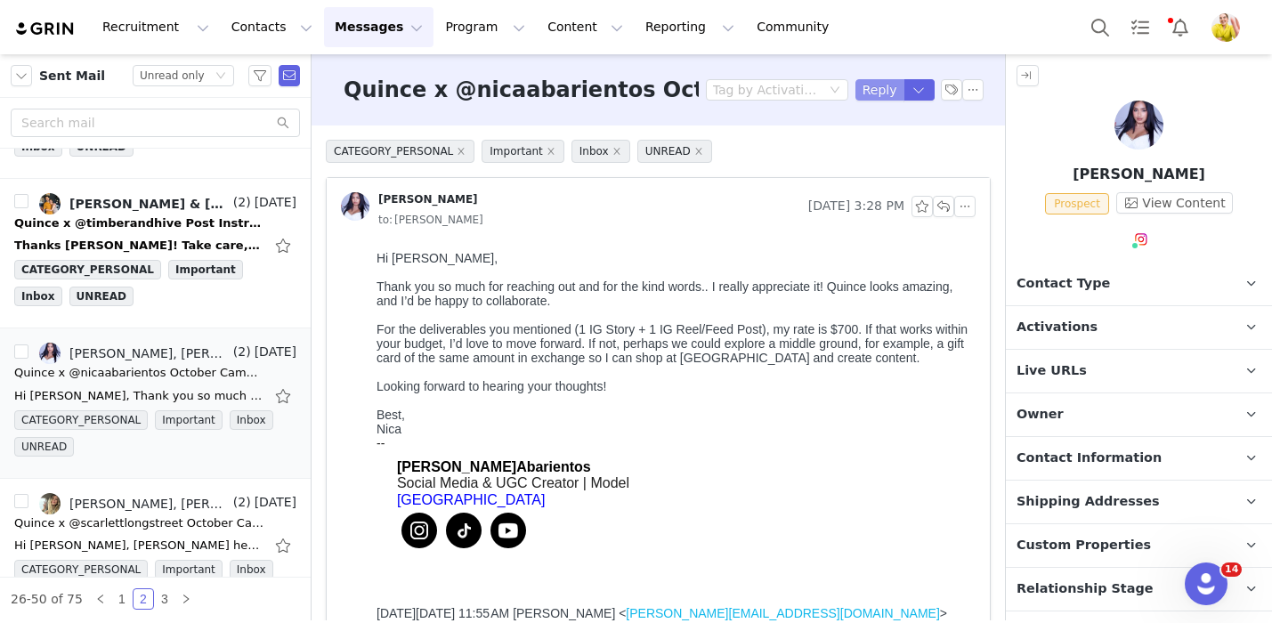
drag, startPoint x: 879, startPoint y: 91, endPoint x: 65, endPoint y: 4, distance: 818.8
click at [879, 91] on button "Reply" at bounding box center [879, 89] width 49 height 21
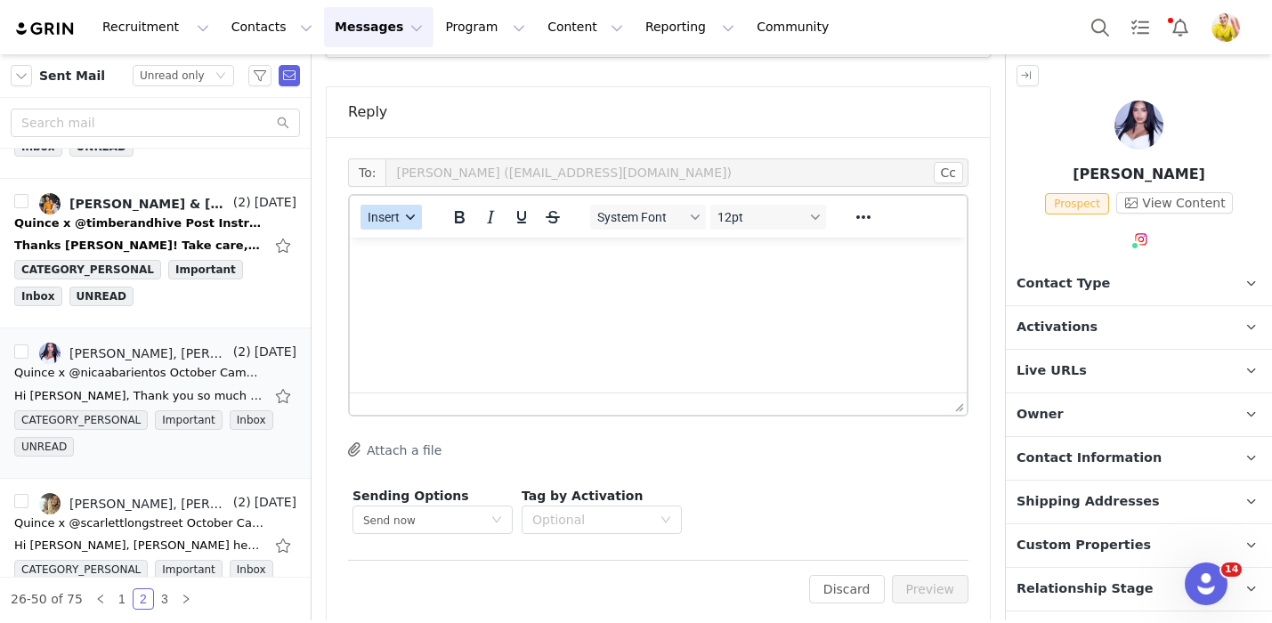
scroll to position [0, 0]
click at [388, 210] on span "Insert" at bounding box center [384, 217] width 32 height 14
click at [411, 226] on div "Insert Template" at bounding box center [456, 228] width 160 height 21
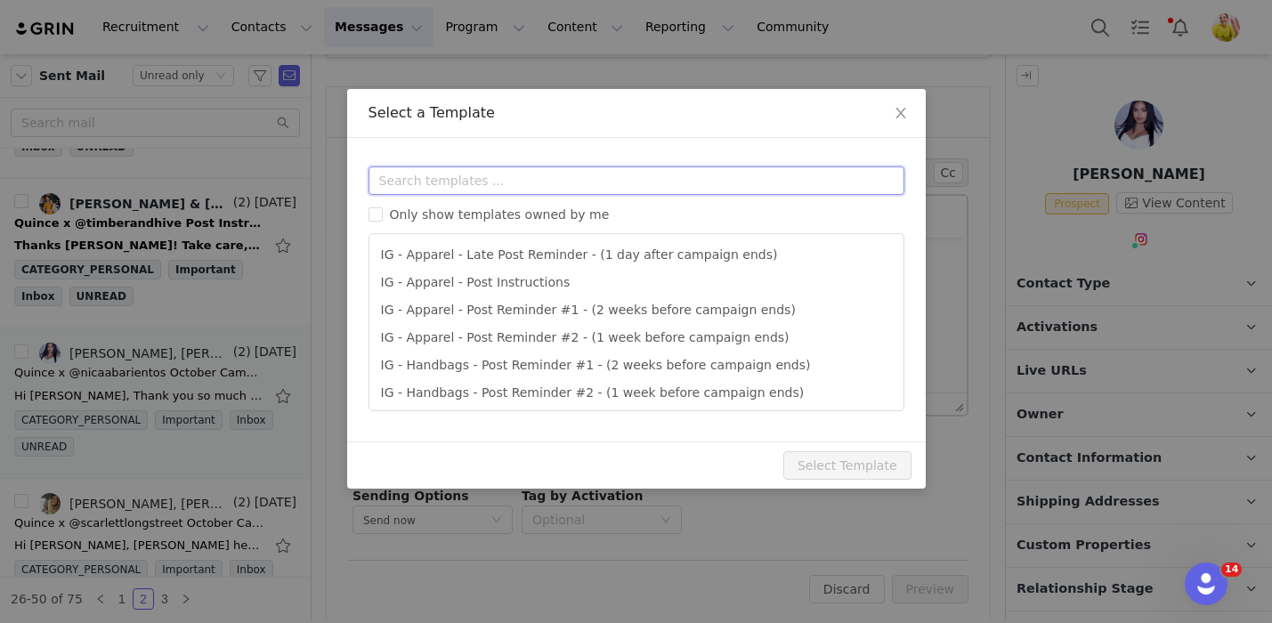
click at [482, 194] on input "text" at bounding box center [636, 180] width 536 height 28
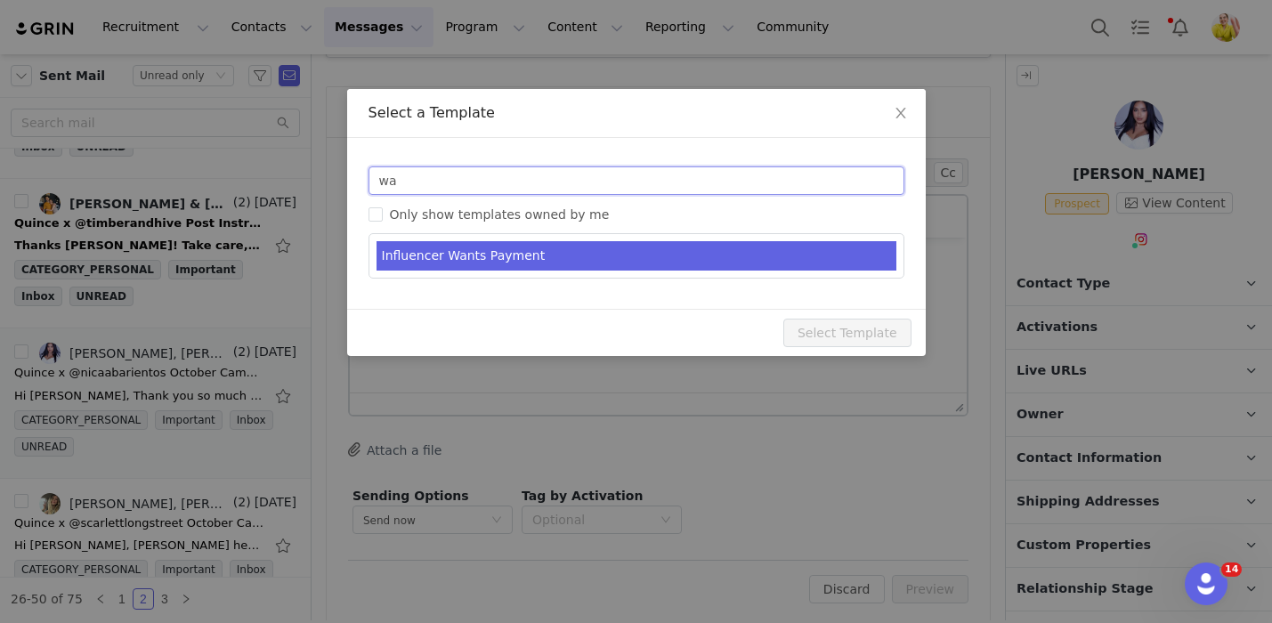
type input "wa"
type input "RE: Quince Campaign!"
click at [560, 255] on li "Influencer Wants Payment" at bounding box center [636, 255] width 520 height 29
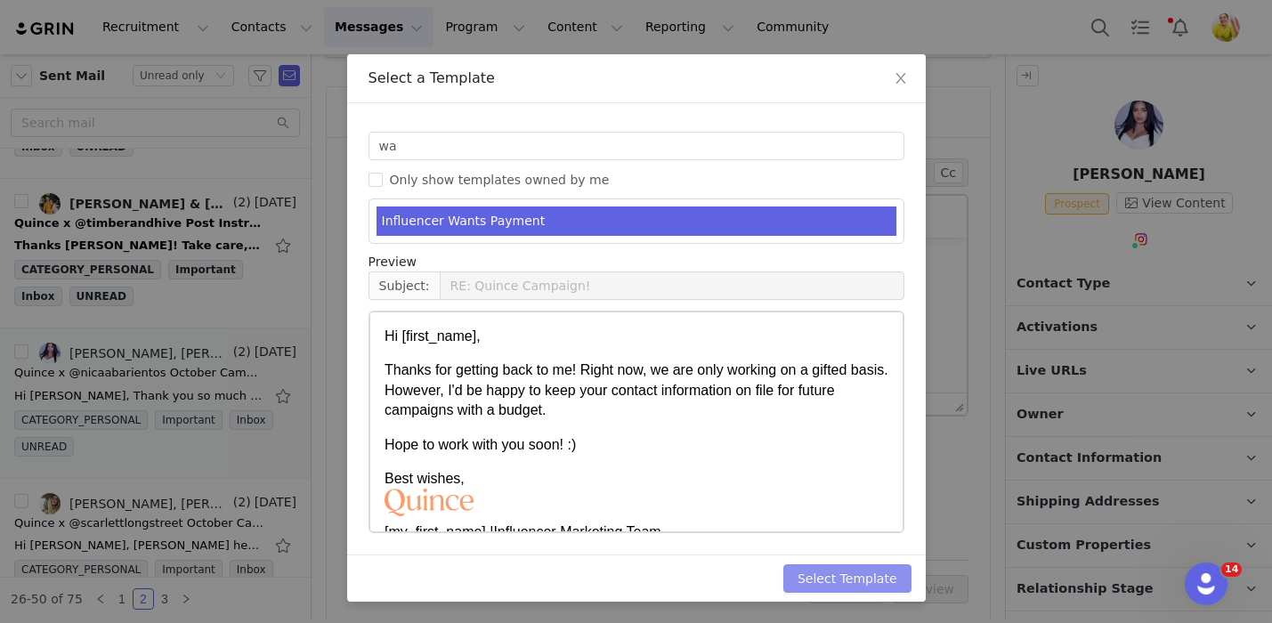
click at [879, 578] on button "Select Template" at bounding box center [847, 578] width 128 height 28
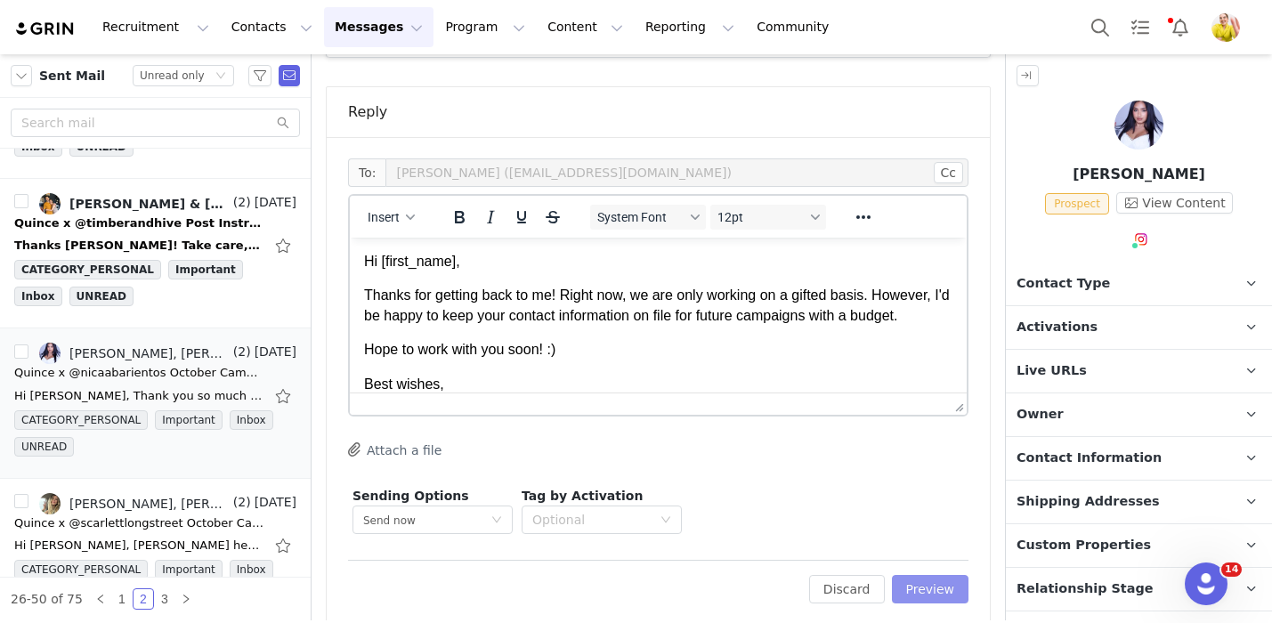
click at [924, 576] on button "Preview" at bounding box center [930, 589] width 77 height 28
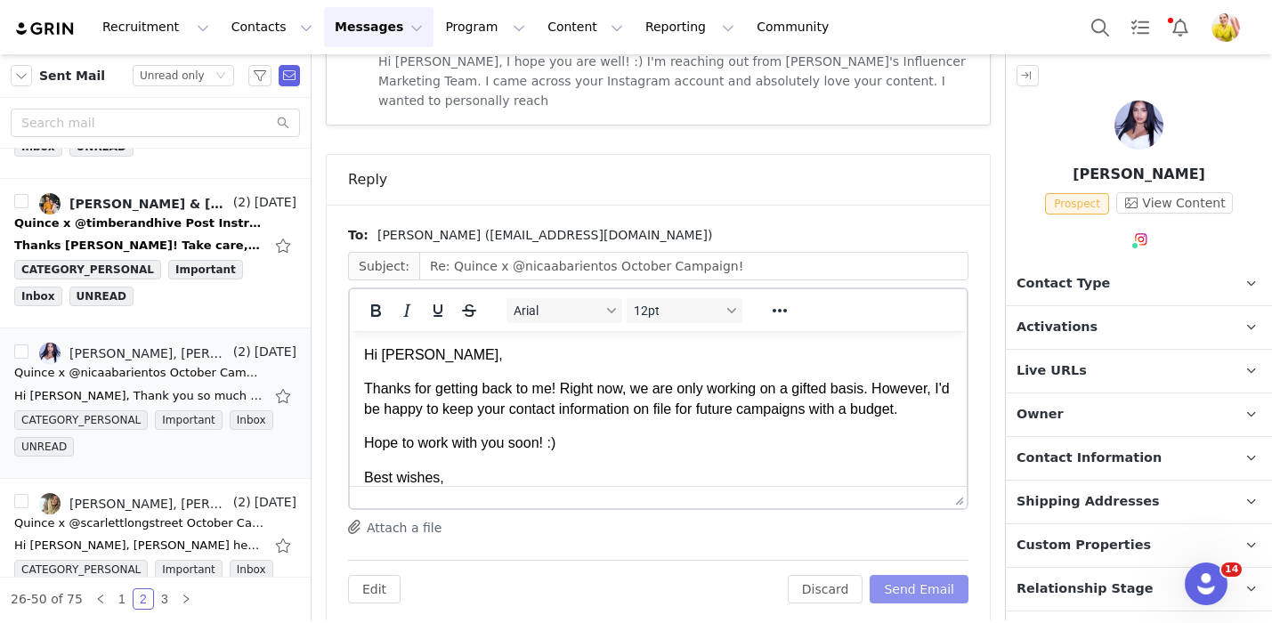
click at [926, 575] on button "Send Email" at bounding box center [918, 589] width 99 height 28
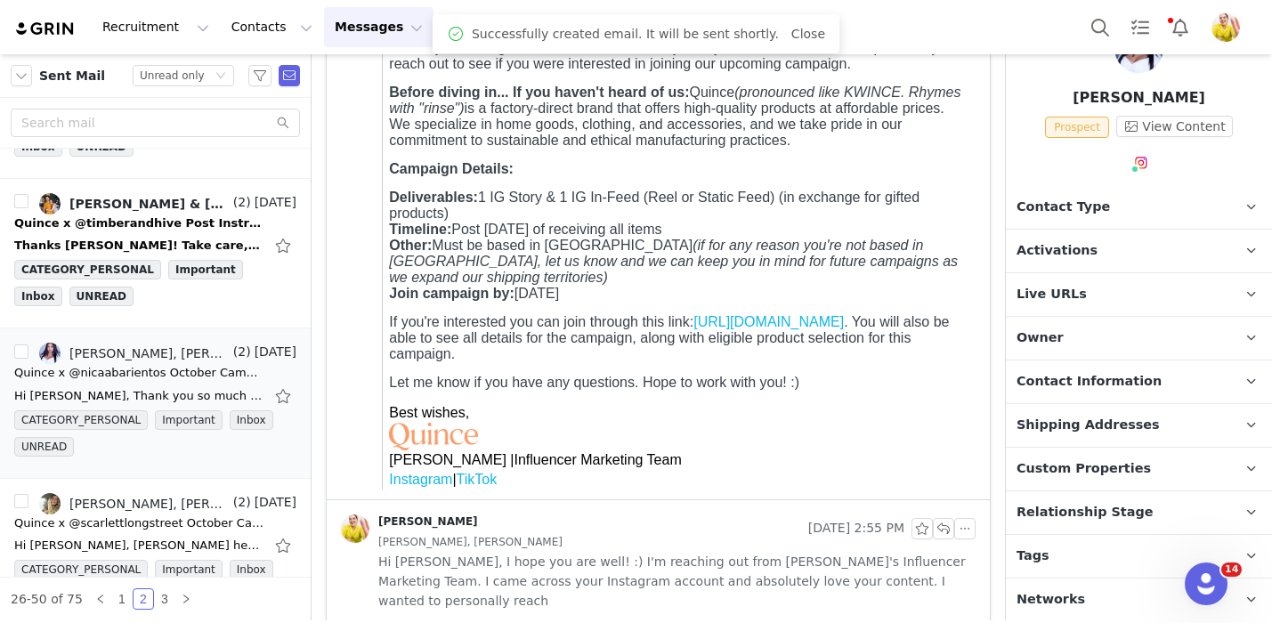
click at [1094, 504] on span "Relationship Stage" at bounding box center [1084, 513] width 137 height 20
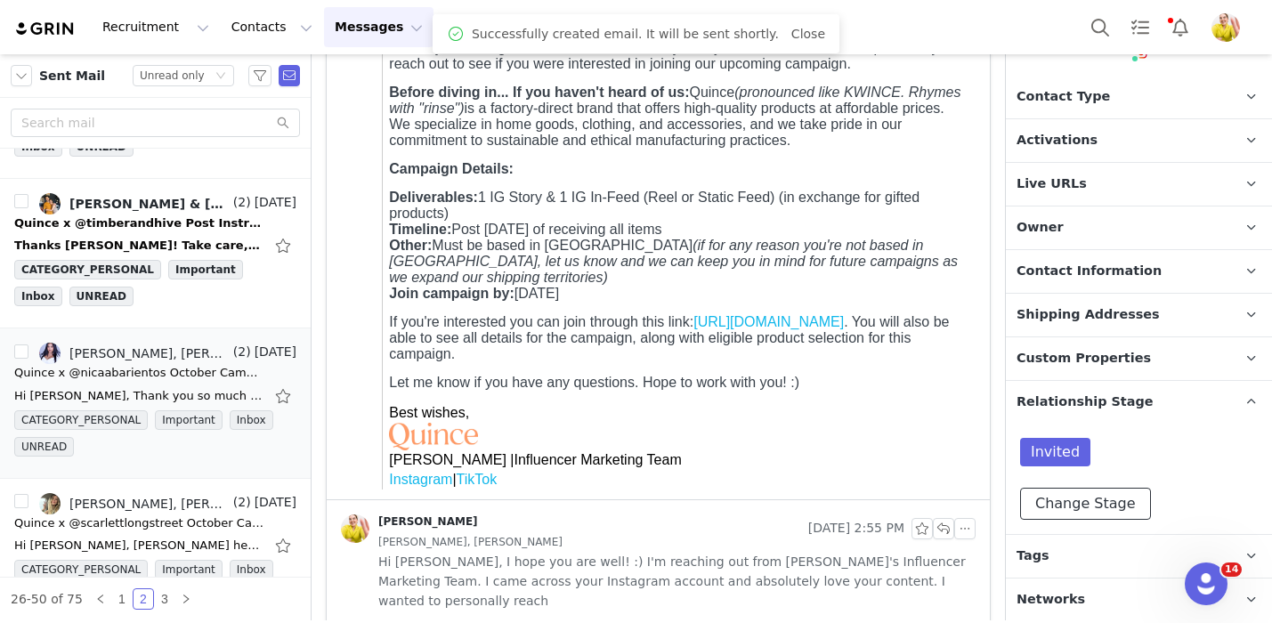
click at [1088, 504] on button "Change Stage" at bounding box center [1085, 504] width 131 height 32
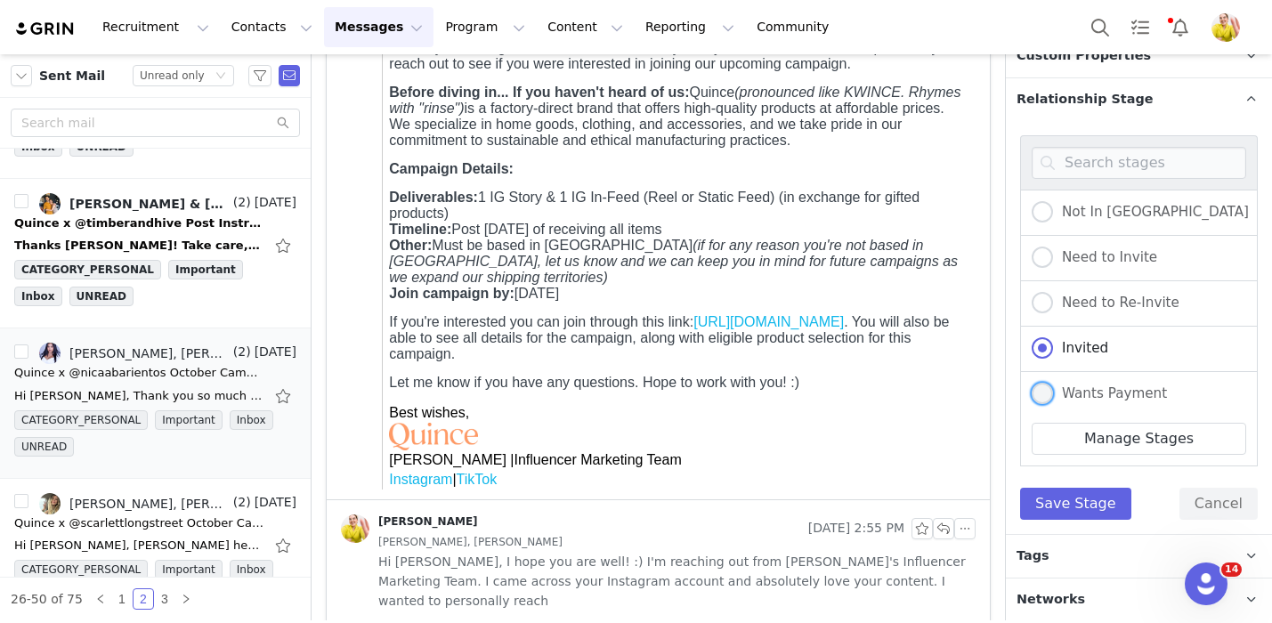
click at [1105, 399] on label "Wants Payment" at bounding box center [1098, 394] width 135 height 23
click at [1053, 399] on input "Wants Payment" at bounding box center [1041, 394] width 21 height 23
radio input "true"
radio input "false"
radio input "true"
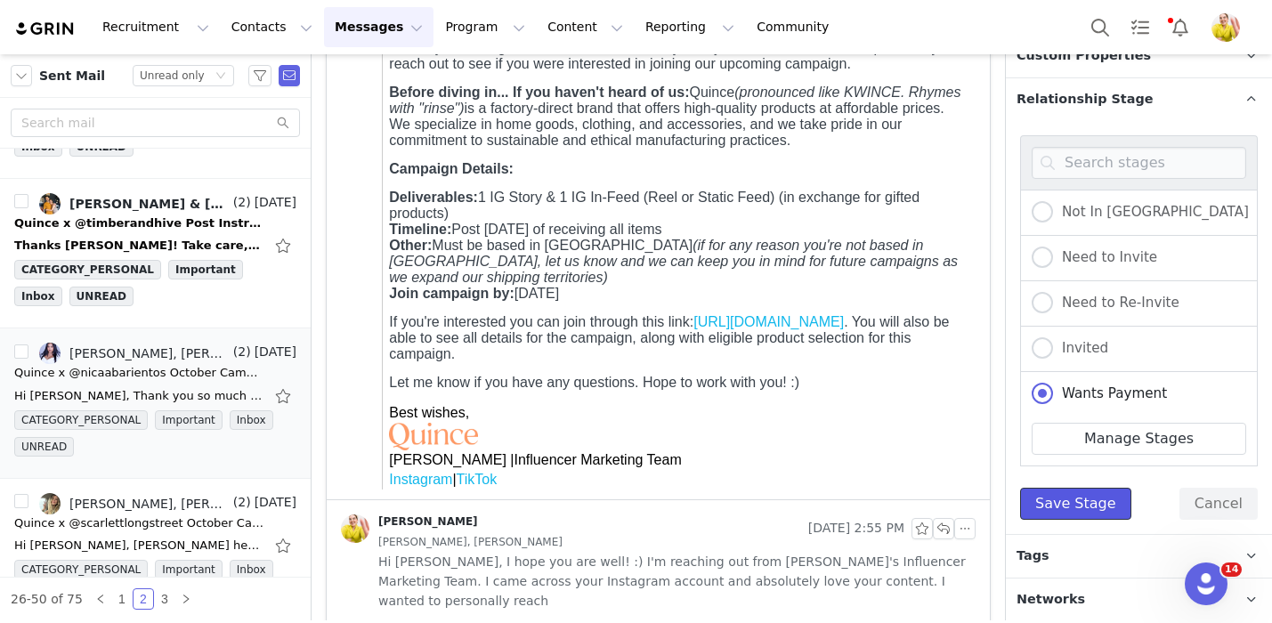
click at [1054, 500] on button "Save Stage" at bounding box center [1075, 504] width 111 height 32
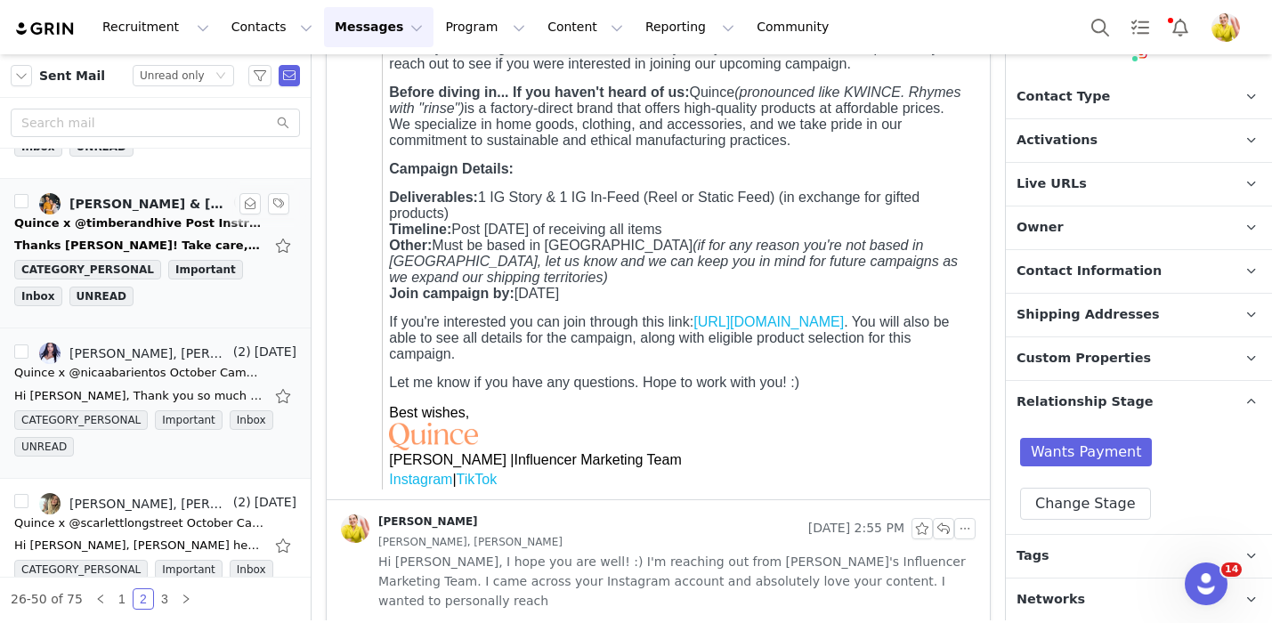
click at [185, 302] on div "CATEGORY_PERSONAL Important Inbox UNREAD" at bounding box center [155, 286] width 282 height 53
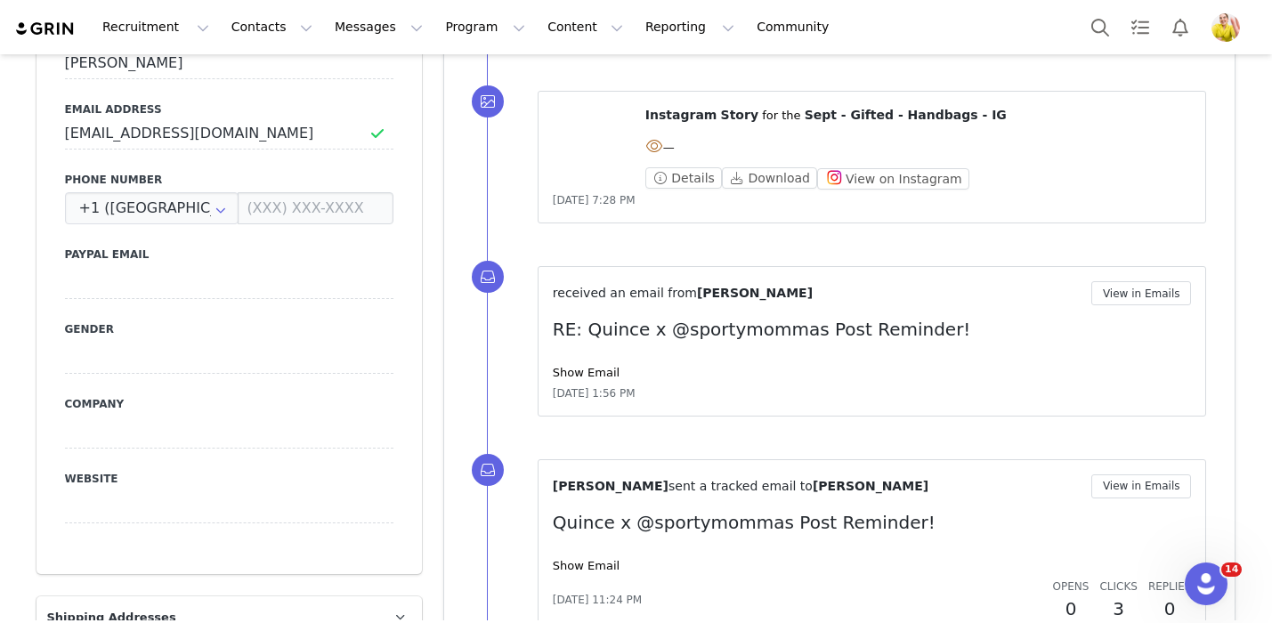
scroll to position [723, 0]
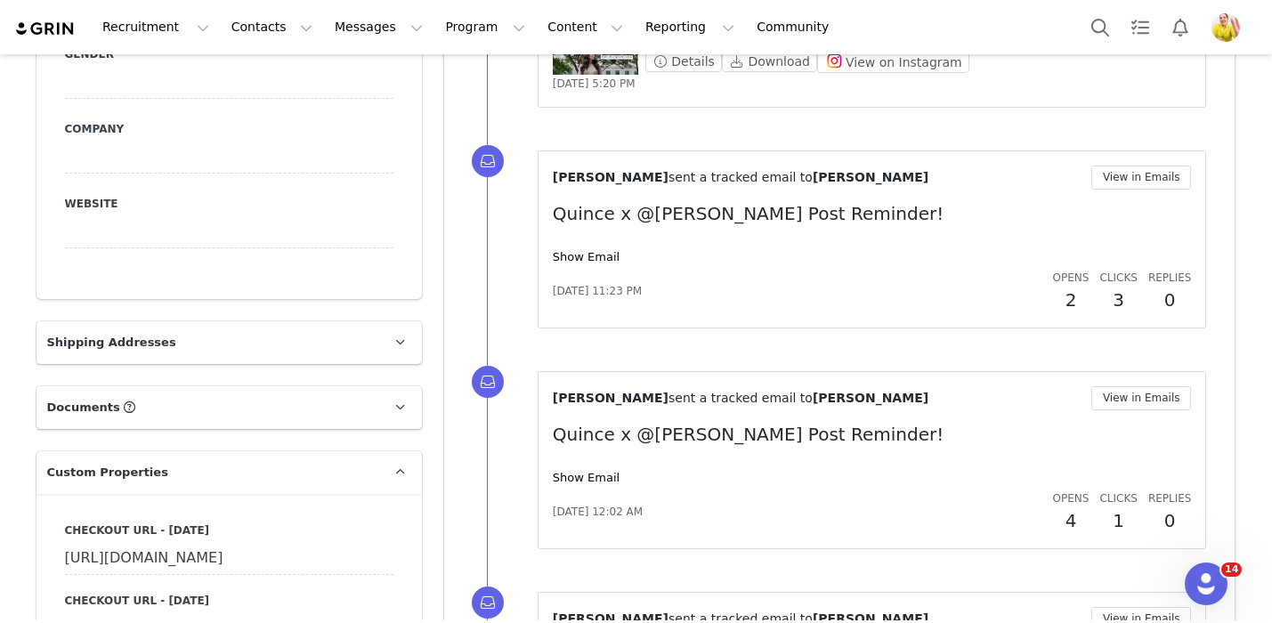
scroll to position [979, 0]
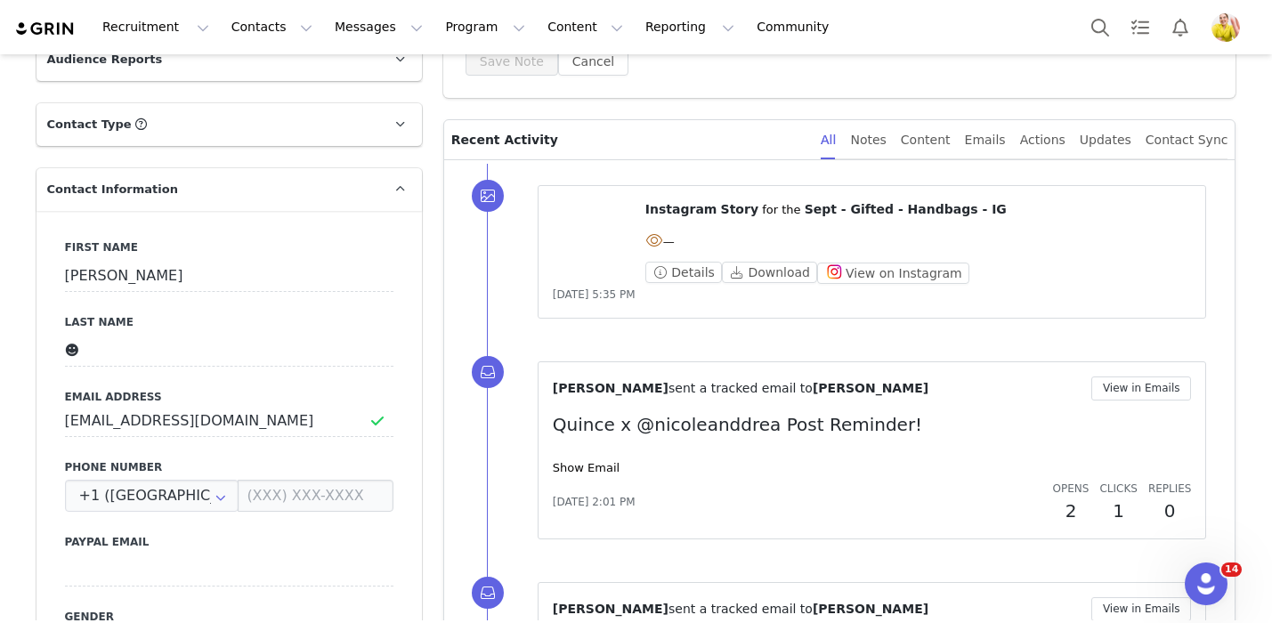
scroll to position [630, 0]
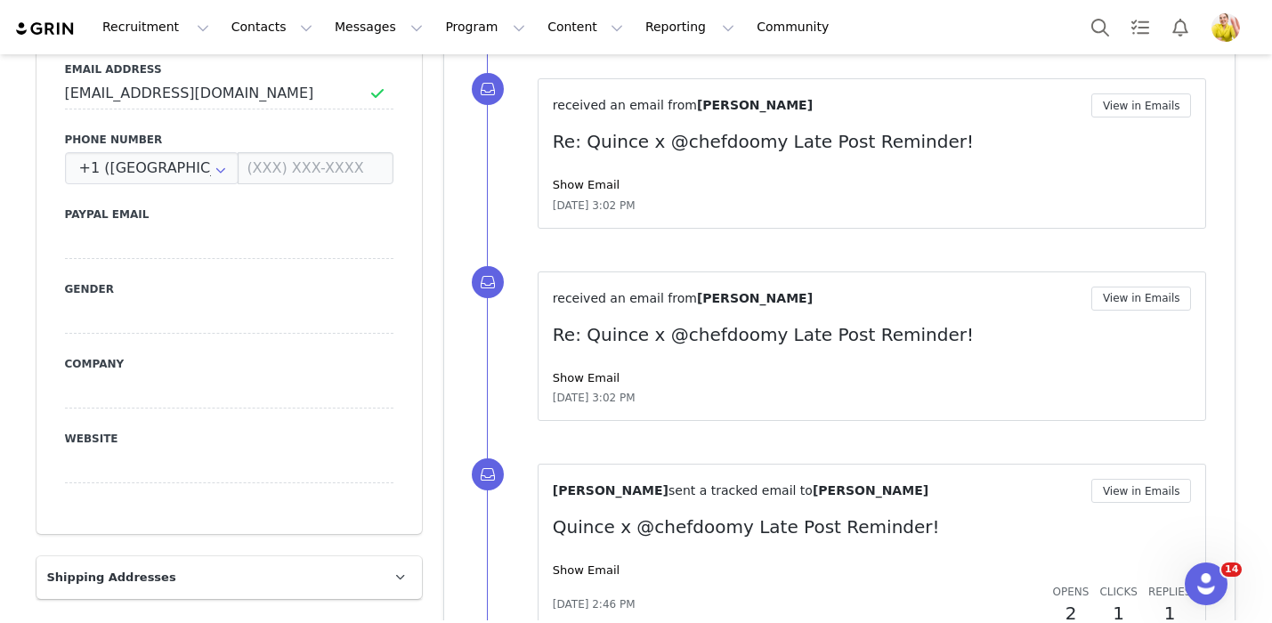
scroll to position [800, 0]
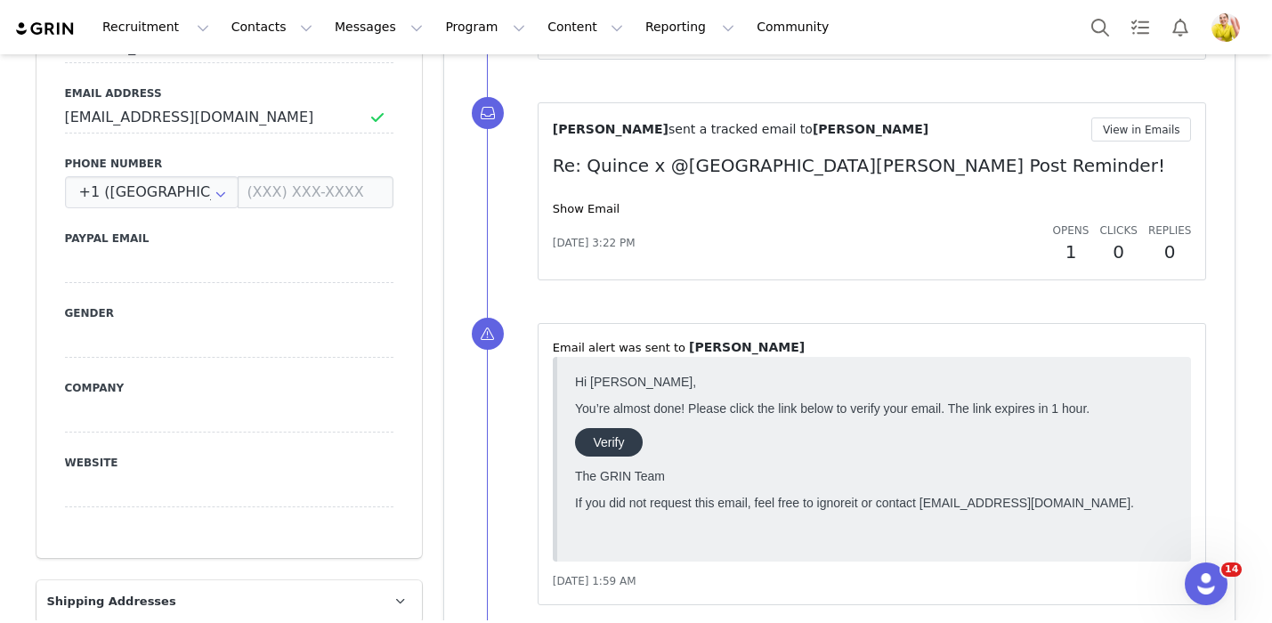
scroll to position [732, 0]
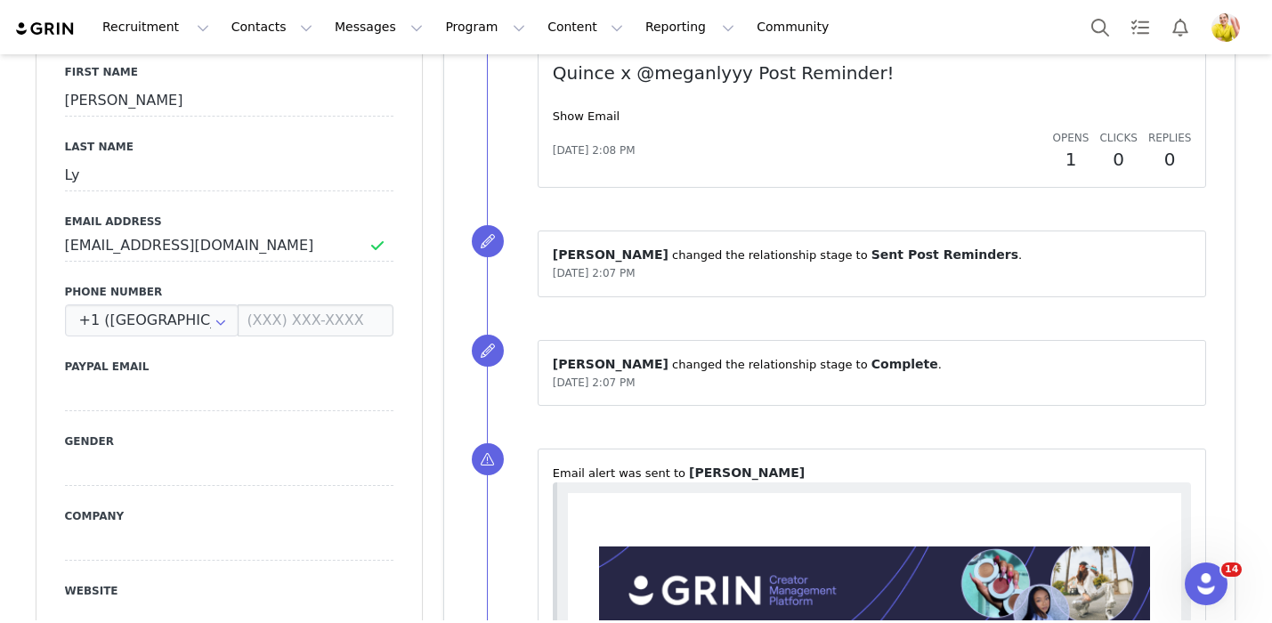
scroll to position [594, 0]
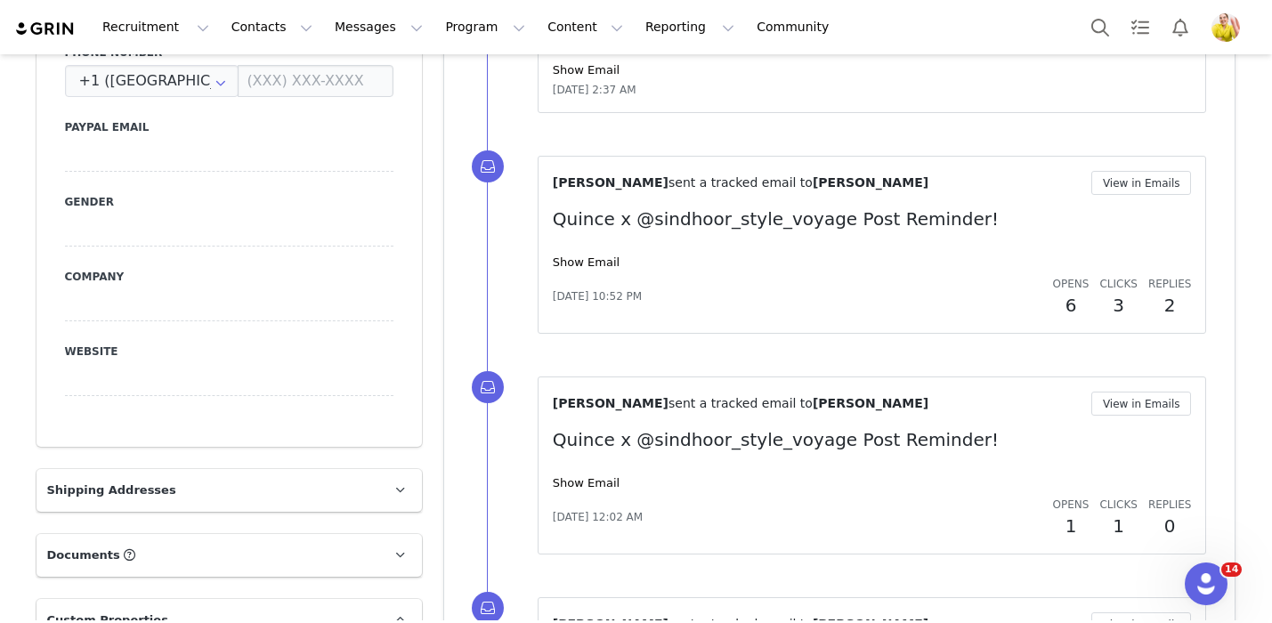
scroll to position [846, 0]
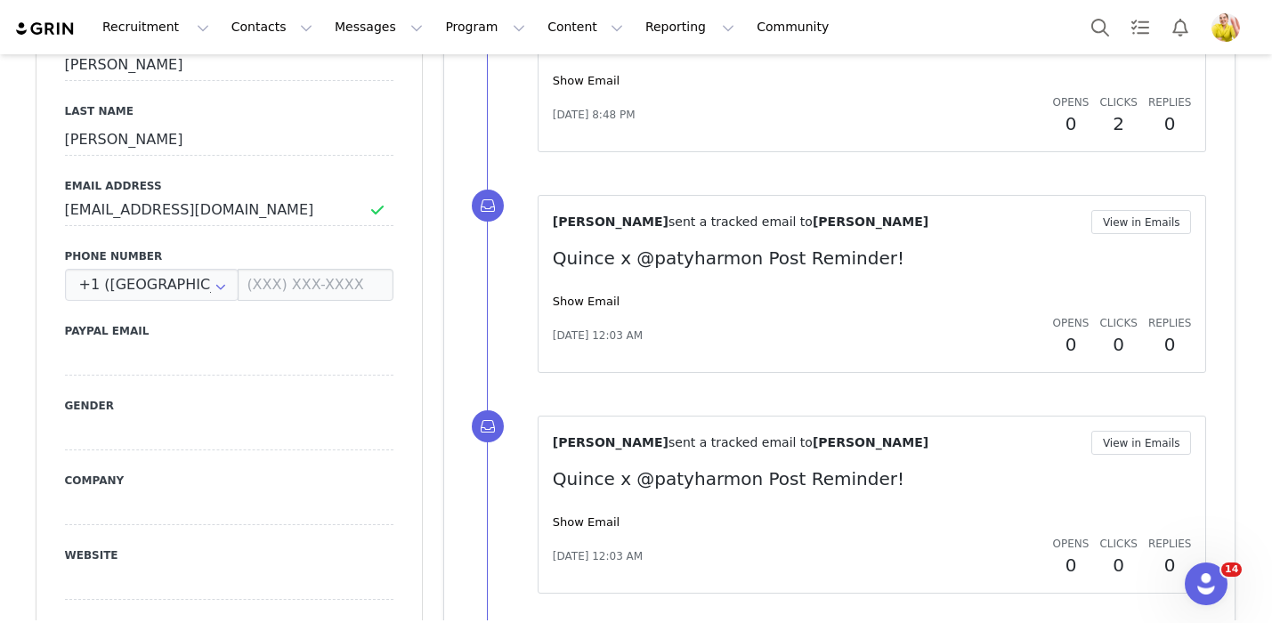
scroll to position [627, 0]
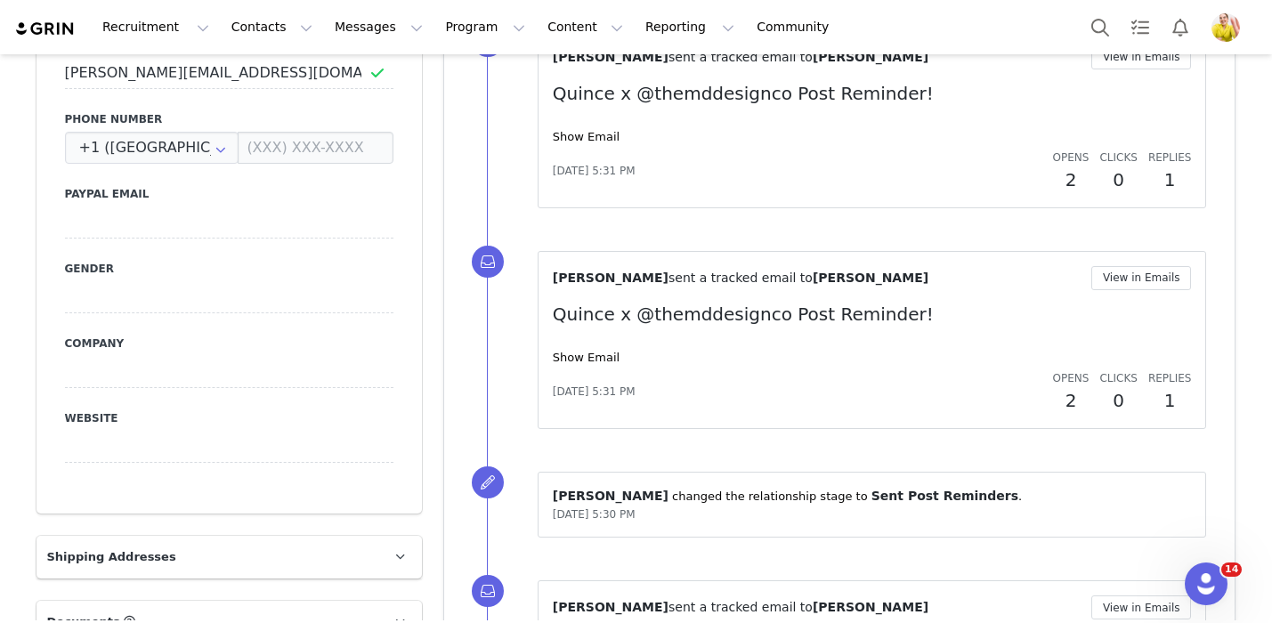
scroll to position [782, 0]
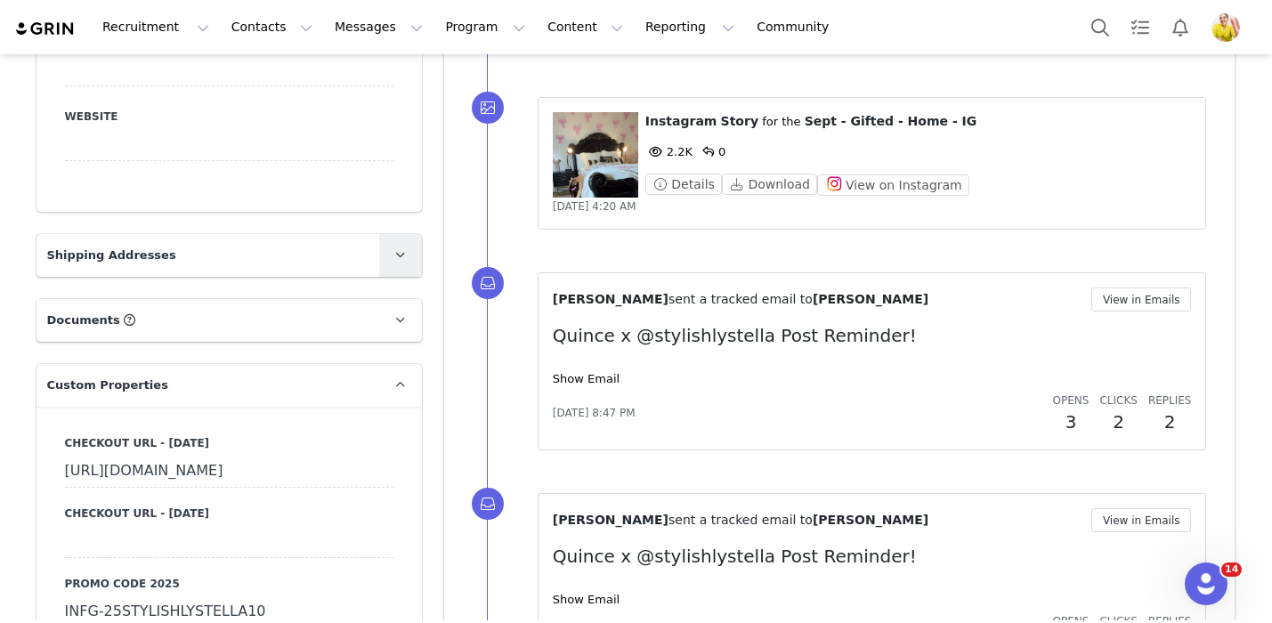
scroll to position [1076, 0]
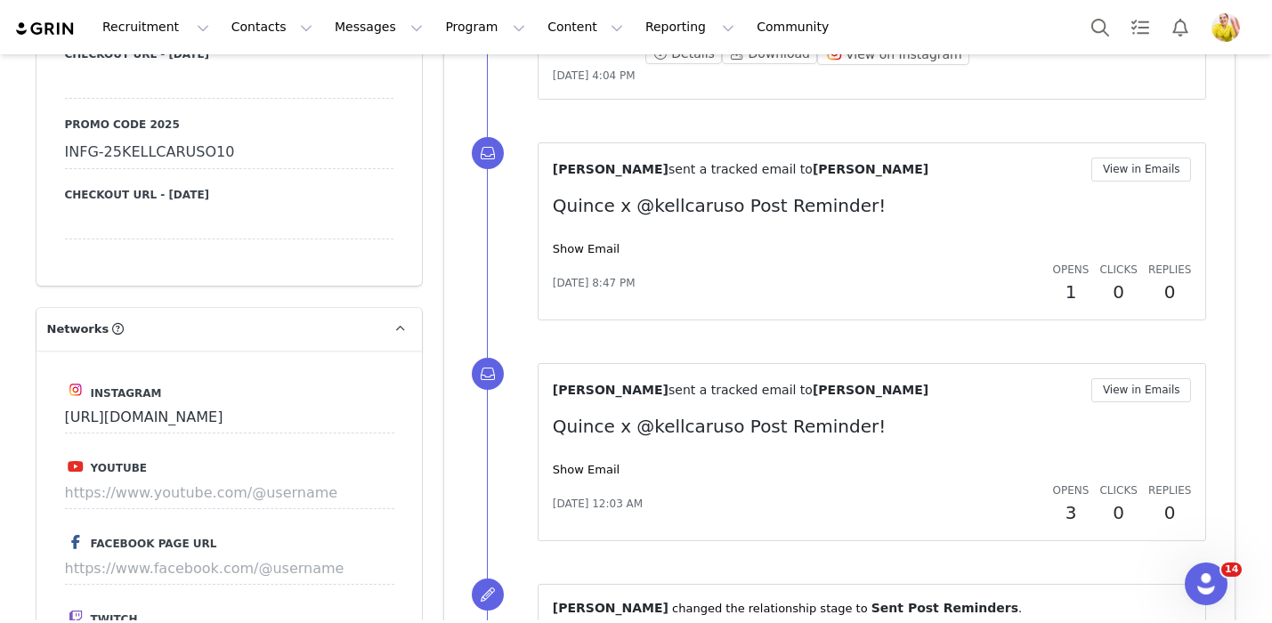
scroll to position [1593, 0]
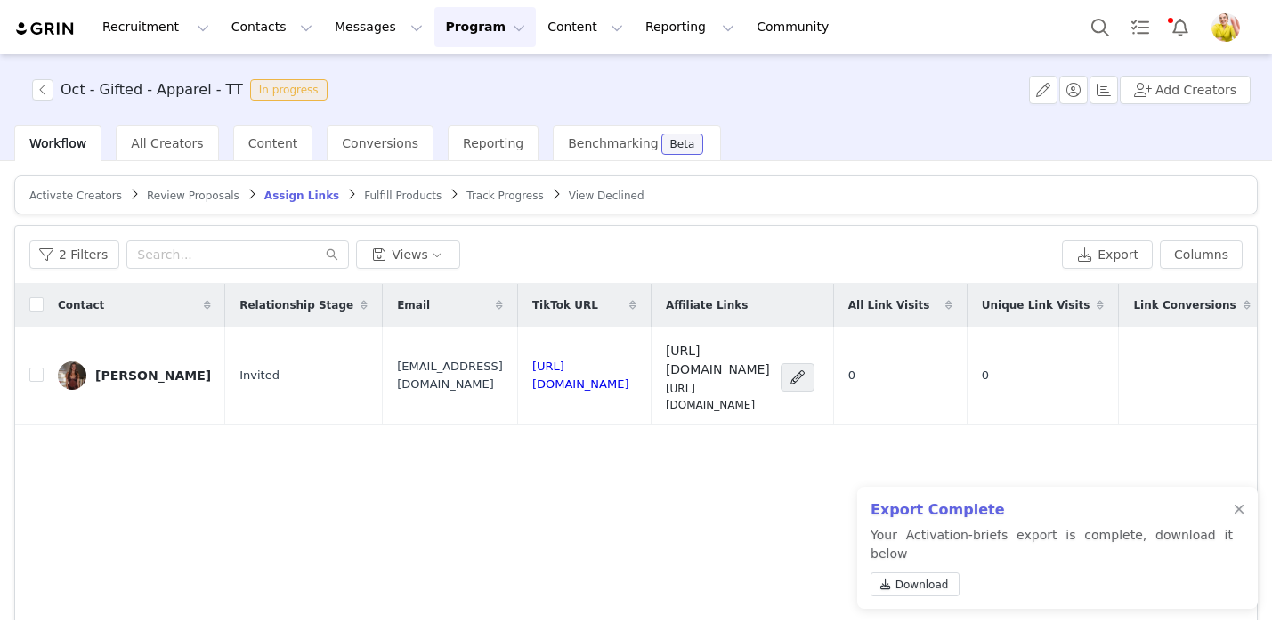
click at [67, 203] on article "Activate Creators Review Proposals Assign Links Fulfill Products Track Progress…" at bounding box center [635, 194] width 1243 height 39
click at [77, 192] on span "Activate Creators" at bounding box center [75, 196] width 93 height 12
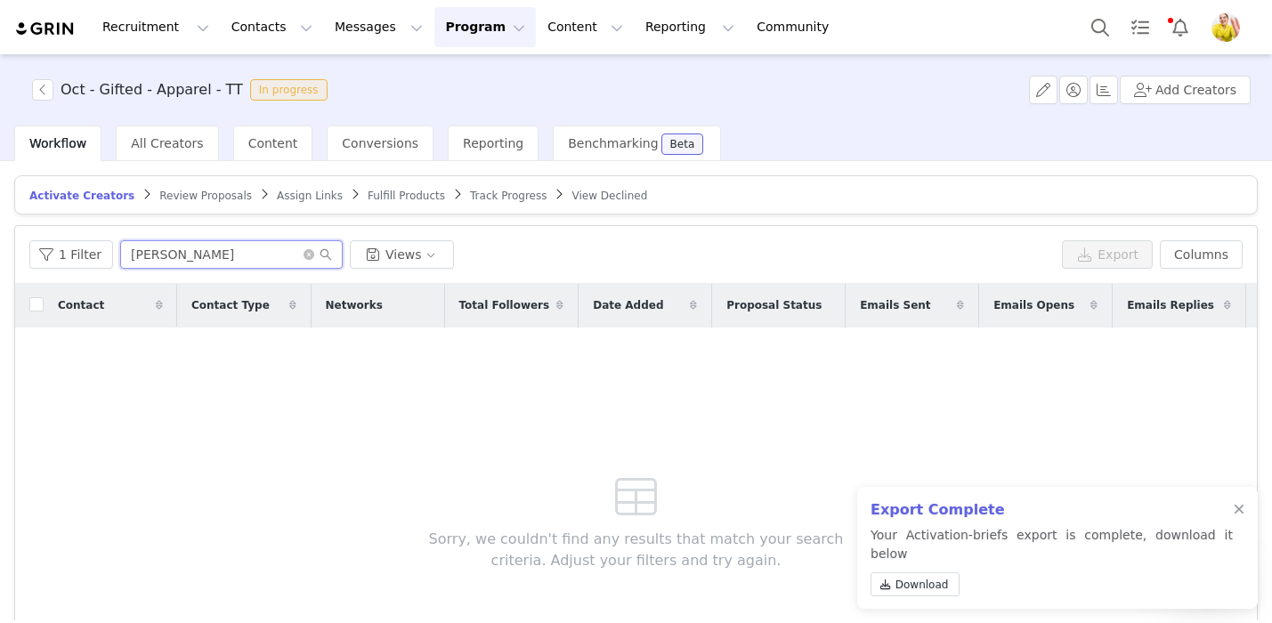
click at [243, 260] on input "noelle" at bounding box center [231, 254] width 222 height 28
click at [75, 261] on button "1 Filter" at bounding box center [71, 254] width 84 height 28
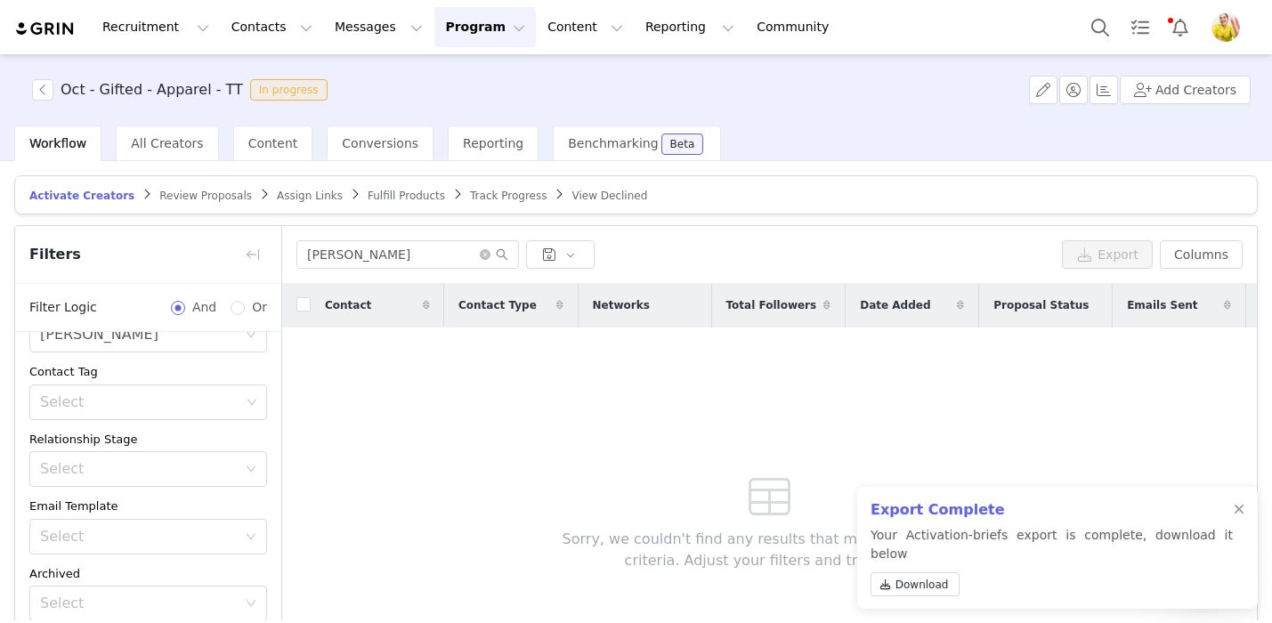
scroll to position [152, 0]
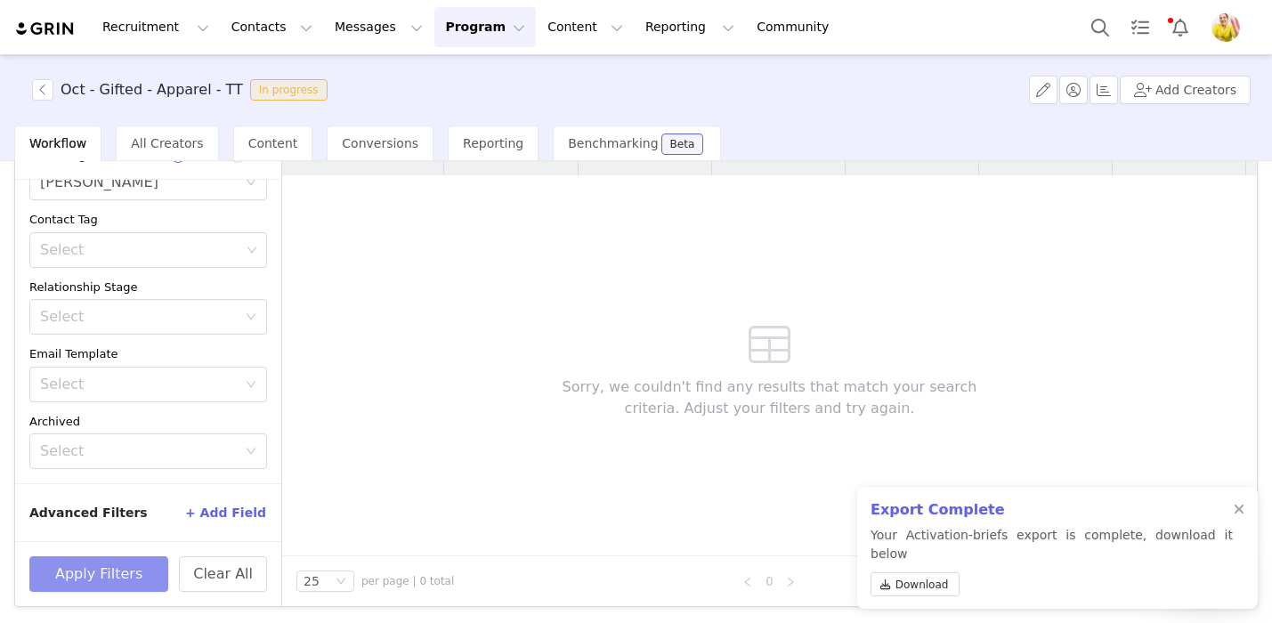
click at [116, 582] on button "Apply Filters" at bounding box center [98, 574] width 139 height 36
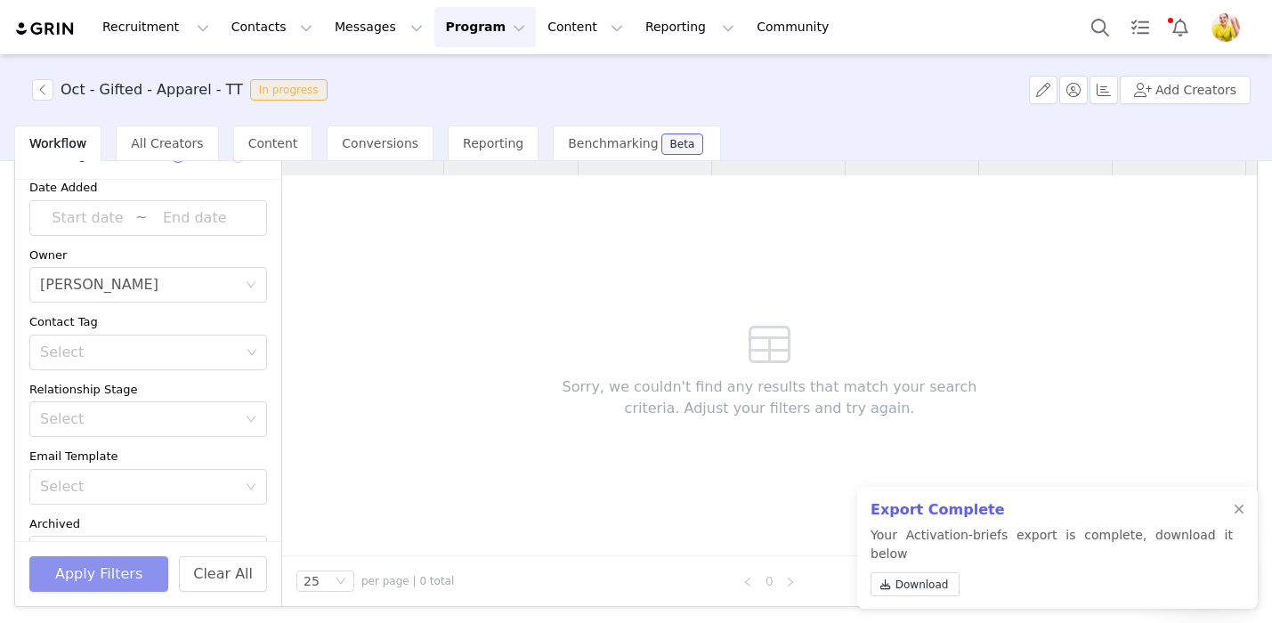
scroll to position [0, 0]
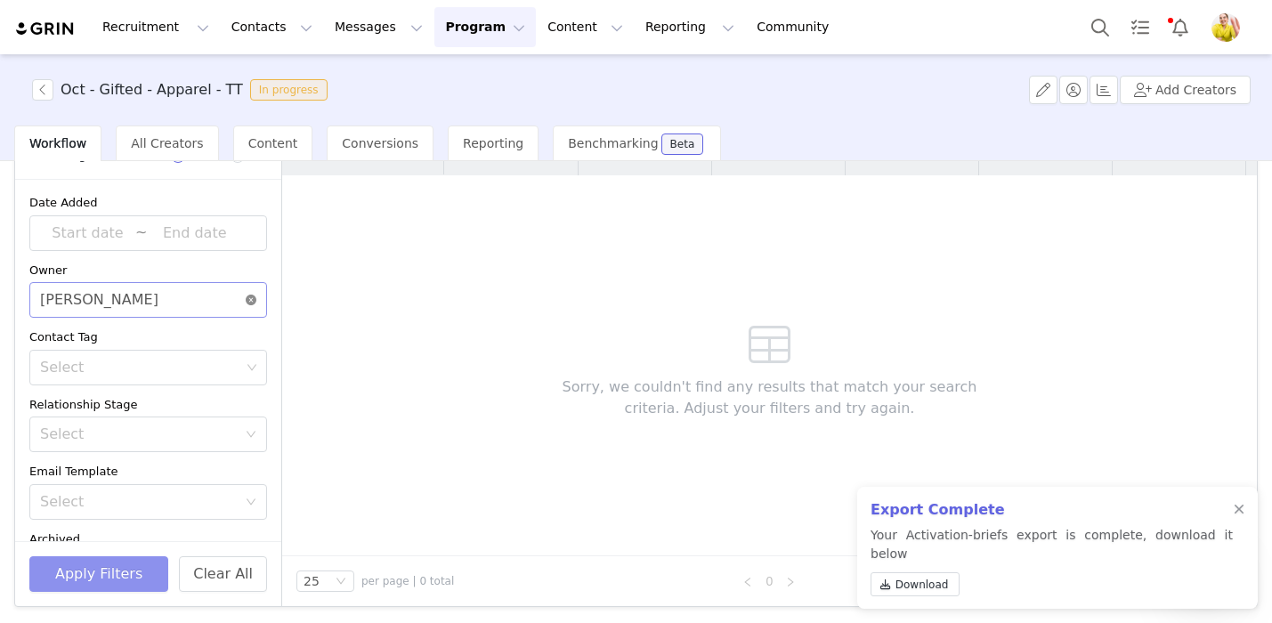
click at [250, 298] on icon "icon: close-circle" at bounding box center [251, 300] width 11 height 11
click at [105, 570] on button "Apply Filters" at bounding box center [98, 574] width 139 height 36
click at [1237, 517] on div at bounding box center [1238, 510] width 11 height 14
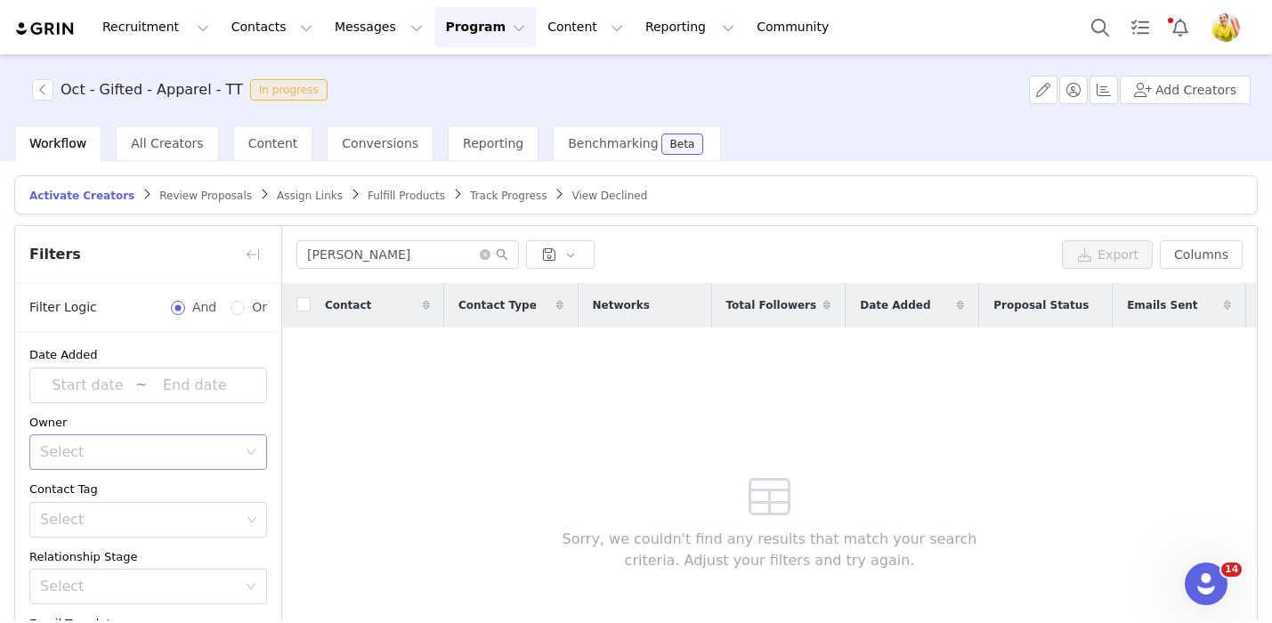
click at [426, 237] on div "kristin Export Columns" at bounding box center [769, 255] width 974 height 58
click at [430, 252] on input "kristin" at bounding box center [407, 254] width 222 height 28
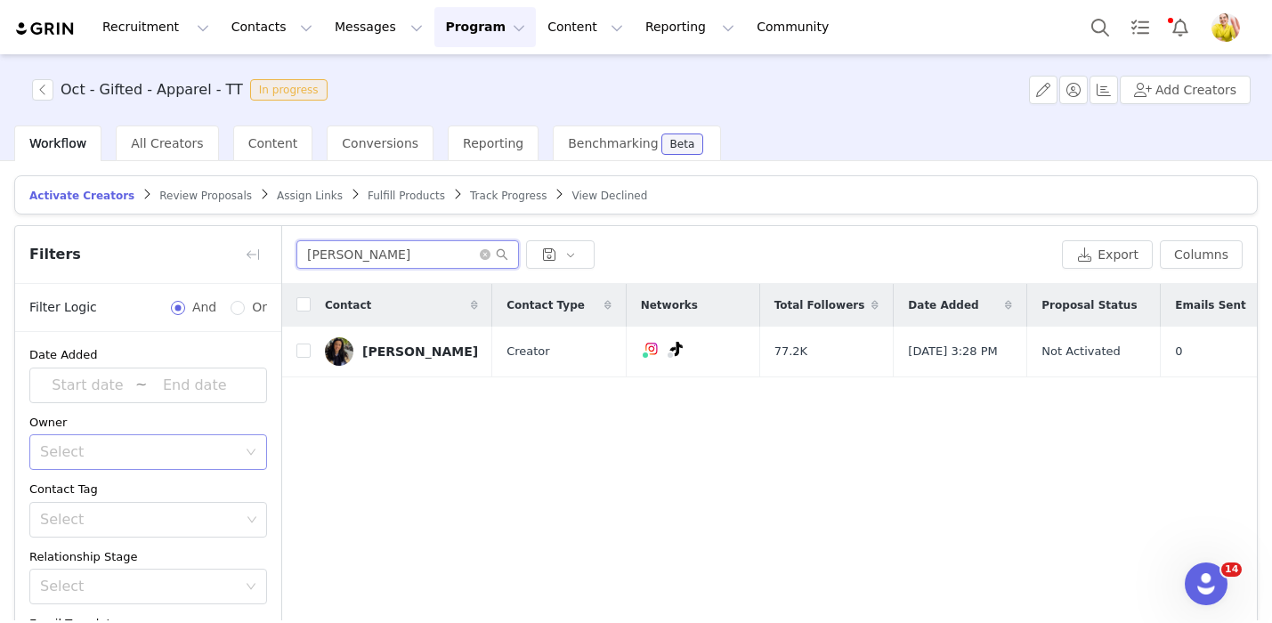
type input "kris"
click at [198, 192] on span "Review Proposals" at bounding box center [205, 196] width 93 height 12
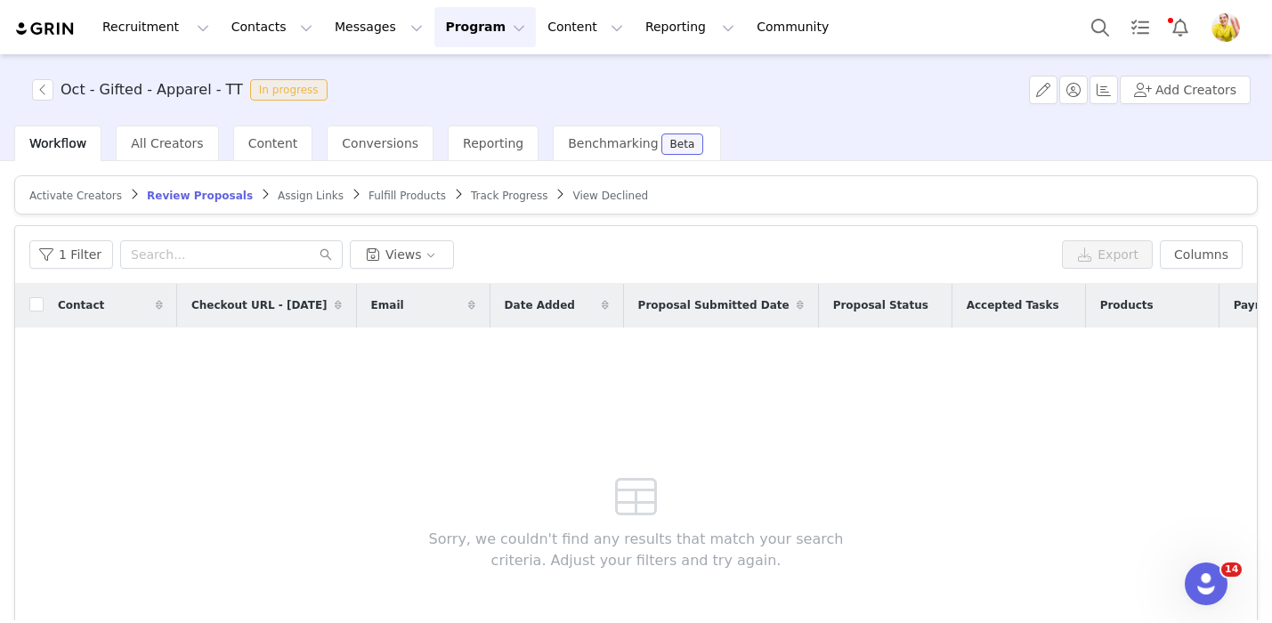
click at [295, 198] on span "Assign Links" at bounding box center [311, 196] width 66 height 12
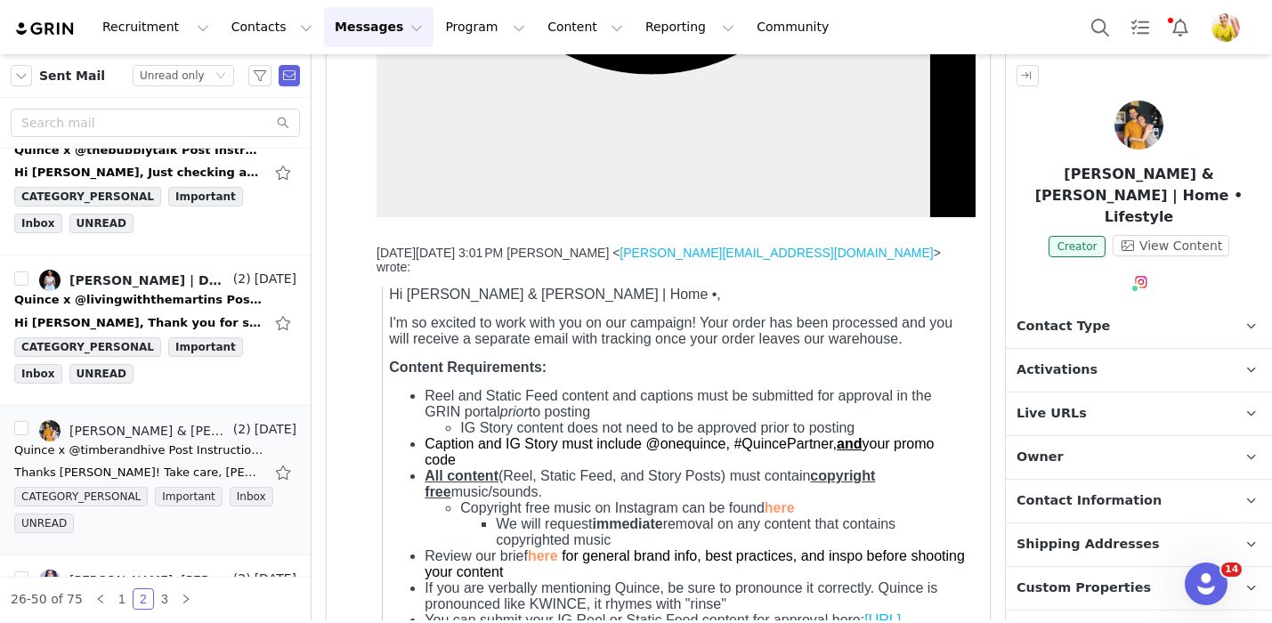
scroll to position [748, 0]
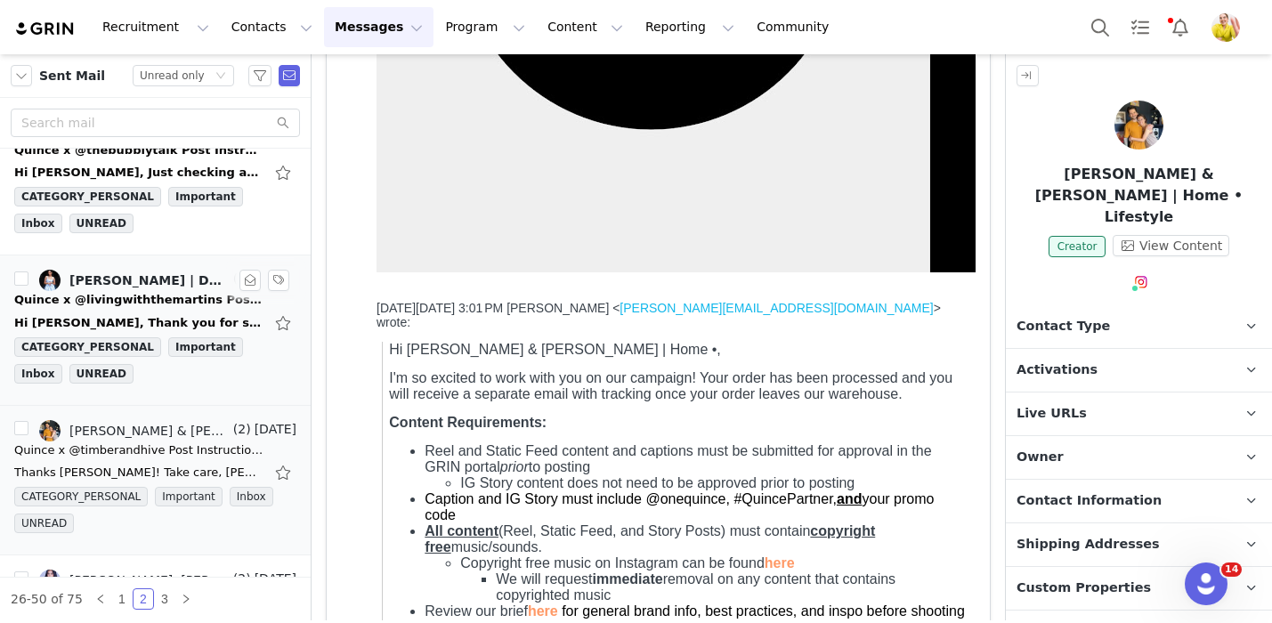
click at [150, 309] on div "Hi Wendy, Thank you for sending over all the details — I've received everything…" at bounding box center [155, 323] width 282 height 28
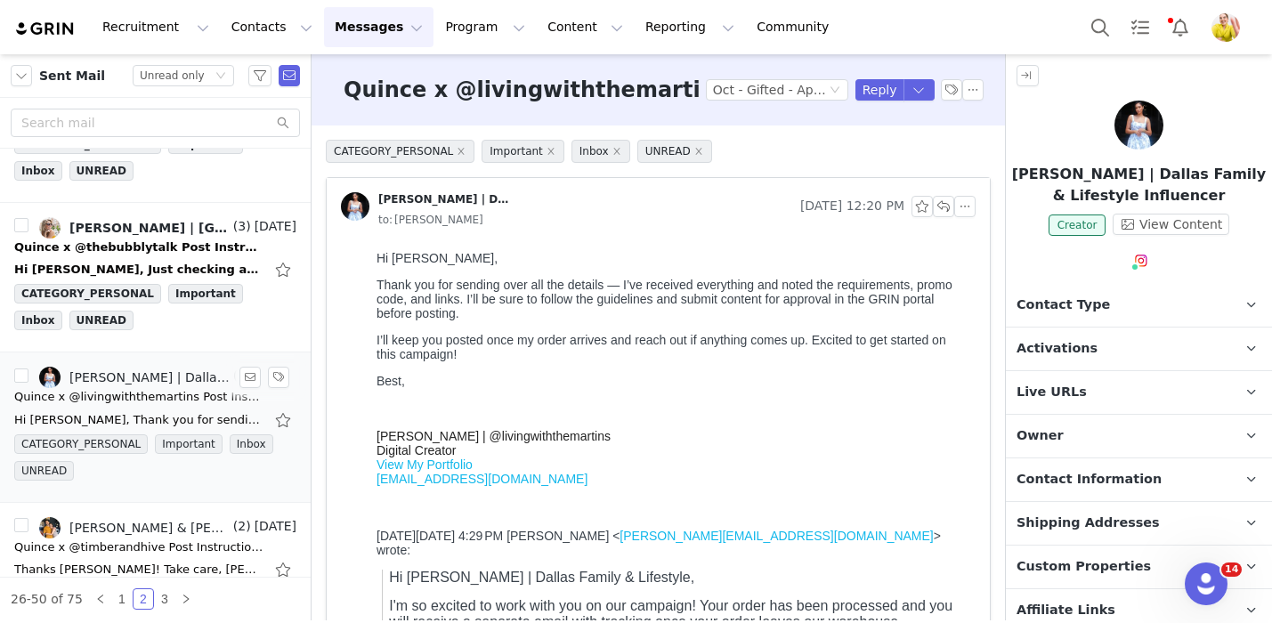
scroll to position [98, 0]
click at [108, 271] on div "Hi Wendy, Just checking again on this because I did receive the jacket yesterda…" at bounding box center [138, 268] width 249 height 18
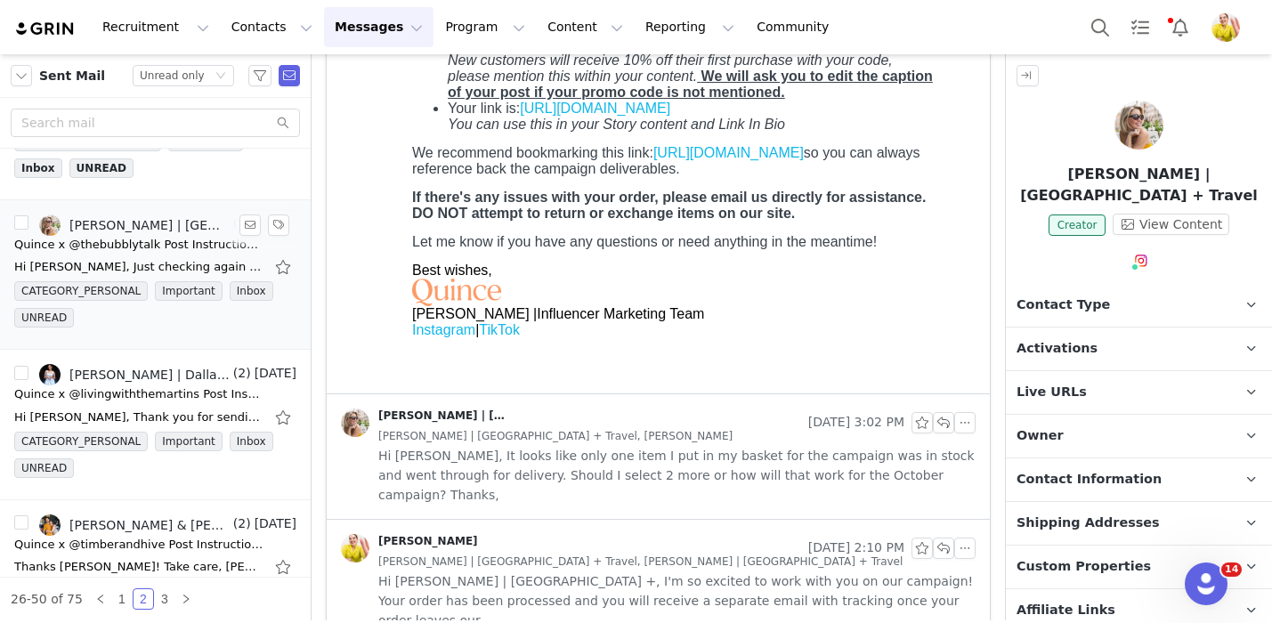
scroll to position [0, 0]
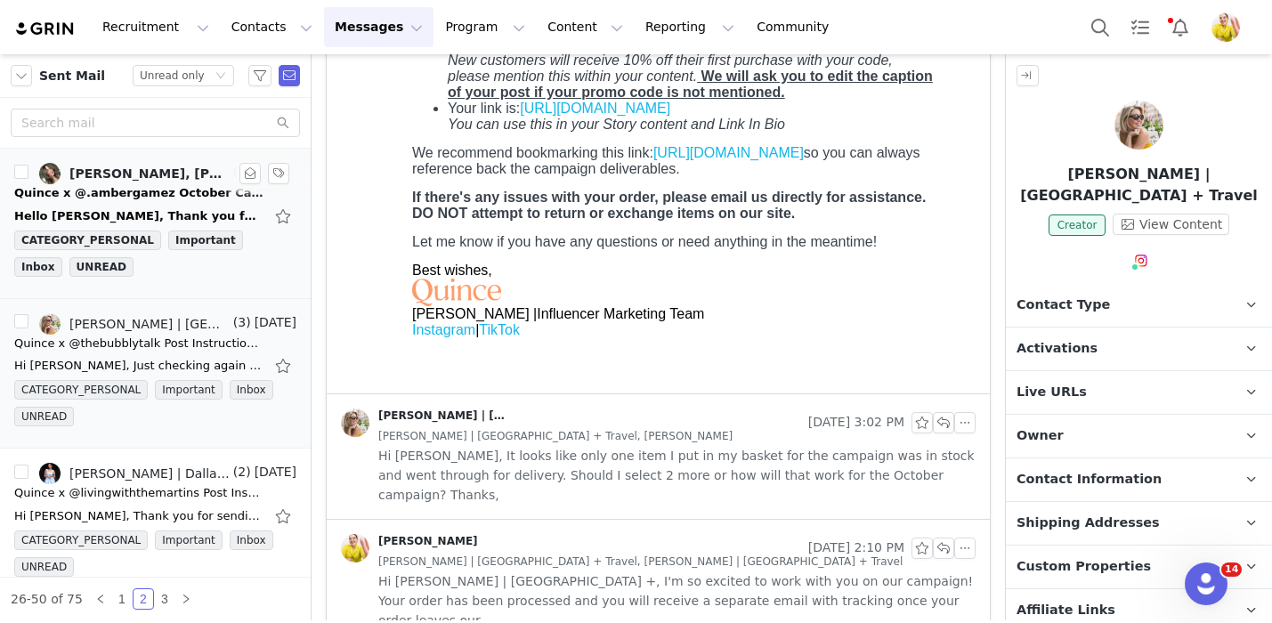
click at [214, 210] on div "Hello Wendy, Thank you for reaching out to me. I am definitely interested. I wi…" at bounding box center [138, 216] width 249 height 18
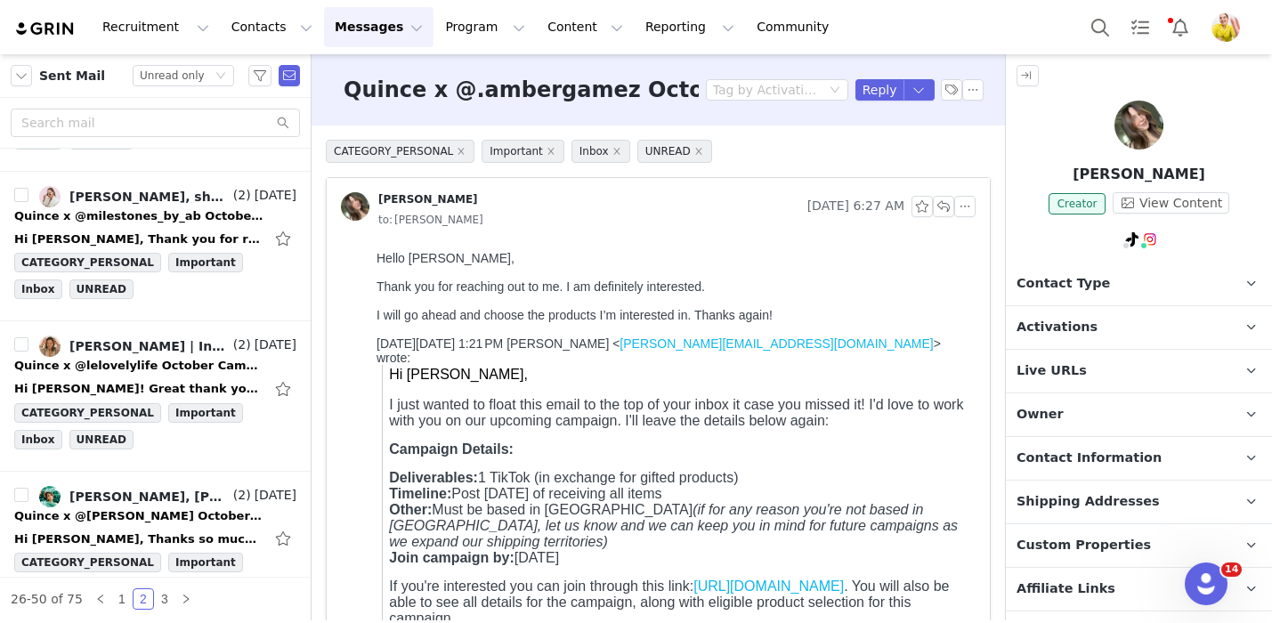
scroll to position [3320, 0]
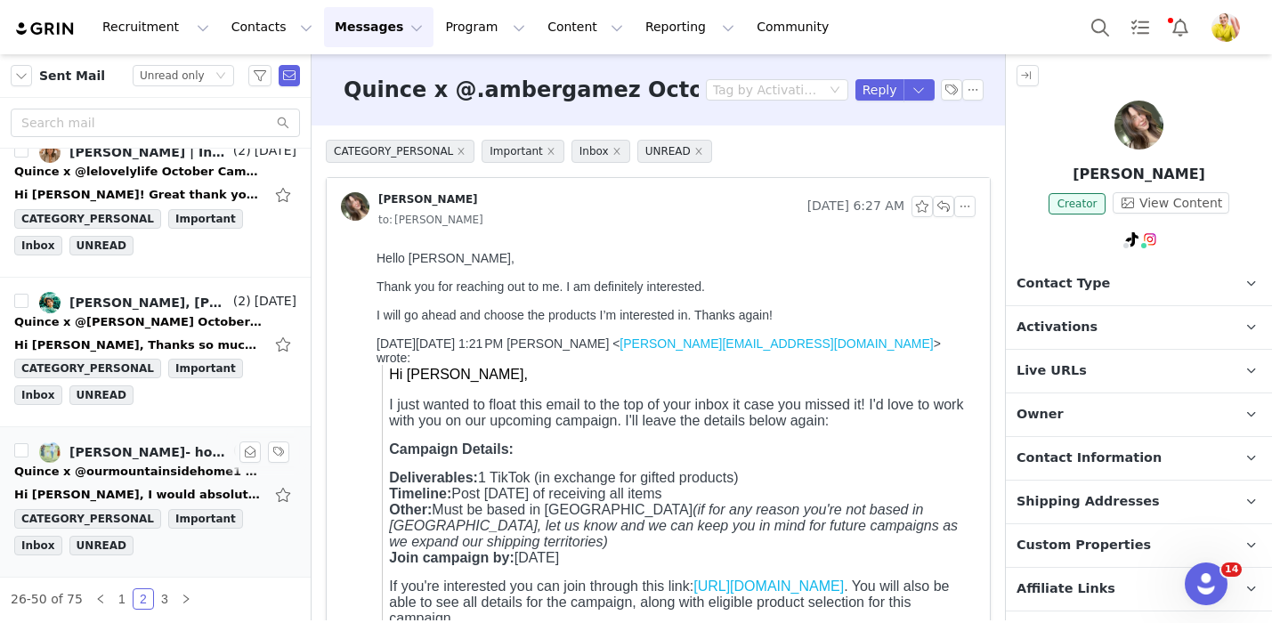
click at [214, 486] on div "Hi Wendy, I would absolutely love to work together, however I do not share fash…" at bounding box center [138, 495] width 249 height 18
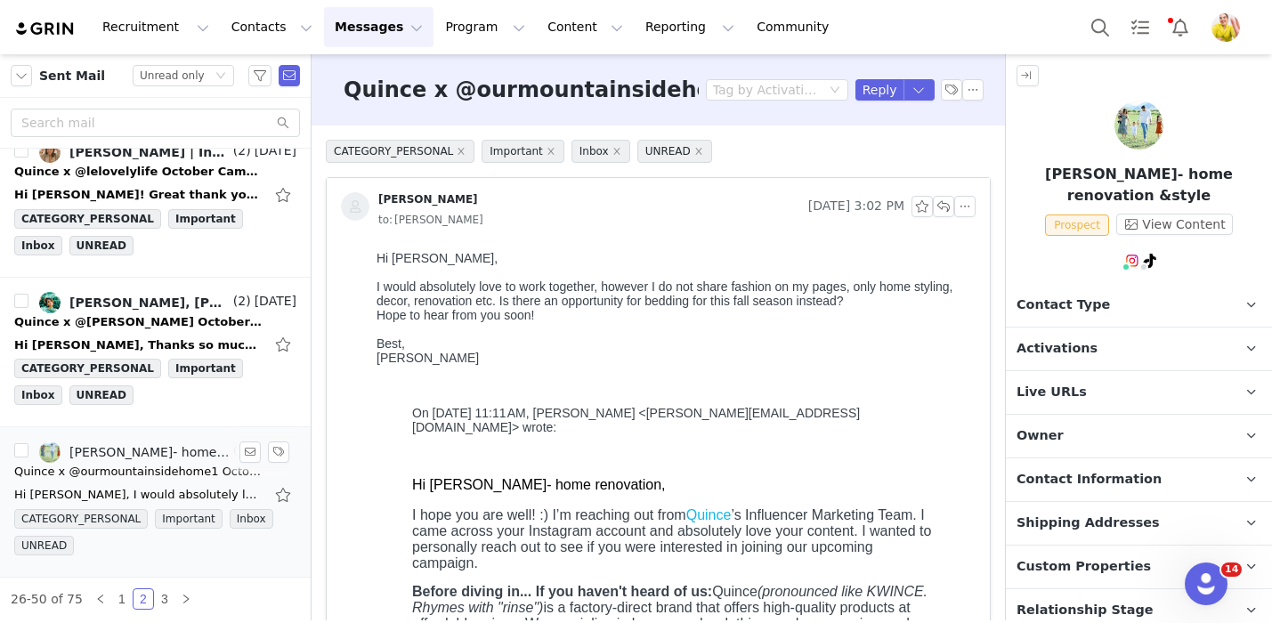
scroll to position [0, 0]
click at [1119, 327] on p "Activations" at bounding box center [1117, 348] width 223 height 43
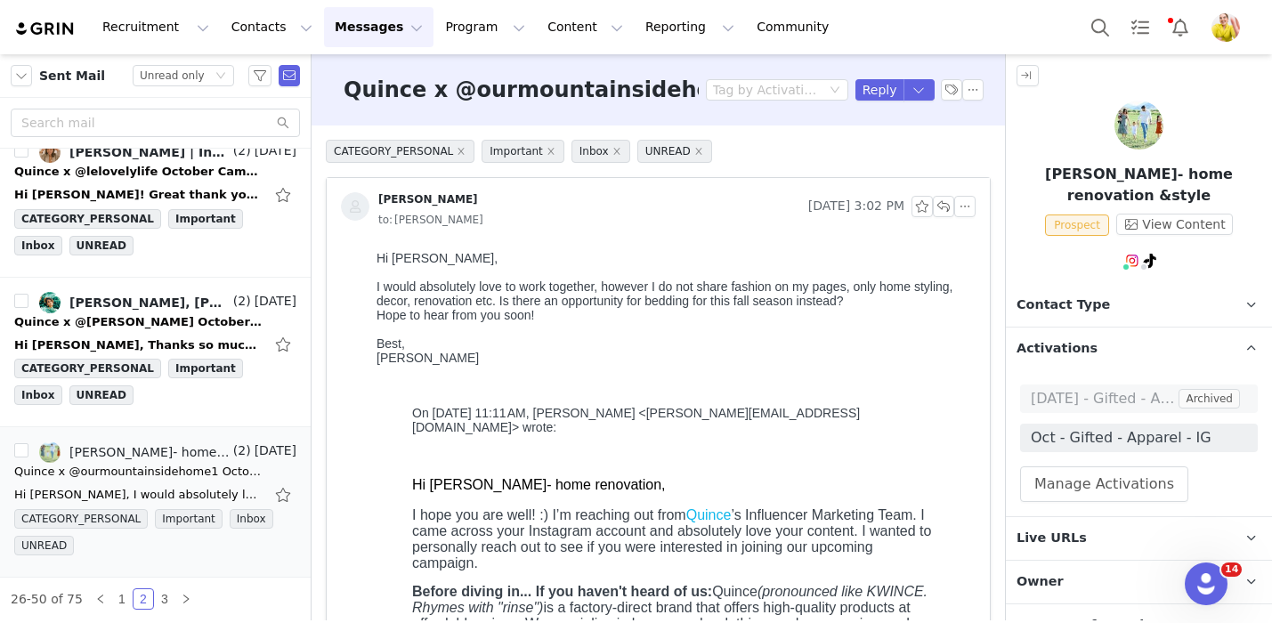
click at [1119, 327] on p "Activations" at bounding box center [1117, 348] width 223 height 43
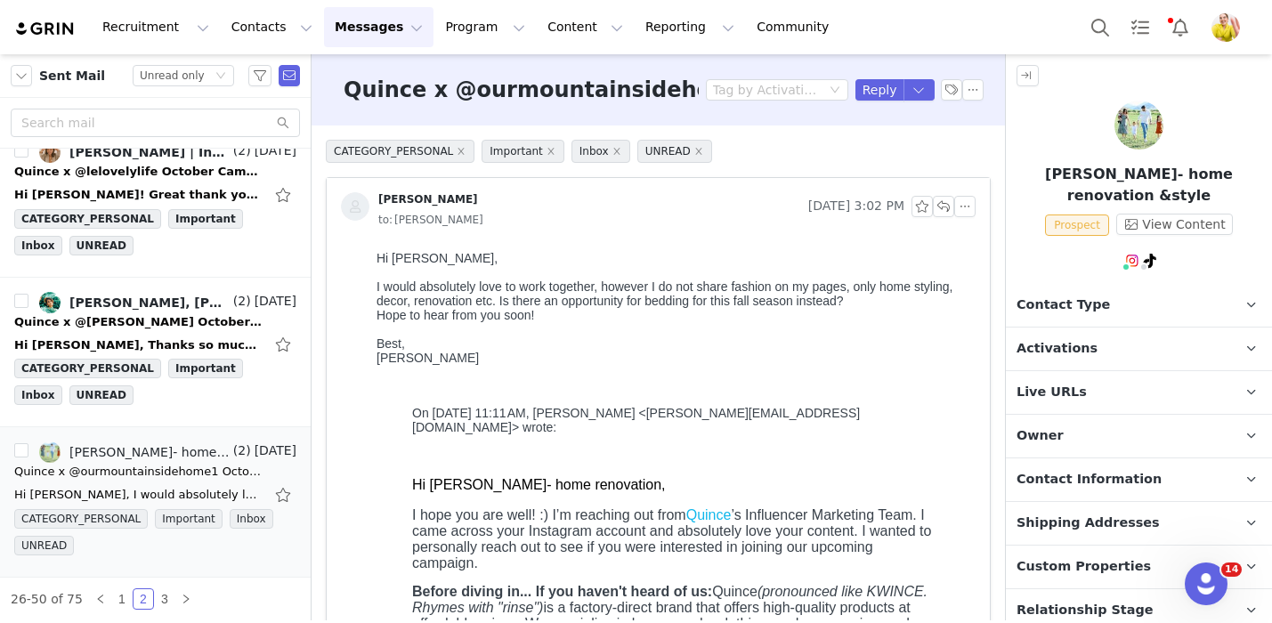
scroll to position [77, 0]
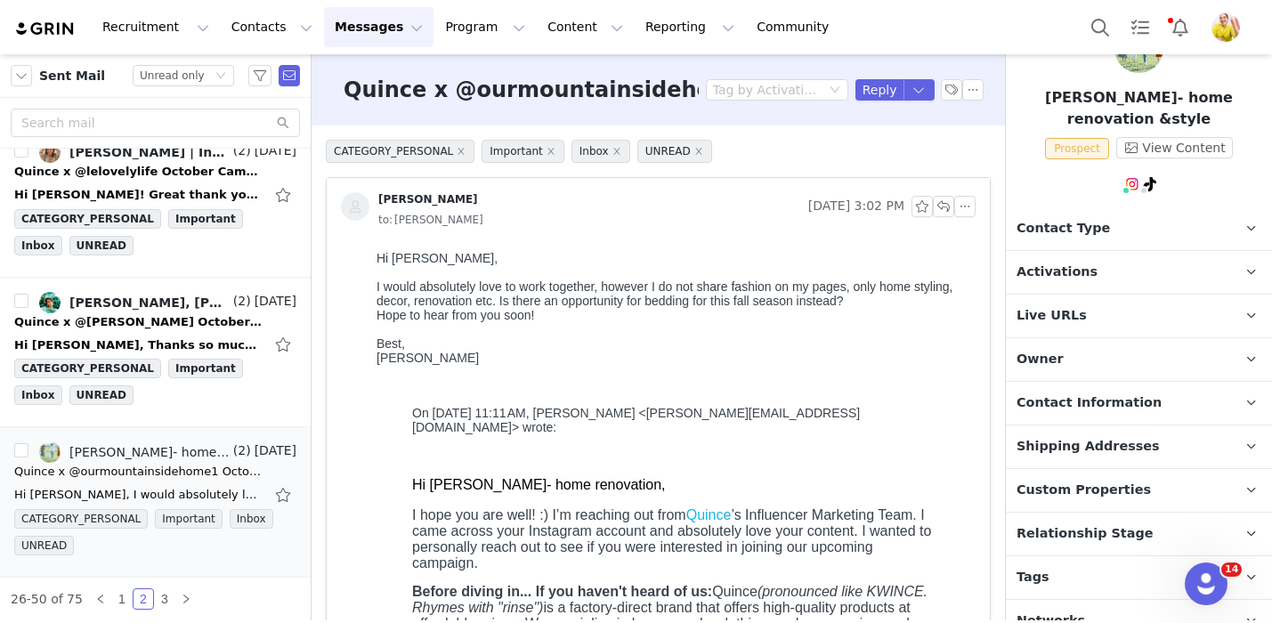
click at [1116, 522] on p "Relationship Stage Use relationship stages to move contacts through a logical s…" at bounding box center [1117, 534] width 223 height 43
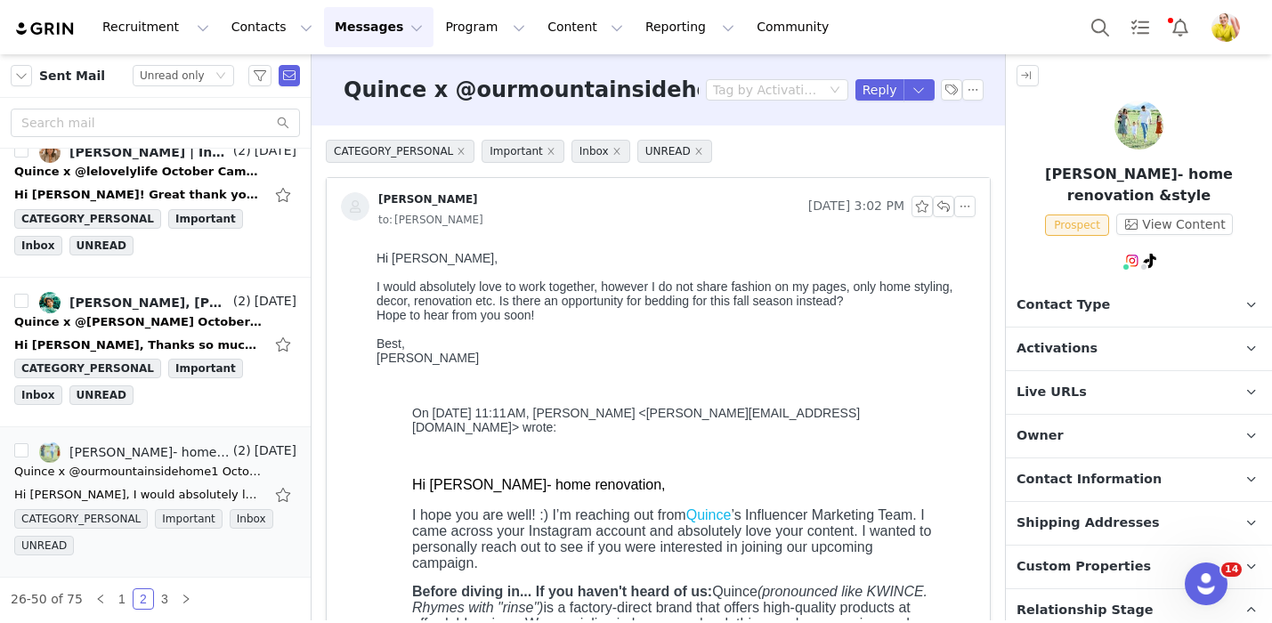
click at [1141, 327] on p "Activations" at bounding box center [1117, 348] width 223 height 43
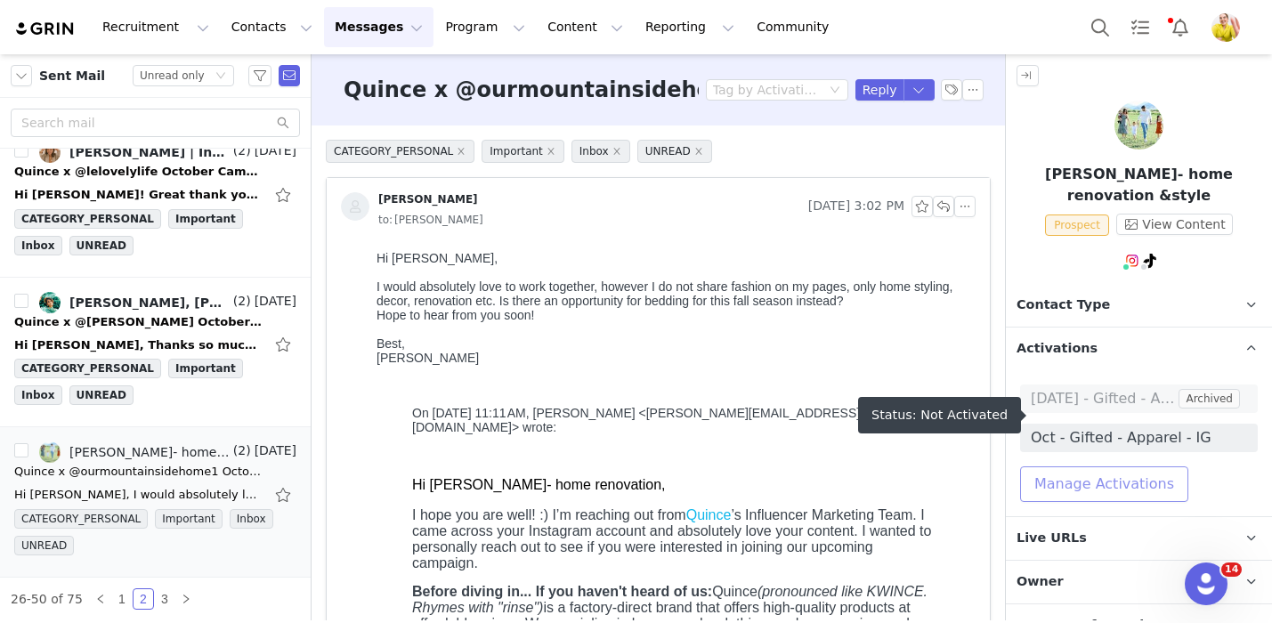
click at [1112, 466] on button "Manage Activations" at bounding box center [1104, 484] width 168 height 36
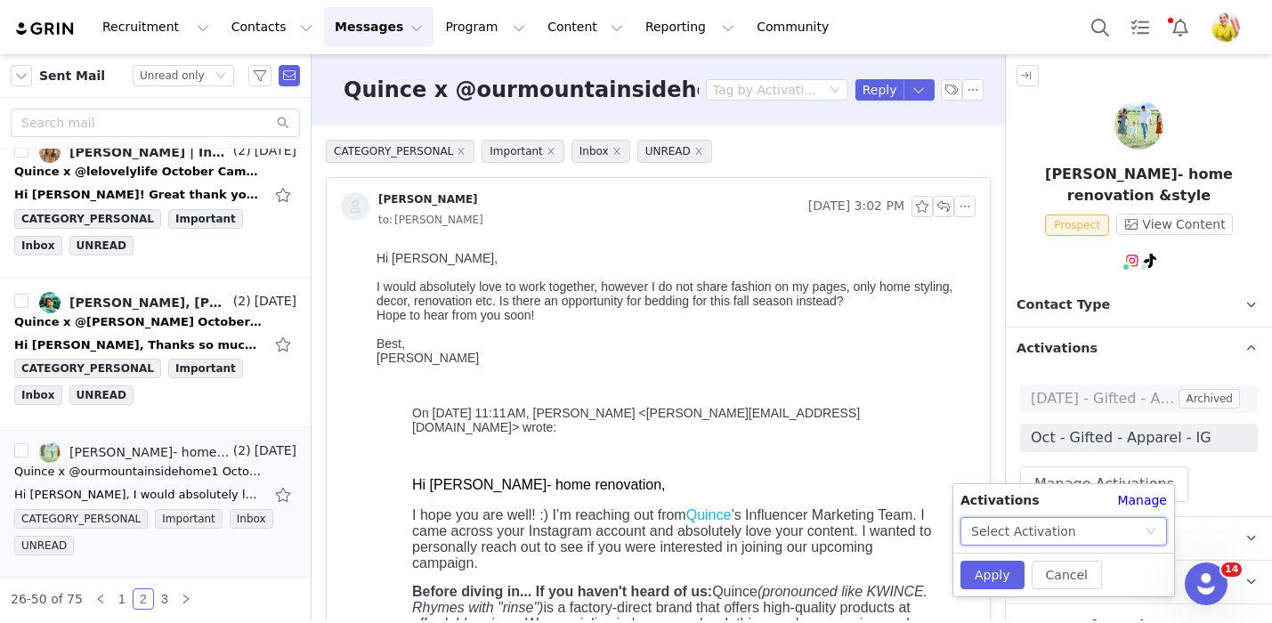
click at [1033, 528] on div "Select Activation" at bounding box center [1023, 531] width 105 height 27
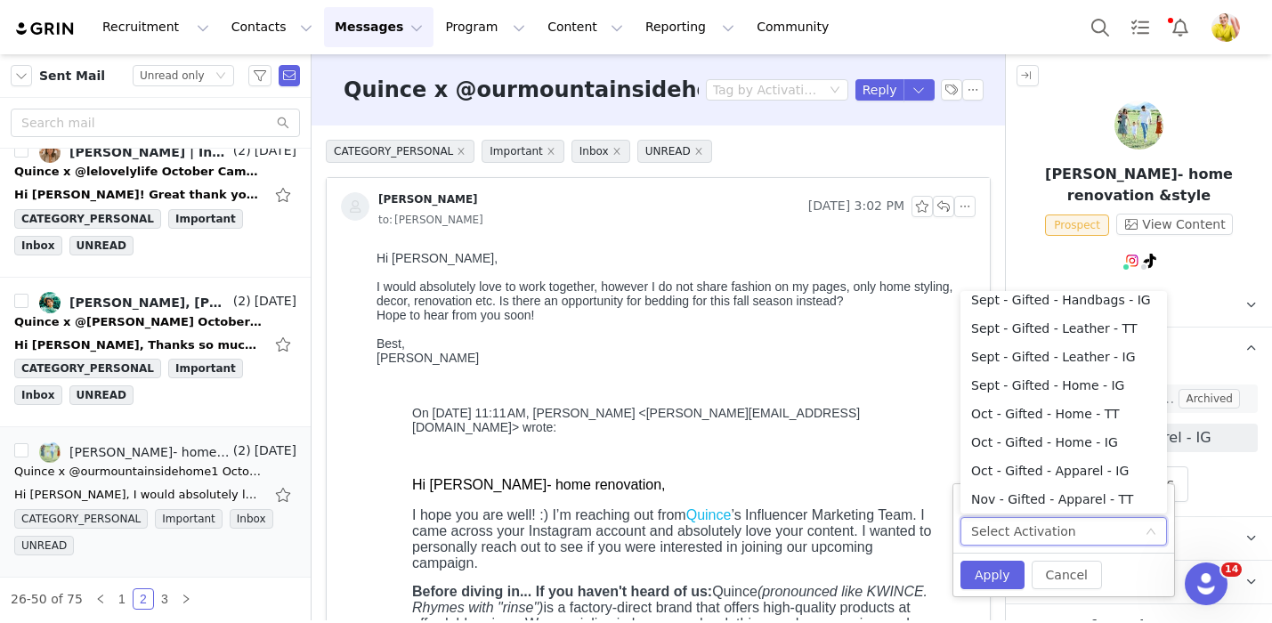
scroll to position [352, 0]
click at [1084, 441] on li "Oct - Gifted - Home - IG" at bounding box center [1063, 441] width 206 height 28
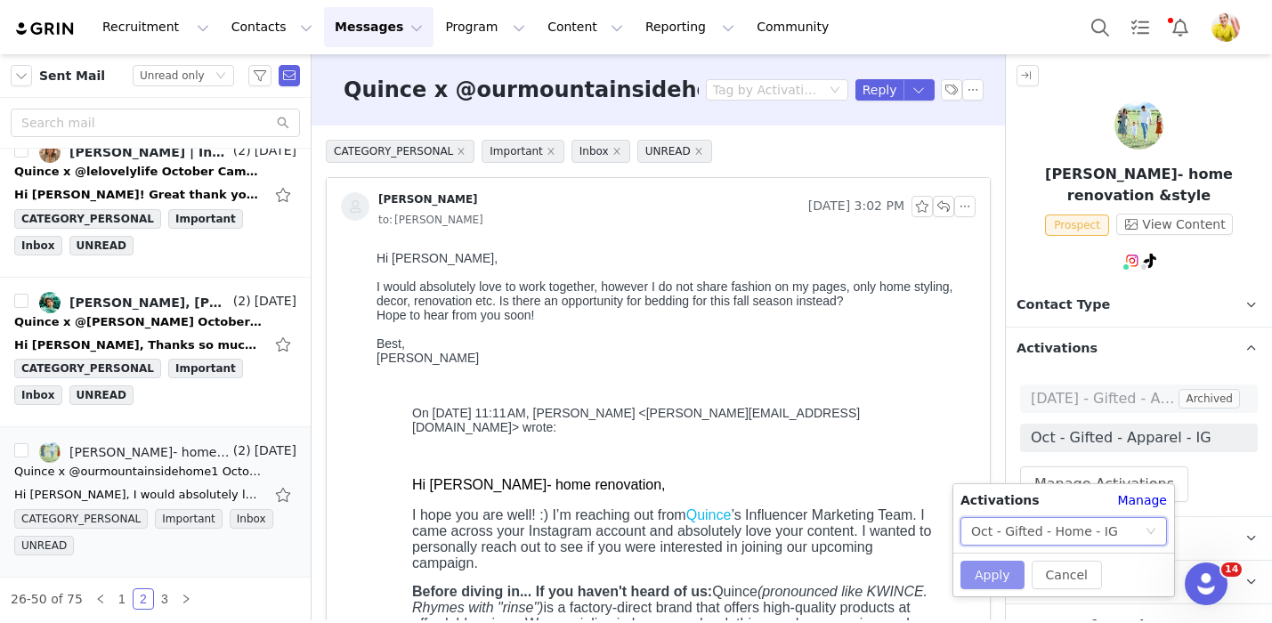
click at [990, 570] on button "Apply" at bounding box center [992, 575] width 64 height 28
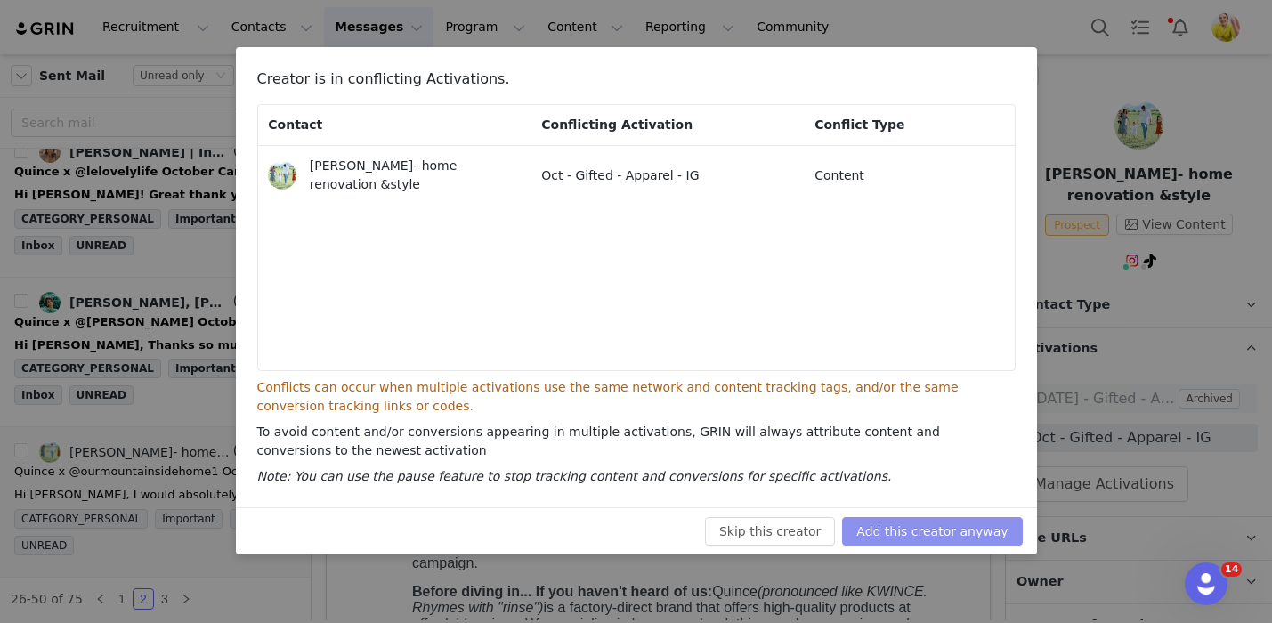
click at [981, 527] on button "Add this creator anyway" at bounding box center [932, 531] width 180 height 28
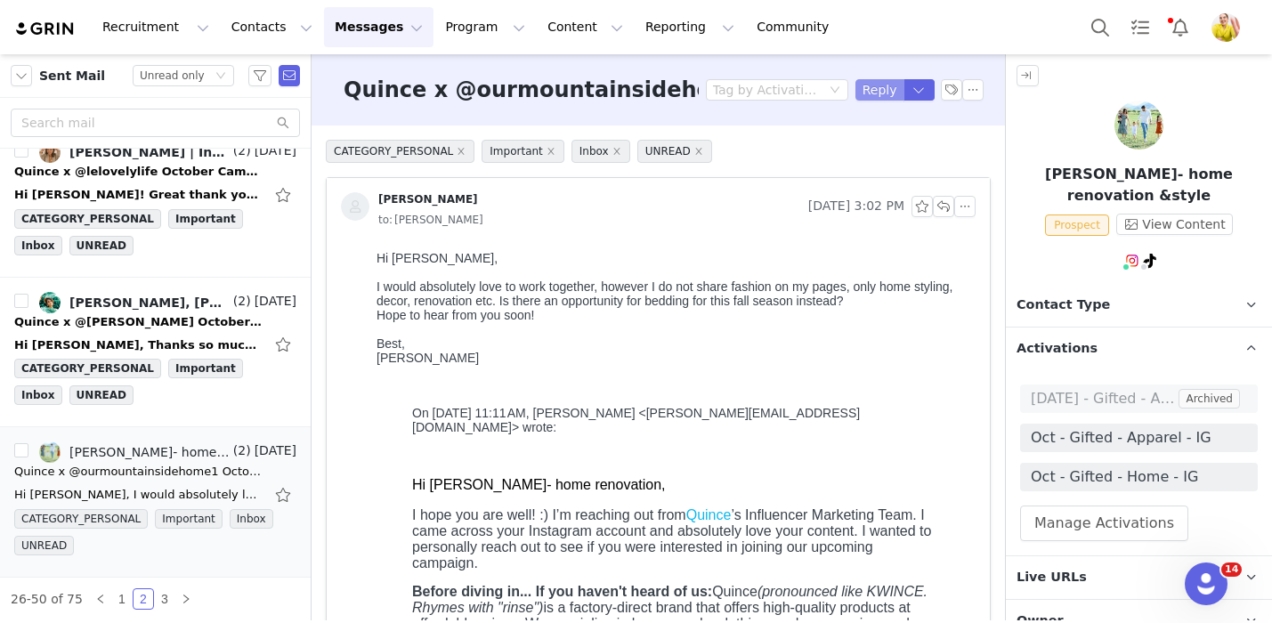
click at [866, 95] on button "Reply" at bounding box center [879, 89] width 49 height 21
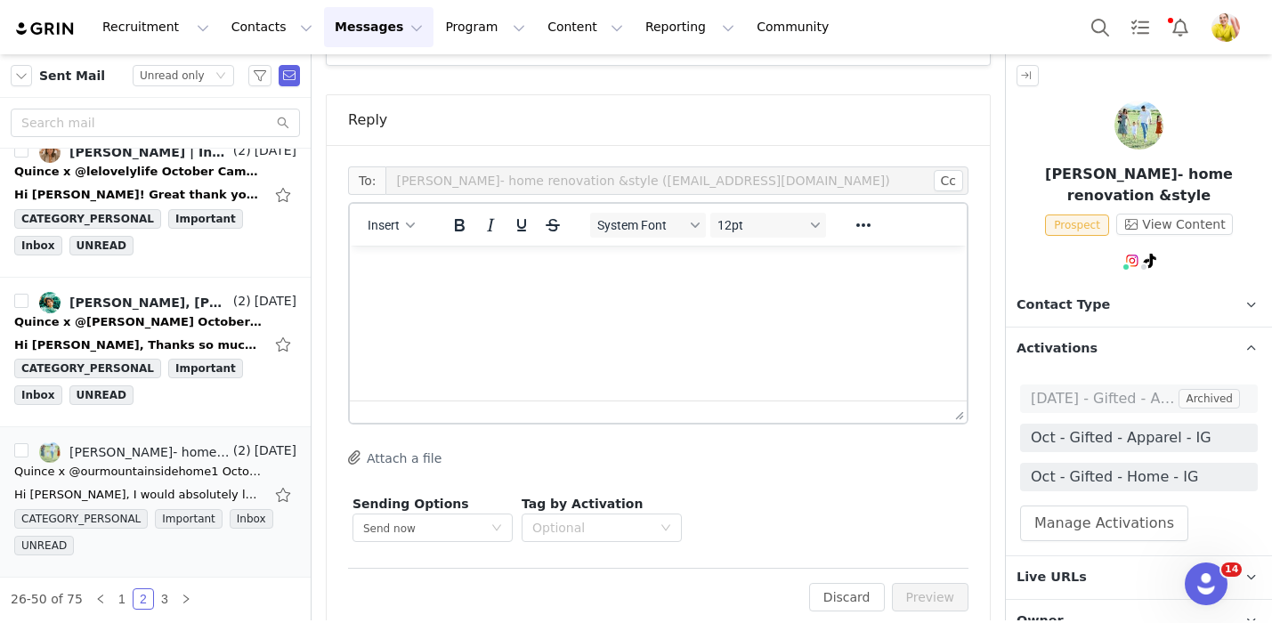
scroll to position [1118, 0]
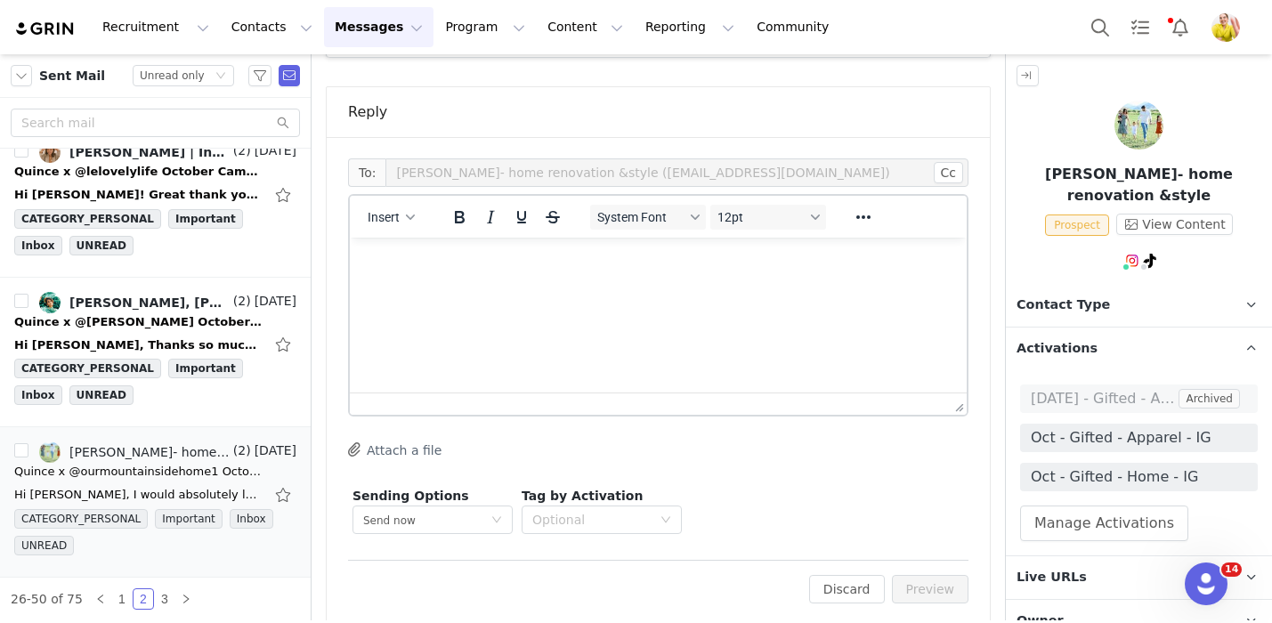
click at [656, 286] on html at bounding box center [658, 262] width 617 height 48
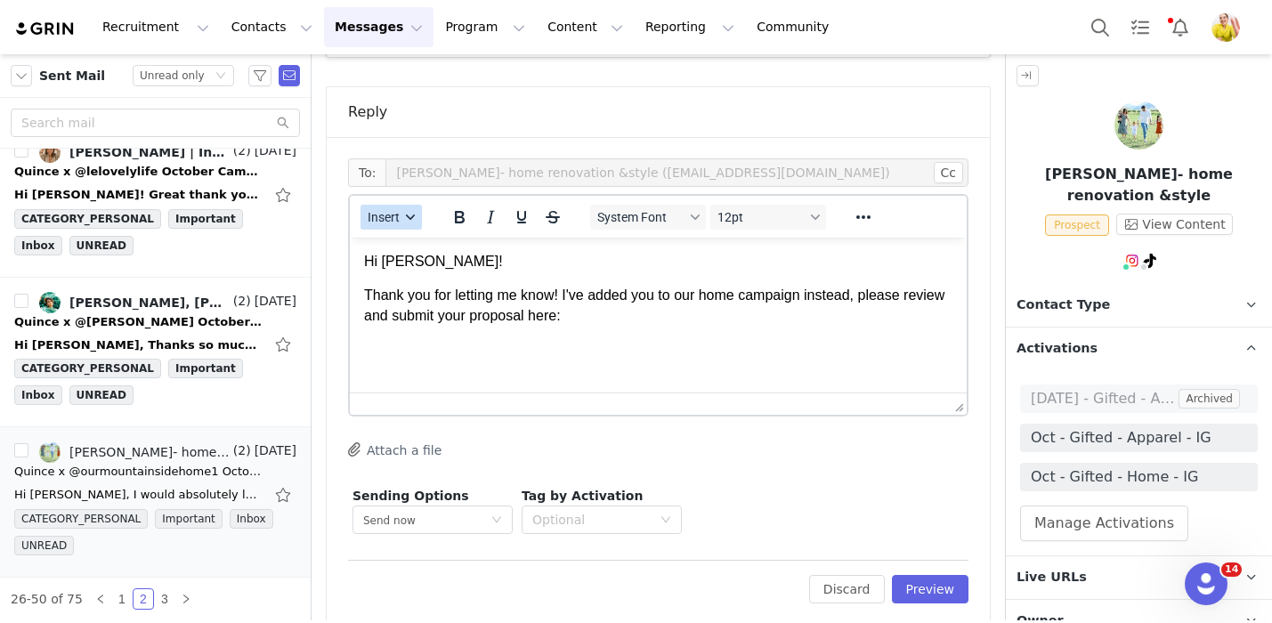
click at [399, 210] on span "Insert" at bounding box center [384, 217] width 32 height 14
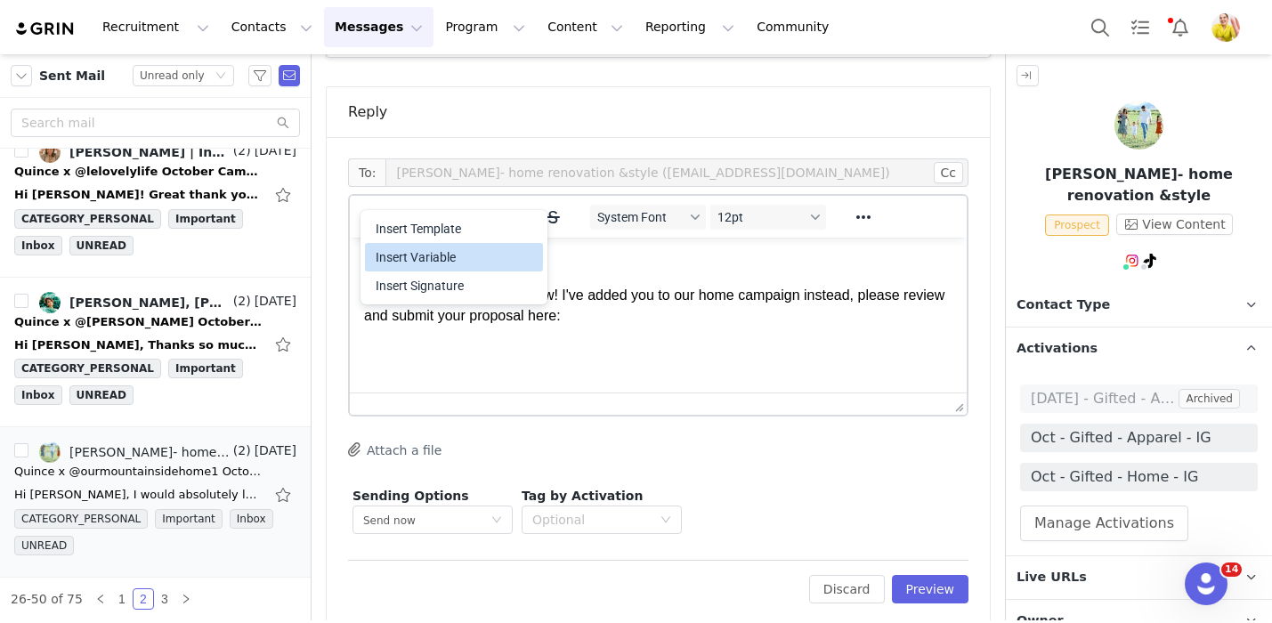
click at [435, 251] on div "Insert Variable" at bounding box center [456, 257] width 160 height 21
select select
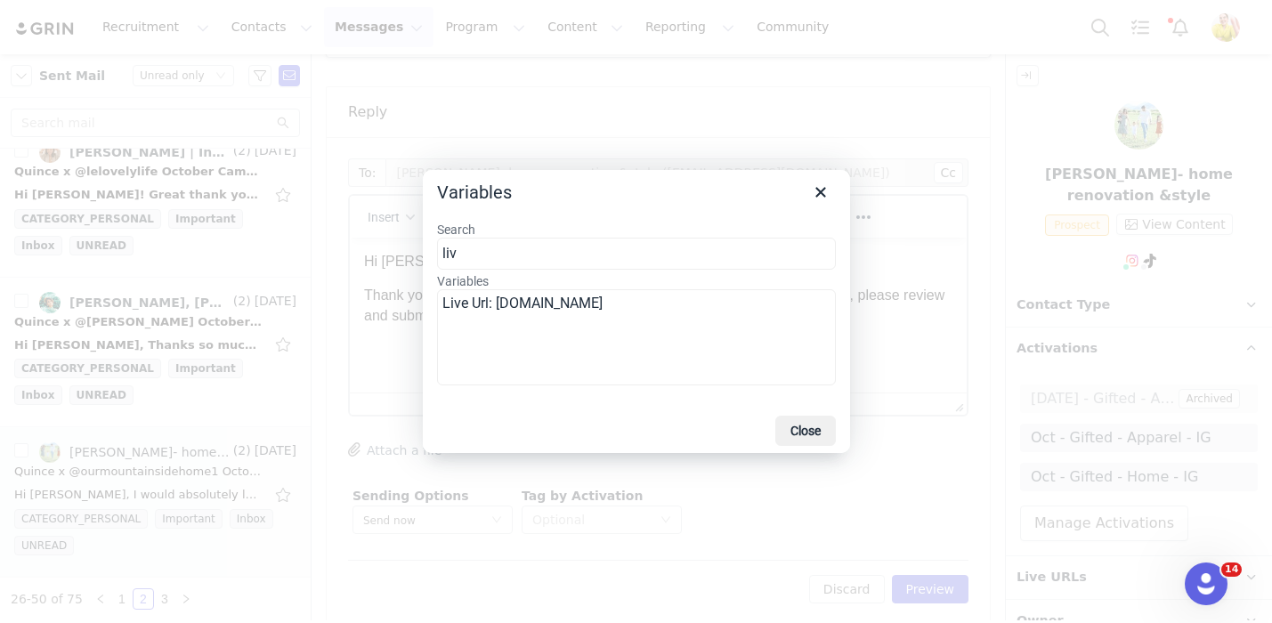
type input "liv"
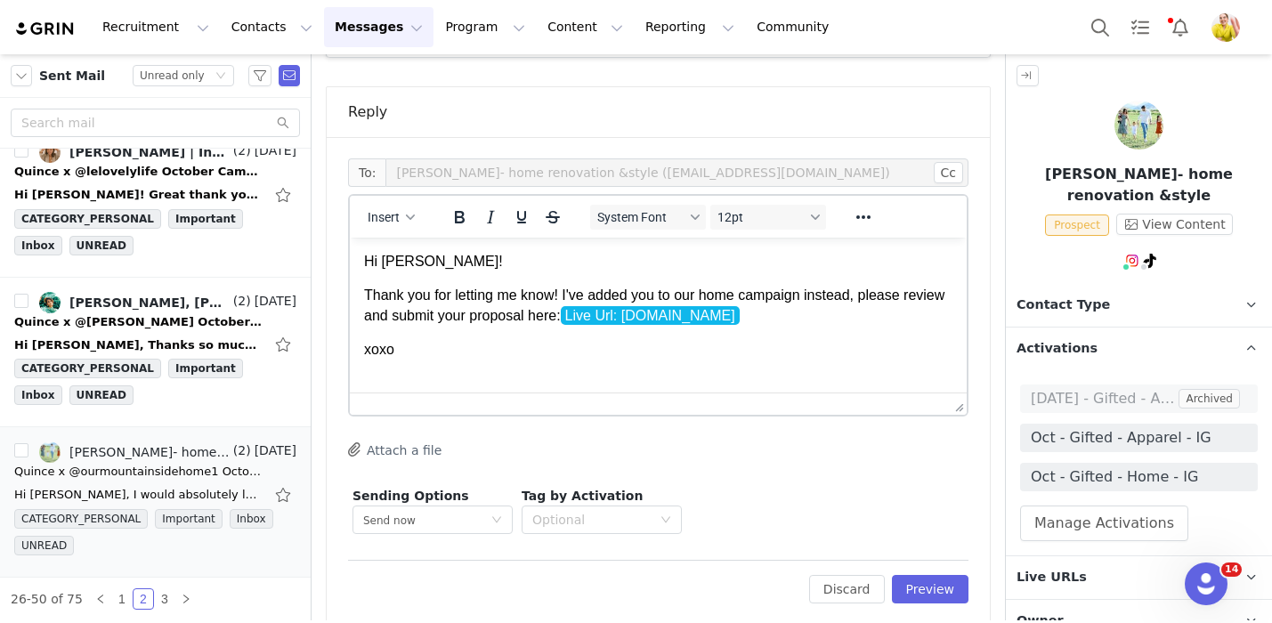
click at [925, 560] on div "Edit Discard Preview" at bounding box center [658, 582] width 620 height 44
click at [931, 575] on button "Preview" at bounding box center [930, 589] width 77 height 28
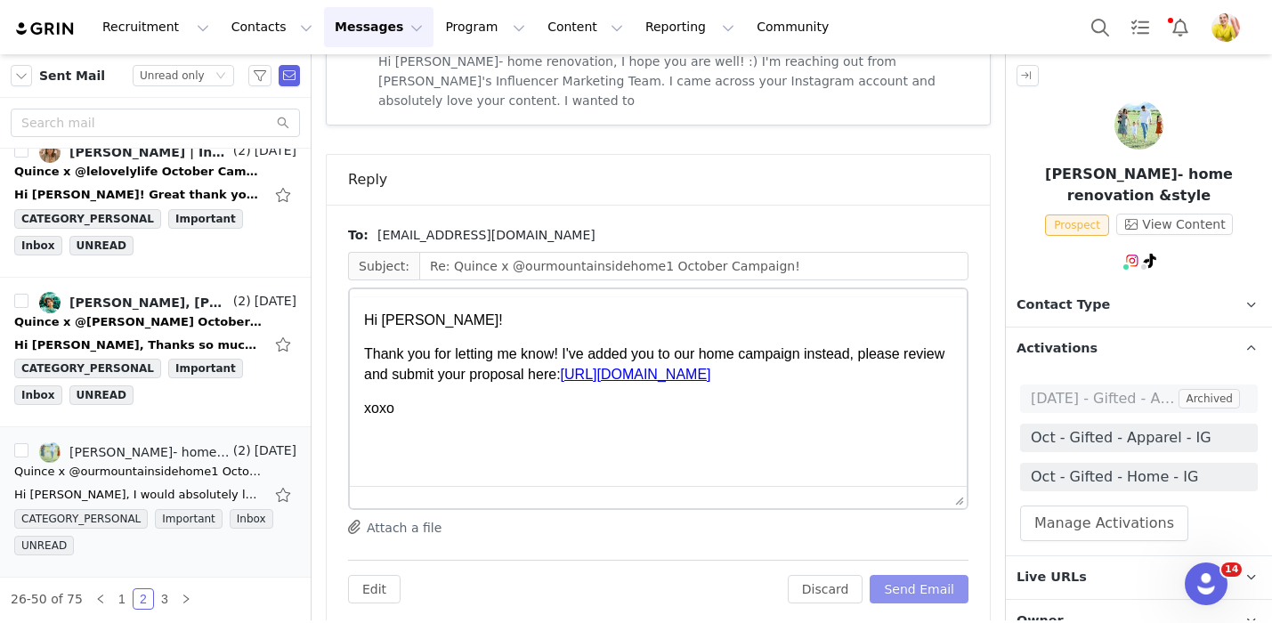
scroll to position [0, 0]
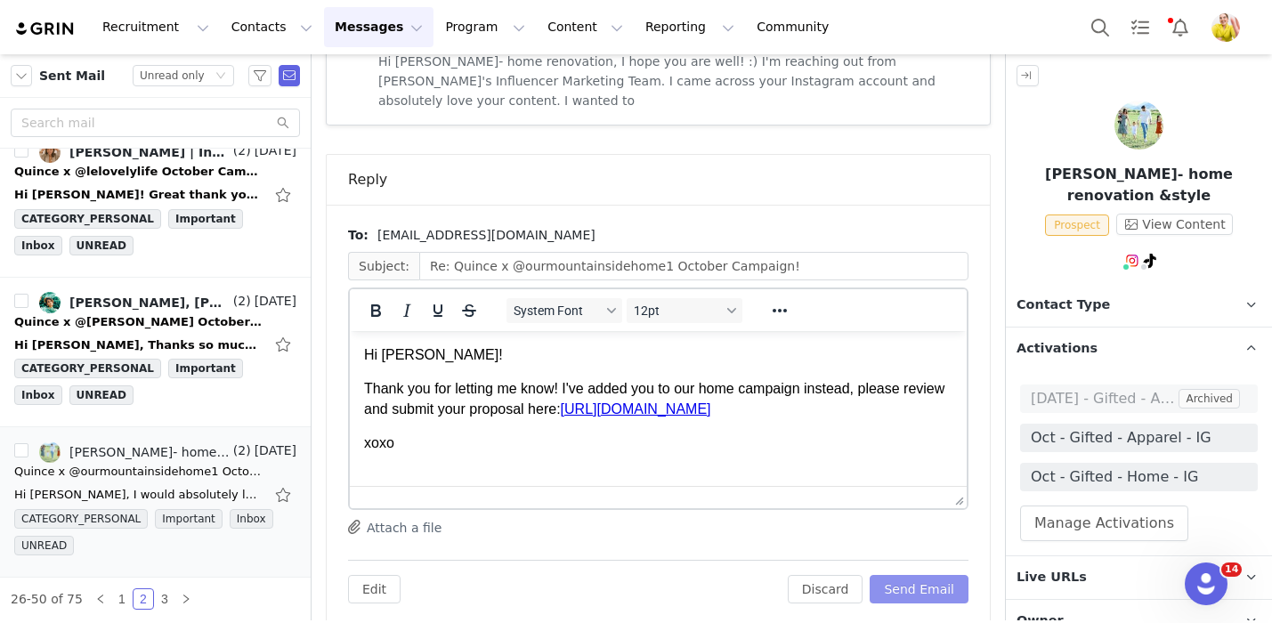
click at [931, 575] on button "Send Email" at bounding box center [918, 589] width 99 height 28
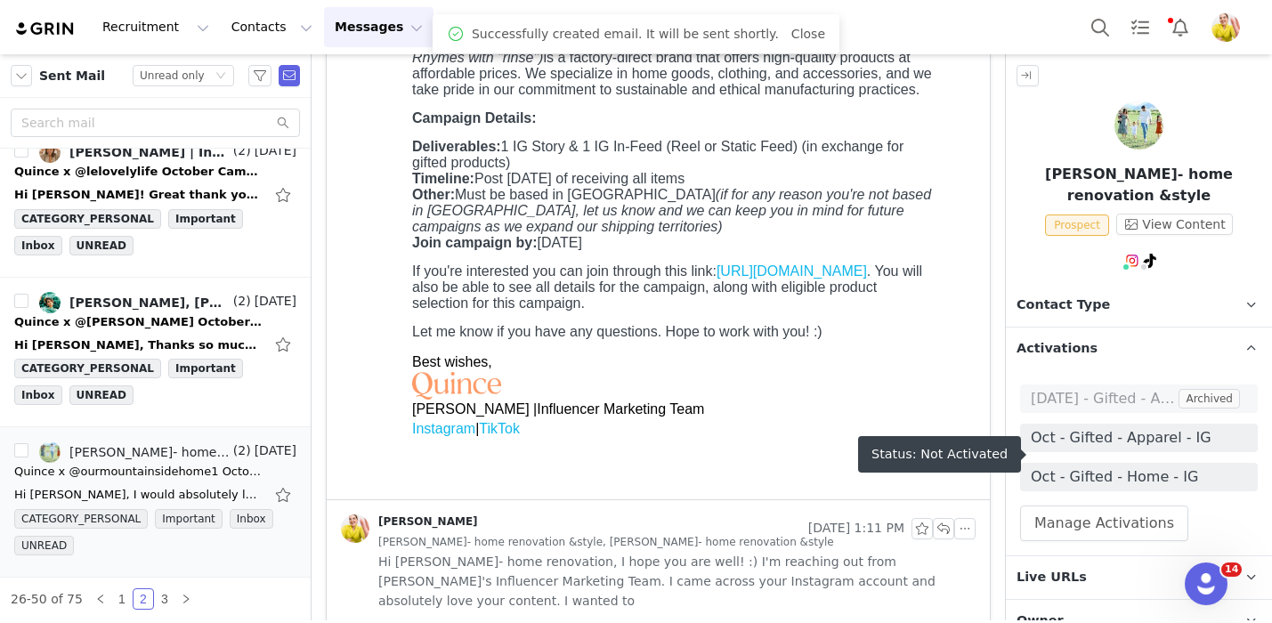
scroll to position [372, 0]
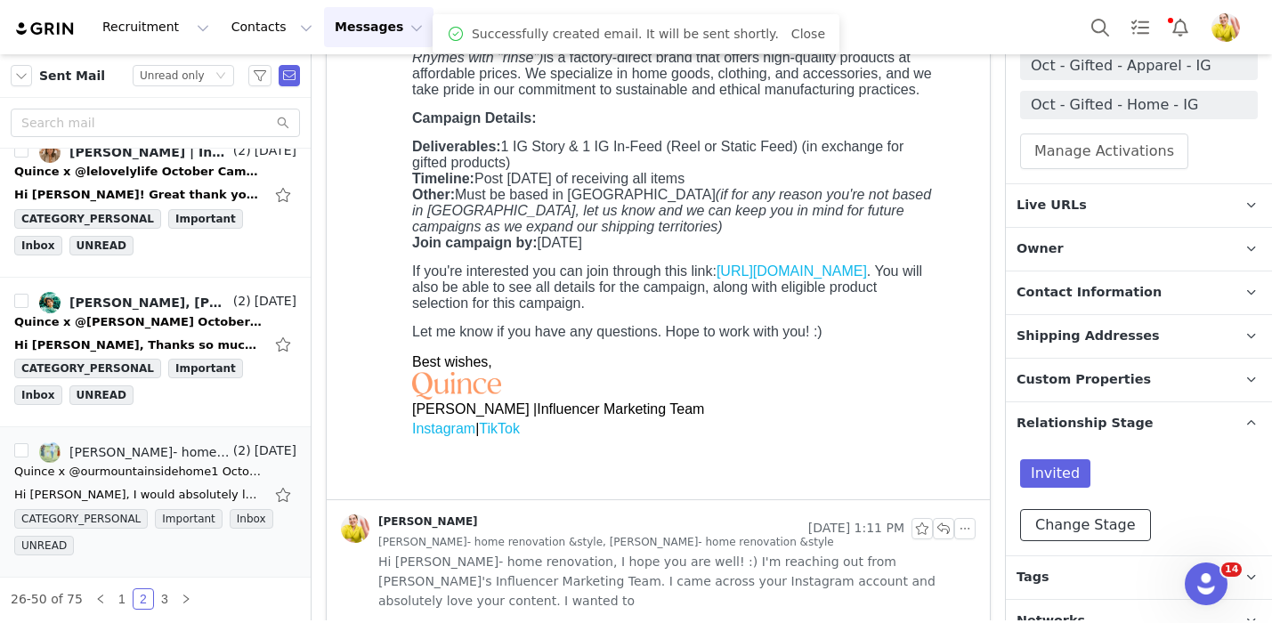
click at [1127, 509] on button "Change Stage" at bounding box center [1085, 525] width 131 height 32
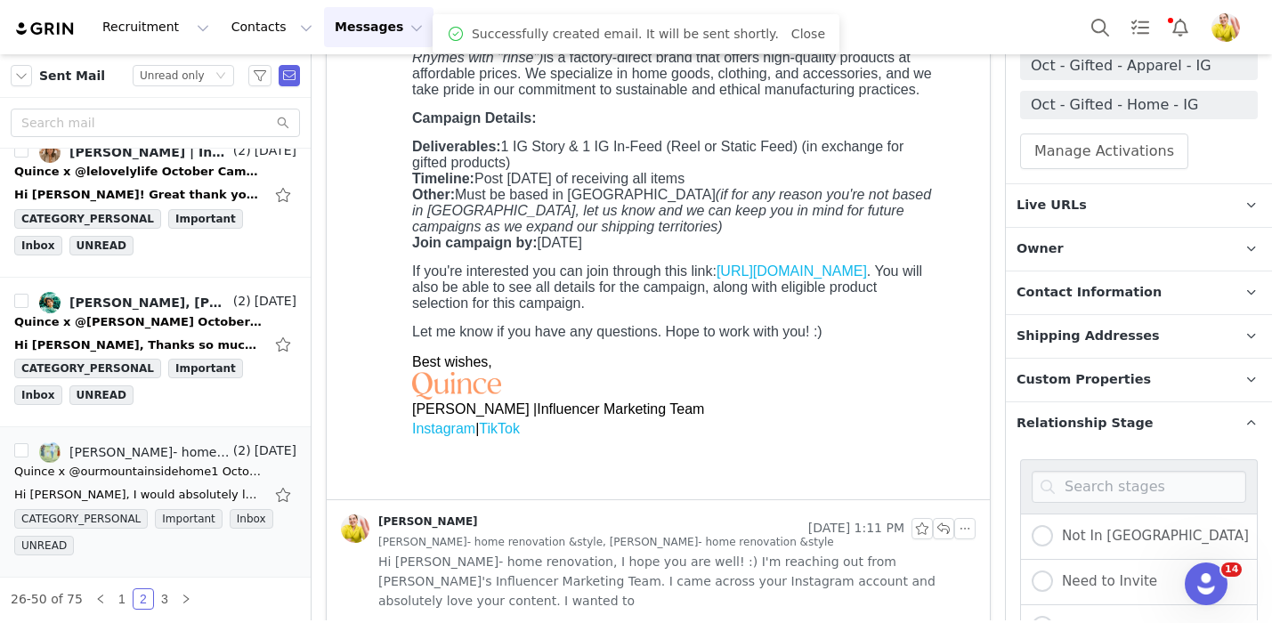
click at [1138, 402] on p "Relationship Stage Use relationship stages to move contacts through a logical s…" at bounding box center [1117, 423] width 223 height 43
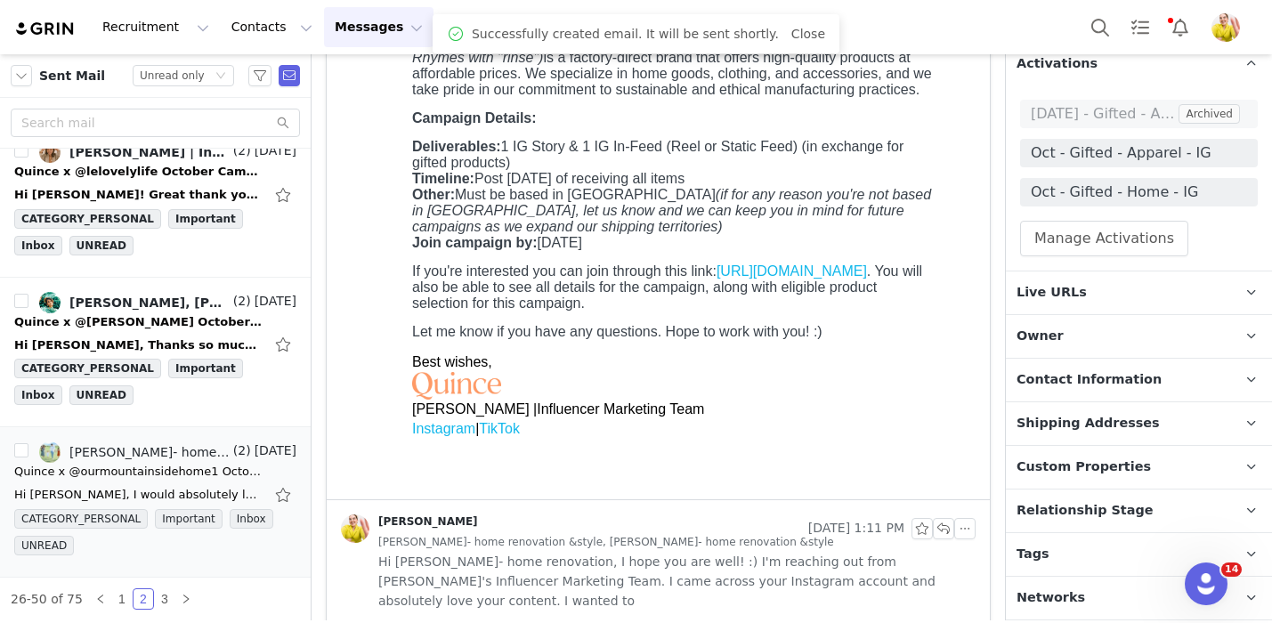
scroll to position [262, 0]
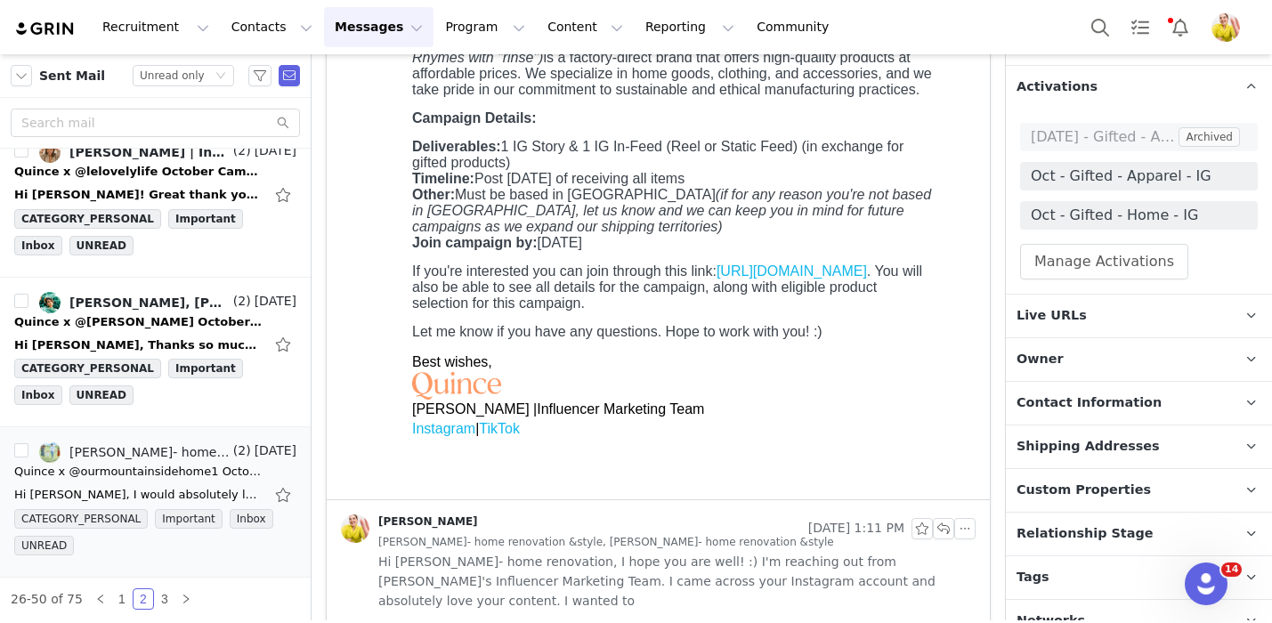
click at [1090, 600] on p "Networks You can add or change your creators network URL' here, your active cre…" at bounding box center [1117, 621] width 223 height 43
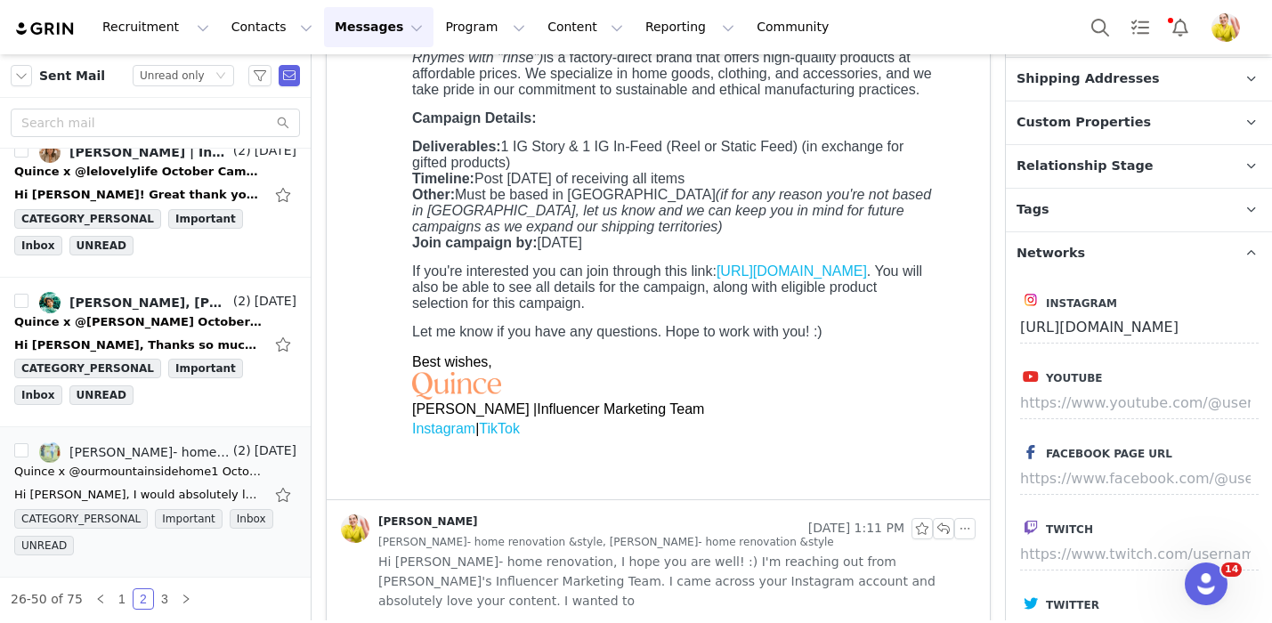
scroll to position [608, 0]
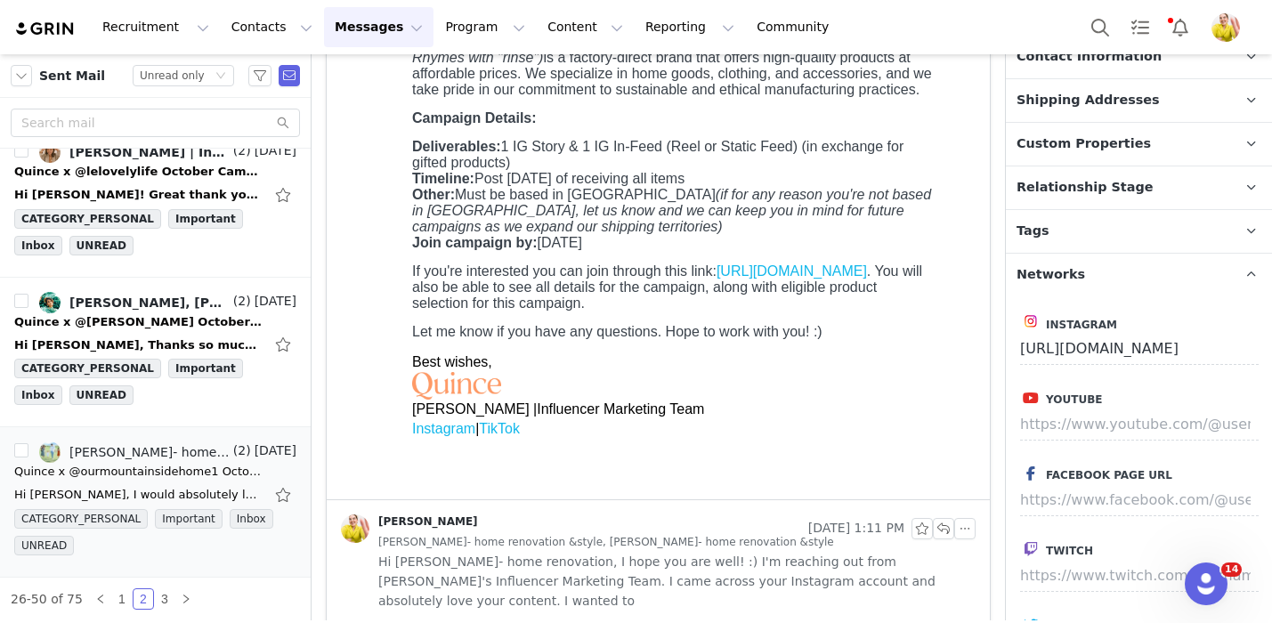
click at [1112, 210] on p "Tags Keep track of your contacts by assigning them tags. You can then filter yo…" at bounding box center [1117, 231] width 223 height 43
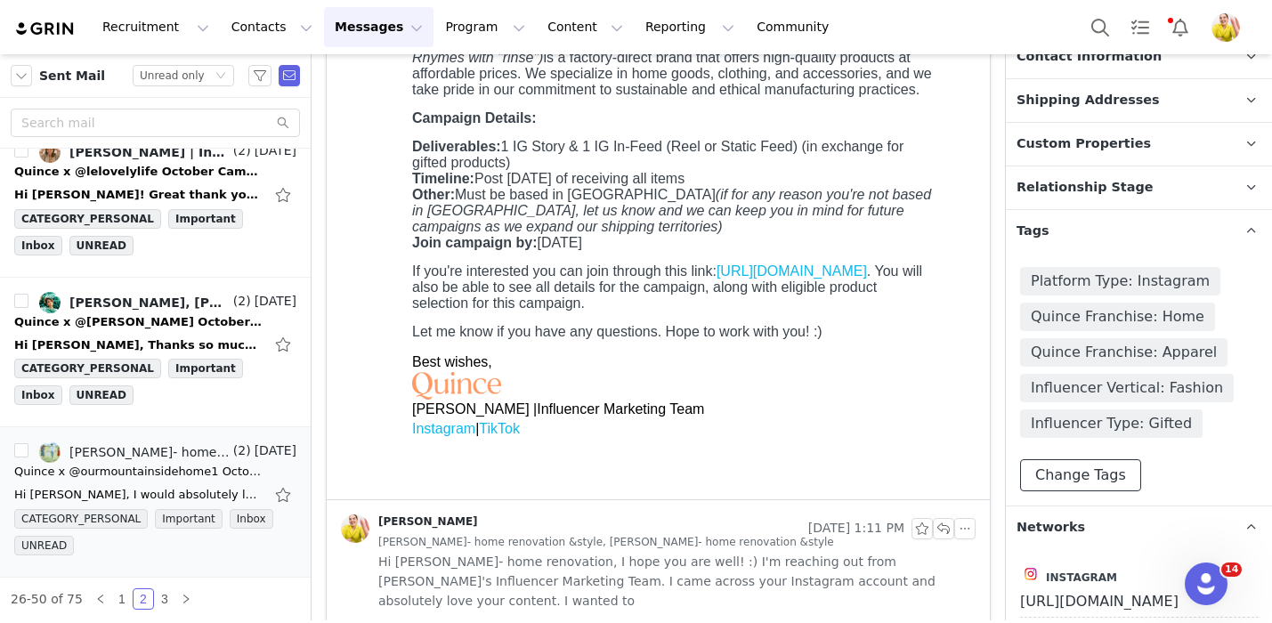
click at [1107, 459] on button "Change Tags" at bounding box center [1080, 475] width 121 height 32
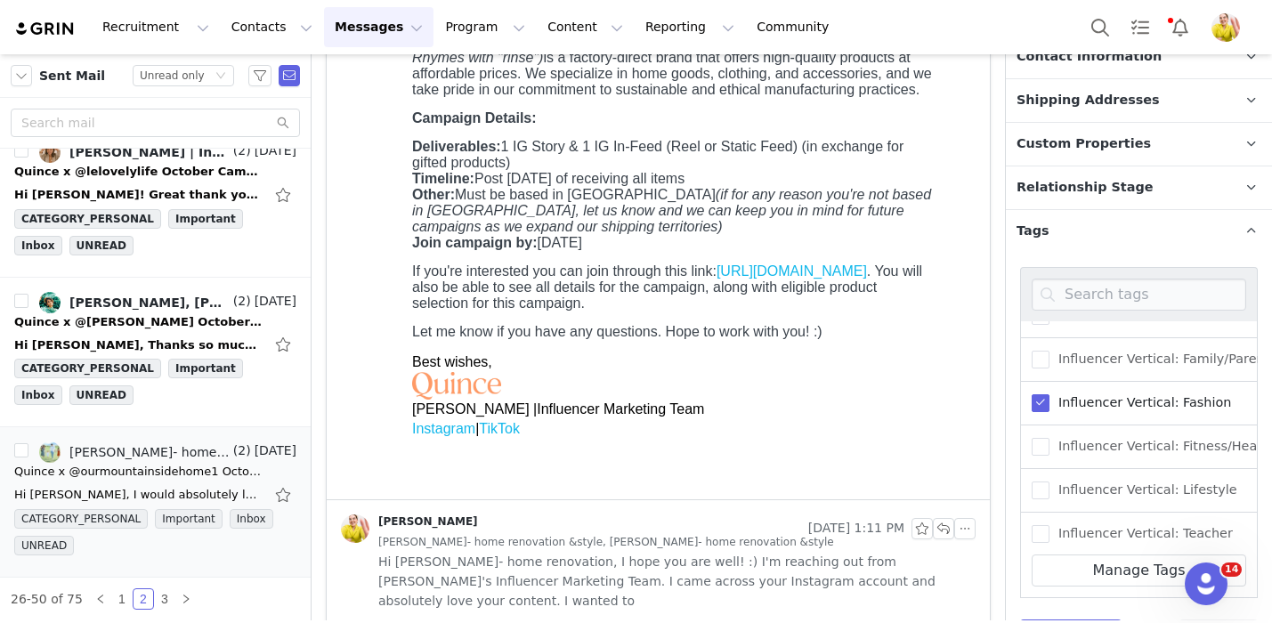
scroll to position [368, 0]
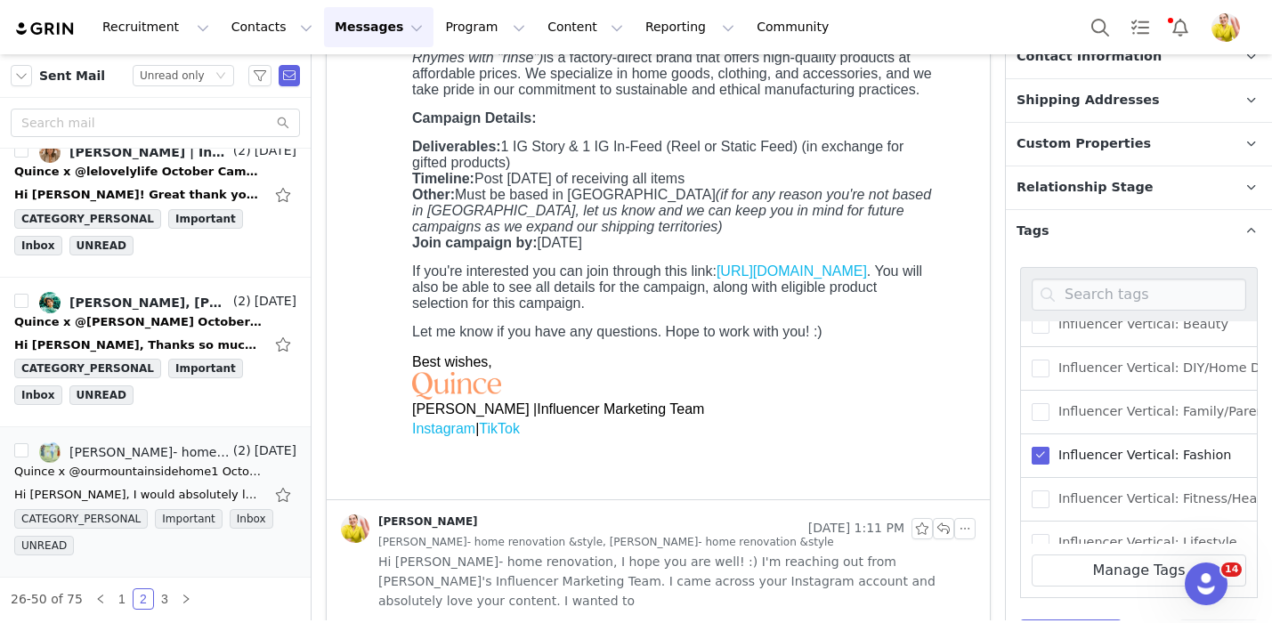
click at [1038, 447] on span at bounding box center [1040, 456] width 18 height 18
click at [1049, 447] on input "Influencer Vertical: Fashion" at bounding box center [1049, 447] width 0 height 0
click at [1041, 360] on span at bounding box center [1040, 369] width 18 height 18
click at [1049, 360] on input "Influencer Vertical: DIY/Home Decor" at bounding box center [1049, 360] width 0 height 0
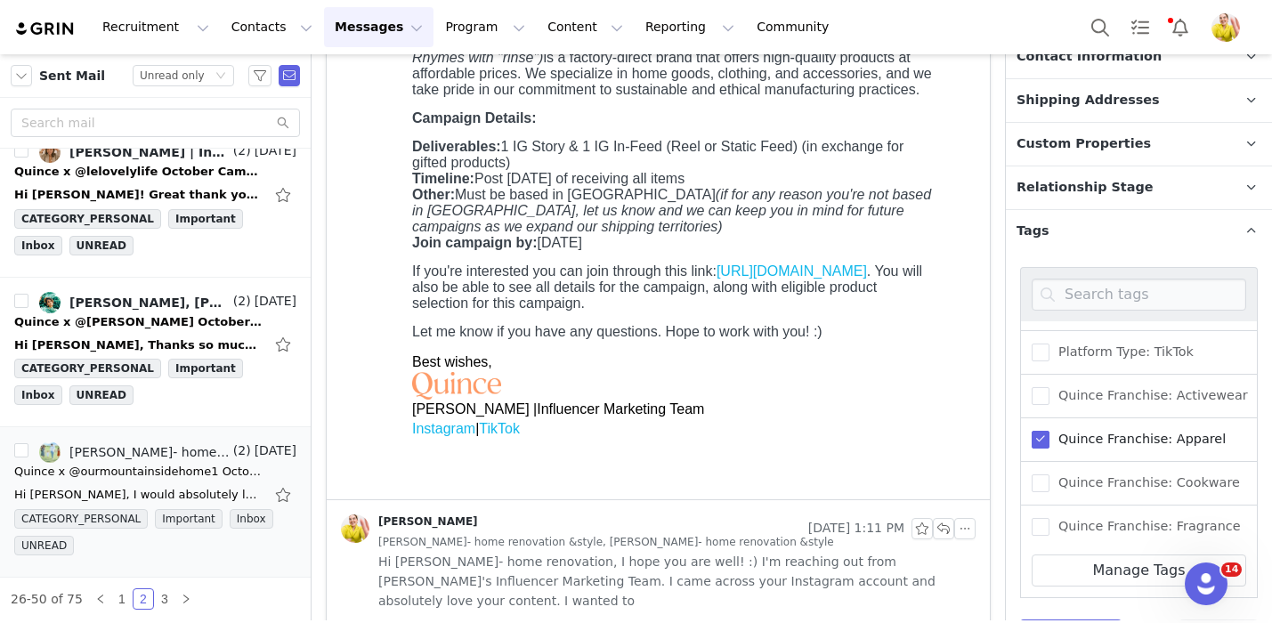
scroll to position [954, 0]
click at [1043, 427] on span at bounding box center [1040, 436] width 18 height 18
click at [1049, 427] on input "Quince Franchise: Apparel" at bounding box center [1049, 427] width 0 height 0
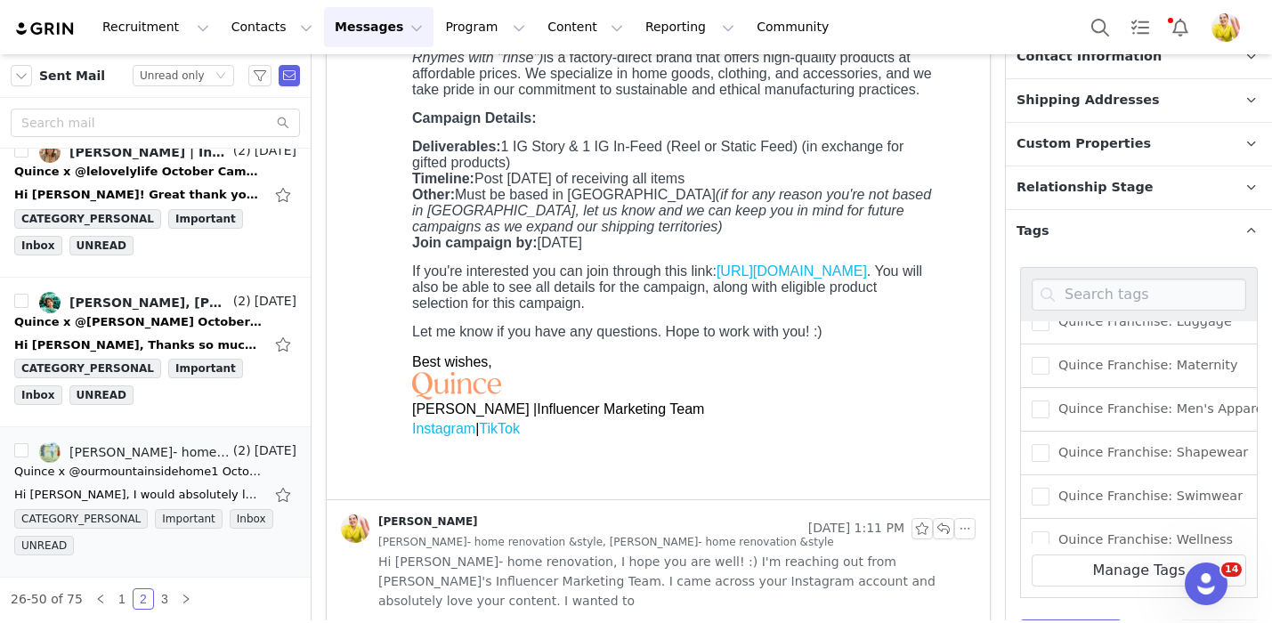
scroll to position [1348, 0]
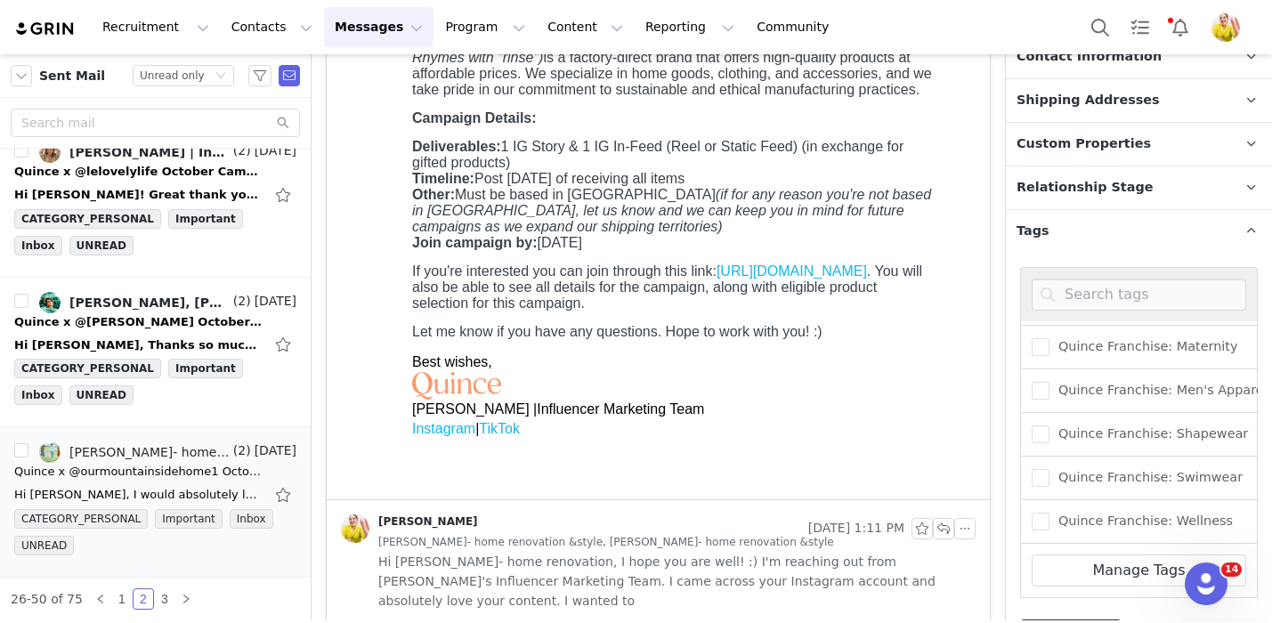
click at [1061, 619] on button "Save Tags" at bounding box center [1070, 635] width 101 height 32
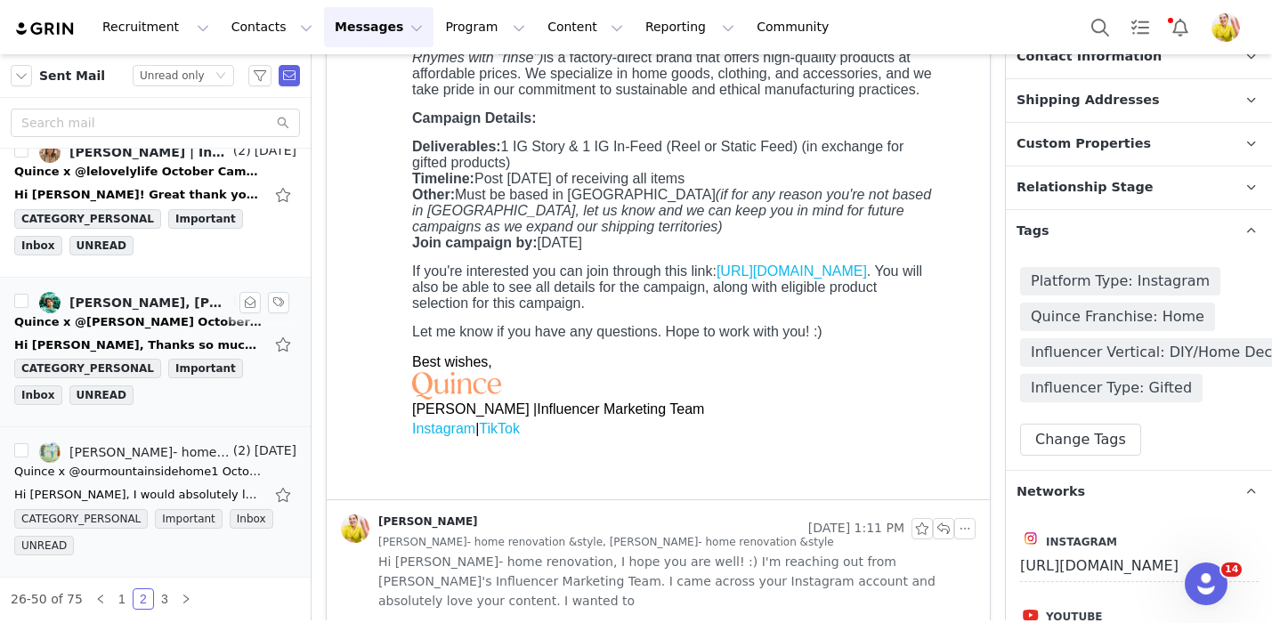
click at [174, 329] on div "Quince x @alana_reina October Campaign!" at bounding box center [138, 322] width 249 height 18
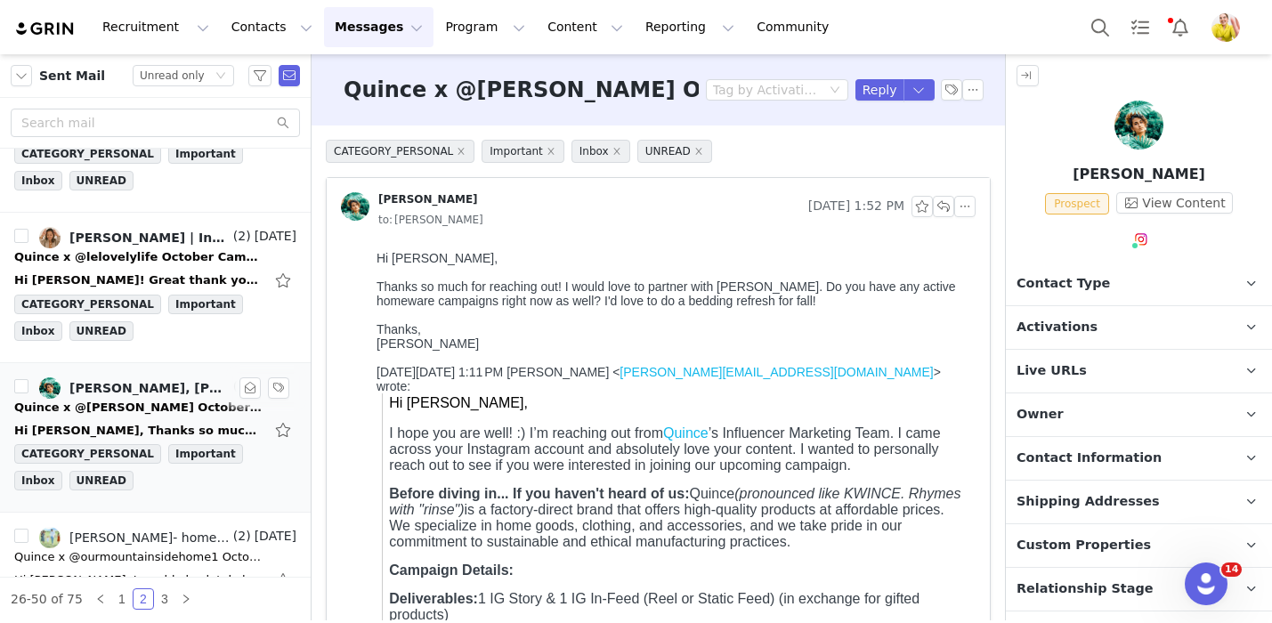
scroll to position [3238, 0]
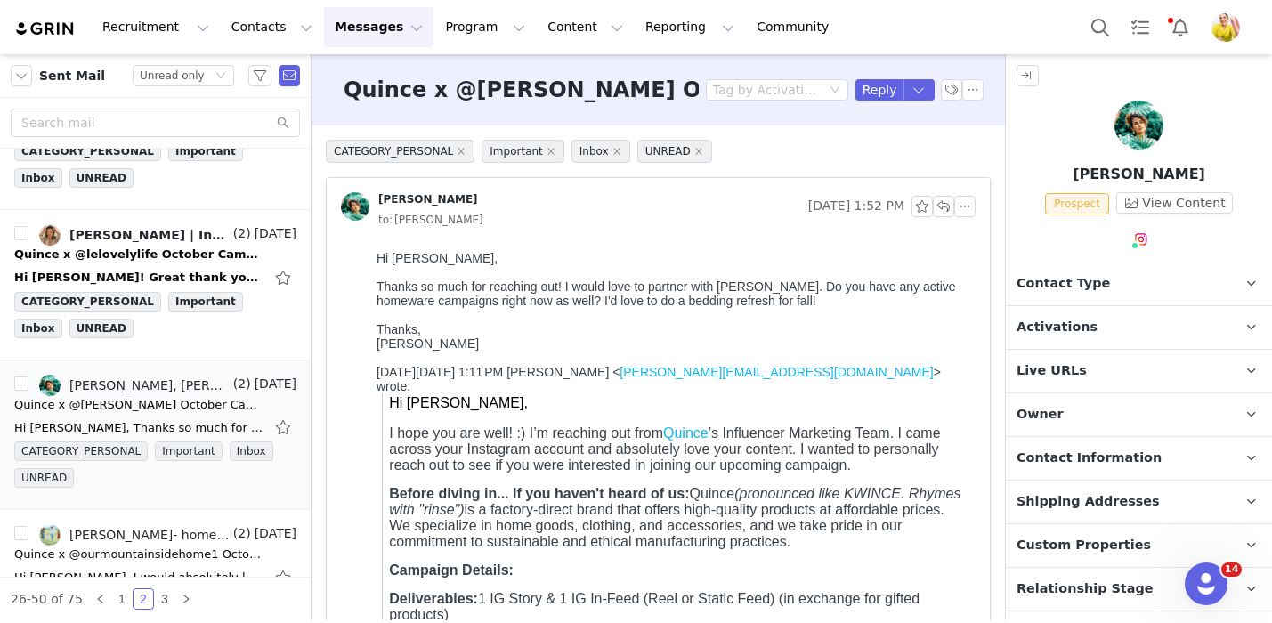
click at [1091, 323] on p "Activations" at bounding box center [1117, 327] width 223 height 43
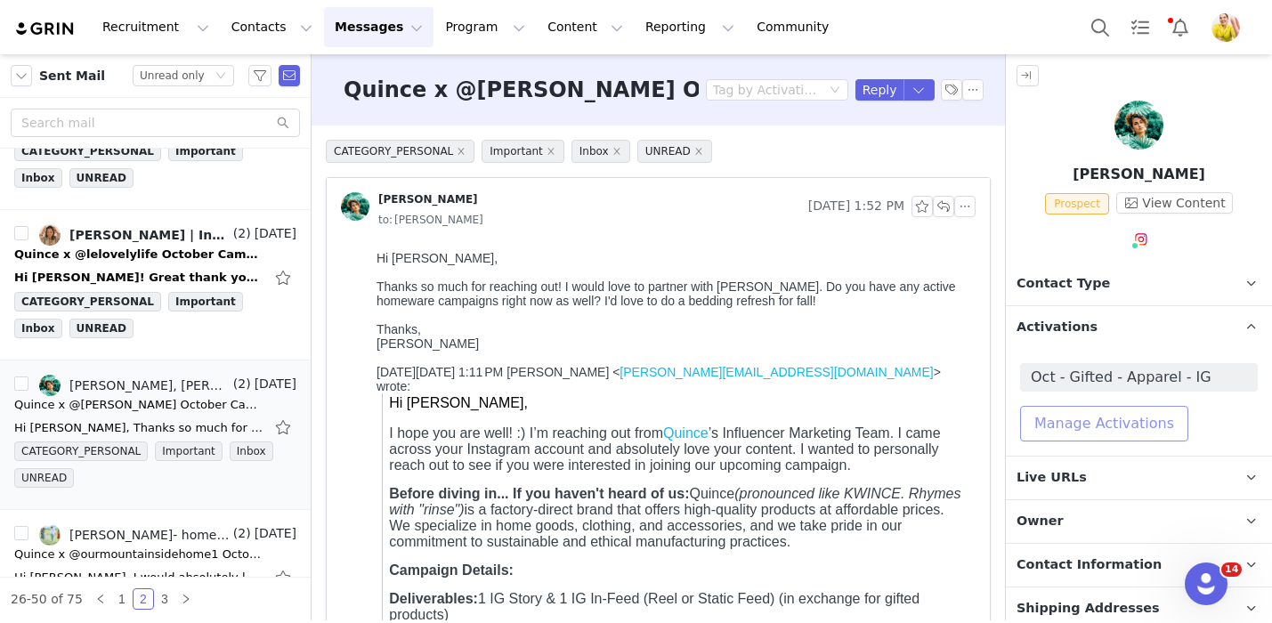
click at [1112, 434] on button "Manage Activations" at bounding box center [1104, 424] width 168 height 36
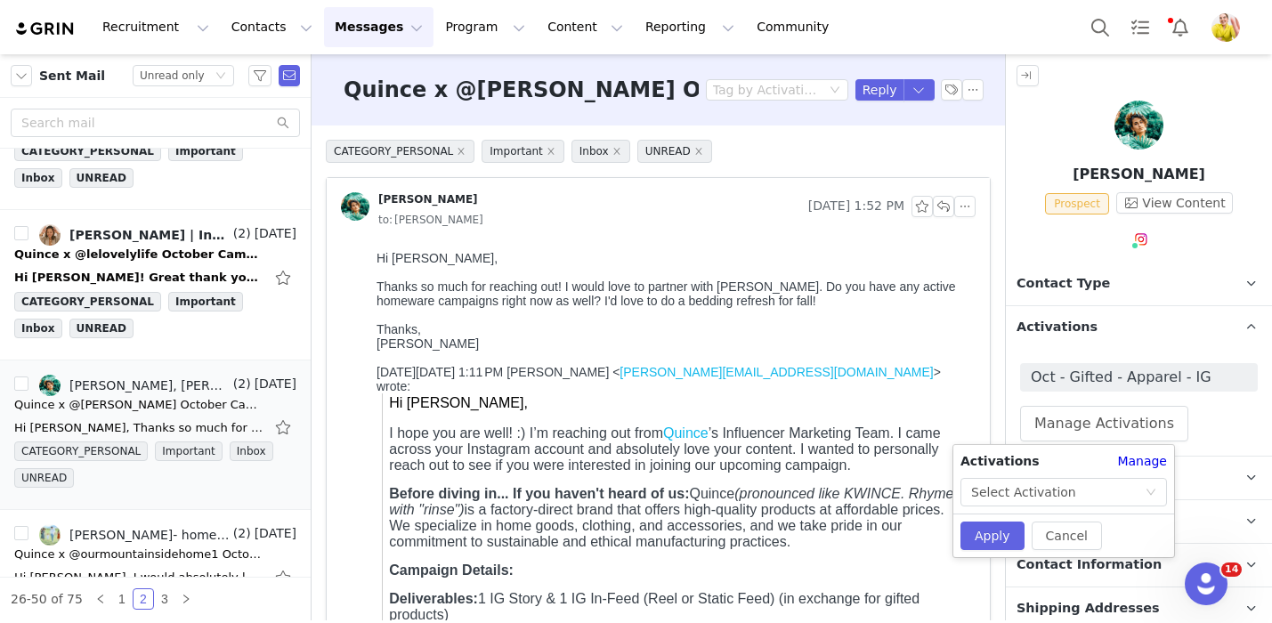
click at [1130, 521] on div "Cancel Apply" at bounding box center [1063, 535] width 206 height 28
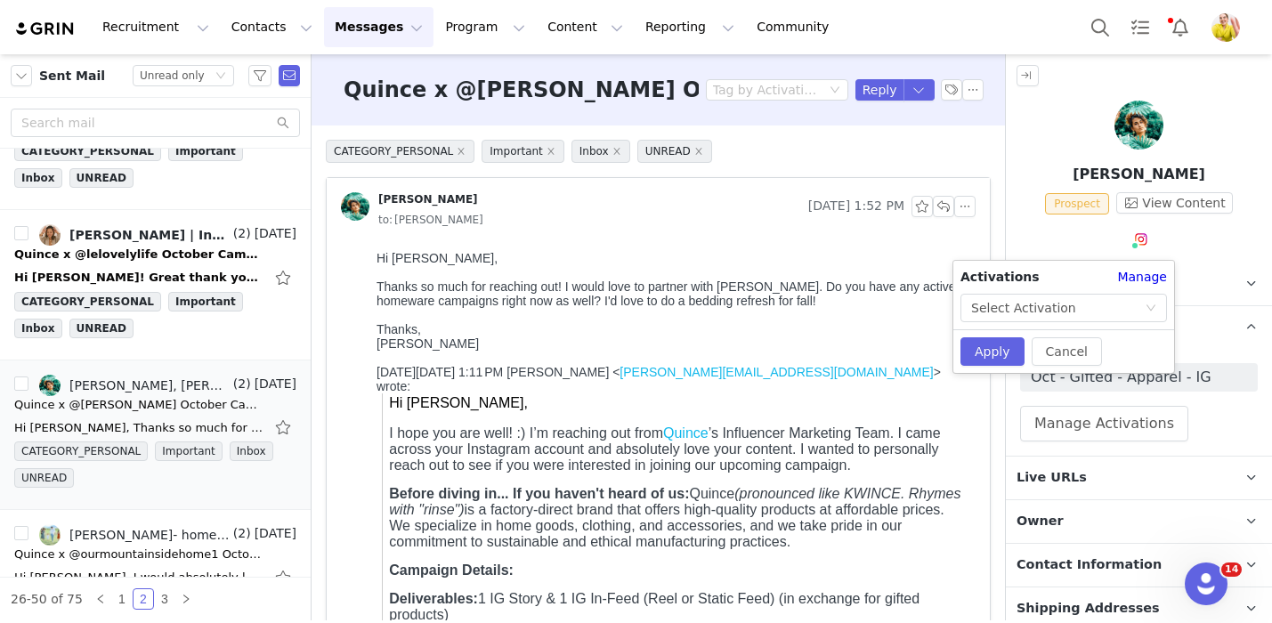
scroll to position [183, 0]
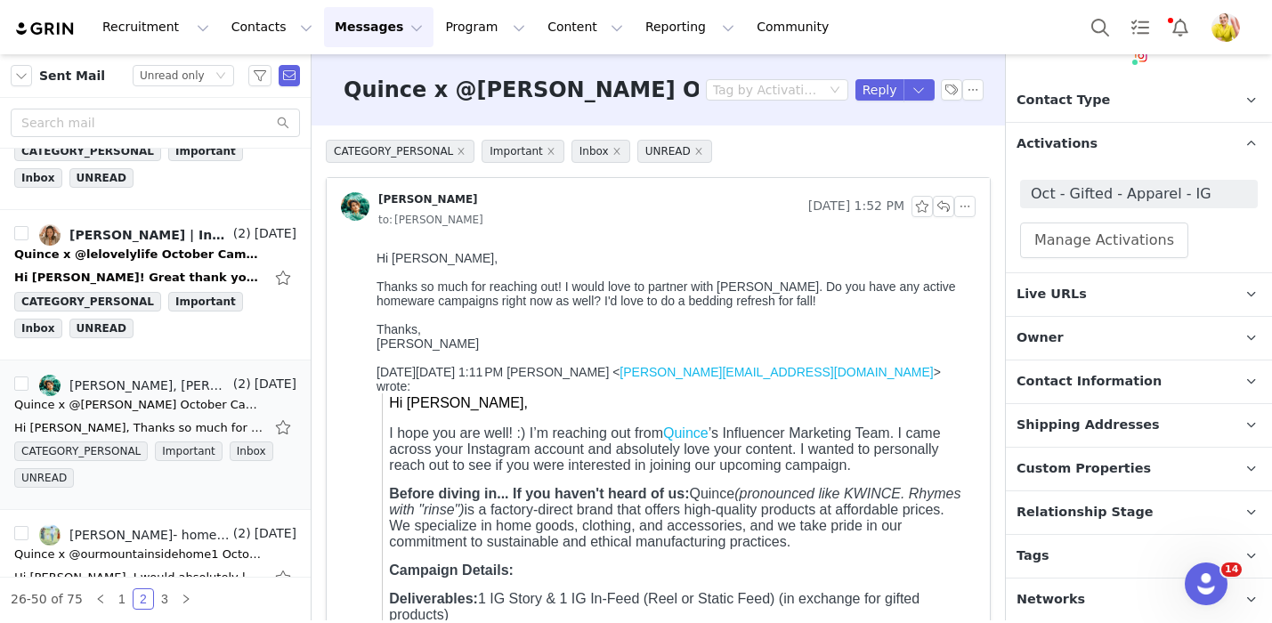
click at [1081, 512] on span "Relationship Stage" at bounding box center [1084, 513] width 137 height 20
click at [1136, 242] on button "Manage Activations" at bounding box center [1104, 240] width 168 height 36
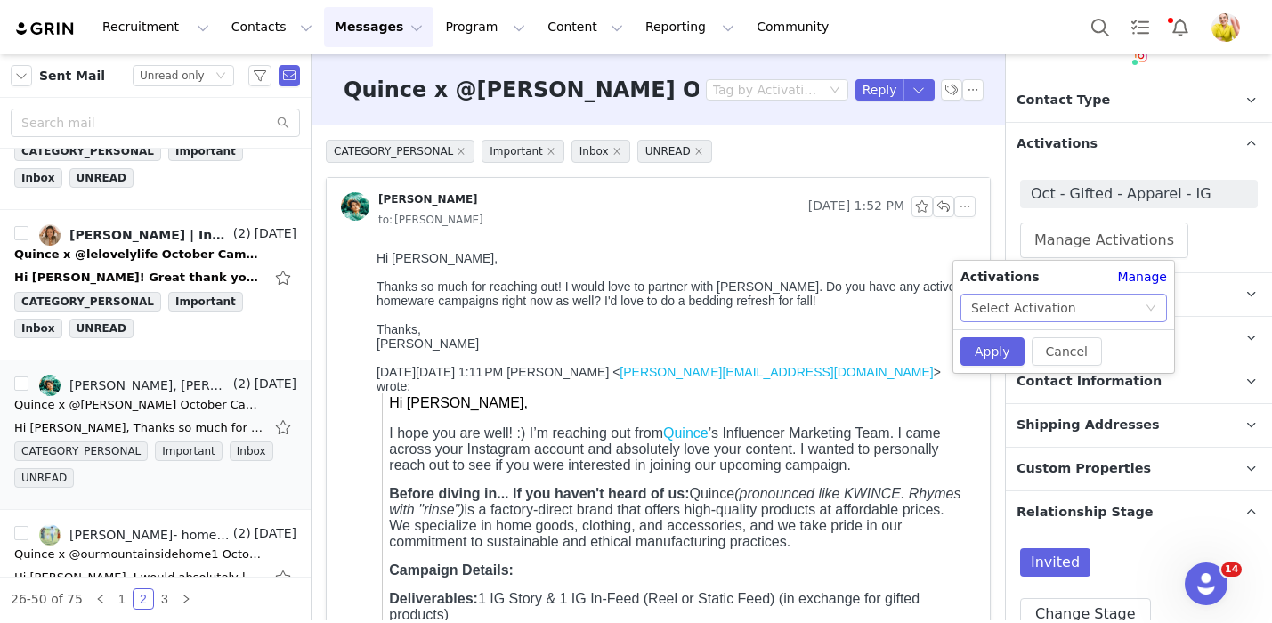
click at [1080, 303] on div "Select Activation" at bounding box center [1058, 308] width 174 height 27
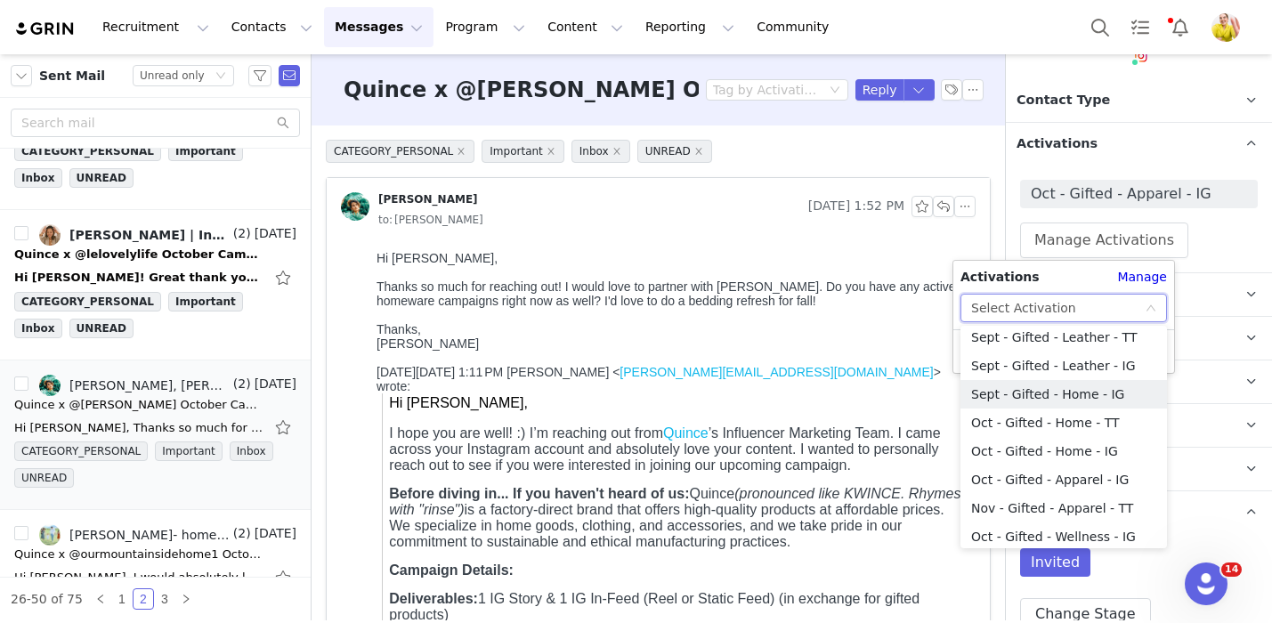
scroll to position [393, 0]
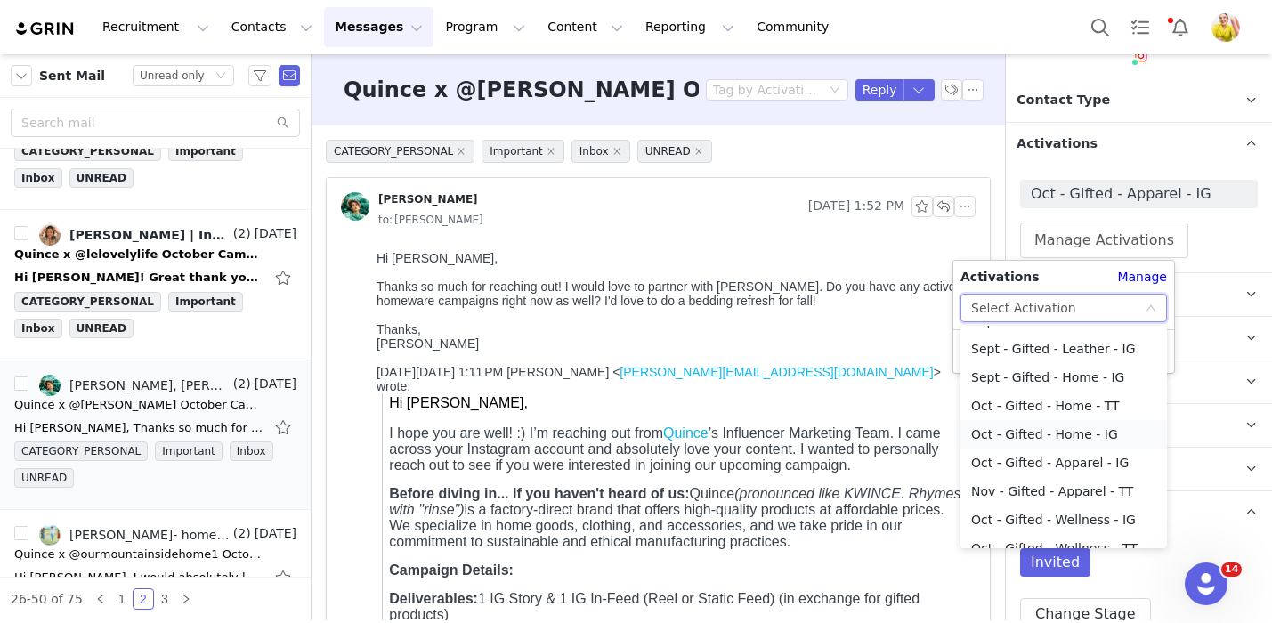
click at [1062, 435] on li "Oct - Gifted - Home - IG" at bounding box center [1063, 434] width 206 height 28
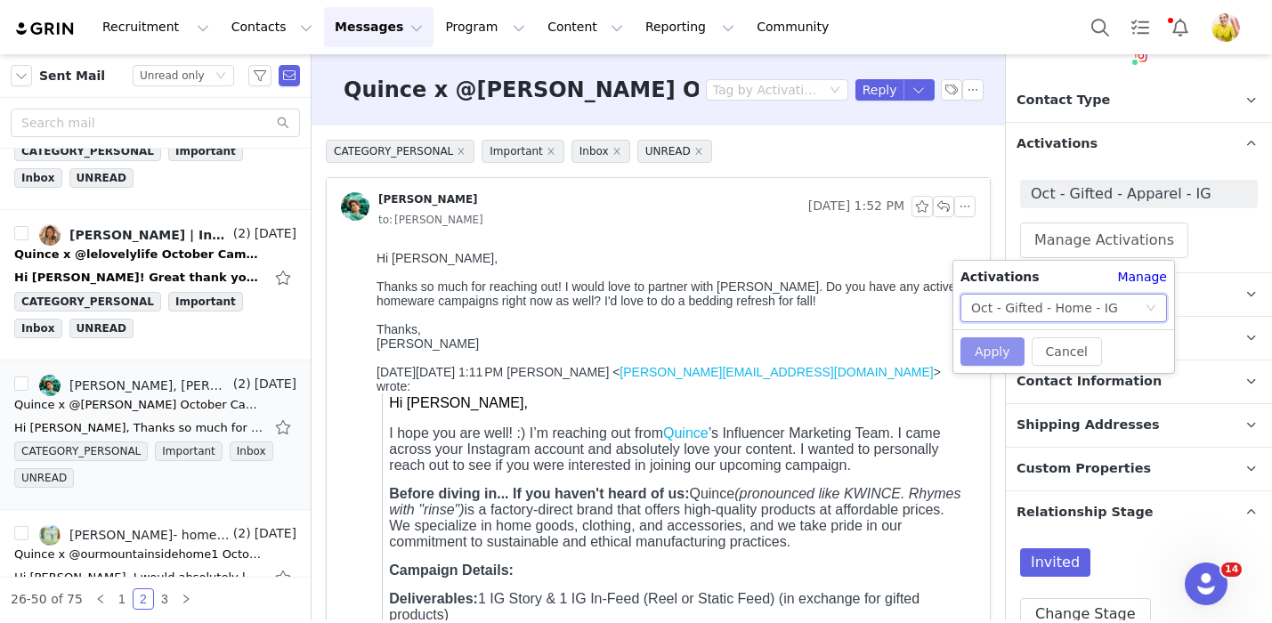
click at [986, 353] on button "Apply" at bounding box center [992, 351] width 64 height 28
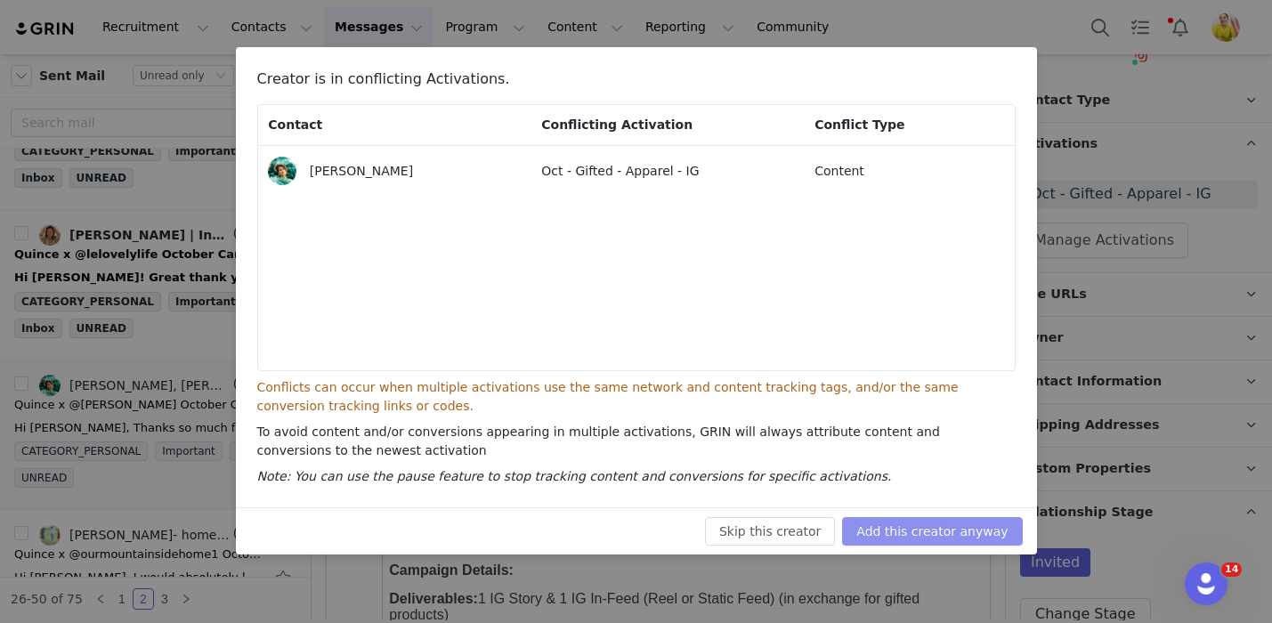
click at [890, 535] on button "Add this creator anyway" at bounding box center [932, 531] width 180 height 28
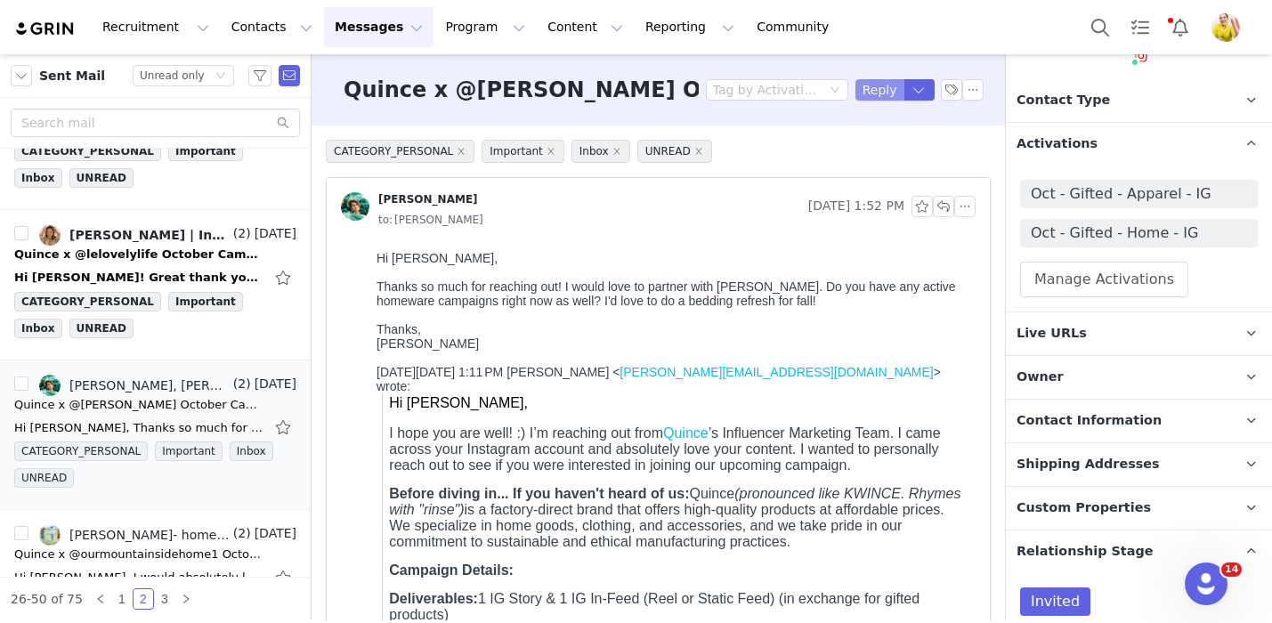
click at [882, 86] on button "Reply" at bounding box center [879, 89] width 49 height 21
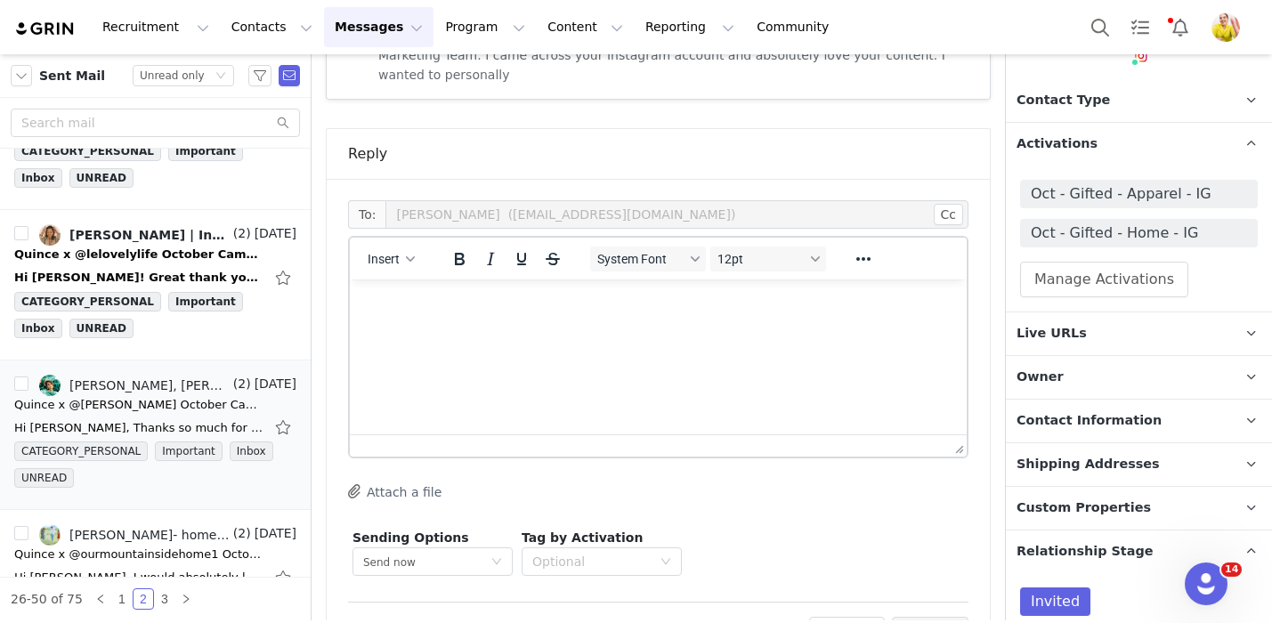
scroll to position [961, 0]
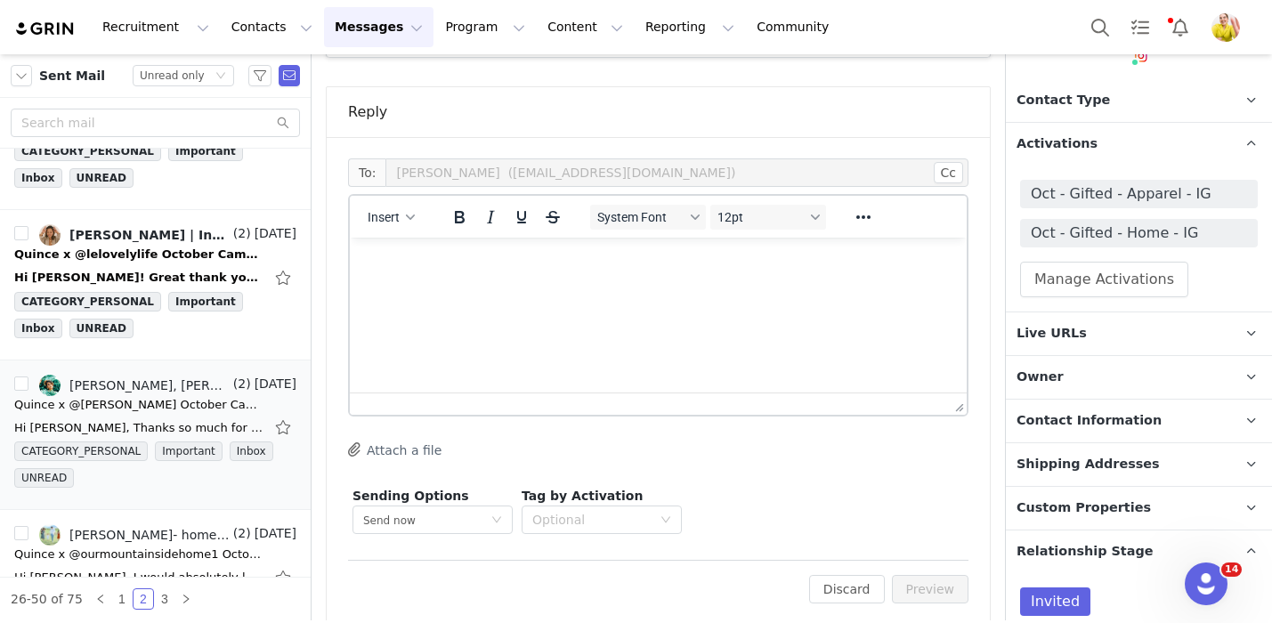
click at [788, 276] on html at bounding box center [658, 262] width 617 height 48
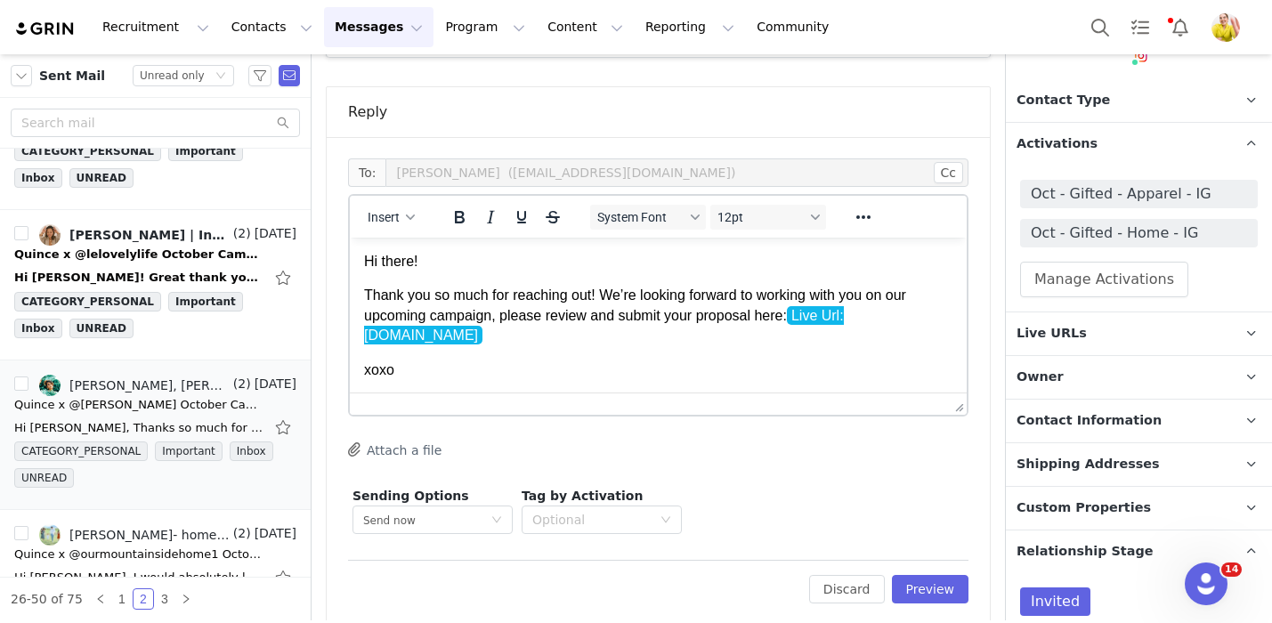
scroll to position [20, 0]
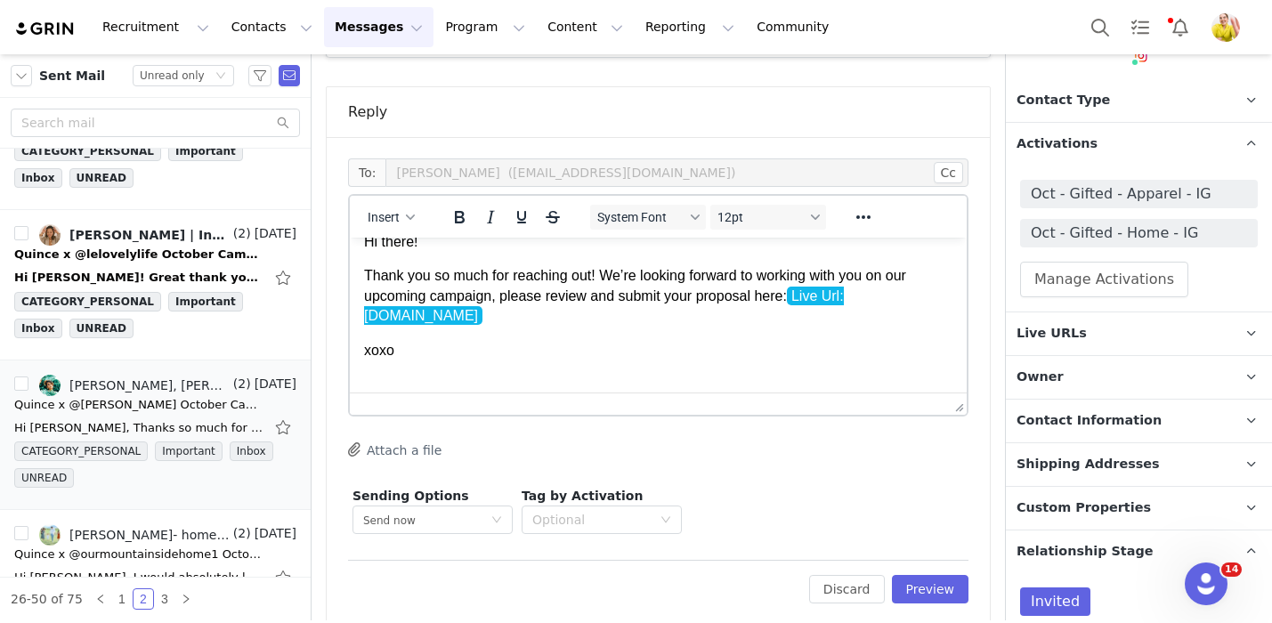
click at [434, 299] on p "Thank you so much for reaching out! We’re looking forward to working with you o…" at bounding box center [658, 296] width 588 height 60
click at [920, 578] on button "Preview" at bounding box center [930, 589] width 77 height 28
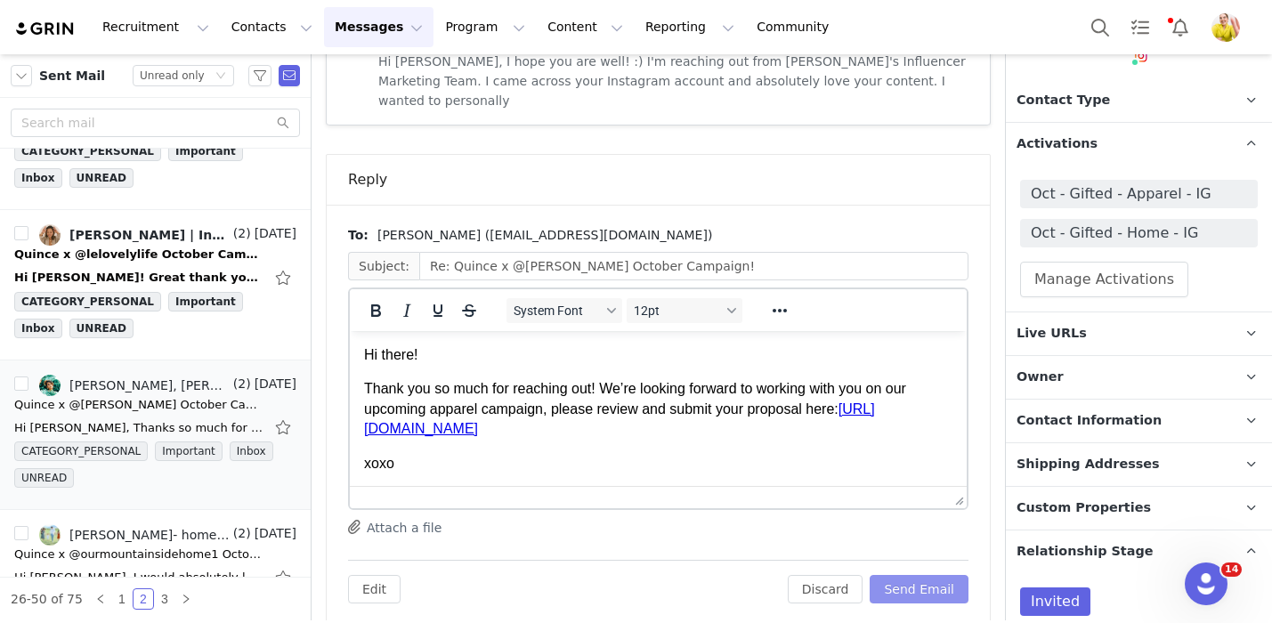
scroll to position [0, 0]
click at [920, 578] on button "Send Email" at bounding box center [918, 589] width 99 height 28
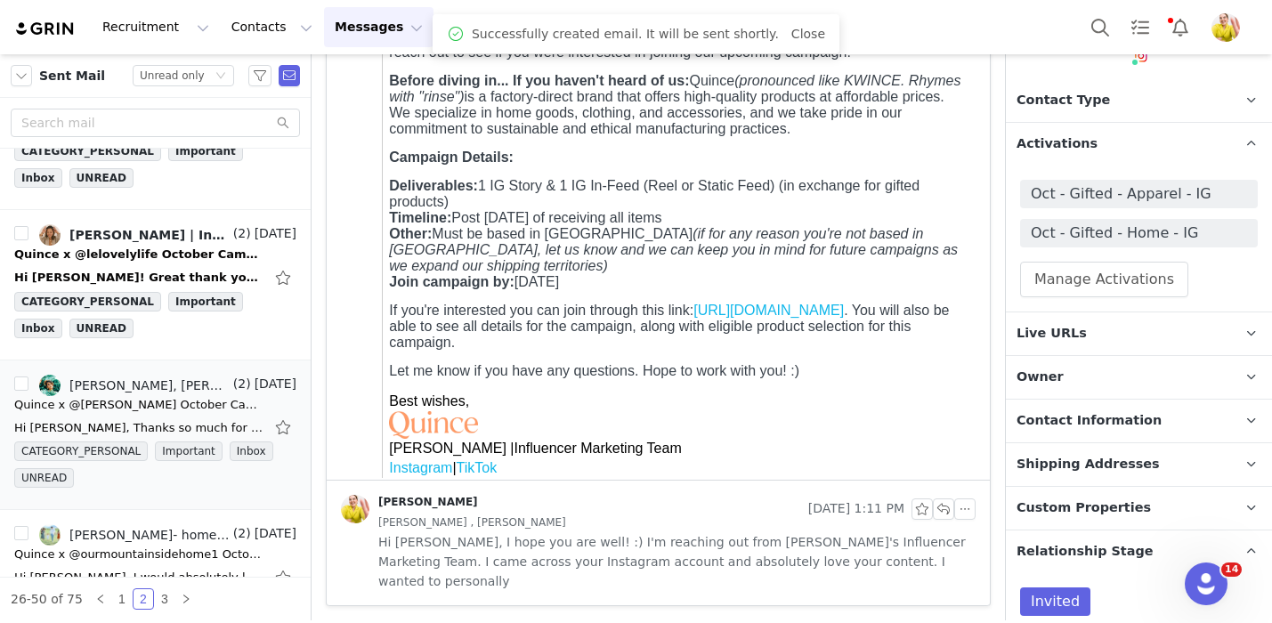
scroll to position [393, 0]
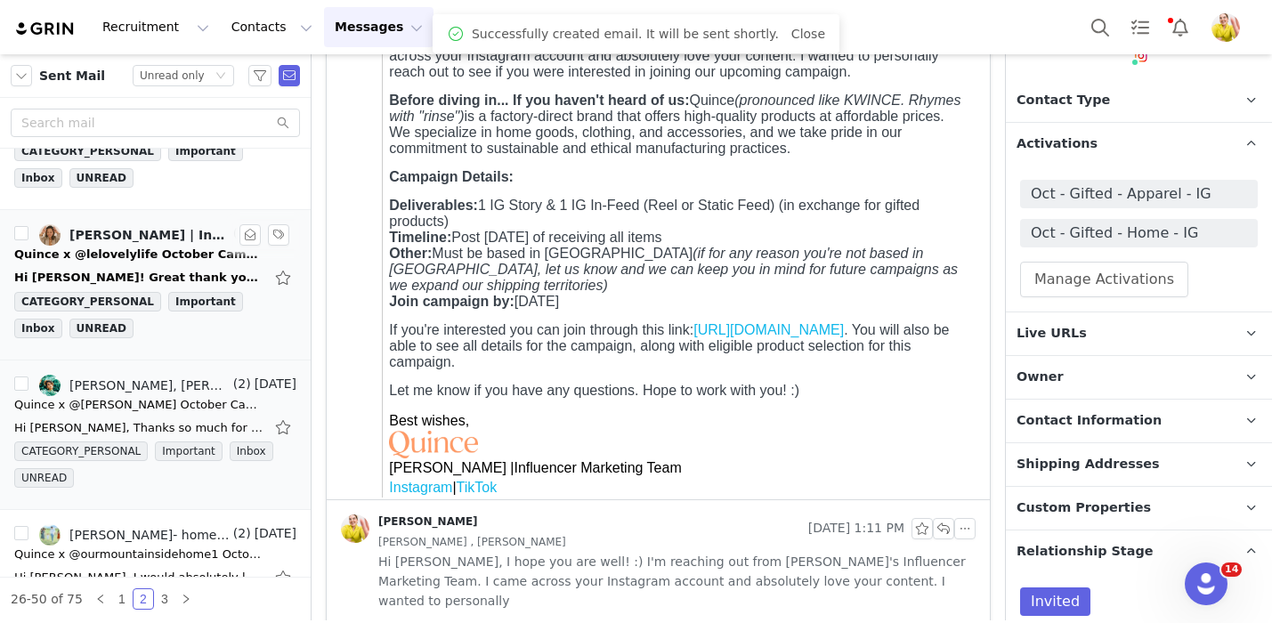
click at [205, 257] on div "Quince x @lelovelylife October Campaign!" at bounding box center [138, 255] width 249 height 18
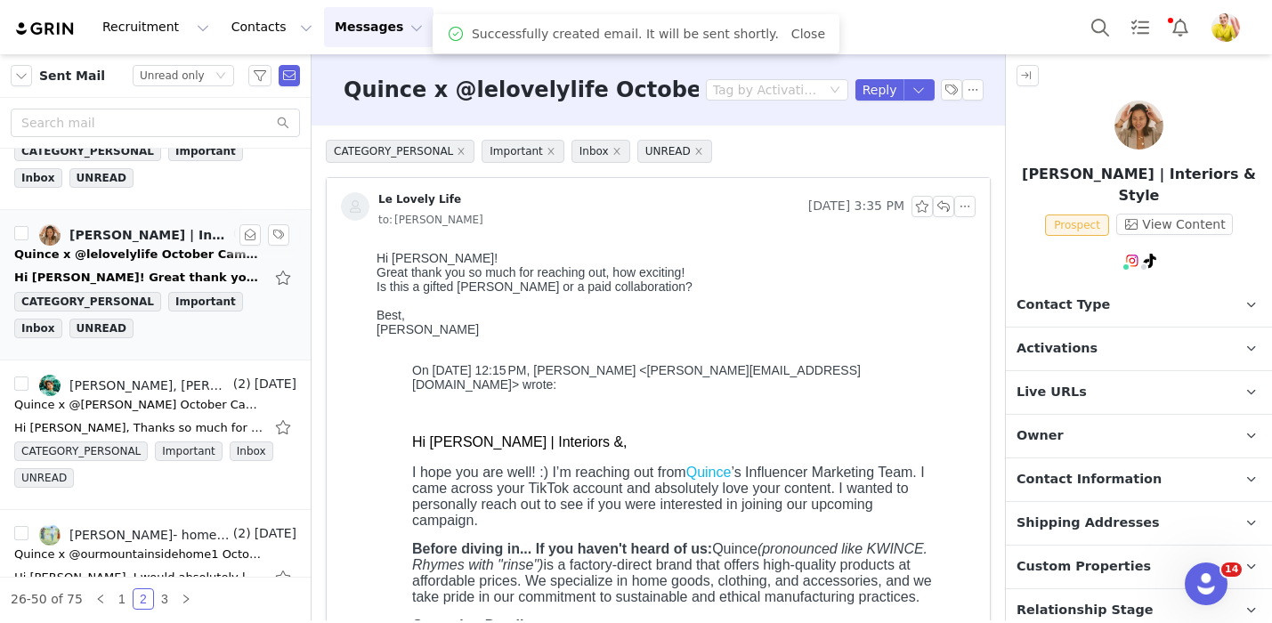
scroll to position [0, 0]
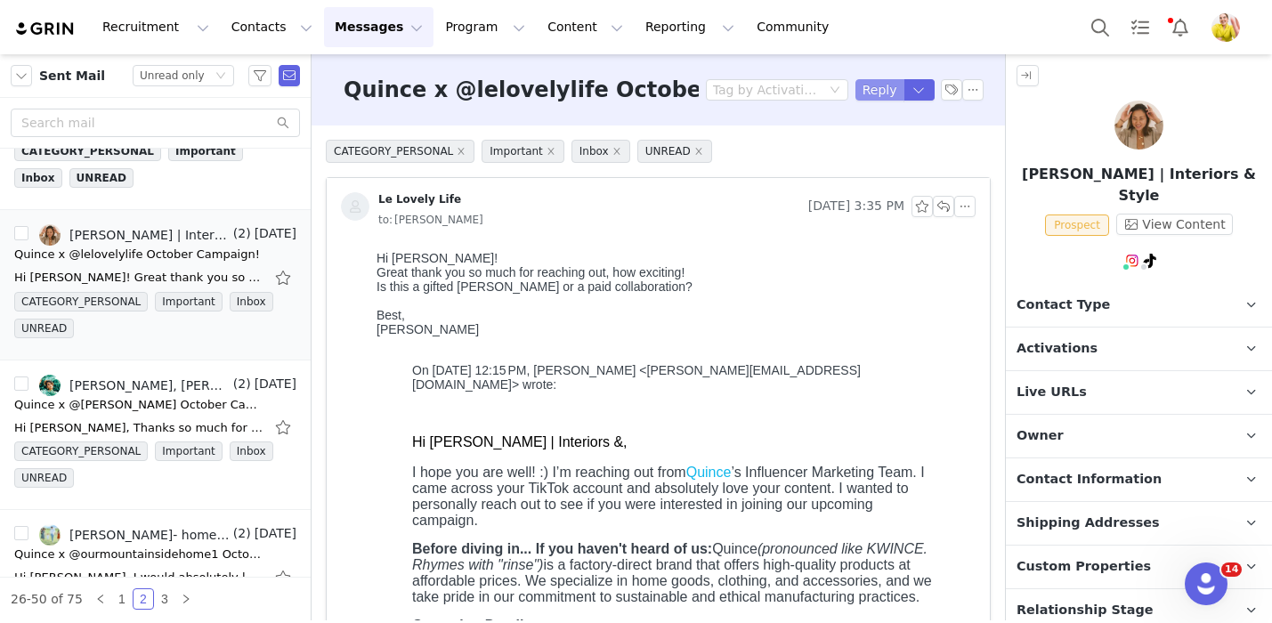
click at [871, 88] on button "Reply" at bounding box center [879, 89] width 49 height 21
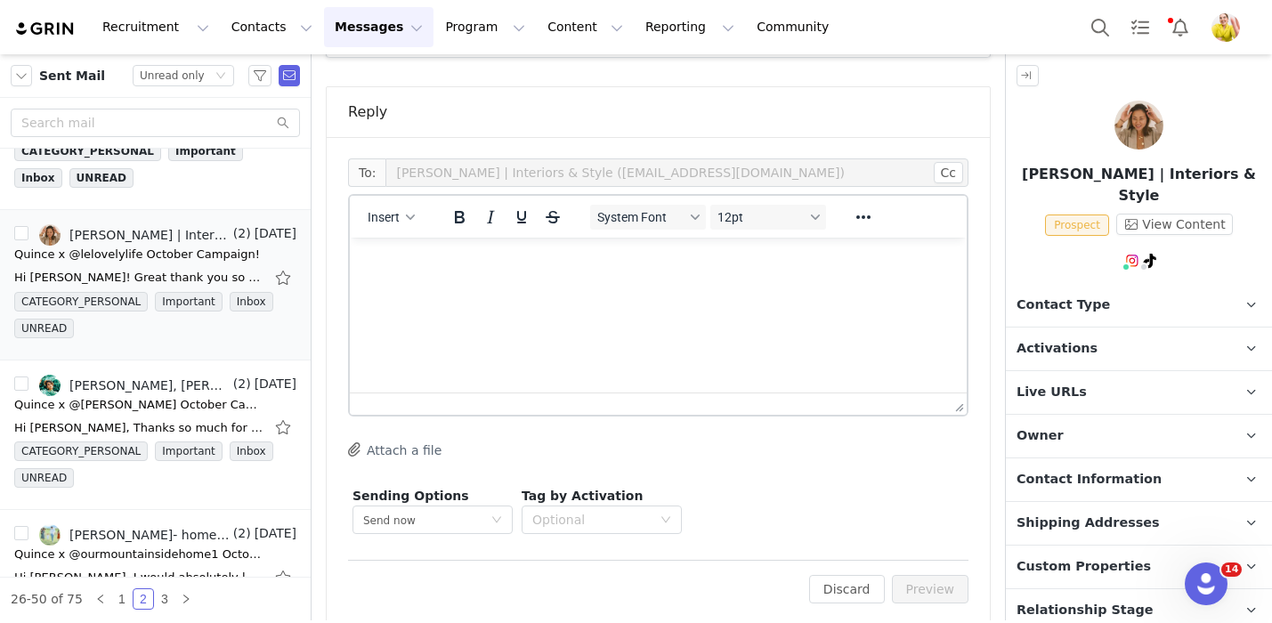
click at [805, 281] on html at bounding box center [658, 262] width 617 height 48
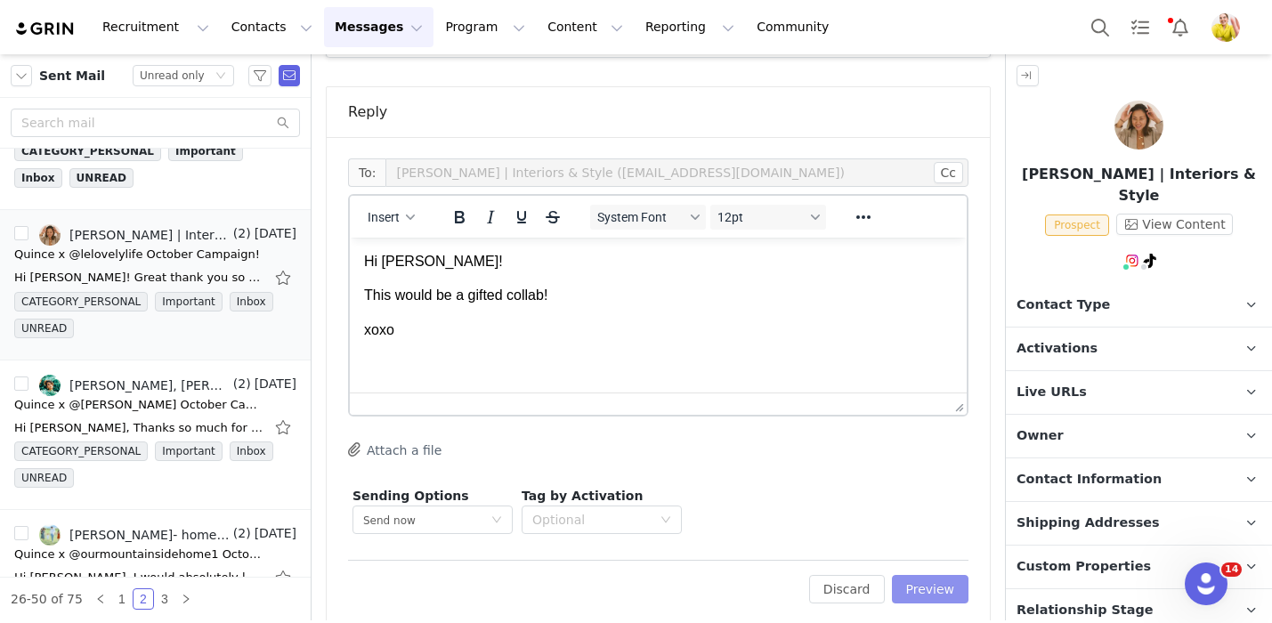
click at [951, 575] on button "Preview" at bounding box center [930, 589] width 77 height 28
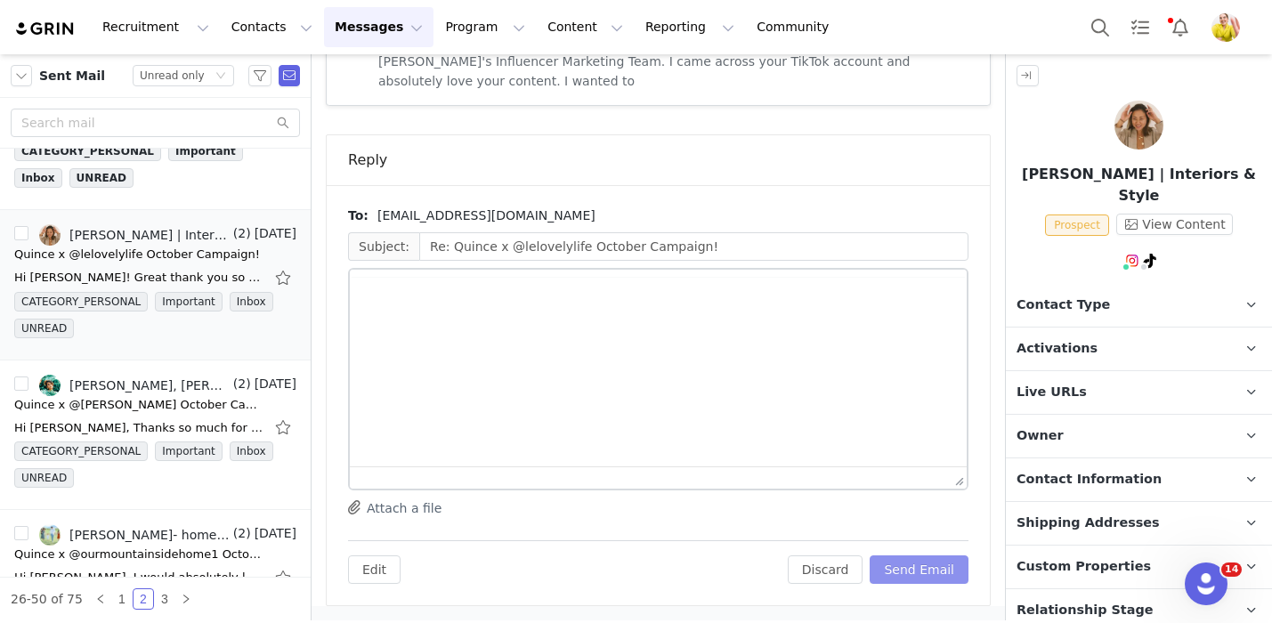
click at [951, 573] on button "Send Email" at bounding box center [918, 569] width 99 height 28
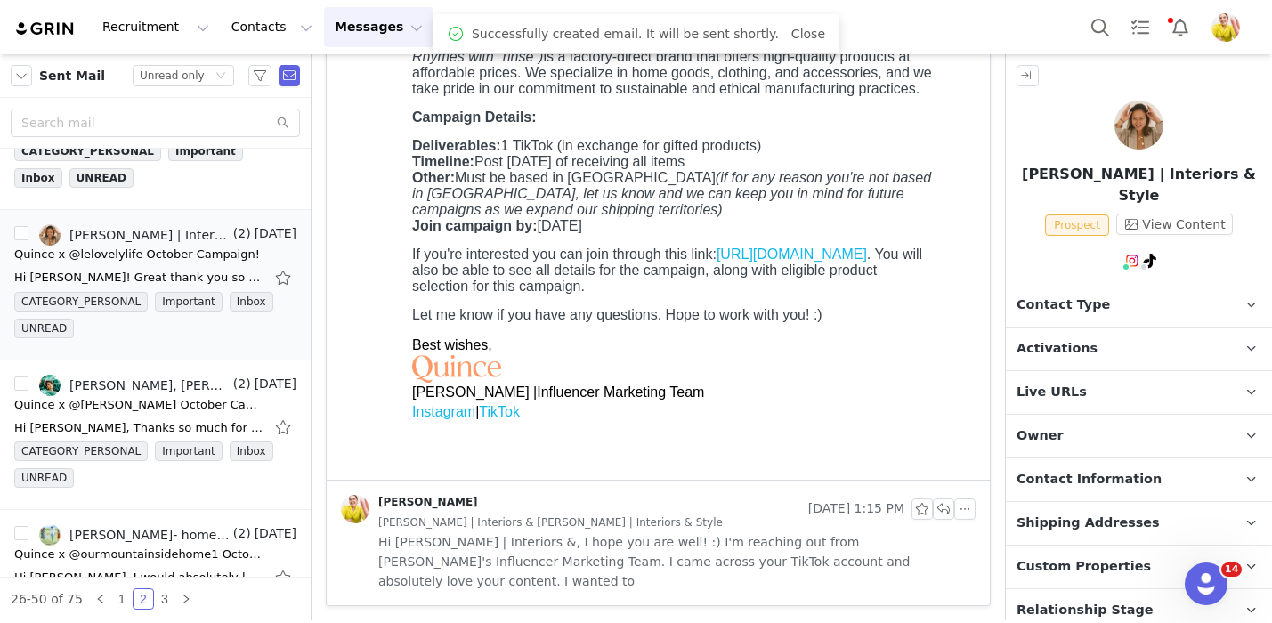
scroll to position [489, 0]
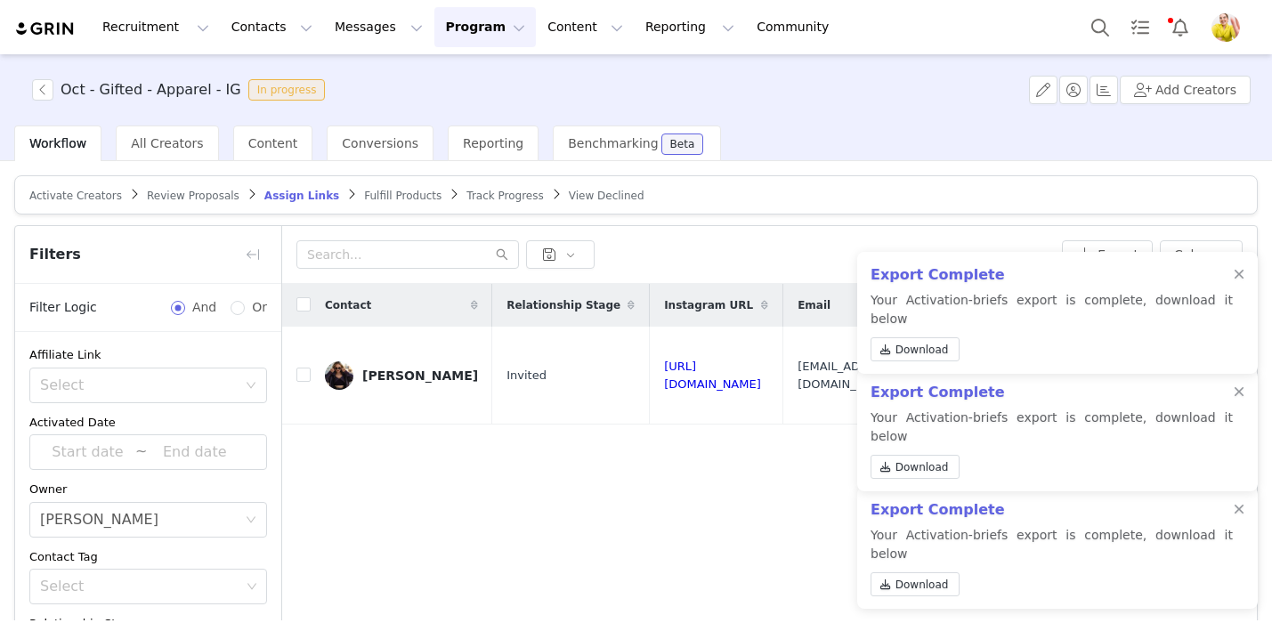
click at [73, 193] on span "Activate Creators" at bounding box center [75, 196] width 93 height 12
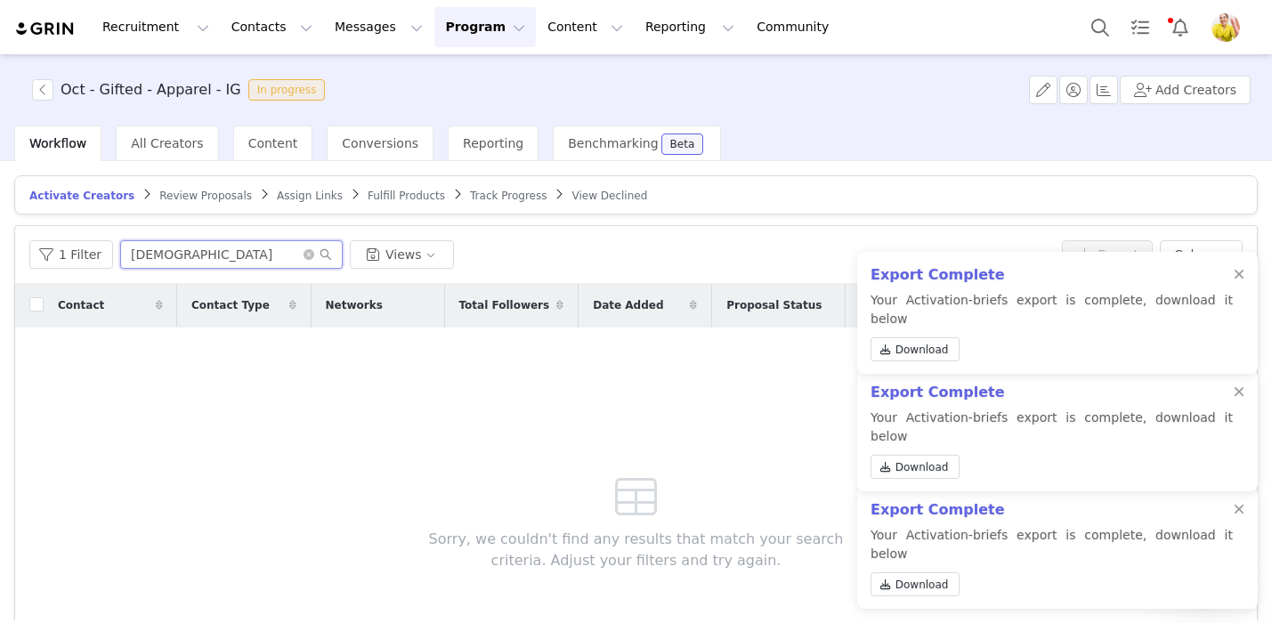
click at [159, 261] on input "[DEMOGRAPHIC_DATA]" at bounding box center [231, 254] width 222 height 28
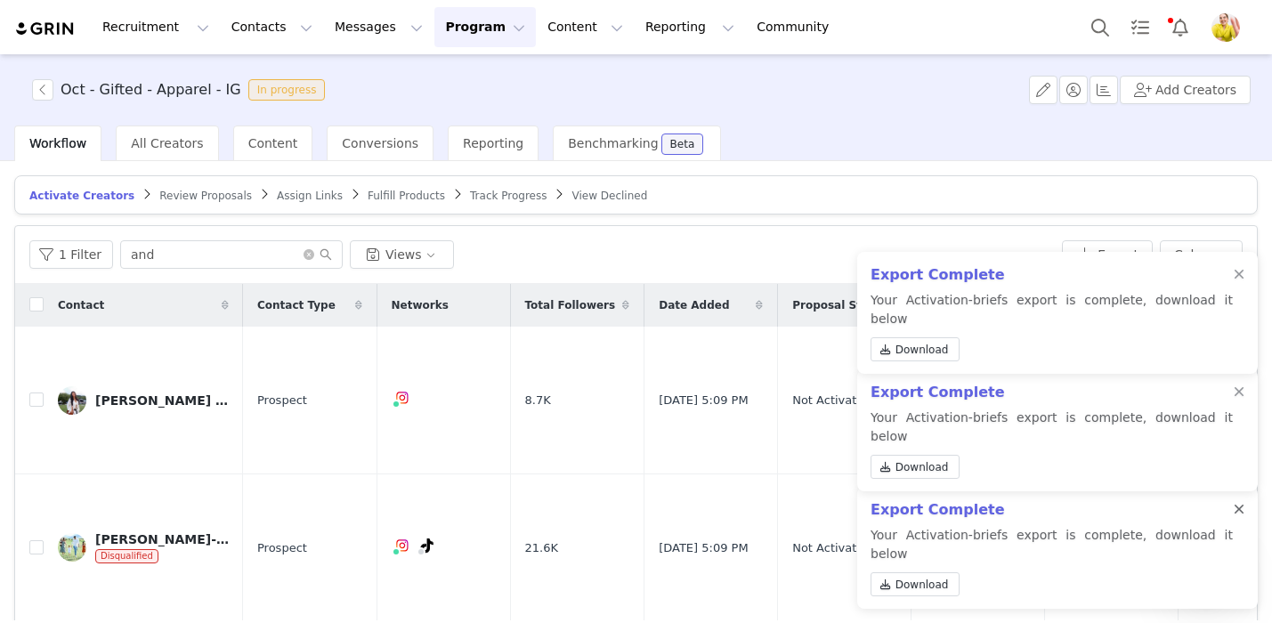
click at [1235, 517] on div at bounding box center [1238, 510] width 11 height 14
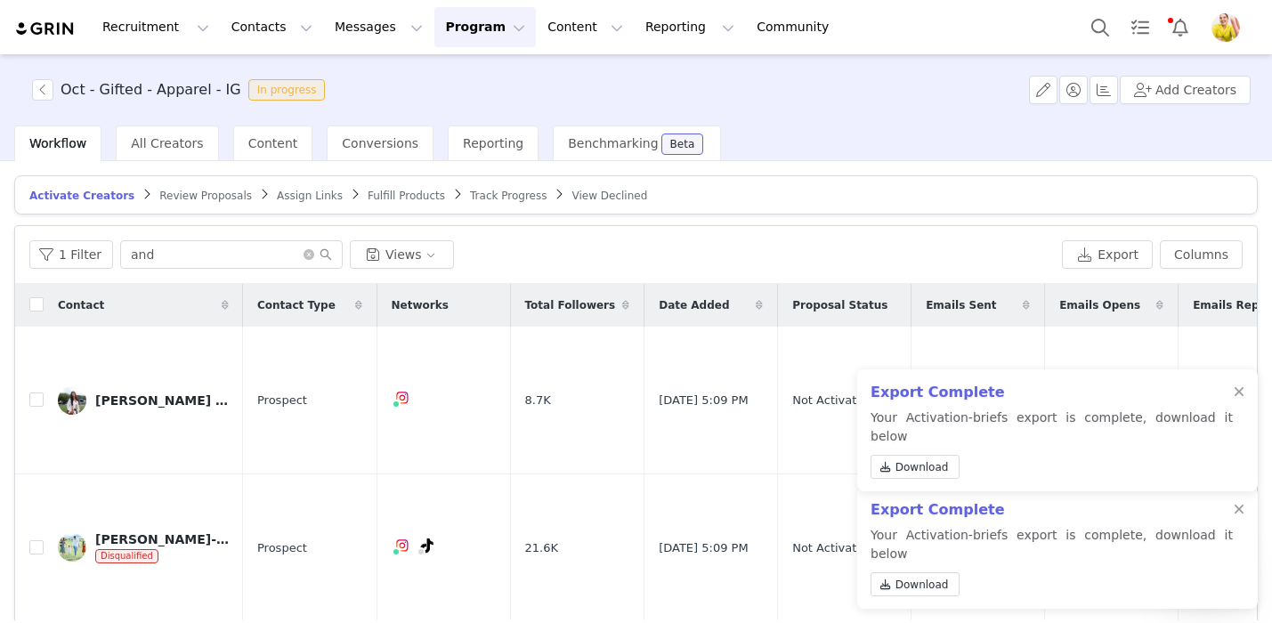
click at [1235, 517] on div at bounding box center [1238, 510] width 11 height 14
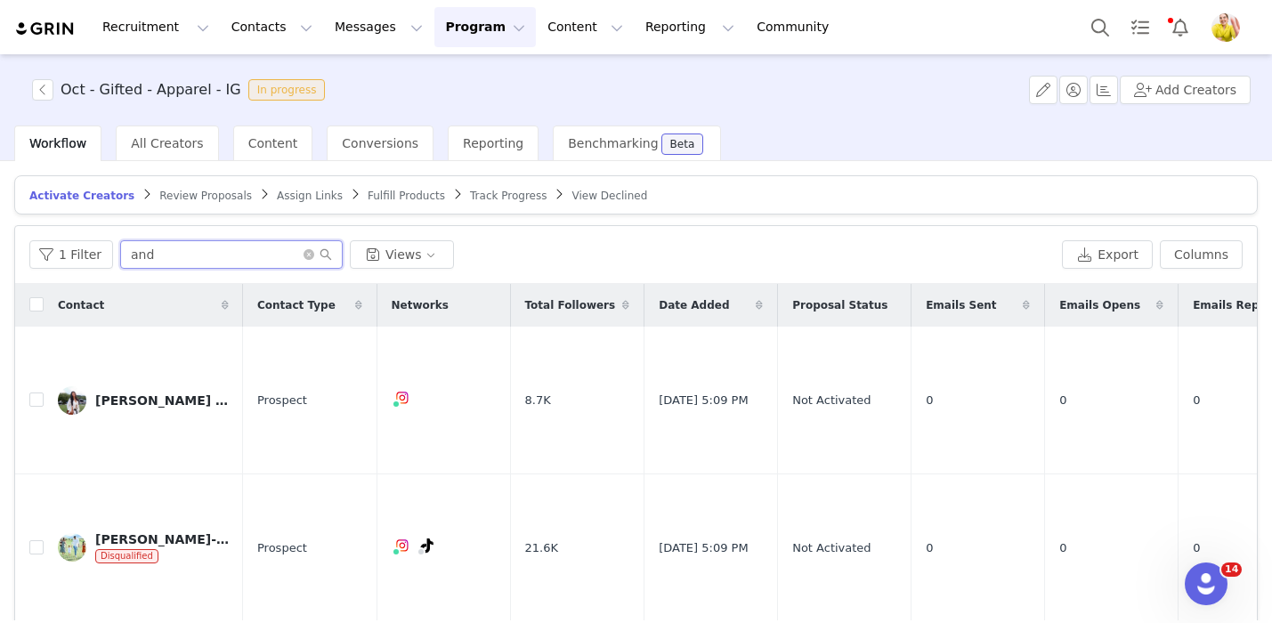
click at [183, 254] on input "and" at bounding box center [231, 254] width 222 height 28
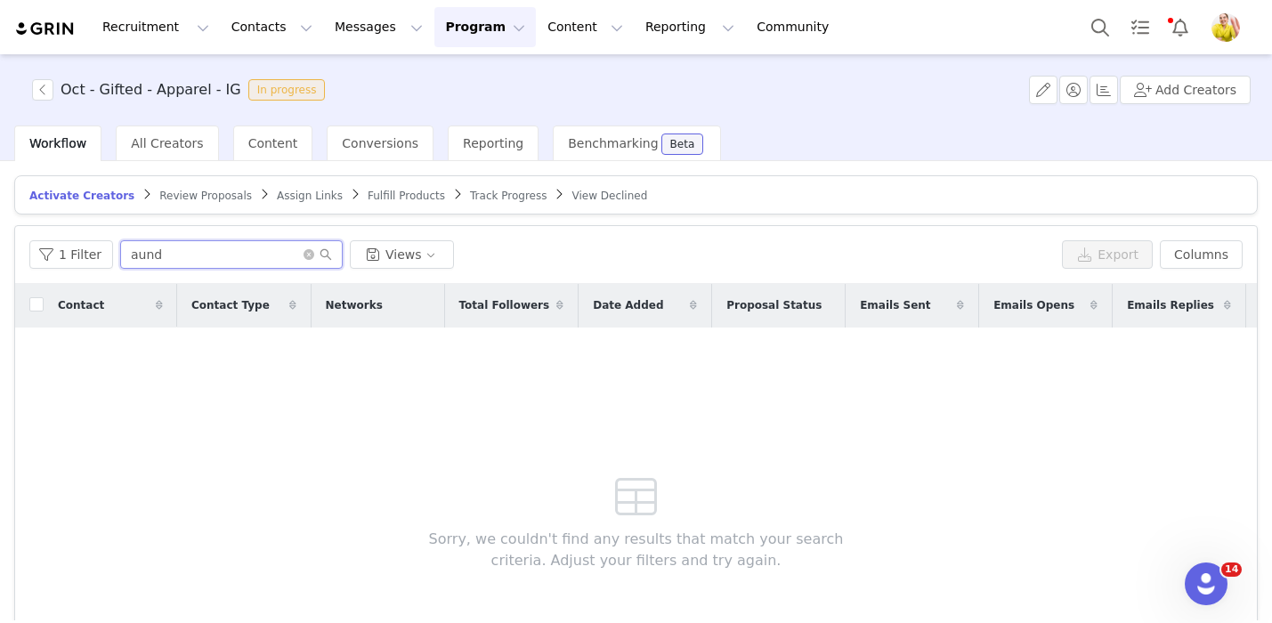
click at [245, 258] on input "aund" at bounding box center [231, 254] width 222 height 28
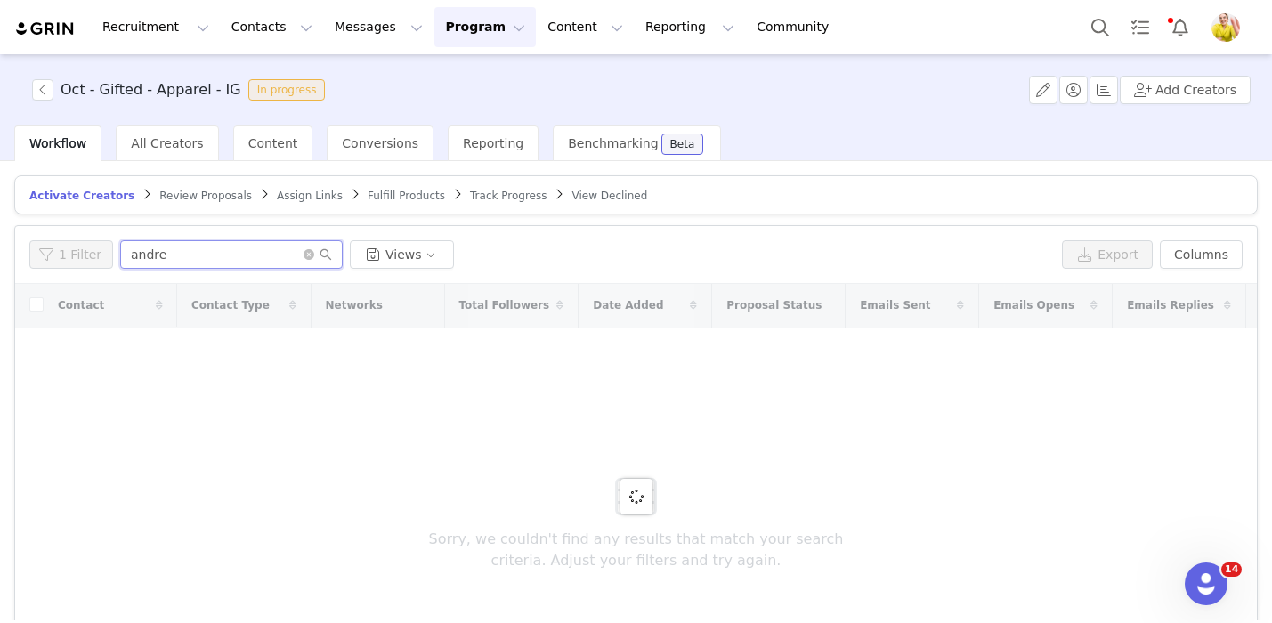
type input "andre"
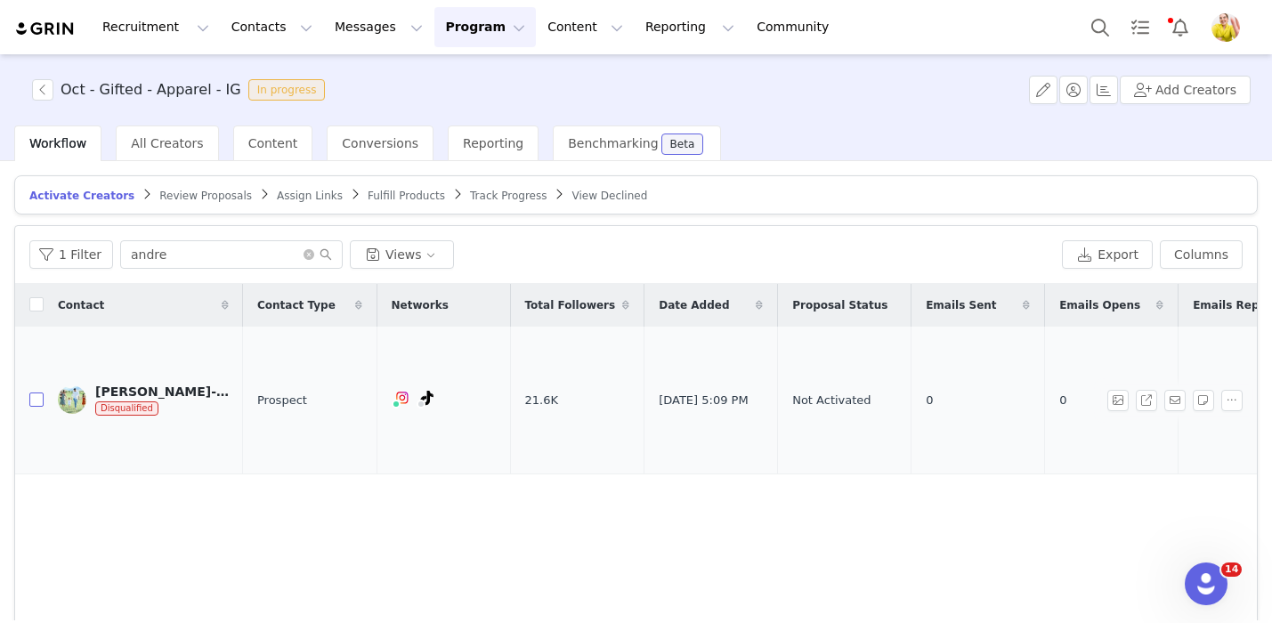
click at [34, 392] on input "checkbox" at bounding box center [36, 399] width 14 height 14
checkbox input "true"
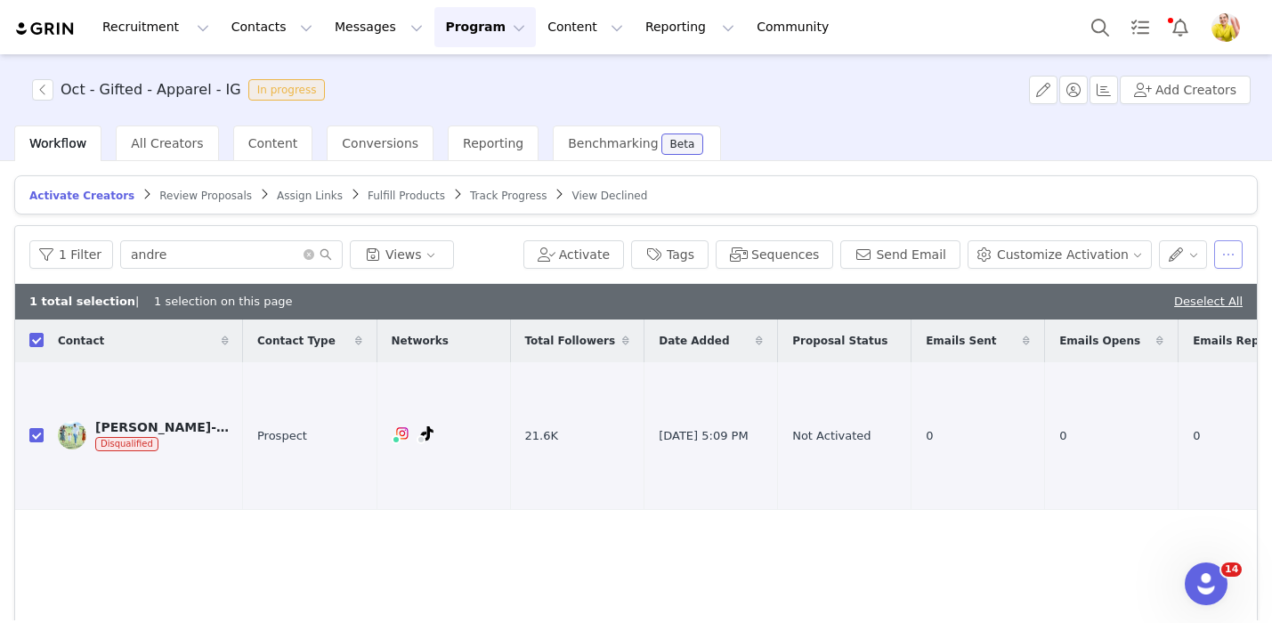
click at [1223, 256] on button "button" at bounding box center [1228, 254] width 28 height 28
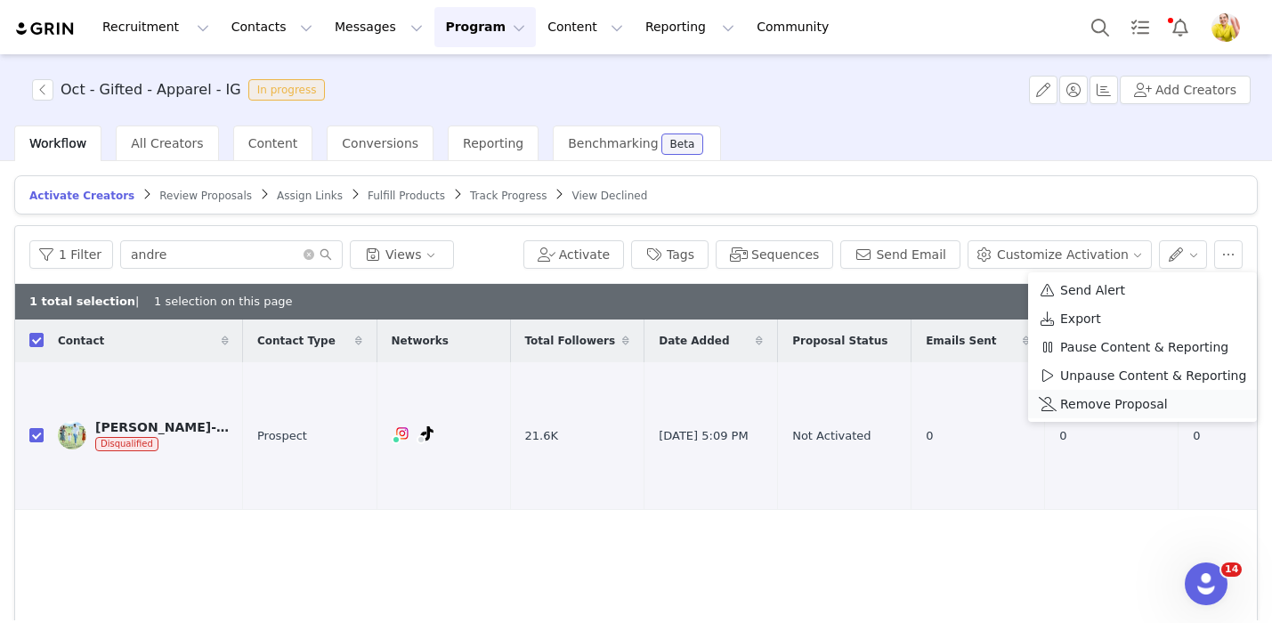
click at [1100, 404] on span "Remove Proposal" at bounding box center [1114, 404] width 108 height 20
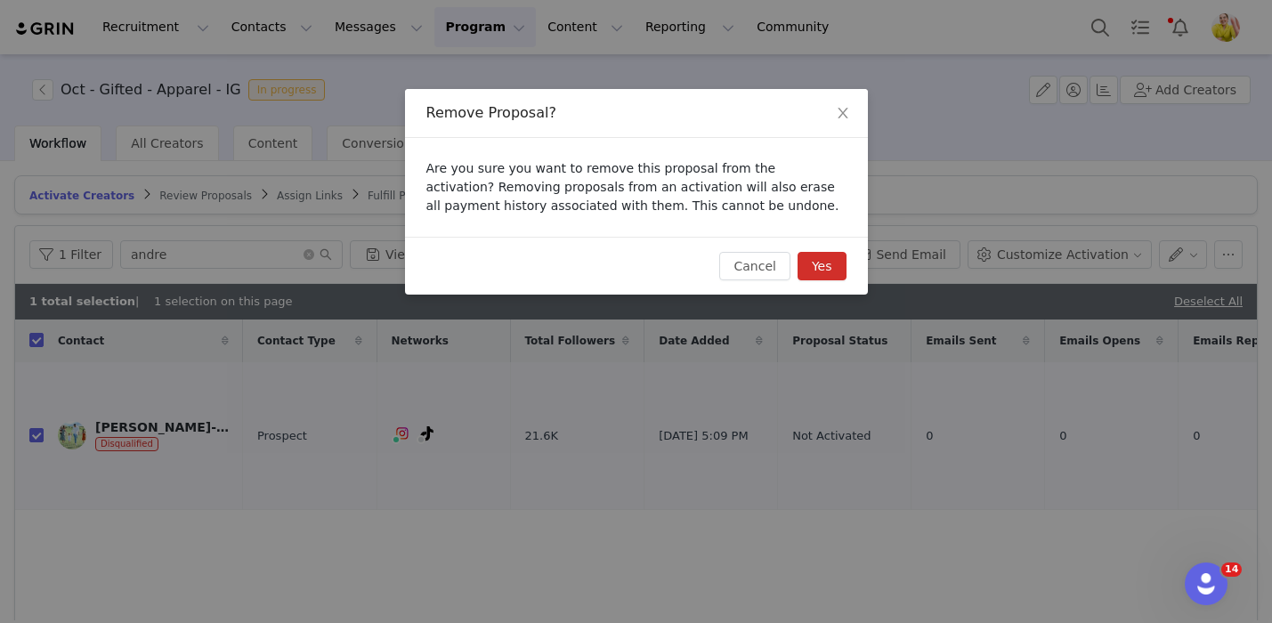
click at [822, 271] on button "Yes" at bounding box center [821, 266] width 49 height 28
checkbox input "false"
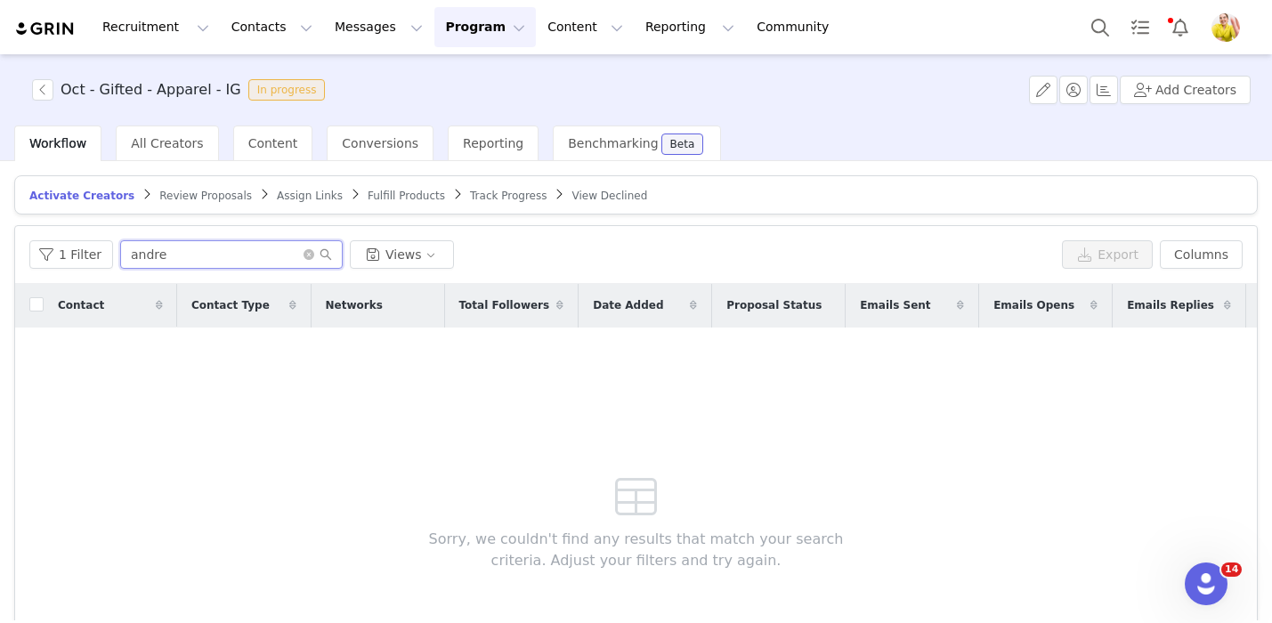
drag, startPoint x: 206, startPoint y: 255, endPoint x: 199, endPoint y: 233, distance: 22.5
click at [199, 240] on input "andre" at bounding box center [231, 254] width 222 height 28
type input "[PERSON_NAME]"
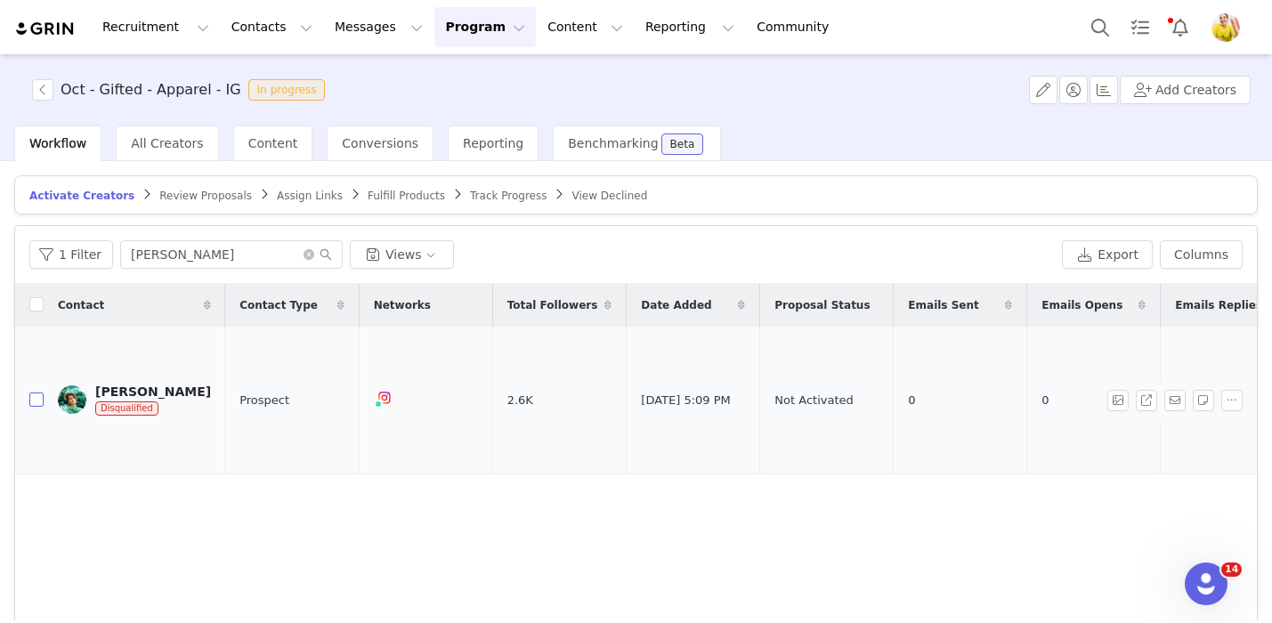
click at [34, 392] on input "checkbox" at bounding box center [36, 399] width 14 height 14
checkbox input "true"
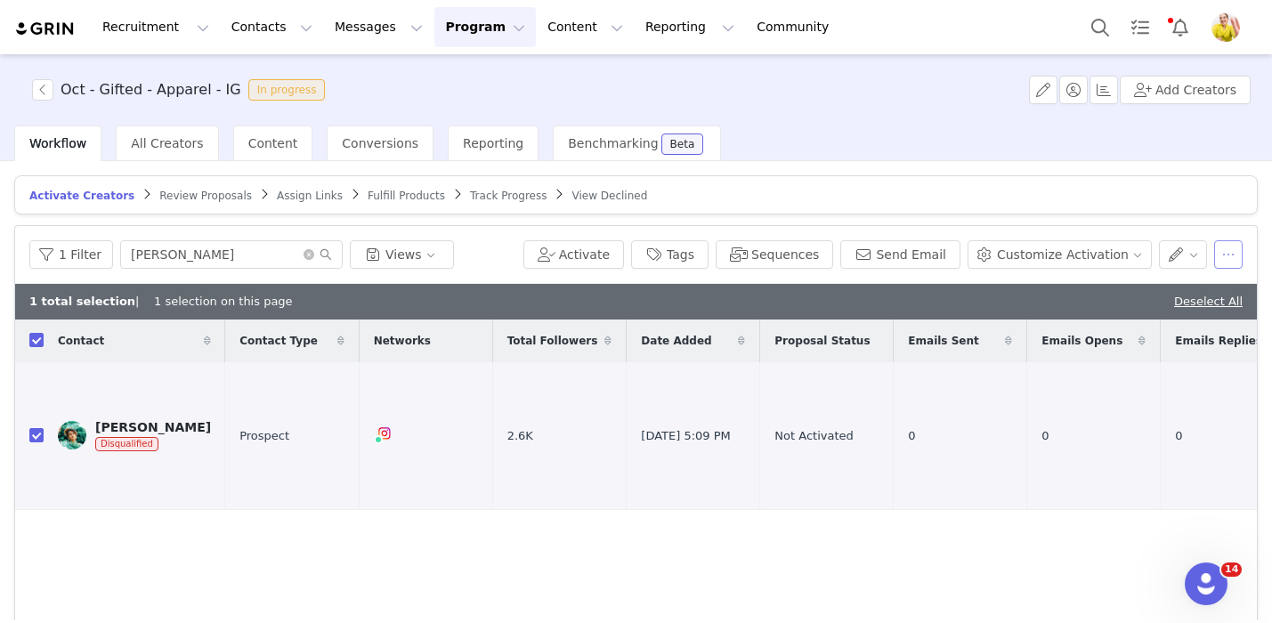
click at [1224, 259] on button "button" at bounding box center [1228, 254] width 28 height 28
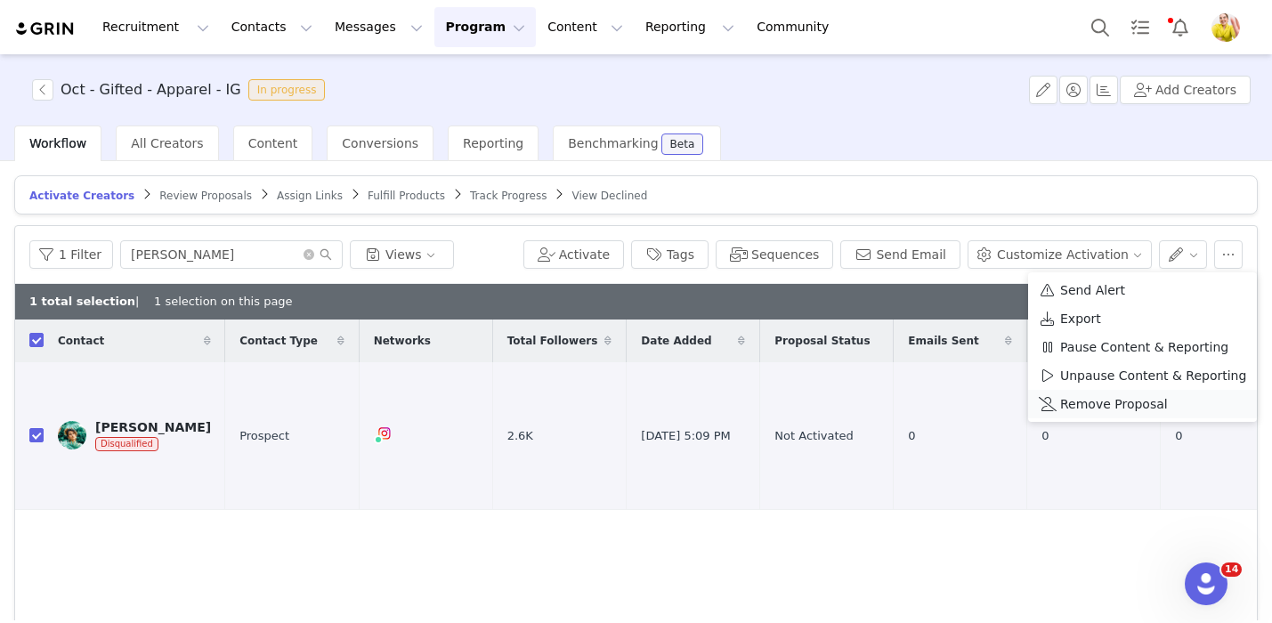
click at [1104, 400] on span "Remove Proposal" at bounding box center [1114, 404] width 108 height 20
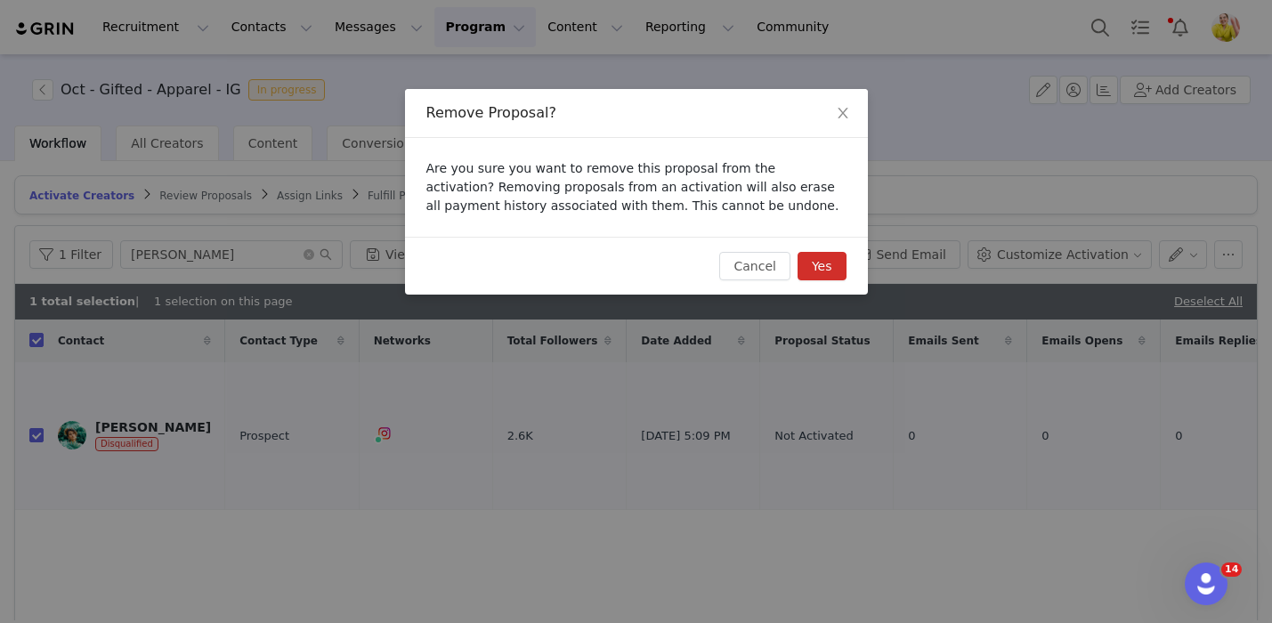
click at [804, 269] on button "Yes" at bounding box center [821, 266] width 49 height 28
checkbox input "false"
